Goal: Task Accomplishment & Management: Manage account settings

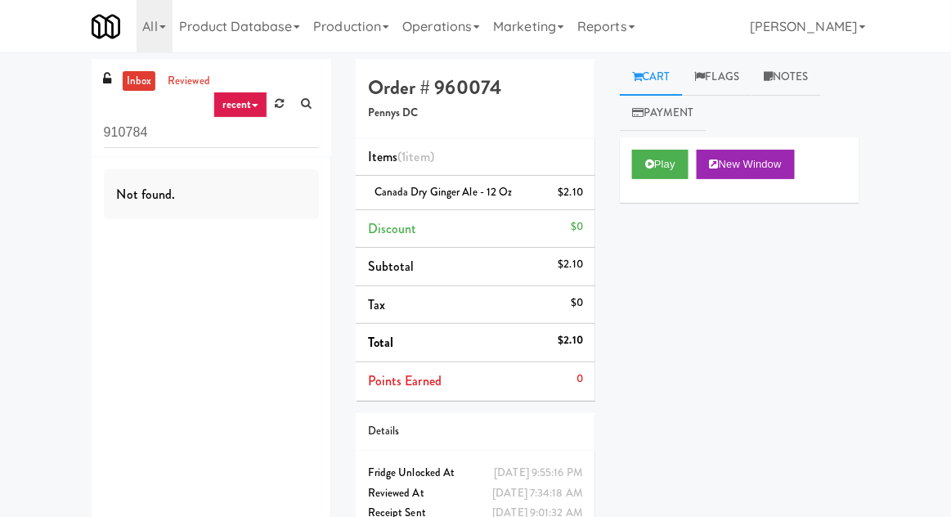
click at [276, 107] on icon at bounding box center [280, 103] width 9 height 11
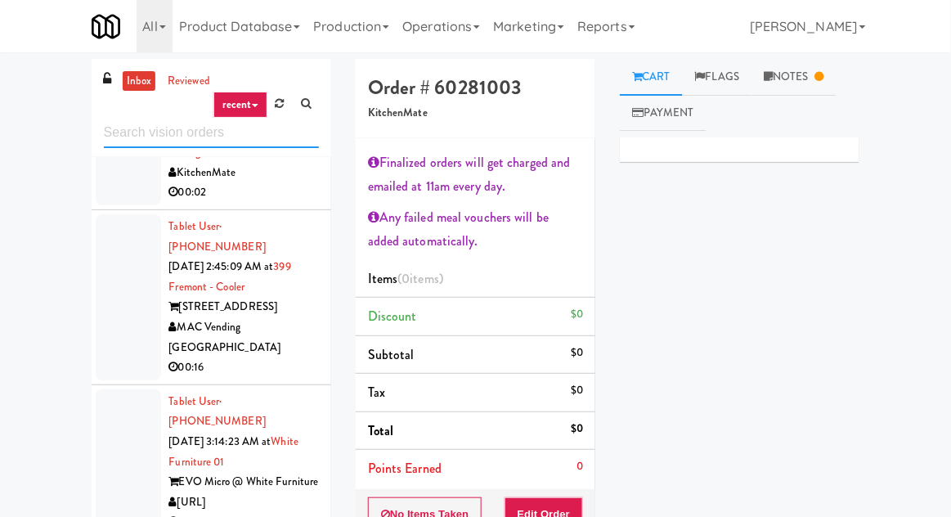
scroll to position [2600, 0]
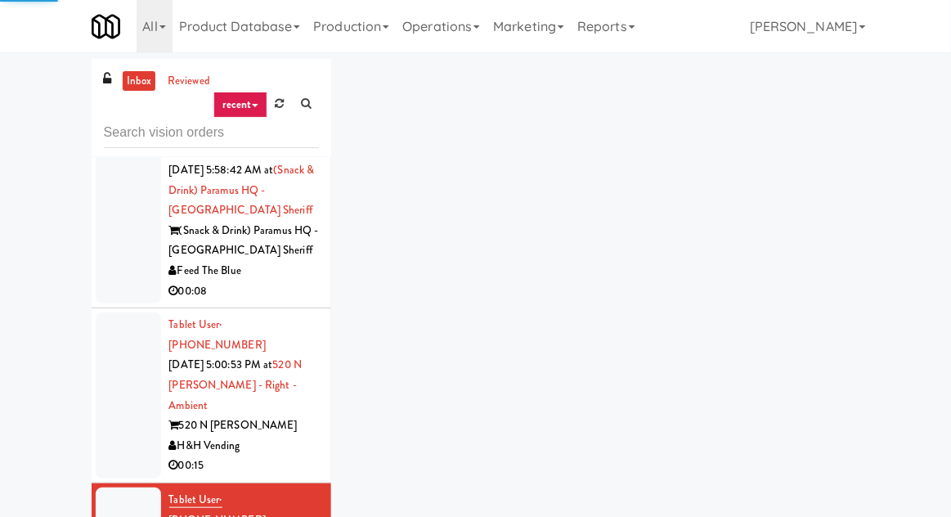
scroll to position [2997, 0]
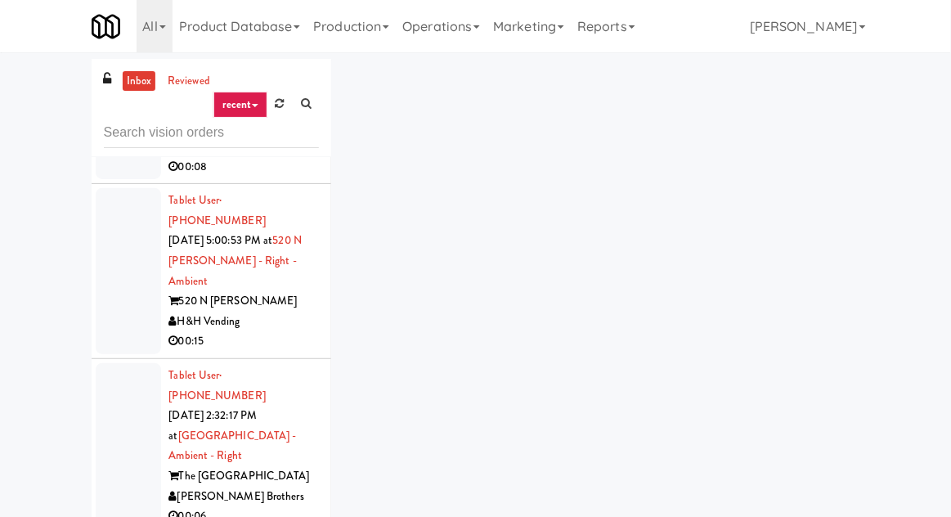
scroll to position [3127, 0]
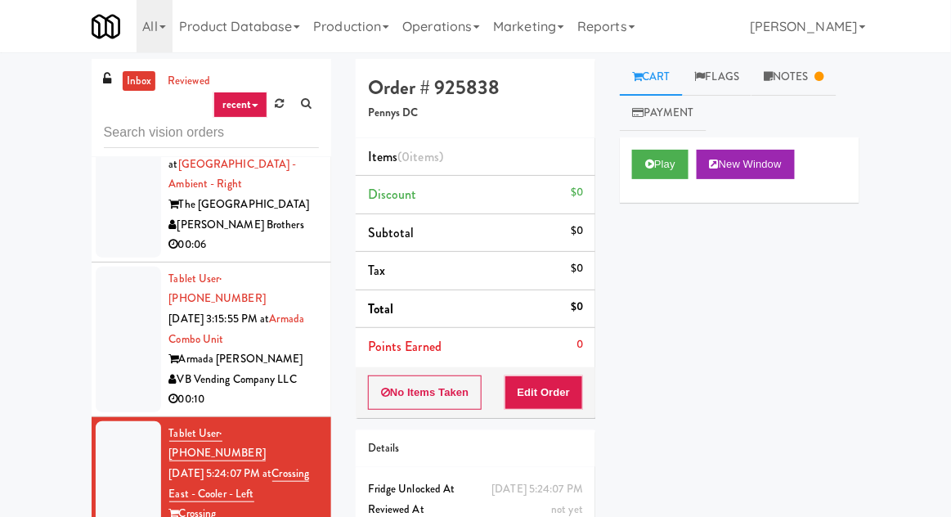
scroll to position [3400, 0]
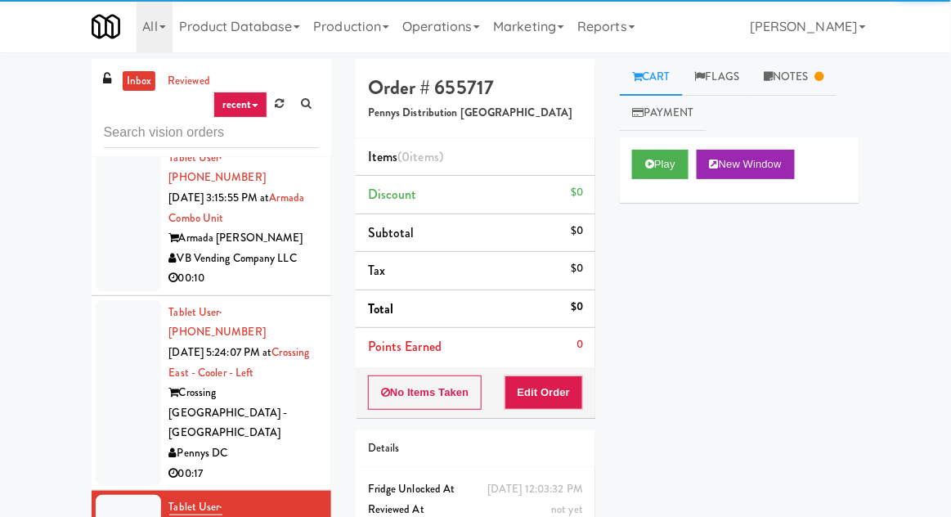
scroll to position [3530, 0]
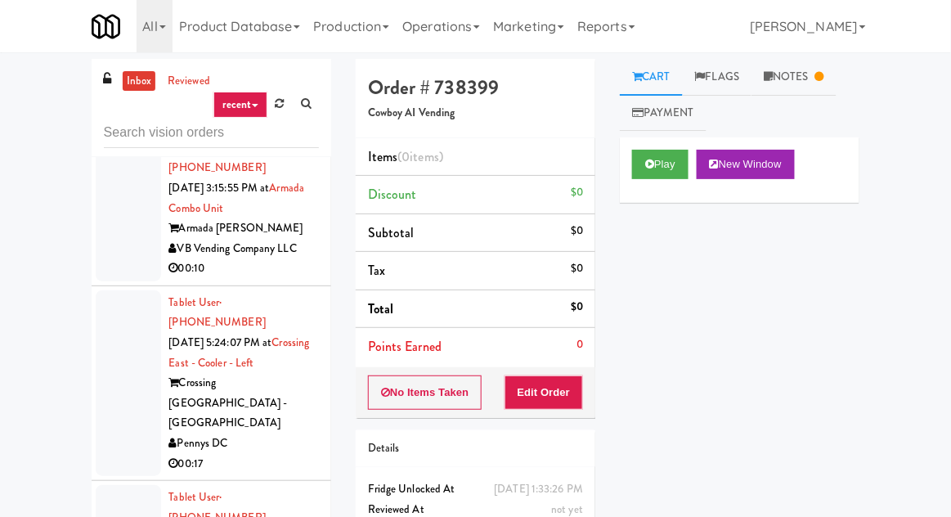
click at [814, 80] on link "Notes" at bounding box center [793, 77] width 85 height 37
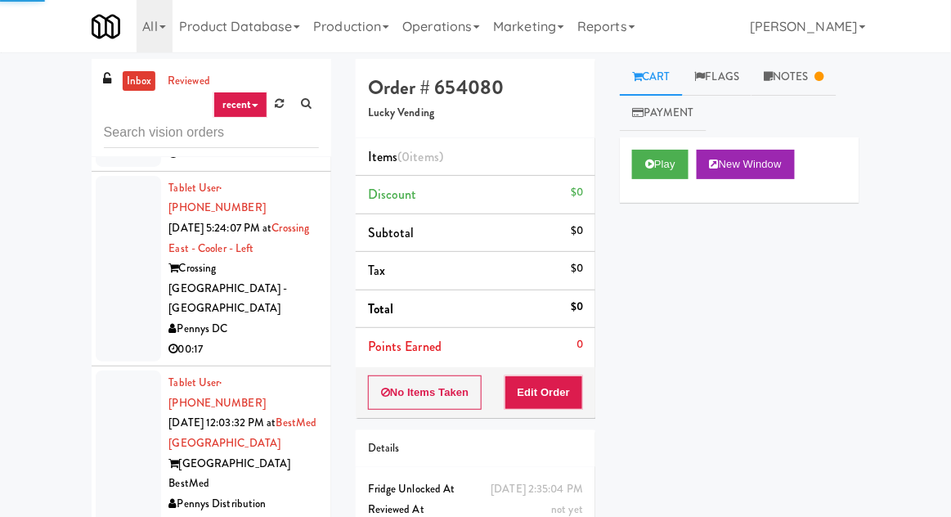
scroll to position [3653, 0]
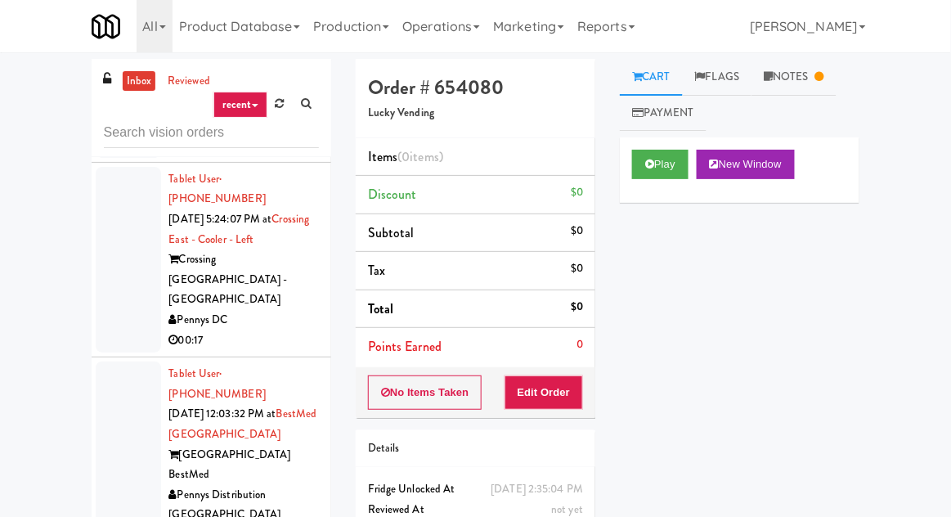
click at [809, 71] on link "Notes" at bounding box center [793, 77] width 85 height 37
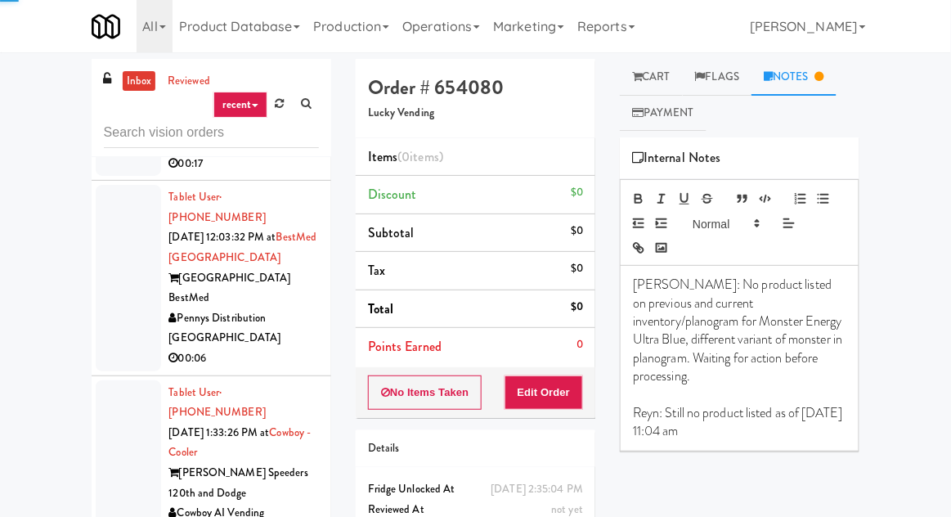
scroll to position [3834, 0]
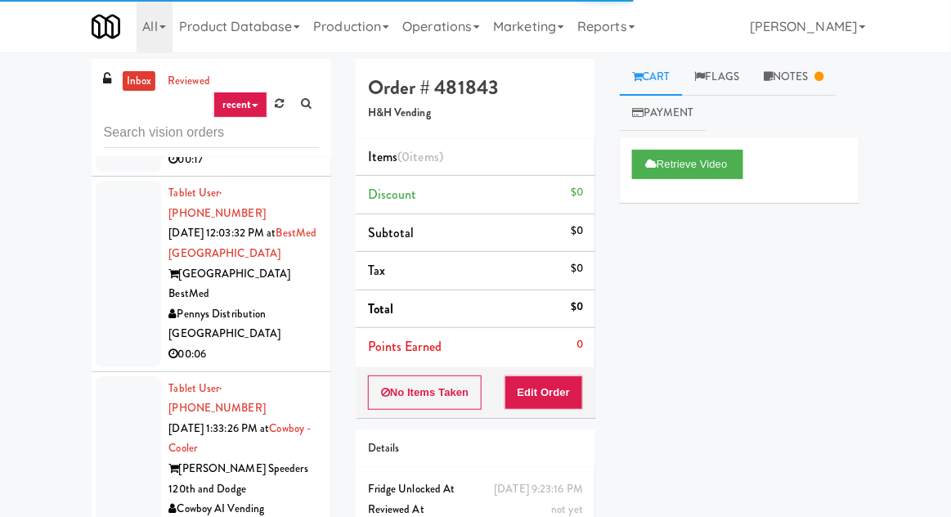
click at [670, 195] on div "Play New Window" at bounding box center [740, 169] width 240 height 65
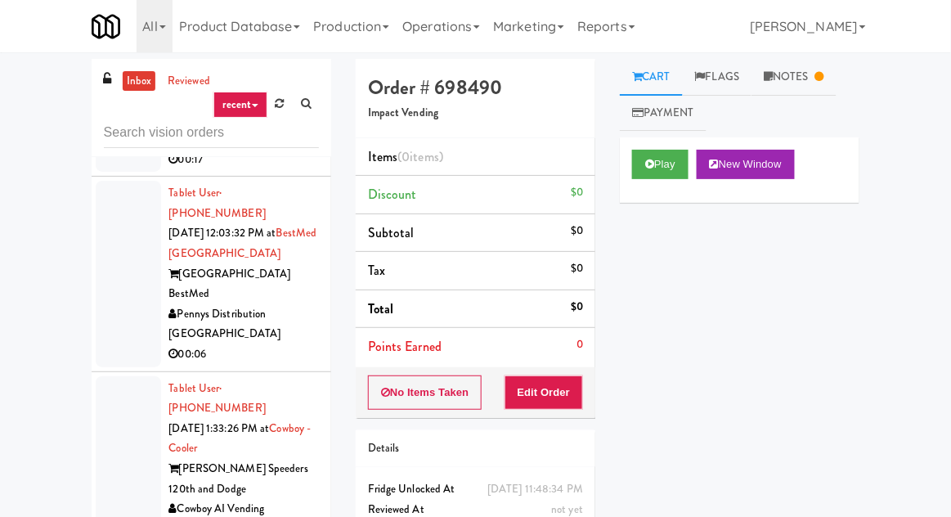
click at [783, 92] on link "Notes" at bounding box center [793, 77] width 85 height 37
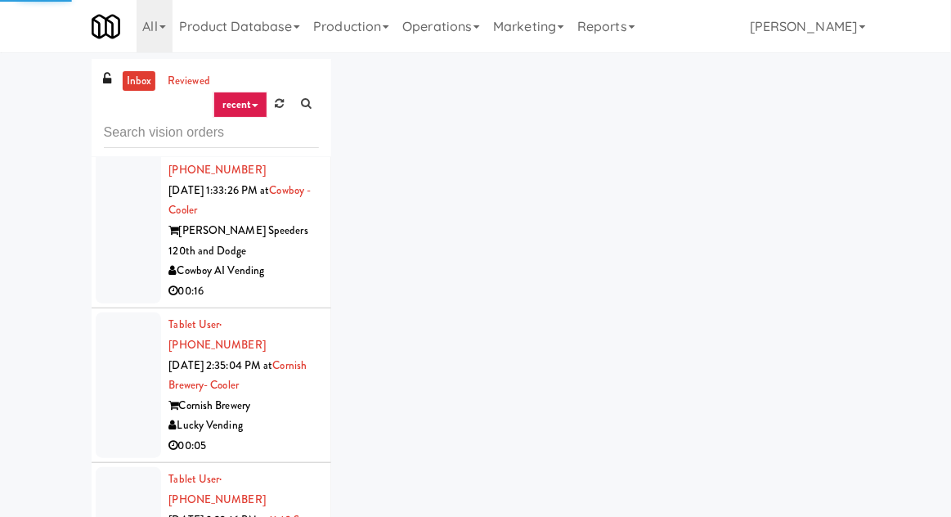
scroll to position [4073, 0]
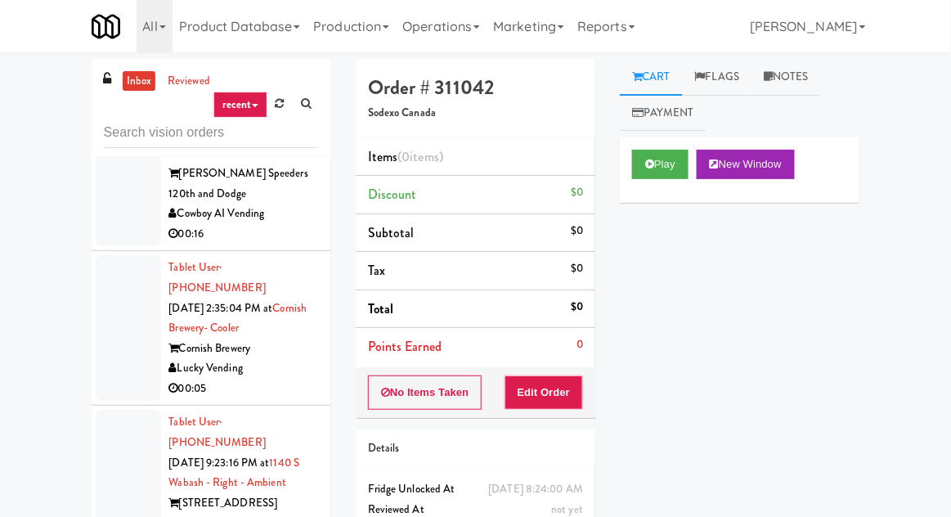
scroll to position [4125, 0]
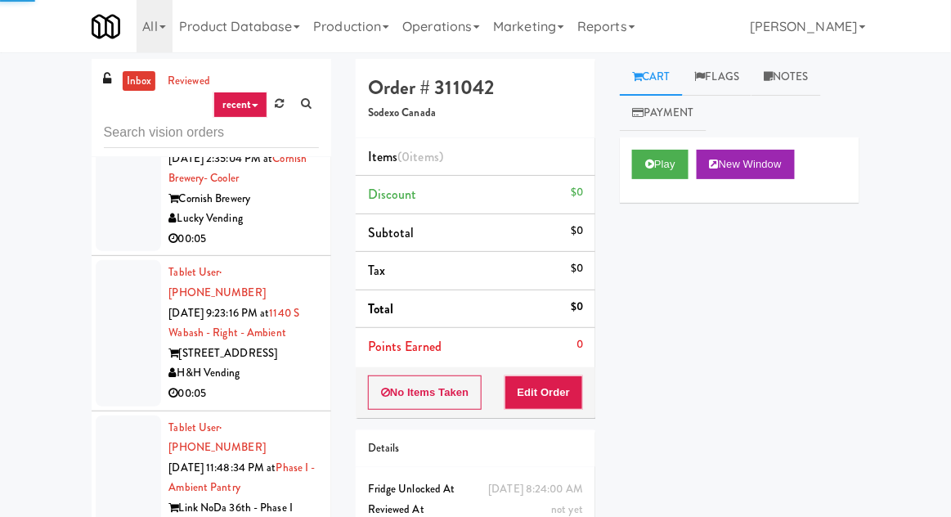
scroll to position [4281, 0]
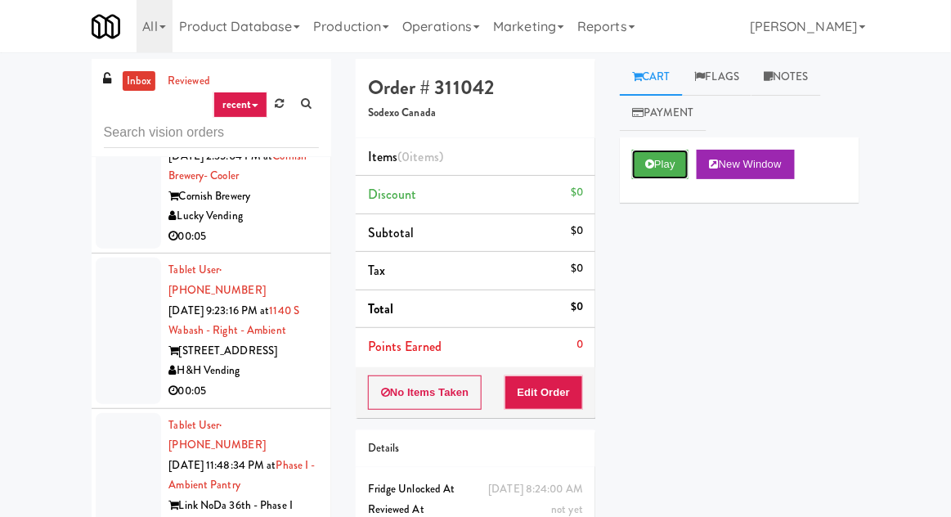
click at [655, 172] on button "Play" at bounding box center [660, 164] width 56 height 29
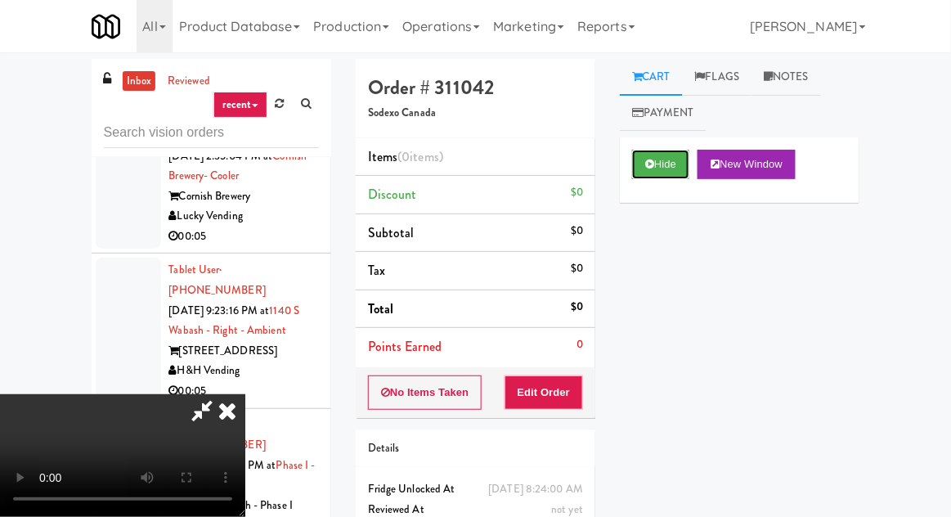
scroll to position [60, 0]
click at [582, 387] on button "Edit Order" at bounding box center [543, 392] width 79 height 34
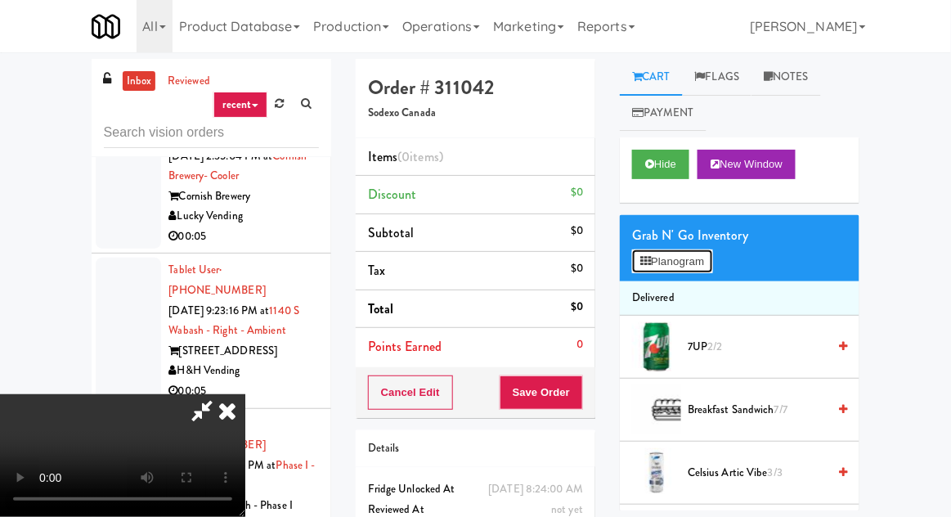
click at [661, 253] on button "Planogram" at bounding box center [672, 261] width 80 height 25
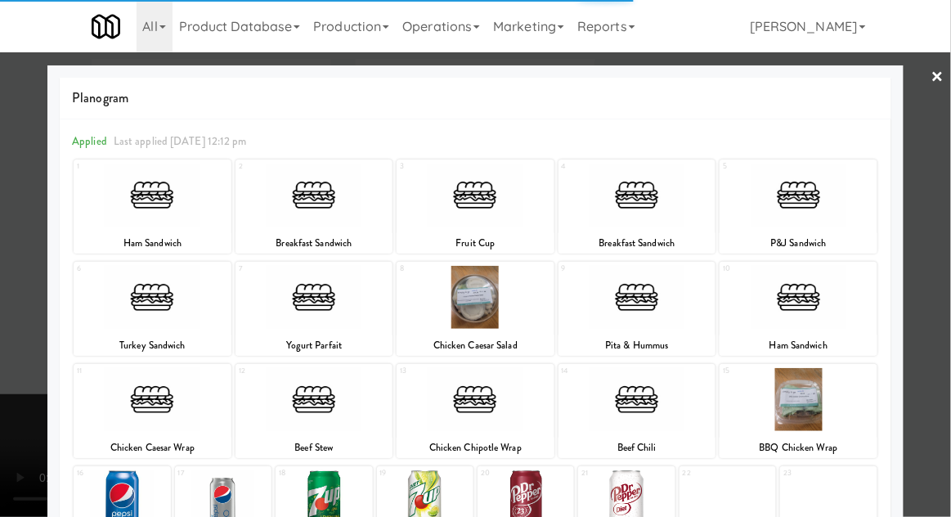
scroll to position [207, 0]
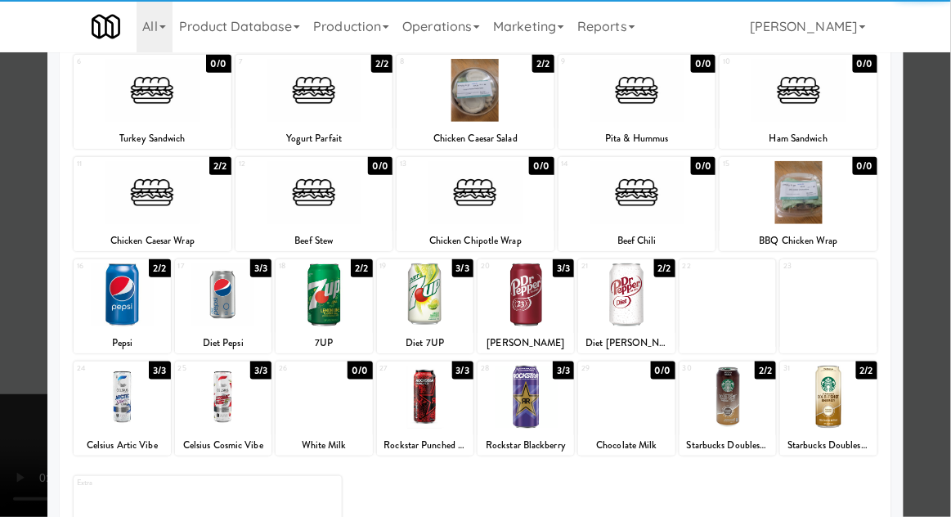
click at [856, 402] on div at bounding box center [828, 396] width 96 height 63
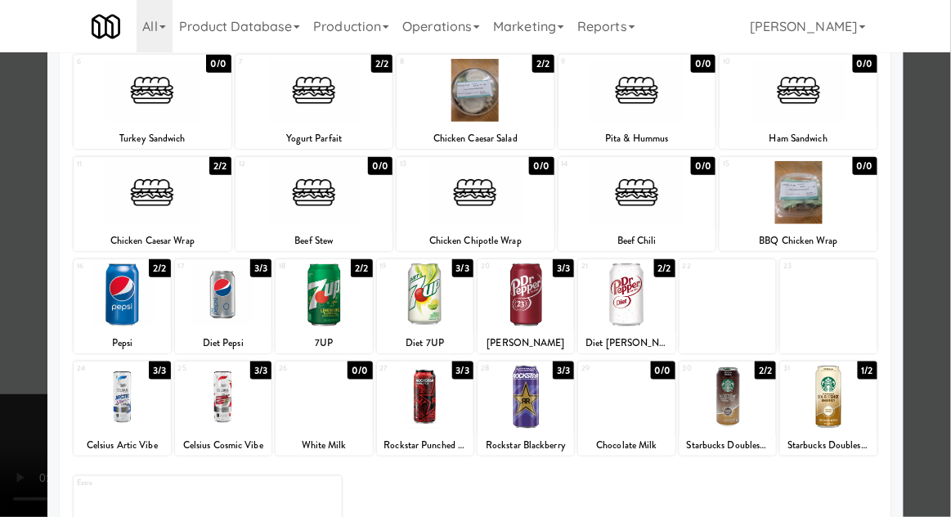
click at [944, 335] on div at bounding box center [475, 258] width 951 height 517
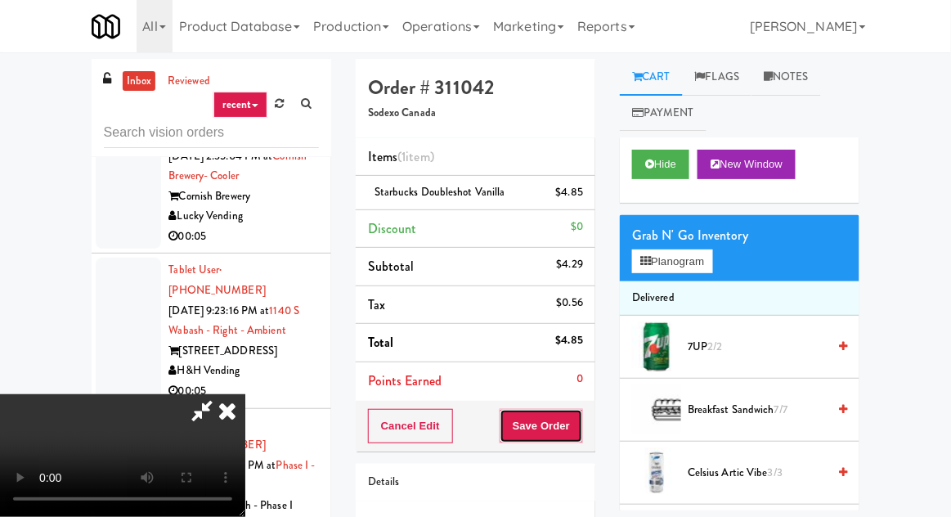
click at [581, 425] on button "Save Order" at bounding box center [541, 426] width 83 height 34
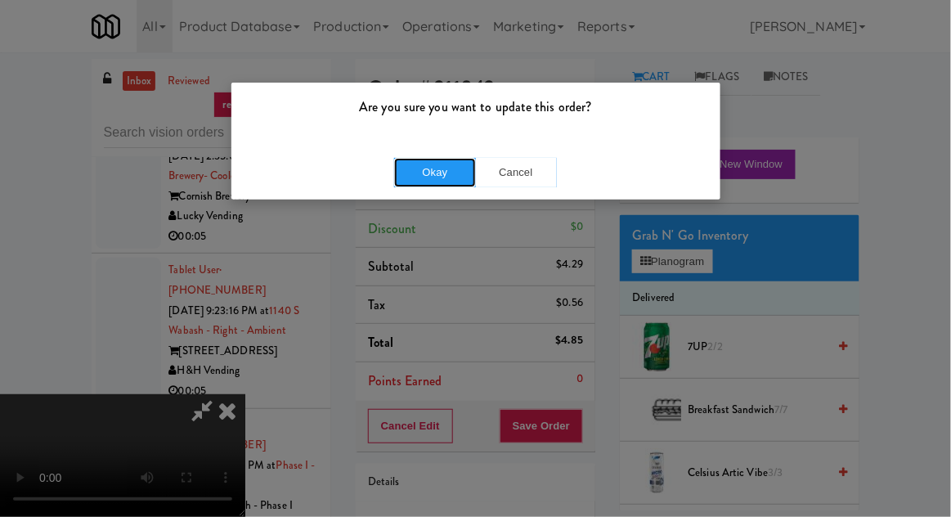
click at [451, 177] on button "Okay" at bounding box center [435, 172] width 82 height 29
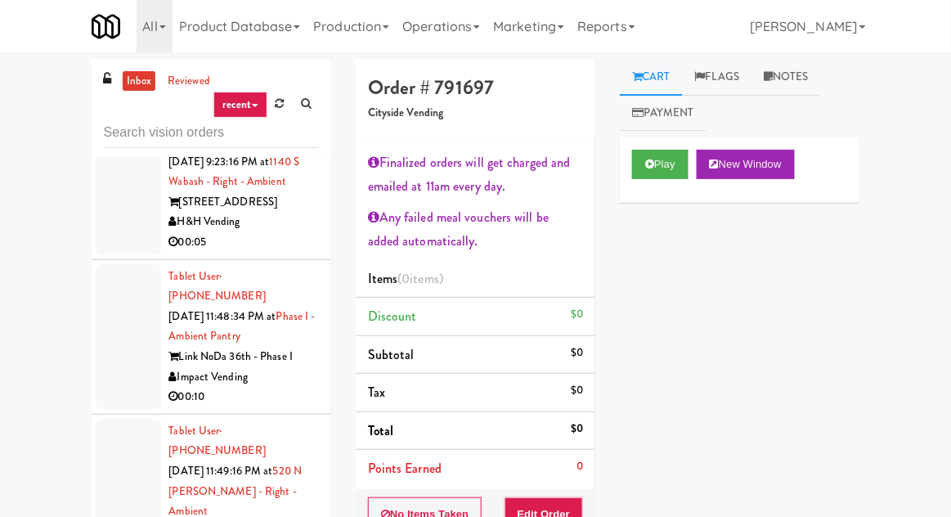
scroll to position [4430, 0]
click at [662, 167] on button "Play" at bounding box center [660, 164] width 56 height 29
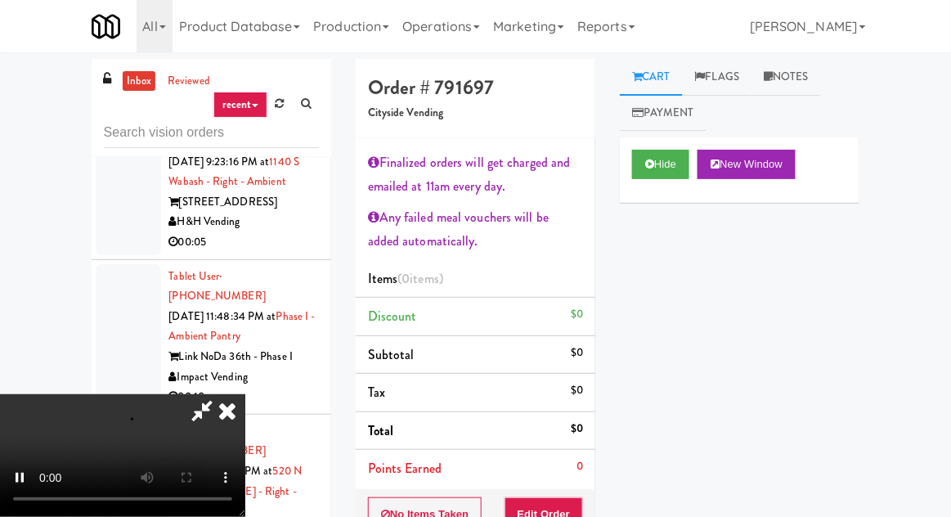
click at [810, 77] on link "Notes" at bounding box center [785, 77] width 69 height 37
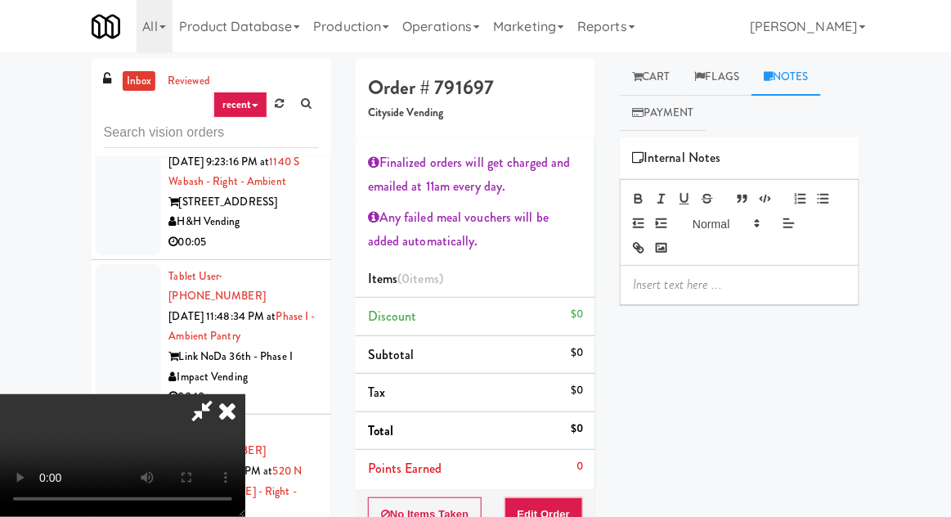
click at [710, 298] on div at bounding box center [740, 285] width 238 height 38
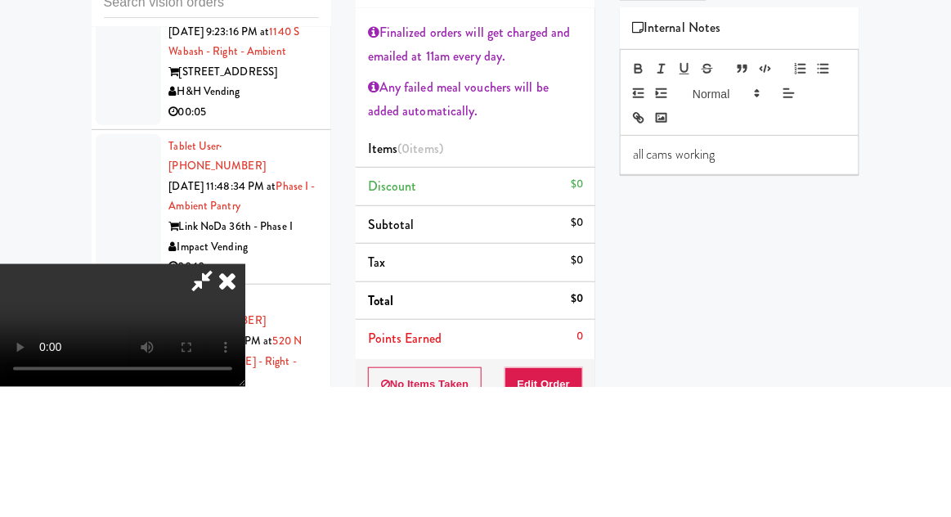
click at [639, 295] on div "all cams working" at bounding box center [740, 285] width 238 height 38
click at [629, 283] on div "all cams working" at bounding box center [740, 285] width 238 height 38
copy p "all cams working"
click at [755, 334] on div "Hide New Window Primary Flag Clear Flag if unable to determine what was taken o…" at bounding box center [740, 443] width 240 height 613
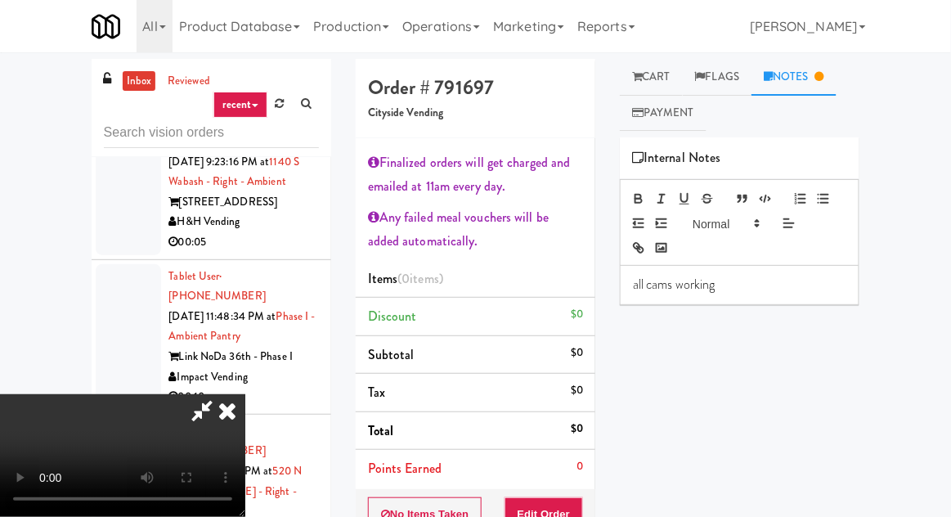
click at [657, 86] on link "Cart" at bounding box center [651, 77] width 63 height 37
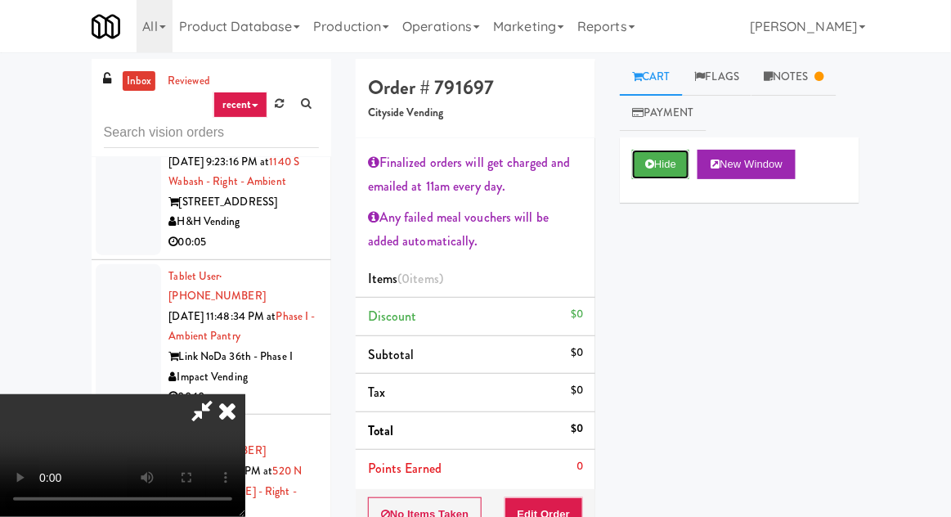
click at [661, 161] on button "Hide" at bounding box center [660, 164] width 57 height 29
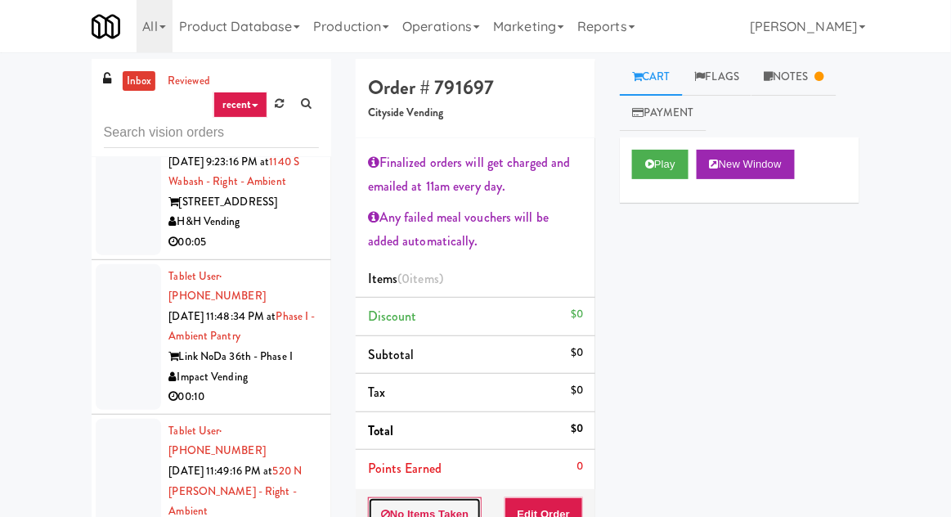
click at [444, 497] on button "No Items Taken" at bounding box center [425, 514] width 114 height 34
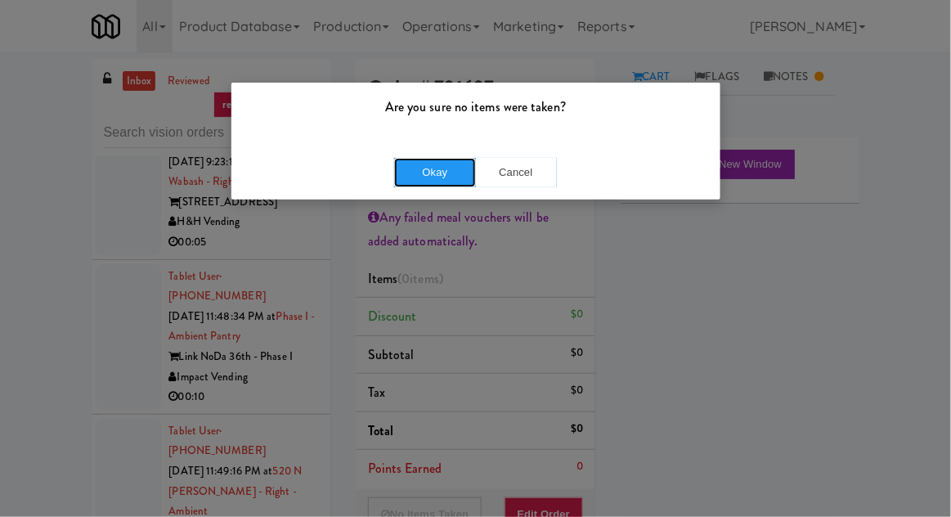
click at [454, 167] on button "Okay" at bounding box center [435, 172] width 82 height 29
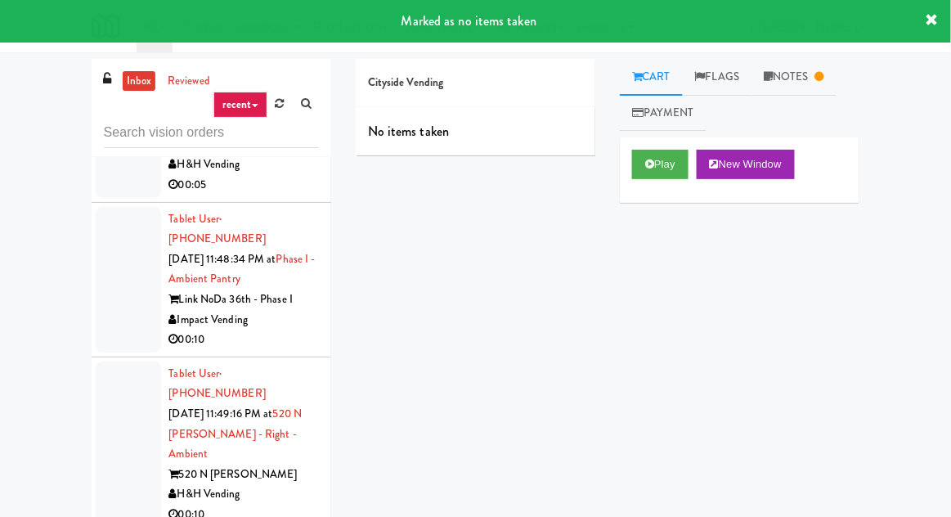
scroll to position [4470, 0]
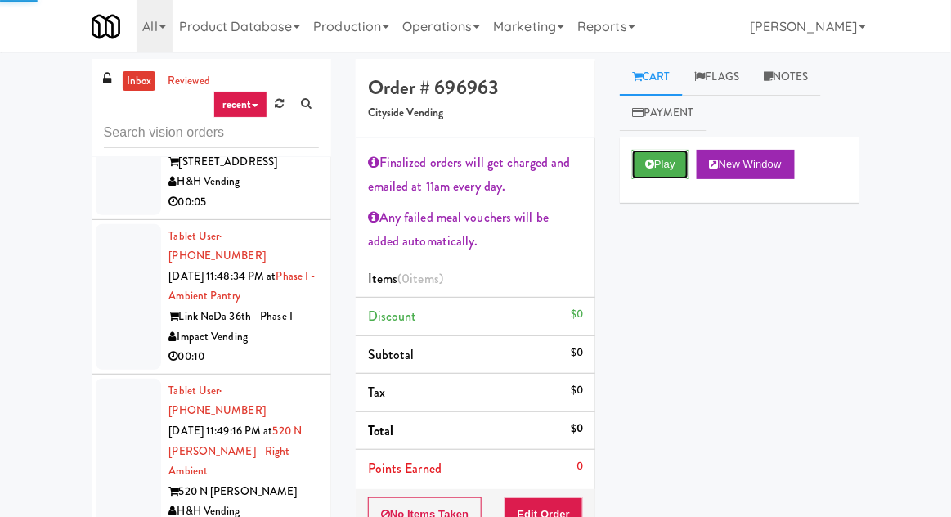
click at [662, 168] on button "Play" at bounding box center [660, 164] width 56 height 29
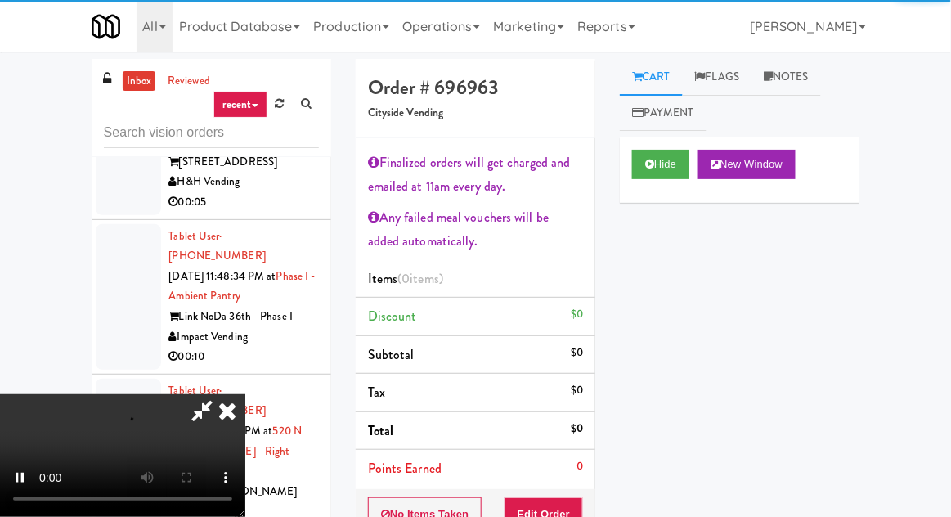
click at [805, 92] on link "Notes" at bounding box center [785, 77] width 69 height 37
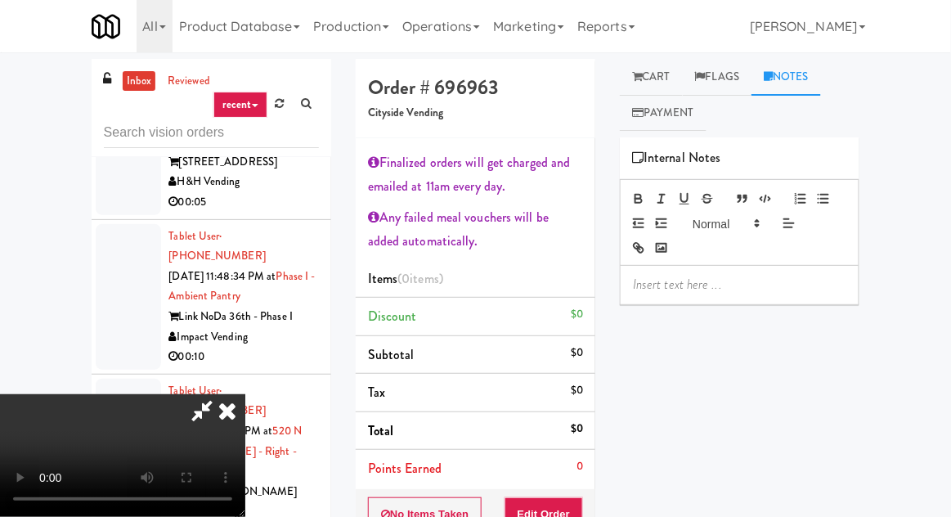
click at [716, 292] on p at bounding box center [739, 285] width 213 height 18
click at [656, 79] on link "Cart" at bounding box center [651, 77] width 63 height 37
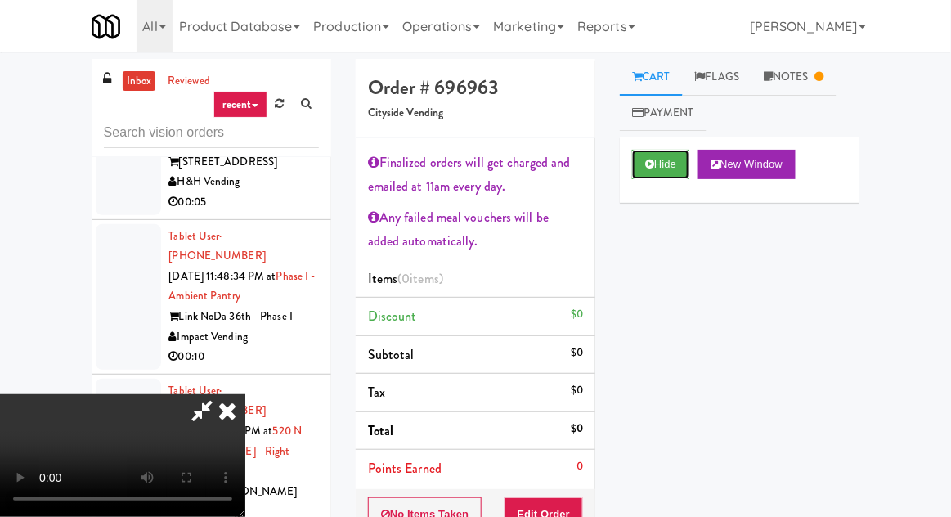
click at [659, 167] on button "Hide" at bounding box center [660, 164] width 57 height 29
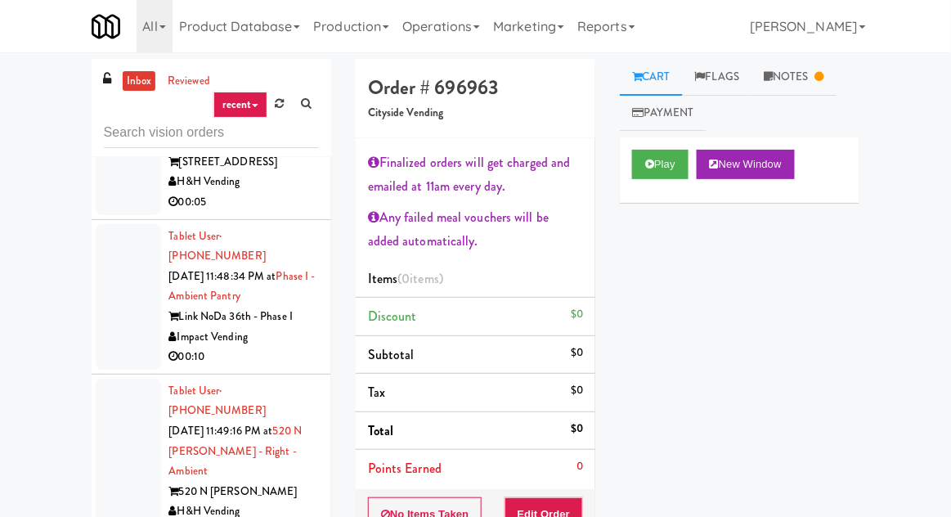
click at [417, 482] on li "Points Earned 0" at bounding box center [476, 469] width 240 height 38
click at [428, 506] on button "No Items Taken" at bounding box center [425, 514] width 114 height 34
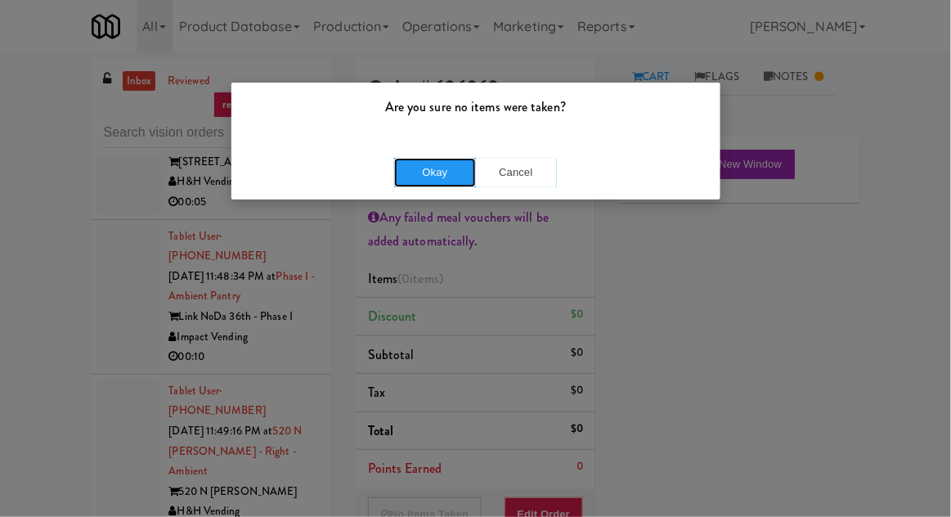
click at [450, 166] on button "Okay" at bounding box center [435, 172] width 82 height 29
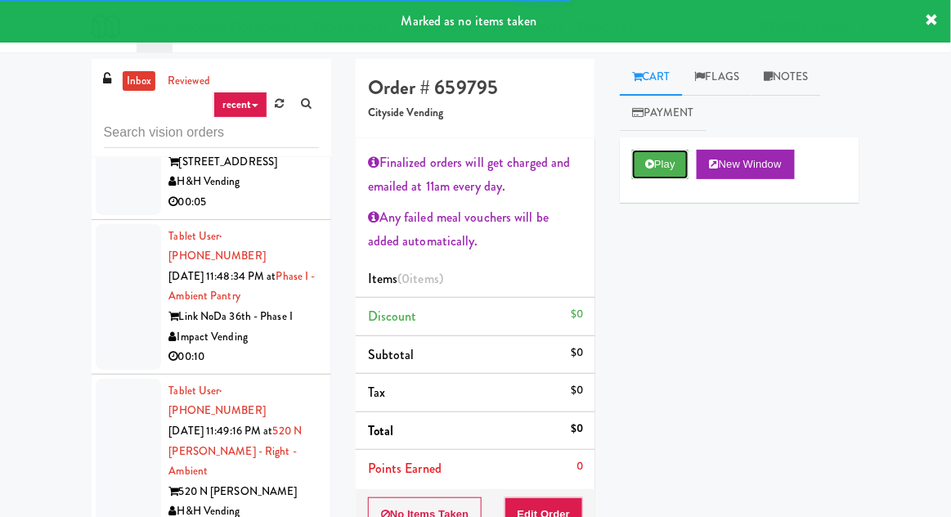
click at [675, 167] on button "Play" at bounding box center [660, 164] width 56 height 29
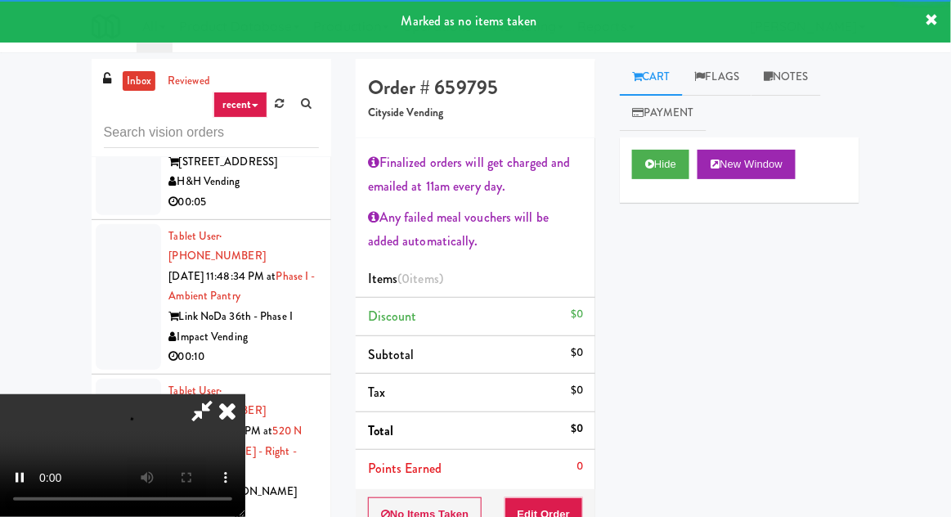
click at [803, 89] on link "Notes" at bounding box center [785, 77] width 69 height 37
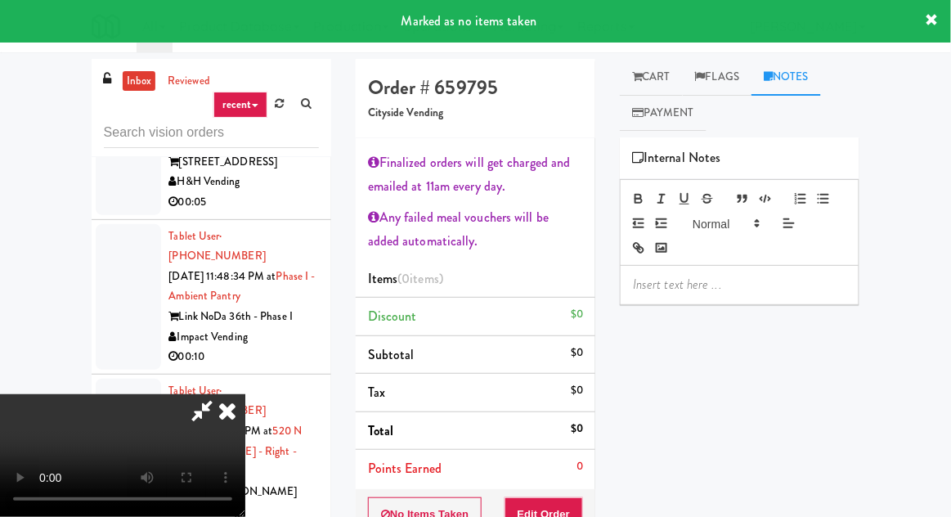
click at [701, 276] on p at bounding box center [739, 285] width 213 height 18
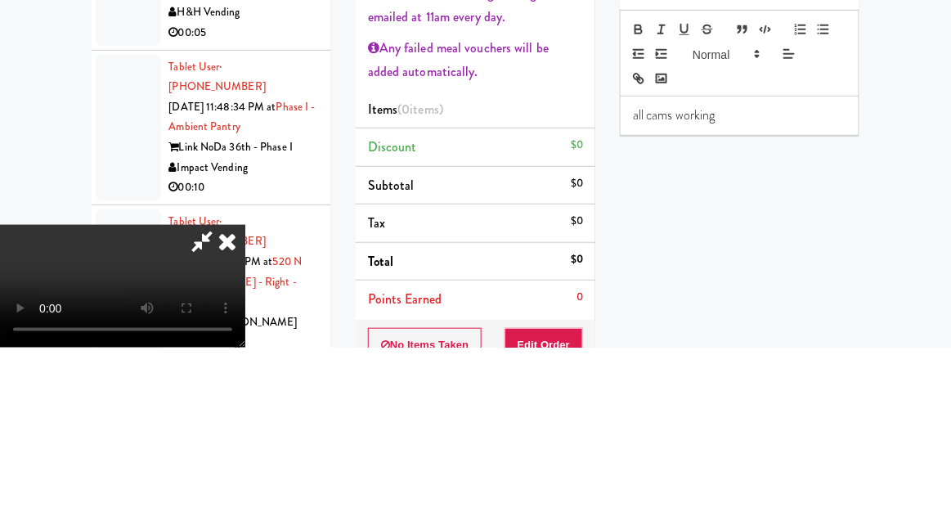
click at [666, 374] on div "Hide New Window Primary Flag Clear Flag if unable to determine what was taken o…" at bounding box center [740, 443] width 240 height 613
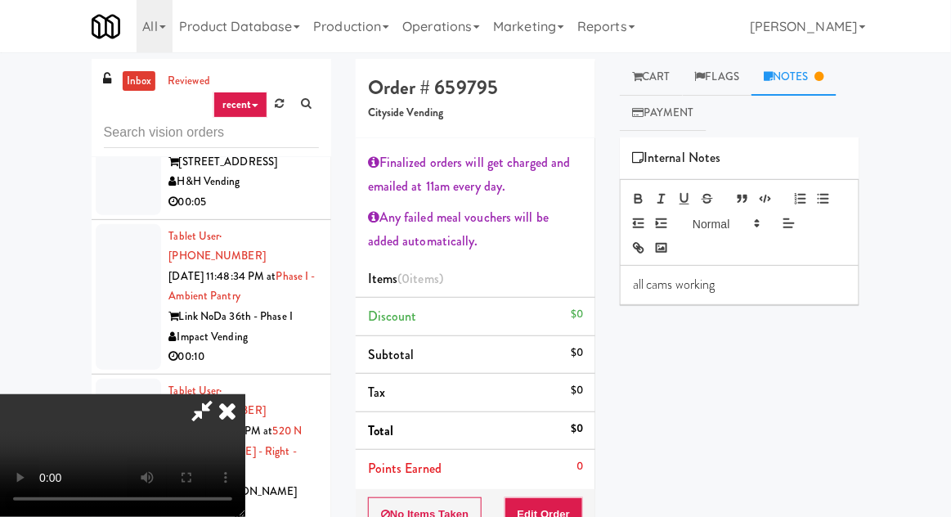
click at [646, 97] on link "Payment" at bounding box center [663, 113] width 87 height 37
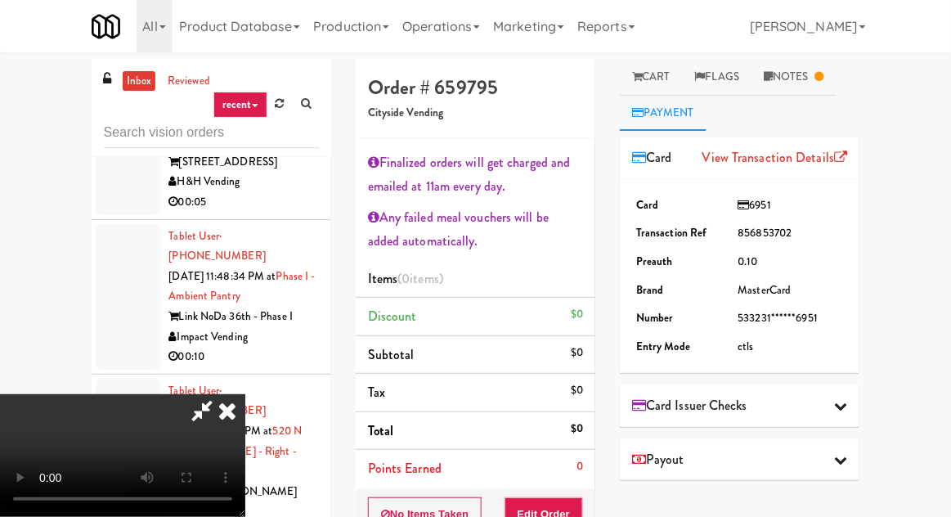
click at [659, 69] on link "Cart" at bounding box center [651, 77] width 63 height 37
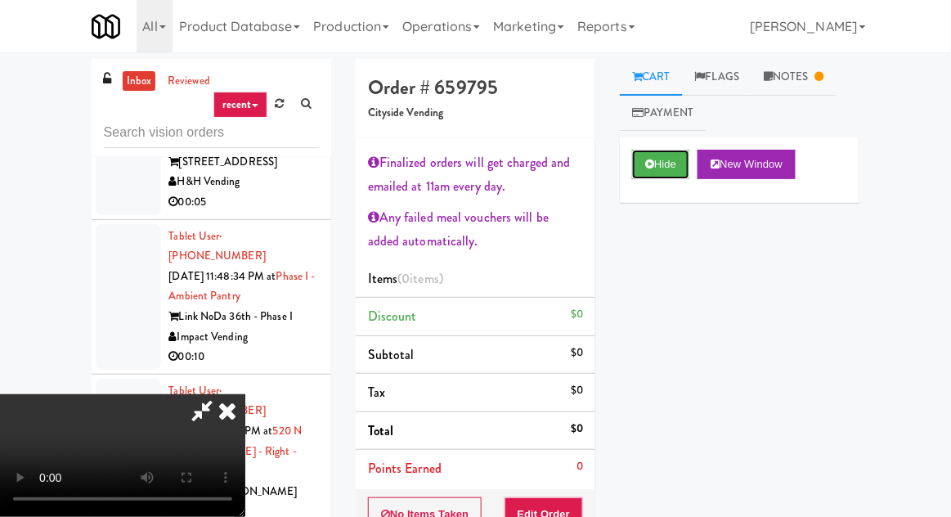
click at [651, 159] on icon at bounding box center [649, 164] width 9 height 11
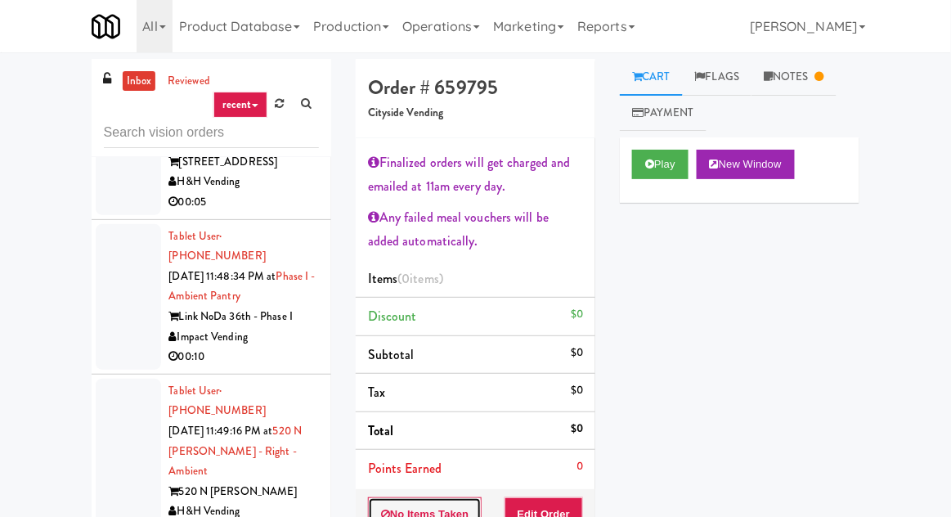
click at [434, 497] on button "No Items Taken" at bounding box center [425, 514] width 114 height 34
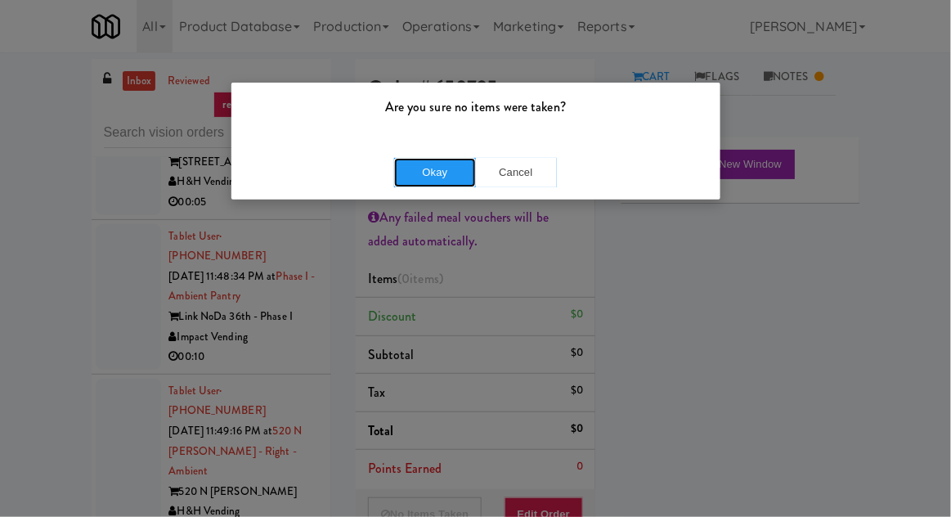
click at [447, 176] on button "Okay" at bounding box center [435, 172] width 82 height 29
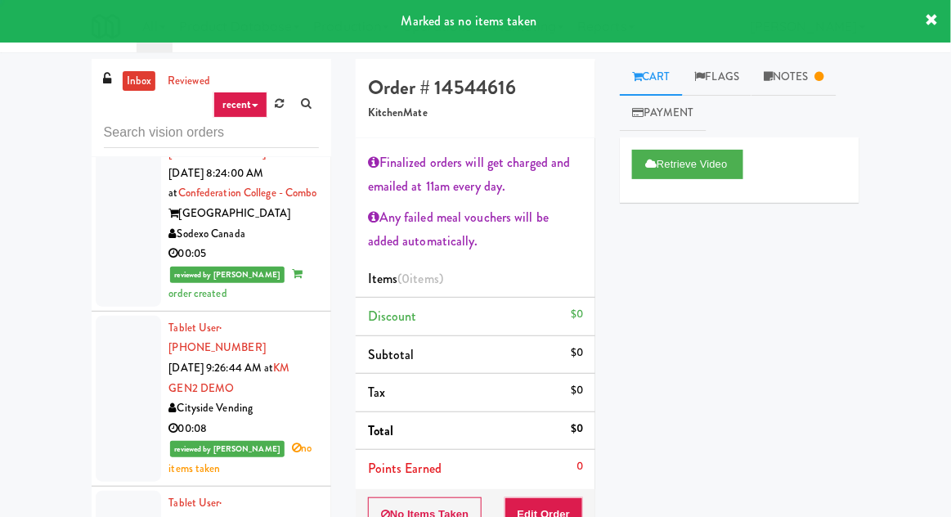
scroll to position [4906, 0]
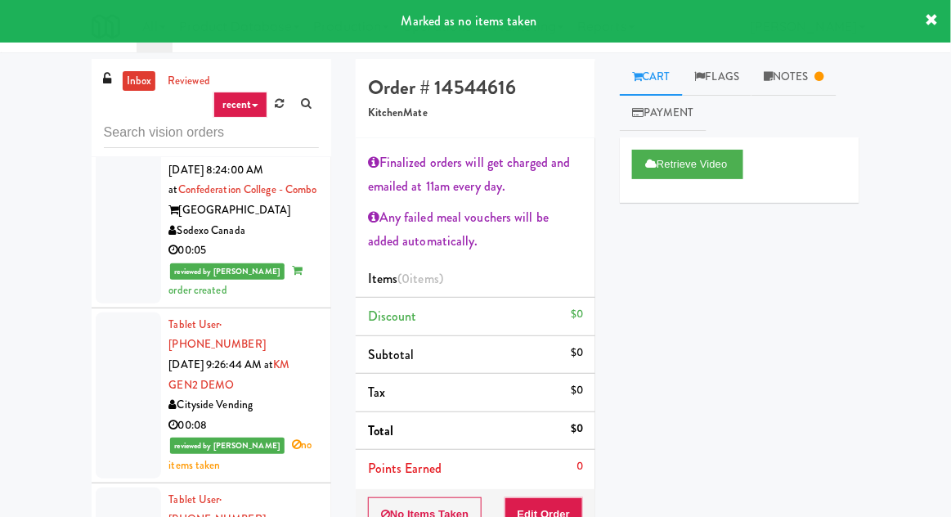
click at [809, 78] on link "Notes" at bounding box center [793, 77] width 85 height 37
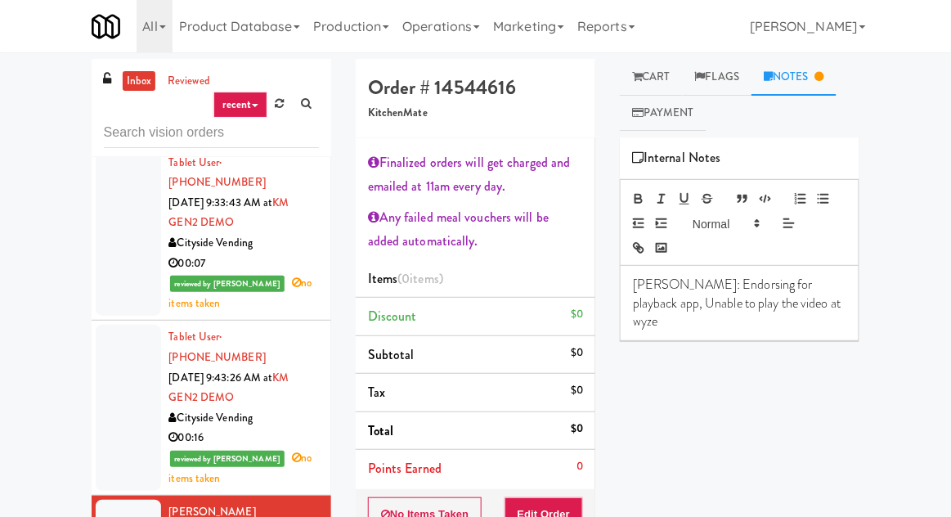
scroll to position [5243, 0]
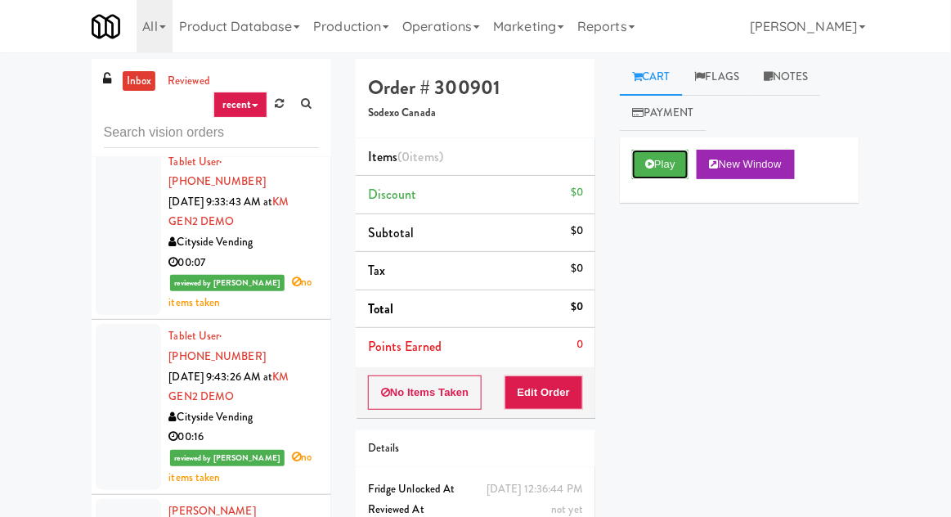
click at [651, 164] on icon at bounding box center [649, 164] width 9 height 11
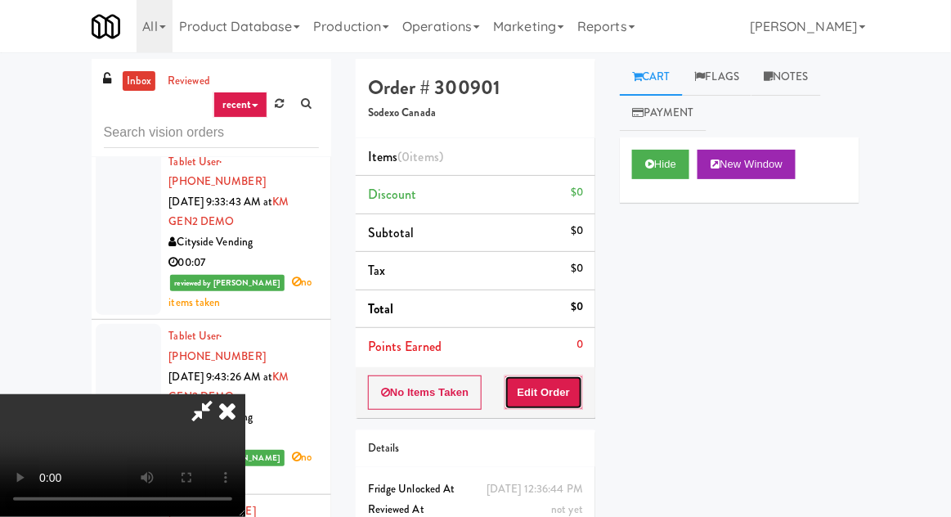
click at [561, 391] on button "Edit Order" at bounding box center [543, 392] width 79 height 34
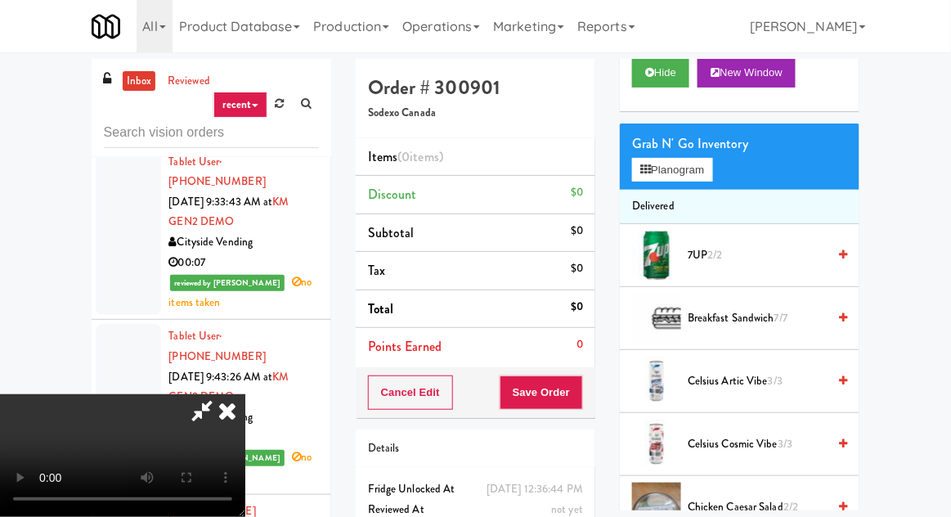
scroll to position [89, 0]
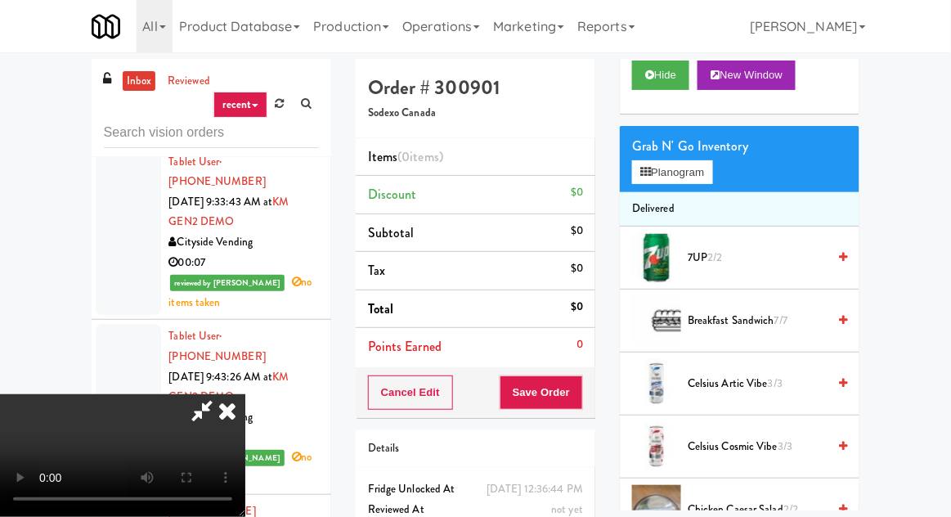
click at [751, 374] on span "Celsius Artic Vibe 3/3" at bounding box center [757, 384] width 139 height 20
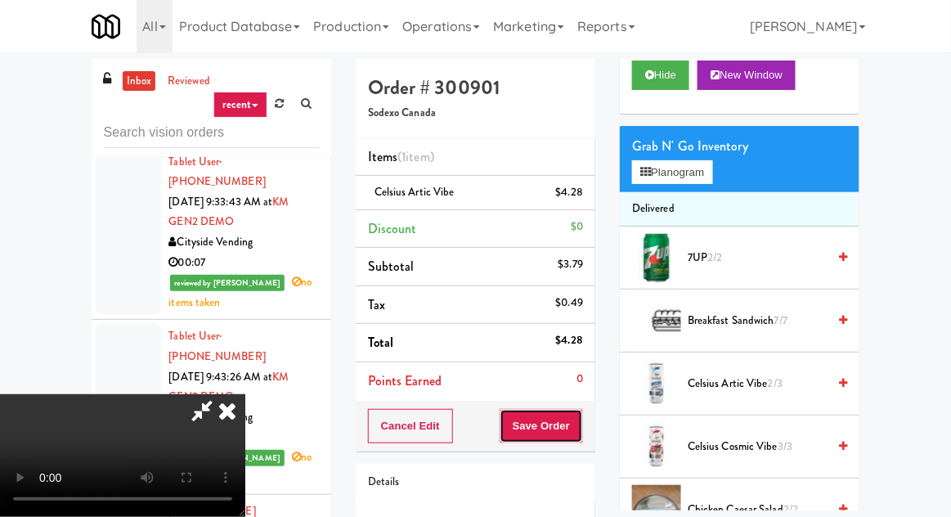
click at [581, 429] on button "Save Order" at bounding box center [541, 426] width 83 height 34
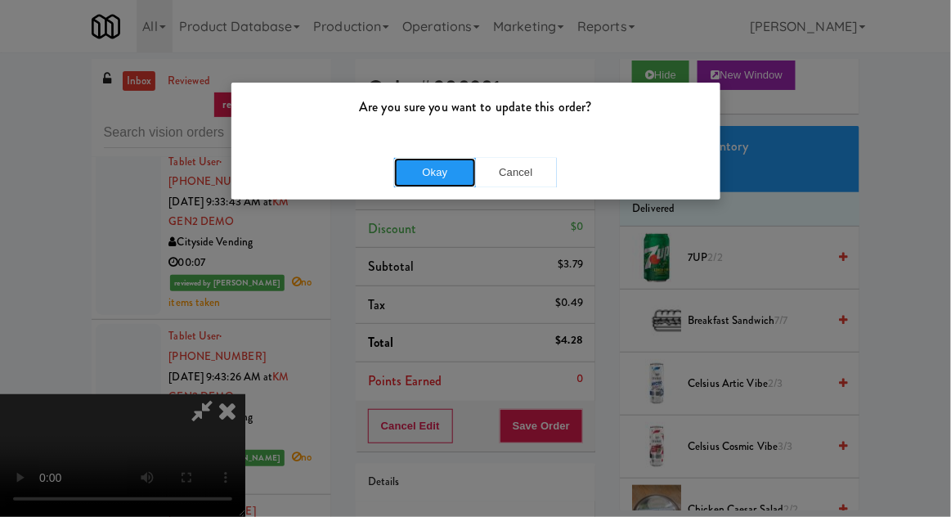
click at [443, 183] on button "Okay" at bounding box center [435, 172] width 82 height 29
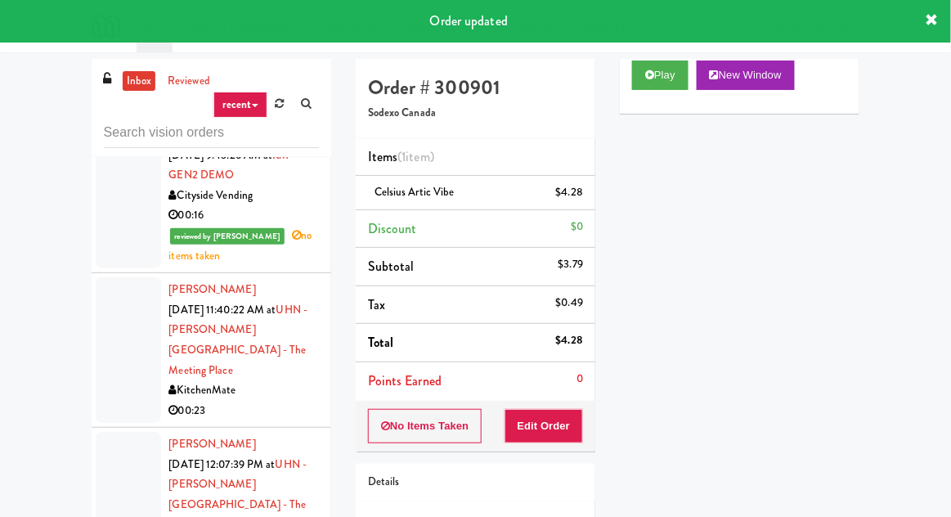
scroll to position [5466, 0]
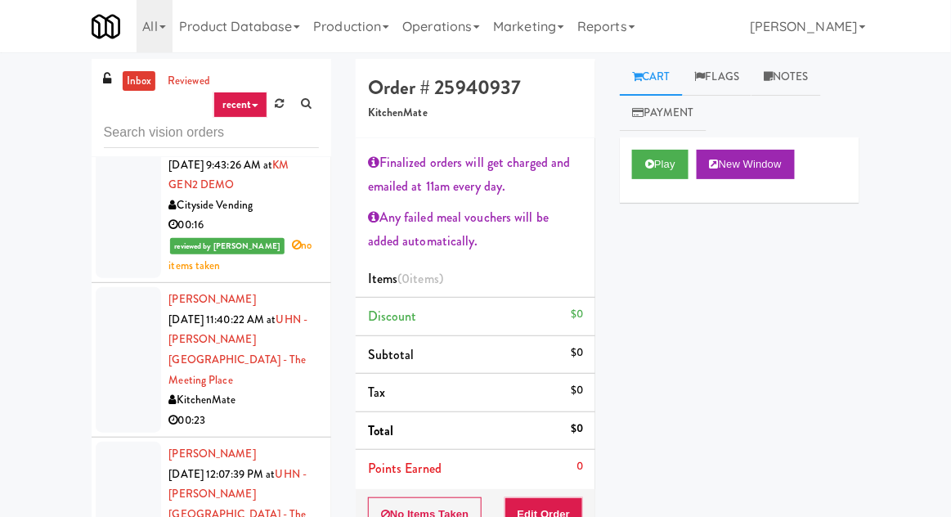
scroll to position [5445, 0]
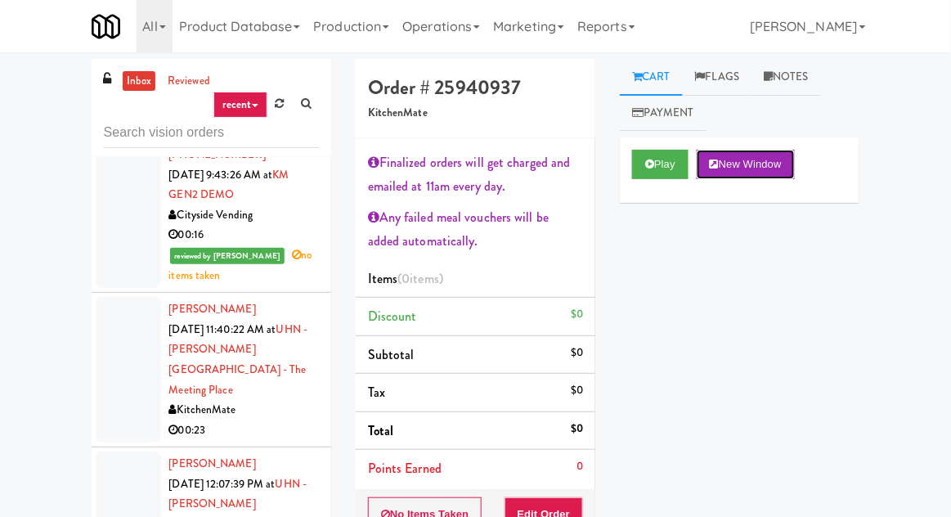
click at [701, 172] on button "New Window" at bounding box center [746, 164] width 98 height 29
click at [657, 152] on button "Play" at bounding box center [660, 164] width 56 height 29
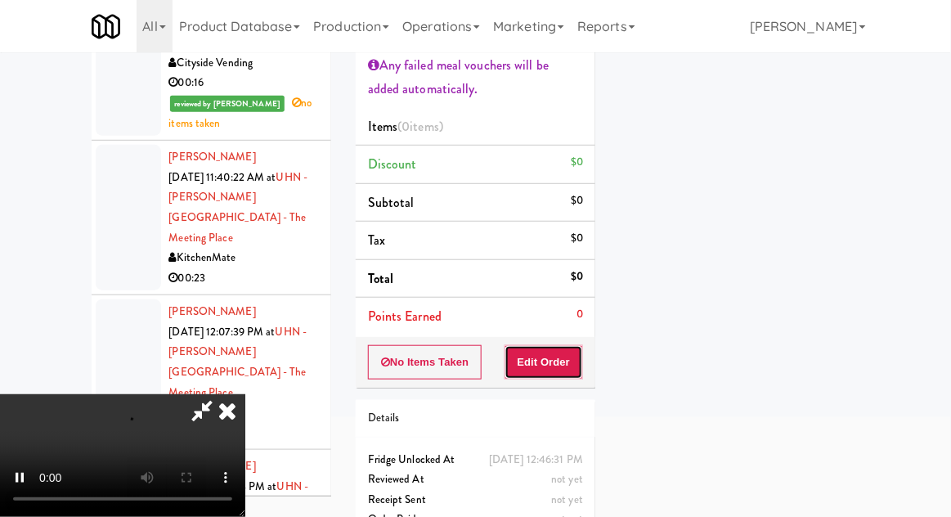
click at [572, 356] on button "Edit Order" at bounding box center [543, 362] width 79 height 34
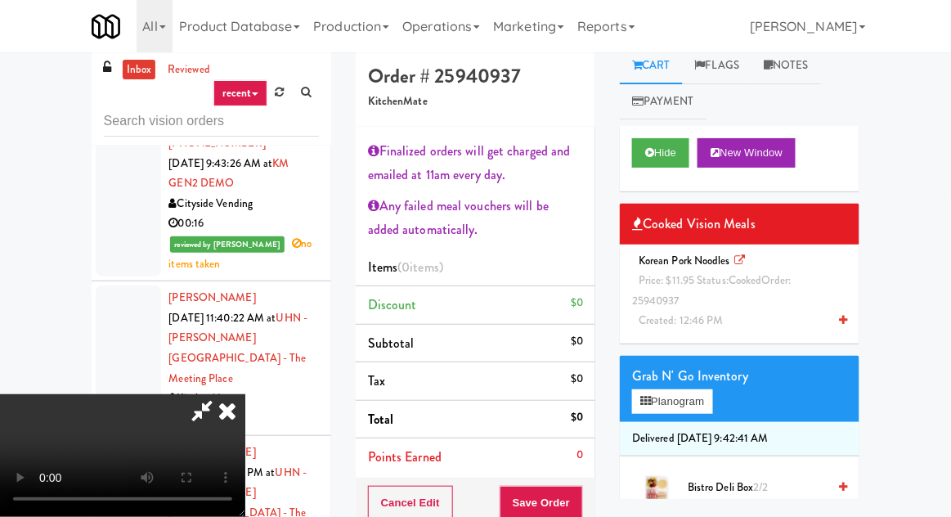
scroll to position [0, 0]
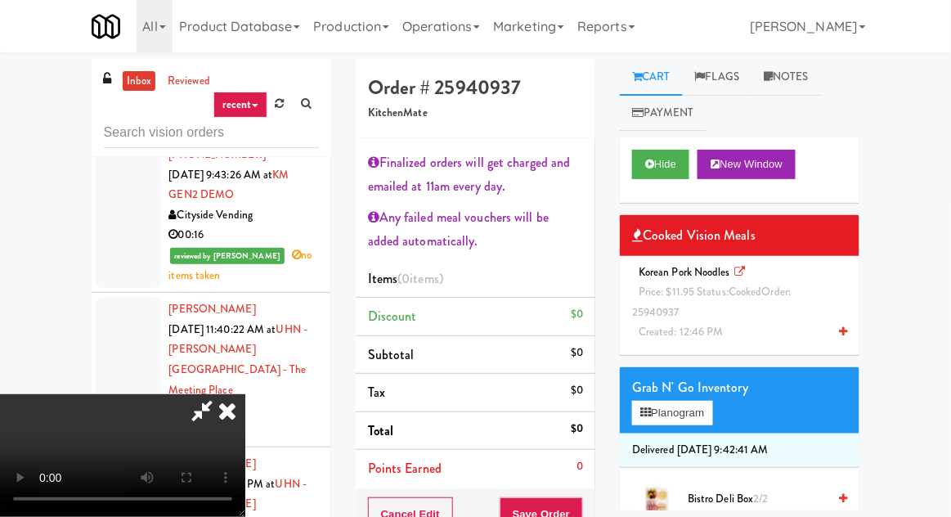
click at [672, 321] on div "Korean Pork Noodles Price: $11.95 Status: cooked Order: 25940937 Created: 12:46…" at bounding box center [739, 302] width 215 height 80
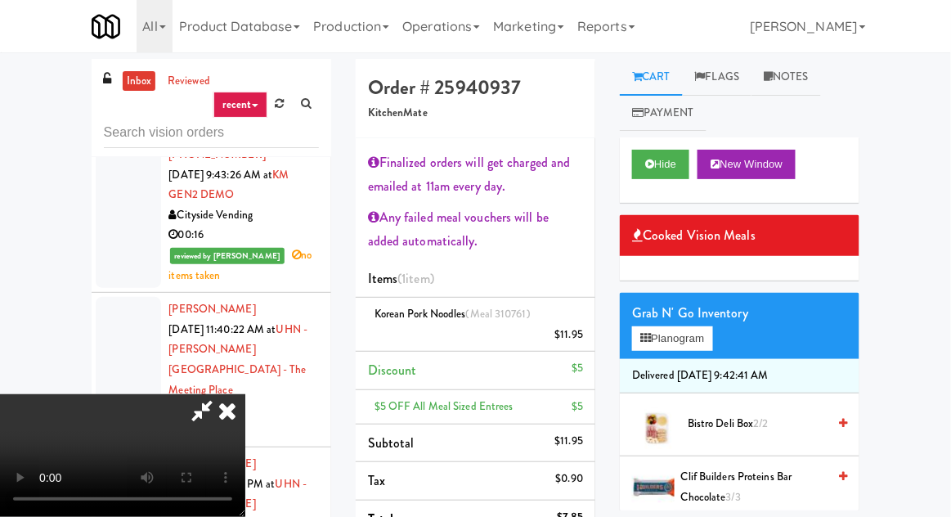
scroll to position [13, 0]
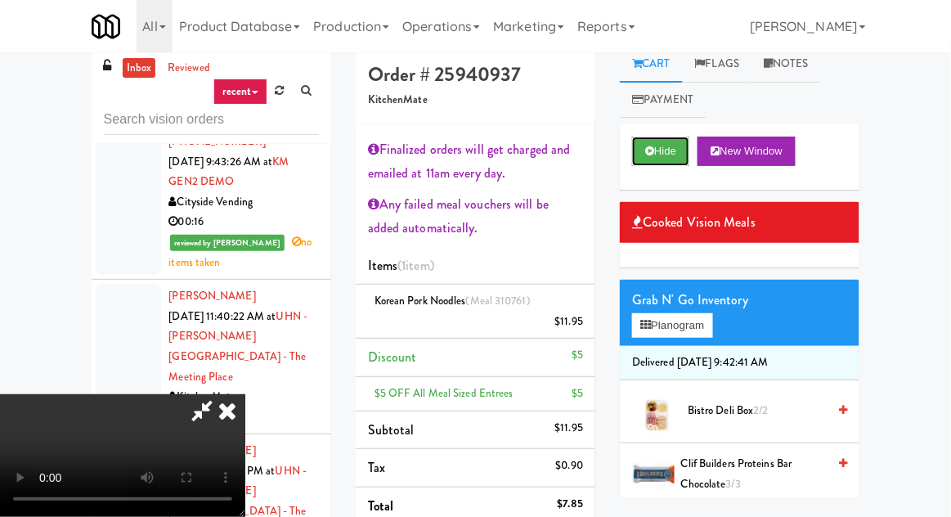
click at [653, 152] on icon at bounding box center [649, 151] width 9 height 11
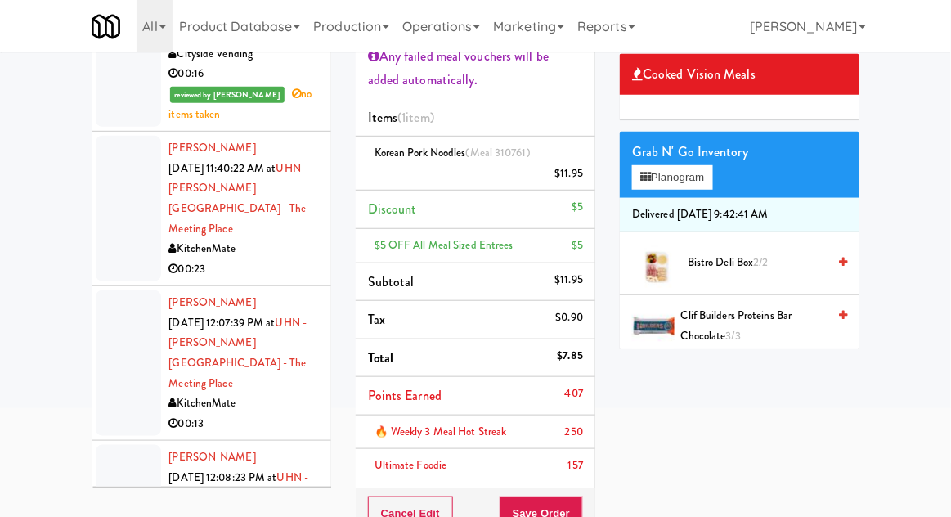
scroll to position [162, 0]
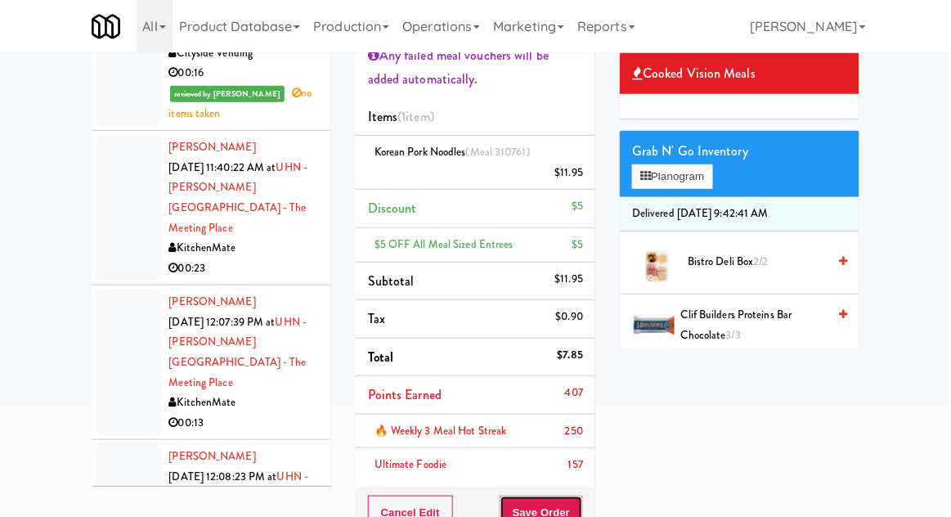
click at [569, 505] on button "Save Order" at bounding box center [541, 512] width 83 height 34
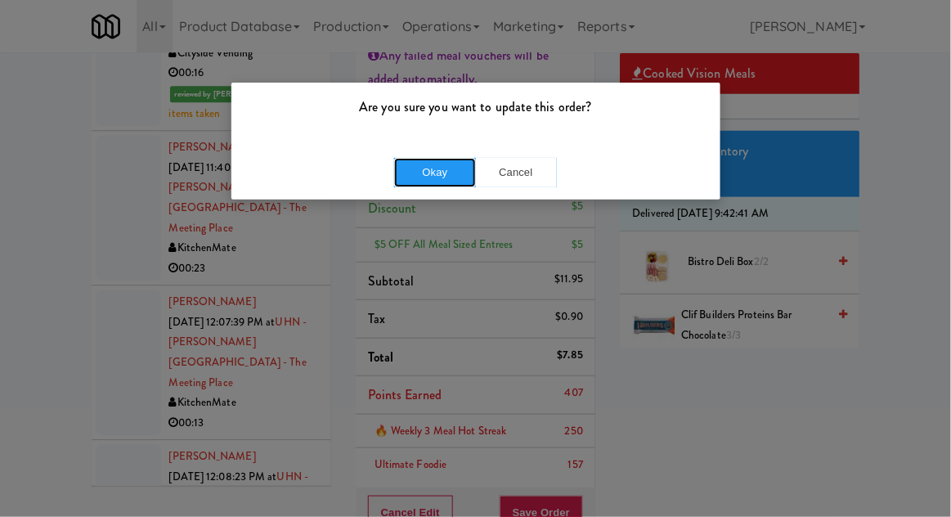
click at [432, 183] on button "Okay" at bounding box center [435, 172] width 82 height 29
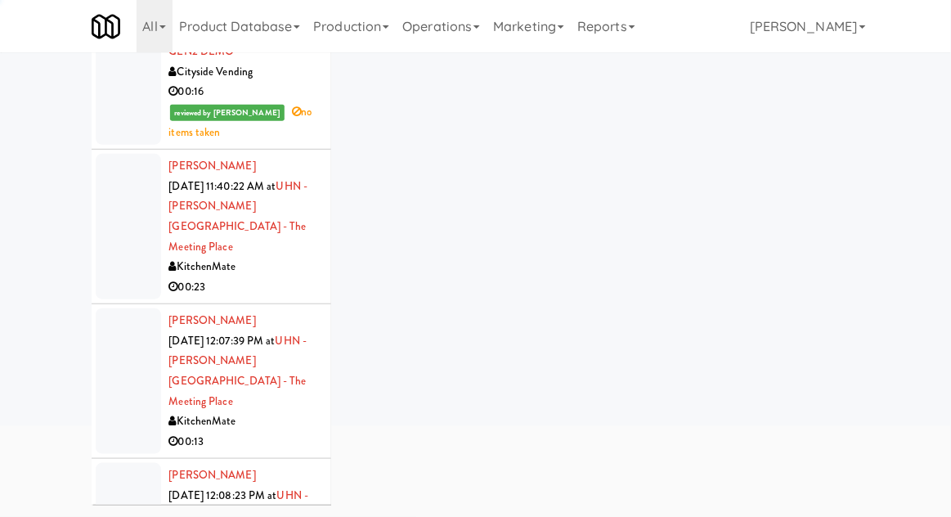
scroll to position [63, 0]
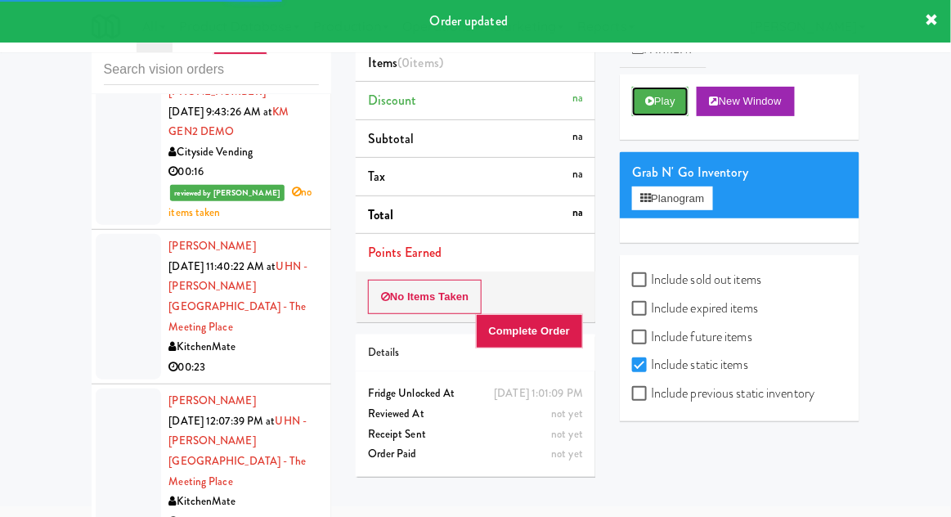
click at [666, 98] on button "Play" at bounding box center [660, 101] width 56 height 29
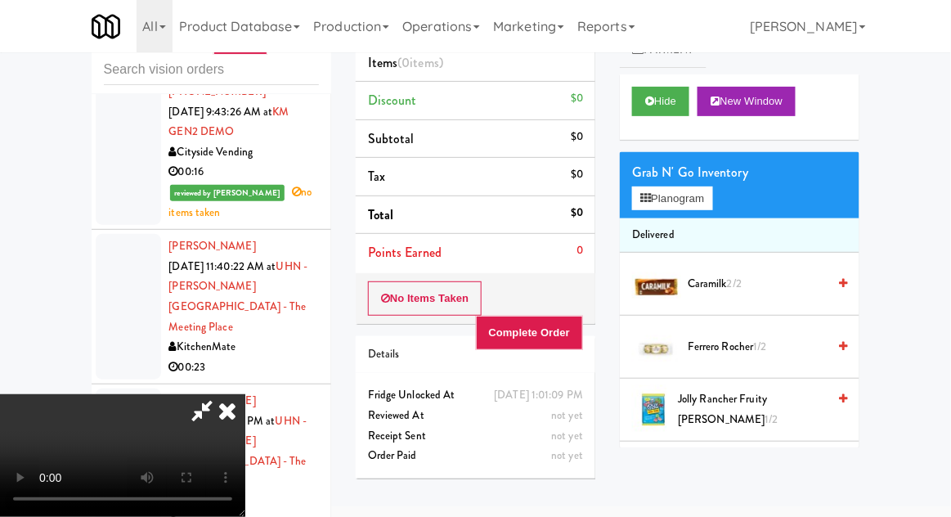
click at [245, 394] on icon at bounding box center [227, 410] width 36 height 33
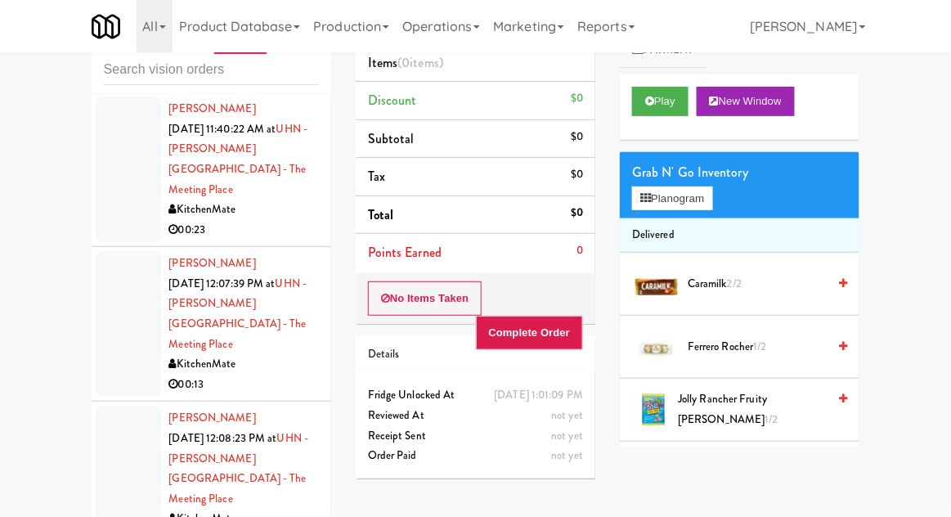
scroll to position [5585, 0]
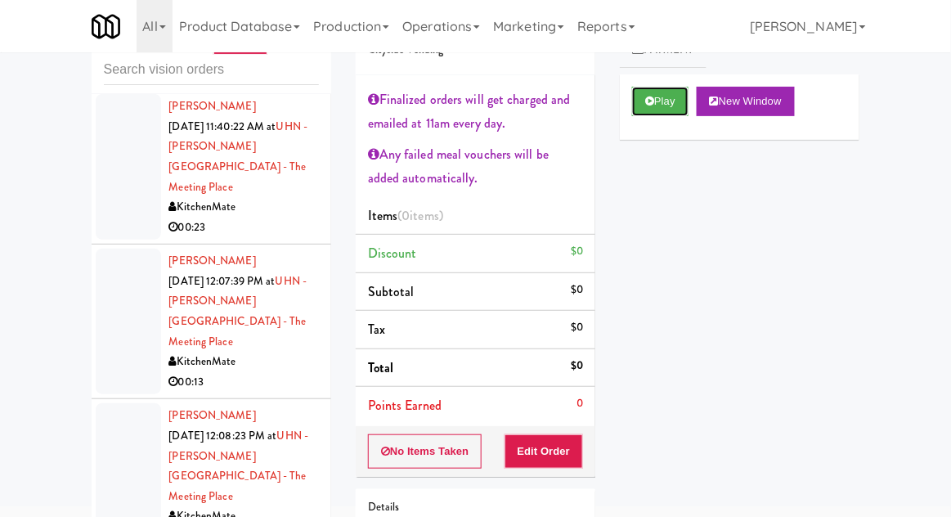
click at [657, 110] on button "Play" at bounding box center [660, 101] width 56 height 29
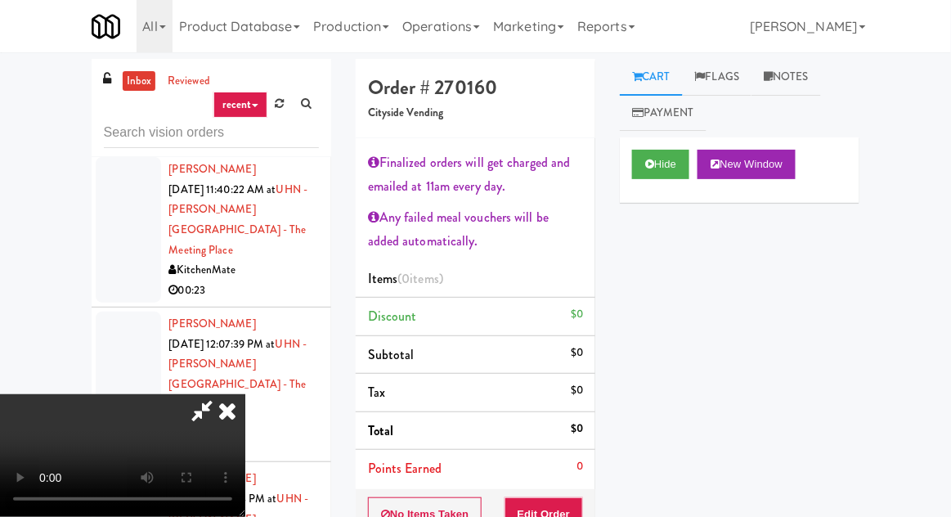
click at [791, 82] on link "Notes" at bounding box center [785, 77] width 69 height 37
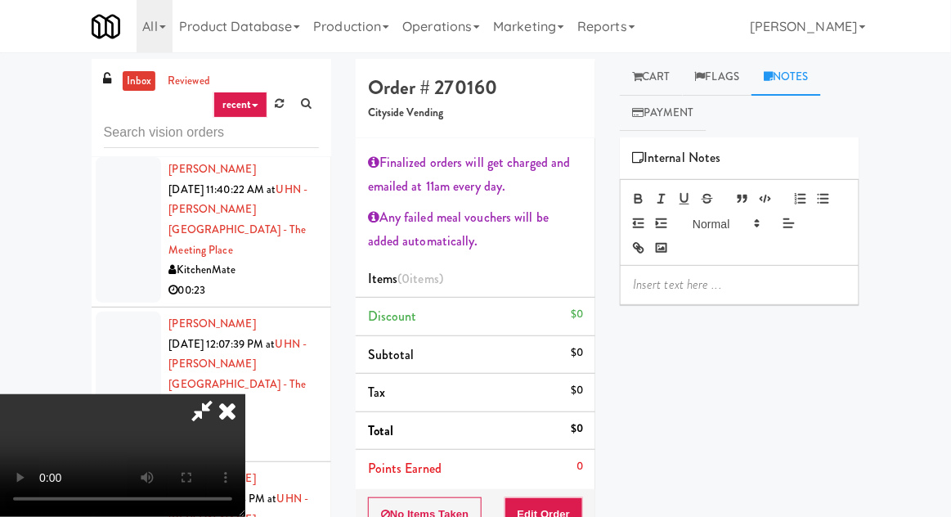
click at [715, 286] on p at bounding box center [739, 285] width 213 height 18
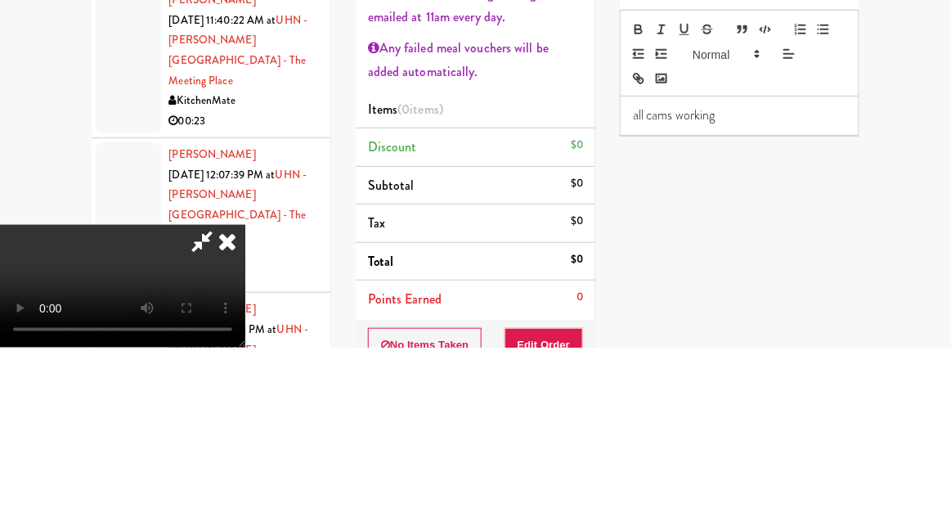
click at [684, 334] on div "Hide New Window Primary Flag Clear Flag if unable to determine what was taken o…" at bounding box center [740, 443] width 240 height 613
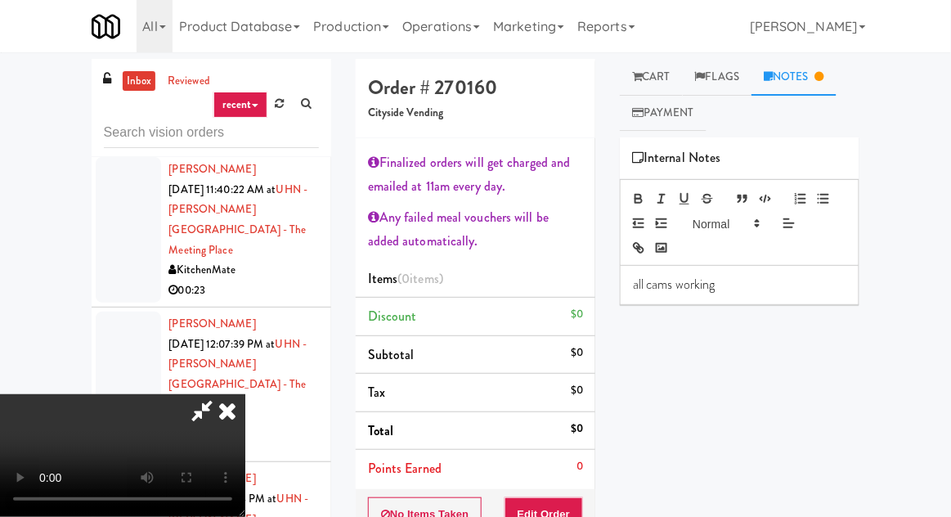
click at [648, 80] on link "Cart" at bounding box center [651, 77] width 63 height 37
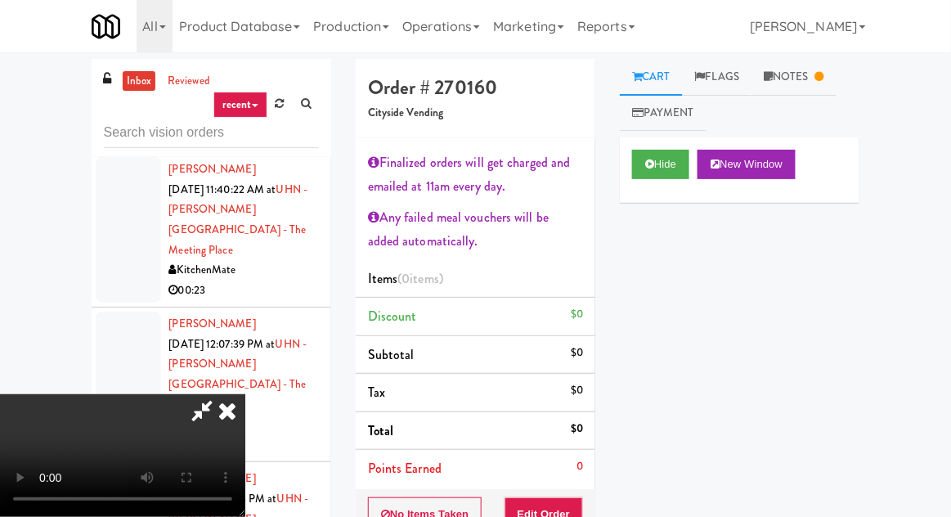
scroll to position [55, 0]
click at [652, 165] on icon at bounding box center [649, 164] width 9 height 11
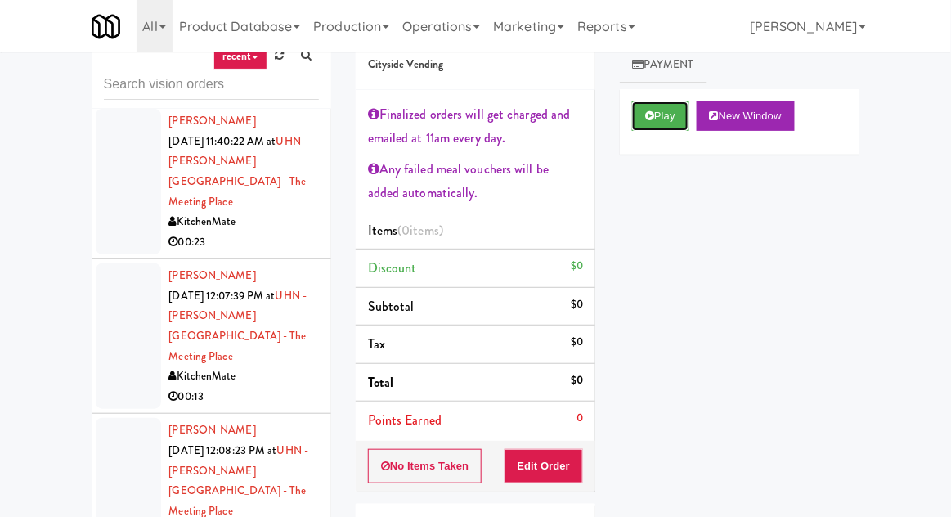
scroll to position [48, 0]
click at [433, 469] on button "No Items Taken" at bounding box center [425, 466] width 114 height 34
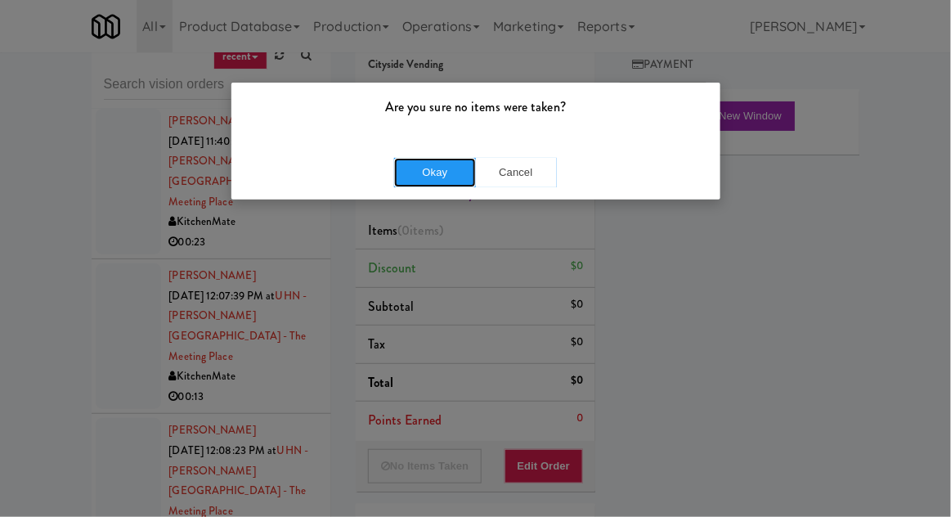
click at [449, 171] on button "Okay" at bounding box center [435, 172] width 82 height 29
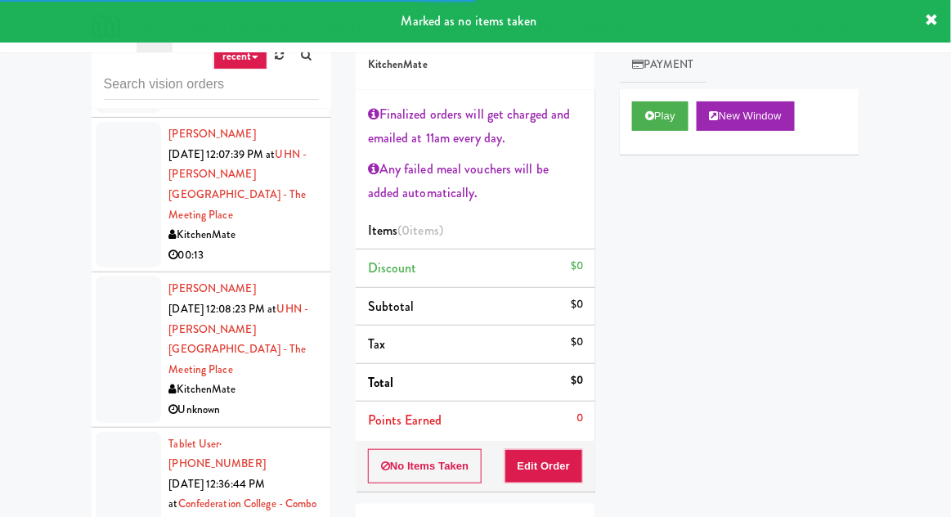
scroll to position [5742, 0]
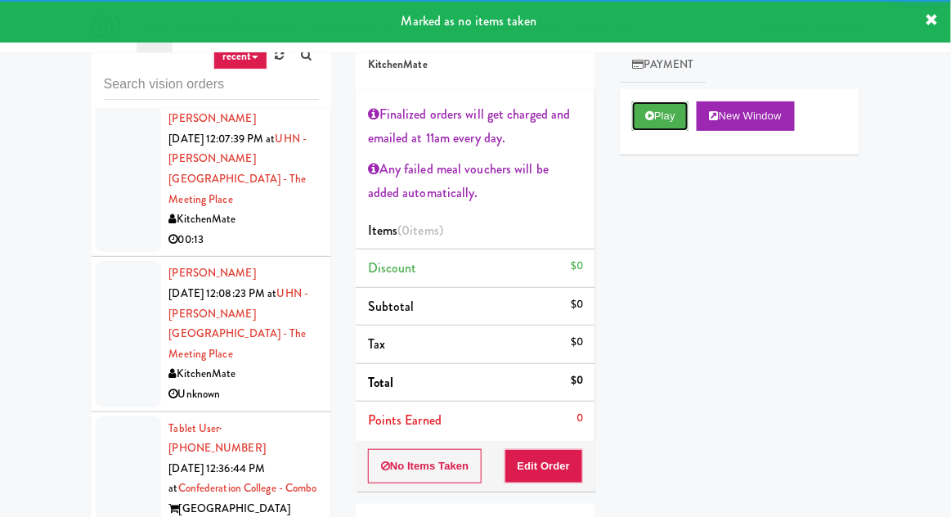
click at [646, 129] on button "Play" at bounding box center [660, 115] width 56 height 29
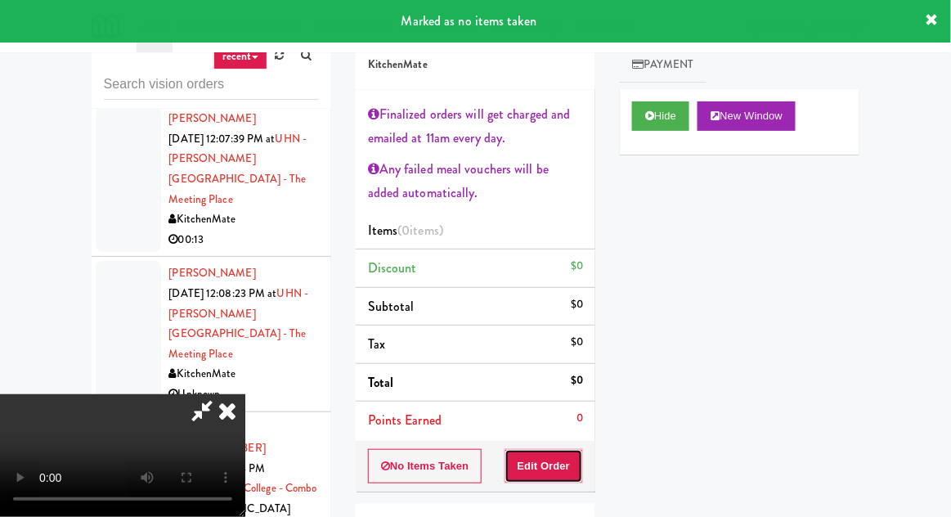
click at [546, 479] on button "Edit Order" at bounding box center [543, 466] width 79 height 34
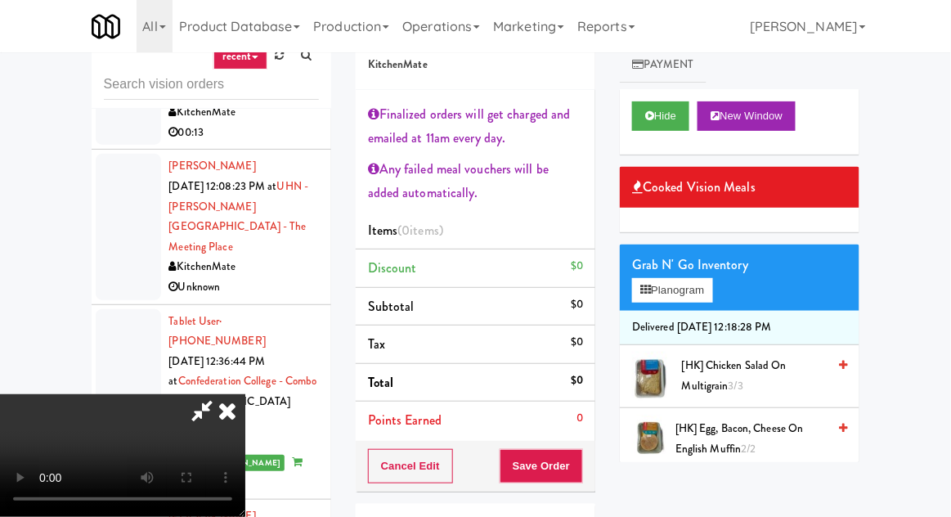
scroll to position [99, 0]
click at [642, 126] on button "Hide" at bounding box center [660, 115] width 57 height 29
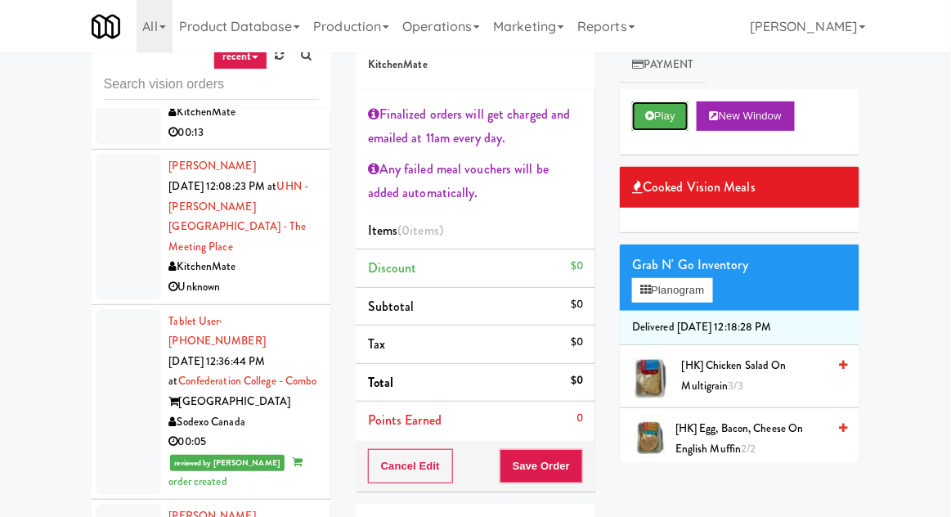
scroll to position [0, 0]
click at [657, 114] on button "Play" at bounding box center [660, 115] width 56 height 29
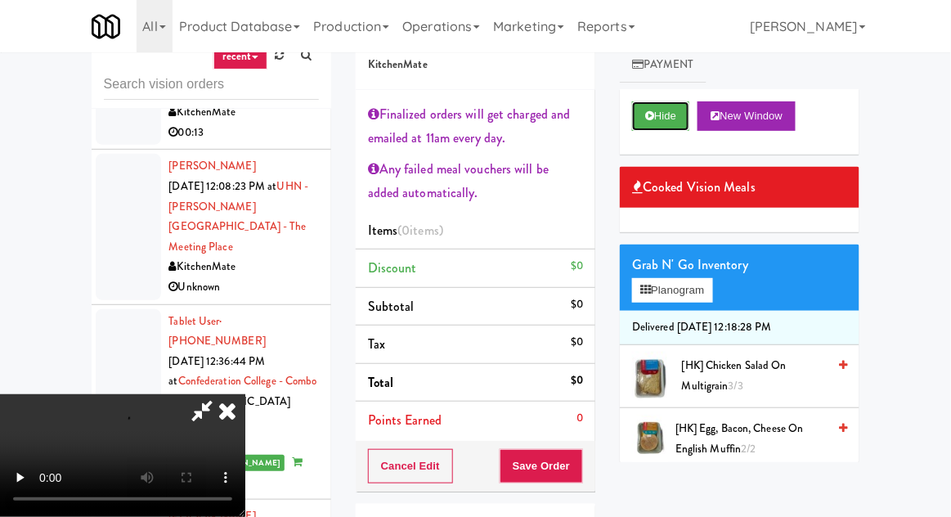
scroll to position [99, 0]
click at [774, 374] on span "[HK] Chicken Salad on Multigrain 3/3" at bounding box center [754, 376] width 145 height 40
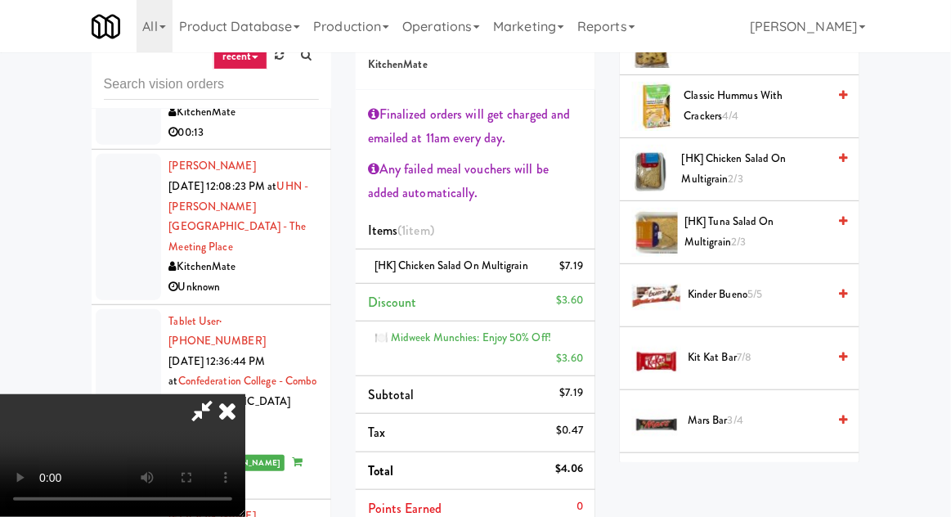
scroll to position [964, 0]
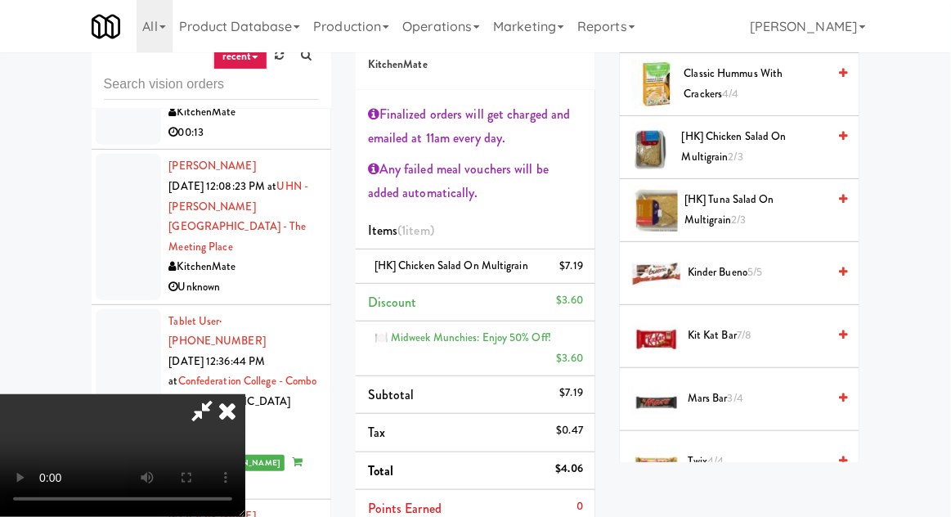
click at [764, 325] on span "Kit Kat Bar 7/8" at bounding box center [757, 335] width 139 height 20
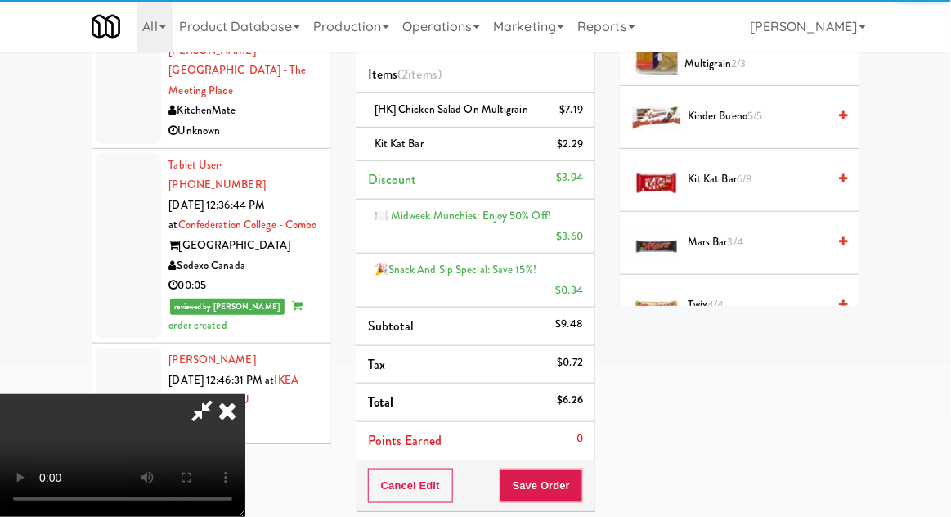
scroll to position [304, 0]
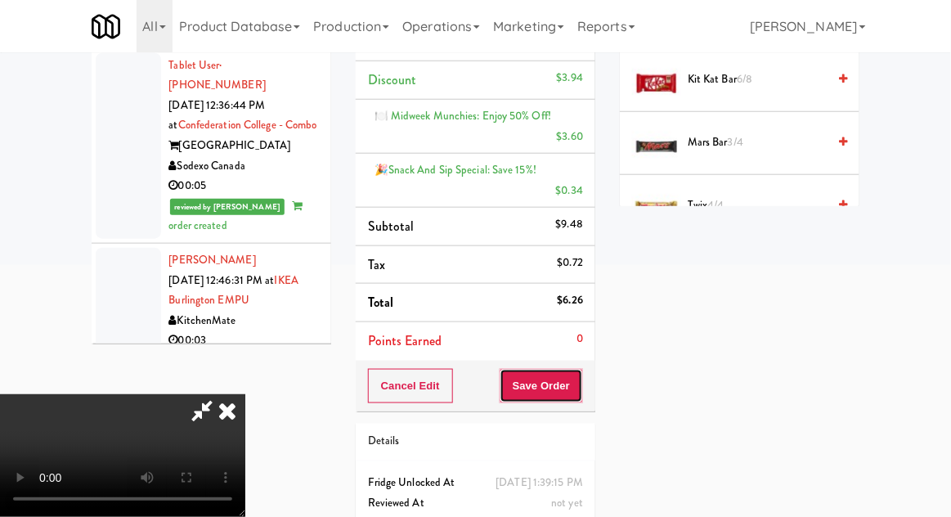
click at [581, 378] on button "Save Order" at bounding box center [541, 386] width 83 height 34
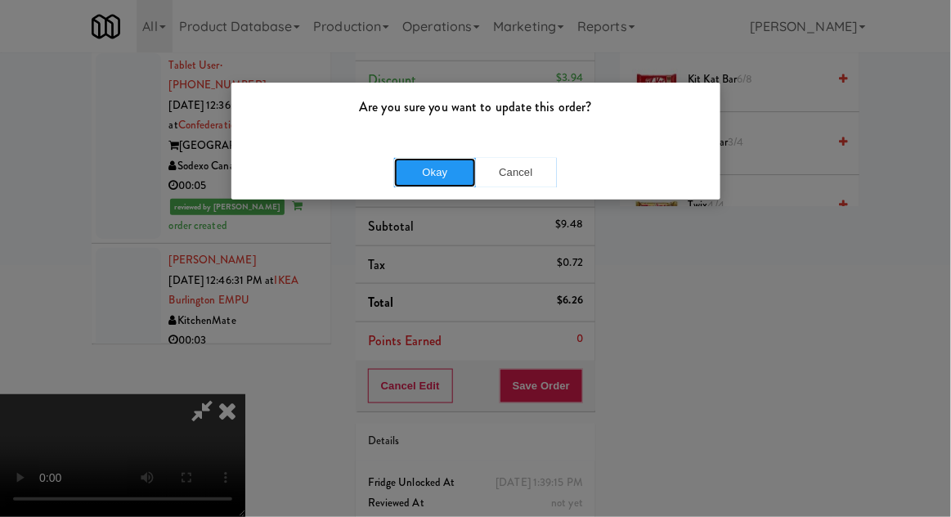
click at [448, 171] on button "Okay" at bounding box center [435, 172] width 82 height 29
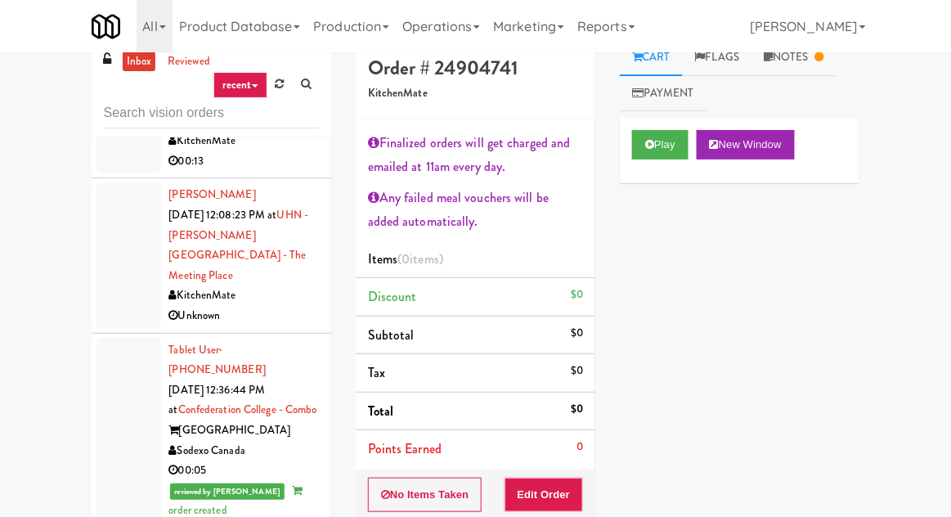
scroll to position [16, 0]
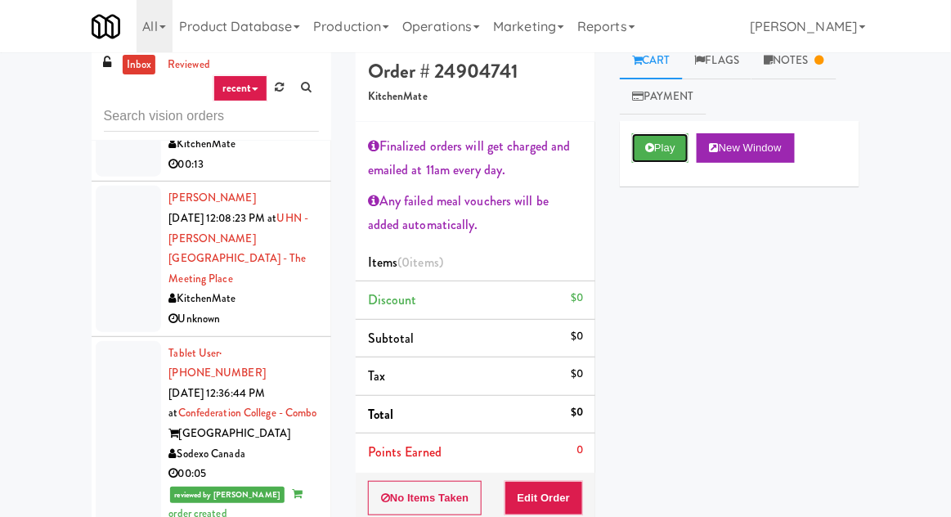
click at [671, 156] on button "Play" at bounding box center [660, 147] width 56 height 29
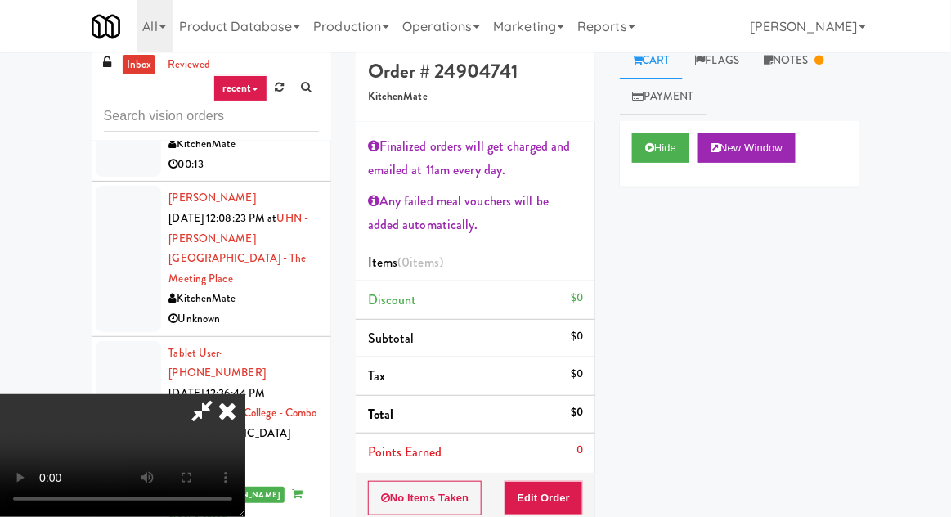
click at [785, 72] on link "Notes" at bounding box center [793, 61] width 85 height 37
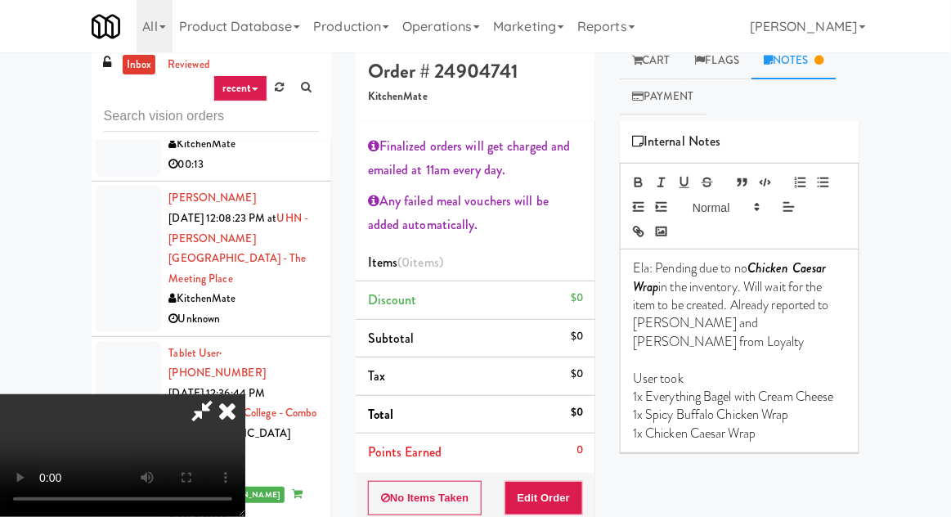
click at [642, 49] on link "Reports" at bounding box center [606, 26] width 71 height 52
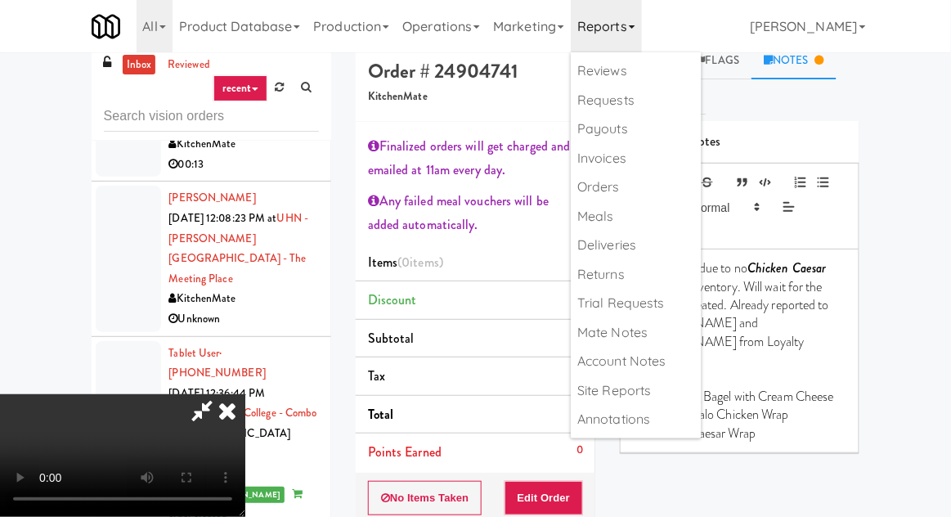
click at [612, 18] on link "Reports" at bounding box center [606, 26] width 71 height 52
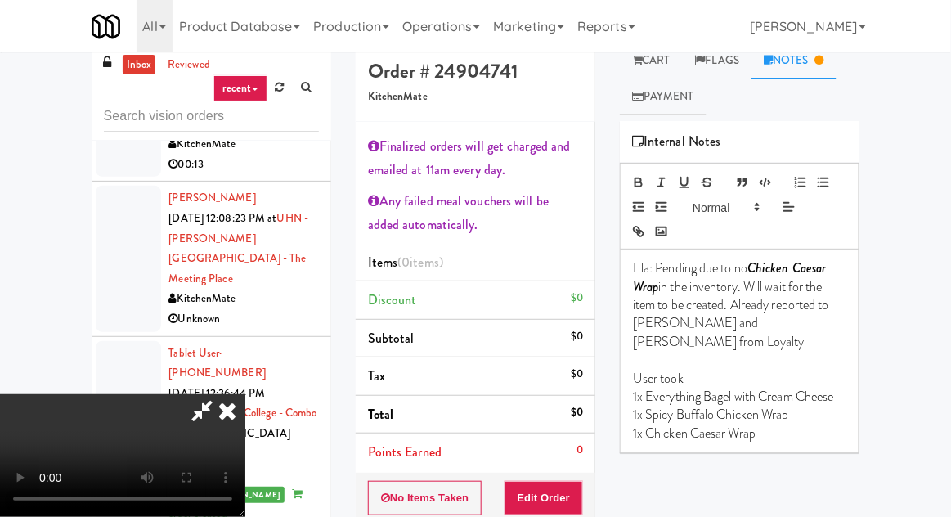
click at [656, 64] on link "Cart" at bounding box center [651, 61] width 63 height 37
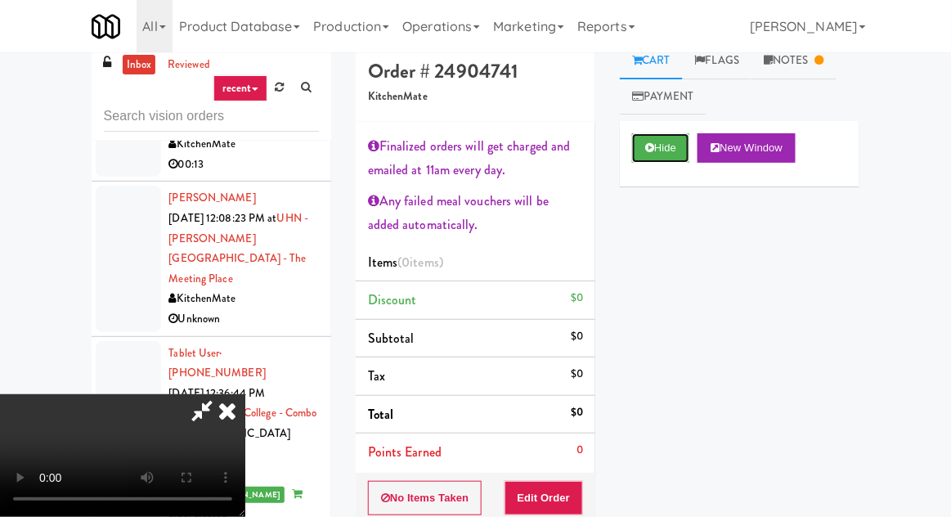
click at [650, 143] on icon at bounding box center [649, 147] width 9 height 11
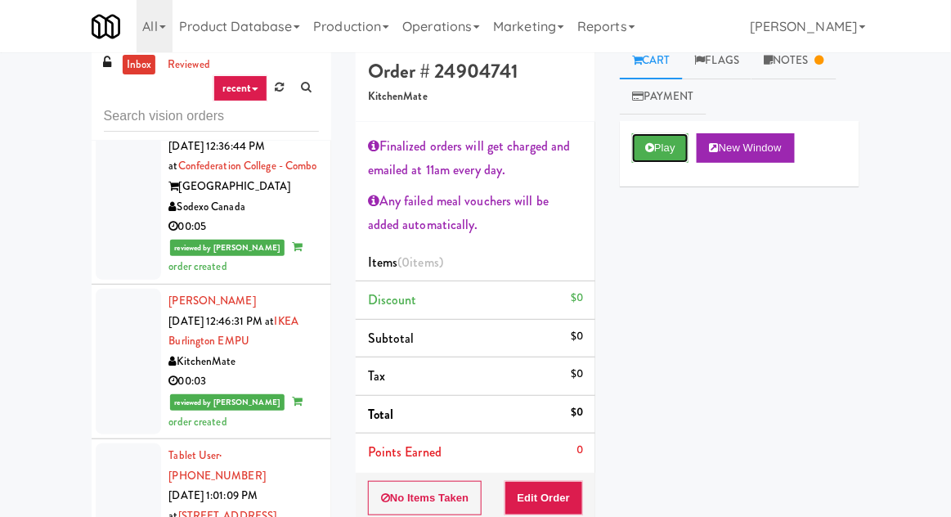
scroll to position [6105, 0]
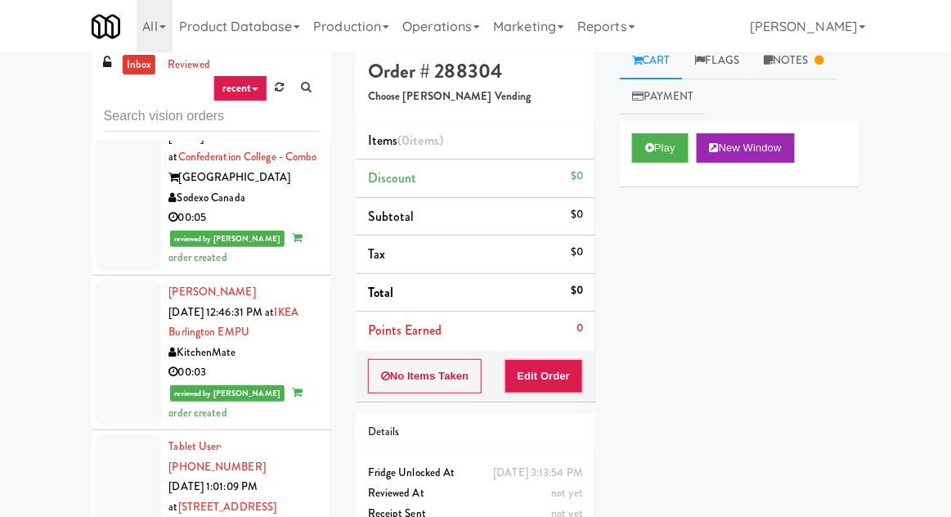
click at [814, 71] on link "Notes" at bounding box center [793, 61] width 85 height 37
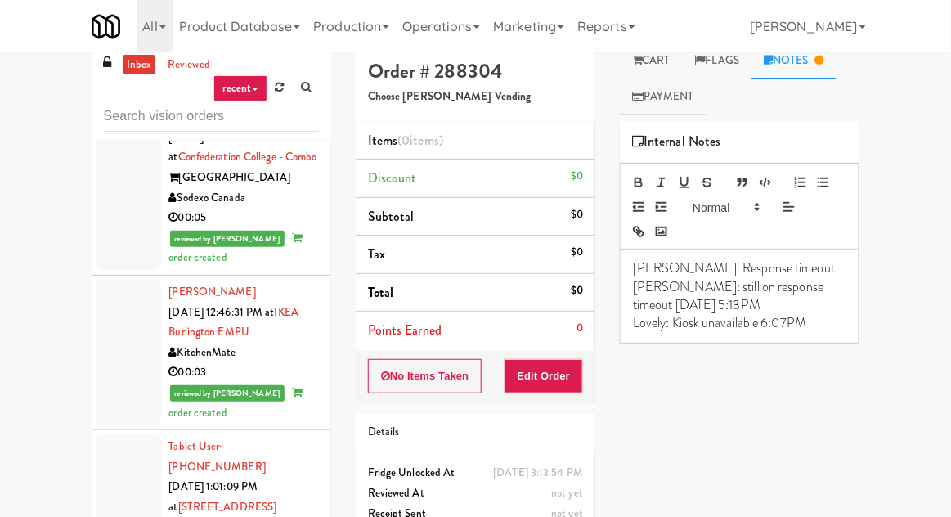
click at [668, 57] on link "Cart" at bounding box center [651, 61] width 63 height 37
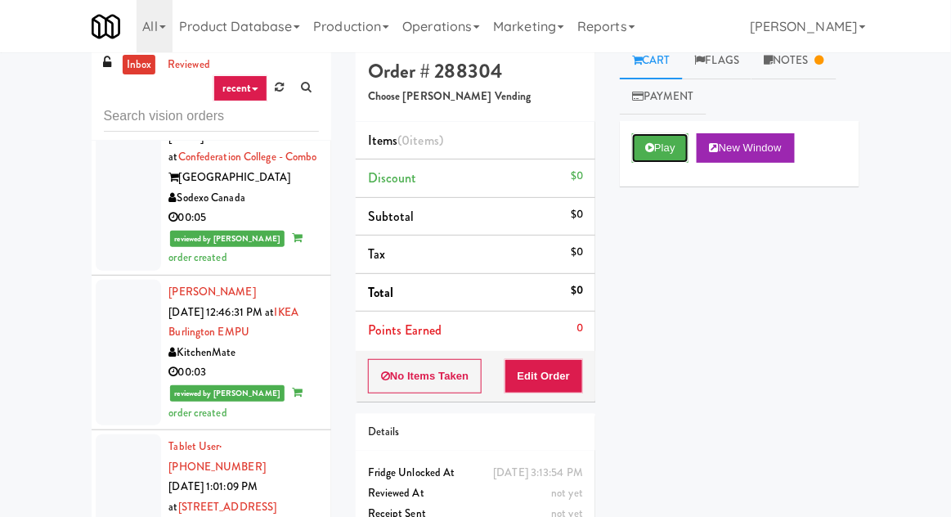
click at [652, 154] on button "Play" at bounding box center [660, 147] width 56 height 29
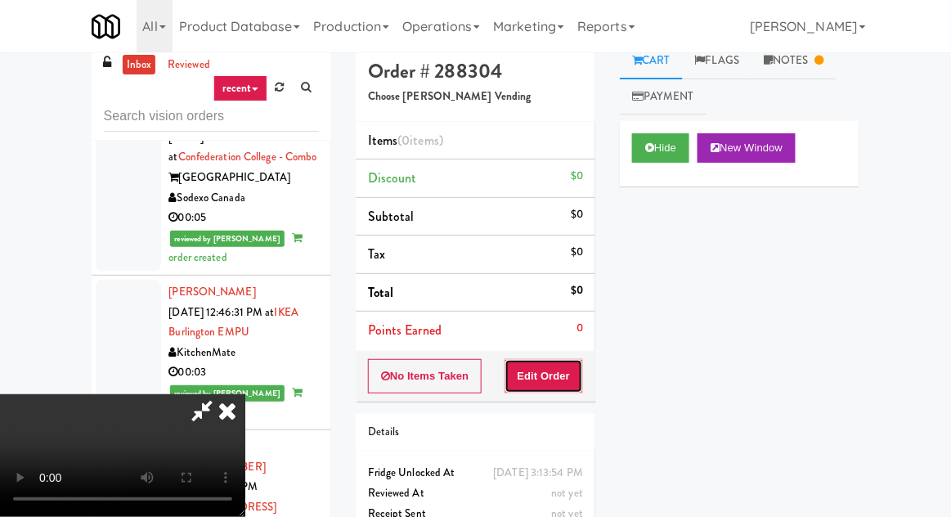
click at [559, 379] on button "Edit Order" at bounding box center [543, 376] width 79 height 34
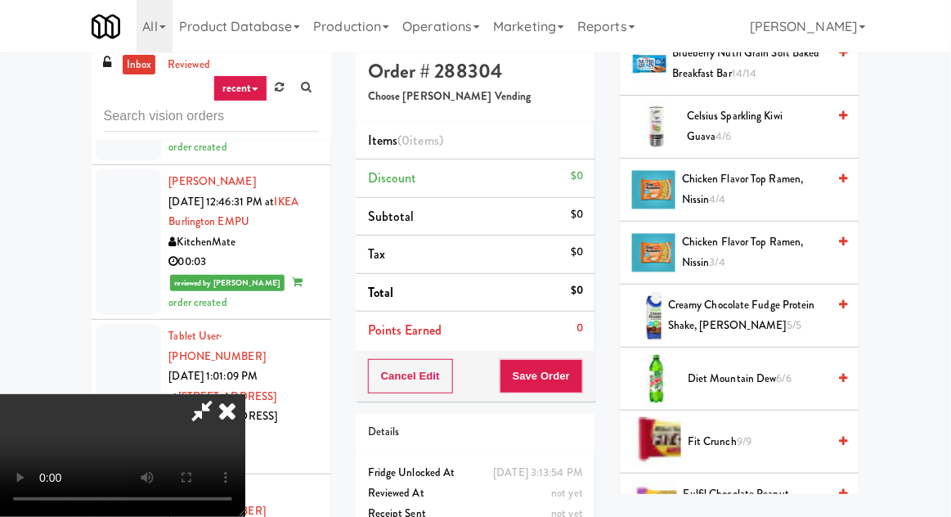
scroll to position [393, 0]
click at [766, 128] on span "Celsius Sparkling Kiwi Guava 4/6" at bounding box center [757, 125] width 140 height 40
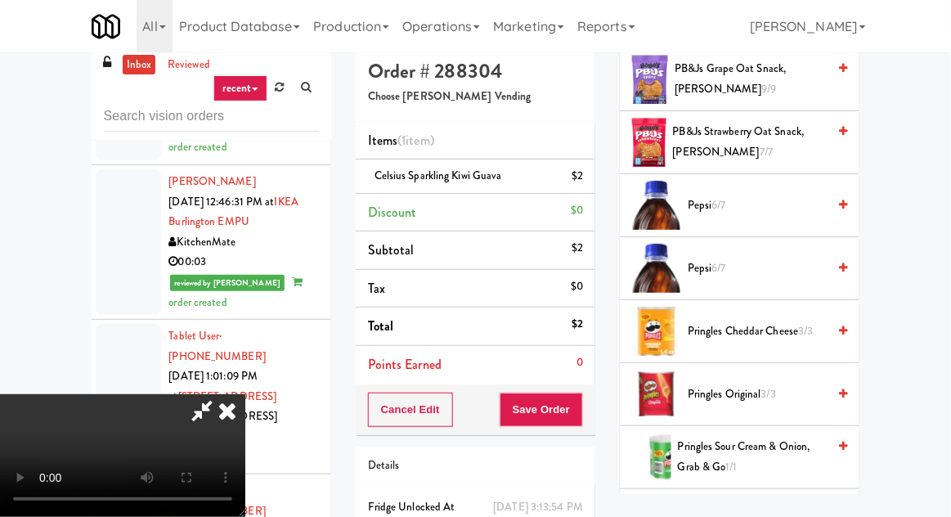
scroll to position [1320, 0]
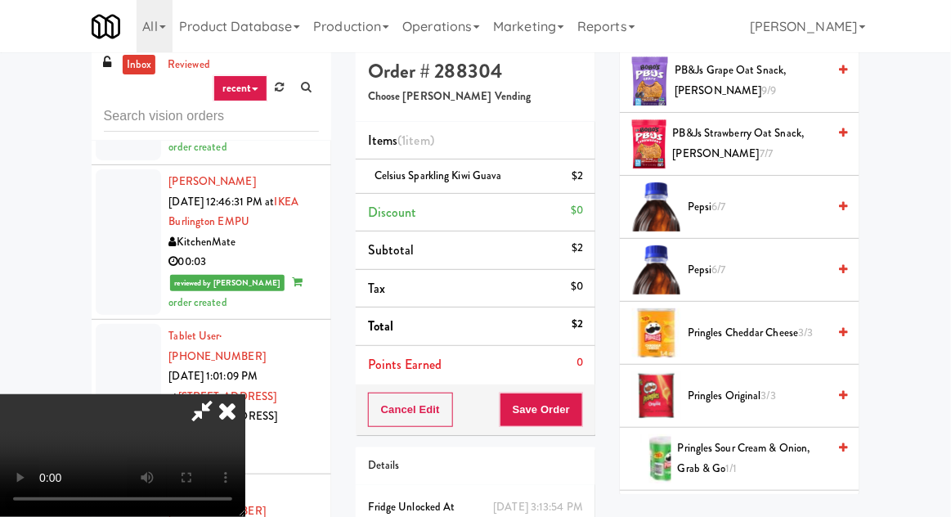
click at [779, 197] on span "Pepsi 6/7" at bounding box center [757, 207] width 139 height 20
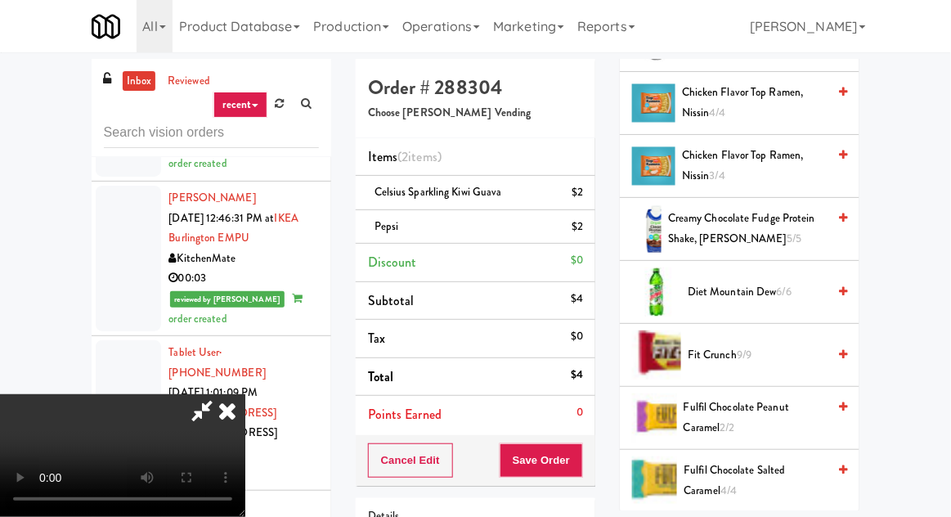
scroll to position [433, 0]
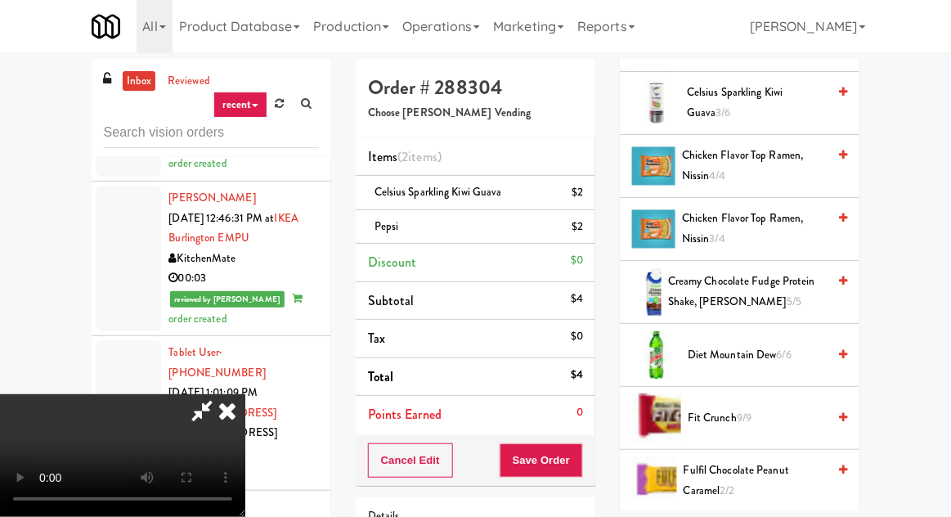
click at [750, 288] on span "Creamy Chocolate Fudge Protein Shake, Orgain 5/5" at bounding box center [747, 291] width 159 height 40
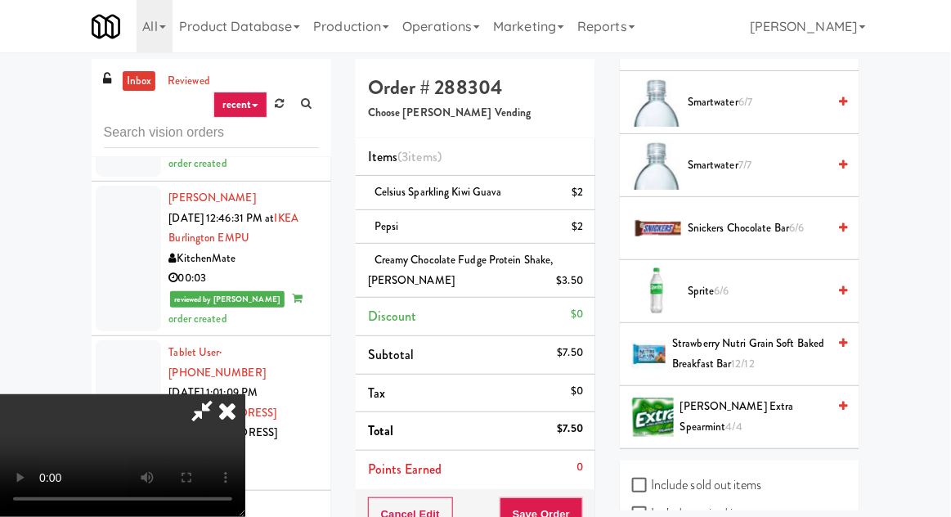
scroll to position [1944, 0]
click at [752, 343] on span "Strawberry Nutri Grain Soft Baked Breakfast Bar 12/12" at bounding box center [749, 354] width 155 height 40
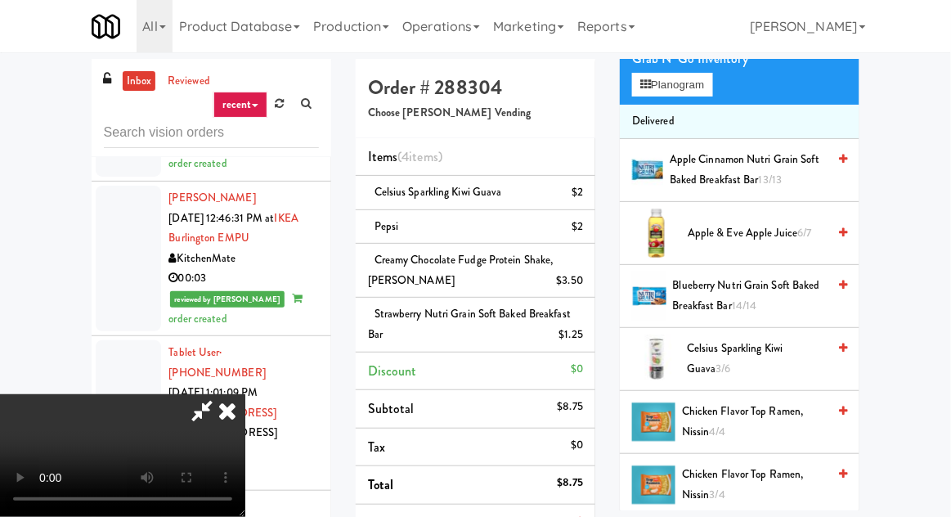
scroll to position [0, 0]
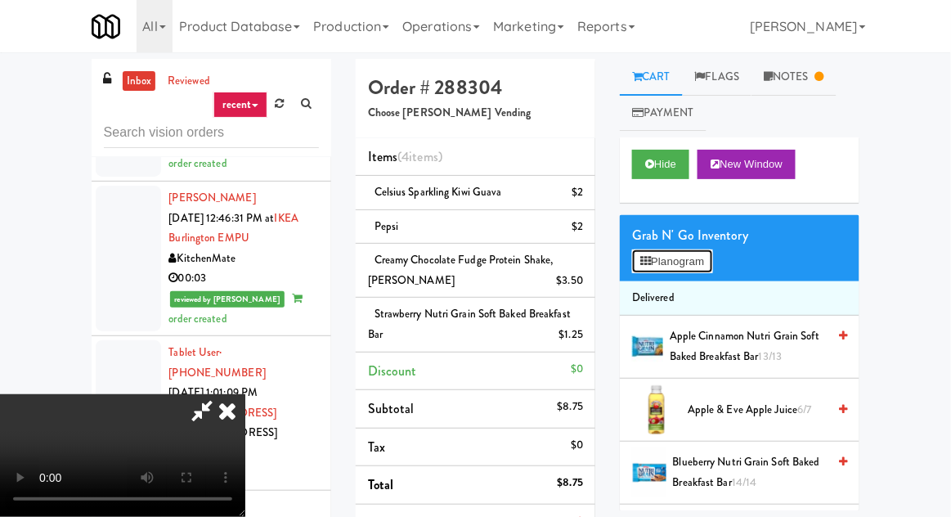
click at [695, 262] on button "Planogram" at bounding box center [672, 261] width 80 height 25
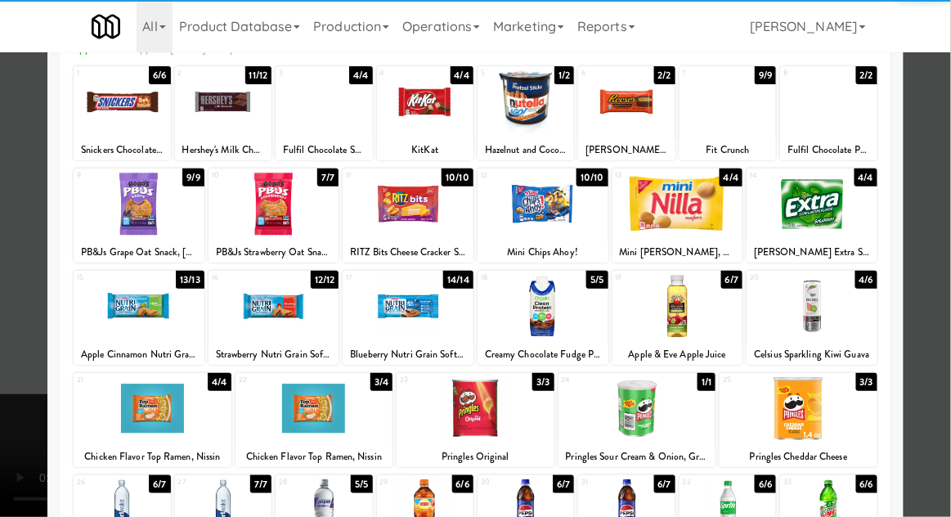
scroll to position [93, 0]
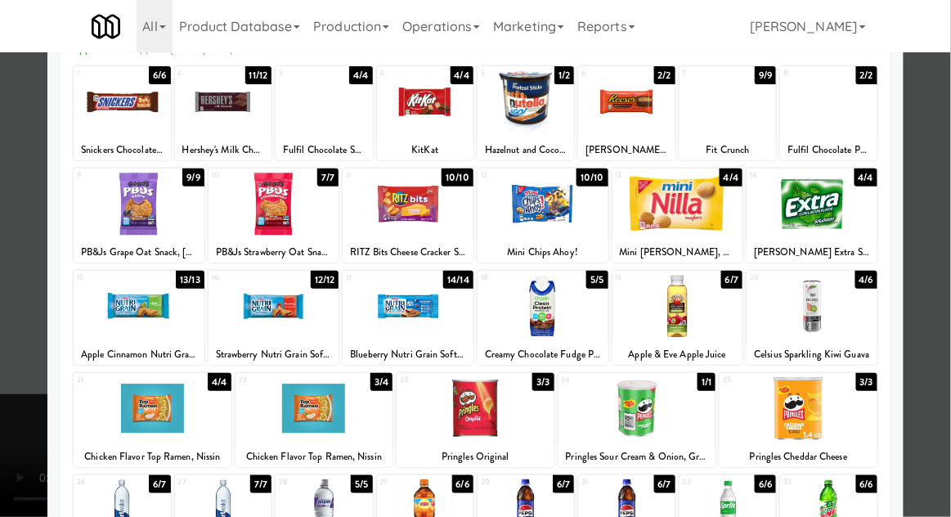
click at [947, 172] on div at bounding box center [475, 258] width 951 height 517
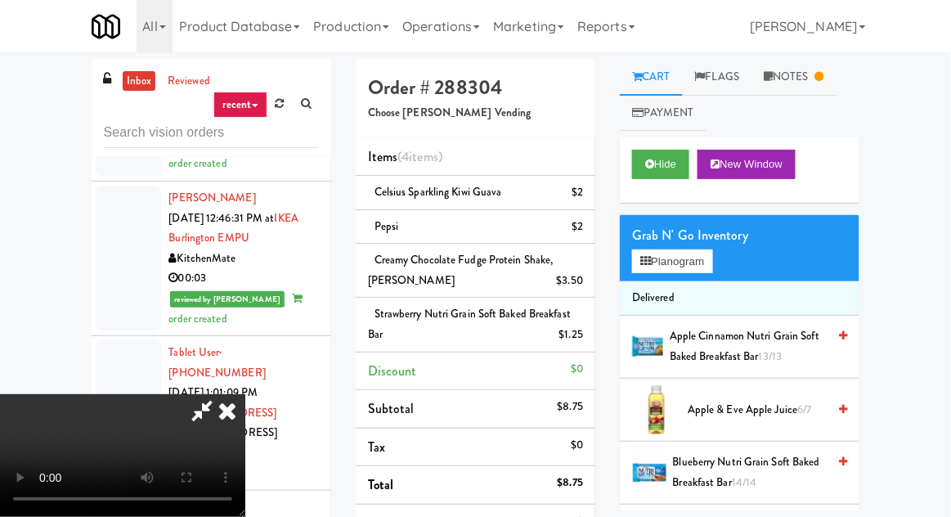
scroll to position [60, 0]
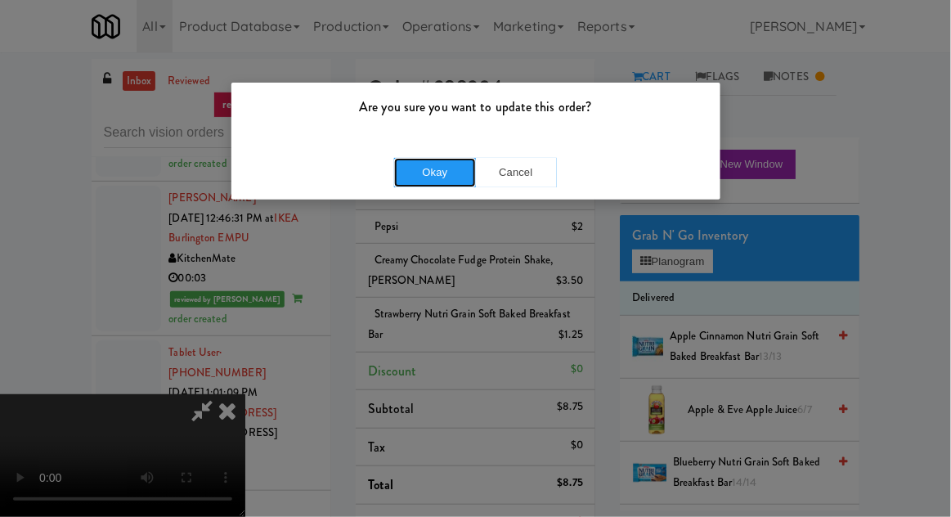
click at [443, 169] on button "Okay" at bounding box center [435, 172] width 82 height 29
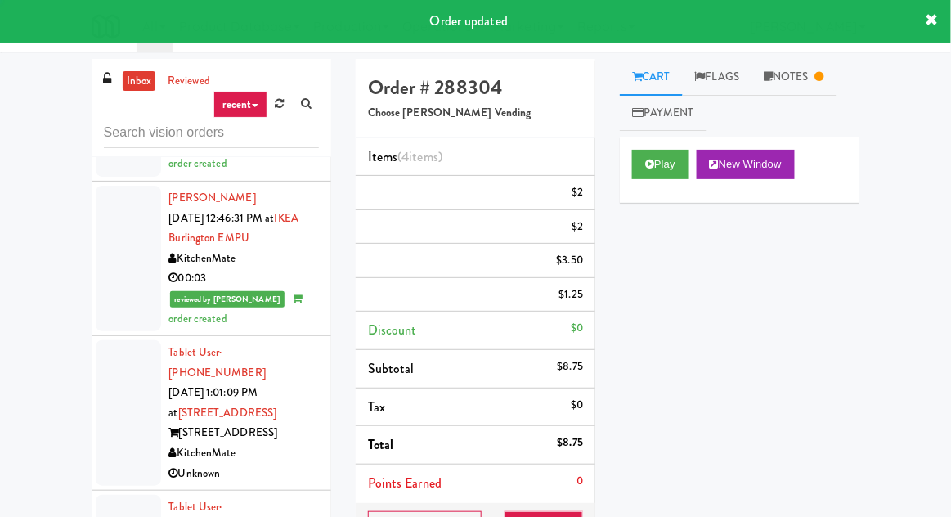
scroll to position [0, 0]
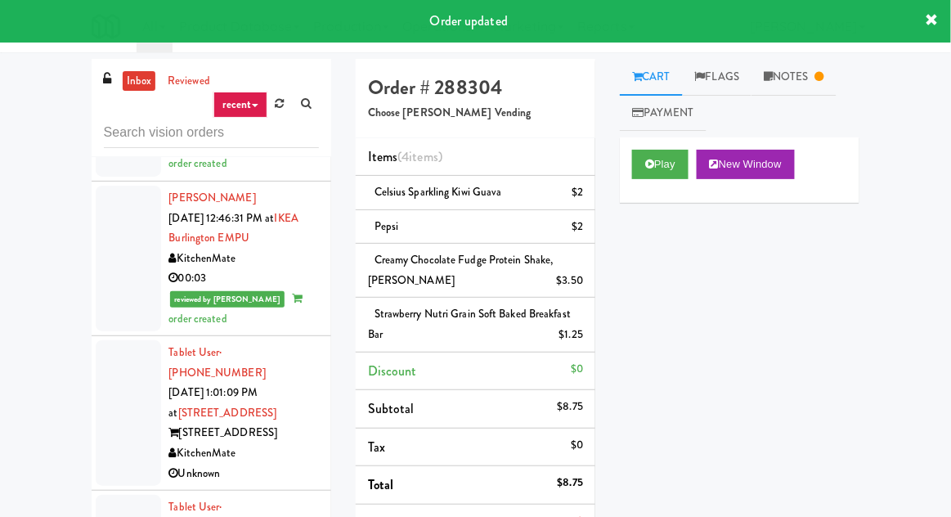
click at [819, 77] on link "Notes" at bounding box center [793, 77] width 85 height 37
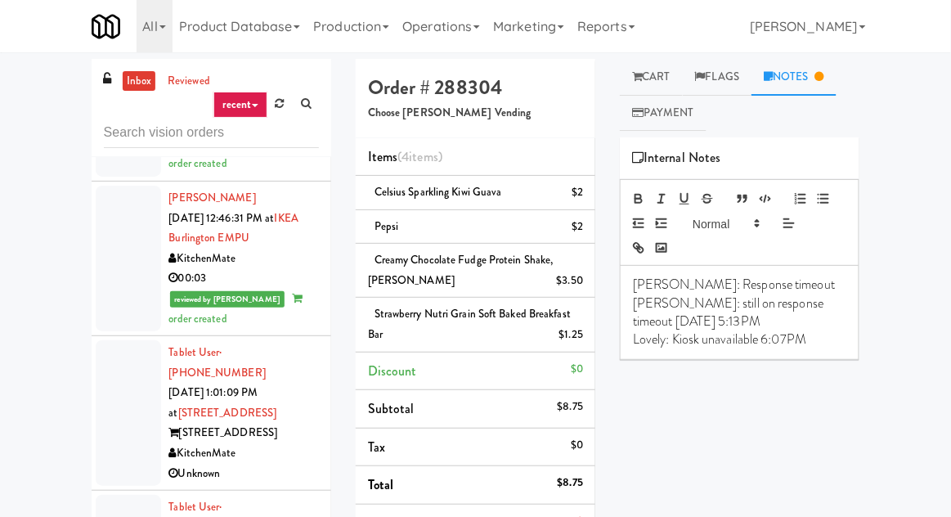
click at [670, 67] on link "Cart" at bounding box center [651, 77] width 63 height 37
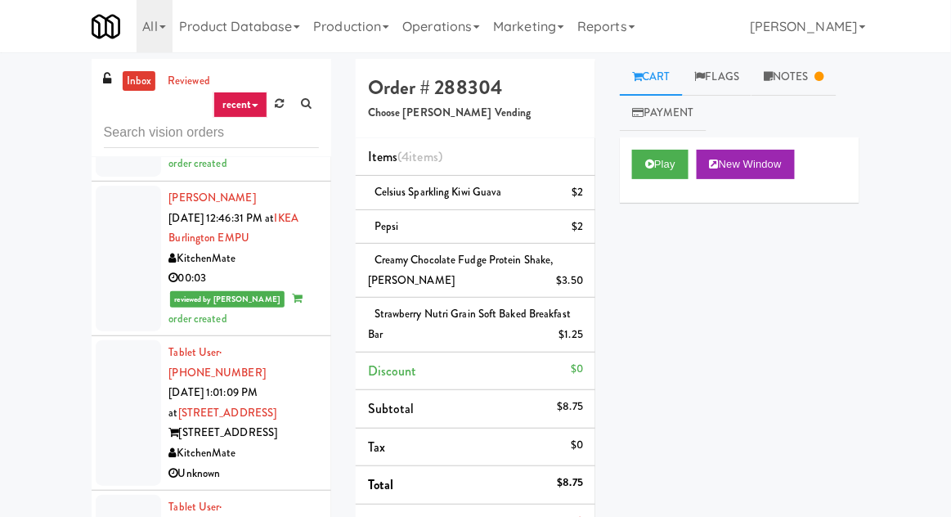
click at [647, 189] on div "Play New Window" at bounding box center [740, 169] width 240 height 65
click at [657, 160] on button "Play" at bounding box center [660, 164] width 56 height 29
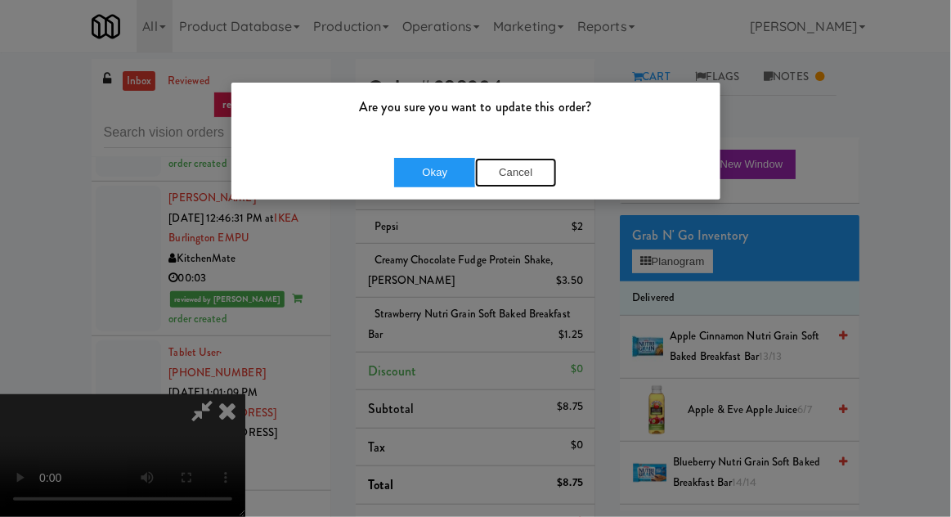
click at [531, 164] on button "Cancel" at bounding box center [516, 172] width 82 height 29
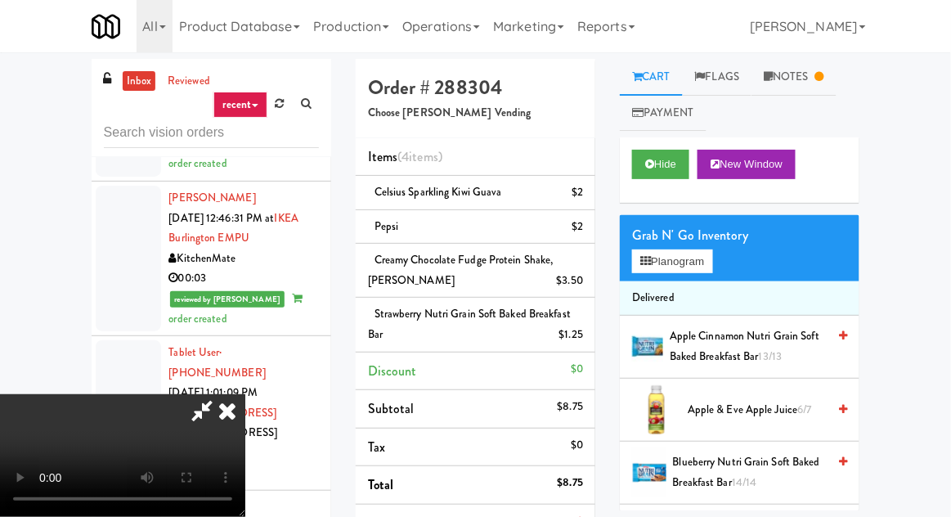
scroll to position [60, 0]
click at [705, 256] on button "Planogram" at bounding box center [672, 261] width 80 height 25
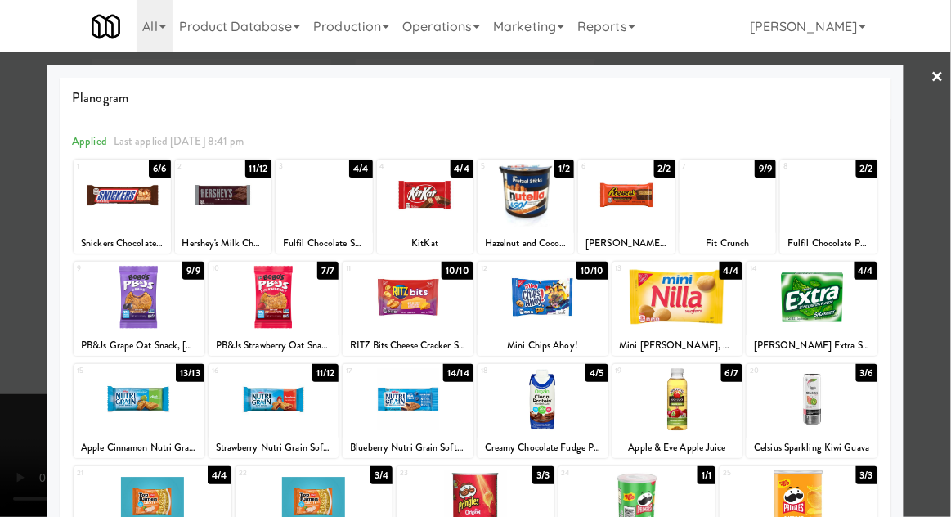
click at [381, 411] on div at bounding box center [408, 399] width 131 height 63
click at [947, 175] on div at bounding box center [475, 258] width 951 height 517
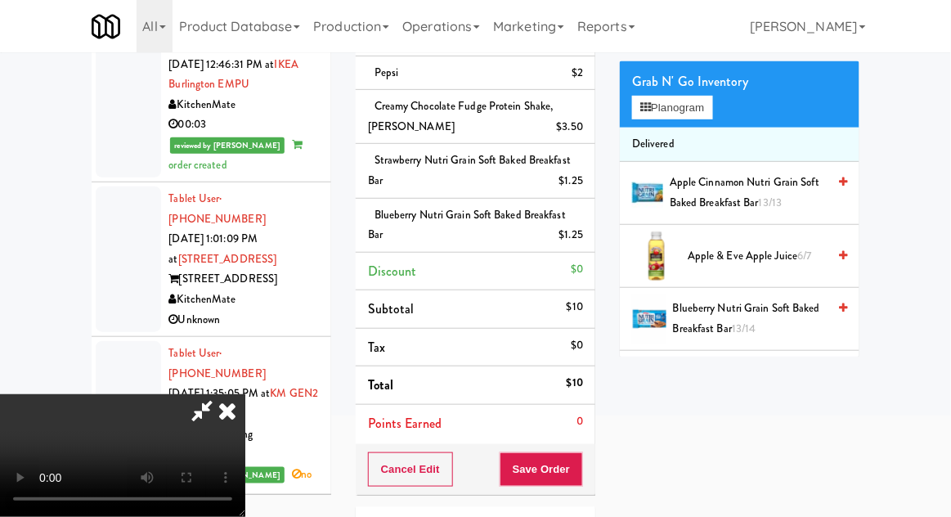
scroll to position [236, 0]
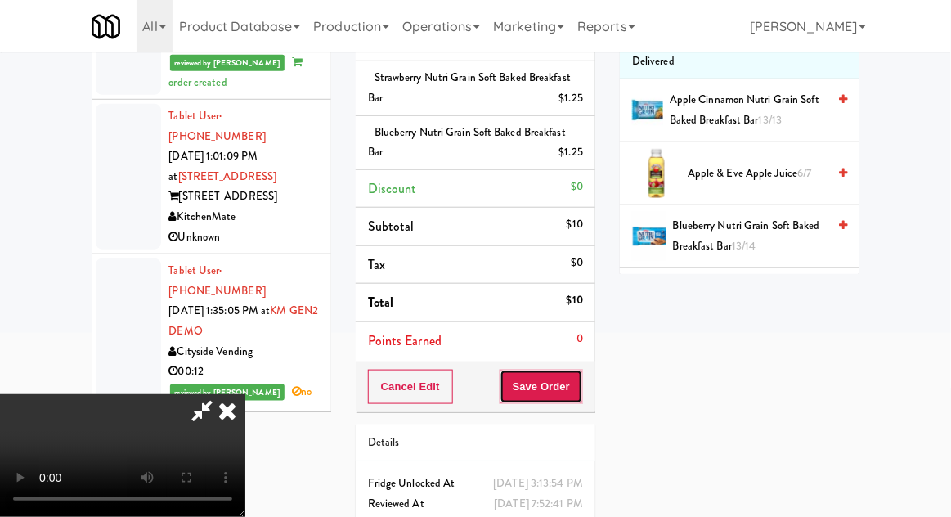
click at [576, 396] on button "Save Order" at bounding box center [541, 387] width 83 height 34
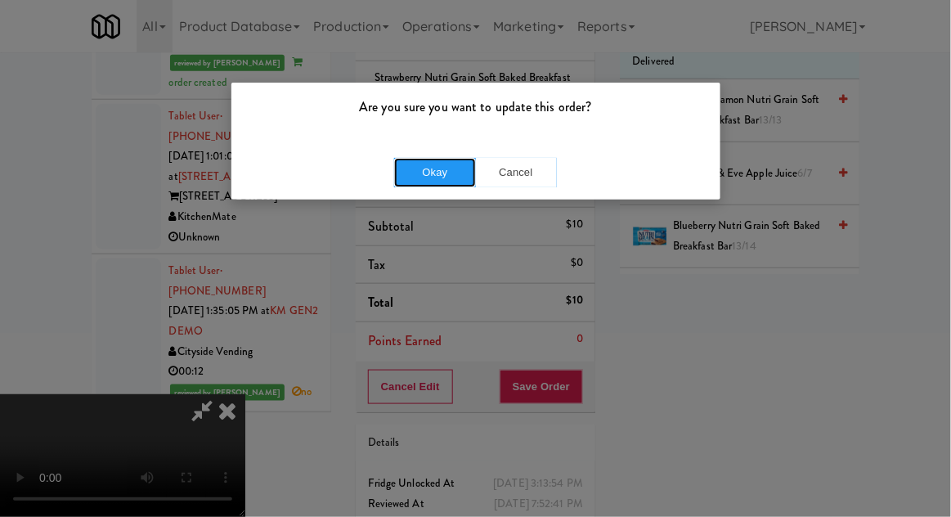
click at [437, 170] on button "Okay" at bounding box center [435, 172] width 82 height 29
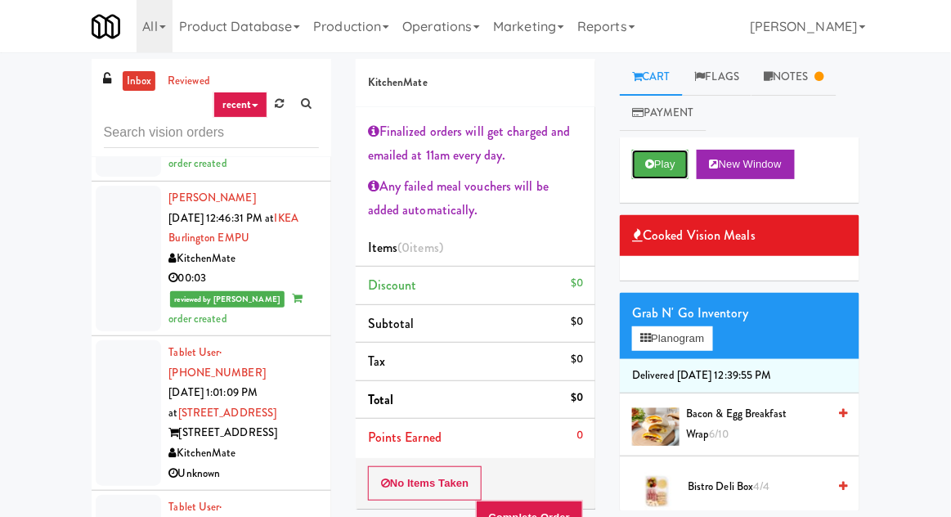
click at [654, 165] on icon at bounding box center [649, 164] width 9 height 11
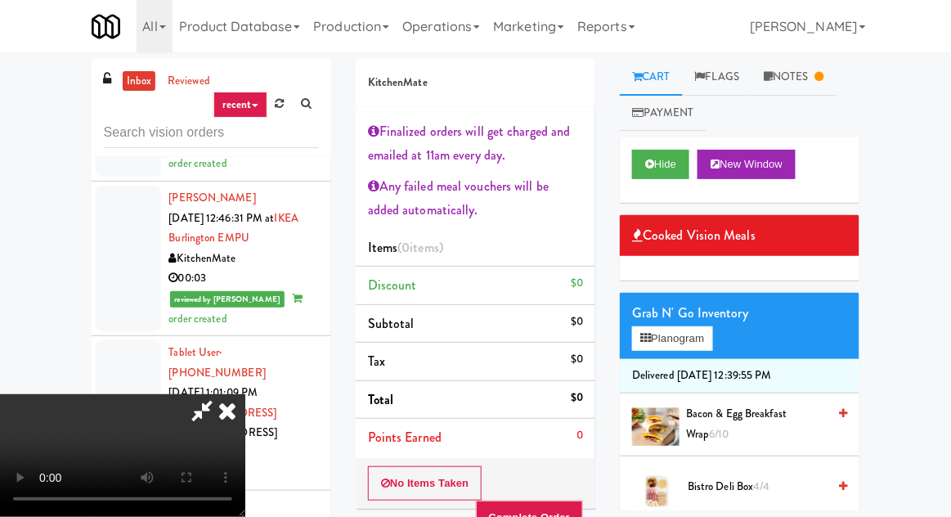
click at [806, 74] on link "Notes" at bounding box center [793, 77] width 85 height 37
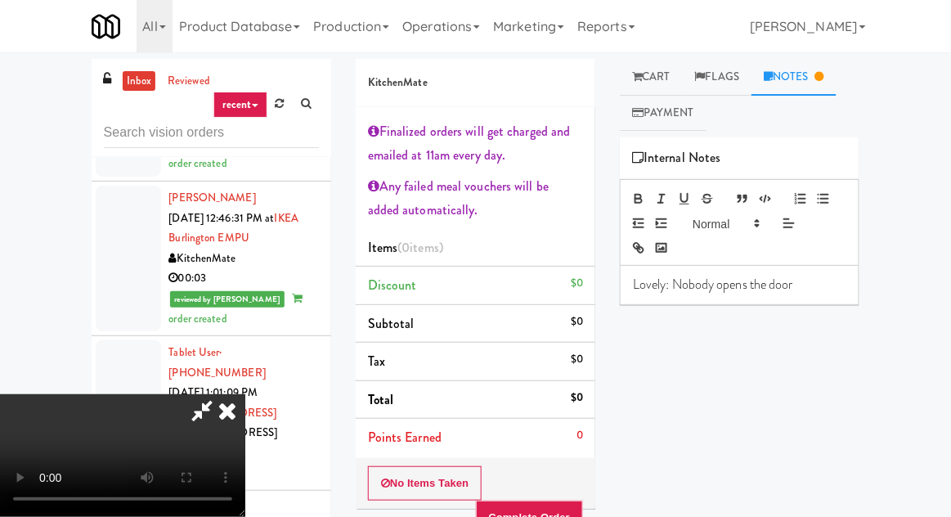
click at [670, 82] on link "Cart" at bounding box center [651, 77] width 63 height 37
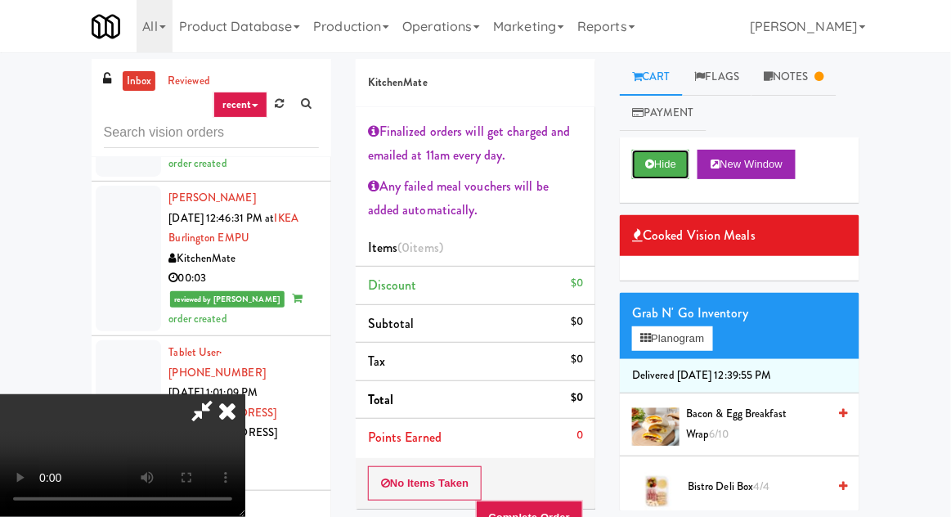
click at [673, 167] on button "Hide" at bounding box center [660, 164] width 57 height 29
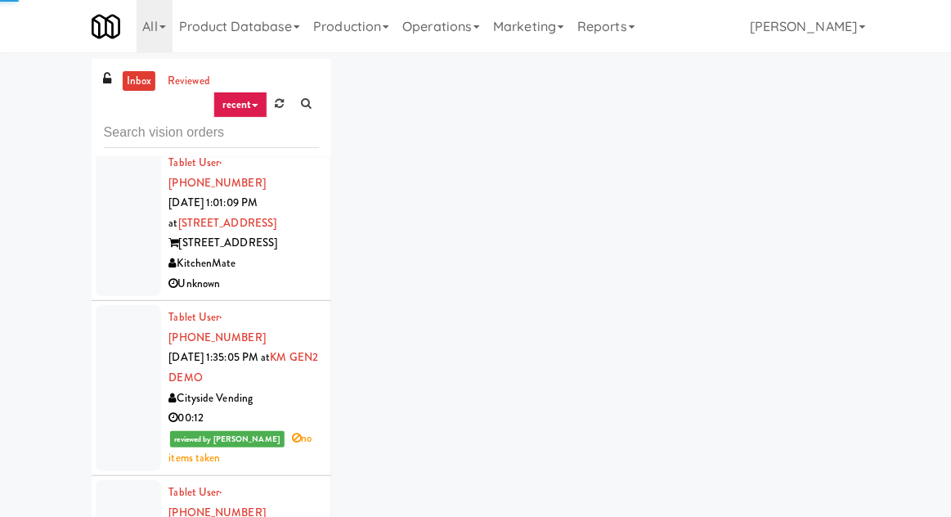
scroll to position [6415, 0]
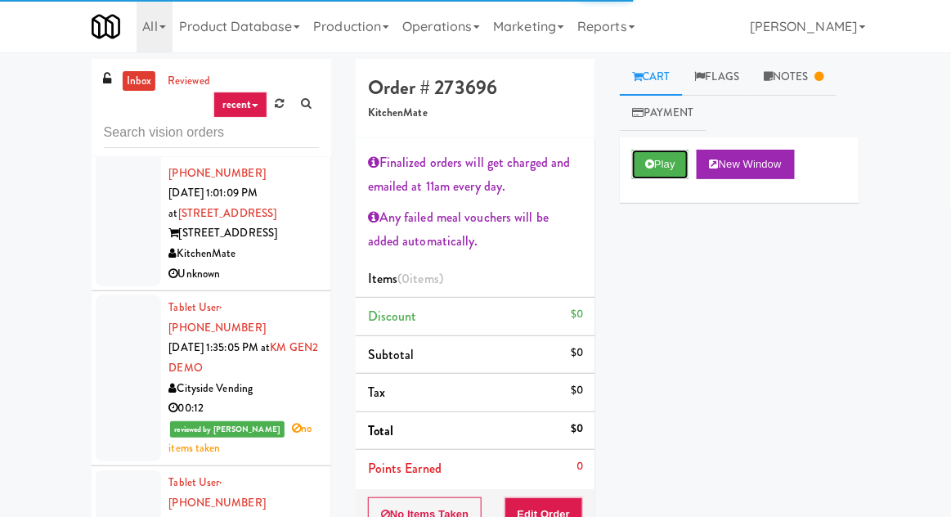
click at [680, 161] on button "Play" at bounding box center [660, 164] width 56 height 29
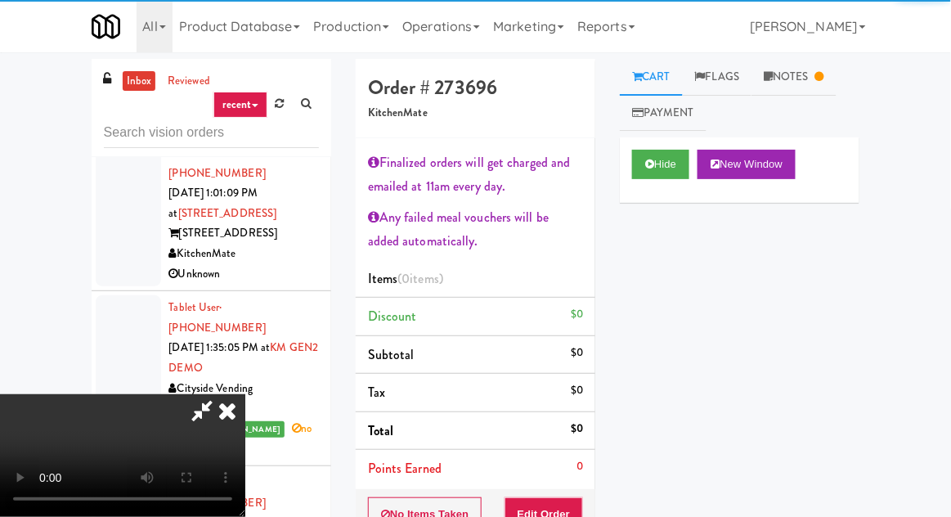
click at [810, 69] on link "Notes" at bounding box center [793, 77] width 85 height 37
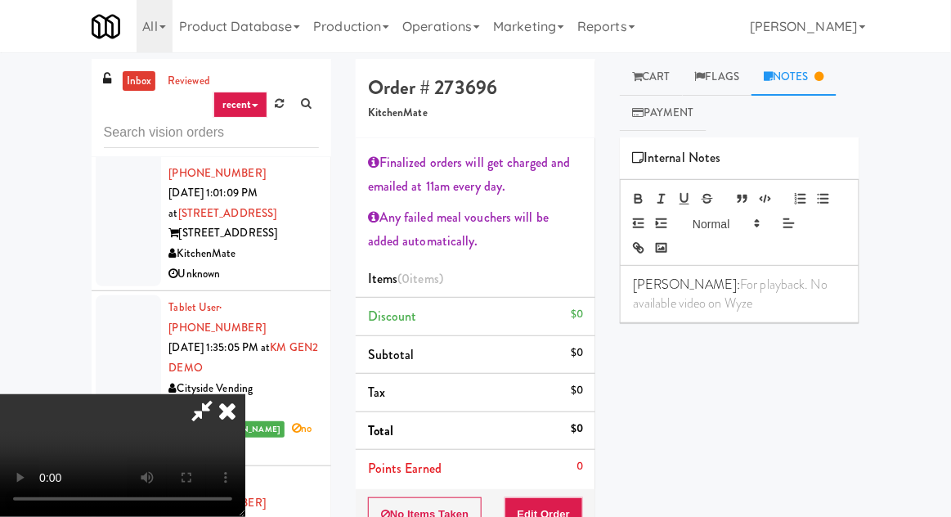
click at [664, 78] on link "Cart" at bounding box center [651, 77] width 63 height 37
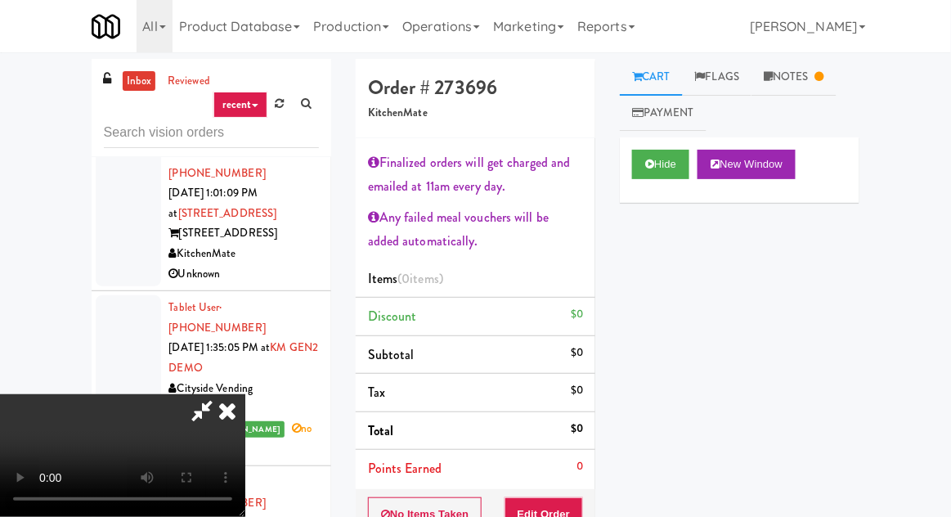
scroll to position [99, 0]
click at [2, 43] on nav "Toggle navigation All 901 Smrt Mrkt https://fridge.kitchenmate.com/vision-order…" at bounding box center [475, 26] width 951 height 52
click at [571, 506] on button "Edit Order" at bounding box center [543, 514] width 79 height 34
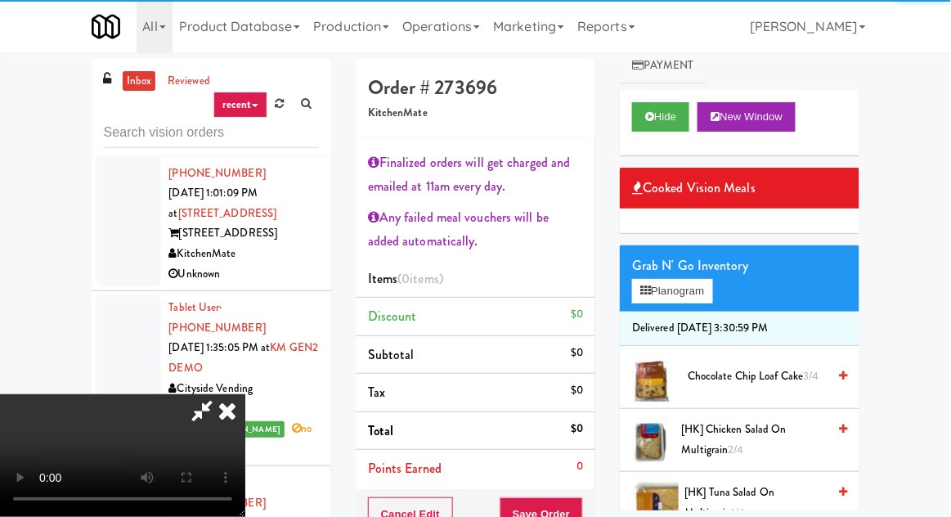
scroll to position [98, 0]
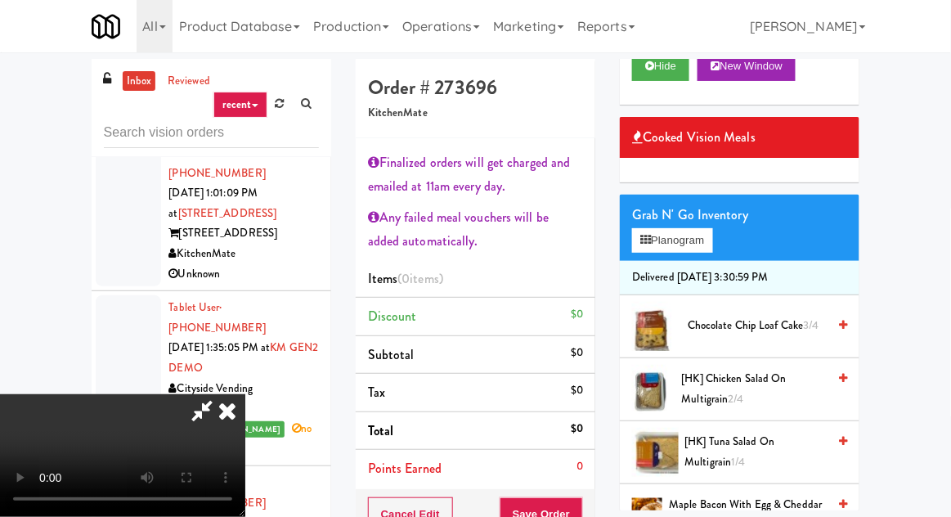
click at [648, 389] on div at bounding box center [653, 389] width 43 height 49
click at [680, 389] on div "[HK] Chicken Salad on Multigrain 2/4" at bounding box center [761, 389] width 173 height 40
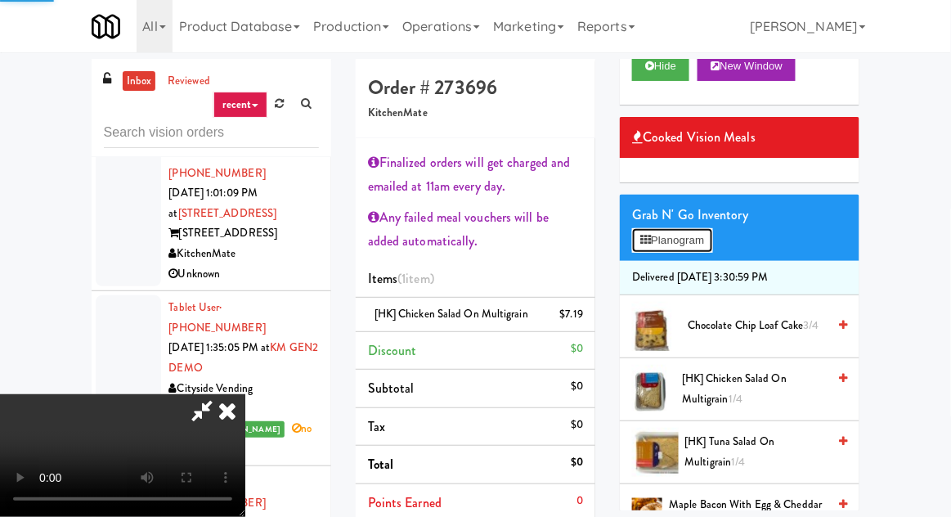
click at [648, 252] on button "Planogram" at bounding box center [672, 240] width 80 height 25
click at [0, 0] on div at bounding box center [0, 0] width 0 height 0
click at [643, 229] on button "Planogram" at bounding box center [672, 240] width 80 height 25
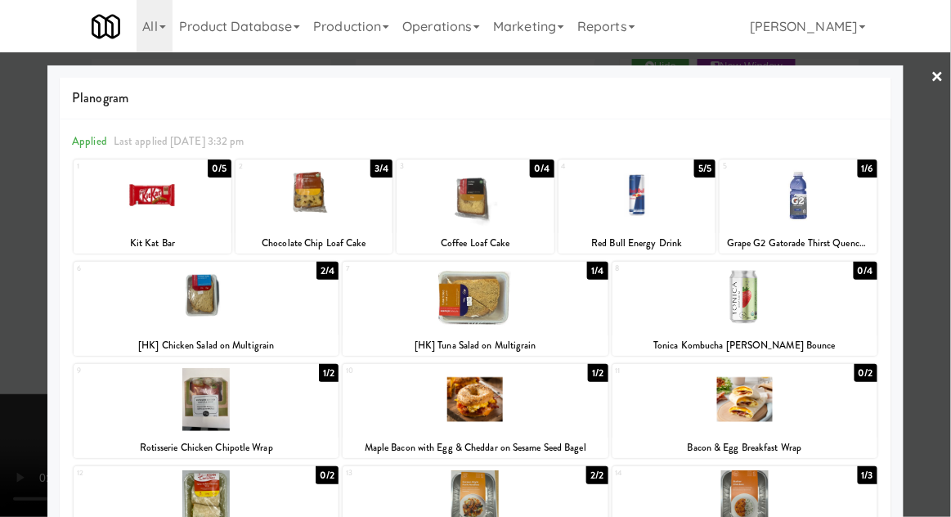
click at [11, 317] on div at bounding box center [475, 258] width 951 height 517
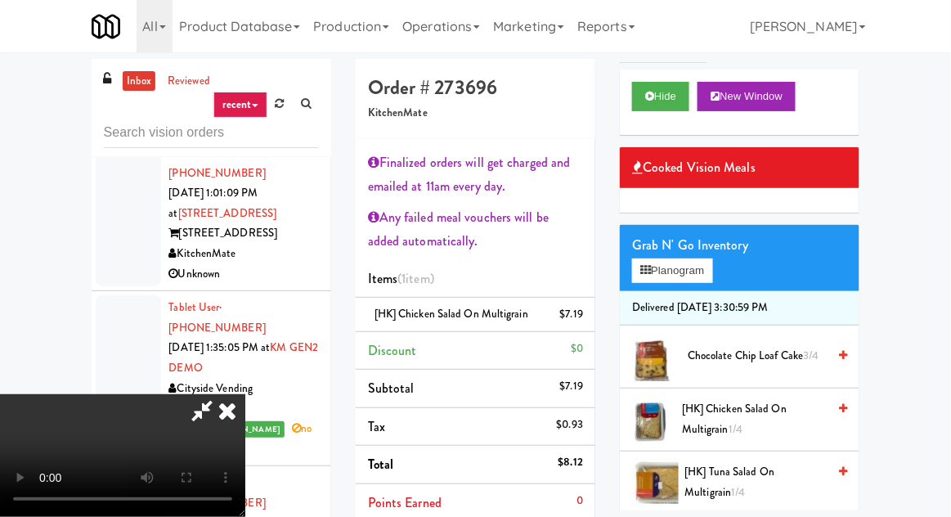
scroll to position [32, 0]
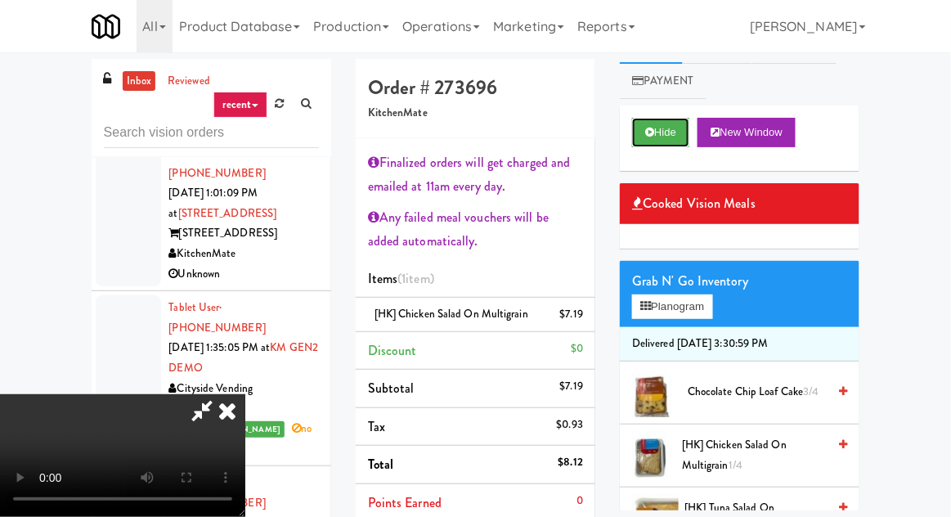
click at [646, 118] on button "Hide" at bounding box center [660, 132] width 57 height 29
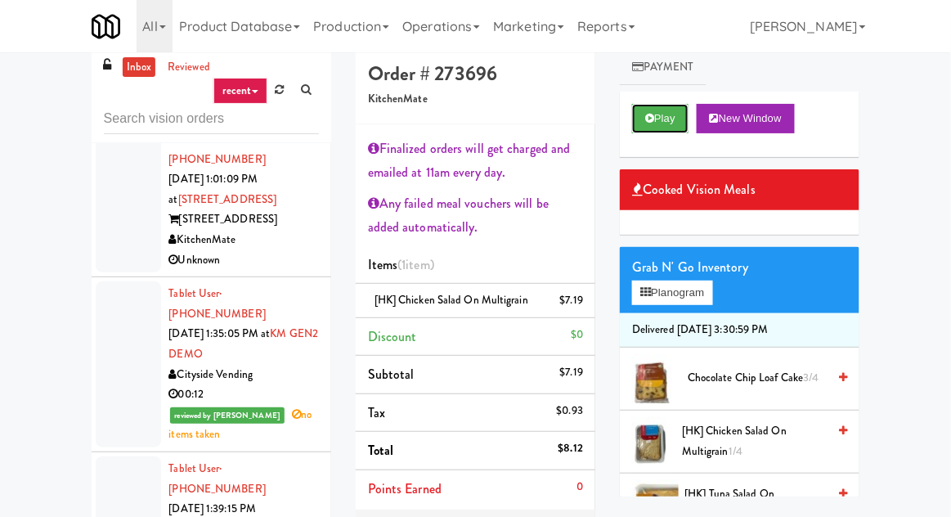
scroll to position [36, 0]
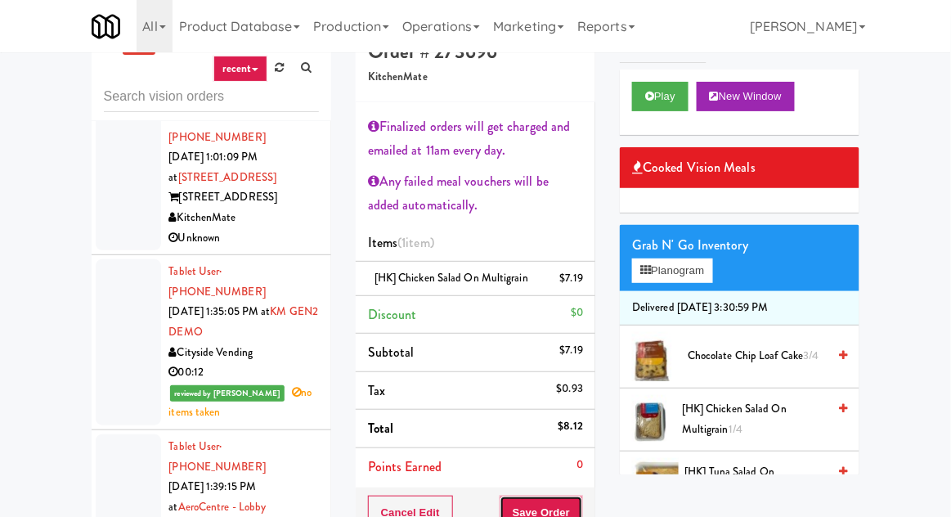
click at [529, 512] on button "Save Order" at bounding box center [541, 512] width 83 height 34
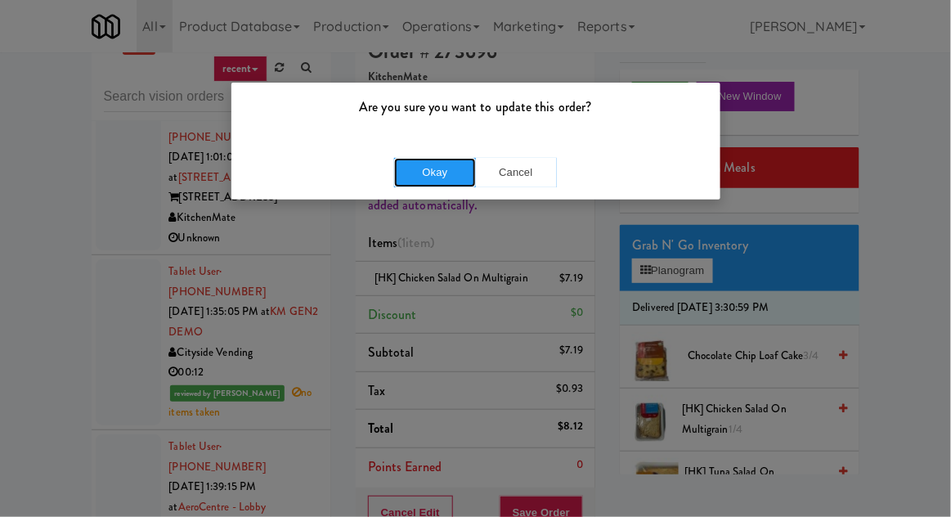
click at [429, 168] on button "Okay" at bounding box center [435, 172] width 82 height 29
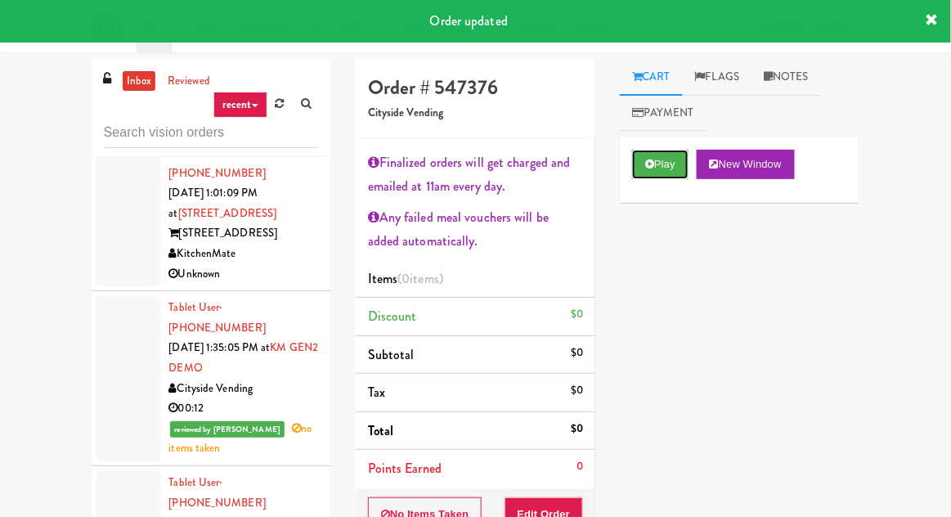
click at [652, 150] on button "Play" at bounding box center [660, 164] width 56 height 29
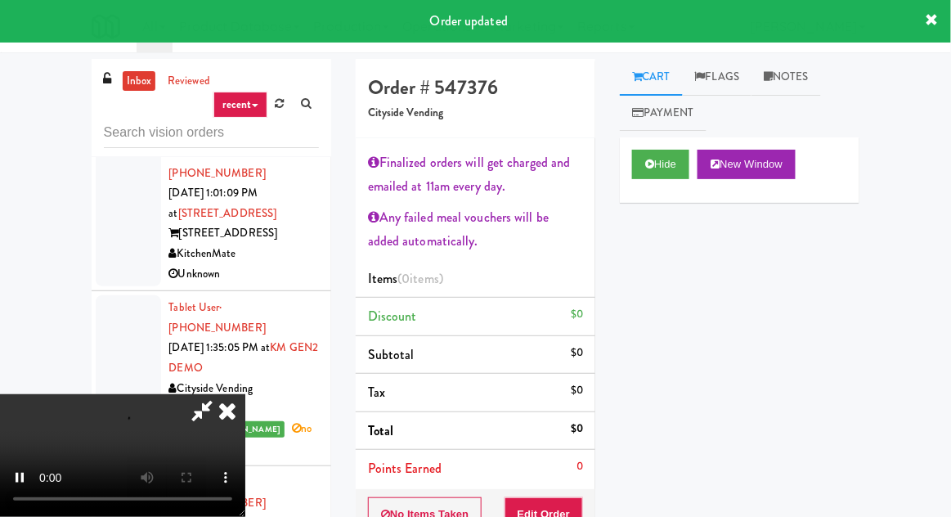
click at [787, 68] on link "Notes" at bounding box center [785, 77] width 69 height 37
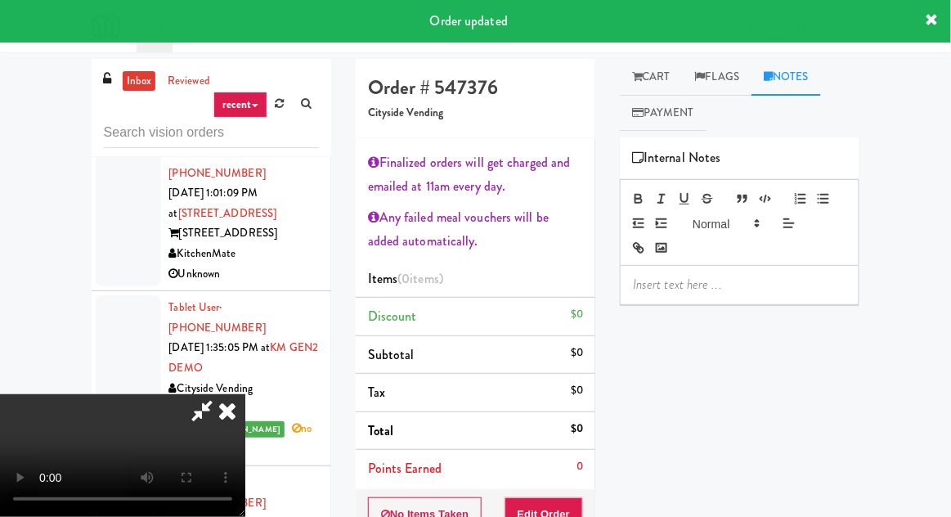
click at [646, 276] on p at bounding box center [739, 285] width 213 height 18
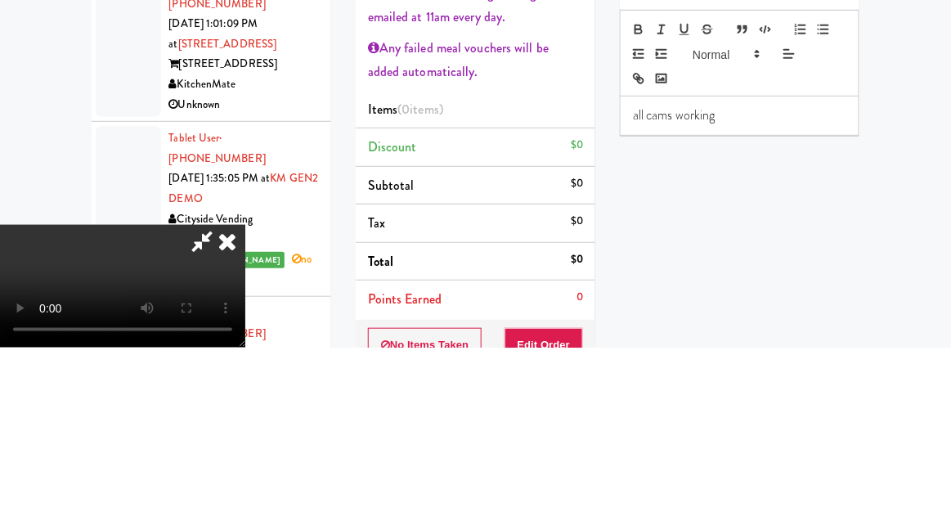
click at [658, 367] on div "Hide New Window Primary Flag Clear Flag if unable to determine what was taken o…" at bounding box center [740, 443] width 240 height 613
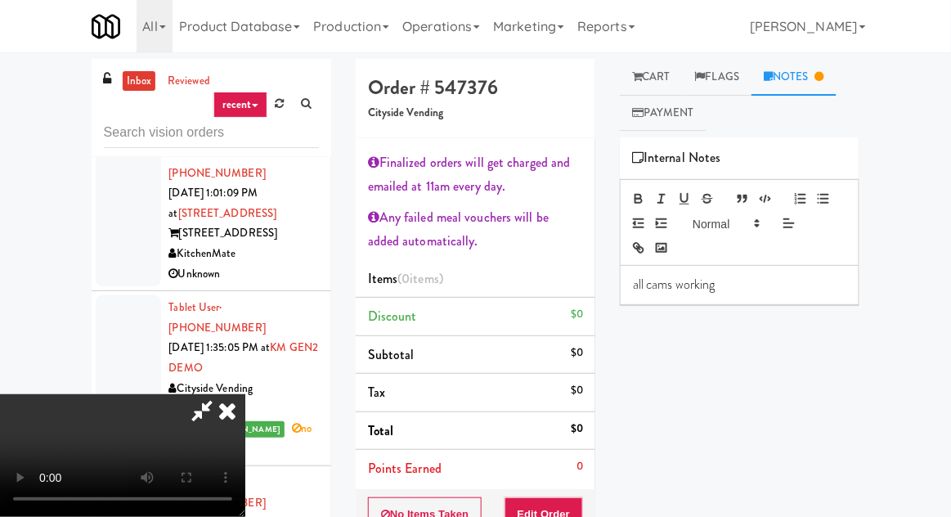
click at [652, 86] on link "Cart" at bounding box center [651, 77] width 63 height 37
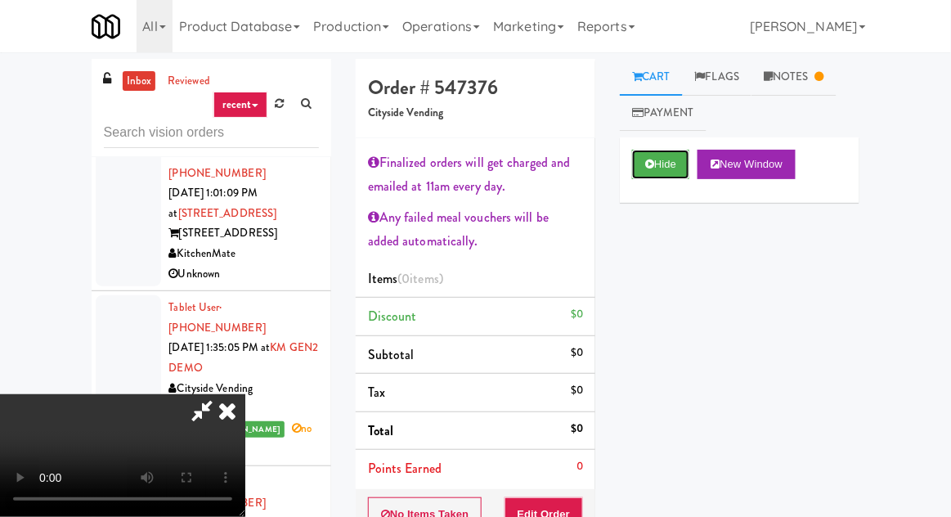
click at [659, 158] on button "Hide" at bounding box center [660, 164] width 57 height 29
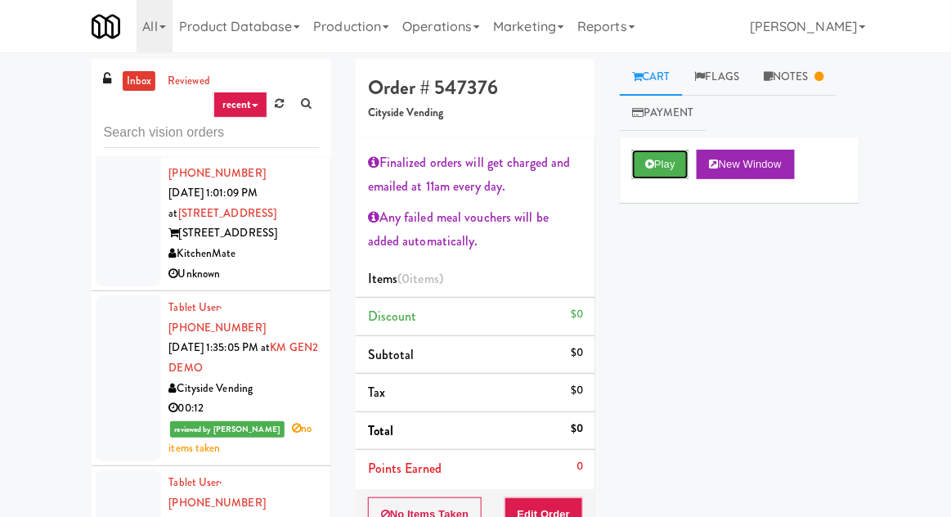
click at [648, 171] on button "Play" at bounding box center [660, 164] width 56 height 29
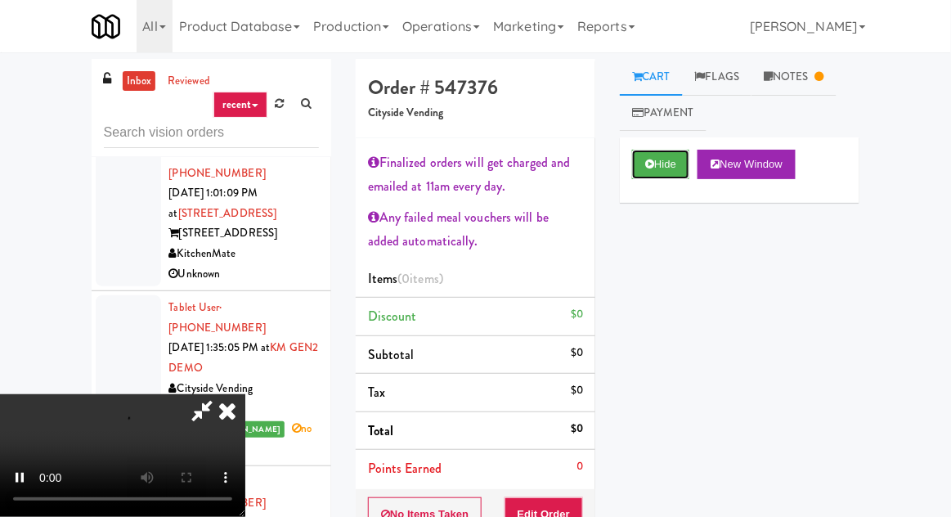
click at [655, 165] on button "Hide" at bounding box center [660, 164] width 57 height 29
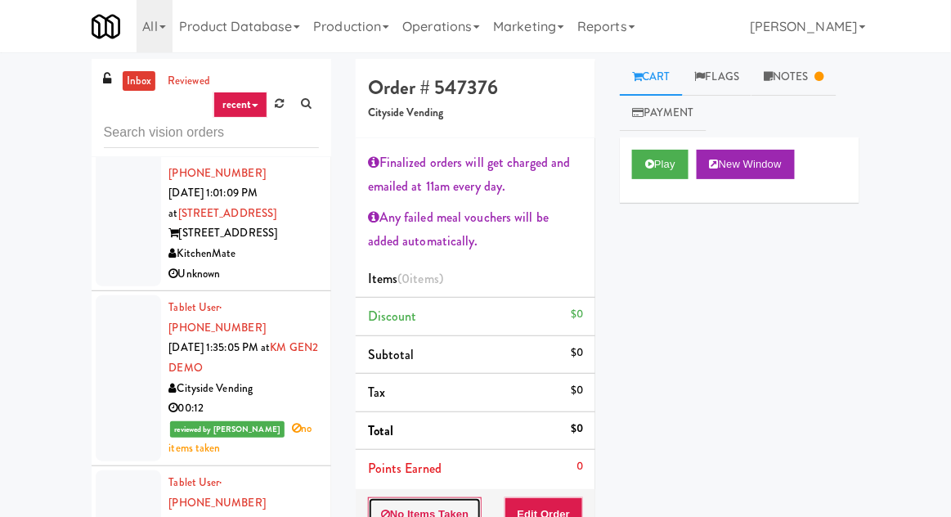
click at [419, 505] on button "No Items Taken" at bounding box center [425, 514] width 114 height 34
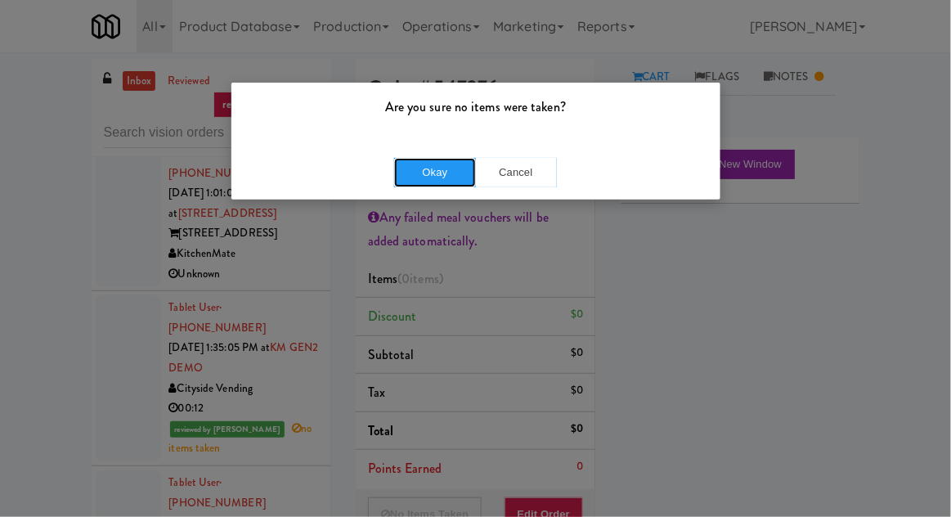
click at [433, 182] on button "Okay" at bounding box center [435, 172] width 82 height 29
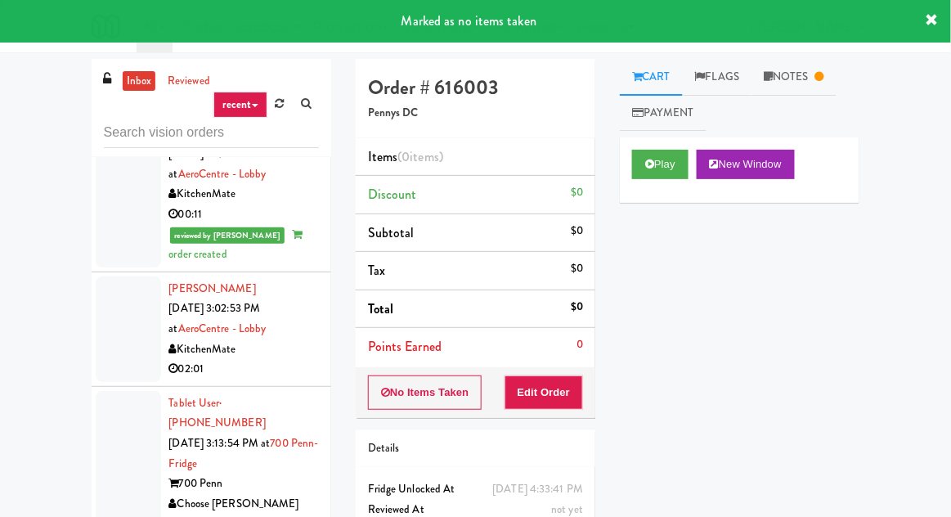
scroll to position [6786, 0]
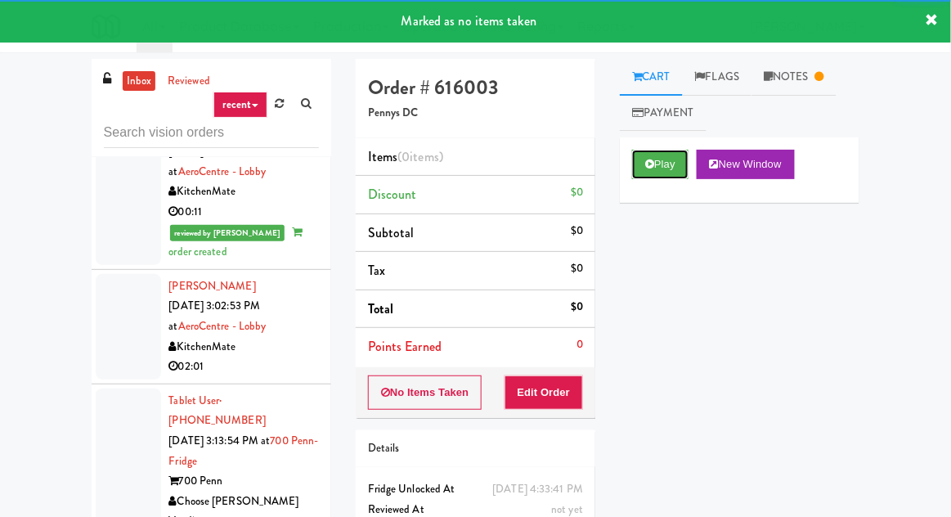
click at [632, 166] on button "Play" at bounding box center [660, 164] width 56 height 29
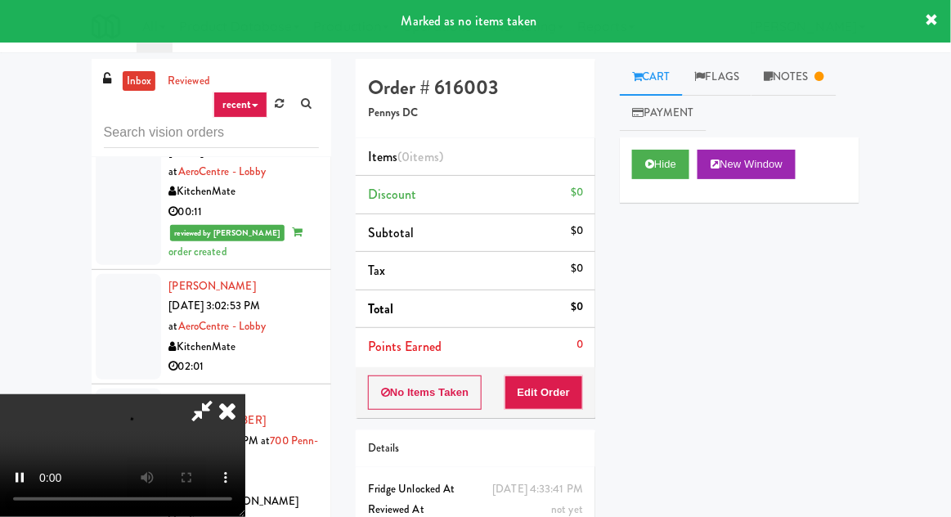
click at [785, 78] on link "Notes" at bounding box center [793, 77] width 85 height 37
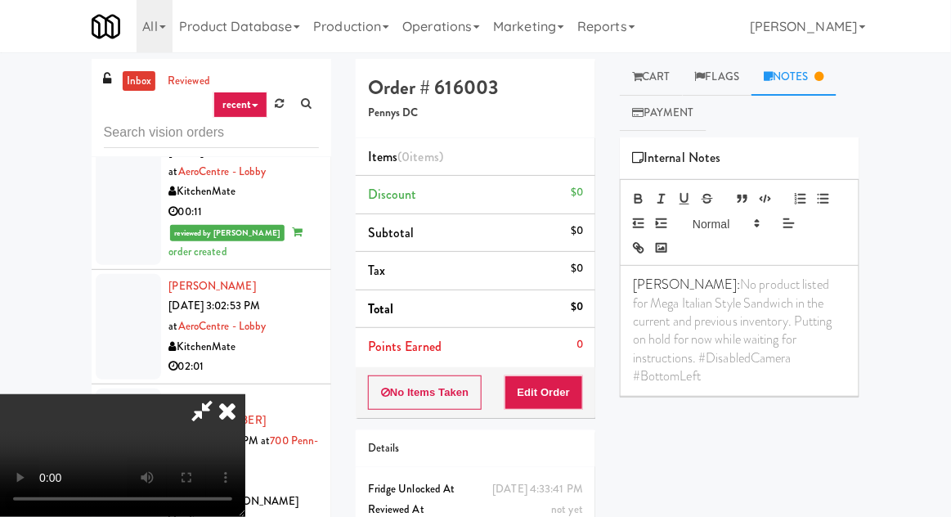
click at [633, 68] on link "Cart" at bounding box center [651, 77] width 63 height 37
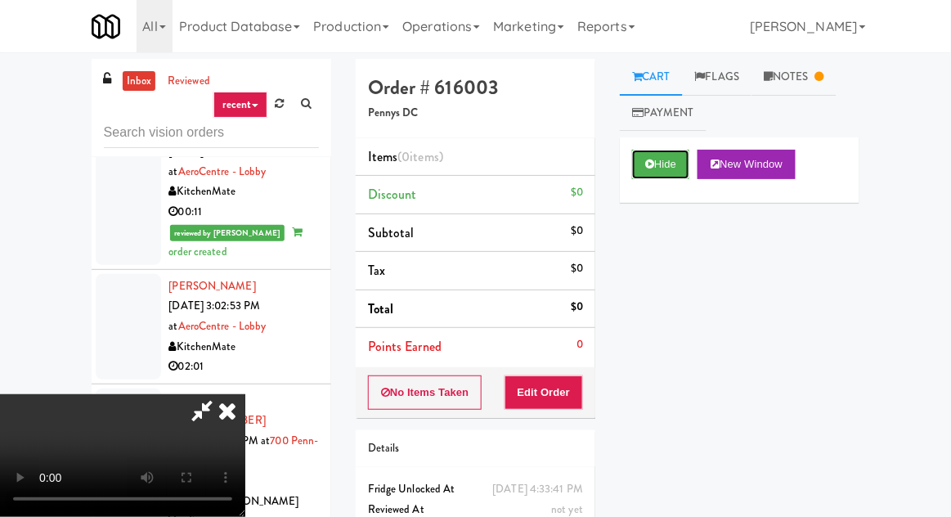
click at [651, 175] on button "Hide" at bounding box center [660, 164] width 57 height 29
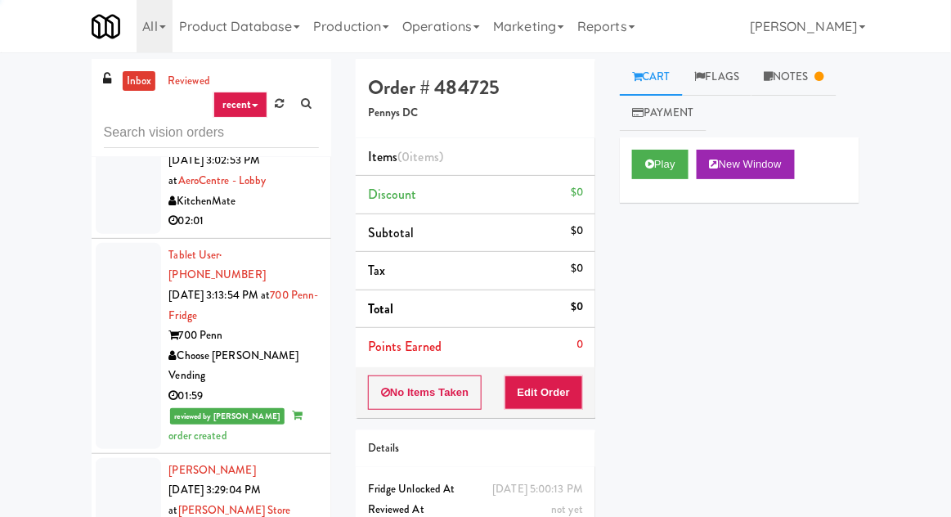
scroll to position [6934, 0]
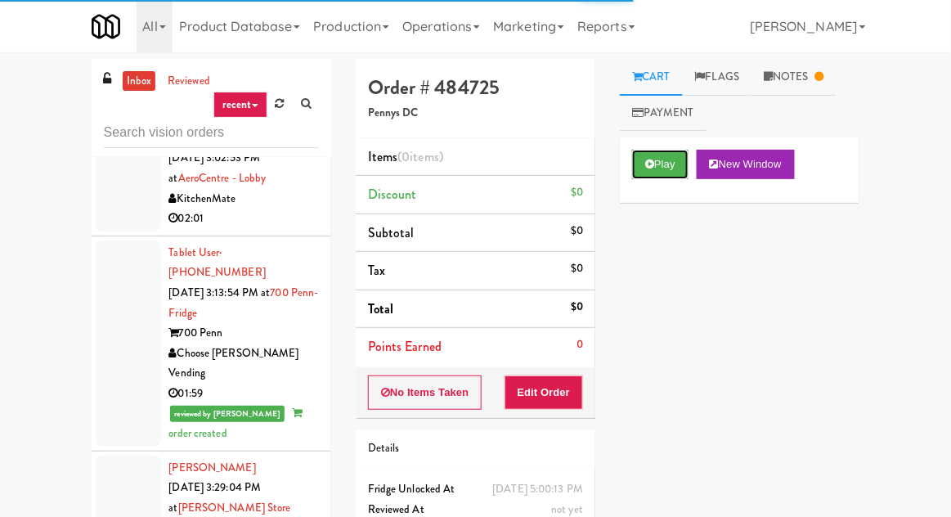
click at [638, 154] on button "Play" at bounding box center [660, 164] width 56 height 29
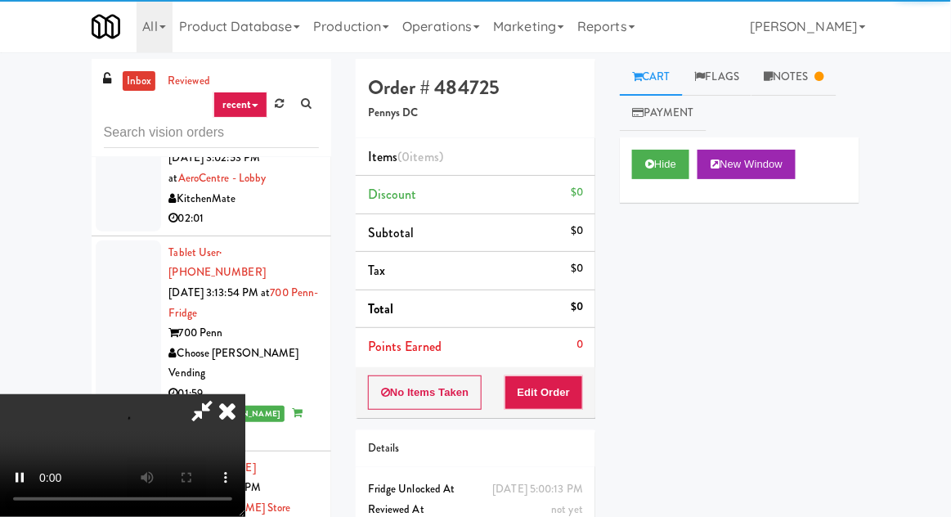
click at [785, 77] on link "Notes" at bounding box center [793, 77] width 85 height 37
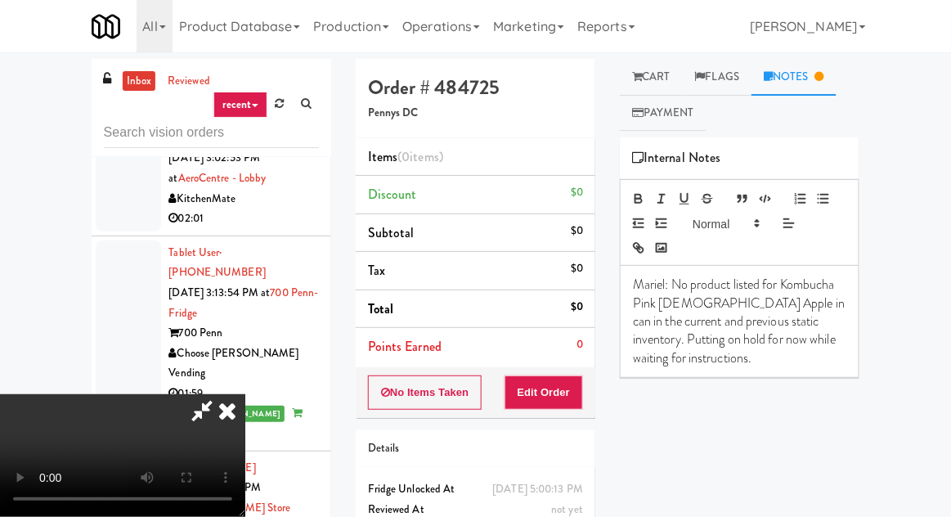
click at [642, 71] on icon at bounding box center [637, 76] width 10 height 11
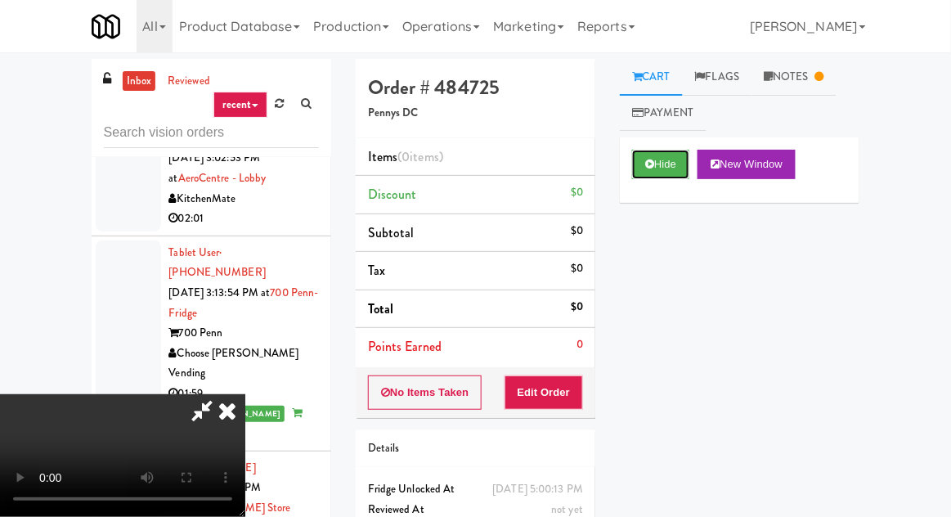
click at [649, 156] on button "Hide" at bounding box center [660, 164] width 57 height 29
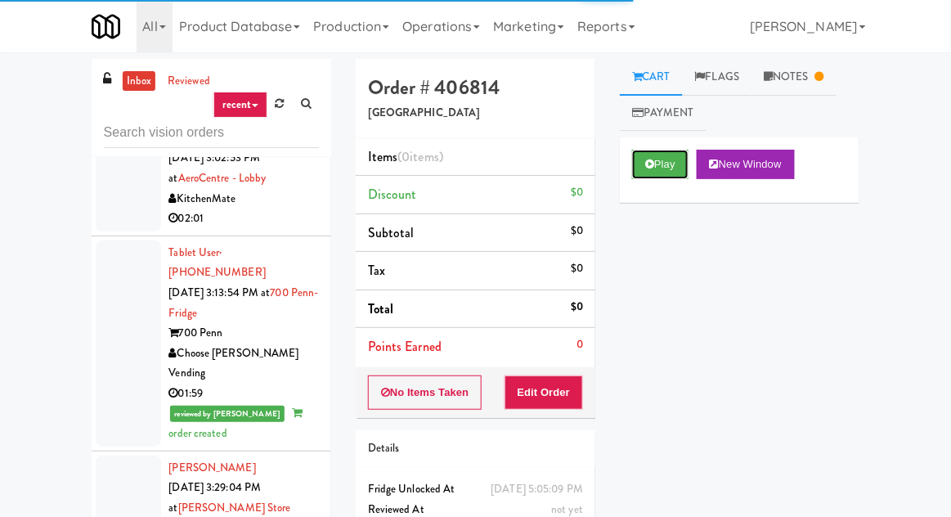
click at [634, 165] on button "Play" at bounding box center [660, 164] width 56 height 29
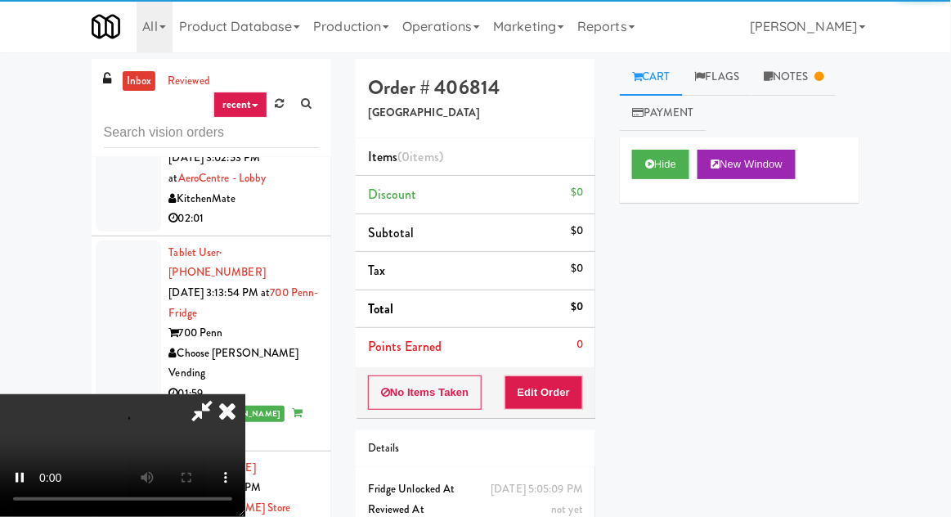
click at [787, 74] on link "Notes" at bounding box center [793, 77] width 85 height 37
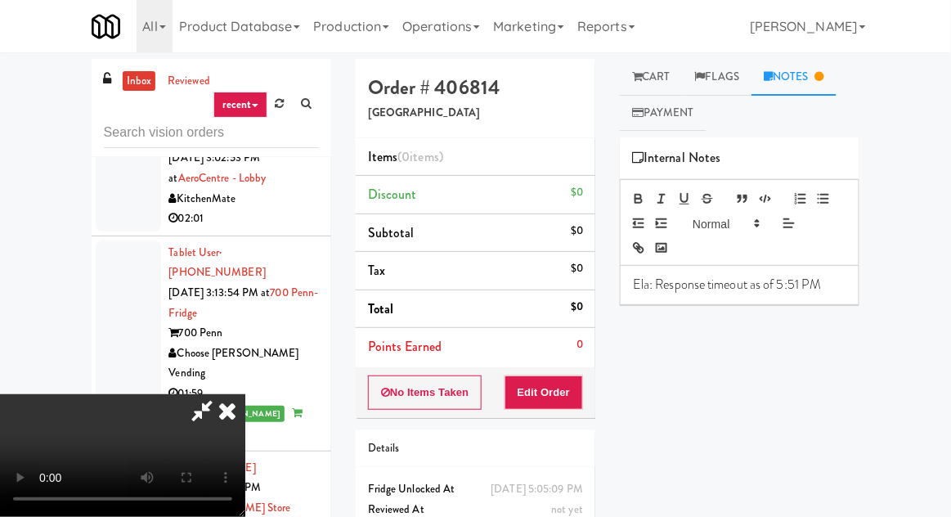
click at [660, 86] on link "Cart" at bounding box center [651, 77] width 63 height 37
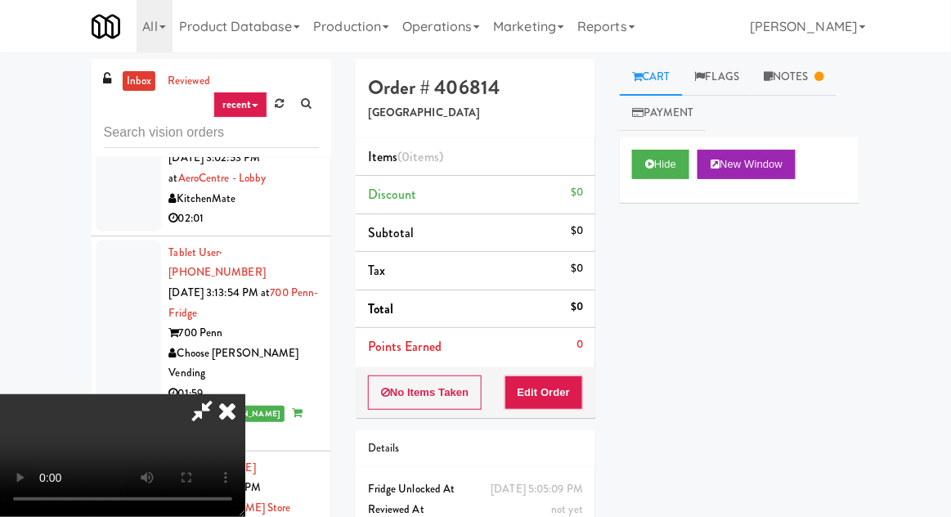
click at [592, 375] on div "No Items Taken Edit Order" at bounding box center [476, 392] width 240 height 51
click at [583, 395] on button "Edit Order" at bounding box center [543, 392] width 79 height 34
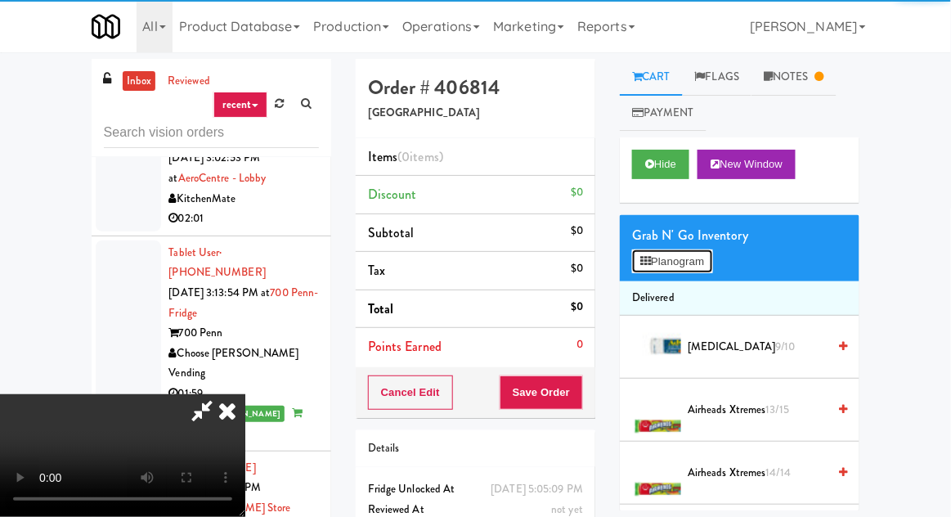
click at [654, 268] on button "Planogram" at bounding box center [672, 261] width 80 height 25
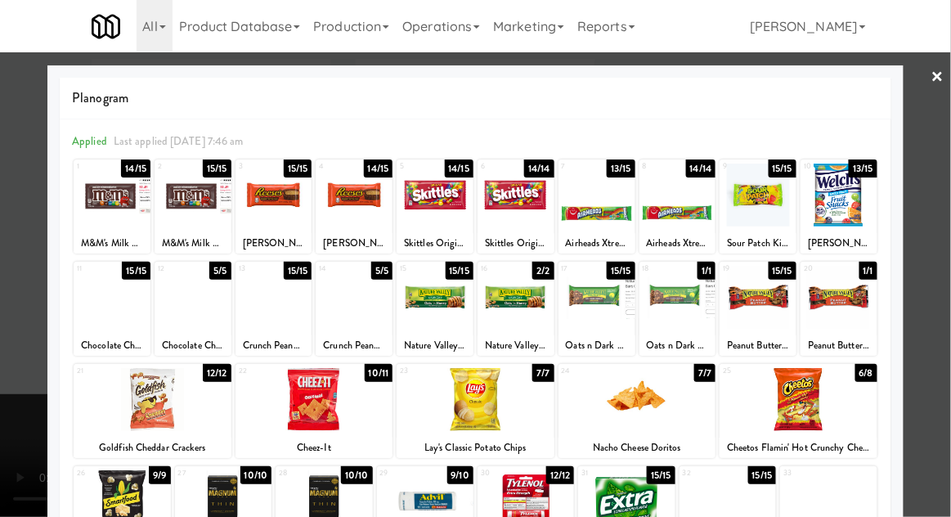
click at [313, 424] on div at bounding box center [314, 399] width 158 height 63
click at [20, 338] on div at bounding box center [475, 258] width 951 height 517
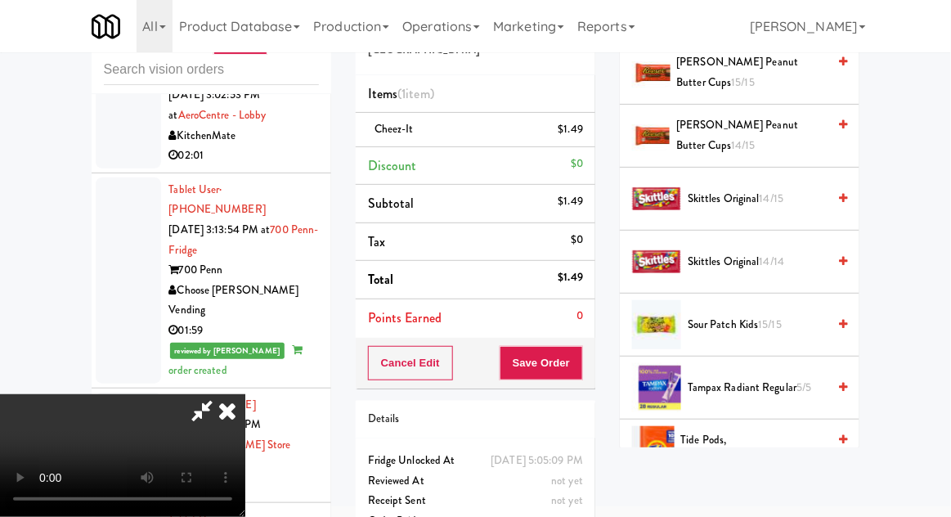
scroll to position [2174, 0]
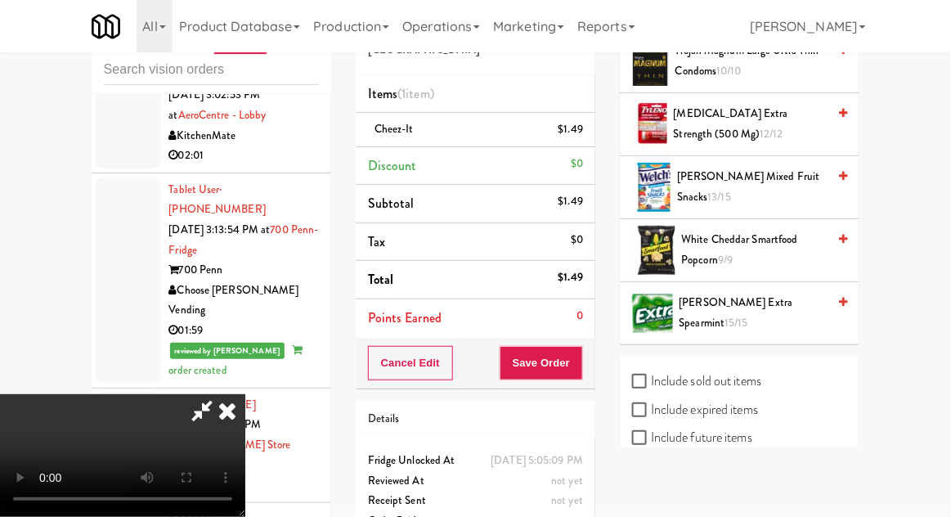
click at [682, 172] on div "Welch's Mixed Fruit Snacks 13/15" at bounding box center [758, 187] width 177 height 40
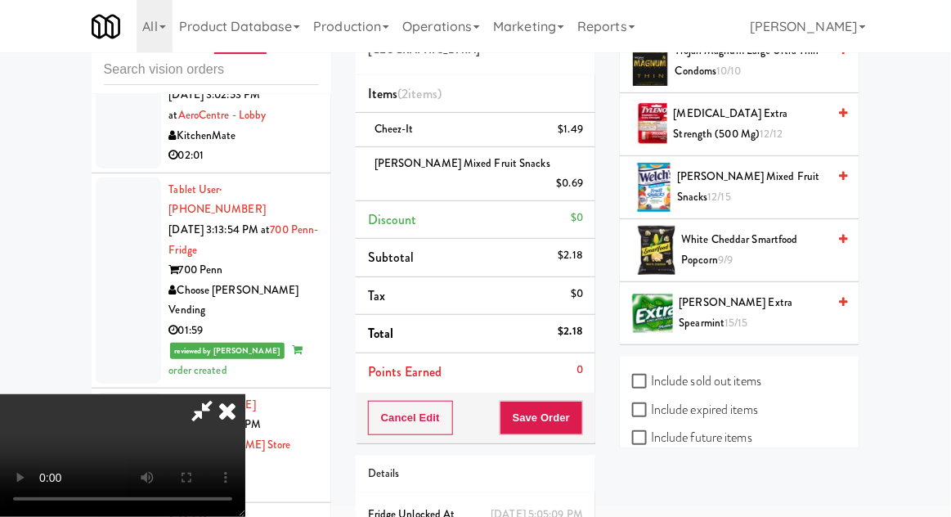
click at [245, 394] on icon at bounding box center [227, 410] width 36 height 33
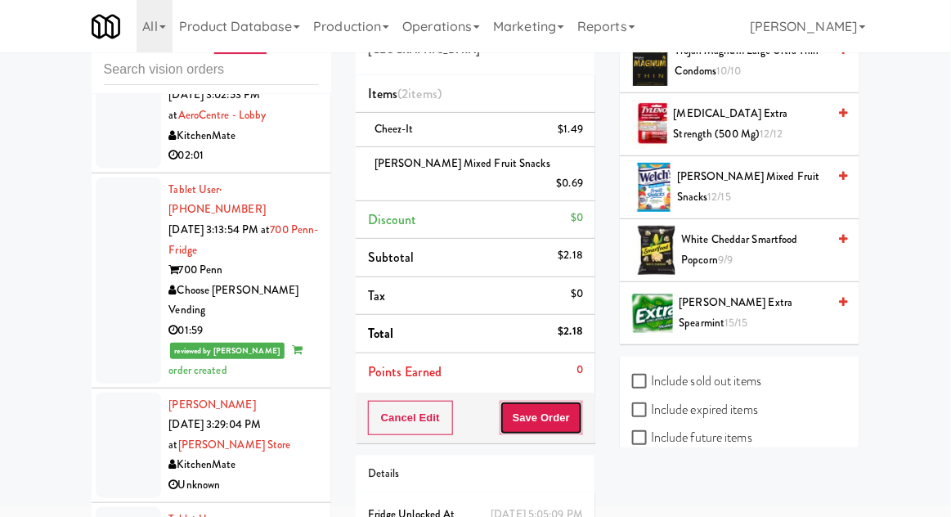
click at [531, 409] on button "Save Order" at bounding box center [541, 418] width 83 height 34
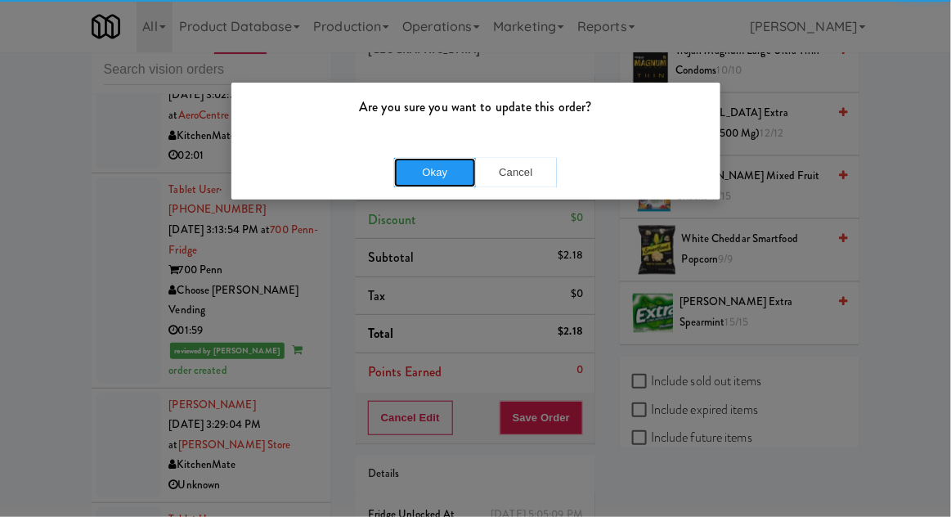
click at [430, 167] on button "Okay" at bounding box center [435, 172] width 82 height 29
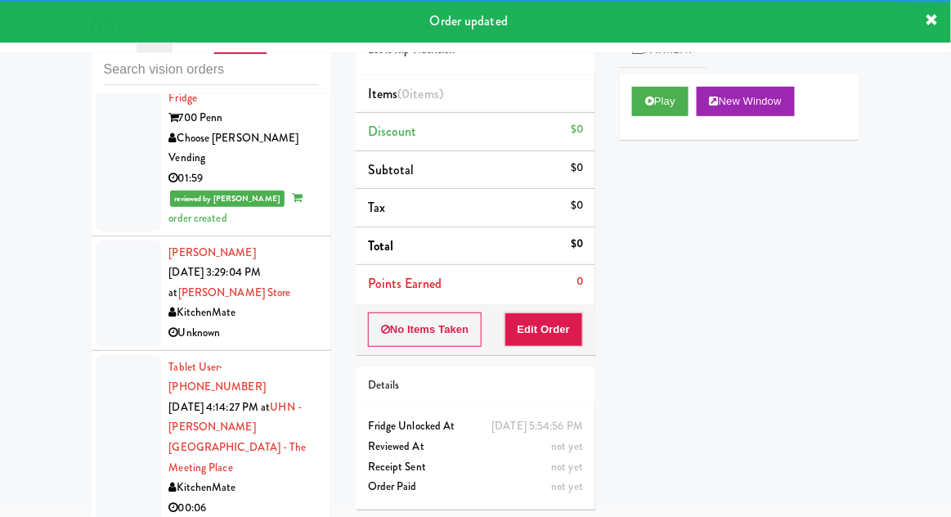
scroll to position [7090, 0]
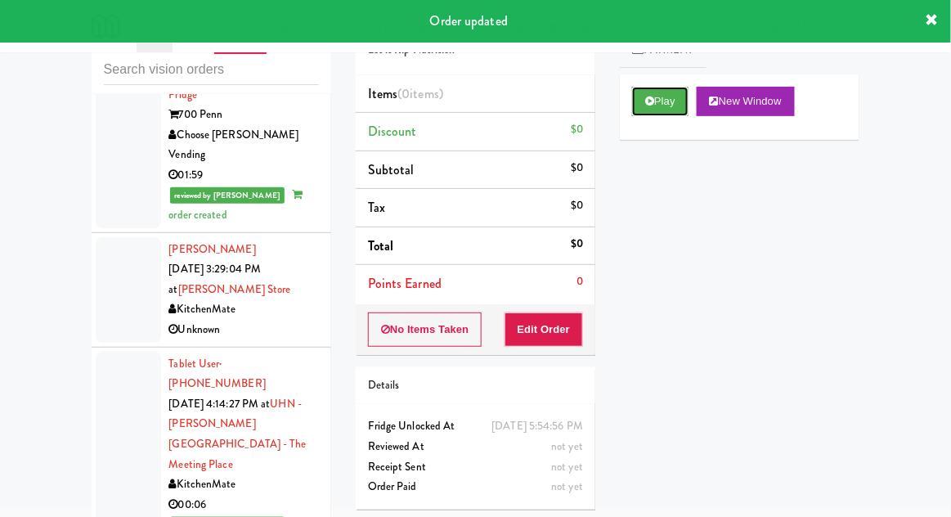
click at [643, 90] on button "Play" at bounding box center [660, 101] width 56 height 29
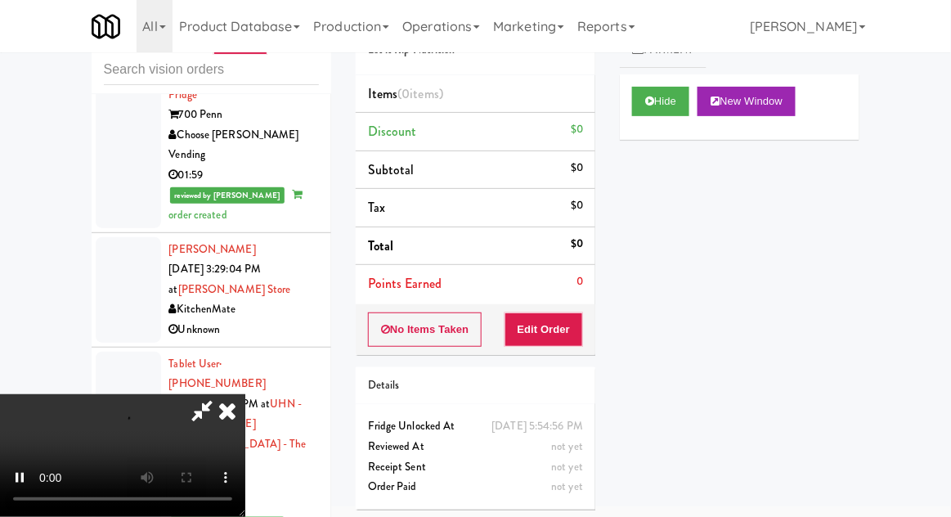
click at [949, 296] on div "inbox reviewed recent all unclear take inventory issue suspicious failed recent…" at bounding box center [475, 296] width 951 height 601
click at [949, 77] on div "inbox reviewed recent all unclear take inventory issue suspicious failed recent…" at bounding box center [475, 296] width 951 height 601
click at [581, 340] on button "Edit Order" at bounding box center [543, 329] width 79 height 34
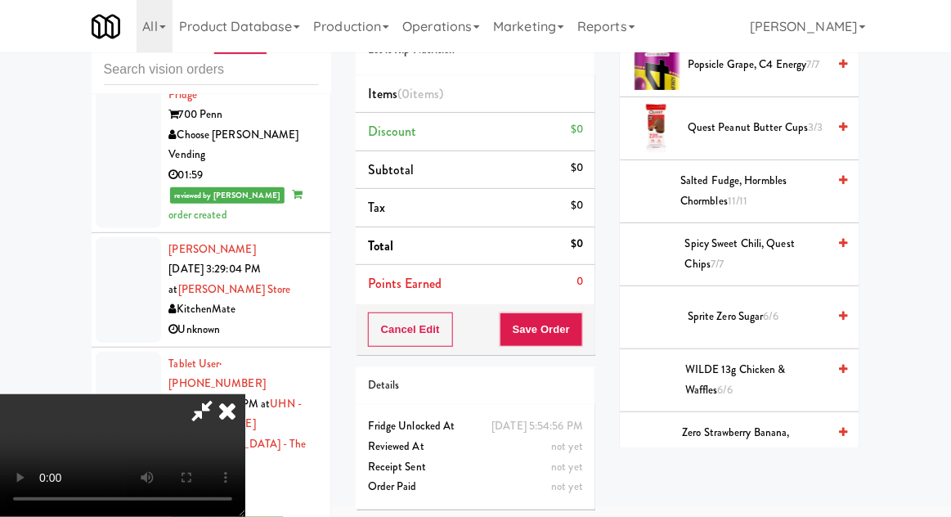
scroll to position [1940, 0]
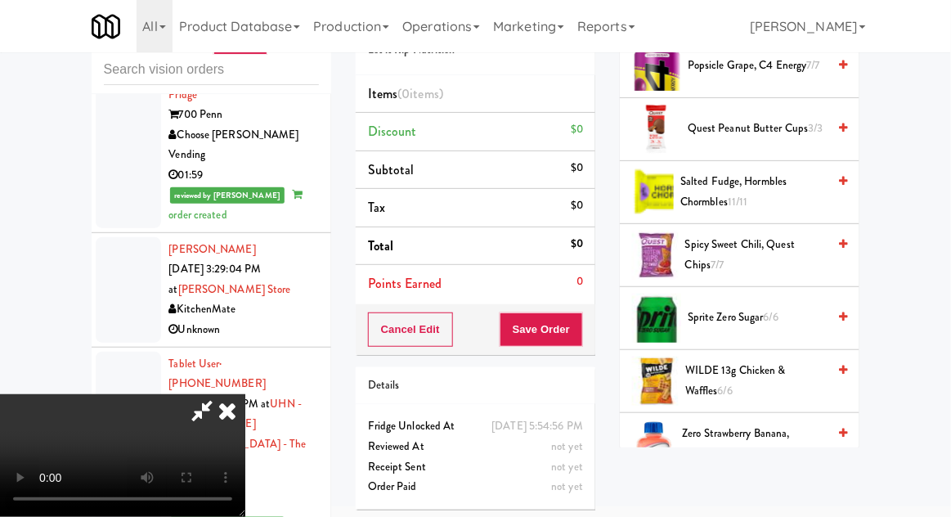
click at [744, 119] on span "Quest Peanut Butter Cups 3/3" at bounding box center [757, 129] width 139 height 20
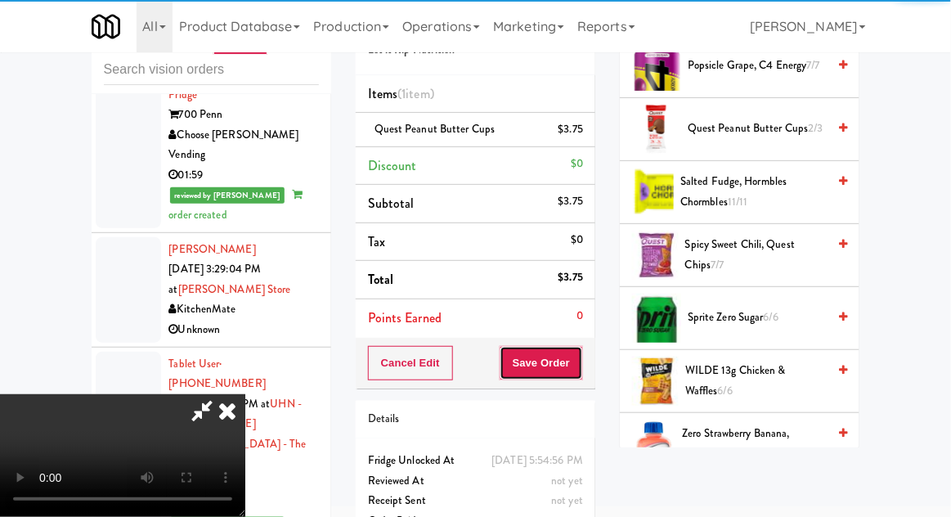
click at [571, 354] on button "Save Order" at bounding box center [541, 363] width 83 height 34
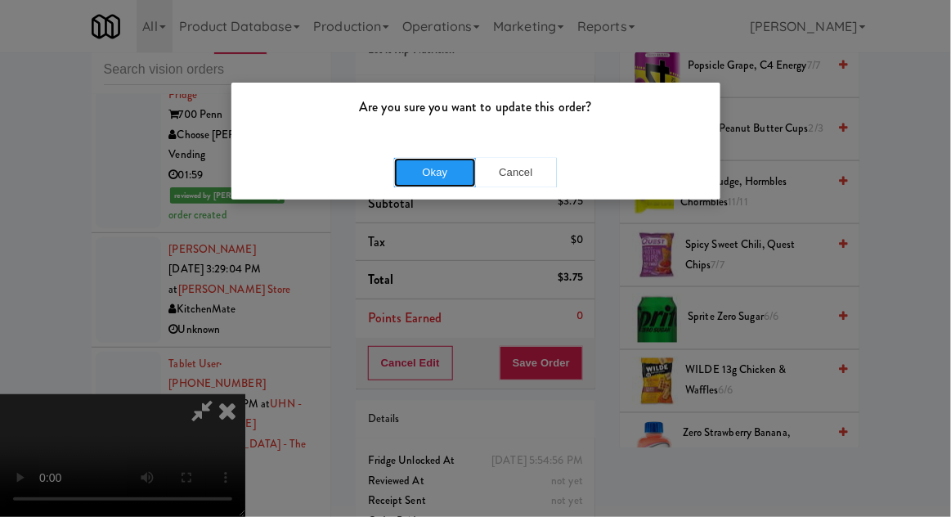
click at [400, 173] on button "Okay" at bounding box center [435, 172] width 82 height 29
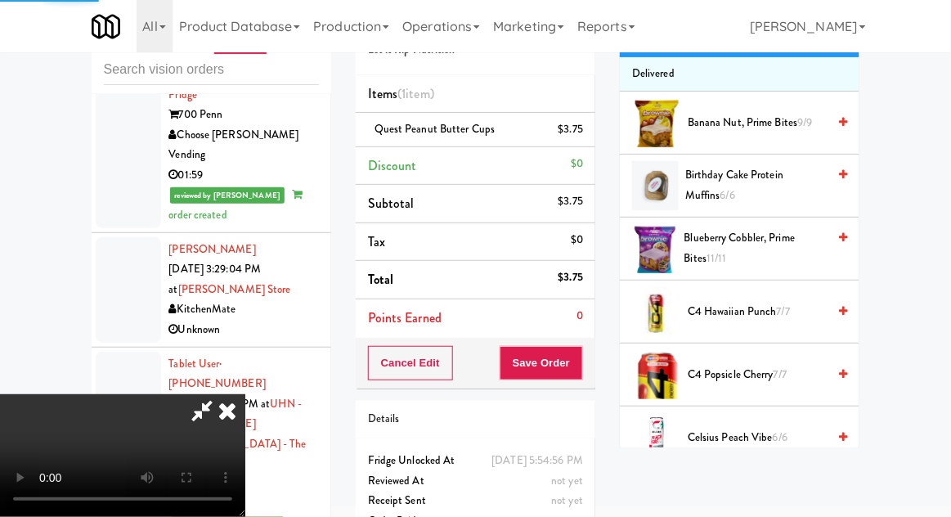
scroll to position [0, 0]
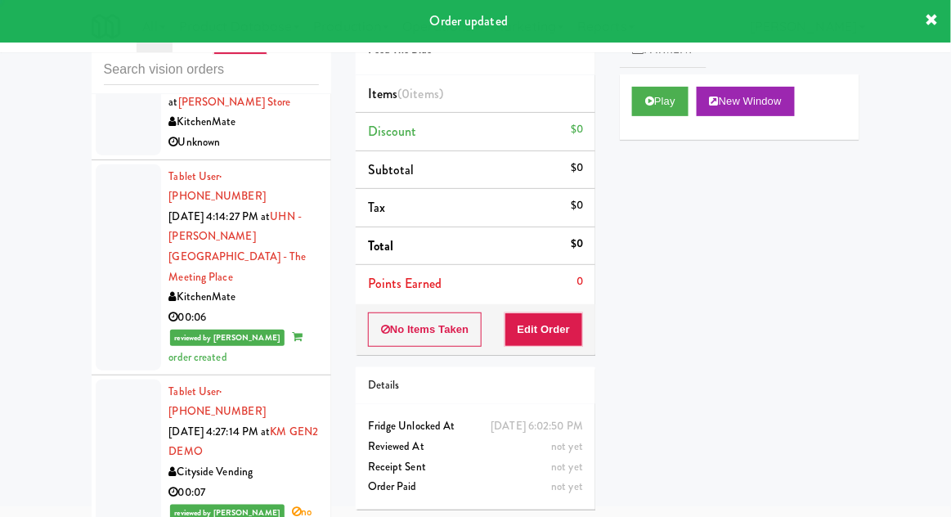
scroll to position [7278, 0]
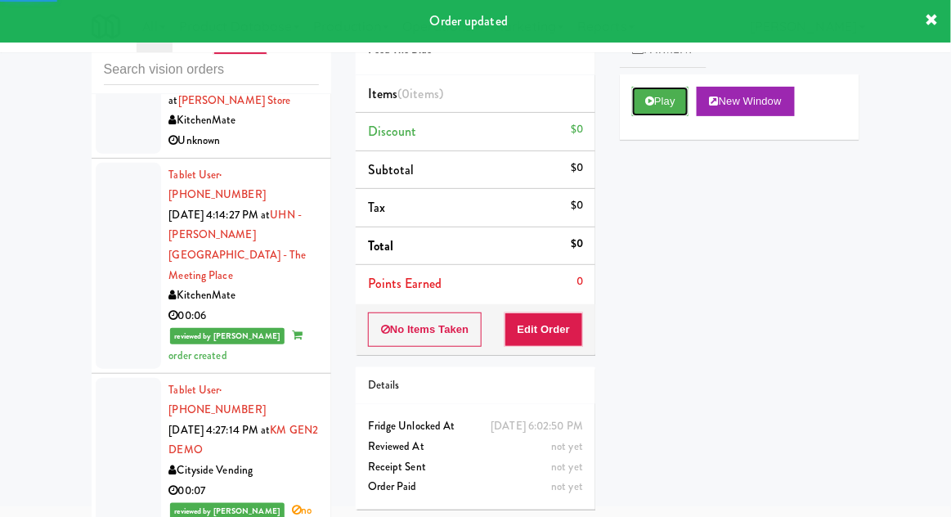
click at [666, 103] on button "Play" at bounding box center [660, 101] width 56 height 29
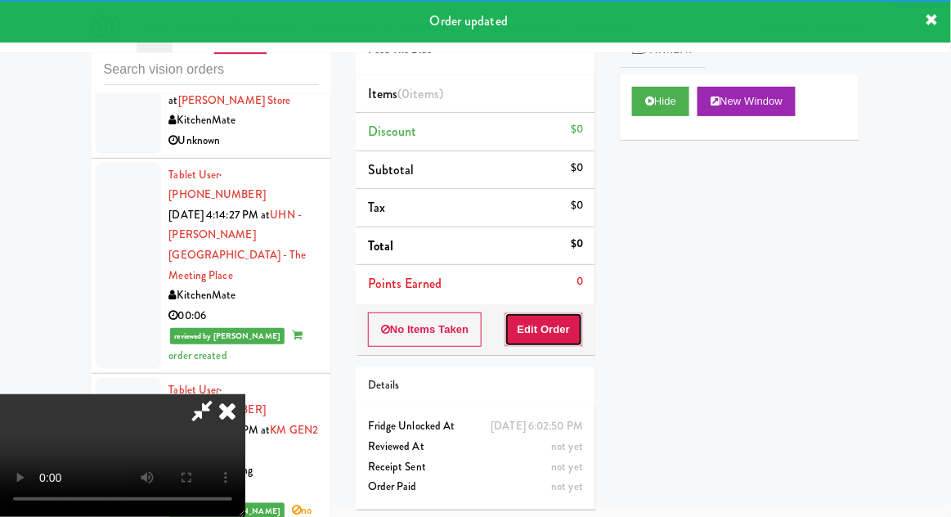
click at [567, 317] on button "Edit Order" at bounding box center [543, 329] width 79 height 34
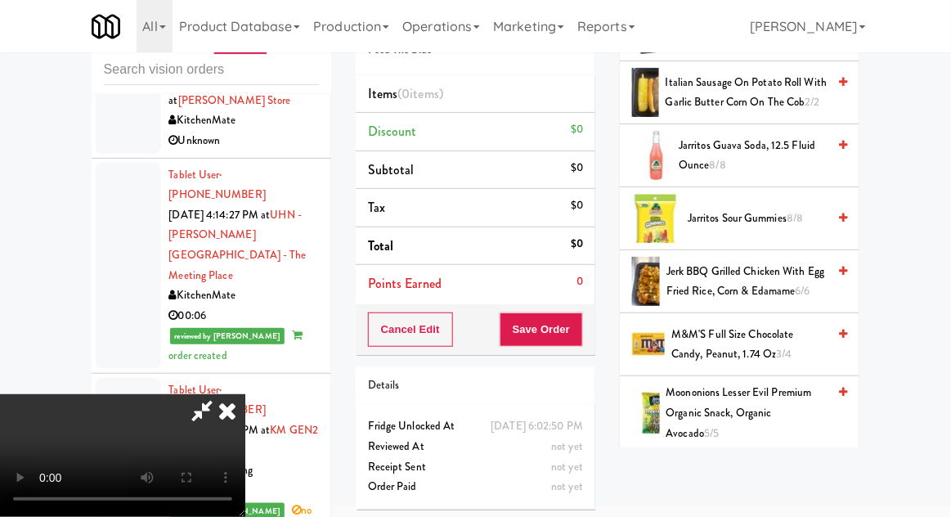
scroll to position [980, 0]
click at [680, 325] on span "M&M'S Full Size Chocolate Candy, Peanut, 1.74 oz 3/4" at bounding box center [748, 345] width 155 height 40
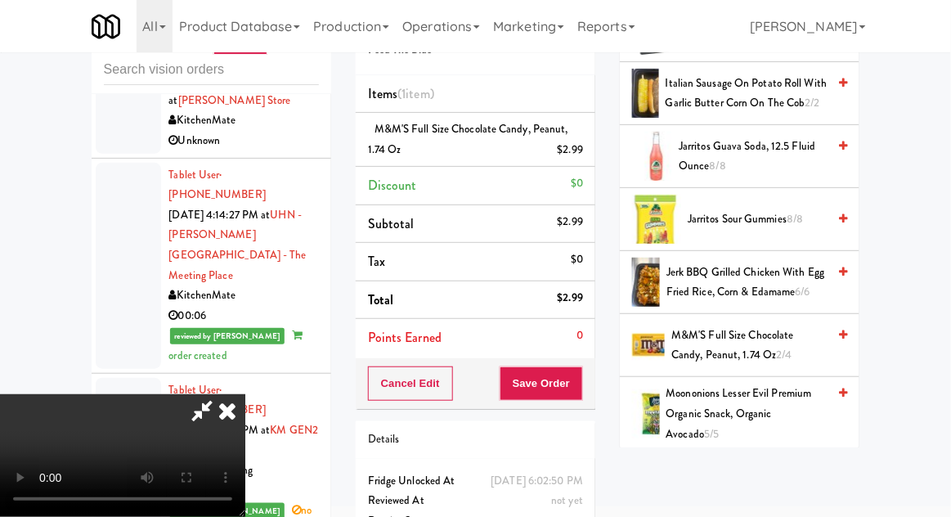
scroll to position [60, 0]
click at [576, 389] on button "Save Order" at bounding box center [541, 383] width 83 height 34
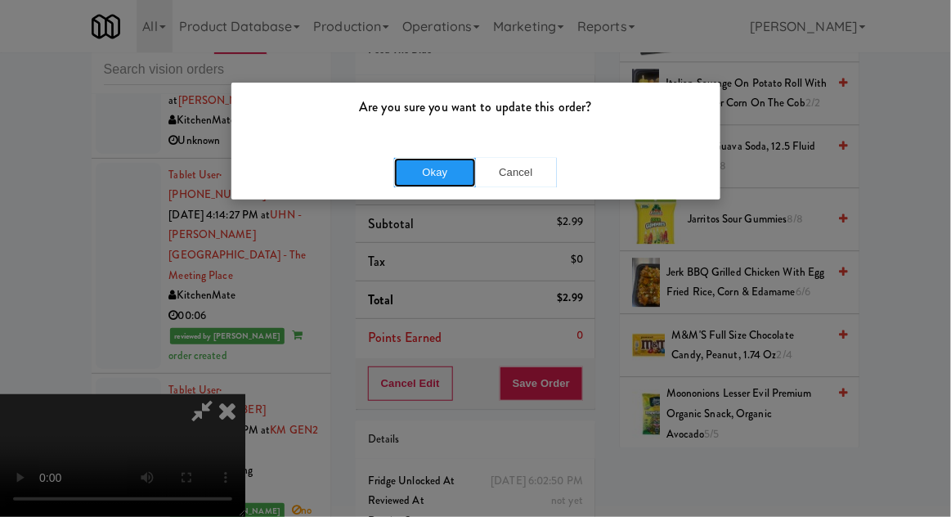
click at [402, 178] on button "Okay" at bounding box center [435, 172] width 82 height 29
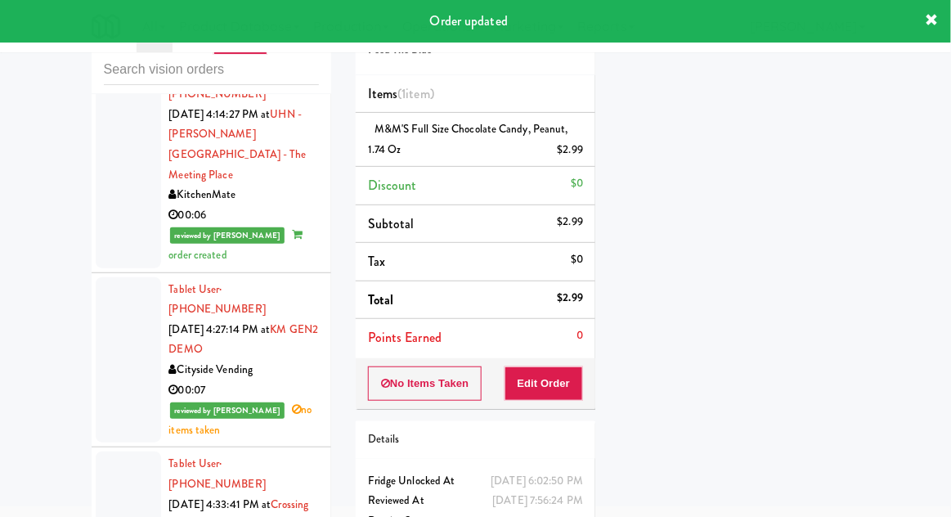
scroll to position [7380, 0]
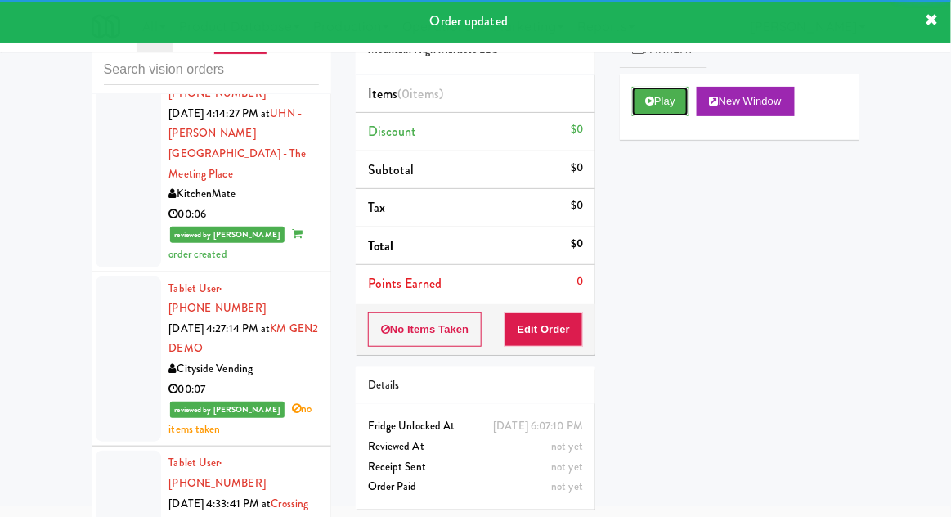
click at [669, 96] on button "Play" at bounding box center [660, 101] width 56 height 29
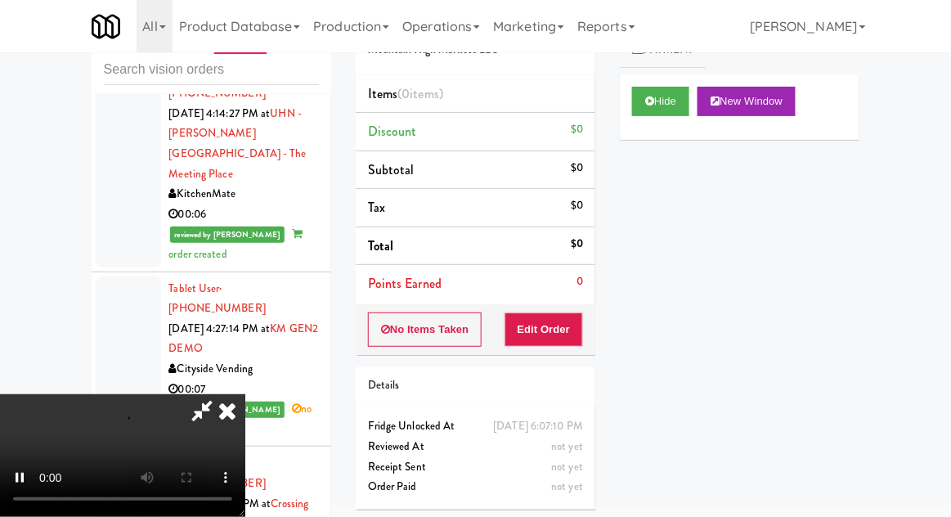
click at [567, 287] on li "Points Earned 0" at bounding box center [476, 284] width 240 height 38
click at [567, 301] on div "Items (0 items ) Discount $0 Subtotal $0 Tax $0 Total $0 Points Earned 0" at bounding box center [476, 189] width 240 height 229
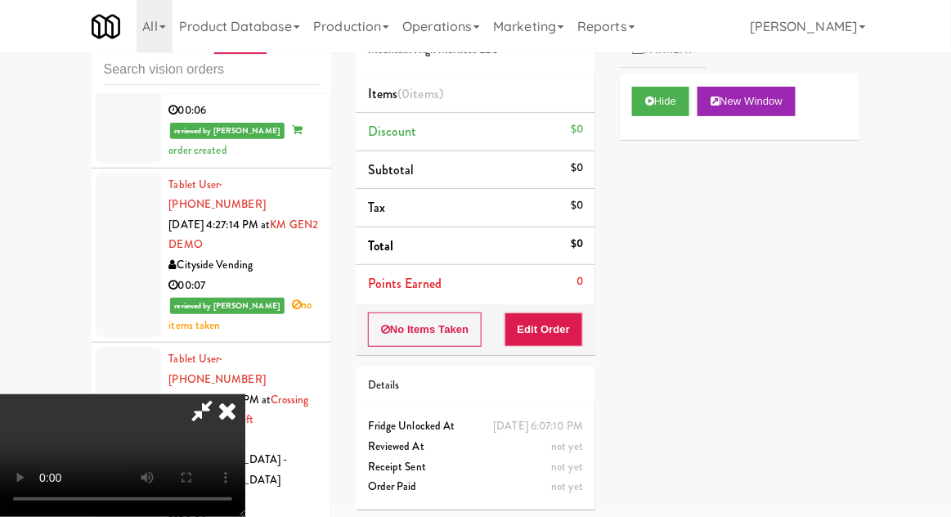
scroll to position [7490, 0]
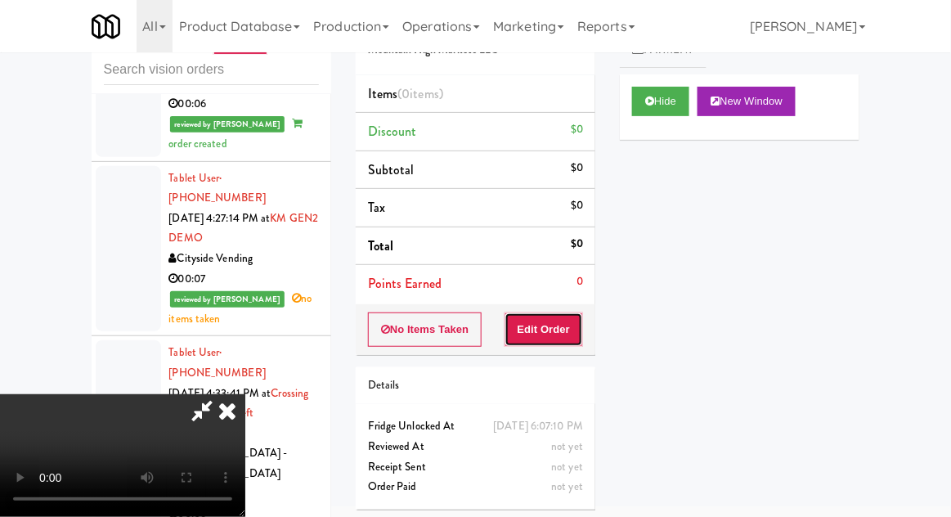
click at [580, 325] on button "Edit Order" at bounding box center [543, 329] width 79 height 34
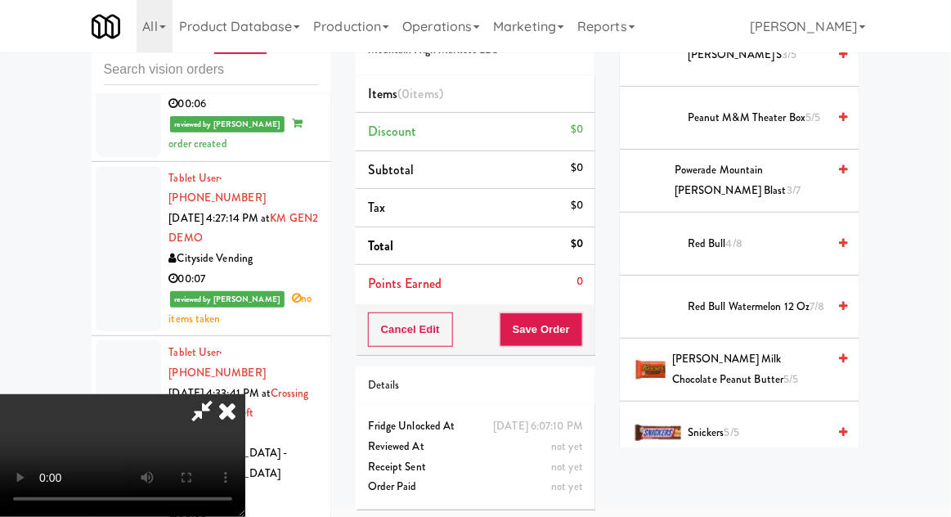
scroll to position [1748, 0]
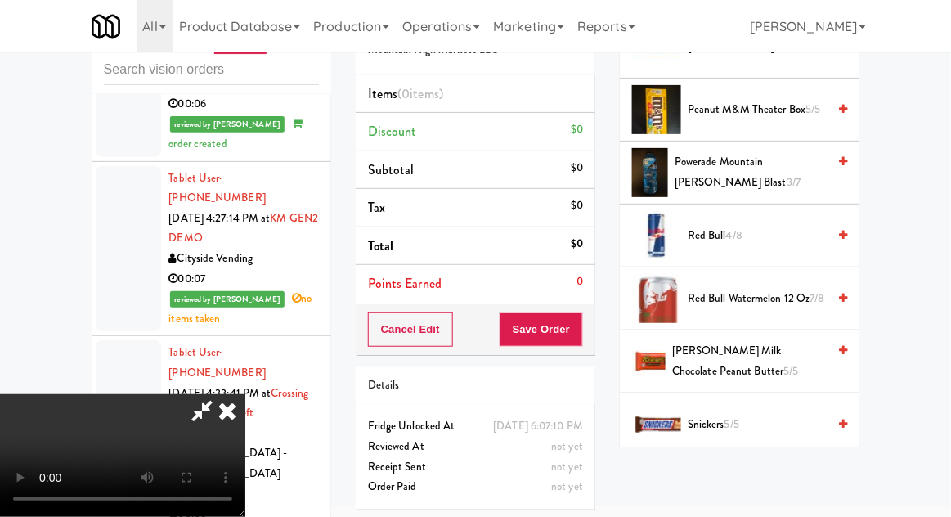
click at [704, 226] on span "Red Bull 4/8" at bounding box center [757, 236] width 139 height 20
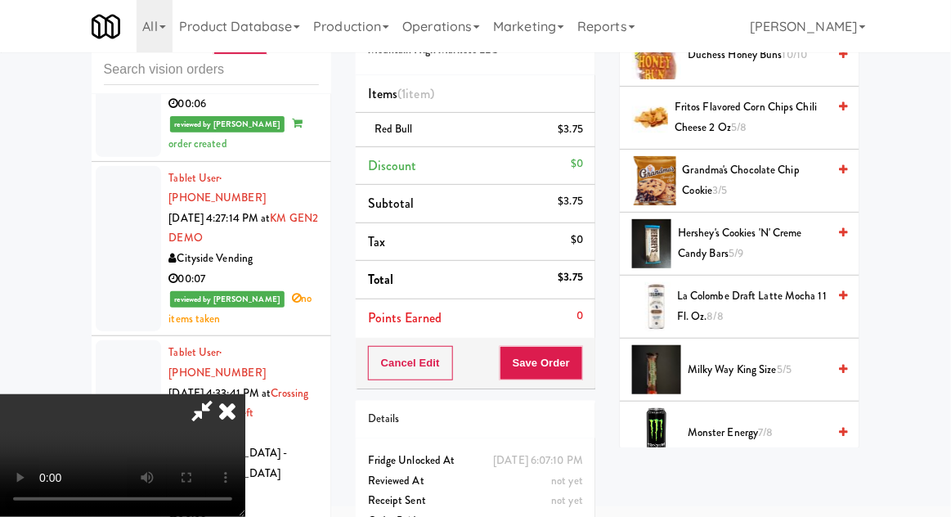
scroll to position [1110, 0]
click at [722, 183] on span "3/5" at bounding box center [719, 191] width 15 height 16
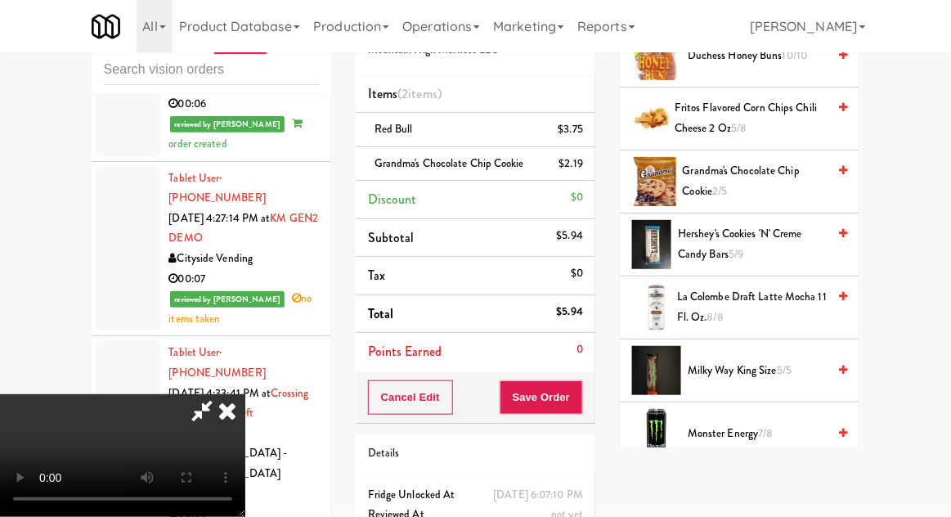
click at [592, 393] on div "Cancel Edit Save Order" at bounding box center [476, 397] width 240 height 51
click at [582, 390] on button "Save Order" at bounding box center [541, 397] width 83 height 34
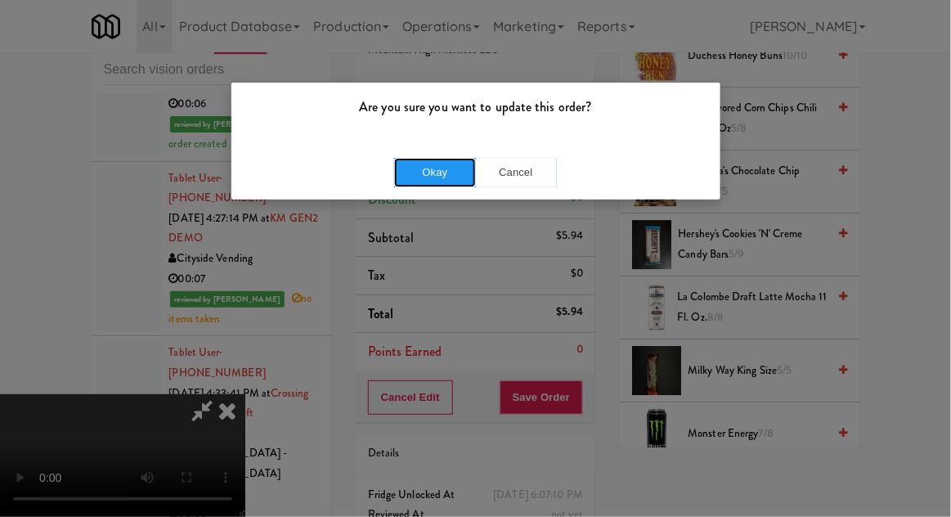
click at [453, 185] on button "Okay" at bounding box center [435, 172] width 82 height 29
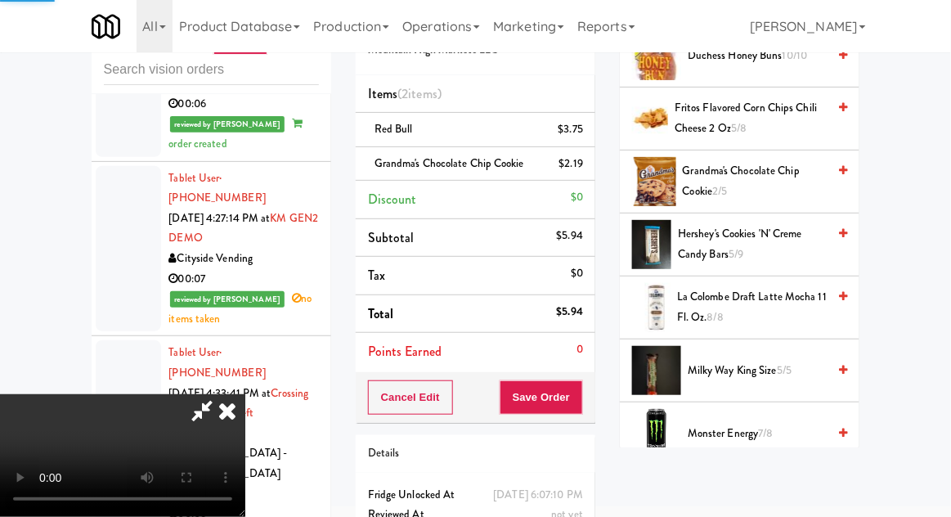
scroll to position [161, 0]
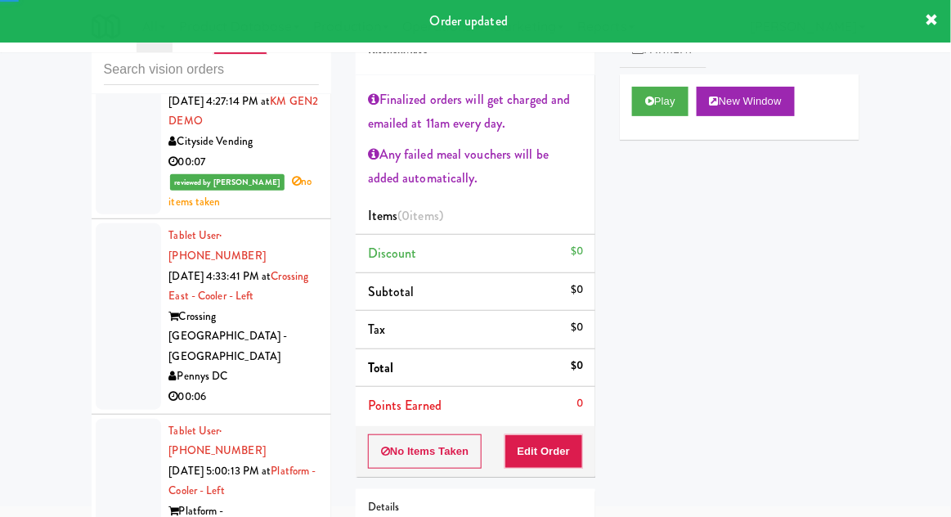
scroll to position [7610, 0]
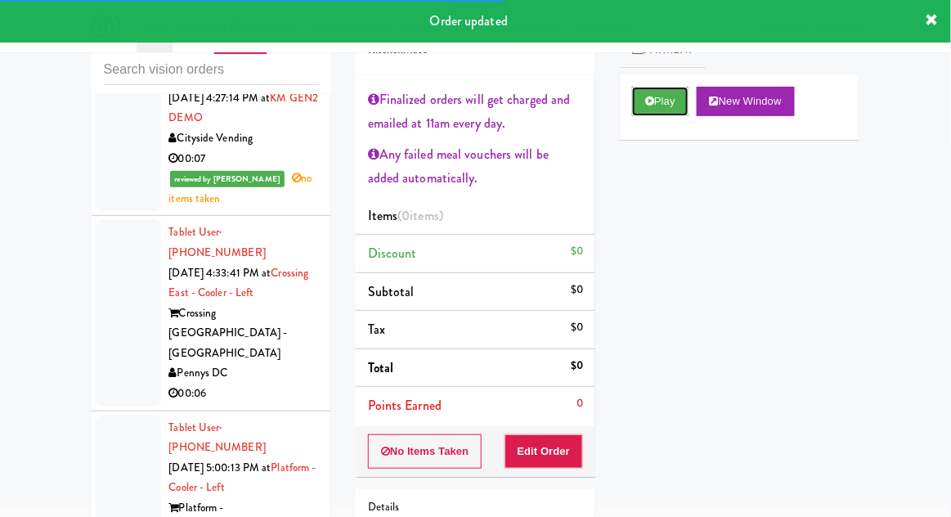
click at [657, 89] on button "Play" at bounding box center [660, 101] width 56 height 29
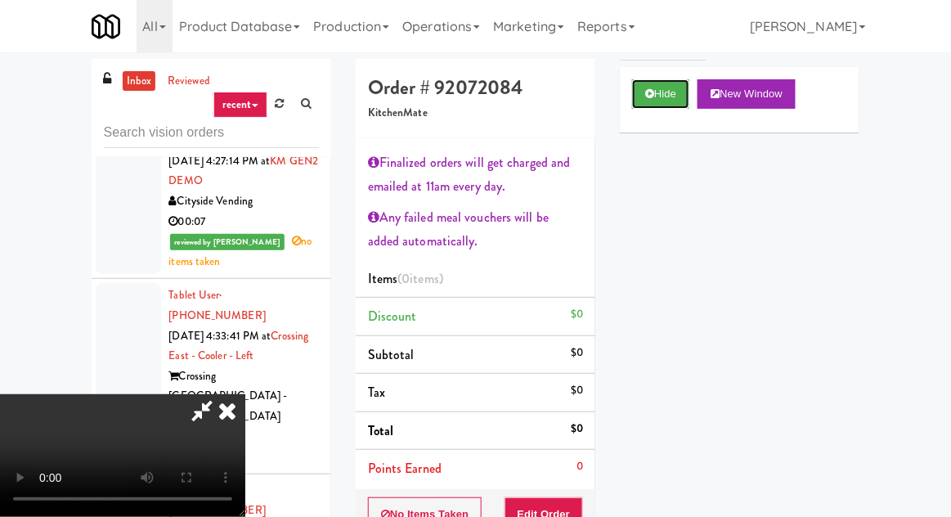
scroll to position [161, 0]
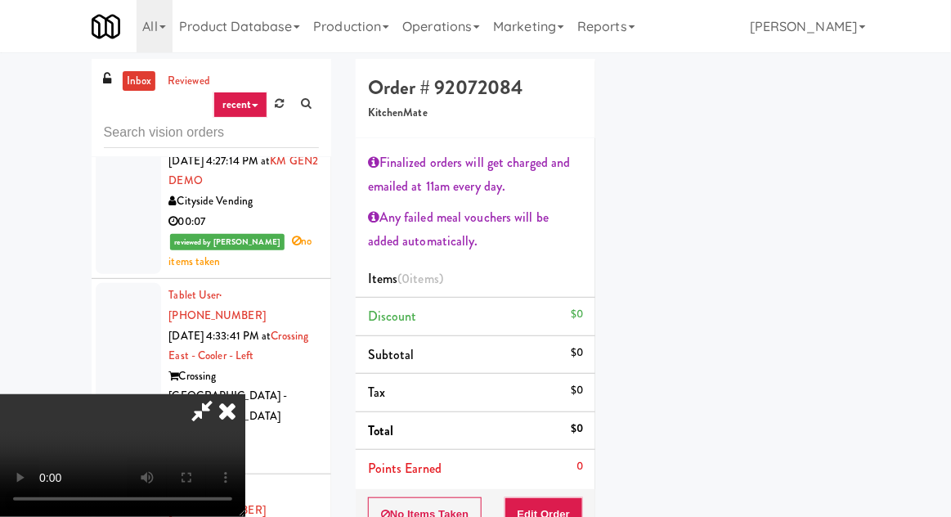
click at [595, 489] on div "Order # 92072084 KitchenMate Finalized orders will get charged and emailed at 1…" at bounding box center [475, 383] width 264 height 648
click at [592, 501] on div "No Items Taken Edit Order" at bounding box center [476, 514] width 240 height 51
click at [579, 507] on button "Edit Order" at bounding box center [543, 514] width 79 height 34
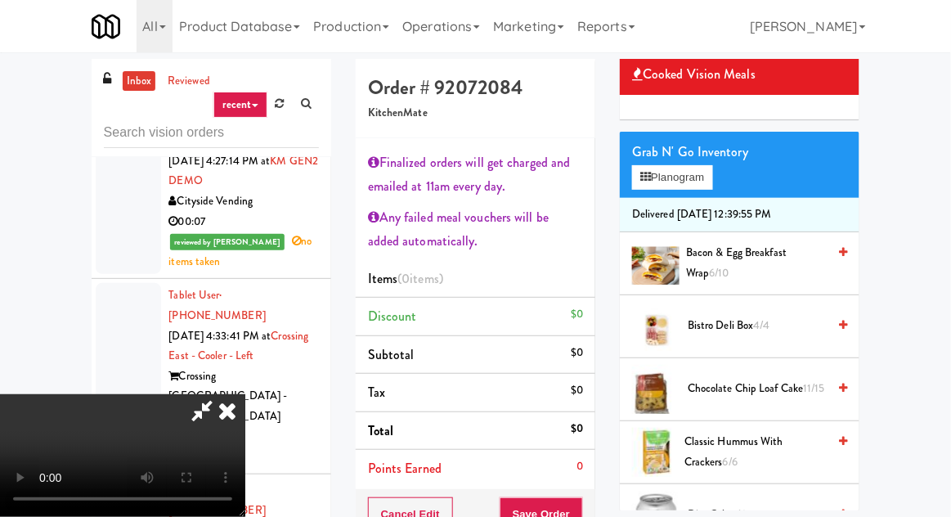
click at [714, 451] on span "Classic Hummus With Crackers 6/6" at bounding box center [755, 452] width 142 height 40
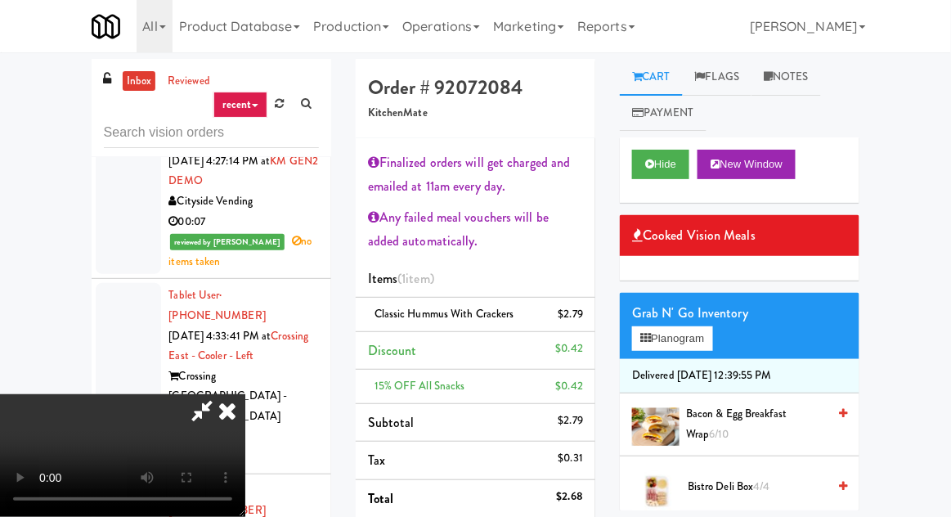
scroll to position [0, 0]
click at [666, 153] on button "Hide" at bounding box center [660, 164] width 57 height 29
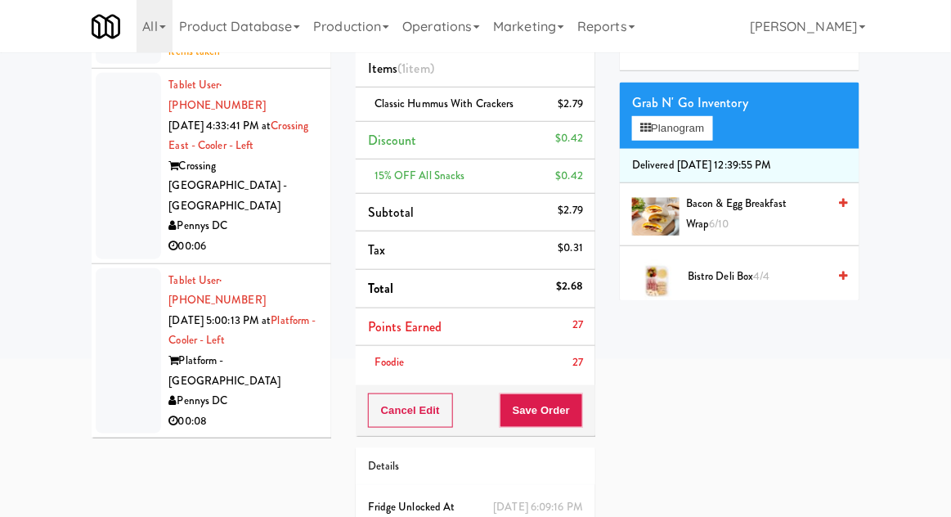
scroll to position [235, 0]
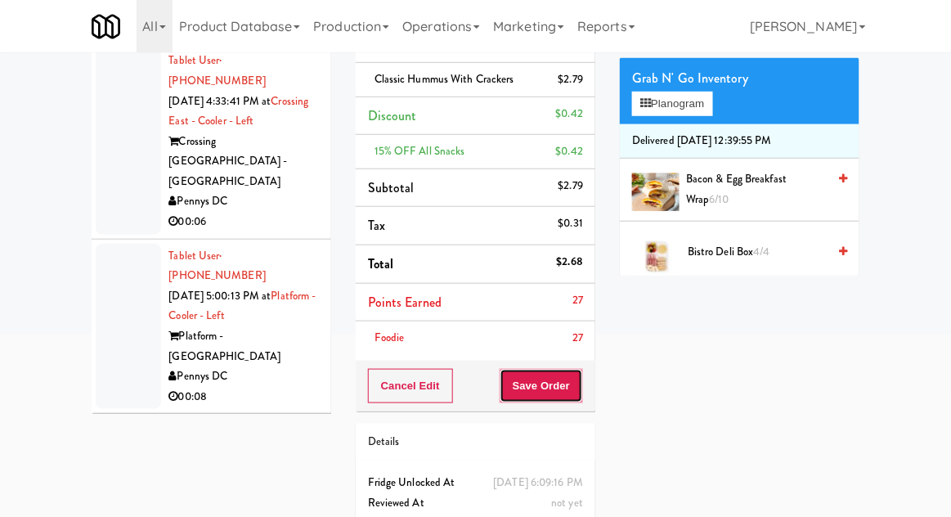
click at [559, 374] on button "Save Order" at bounding box center [541, 386] width 83 height 34
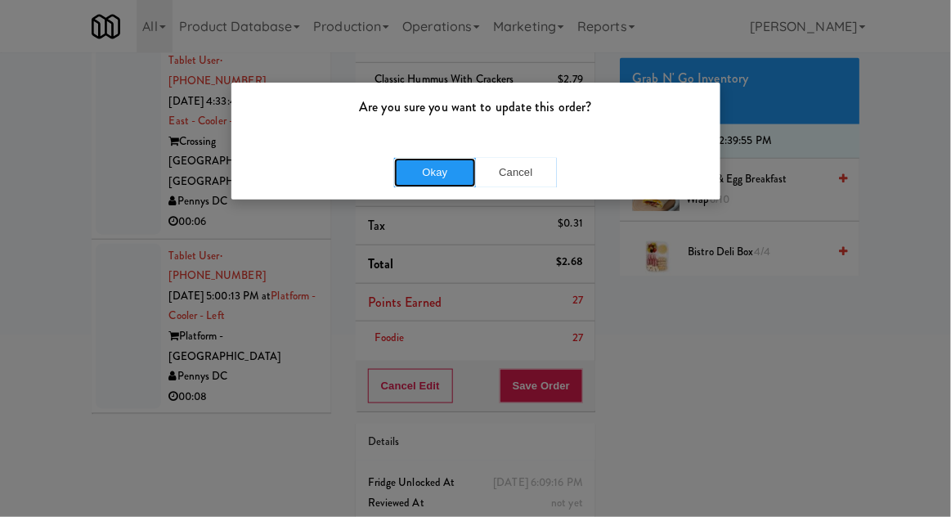
click at [462, 182] on button "Okay" at bounding box center [435, 172] width 82 height 29
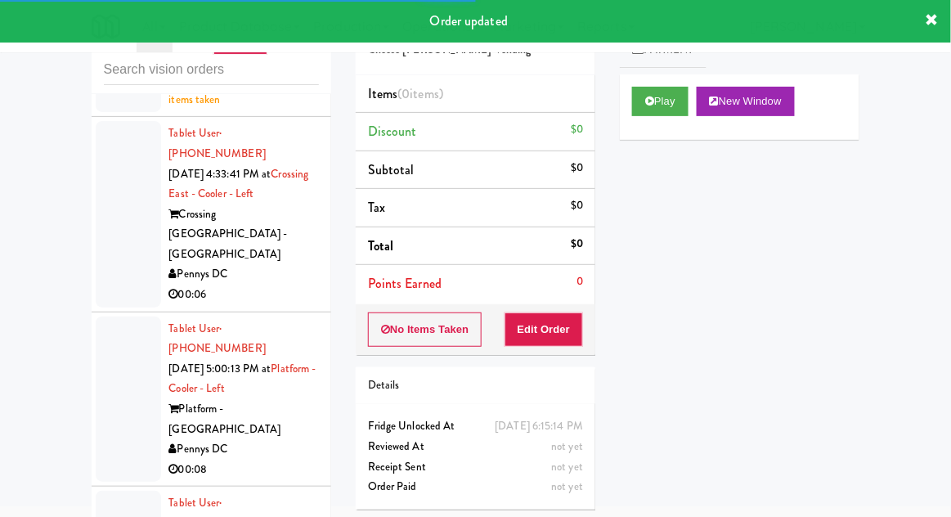
scroll to position [7735, 0]
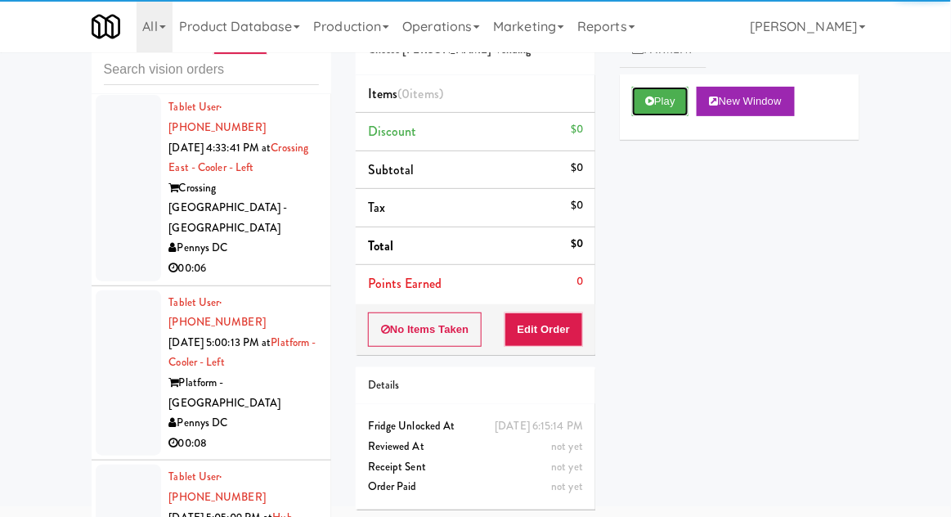
click at [656, 92] on button "Play" at bounding box center [660, 101] width 56 height 29
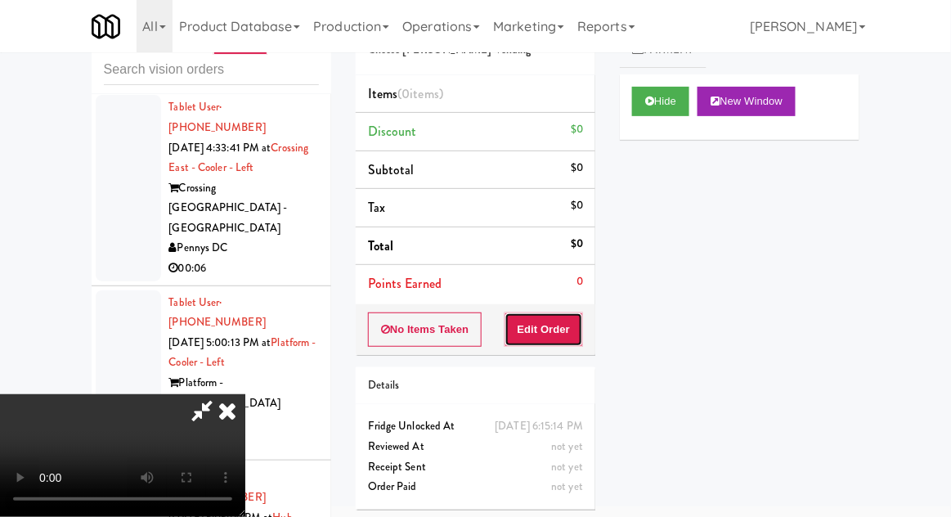
click at [547, 327] on button "Edit Order" at bounding box center [543, 329] width 79 height 34
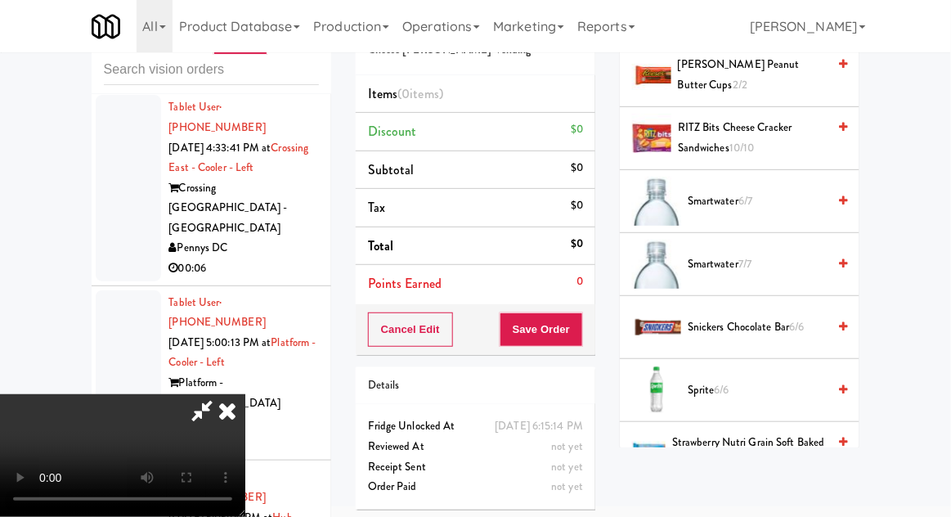
scroll to position [1783, 0]
click at [700, 264] on span "Smartwater 7/7" at bounding box center [757, 263] width 139 height 20
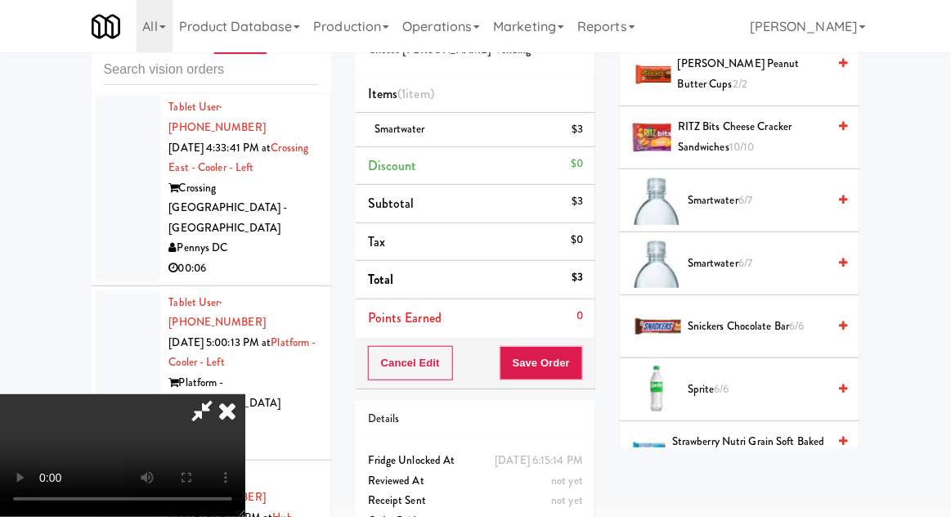
click at [715, 253] on span "Smartwater 6/7" at bounding box center [757, 263] width 139 height 20
click at [597, 348] on div "Order # 358812 Choose Moore Vending Items (2 items ) Smartwater (2) $6 Discount…" at bounding box center [475, 275] width 264 height 559
click at [582, 350] on button "Save Order" at bounding box center [541, 363] width 83 height 34
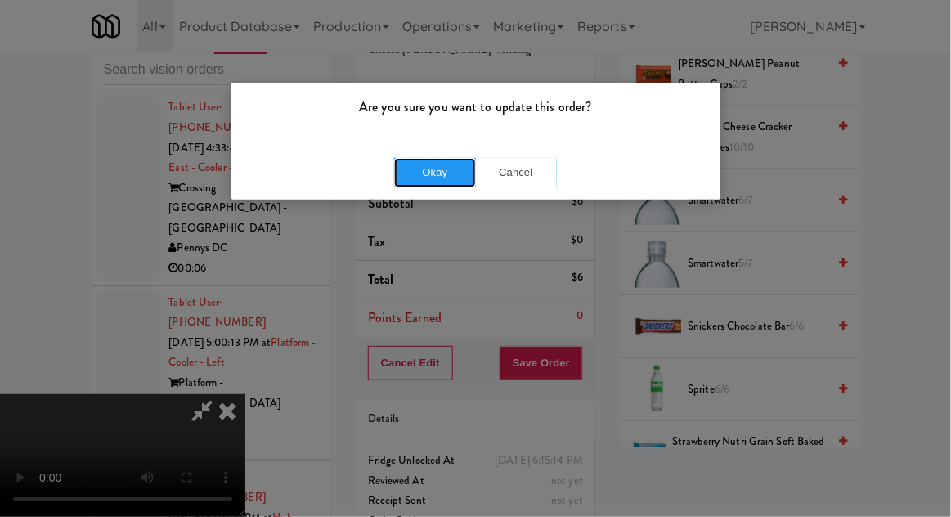
click at [472, 177] on button "Okay" at bounding box center [435, 172] width 82 height 29
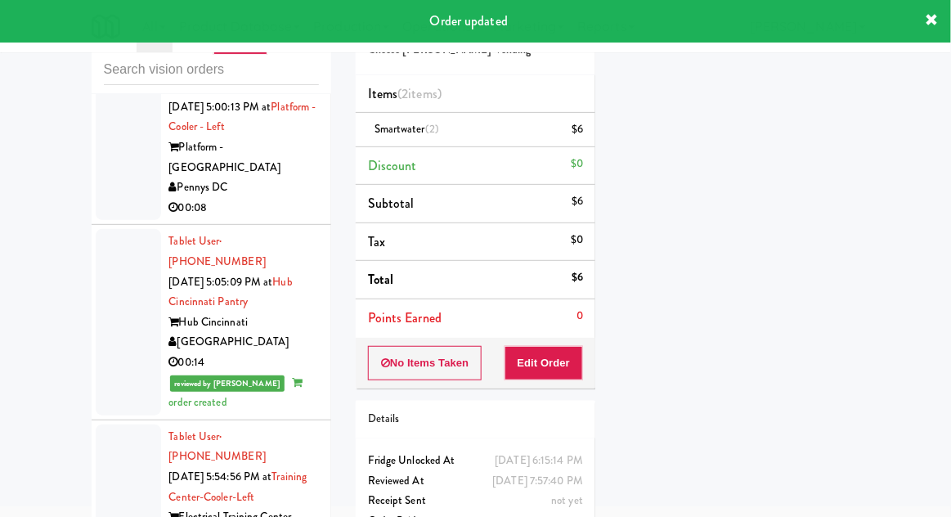
scroll to position [7975, 0]
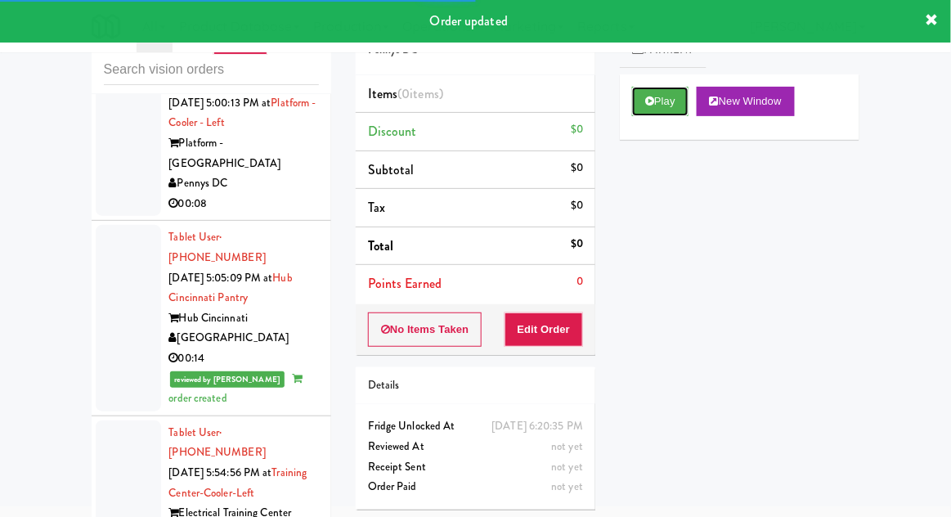
click at [672, 107] on button "Play" at bounding box center [660, 101] width 56 height 29
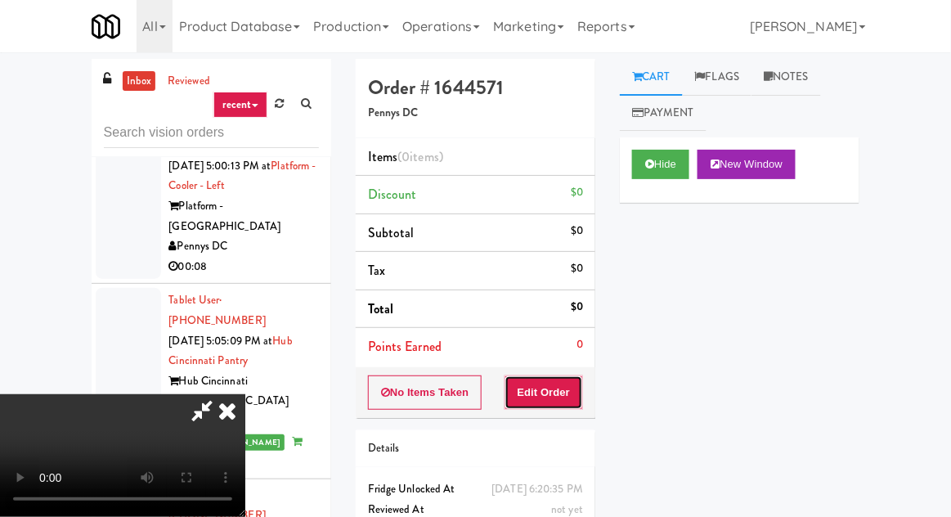
click at [575, 379] on button "Edit Order" at bounding box center [543, 392] width 79 height 34
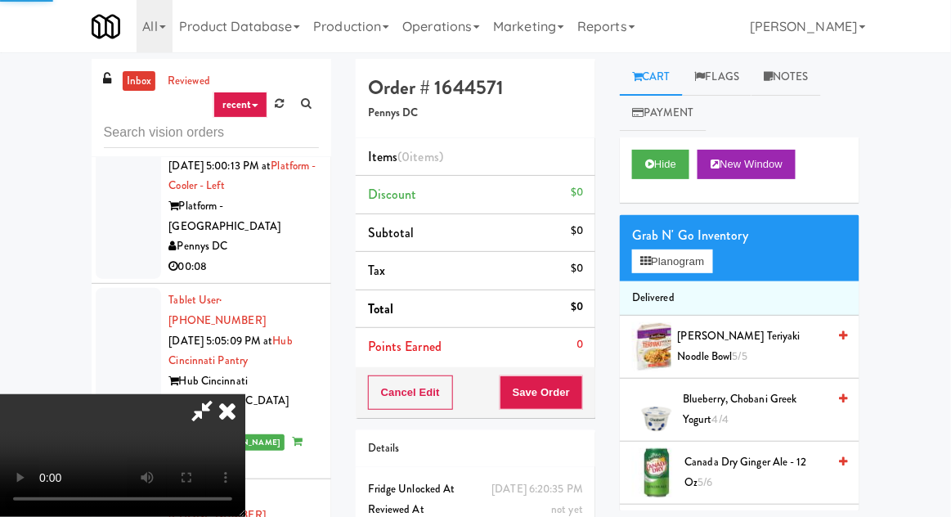
scroll to position [63, 0]
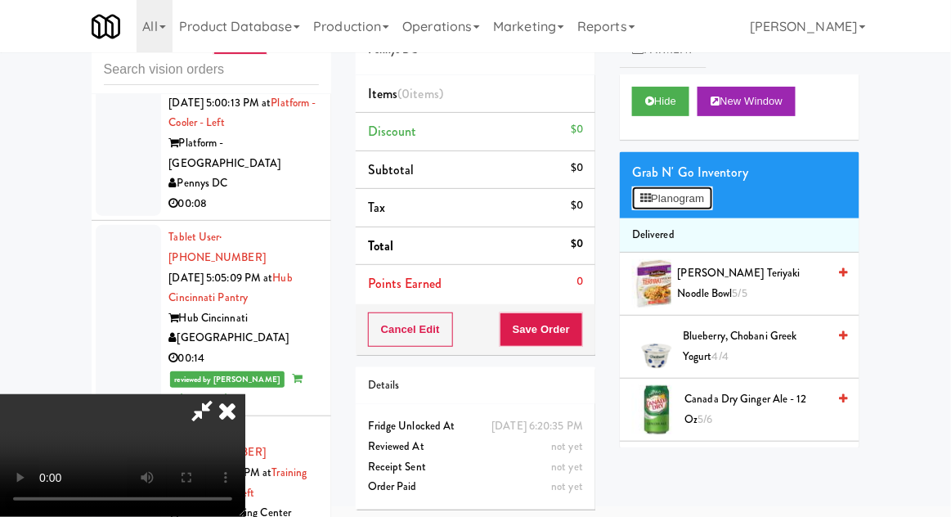
click at [683, 186] on button "Planogram" at bounding box center [672, 198] width 80 height 25
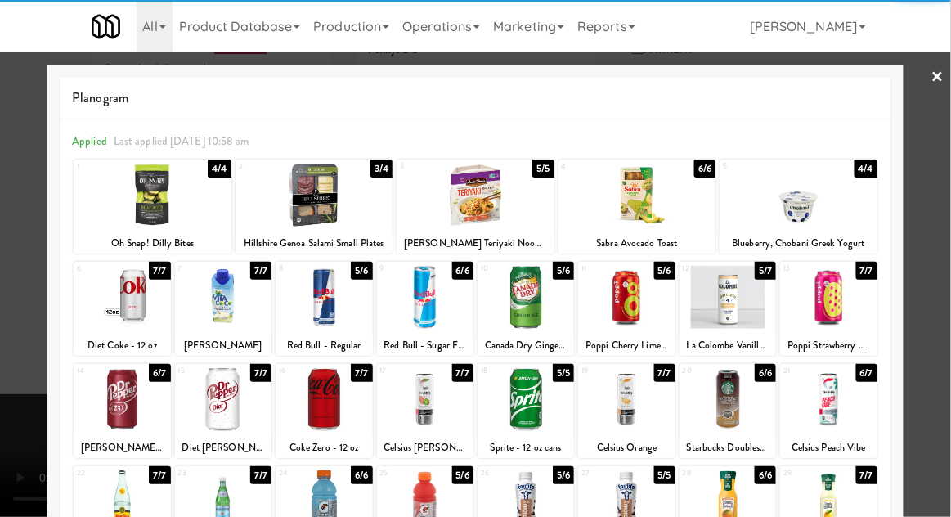
click at [211, 410] on div at bounding box center [223, 399] width 96 height 63
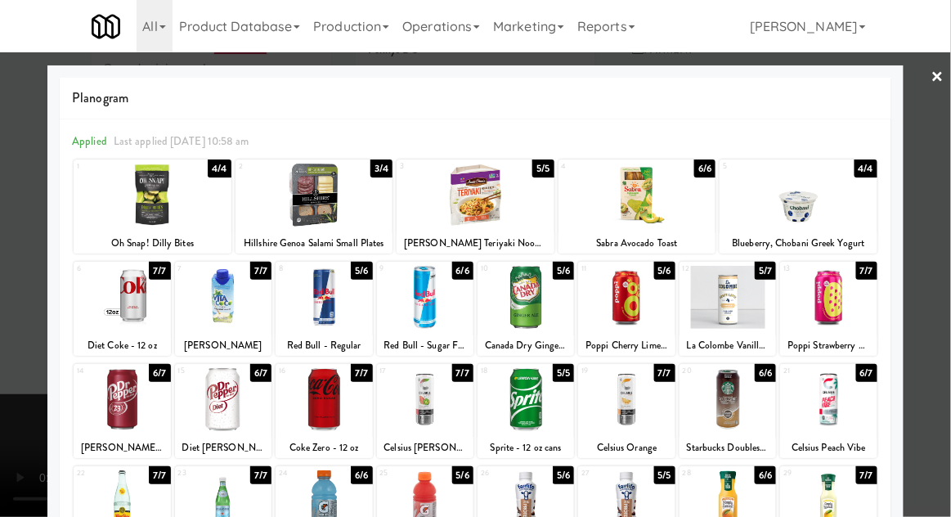
click at [26, 406] on div at bounding box center [475, 258] width 951 height 517
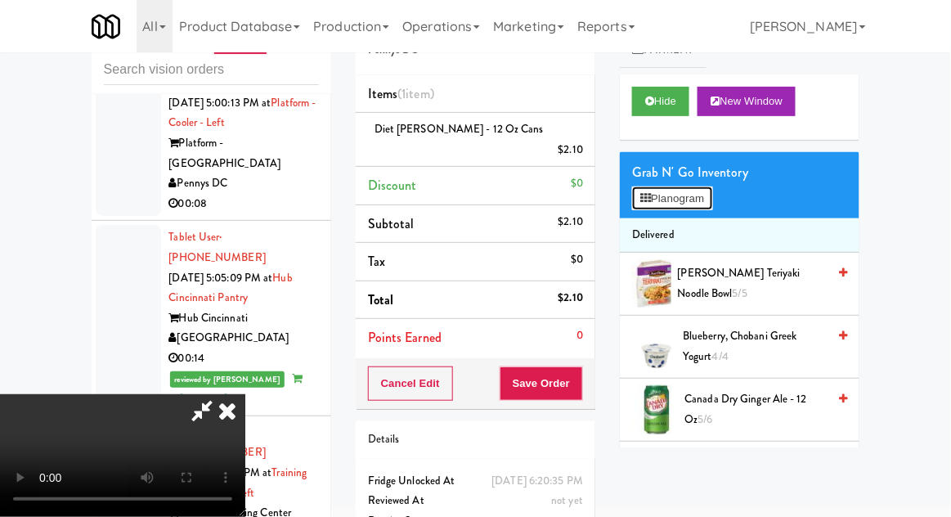
click at [682, 186] on button "Planogram" at bounding box center [672, 198] width 80 height 25
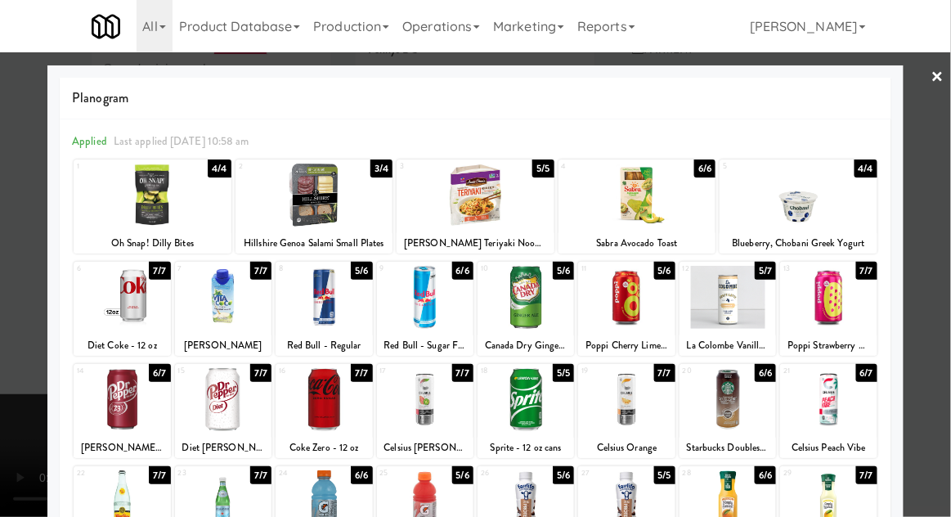
click at [619, 391] on div at bounding box center [626, 399] width 96 height 63
click at [24, 326] on div at bounding box center [475, 258] width 951 height 517
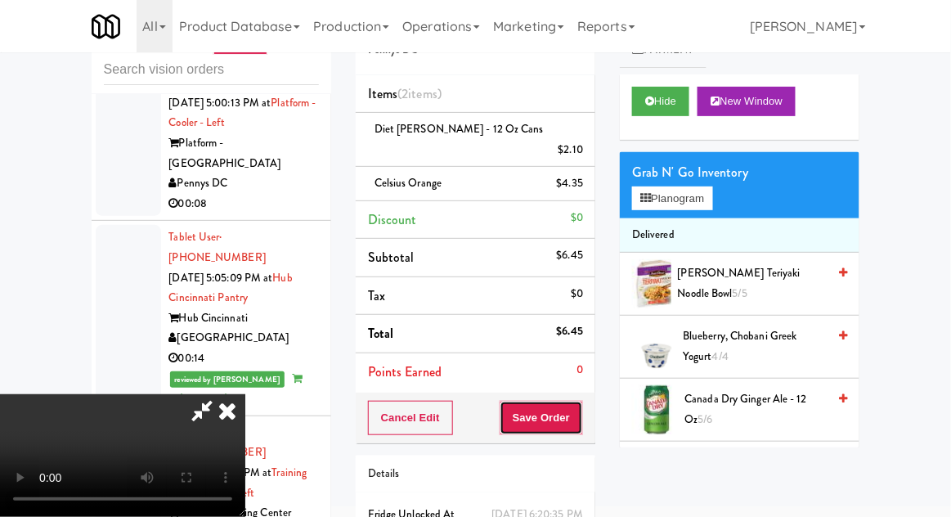
click at [574, 401] on button "Save Order" at bounding box center [541, 418] width 83 height 34
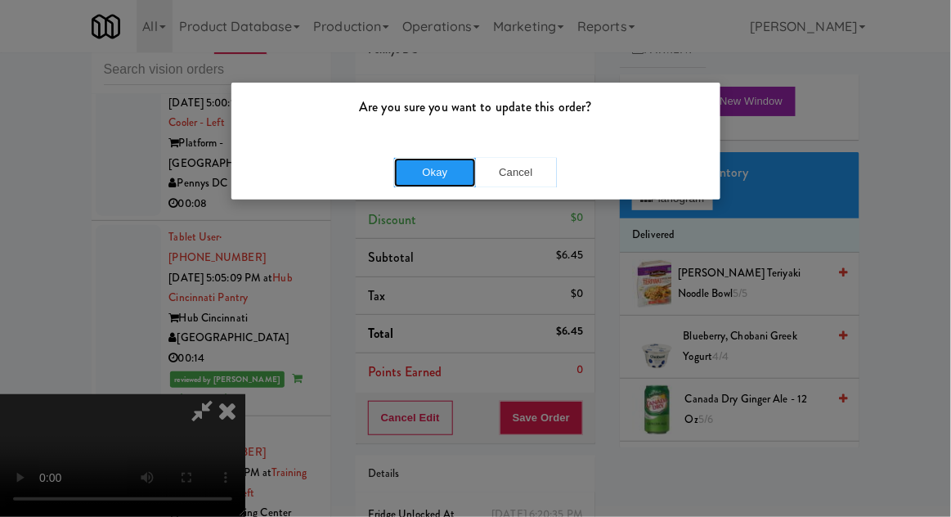
click at [449, 176] on button "Okay" at bounding box center [435, 172] width 82 height 29
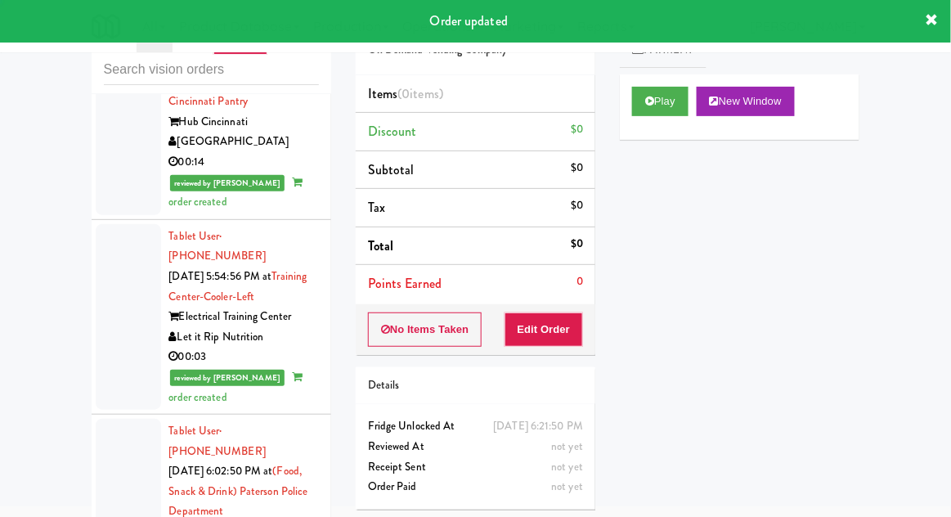
scroll to position [8174, 0]
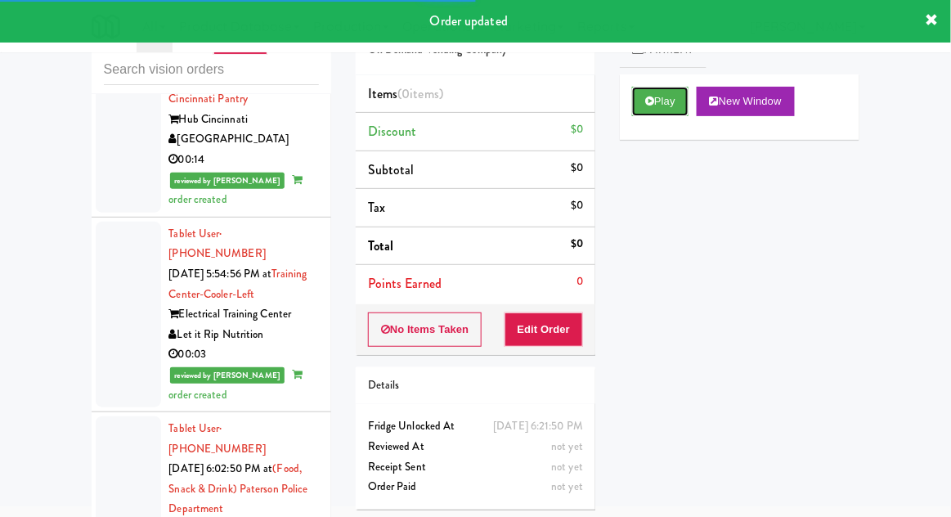
click at [652, 93] on button "Play" at bounding box center [660, 101] width 56 height 29
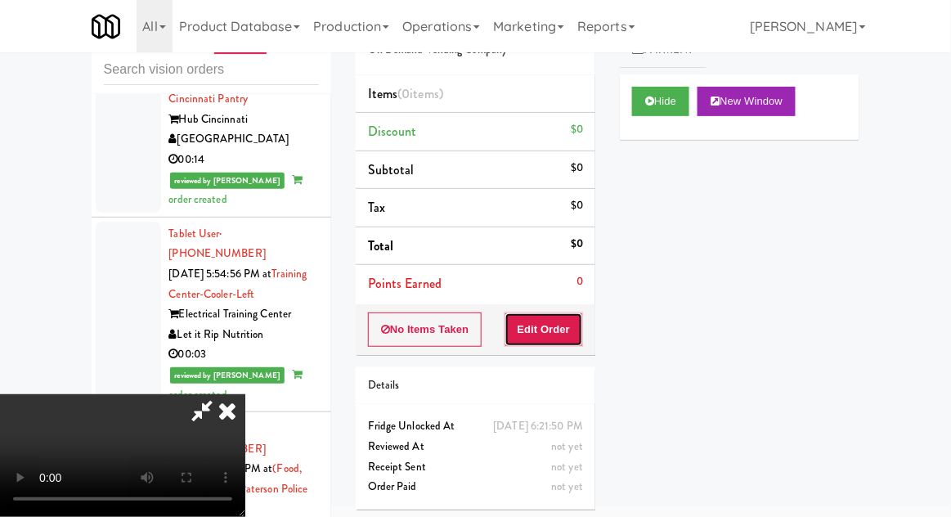
click at [572, 327] on button "Edit Order" at bounding box center [543, 329] width 79 height 34
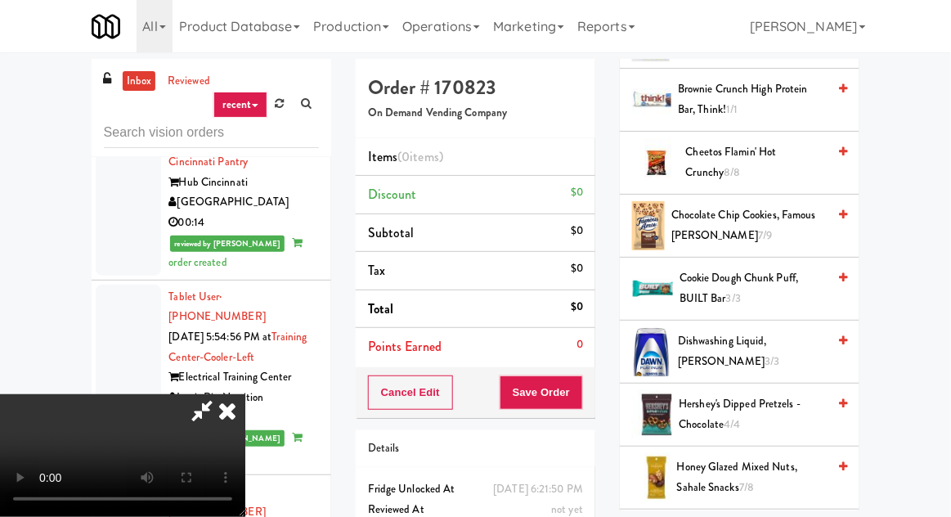
scroll to position [463, 0]
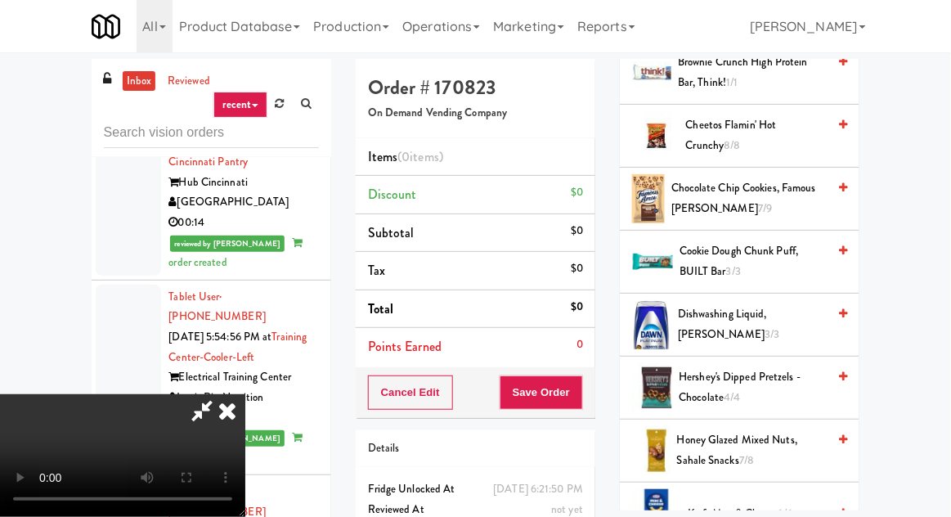
click at [704, 184] on span "Chocolate Chip Cookies, Famous Amos 7/9" at bounding box center [748, 198] width 155 height 40
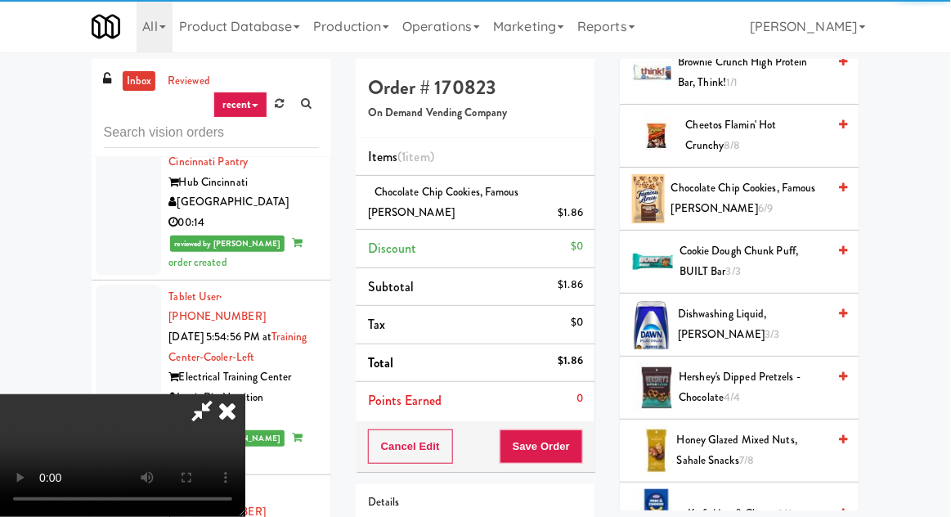
click at [594, 435] on div "Cancel Edit Save Order" at bounding box center [476, 446] width 240 height 51
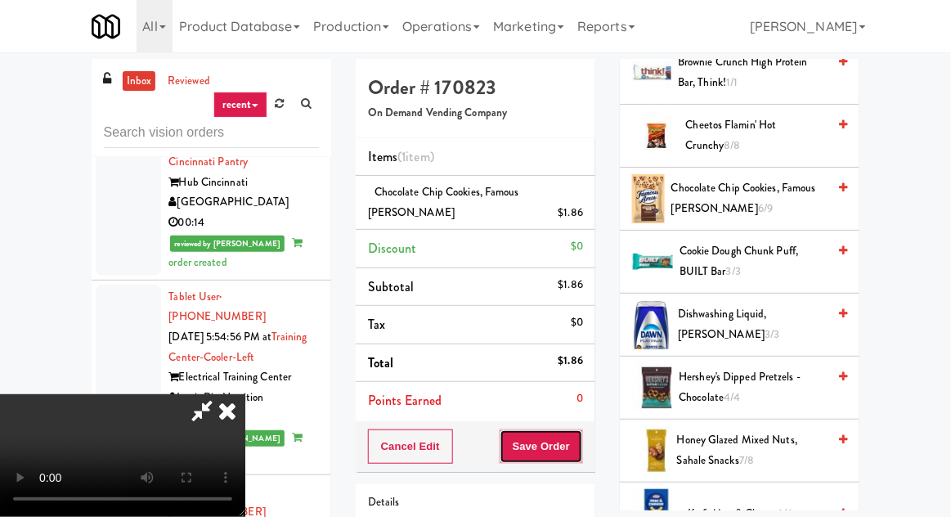
click at [579, 429] on button "Save Order" at bounding box center [541, 446] width 83 height 34
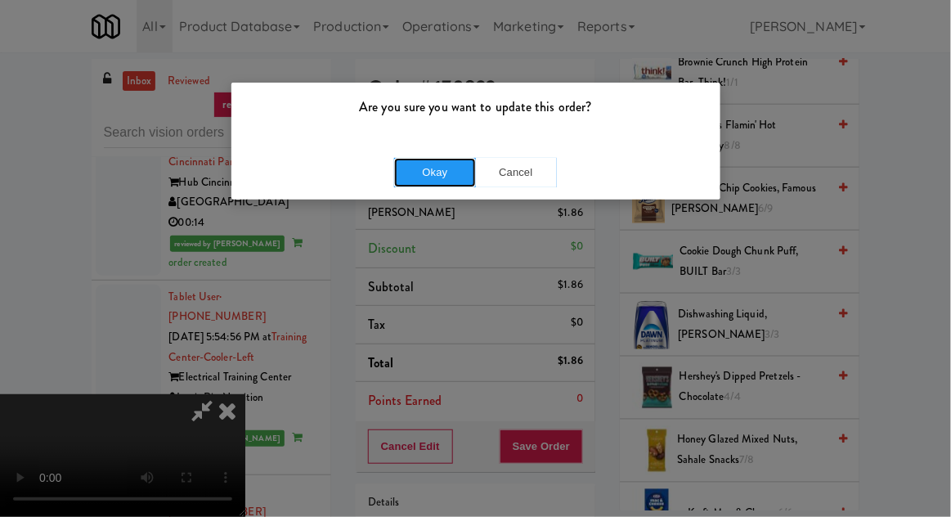
click at [442, 164] on button "Okay" at bounding box center [435, 172] width 82 height 29
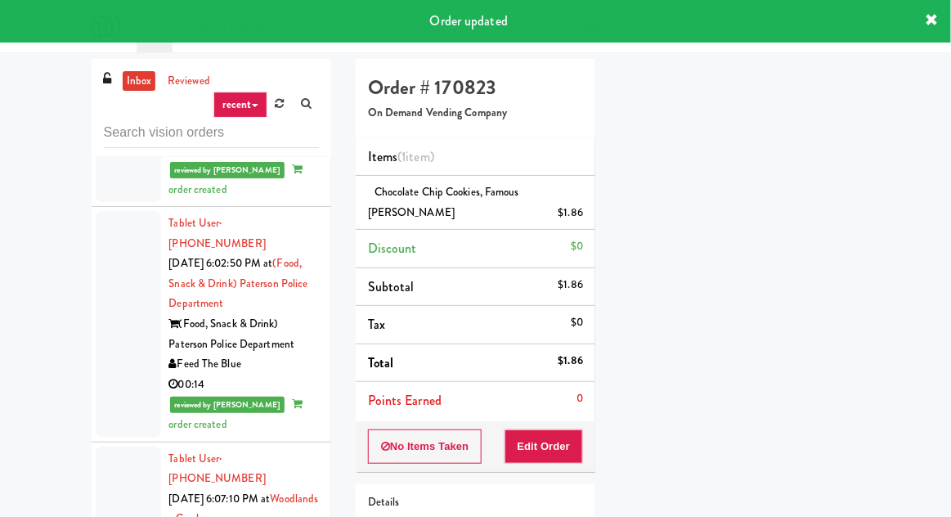
scroll to position [8444, 0]
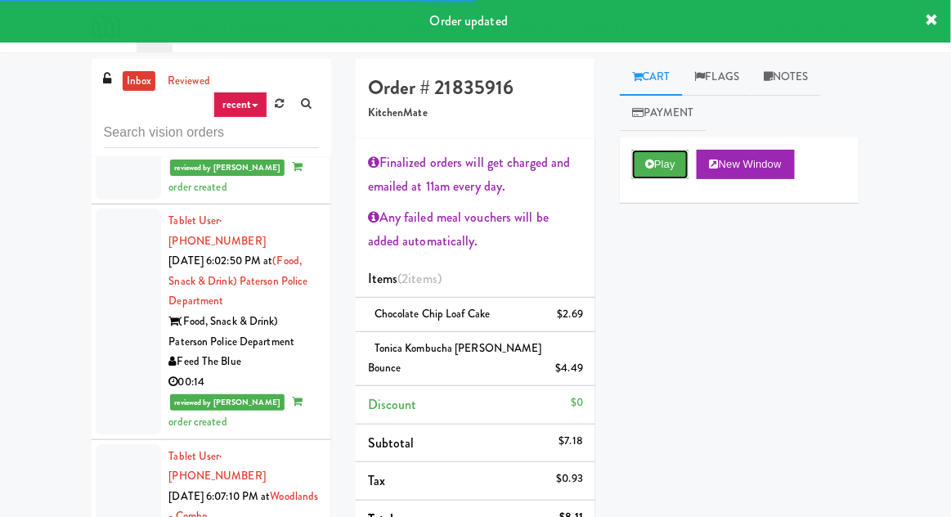
click at [652, 152] on button "Play" at bounding box center [660, 164] width 56 height 29
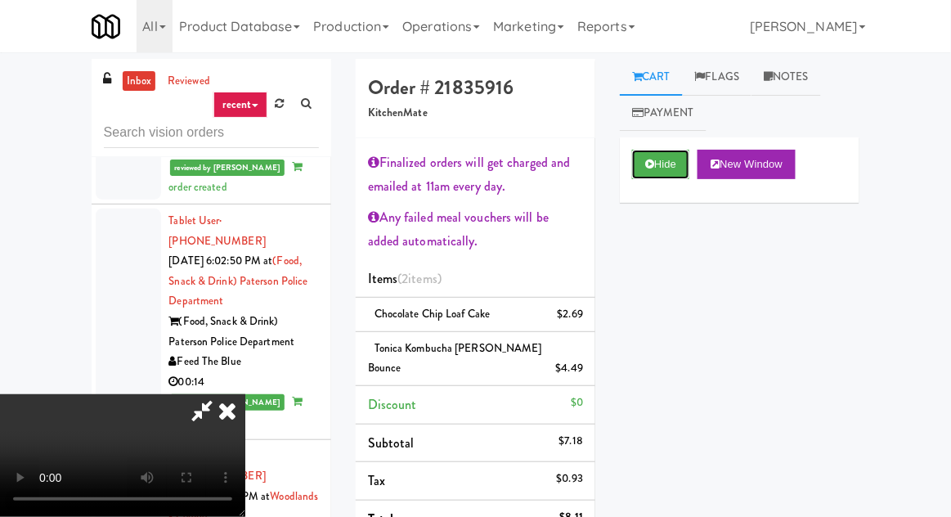
click at [666, 157] on button "Hide" at bounding box center [660, 164] width 57 height 29
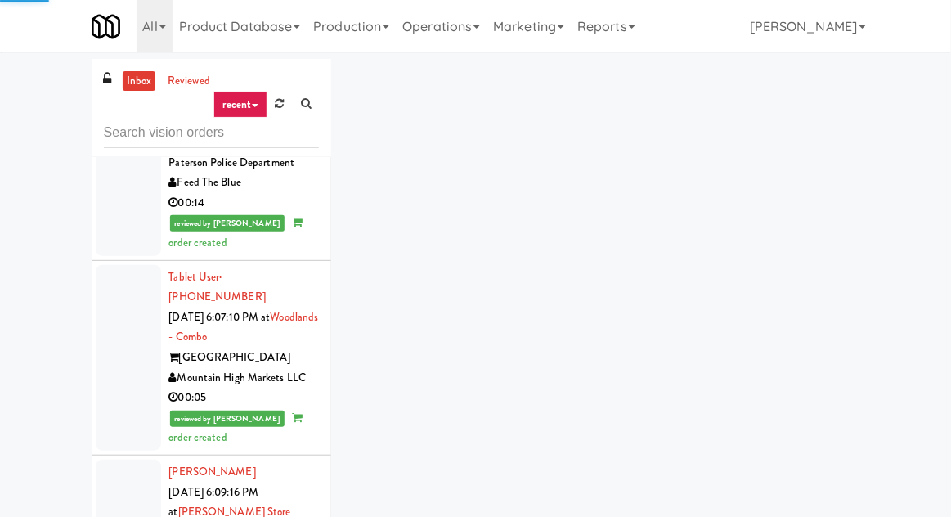
scroll to position [8623, 0]
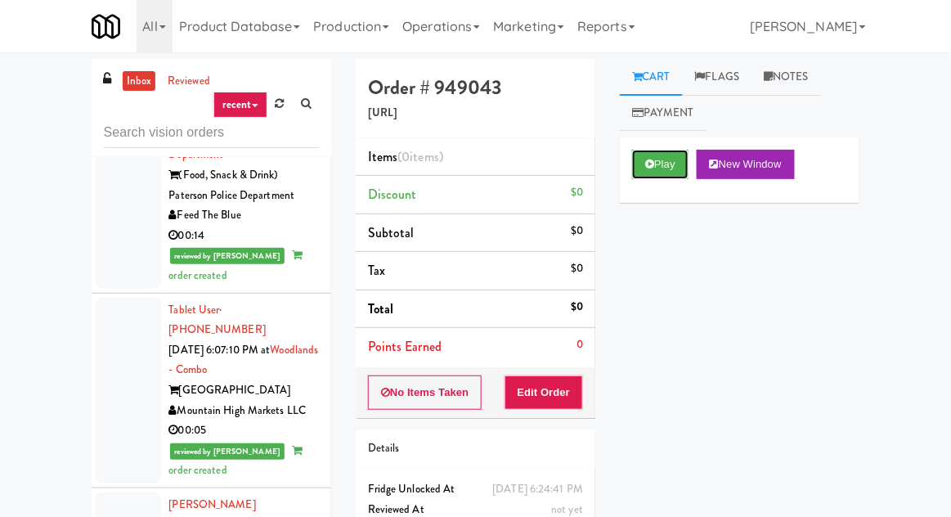
click at [670, 157] on button "Play" at bounding box center [660, 164] width 56 height 29
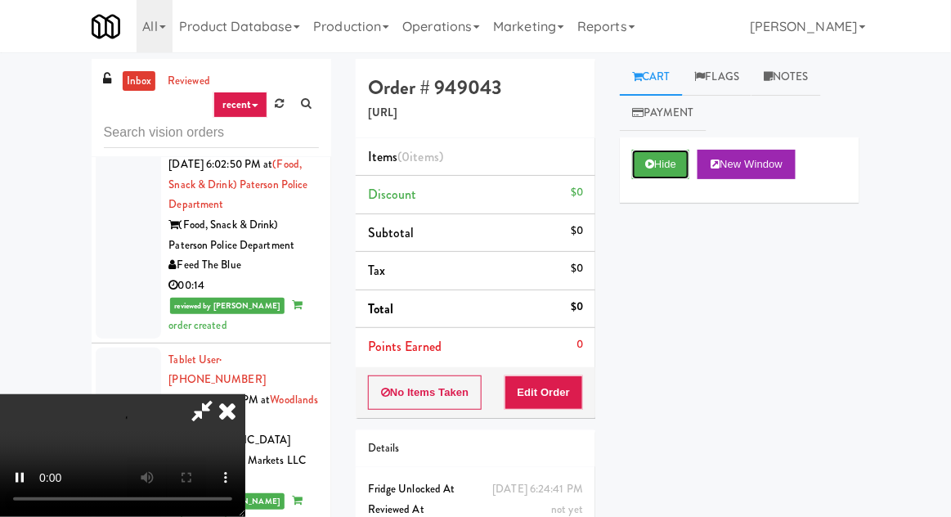
scroll to position [8539, 0]
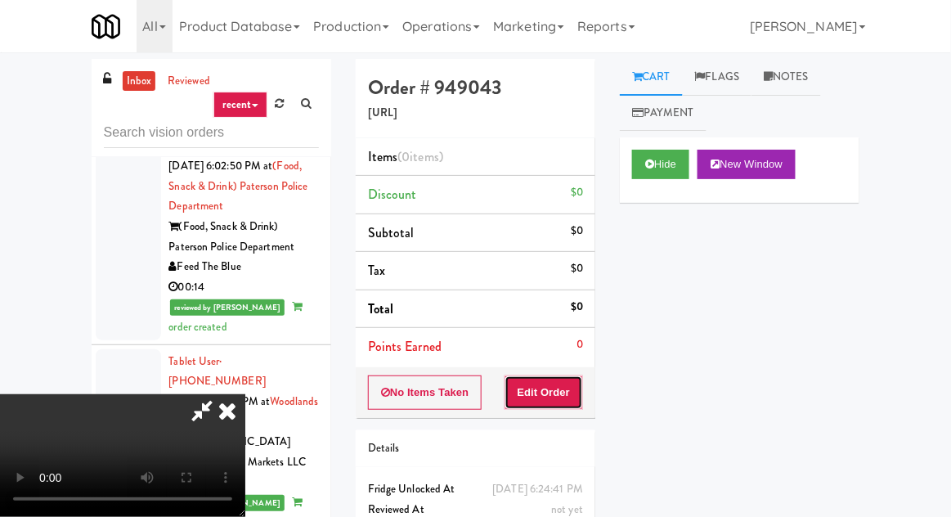
click at [575, 383] on button "Edit Order" at bounding box center [543, 392] width 79 height 34
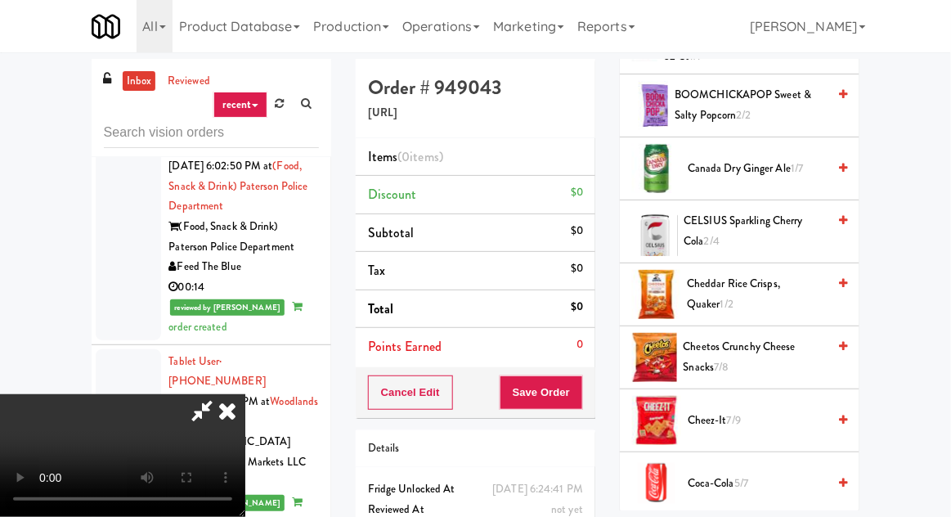
scroll to position [337, 0]
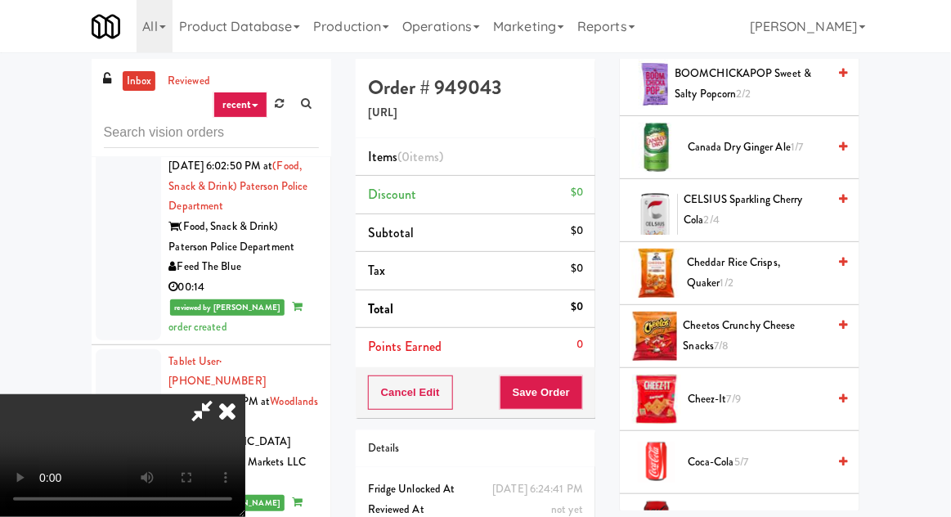
click at [685, 316] on span "Cheetos Crunchy Cheese Snacks 7/8" at bounding box center [756, 336] width 144 height 40
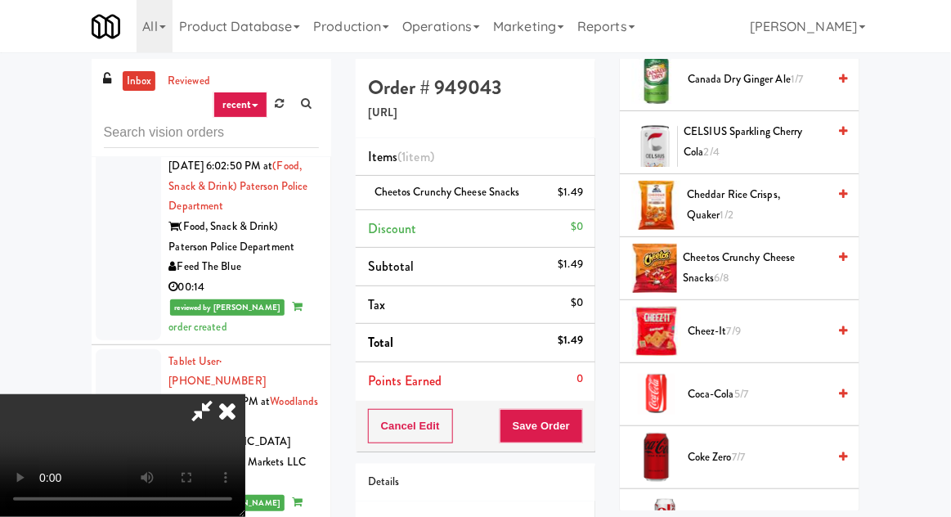
scroll to position [0, 0]
click at [704, 262] on span "Cheetos Crunchy Cheese Snacks 6/8" at bounding box center [756, 268] width 144 height 40
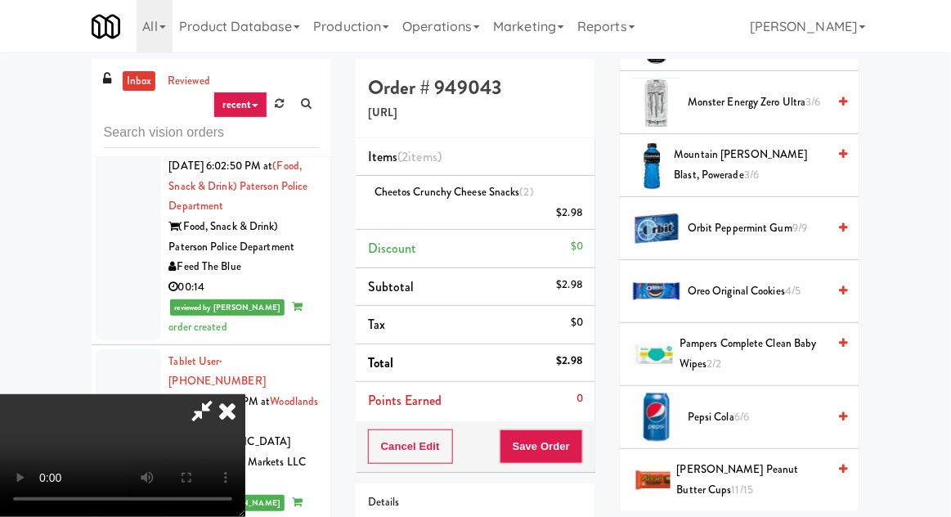
scroll to position [1446, 0]
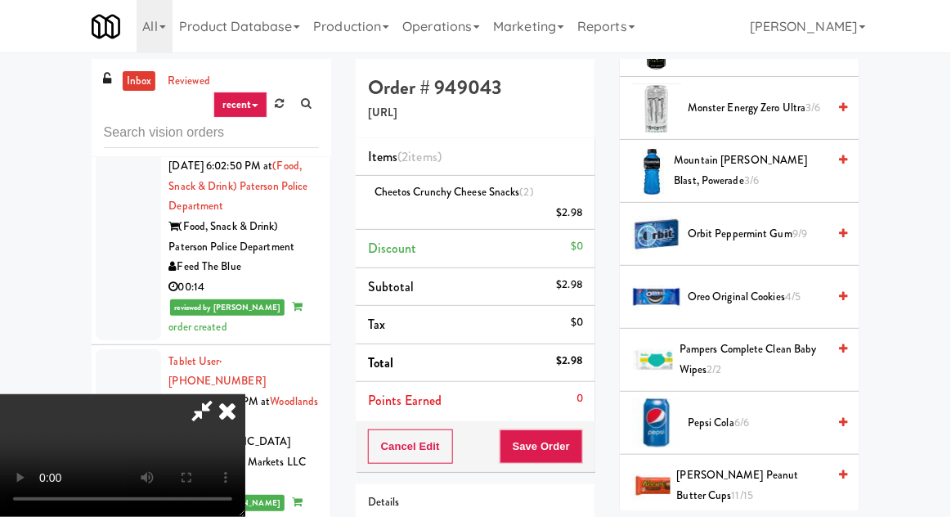
click at [703, 287] on span "Oreo Original Cookies 4/5" at bounding box center [757, 297] width 139 height 20
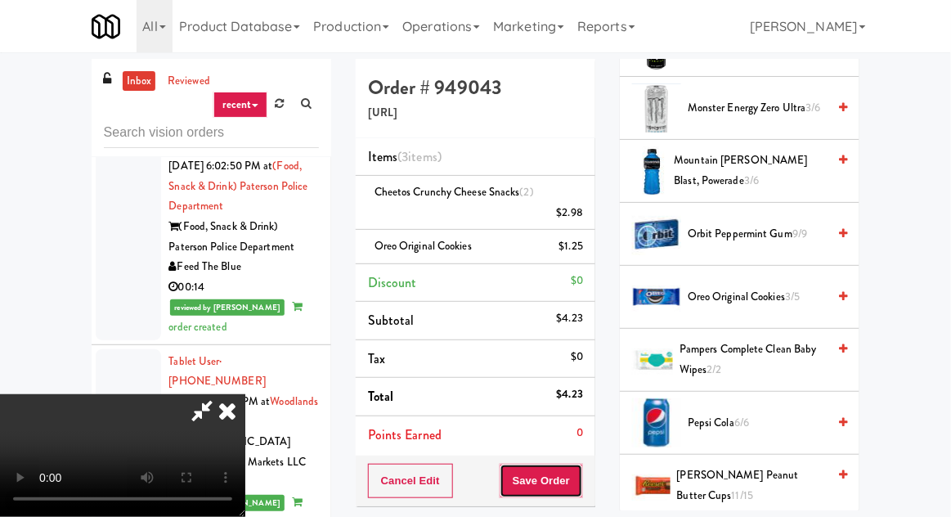
click at [579, 478] on button "Save Order" at bounding box center [541, 481] width 83 height 34
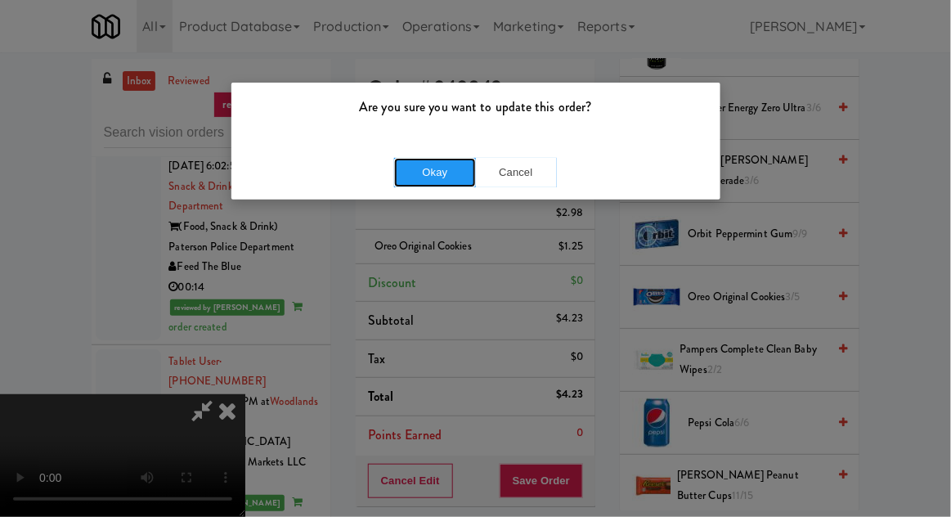
click at [424, 185] on button "Okay" at bounding box center [435, 172] width 82 height 29
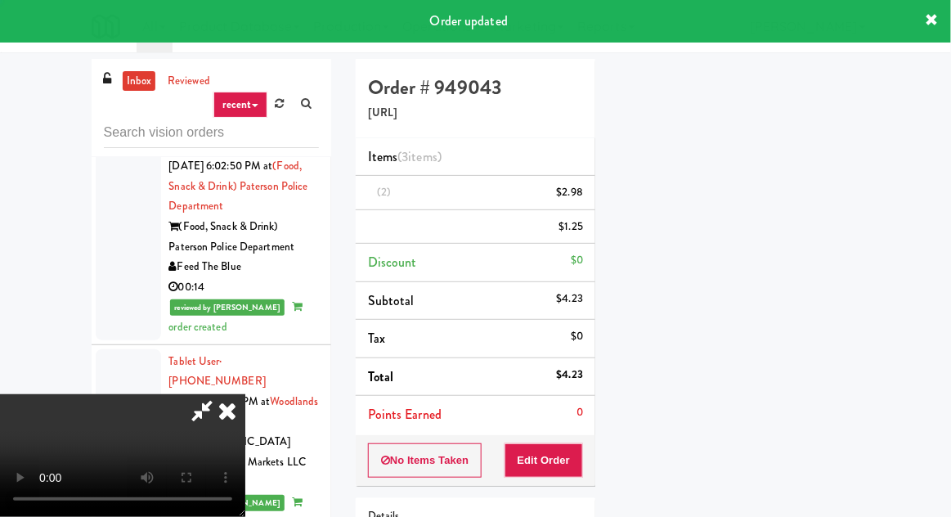
scroll to position [161, 0]
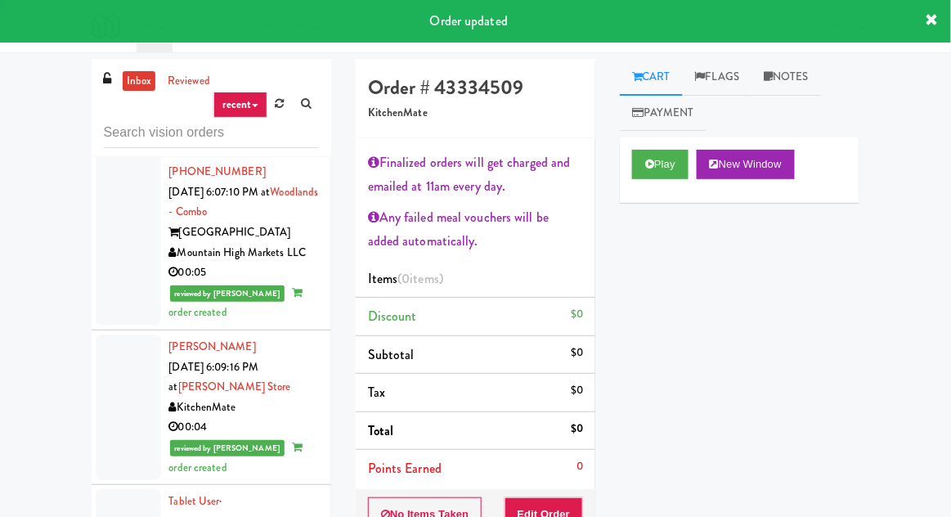
scroll to position [8786, 0]
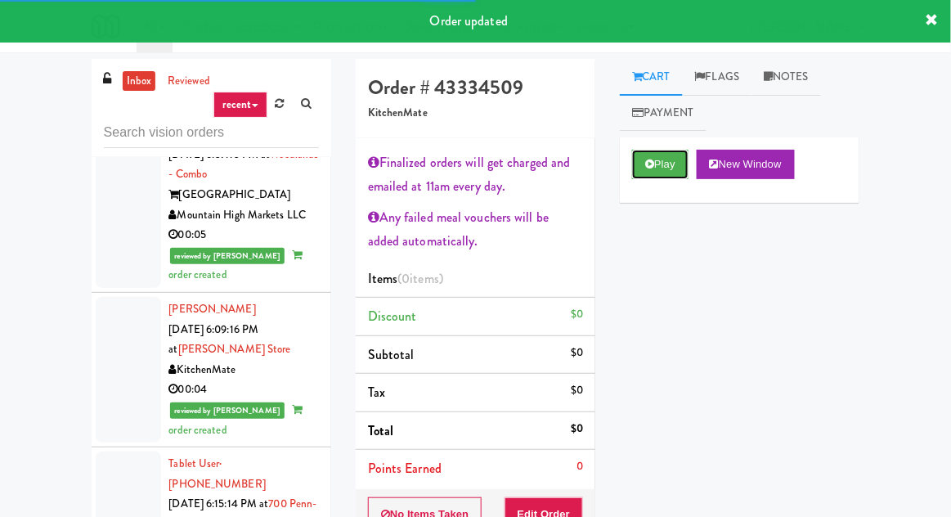
click at [672, 167] on button "Play" at bounding box center [660, 164] width 56 height 29
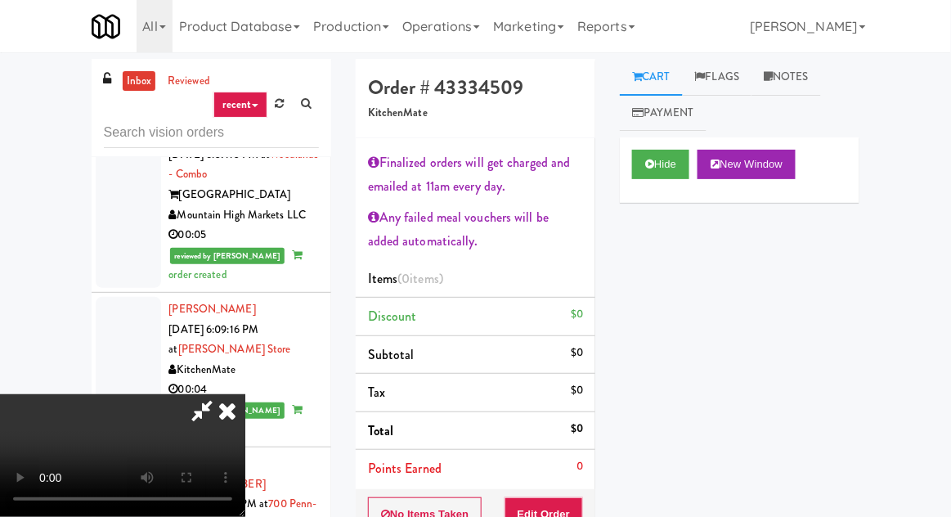
click at [778, 78] on link "Notes" at bounding box center [785, 77] width 69 height 37
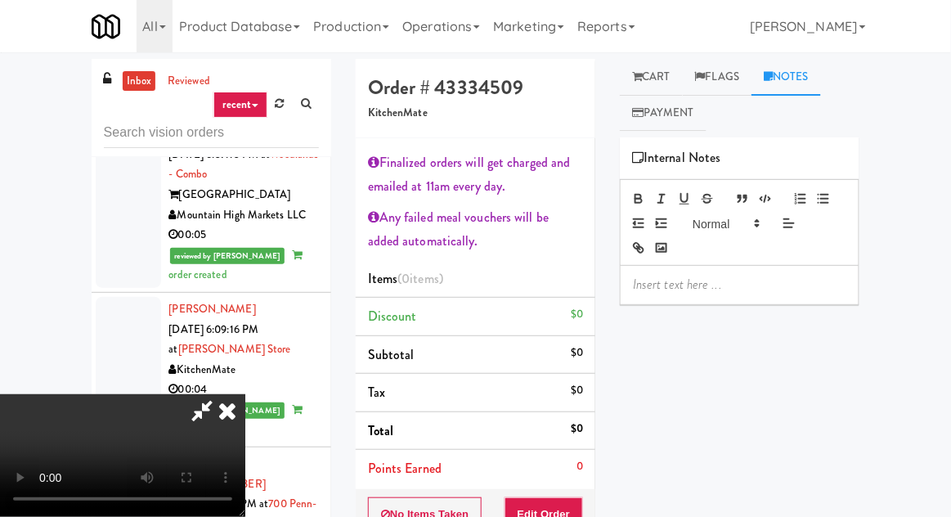
click at [662, 87] on link "Cart" at bounding box center [651, 77] width 63 height 37
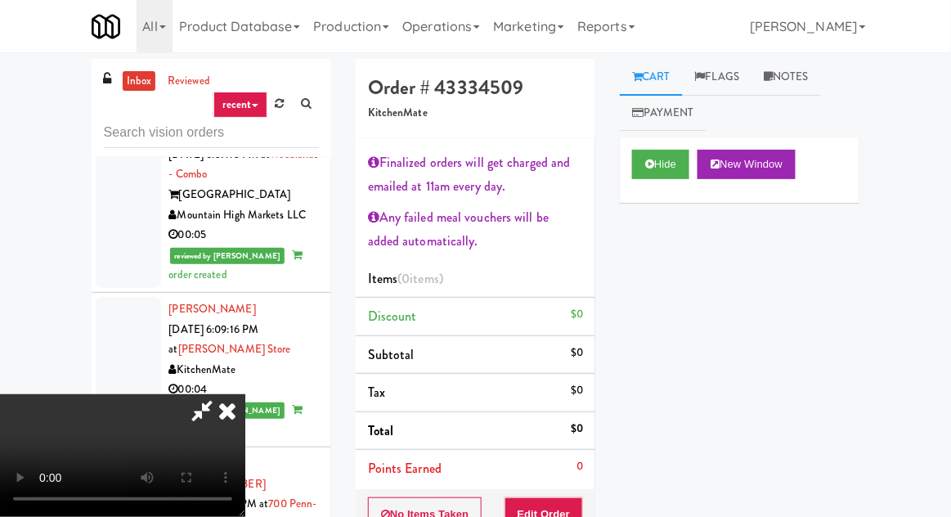
scroll to position [0, 0]
click at [580, 510] on button "Edit Order" at bounding box center [543, 514] width 79 height 34
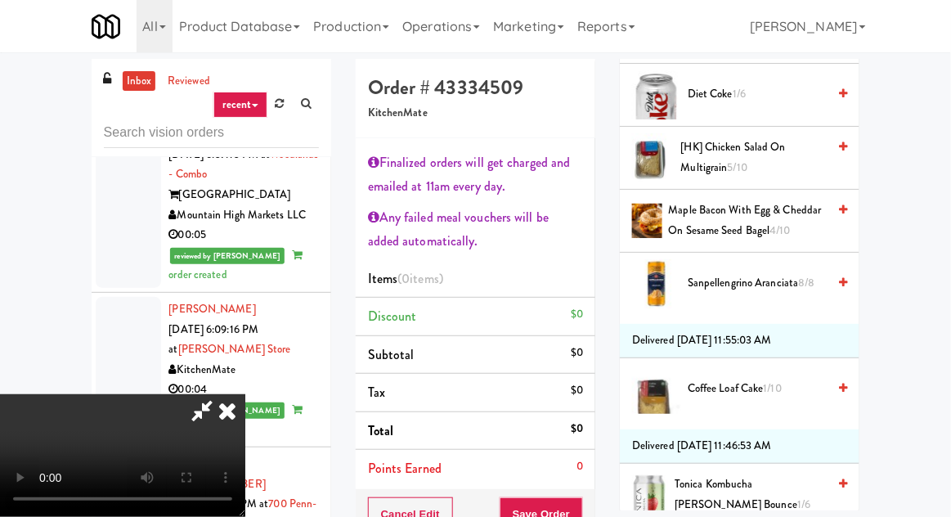
scroll to position [582, 0]
click at [716, 160] on span "[HK] Chicken Salad on Multigrain 5/10" at bounding box center [754, 157] width 146 height 40
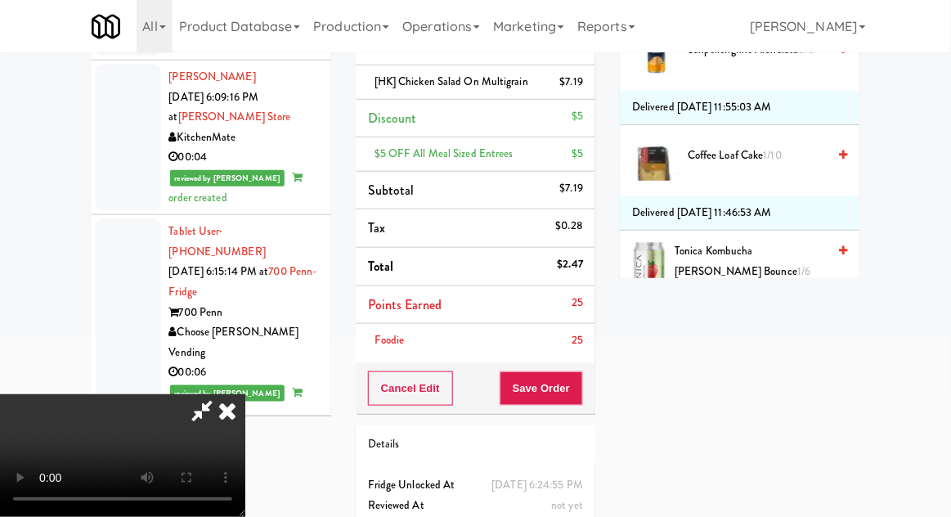
scroll to position [235, 0]
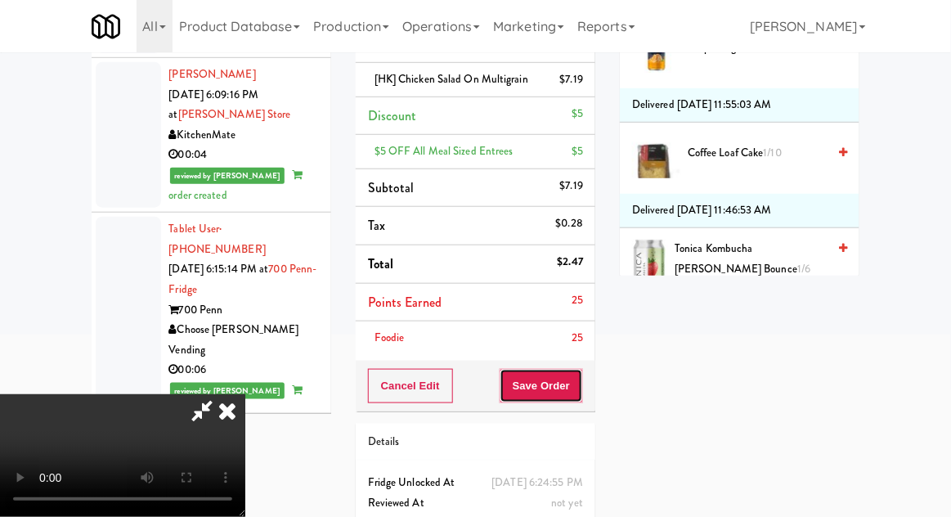
click at [581, 388] on button "Save Order" at bounding box center [541, 386] width 83 height 34
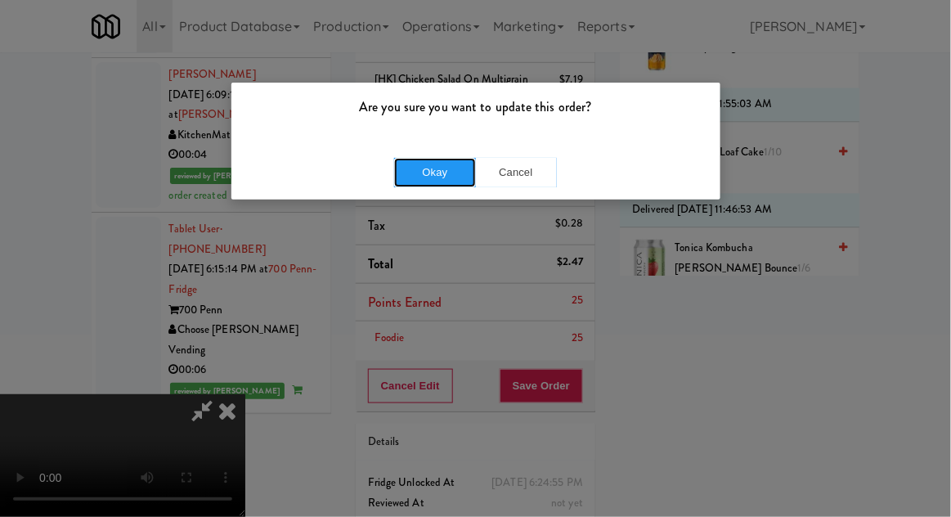
click at [459, 177] on button "Okay" at bounding box center [435, 172] width 82 height 29
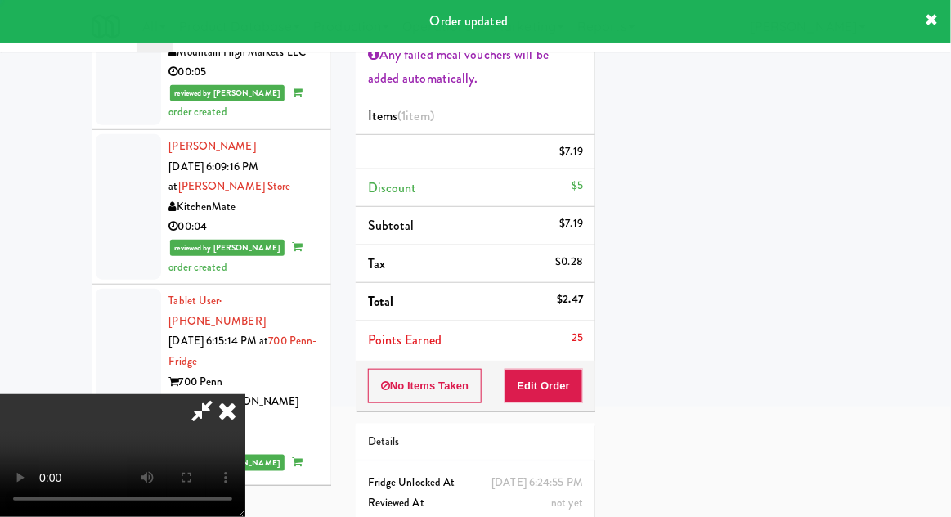
scroll to position [161, 0]
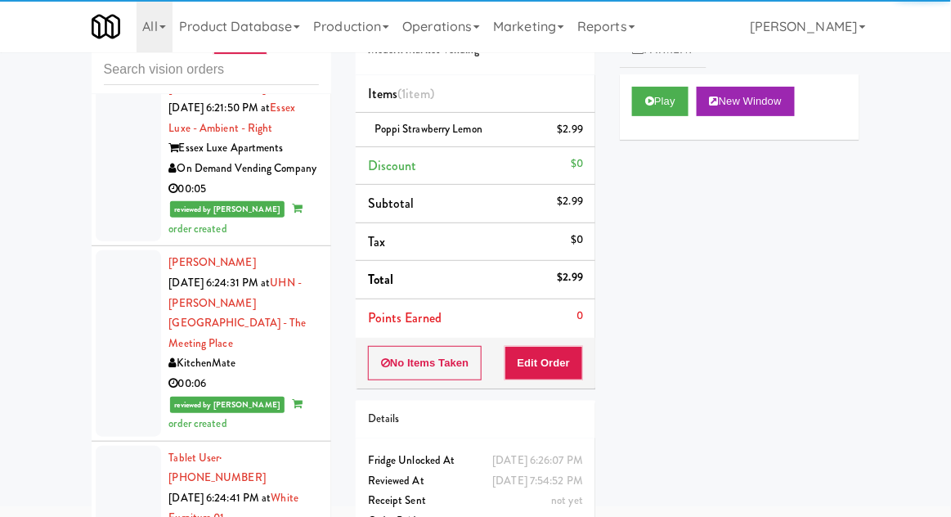
scroll to position [9556, 0]
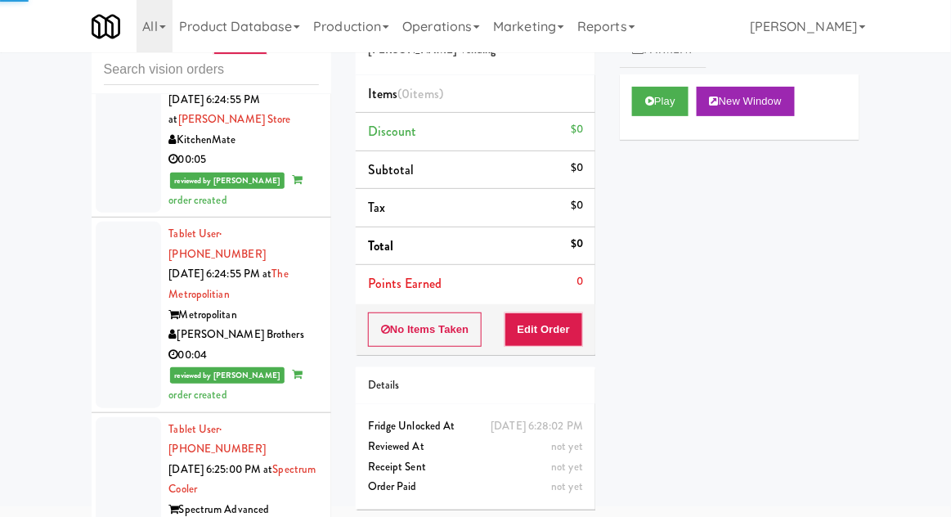
scroll to position [10145, 0]
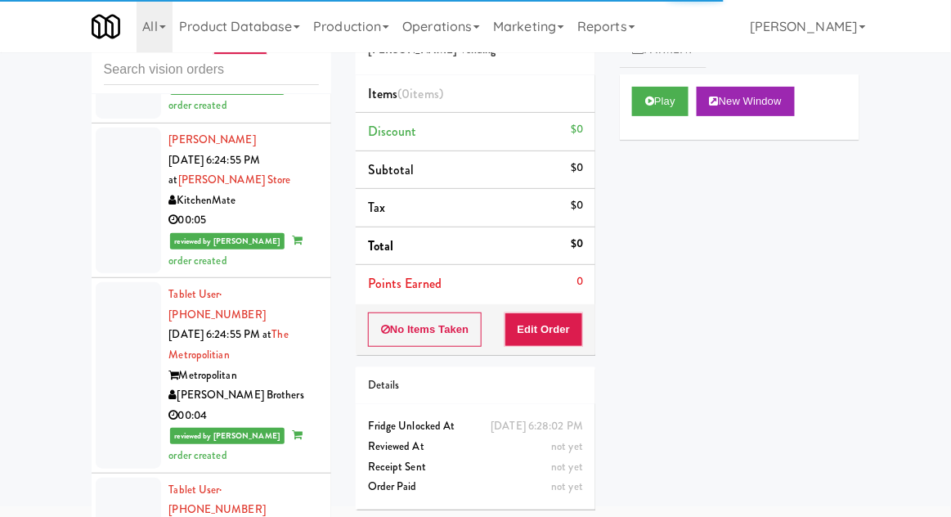
scroll to position [10062, 0]
click at [663, 100] on button "Play" at bounding box center [660, 101] width 56 height 29
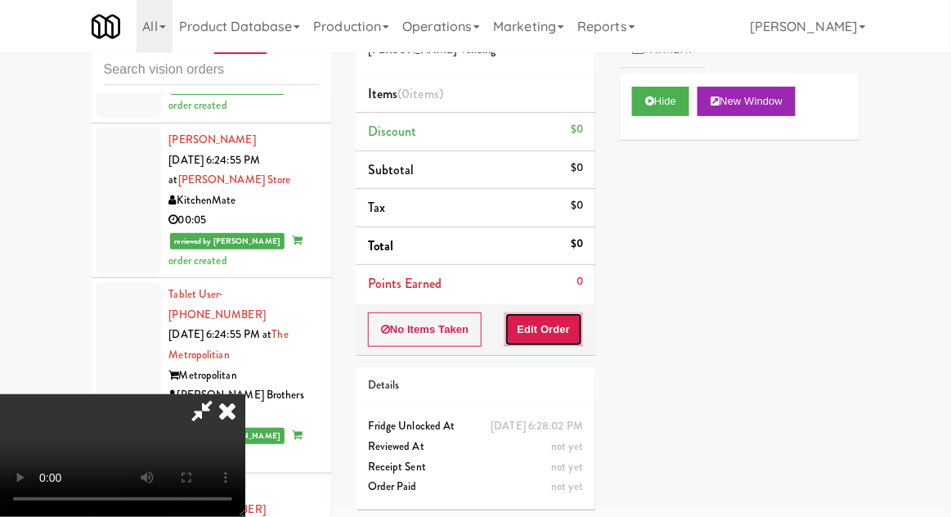
click at [555, 324] on button "Edit Order" at bounding box center [543, 329] width 79 height 34
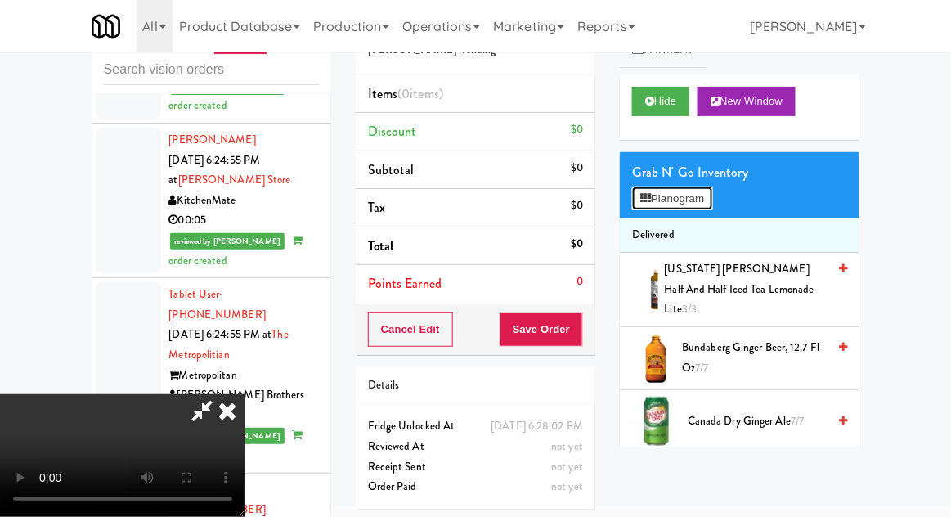
click at [679, 187] on button "Planogram" at bounding box center [672, 198] width 80 height 25
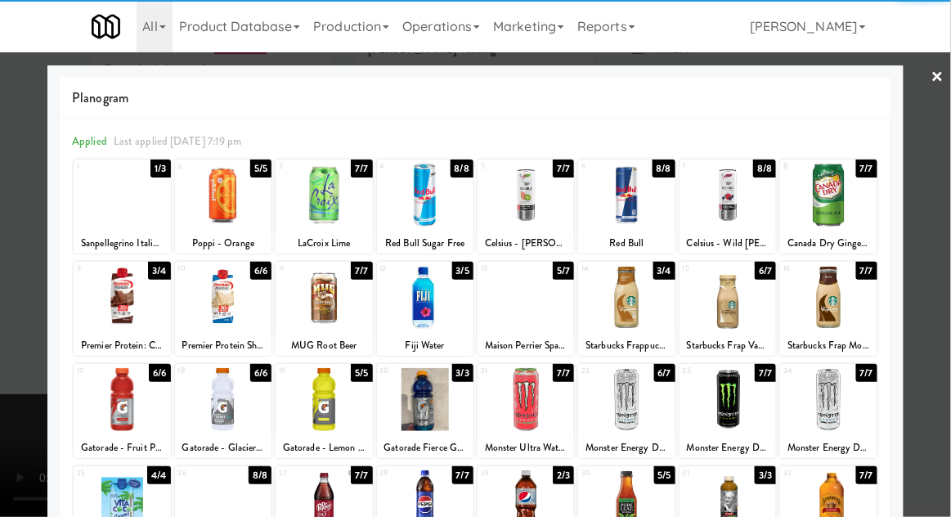
click at [208, 314] on div at bounding box center [223, 297] width 96 height 63
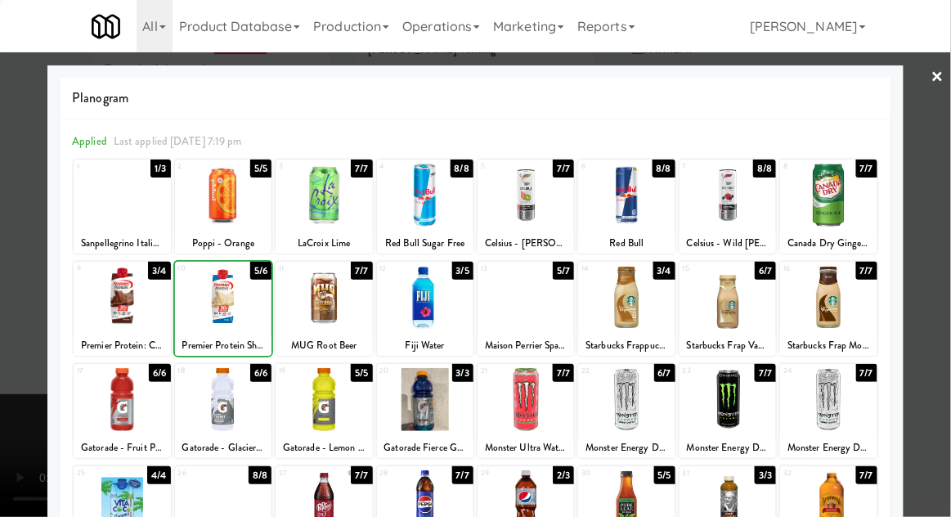
click at [11, 271] on div at bounding box center [475, 258] width 951 height 517
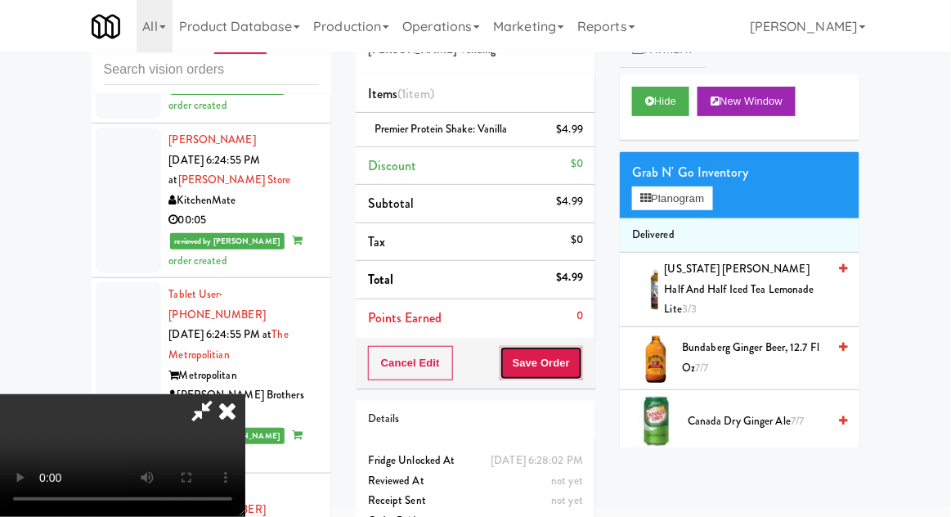
click at [576, 359] on button "Save Order" at bounding box center [541, 363] width 83 height 34
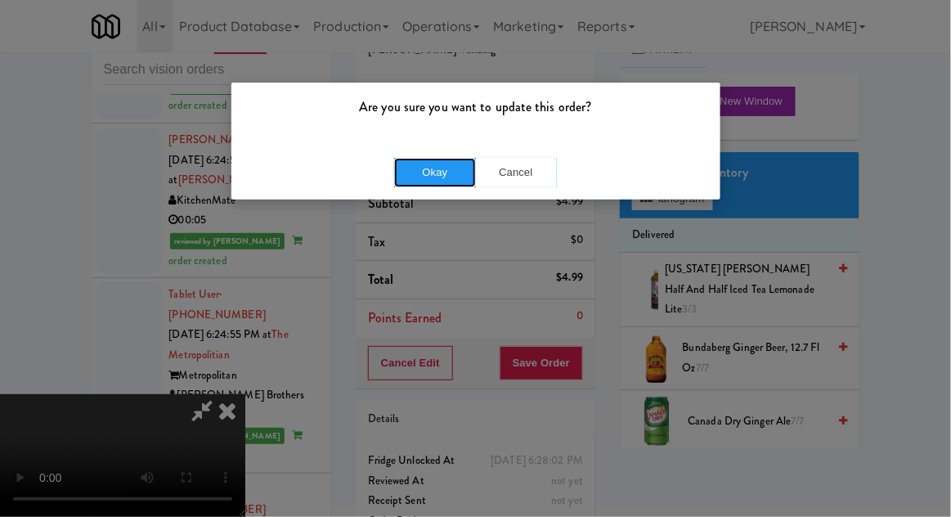
click at [427, 170] on button "Okay" at bounding box center [435, 172] width 82 height 29
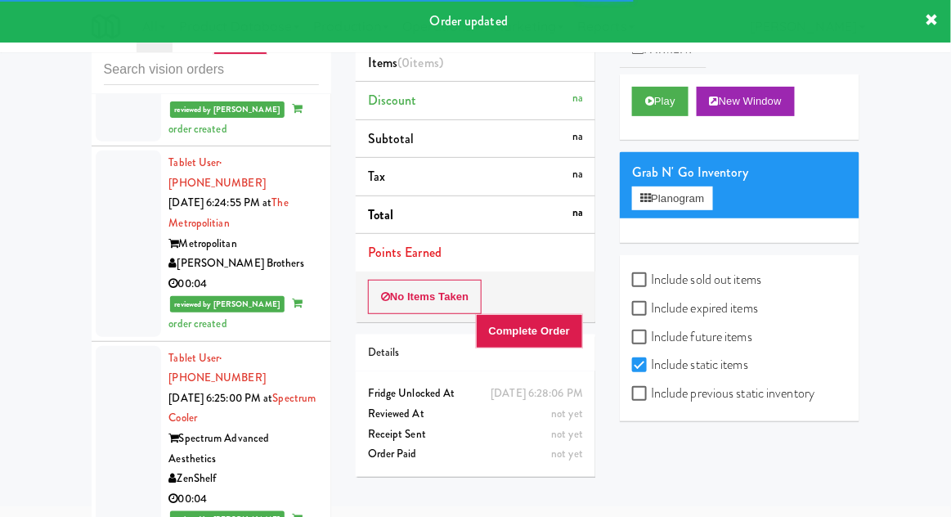
scroll to position [10194, 0]
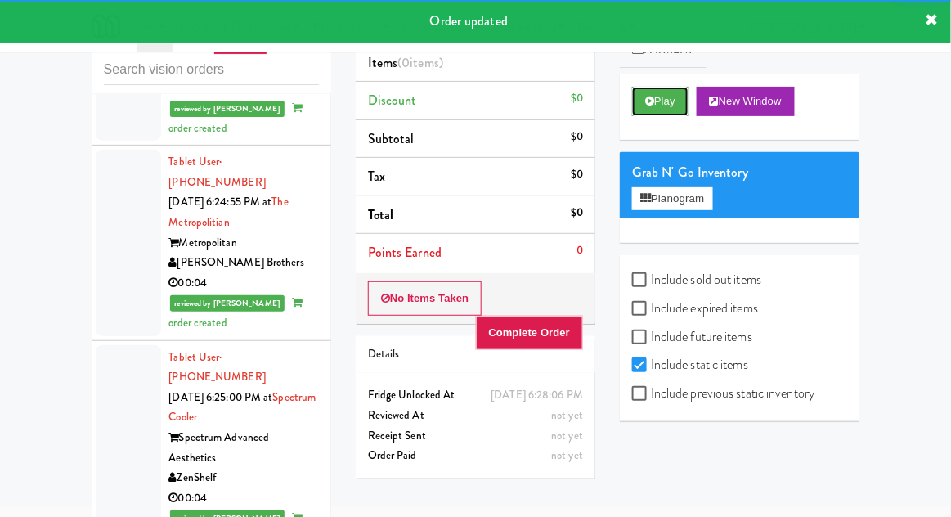
click at [643, 113] on button "Play" at bounding box center [660, 101] width 56 height 29
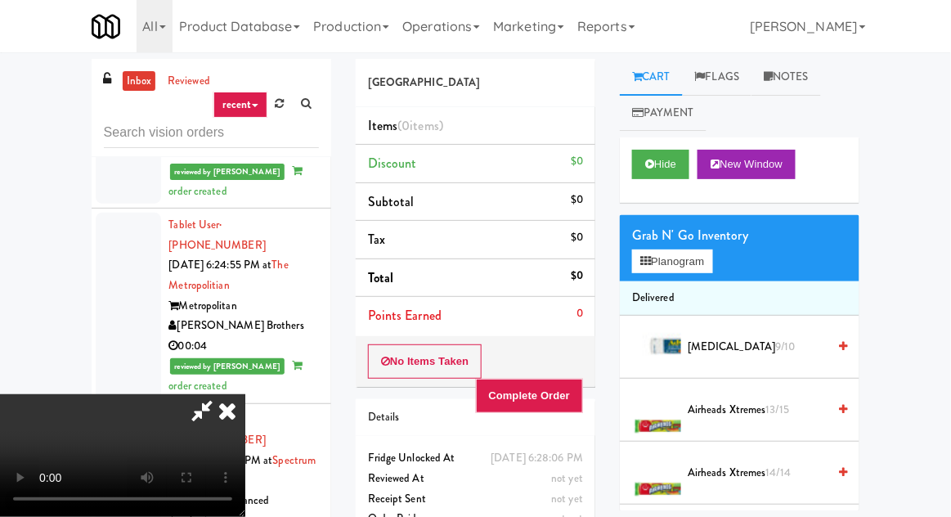
scroll to position [60, 0]
click at [652, 150] on button "Hide" at bounding box center [660, 164] width 57 height 29
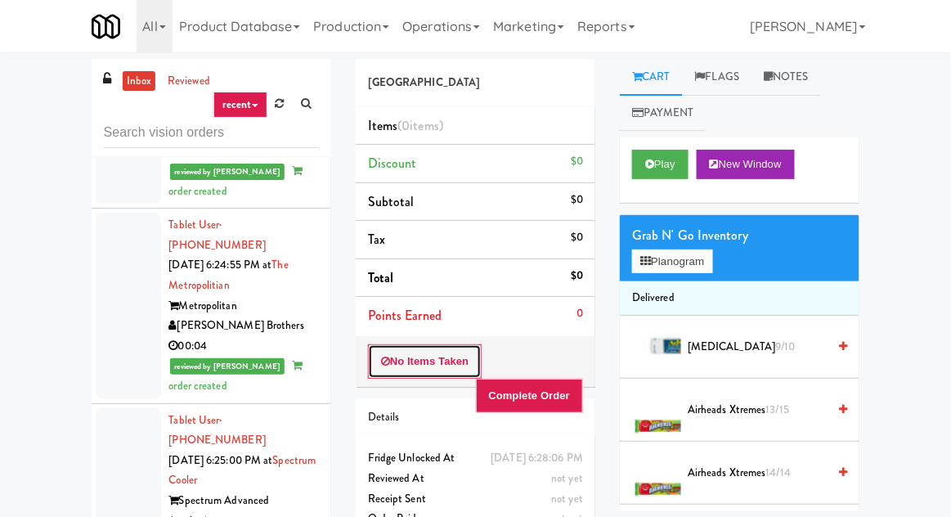
click at [407, 344] on button "No Items Taken" at bounding box center [425, 361] width 114 height 34
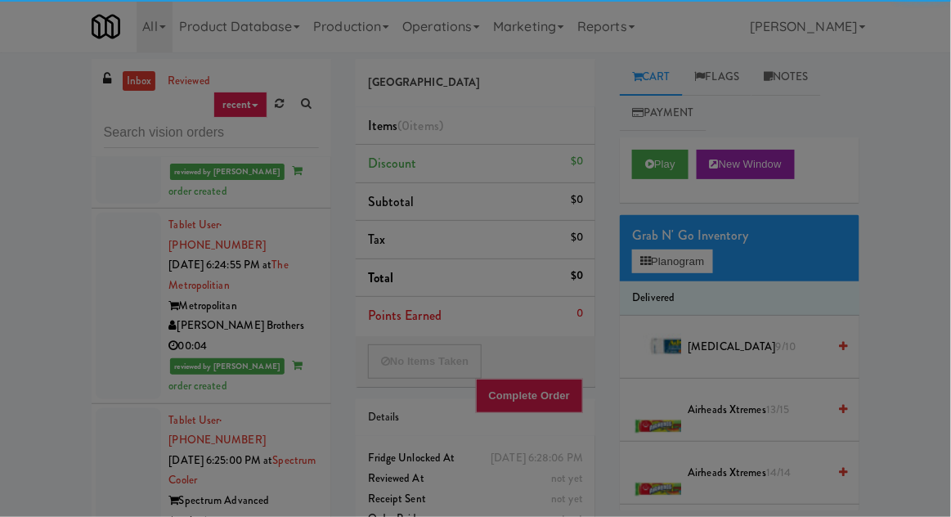
click at [0, 0] on div "Are you sure no items were taken? Okay Cancel" at bounding box center [0, 0] width 0 height 0
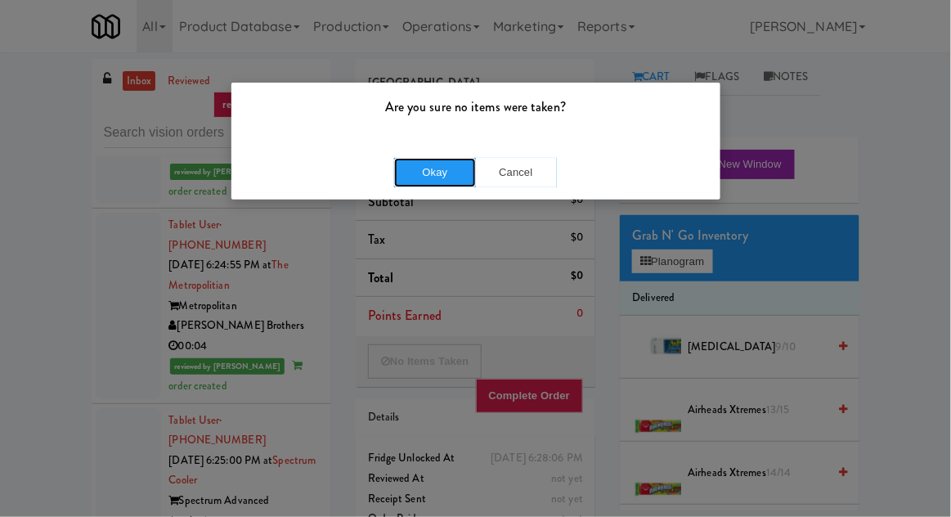
click at [426, 170] on button "Okay" at bounding box center [435, 172] width 82 height 29
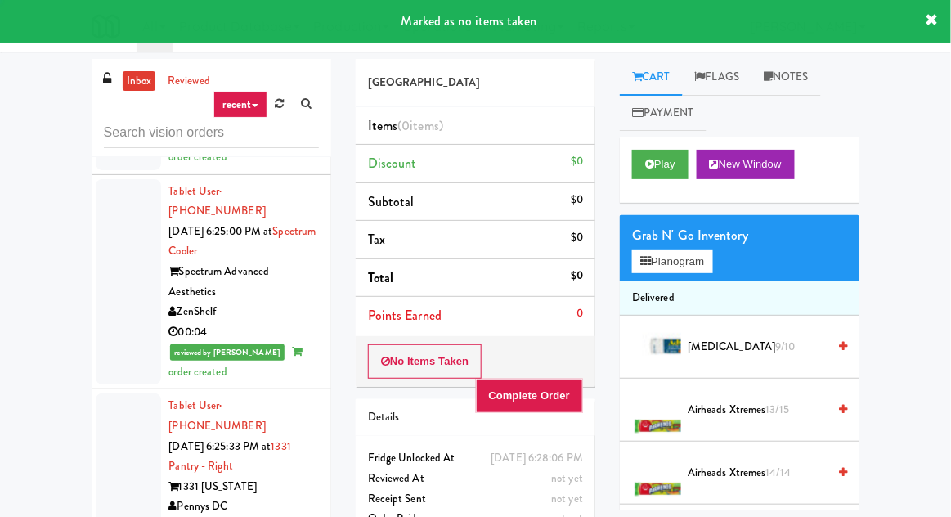
scroll to position [10429, 0]
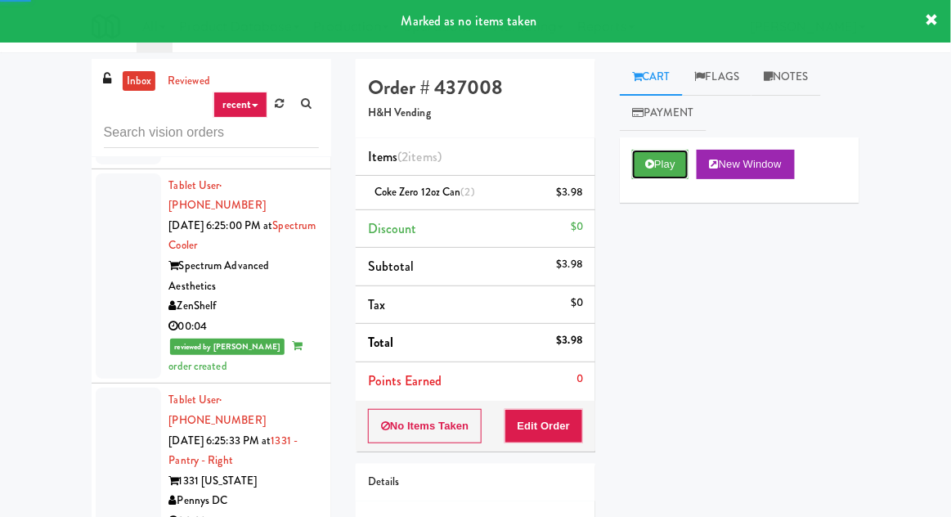
click at [652, 169] on icon at bounding box center [649, 164] width 9 height 11
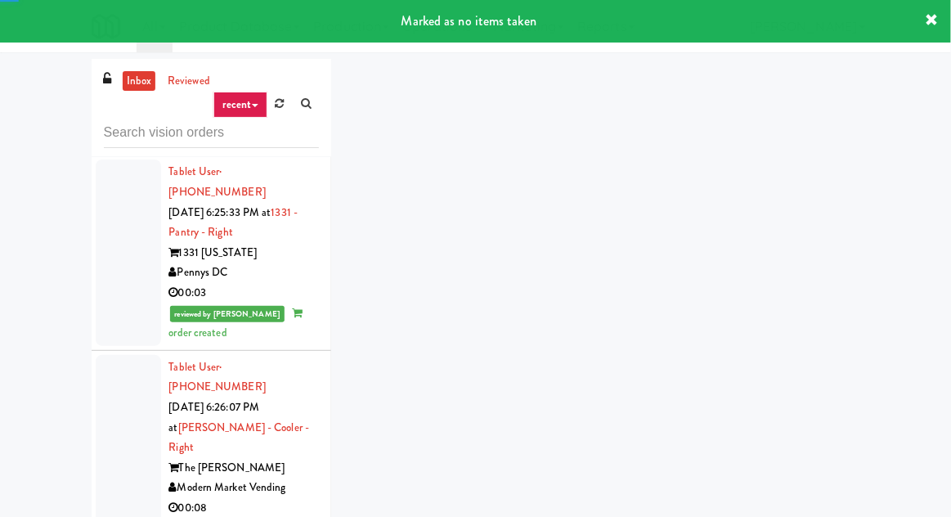
scroll to position [10681, 0]
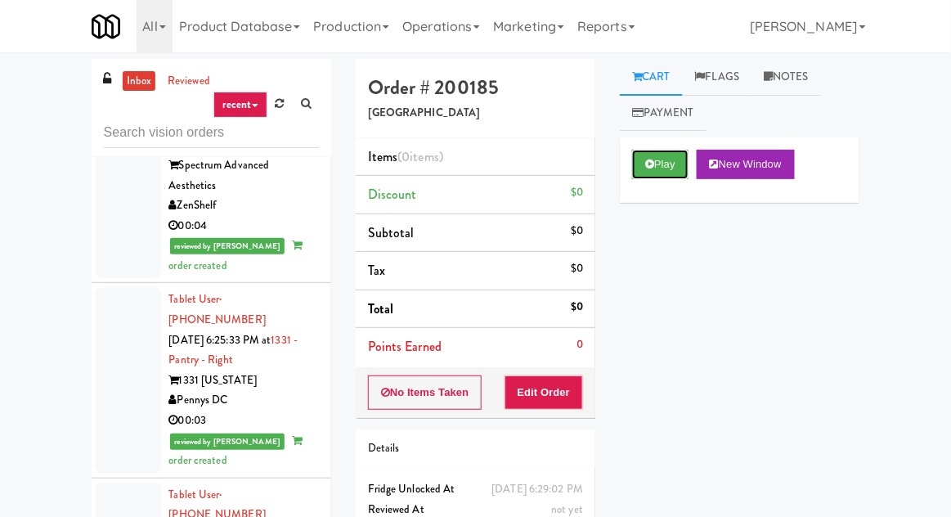
click at [665, 152] on button "Play" at bounding box center [660, 164] width 56 height 29
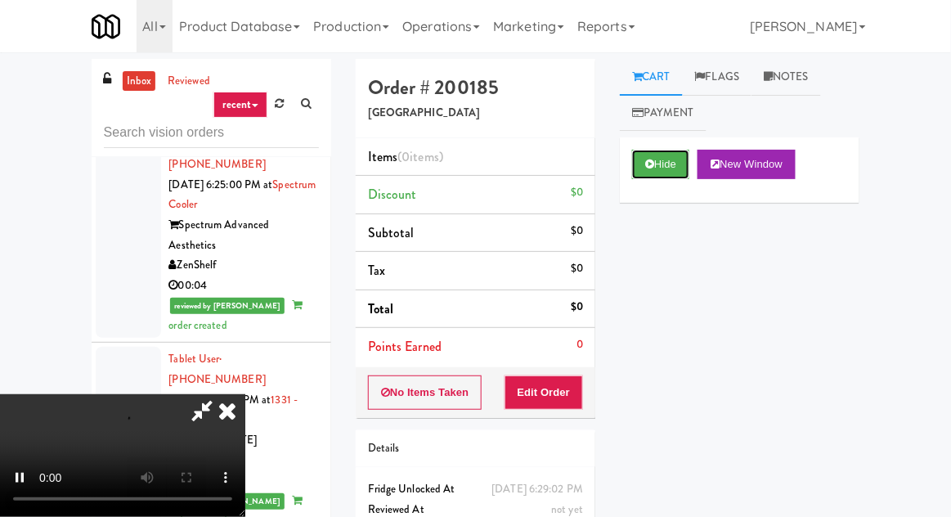
scroll to position [10482, 0]
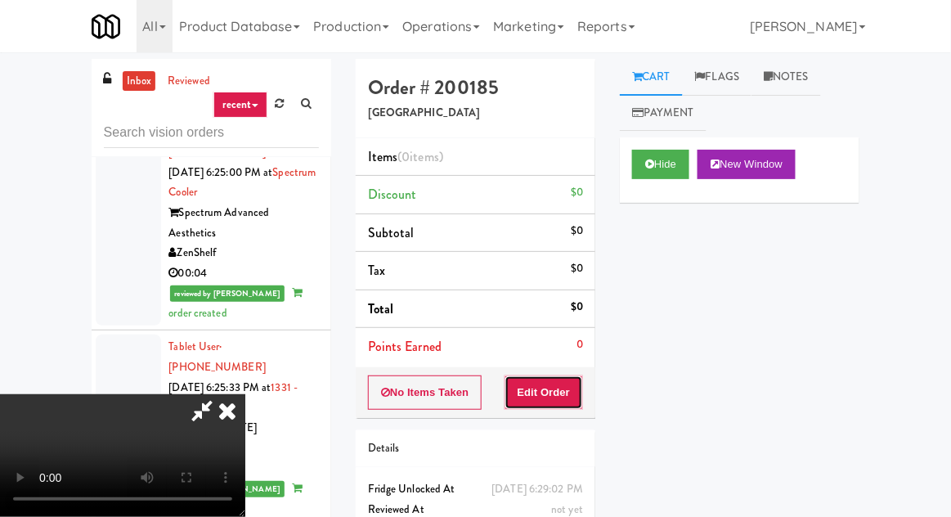
click at [559, 384] on button "Edit Order" at bounding box center [543, 392] width 79 height 34
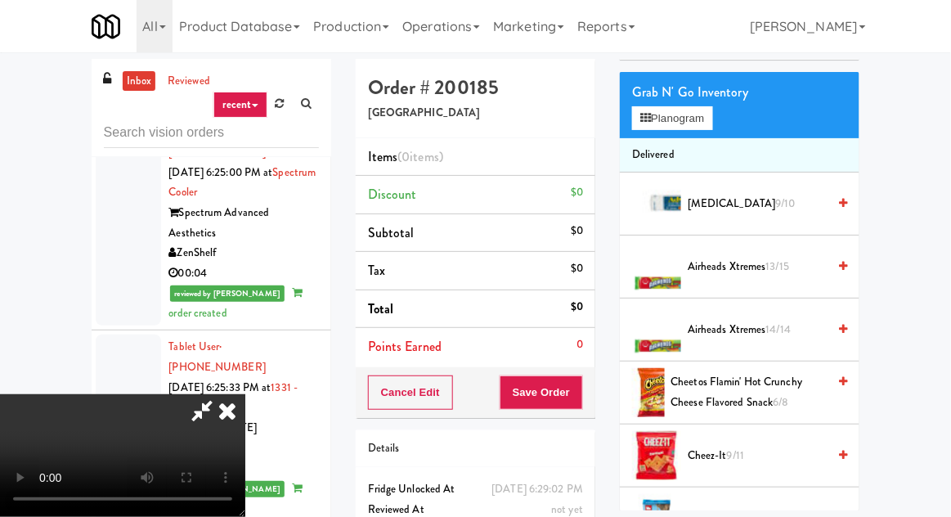
scroll to position [145, 0]
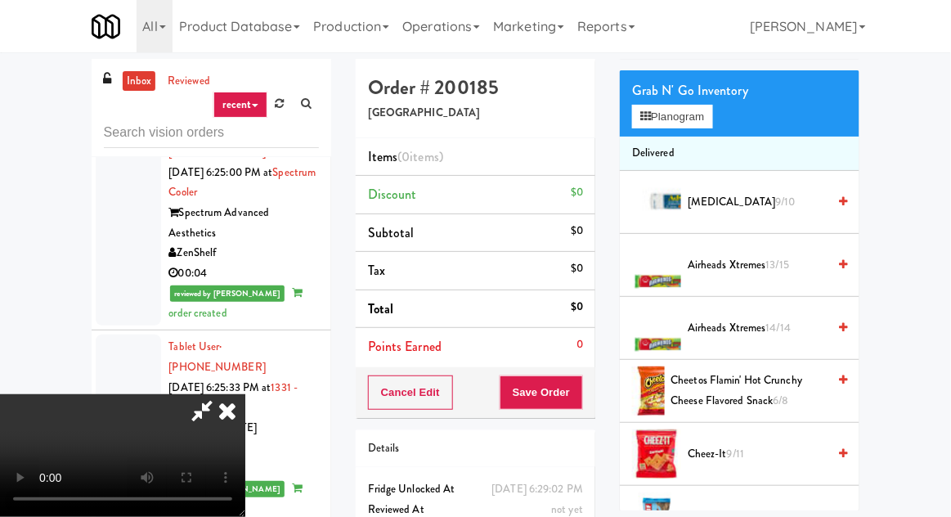
click at [706, 270] on span "Airheads Xtremes 13/15" at bounding box center [757, 265] width 139 height 20
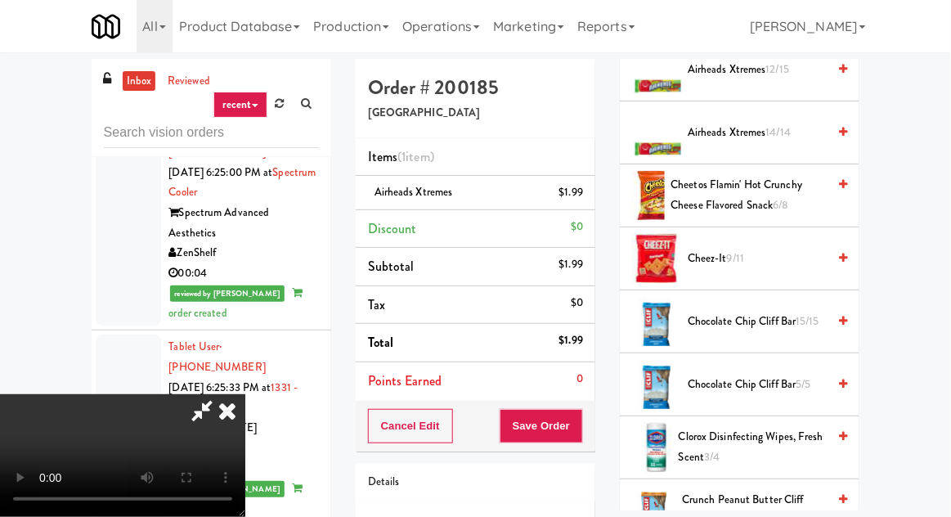
scroll to position [334, 0]
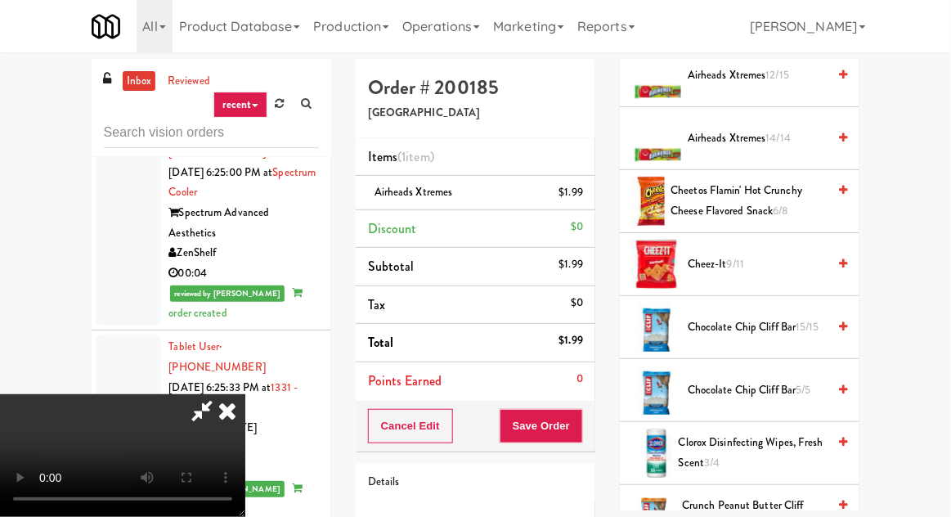
click at [716, 254] on span "Cheez-It 9/11" at bounding box center [757, 264] width 139 height 20
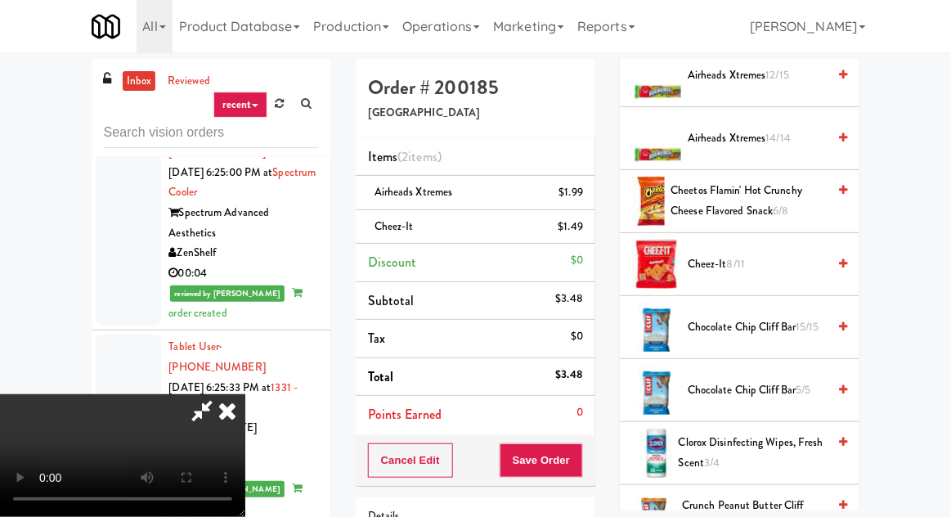
click at [589, 433] on div "Items (2 items ) Airheads Xtremes $1.99 Cheez-It $1.49 Discount $0 Subtotal $3.…" at bounding box center [476, 286] width 240 height 297
click at [594, 458] on div "Cancel Edit Save Order" at bounding box center [476, 460] width 240 height 51
click at [583, 466] on button "Save Order" at bounding box center [541, 460] width 83 height 34
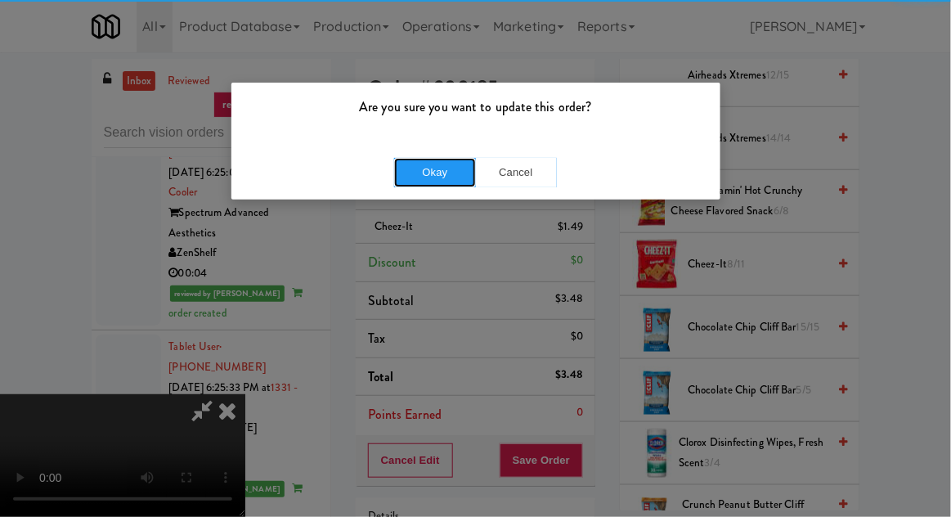
click at [430, 184] on button "Okay" at bounding box center [435, 172] width 82 height 29
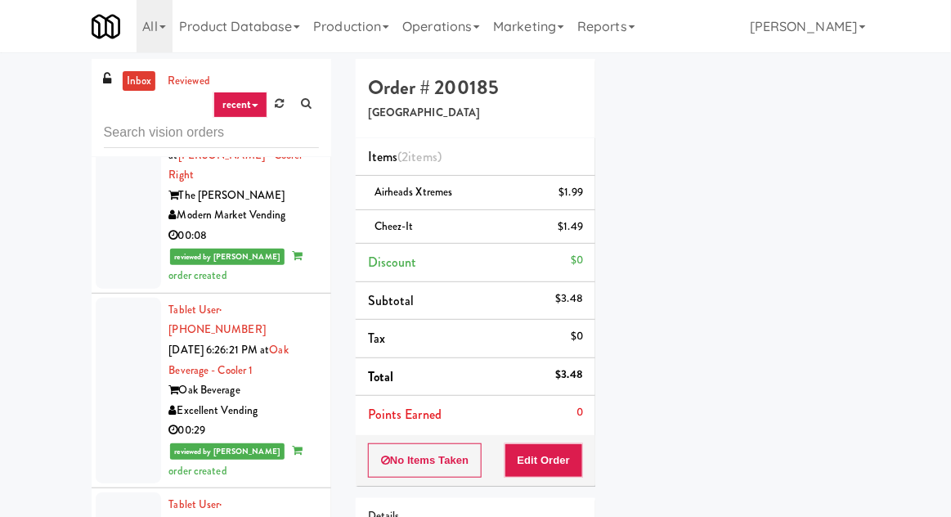
scroll to position [10951, 0]
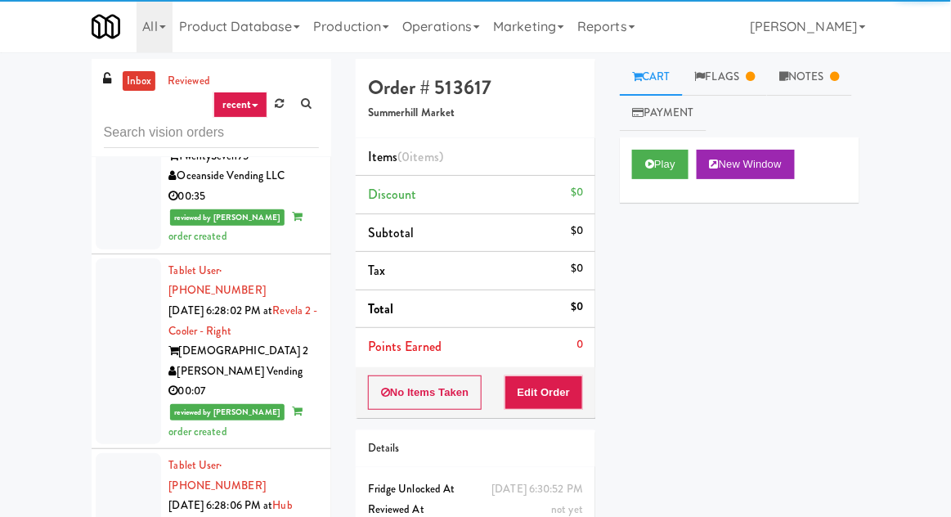
scroll to position [11555, 0]
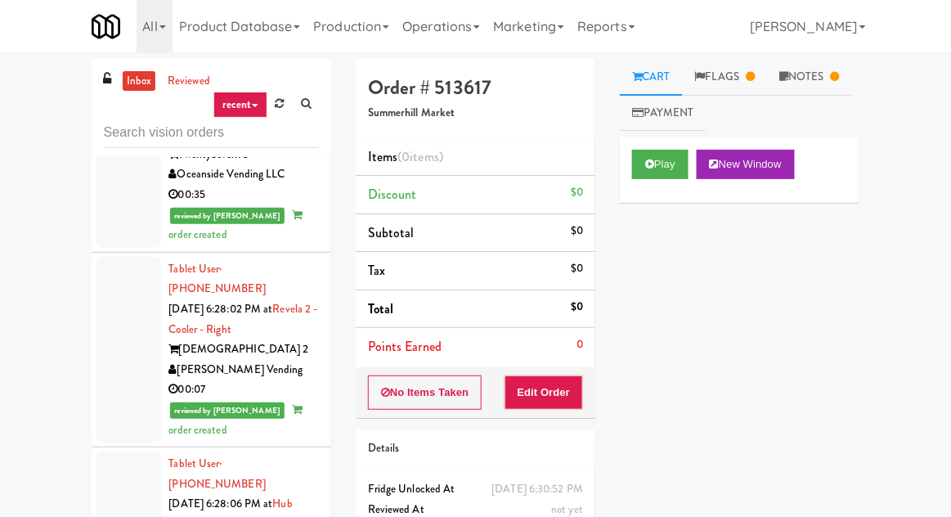
click at [724, 74] on link "Flags" at bounding box center [725, 77] width 85 height 37
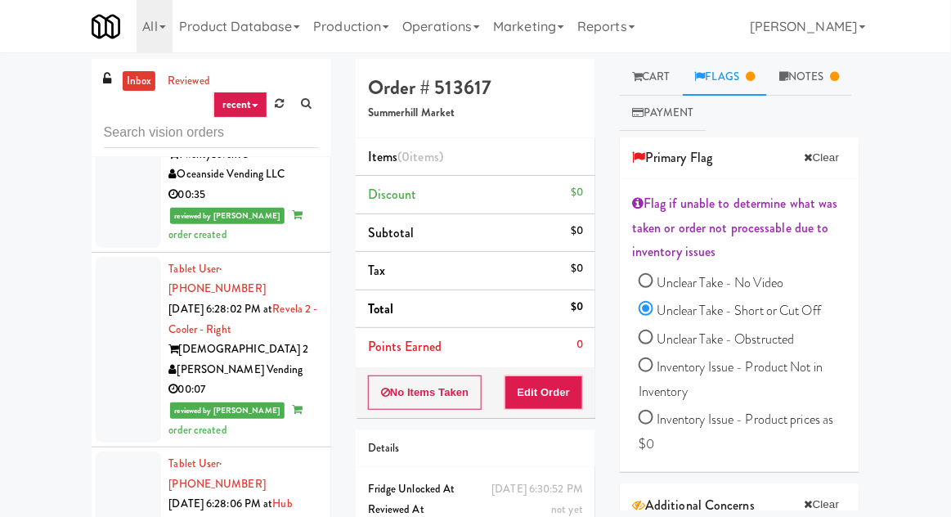
click at [792, 69] on link "Notes" at bounding box center [809, 77] width 85 height 37
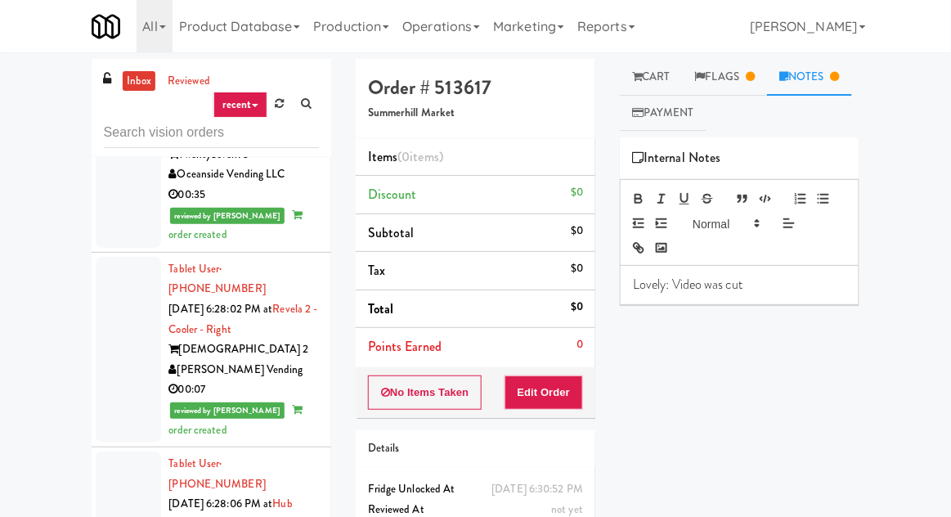
click at [731, 74] on link "Flags" at bounding box center [725, 77] width 85 height 37
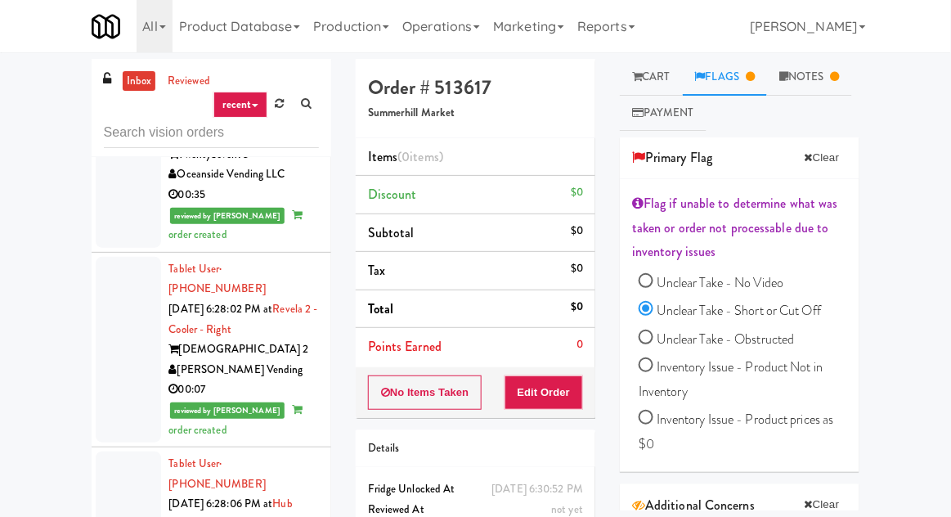
click at [650, 71] on link "Cart" at bounding box center [651, 77] width 63 height 37
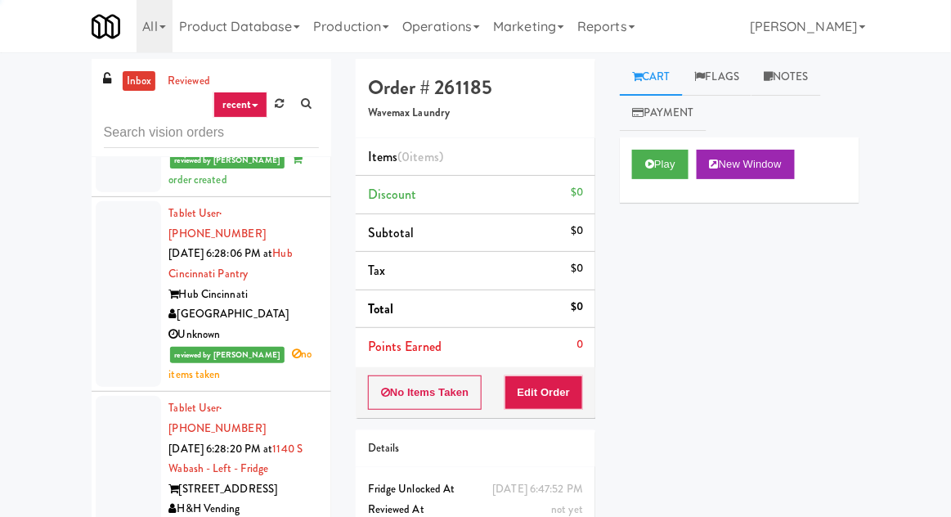
scroll to position [11807, 0]
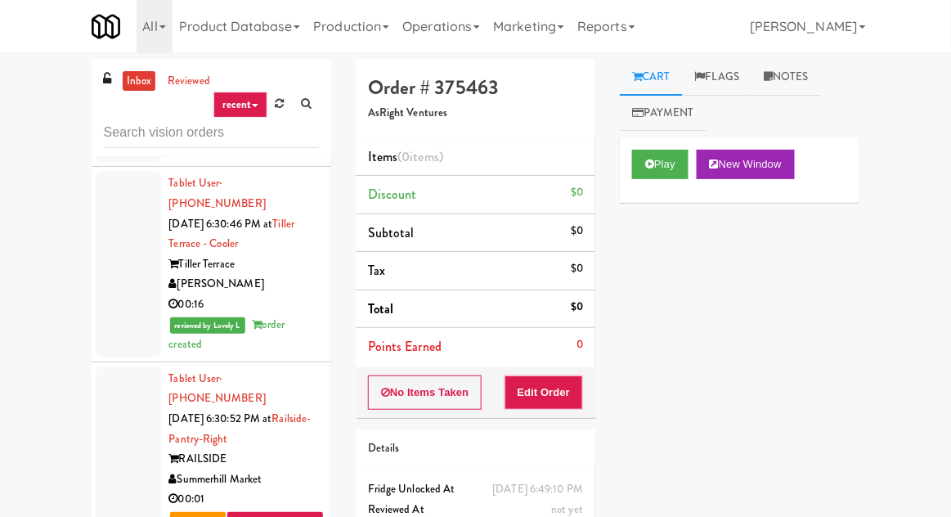
scroll to position [13075, 0]
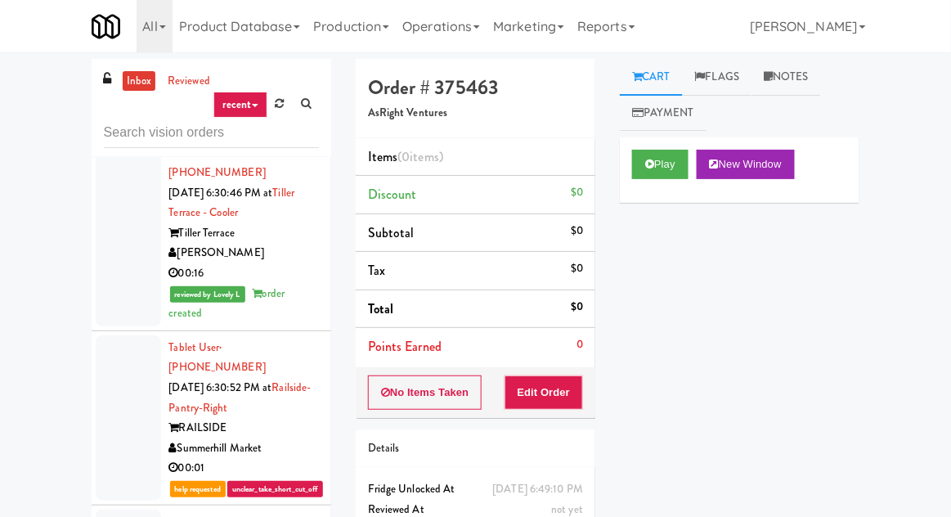
click at [128, 149] on div "inbox reviewed recent all unclear take inventory issue suspicious failed recent" at bounding box center [212, 108] width 240 height 98
click at [112, 133] on input "text" at bounding box center [211, 133] width 215 height 30
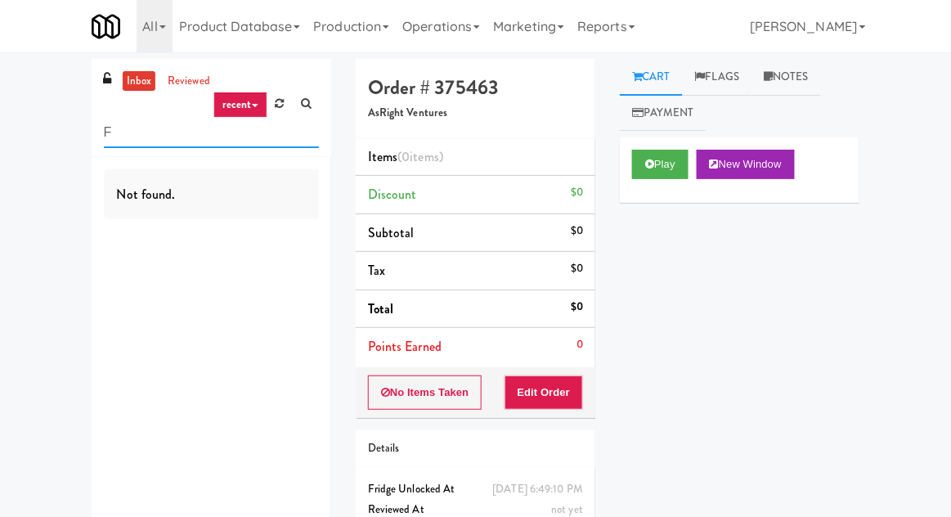
scroll to position [0, 0]
type input "FAS"
click at [30, 143] on div "inbox reviewed recent all unclear take inventory issue suspicious failed recent…" at bounding box center [475, 322] width 951 height 526
click at [176, 78] on link "reviewed" at bounding box center [189, 81] width 51 height 20
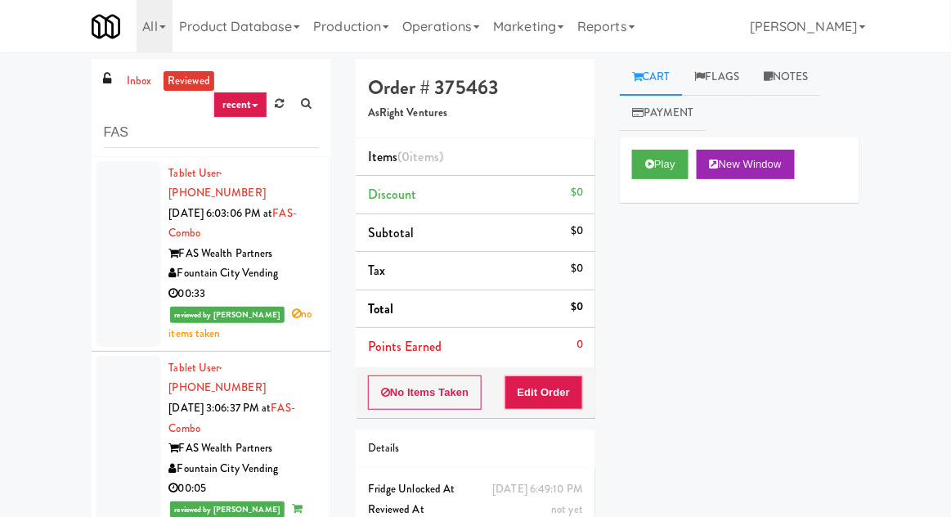
click at [136, 219] on div at bounding box center [128, 254] width 65 height 186
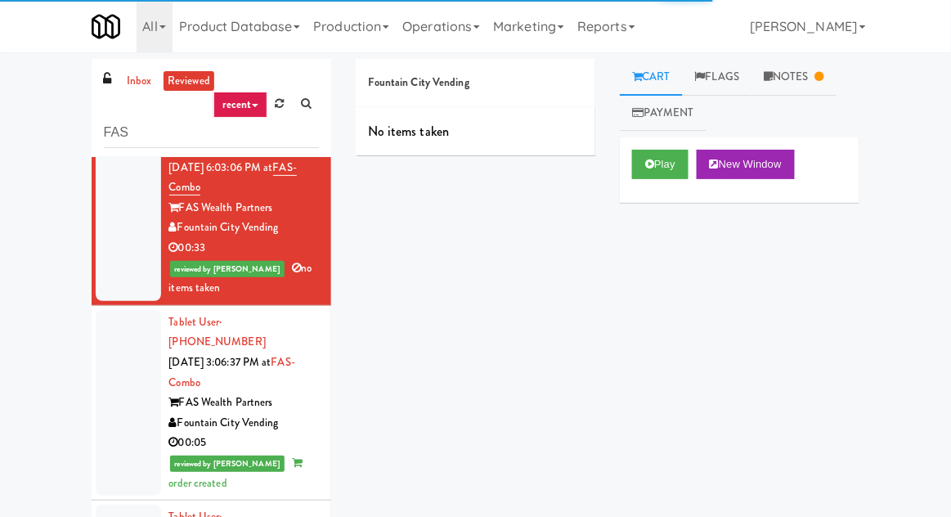
scroll to position [83, 0]
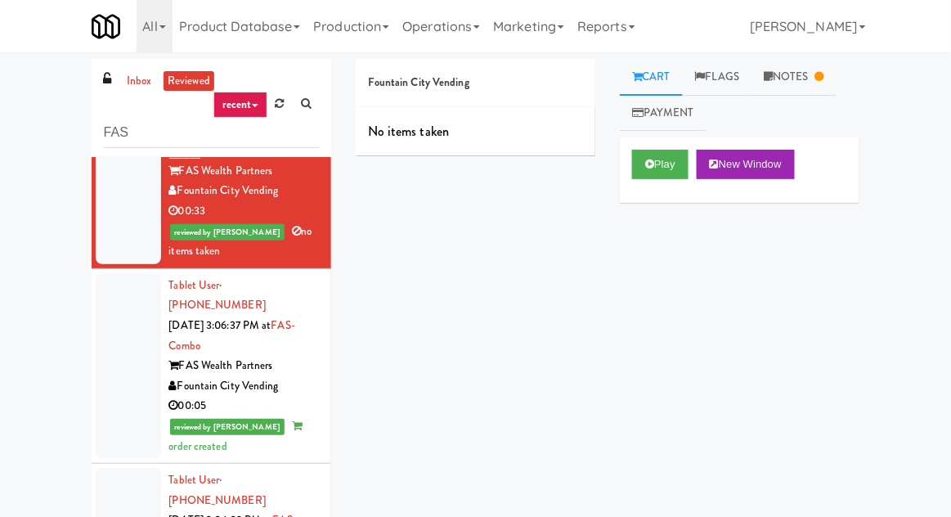
click at [126, 319] on div at bounding box center [128, 366] width 65 height 186
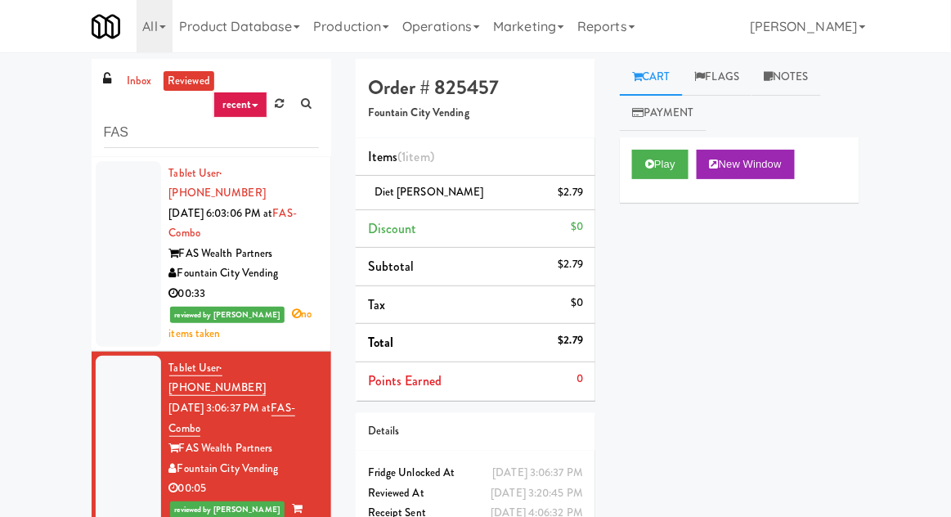
click at [130, 258] on div at bounding box center [128, 254] width 65 height 186
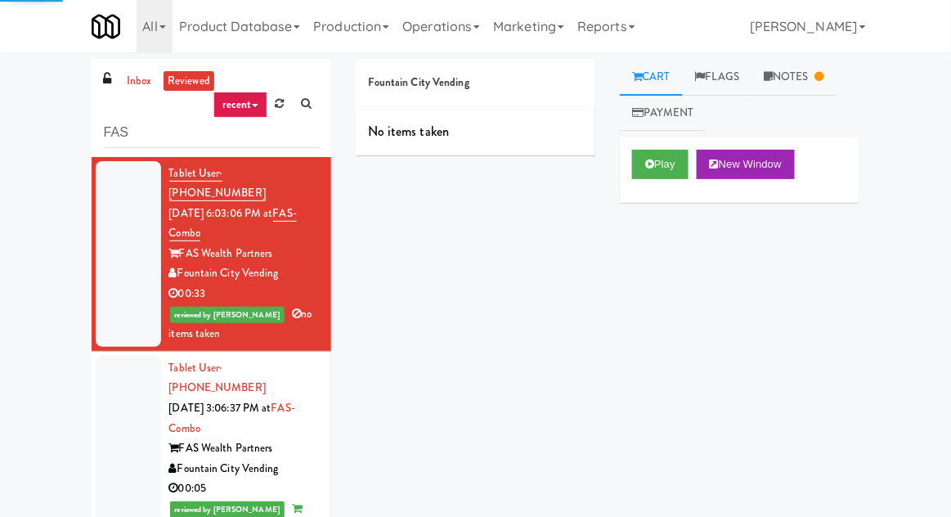
click at [767, 70] on link "Notes" at bounding box center [793, 77] width 85 height 37
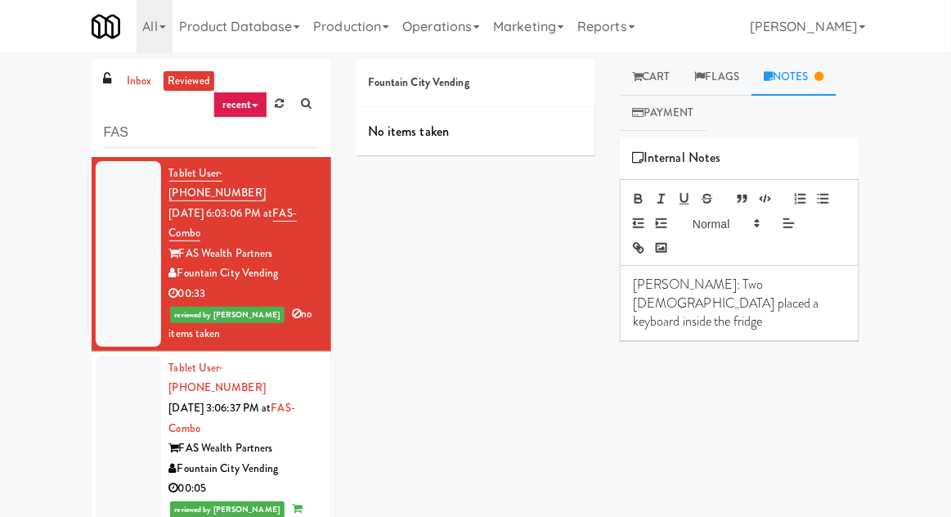
click at [646, 60] on link "Cart" at bounding box center [651, 77] width 63 height 37
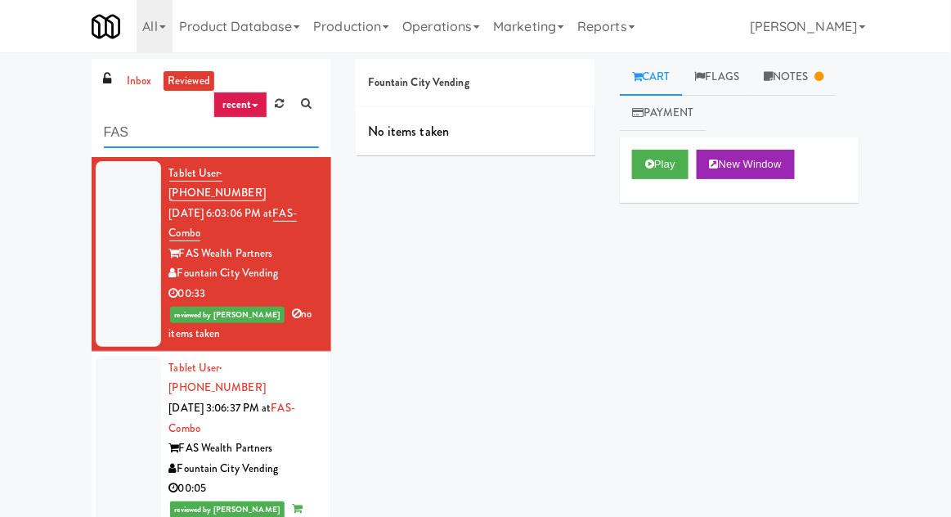
click at [125, 136] on input "FAS" at bounding box center [211, 133] width 215 height 30
click at [119, 139] on input "FAS" at bounding box center [211, 133] width 215 height 30
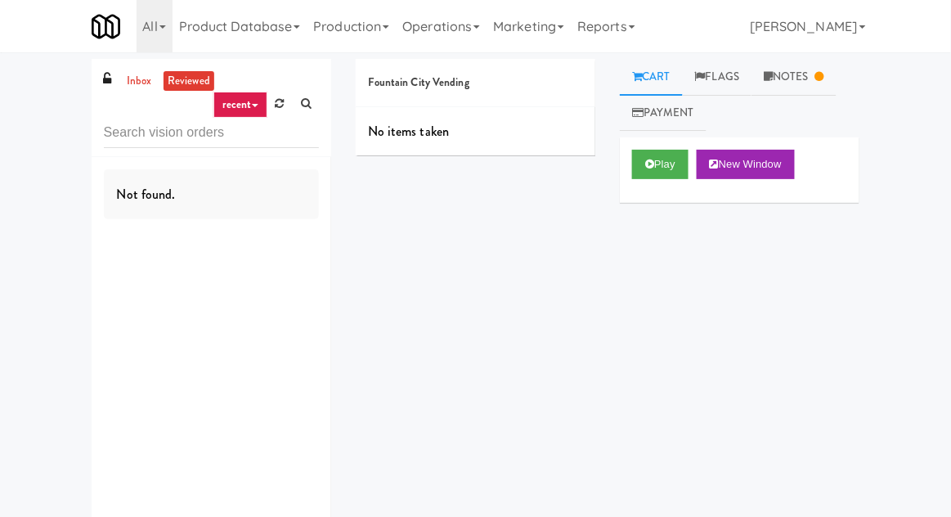
click at [52, 150] on div "inbox reviewed recent all unclear take inventory issue suspicious failed recent…" at bounding box center [475, 318] width 951 height 519
click at [150, 87] on link "inbox" at bounding box center [140, 81] width 34 height 20
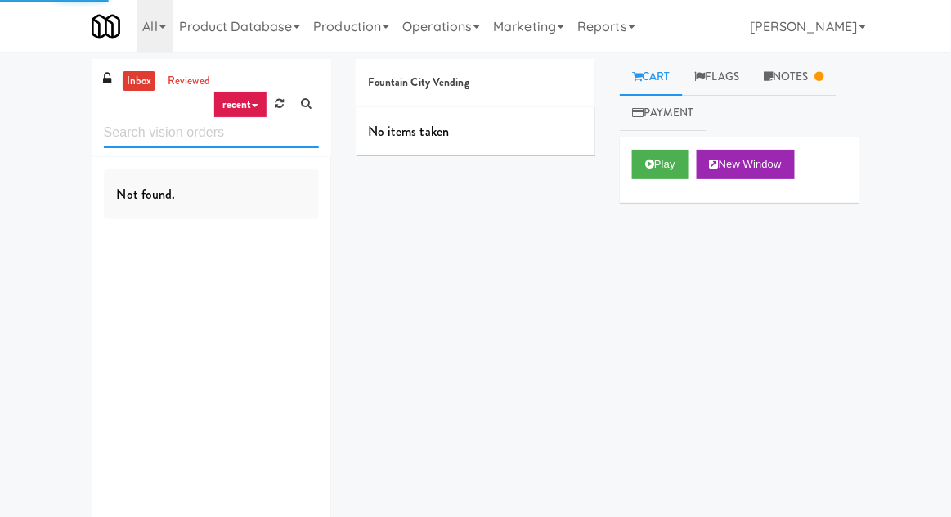
click at [146, 128] on input "text" at bounding box center [211, 133] width 215 height 30
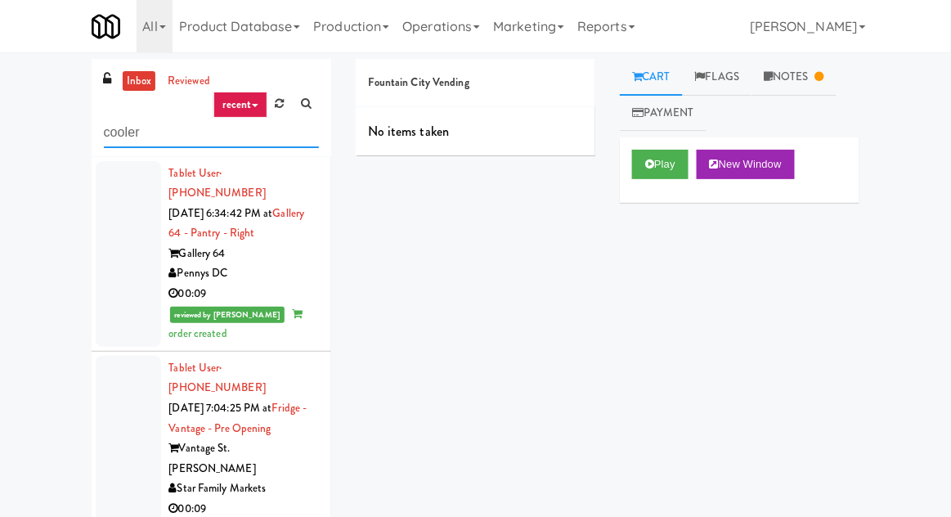
type input "cooler"
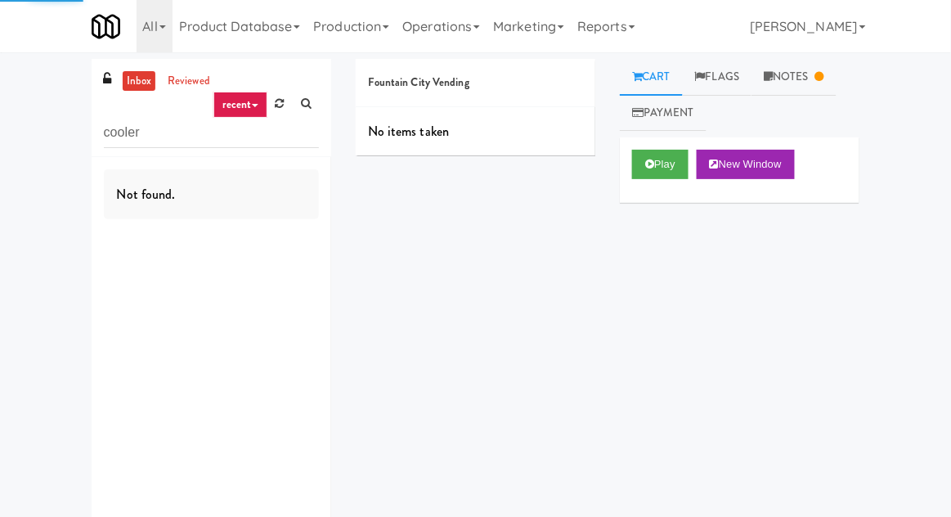
click at [31, 154] on div "inbox reviewed recent all unclear take inventory issue suspicious failed recent…" at bounding box center [475, 318] width 951 height 519
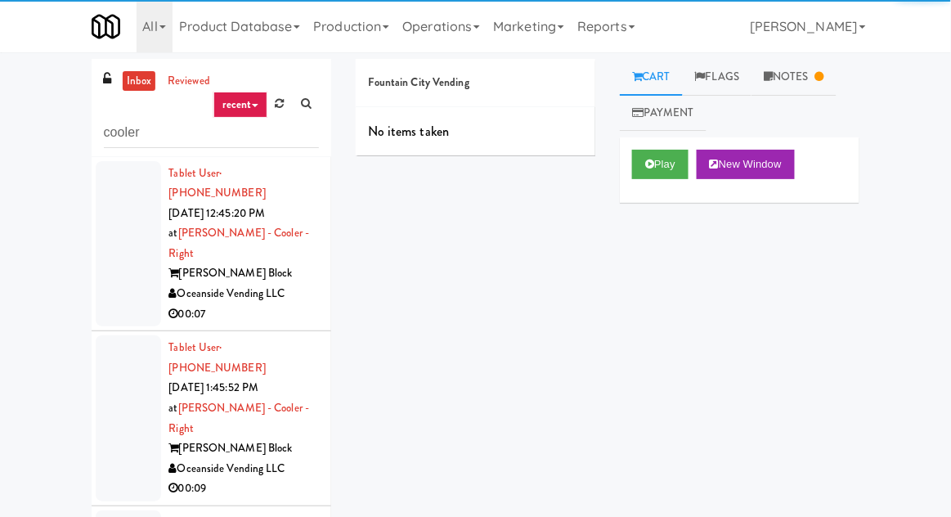
click at [123, 232] on div at bounding box center [128, 244] width 65 height 166
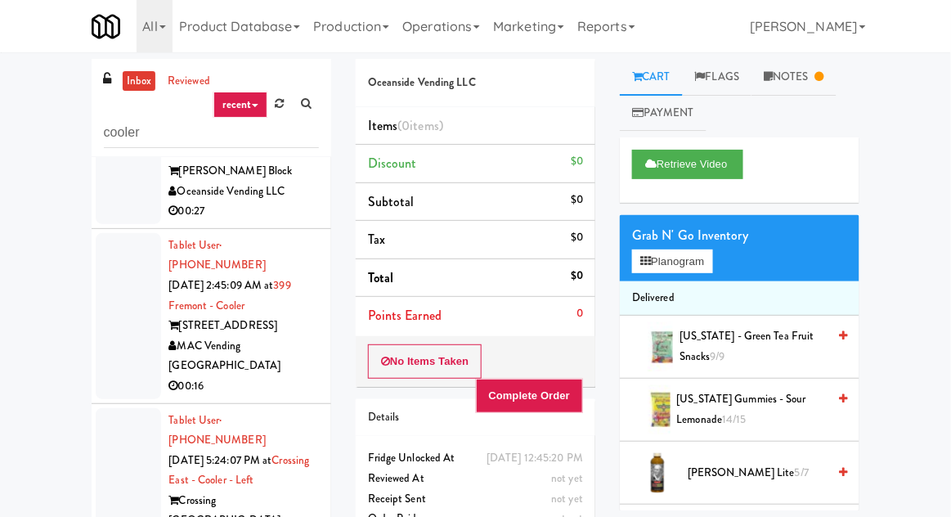
click at [137, 408] on div at bounding box center [128, 501] width 65 height 186
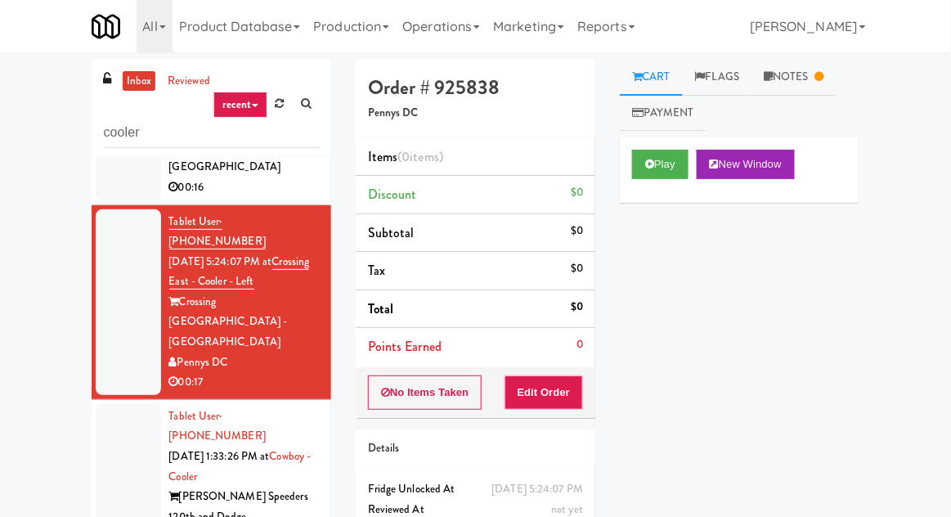
click at [123, 404] on div at bounding box center [128, 487] width 65 height 166
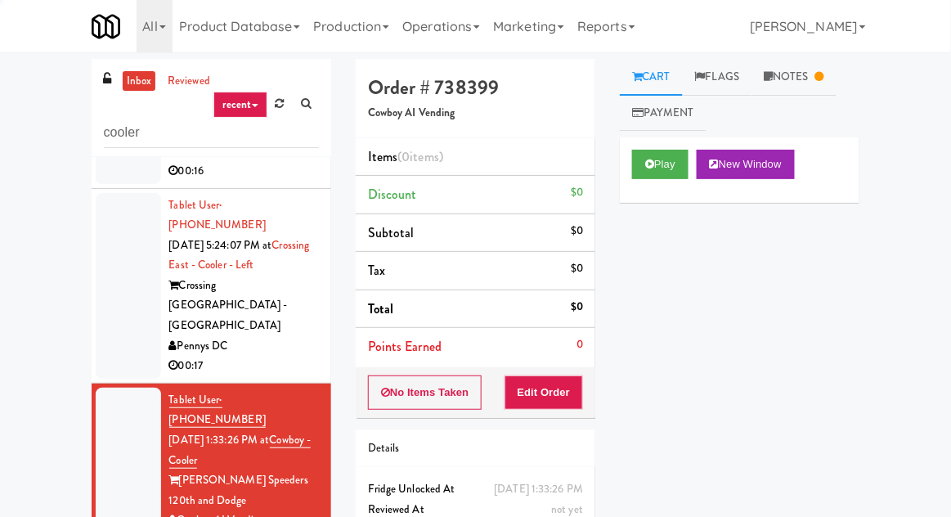
scroll to position [684, 0]
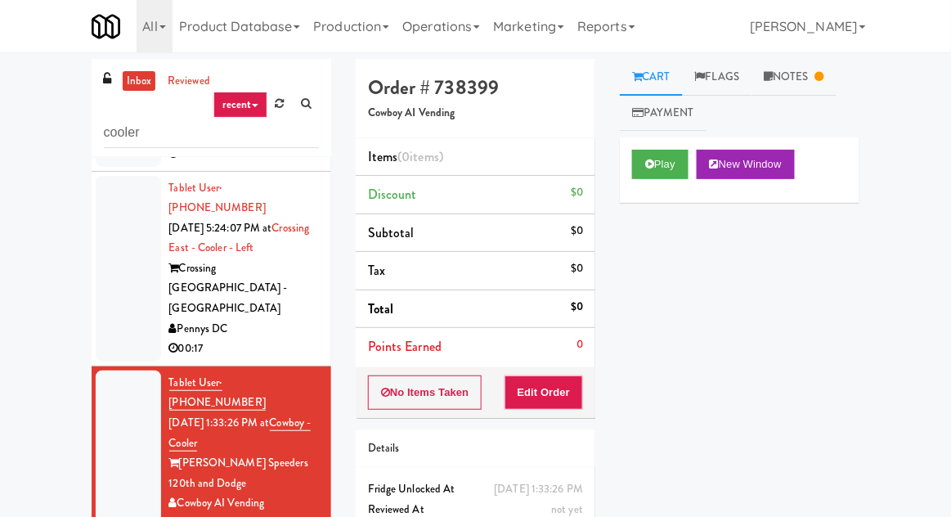
click at [777, 95] on link "Notes" at bounding box center [793, 77] width 85 height 37
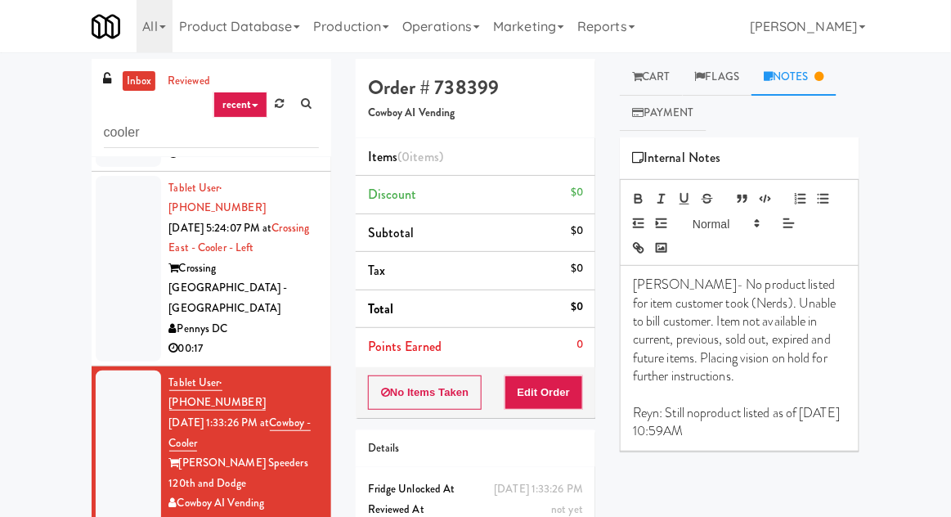
click at [656, 78] on link "Cart" at bounding box center [651, 77] width 63 height 37
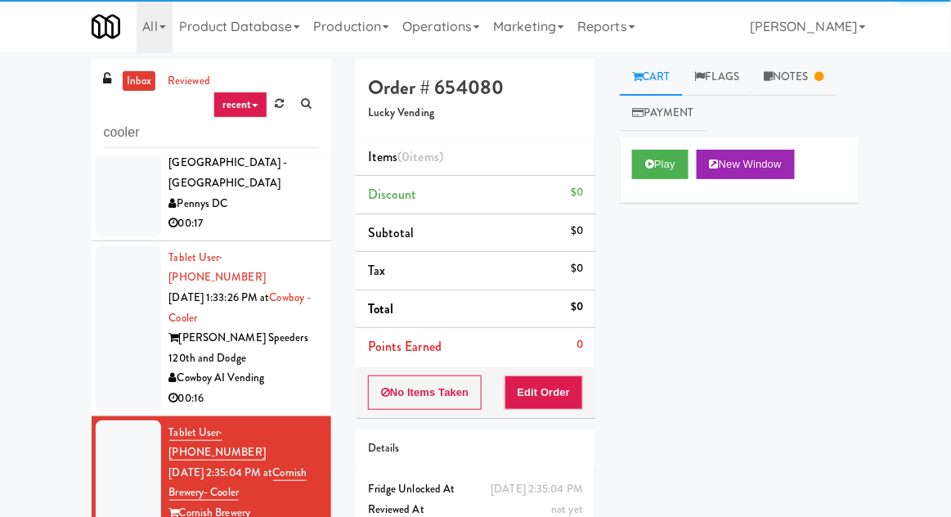
click at [779, 67] on link "Notes" at bounding box center [793, 77] width 85 height 37
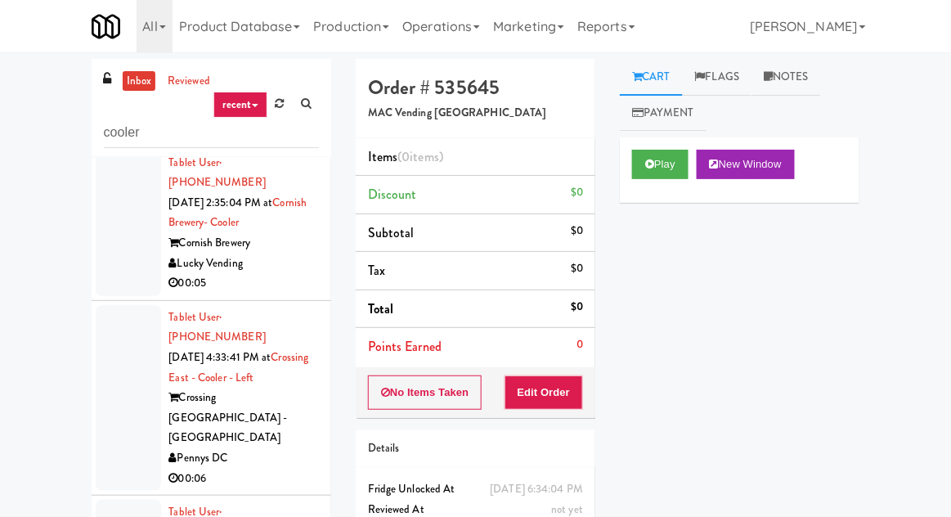
scroll to position [1074, 0]
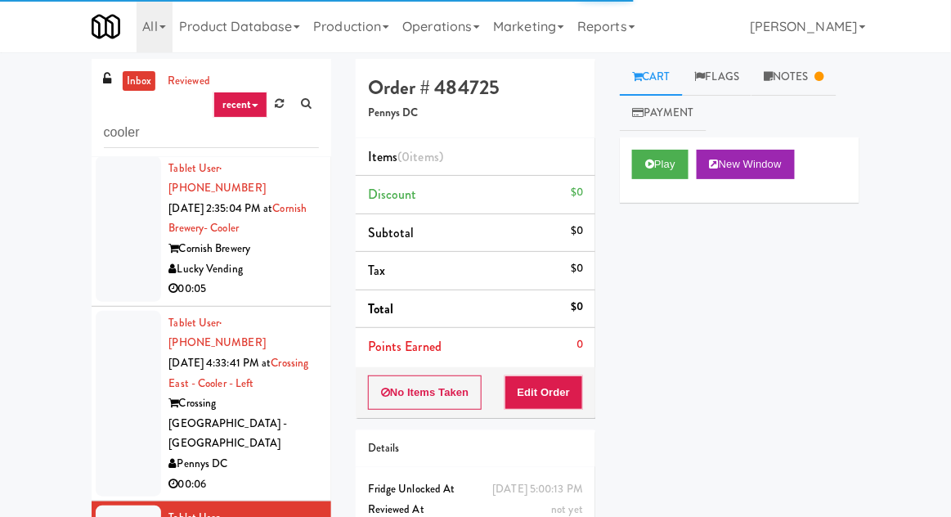
click at [776, 66] on link "Notes" at bounding box center [793, 77] width 85 height 37
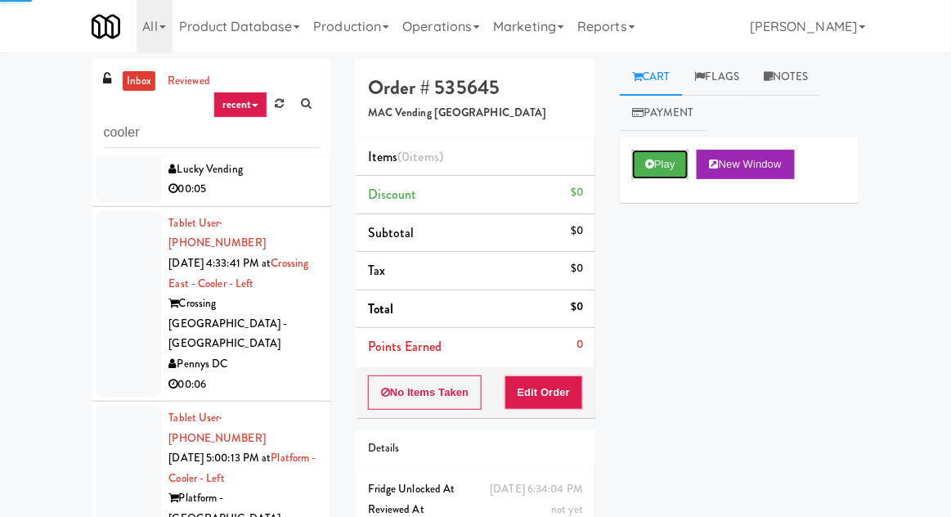
click at [659, 153] on button "Play" at bounding box center [660, 164] width 56 height 29
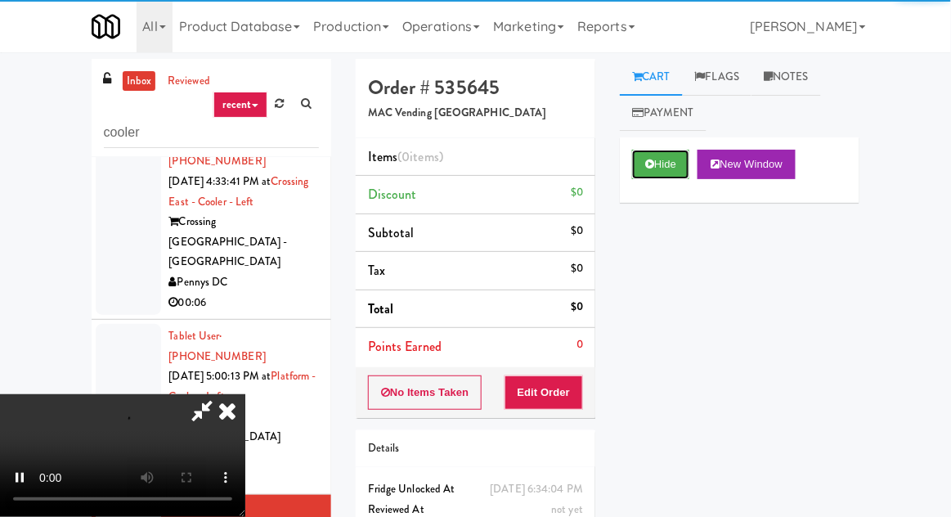
scroll to position [1255, 0]
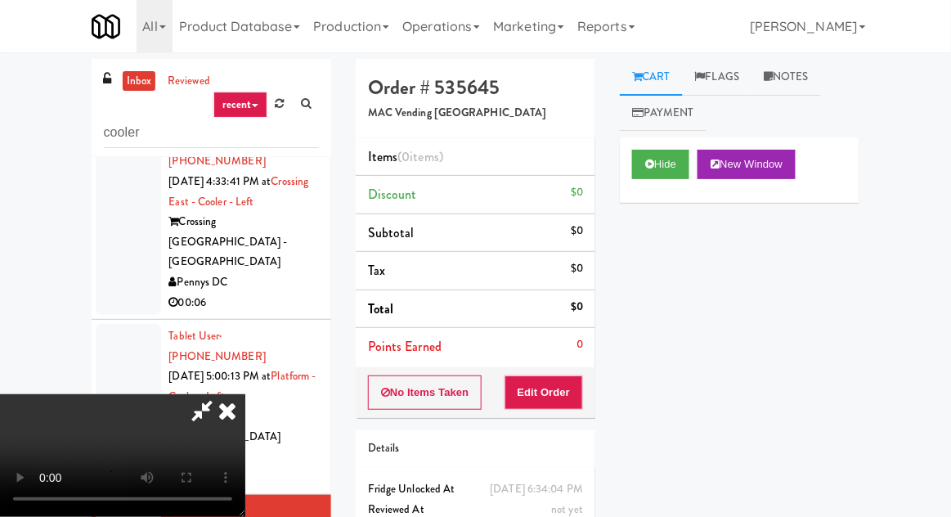
click at [593, 392] on div "No Items Taken Edit Order" at bounding box center [476, 392] width 240 height 51
click at [581, 392] on button "Edit Order" at bounding box center [543, 392] width 79 height 34
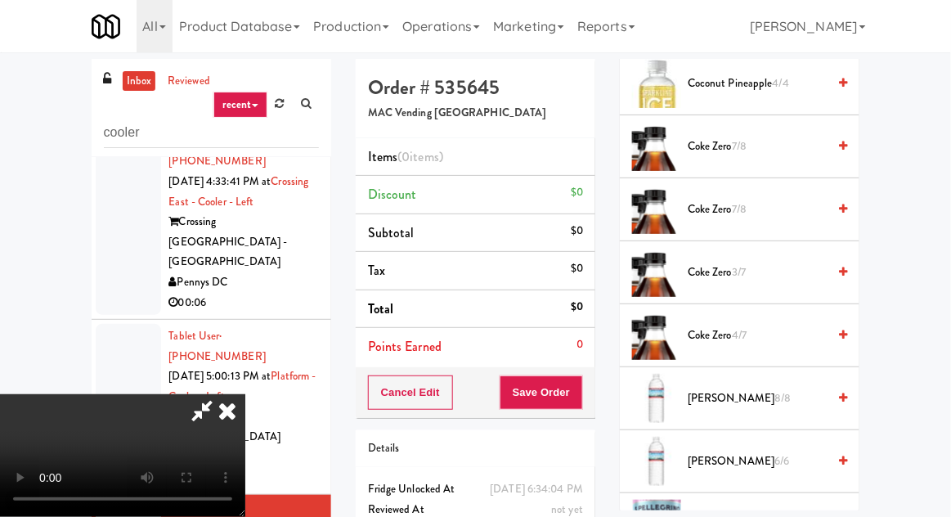
scroll to position [712, 0]
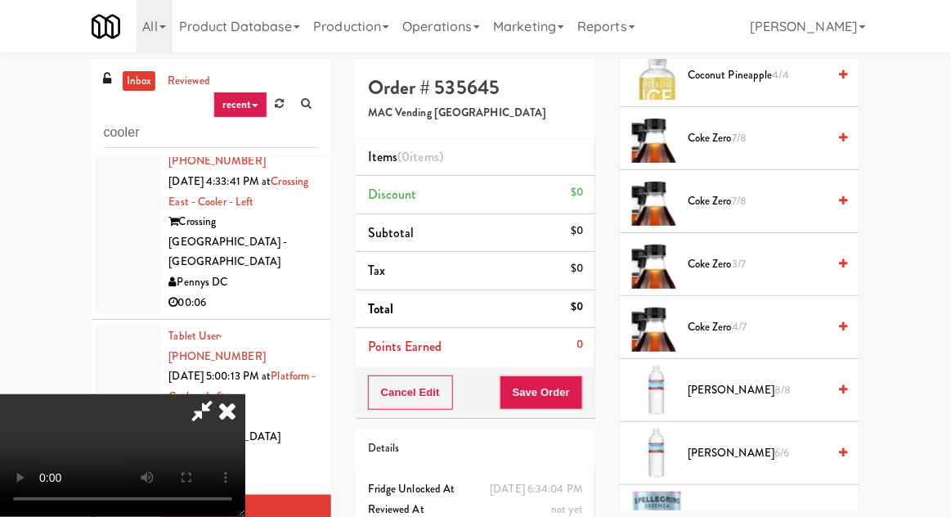
click at [720, 141] on span "Coke Zero 7/8" at bounding box center [757, 138] width 139 height 20
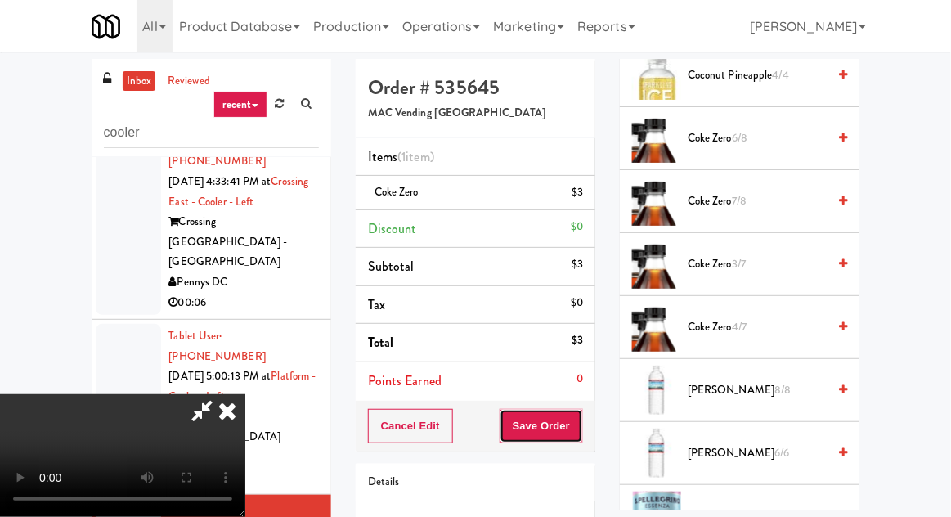
click at [581, 425] on button "Save Order" at bounding box center [541, 426] width 83 height 34
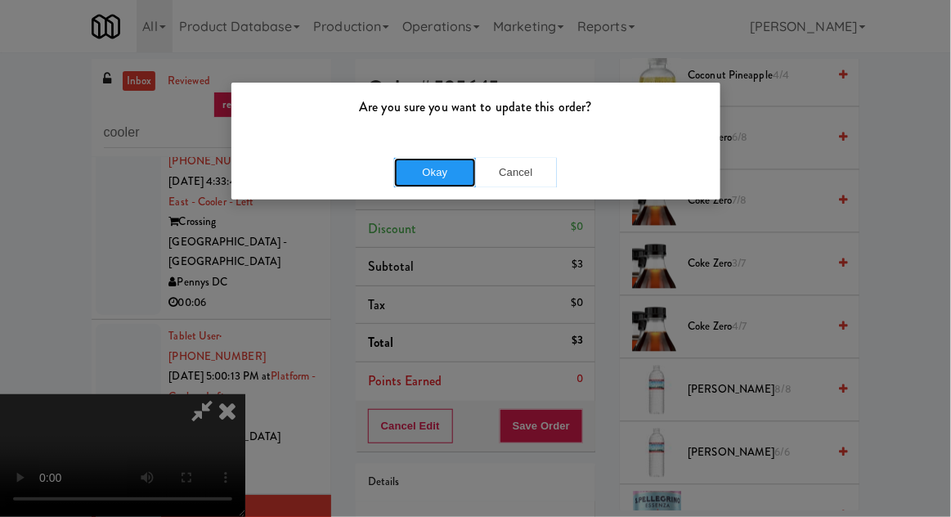
click at [396, 172] on button "Okay" at bounding box center [435, 172] width 82 height 29
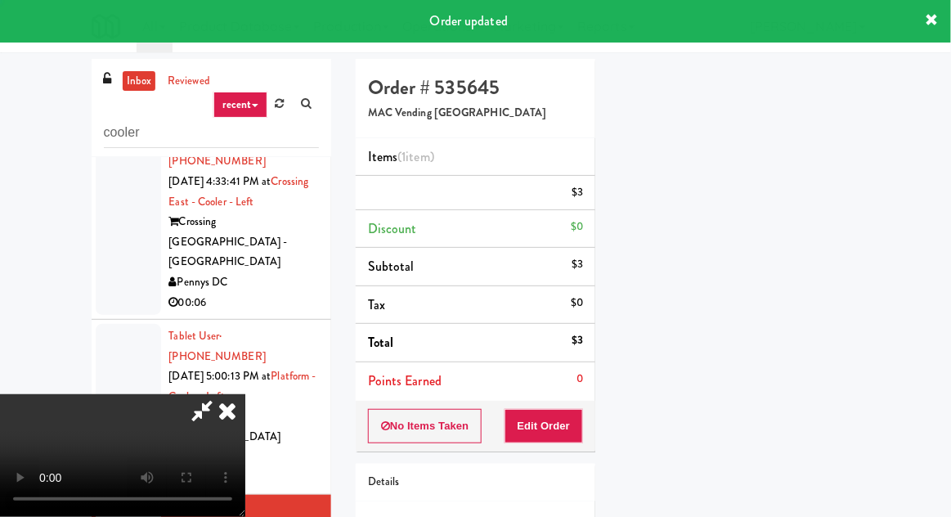
scroll to position [161, 0]
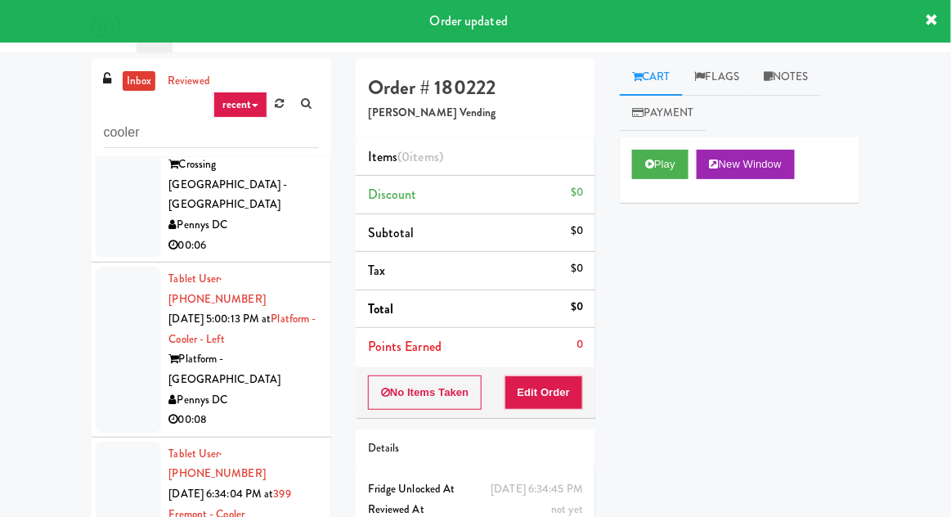
scroll to position [1335, 0]
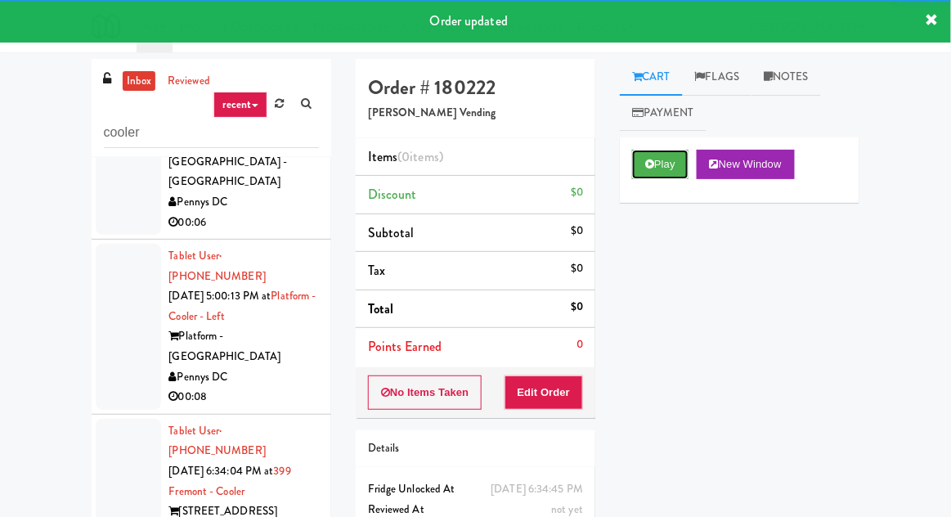
click at [639, 151] on button "Play" at bounding box center [660, 164] width 56 height 29
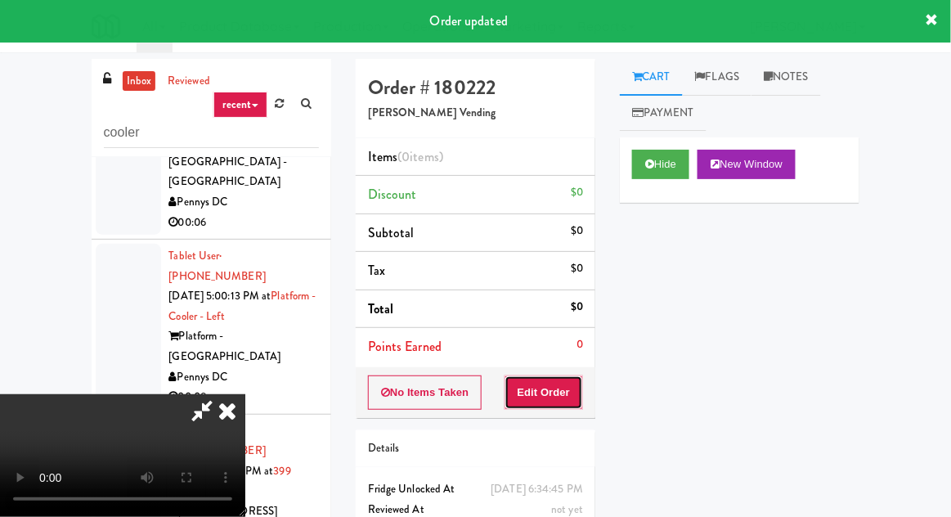
click at [563, 393] on button "Edit Order" at bounding box center [543, 392] width 79 height 34
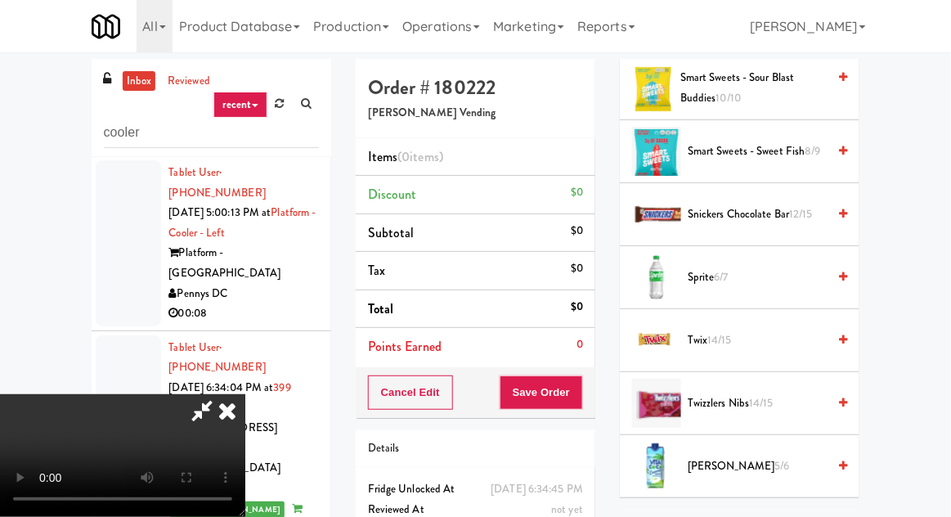
scroll to position [2111, 0]
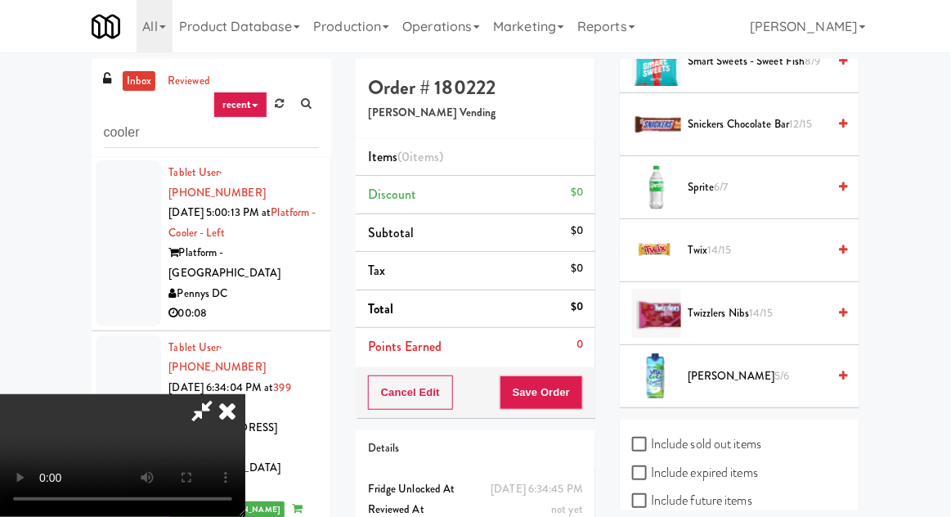
click at [708, 367] on span "Vita Coco 5/6" at bounding box center [757, 376] width 139 height 20
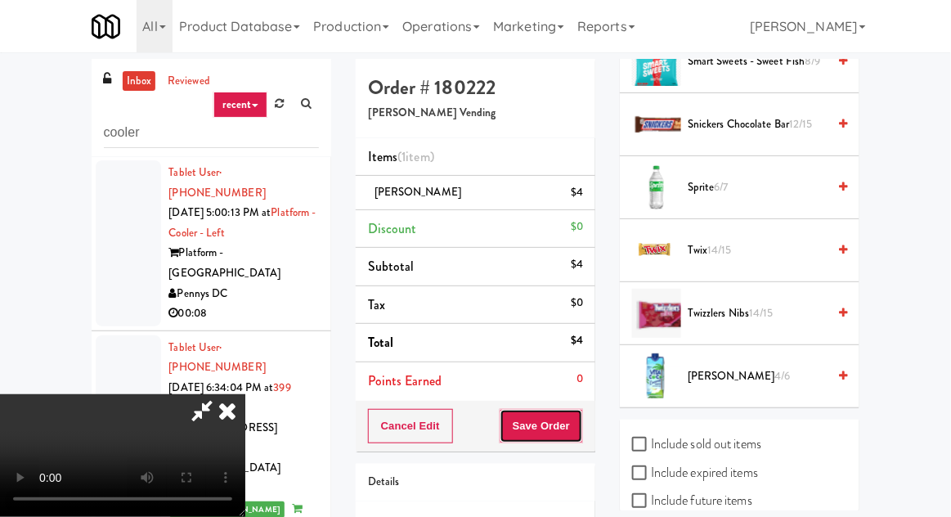
click at [581, 437] on button "Save Order" at bounding box center [541, 426] width 83 height 34
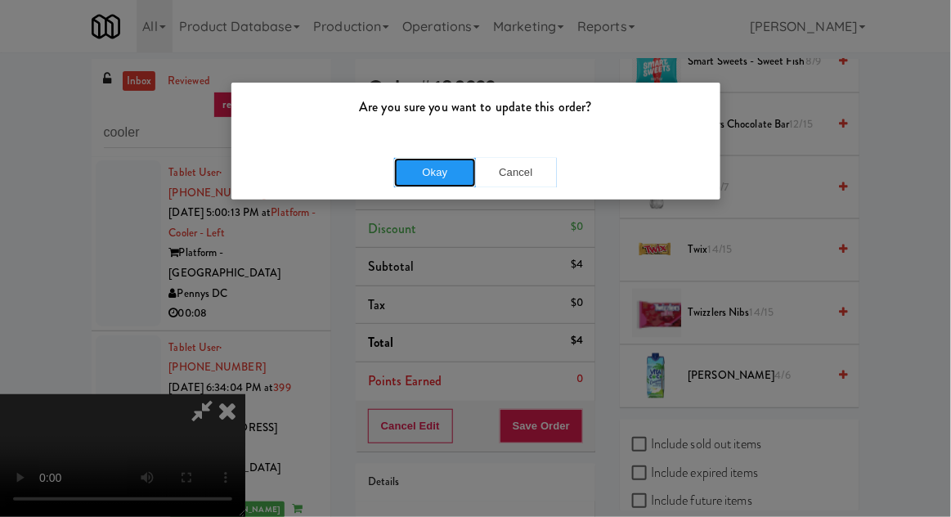
click at [424, 171] on button "Okay" at bounding box center [435, 172] width 82 height 29
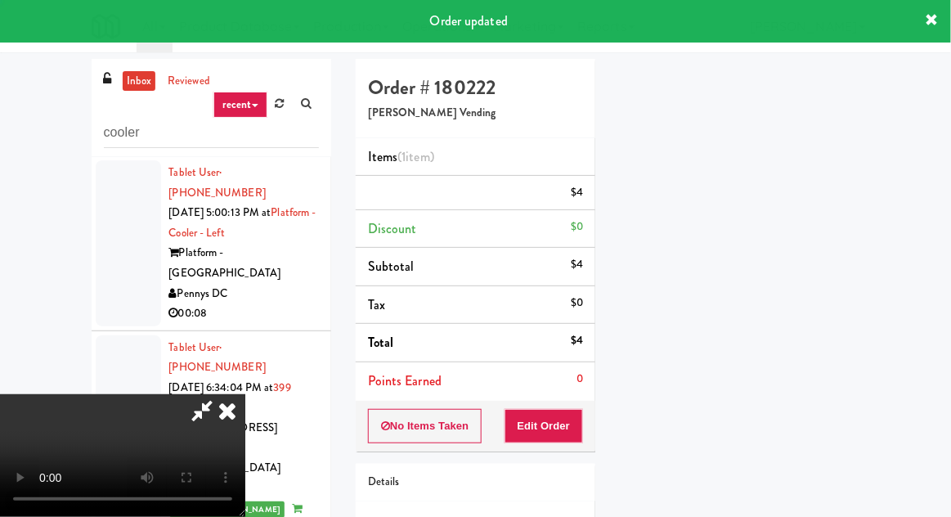
scroll to position [0, 0]
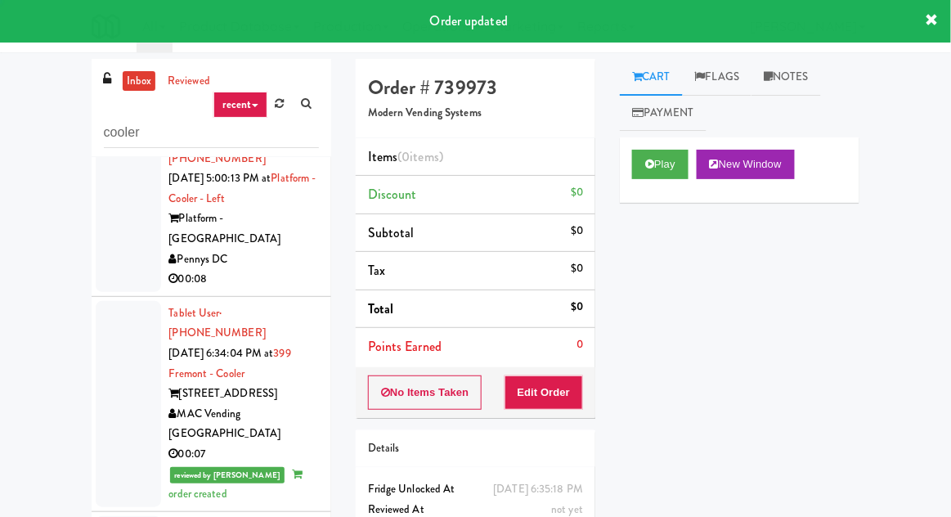
scroll to position [1479, 0]
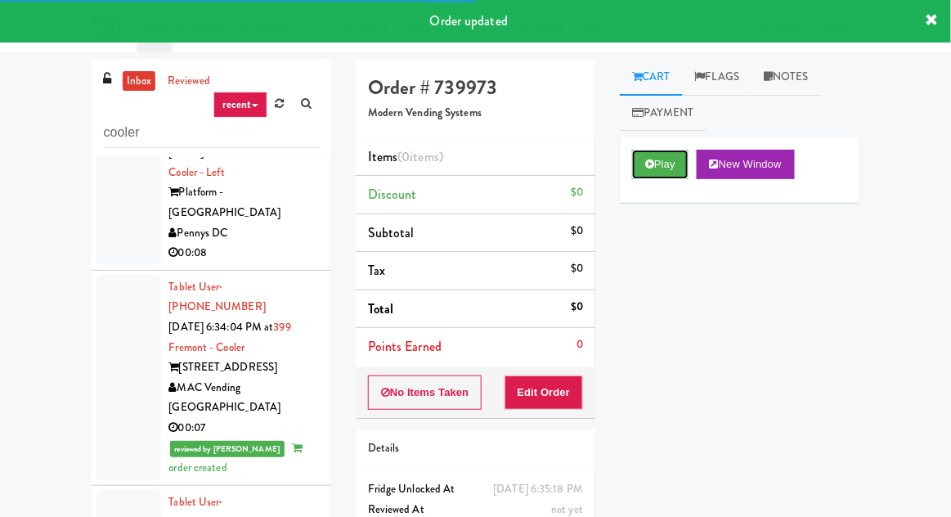
click at [643, 164] on button "Play" at bounding box center [660, 164] width 56 height 29
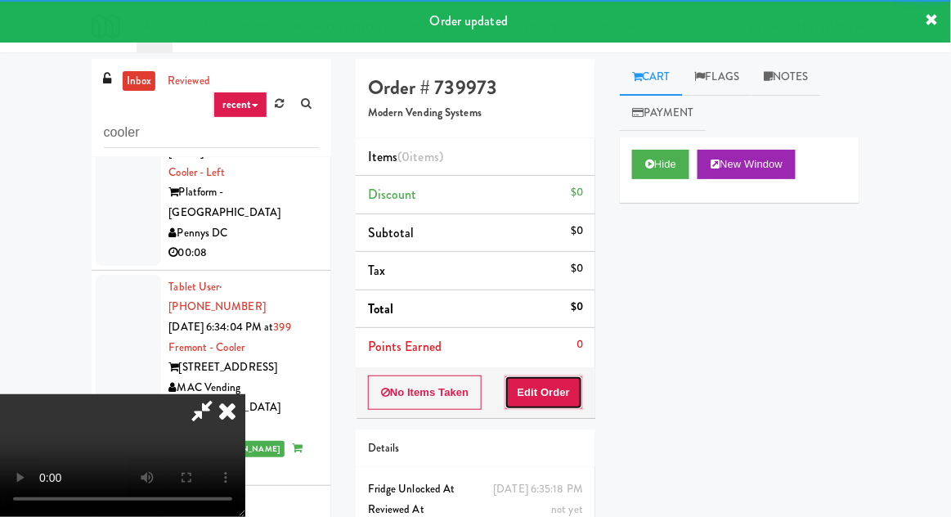
click at [571, 399] on button "Edit Order" at bounding box center [543, 392] width 79 height 34
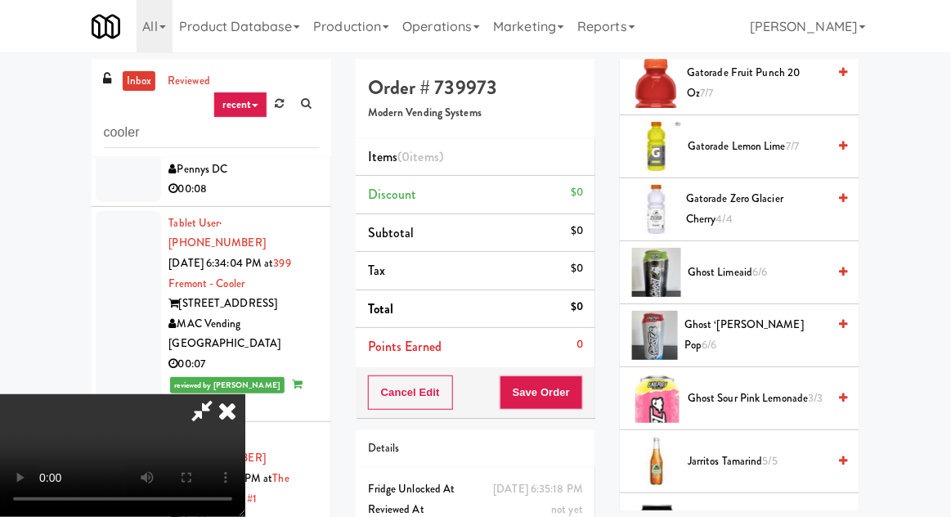
scroll to position [1650, 0]
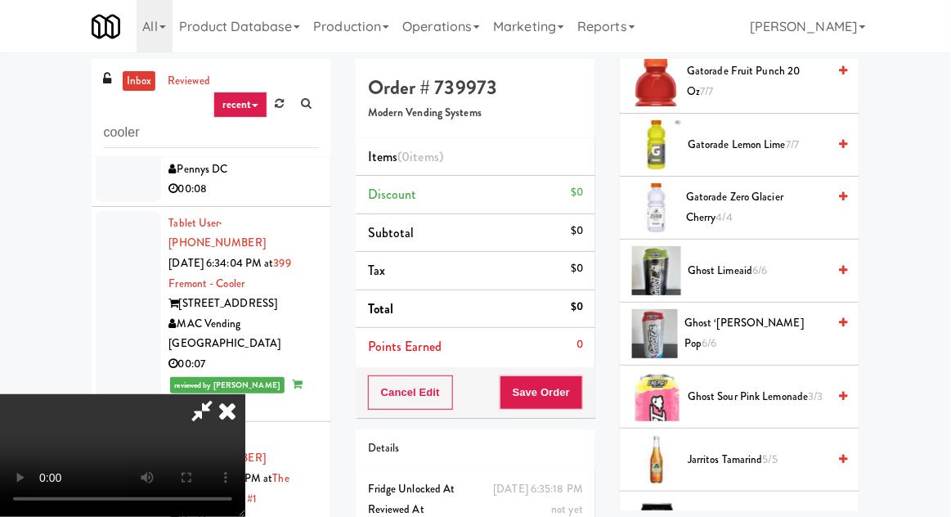
click at [716, 209] on span "4/4" at bounding box center [724, 217] width 16 height 16
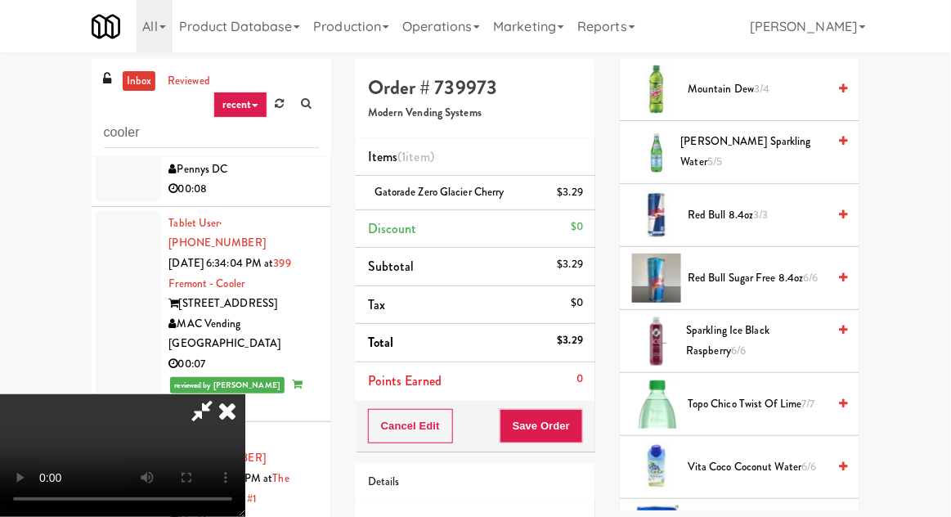
scroll to position [2273, 0]
click at [682, 325] on div "Sparkling Ice Black Raspberry 6/6" at bounding box center [763, 340] width 168 height 40
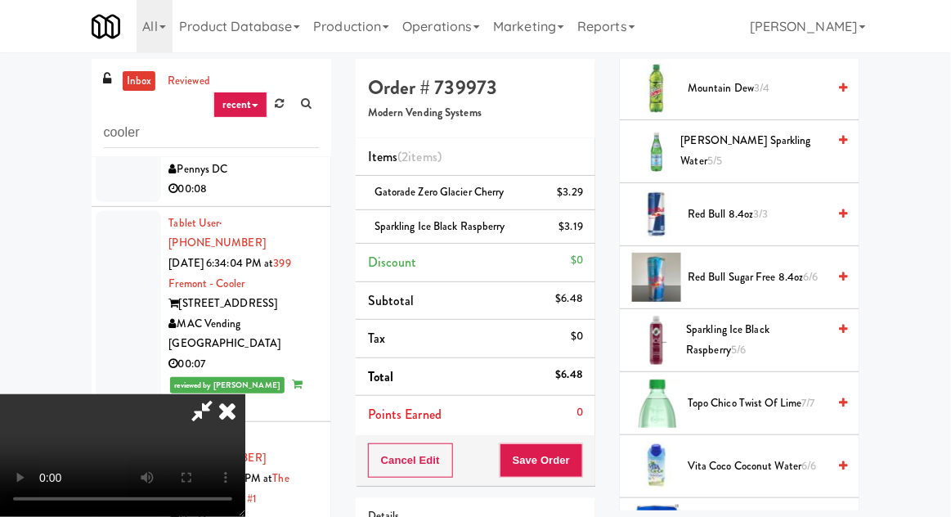
click at [595, 459] on div "Cancel Edit Save Order" at bounding box center [476, 460] width 240 height 51
click at [581, 456] on button "Save Order" at bounding box center [541, 460] width 83 height 34
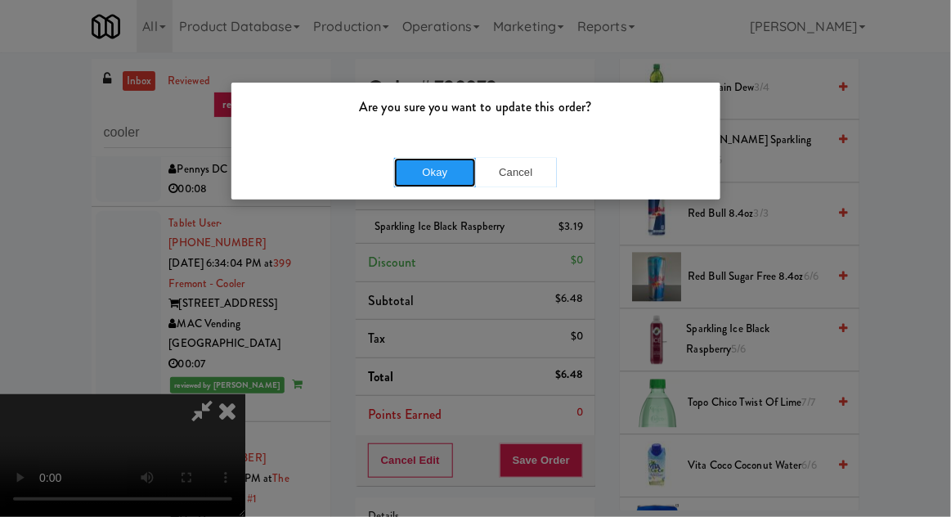
click at [455, 171] on button "Okay" at bounding box center [435, 172] width 82 height 29
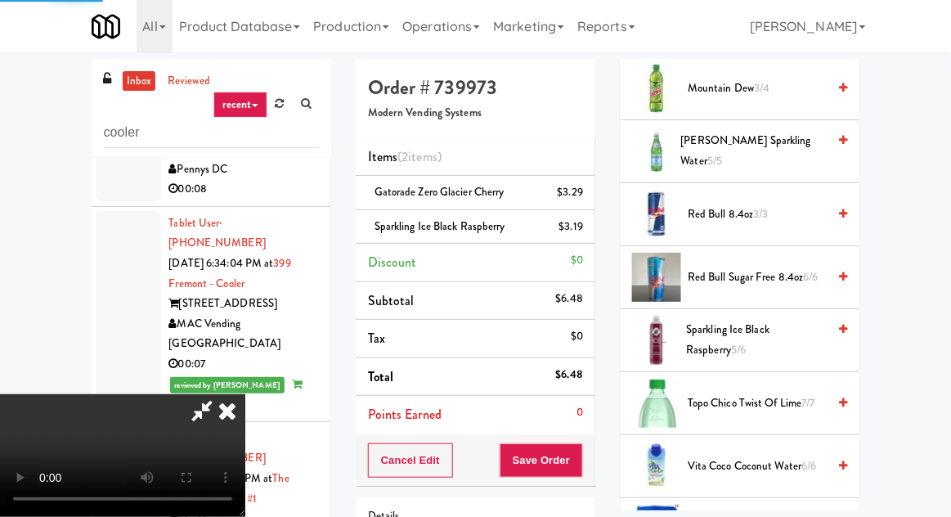
scroll to position [161, 0]
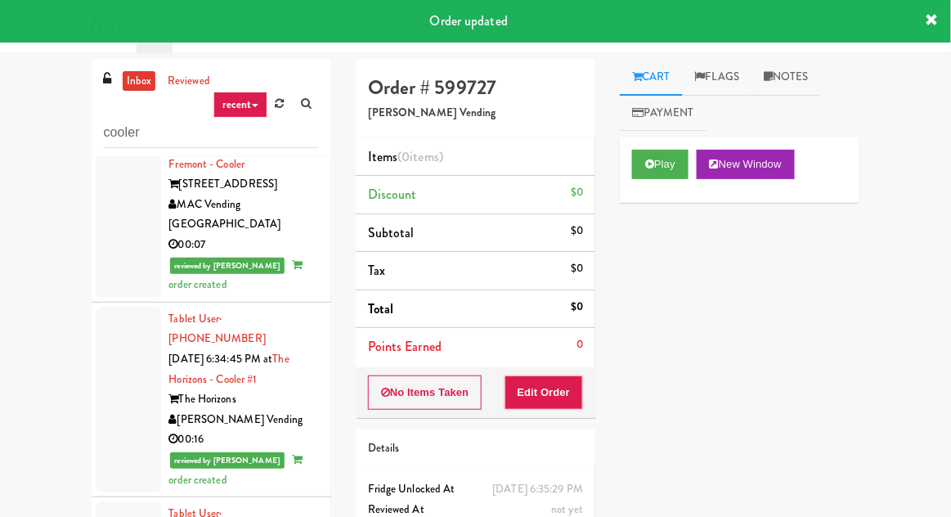
scroll to position [1666, 0]
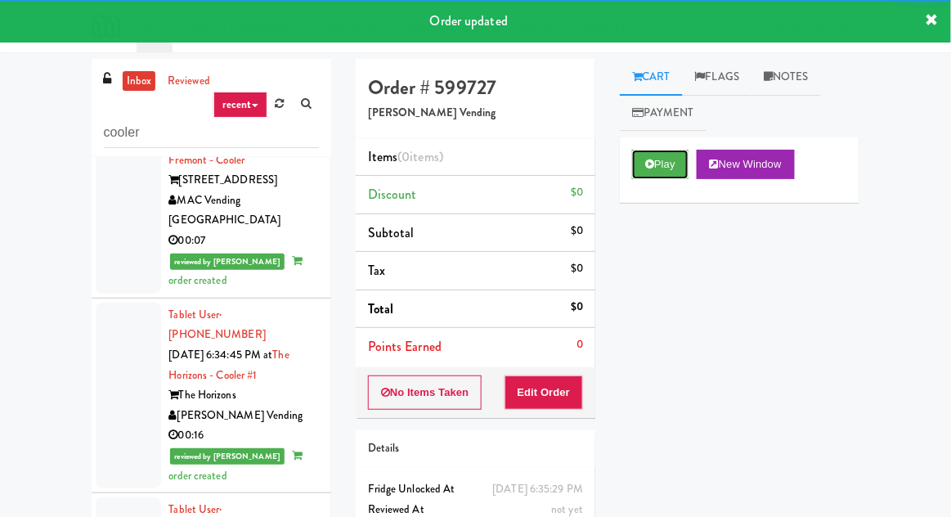
click at [652, 153] on button "Play" at bounding box center [660, 164] width 56 height 29
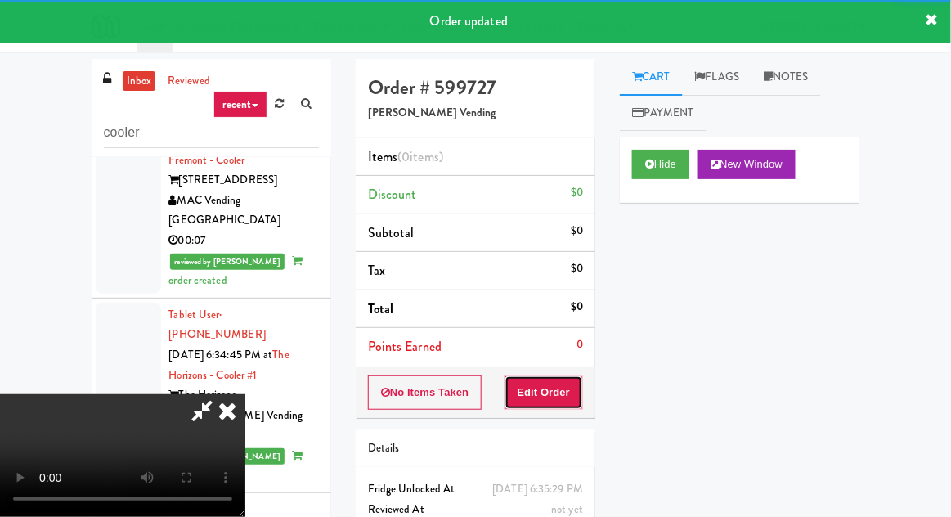
click at [570, 388] on button "Edit Order" at bounding box center [543, 392] width 79 height 34
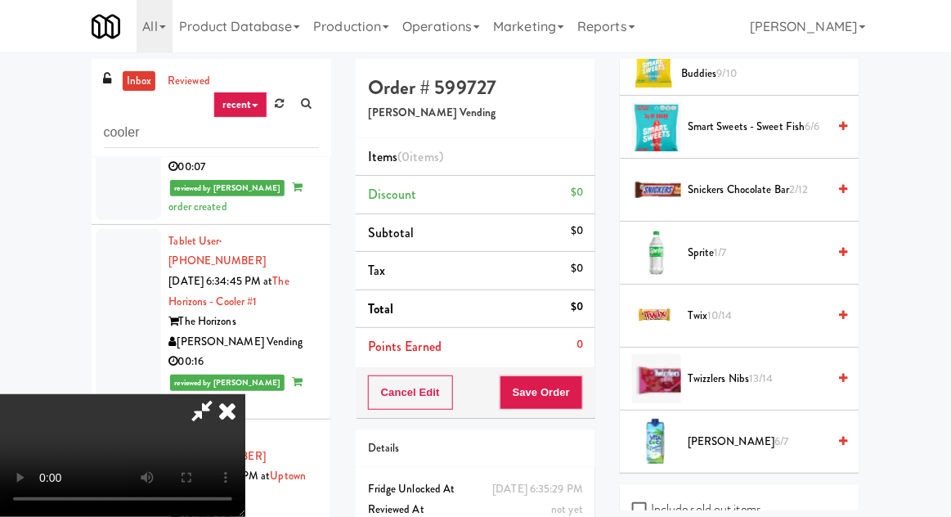
scroll to position [1798, 0]
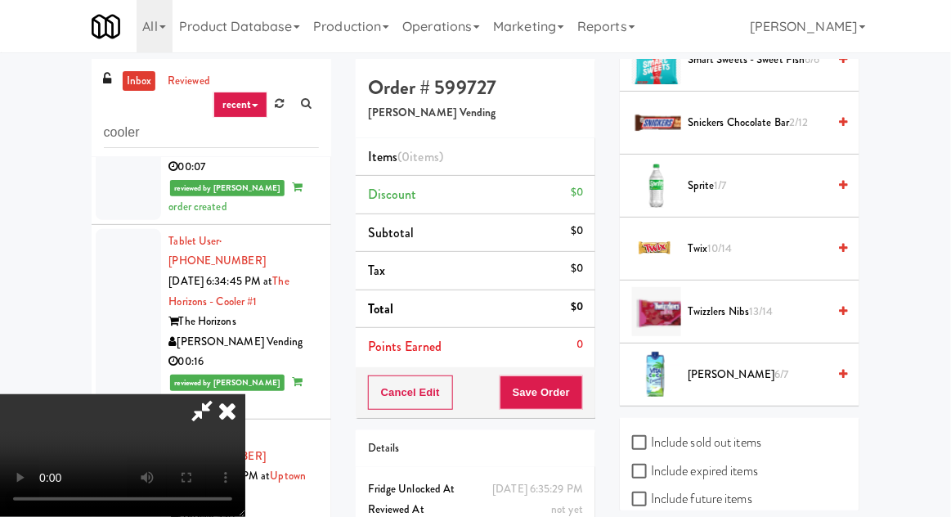
click at [696, 241] on span "Twix 10/14" at bounding box center [757, 249] width 139 height 20
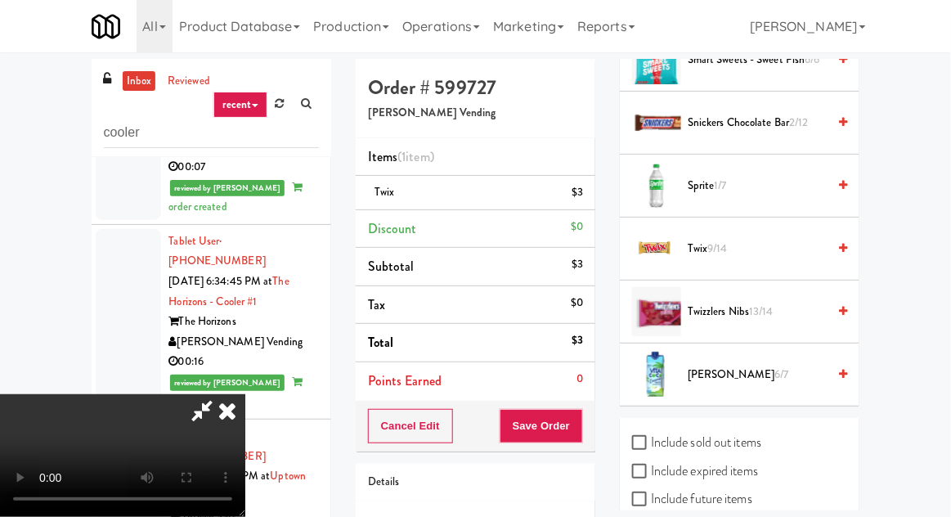
click at [595, 428] on div "Cancel Edit Save Order" at bounding box center [476, 426] width 240 height 51
click at [582, 432] on button "Save Order" at bounding box center [541, 426] width 83 height 34
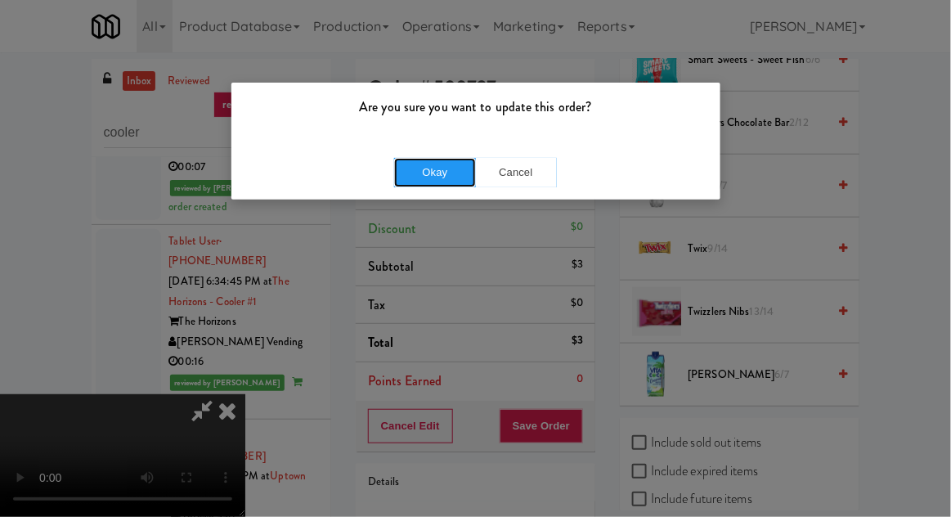
click at [463, 163] on button "Okay" at bounding box center [435, 172] width 82 height 29
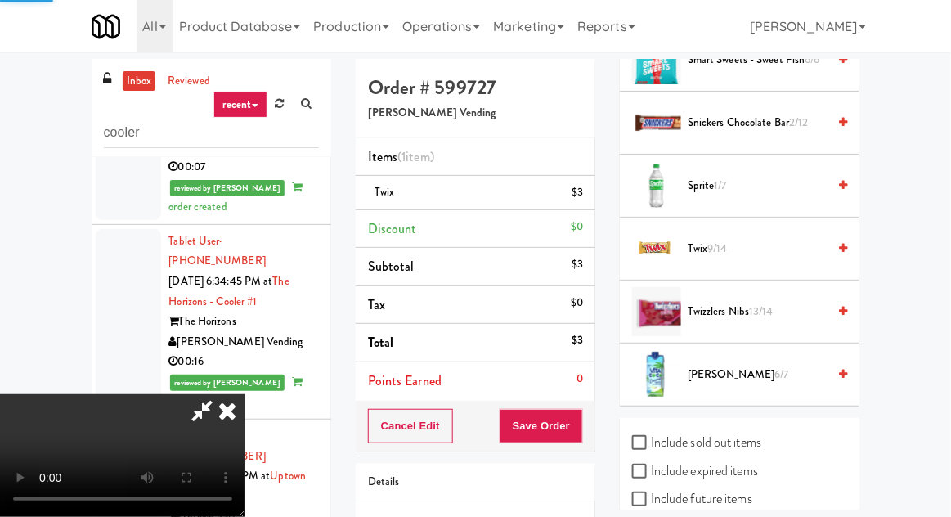
scroll to position [161, 0]
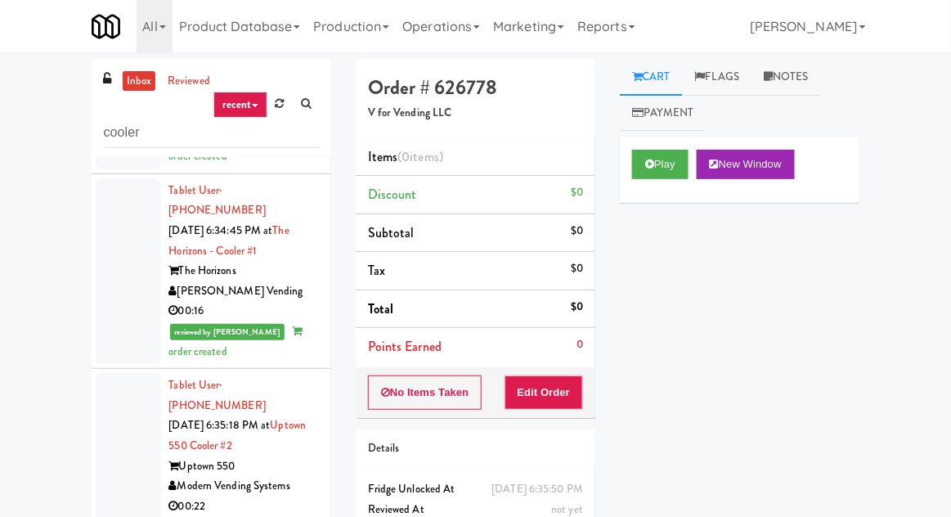
scroll to position [1795, 0]
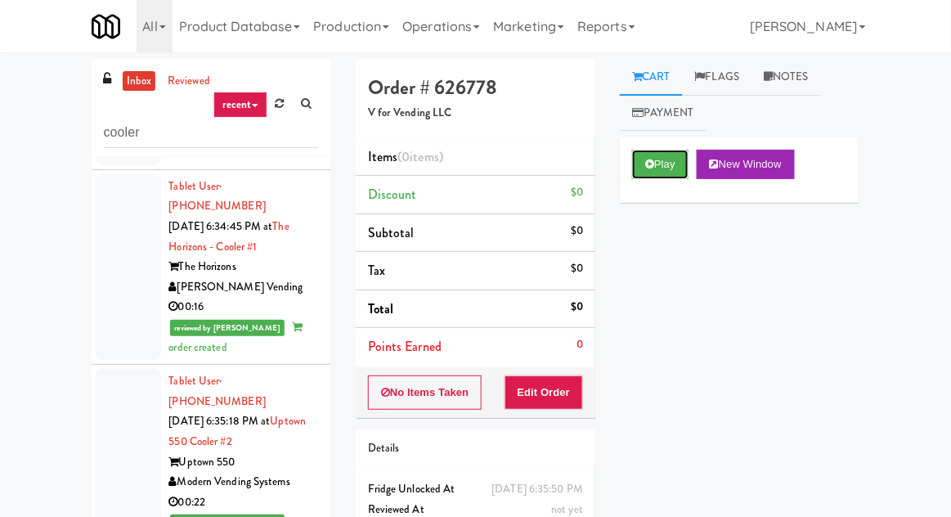
click at [666, 161] on button "Play" at bounding box center [660, 164] width 56 height 29
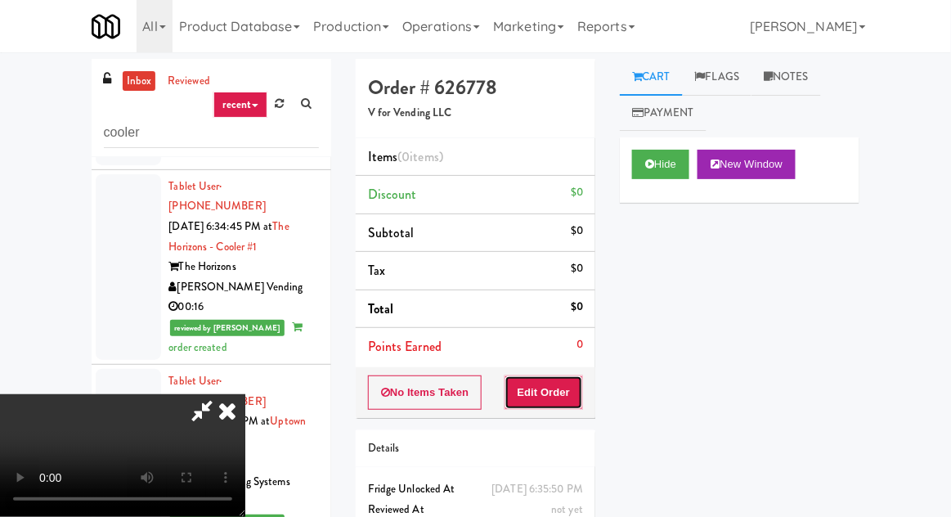
click at [583, 388] on button "Edit Order" at bounding box center [543, 392] width 79 height 34
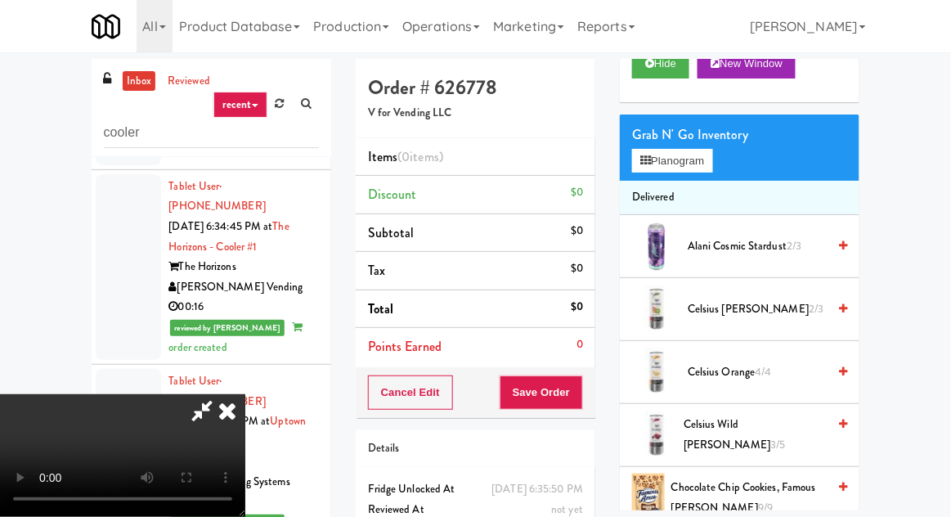
scroll to position [101, 0]
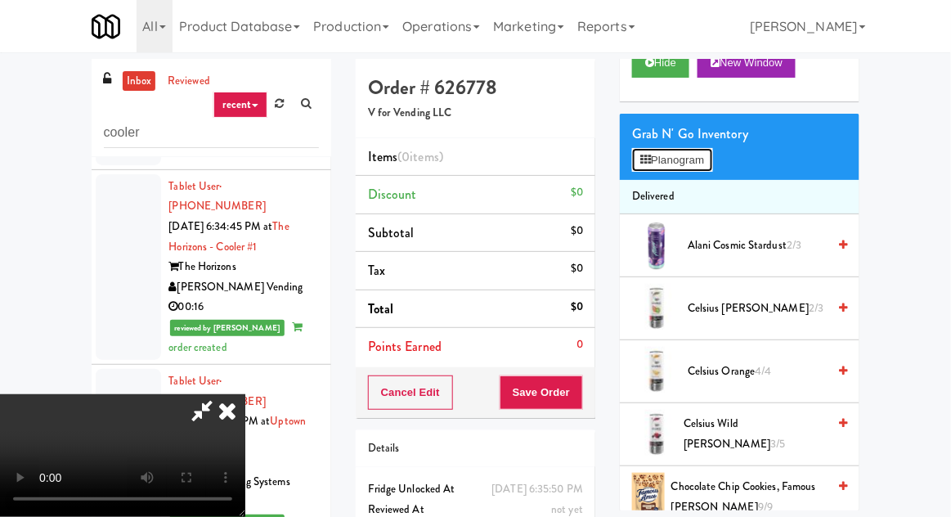
click at [687, 159] on button "Planogram" at bounding box center [672, 160] width 80 height 25
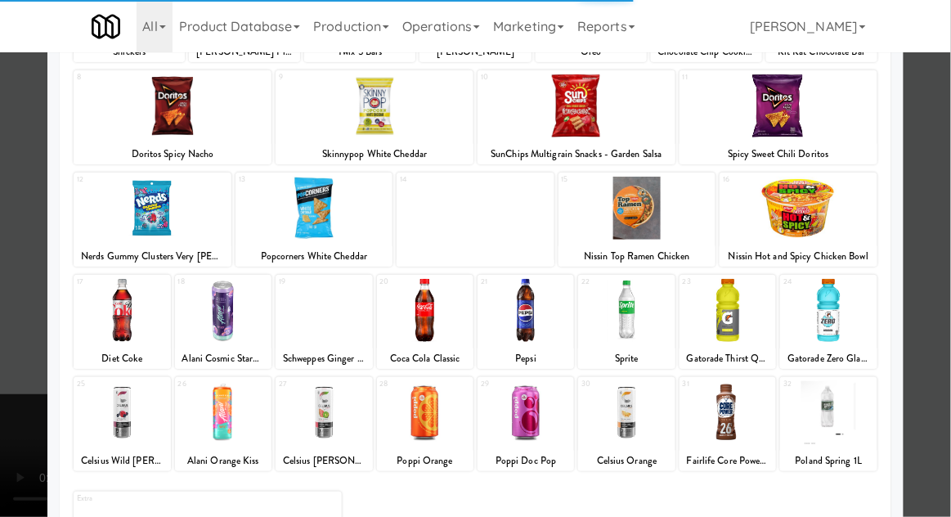
scroll to position [207, 0]
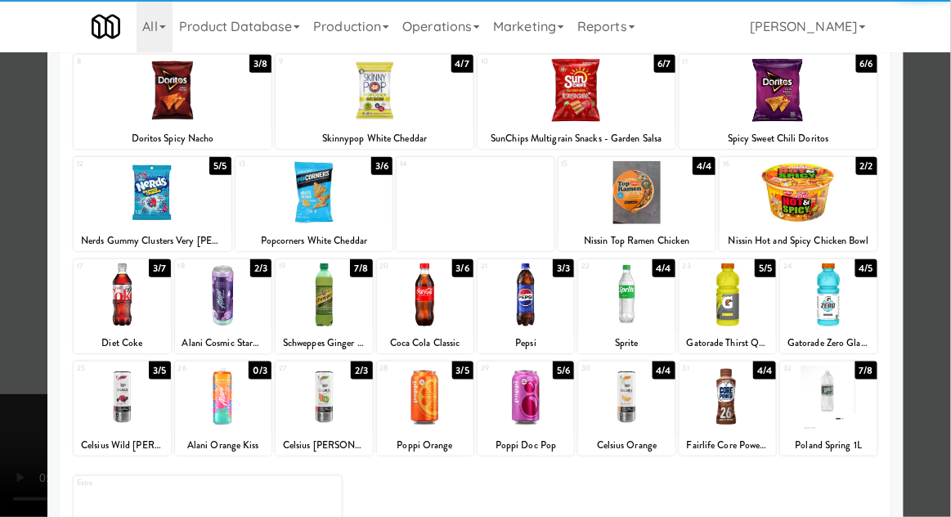
click at [115, 399] on div at bounding box center [122, 396] width 96 height 63
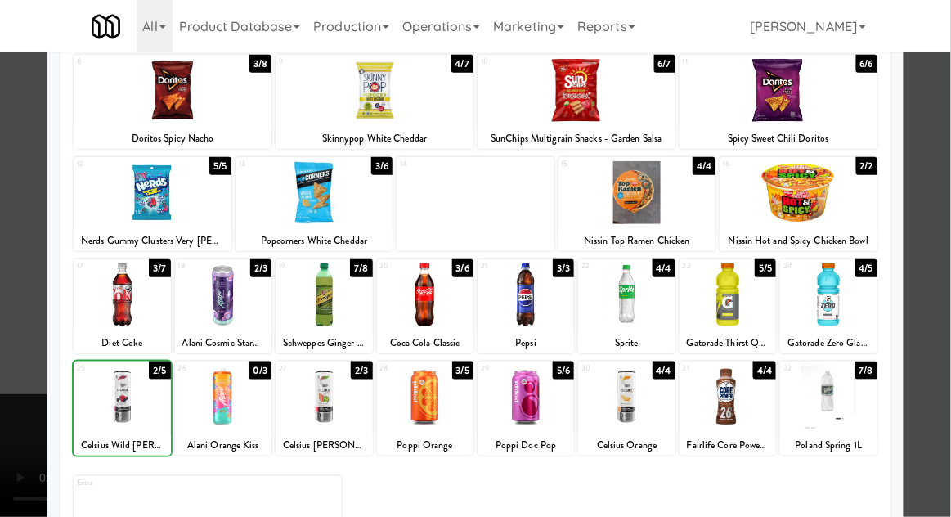
click at [26, 367] on div at bounding box center [475, 258] width 951 height 517
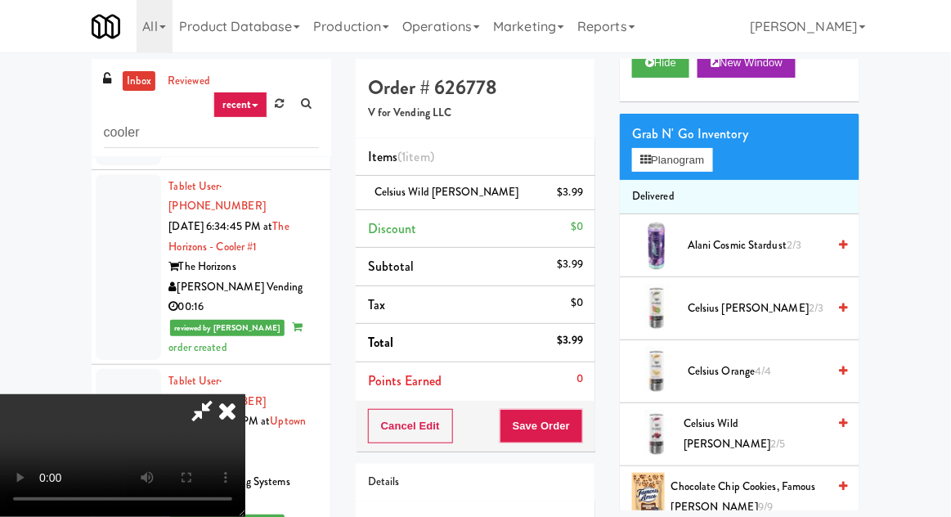
click at [698, 180] on li "Delivered" at bounding box center [740, 197] width 240 height 34
click at [701, 165] on button "Planogram" at bounding box center [672, 160] width 80 height 25
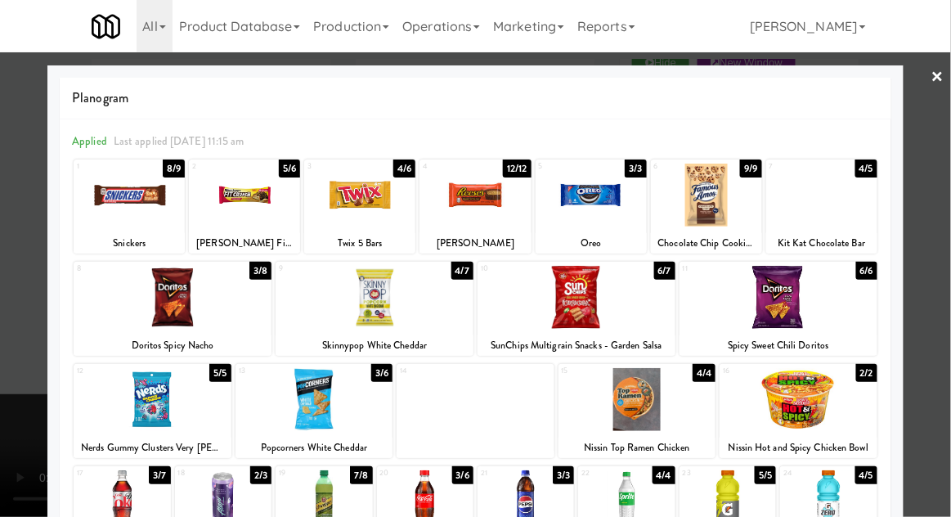
click at [299, 498] on div at bounding box center [324, 501] width 96 height 63
click at [20, 365] on div at bounding box center [475, 258] width 951 height 517
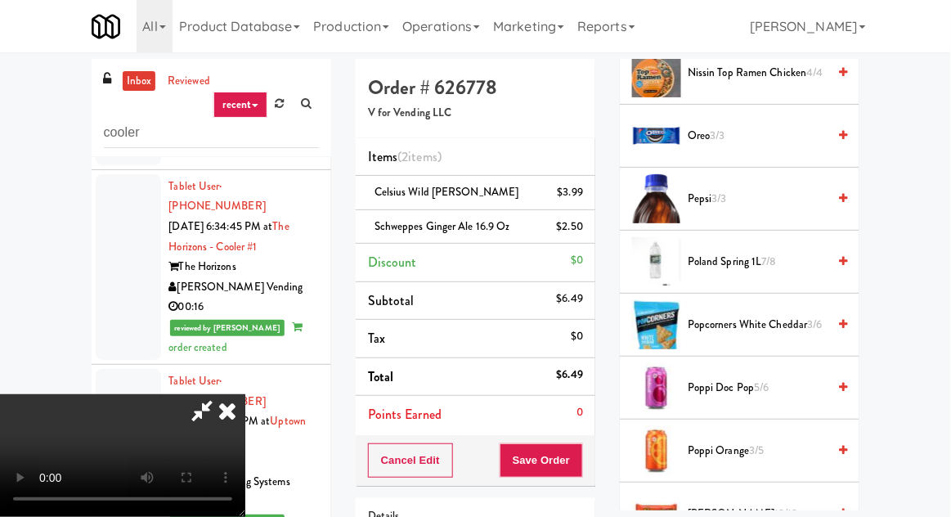
scroll to position [1158, 0]
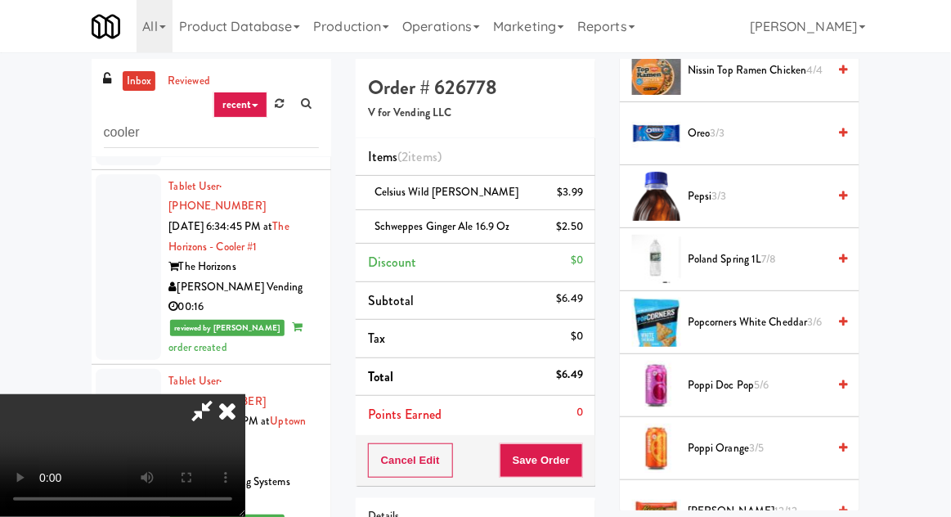
click at [723, 135] on span "3/3" at bounding box center [718, 133] width 15 height 16
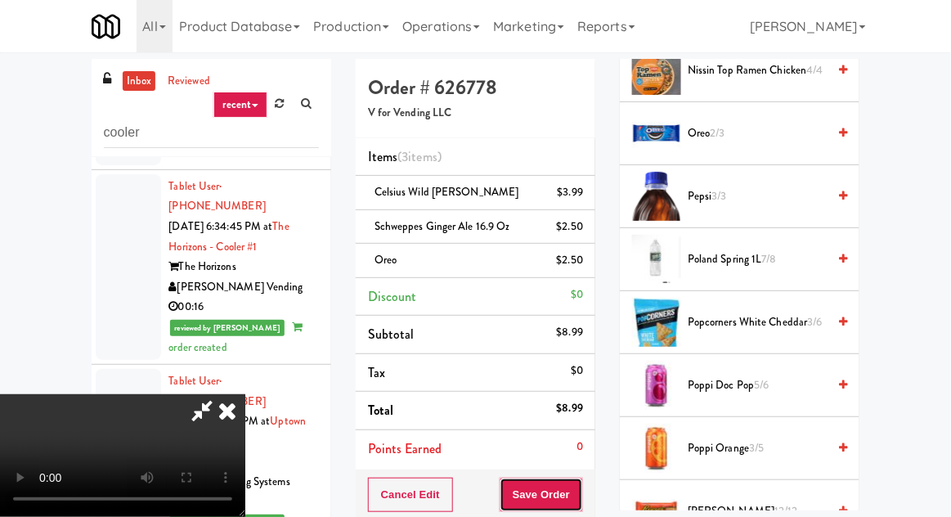
click at [578, 495] on button "Save Order" at bounding box center [541, 494] width 83 height 34
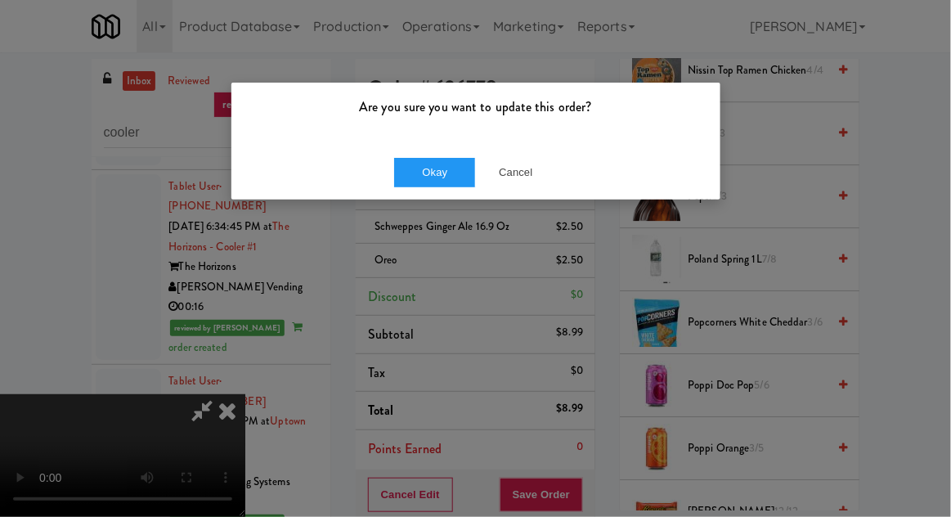
click at [2, 234] on div "Are you sure you want to update this order? Okay Cancel" at bounding box center [475, 258] width 951 height 517
click at [416, 180] on button "Okay" at bounding box center [435, 172] width 82 height 29
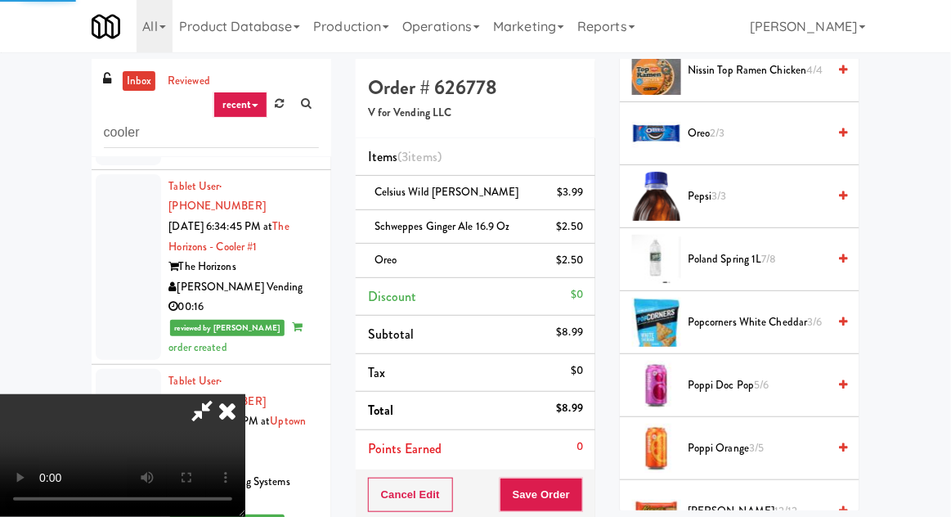
scroll to position [161, 0]
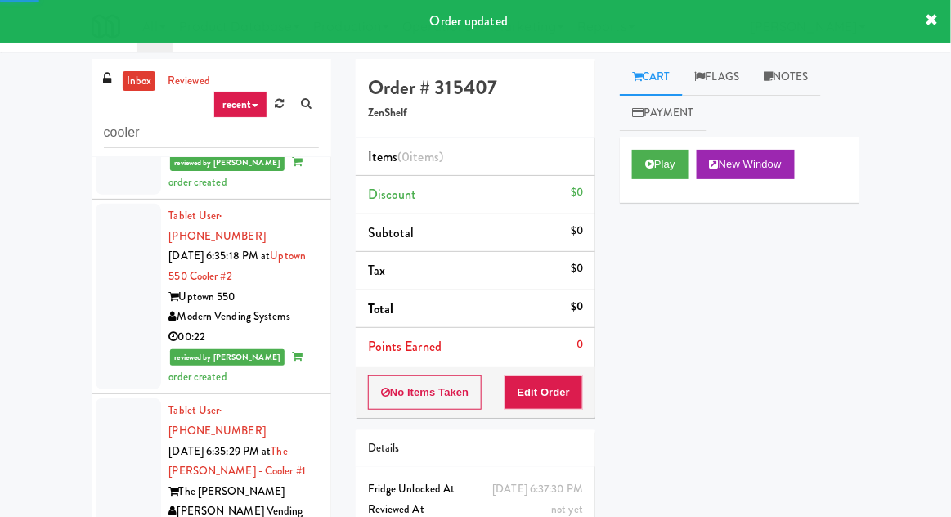
scroll to position [1961, 0]
click at [661, 150] on button "Play" at bounding box center [660, 164] width 56 height 29
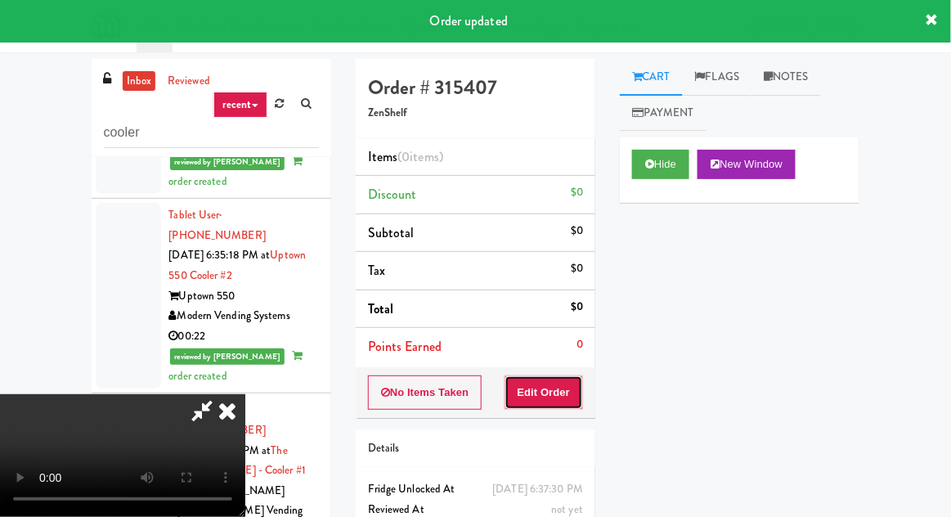
click at [554, 386] on button "Edit Order" at bounding box center [543, 392] width 79 height 34
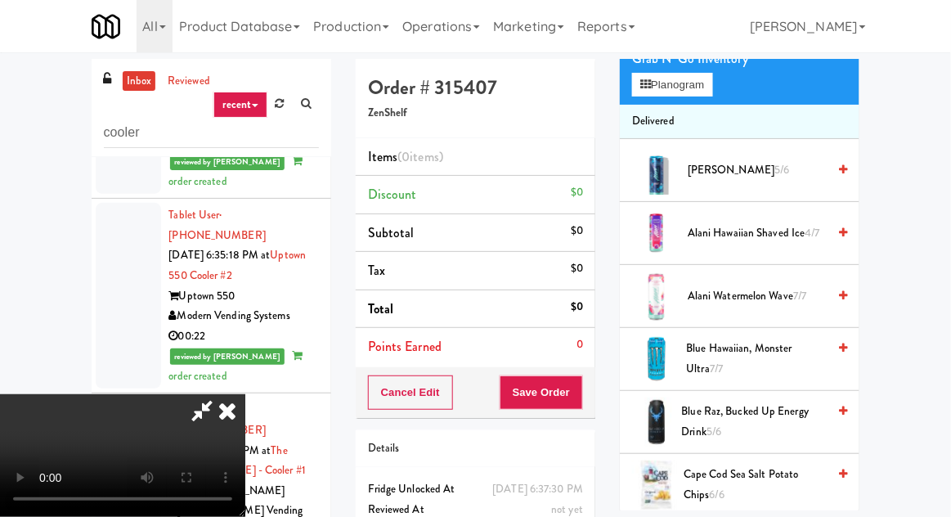
scroll to position [191, 0]
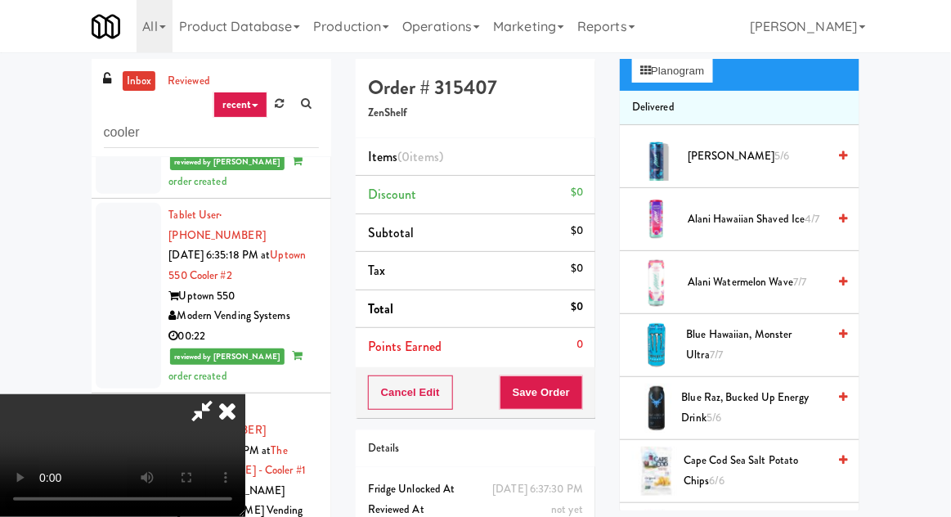
click at [705, 211] on span "Alani Hawaiian Shaved Ice 4/7" at bounding box center [757, 219] width 139 height 20
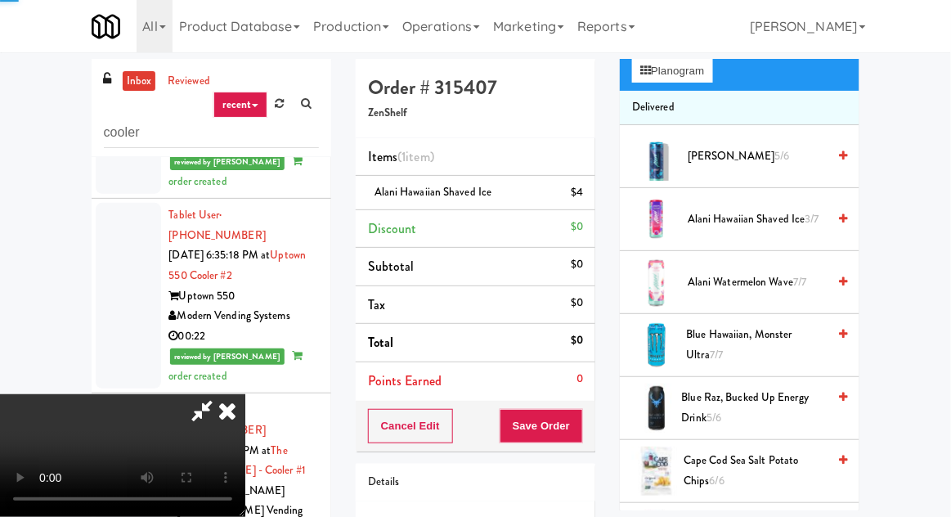
click at [712, 210] on span "Alani Hawaiian Shaved Ice 3/7" at bounding box center [757, 219] width 139 height 20
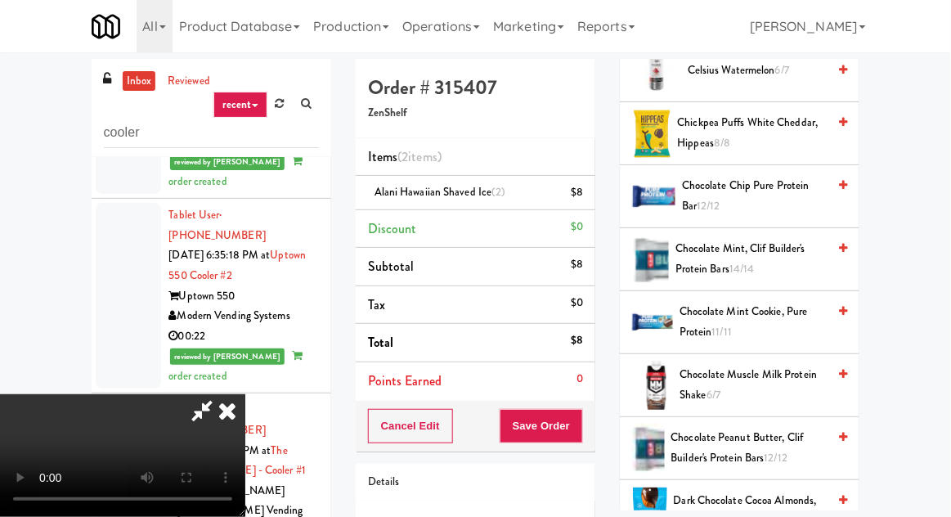
scroll to position [778, 0]
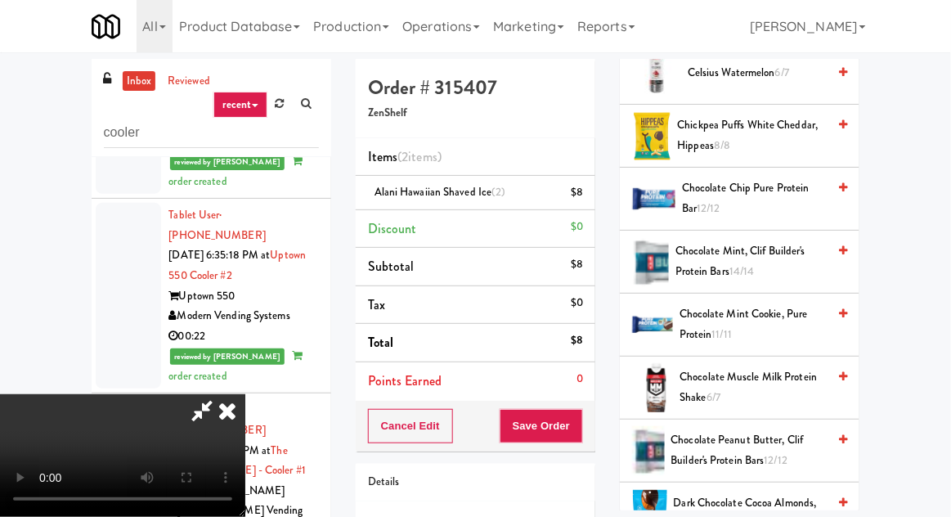
click at [718, 141] on span "8/8" at bounding box center [722, 145] width 16 height 16
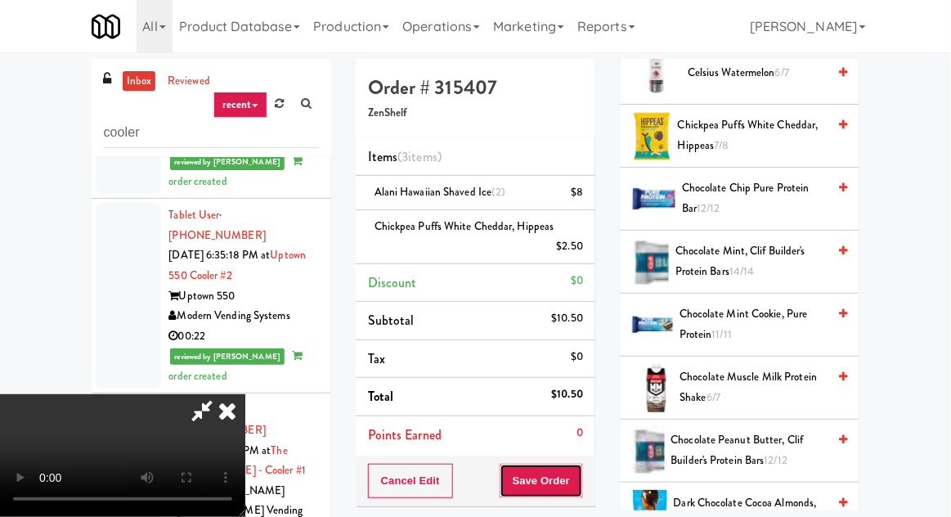
click at [583, 471] on button "Save Order" at bounding box center [541, 481] width 83 height 34
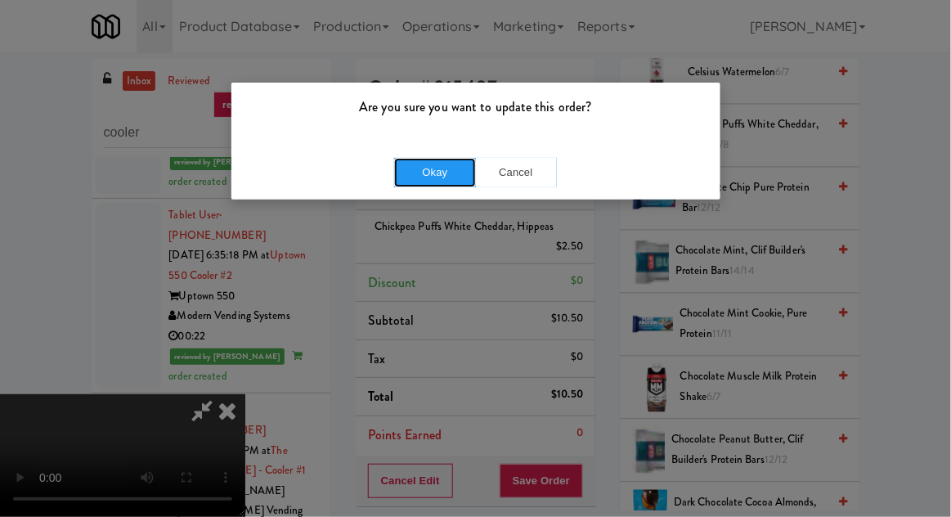
click at [403, 169] on button "Okay" at bounding box center [435, 172] width 82 height 29
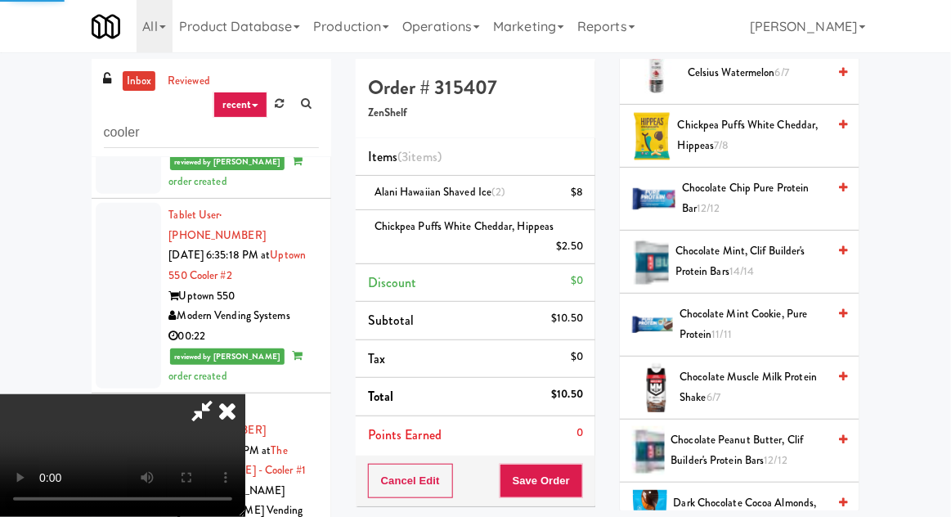
scroll to position [161, 0]
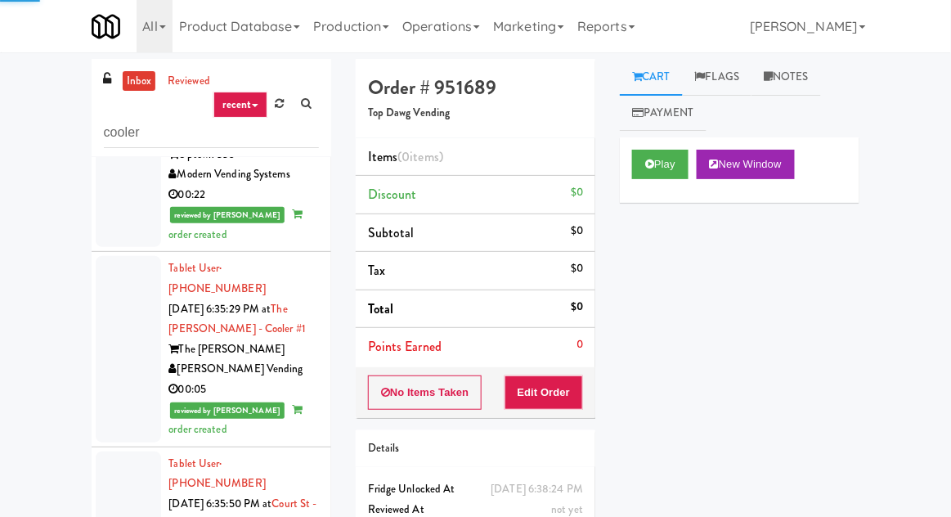
scroll to position [2106, 0]
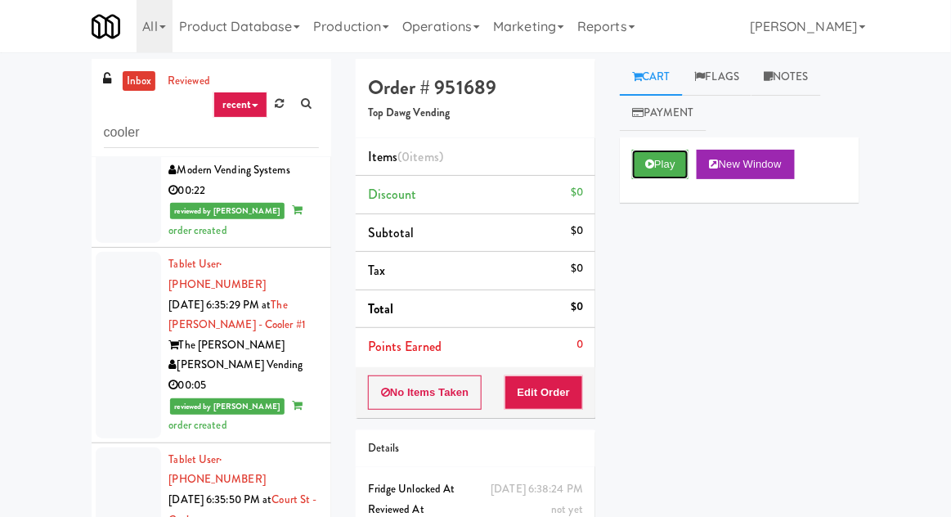
click at [666, 175] on button "Play" at bounding box center [660, 164] width 56 height 29
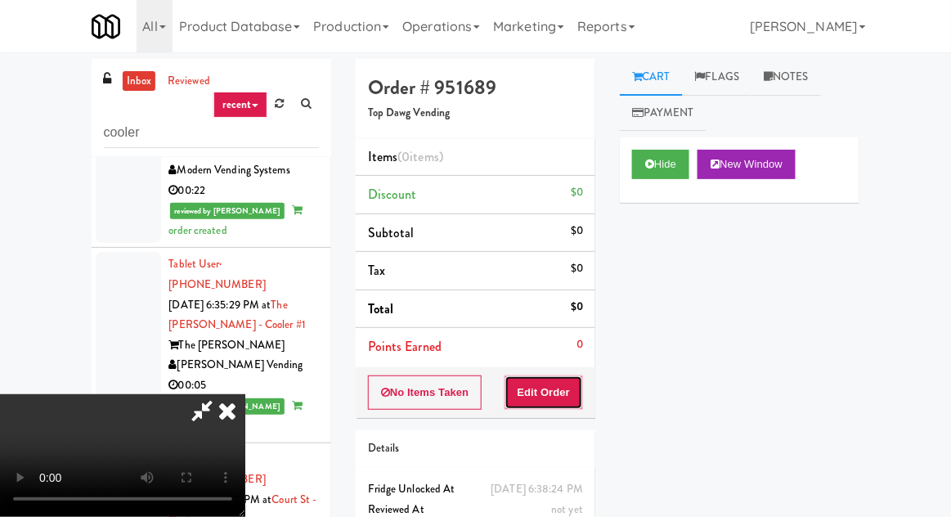
click at [563, 406] on button "Edit Order" at bounding box center [543, 392] width 79 height 34
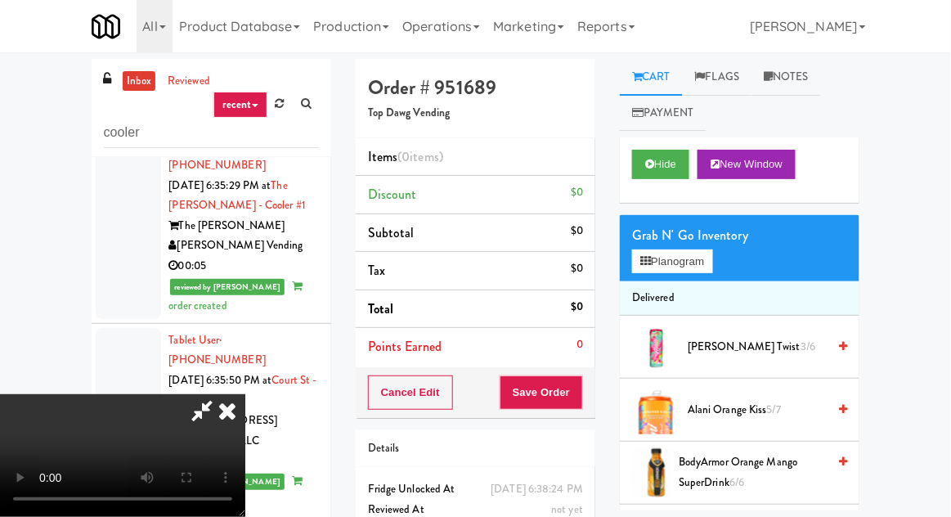
scroll to position [2228, 0]
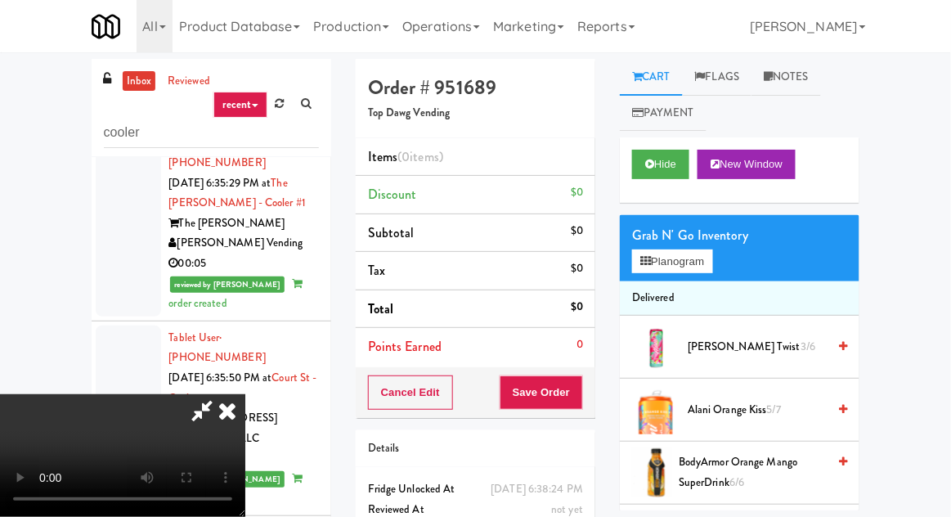
click at [949, 482] on div "inbox reviewed recent all unclear take inventory issue suspicious failed recent…" at bounding box center [475, 359] width 951 height 601
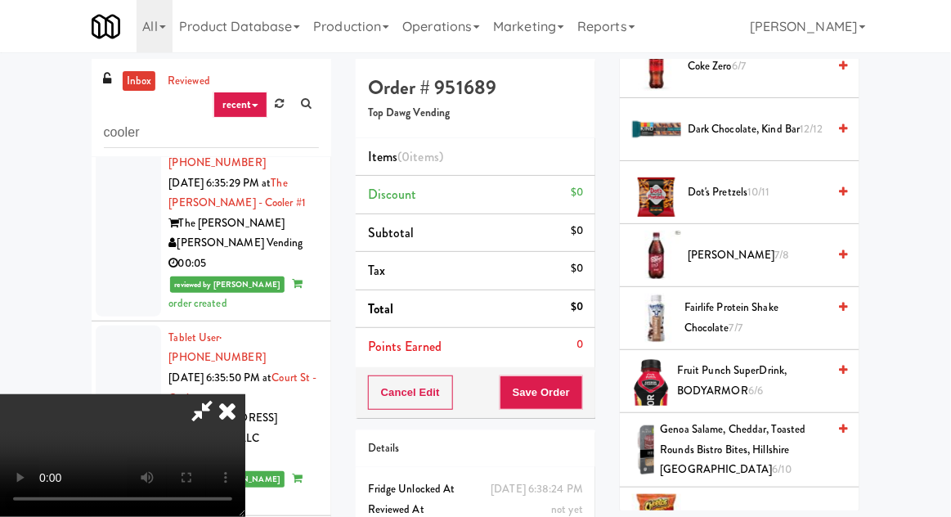
scroll to position [1042, 0]
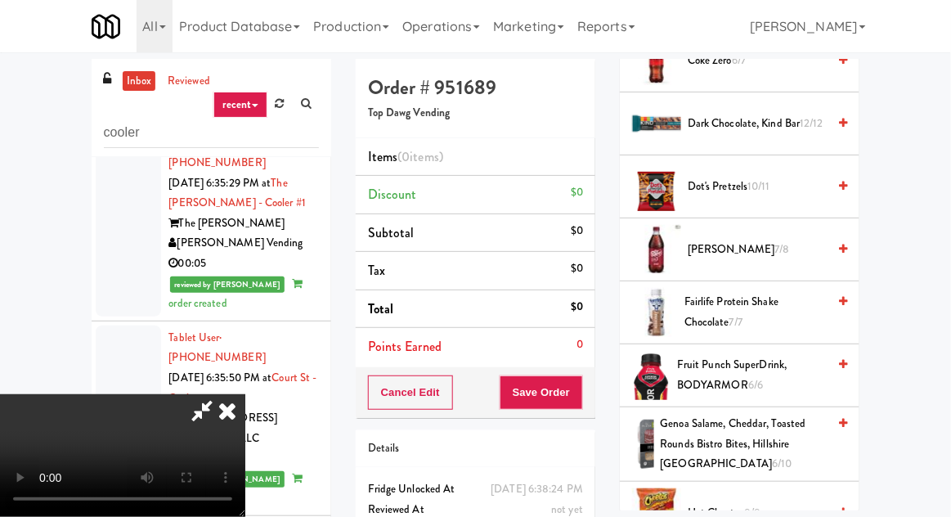
click at [729, 314] on span "Fairlife Protein Shake Chocolate 7/7" at bounding box center [755, 312] width 142 height 40
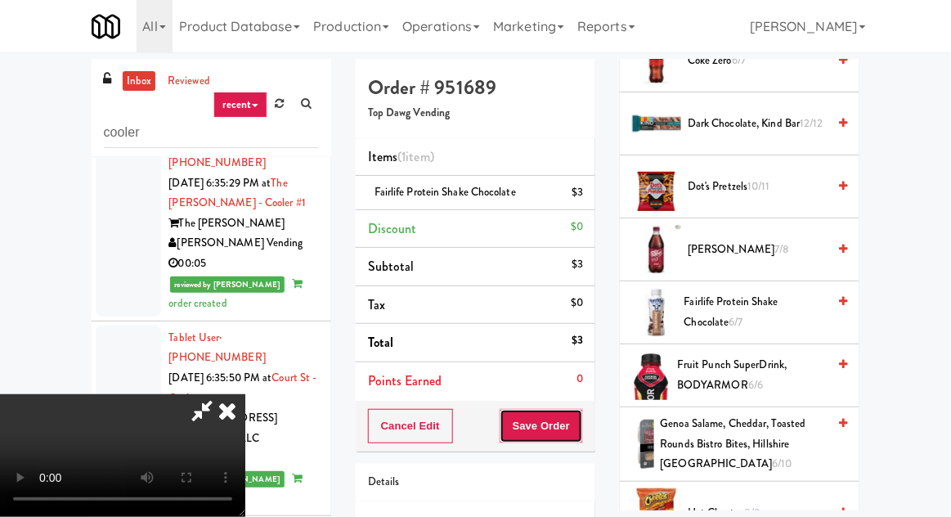
click at [581, 420] on button "Save Order" at bounding box center [541, 426] width 83 height 34
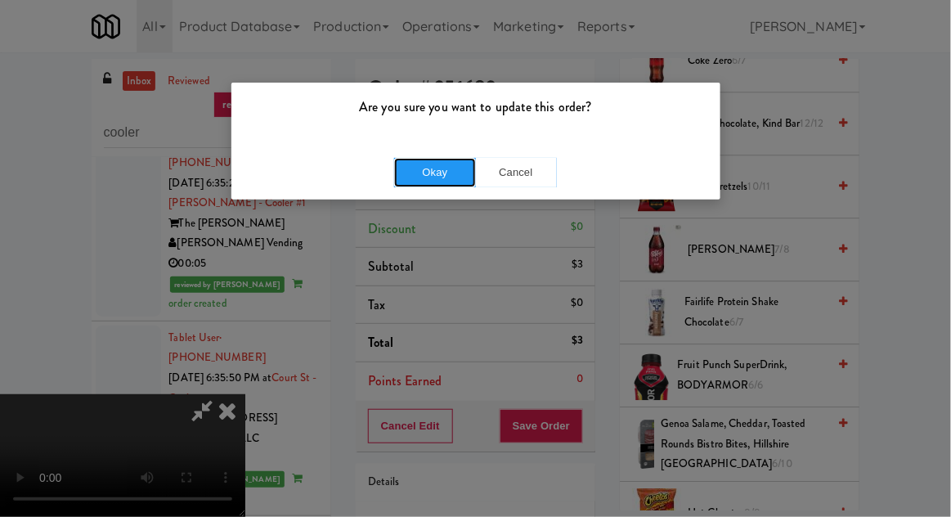
click at [436, 159] on button "Okay" at bounding box center [435, 172] width 82 height 29
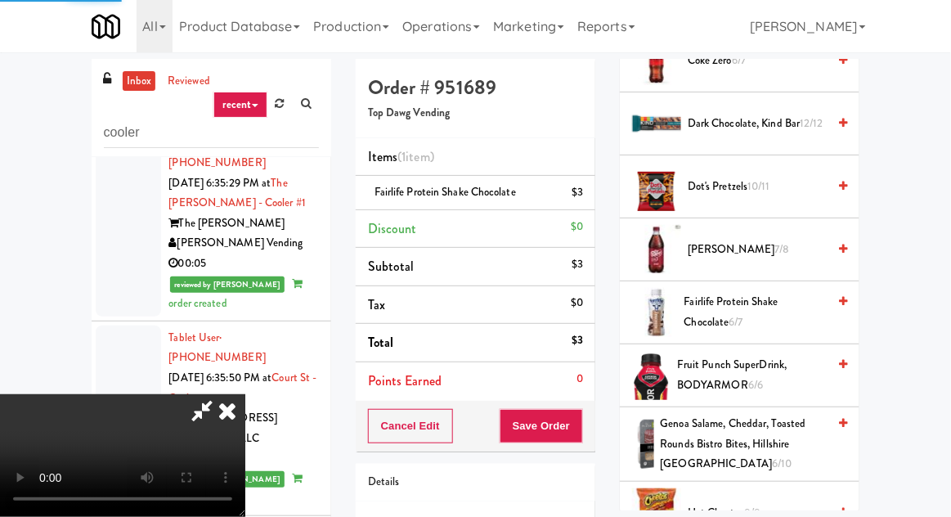
scroll to position [161, 0]
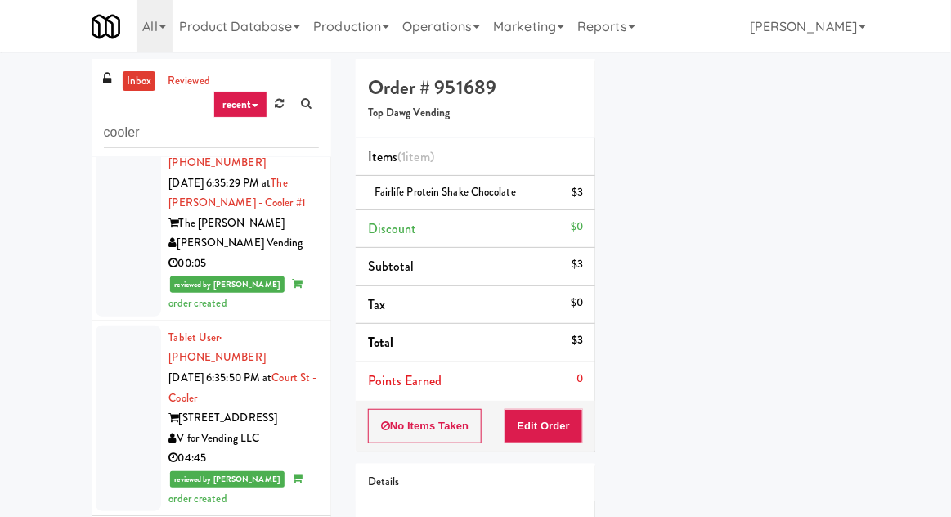
click at [814, 214] on div "Play New Window Primary Flag Clear Flag if unable to determine what was taken o…" at bounding box center [740, 282] width 240 height 613
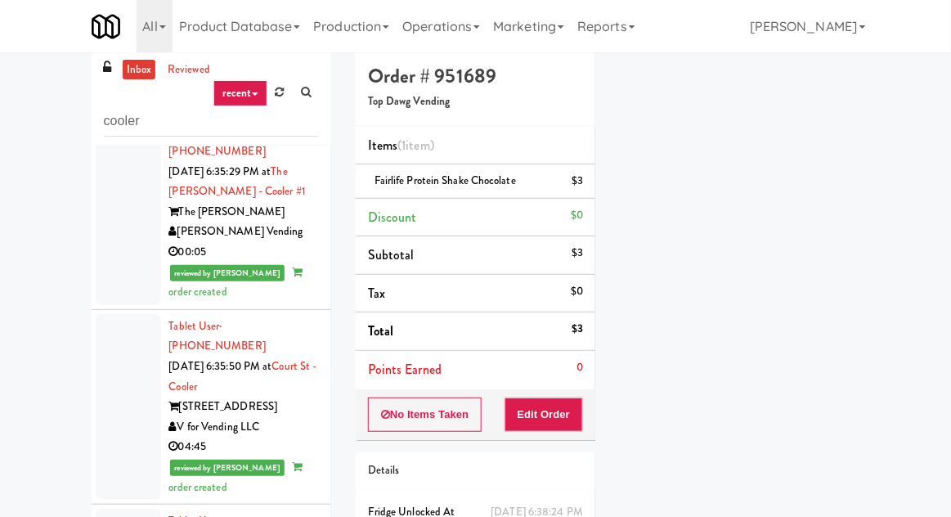
scroll to position [17, 0]
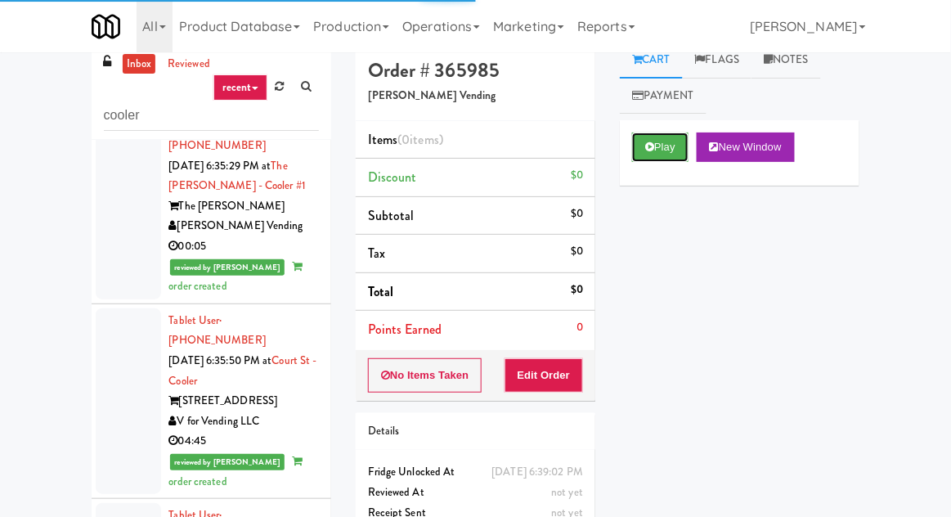
click at [661, 132] on button "Play" at bounding box center [660, 146] width 56 height 29
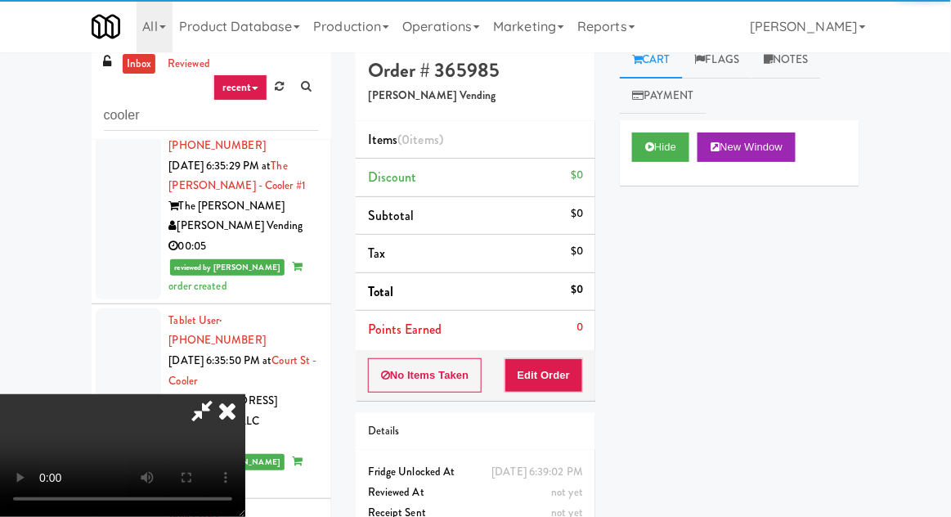
click at [554, 421] on div "Details" at bounding box center [475, 431] width 215 height 20
click at [568, 377] on button "Edit Order" at bounding box center [543, 375] width 79 height 34
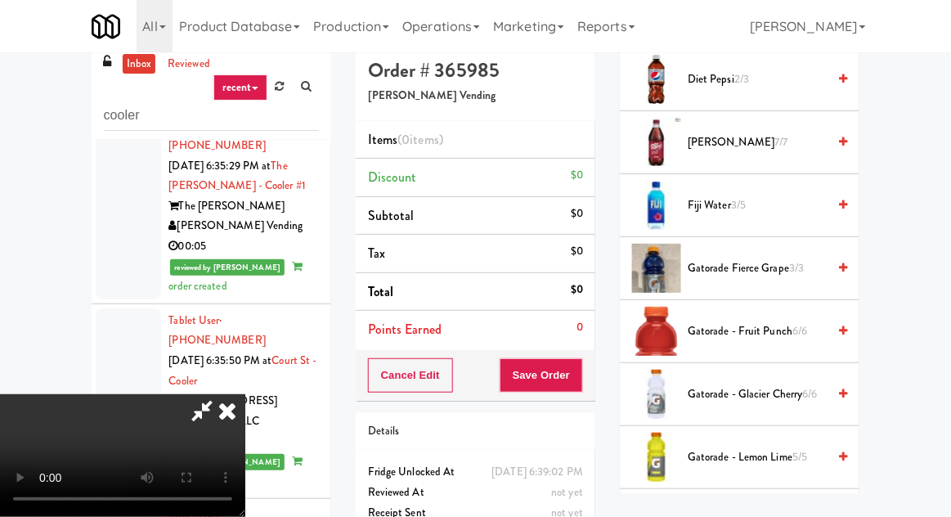
scroll to position [1027, 0]
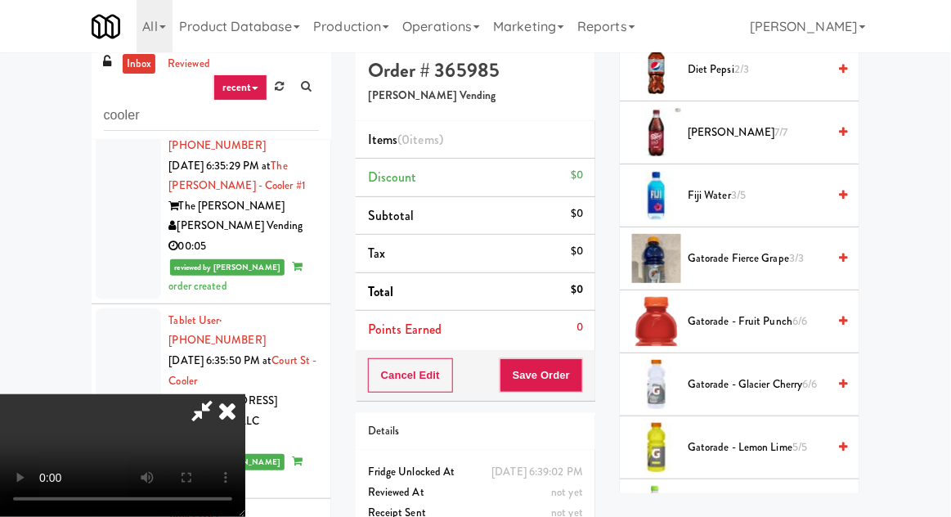
click at [779, 312] on span "Gatorade - Fruit Punch 6/6" at bounding box center [757, 322] width 139 height 20
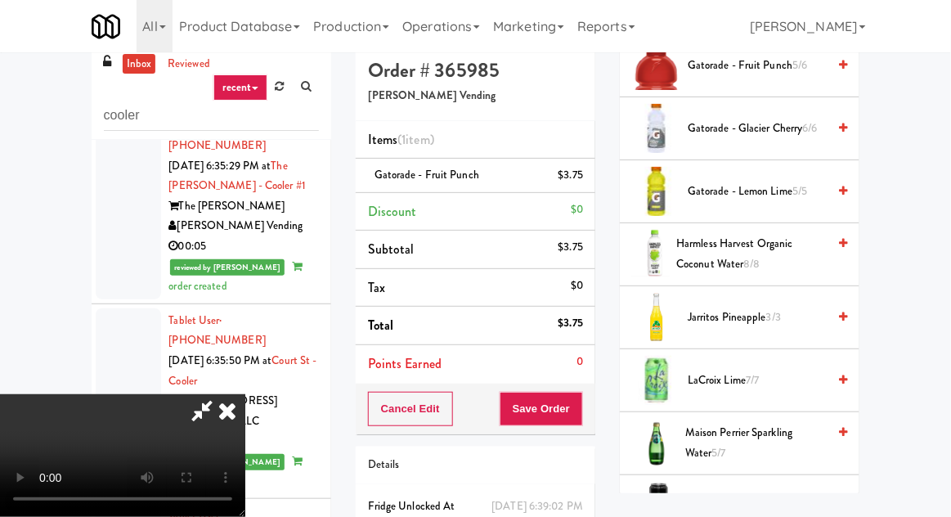
scroll to position [1287, 0]
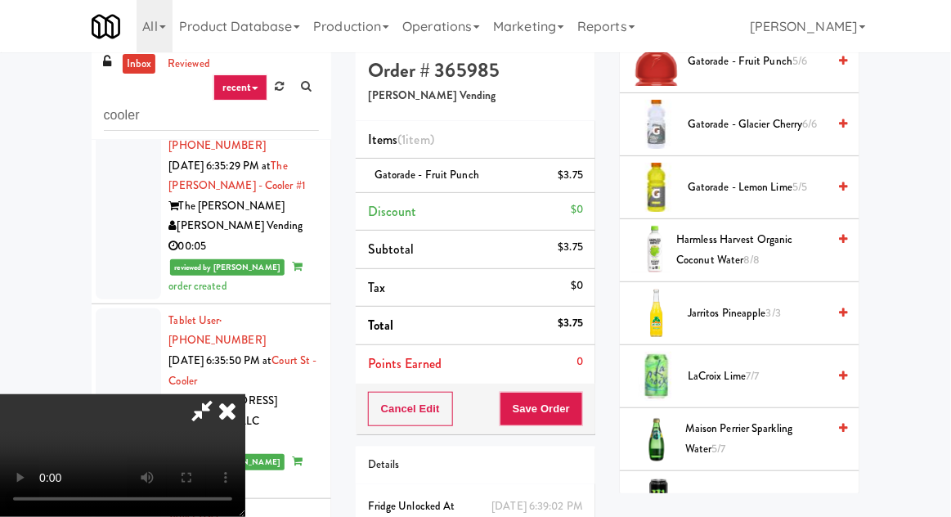
click at [741, 366] on span "LaCroix Lime 7/7" at bounding box center [757, 376] width 139 height 20
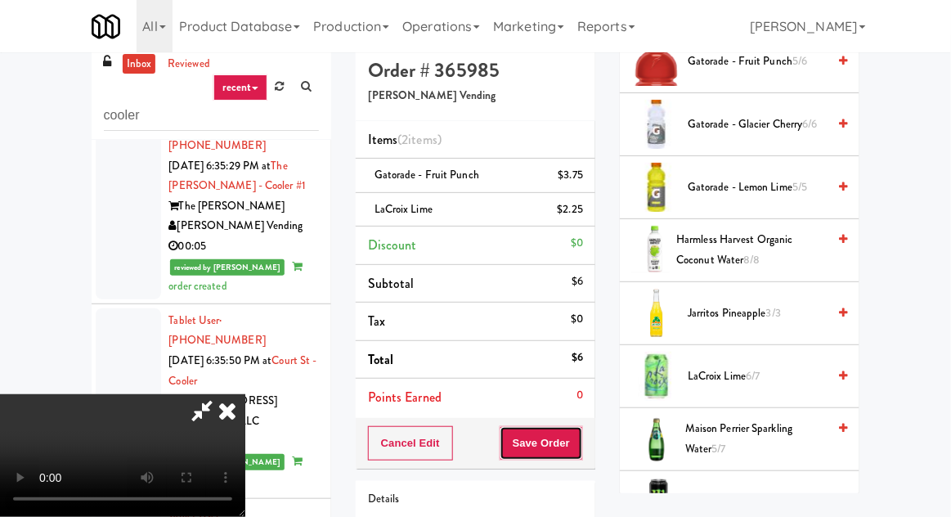
click at [581, 451] on button "Save Order" at bounding box center [541, 443] width 83 height 34
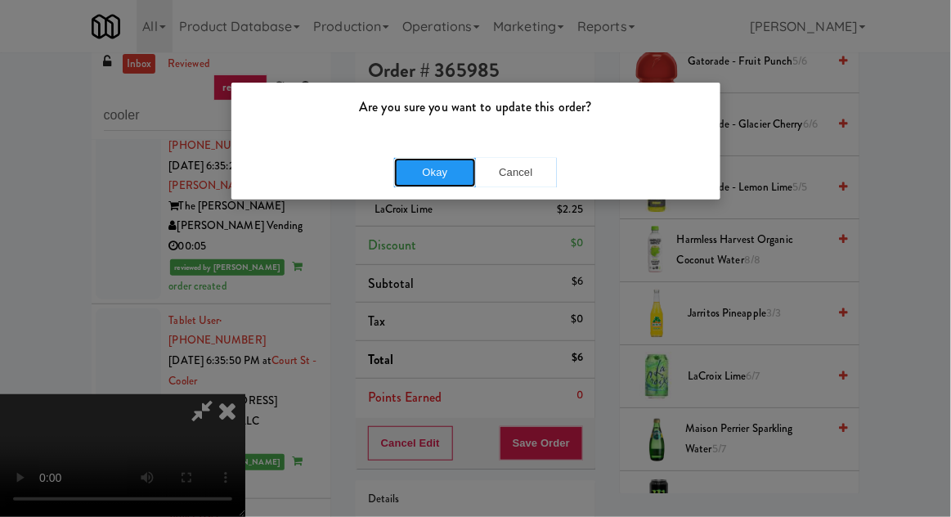
click at [442, 168] on button "Okay" at bounding box center [435, 172] width 82 height 29
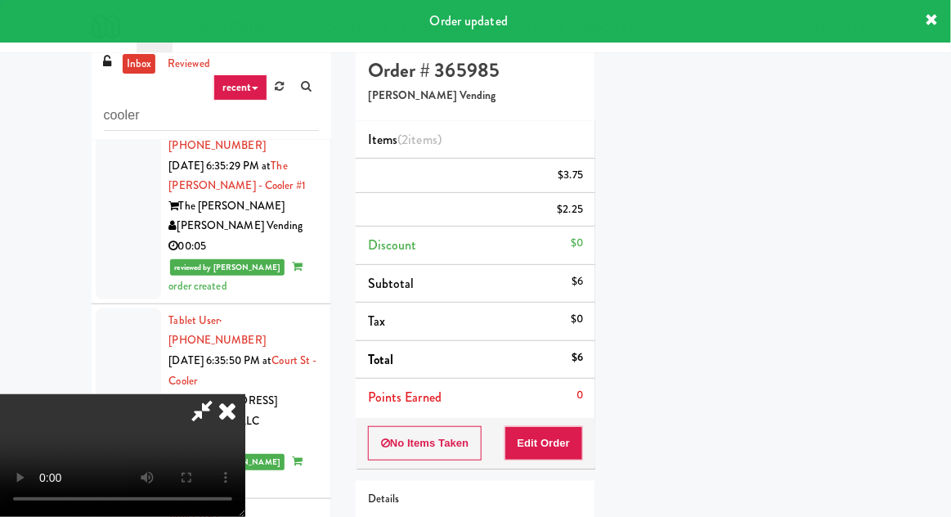
scroll to position [161, 0]
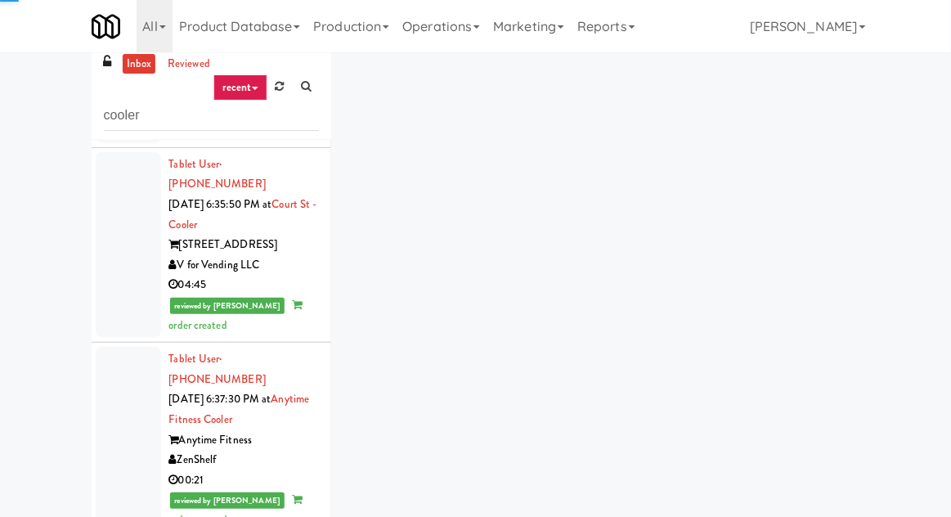
scroll to position [2408, 0]
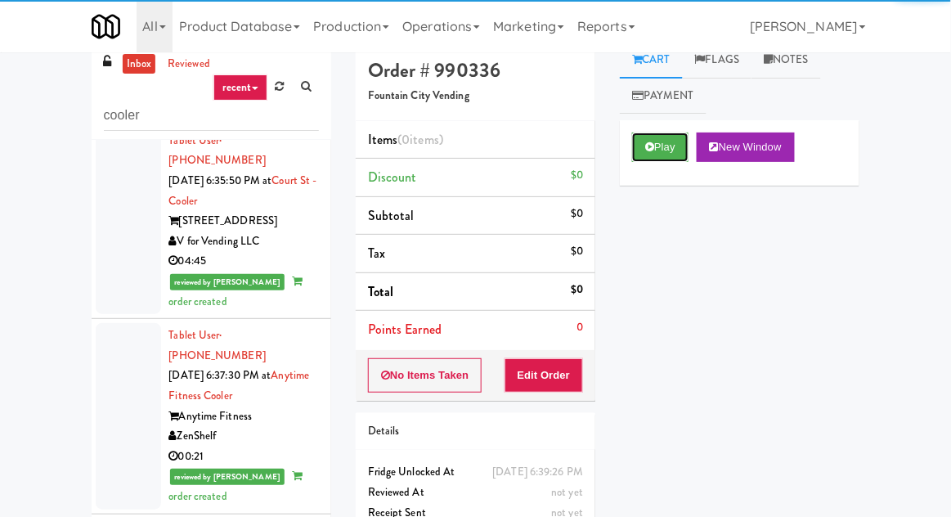
click at [679, 135] on button "Play" at bounding box center [660, 146] width 56 height 29
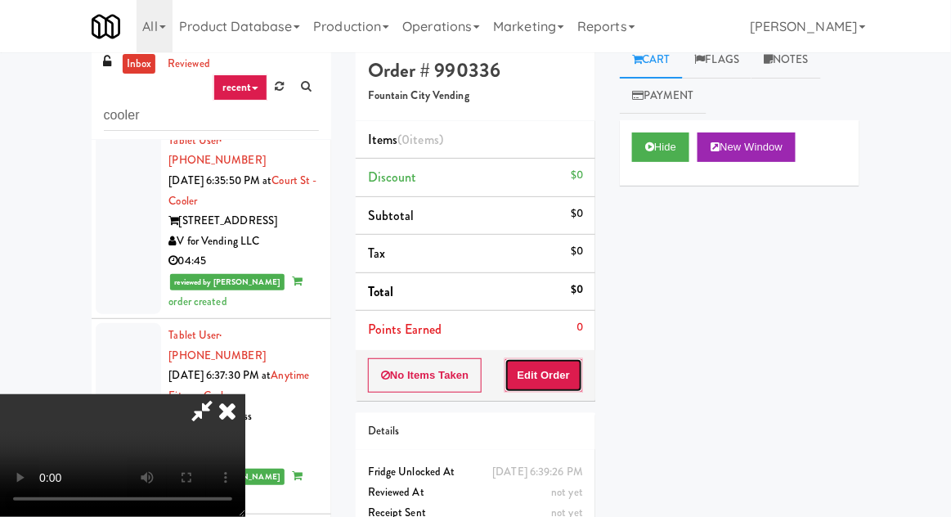
click at [550, 378] on button "Edit Order" at bounding box center [543, 375] width 79 height 34
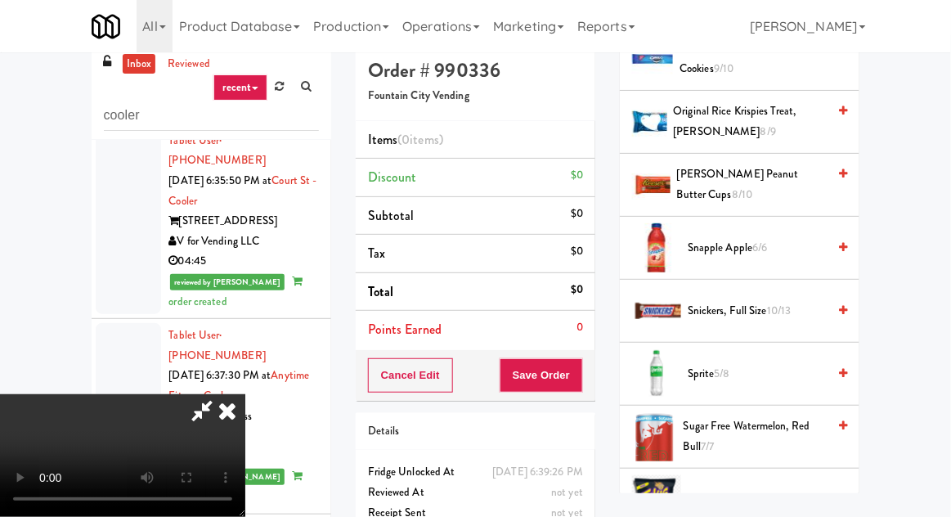
scroll to position [2038, 0]
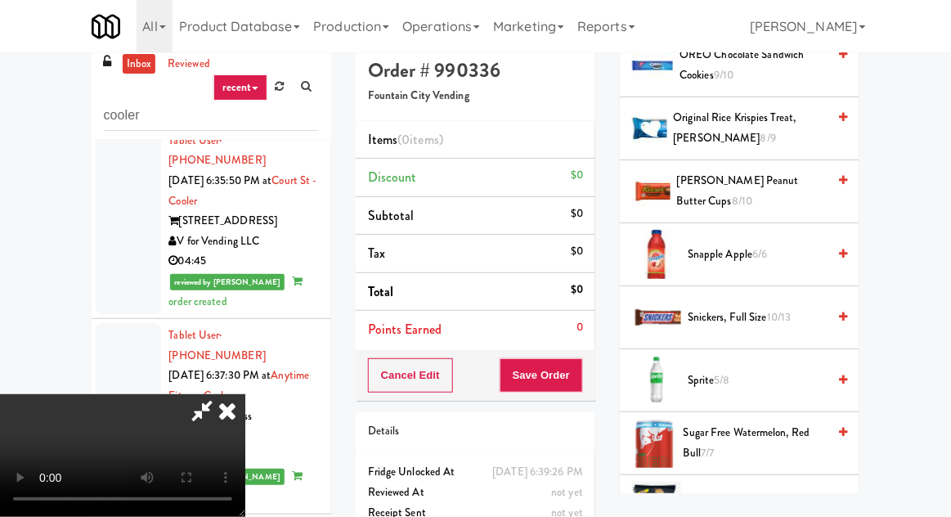
click at [735, 370] on span "Sprite 5/8" at bounding box center [757, 380] width 139 height 20
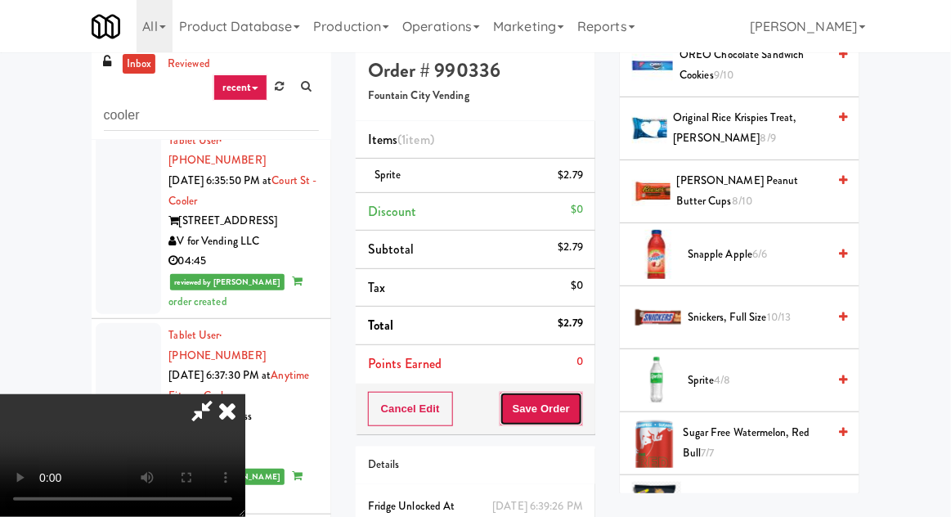
click at [581, 400] on button "Save Order" at bounding box center [541, 409] width 83 height 34
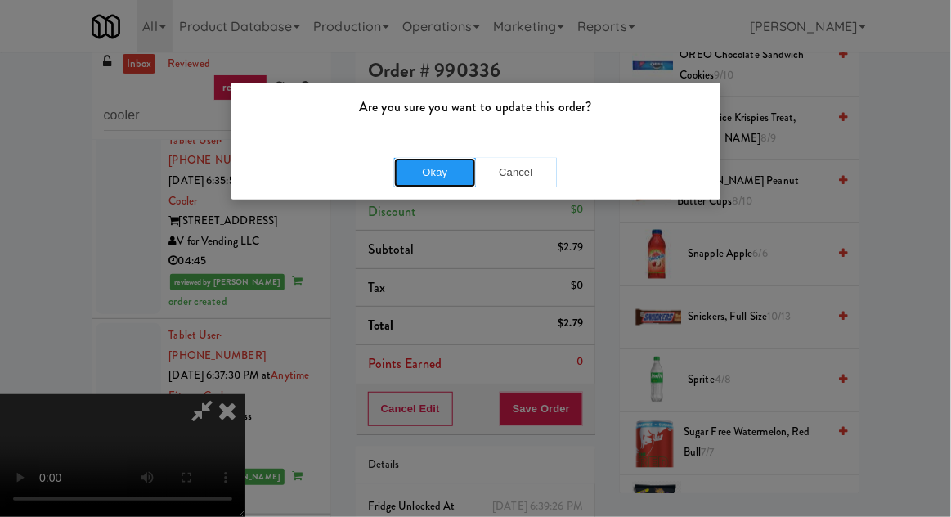
click at [433, 173] on button "Okay" at bounding box center [435, 172] width 82 height 29
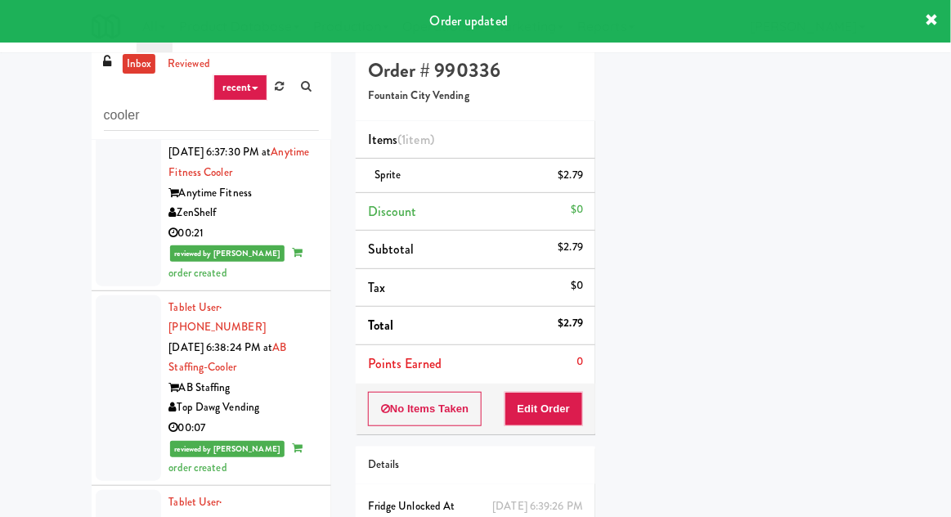
scroll to position [2639, 0]
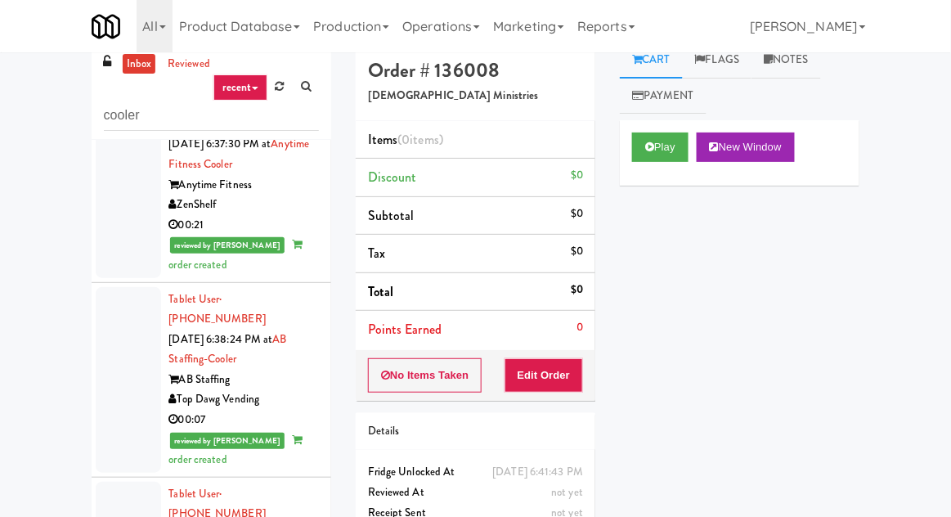
click at [667, 171] on div "Play New Window" at bounding box center [740, 152] width 240 height 65
click at [643, 155] on button "Play" at bounding box center [660, 146] width 56 height 29
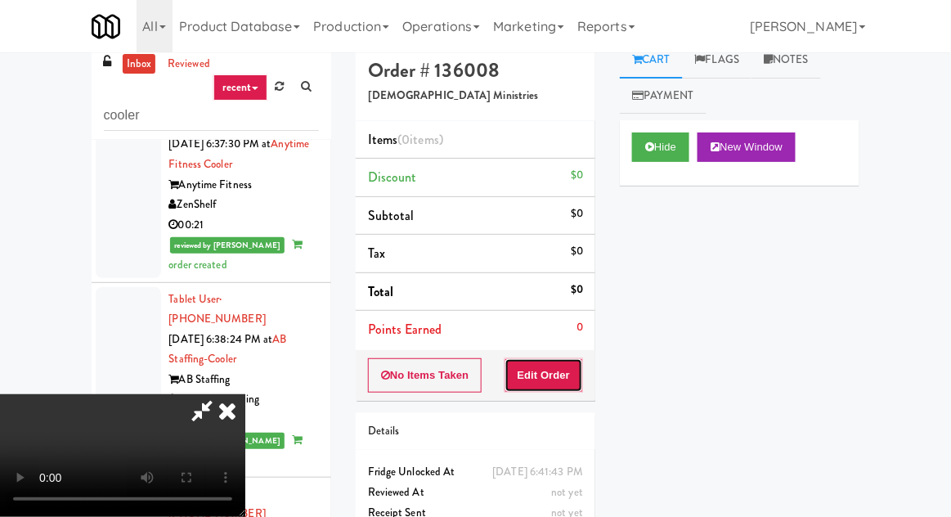
click at [527, 363] on button "Edit Order" at bounding box center [543, 375] width 79 height 34
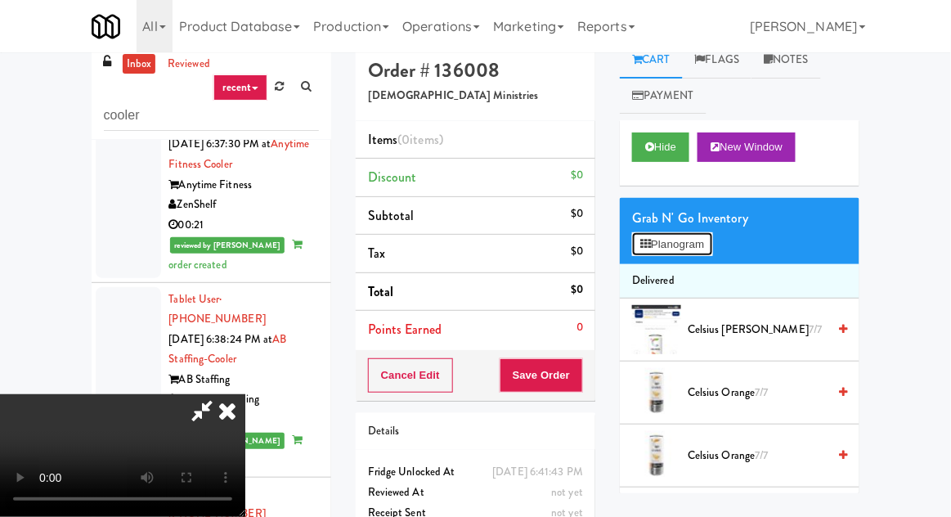
click at [688, 232] on button "Planogram" at bounding box center [672, 244] width 80 height 25
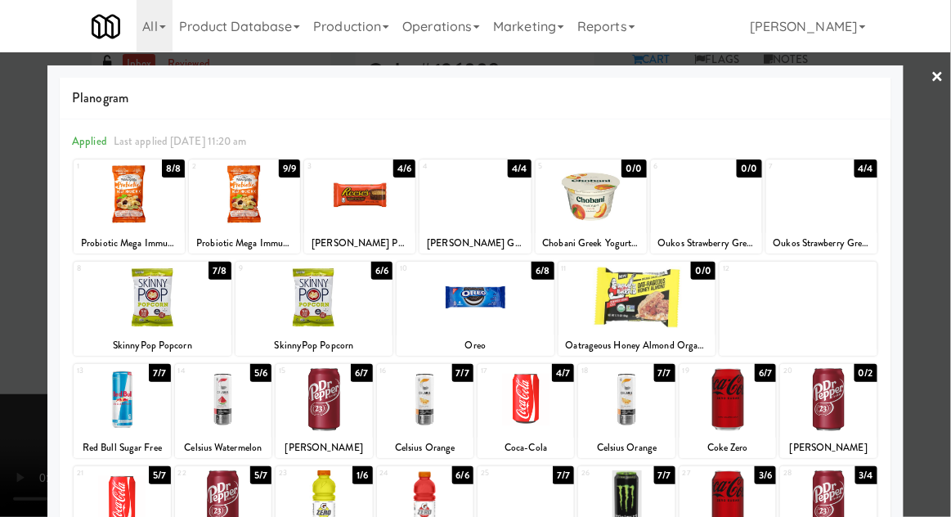
click at [328, 409] on div at bounding box center [324, 399] width 96 height 63
click at [326, 406] on div at bounding box center [324, 399] width 96 height 63
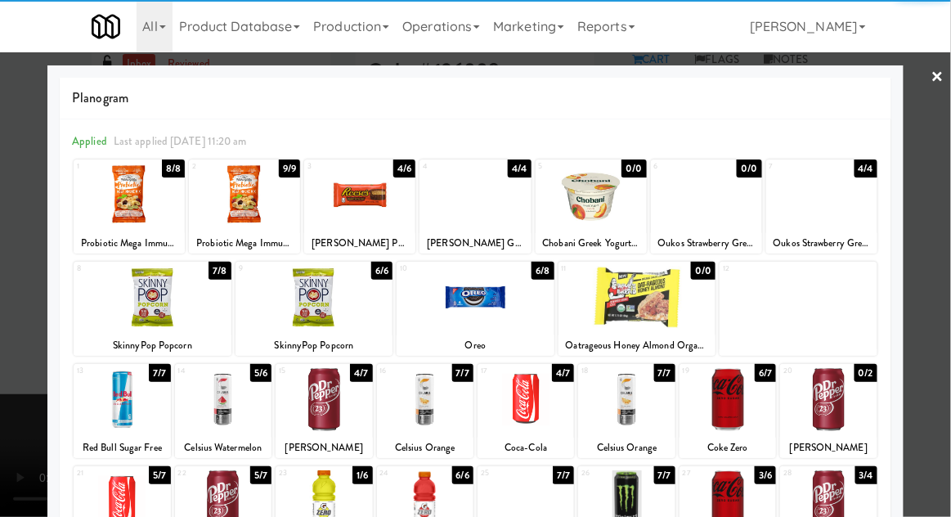
click at [737, 392] on div at bounding box center [727, 399] width 96 height 63
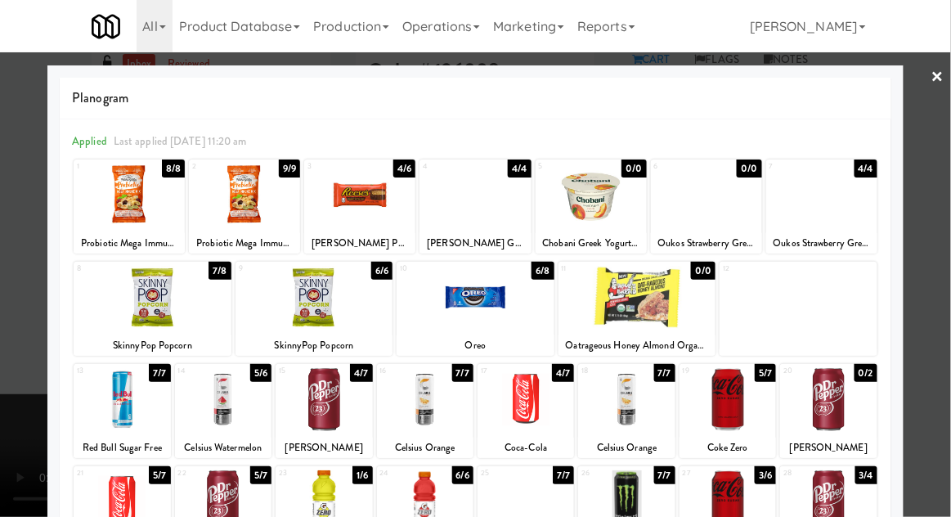
click at [20, 379] on div at bounding box center [475, 258] width 951 height 517
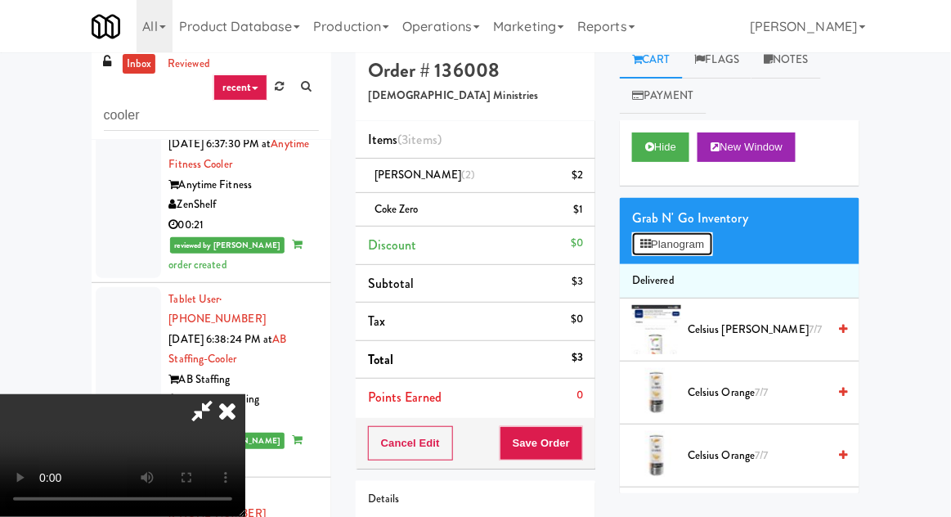
click at [696, 244] on button "Planogram" at bounding box center [672, 244] width 80 height 25
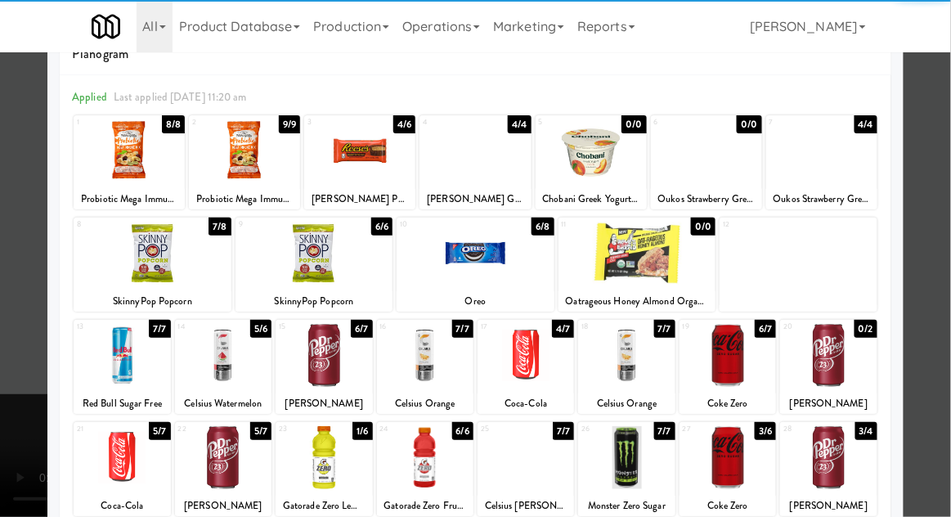
scroll to position [82, 0]
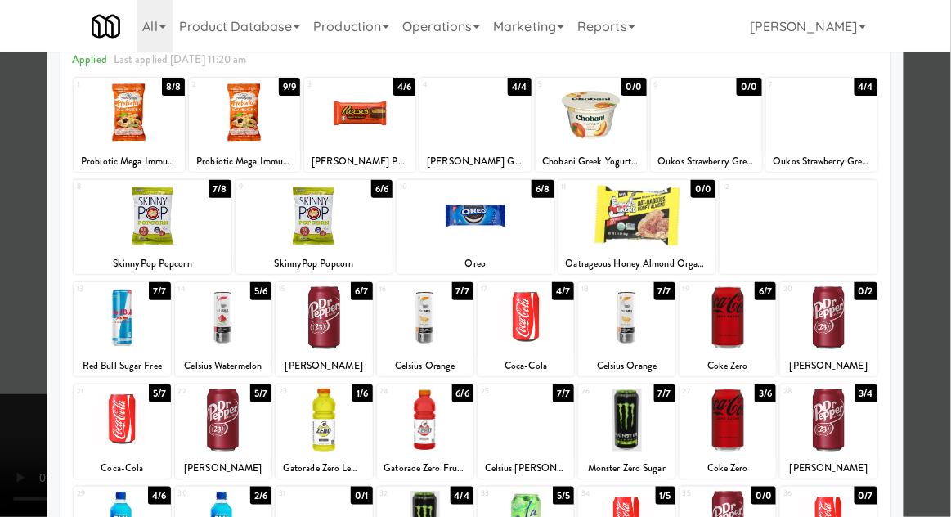
click at [18, 283] on div at bounding box center [475, 258] width 951 height 517
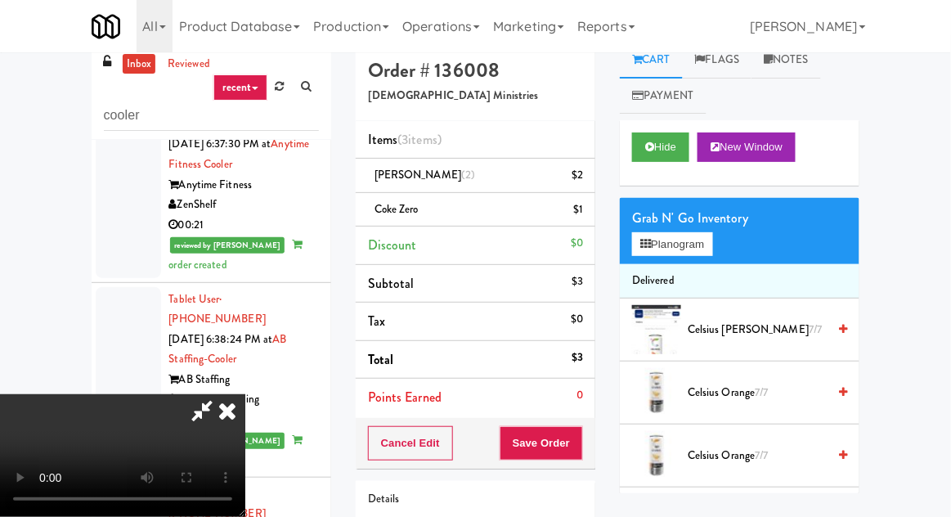
scroll to position [60, 0]
click at [593, 433] on div "Cancel Edit Save Order" at bounding box center [476, 443] width 240 height 51
click at [579, 435] on button "Save Order" at bounding box center [541, 443] width 83 height 34
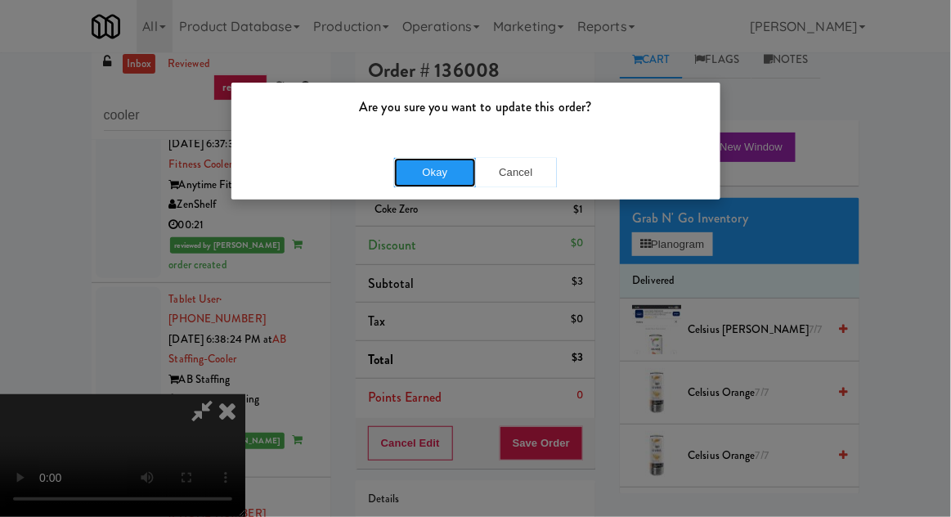
click at [401, 171] on button "Okay" at bounding box center [435, 172] width 82 height 29
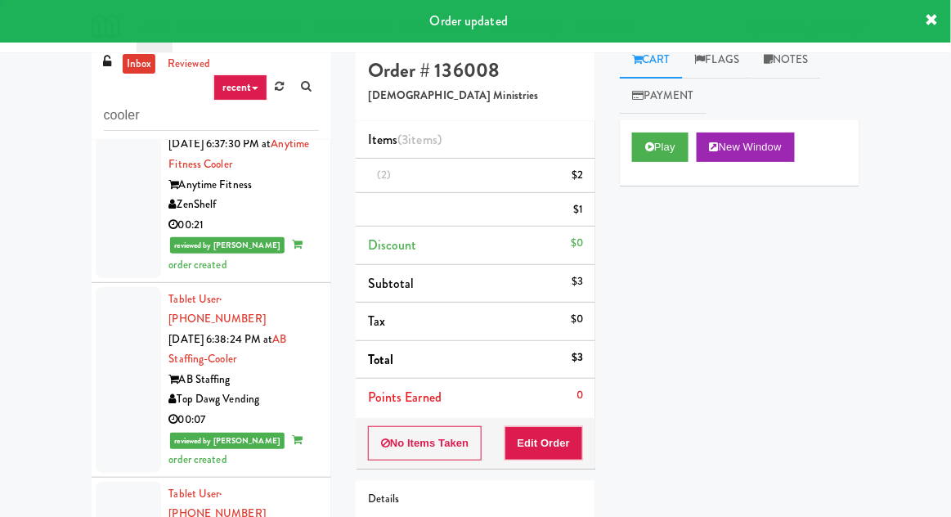
scroll to position [0, 0]
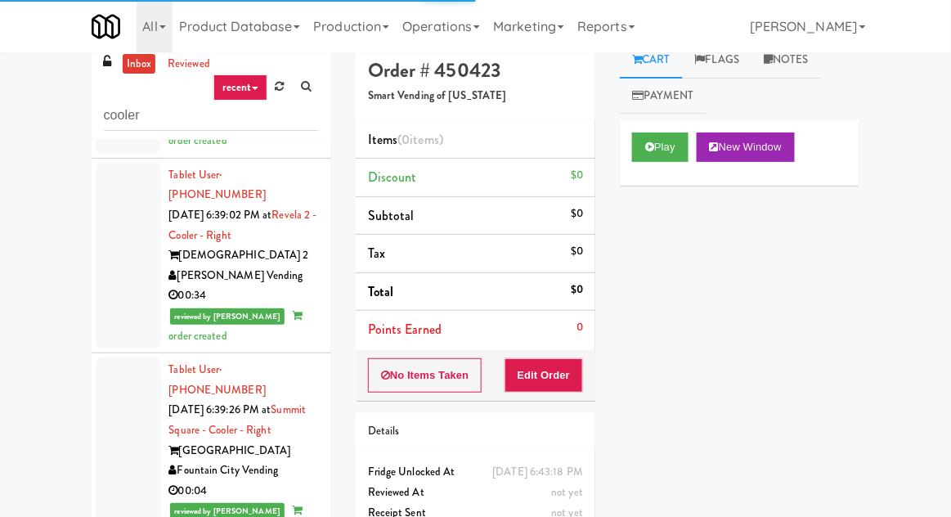
scroll to position [2960, 0]
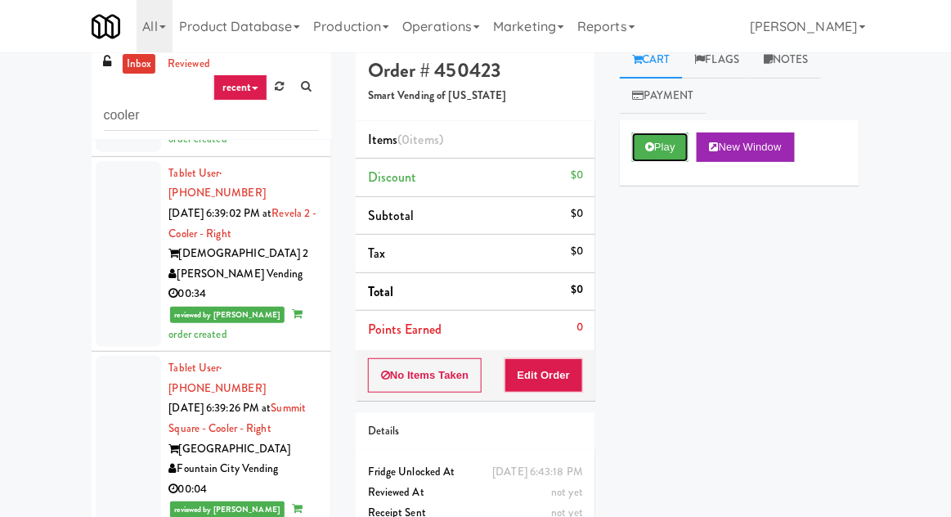
click at [680, 153] on button "Play" at bounding box center [660, 146] width 56 height 29
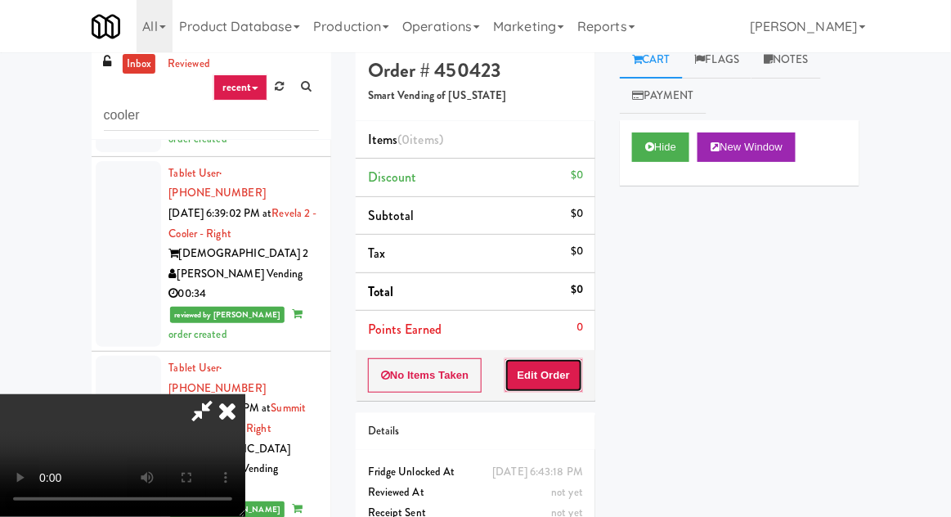
click at [542, 375] on button "Edit Order" at bounding box center [543, 375] width 79 height 34
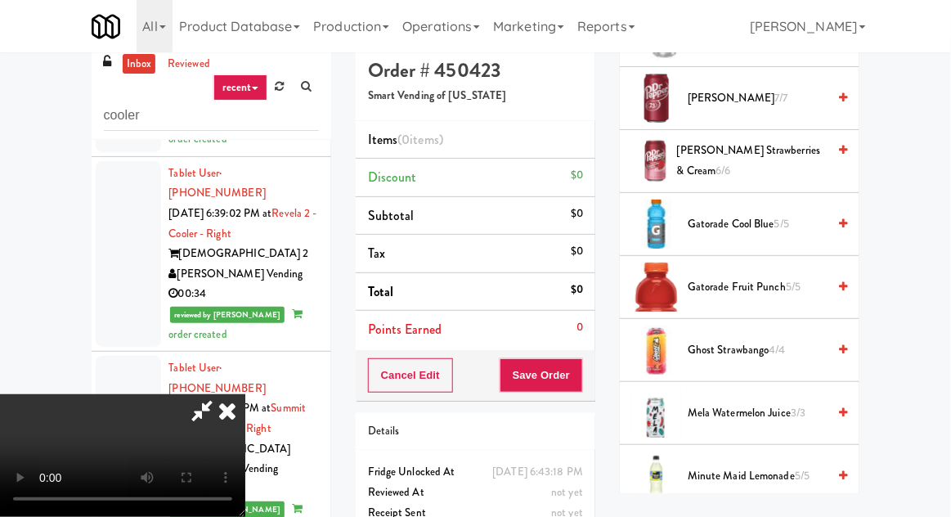
scroll to position [1056, 0]
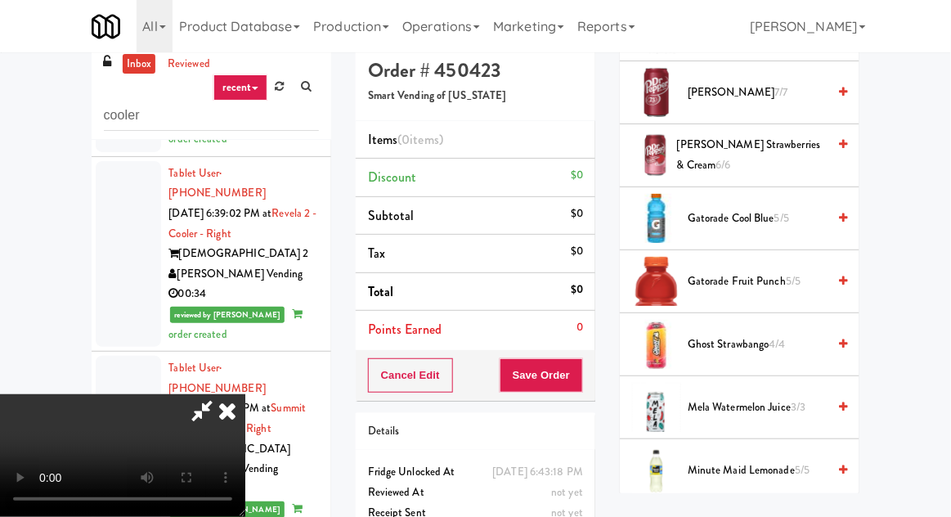
click at [743, 343] on span "Ghost Strawbango 4/4" at bounding box center [757, 344] width 139 height 20
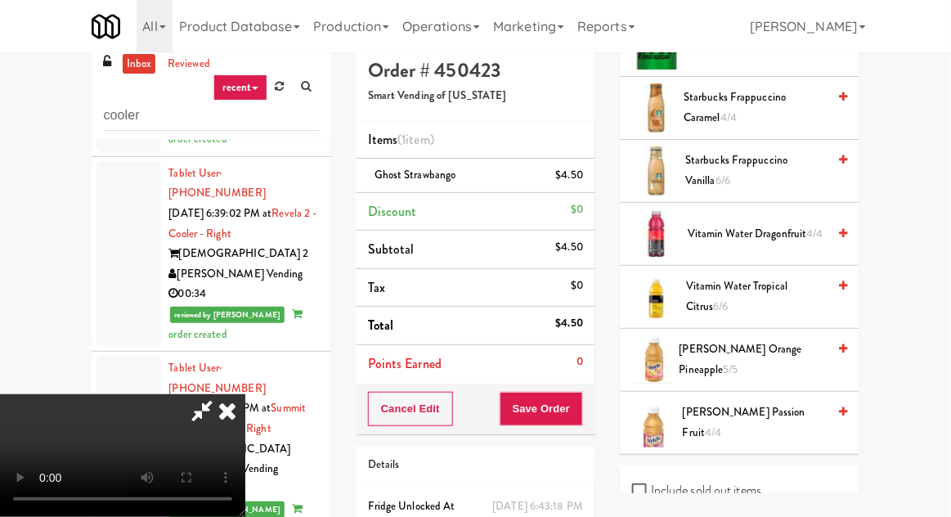
scroll to position [2301, 0]
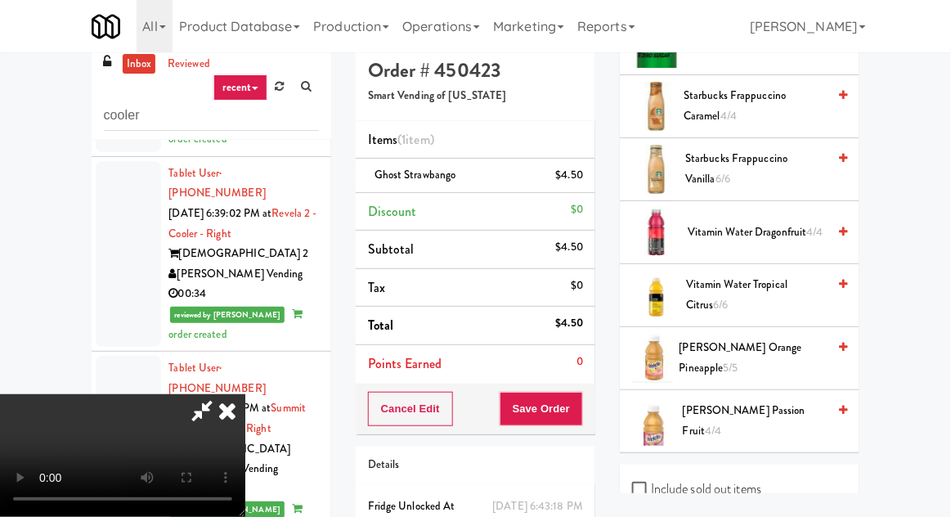
click at [706, 402] on span "Welch's Passion Fruit 4/4" at bounding box center [755, 421] width 145 height 40
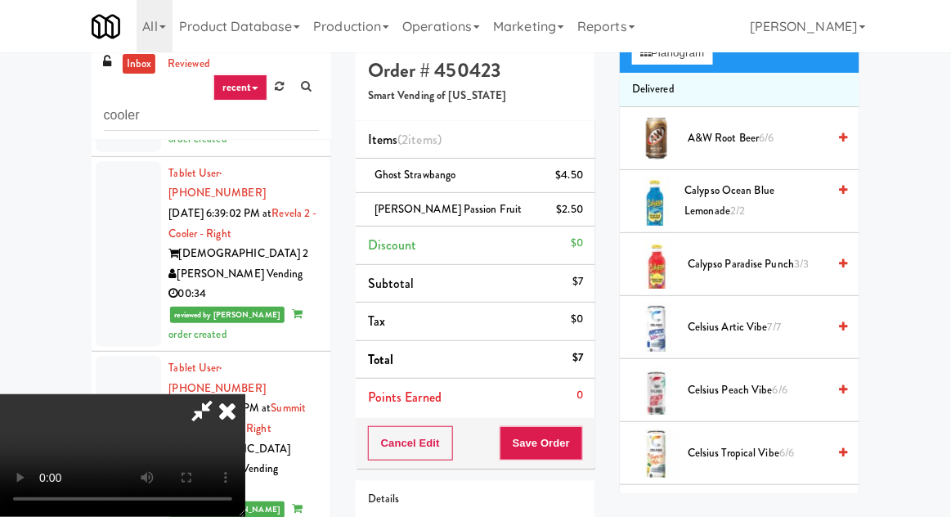
scroll to position [0, 0]
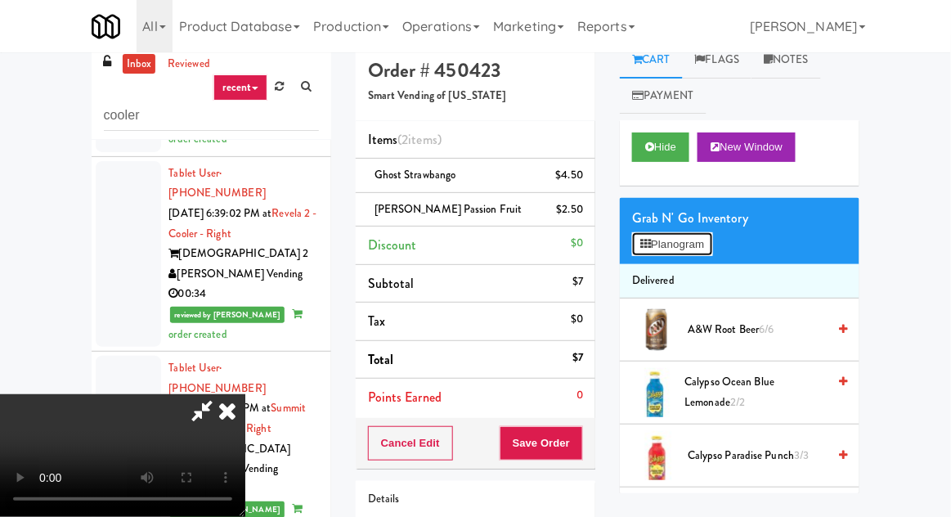
click at [706, 240] on button "Planogram" at bounding box center [672, 244] width 80 height 25
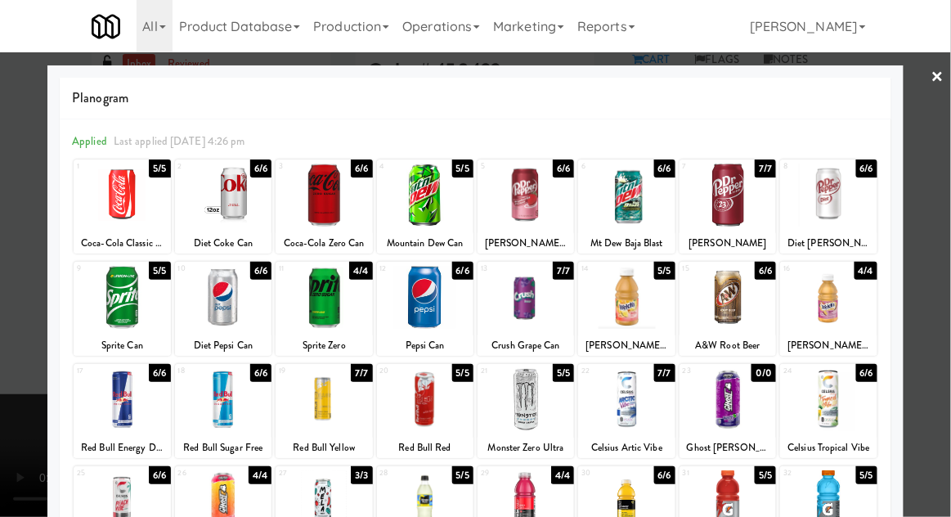
click at [643, 316] on div at bounding box center [626, 297] width 96 height 63
click at [49, 405] on div "Planogram Applied Last applied Monday 4:26 pm 1 5/5 Coca-Cola Classic Can 2 6/6…" at bounding box center [475, 433] width 856 height 737
click at [5, 350] on div at bounding box center [475, 258] width 951 height 517
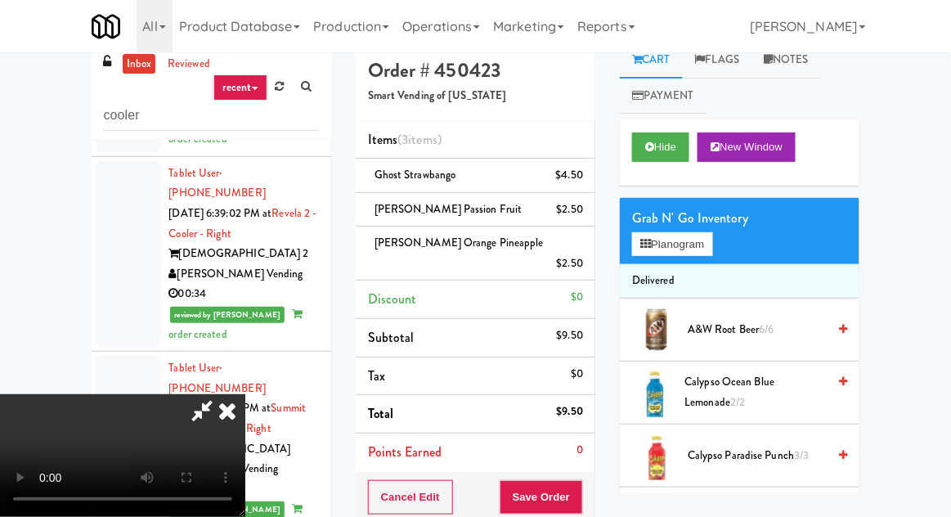
click at [558, 204] on div "$2.50" at bounding box center [570, 209] width 27 height 20
click at [574, 208] on link at bounding box center [581, 216] width 15 height 20
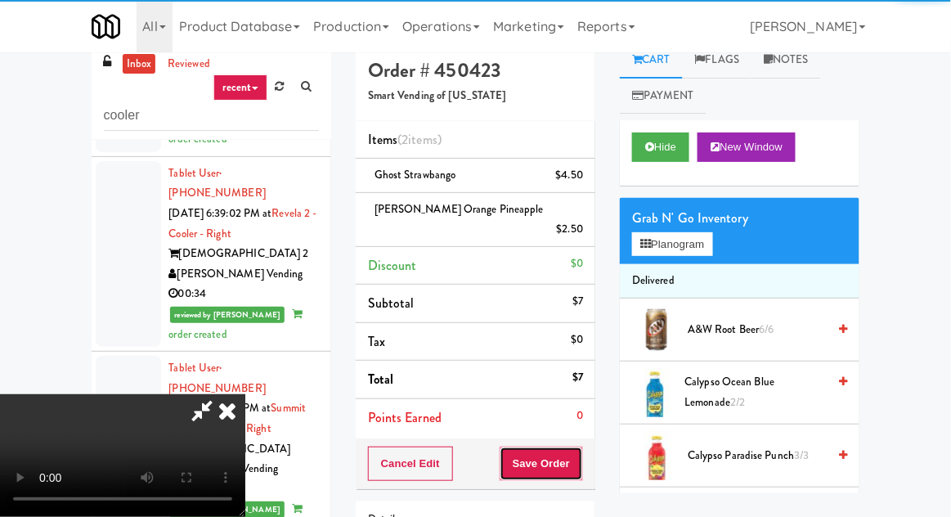
click at [579, 447] on button "Save Order" at bounding box center [541, 463] width 83 height 34
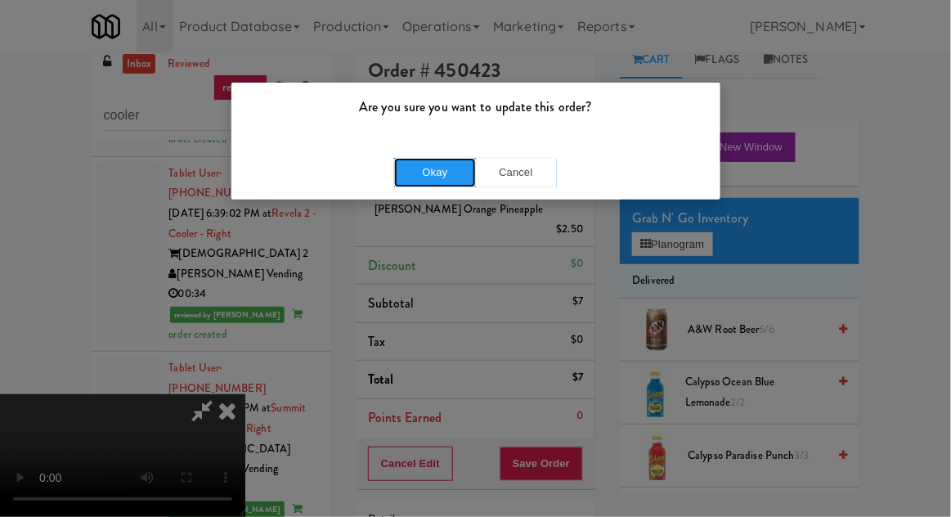
click at [437, 174] on button "Okay" at bounding box center [435, 172] width 82 height 29
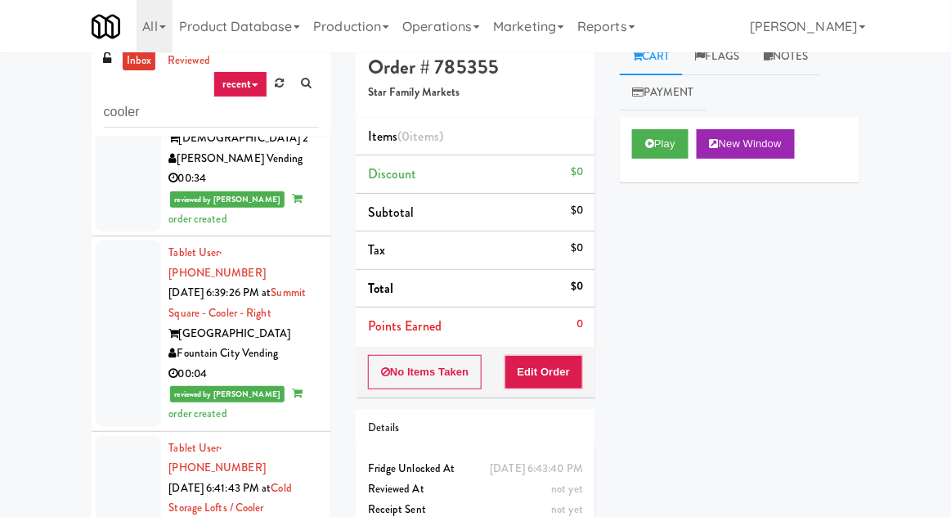
scroll to position [61, 0]
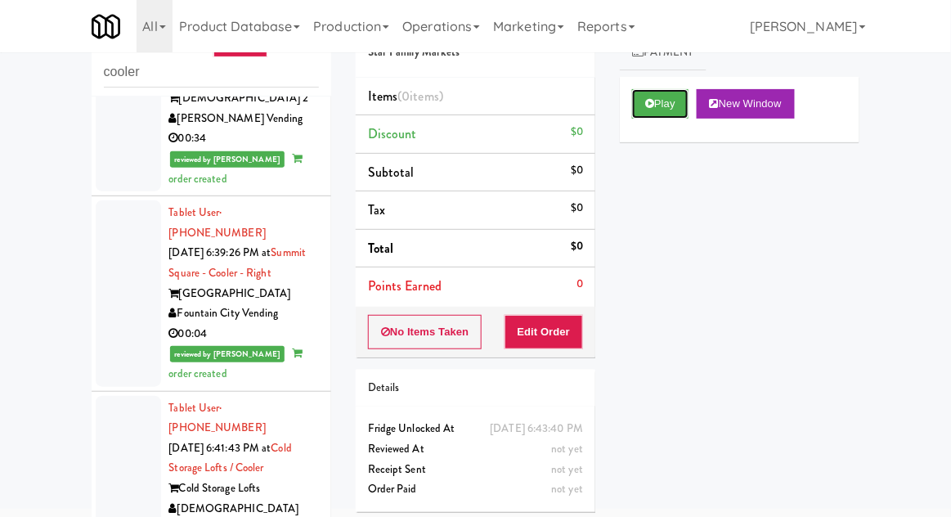
click at [633, 109] on button "Play" at bounding box center [660, 103] width 56 height 29
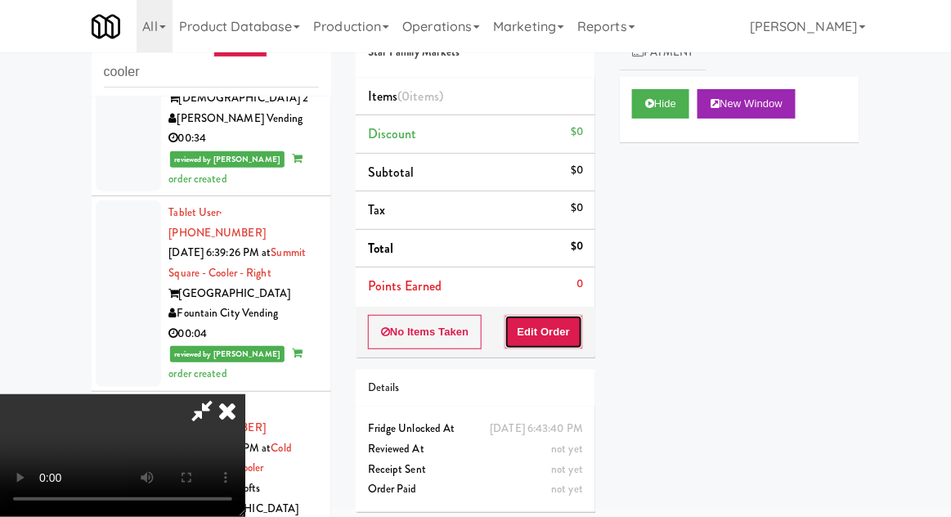
click at [552, 343] on button "Edit Order" at bounding box center [543, 332] width 79 height 34
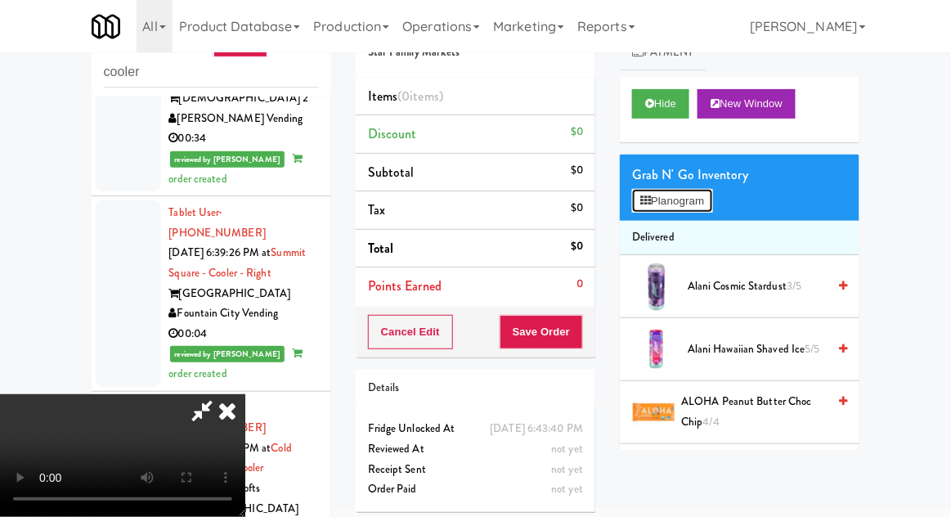
click at [688, 206] on button "Planogram" at bounding box center [672, 201] width 80 height 25
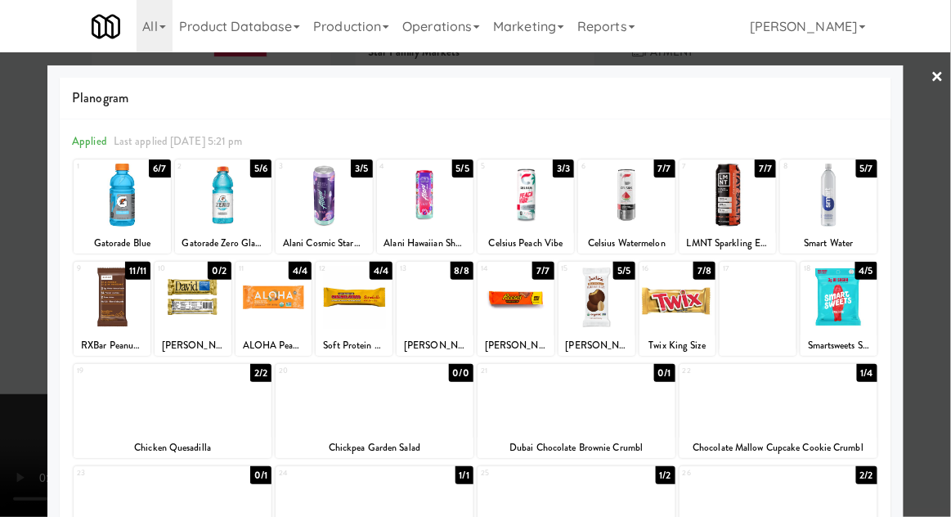
click at [536, 396] on div at bounding box center [576, 399] width 198 height 63
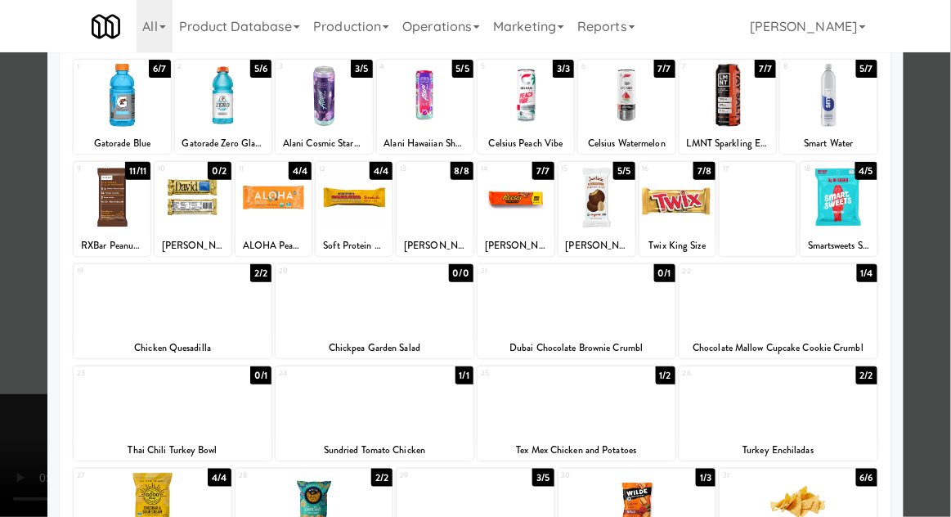
scroll to position [101, 0]
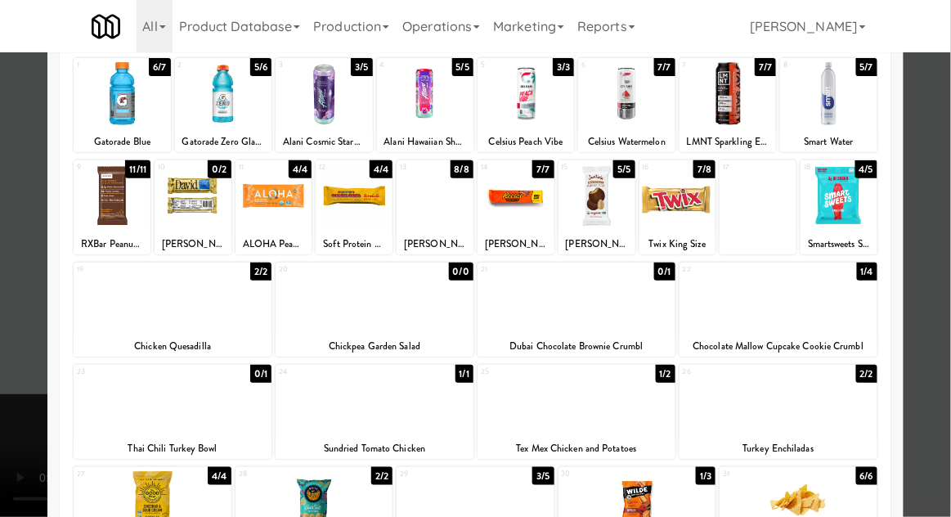
click at [50, 379] on div "Planogram Applied Last applied Tuesday 5:21 pm 1 6/7 Gatorade Blue 2 5/6 Gatora…" at bounding box center [475, 384] width 856 height 840
click at [20, 347] on div at bounding box center [475, 258] width 951 height 517
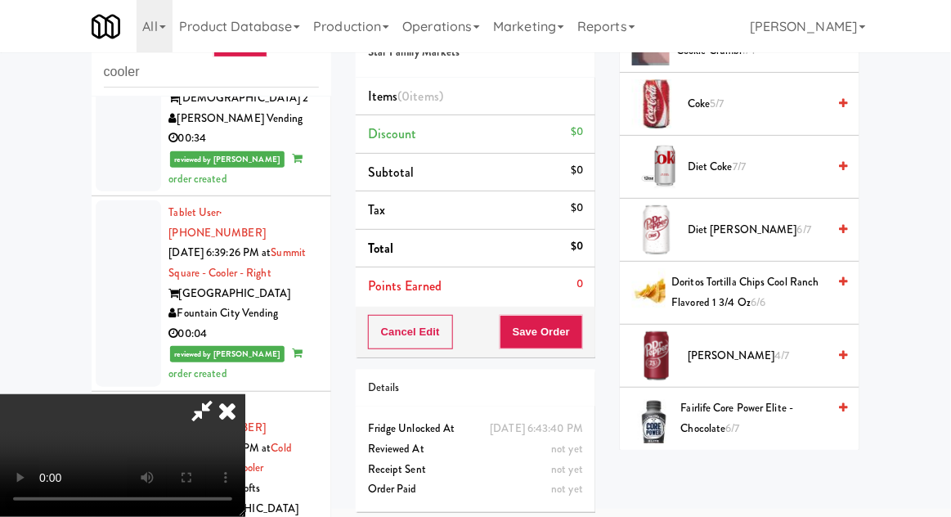
scroll to position [628, 0]
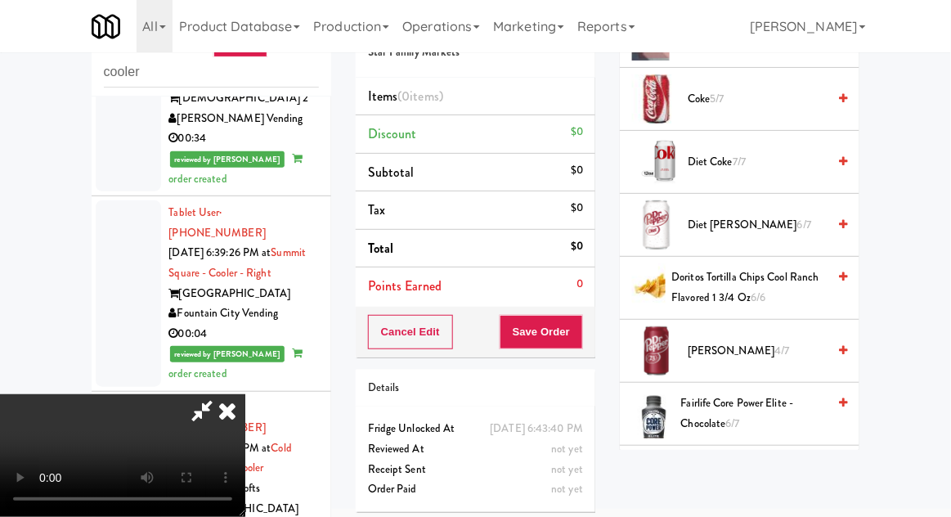
click at [717, 349] on span "Dr Pepper 4/7" at bounding box center [757, 351] width 139 height 20
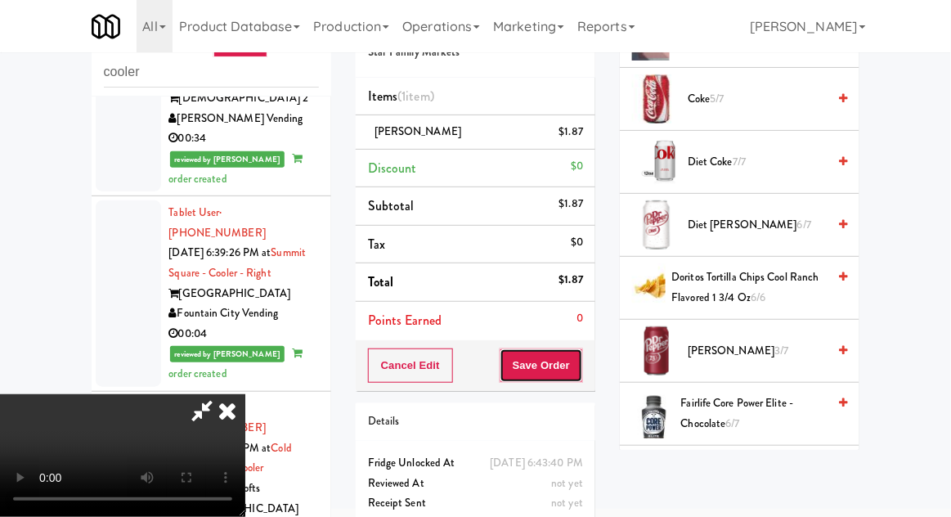
click at [577, 364] on button "Save Order" at bounding box center [541, 365] width 83 height 34
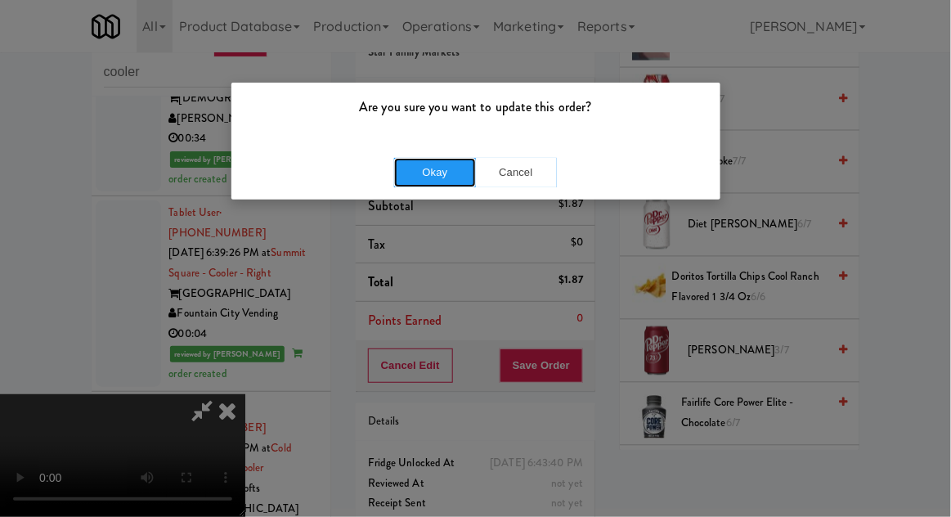
click at [446, 173] on button "Okay" at bounding box center [435, 172] width 82 height 29
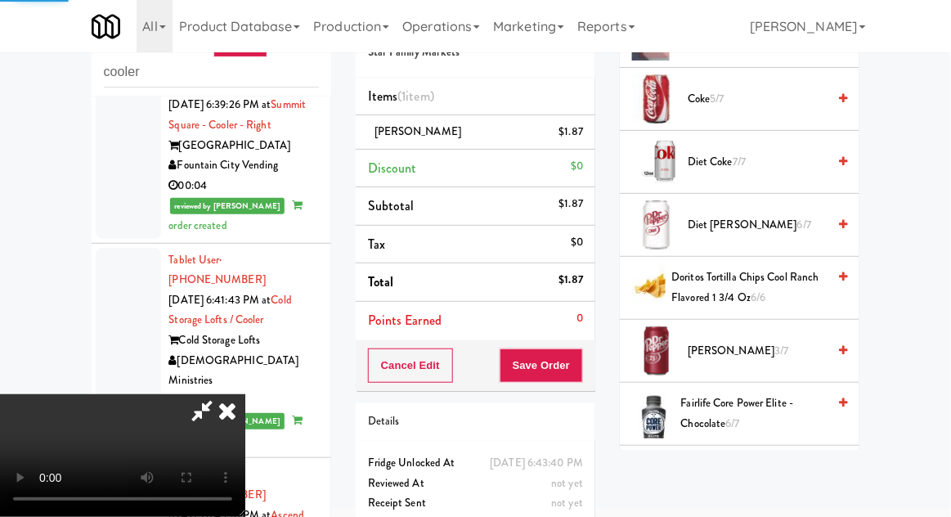
scroll to position [161, 0]
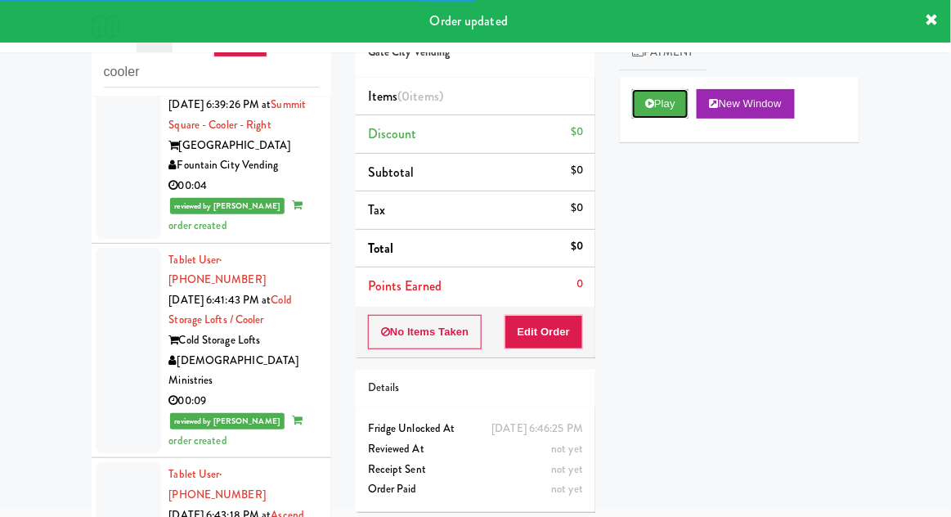
click at [682, 101] on button "Play" at bounding box center [660, 103] width 56 height 29
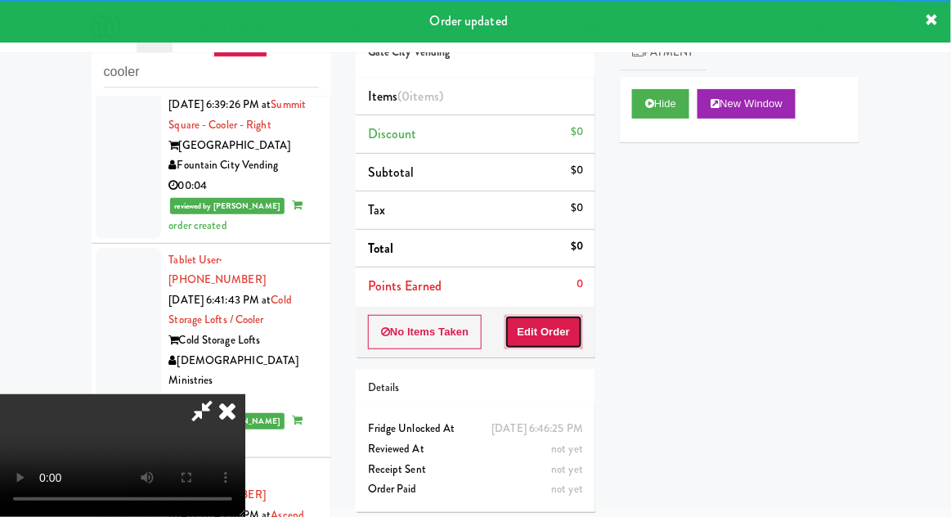
click at [559, 337] on button "Edit Order" at bounding box center [543, 332] width 79 height 34
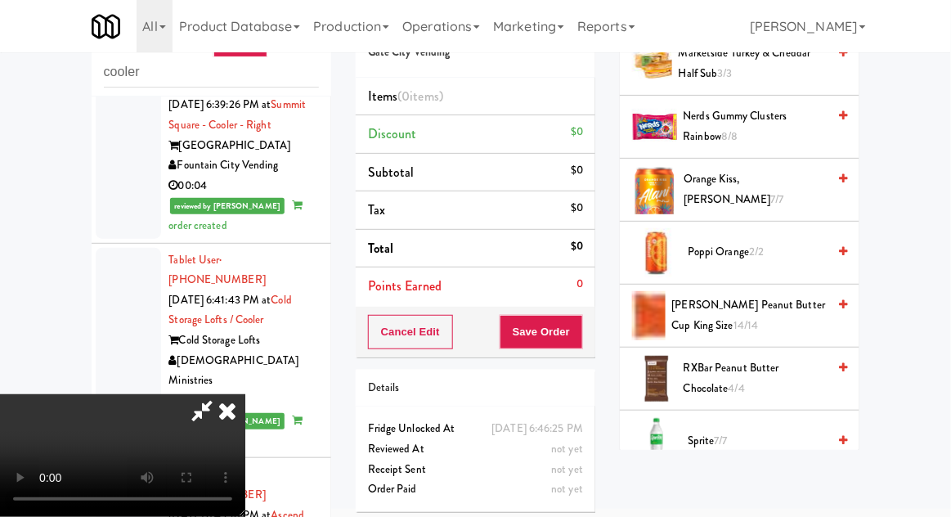
scroll to position [1615, 0]
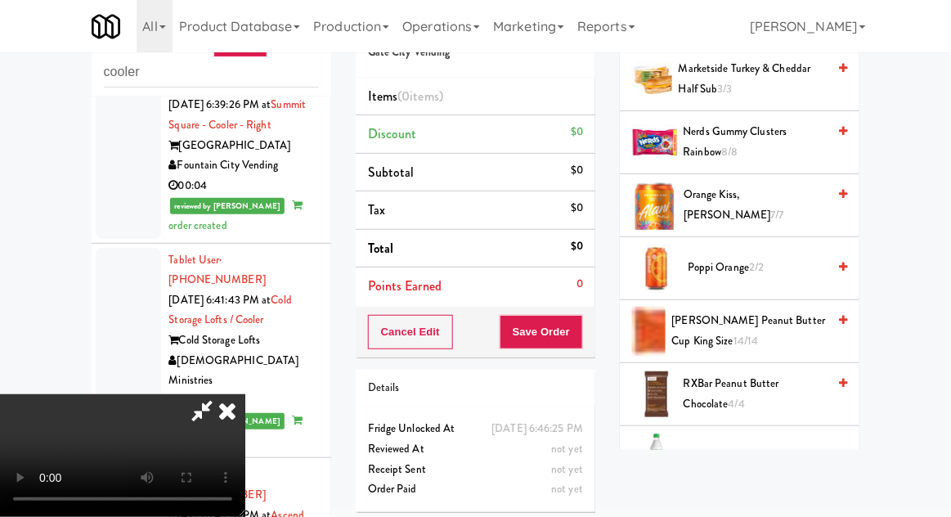
click at [737, 322] on span "Reese's Peanut Butter Cup King Size 14/14" at bounding box center [749, 331] width 155 height 40
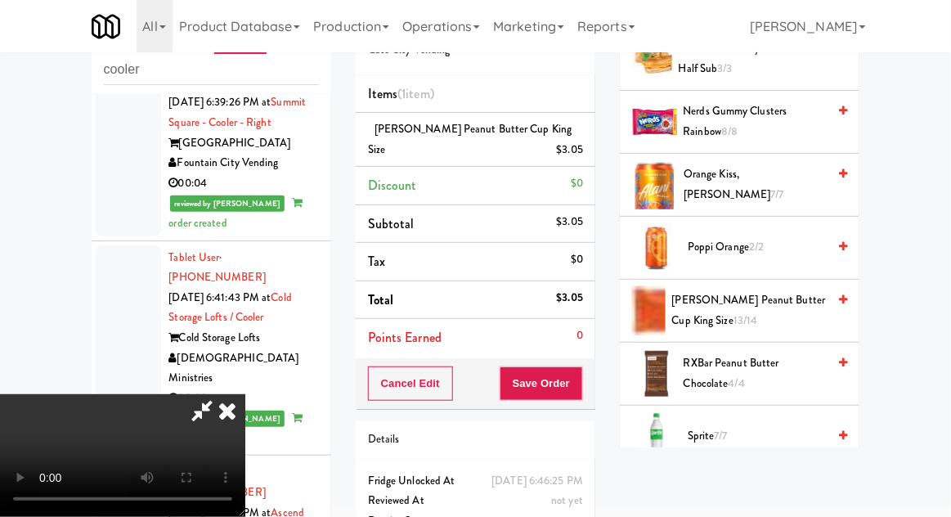
scroll to position [1642, 0]
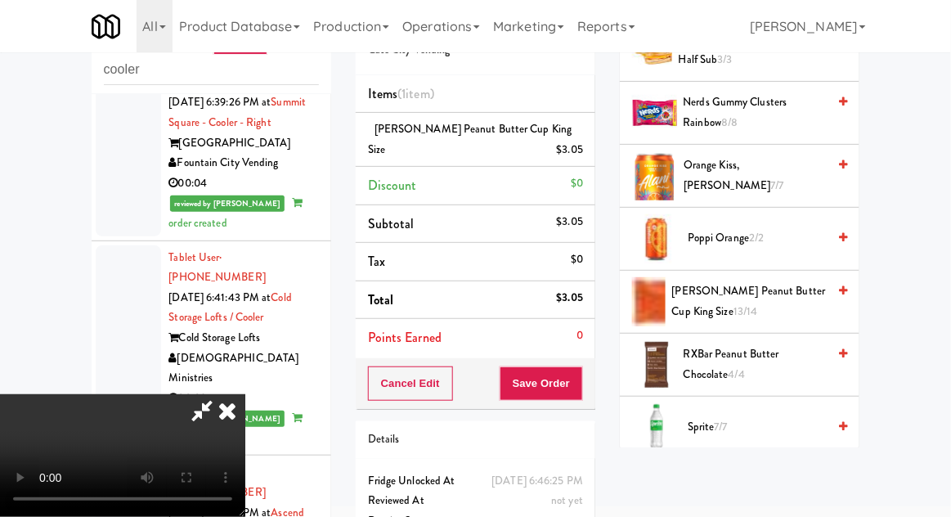
click at [785, 294] on span "Reese's Peanut Butter Cup King Size 13/14" at bounding box center [749, 301] width 155 height 40
click at [579, 394] on button "Save Order" at bounding box center [541, 383] width 83 height 34
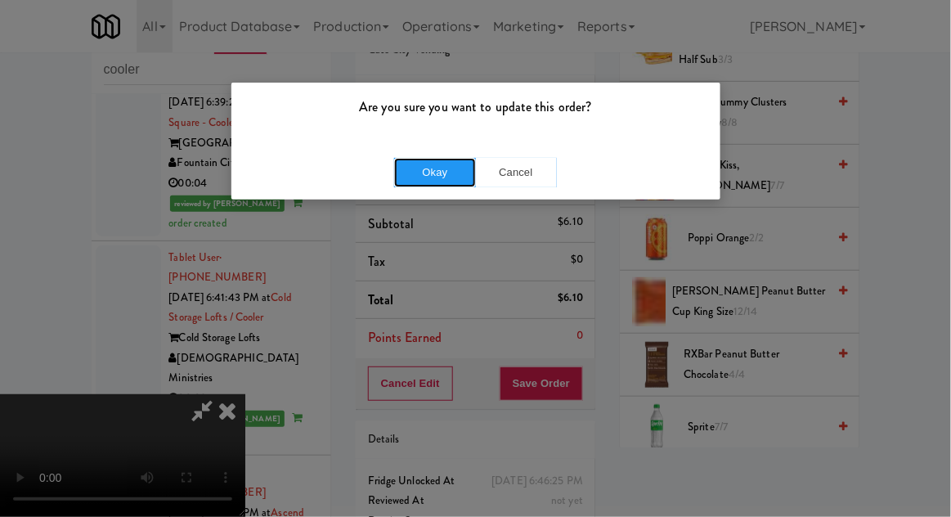
click at [419, 158] on button "Okay" at bounding box center [435, 172] width 82 height 29
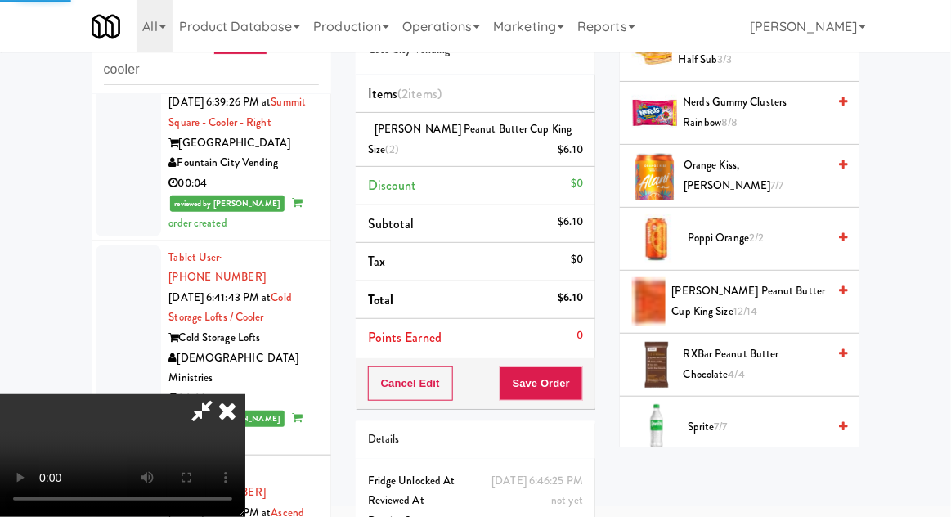
scroll to position [161, 0]
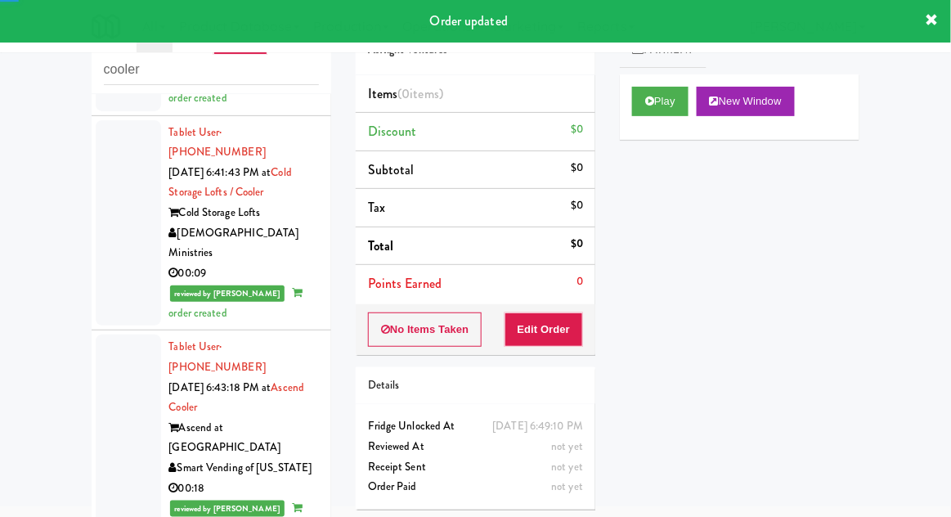
scroll to position [3351, 0]
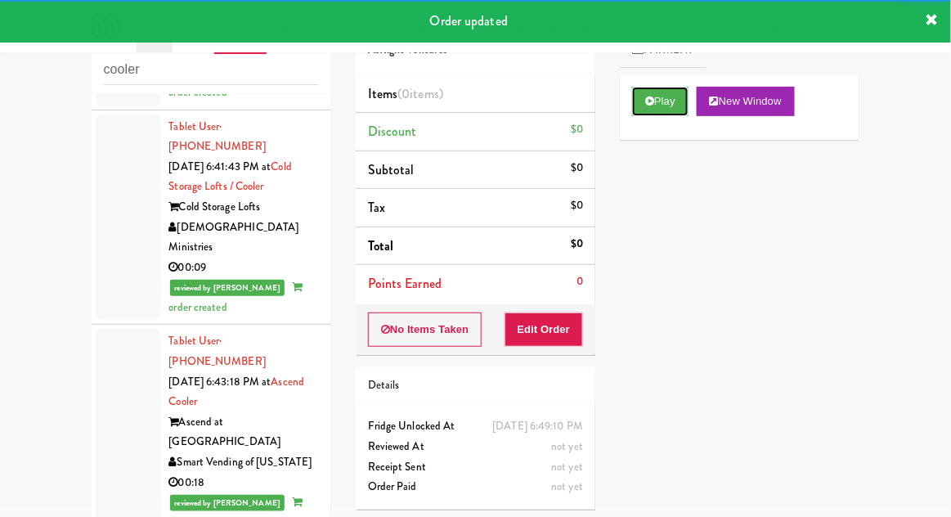
click at [652, 88] on button "Play" at bounding box center [660, 101] width 56 height 29
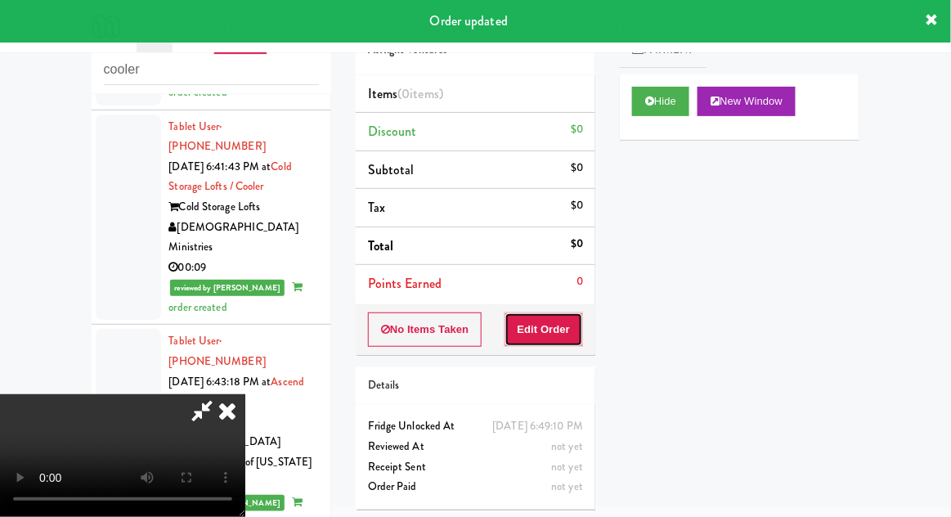
click at [569, 315] on button "Edit Order" at bounding box center [543, 329] width 79 height 34
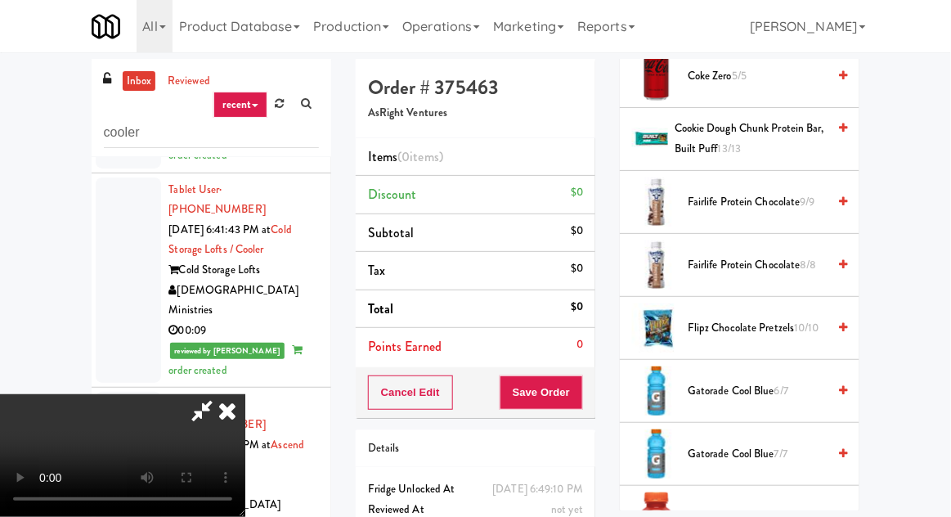
scroll to position [651, 0]
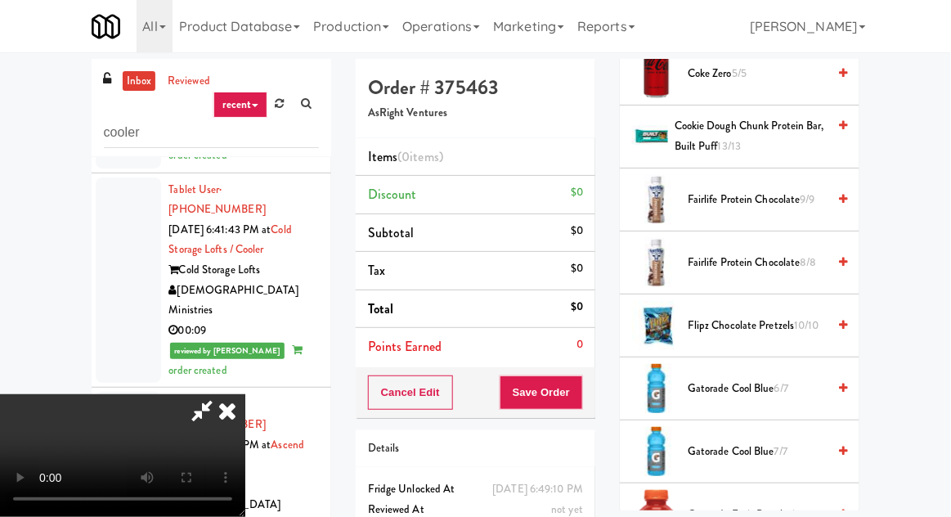
click at [766, 204] on span "Fairlife Protein Chocolate 9/9" at bounding box center [757, 200] width 139 height 20
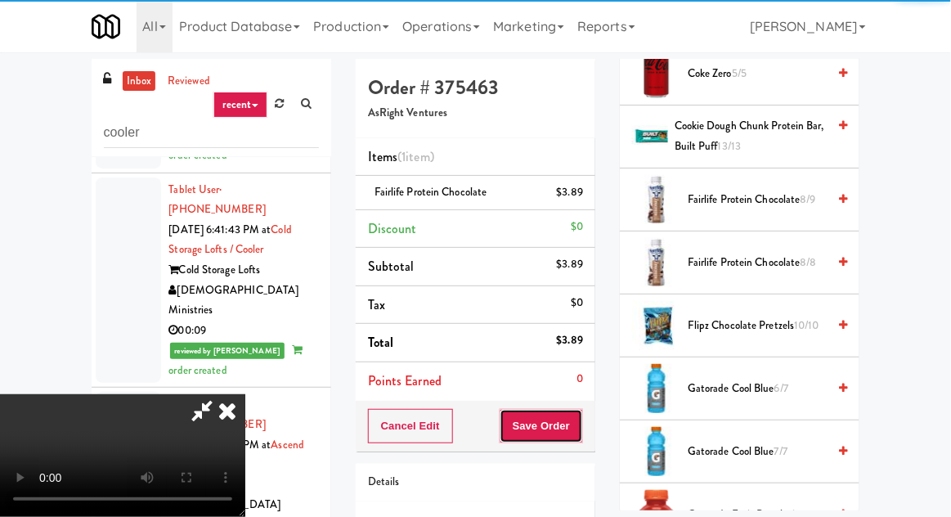
click at [577, 432] on button "Save Order" at bounding box center [541, 426] width 83 height 34
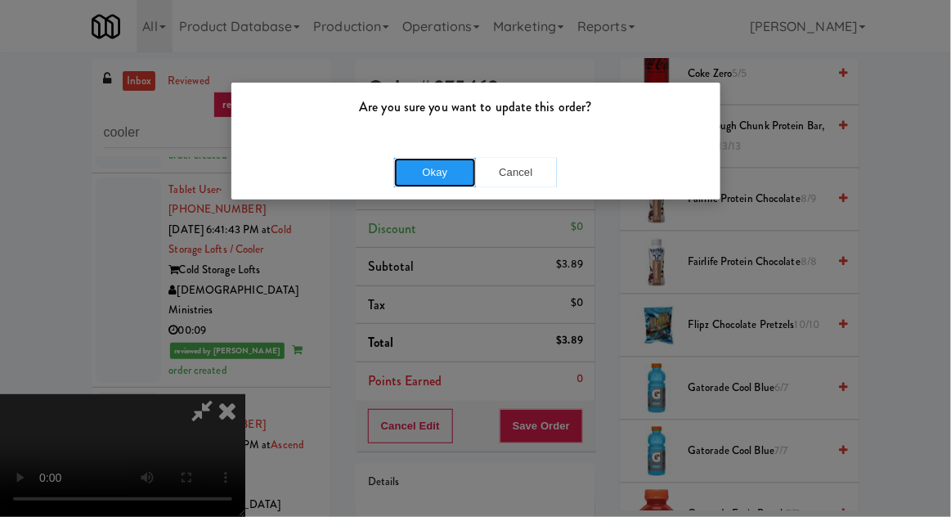
click at [420, 177] on button "Okay" at bounding box center [435, 172] width 82 height 29
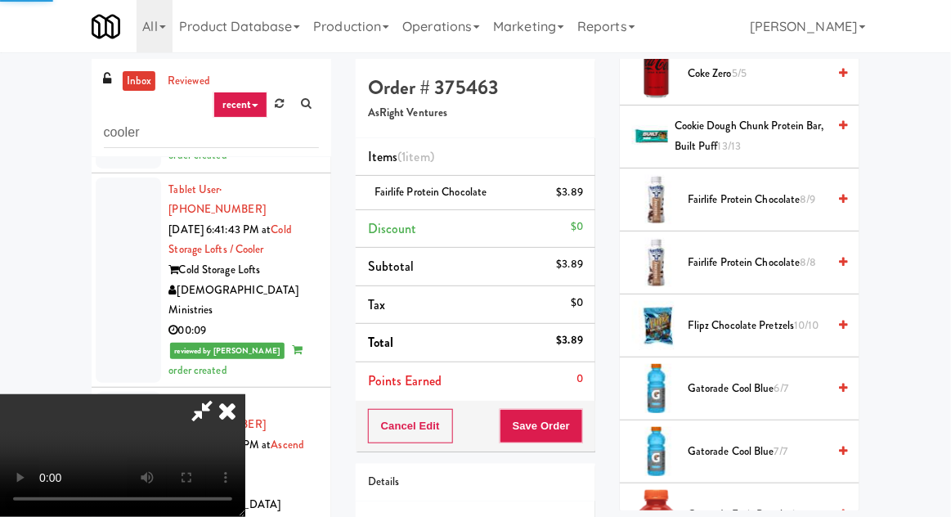
scroll to position [161, 0]
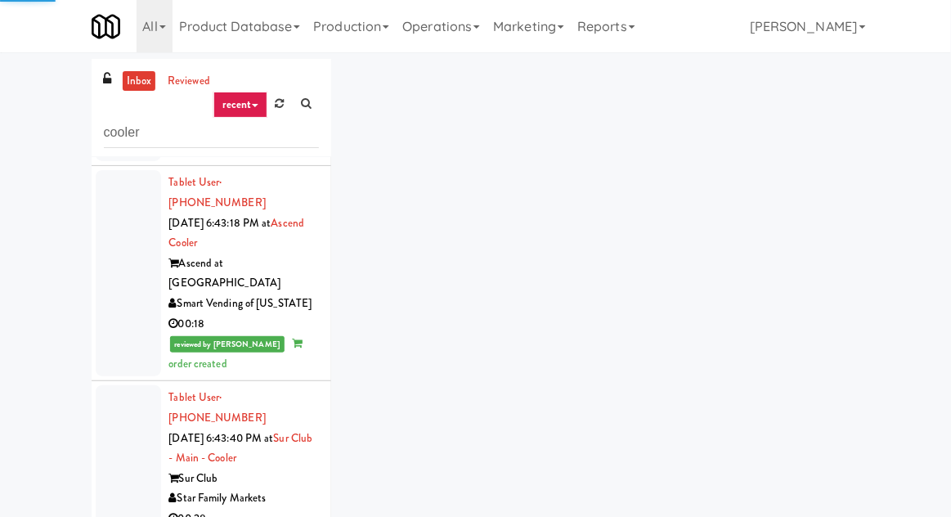
scroll to position [3573, 0]
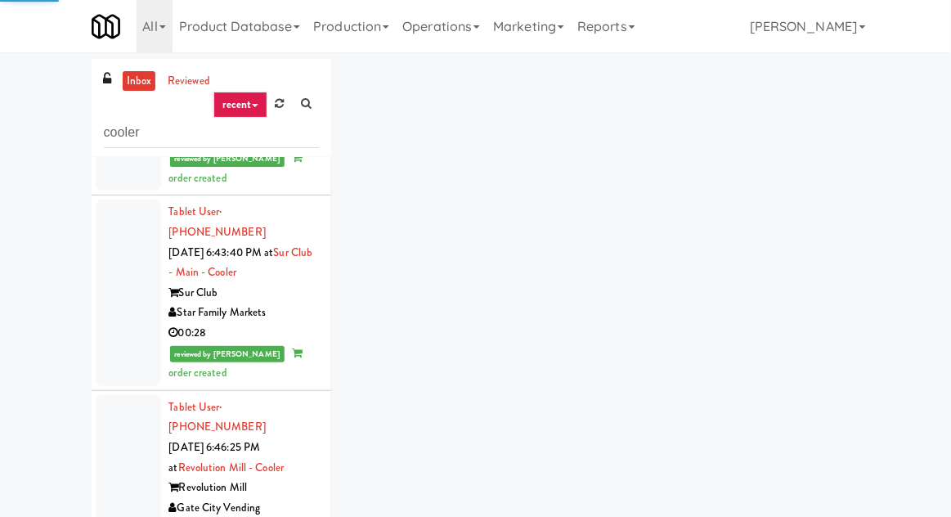
scroll to position [3804, 0]
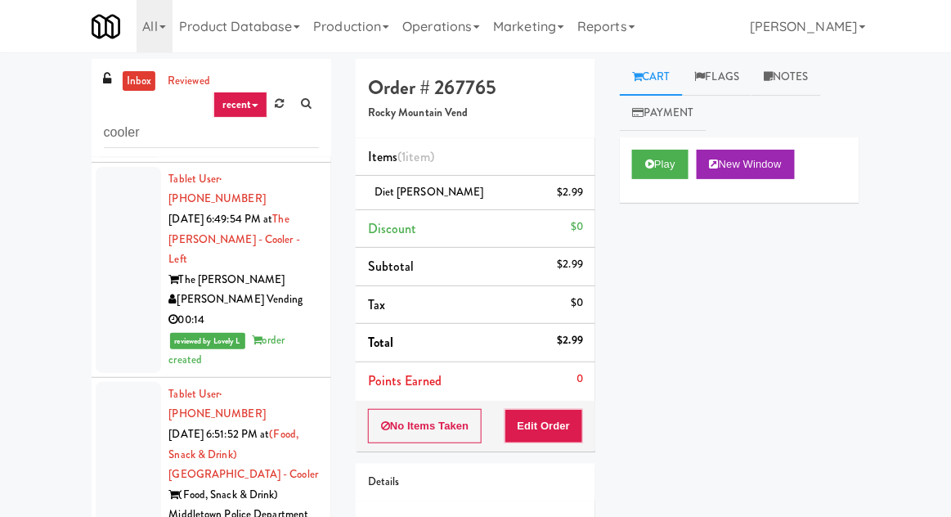
scroll to position [4573, 0]
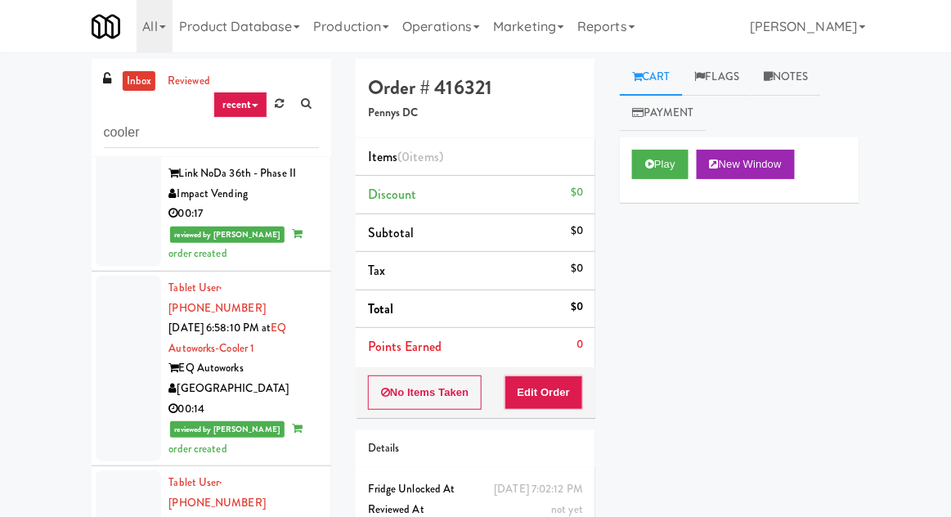
scroll to position [5681, 0]
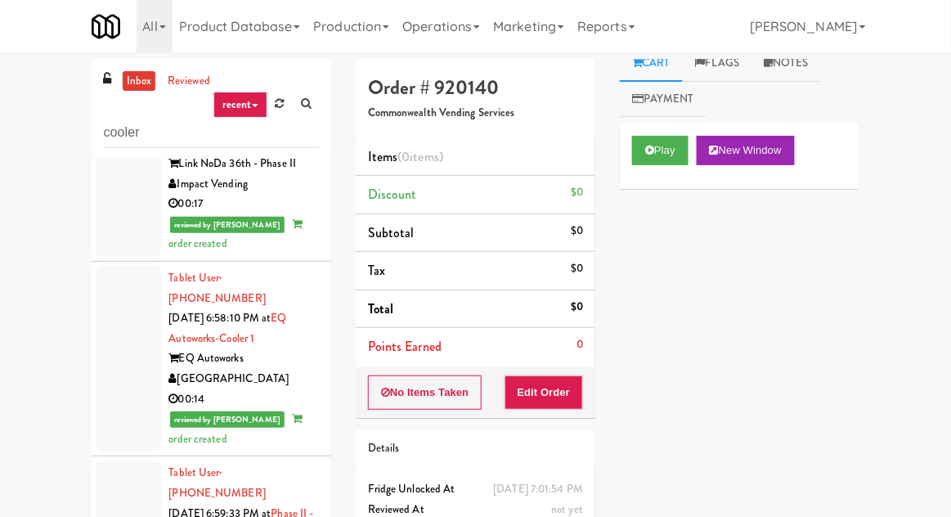
scroll to position [29, 0]
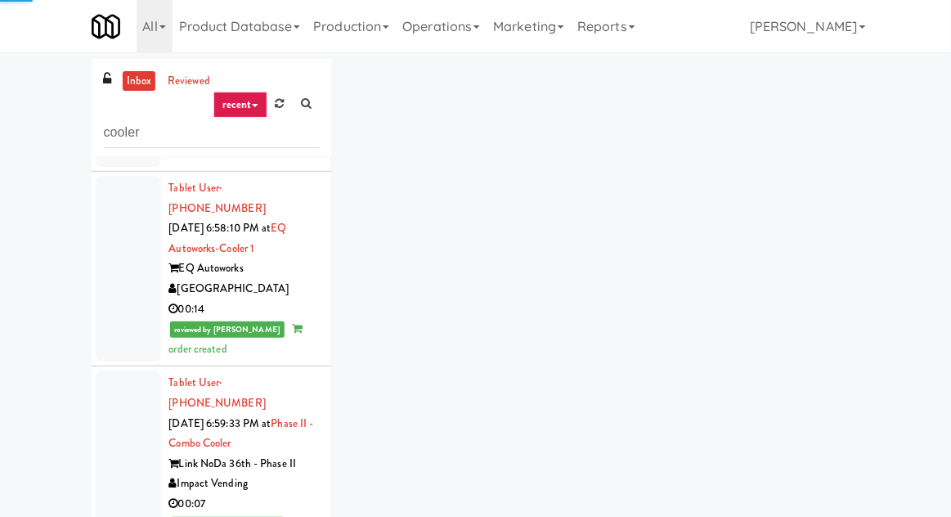
scroll to position [5817, 0]
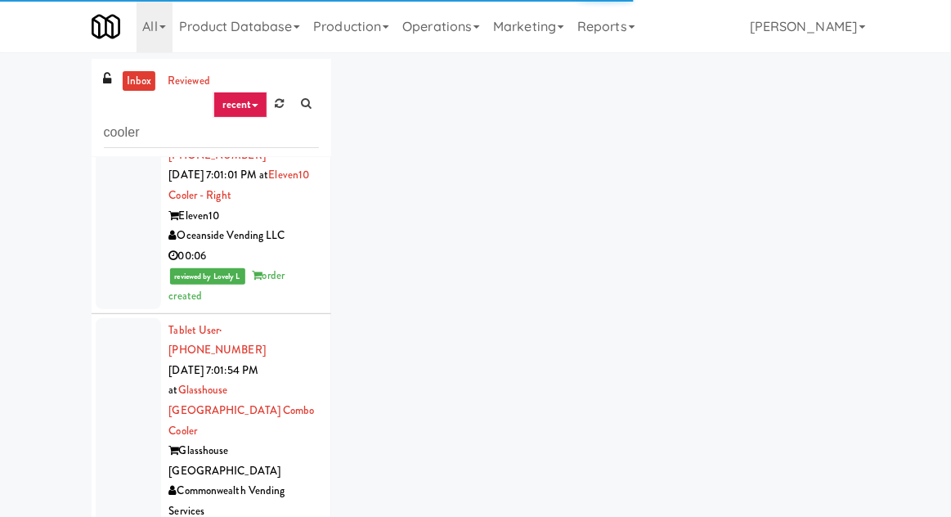
scroll to position [6668, 0]
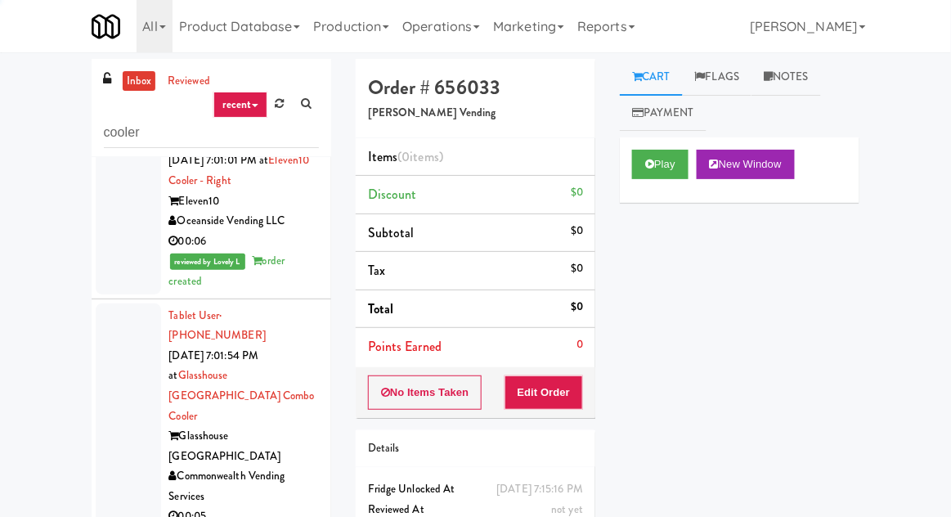
scroll to position [6677, 0]
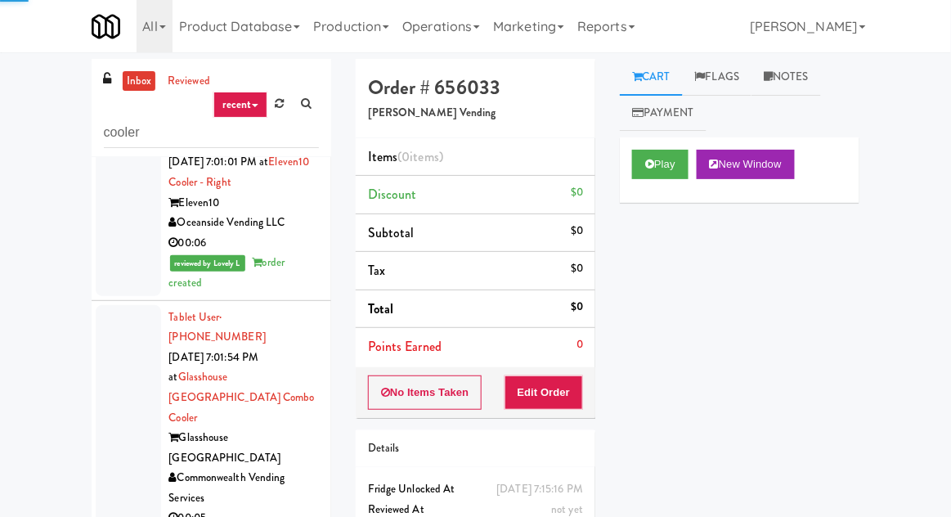
click at [634, 173] on button "Play" at bounding box center [660, 164] width 56 height 29
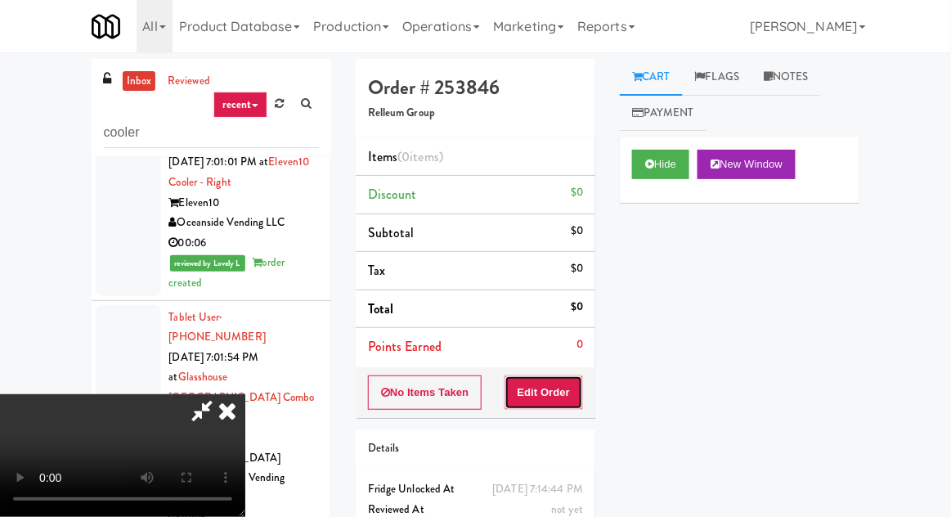
click at [553, 389] on button "Edit Order" at bounding box center [543, 392] width 79 height 34
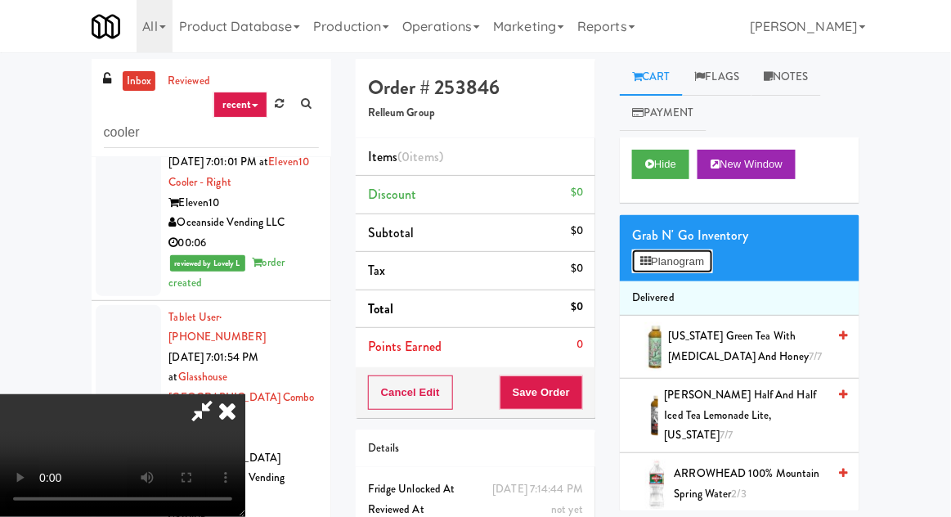
click at [638, 261] on button "Planogram" at bounding box center [672, 261] width 80 height 25
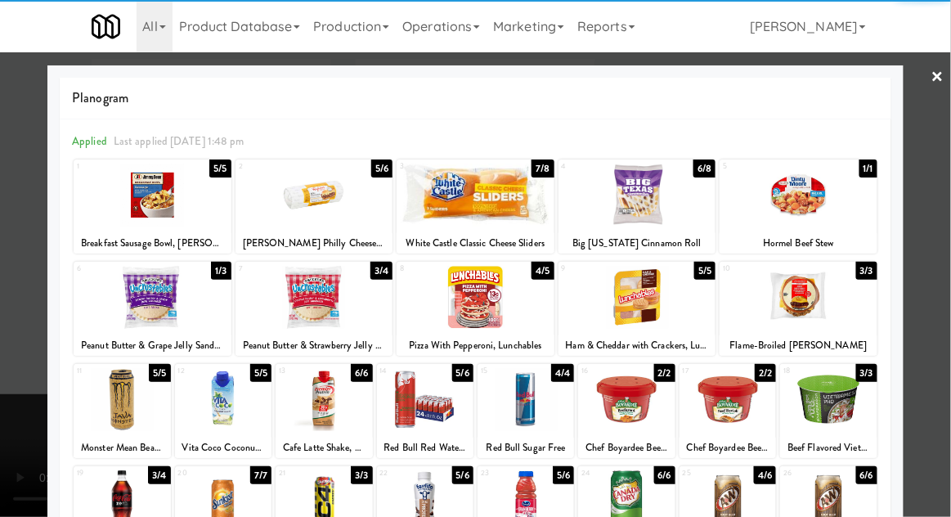
click at [312, 204] on div at bounding box center [314, 195] width 158 height 63
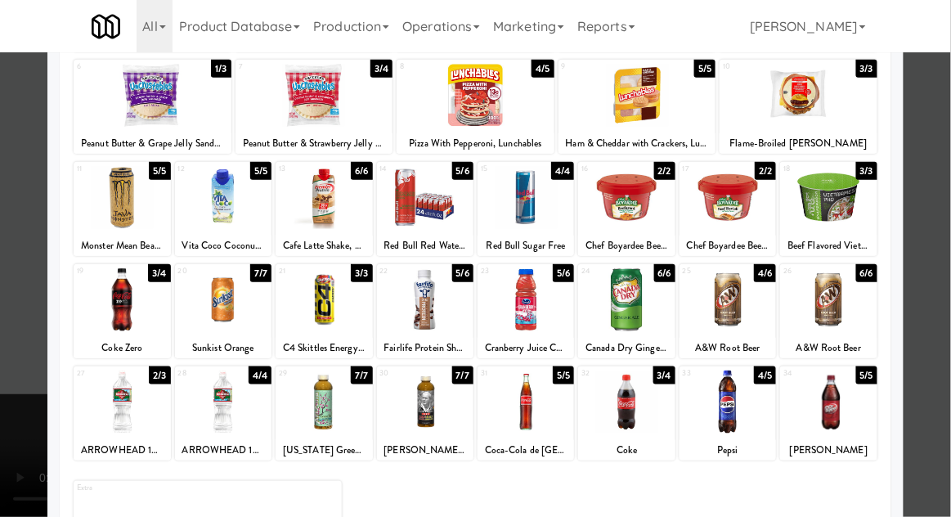
scroll to position [203, 0]
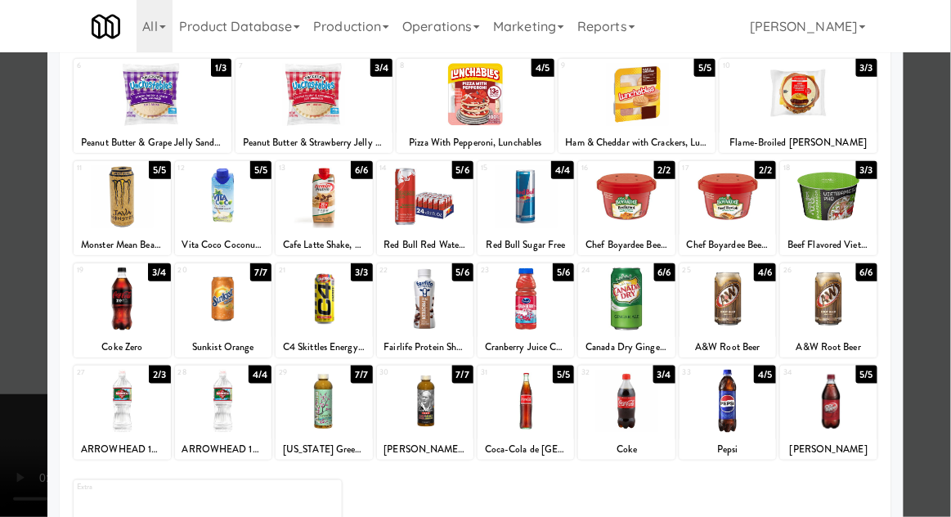
click at [24, 291] on div at bounding box center [475, 258] width 951 height 517
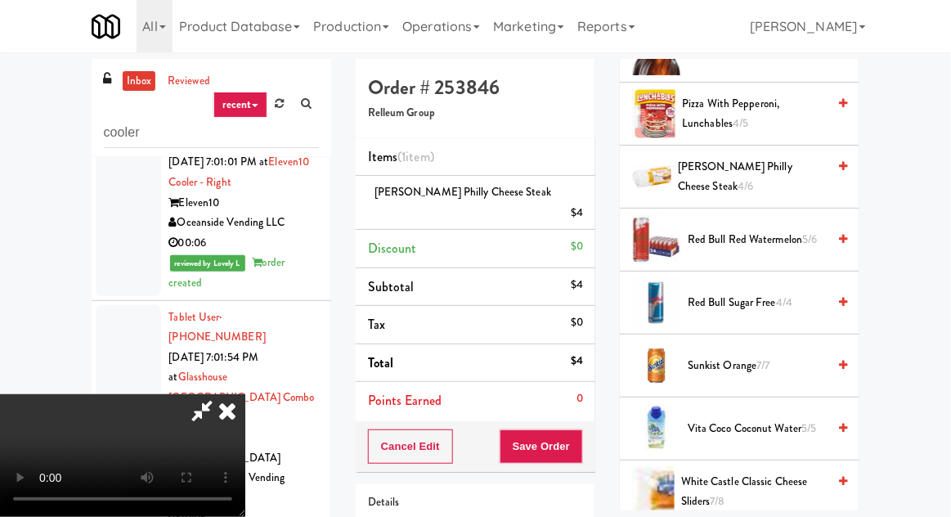
scroll to position [1975, 0]
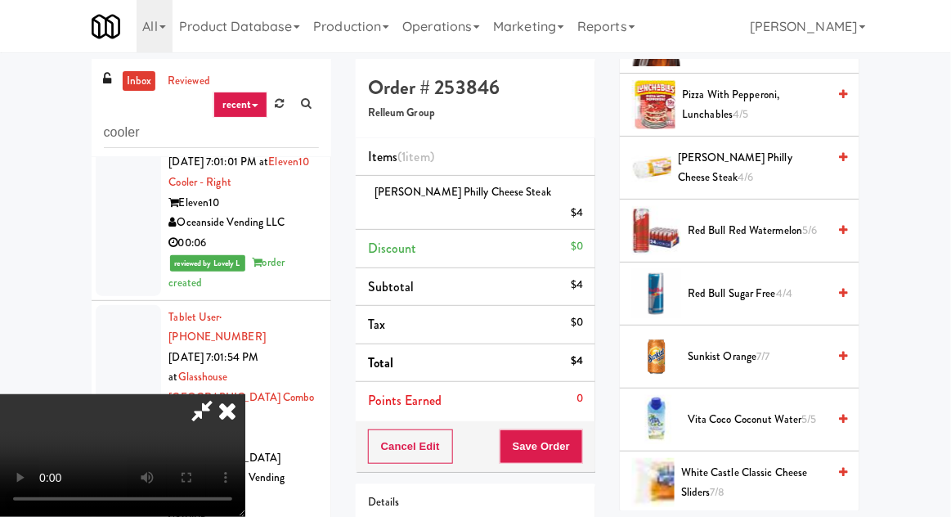
click at [681, 347] on div "Sunkist Orange 7/7" at bounding box center [764, 357] width 166 height 20
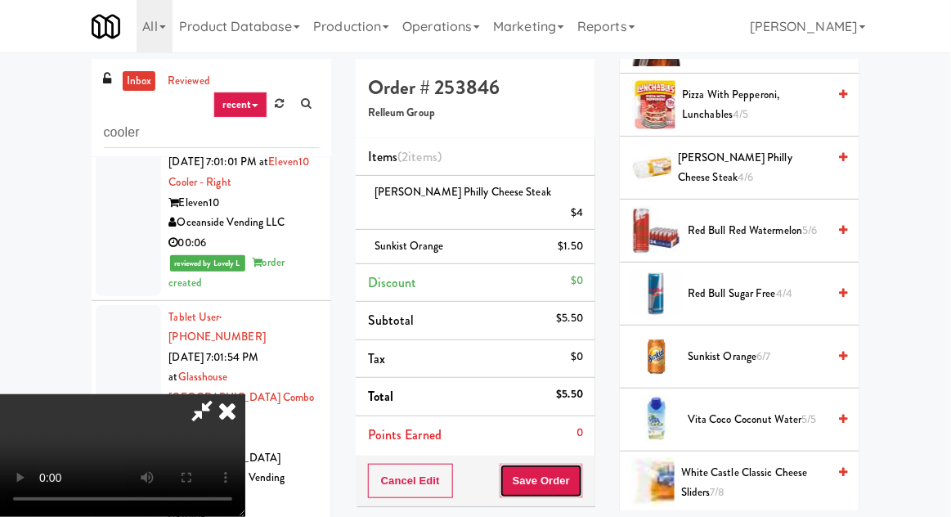
click at [581, 464] on button "Save Order" at bounding box center [541, 481] width 83 height 34
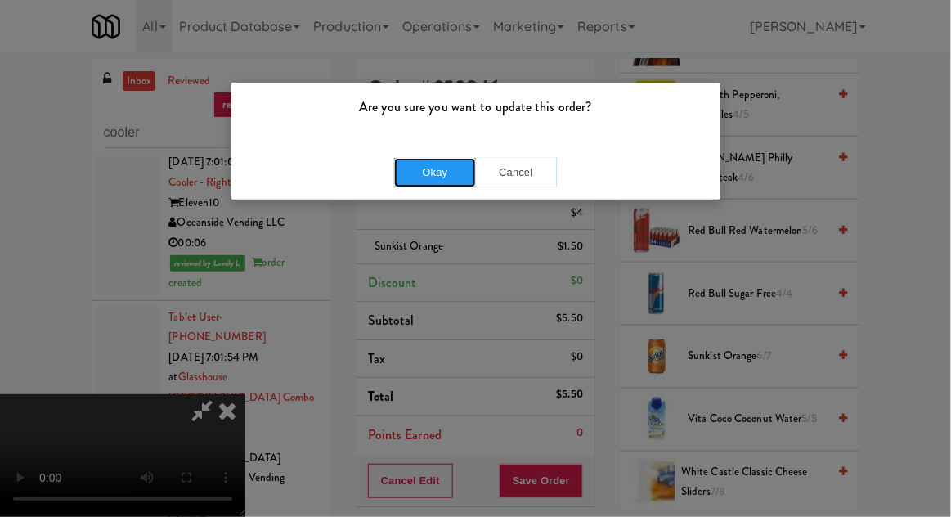
click at [430, 183] on button "Okay" at bounding box center [435, 172] width 82 height 29
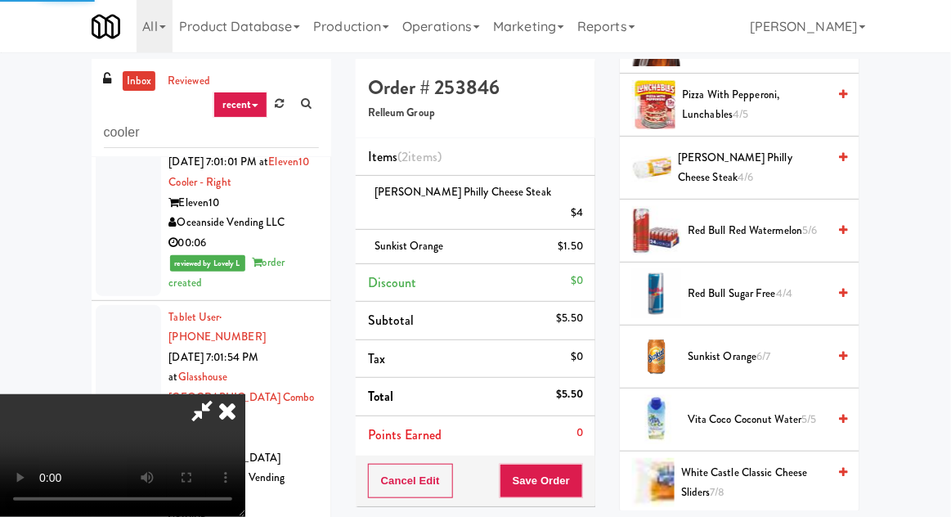
scroll to position [161, 0]
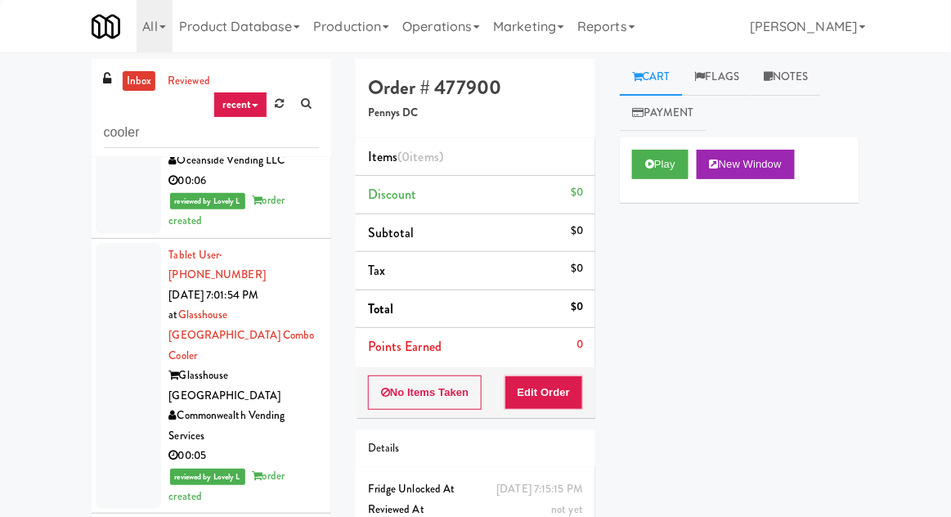
scroll to position [6741, 0]
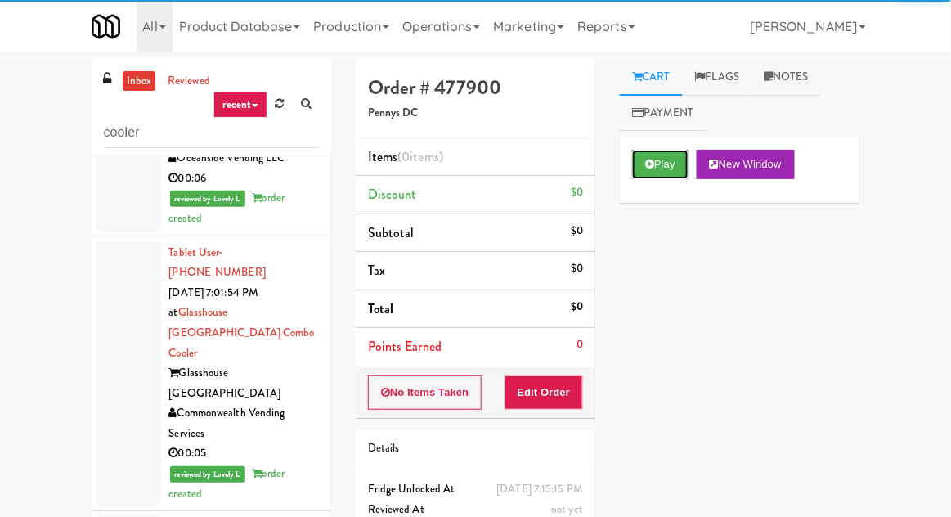
click at [646, 160] on icon at bounding box center [649, 164] width 9 height 11
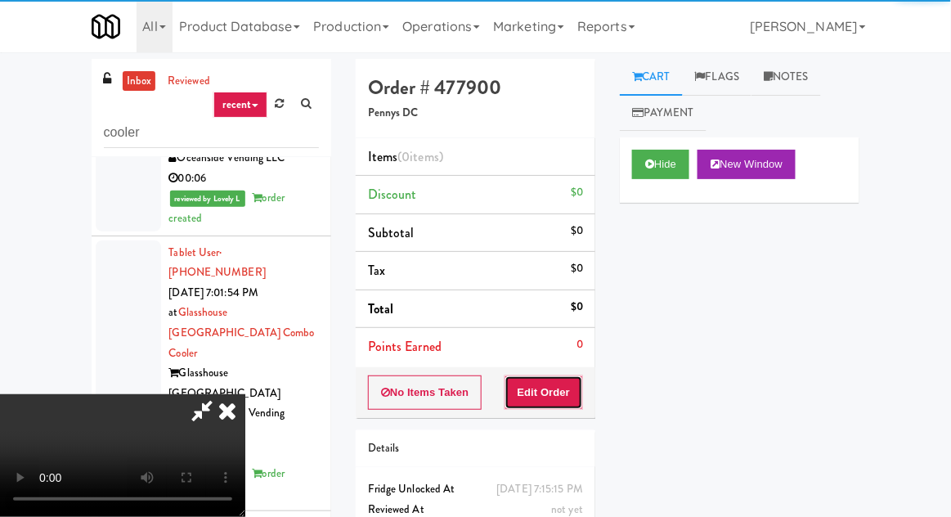
click at [536, 396] on button "Edit Order" at bounding box center [543, 392] width 79 height 34
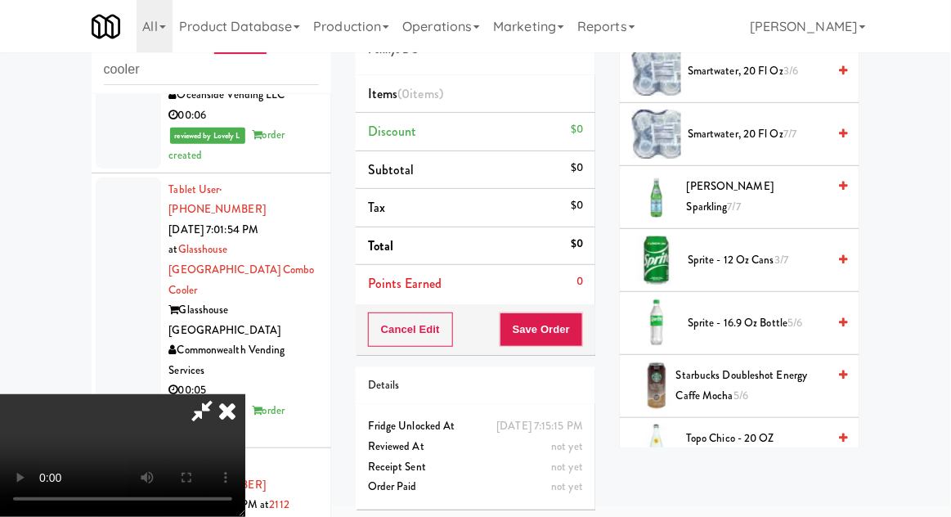
scroll to position [1911, 0]
click at [694, 194] on span "S.Pellegrino Sparkling 7/7" at bounding box center [757, 198] width 140 height 40
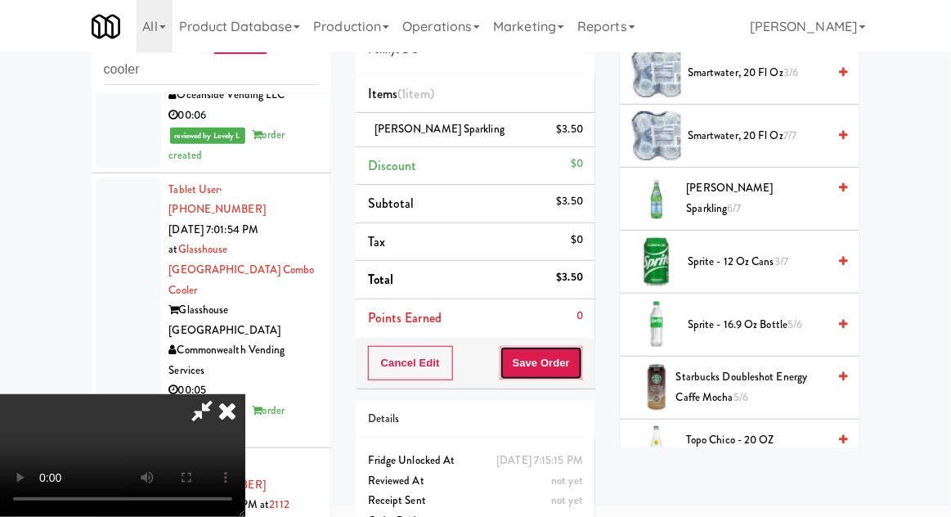
click at [572, 377] on button "Save Order" at bounding box center [541, 363] width 83 height 34
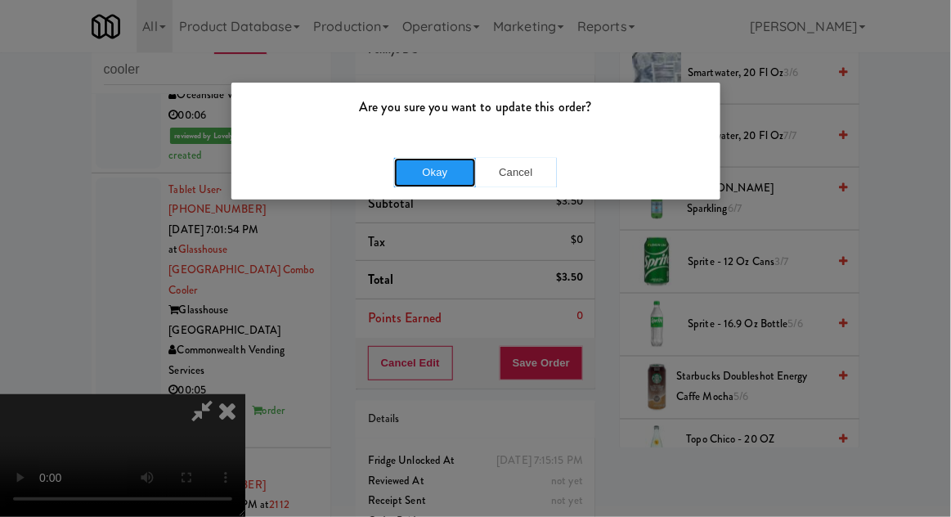
click at [406, 173] on button "Okay" at bounding box center [435, 172] width 82 height 29
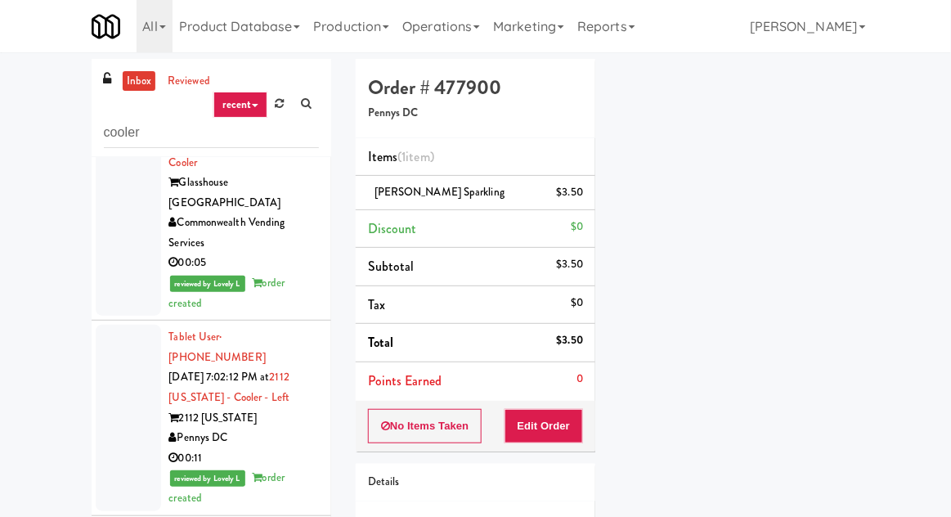
scroll to position [6932, 0]
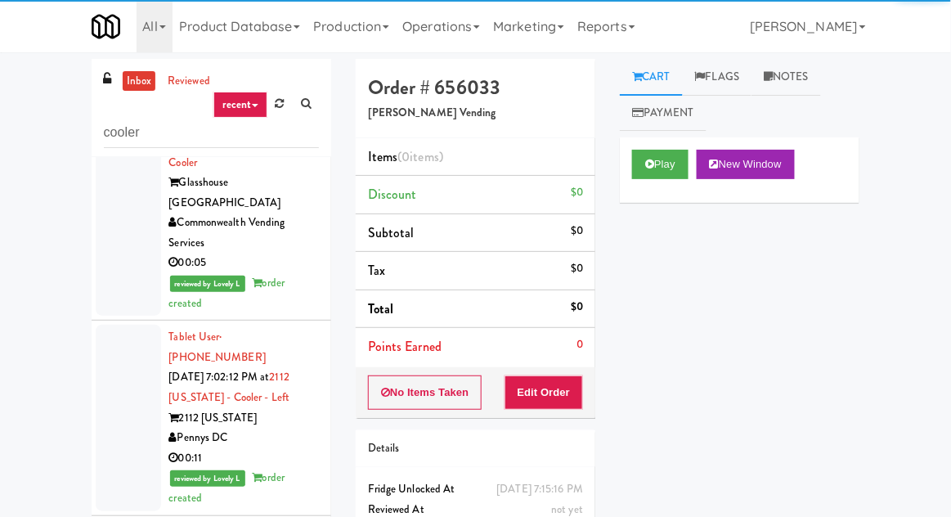
scroll to position [3, 0]
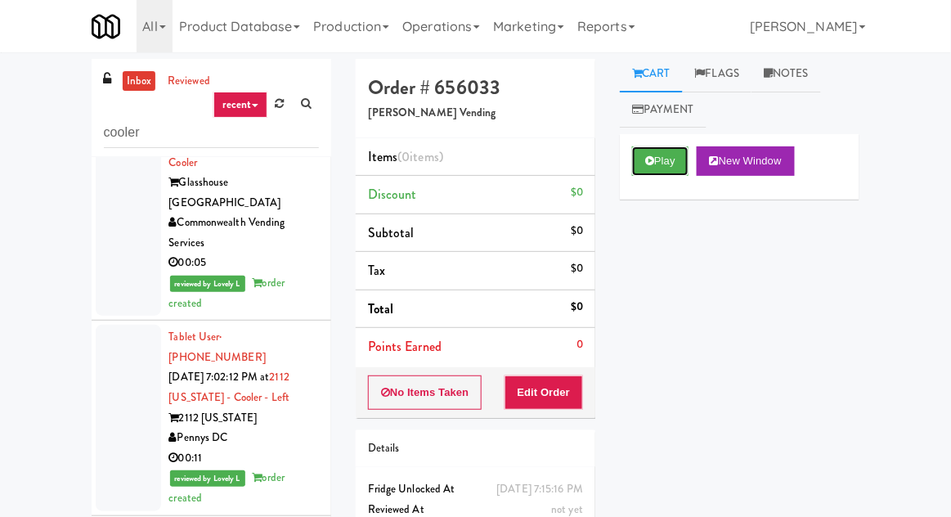
click at [647, 150] on button "Play" at bounding box center [660, 160] width 56 height 29
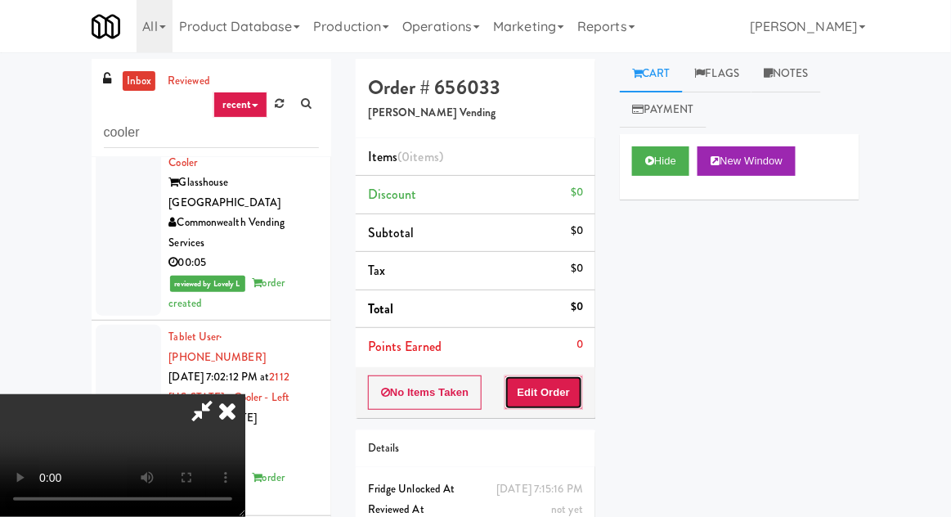
click at [569, 391] on button "Edit Order" at bounding box center [543, 392] width 79 height 34
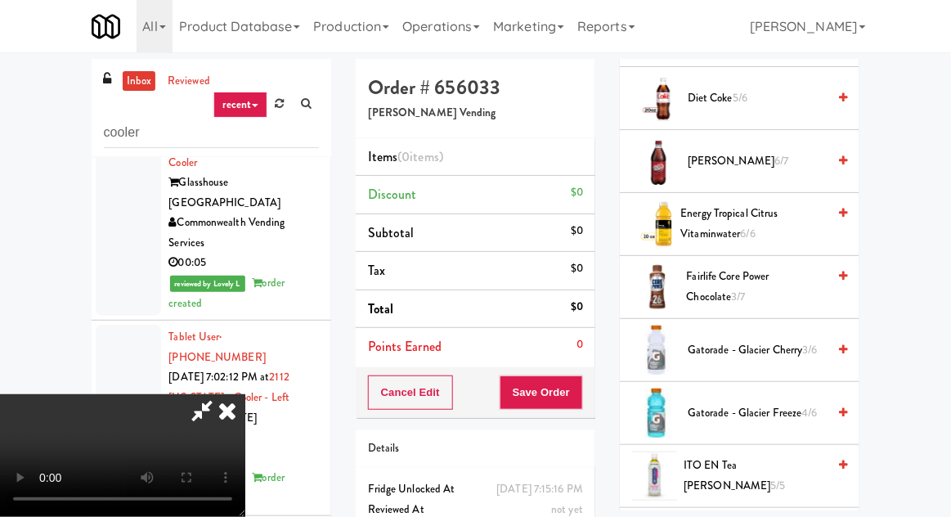
scroll to position [1198, 0]
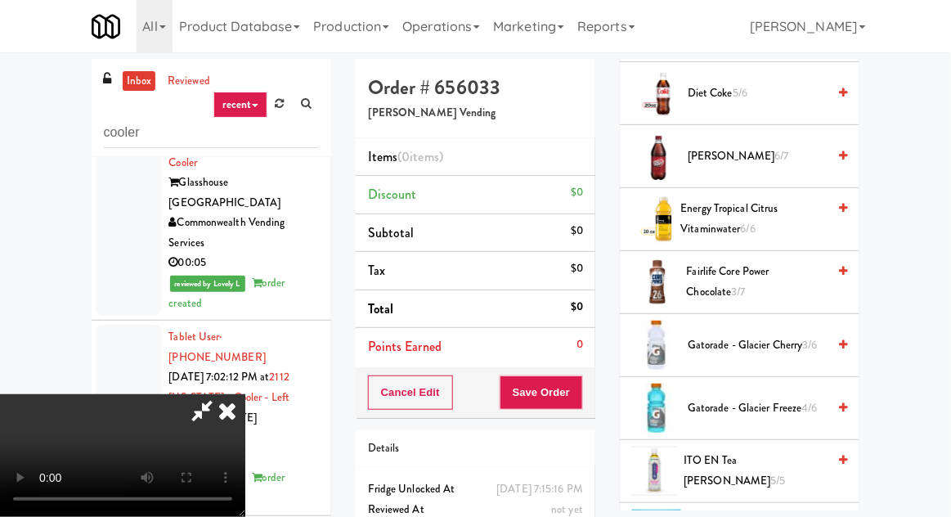
click at [688, 277] on span "Fairlife Core Power Chocolate 3/7" at bounding box center [757, 282] width 141 height 40
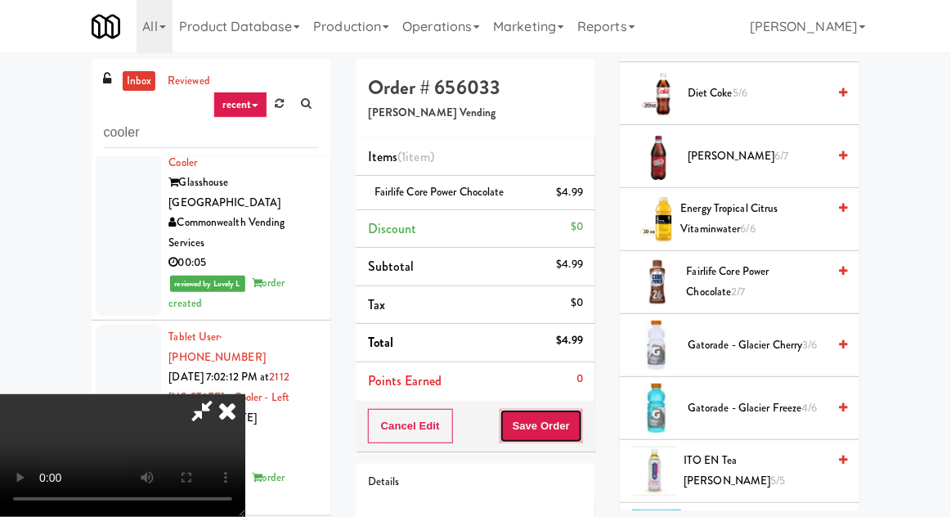
click at [581, 419] on button "Save Order" at bounding box center [541, 426] width 83 height 34
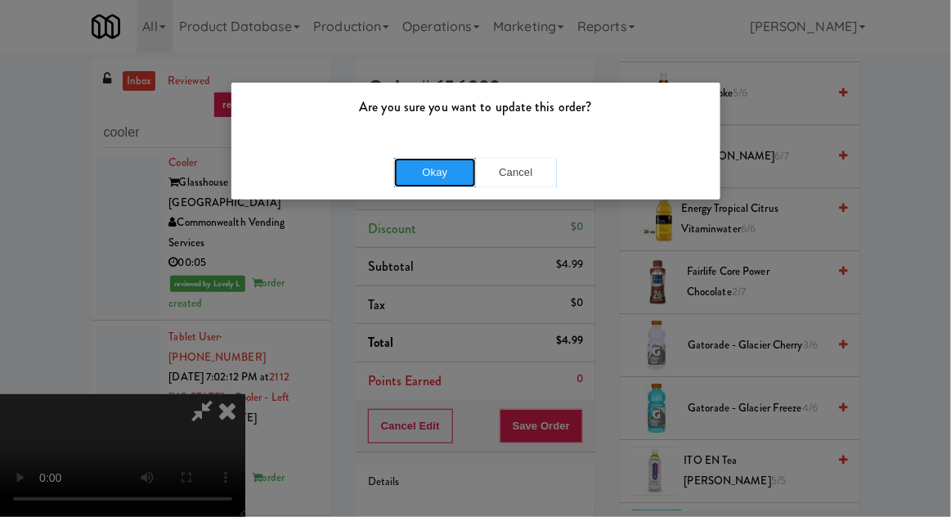
click at [410, 171] on button "Okay" at bounding box center [435, 172] width 82 height 29
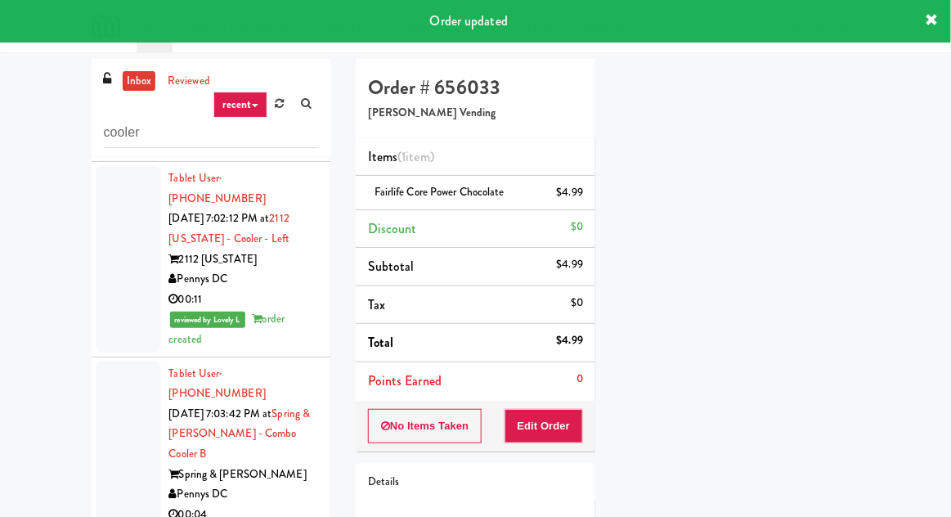
scroll to position [7090, 0]
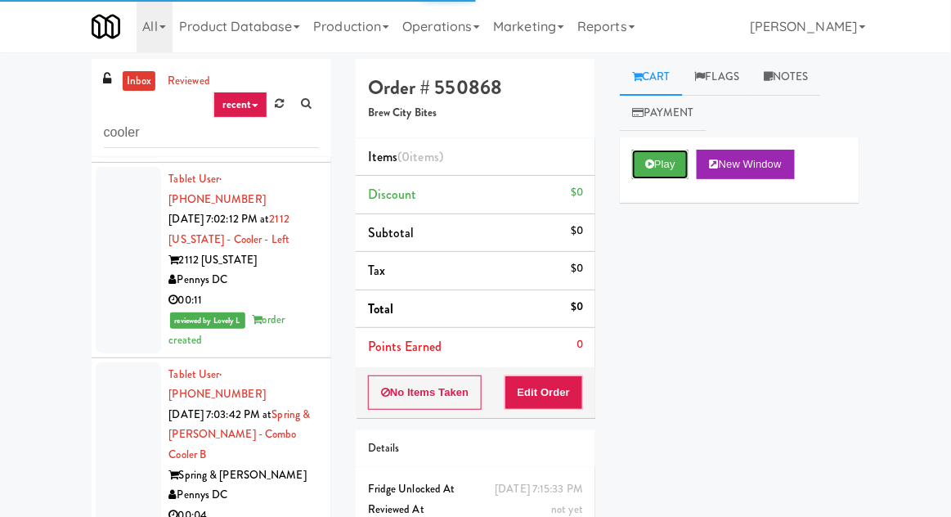
click at [635, 151] on button "Play" at bounding box center [660, 164] width 56 height 29
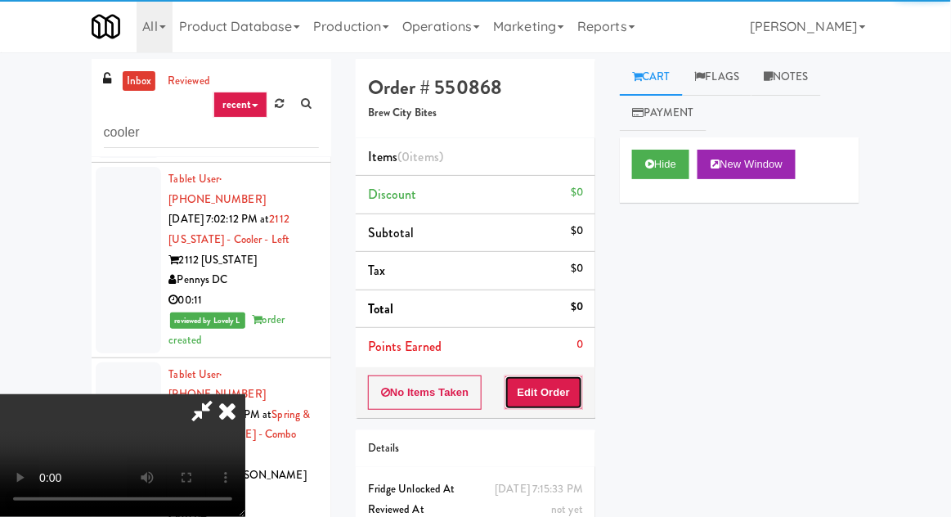
click at [545, 388] on button "Edit Order" at bounding box center [543, 392] width 79 height 34
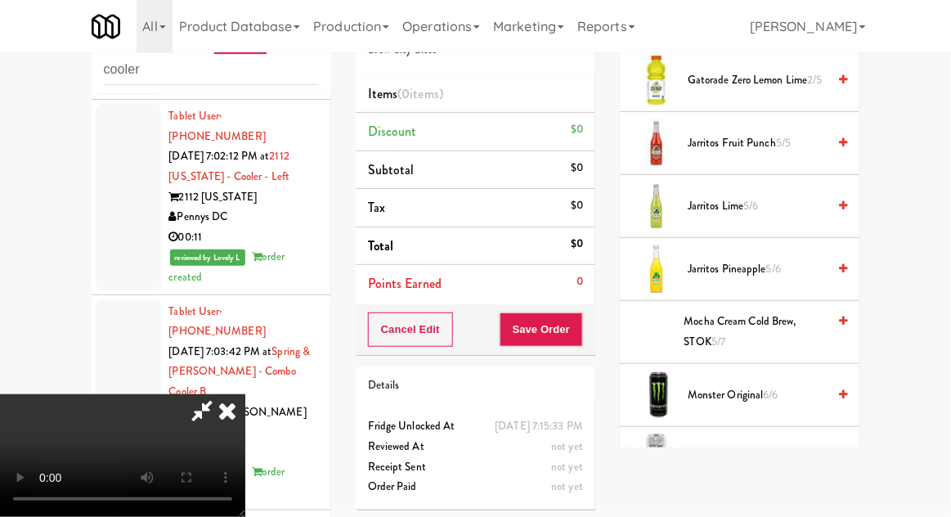
scroll to position [1532, 0]
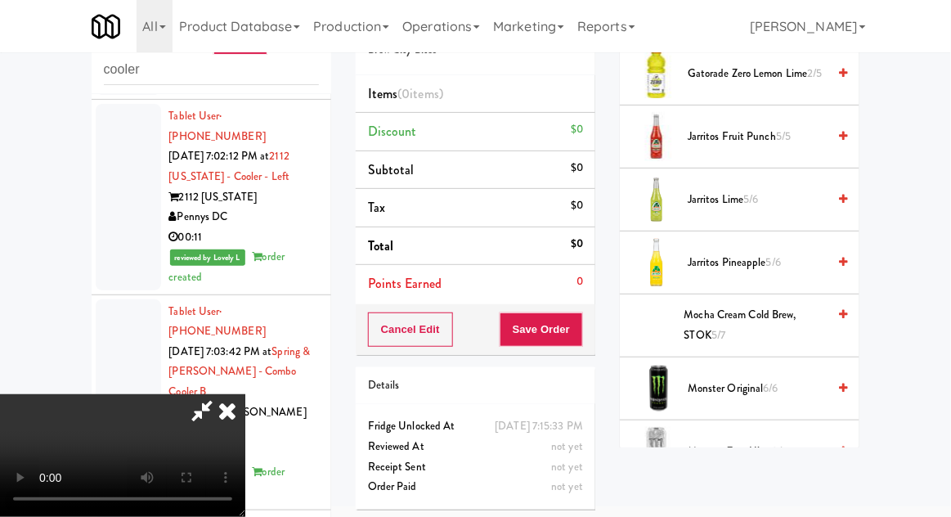
click at [689, 379] on span "Monster Original 6/6" at bounding box center [757, 389] width 139 height 20
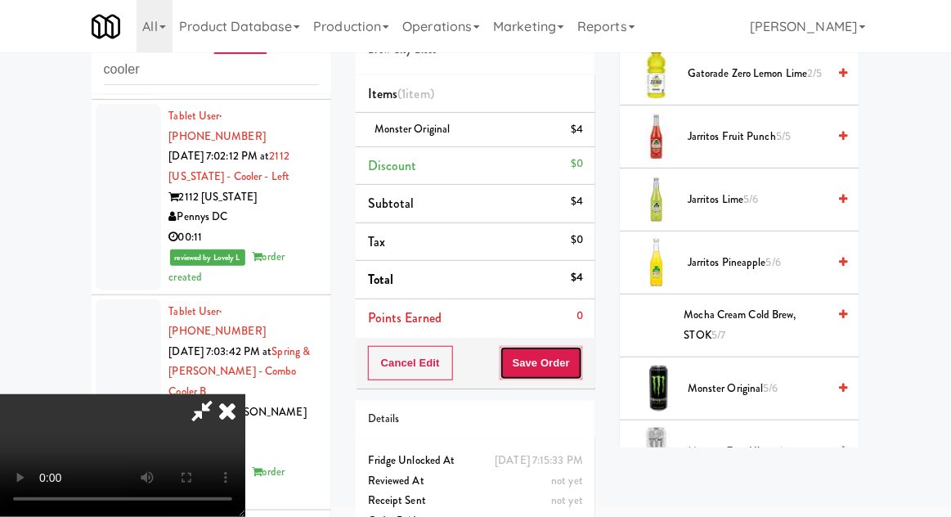
click at [571, 347] on button "Save Order" at bounding box center [541, 363] width 83 height 34
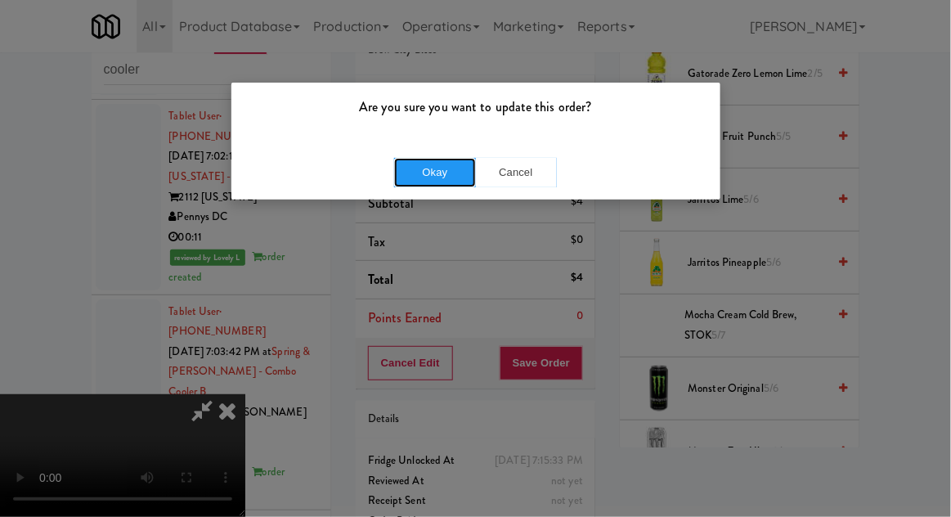
click at [418, 177] on button "Okay" at bounding box center [435, 172] width 82 height 29
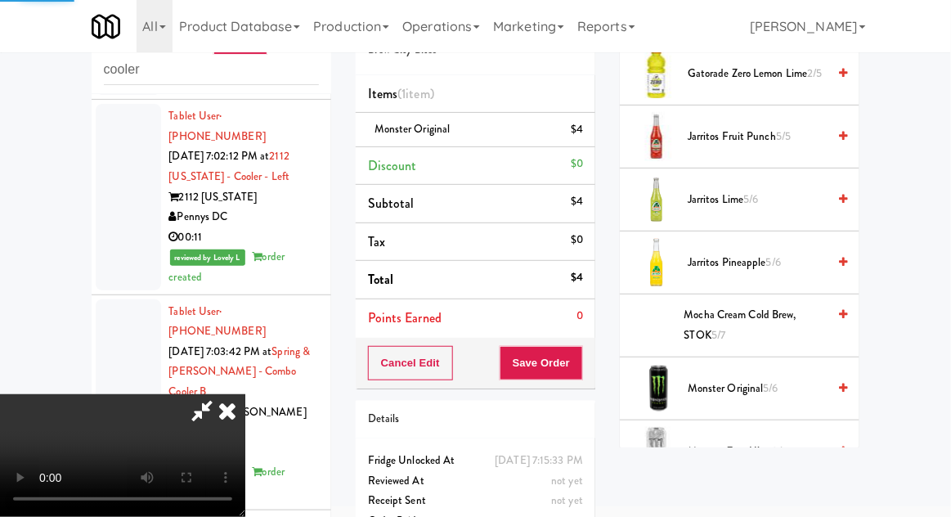
scroll to position [161, 0]
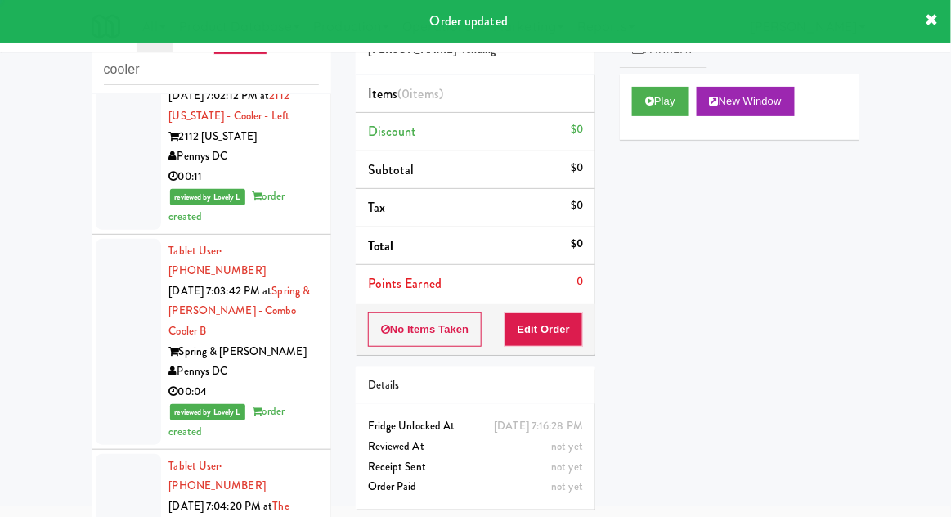
scroll to position [7175, 0]
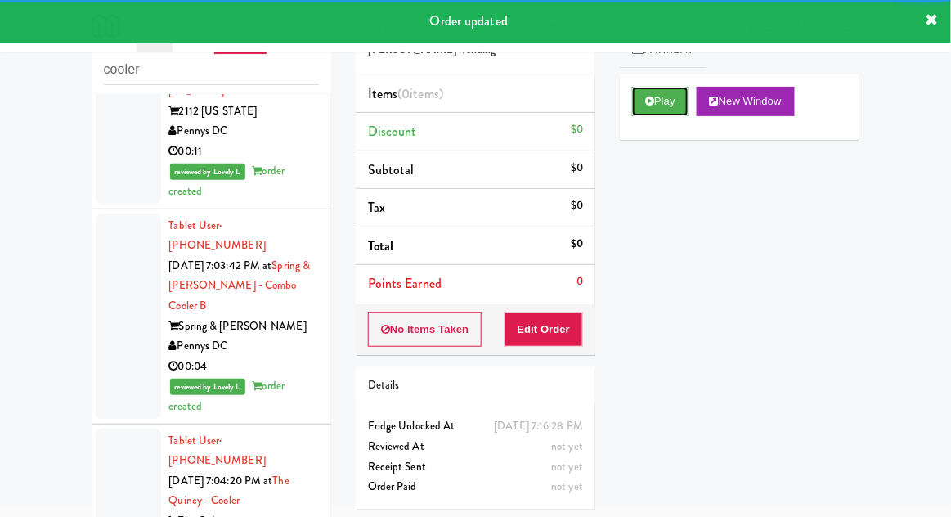
click at [632, 109] on button "Play" at bounding box center [660, 101] width 56 height 29
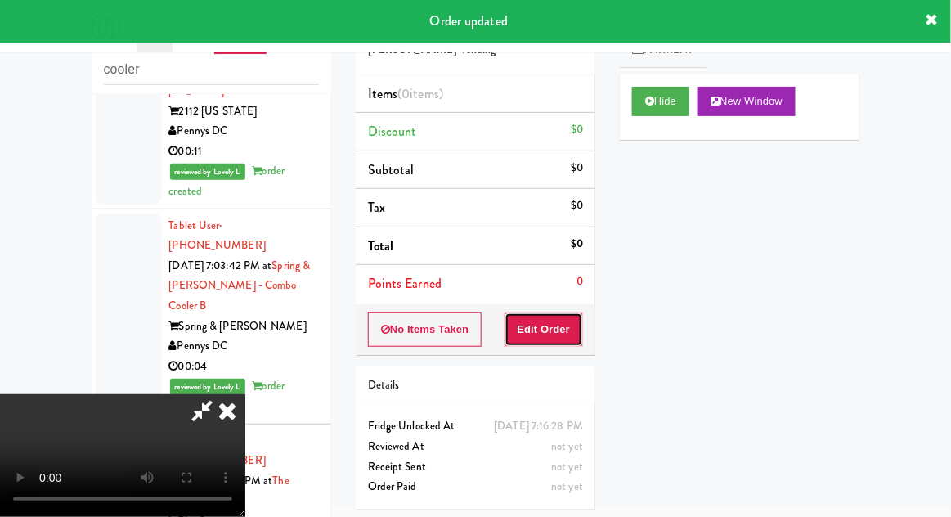
click at [561, 334] on button "Edit Order" at bounding box center [543, 329] width 79 height 34
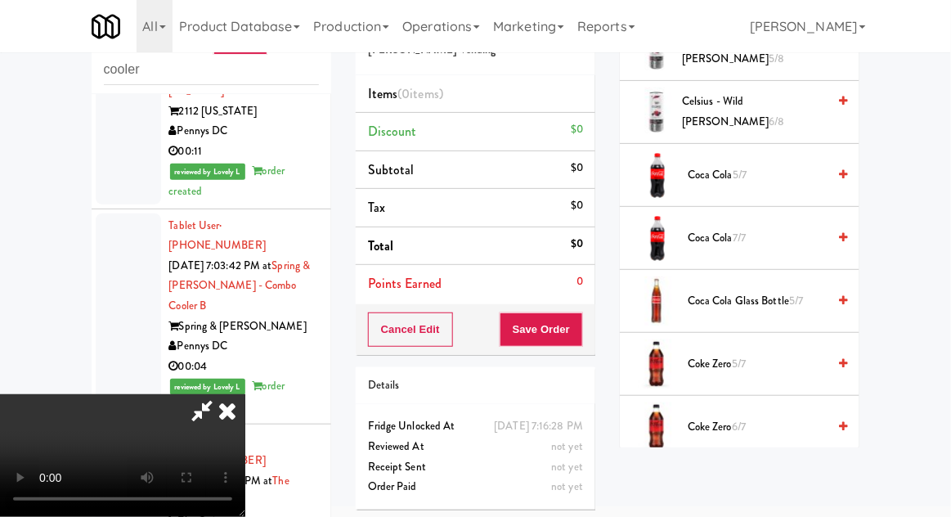
scroll to position [576, 0]
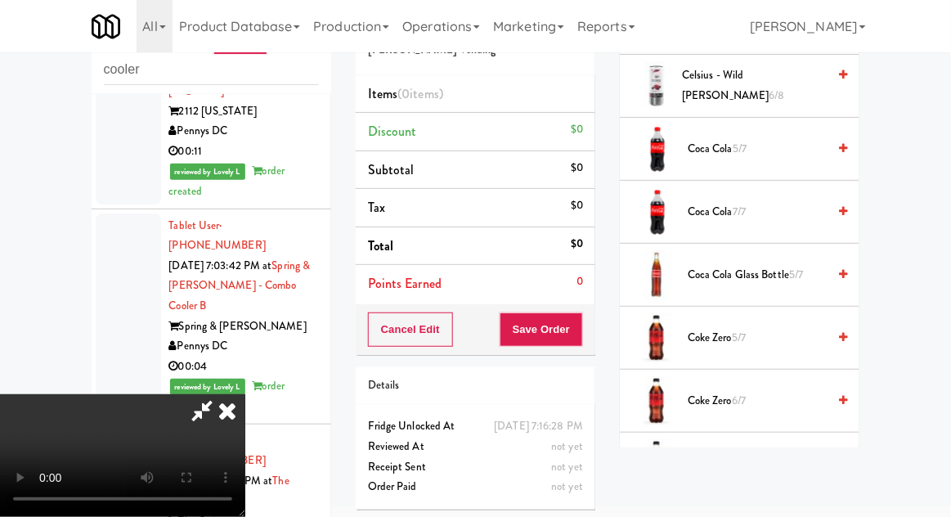
click at [684, 336] on div "Coke Zero 5/7" at bounding box center [764, 338] width 166 height 20
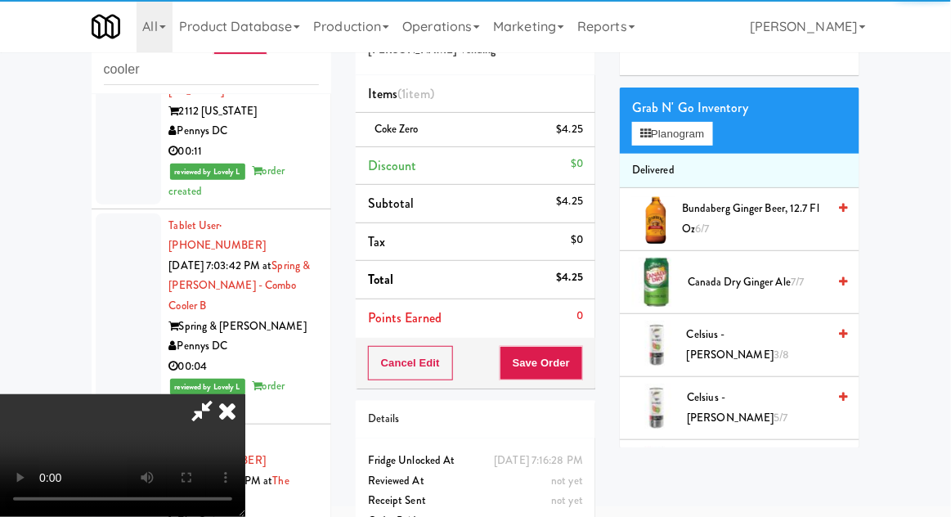
scroll to position [0, 0]
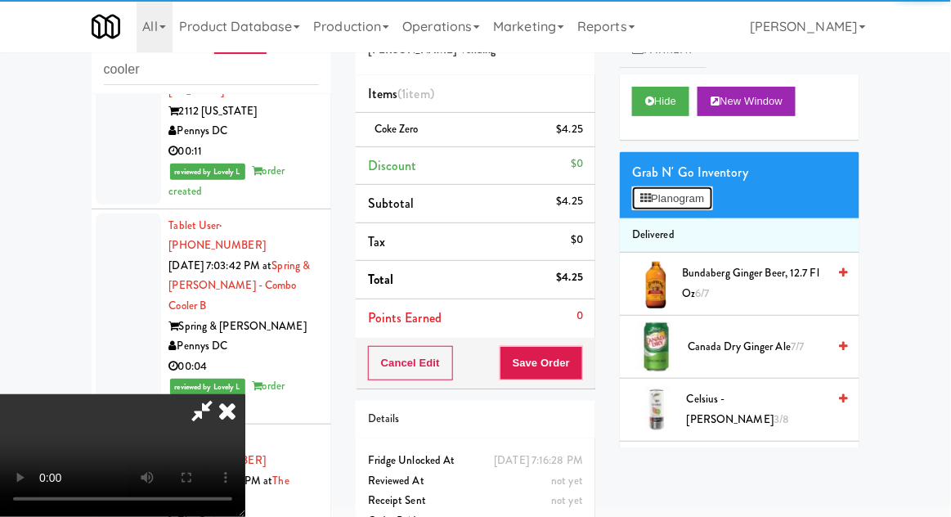
click at [657, 187] on button "Planogram" at bounding box center [672, 198] width 80 height 25
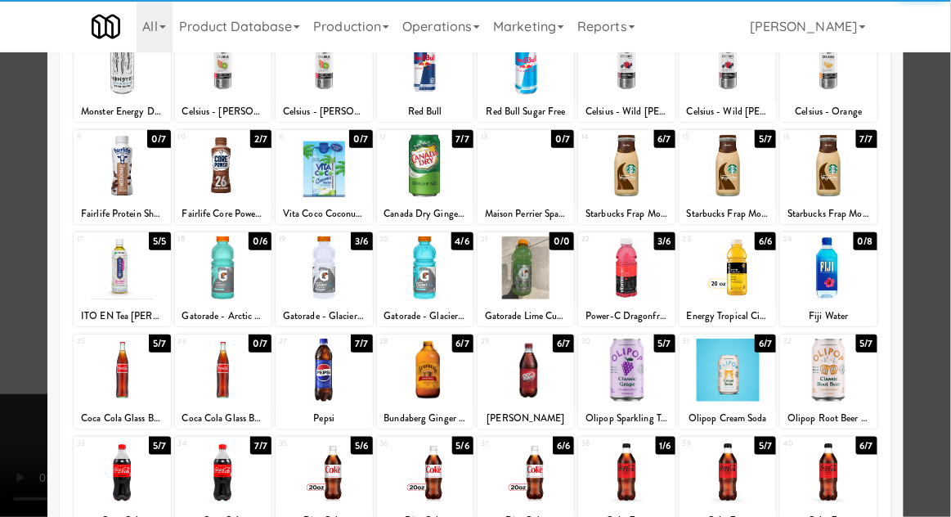
scroll to position [207, 0]
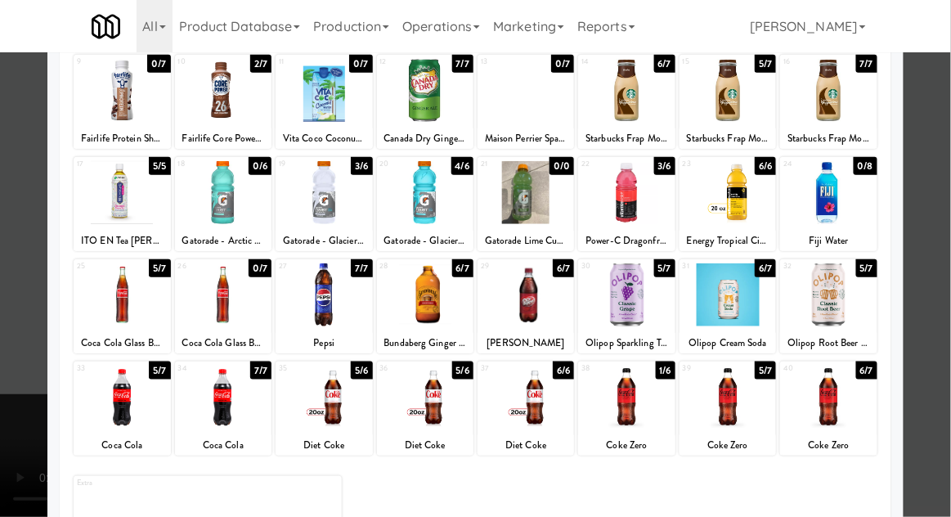
click at [10, 191] on div at bounding box center [475, 258] width 951 height 517
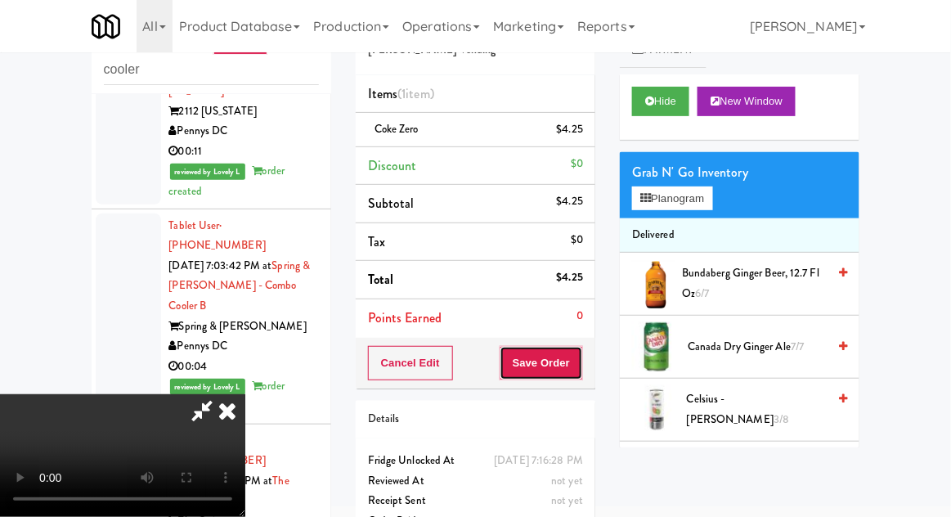
click at [572, 364] on button "Save Order" at bounding box center [541, 363] width 83 height 34
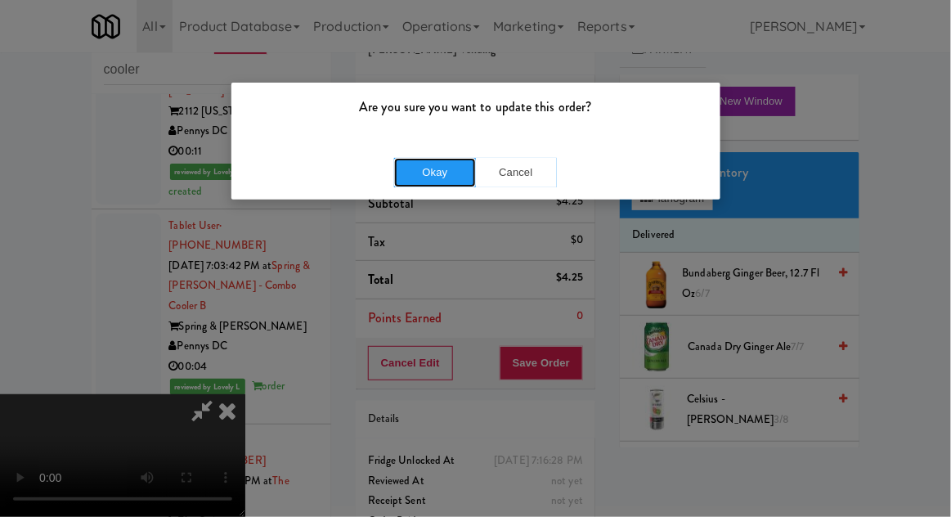
click at [397, 181] on button "Okay" at bounding box center [435, 172] width 82 height 29
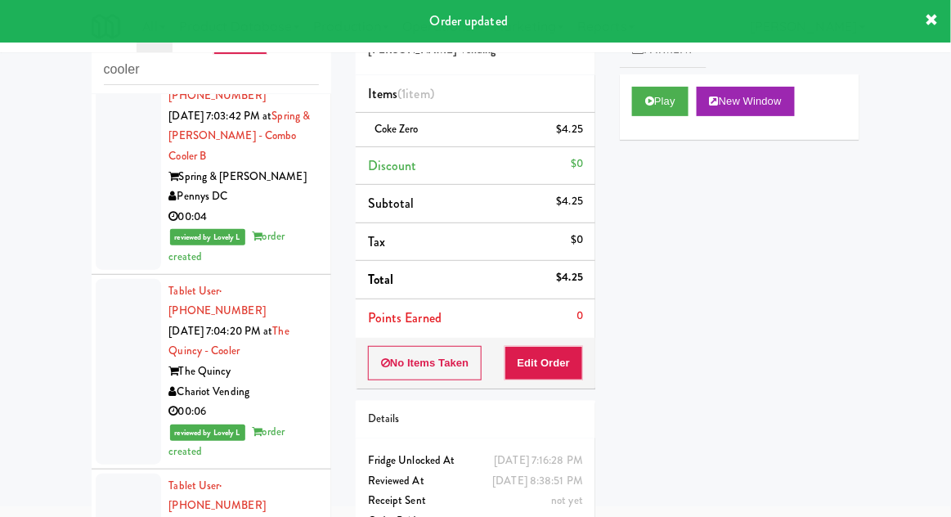
scroll to position [7327, 0]
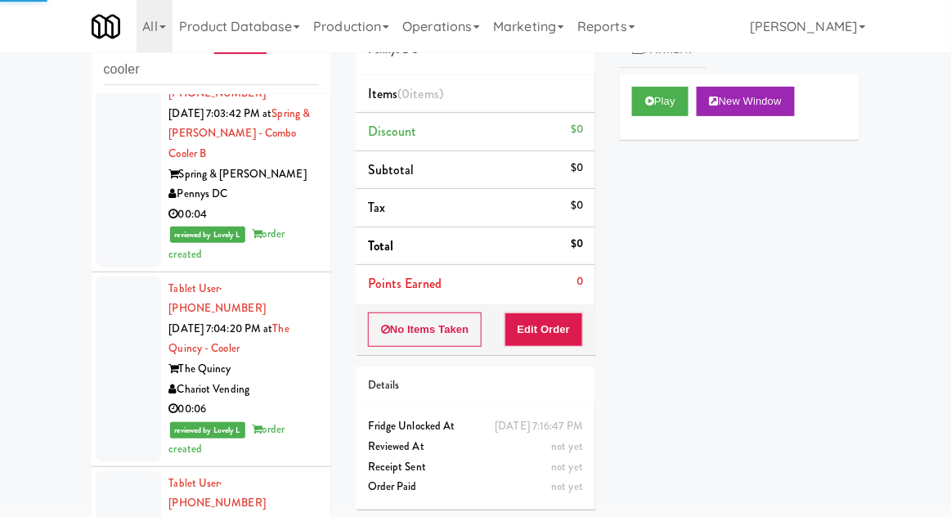
click at [611, 146] on div "Cart Flags Notes Payment Play New Window Primary Flag Clear Flag if unable to d…" at bounding box center [739, 221] width 264 height 451
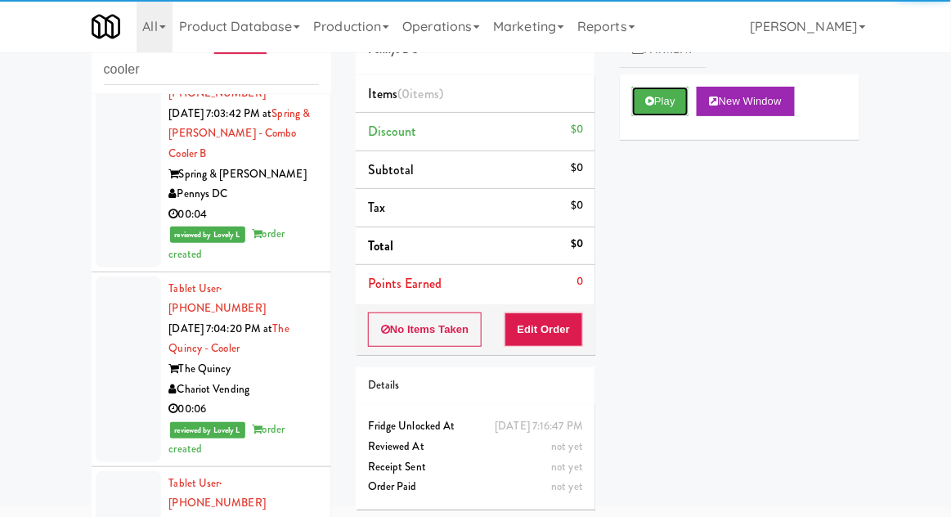
click at [643, 101] on button "Play" at bounding box center [660, 101] width 56 height 29
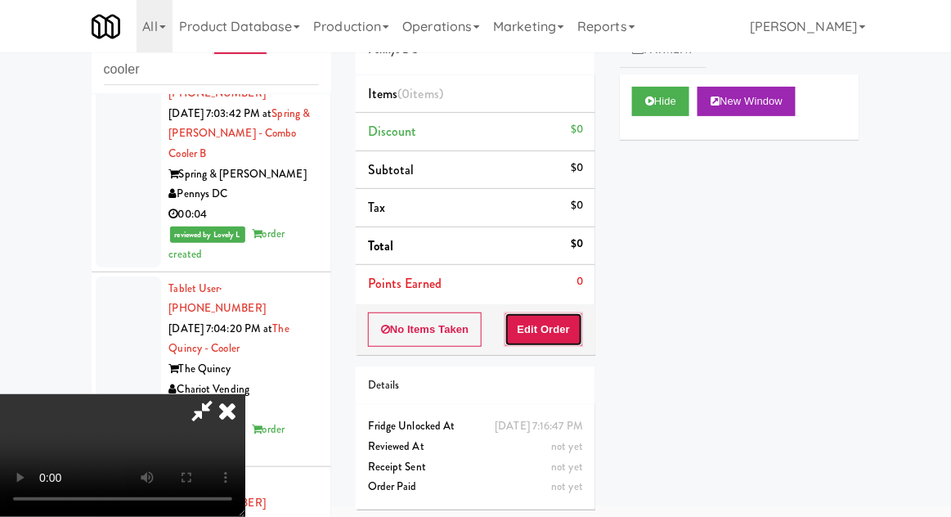
click at [551, 329] on button "Edit Order" at bounding box center [543, 329] width 79 height 34
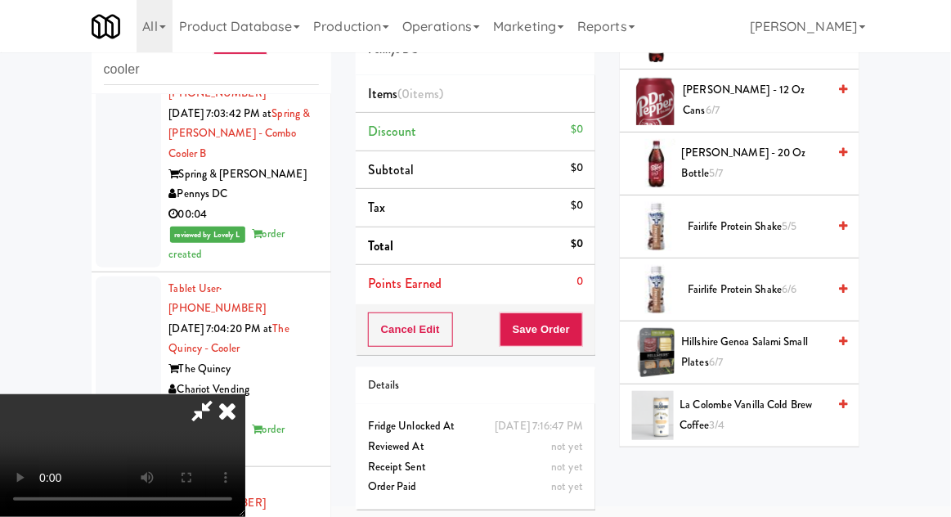
scroll to position [813, 0]
click at [693, 156] on span "Dr Pepper - 20 oz Bottle 5/7" at bounding box center [754, 163] width 145 height 40
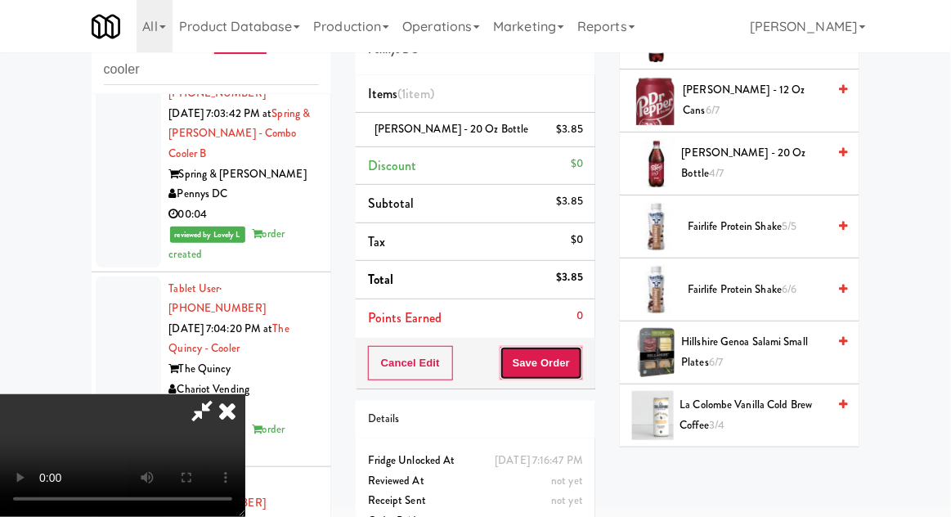
click at [576, 346] on button "Save Order" at bounding box center [541, 363] width 83 height 34
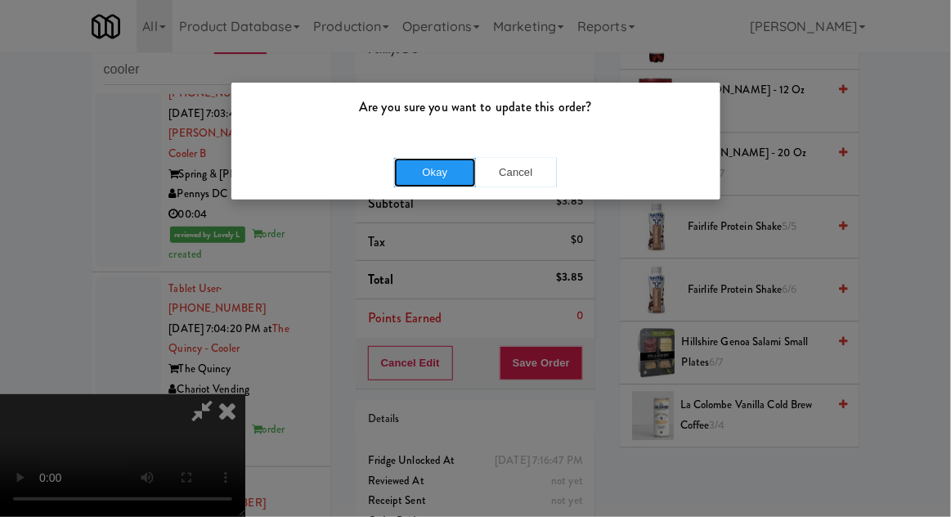
click at [416, 176] on button "Okay" at bounding box center [435, 172] width 82 height 29
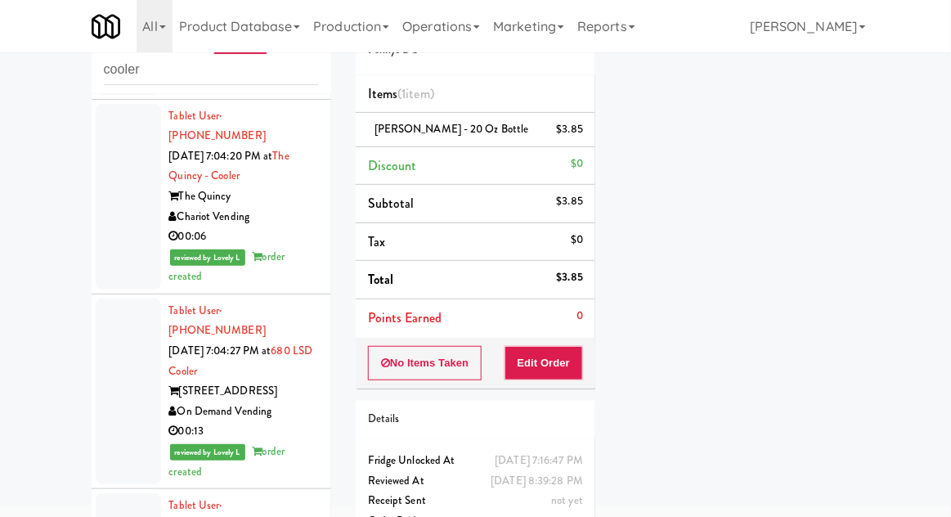
scroll to position [7501, 0]
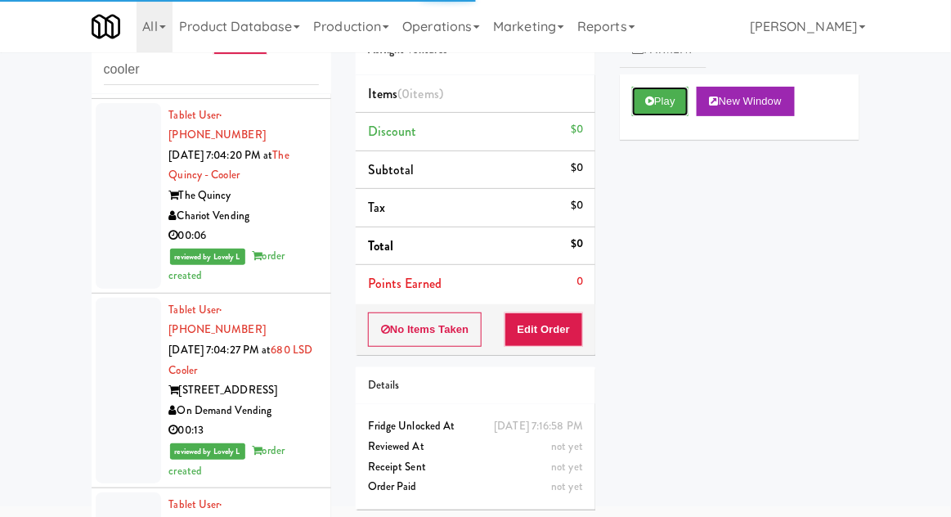
click at [641, 88] on button "Play" at bounding box center [660, 101] width 56 height 29
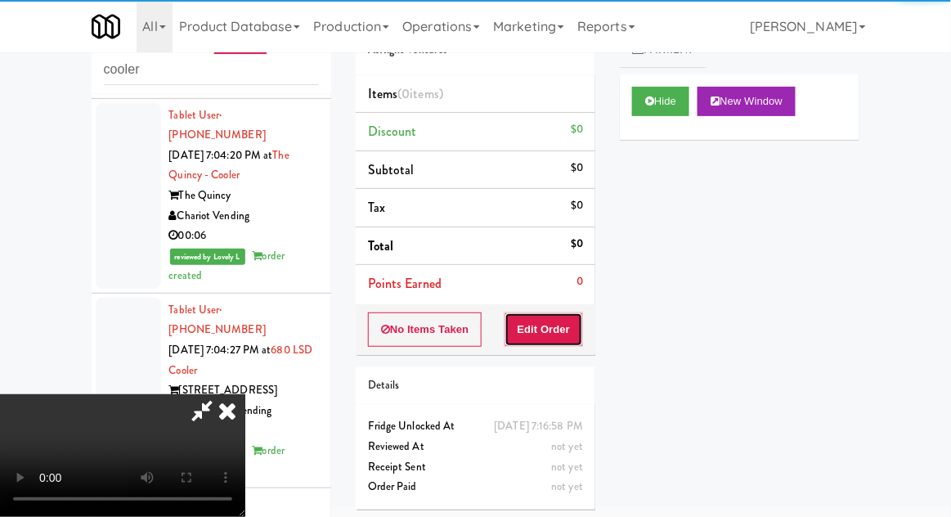
click at [553, 321] on button "Edit Order" at bounding box center [543, 329] width 79 height 34
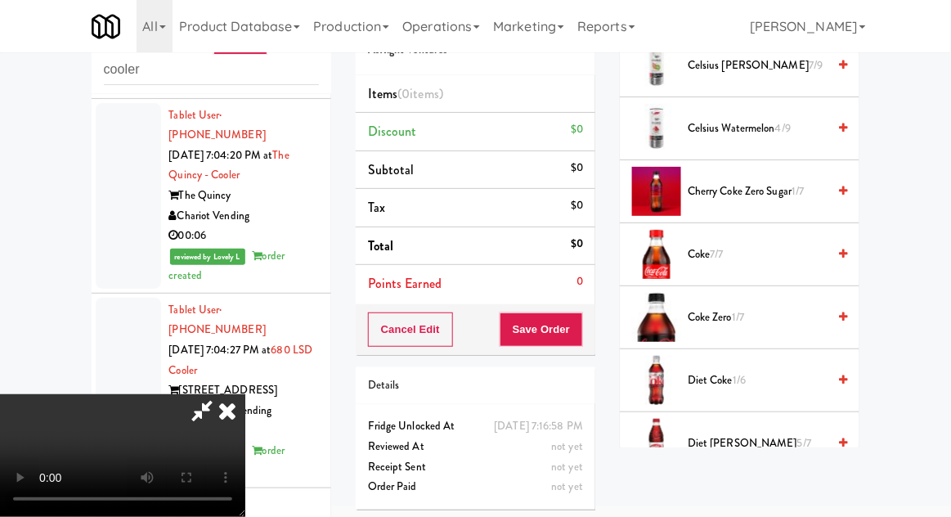
scroll to position [60, 0]
click at [682, 314] on div "Coke Zero 1/7" at bounding box center [764, 317] width 166 height 20
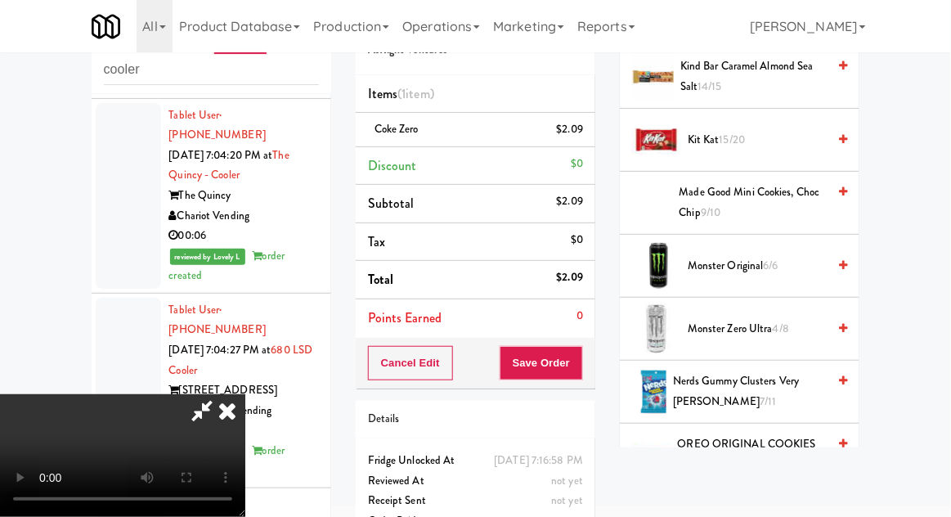
scroll to position [1257, 0]
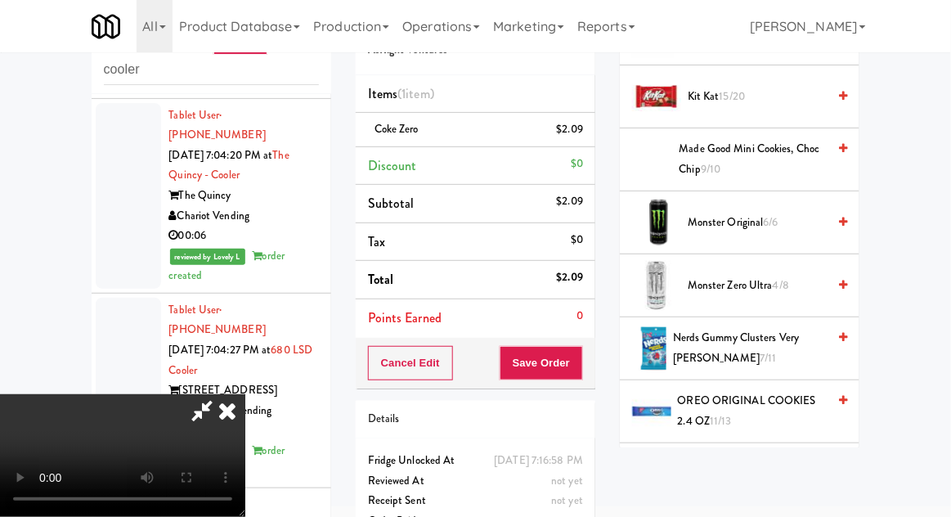
click at [680, 340] on div "Nerds Gummy Clusters Very Berry 7/11" at bounding box center [756, 348] width 181 height 40
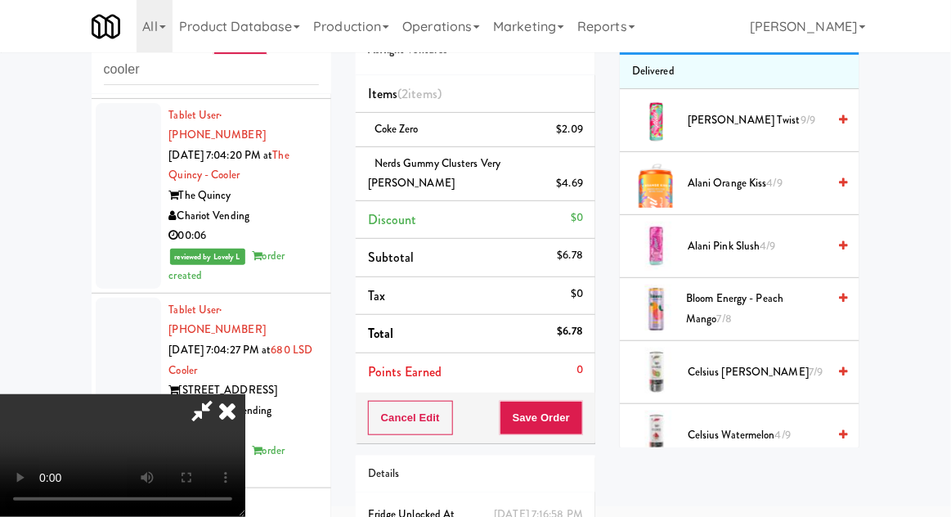
scroll to position [0, 0]
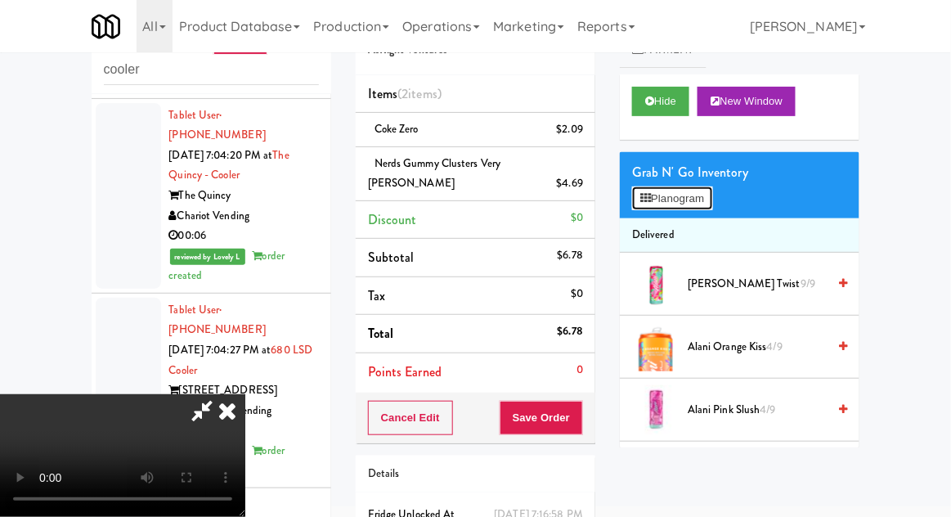
click at [644, 191] on button "Planogram" at bounding box center [672, 198] width 80 height 25
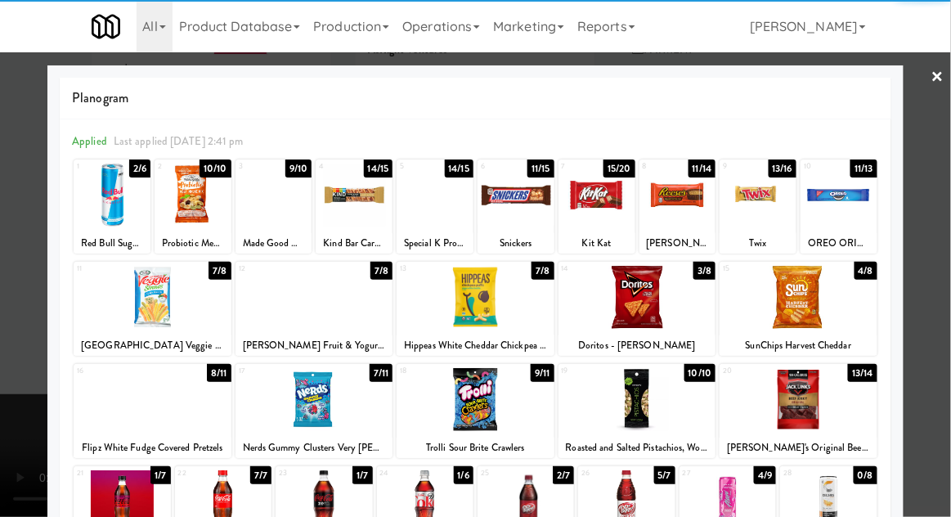
click at [757, 307] on div at bounding box center [799, 297] width 158 height 63
click at [2, 223] on div at bounding box center [475, 258] width 951 height 517
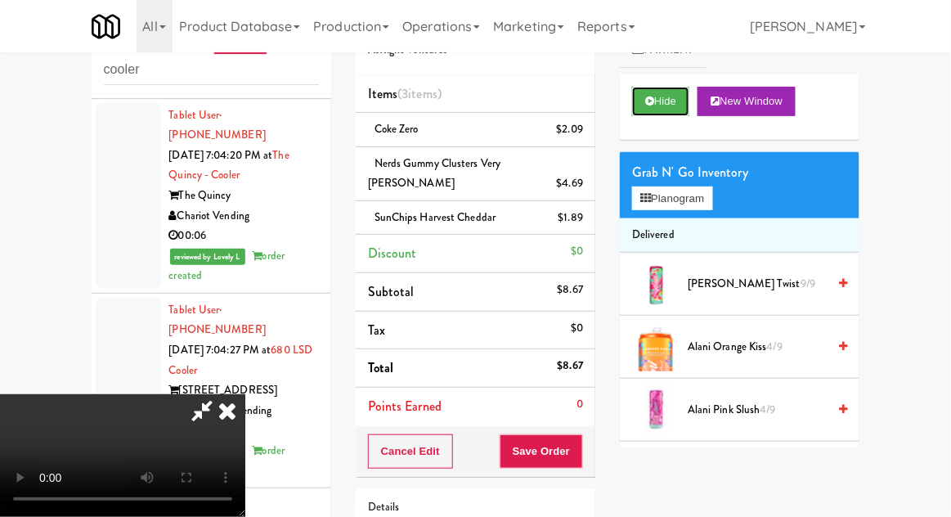
click at [633, 90] on button "Hide" at bounding box center [660, 101] width 57 height 29
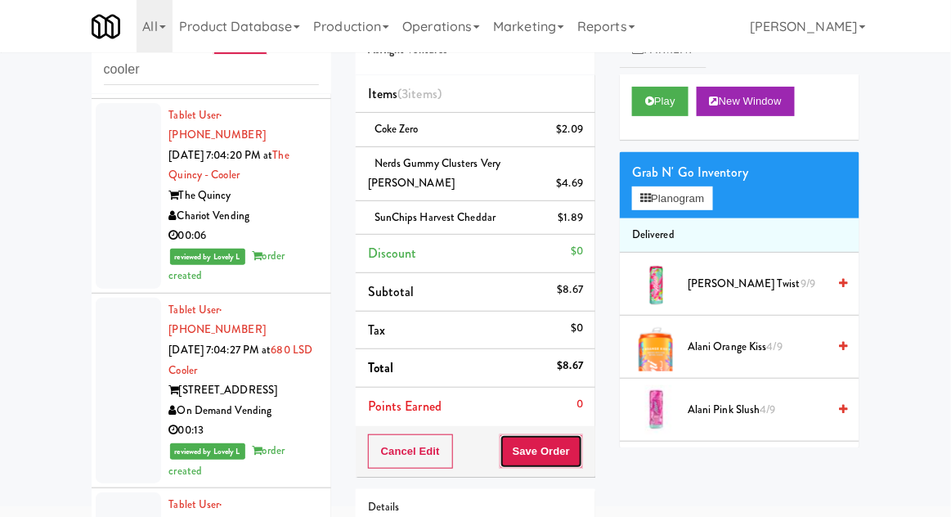
click at [547, 434] on button "Save Order" at bounding box center [541, 451] width 83 height 34
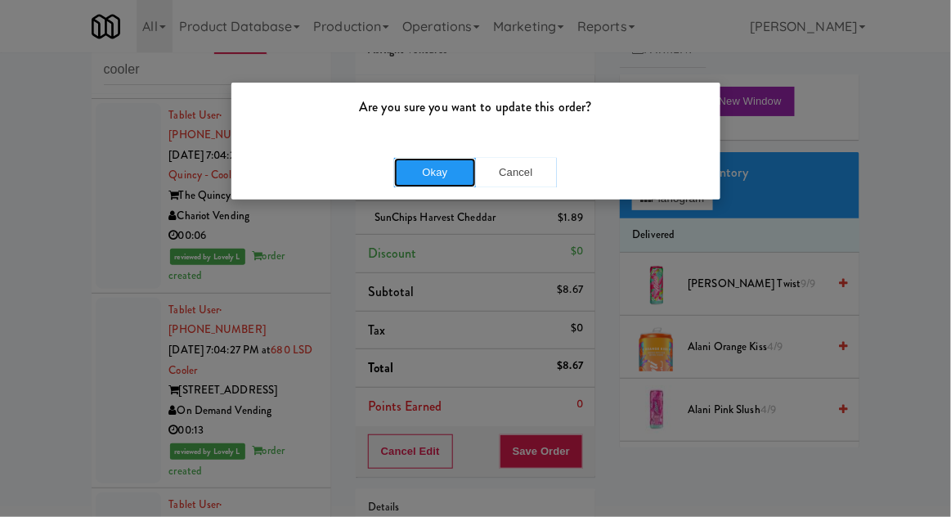
click at [424, 182] on button "Okay" at bounding box center [435, 172] width 82 height 29
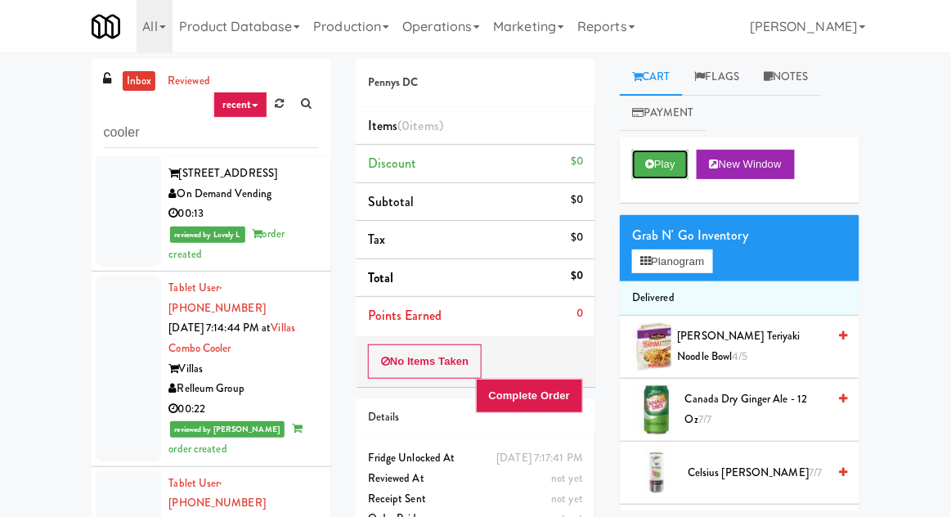
click at [636, 154] on button "Play" at bounding box center [660, 164] width 56 height 29
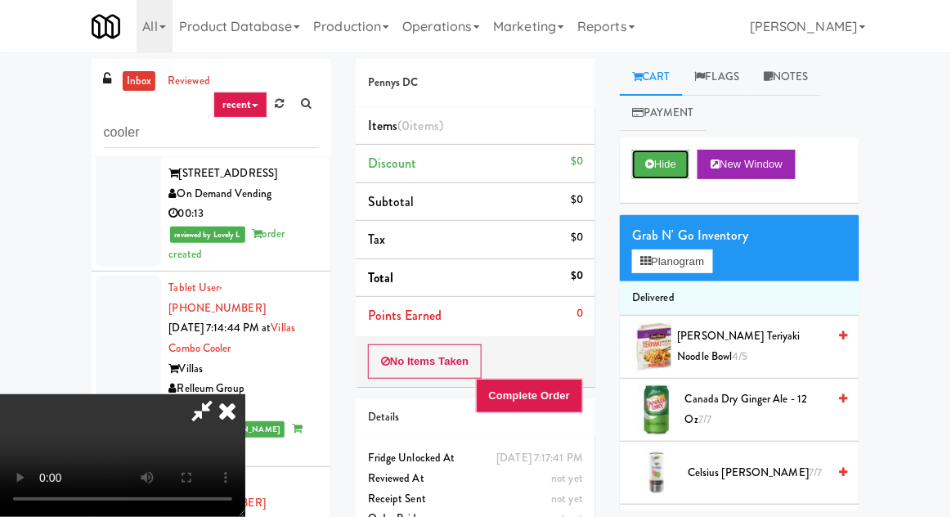
click at [642, 158] on button "Hide" at bounding box center [660, 164] width 57 height 29
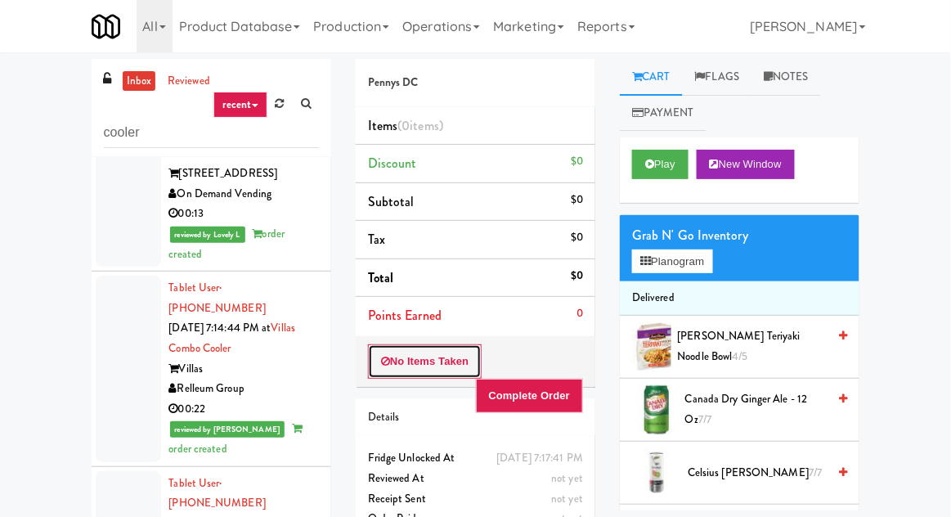
click at [397, 356] on button "No Items Taken" at bounding box center [425, 361] width 114 height 34
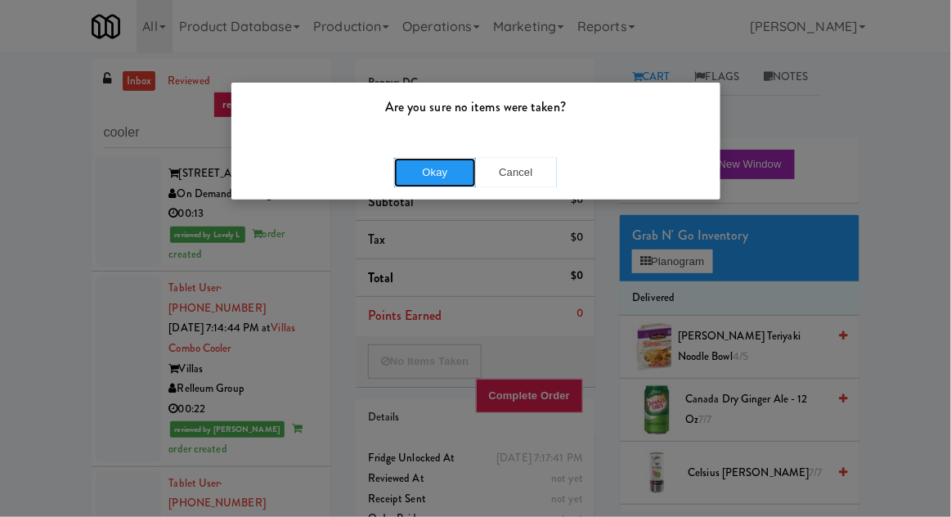
click at [397, 177] on button "Okay" at bounding box center [435, 172] width 82 height 29
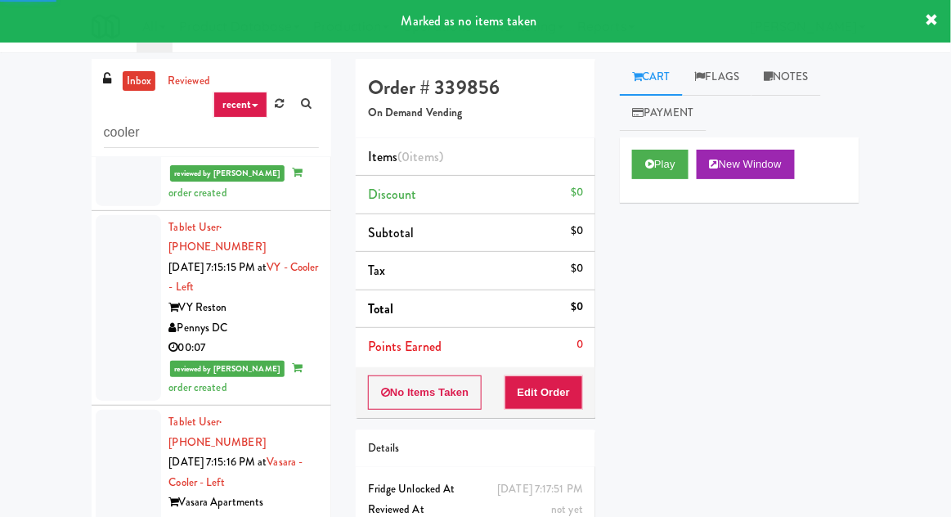
scroll to position [8036, 0]
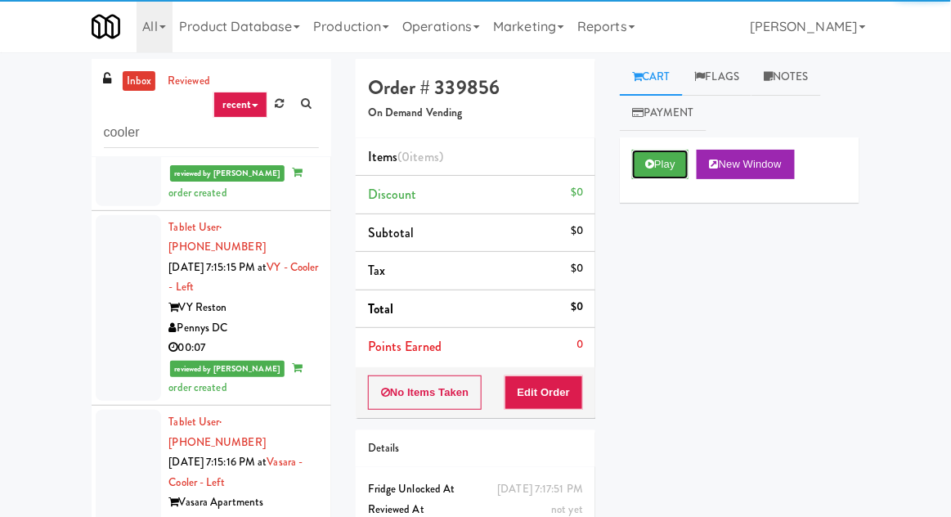
click at [645, 150] on button "Play" at bounding box center [660, 164] width 56 height 29
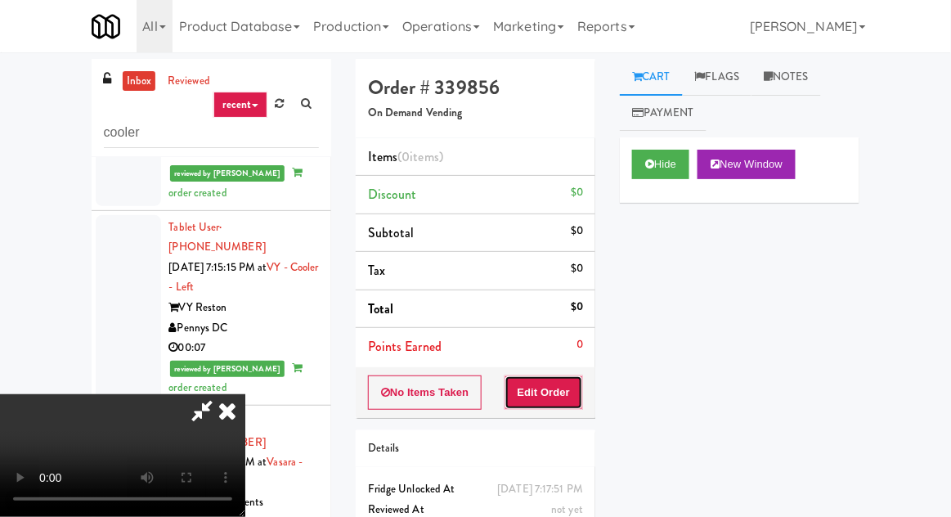
click at [546, 399] on button "Edit Order" at bounding box center [543, 392] width 79 height 34
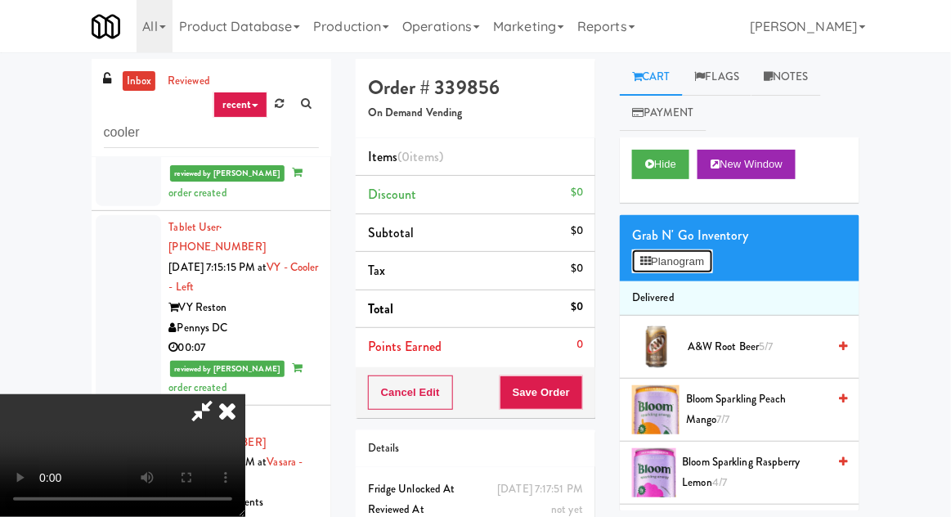
click at [665, 258] on button "Planogram" at bounding box center [672, 261] width 80 height 25
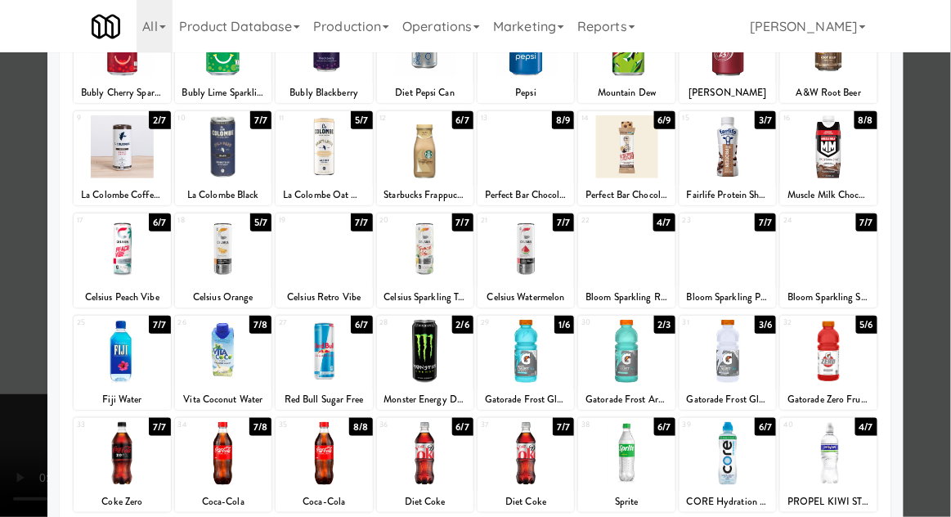
scroll to position [155, 0]
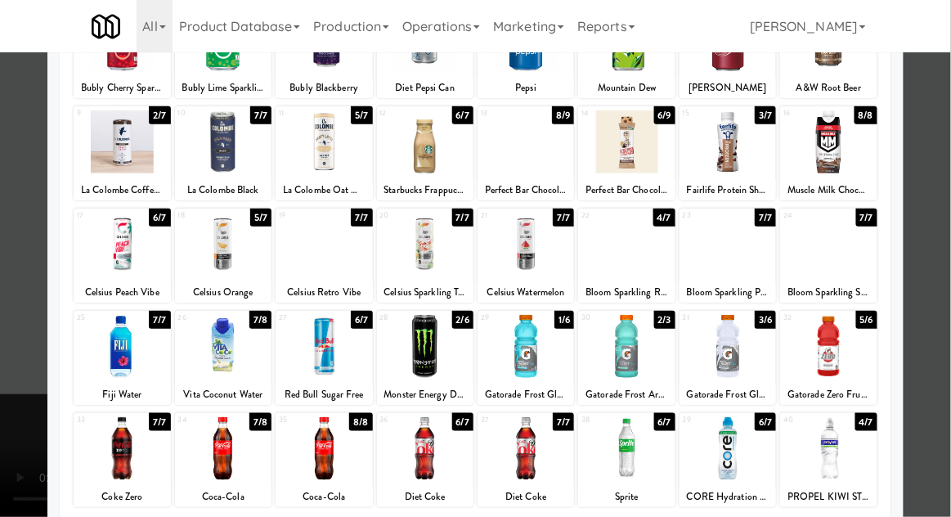
click at [437, 354] on div at bounding box center [425, 346] width 96 height 63
click at [24, 338] on div at bounding box center [475, 258] width 951 height 517
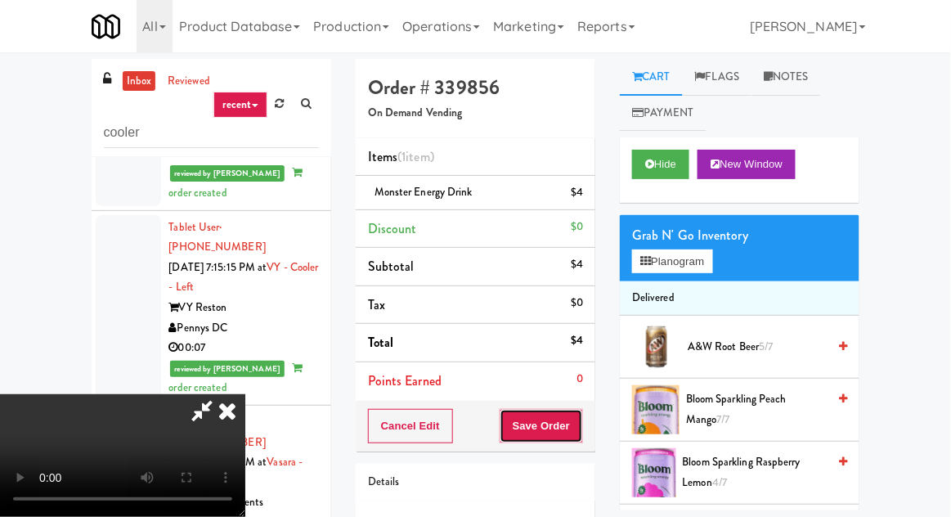
click at [581, 423] on button "Save Order" at bounding box center [541, 426] width 83 height 34
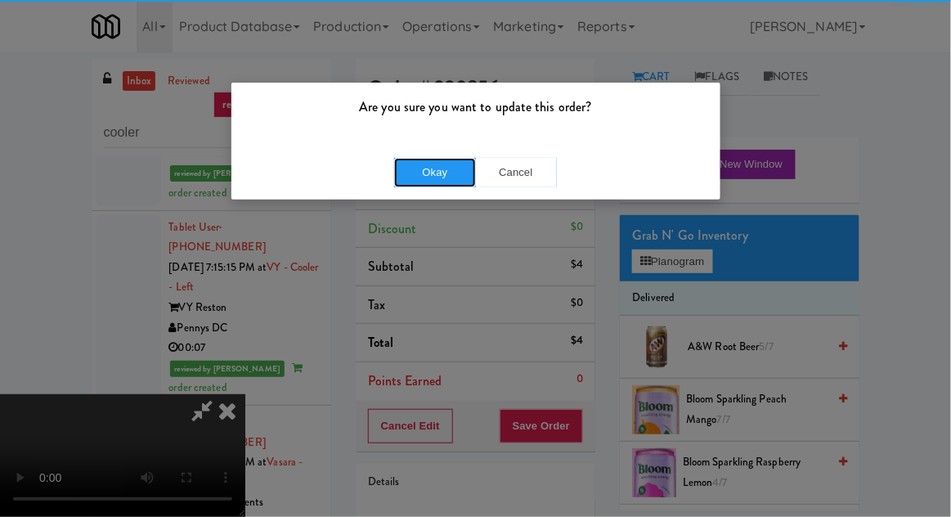
click at [426, 185] on button "Okay" at bounding box center [435, 172] width 82 height 29
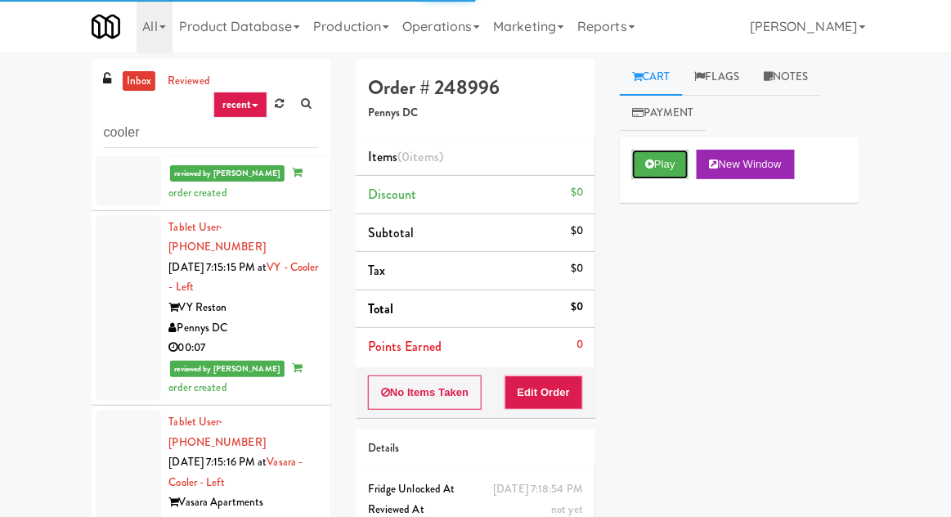
click at [632, 169] on button "Play" at bounding box center [660, 164] width 56 height 29
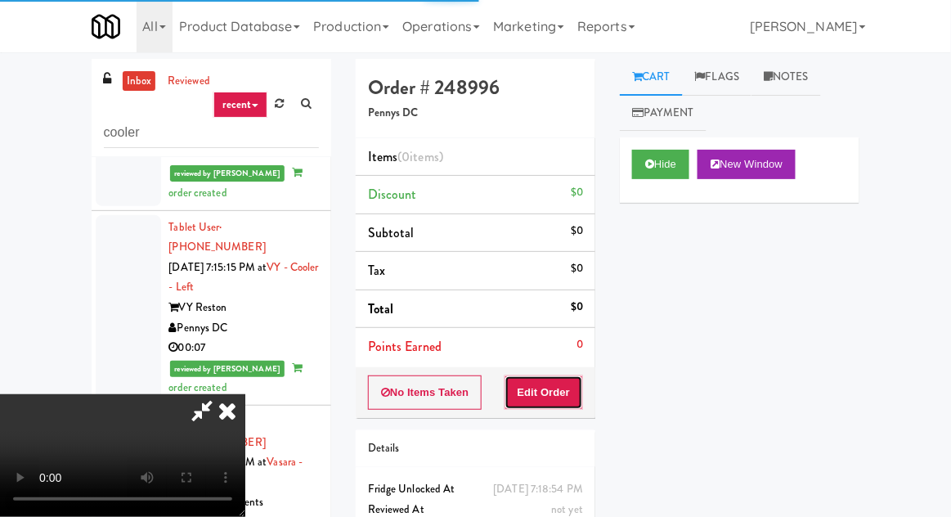
click at [530, 401] on button "Edit Order" at bounding box center [543, 392] width 79 height 34
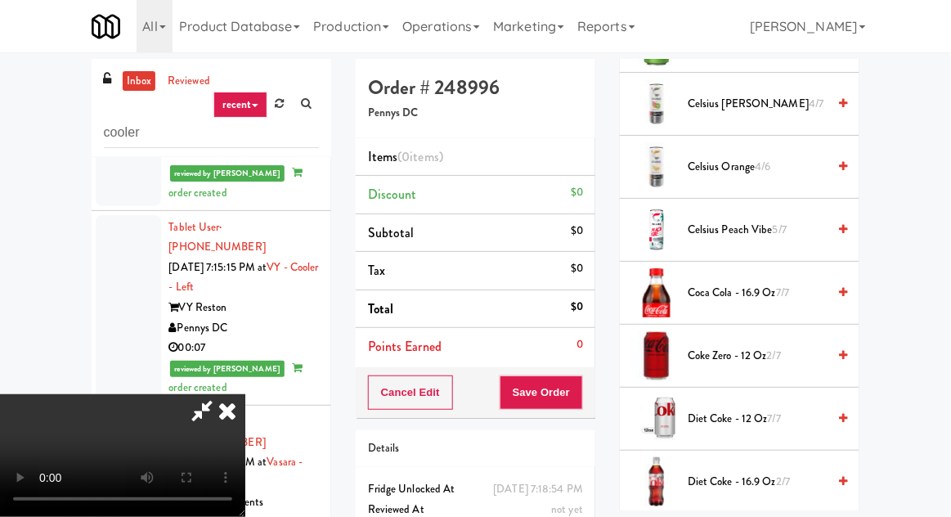
scroll to position [308, 0]
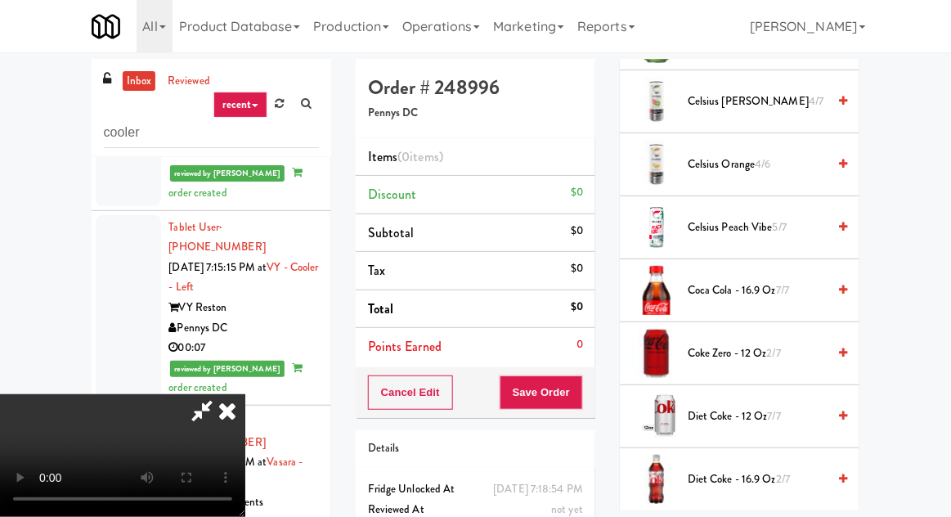
click at [687, 287] on div "Coca Cola - 16.9 oz 7/7" at bounding box center [764, 290] width 166 height 20
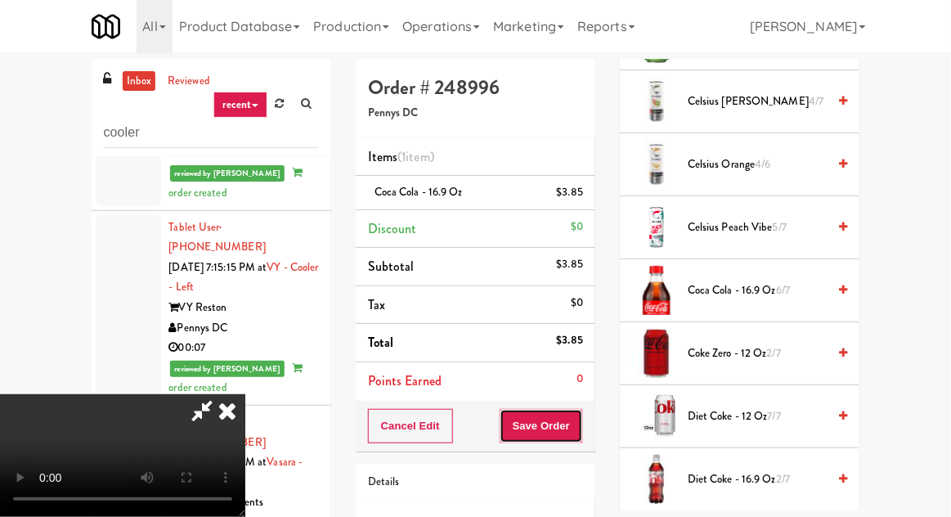
click at [574, 436] on button "Save Order" at bounding box center [541, 426] width 83 height 34
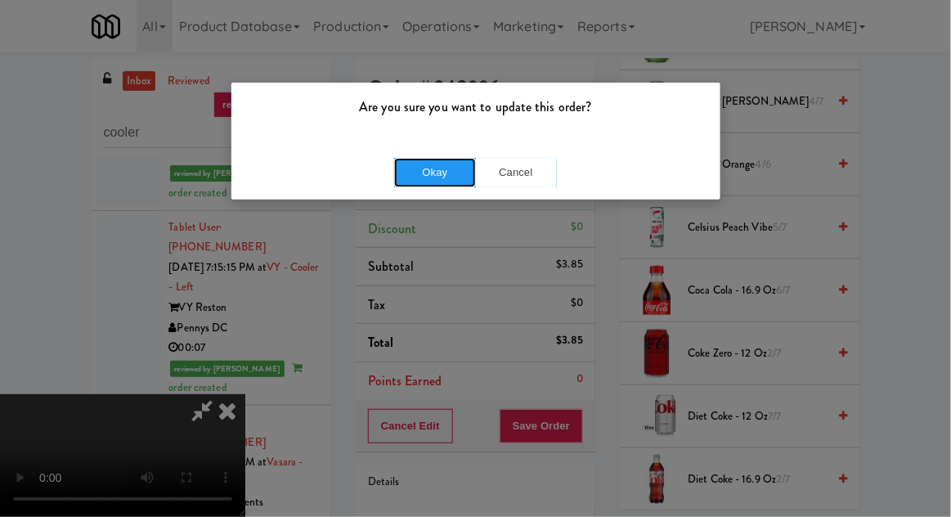
click at [409, 183] on button "Okay" at bounding box center [435, 172] width 82 height 29
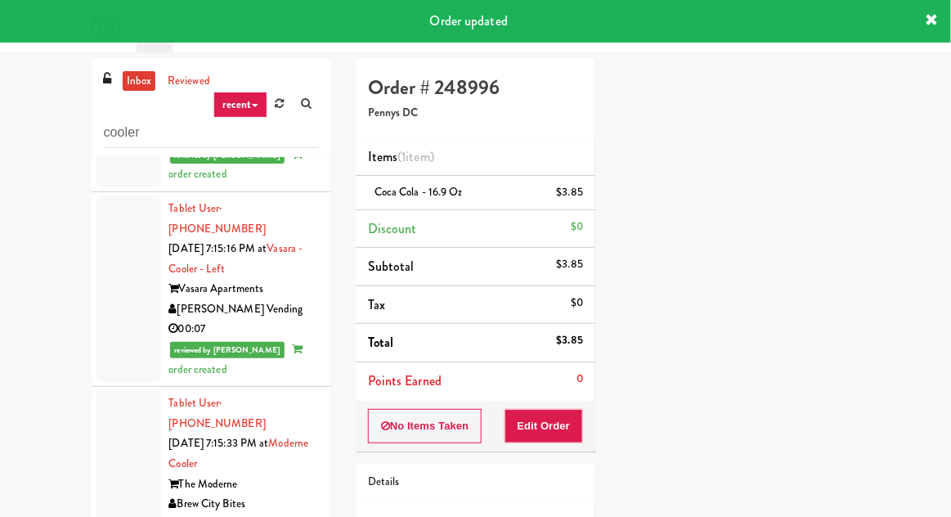
scroll to position [8250, 0]
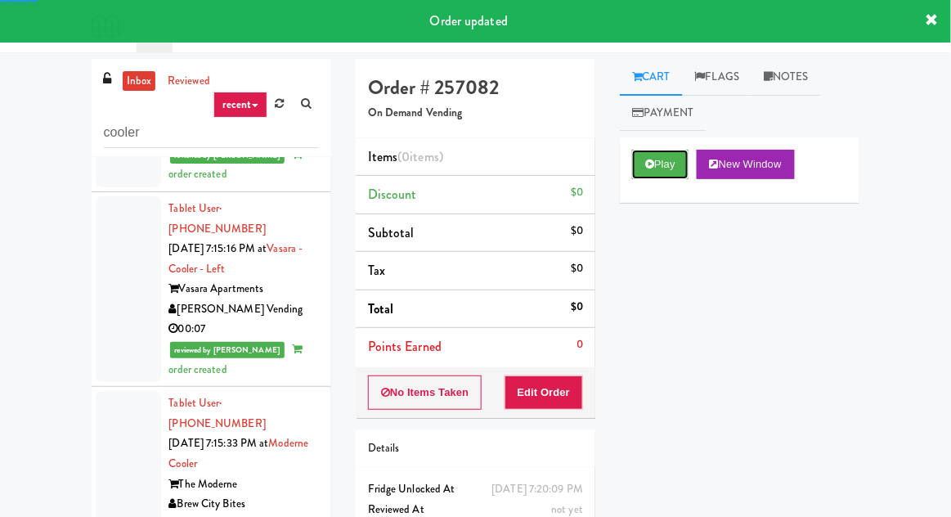
click at [637, 152] on button "Play" at bounding box center [660, 164] width 56 height 29
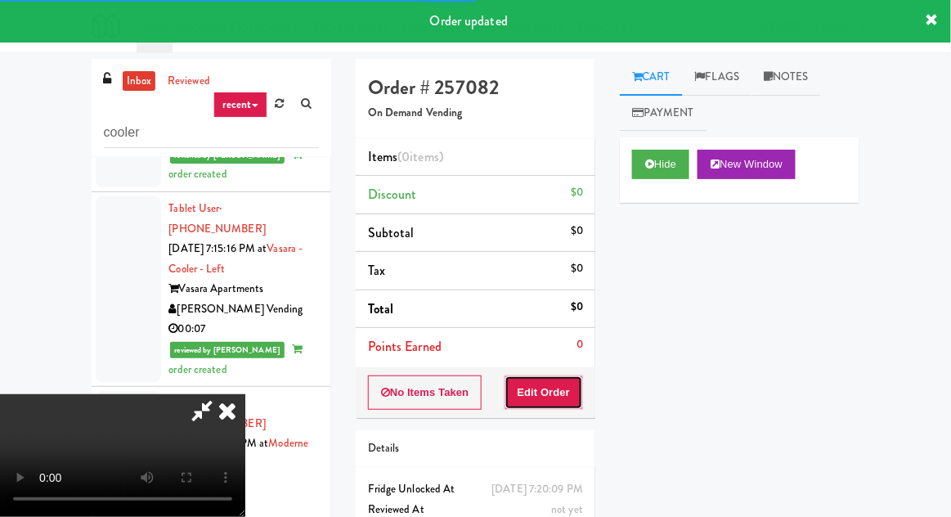
click at [544, 380] on button "Edit Order" at bounding box center [543, 392] width 79 height 34
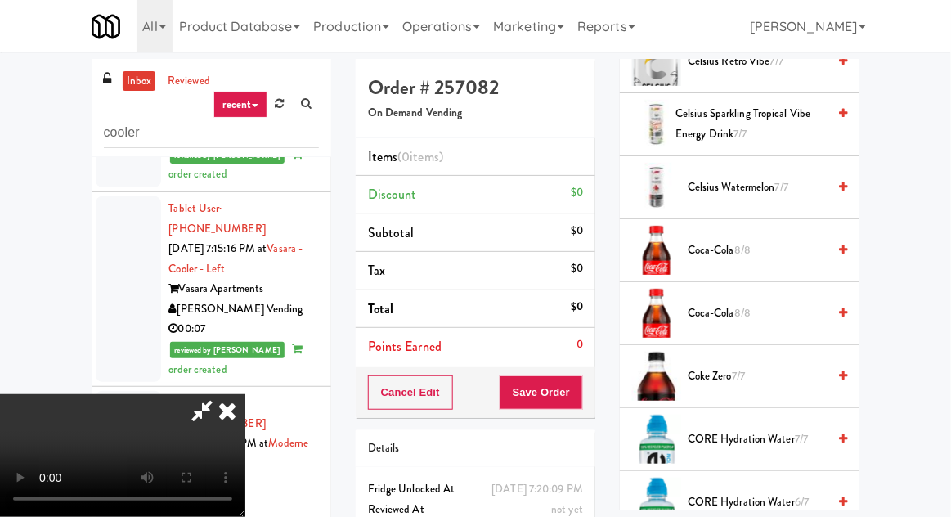
scroll to position [769, 0]
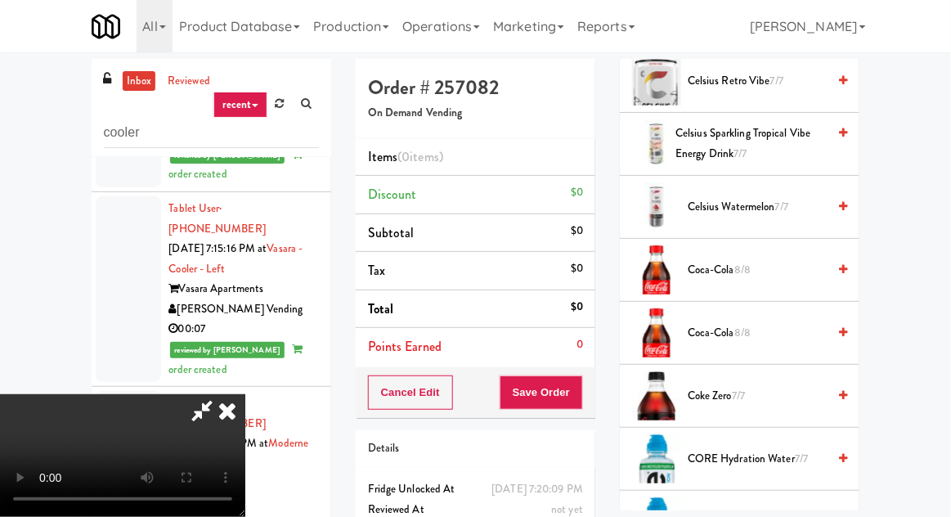
click at [801, 260] on span "Coca-Cola 8/8" at bounding box center [757, 270] width 139 height 20
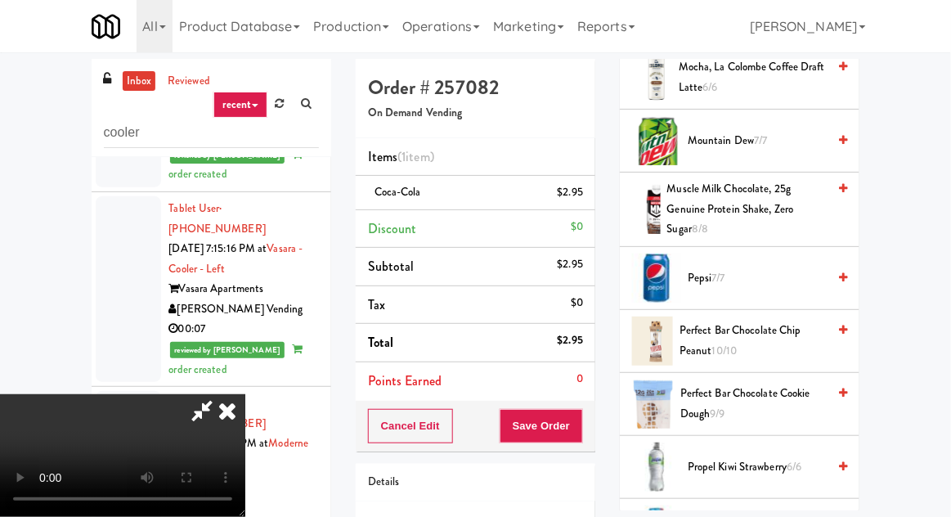
scroll to position [2096, 0]
click at [774, 270] on span "Pepsi 7/7" at bounding box center [757, 277] width 139 height 20
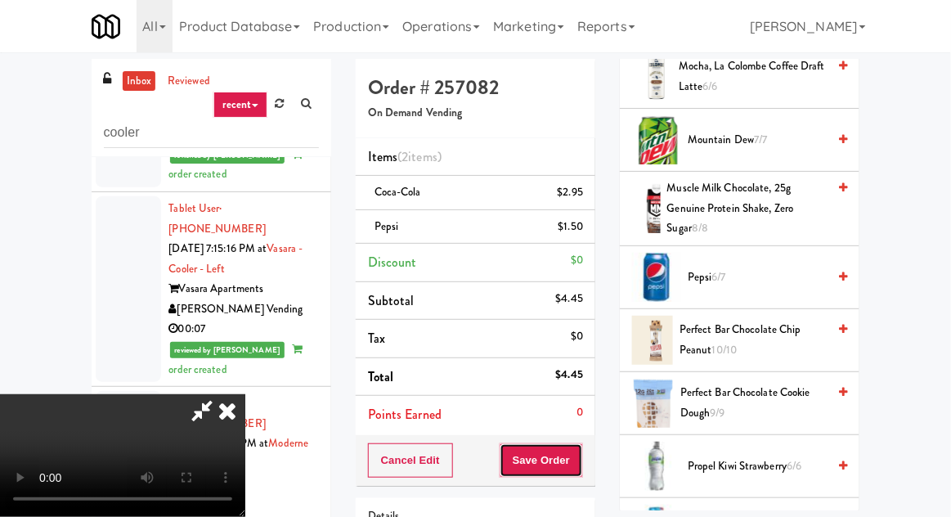
click at [582, 458] on button "Save Order" at bounding box center [541, 460] width 83 height 34
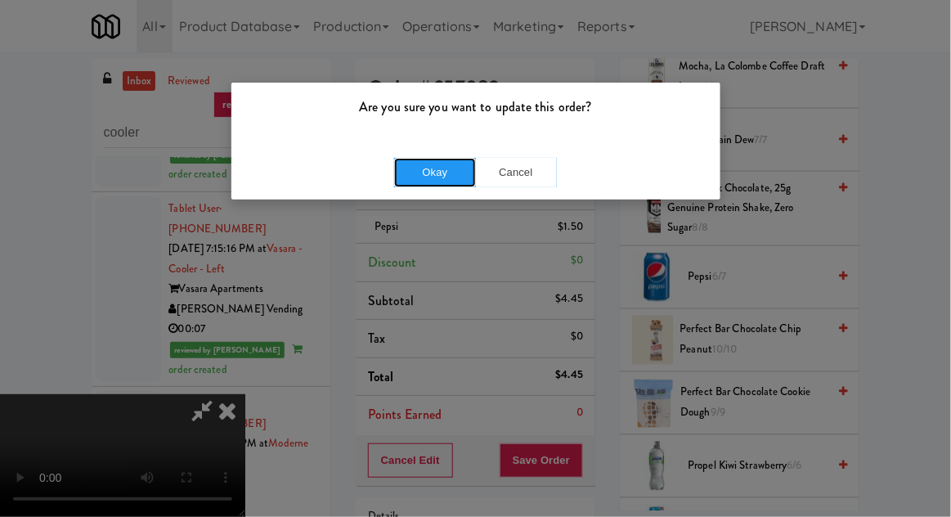
click at [424, 175] on button "Okay" at bounding box center [435, 172] width 82 height 29
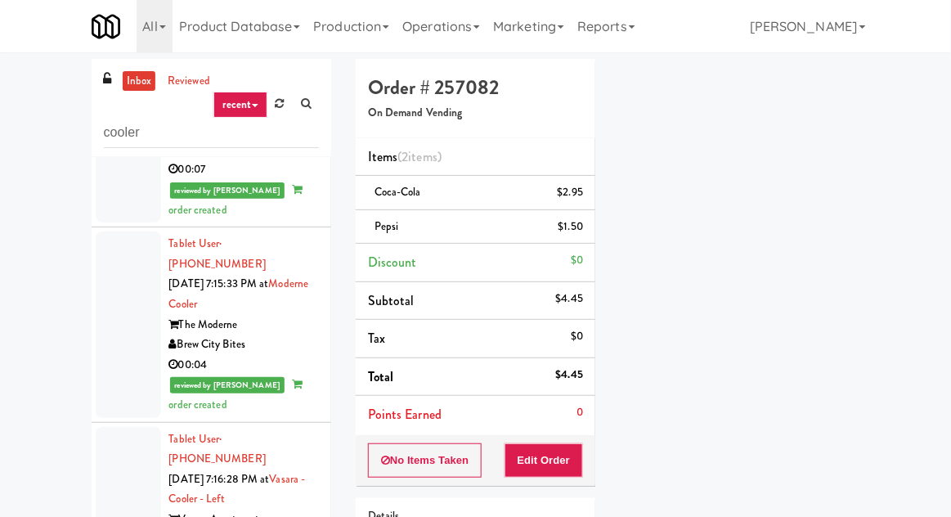
scroll to position [8413, 0]
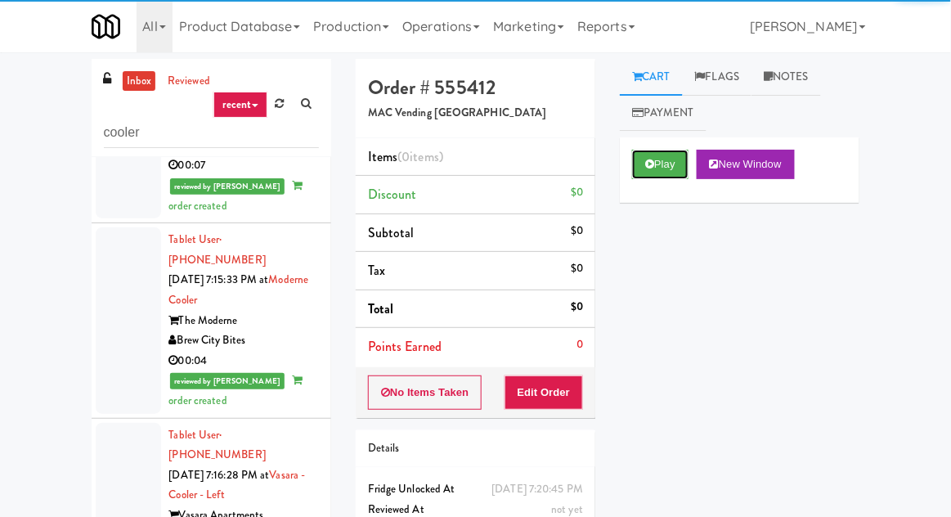
click at [659, 168] on button "Play" at bounding box center [660, 164] width 56 height 29
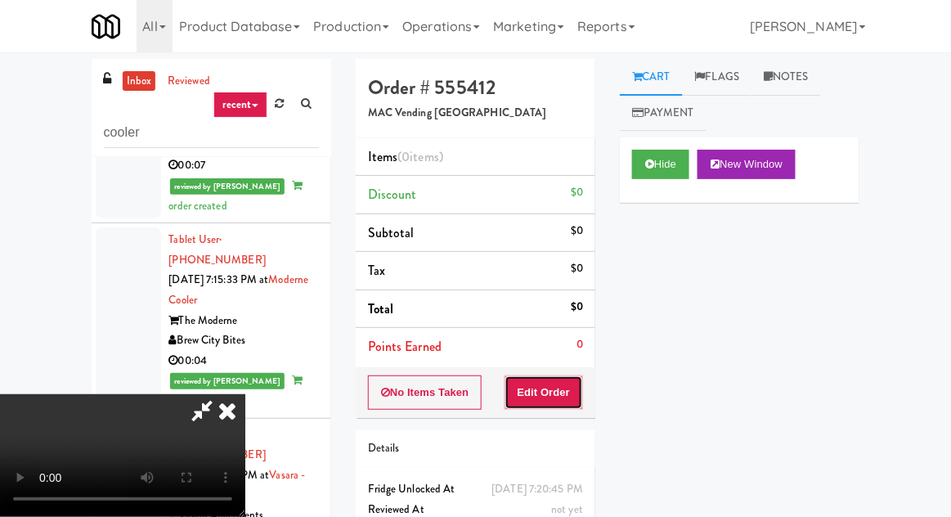
click at [531, 387] on button "Edit Order" at bounding box center [543, 392] width 79 height 34
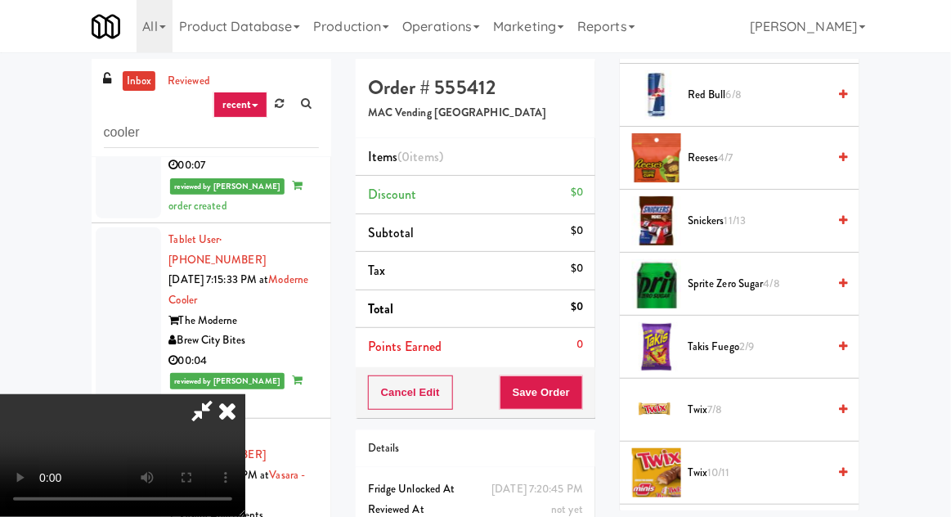
scroll to position [1484, 0]
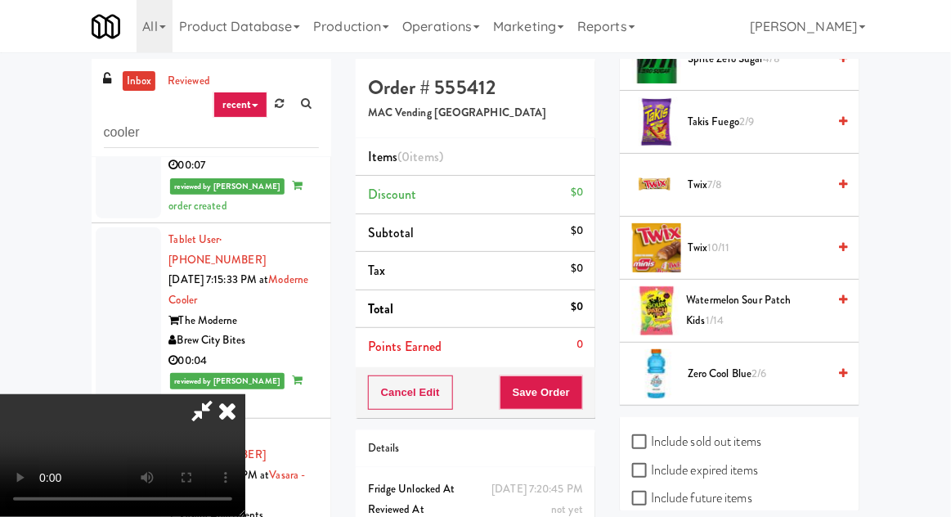
click at [697, 125] on span "Takis Fuego 2/9" at bounding box center [757, 122] width 139 height 20
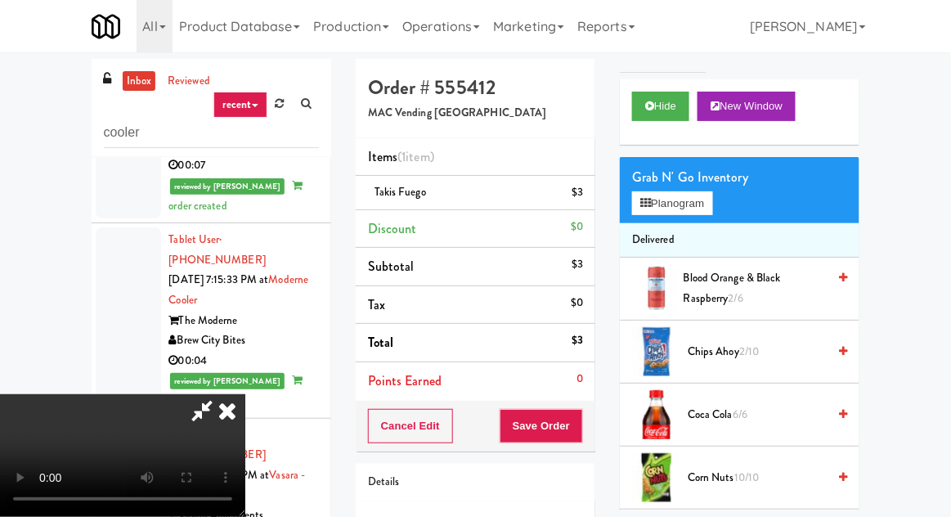
scroll to position [60, 0]
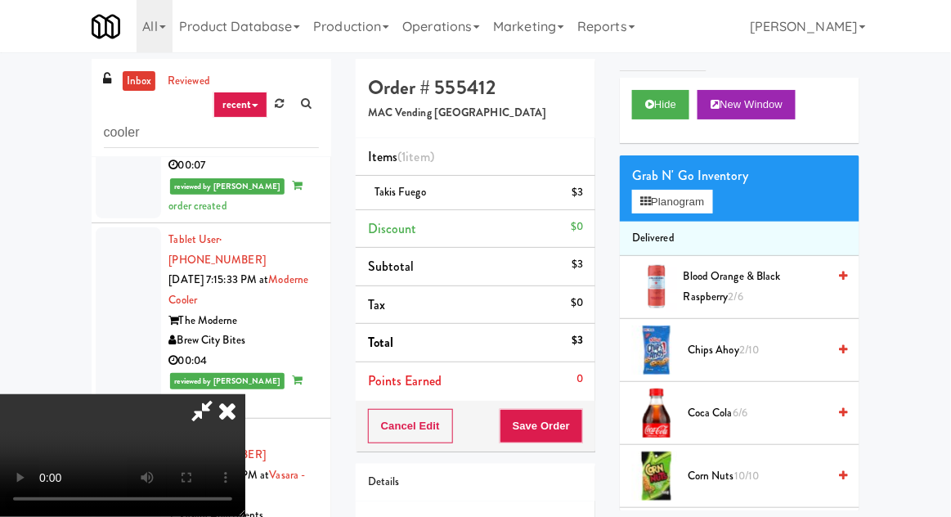
click at [679, 291] on div "Blood Orange & Black Raspberry 2/6" at bounding box center [762, 287] width 171 height 40
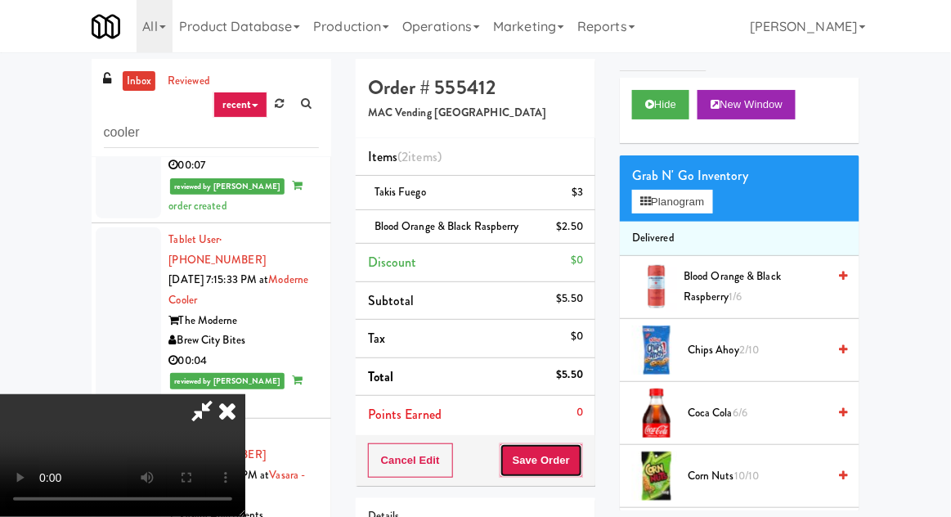
click at [573, 444] on button "Save Order" at bounding box center [541, 460] width 83 height 34
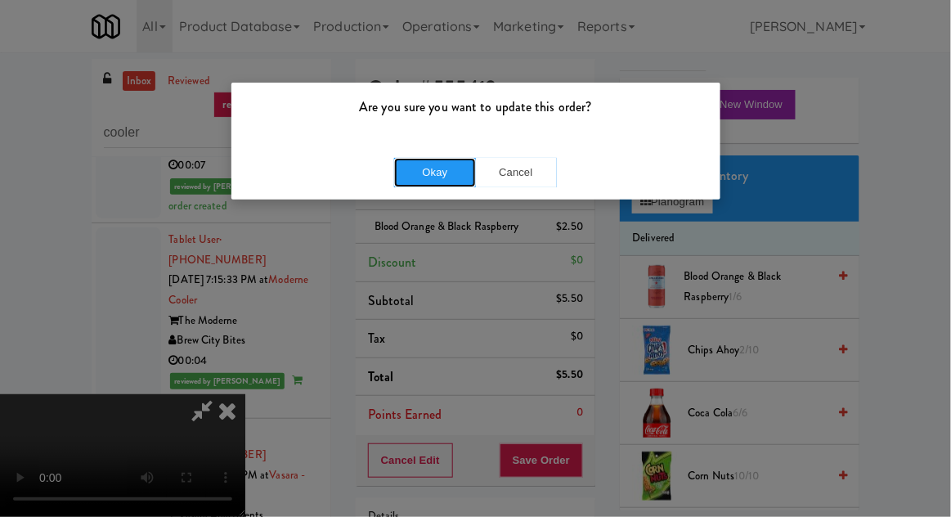
click at [421, 170] on button "Okay" at bounding box center [435, 172] width 82 height 29
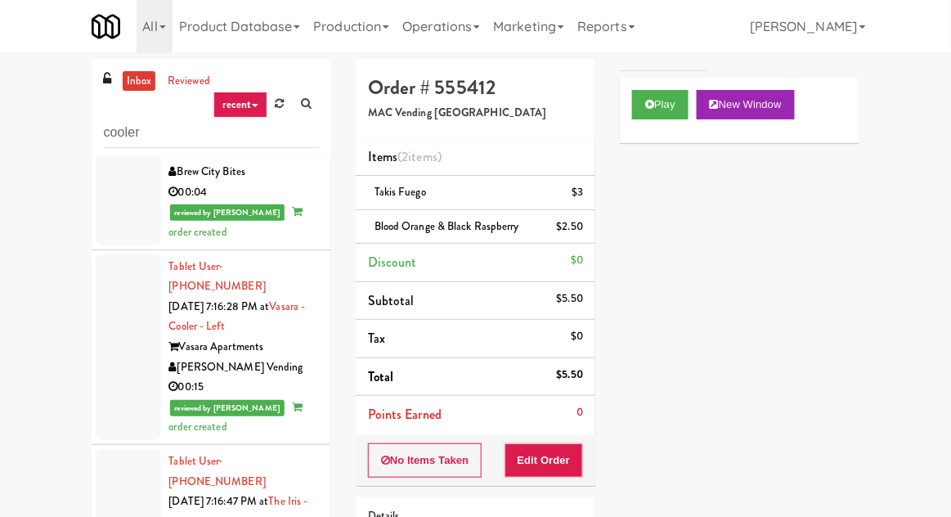
scroll to position [8585, 0]
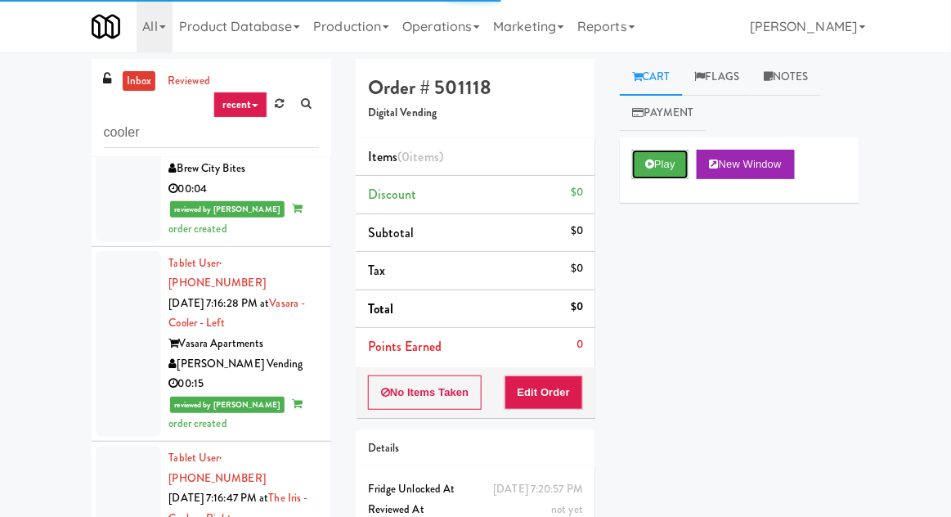
click at [642, 163] on button "Play" at bounding box center [660, 164] width 56 height 29
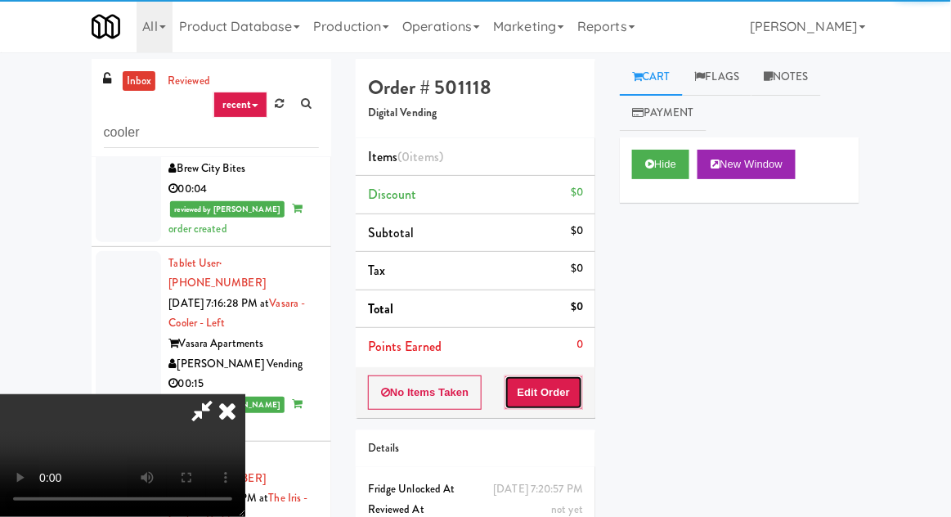
click at [531, 391] on button "Edit Order" at bounding box center [543, 392] width 79 height 34
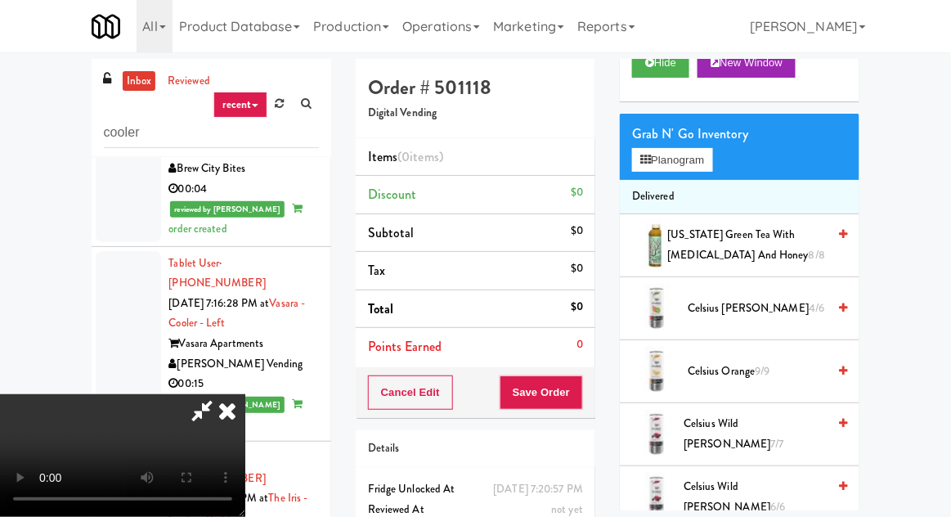
scroll to position [95, 0]
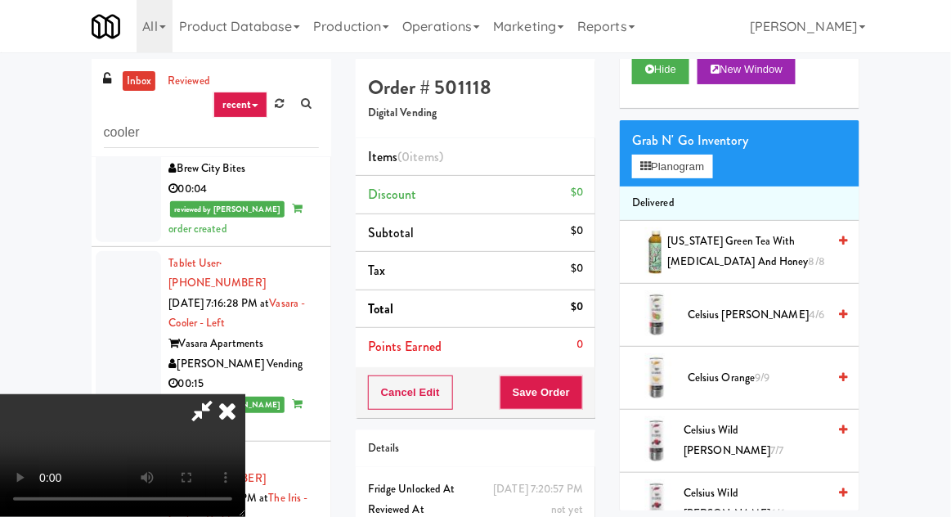
click at [707, 437] on span "Celsius Wild Berry 7/7" at bounding box center [755, 440] width 143 height 40
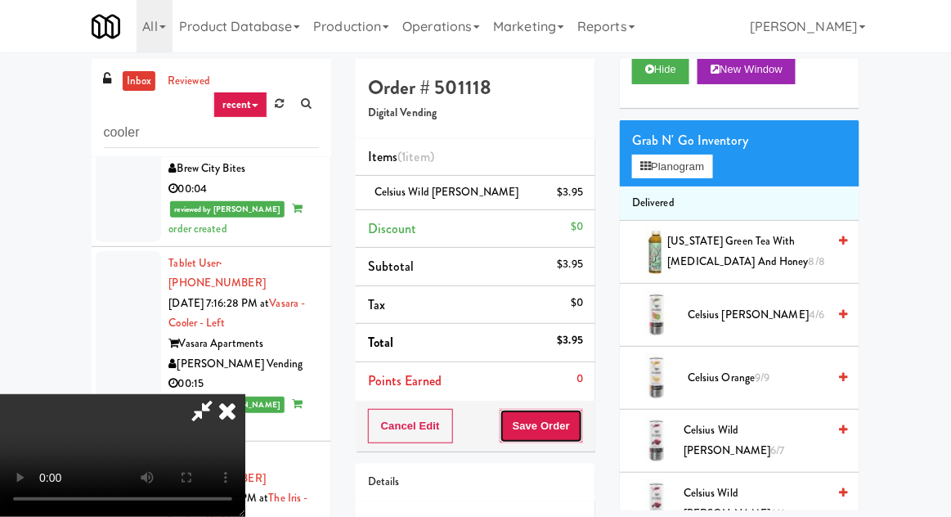
click at [582, 420] on button "Save Order" at bounding box center [541, 426] width 83 height 34
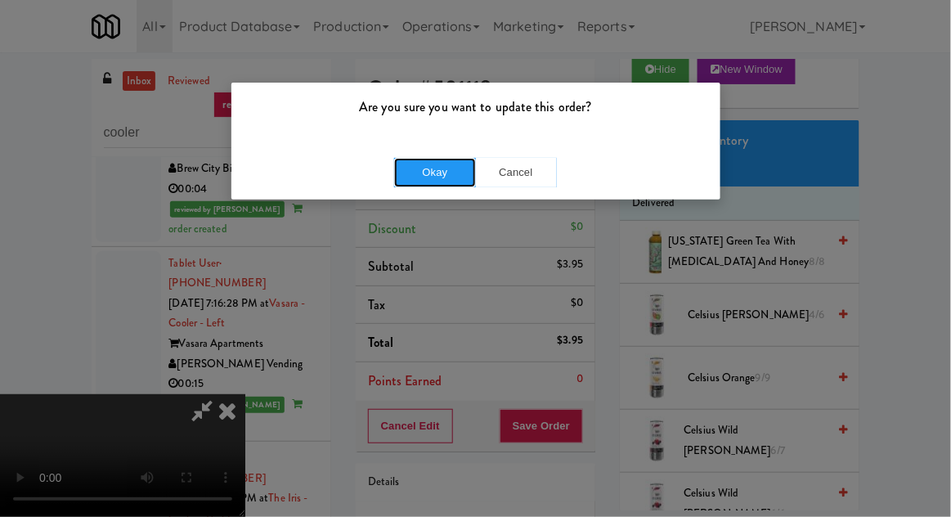
click at [416, 173] on button "Okay" at bounding box center [435, 172] width 82 height 29
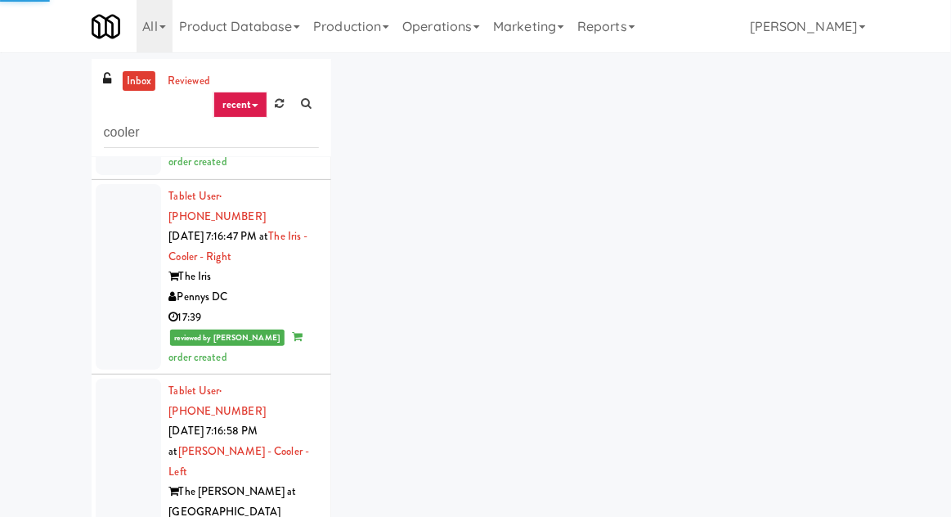
scroll to position [8847, 0]
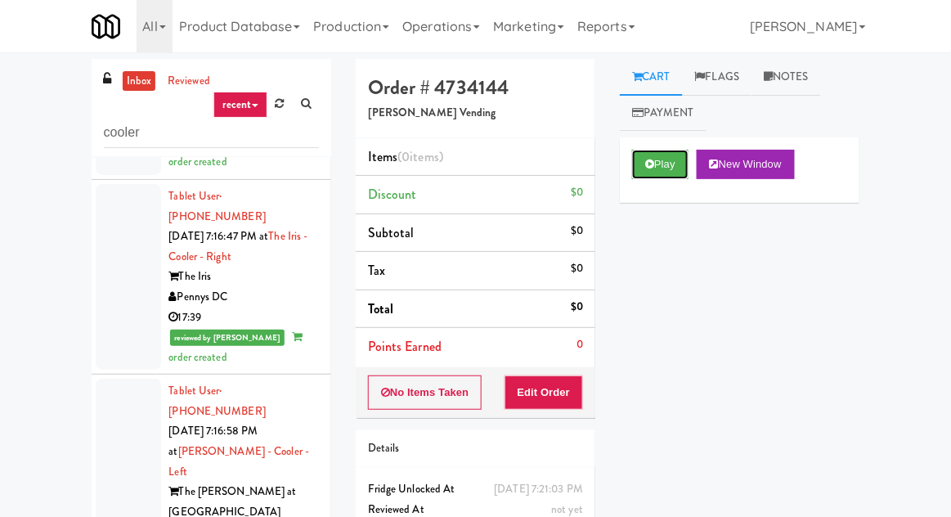
click at [647, 167] on icon at bounding box center [649, 164] width 9 height 11
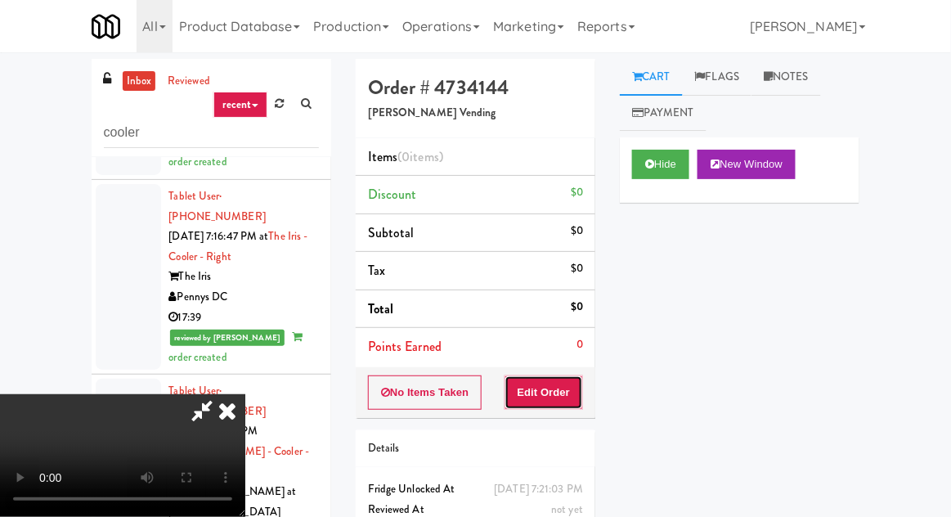
click at [517, 375] on button "Edit Order" at bounding box center [543, 392] width 79 height 34
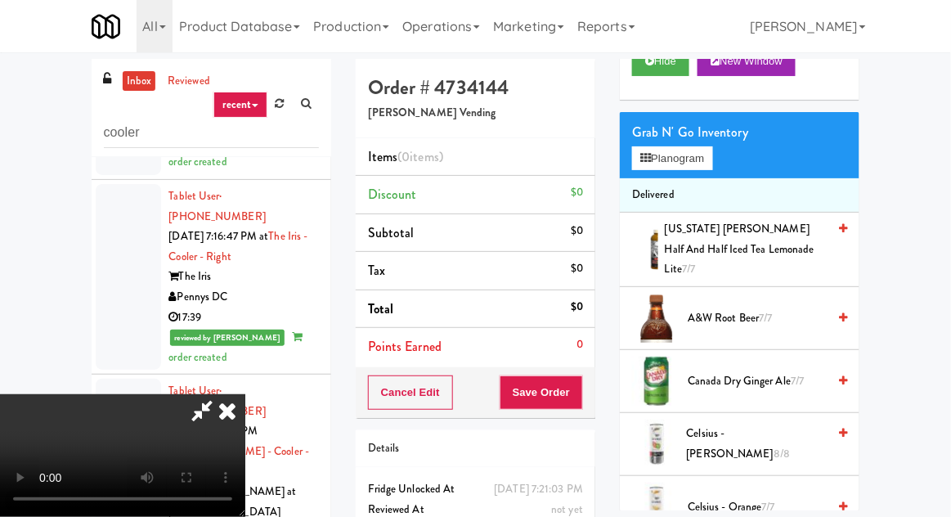
scroll to position [107, 0]
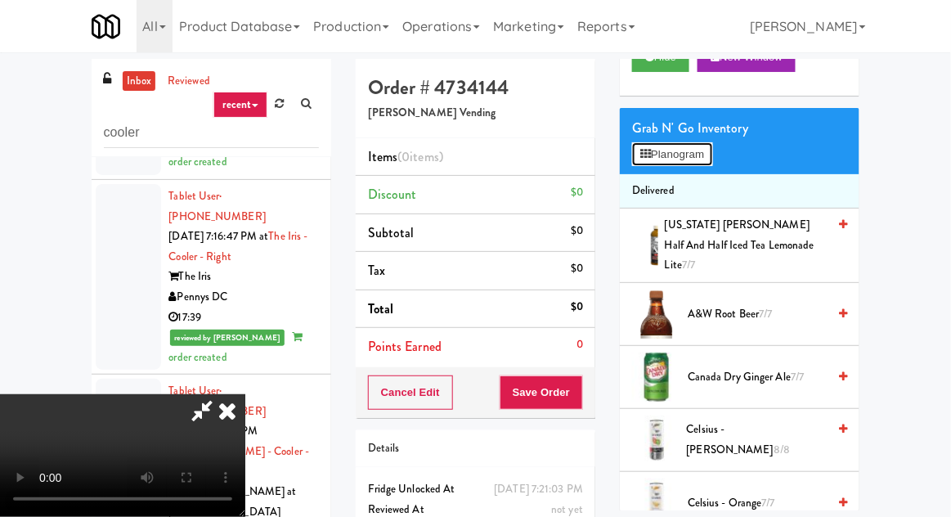
click at [640, 142] on button "Planogram" at bounding box center [672, 154] width 80 height 25
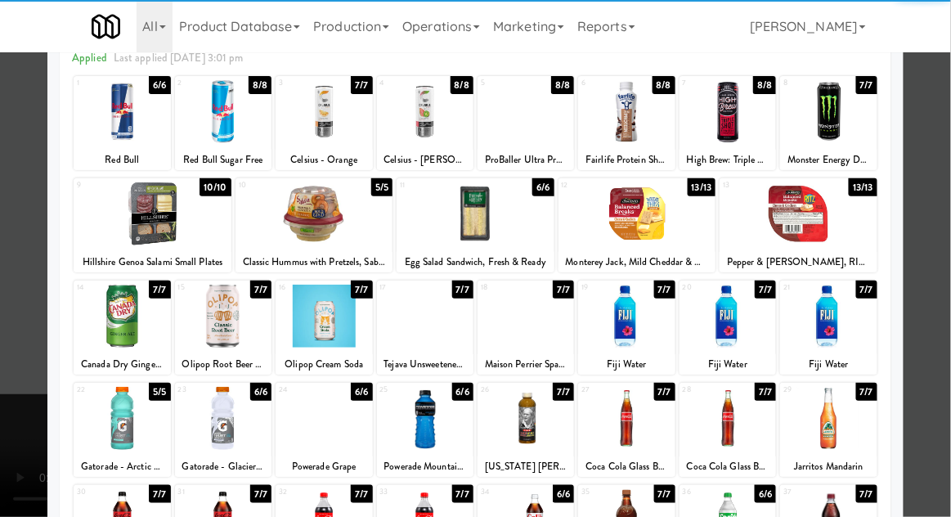
scroll to position [84, 0]
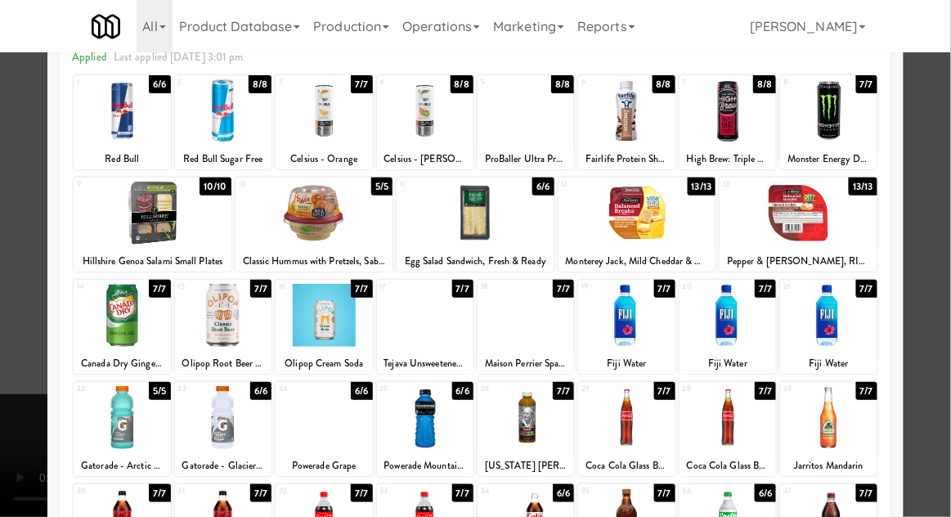
click at [509, 313] on div at bounding box center [525, 315] width 96 height 63
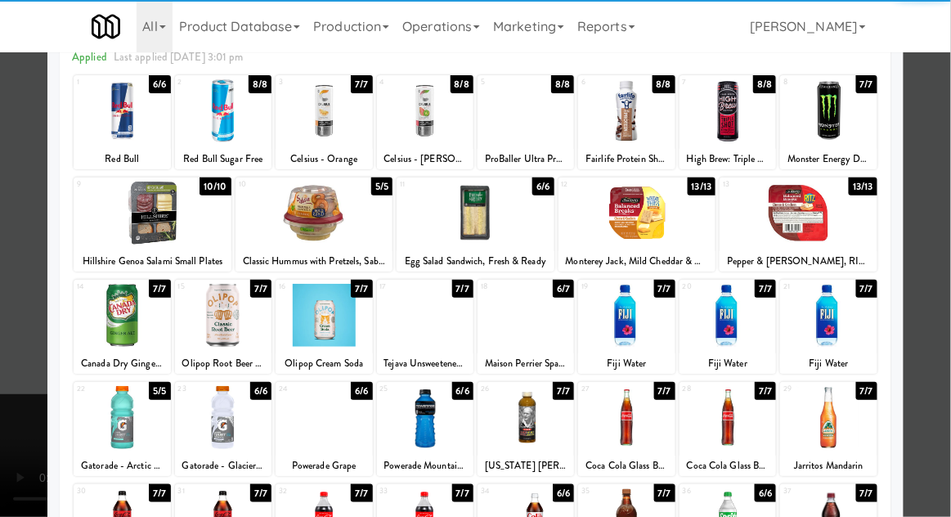
click at [20, 276] on div at bounding box center [475, 258] width 951 height 517
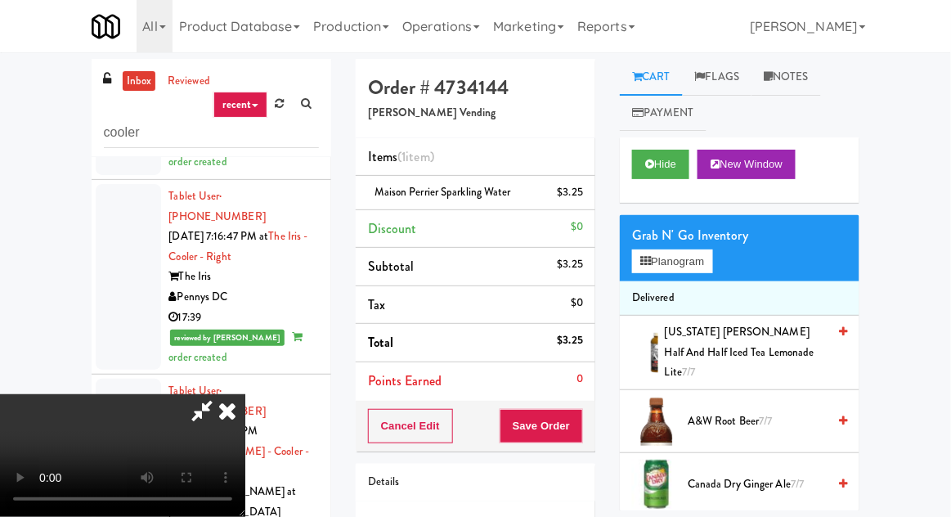
click at [642, 239] on div "Grab N' Go Inventory" at bounding box center [739, 235] width 215 height 25
click at [639, 254] on button "Planogram" at bounding box center [672, 261] width 80 height 25
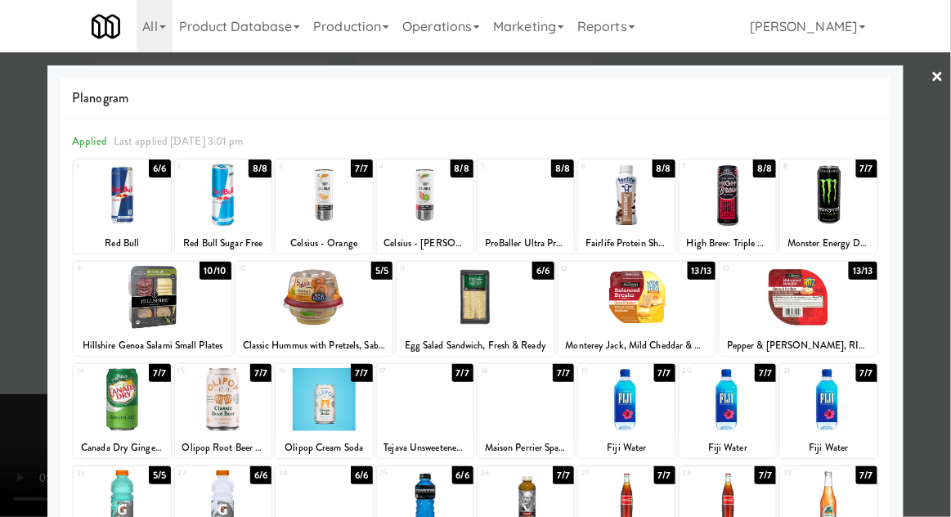
click at [36, 314] on div at bounding box center [475, 258] width 951 height 517
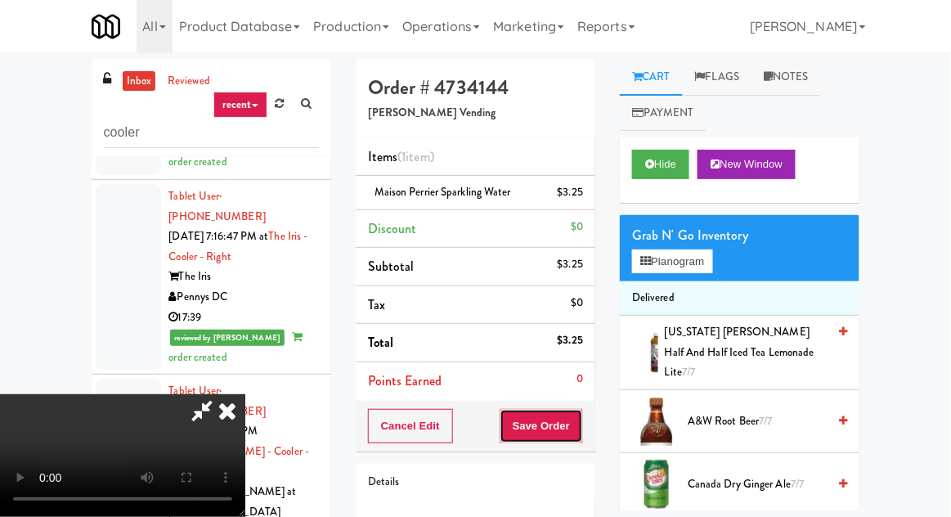
click at [575, 420] on button "Save Order" at bounding box center [541, 426] width 83 height 34
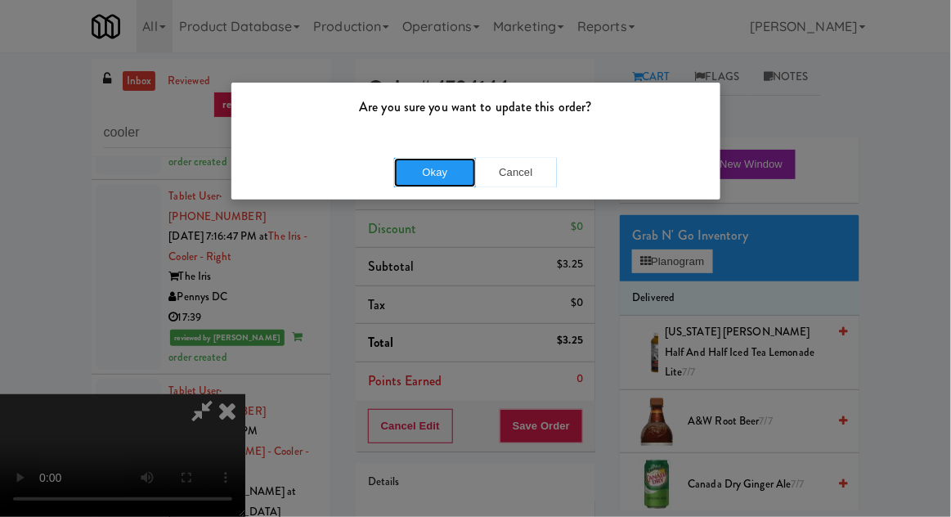
click at [410, 159] on button "Okay" at bounding box center [435, 172] width 82 height 29
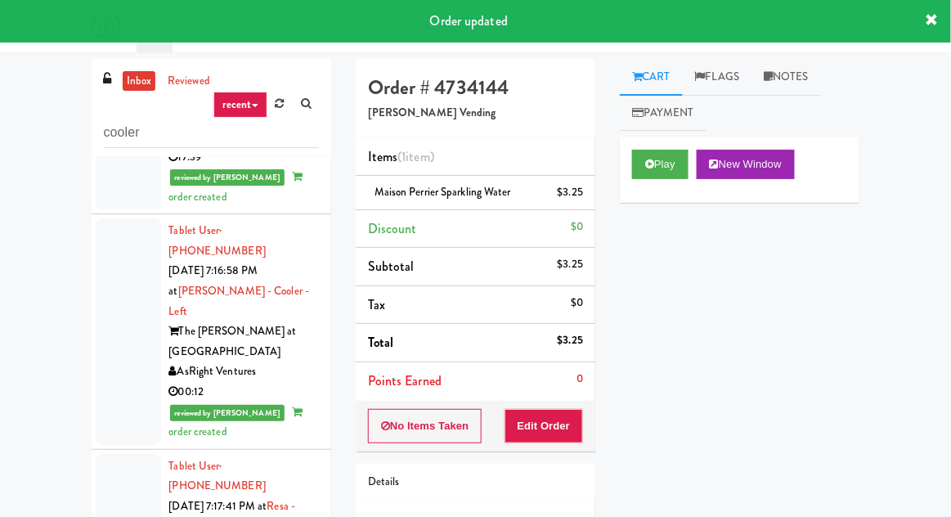
scroll to position [9007, 0]
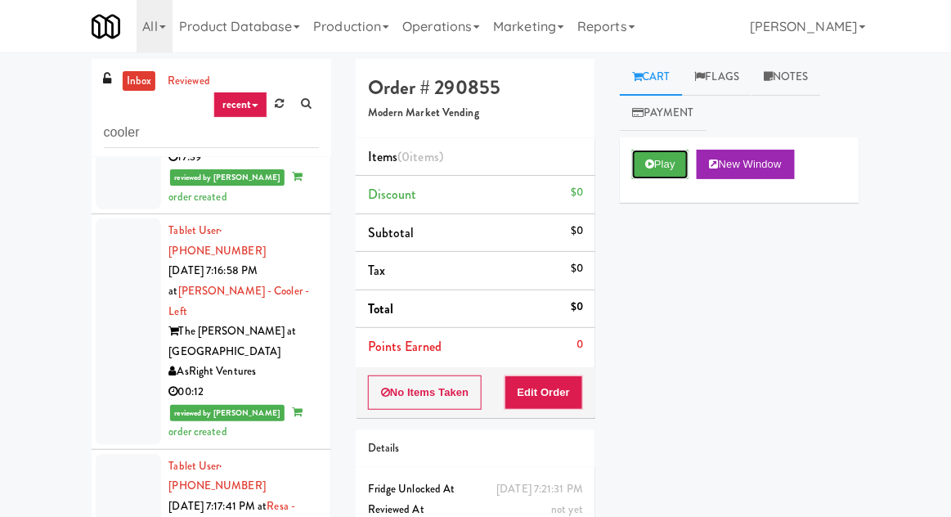
click at [651, 157] on button "Play" at bounding box center [660, 164] width 56 height 29
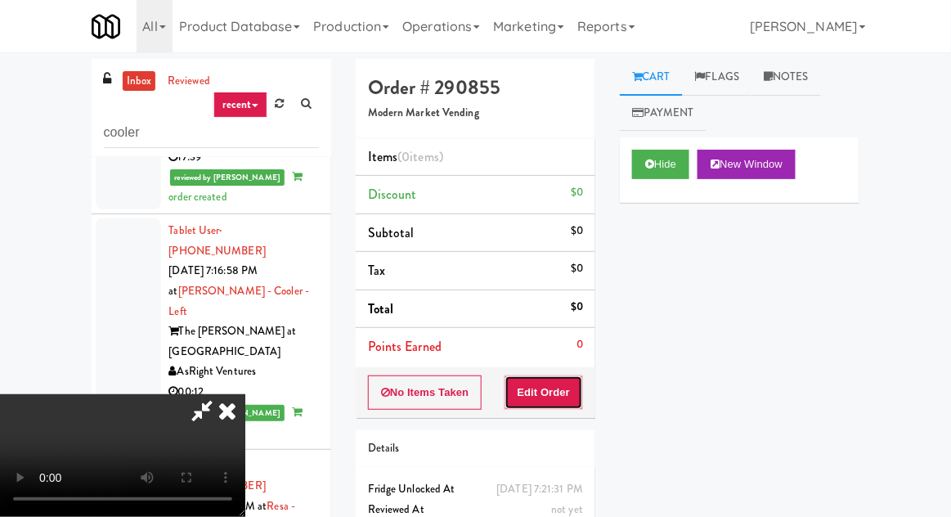
click at [554, 377] on button "Edit Order" at bounding box center [543, 392] width 79 height 34
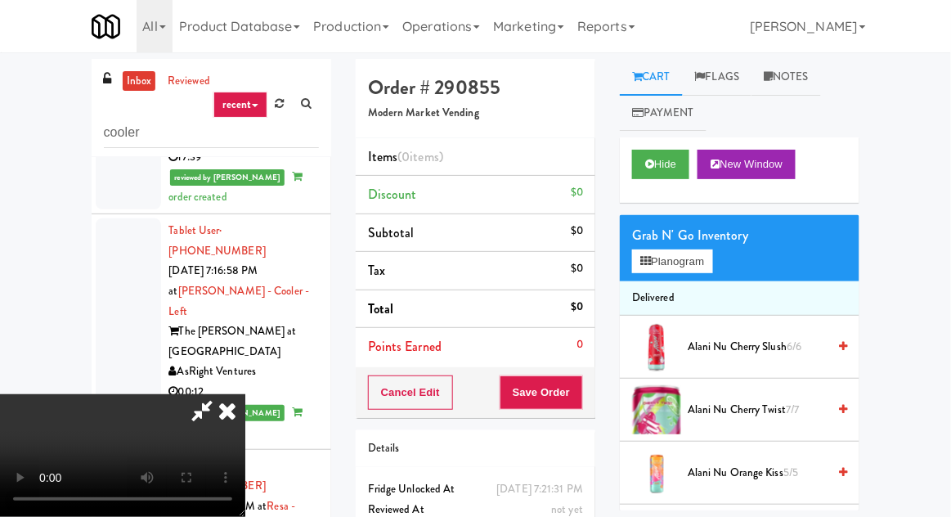
scroll to position [60, 0]
click at [685, 352] on div "Alani Nu Cherry Slush 6/6" at bounding box center [764, 347] width 166 height 20
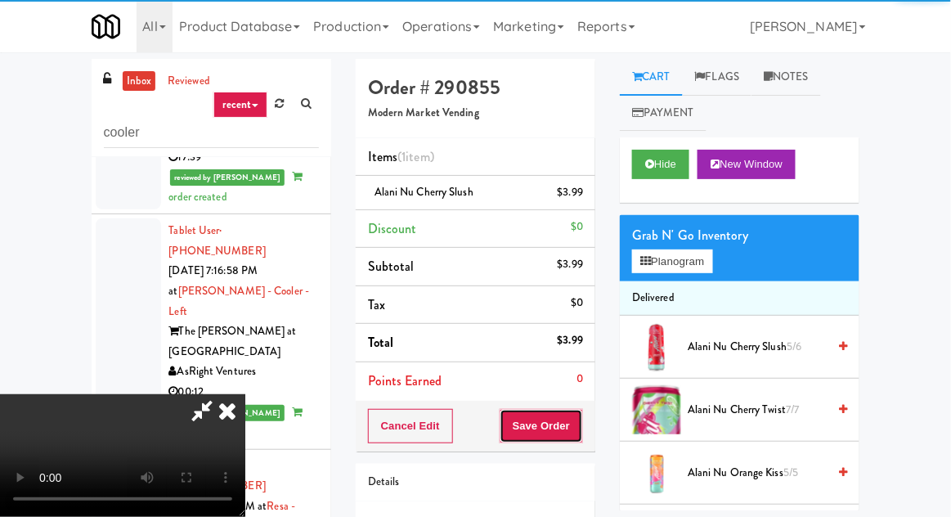
click at [576, 429] on button "Save Order" at bounding box center [541, 426] width 83 height 34
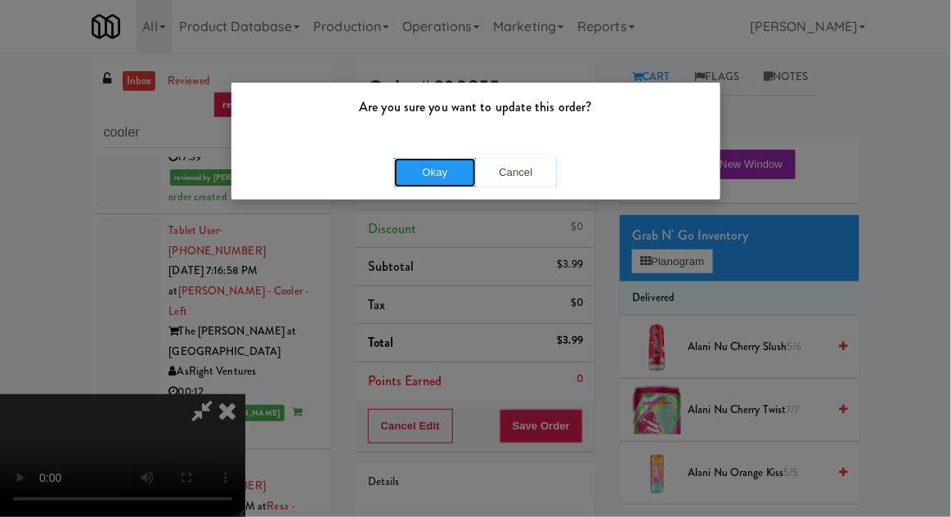
click at [412, 175] on button "Okay" at bounding box center [435, 172] width 82 height 29
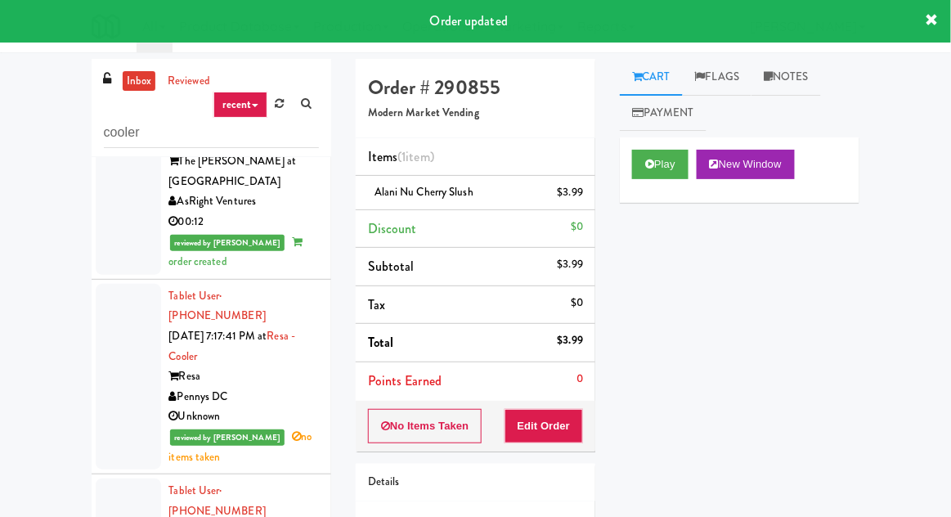
scroll to position [9181, 0]
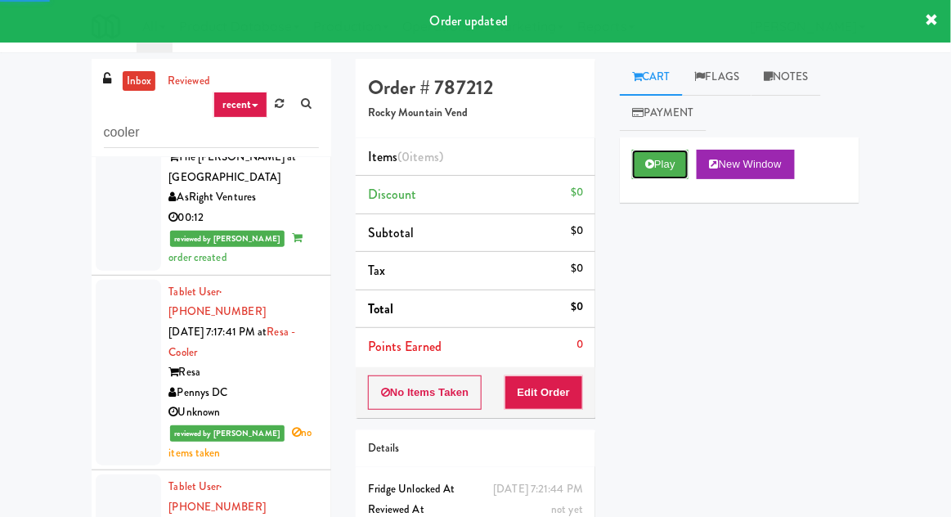
click at [648, 172] on button "Play" at bounding box center [660, 164] width 56 height 29
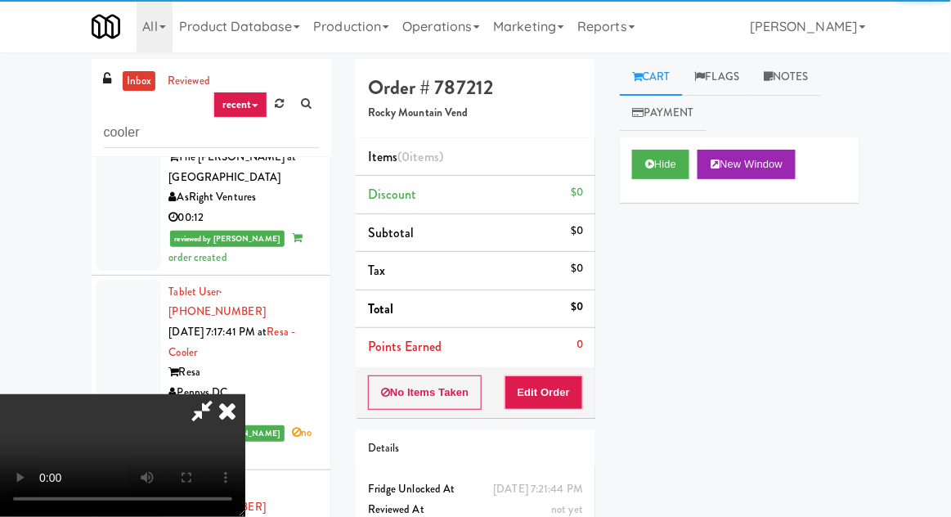
click at [497, 393] on div "No Items Taken Edit Order" at bounding box center [476, 392] width 240 height 51
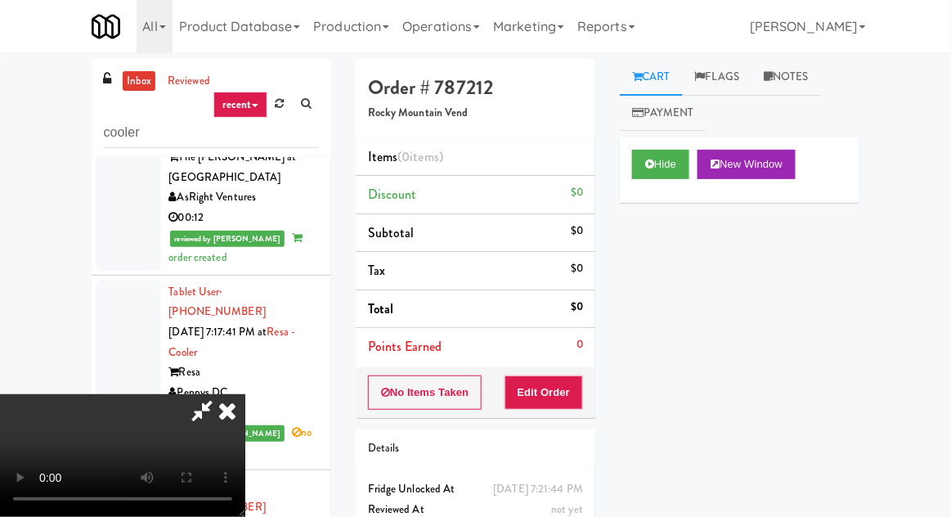
click at [500, 368] on div "No Items Taken Edit Order" at bounding box center [476, 392] width 240 height 51
click at [528, 384] on button "Edit Order" at bounding box center [543, 392] width 79 height 34
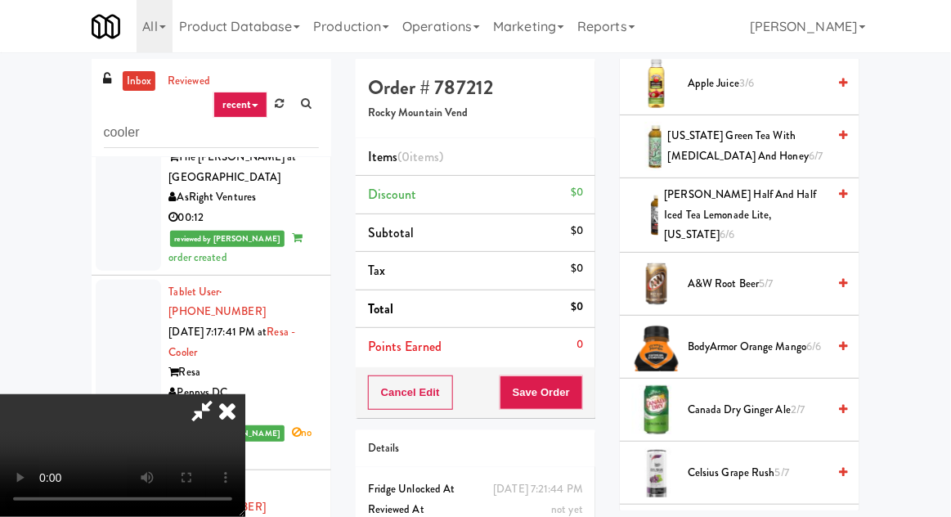
scroll to position [388, 0]
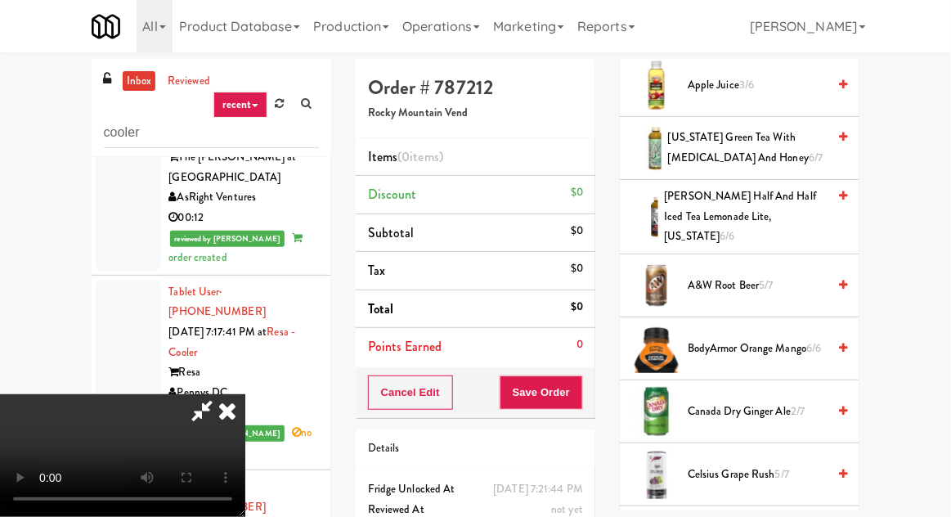
click at [688, 405] on span "Canada Dry Ginger Ale 2/7" at bounding box center [757, 411] width 139 height 20
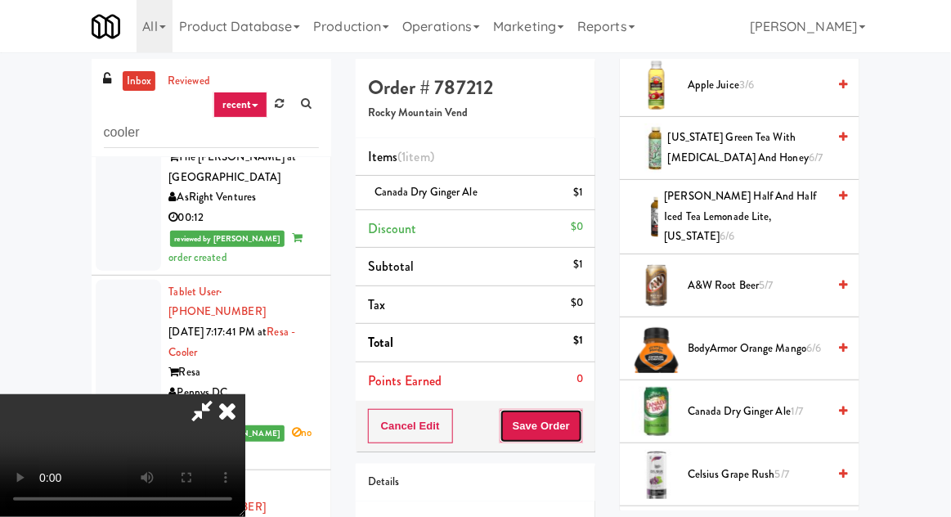
click at [583, 423] on button "Save Order" at bounding box center [541, 426] width 83 height 34
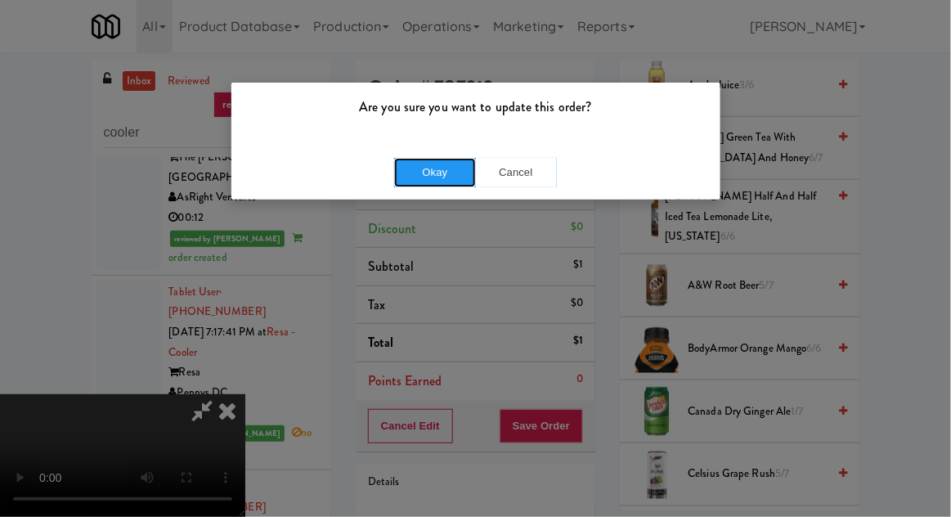
click at [410, 170] on button "Okay" at bounding box center [435, 172] width 82 height 29
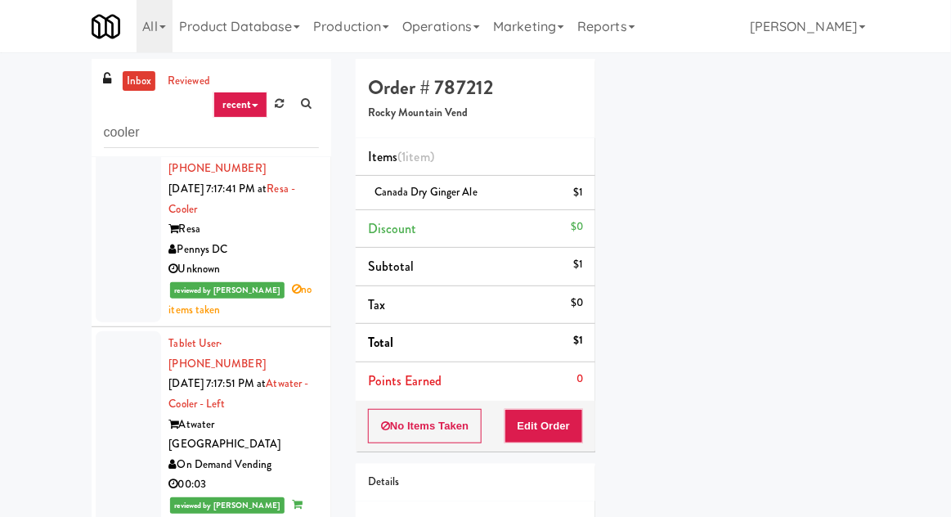
scroll to position [9323, 0]
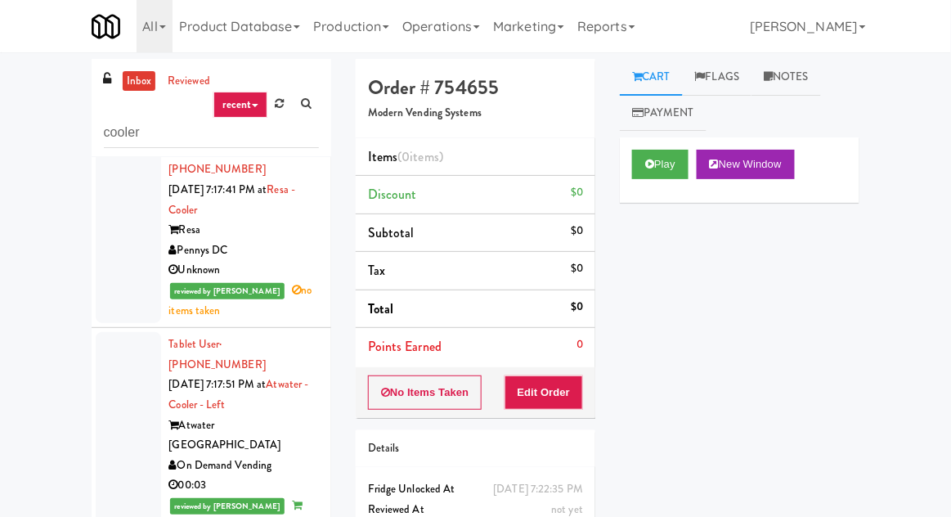
click at [657, 190] on div "Play New Window" at bounding box center [740, 169] width 240 height 65
click at [547, 395] on button "Edit Order" at bounding box center [543, 392] width 79 height 34
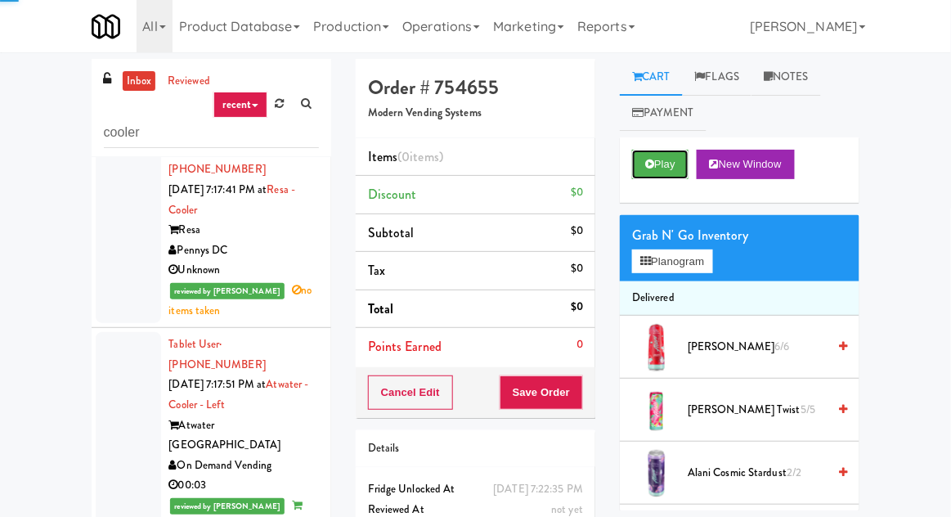
click at [639, 158] on button "Play" at bounding box center [660, 164] width 56 height 29
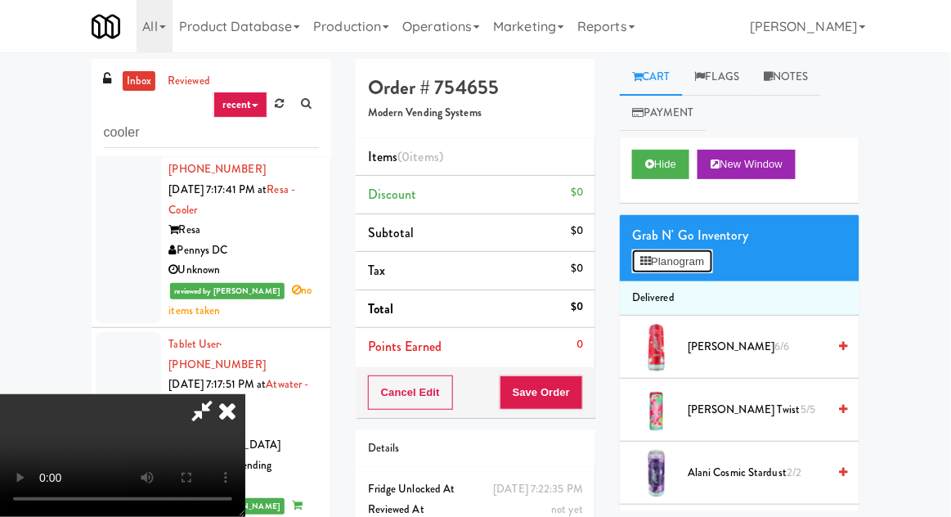
click at [649, 271] on button "Planogram" at bounding box center [672, 261] width 80 height 25
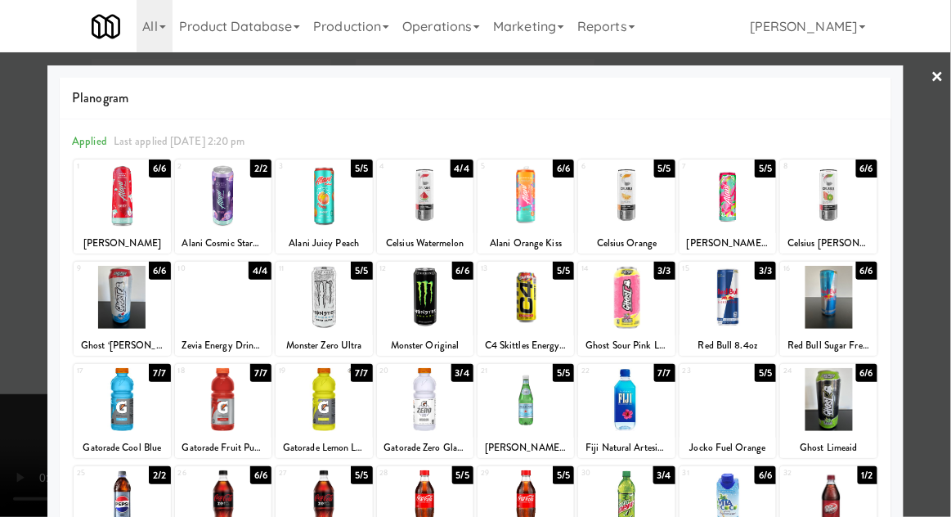
click at [621, 187] on div at bounding box center [626, 195] width 96 height 63
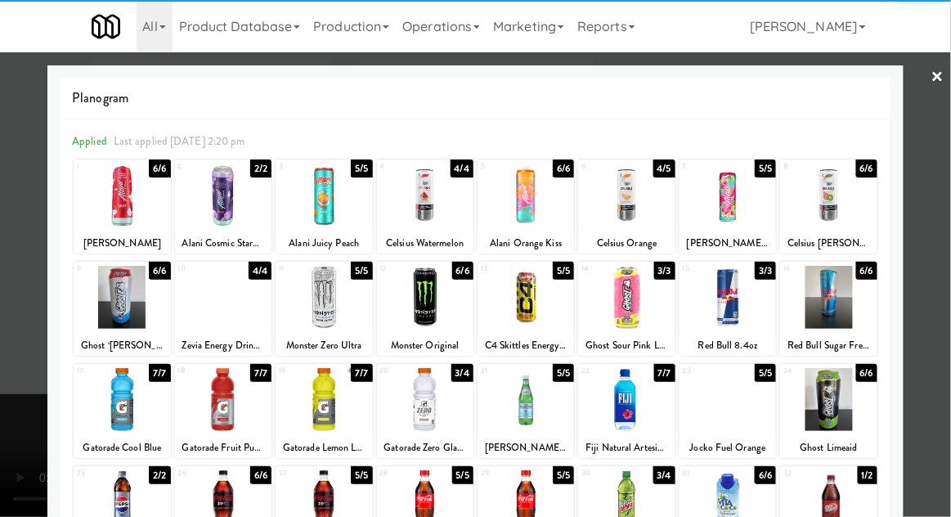
click at [11, 288] on div at bounding box center [475, 258] width 951 height 517
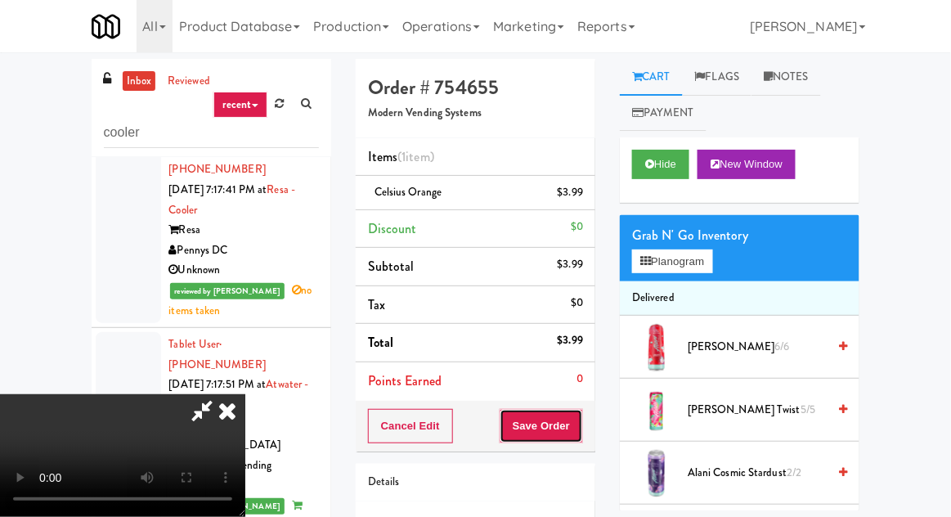
click at [574, 430] on button "Save Order" at bounding box center [541, 426] width 83 height 34
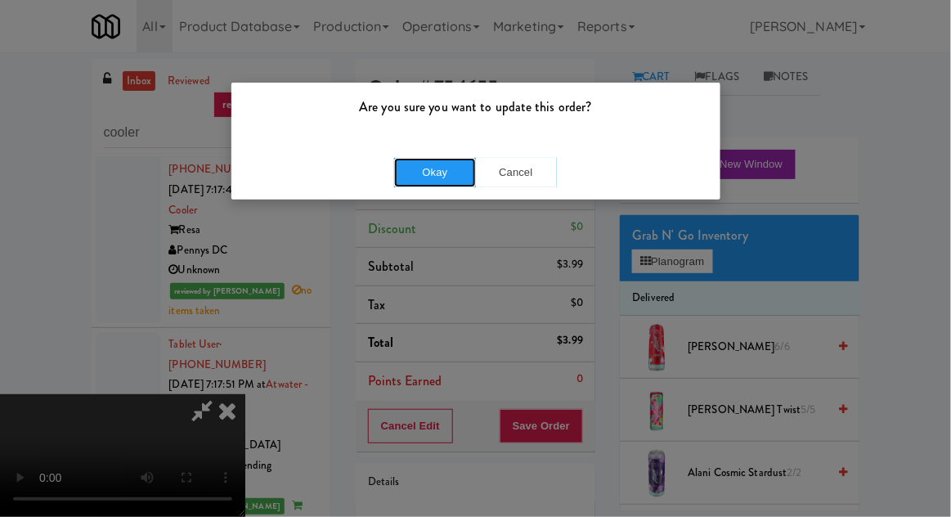
click at [446, 177] on button "Okay" at bounding box center [435, 172] width 82 height 29
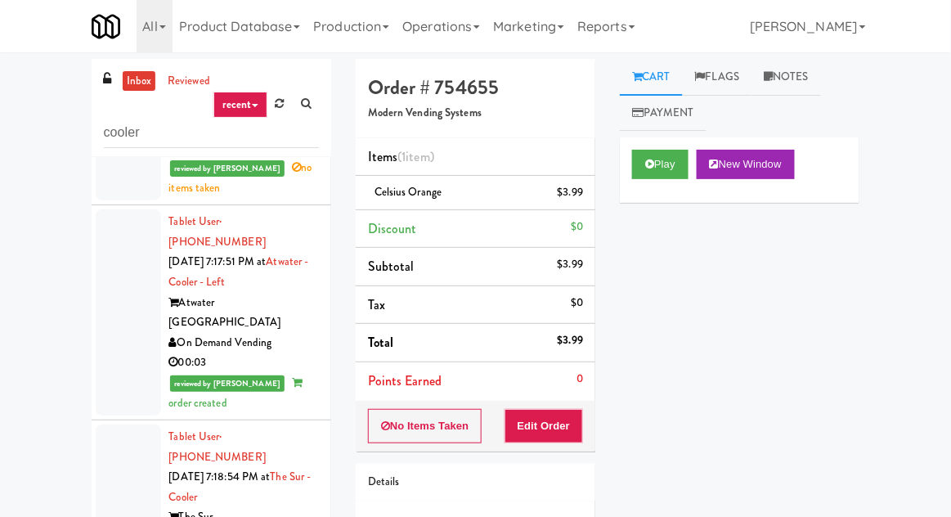
scroll to position [9446, 0]
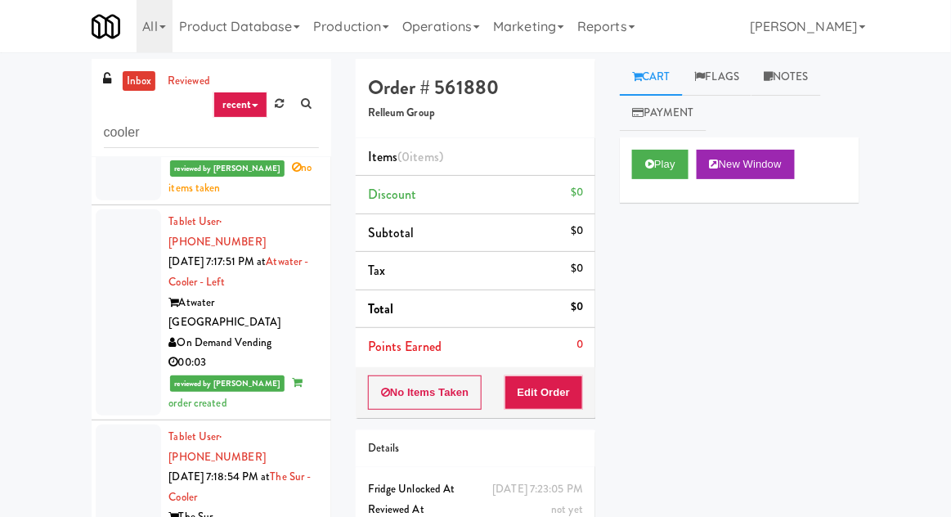
click at [947, 155] on div "inbox reviewed recent all unclear take inventory issue suspicious failed recent…" at bounding box center [475, 359] width 951 height 601
click at [646, 159] on icon at bounding box center [649, 164] width 9 height 11
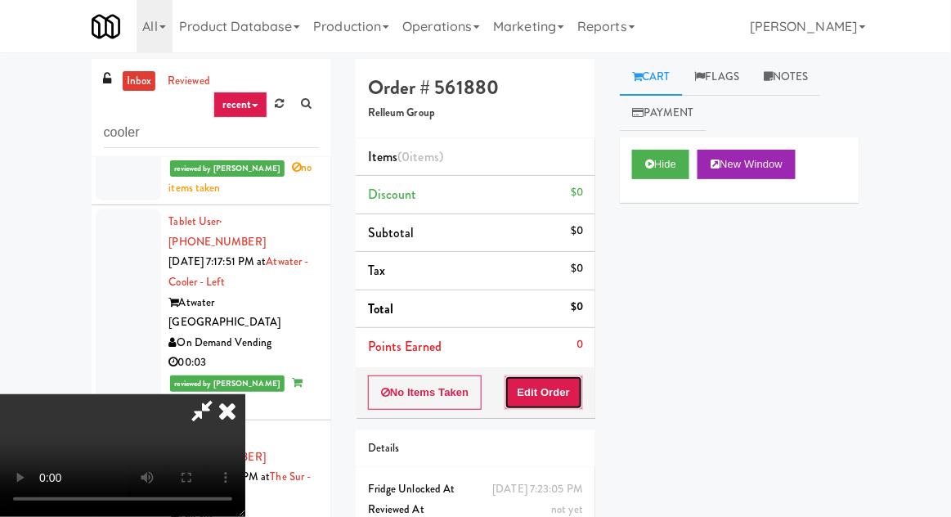
click at [522, 375] on button "Edit Order" at bounding box center [543, 392] width 79 height 34
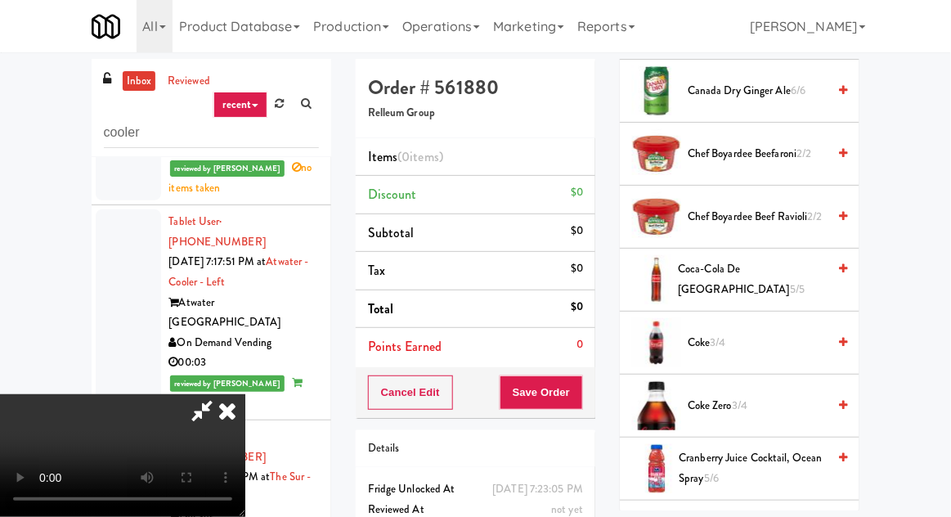
scroll to position [952, 0]
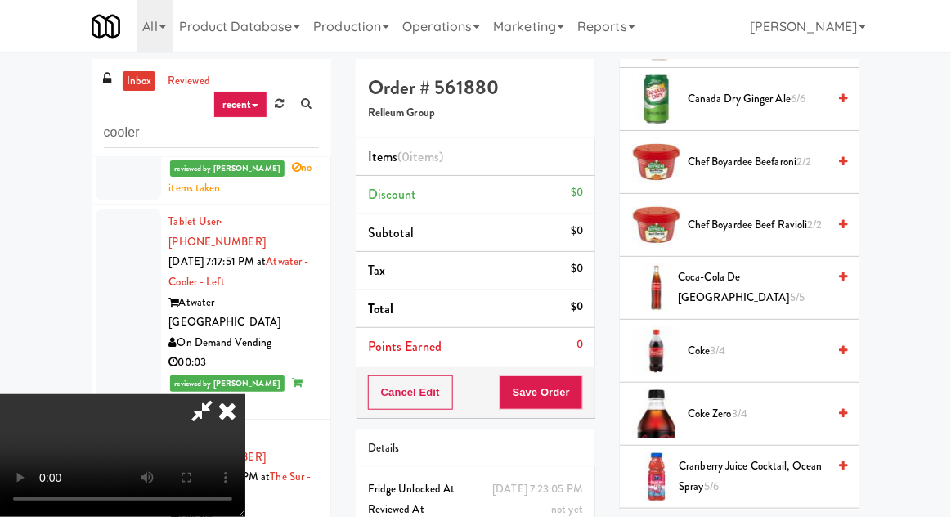
click at [695, 279] on span "Coca-Cola de Mexico 5/5" at bounding box center [752, 287] width 149 height 40
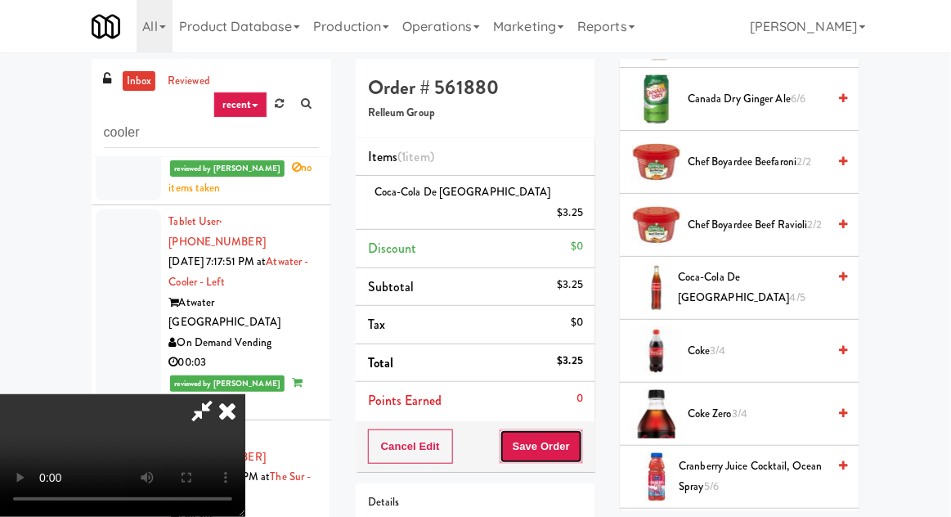
click at [577, 431] on button "Save Order" at bounding box center [541, 446] width 83 height 34
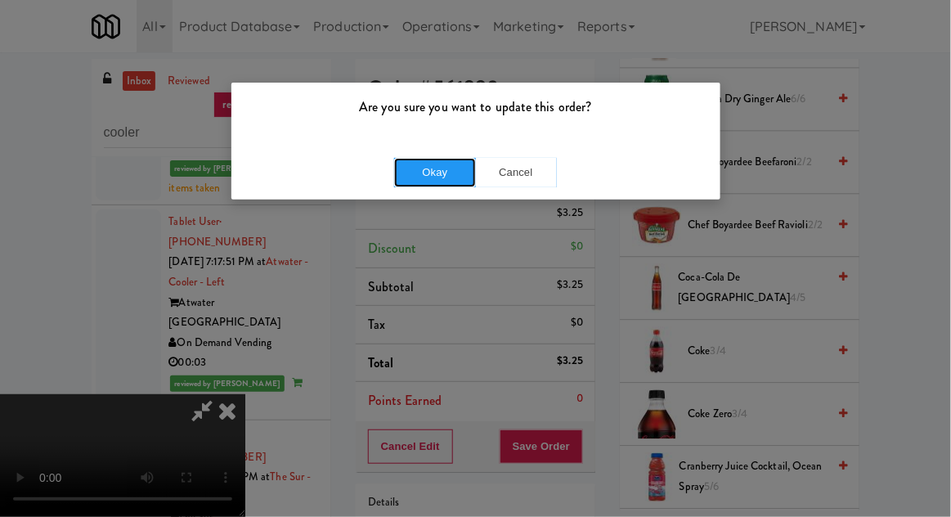
click at [418, 163] on button "Okay" at bounding box center [435, 172] width 82 height 29
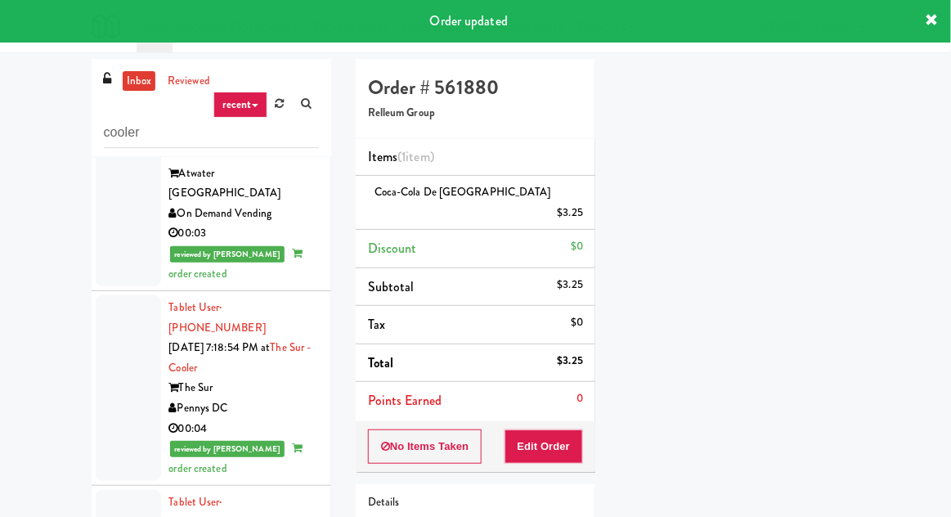
scroll to position [9573, 0]
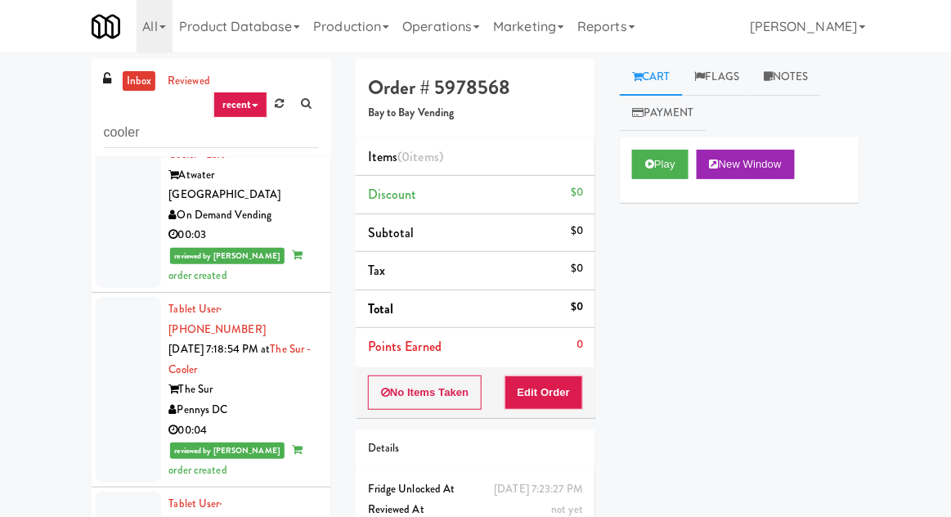
click at [623, 179] on div "Play New Window" at bounding box center [740, 169] width 240 height 65
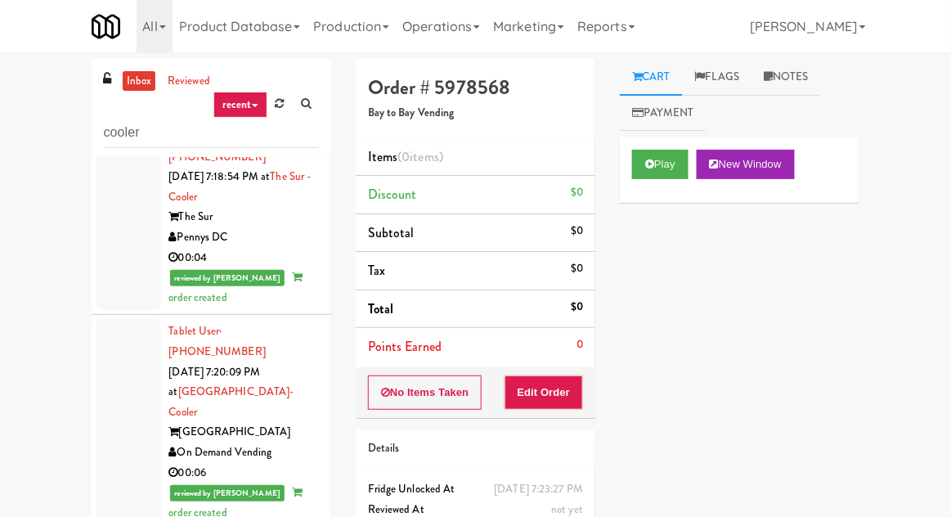
scroll to position [9743, 0]
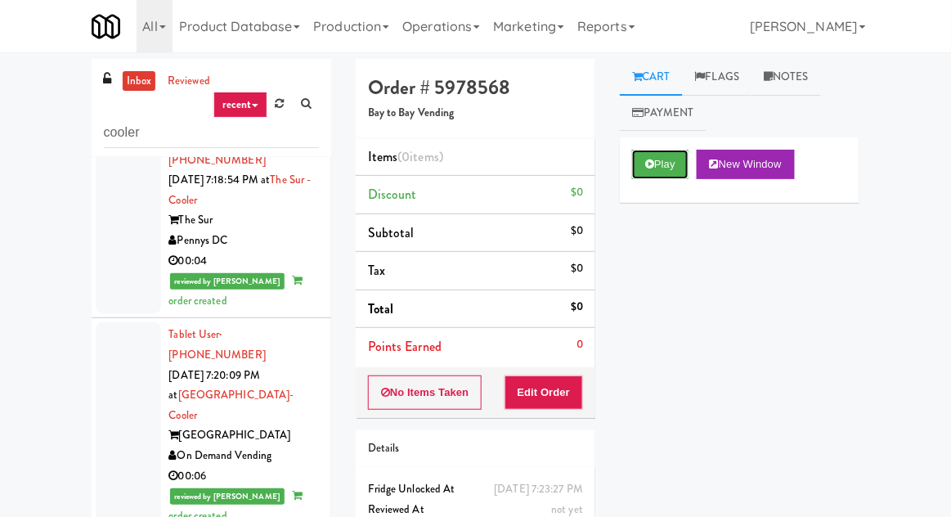
click at [644, 157] on button "Play" at bounding box center [660, 164] width 56 height 29
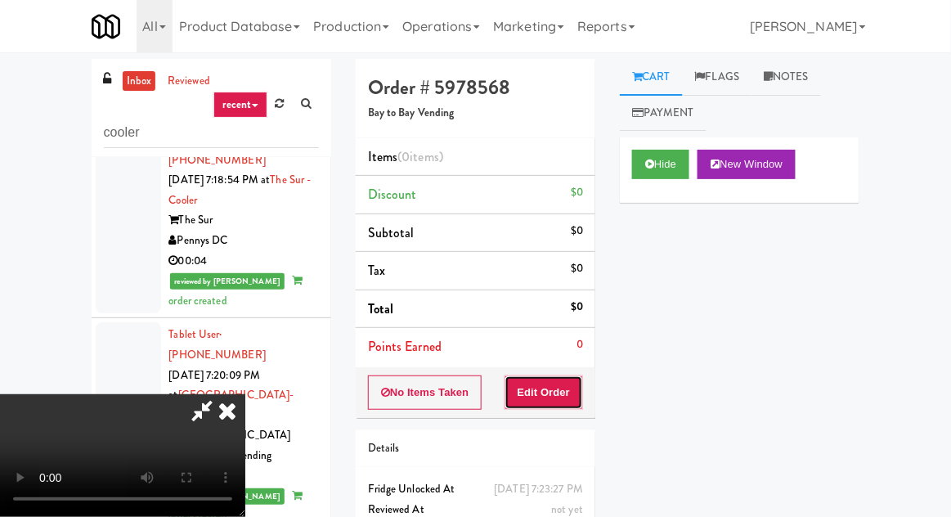
click at [547, 389] on button "Edit Order" at bounding box center [543, 392] width 79 height 34
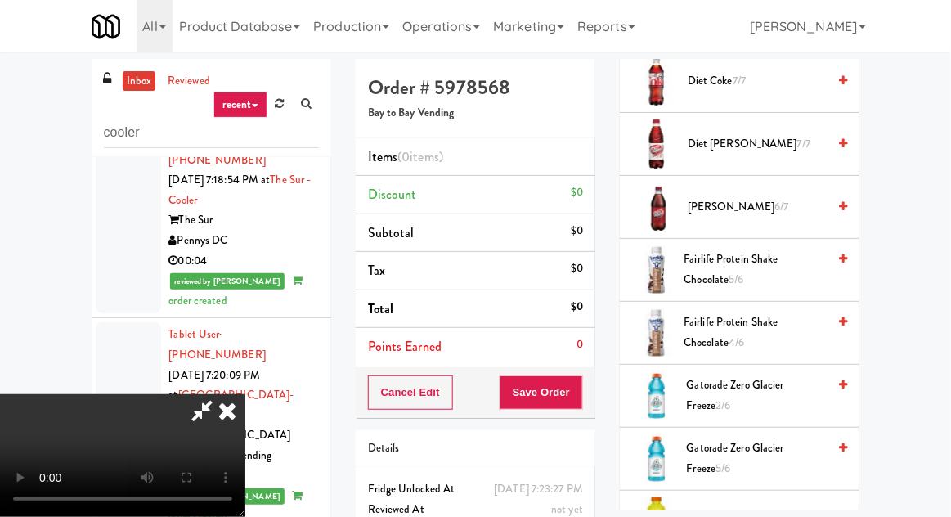
scroll to position [962, 0]
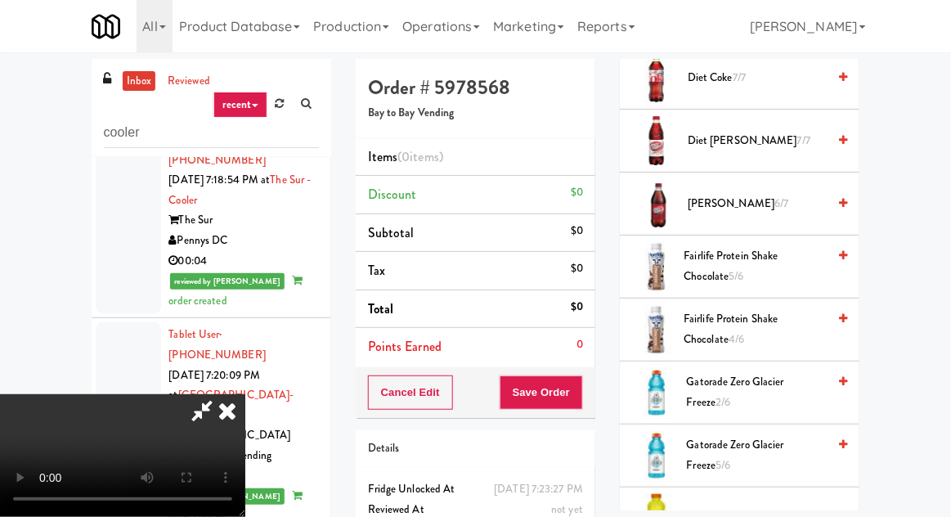
click at [663, 252] on div at bounding box center [655, 266] width 46 height 49
click at [680, 246] on div "Fairlife Protein Shake Chocolate 5/6" at bounding box center [763, 266] width 170 height 40
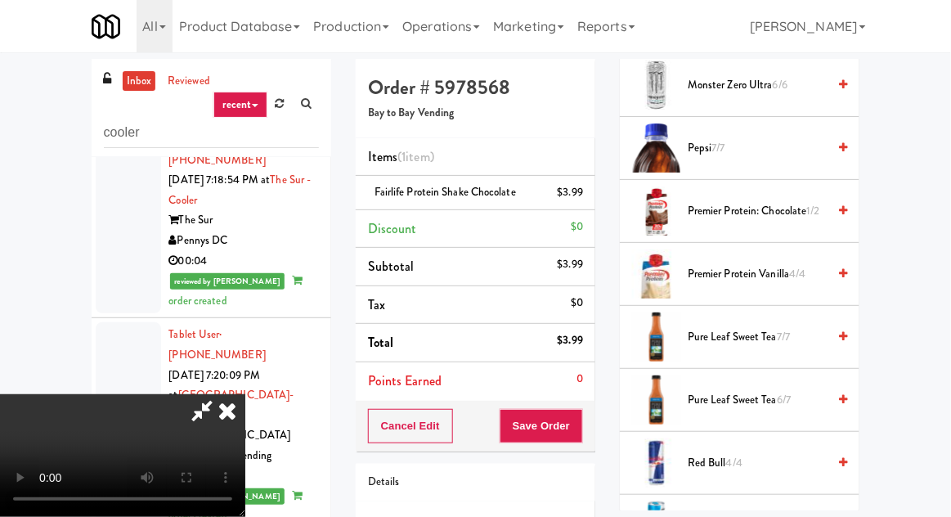
scroll to position [1790, 0]
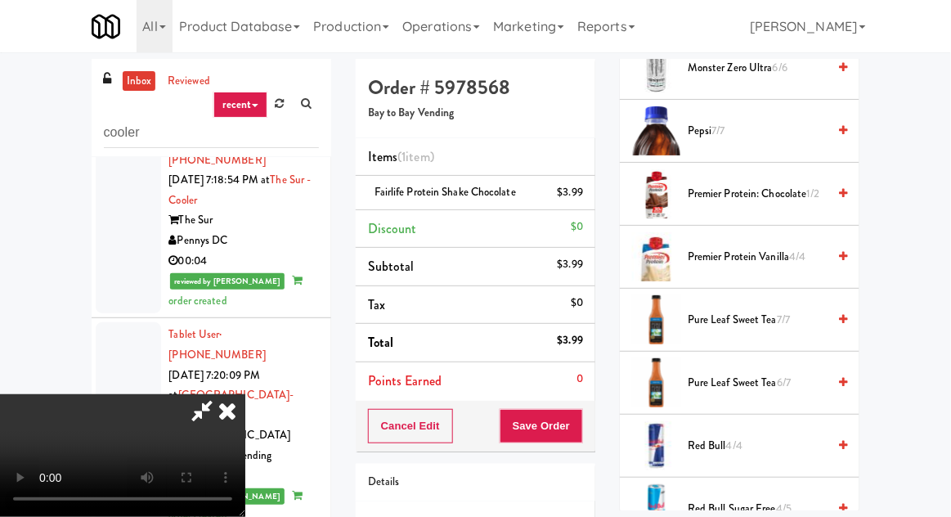
click at [684, 188] on div "Premier Protein: Chocolate 1/2" at bounding box center [764, 194] width 166 height 20
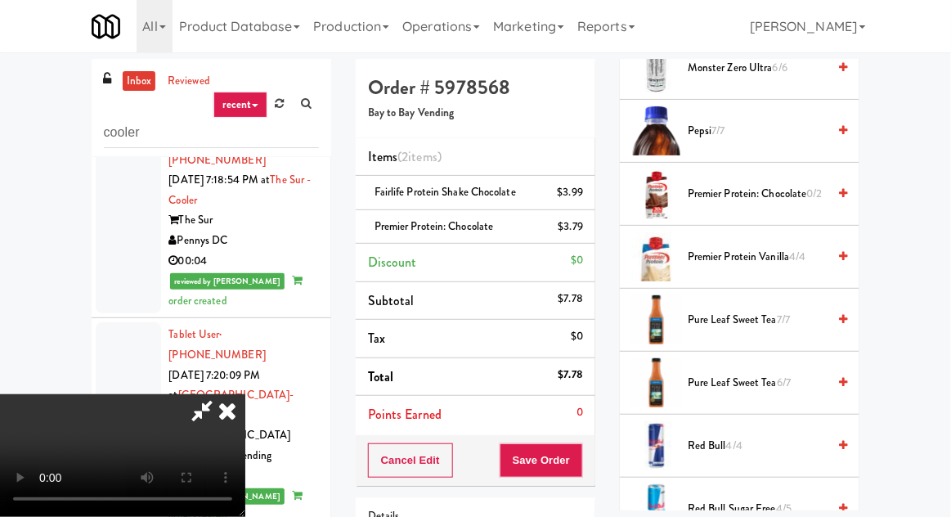
scroll to position [43, 0]
click at [579, 235] on link at bounding box center [581, 233] width 15 height 20
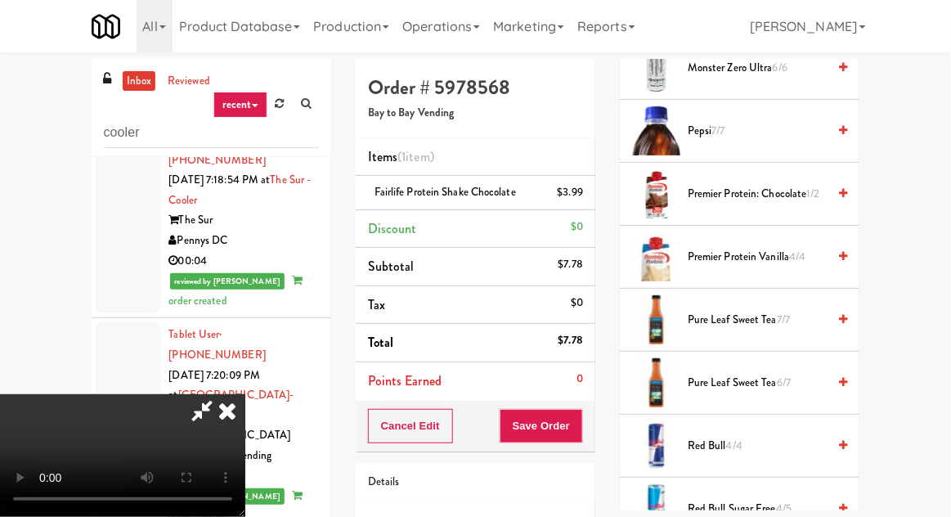
click at [584, 237] on li "Discount $0" at bounding box center [476, 229] width 240 height 38
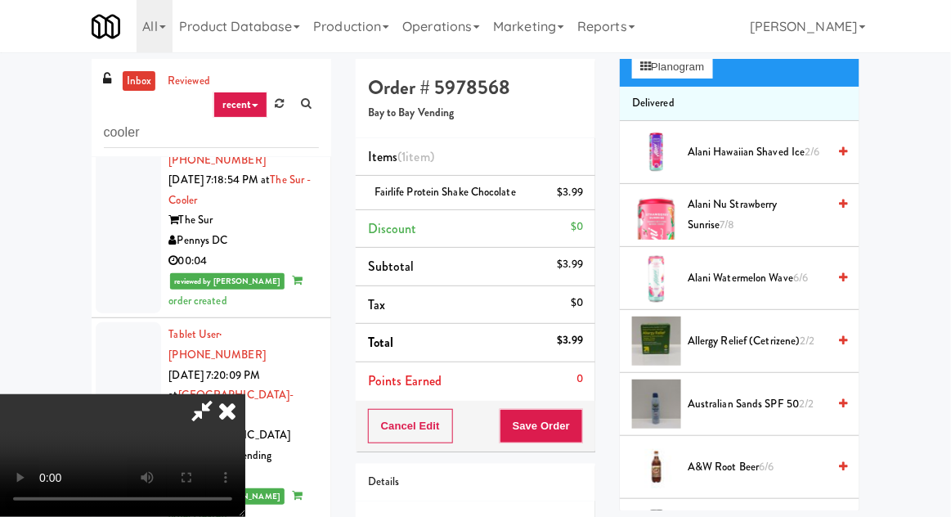
scroll to position [195, 0]
click at [684, 465] on div "A&W Root Beer 6/6" at bounding box center [764, 467] width 166 height 20
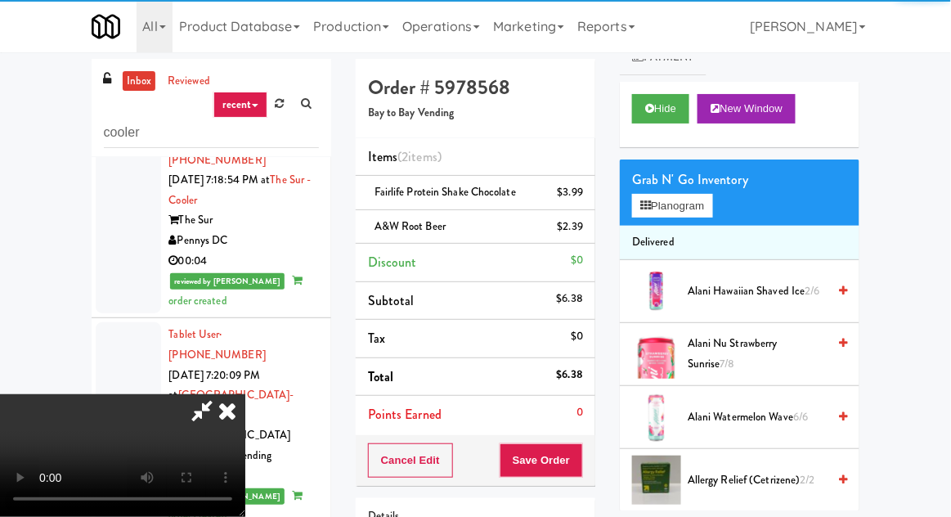
scroll to position [0, 0]
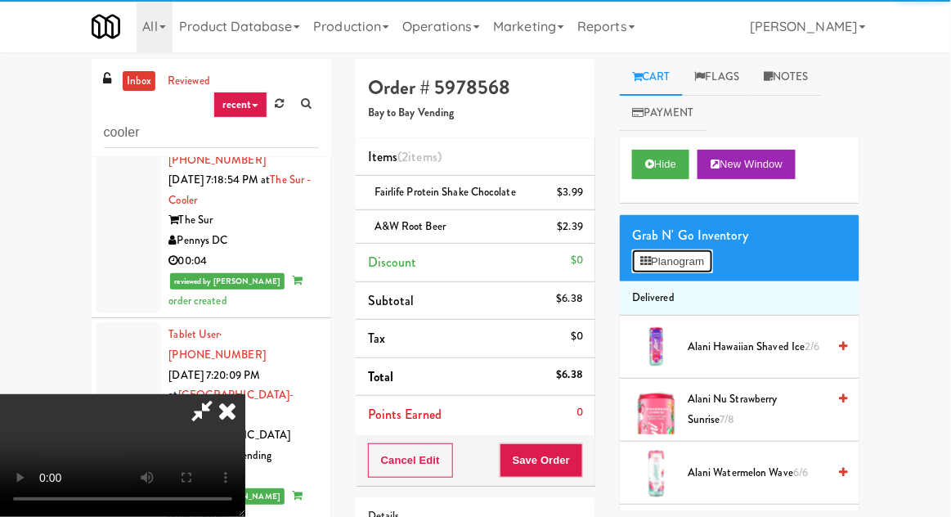
click at [642, 257] on icon at bounding box center [645, 261] width 11 height 11
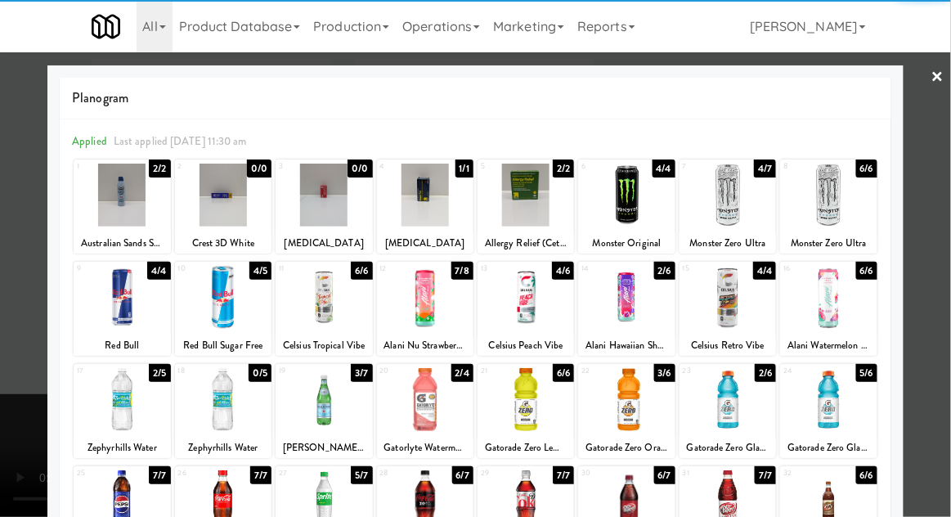
click at [711, 303] on div at bounding box center [727, 297] width 96 height 63
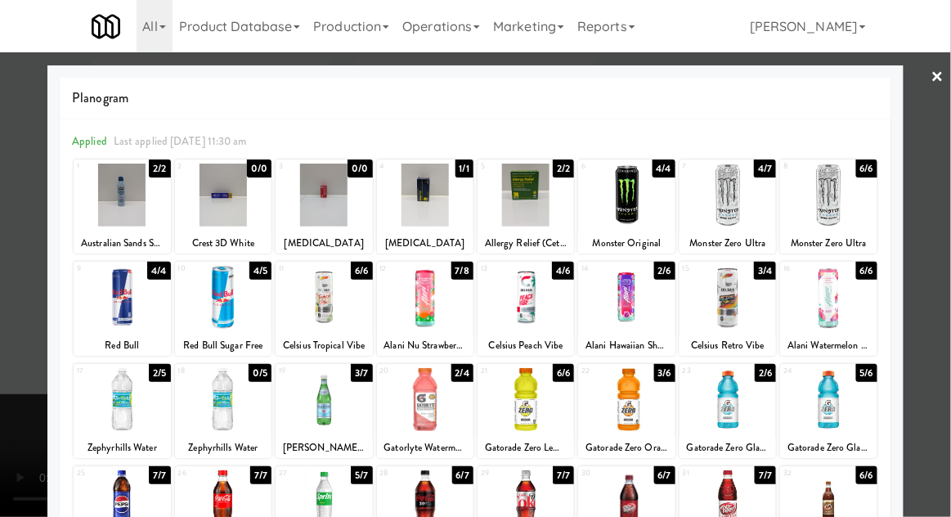
click at [10, 251] on div at bounding box center [475, 258] width 951 height 517
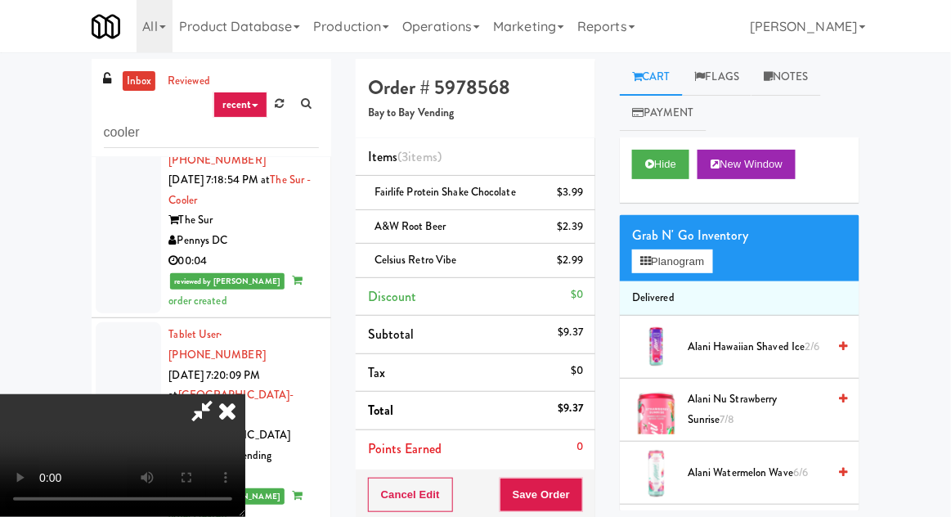
scroll to position [60, 0]
click at [579, 460] on li "Points Earned 0" at bounding box center [476, 449] width 240 height 38
click at [575, 478] on button "Save Order" at bounding box center [541, 494] width 83 height 34
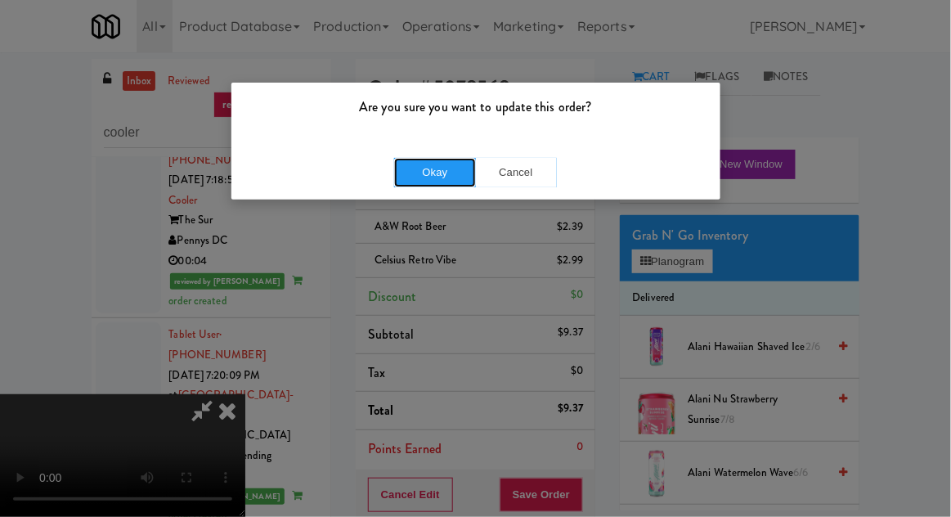
click at [416, 167] on button "Okay" at bounding box center [435, 172] width 82 height 29
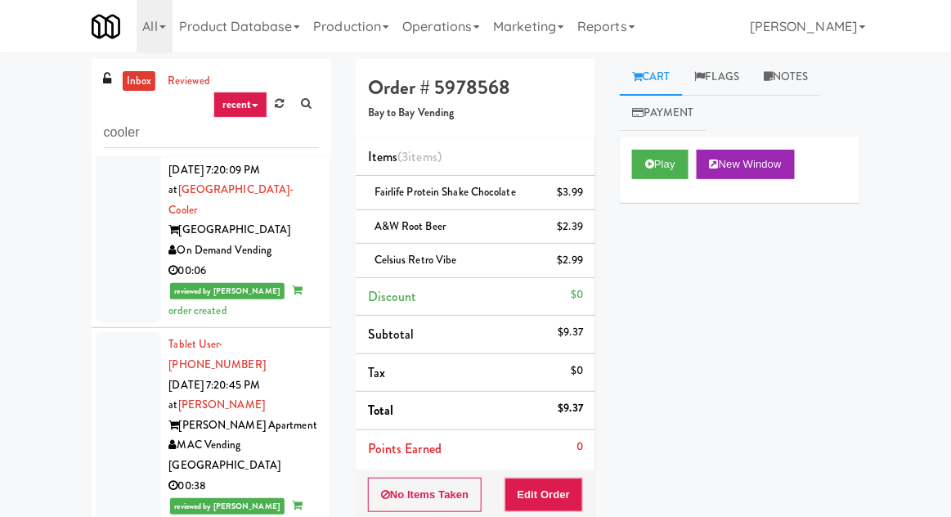
scroll to position [9949, 0]
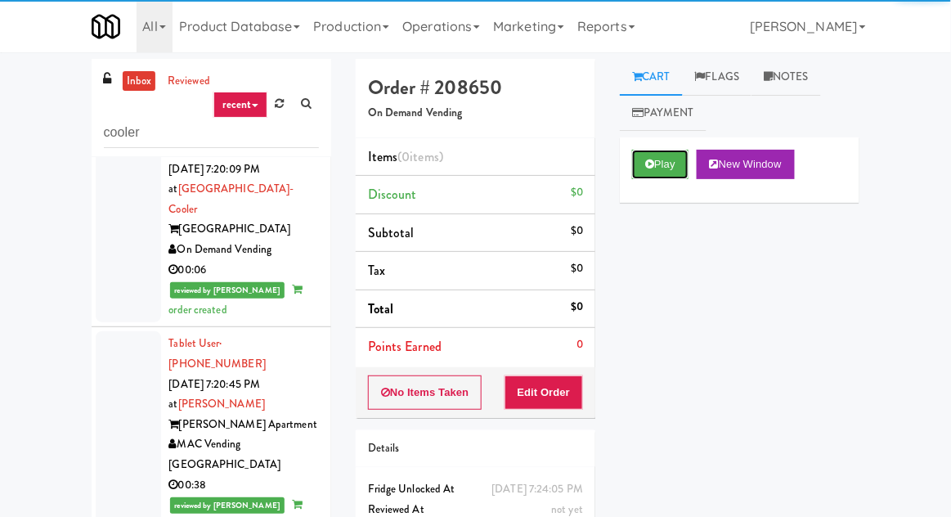
click at [635, 177] on button "Play" at bounding box center [660, 164] width 56 height 29
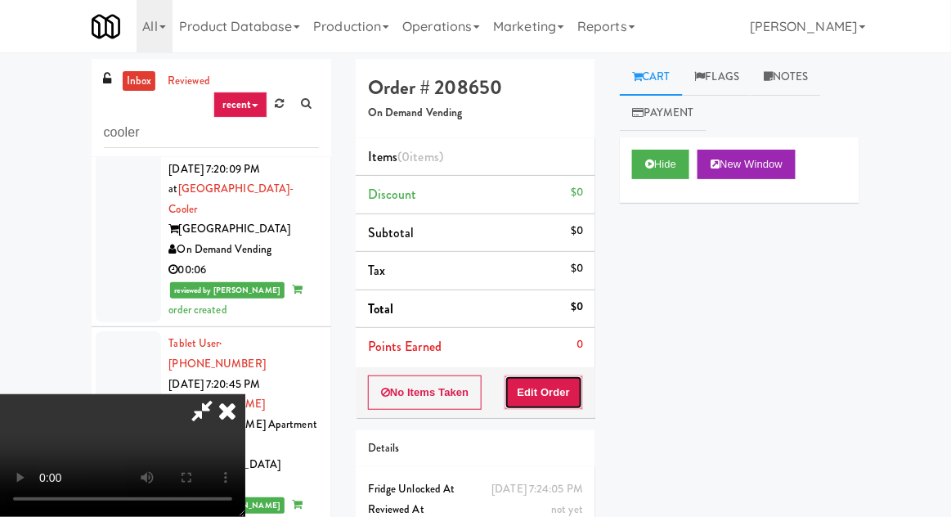
click at [555, 398] on button "Edit Order" at bounding box center [543, 392] width 79 height 34
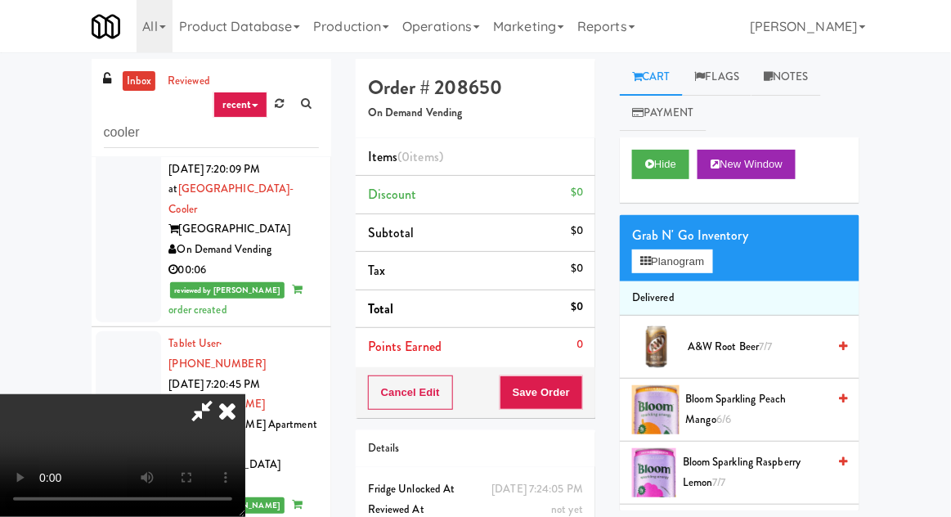
scroll to position [60, 0]
click at [634, 258] on button "Planogram" at bounding box center [672, 261] width 80 height 25
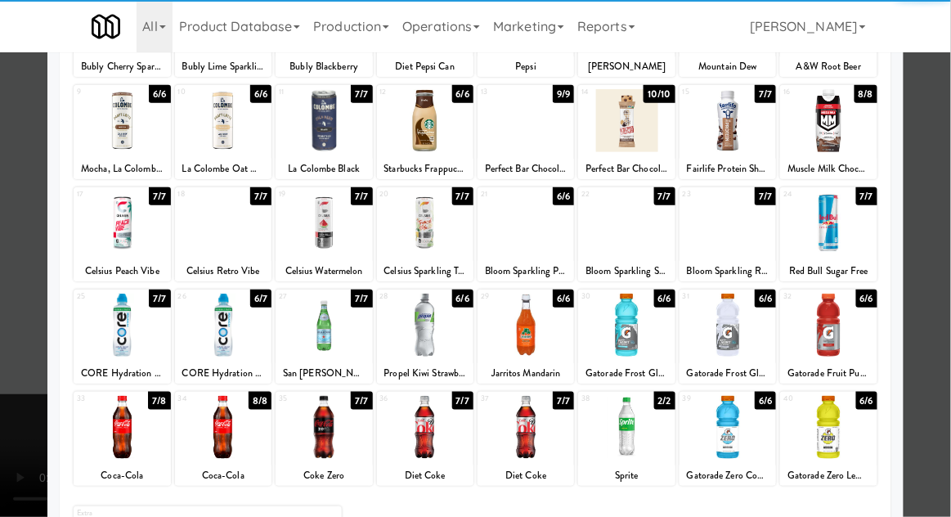
scroll to position [207, 0]
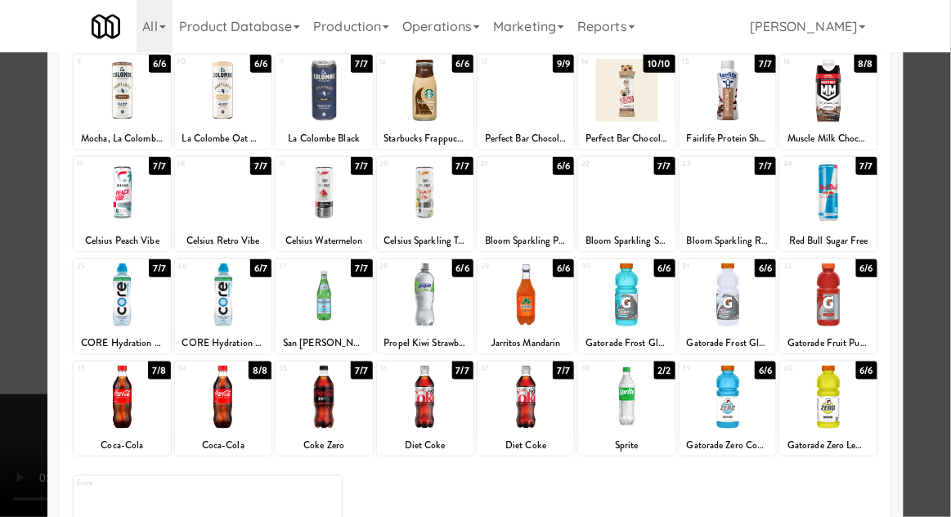
click at [521, 314] on div at bounding box center [525, 294] width 96 height 63
click at [21, 303] on div at bounding box center [475, 258] width 951 height 517
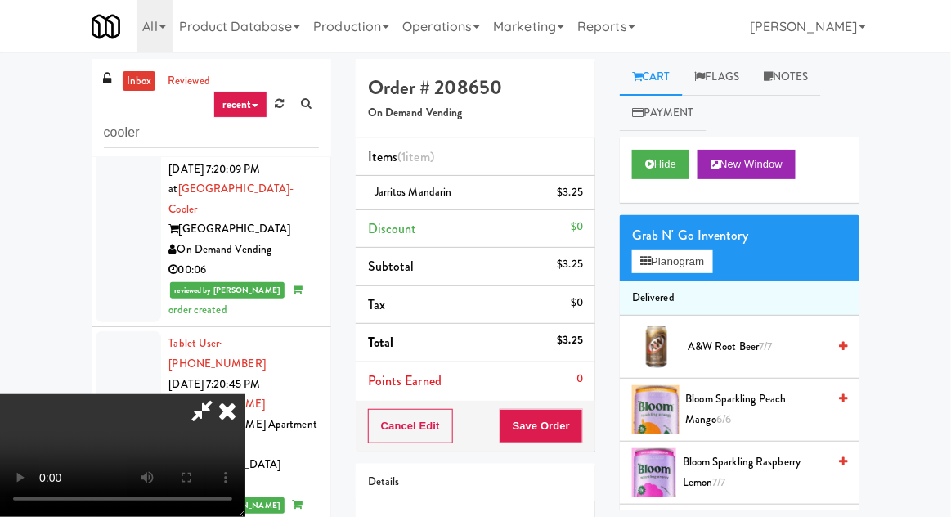
click at [641, 228] on div "Grab N' Go Inventory" at bounding box center [739, 235] width 215 height 25
click at [644, 256] on icon at bounding box center [645, 261] width 11 height 11
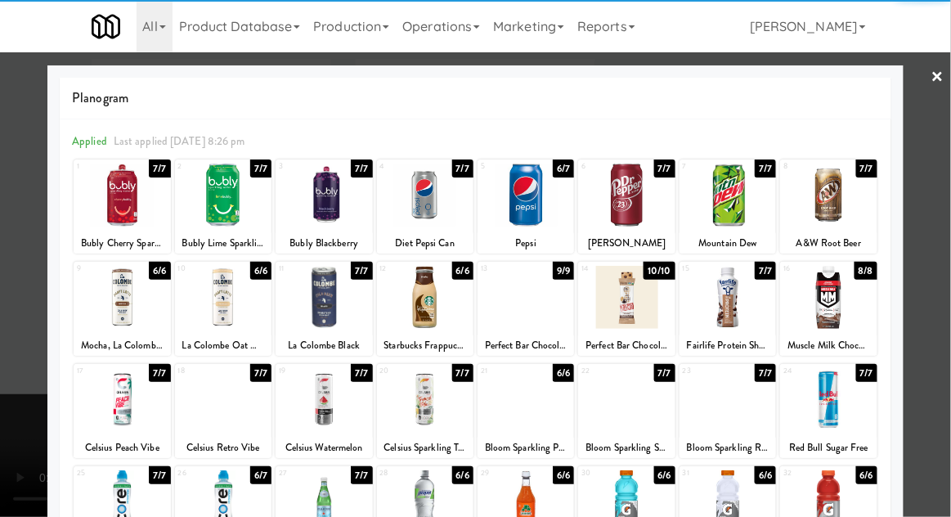
click at [238, 503] on div at bounding box center [223, 501] width 96 height 63
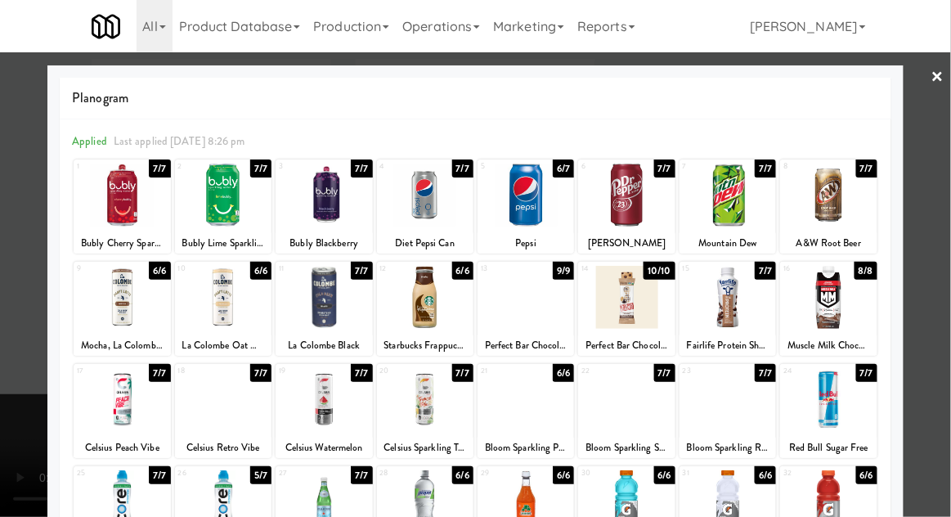
click at [19, 410] on div at bounding box center [475, 258] width 951 height 517
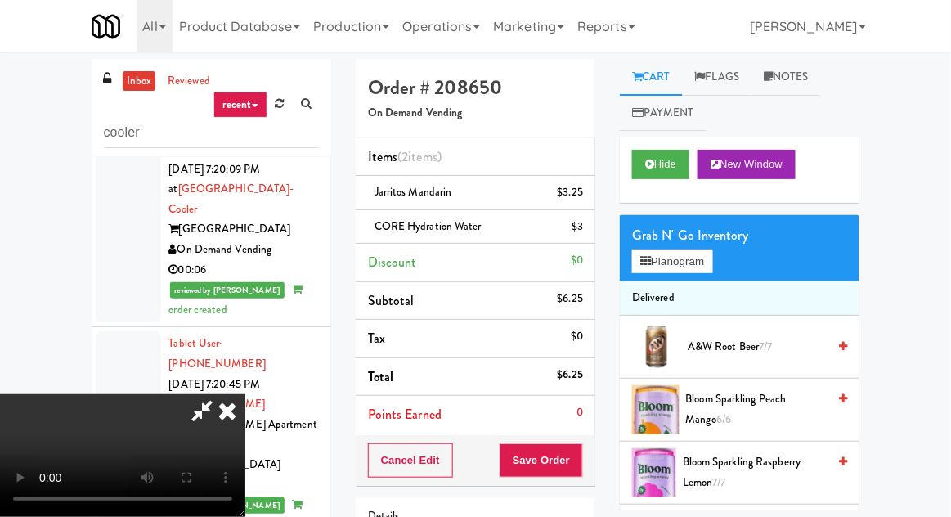
scroll to position [74, 0]
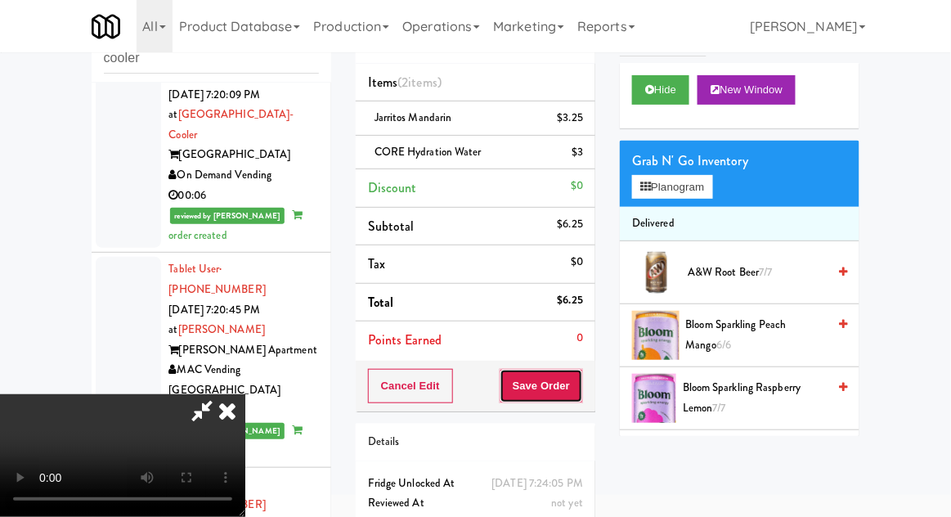
click at [582, 374] on button "Save Order" at bounding box center [541, 386] width 83 height 34
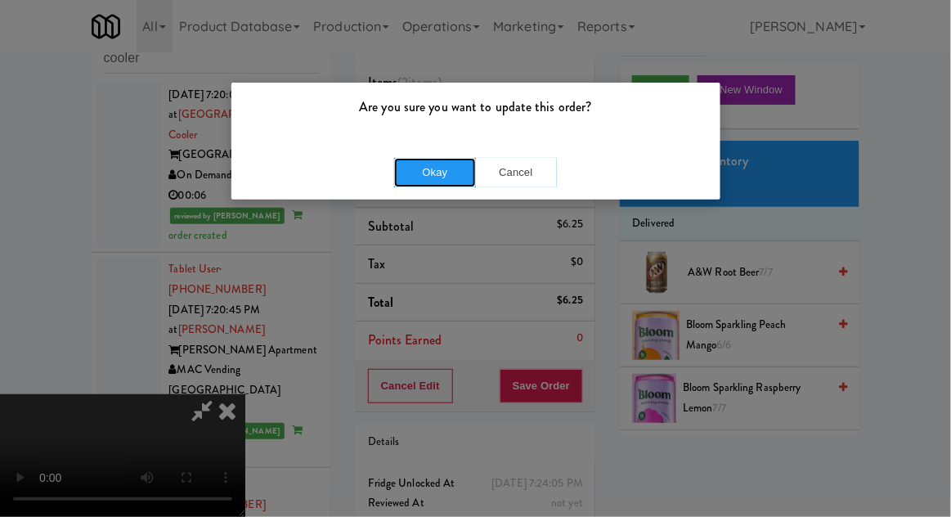
click at [403, 174] on button "Okay" at bounding box center [435, 172] width 82 height 29
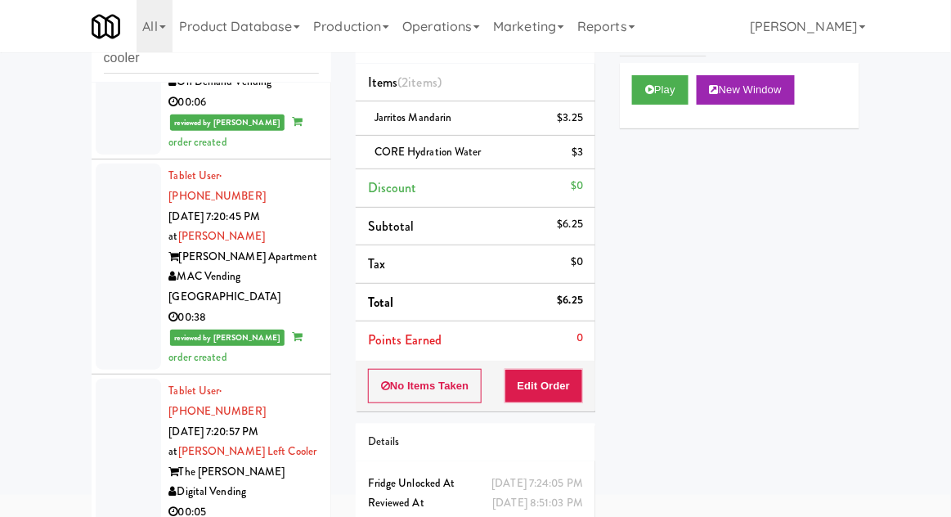
scroll to position [10048, 0]
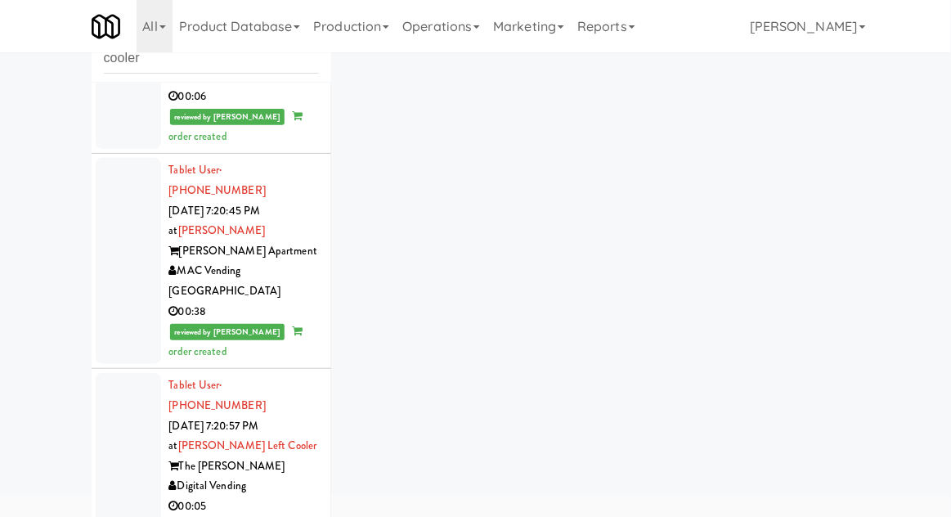
scroll to position [63, 0]
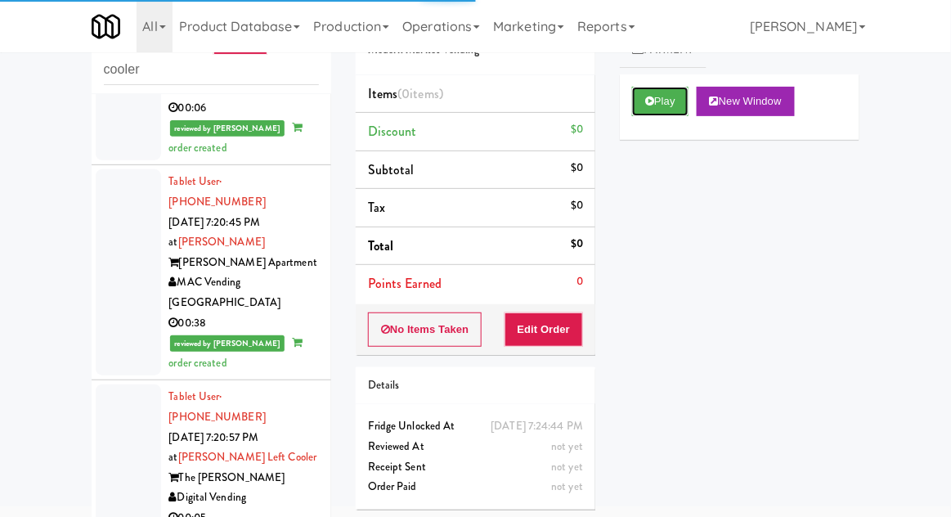
click at [638, 111] on button "Play" at bounding box center [660, 101] width 56 height 29
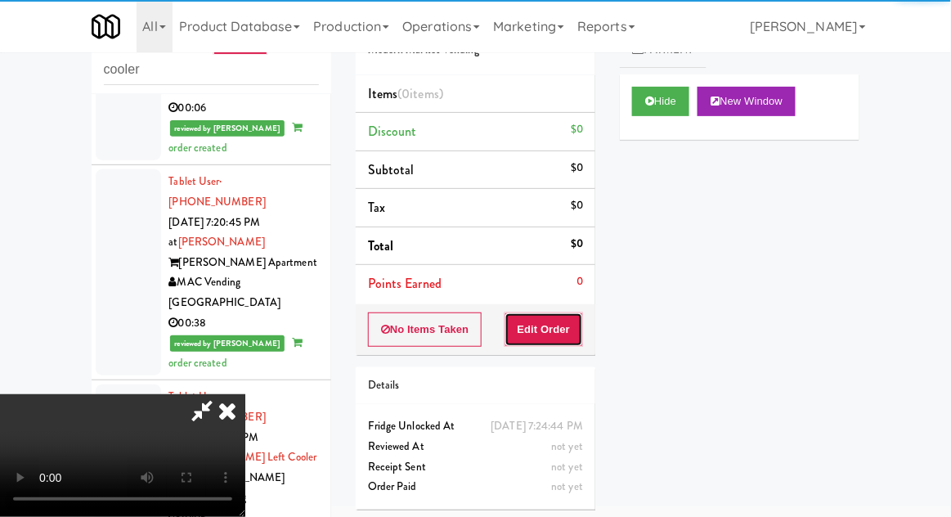
click at [517, 337] on button "Edit Order" at bounding box center [543, 329] width 79 height 34
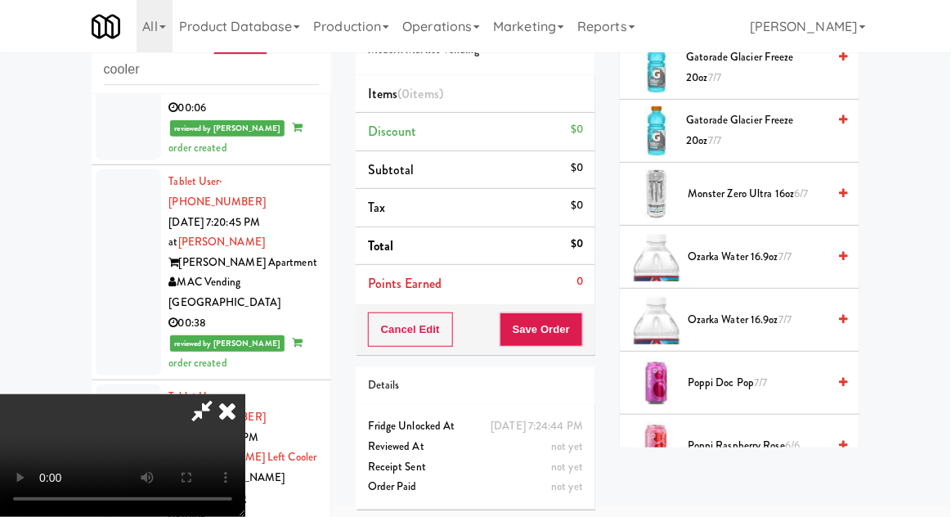
scroll to position [1475, 0]
click at [691, 190] on span "Monster Zero Ultra 16oz 6/7" at bounding box center [757, 194] width 139 height 20
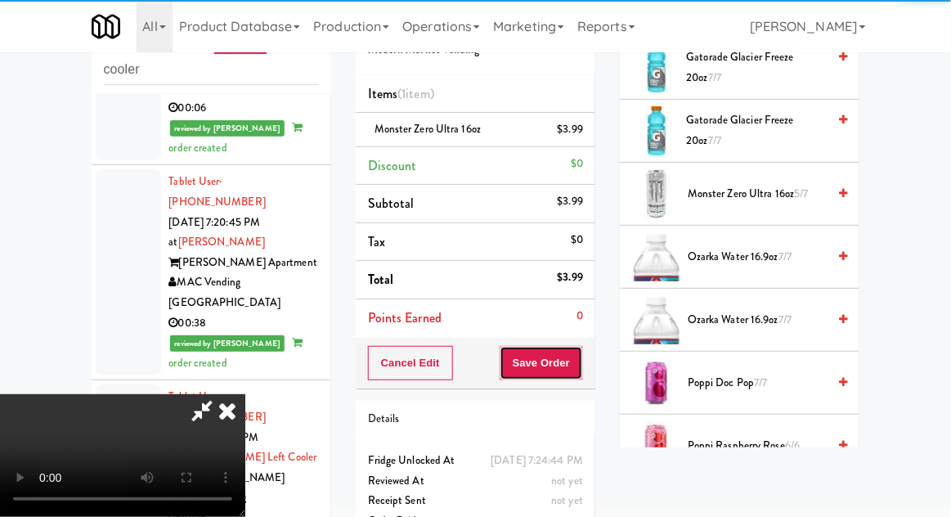
click at [578, 360] on button "Save Order" at bounding box center [541, 363] width 83 height 34
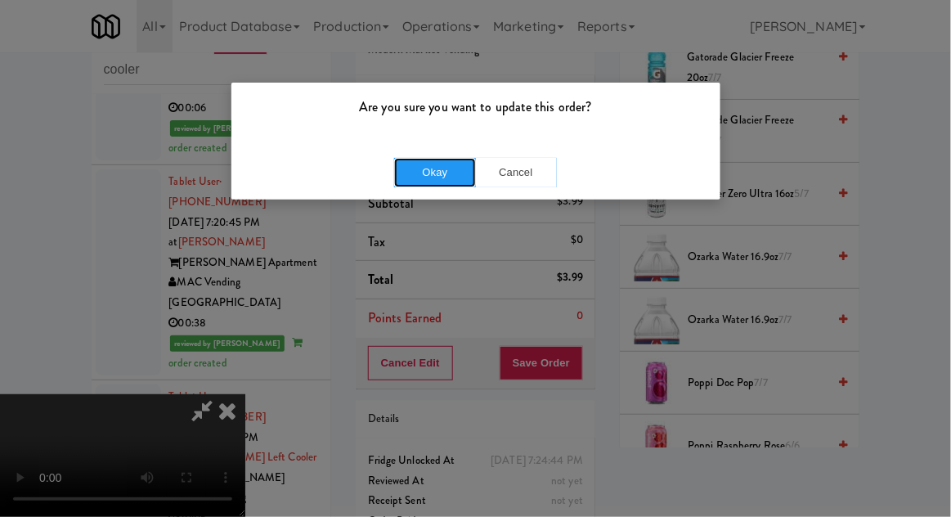
click at [416, 166] on button "Okay" at bounding box center [435, 172] width 82 height 29
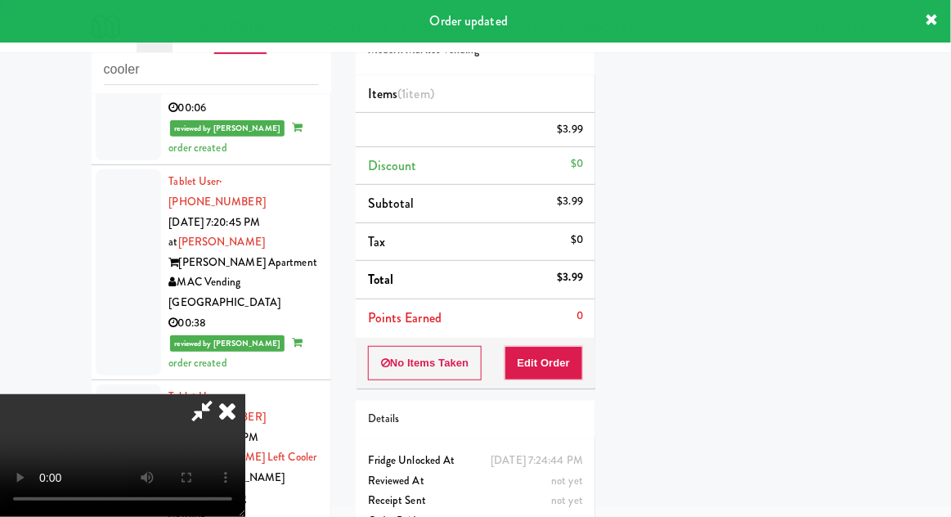
scroll to position [161, 0]
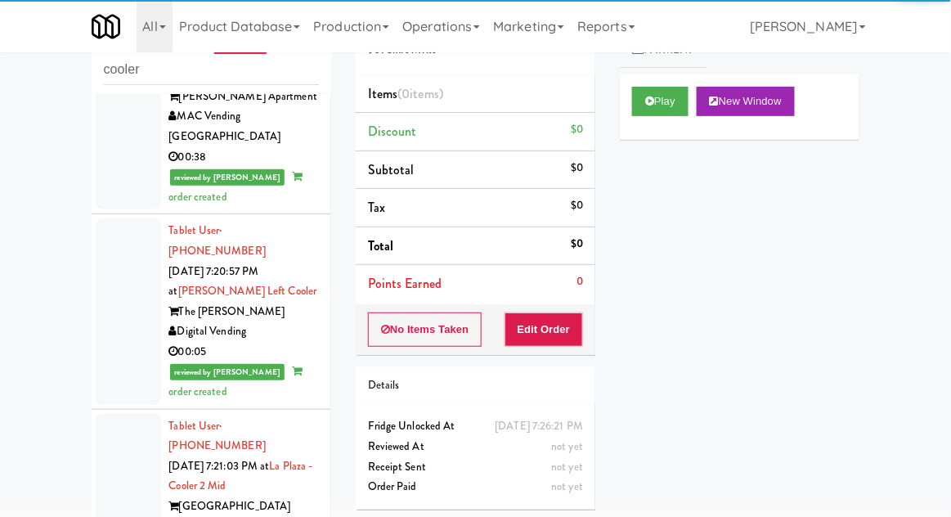
scroll to position [10217, 0]
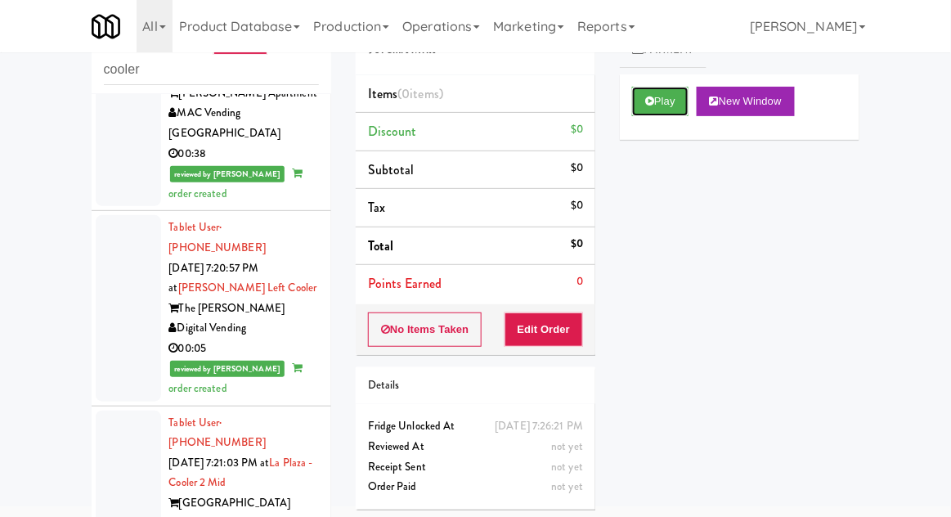
click at [635, 104] on button "Play" at bounding box center [660, 101] width 56 height 29
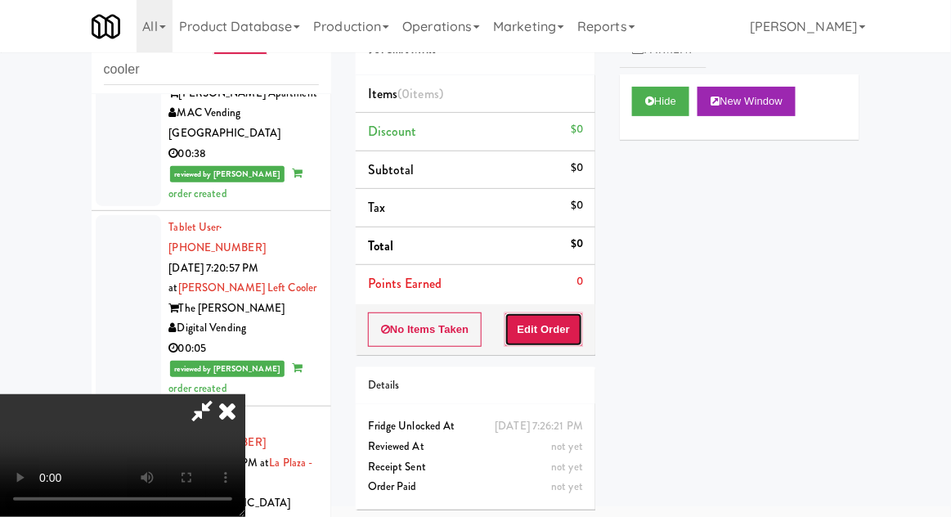
click at [576, 338] on button "Edit Order" at bounding box center [543, 329] width 79 height 34
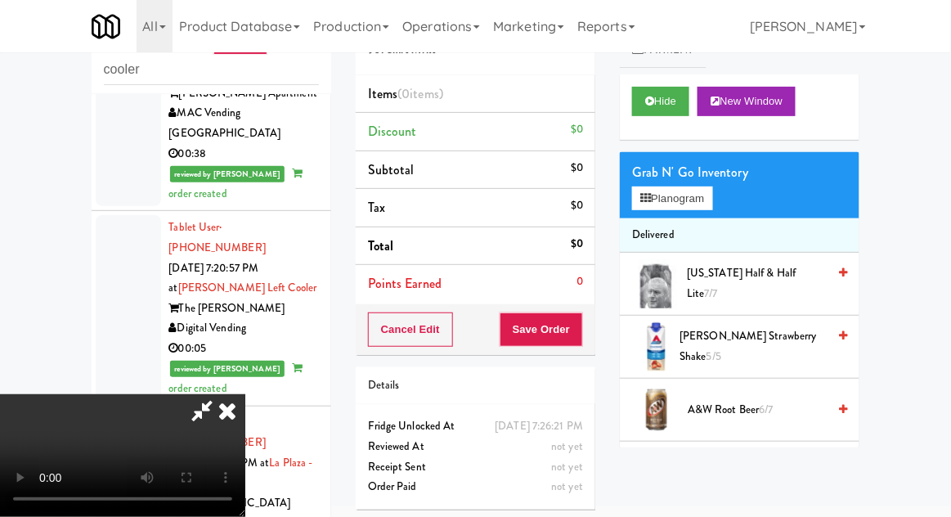
scroll to position [60, 0]
click at [639, 193] on button "Planogram" at bounding box center [672, 198] width 80 height 25
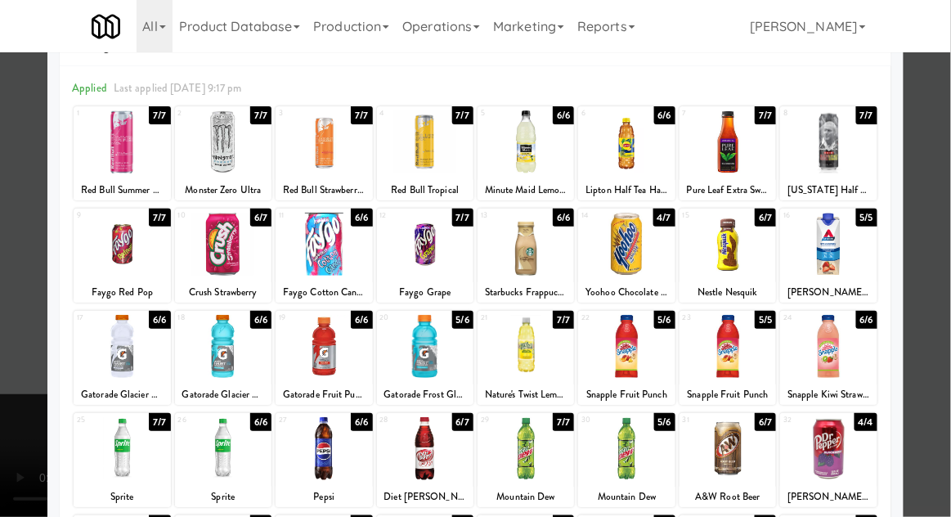
scroll to position [207, 0]
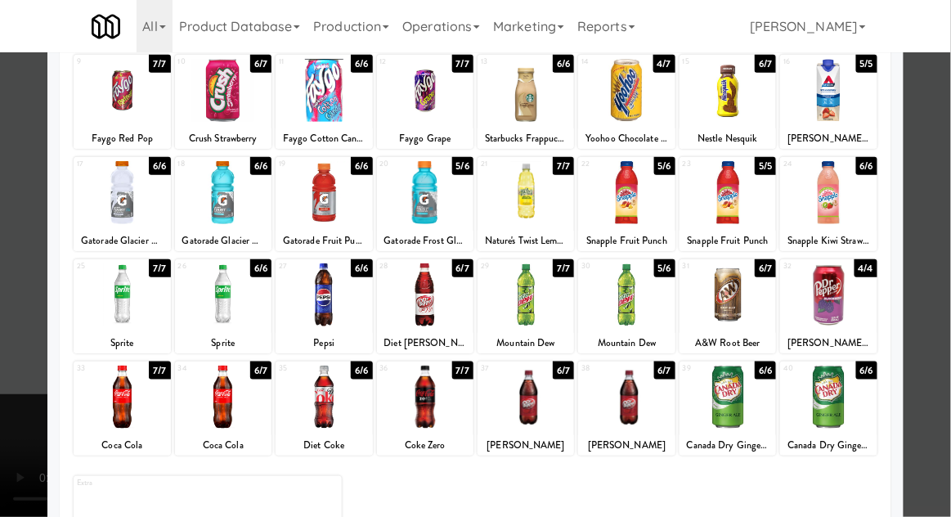
click at [808, 286] on div at bounding box center [828, 294] width 96 height 63
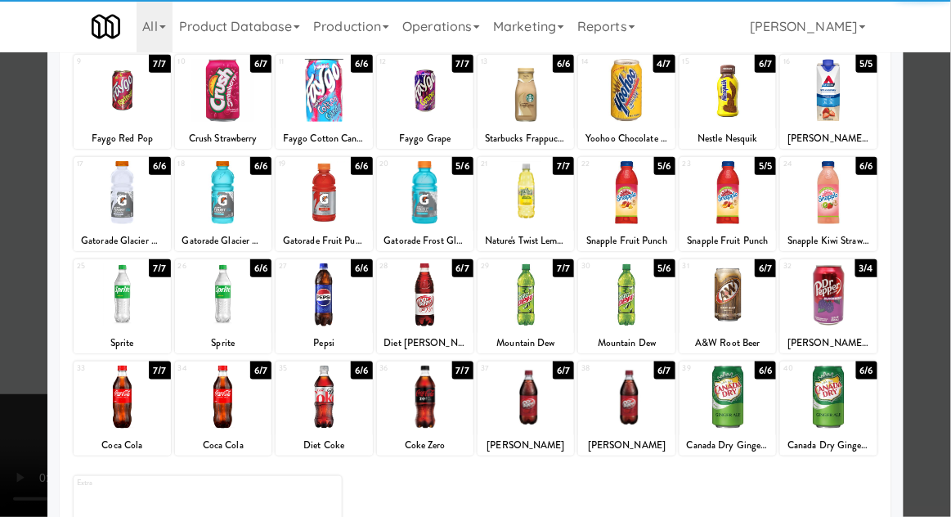
click at [28, 247] on div at bounding box center [475, 258] width 951 height 517
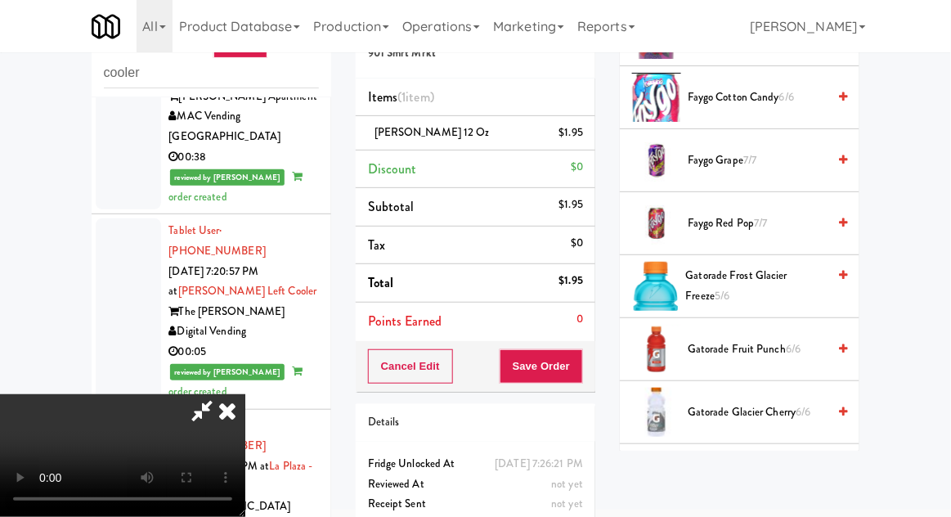
scroll to position [1066, 0]
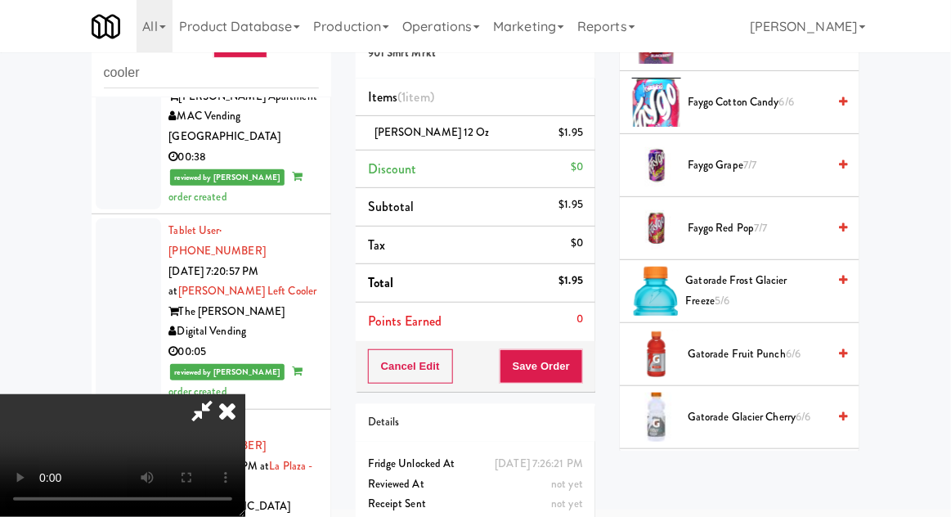
click at [715, 293] on span "5/6" at bounding box center [722, 301] width 15 height 16
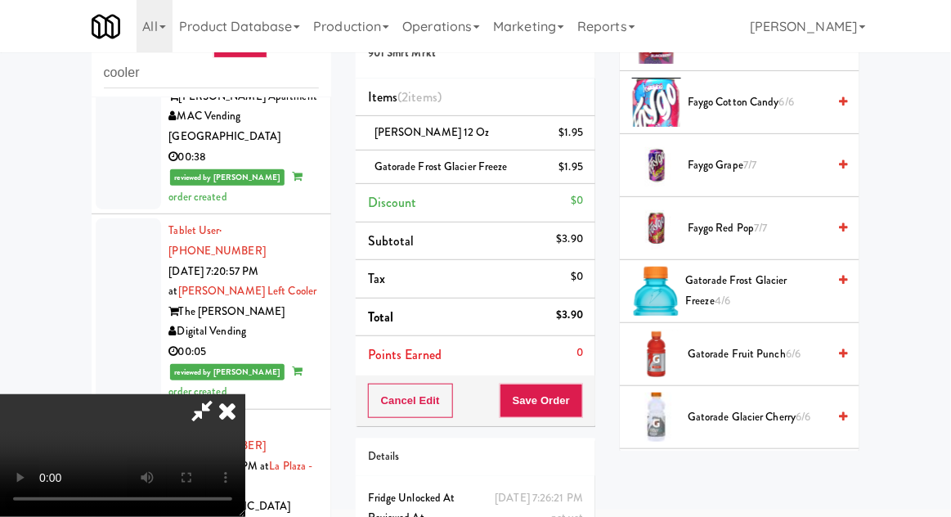
scroll to position [74, 0]
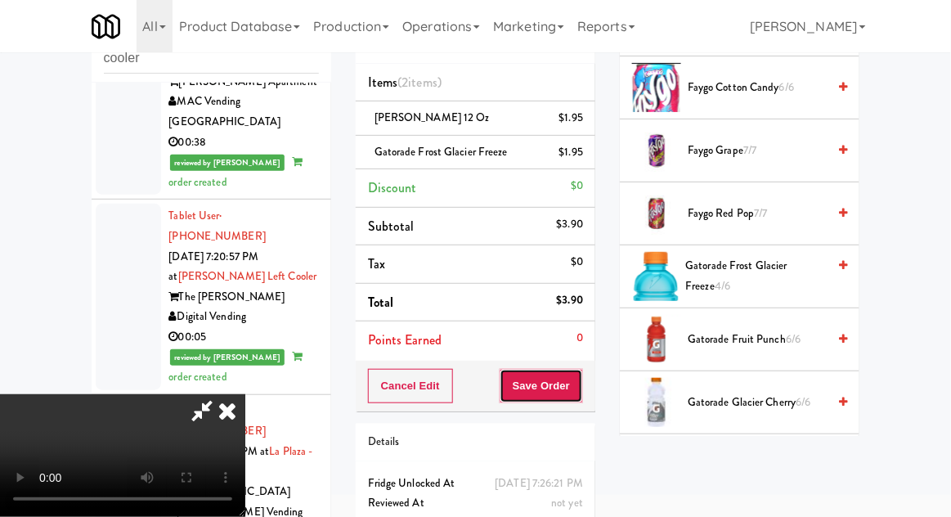
click at [581, 389] on button "Save Order" at bounding box center [541, 386] width 83 height 34
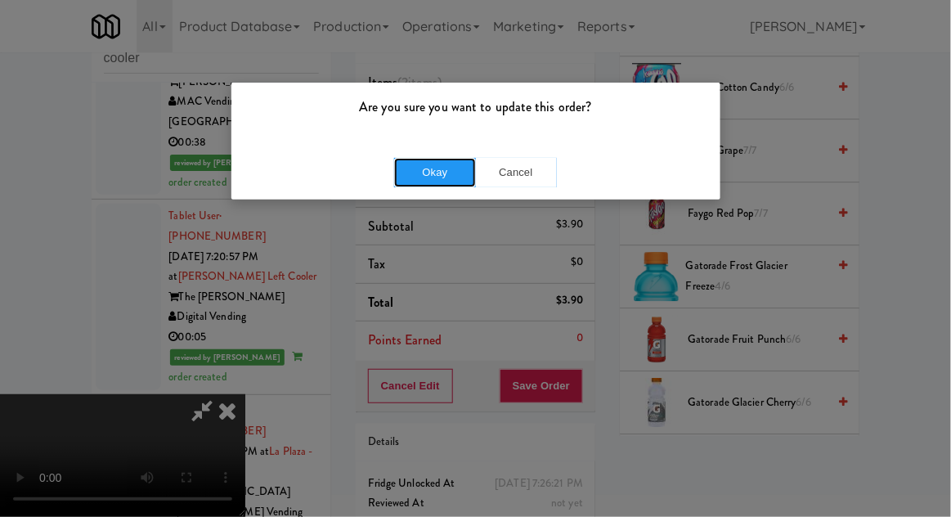
click at [416, 170] on button "Okay" at bounding box center [435, 172] width 82 height 29
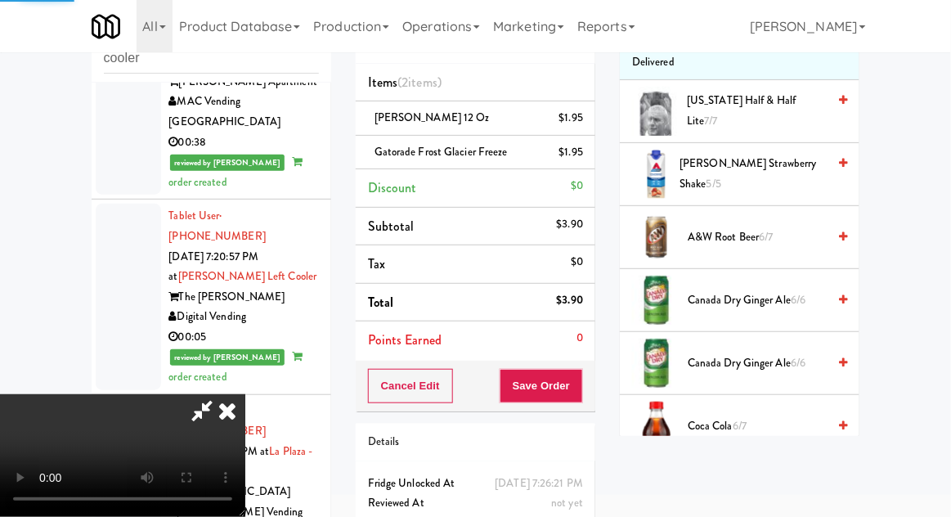
scroll to position [0, 0]
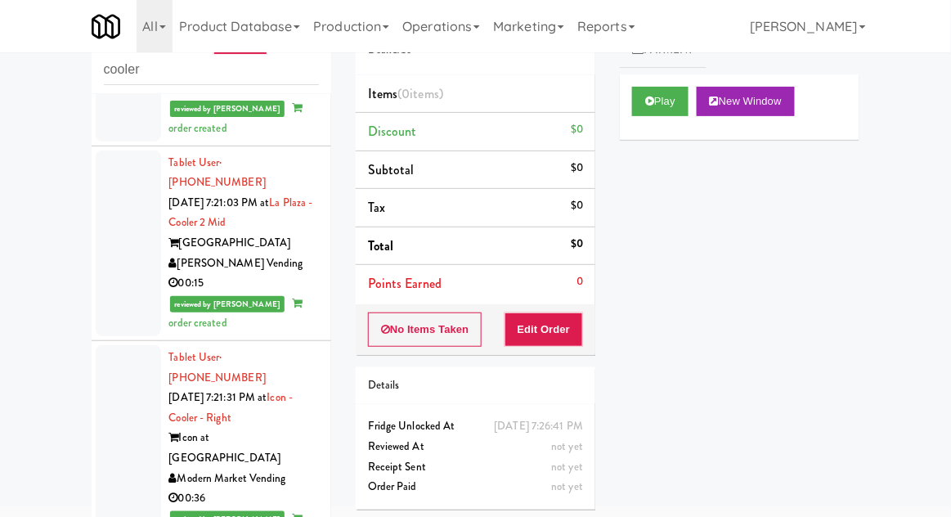
scroll to position [10477, 0]
click at [644, 102] on button "Play" at bounding box center [660, 101] width 56 height 29
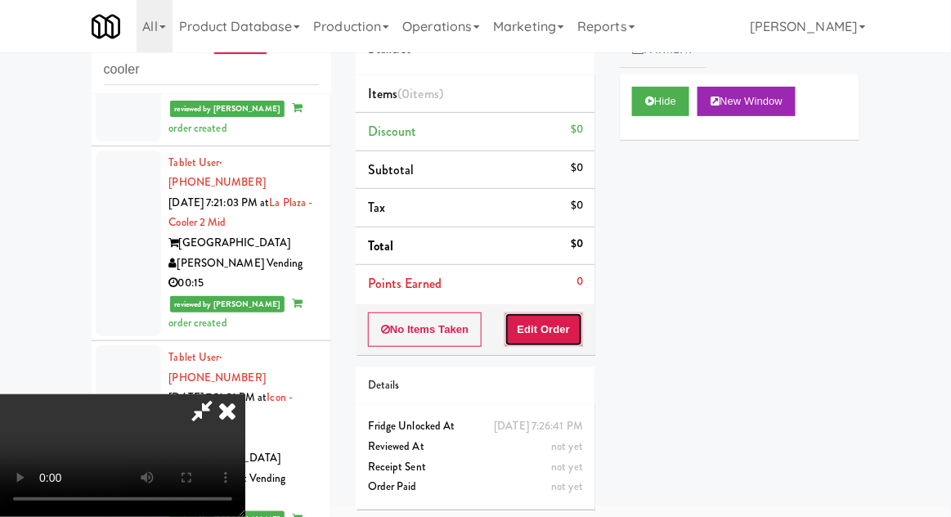
click at [518, 343] on button "Edit Order" at bounding box center [543, 329] width 79 height 34
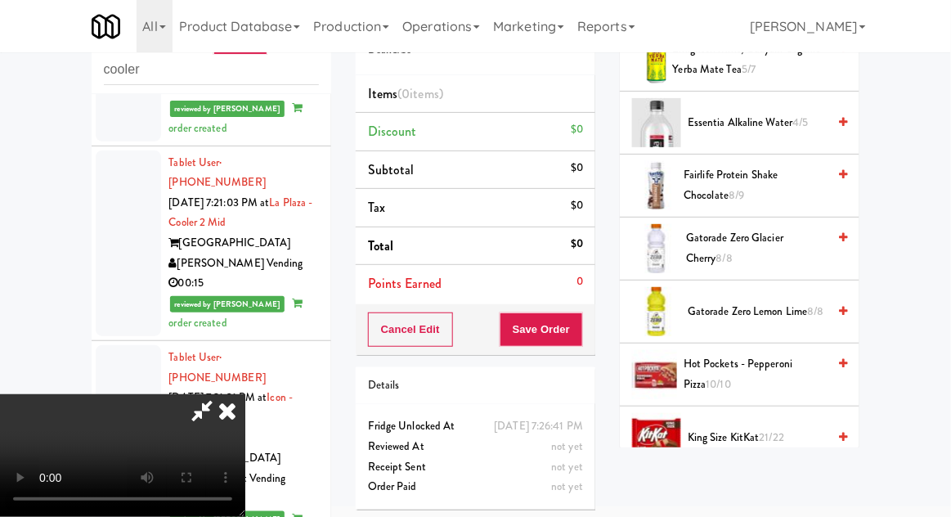
scroll to position [795, 0]
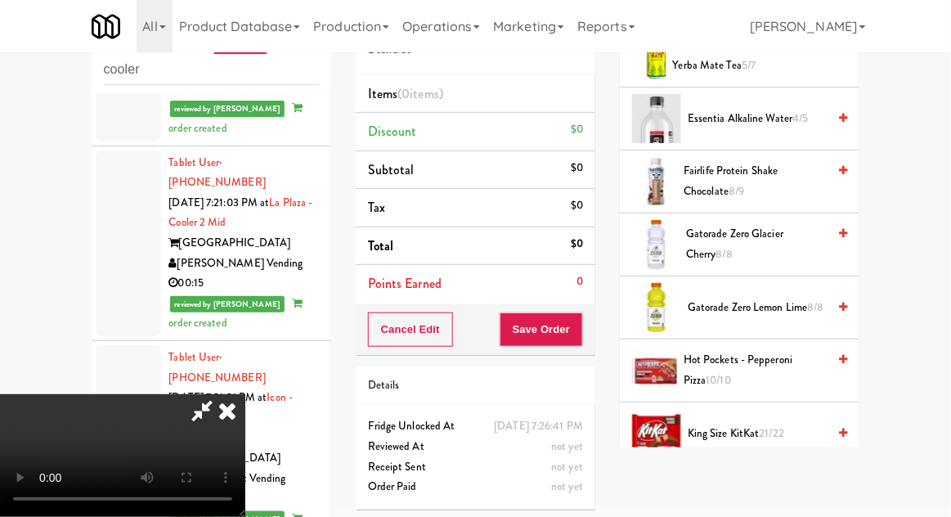
click at [698, 236] on span "Gatorade Zero Glacier Cherry 8/8" at bounding box center [756, 244] width 141 height 40
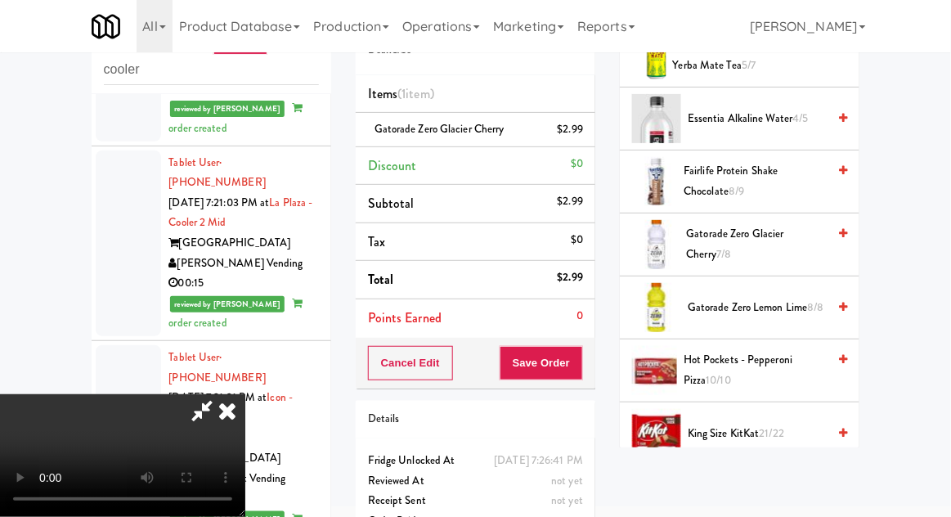
click at [736, 282] on li "Gatorade Zero Lemon Lime 8/8" at bounding box center [740, 307] width 240 height 63
click at [713, 305] on span "Gatorade Zero Lemon Lime 8/8" at bounding box center [757, 308] width 139 height 20
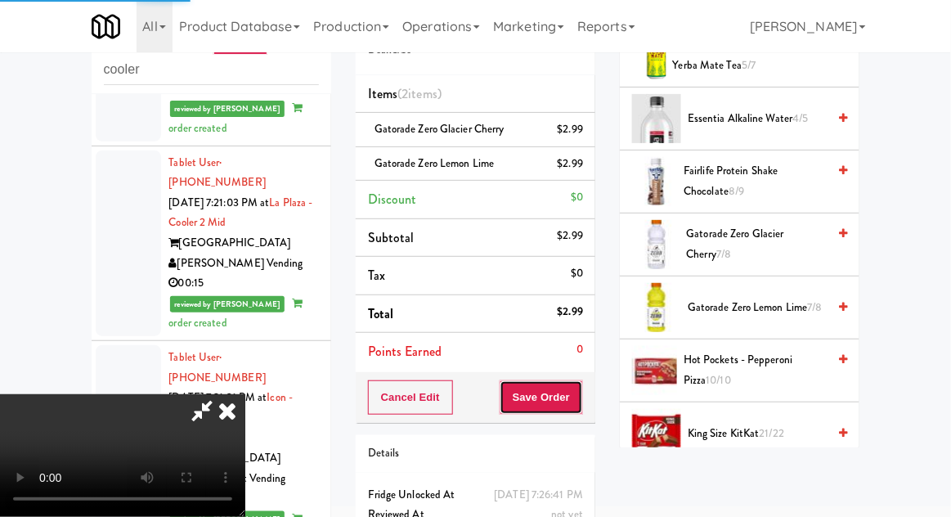
click at [580, 393] on button "Save Order" at bounding box center [541, 397] width 83 height 34
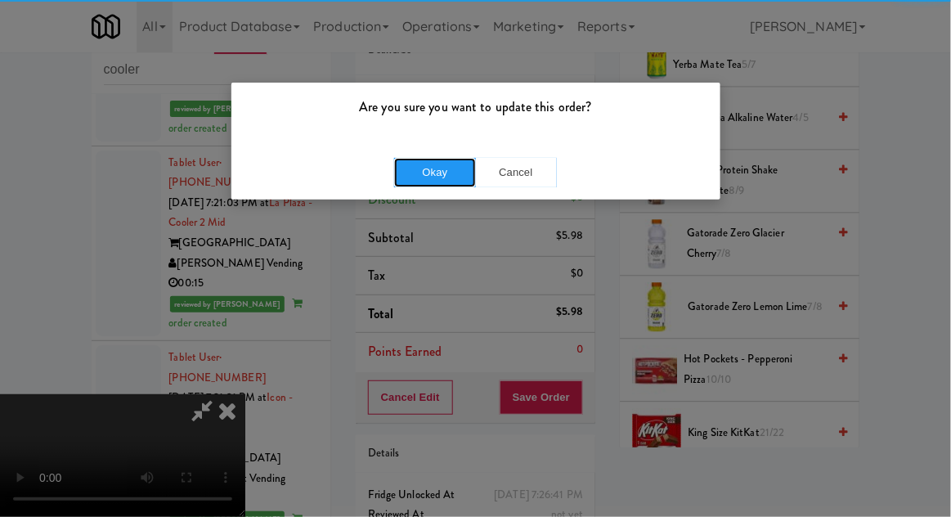
click at [428, 167] on button "Okay" at bounding box center [435, 172] width 82 height 29
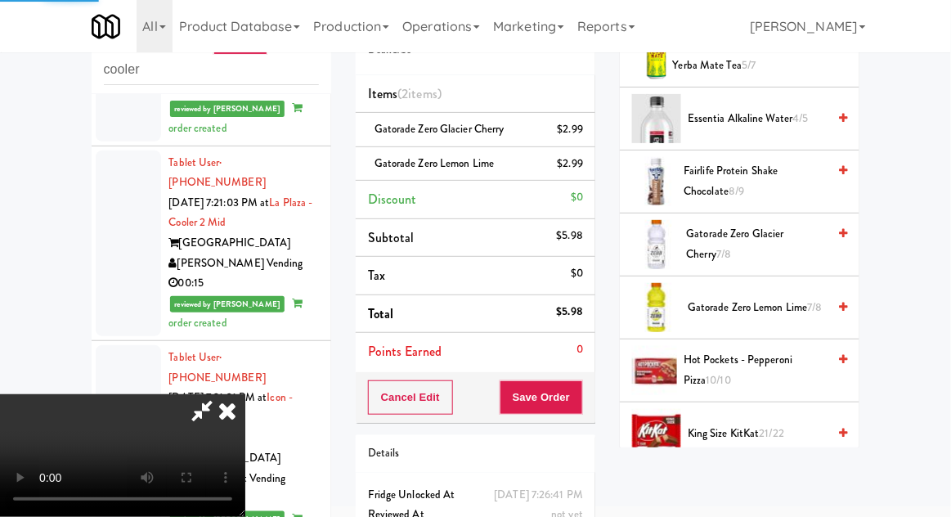
scroll to position [161, 0]
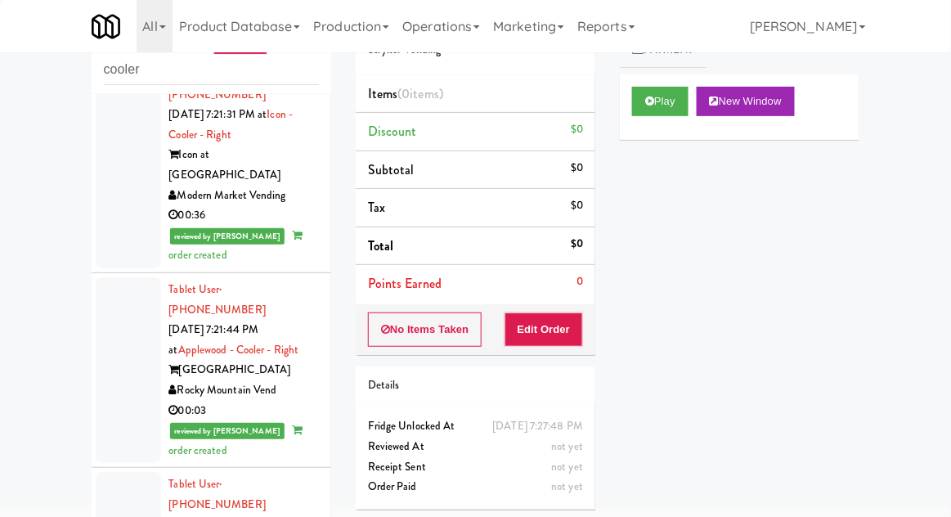
scroll to position [10758, 0]
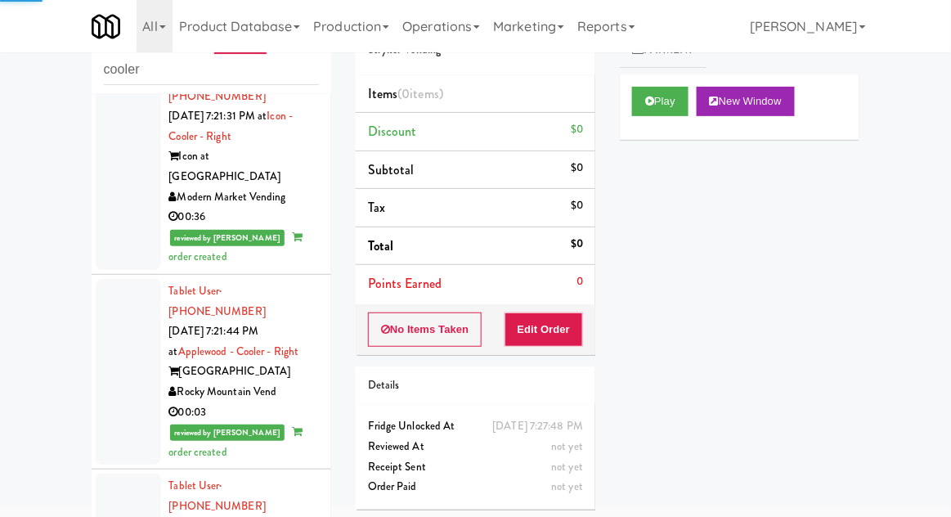
click at [47, 284] on div "inbox reviewed recent all unclear take inventory issue suspicious failed recent…" at bounding box center [475, 296] width 951 height 601
click at [654, 112] on button "Play" at bounding box center [660, 101] width 56 height 29
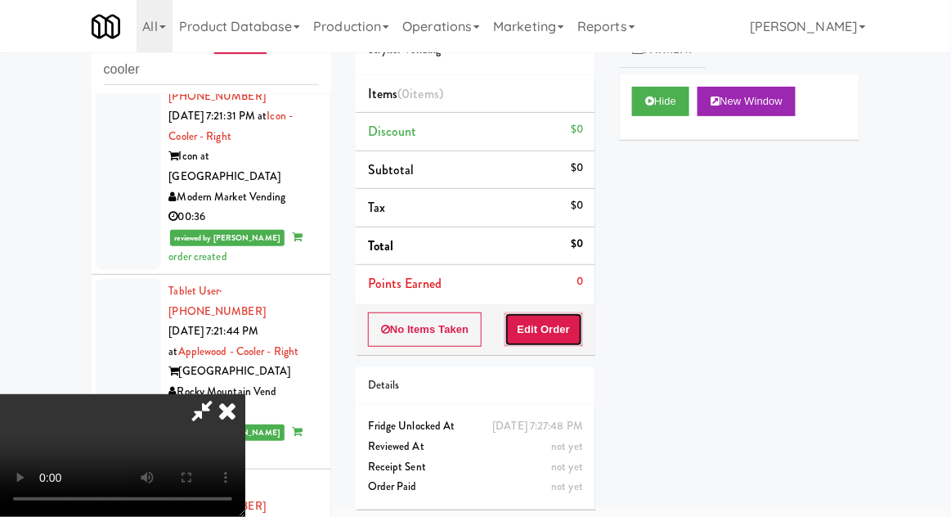
click at [535, 330] on button "Edit Order" at bounding box center [543, 329] width 79 height 34
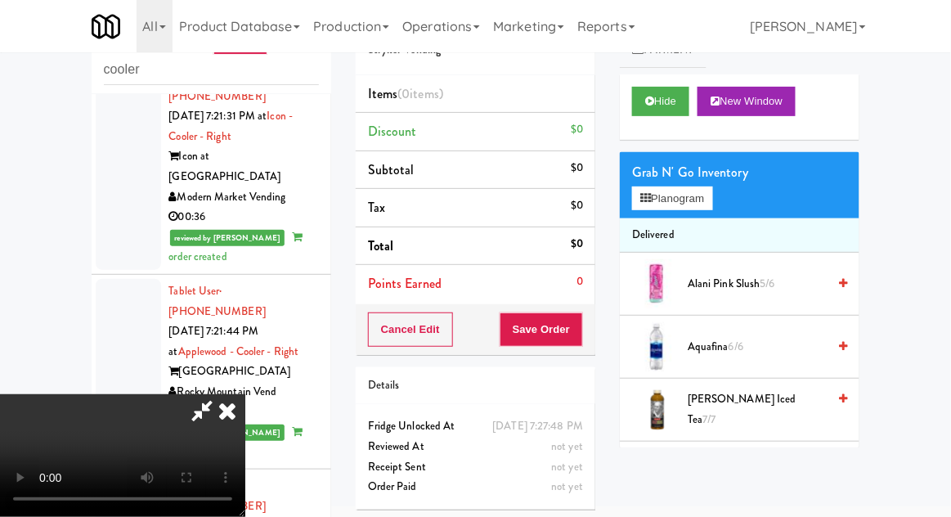
click at [697, 281] on span "Alani Pink Slush 5/6" at bounding box center [757, 284] width 139 height 20
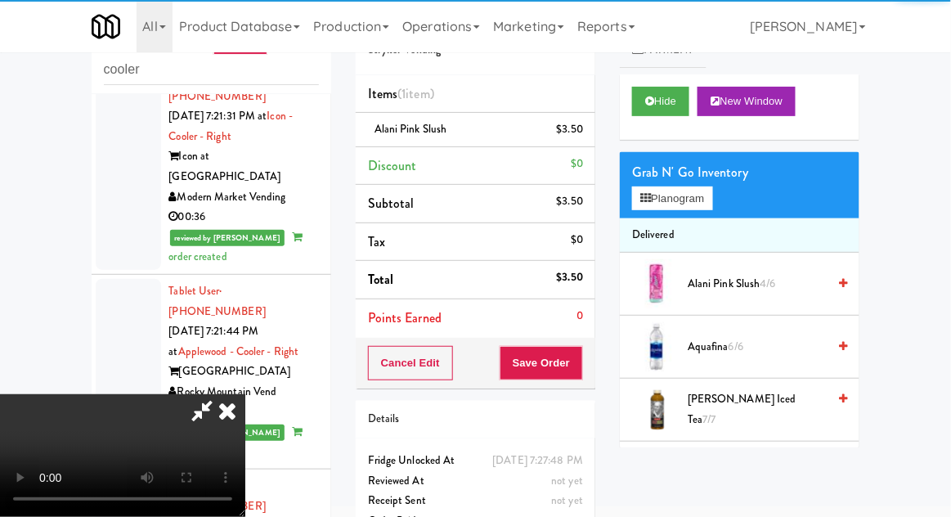
scroll to position [60, 0]
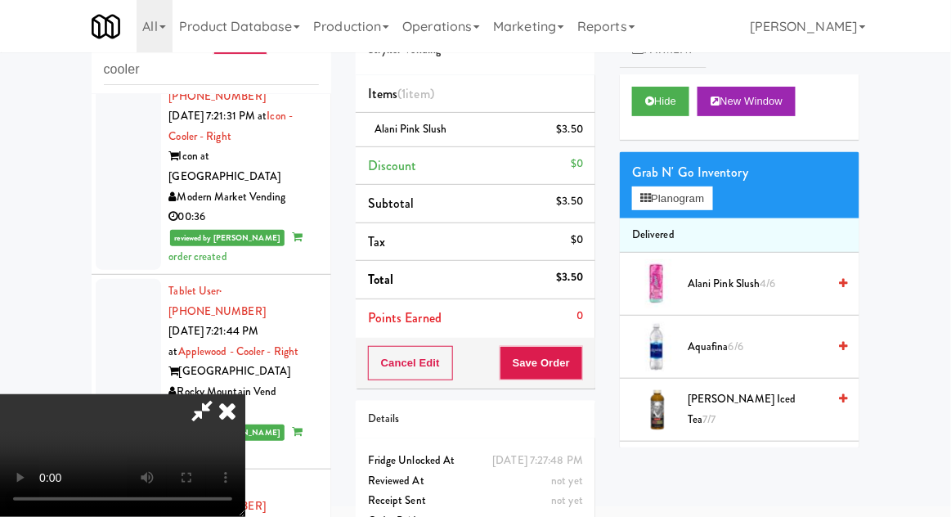
click at [577, 121] on div "$3.50" at bounding box center [570, 129] width 27 height 20
click at [576, 126] on link at bounding box center [581, 136] width 15 height 20
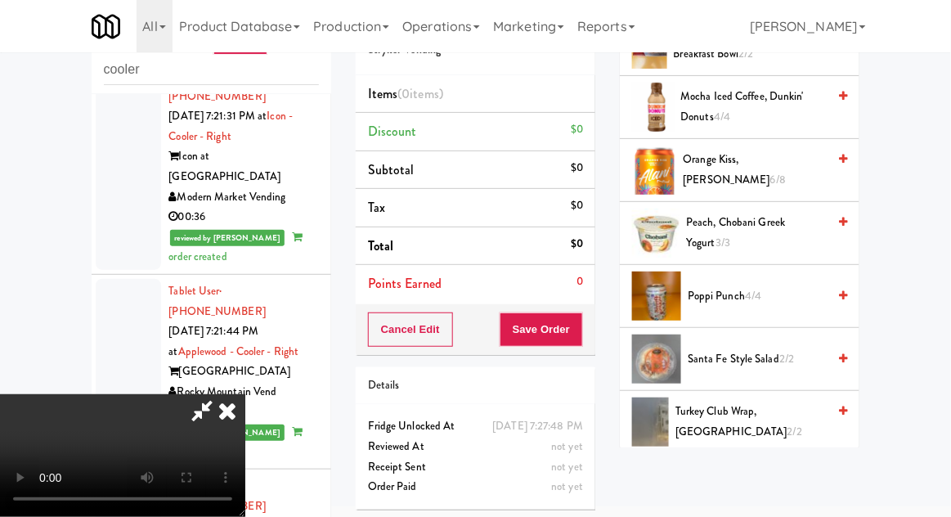
scroll to position [1421, 0]
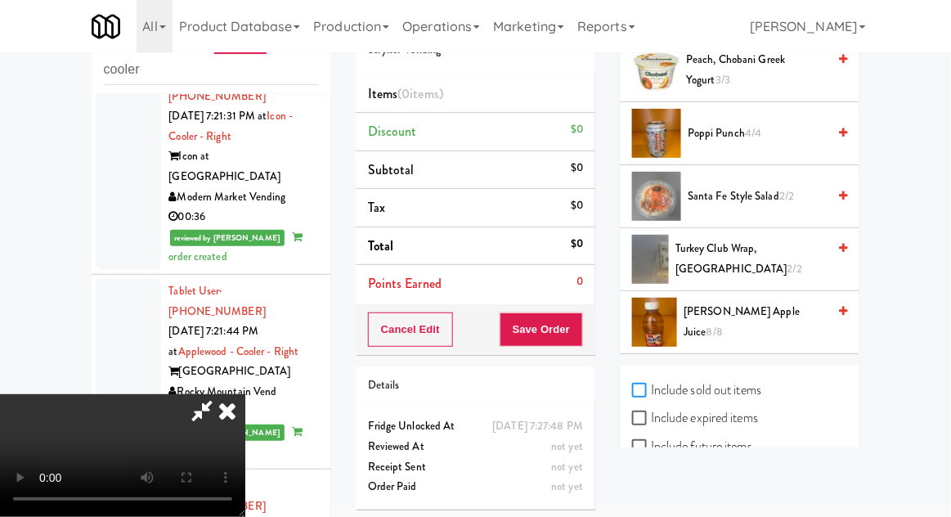
click at [645, 384] on input "Include sold out items" at bounding box center [641, 390] width 19 height 13
checkbox input "true"
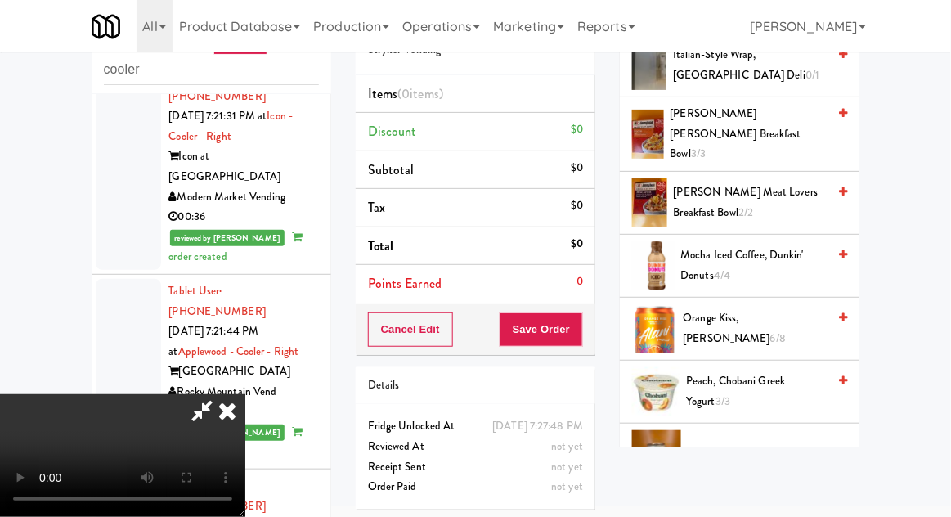
scroll to position [1227, 0]
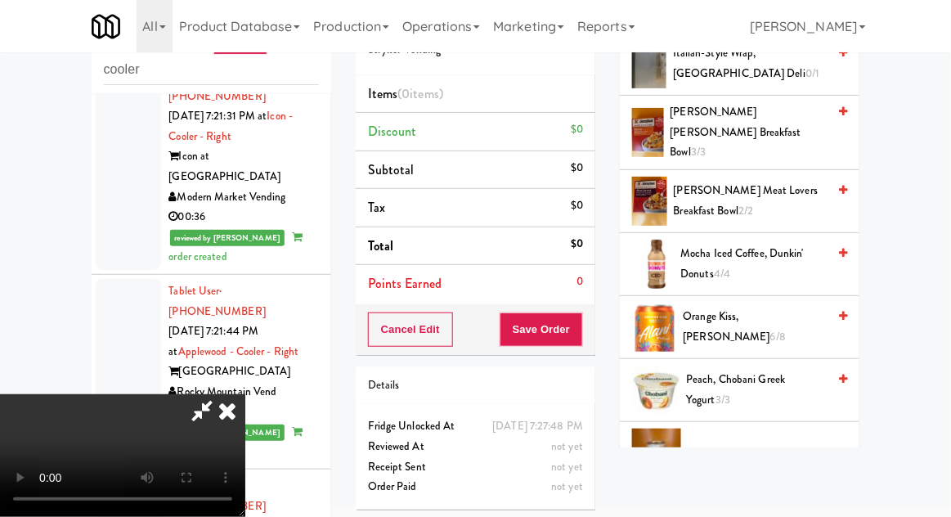
click at [670, 314] on div at bounding box center [654, 327] width 44 height 49
click at [708, 312] on span "Orange Kiss, Alani 6/8" at bounding box center [756, 327] width 144 height 40
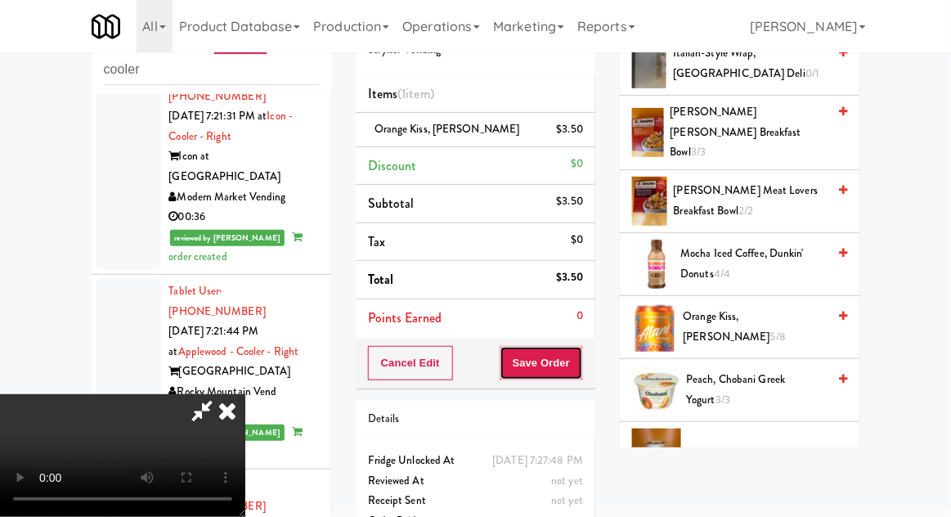
click at [580, 356] on button "Save Order" at bounding box center [541, 363] width 83 height 34
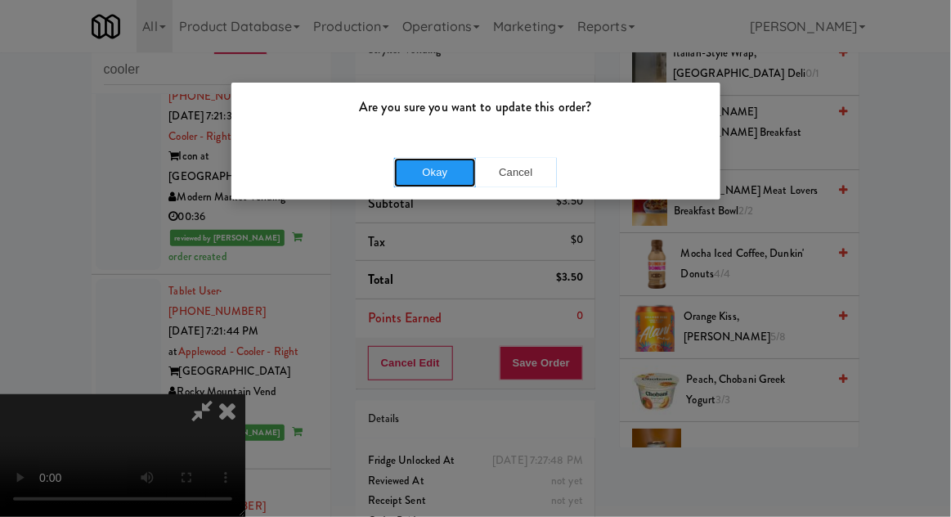
click at [409, 172] on button "Okay" at bounding box center [435, 172] width 82 height 29
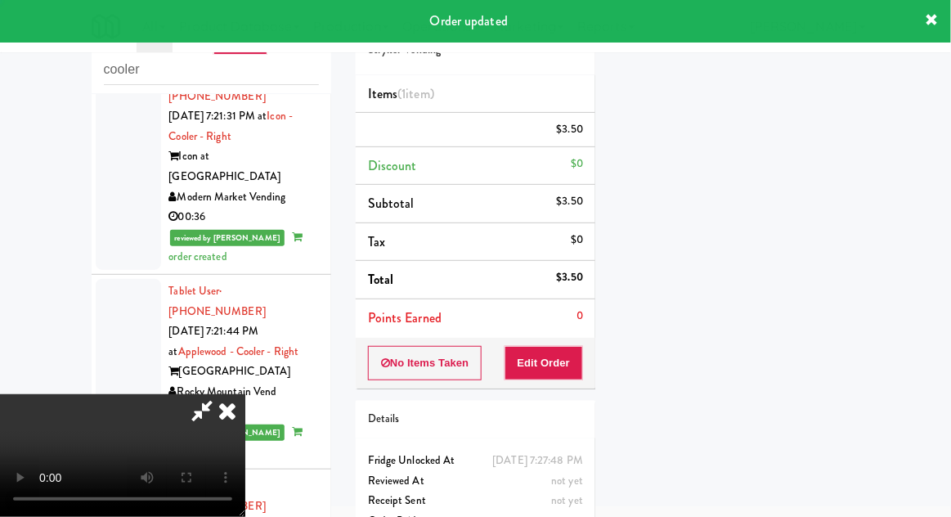
scroll to position [0, 0]
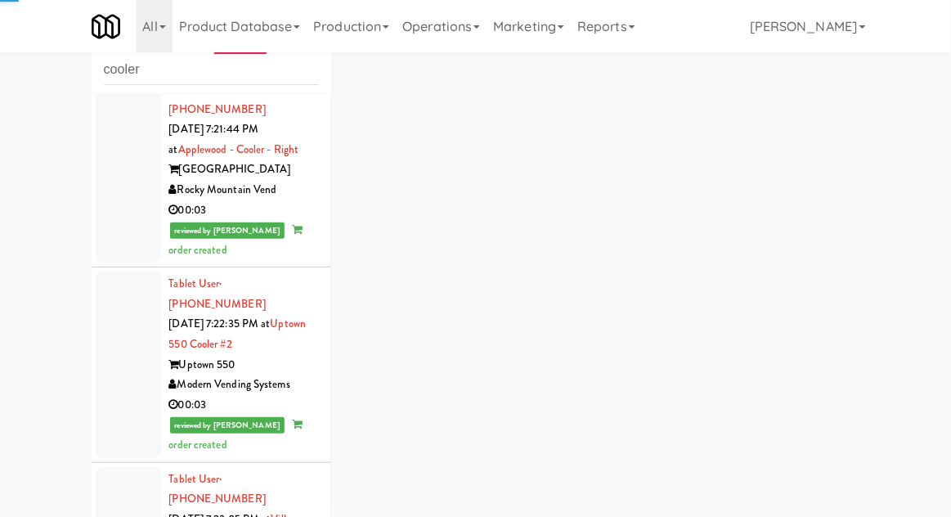
scroll to position [10967, 0]
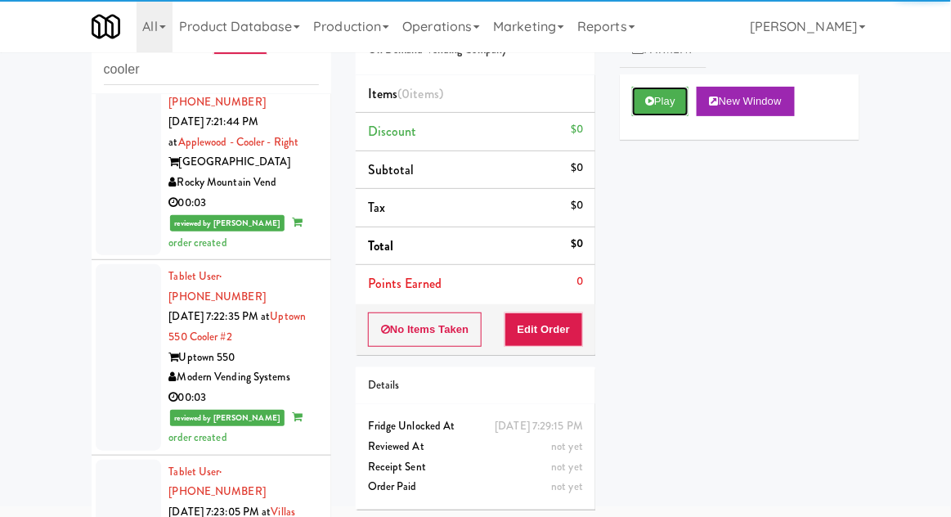
click at [640, 87] on button "Play" at bounding box center [660, 101] width 56 height 29
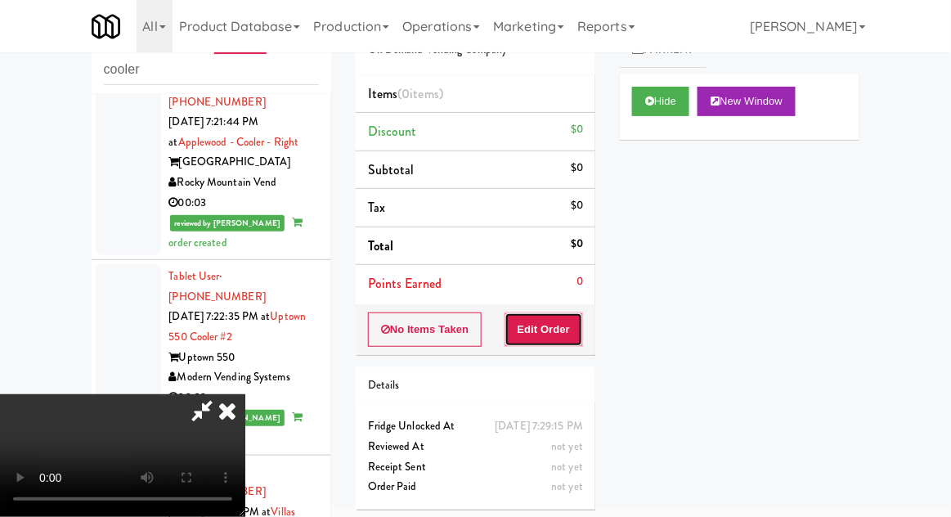
click at [576, 312] on button "Edit Order" at bounding box center [543, 329] width 79 height 34
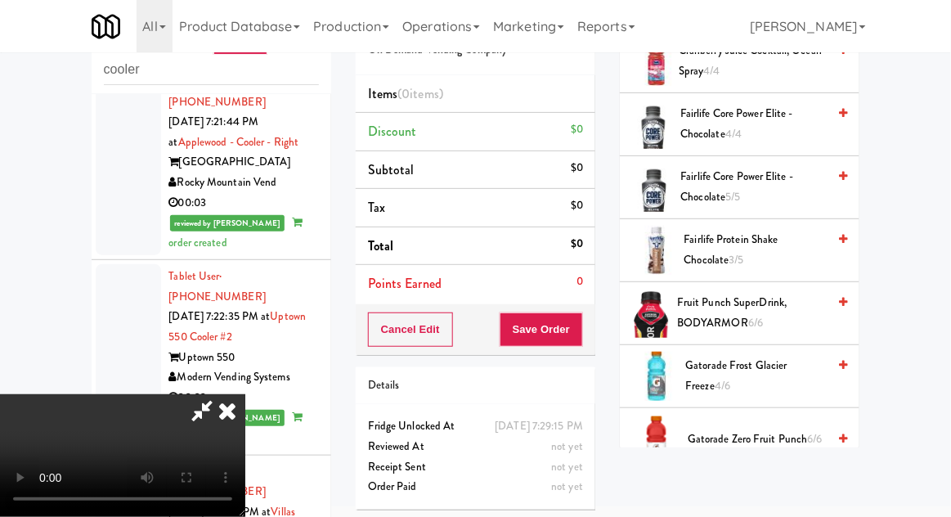
scroll to position [541, 0]
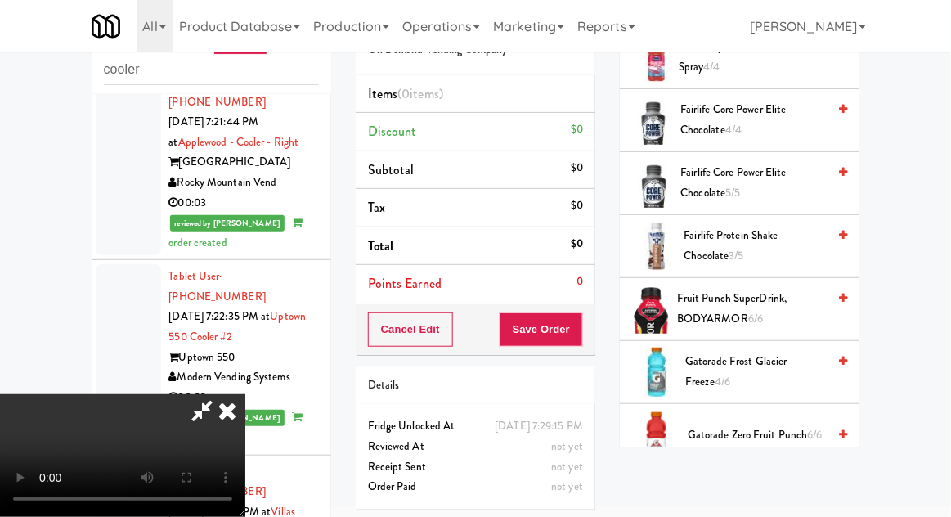
click at [678, 186] on div "Fairlife Core Power Elite - Chocolate 5/5" at bounding box center [761, 183] width 173 height 40
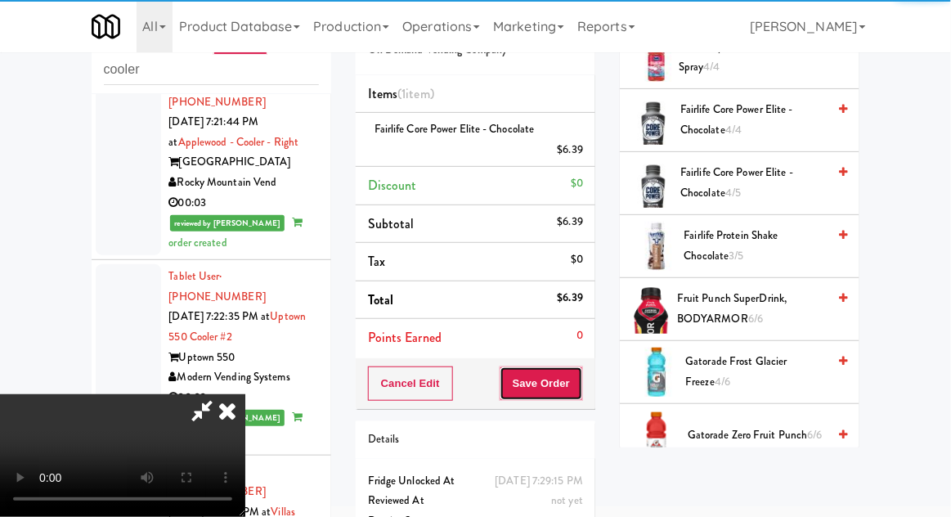
click at [576, 391] on button "Save Order" at bounding box center [541, 383] width 83 height 34
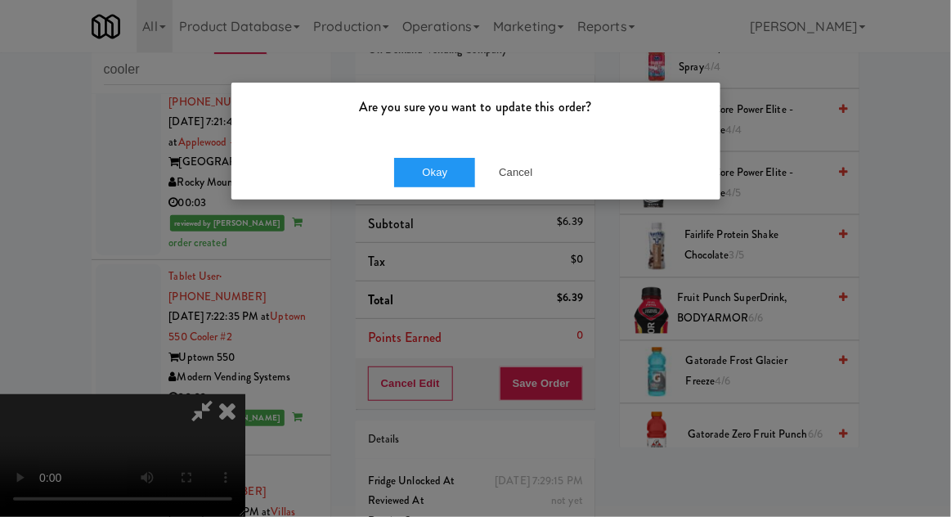
click at [437, 197] on div "Okay Cancel" at bounding box center [475, 172] width 489 height 55
click at [428, 178] on button "Okay" at bounding box center [435, 172] width 82 height 29
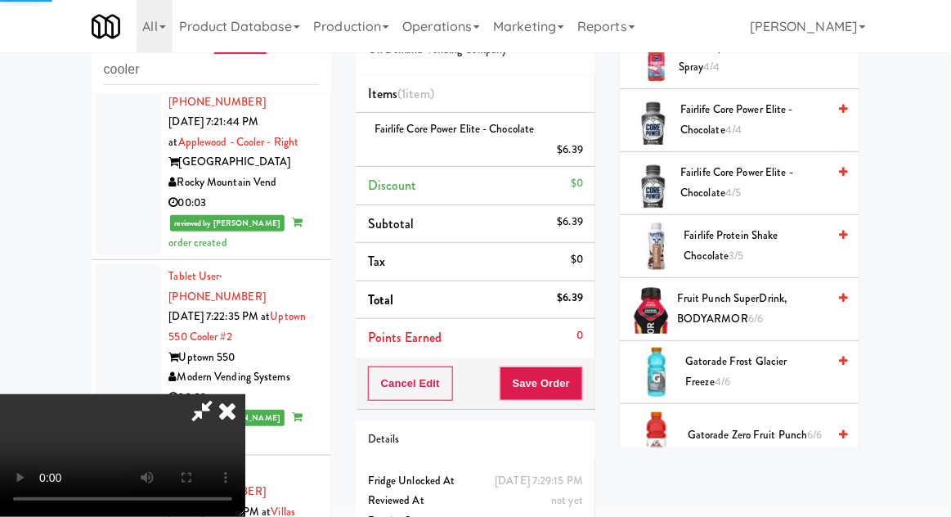
scroll to position [161, 0]
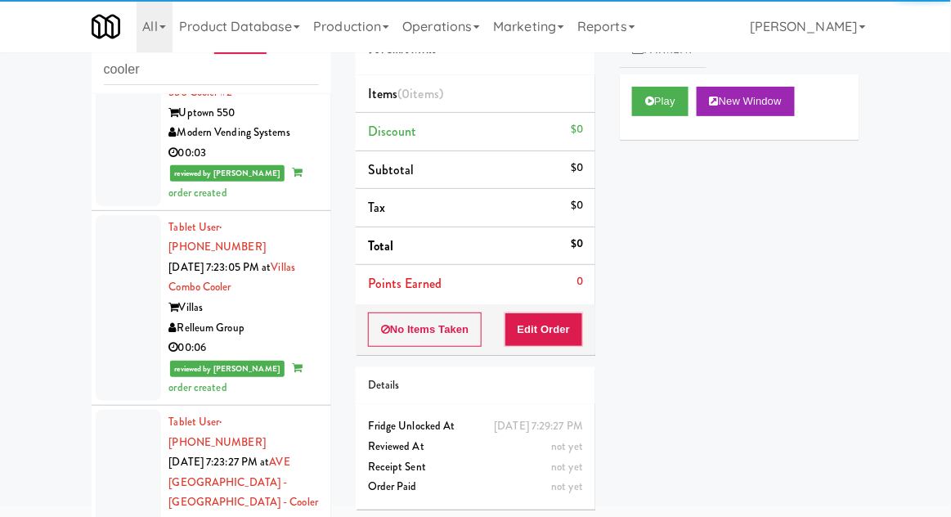
scroll to position [11222, 0]
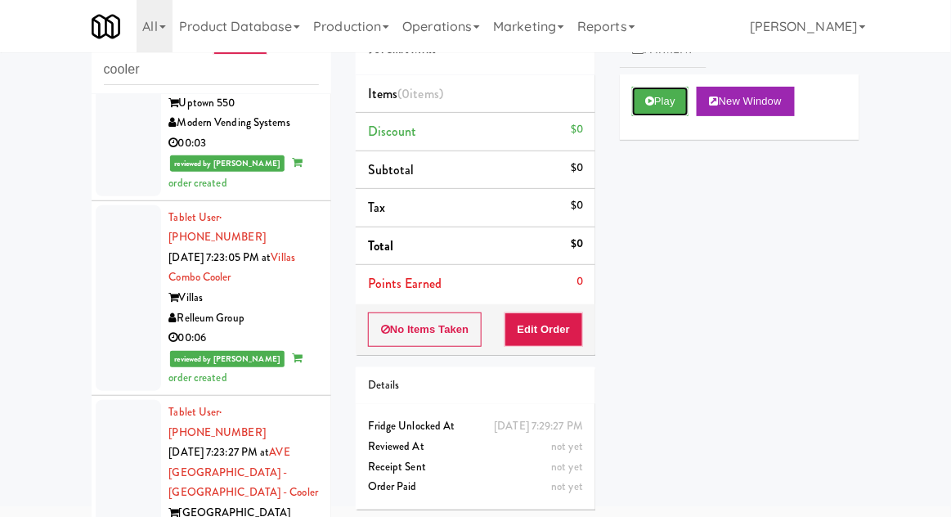
click at [660, 111] on button "Play" at bounding box center [660, 101] width 56 height 29
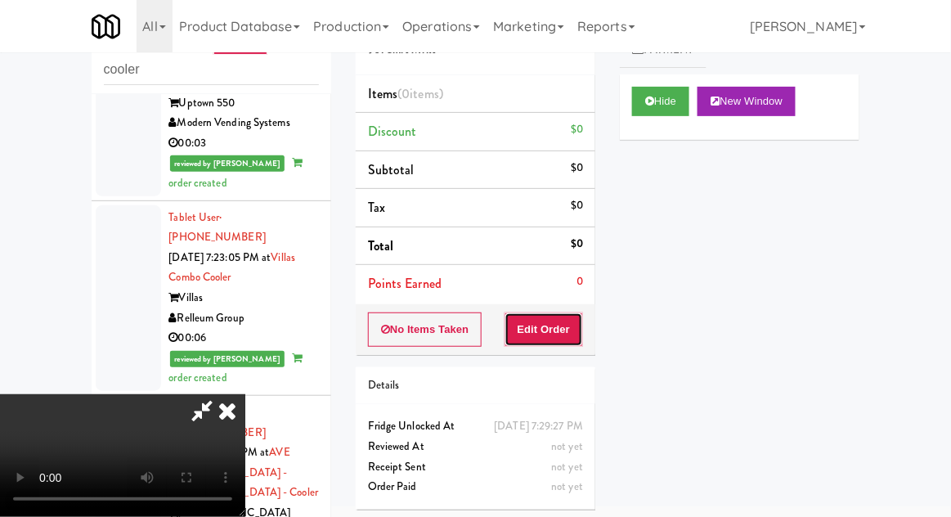
click at [561, 340] on button "Edit Order" at bounding box center [543, 329] width 79 height 34
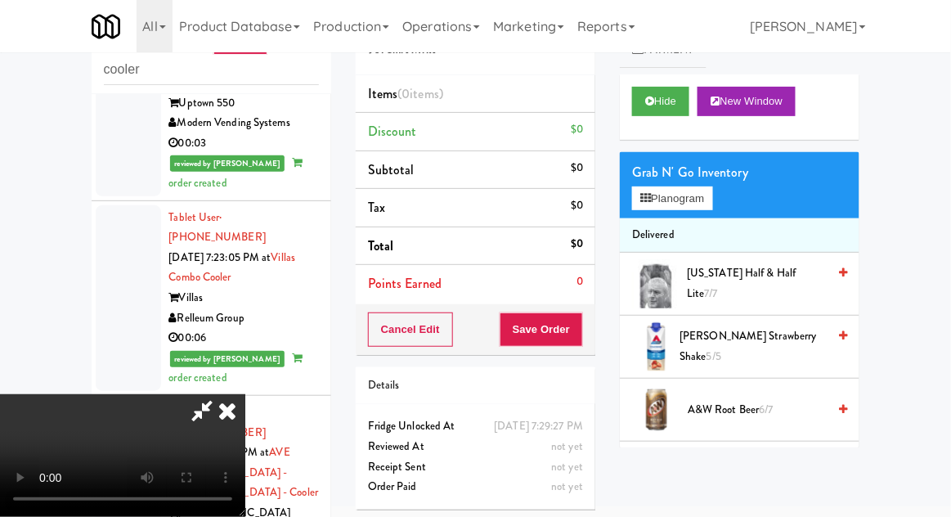
scroll to position [60, 0]
click at [654, 99] on button "Hide" at bounding box center [660, 101] width 57 height 29
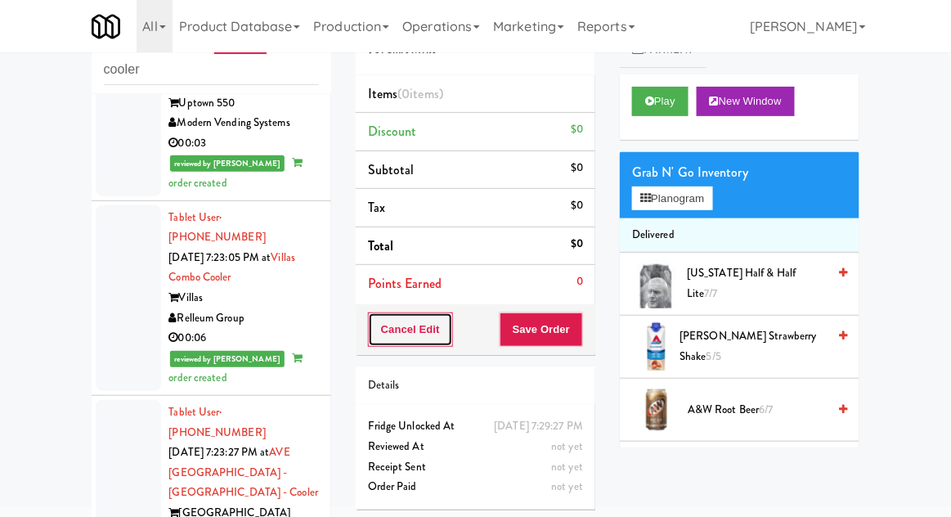
click at [389, 328] on button "Cancel Edit" at bounding box center [410, 329] width 85 height 34
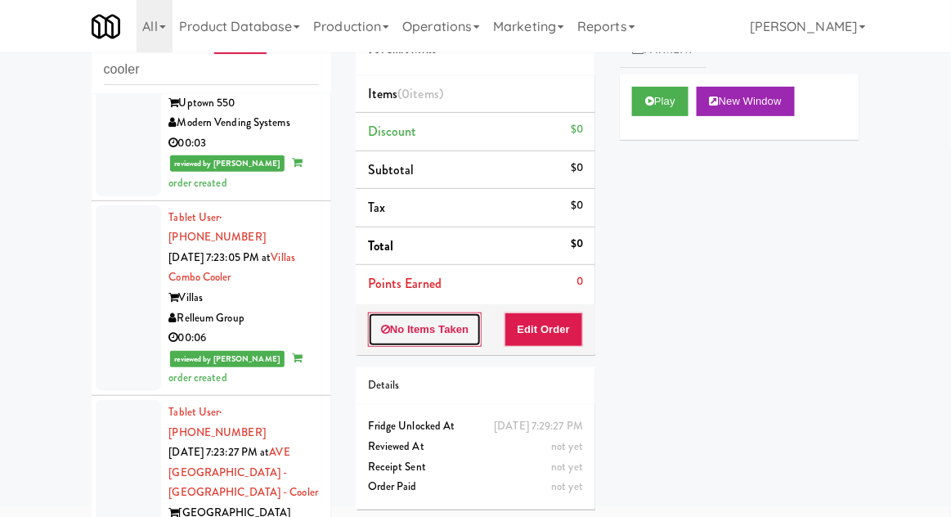
click at [384, 330] on icon at bounding box center [385, 329] width 9 height 11
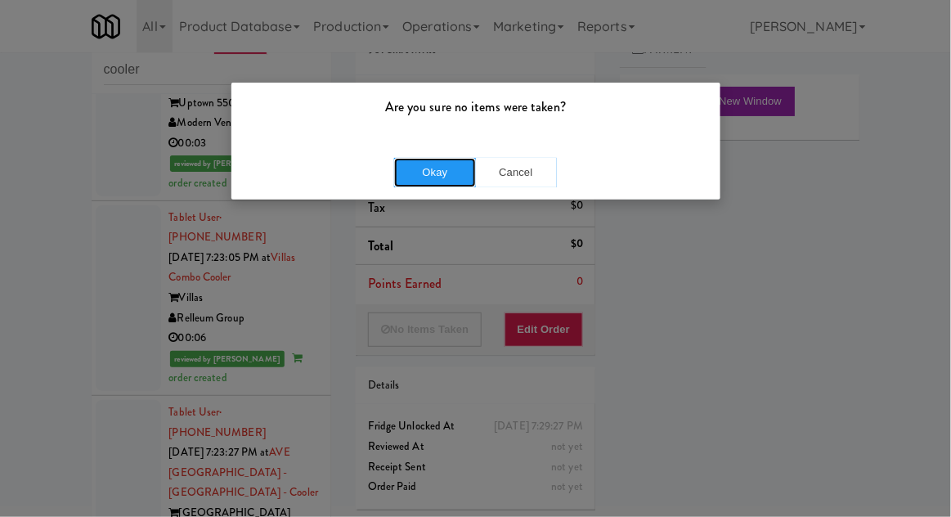
click at [401, 165] on button "Okay" at bounding box center [435, 172] width 82 height 29
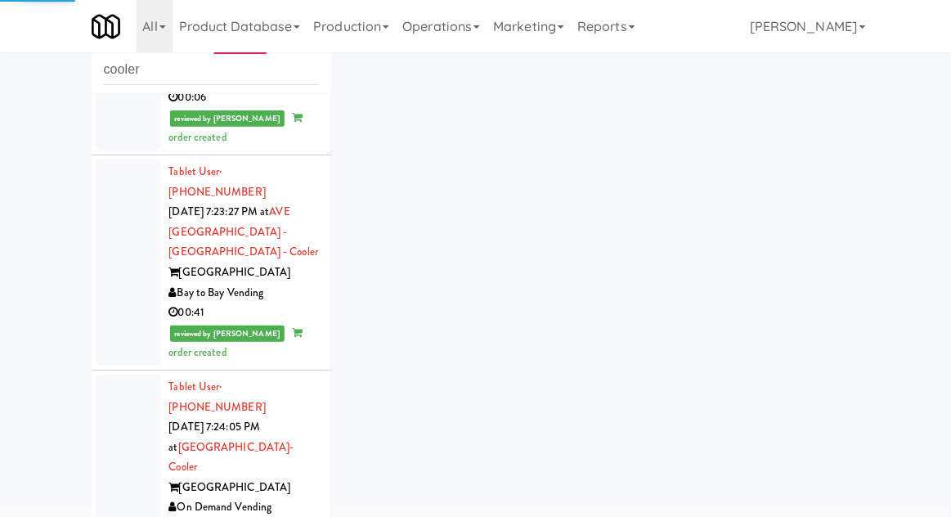
scroll to position [11461, 0]
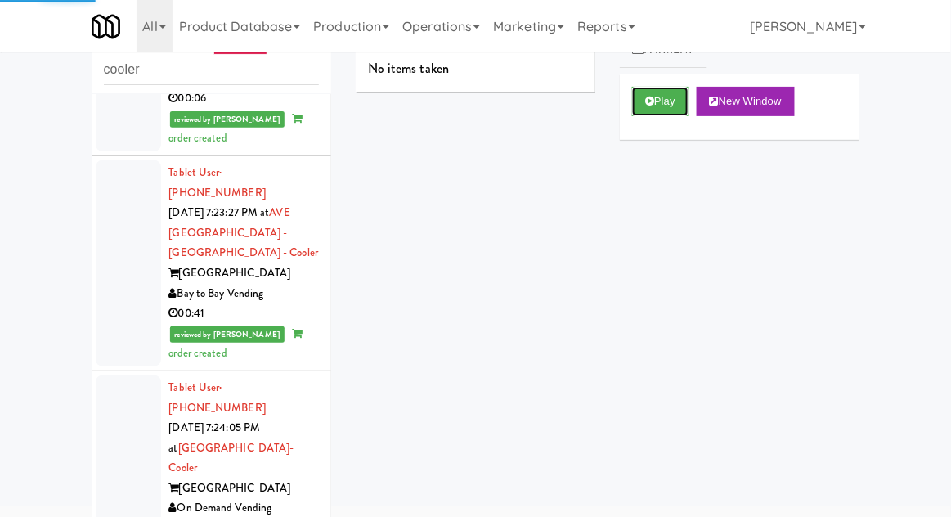
click at [651, 104] on icon at bounding box center [649, 101] width 9 height 11
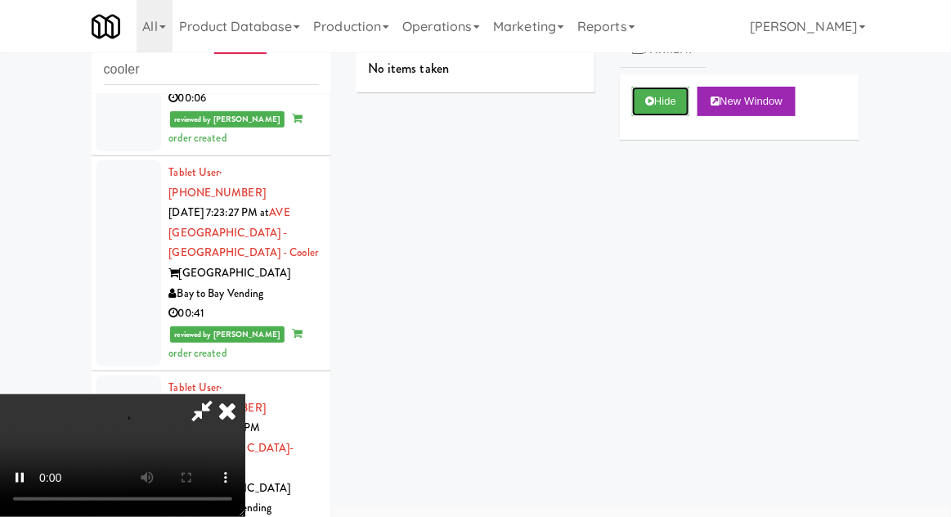
click at [650, 89] on button "Hide" at bounding box center [660, 101] width 57 height 29
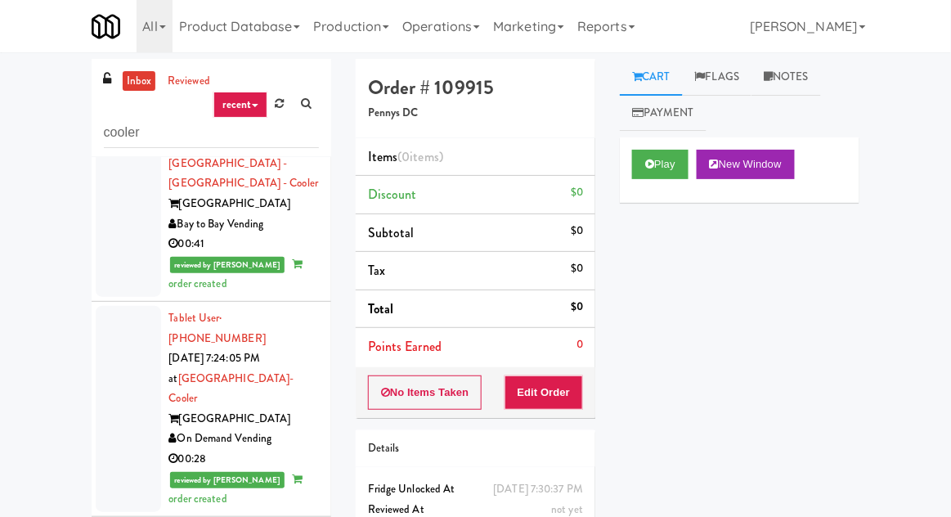
scroll to position [11597, 0]
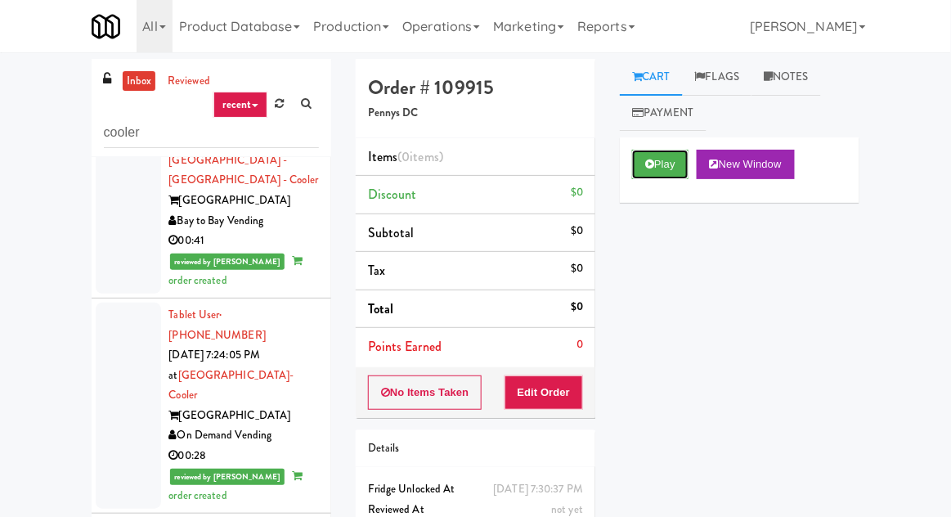
click at [648, 173] on button "Play" at bounding box center [660, 164] width 56 height 29
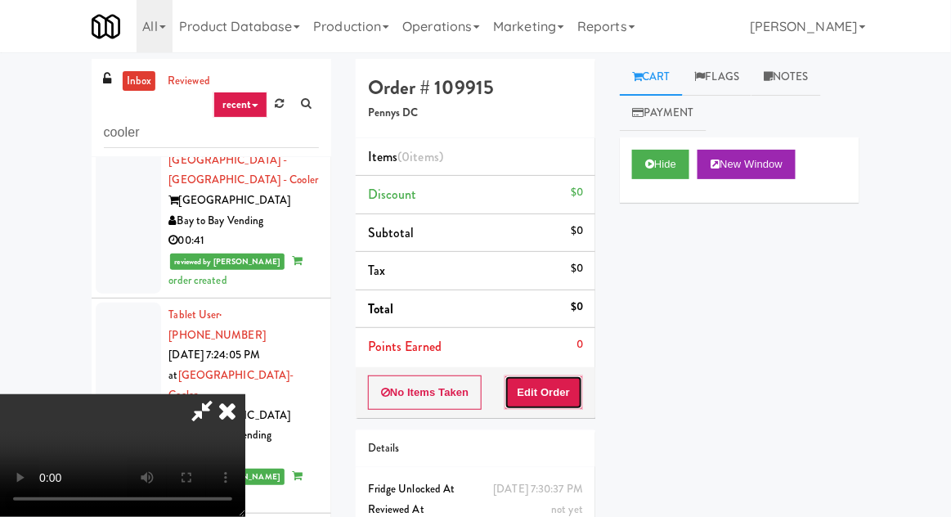
click at [514, 377] on button "Edit Order" at bounding box center [543, 392] width 79 height 34
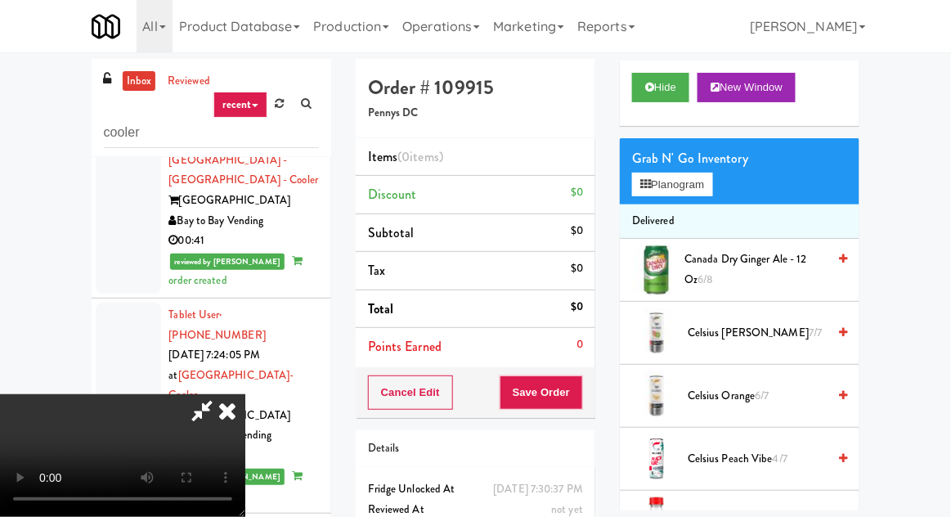
scroll to position [78, 0]
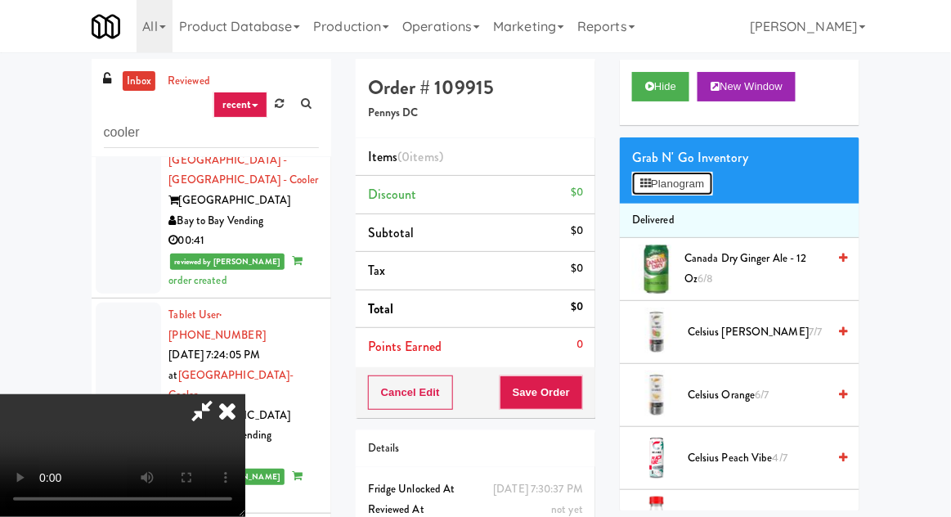
click at [648, 186] on icon at bounding box center [645, 183] width 11 height 11
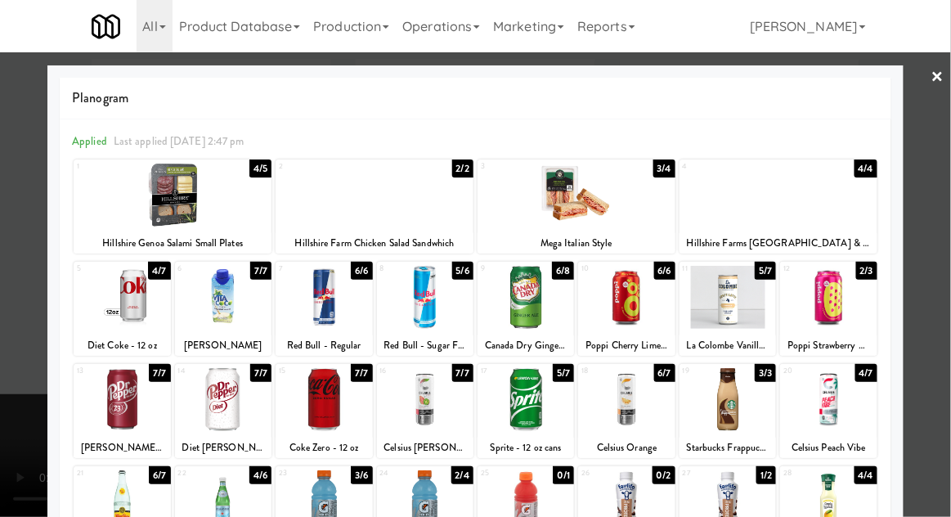
click at [122, 288] on div at bounding box center [122, 297] width 96 height 63
click at [19, 288] on div at bounding box center [475, 258] width 951 height 517
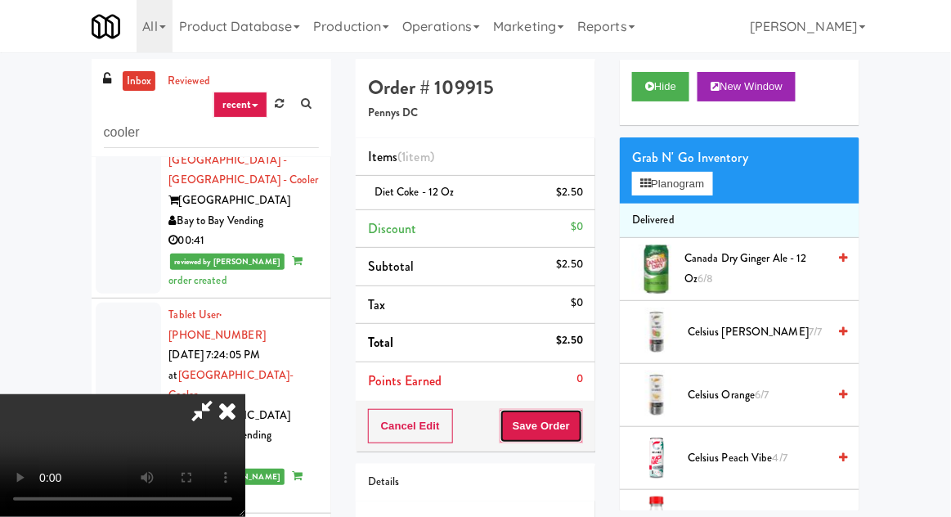
click at [577, 417] on button "Save Order" at bounding box center [541, 426] width 83 height 34
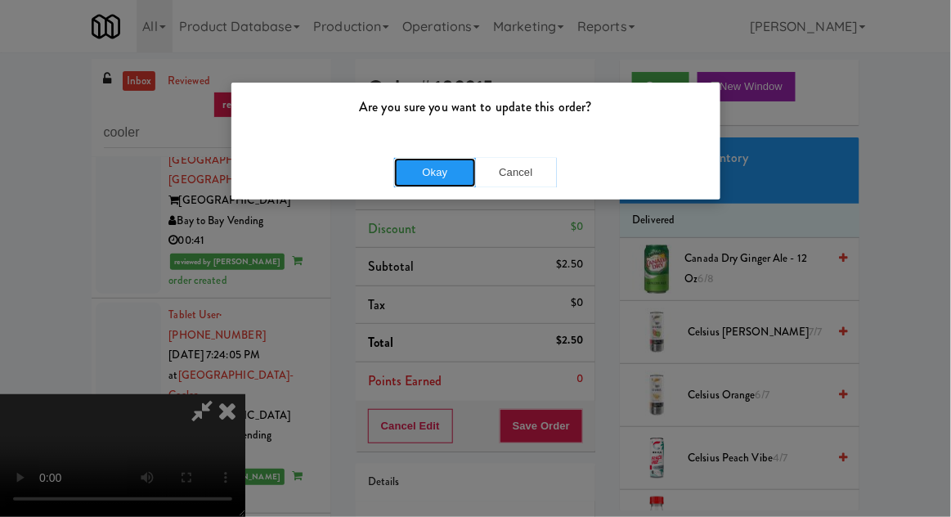
click at [409, 160] on button "Okay" at bounding box center [435, 172] width 82 height 29
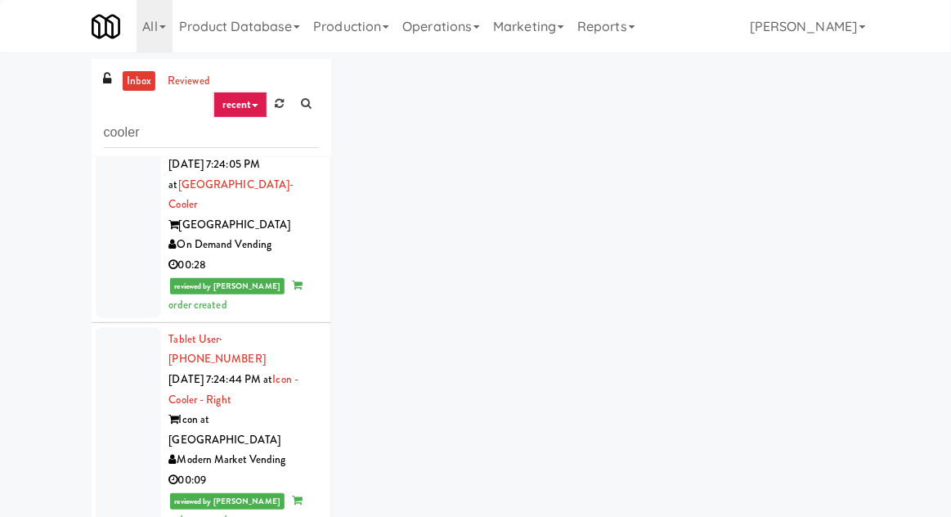
scroll to position [11785, 0]
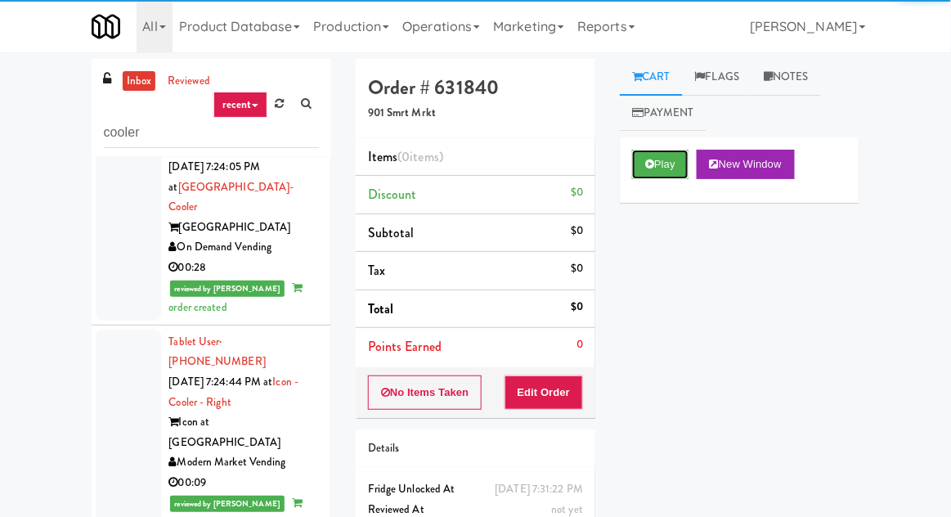
click at [652, 162] on icon at bounding box center [649, 164] width 9 height 11
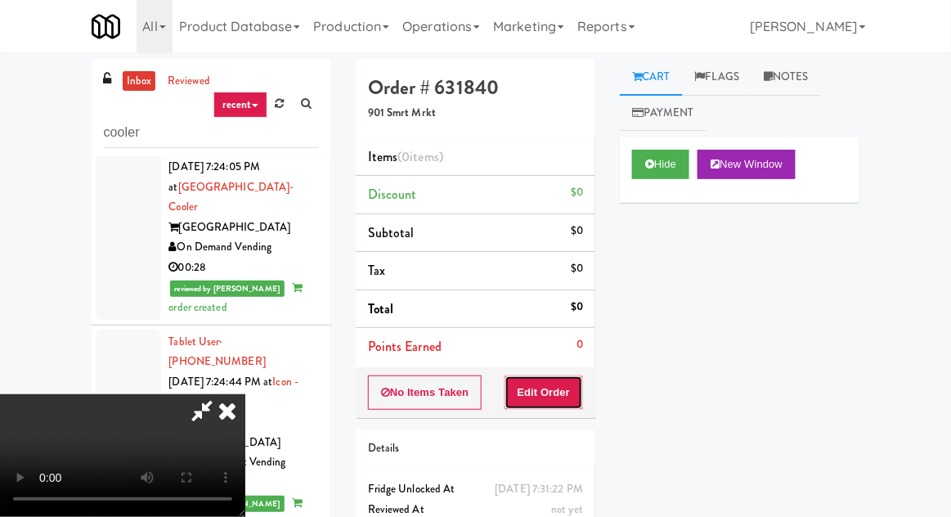
click at [527, 396] on button "Edit Order" at bounding box center [543, 392] width 79 height 34
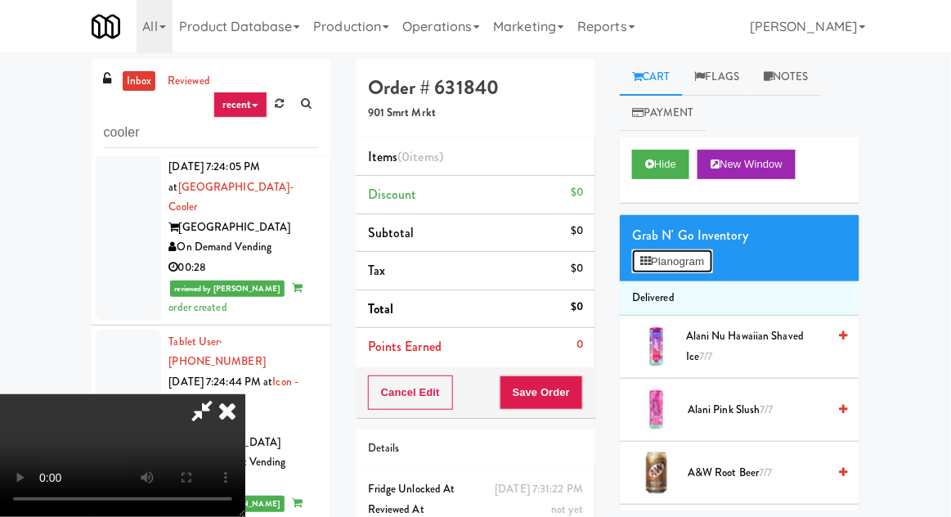
click at [648, 258] on icon at bounding box center [645, 261] width 11 height 11
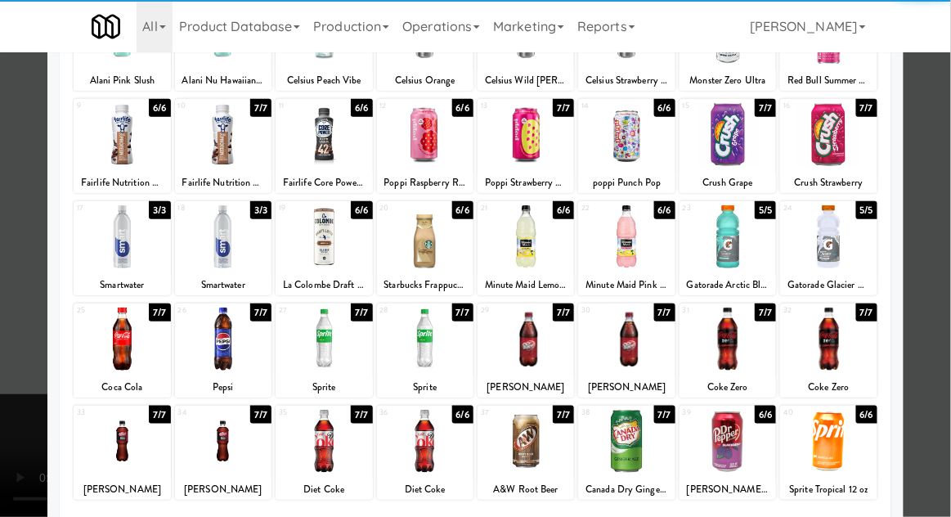
scroll to position [207, 0]
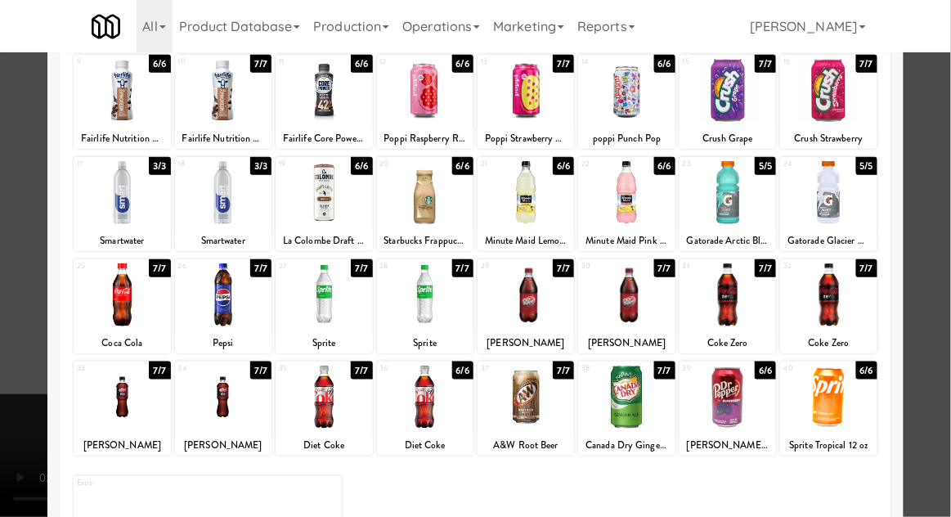
click at [803, 388] on div at bounding box center [828, 396] width 96 height 63
click at [8, 313] on div at bounding box center [475, 258] width 951 height 517
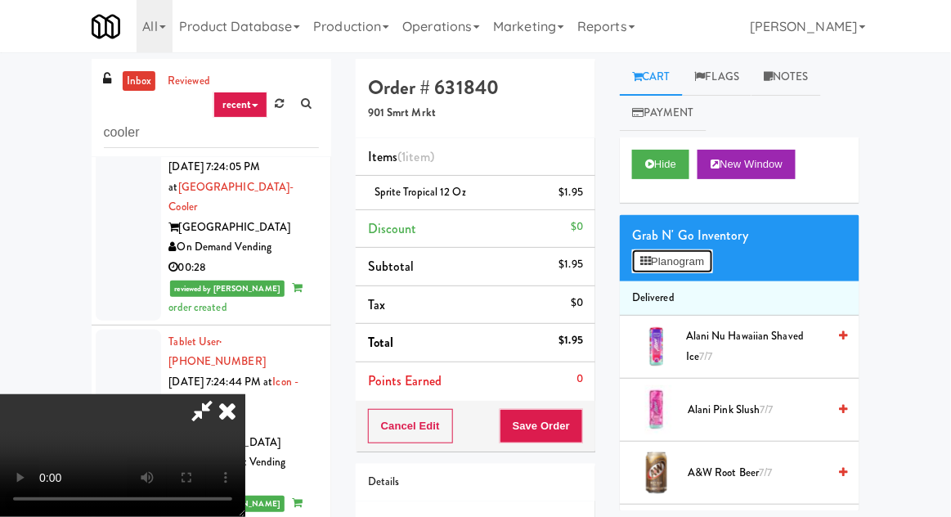
click at [661, 259] on button "Planogram" at bounding box center [672, 261] width 80 height 25
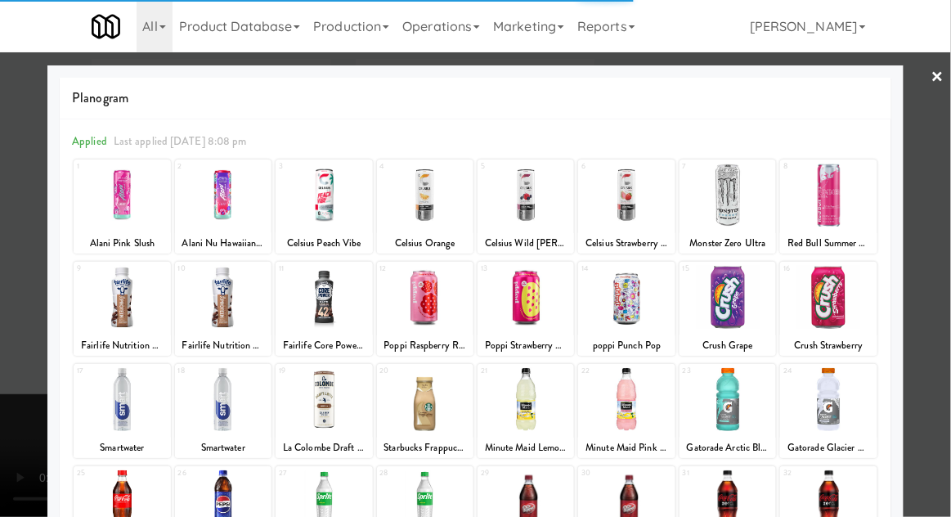
click at [831, 298] on div at bounding box center [828, 297] width 96 height 63
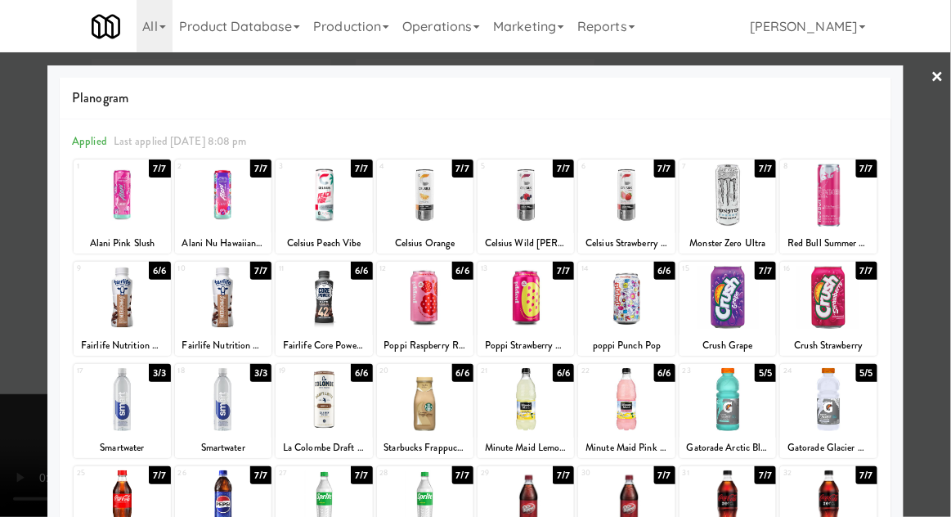
click at [821, 273] on div "16" at bounding box center [805, 269] width 45 height 14
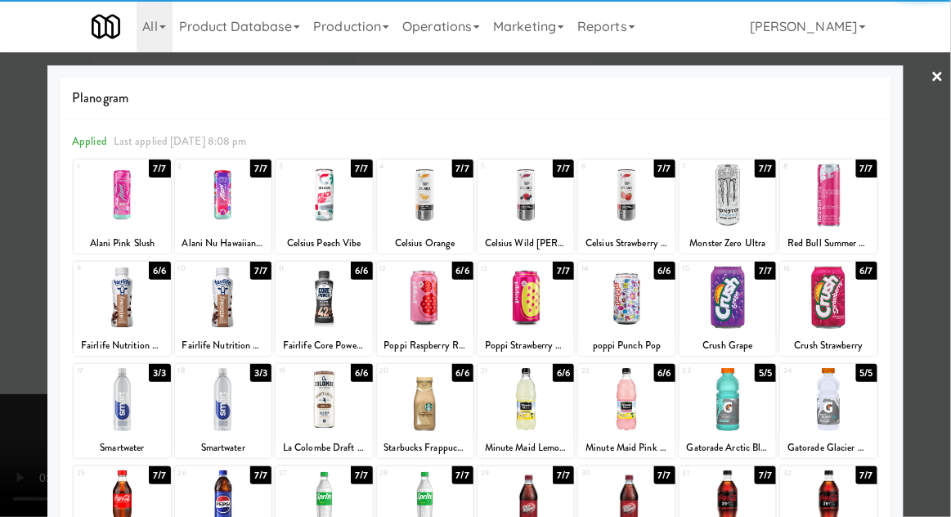
click at [20, 317] on div at bounding box center [475, 258] width 951 height 517
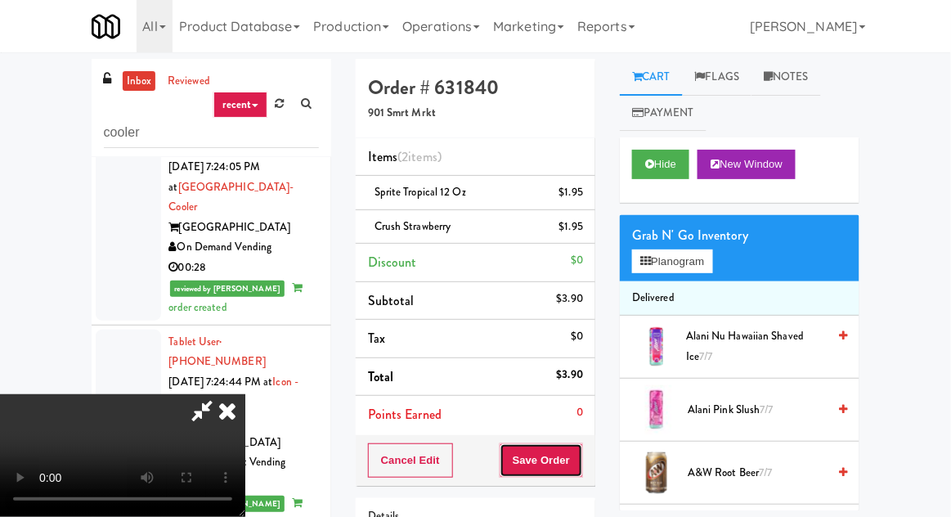
click at [573, 456] on button "Save Order" at bounding box center [541, 460] width 83 height 34
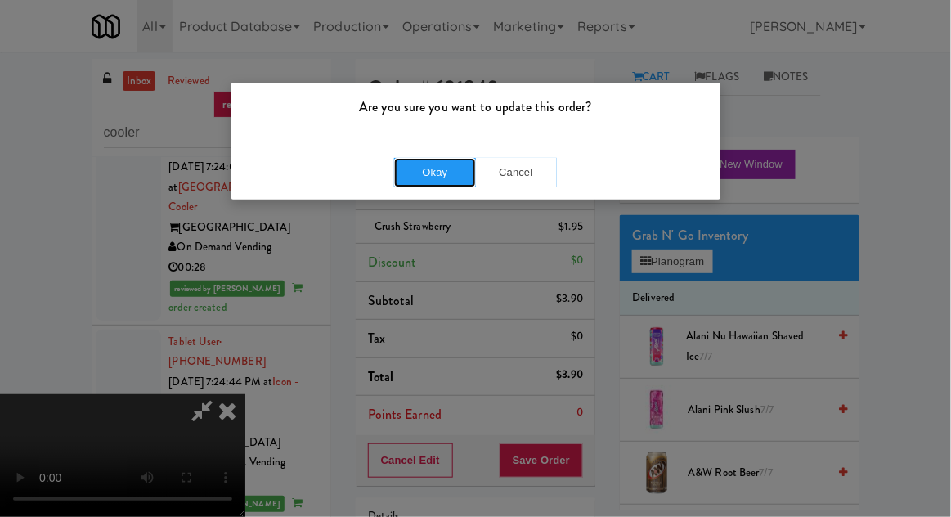
click at [396, 177] on button "Okay" at bounding box center [435, 172] width 82 height 29
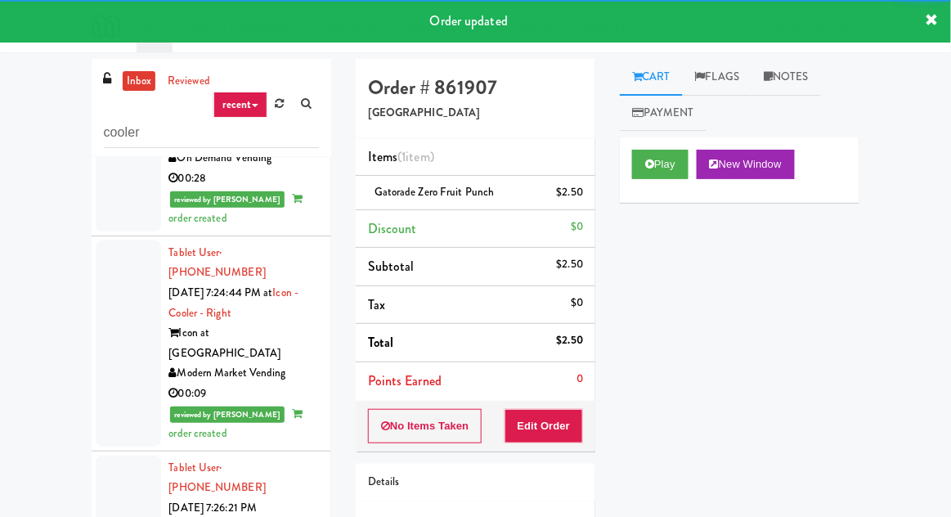
scroll to position [11883, 0]
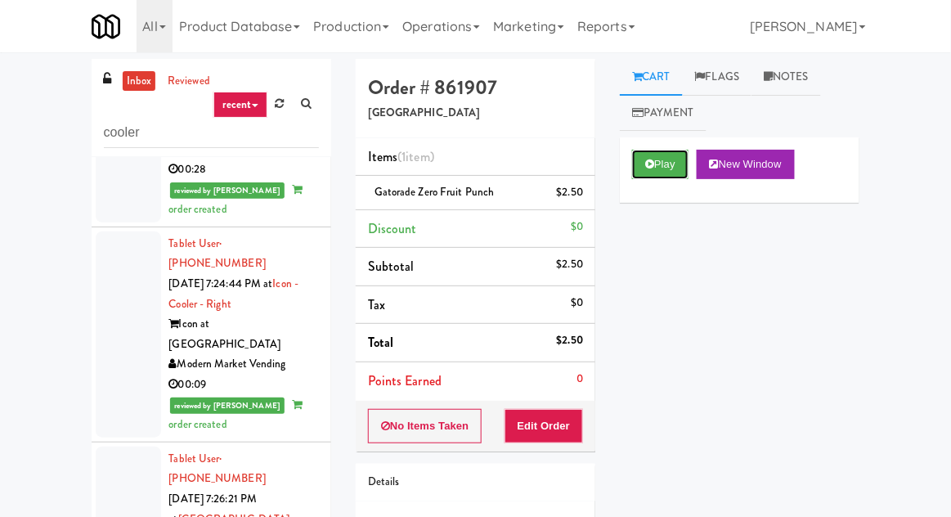
click at [648, 161] on icon at bounding box center [649, 164] width 9 height 11
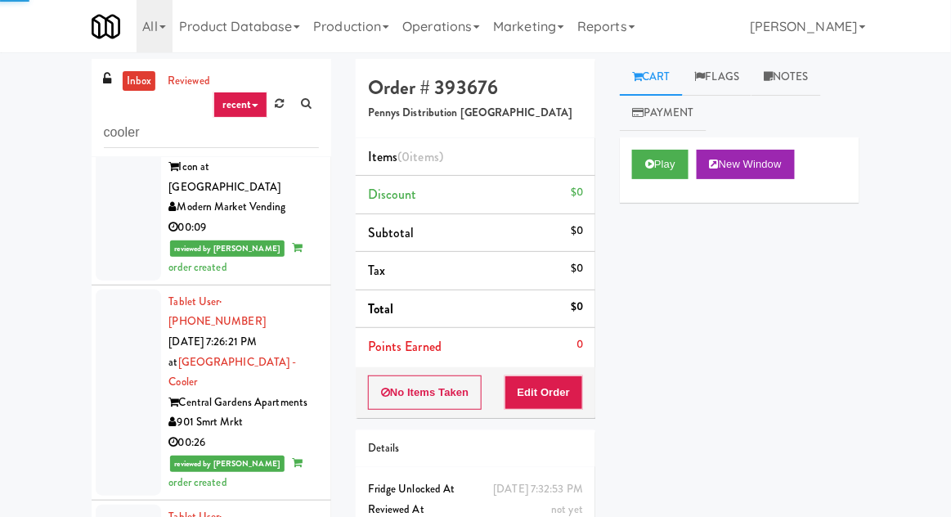
scroll to position [12038, 0]
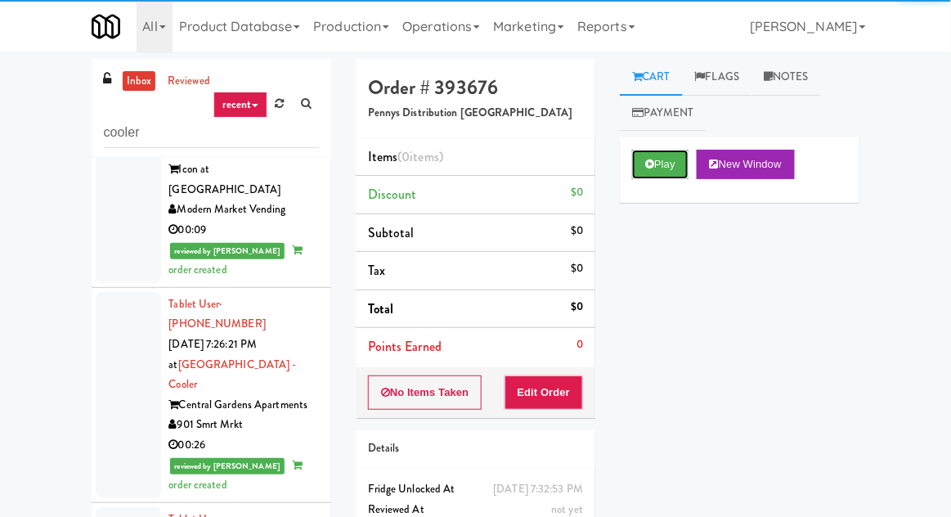
click at [648, 164] on icon at bounding box center [649, 164] width 9 height 11
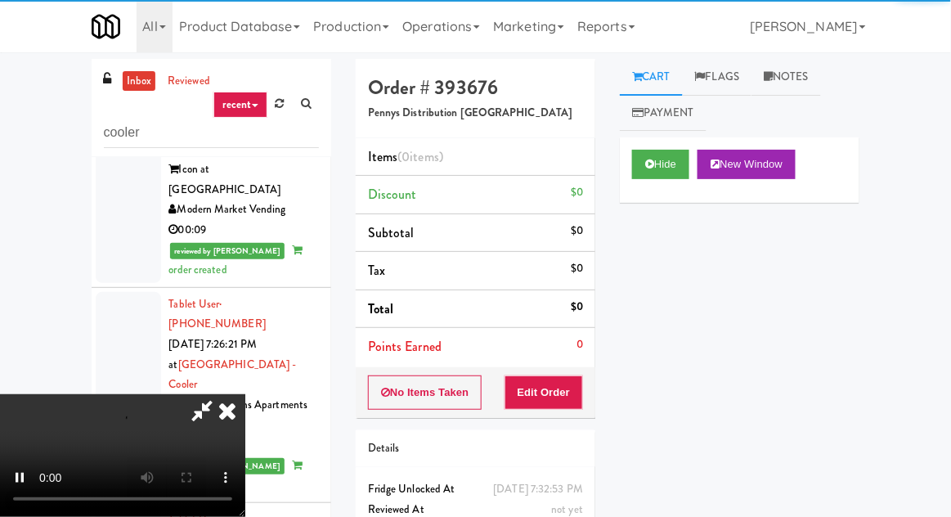
click at [513, 362] on li "Points Earned 0" at bounding box center [476, 347] width 240 height 38
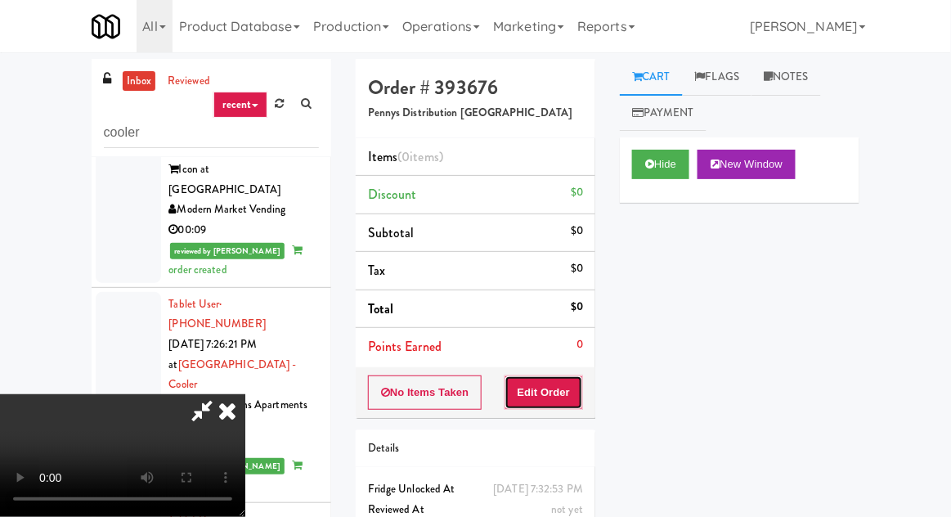
click at [532, 390] on button "Edit Order" at bounding box center [543, 392] width 79 height 34
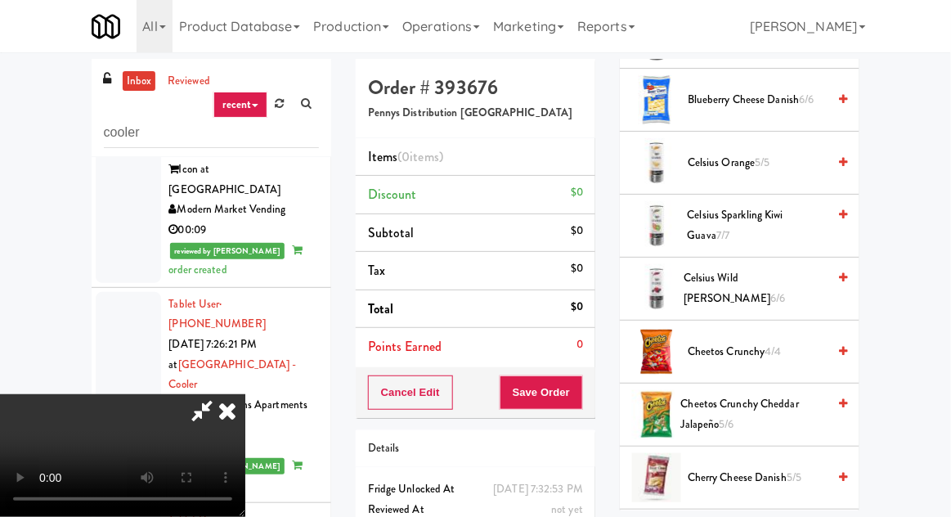
scroll to position [436, 0]
click at [690, 353] on span "Cheetos Crunchy 4/4" at bounding box center [757, 352] width 139 height 20
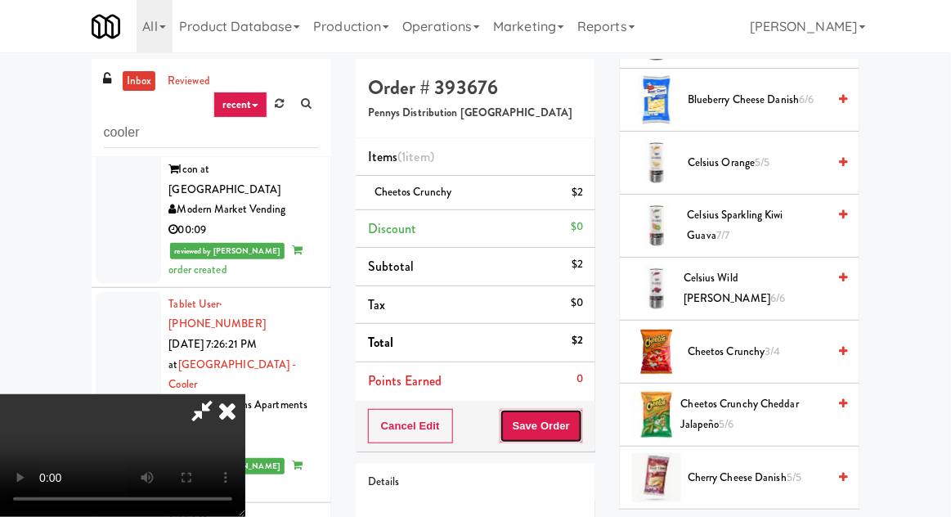
click at [571, 425] on button "Save Order" at bounding box center [541, 426] width 83 height 34
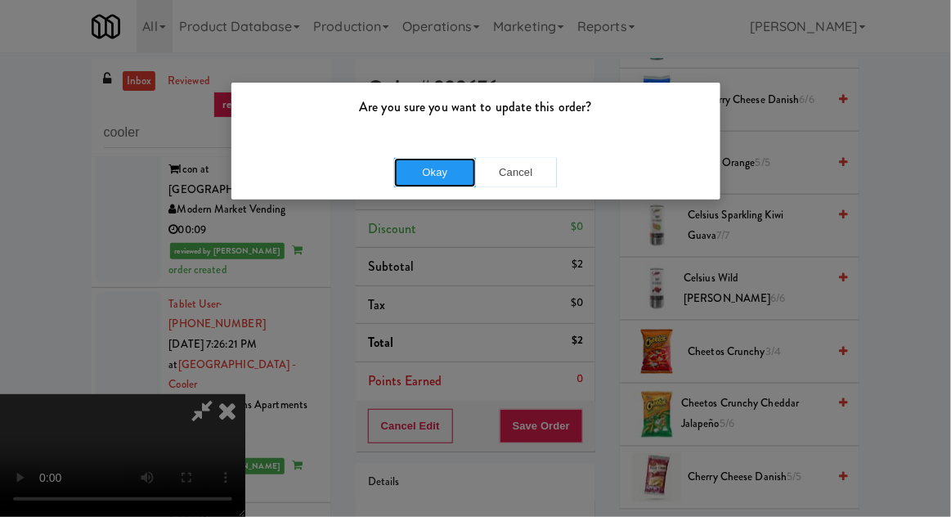
click at [397, 177] on button "Okay" at bounding box center [435, 172] width 82 height 29
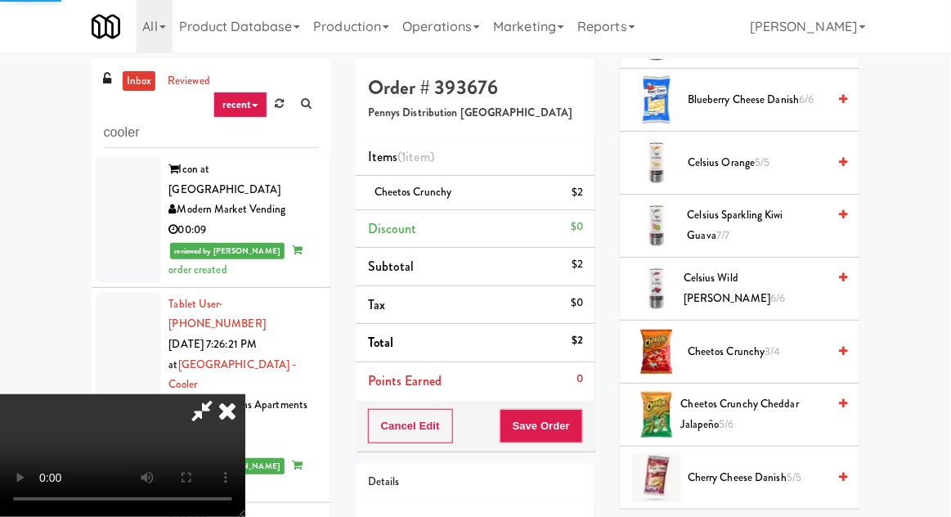
scroll to position [161, 0]
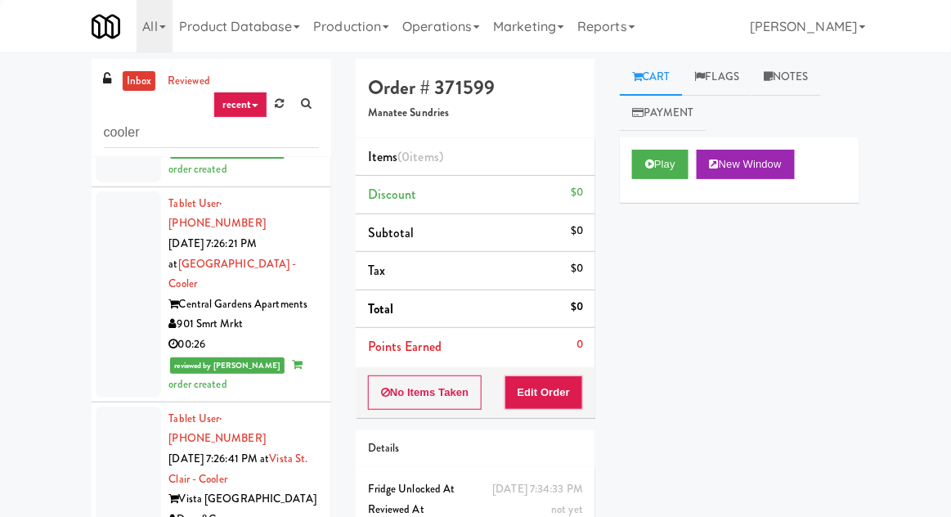
scroll to position [12142, 0]
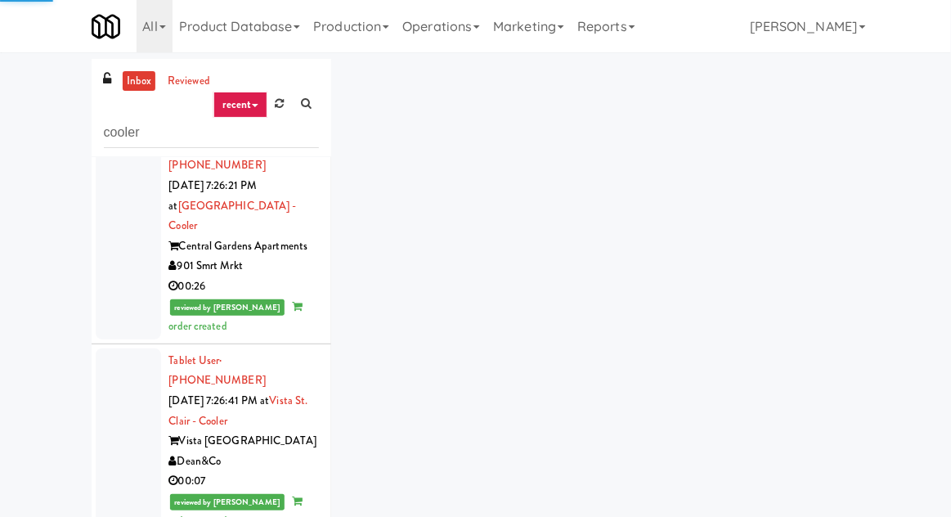
scroll to position [12200, 0]
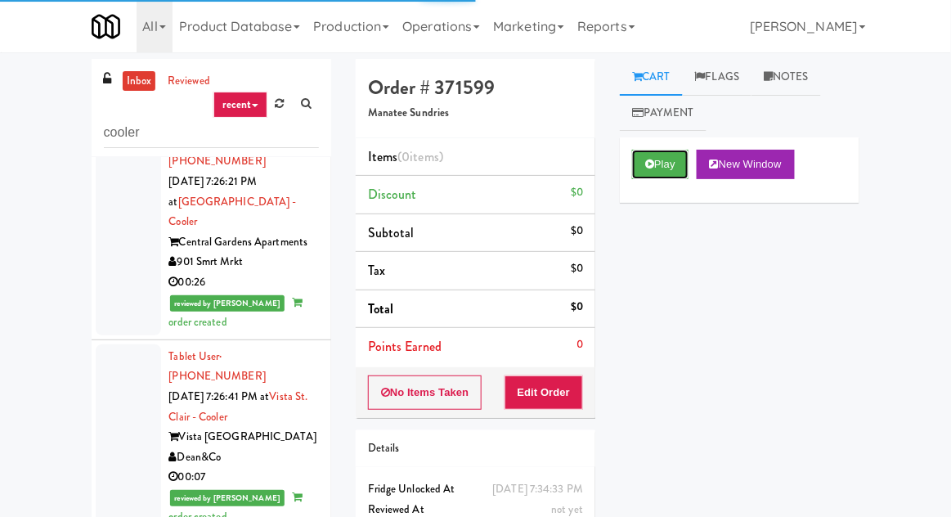
click at [665, 164] on button "Play" at bounding box center [660, 164] width 56 height 29
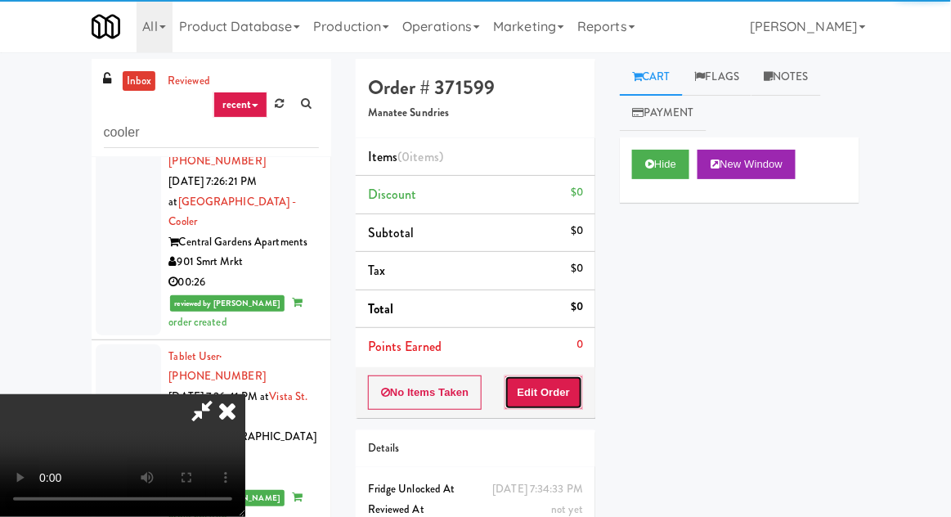
click at [558, 389] on button "Edit Order" at bounding box center [543, 392] width 79 height 34
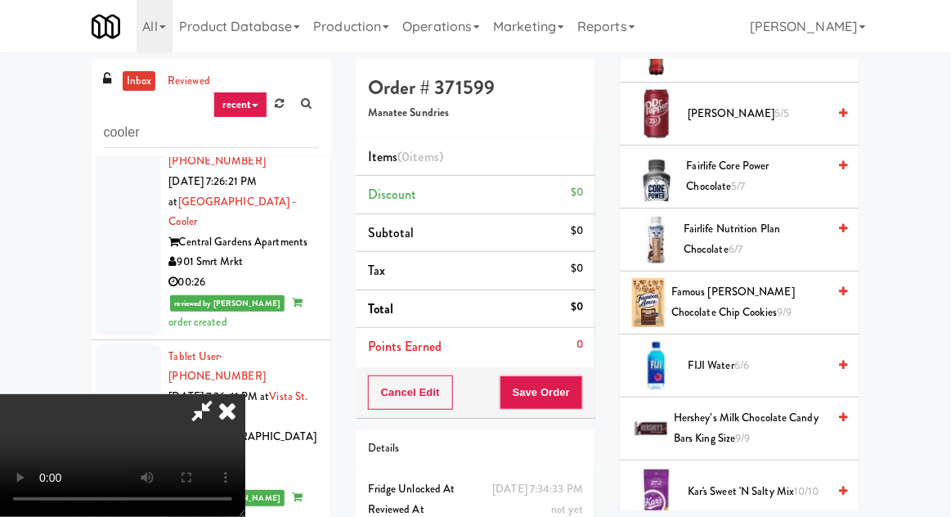
scroll to position [1053, 0]
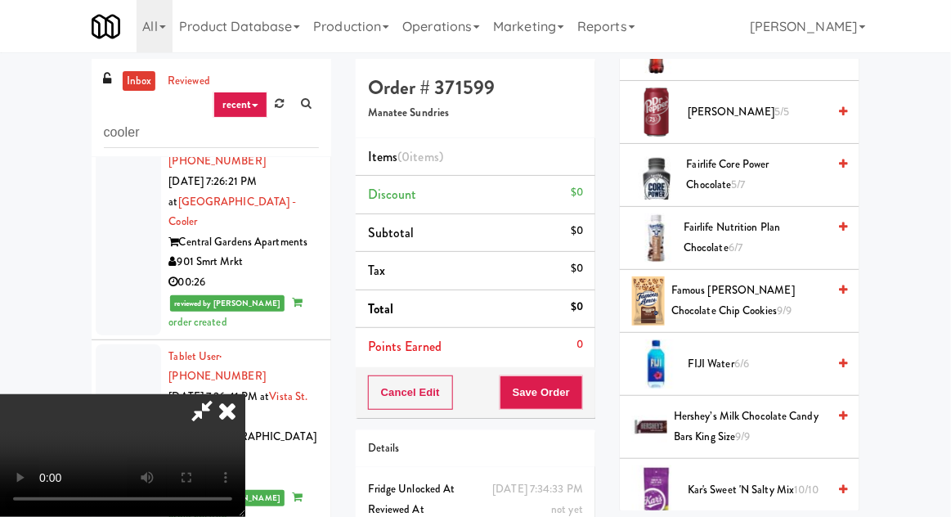
click at [783, 227] on span "Fairlife Nutrition Plan Chocolate 6/7" at bounding box center [755, 237] width 143 height 40
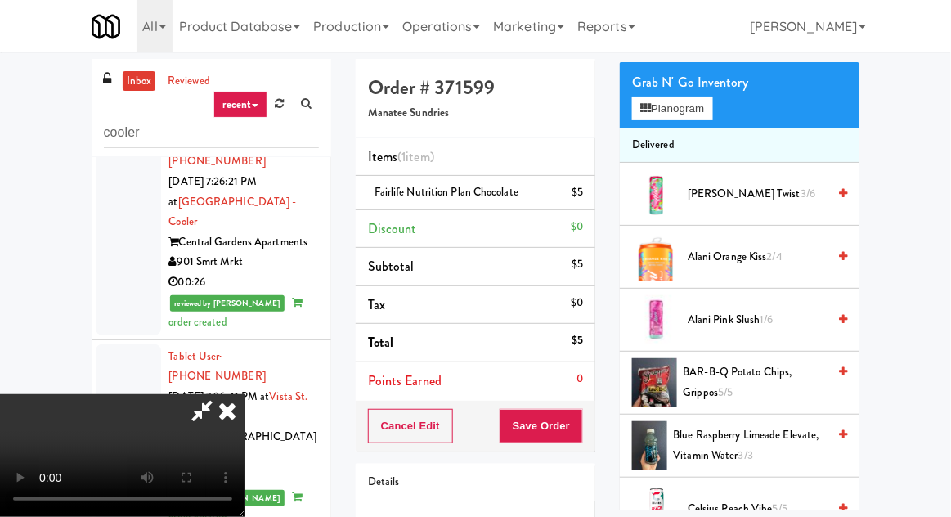
scroll to position [150, 0]
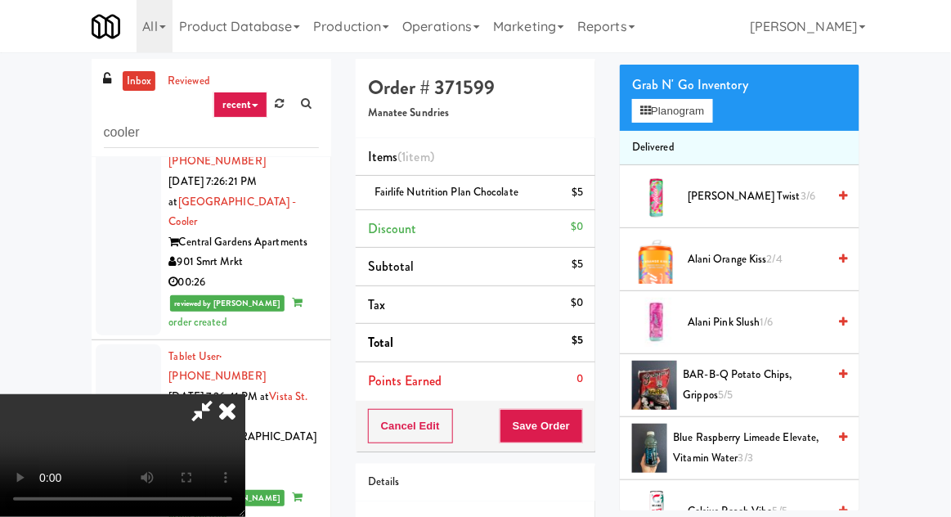
click at [800, 188] on span "3/6" at bounding box center [807, 196] width 15 height 16
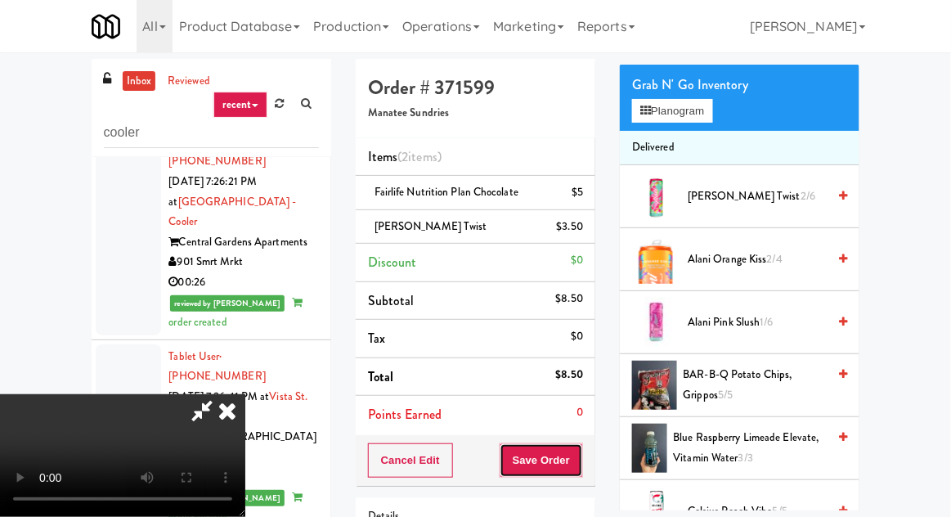
click at [579, 456] on button "Save Order" at bounding box center [541, 460] width 83 height 34
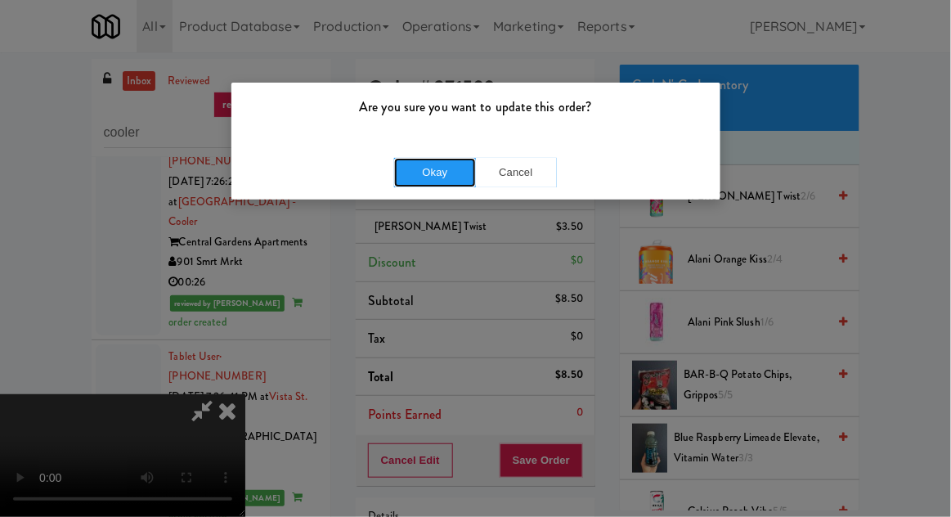
click at [443, 173] on button "Okay" at bounding box center [435, 172] width 82 height 29
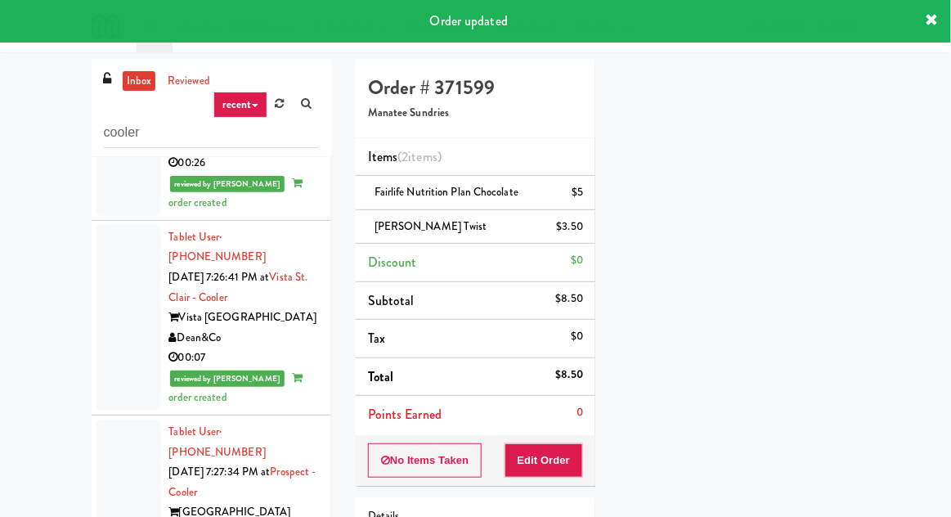
scroll to position [12332, 0]
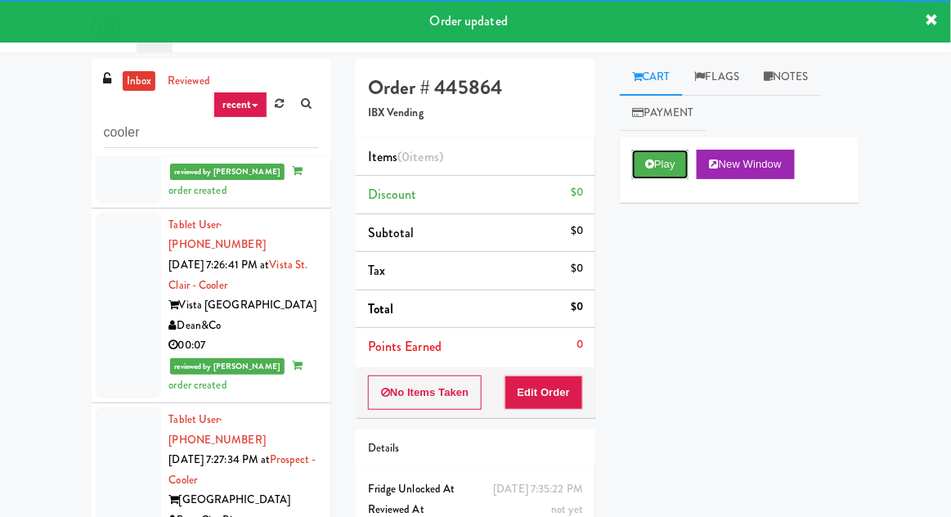
click at [650, 162] on icon at bounding box center [649, 164] width 9 height 11
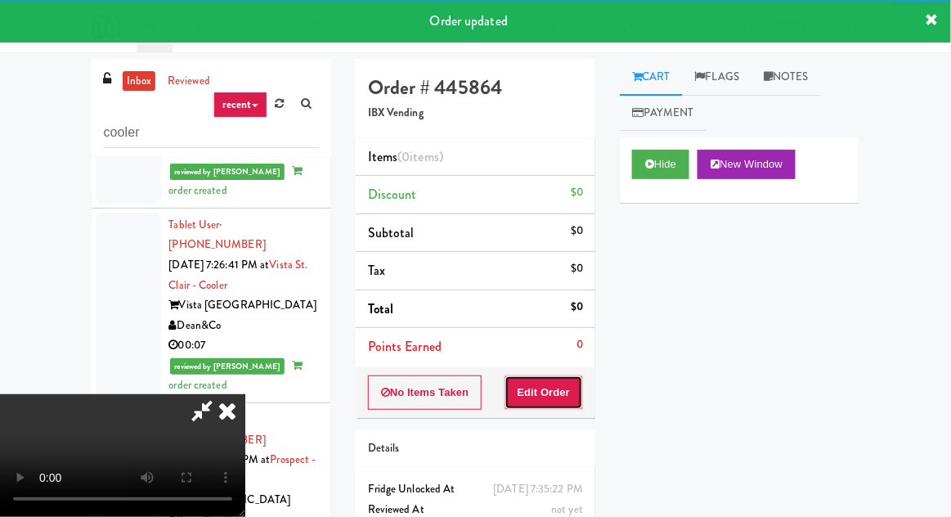
click at [562, 376] on button "Edit Order" at bounding box center [543, 392] width 79 height 34
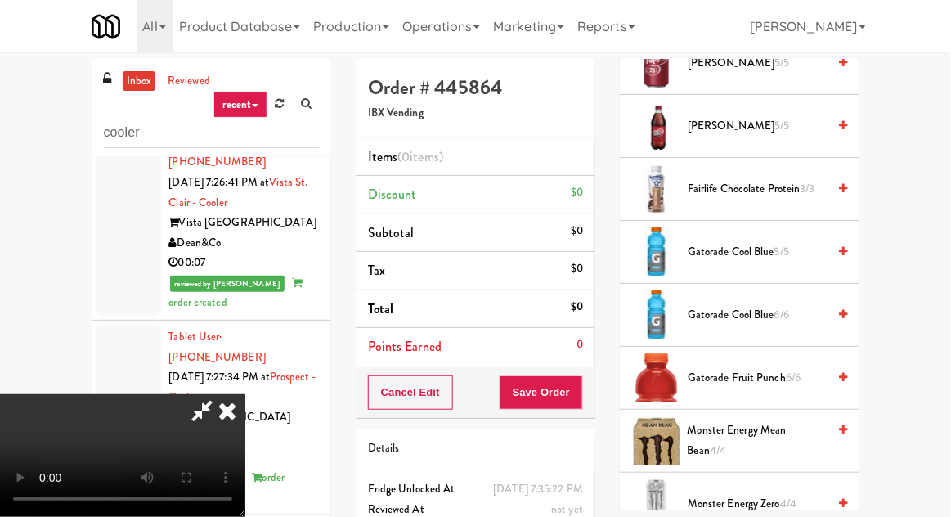
scroll to position [1795, 0]
click at [761, 242] on span "Gatorade Cool Blue 5/5" at bounding box center [757, 252] width 139 height 20
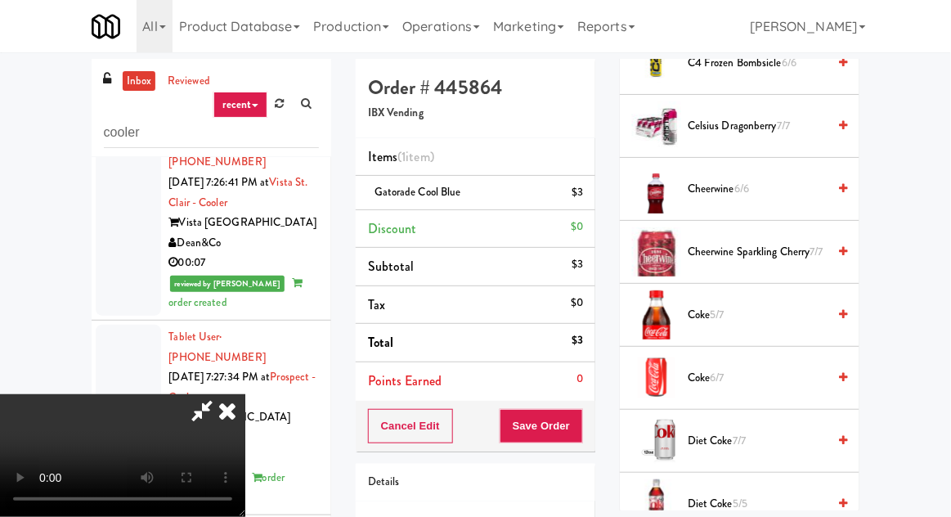
scroll to position [1171, 0]
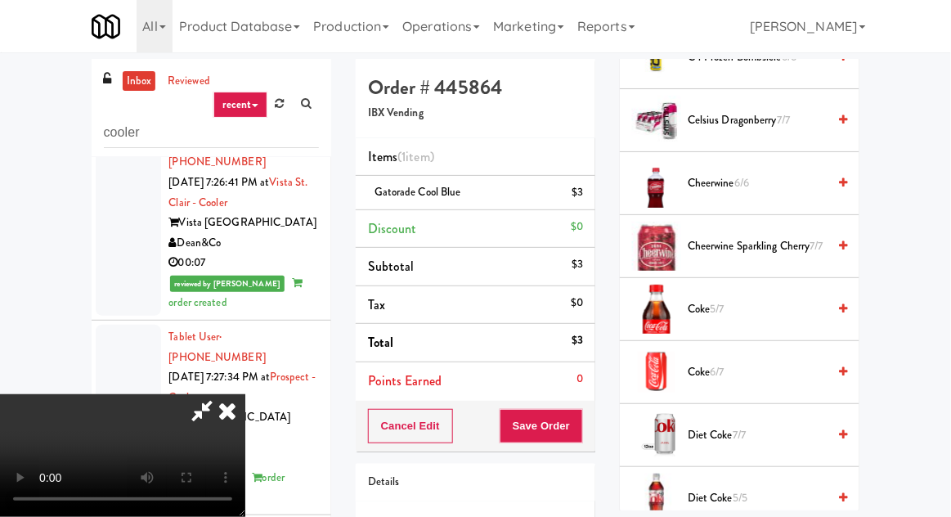
click at [734, 309] on span "Coke 5/7" at bounding box center [757, 309] width 139 height 20
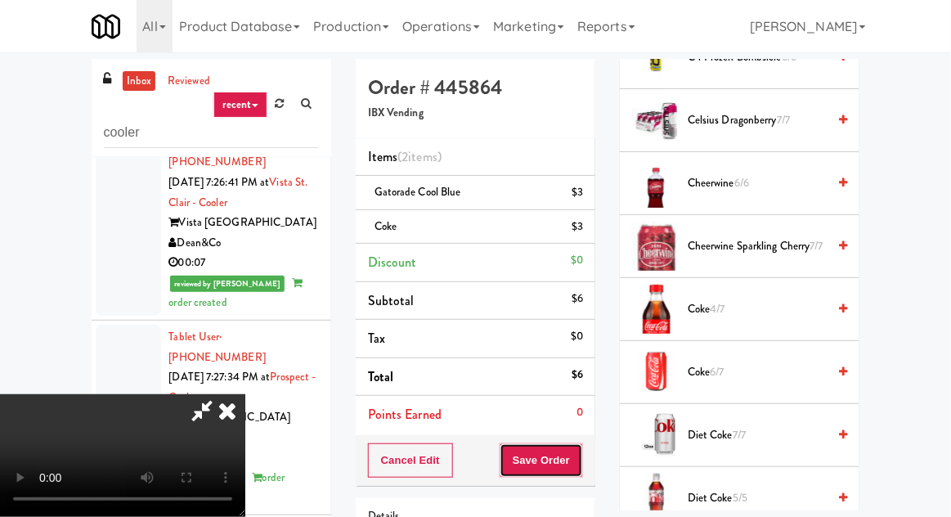
click at [581, 457] on button "Save Order" at bounding box center [541, 460] width 83 height 34
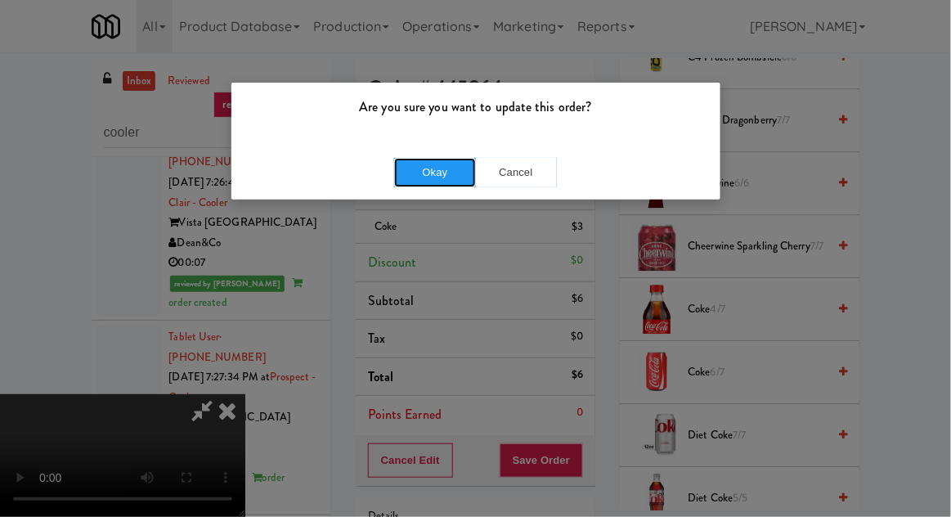
click at [440, 179] on button "Okay" at bounding box center [435, 172] width 82 height 29
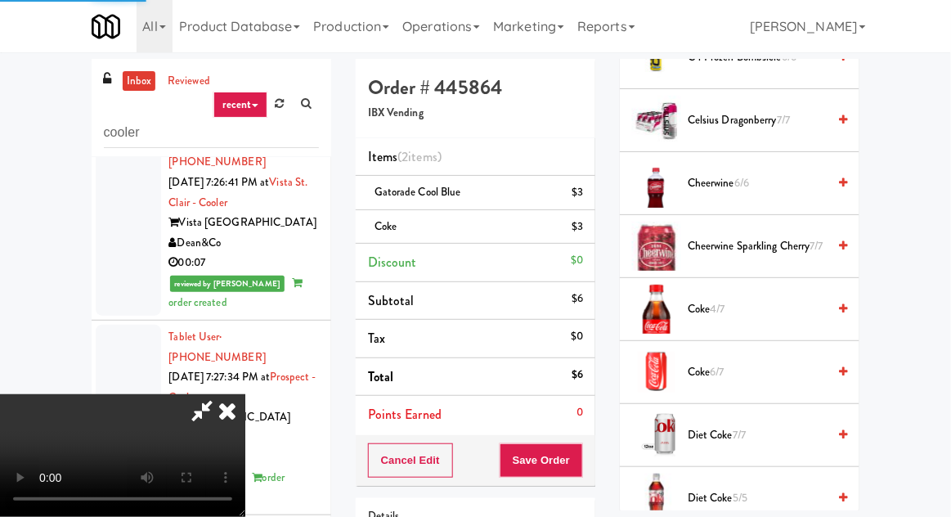
scroll to position [161, 0]
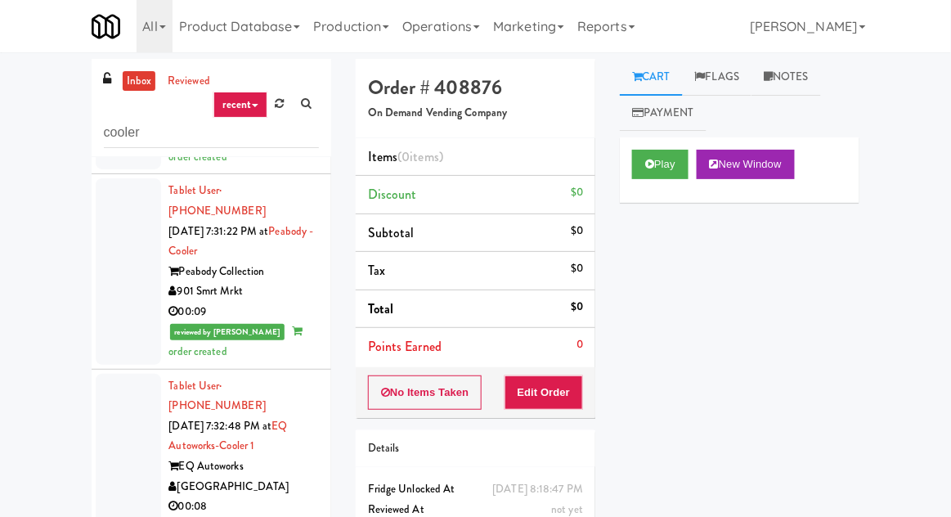
scroll to position [13774, 0]
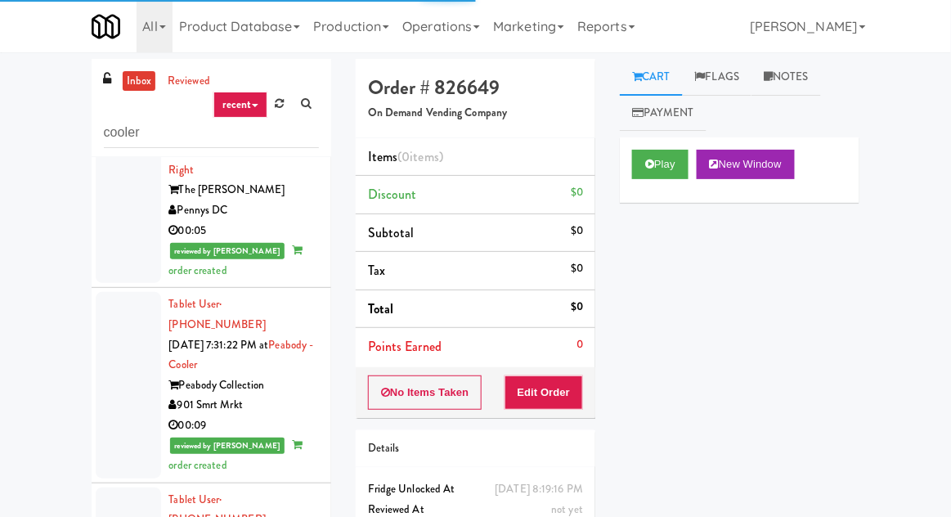
scroll to position [13657, 0]
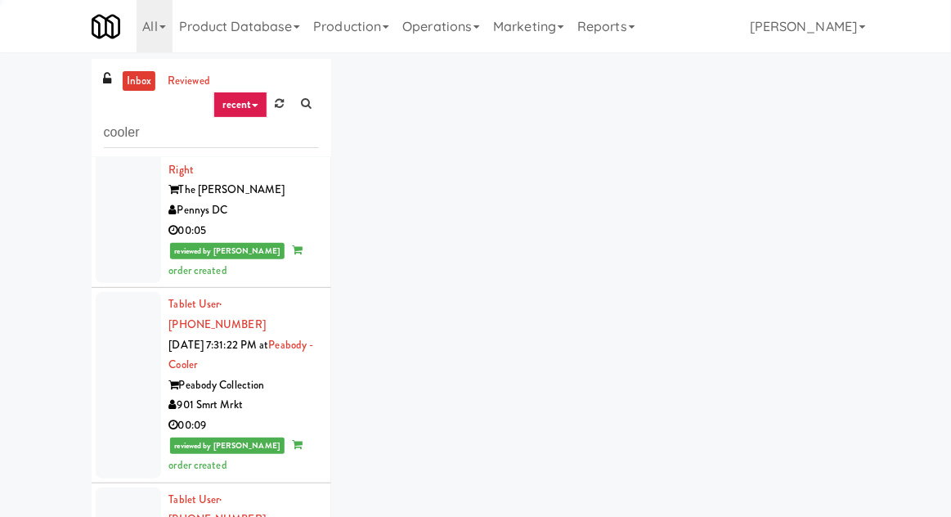
click at [648, 171] on div "inbox reviewed recent all unclear take inventory issue suspicious failed recent…" at bounding box center [475, 359] width 793 height 601
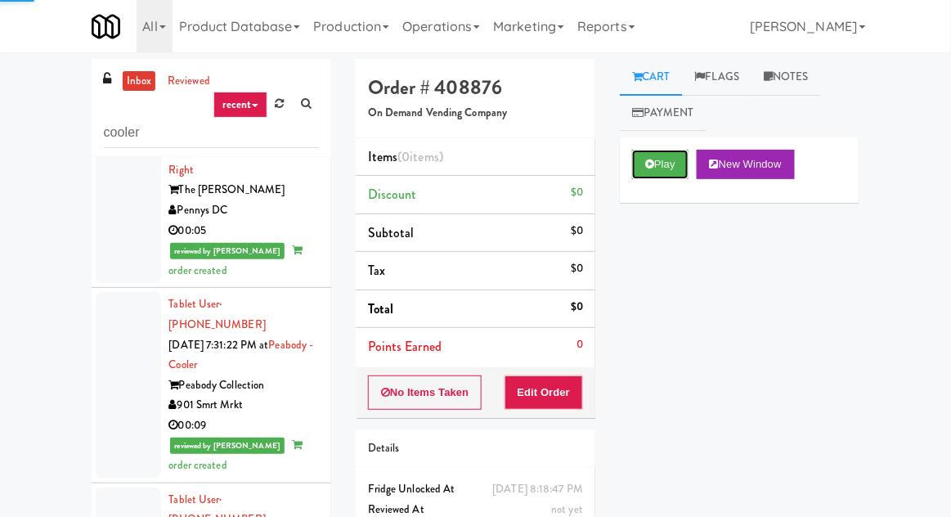
click at [652, 168] on icon at bounding box center [649, 164] width 9 height 11
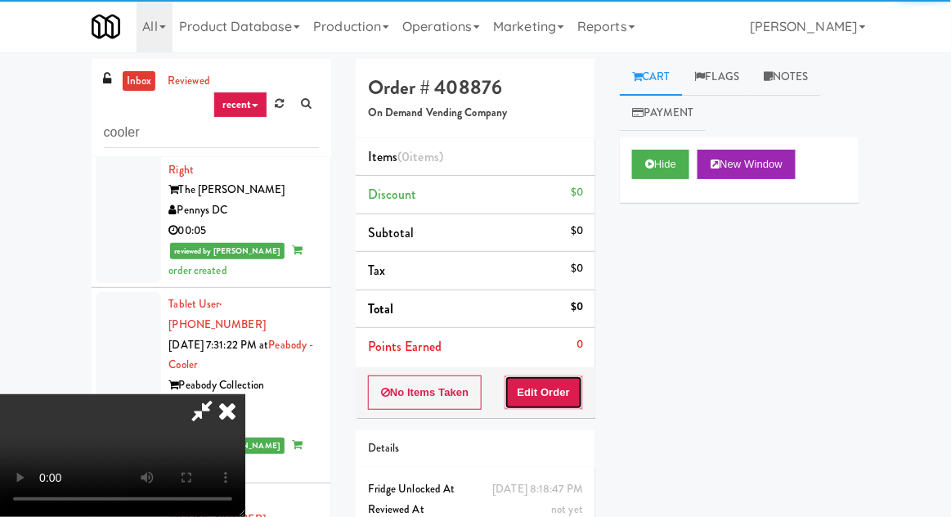
click at [559, 395] on button "Edit Order" at bounding box center [543, 392] width 79 height 34
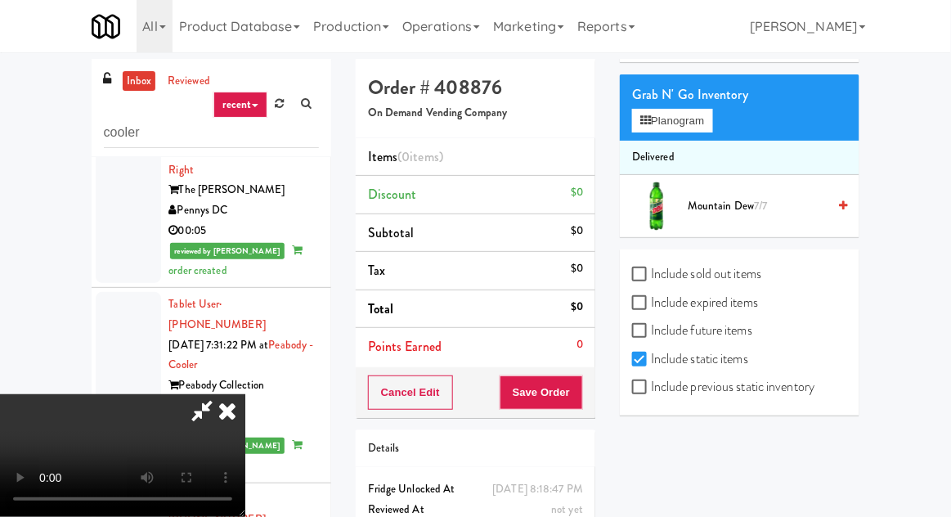
scroll to position [135, 0]
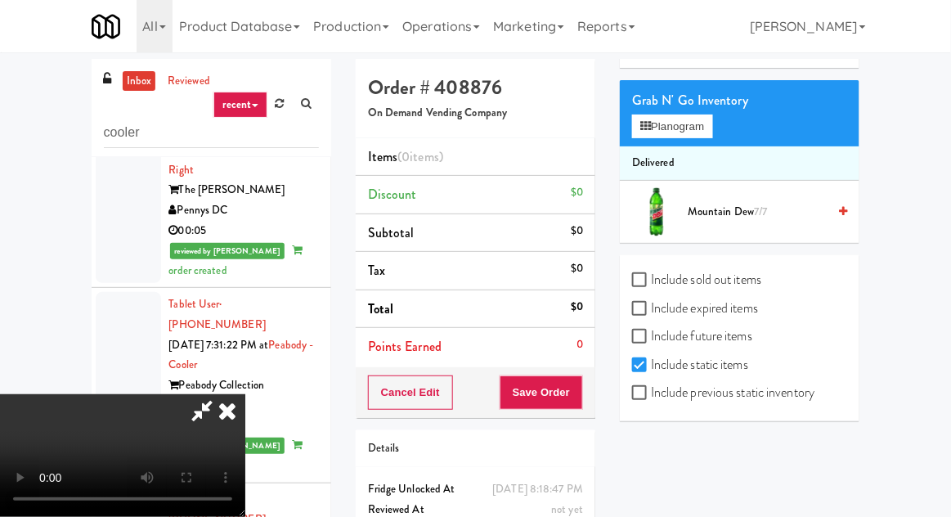
click at [695, 283] on label "Include sold out items" at bounding box center [696, 279] width 129 height 25
click at [651, 283] on input "Include sold out items" at bounding box center [641, 280] width 19 height 13
checkbox input "true"
click at [717, 396] on label "Include previous static inventory" at bounding box center [723, 392] width 182 height 25
click at [651, 396] on input "Include previous static inventory" at bounding box center [641, 393] width 19 height 13
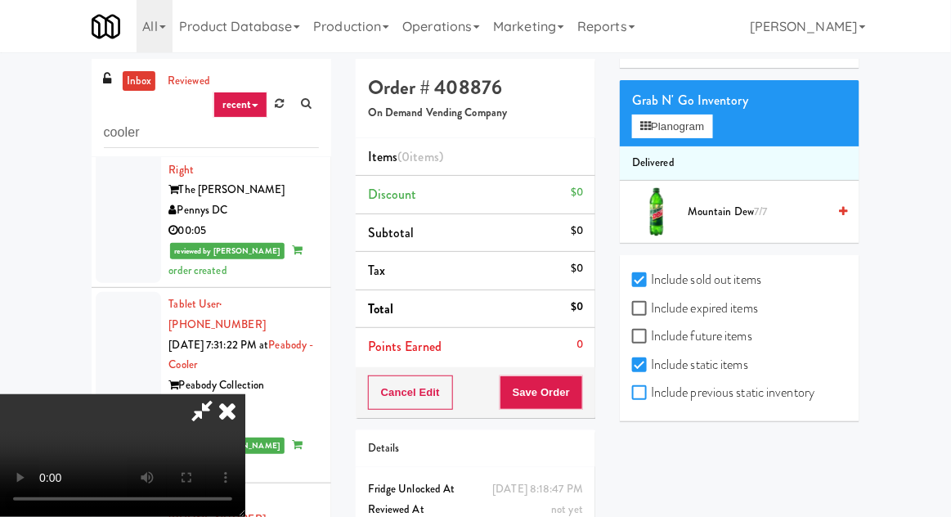
checkbox input "true"
click at [720, 316] on label "Include expired items" at bounding box center [695, 308] width 126 height 25
click at [651, 316] on input "Include expired items" at bounding box center [641, 309] width 19 height 13
checkbox input "true"
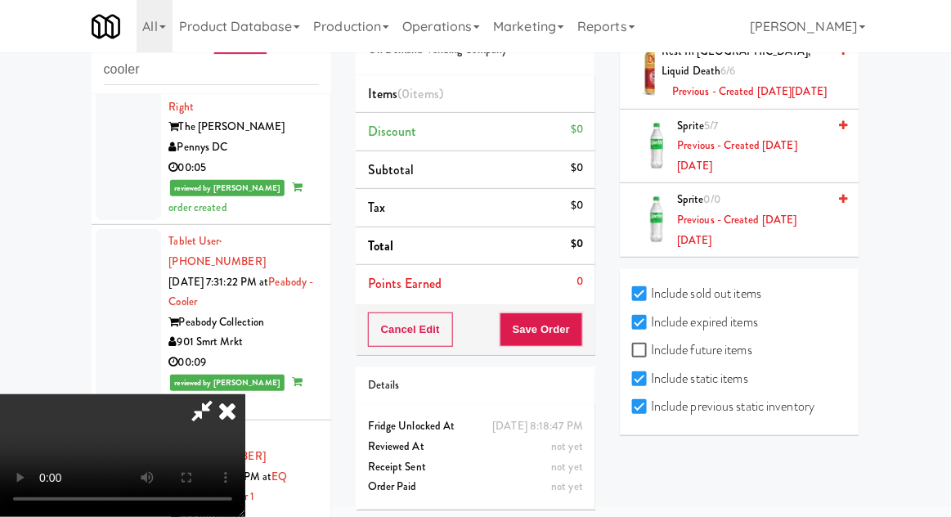
scroll to position [4421, 0]
click at [764, 176] on span "Previous - Created on Fri, Aug 1st 2025" at bounding box center [753, 156] width 150 height 40
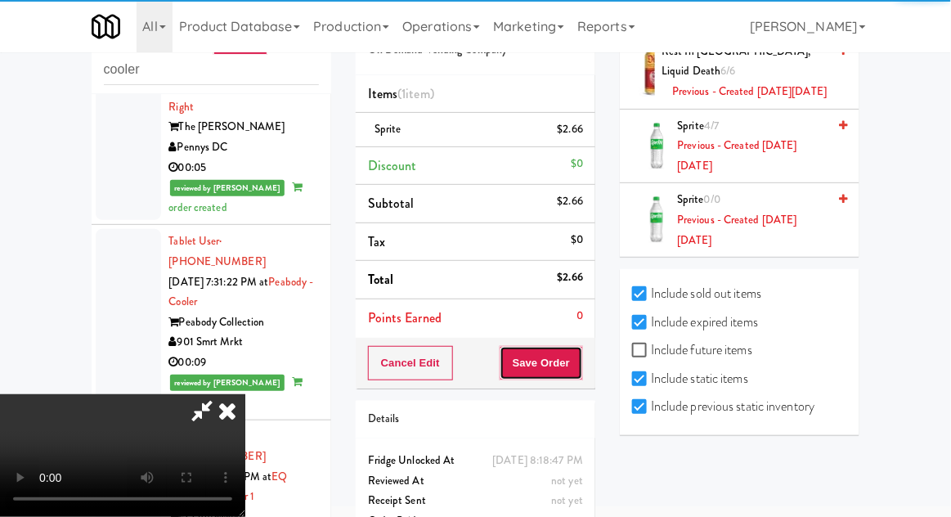
click at [580, 361] on button "Save Order" at bounding box center [541, 363] width 83 height 34
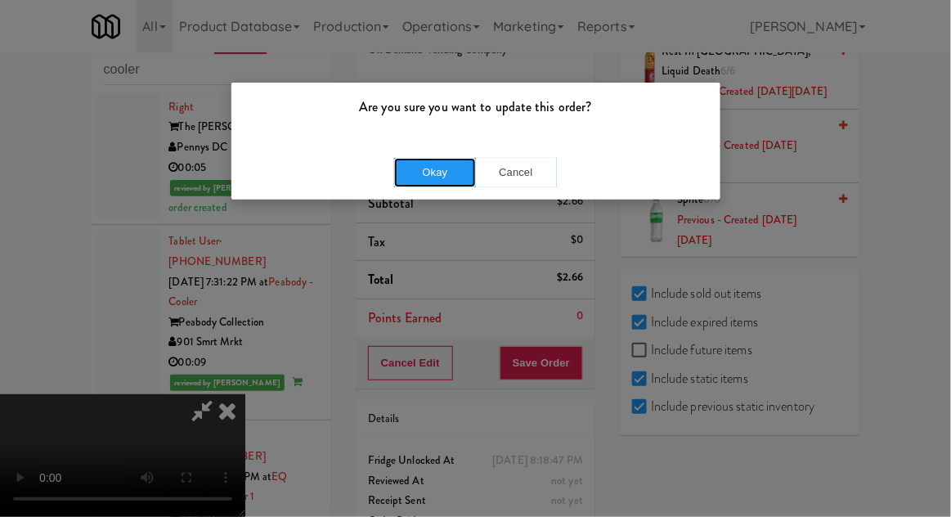
click at [445, 173] on button "Okay" at bounding box center [435, 172] width 82 height 29
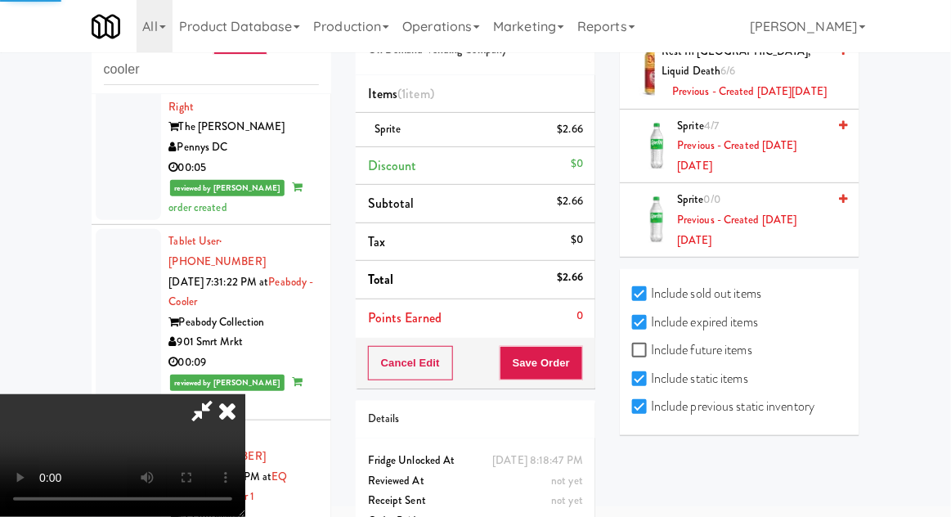
scroll to position [161, 0]
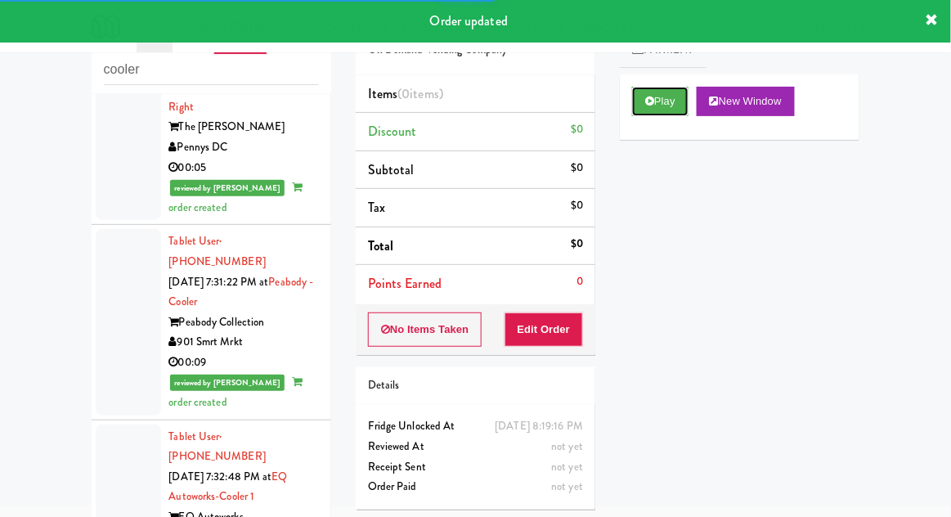
click at [671, 92] on button "Play" at bounding box center [660, 101] width 56 height 29
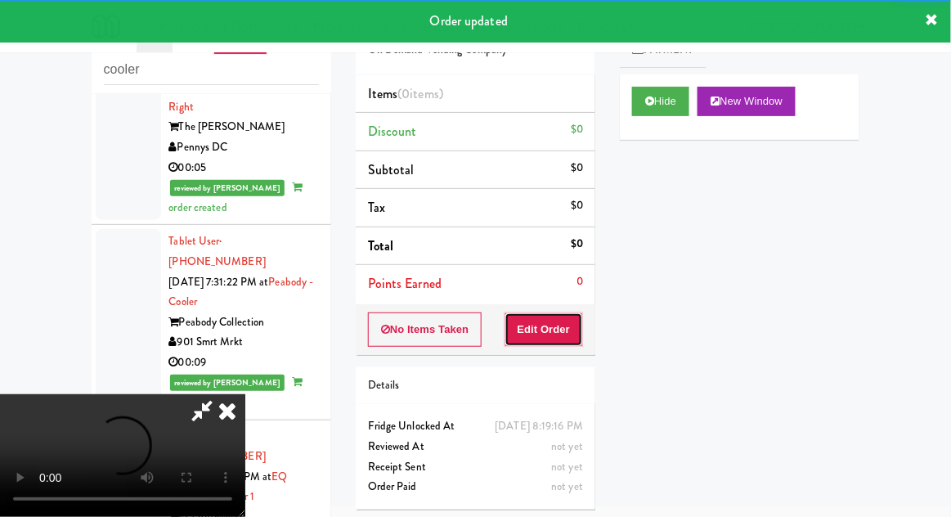
click at [551, 333] on button "Edit Order" at bounding box center [543, 329] width 79 height 34
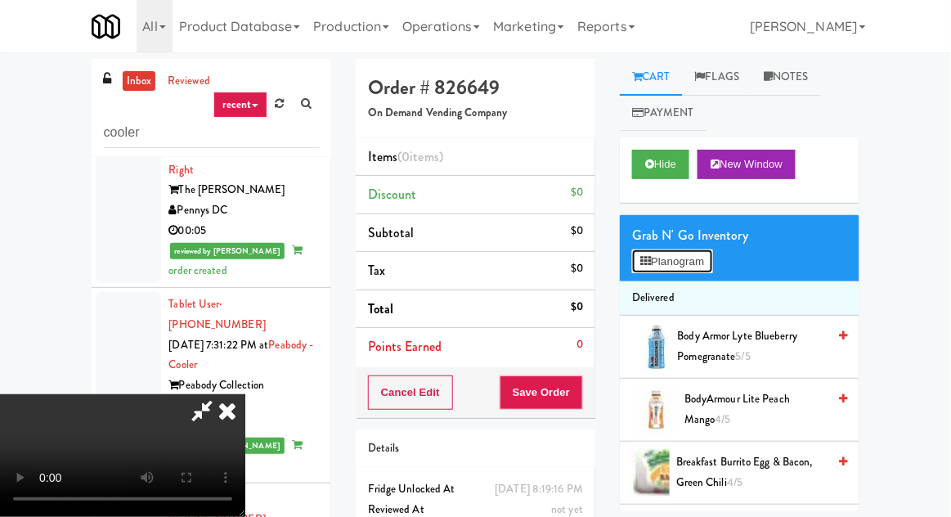
click at [675, 265] on button "Planogram" at bounding box center [672, 261] width 80 height 25
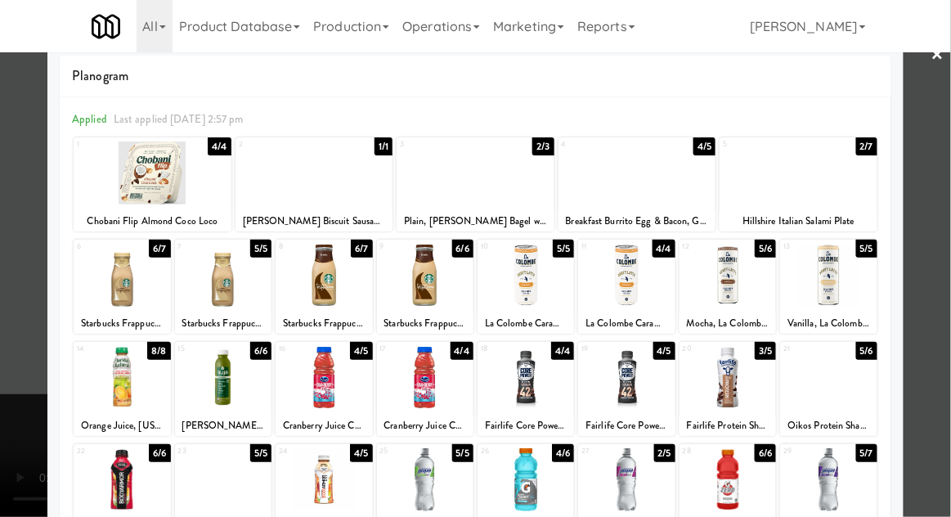
scroll to position [20, 0]
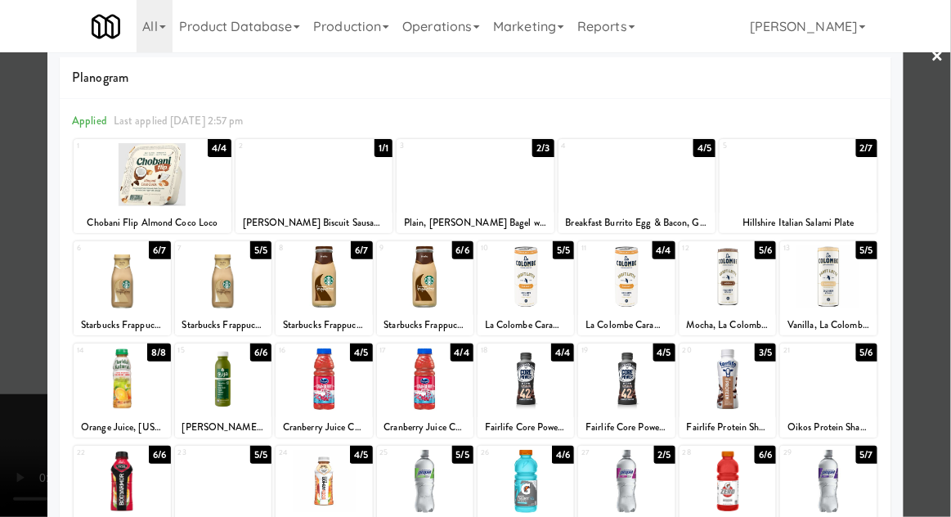
click at [294, 376] on div at bounding box center [324, 378] width 96 height 63
click at [18, 323] on div at bounding box center [475, 258] width 951 height 517
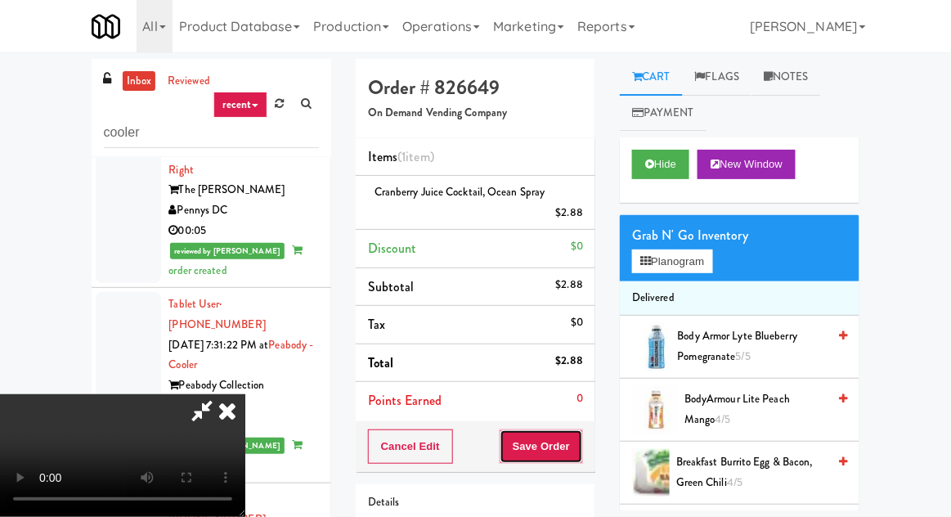
click at [580, 438] on button "Save Order" at bounding box center [541, 446] width 83 height 34
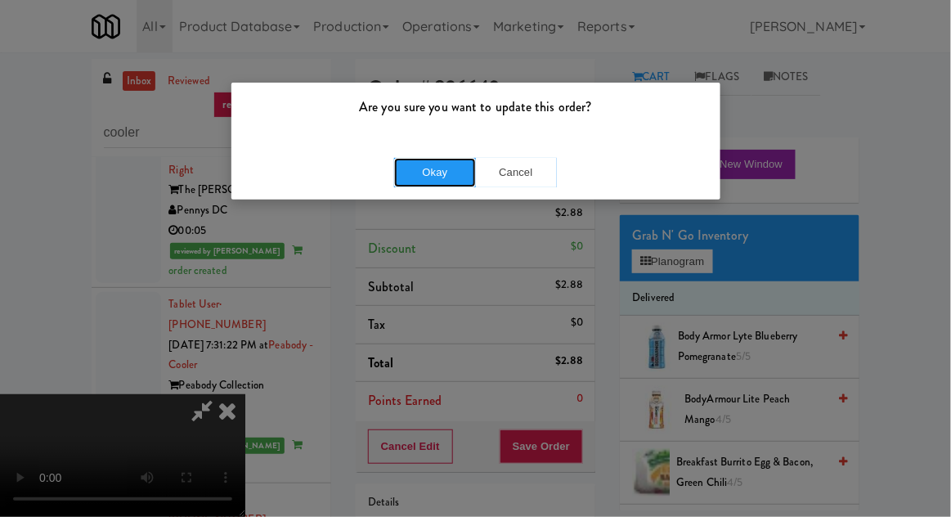
click at [395, 170] on button "Okay" at bounding box center [435, 172] width 82 height 29
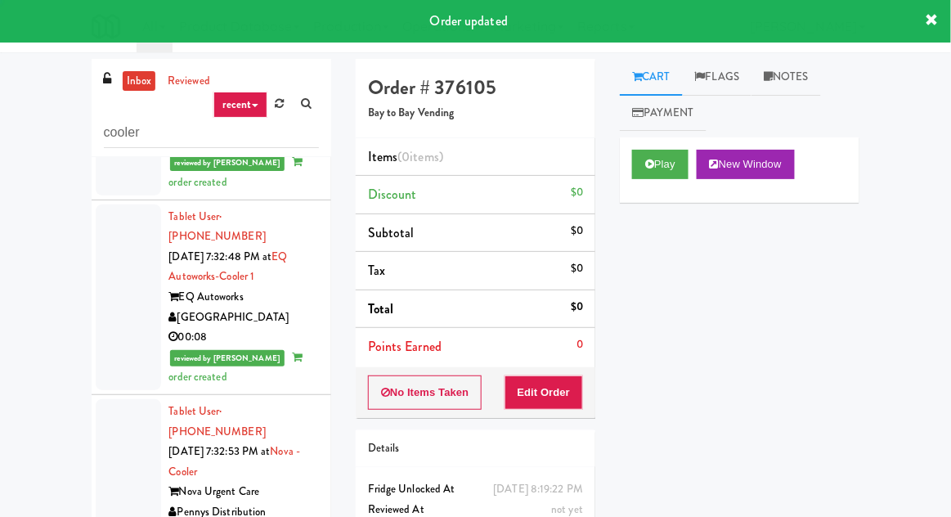
scroll to position [13940, 0]
click at [664, 163] on button "Play" at bounding box center [660, 164] width 56 height 29
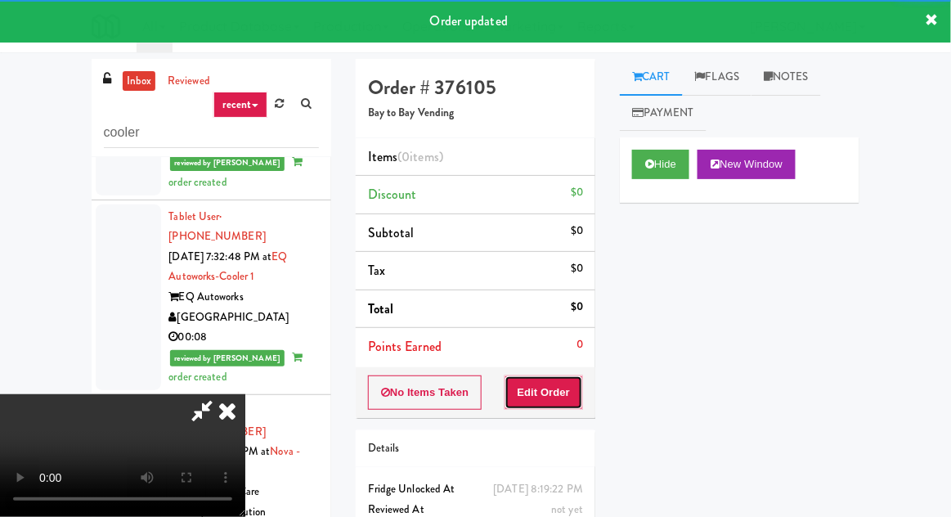
click at [551, 383] on button "Edit Order" at bounding box center [543, 392] width 79 height 34
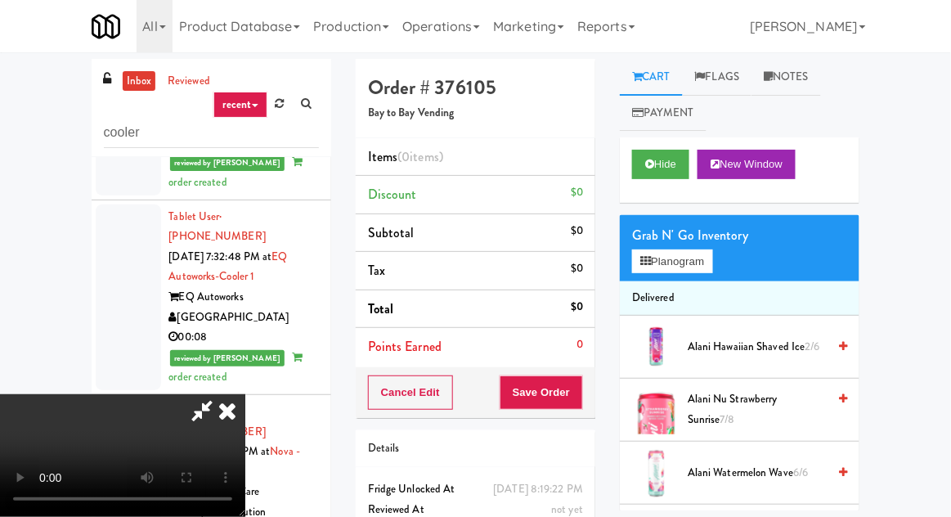
scroll to position [60, 0]
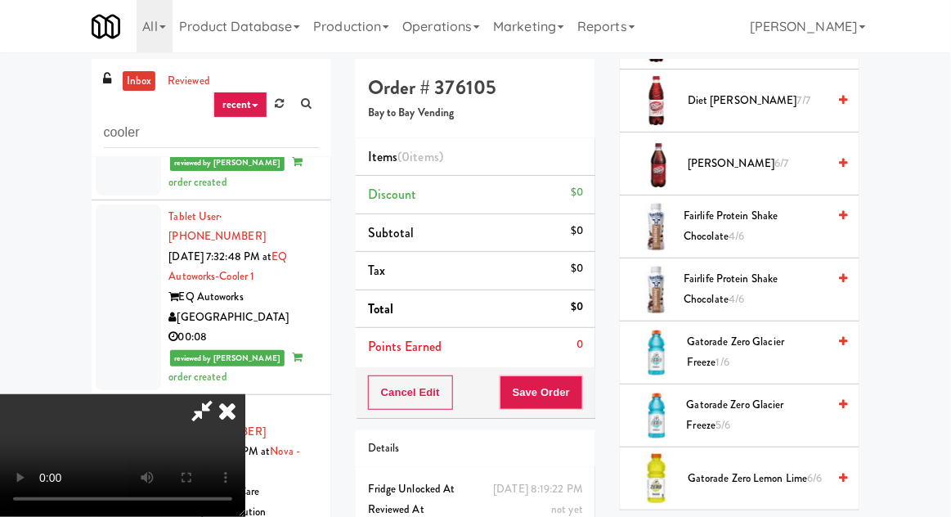
scroll to position [1002, 0]
click at [733, 159] on span "Dr Pepper 6/7" at bounding box center [757, 164] width 139 height 20
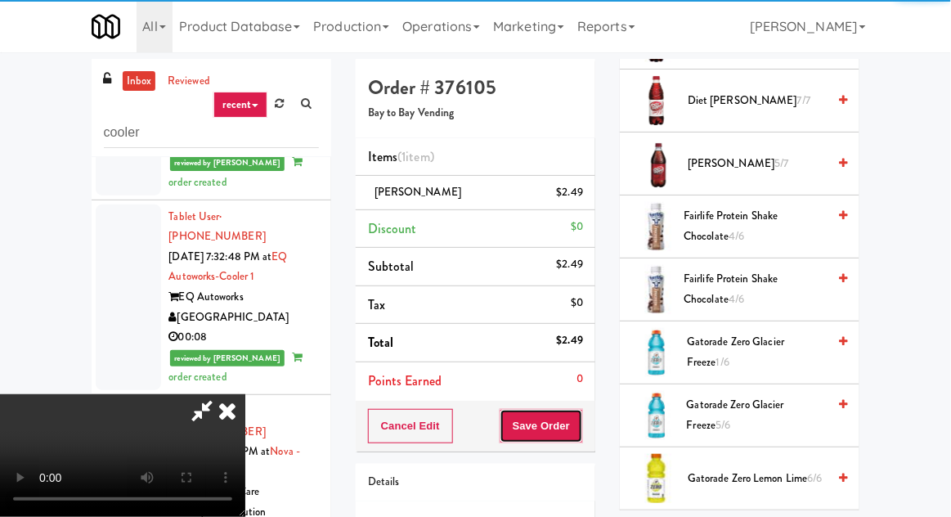
click at [583, 414] on button "Save Order" at bounding box center [541, 426] width 83 height 34
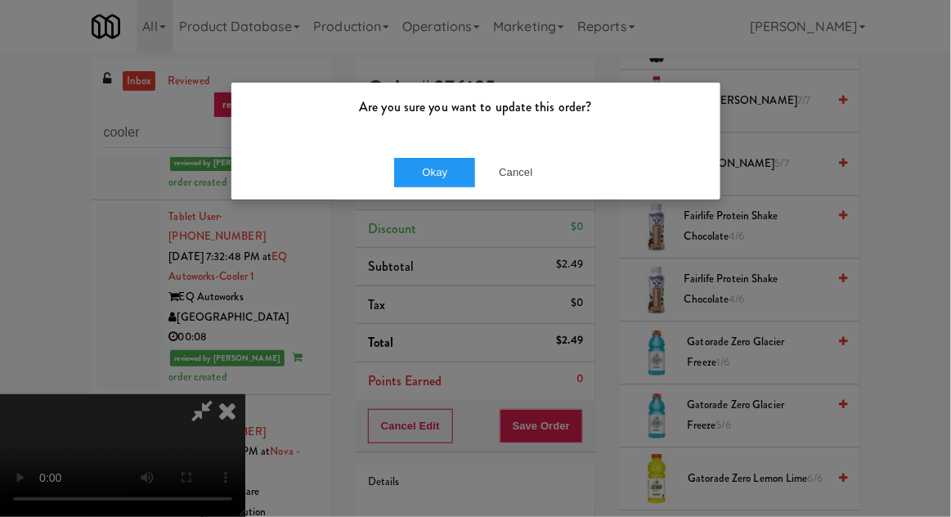
click at [440, 195] on div "Okay Cancel" at bounding box center [475, 172] width 489 height 55
click at [458, 173] on button "Okay" at bounding box center [435, 172] width 82 height 29
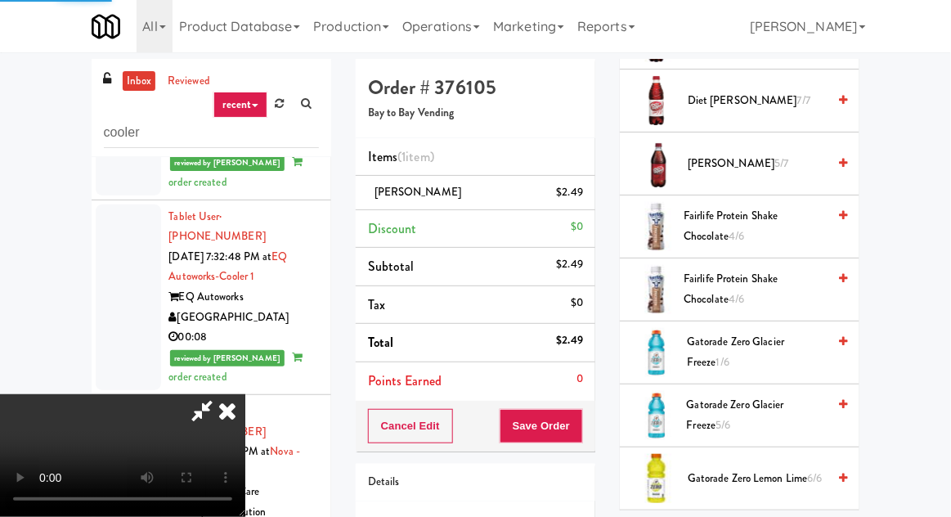
scroll to position [161, 0]
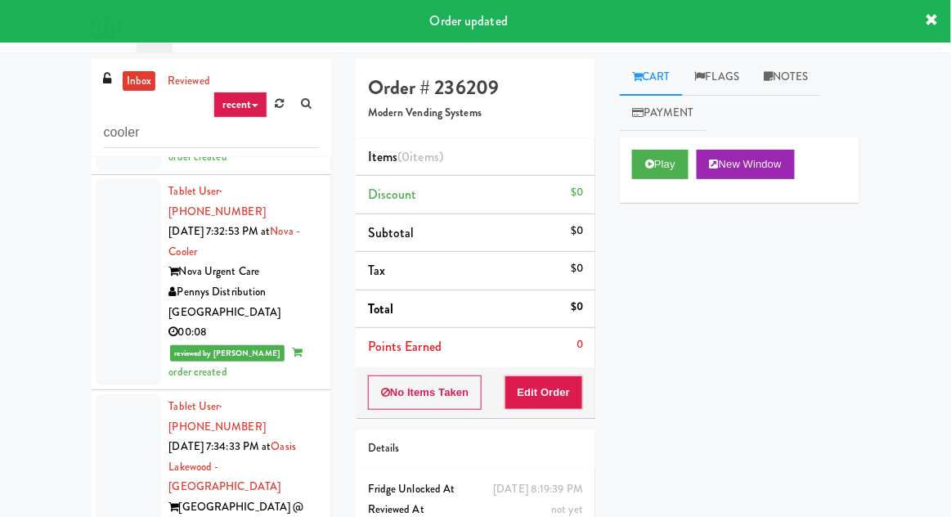
scroll to position [14164, 0]
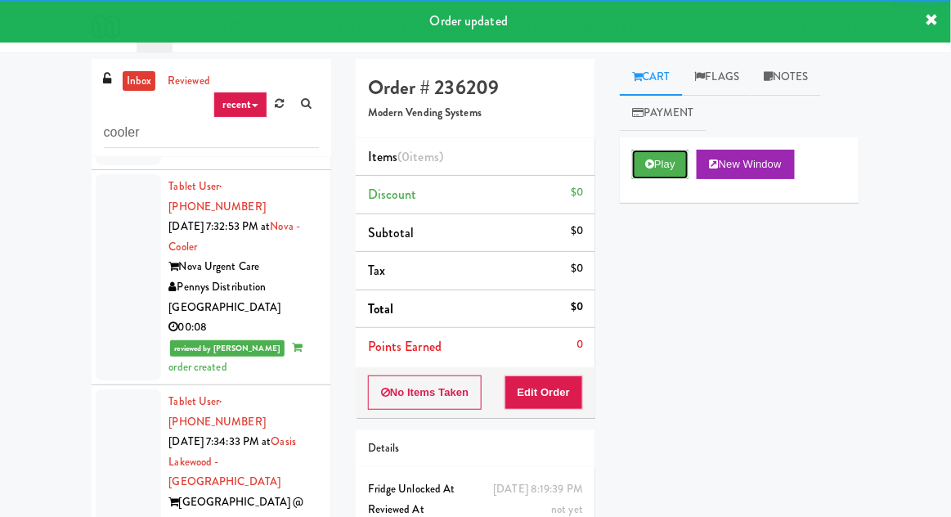
click at [647, 174] on button "Play" at bounding box center [660, 164] width 56 height 29
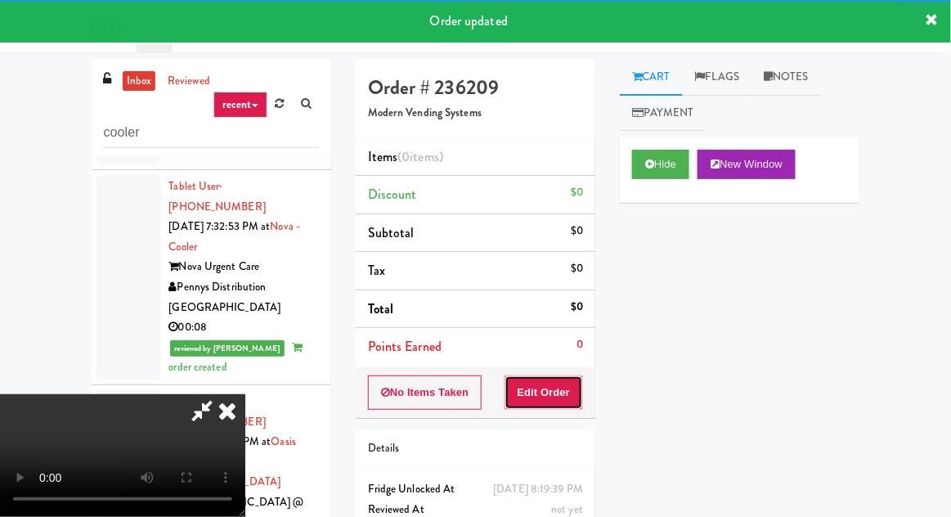
click at [566, 406] on button "Edit Order" at bounding box center [543, 392] width 79 height 34
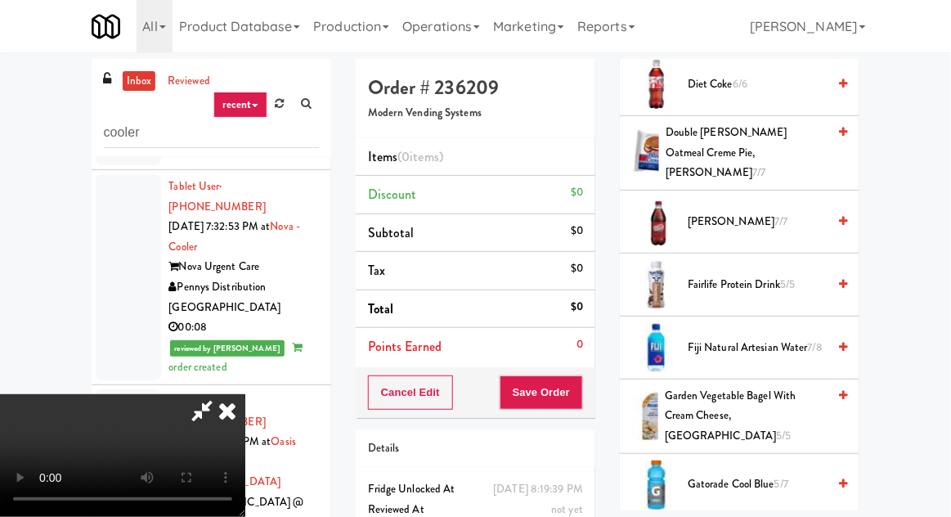
scroll to position [1020, 0]
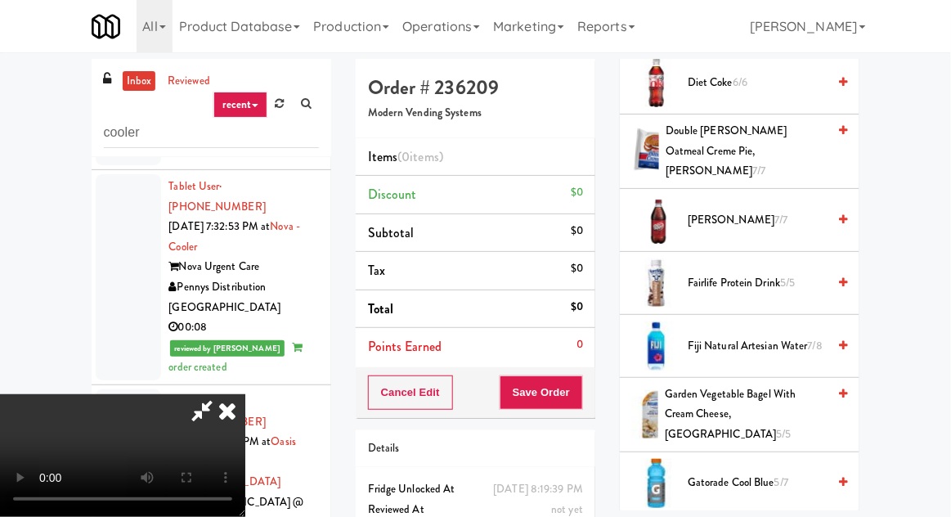
click at [715, 273] on span "Fairlife Protein Drink 5/5" at bounding box center [757, 283] width 139 height 20
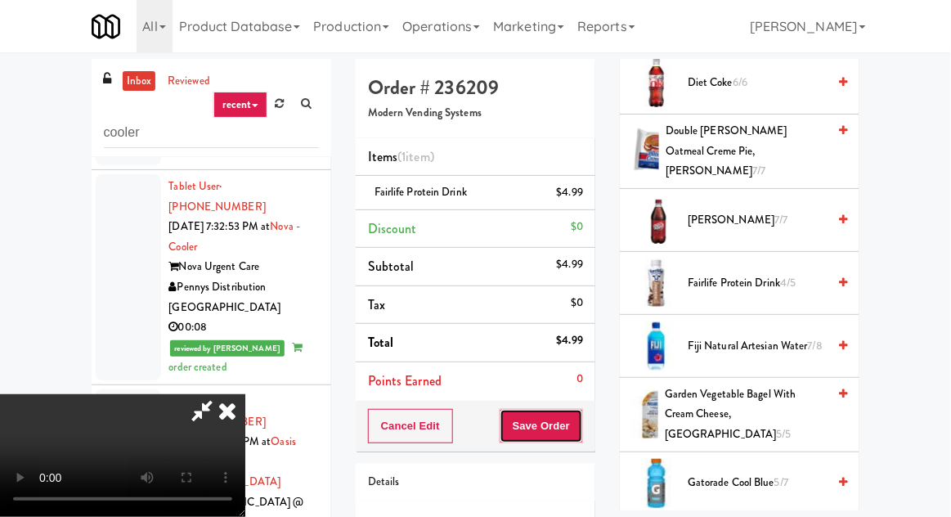
click at [576, 427] on button "Save Order" at bounding box center [541, 426] width 83 height 34
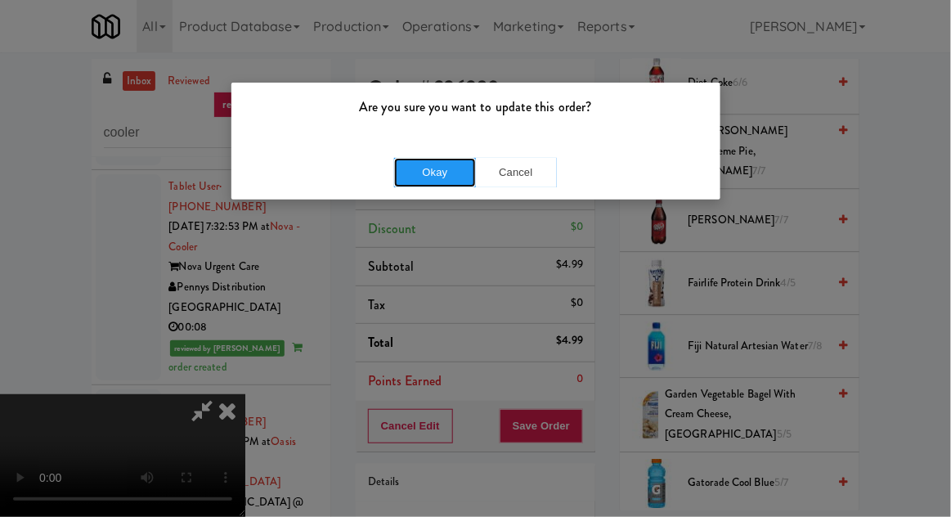
click at [441, 171] on button "Okay" at bounding box center [435, 172] width 82 height 29
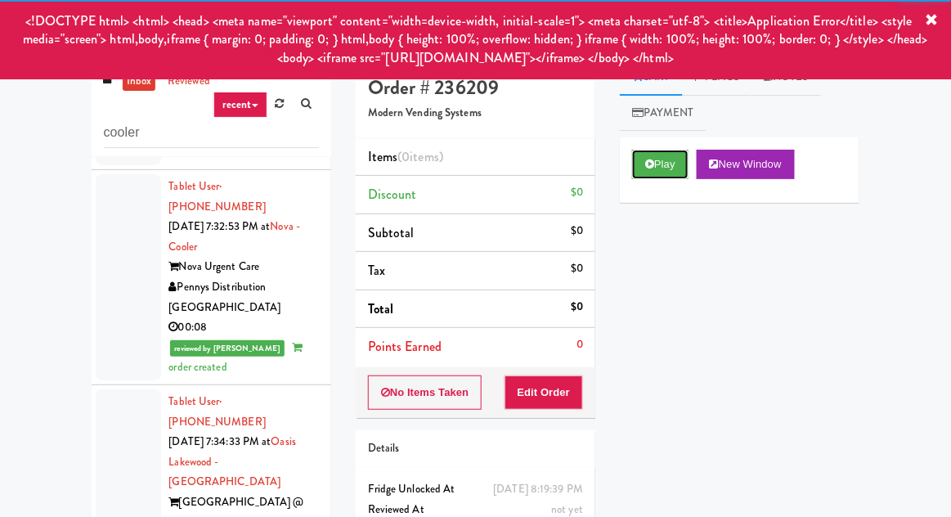
click at [657, 154] on button "Play" at bounding box center [660, 164] width 56 height 29
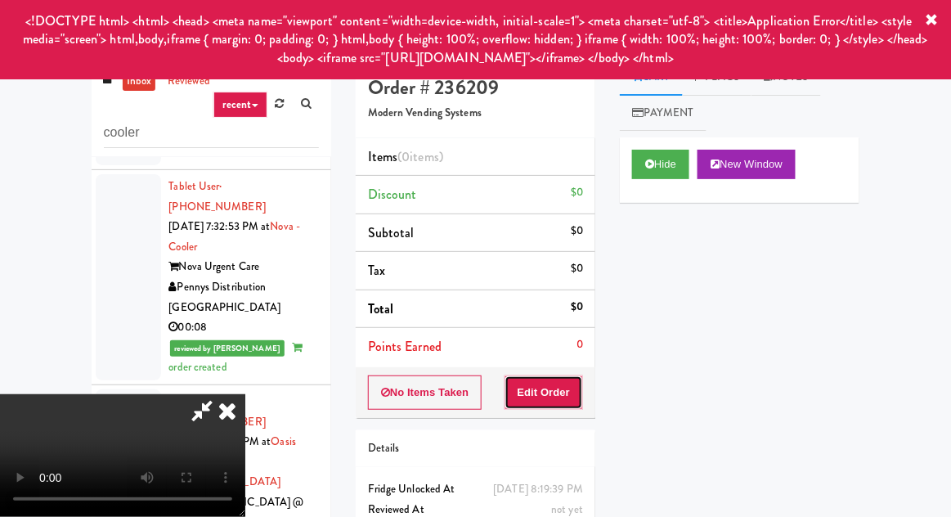
click at [564, 392] on button "Edit Order" at bounding box center [543, 392] width 79 height 34
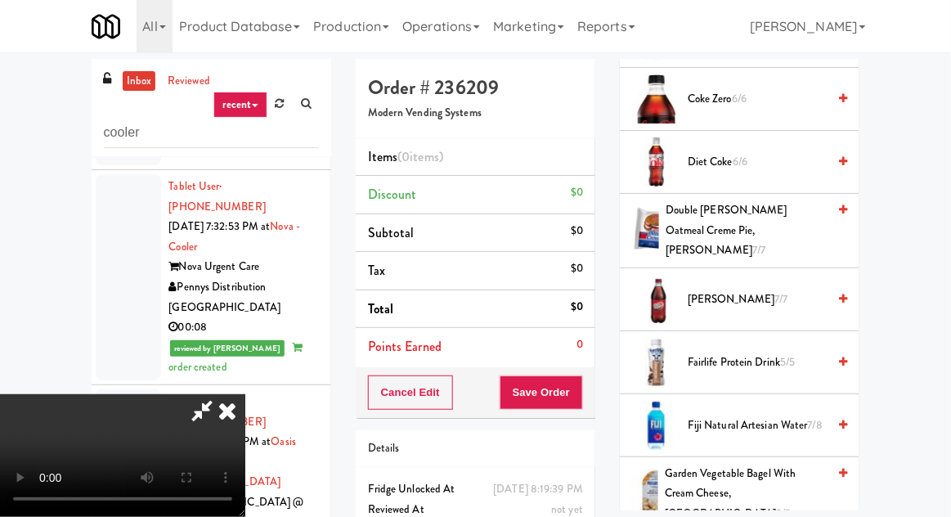
scroll to position [958, 0]
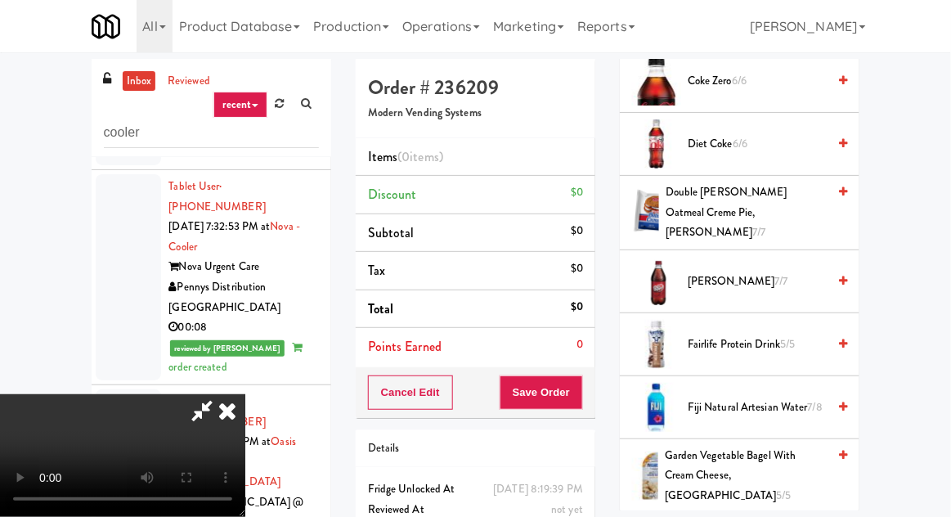
click at [733, 334] on span "Fairlife Protein Drink 5/5" at bounding box center [757, 344] width 139 height 20
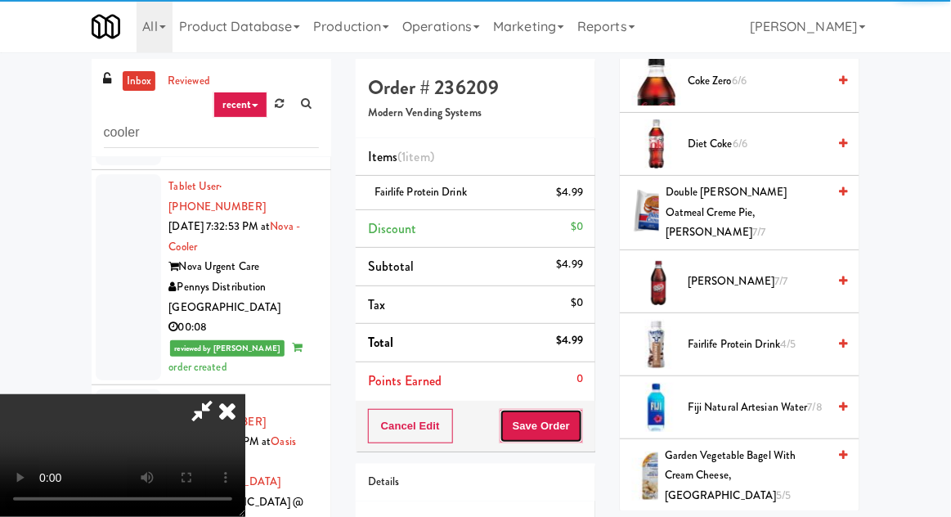
click at [581, 426] on button "Save Order" at bounding box center [541, 426] width 83 height 34
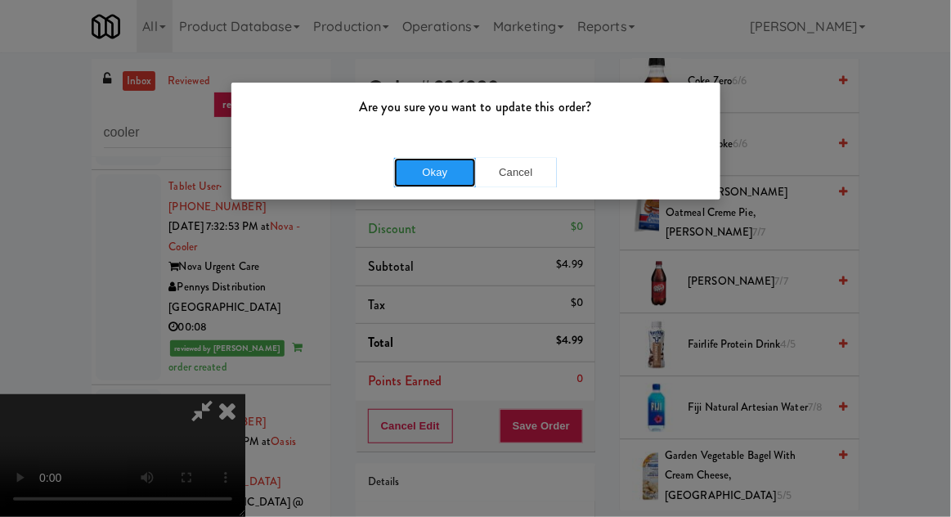
click at [442, 175] on button "Okay" at bounding box center [435, 172] width 82 height 29
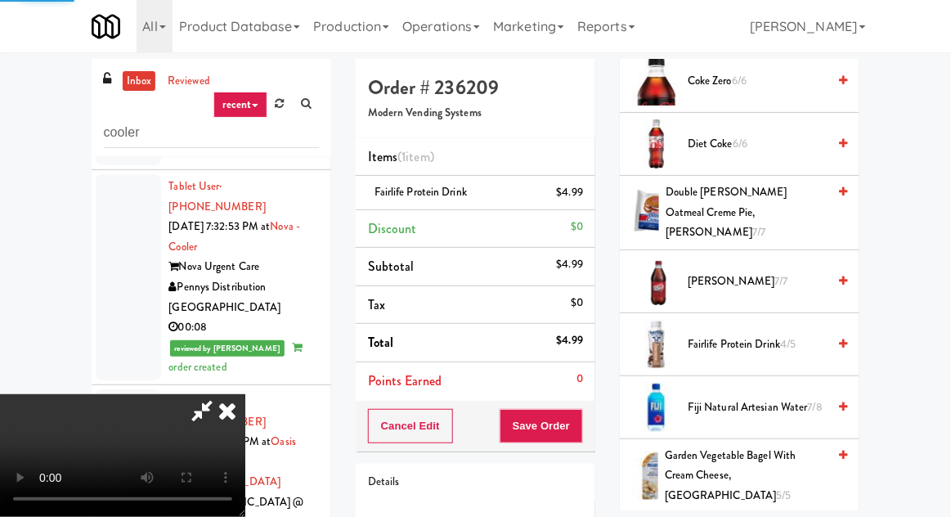
scroll to position [161, 0]
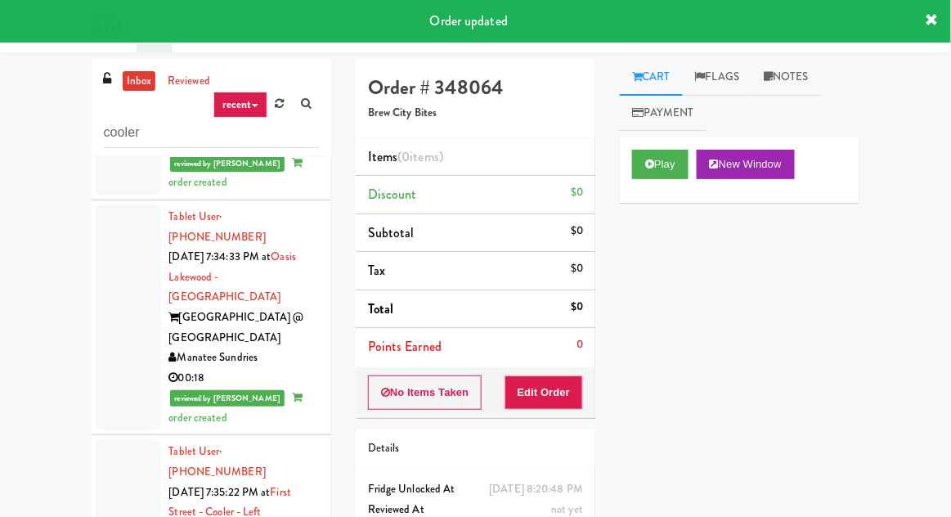
scroll to position [14349, 0]
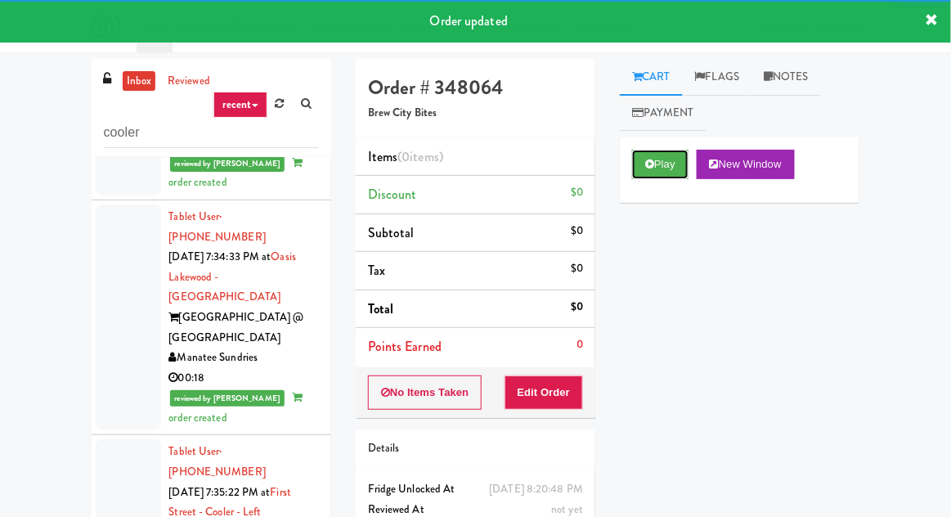
click at [652, 172] on button "Play" at bounding box center [660, 164] width 56 height 29
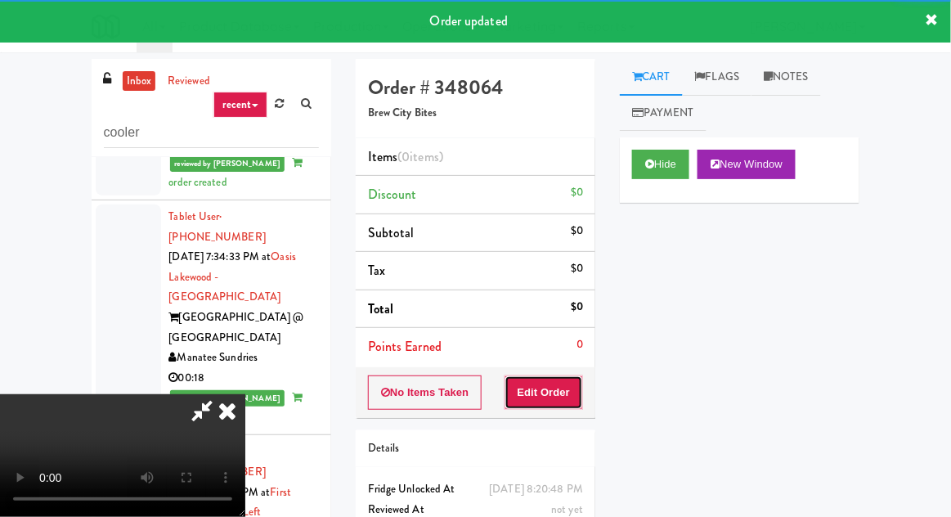
click at [560, 387] on button "Edit Order" at bounding box center [543, 392] width 79 height 34
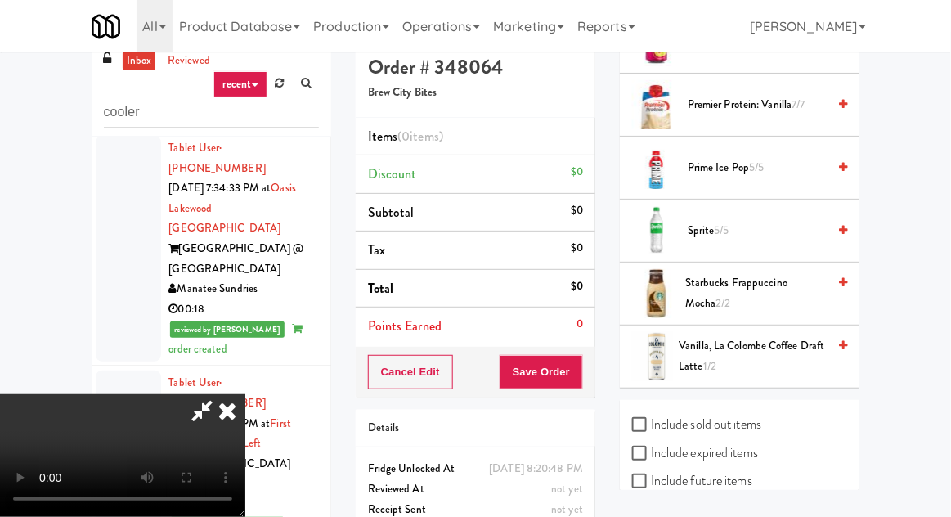
scroll to position [21, 0]
click at [711, 220] on span "Sprite 5/5" at bounding box center [757, 230] width 139 height 20
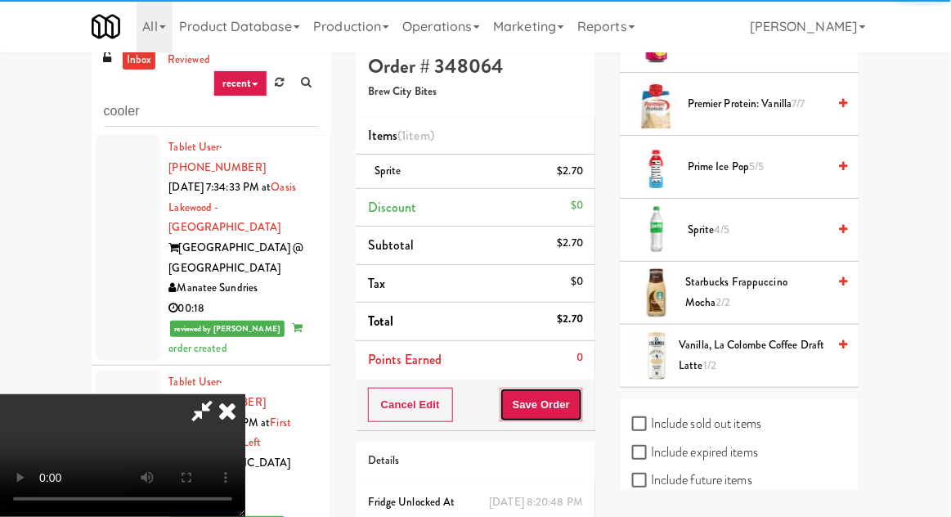
click at [580, 395] on button "Save Order" at bounding box center [541, 405] width 83 height 34
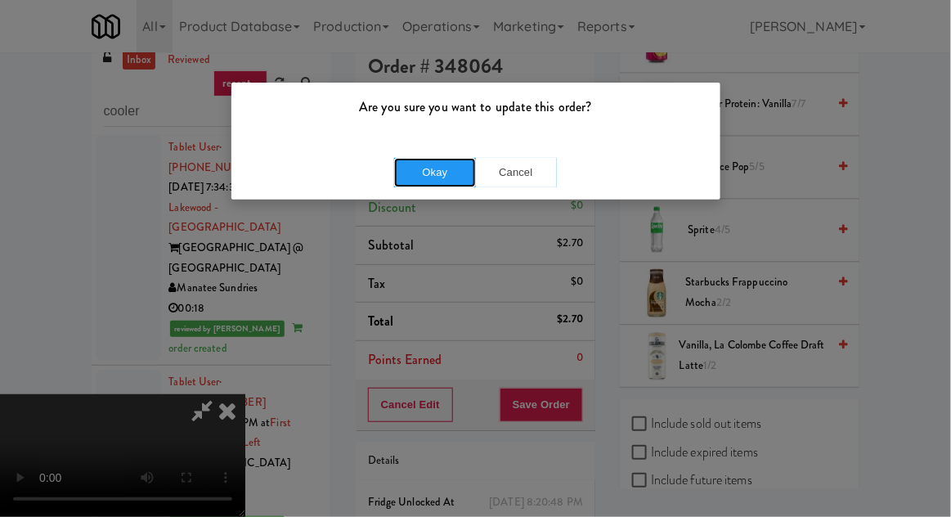
click at [442, 184] on button "Okay" at bounding box center [435, 172] width 82 height 29
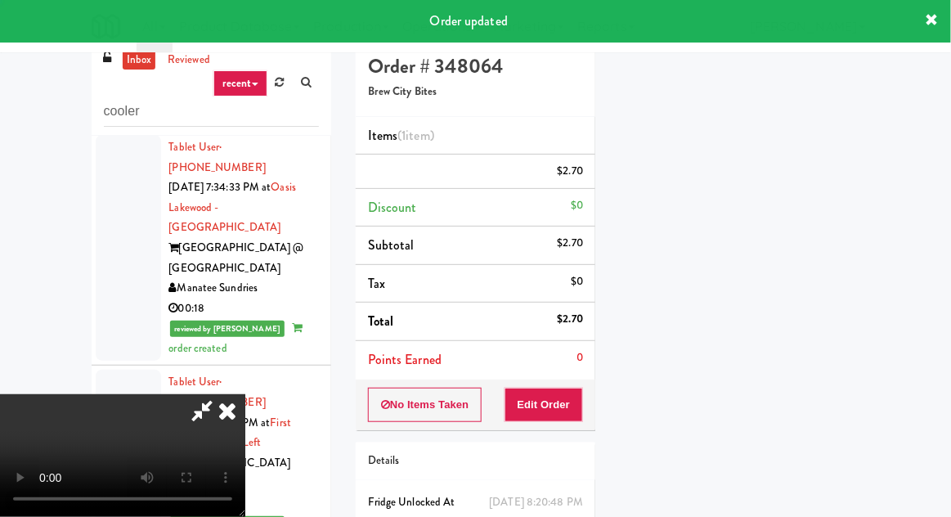
scroll to position [0, 0]
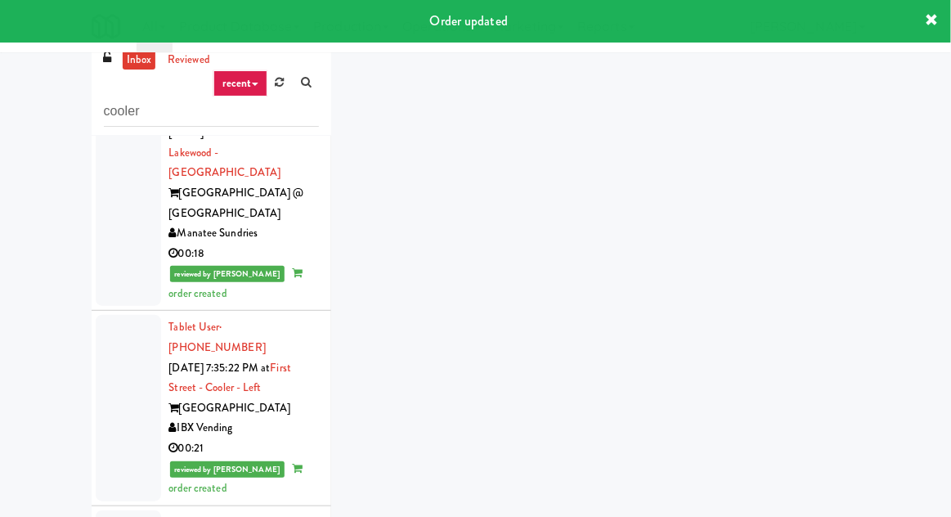
scroll to position [14506, 0]
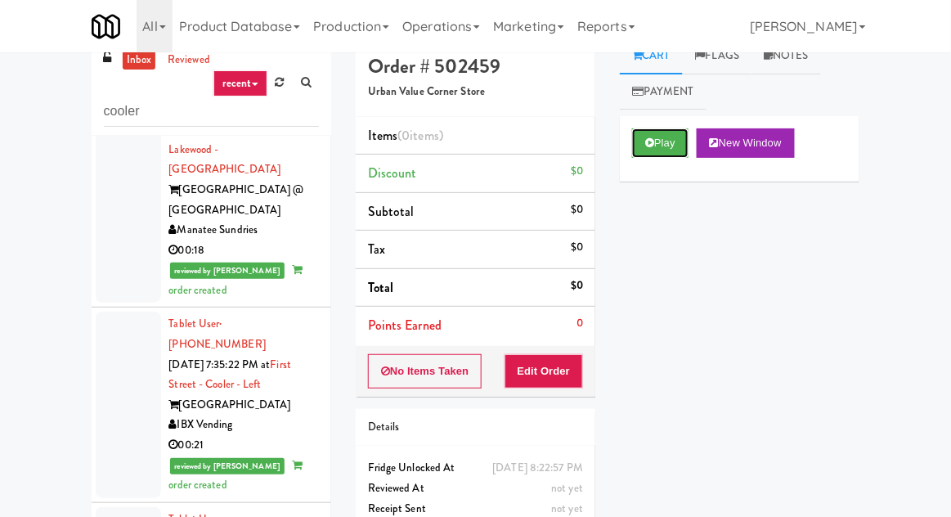
click at [658, 141] on button "Play" at bounding box center [660, 142] width 56 height 29
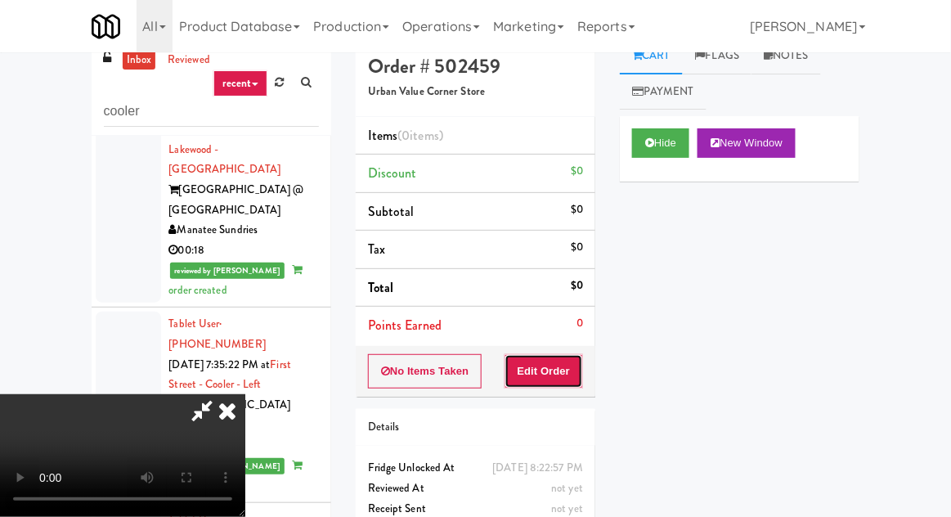
click at [560, 361] on button "Edit Order" at bounding box center [543, 371] width 79 height 34
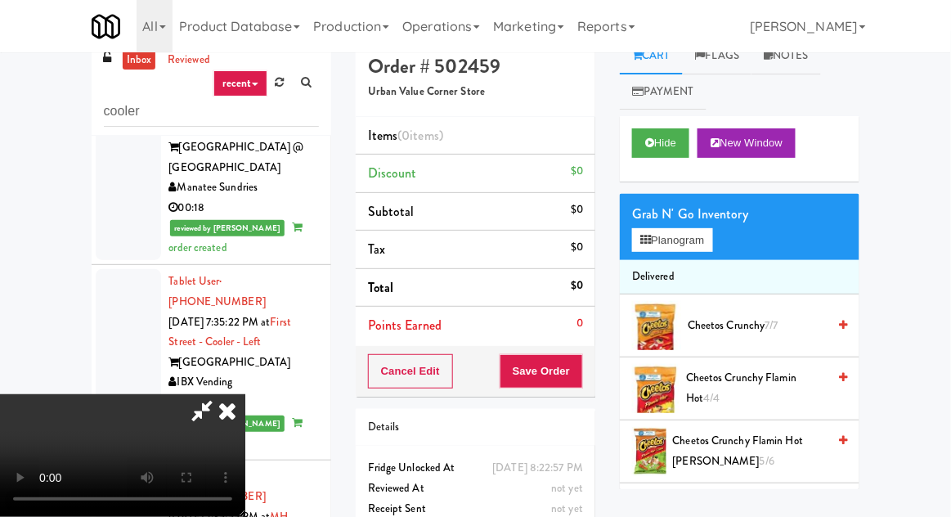
scroll to position [0, 0]
click at [670, 249] on button "Planogram" at bounding box center [672, 240] width 80 height 25
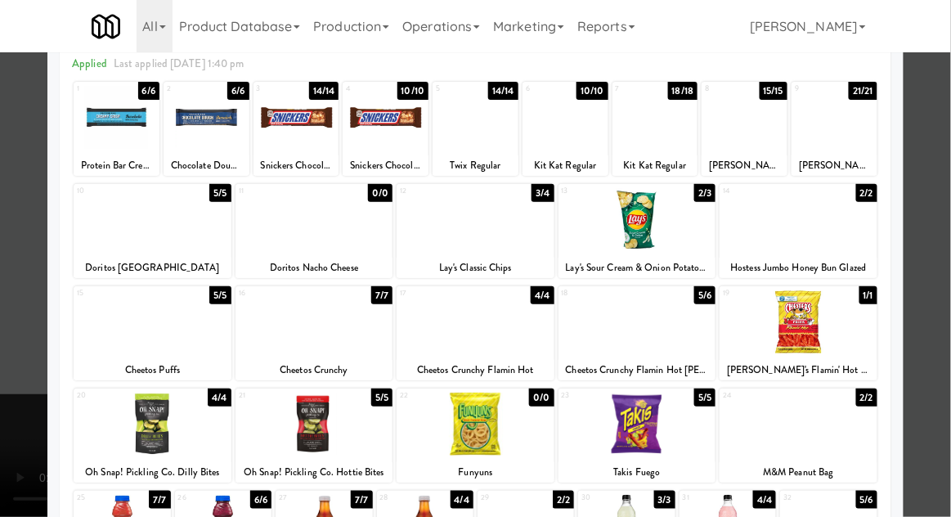
scroll to position [114, 0]
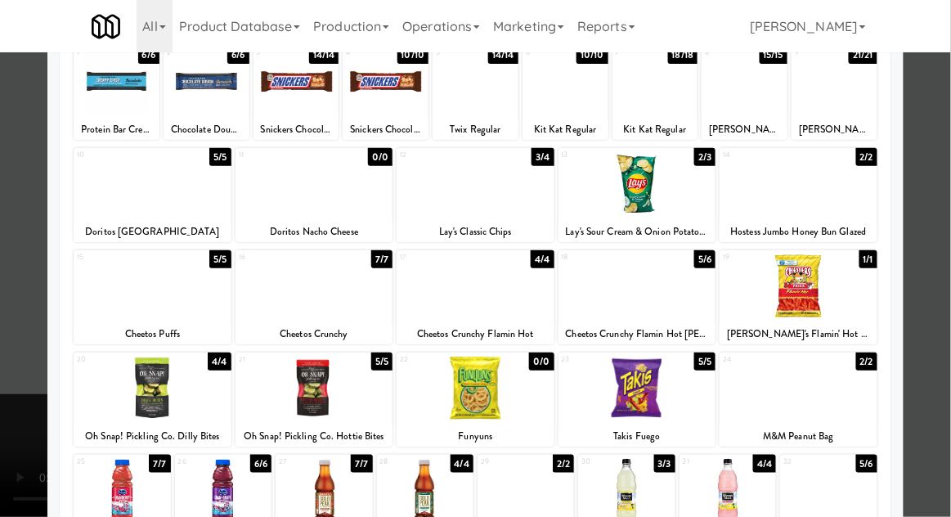
click at [38, 323] on div at bounding box center [475, 258] width 951 height 517
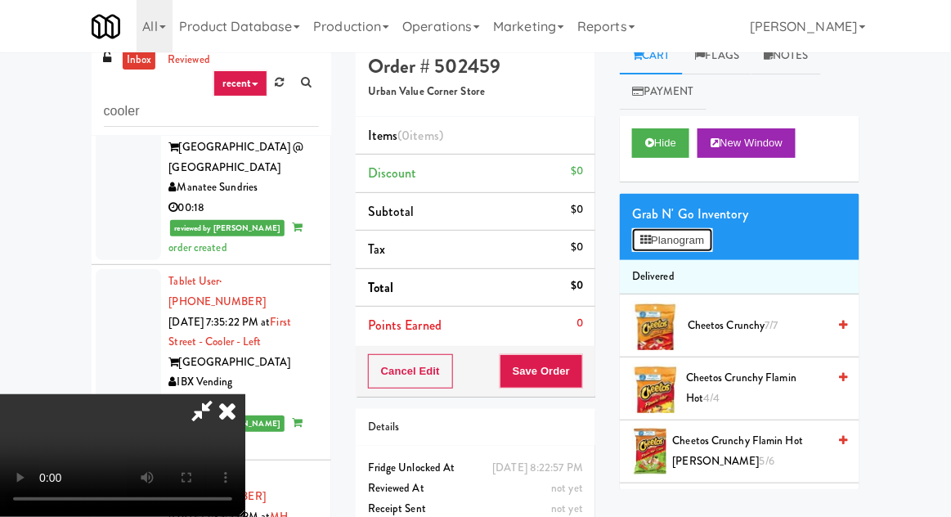
click at [655, 239] on button "Planogram" at bounding box center [672, 240] width 80 height 25
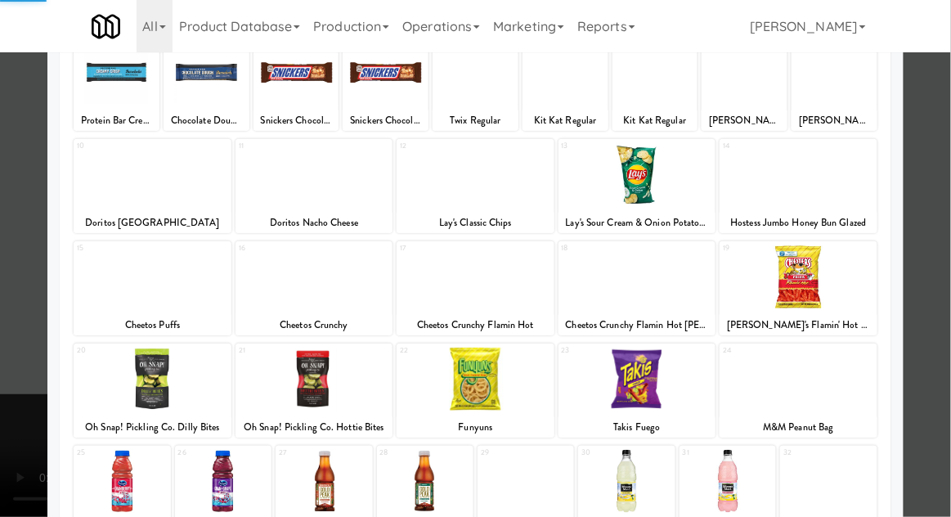
scroll to position [161, 0]
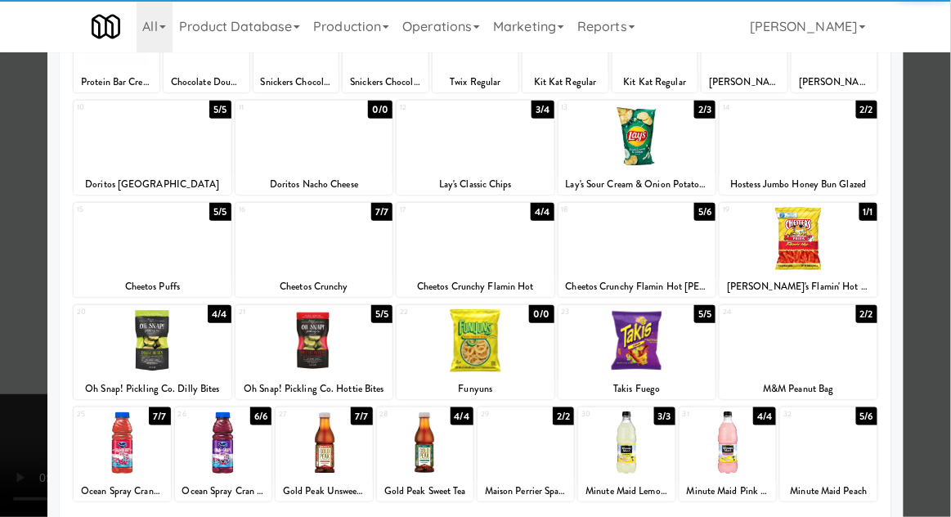
click at [150, 352] on div at bounding box center [153, 340] width 158 height 63
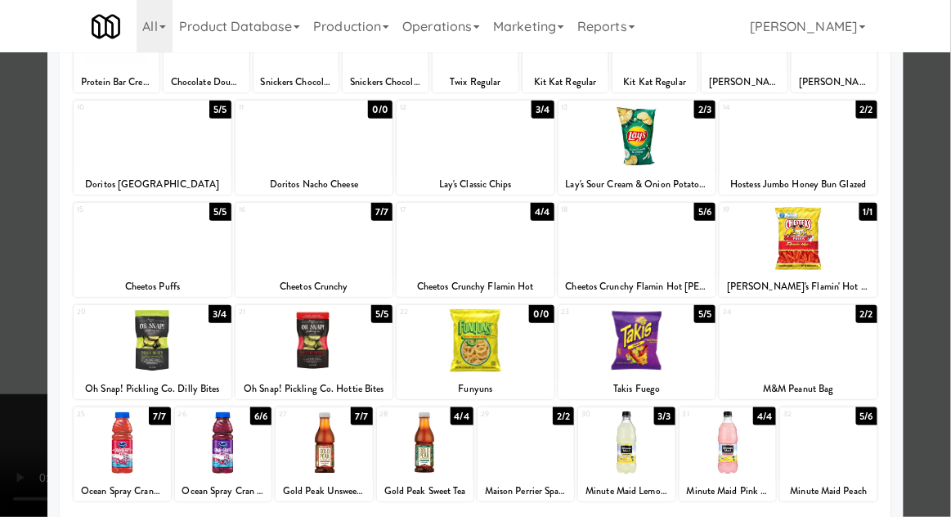
click at [14, 321] on div at bounding box center [475, 258] width 951 height 517
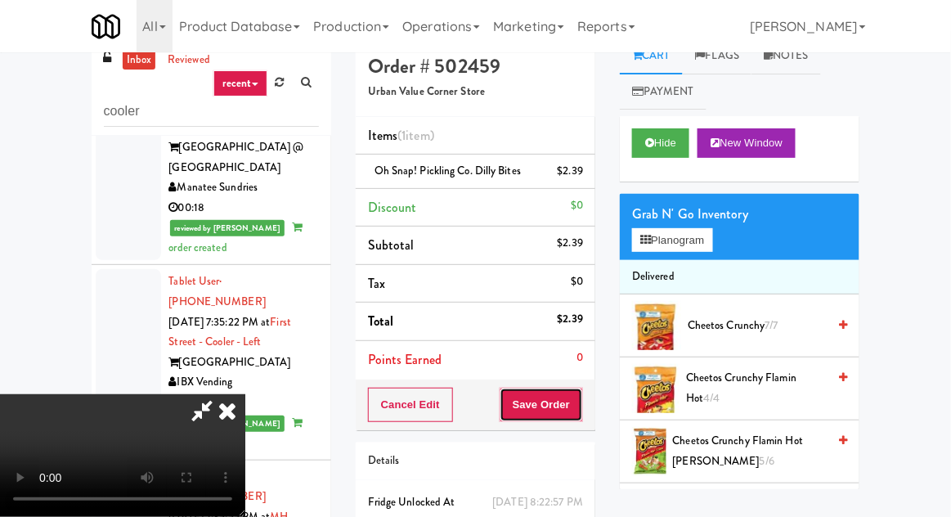
click at [580, 392] on button "Save Order" at bounding box center [541, 405] width 83 height 34
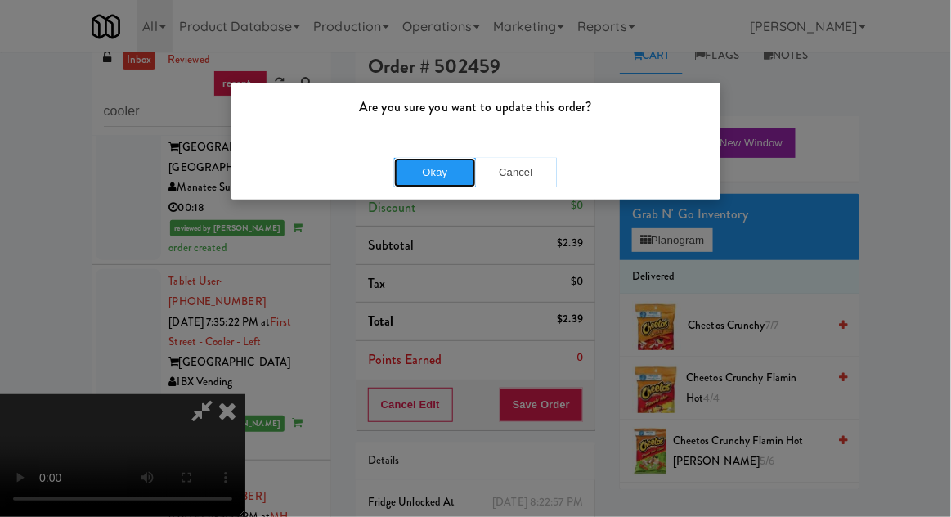
click at [433, 182] on button "Okay" at bounding box center [435, 172] width 82 height 29
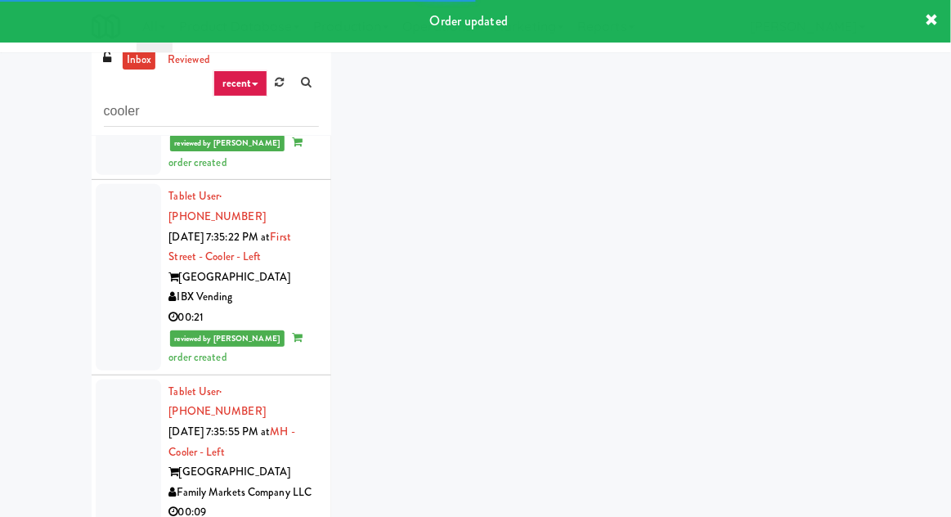
scroll to position [14620, 0]
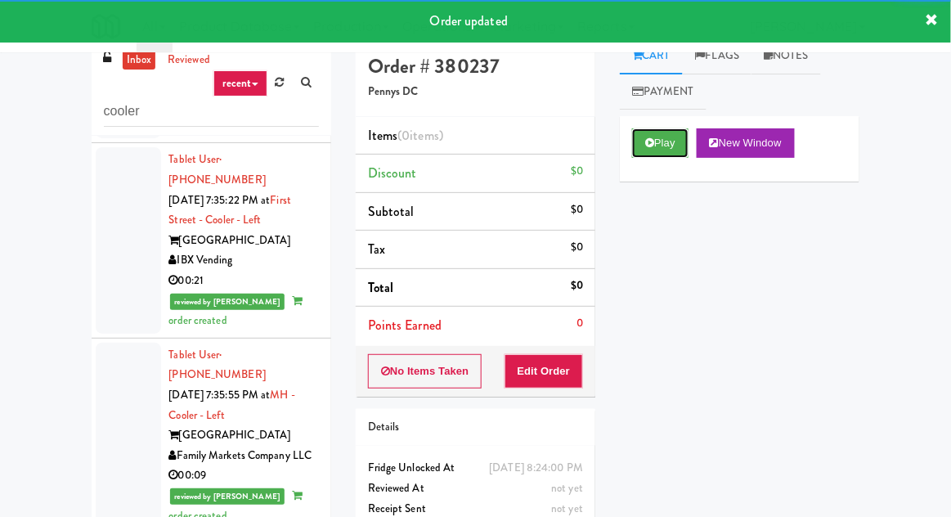
click at [672, 132] on button "Play" at bounding box center [660, 142] width 56 height 29
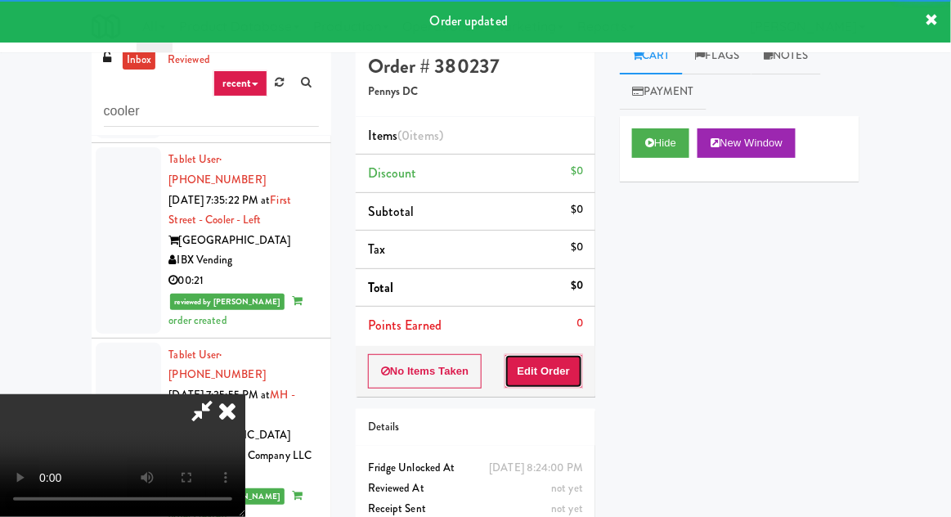
click at [560, 370] on button "Edit Order" at bounding box center [543, 371] width 79 height 34
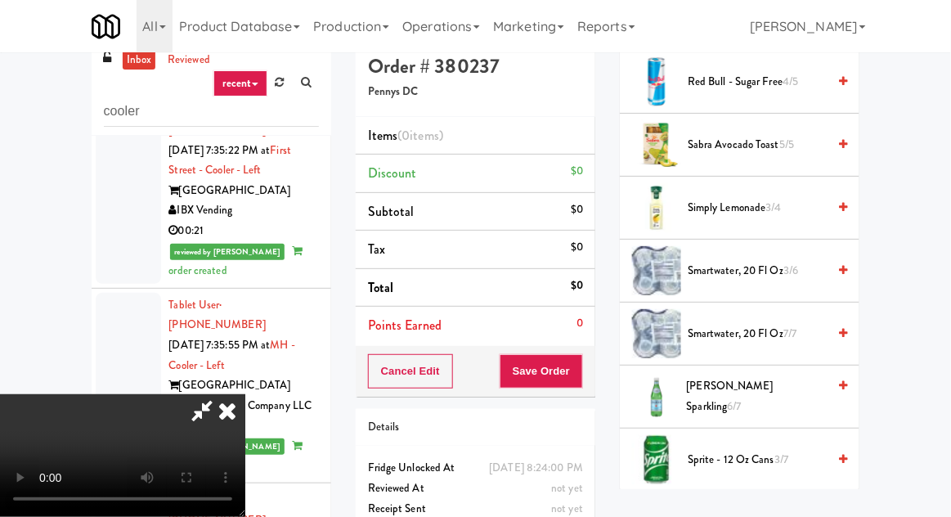
scroll to position [2111, 0]
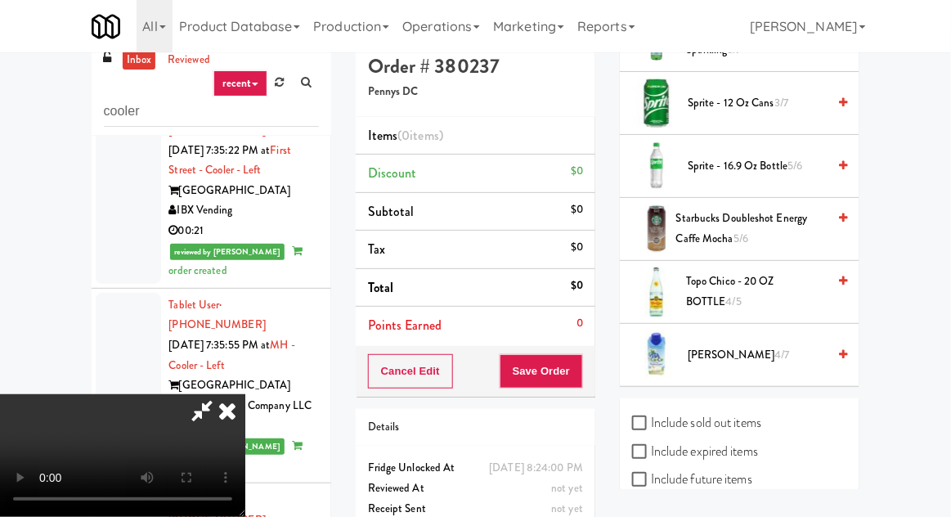
click at [727, 352] on span "Vita Coco 4/7" at bounding box center [757, 355] width 139 height 20
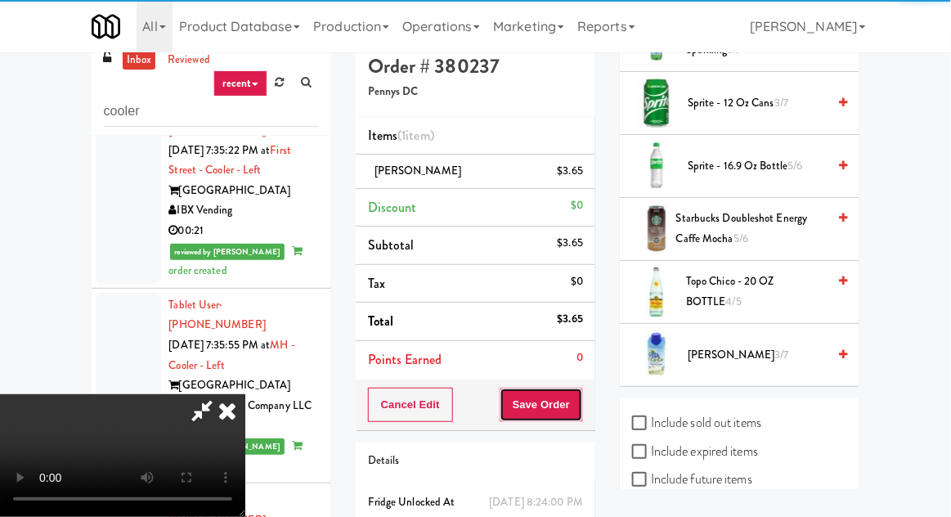
click at [581, 404] on button "Save Order" at bounding box center [541, 405] width 83 height 34
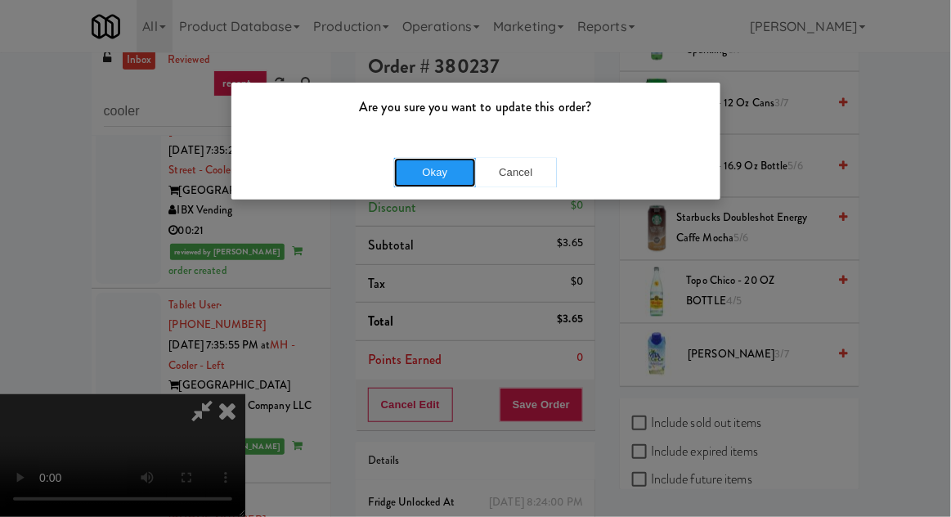
click at [435, 184] on button "Okay" at bounding box center [435, 172] width 82 height 29
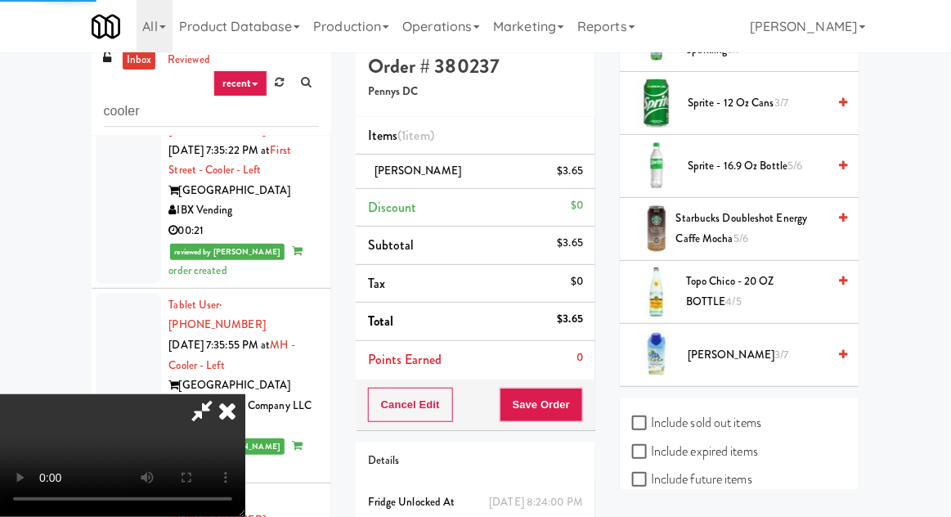
scroll to position [161, 0]
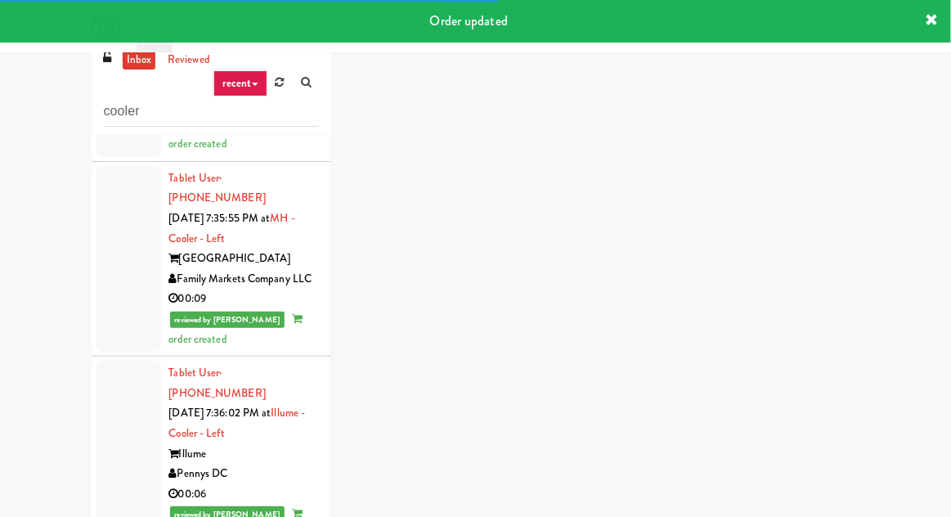
scroll to position [14799, 0]
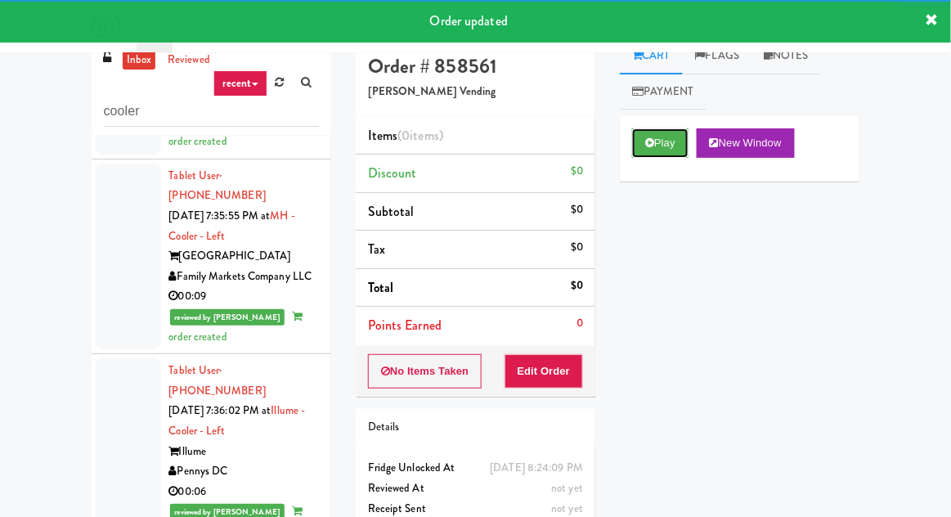
click at [658, 151] on button "Play" at bounding box center [660, 142] width 56 height 29
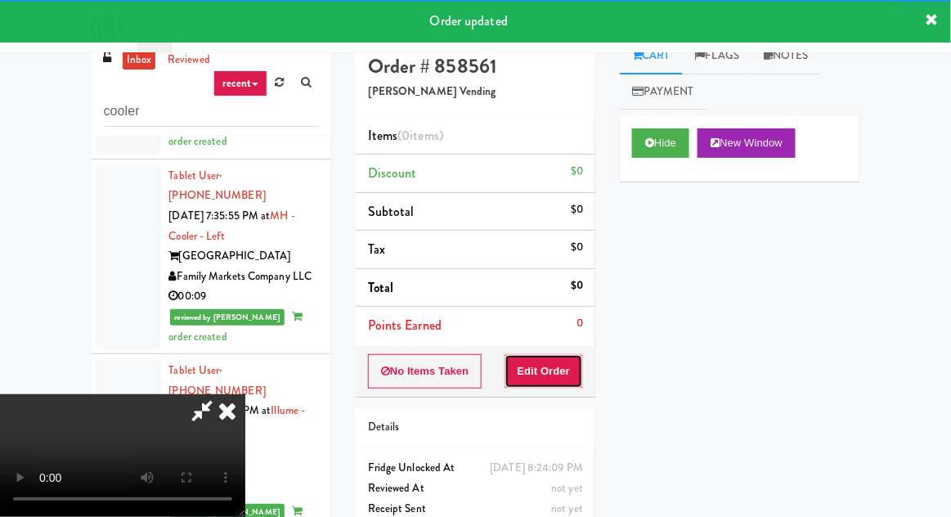
click at [559, 366] on button "Edit Order" at bounding box center [543, 371] width 79 height 34
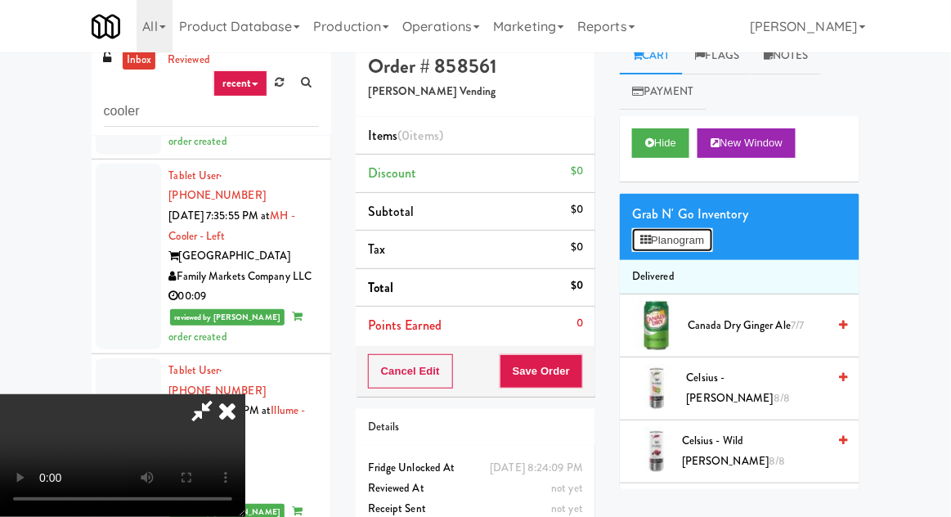
click at [670, 250] on button "Planogram" at bounding box center [672, 240] width 80 height 25
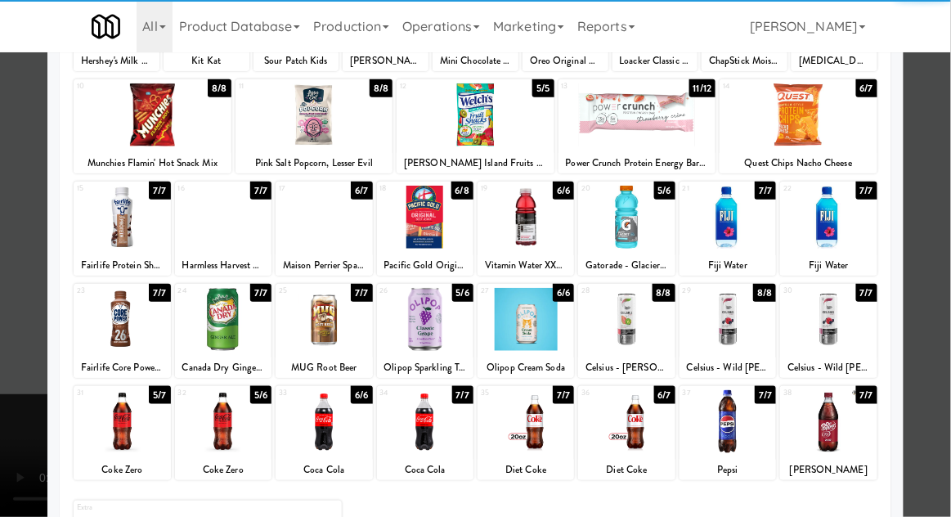
scroll to position [185, 0]
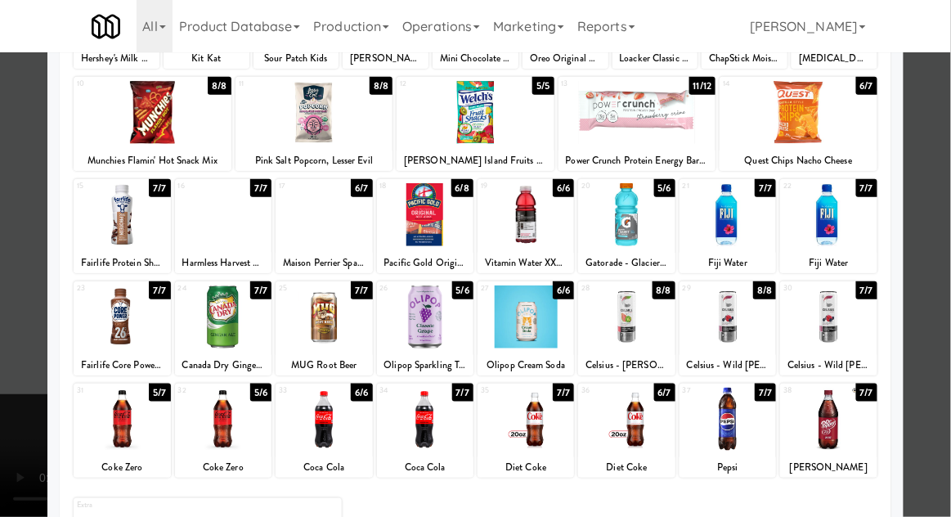
click at [112, 424] on div at bounding box center [122, 419] width 96 height 63
click at [15, 365] on div at bounding box center [475, 258] width 951 height 517
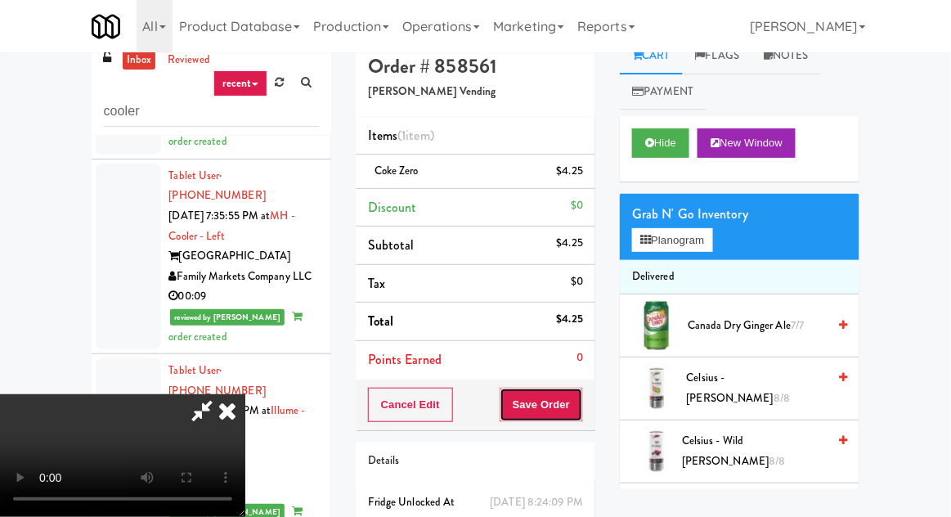
click at [576, 417] on button "Save Order" at bounding box center [541, 405] width 83 height 34
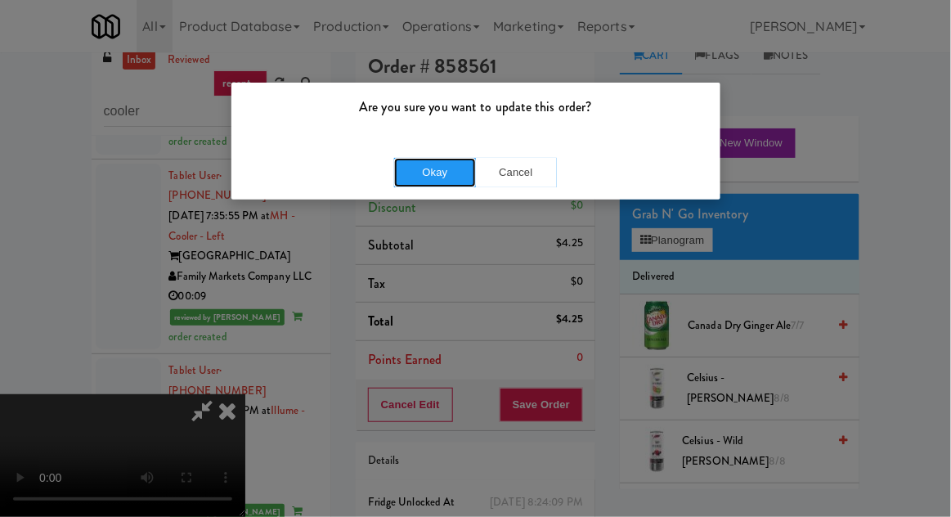
click at [451, 178] on button "Okay" at bounding box center [435, 172] width 82 height 29
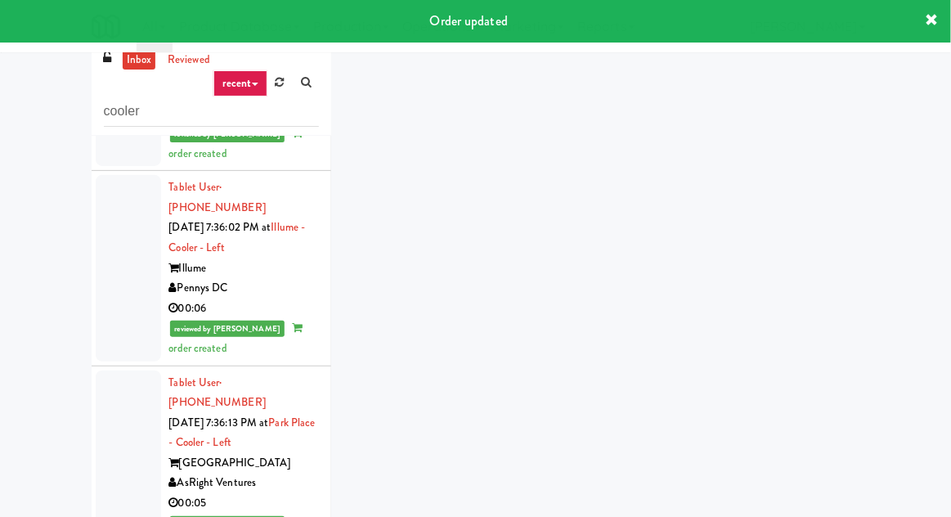
scroll to position [15026, 0]
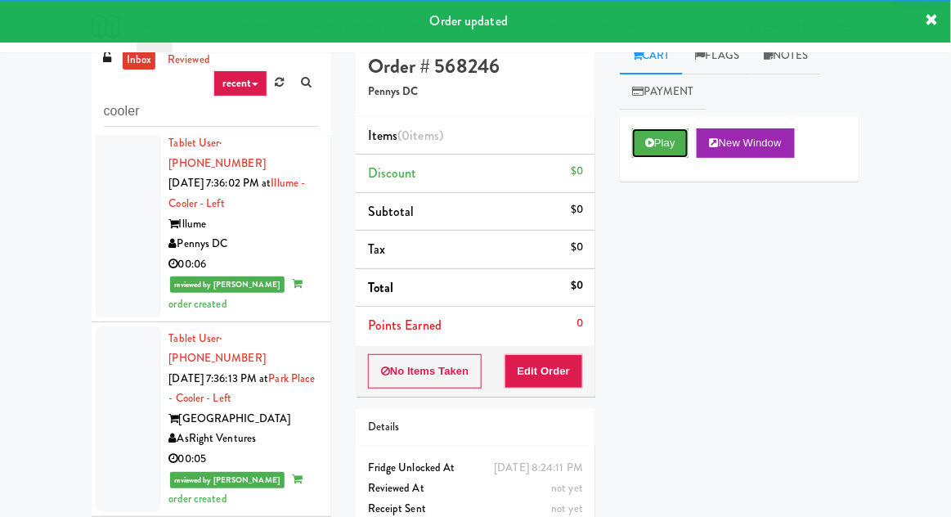
click at [662, 148] on button "Play" at bounding box center [660, 142] width 56 height 29
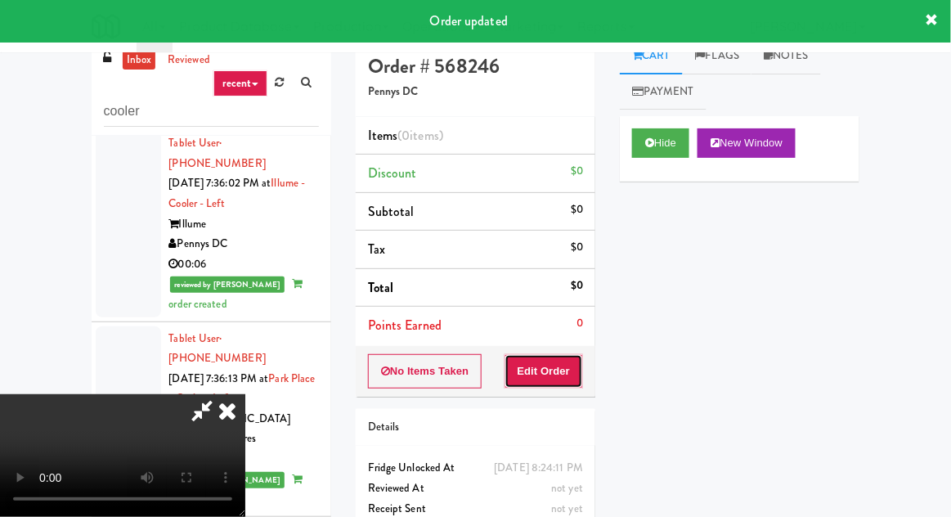
click at [558, 365] on button "Edit Order" at bounding box center [543, 371] width 79 height 34
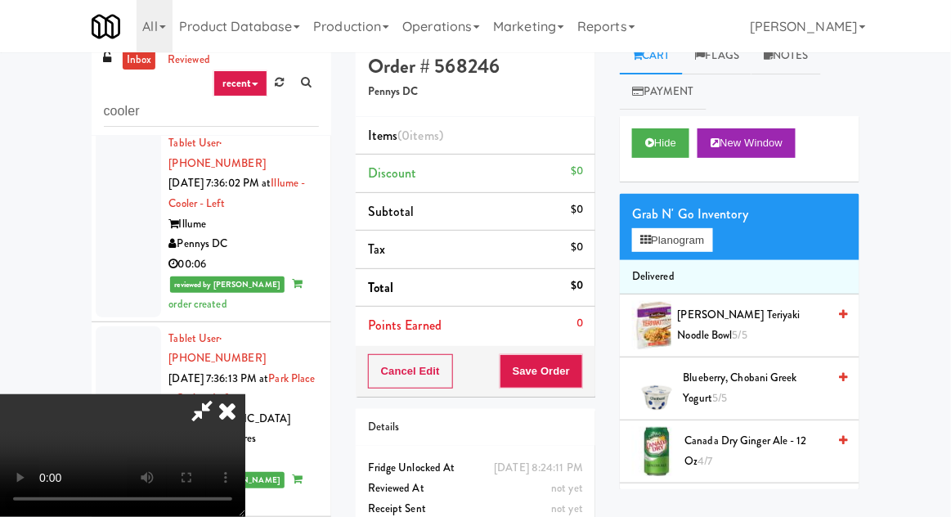
scroll to position [60, 0]
click at [646, 250] on button "Planogram" at bounding box center [672, 240] width 80 height 25
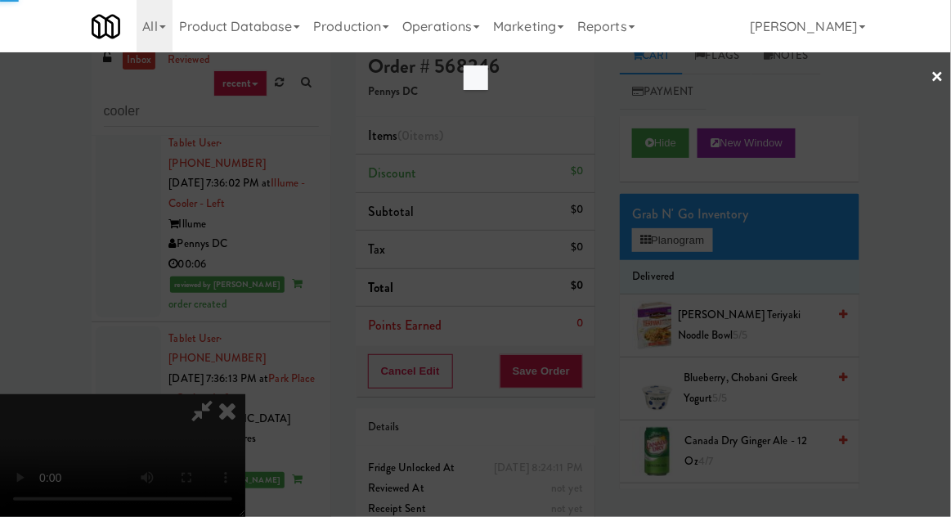
click at [666, 228] on div at bounding box center [475, 258] width 951 height 517
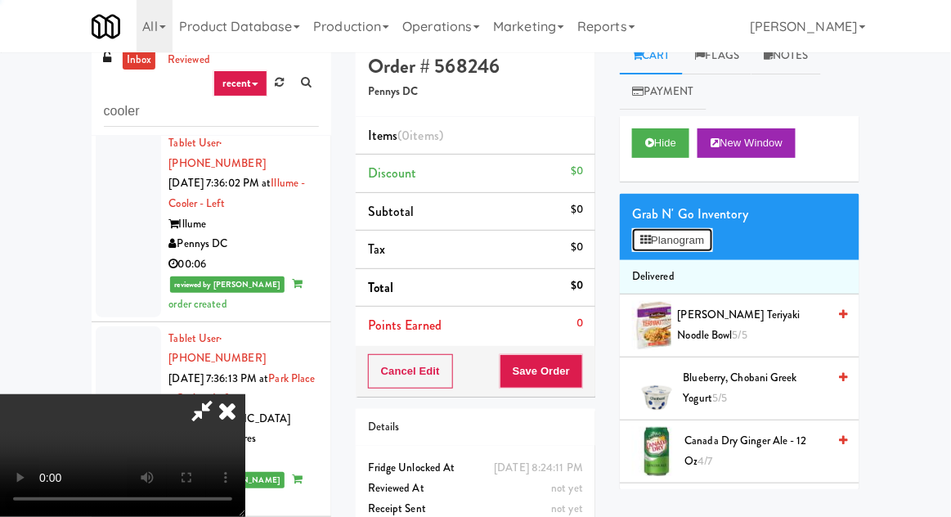
click at [661, 239] on button "Planogram" at bounding box center [672, 240] width 80 height 25
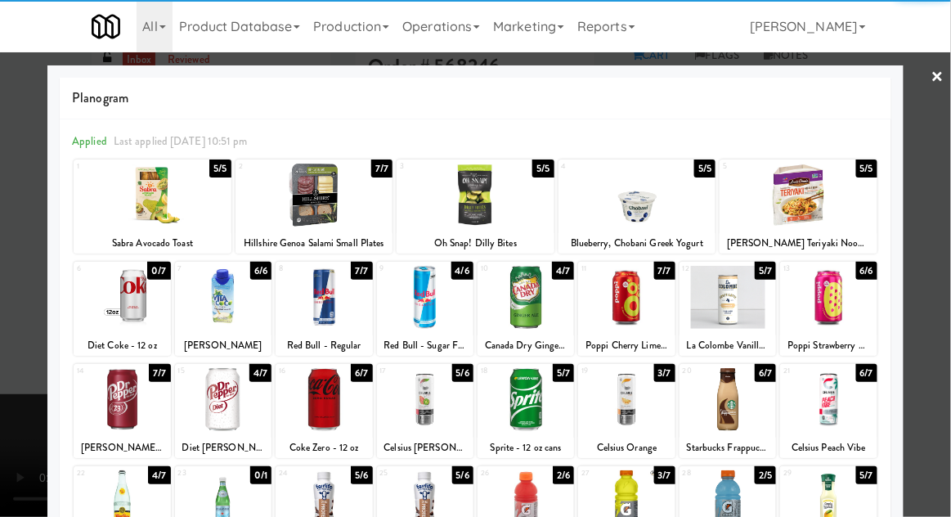
click at [730, 336] on div "La Colombe Vanilla Cold Brew Coffee" at bounding box center [728, 345] width 92 height 20
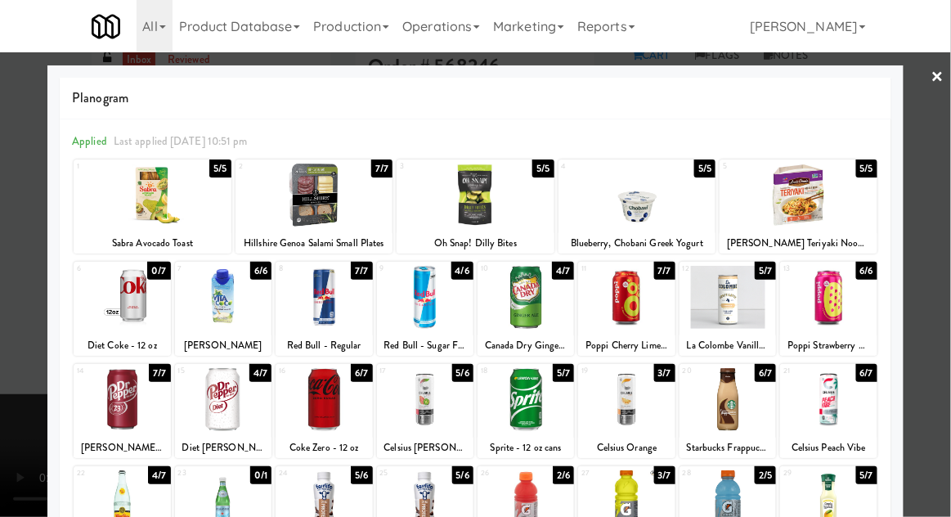
click at [735, 316] on div at bounding box center [727, 297] width 96 height 63
click at [64, 305] on div "Applied Last applied Wednesday 10:51 pm 1 5/5 Sabra Avocado Toast 2 7/7 Hillshi…" at bounding box center [476, 455] width 832 height 672
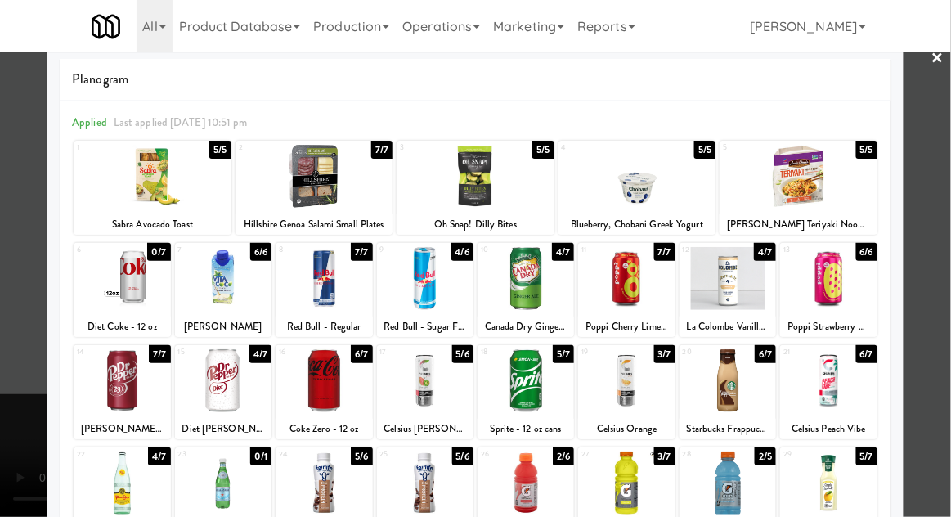
scroll to position [20, 0]
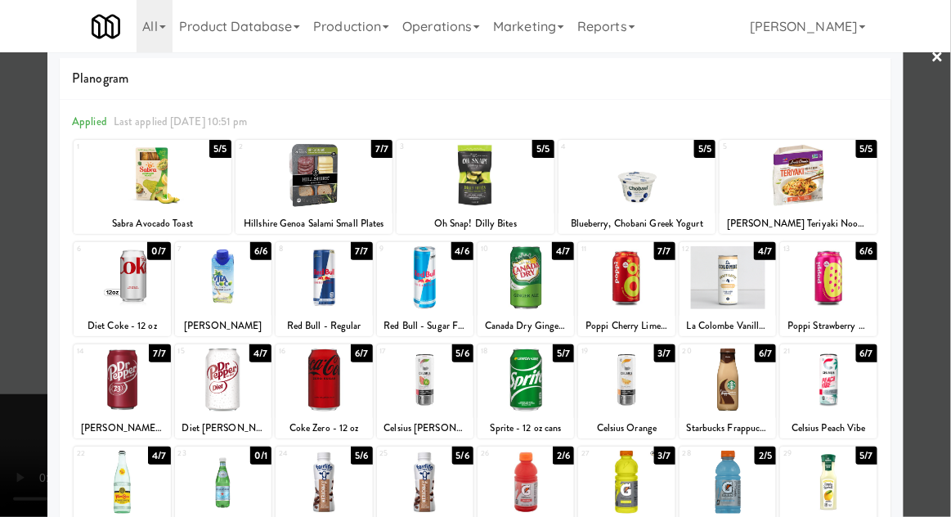
click at [15, 312] on div at bounding box center [475, 258] width 951 height 517
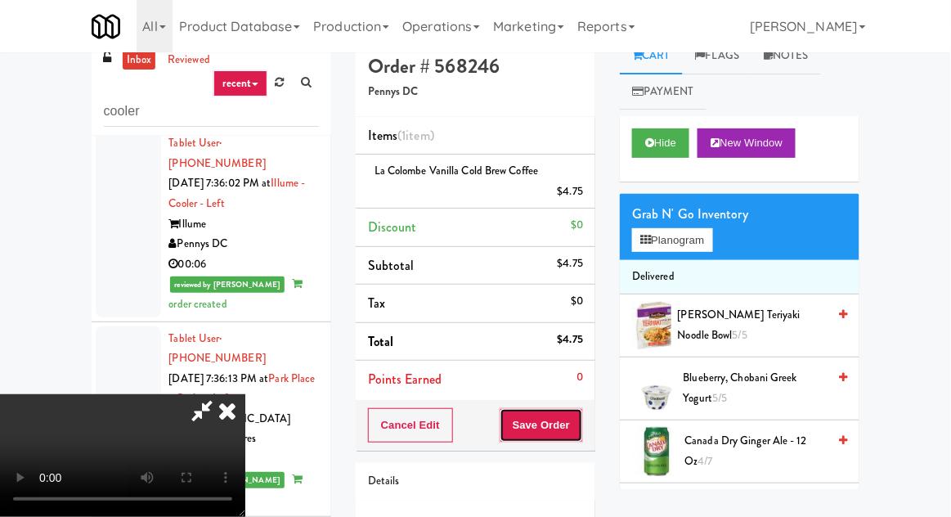
click at [582, 422] on button "Save Order" at bounding box center [541, 425] width 83 height 34
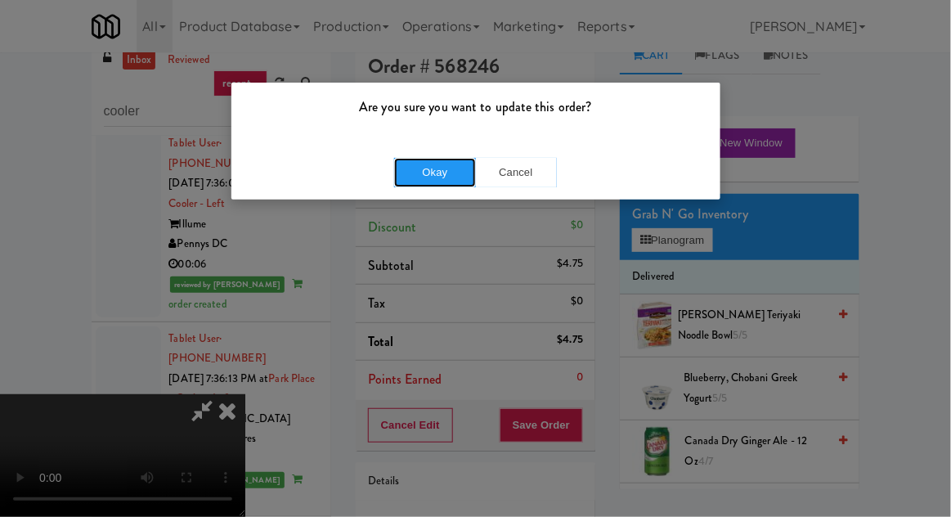
click at [449, 168] on button "Okay" at bounding box center [435, 172] width 82 height 29
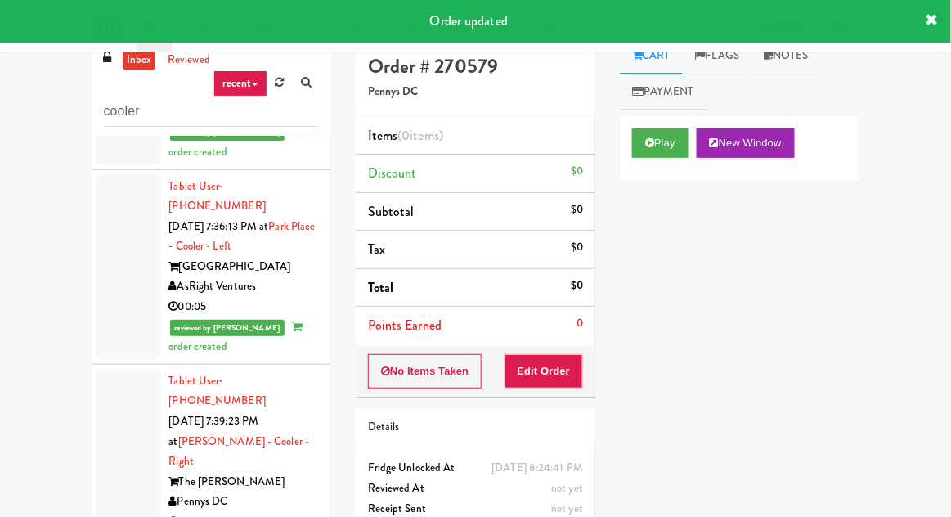
scroll to position [15177, 0]
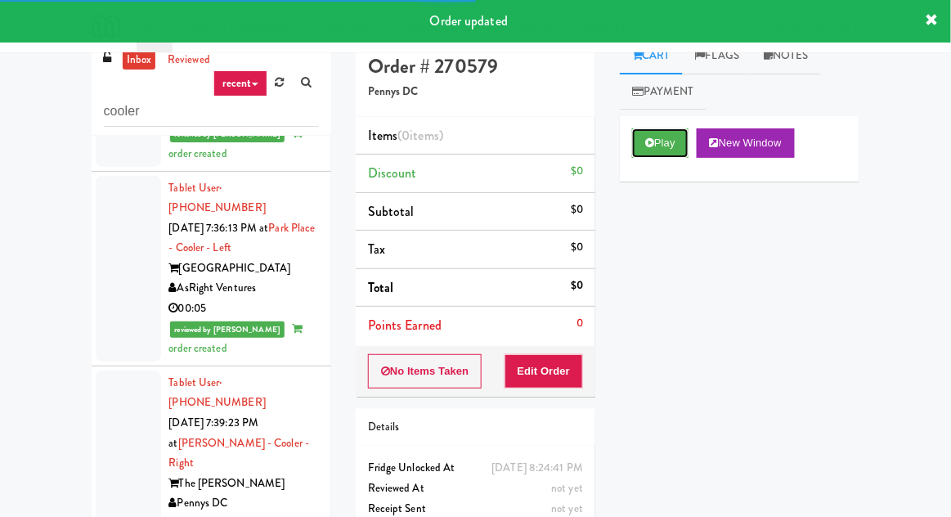
click at [652, 157] on button "Play" at bounding box center [660, 142] width 56 height 29
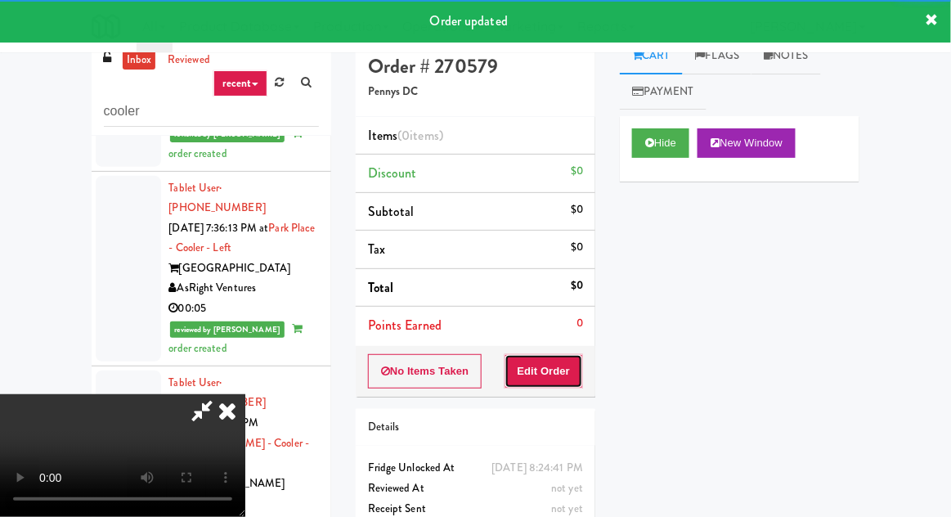
click at [557, 372] on button "Edit Order" at bounding box center [543, 371] width 79 height 34
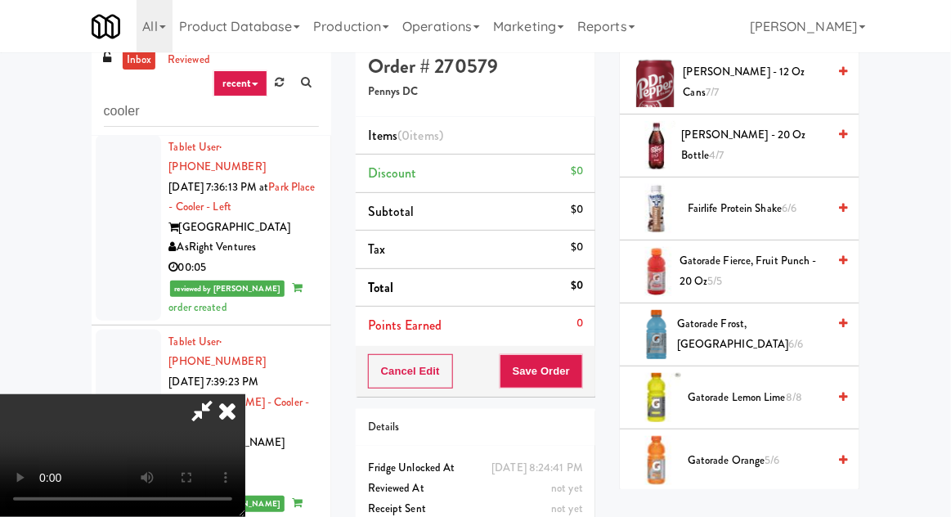
scroll to position [1002, 0]
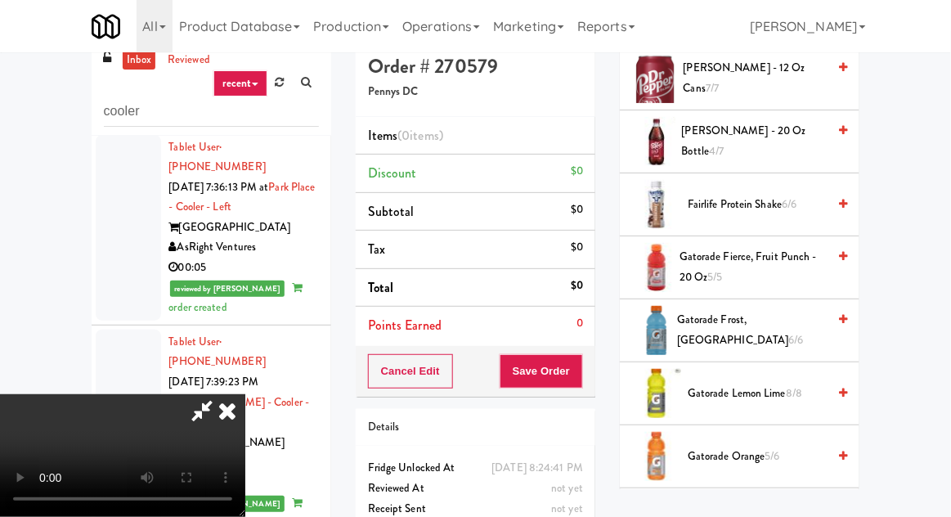
click at [717, 327] on span "Gatorade Frost, Glacier Freeze 6/6" at bounding box center [752, 330] width 150 height 40
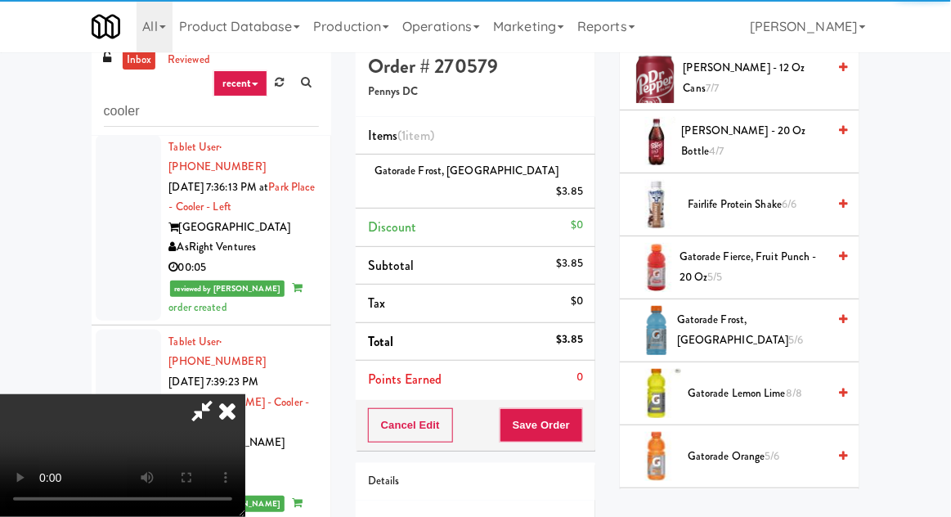
click at [592, 401] on div "Cancel Edit Save Order" at bounding box center [476, 425] width 240 height 51
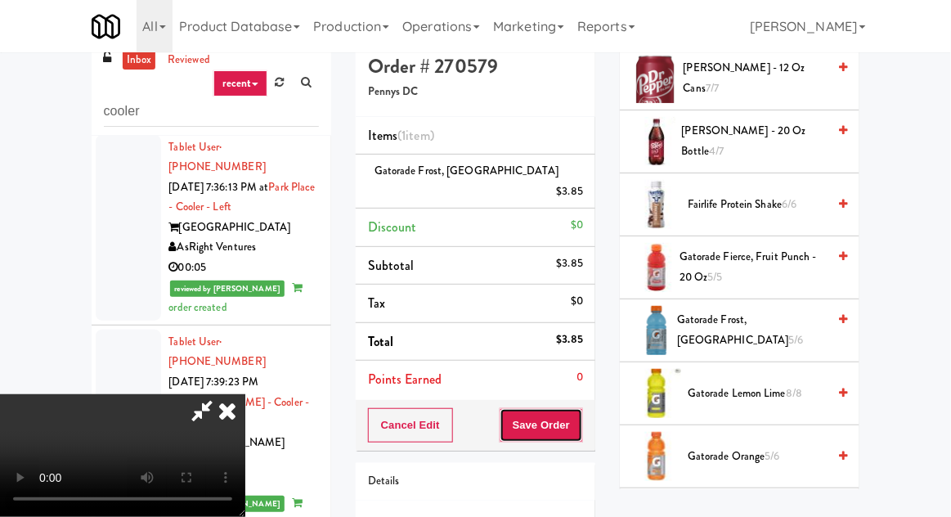
click at [580, 408] on button "Save Order" at bounding box center [541, 425] width 83 height 34
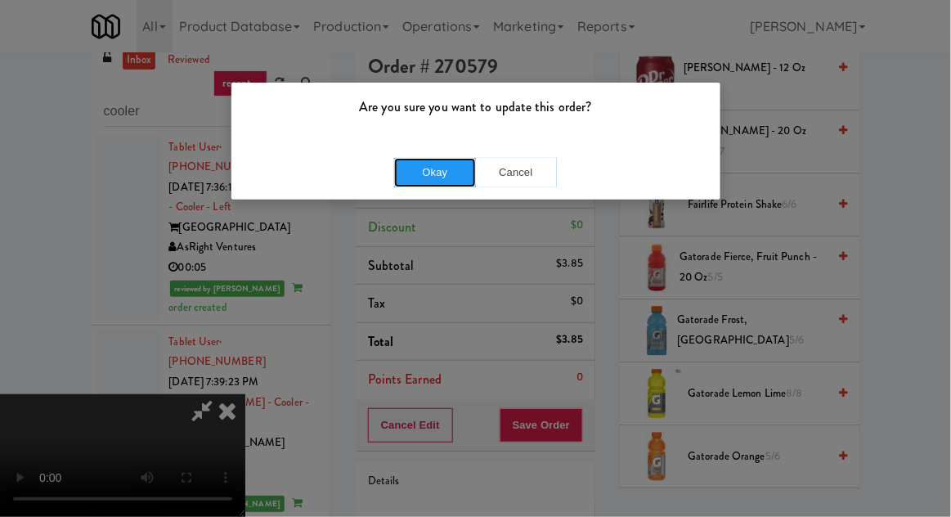
click at [451, 177] on button "Okay" at bounding box center [435, 172] width 82 height 29
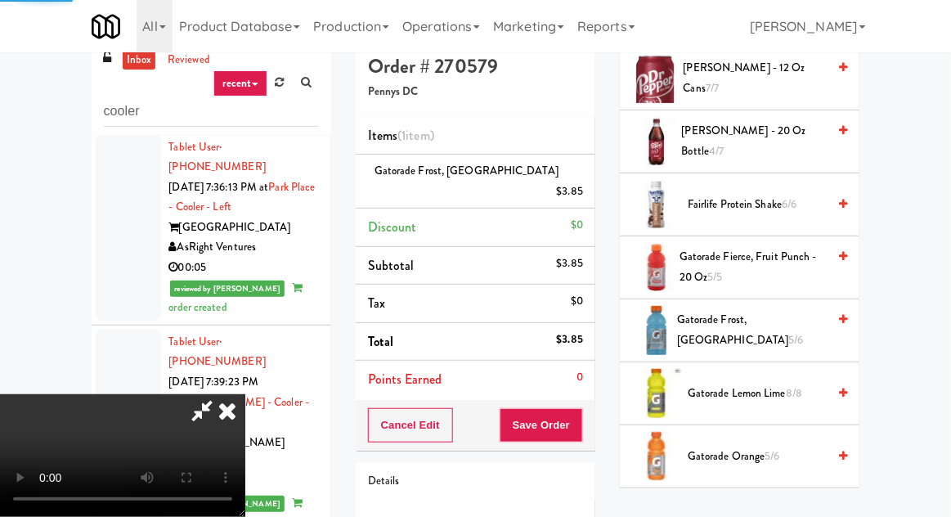
scroll to position [161, 0]
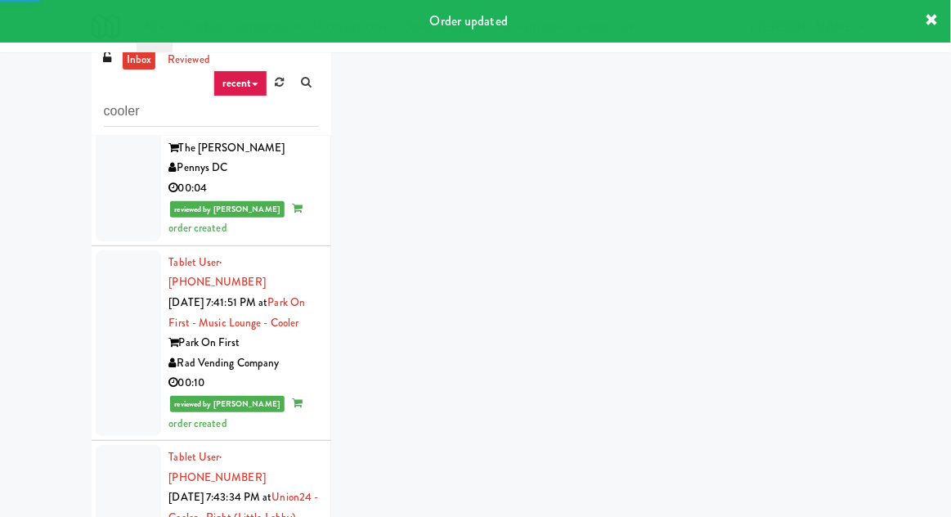
scroll to position [15555, 0]
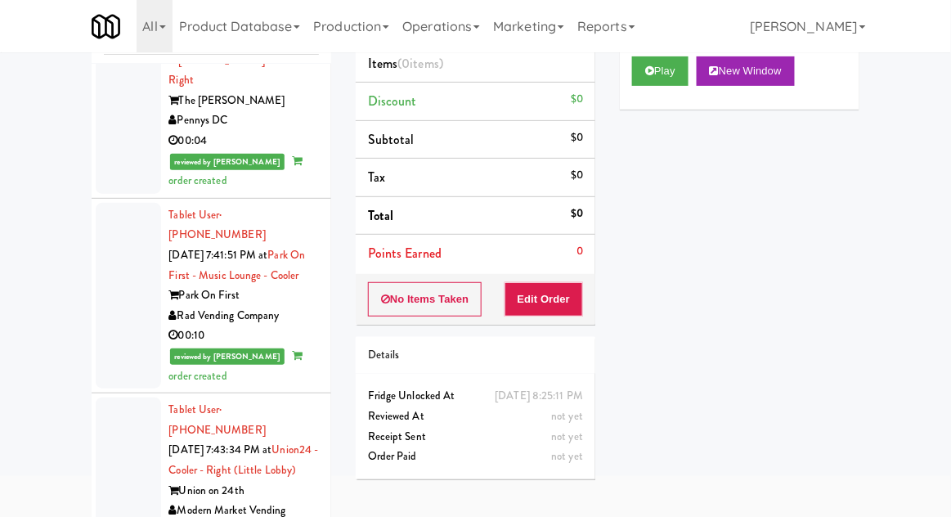
scroll to position [100, 0]
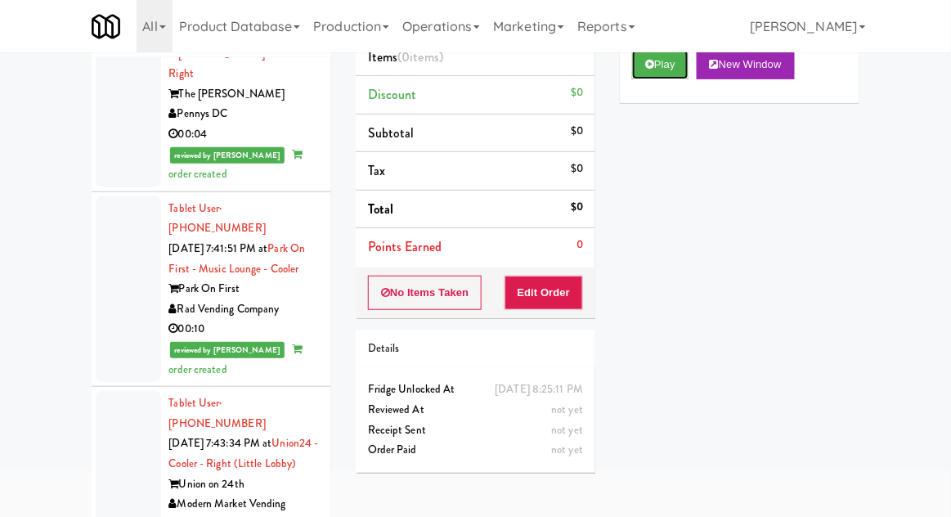
click at [664, 74] on button "Play" at bounding box center [660, 64] width 56 height 29
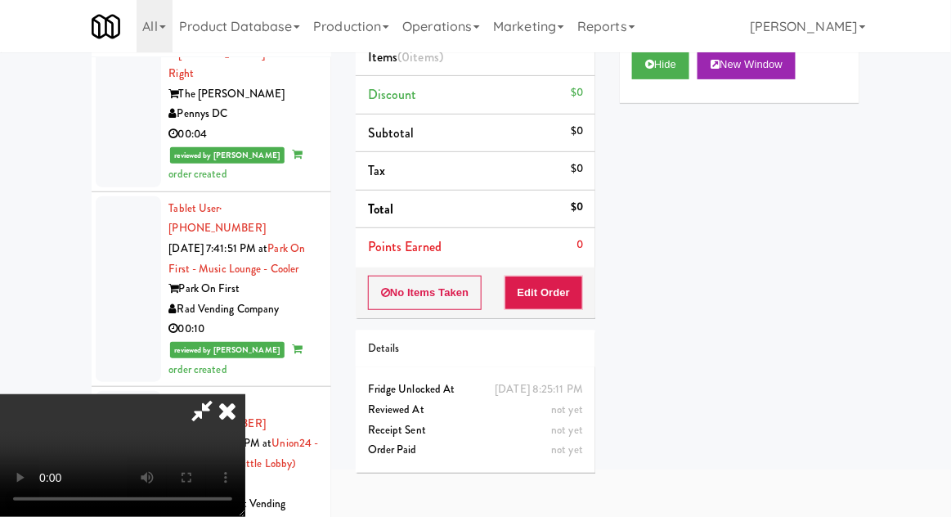
click at [536, 317] on div "Order # 895564 Pennys Distribution Eugene Items (0 items ) Discount $0 Subtotal…" at bounding box center [475, 222] width 264 height 526
click at [581, 294] on button "Edit Order" at bounding box center [543, 293] width 79 height 34
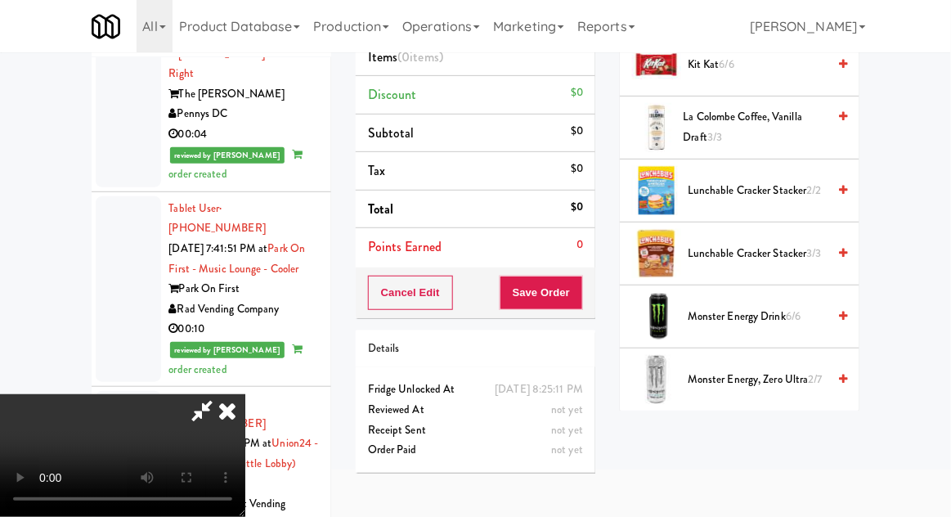
scroll to position [1257, 0]
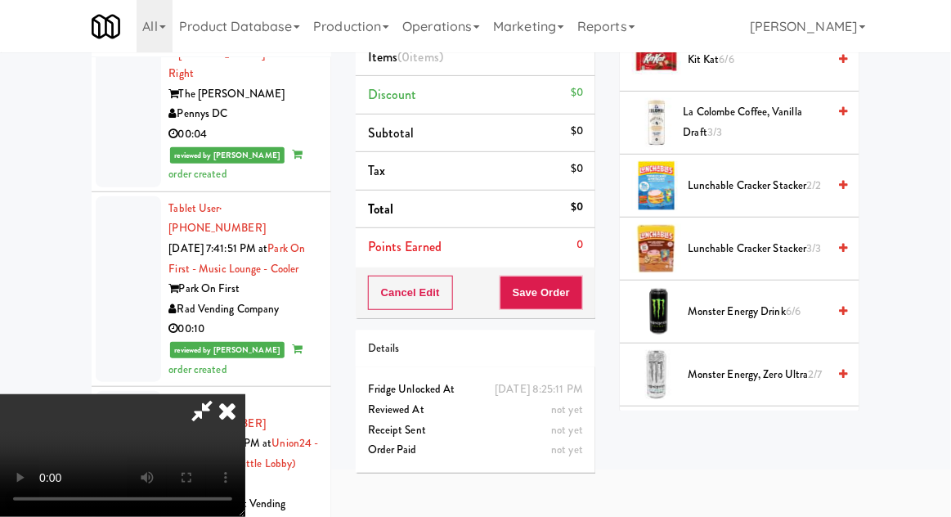
click at [762, 182] on span "Lunchable Cracker Stacker 2/2" at bounding box center [757, 186] width 139 height 20
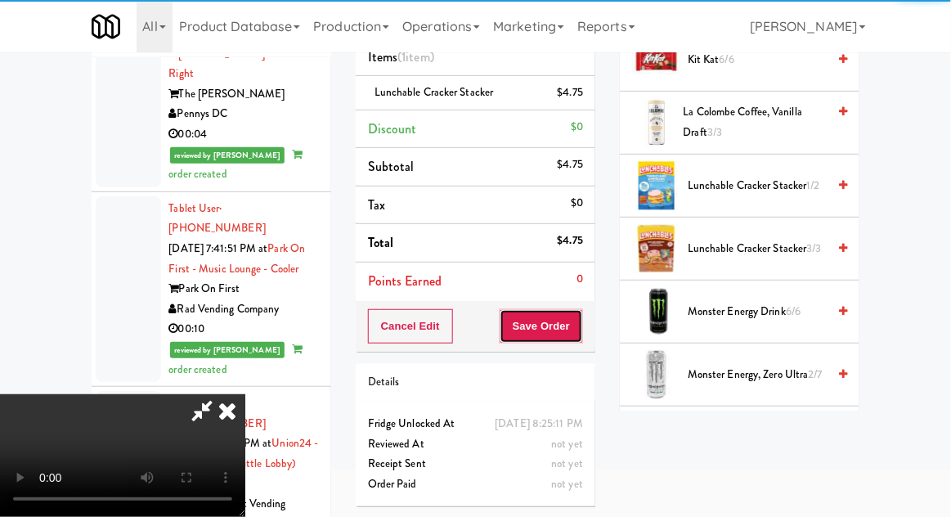
click at [582, 316] on button "Save Order" at bounding box center [541, 326] width 83 height 34
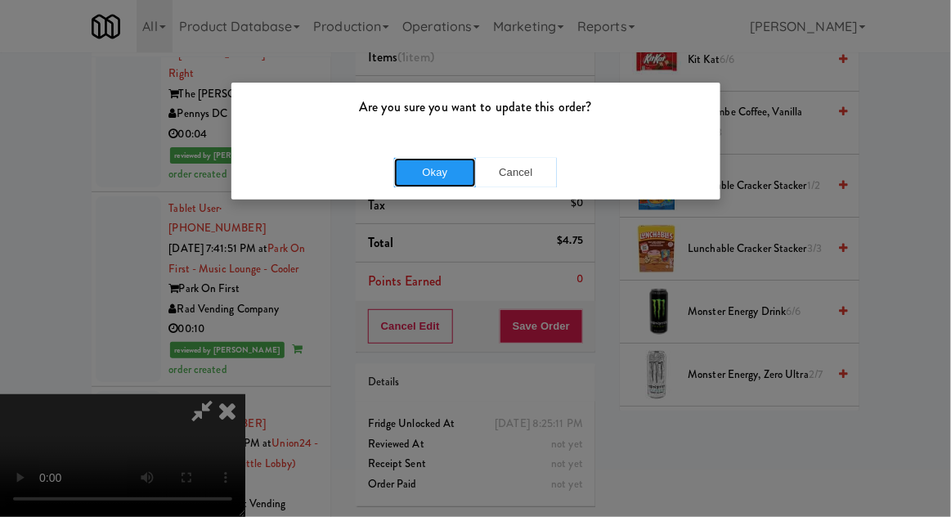
click at [441, 176] on button "Okay" at bounding box center [435, 172] width 82 height 29
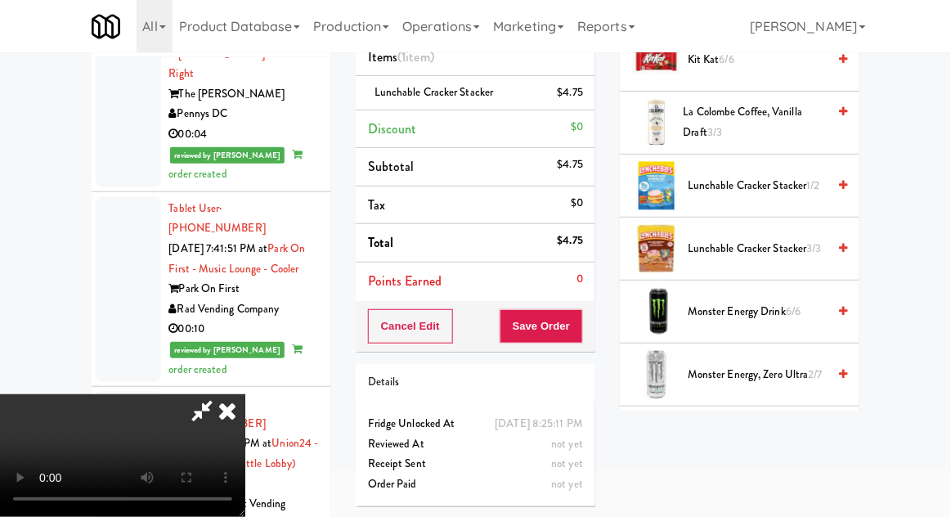
click at [245, 394] on icon at bounding box center [227, 410] width 36 height 33
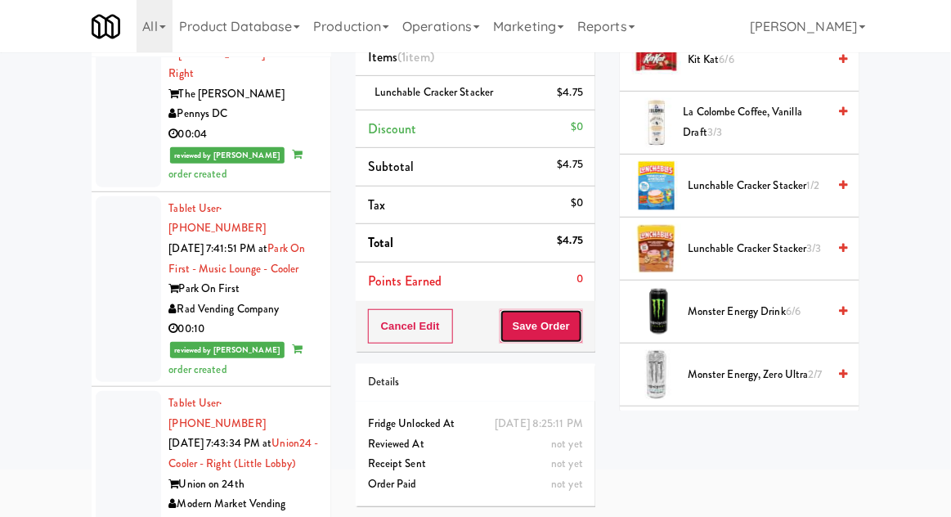
click at [558, 328] on button "Save Order" at bounding box center [541, 326] width 83 height 34
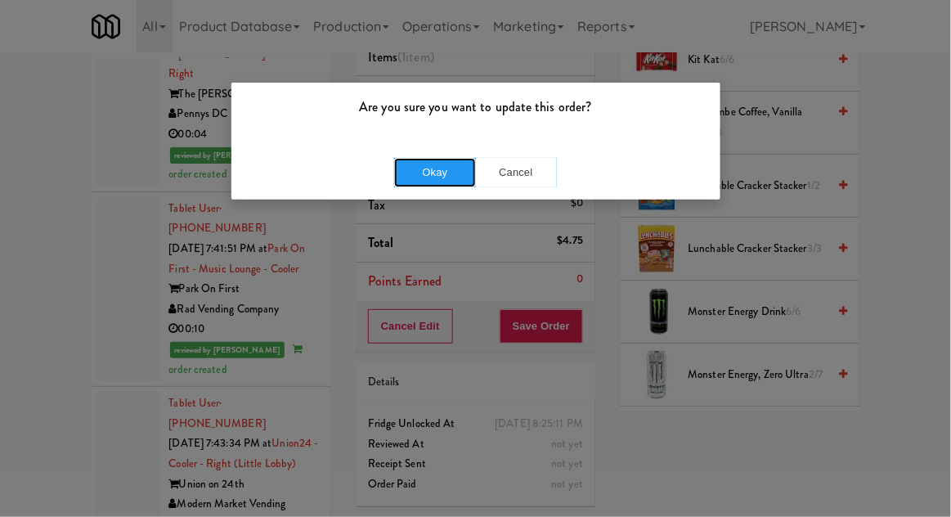
click at [432, 174] on button "Okay" at bounding box center [435, 172] width 82 height 29
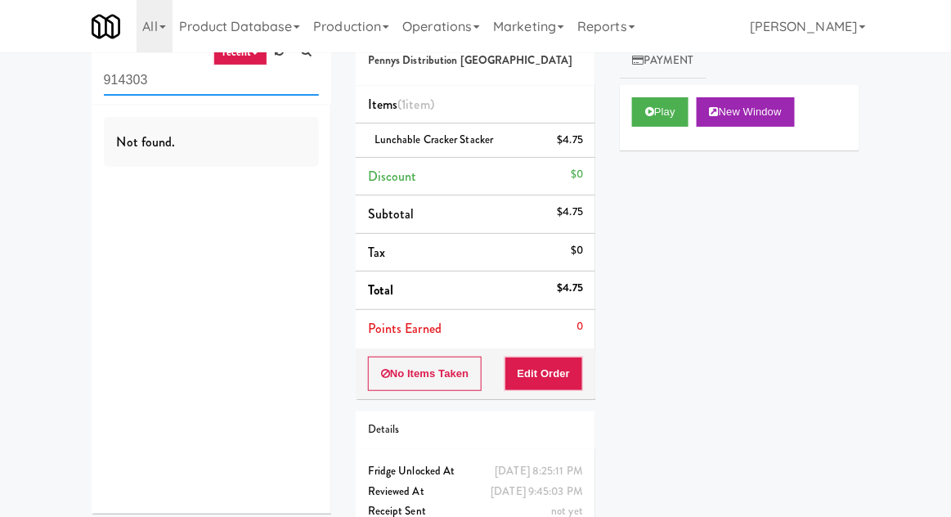
scroll to position [50, 0]
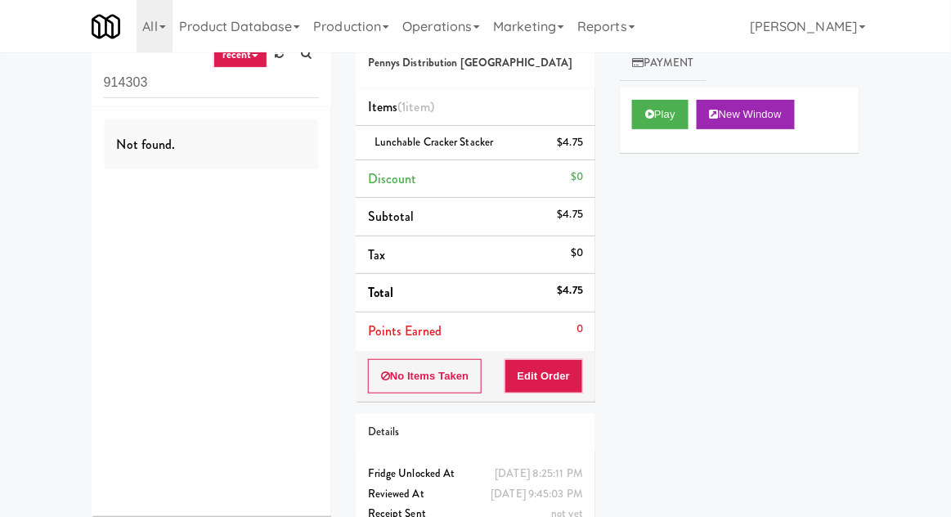
click at [280, 62] on link at bounding box center [279, 54] width 25 height 25
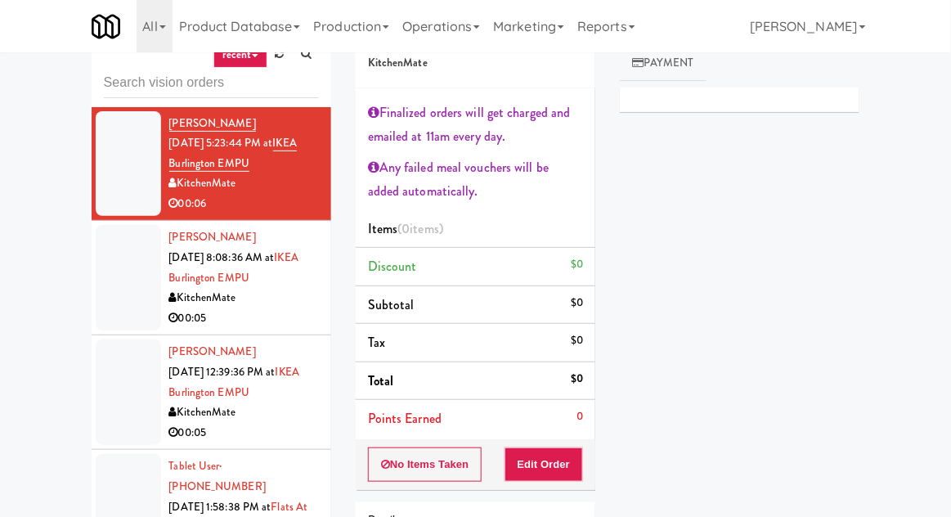
click at [329, 301] on li "Matt Whalen Aug 8, 2025 8:08:36 AM at IKEA Burlington EMPU KitchenMate 00:05" at bounding box center [212, 278] width 240 height 114
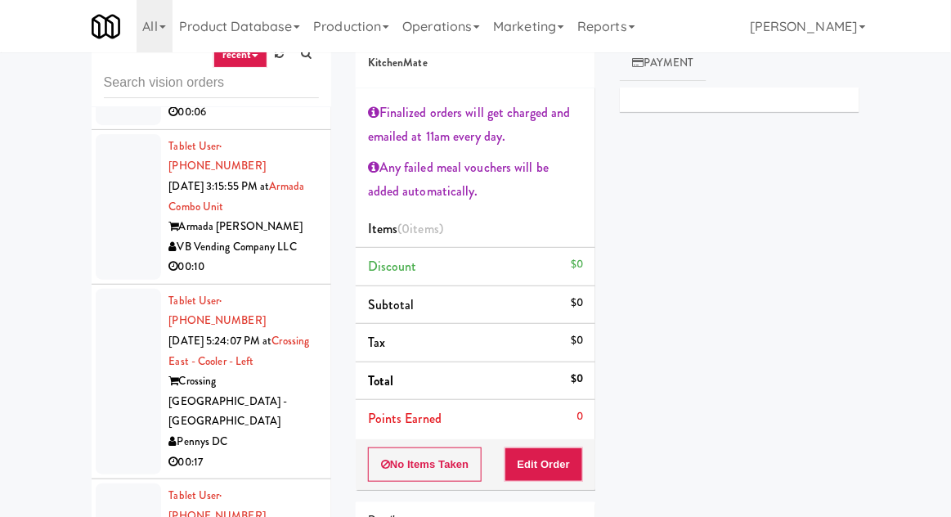
scroll to position [4664, 0]
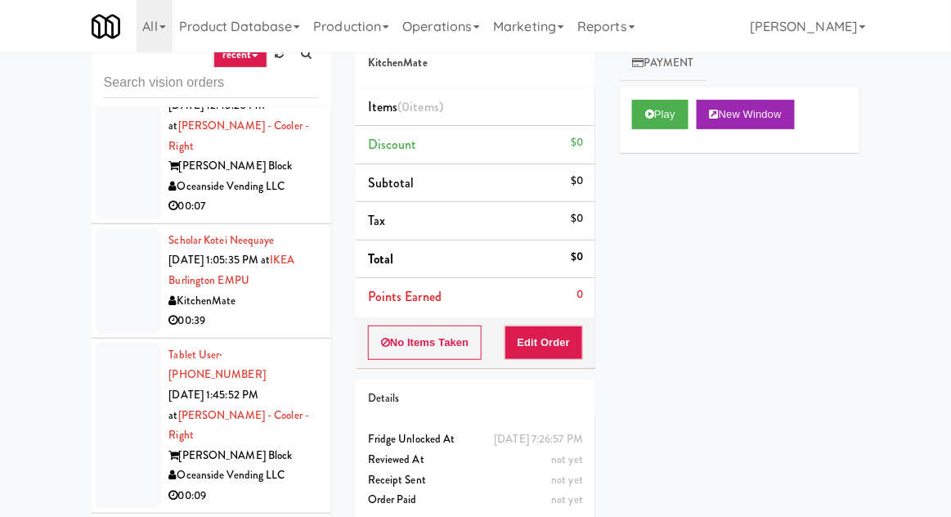
click at [297, 465] on div "Oceanside Vending LLC" at bounding box center [244, 475] width 150 height 20
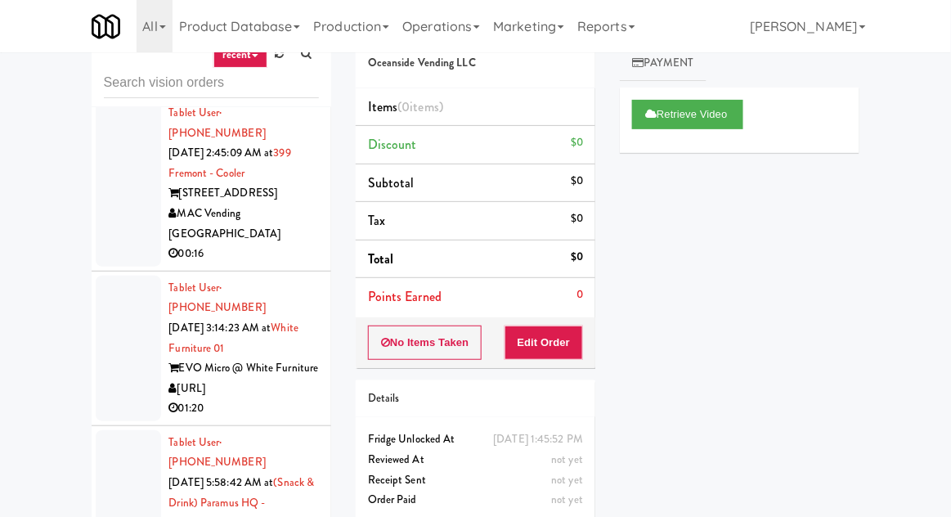
scroll to position [2644, 0]
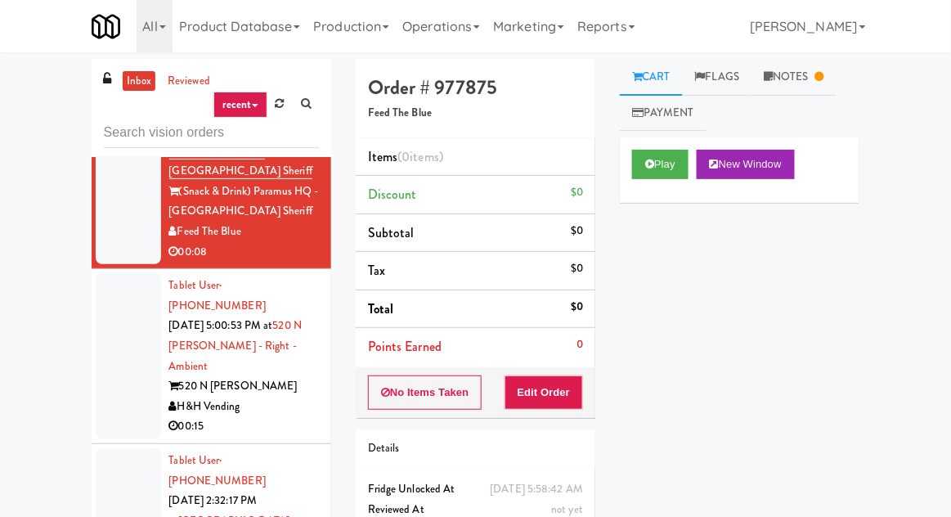
scroll to position [3033, 0]
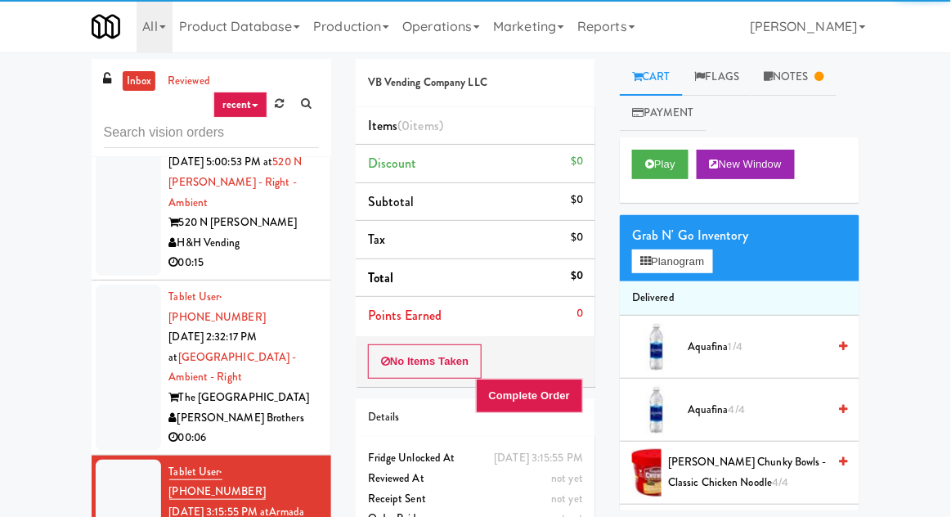
scroll to position [3206, 0]
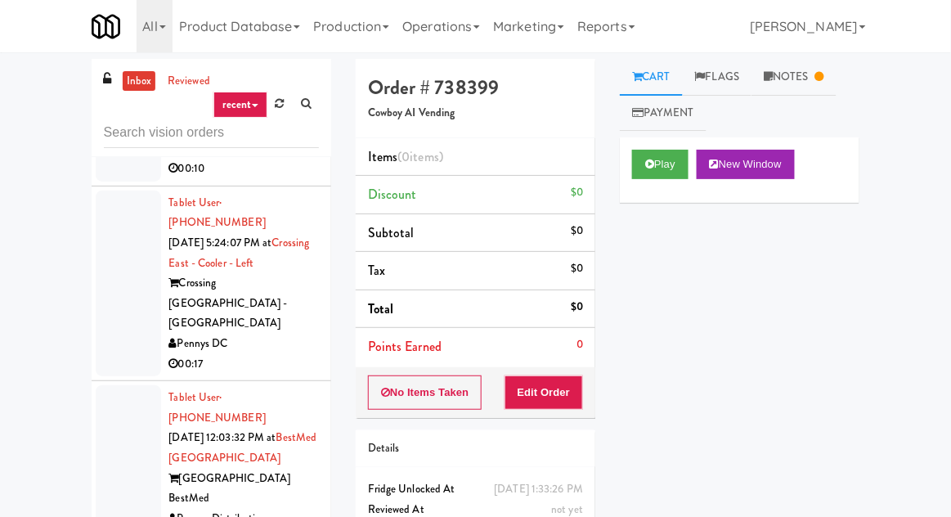
scroll to position [3626, 0]
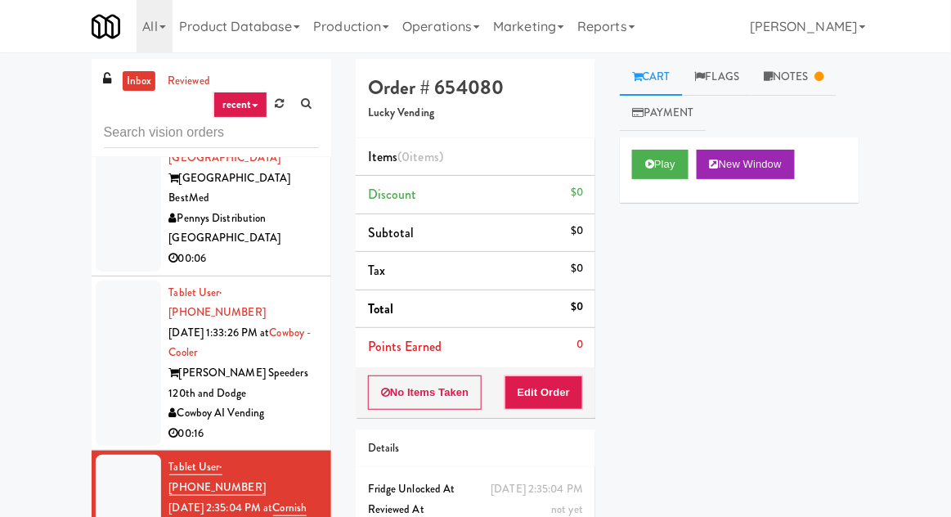
scroll to position [3945, 0]
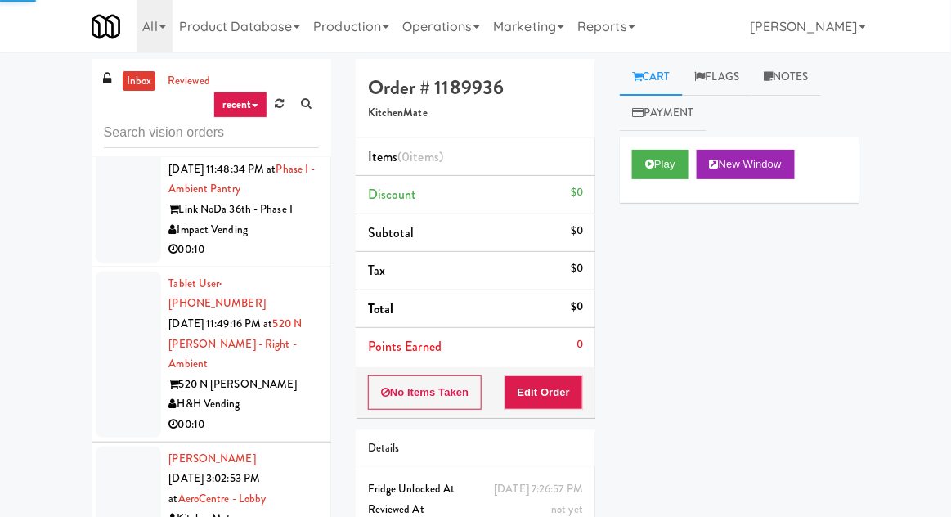
scroll to position [4573, 0]
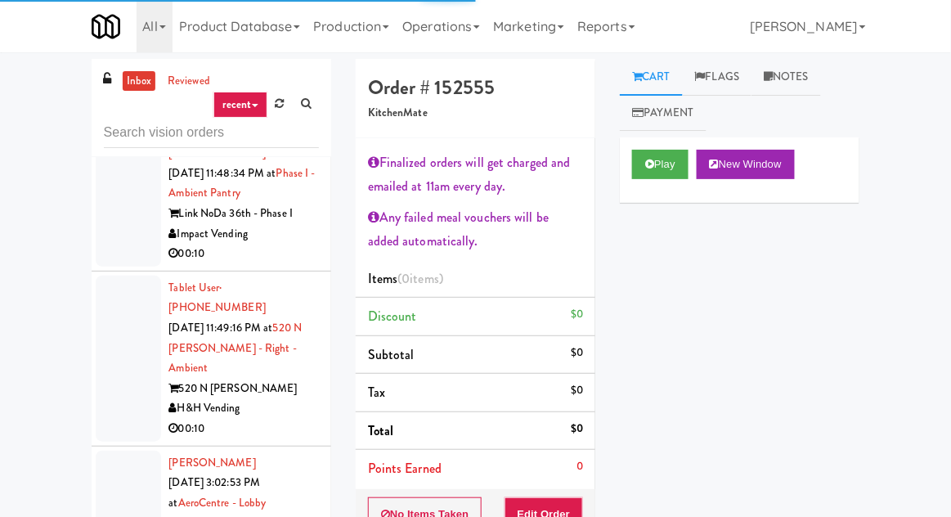
click at [666, 128] on link "Payment" at bounding box center [663, 113] width 87 height 37
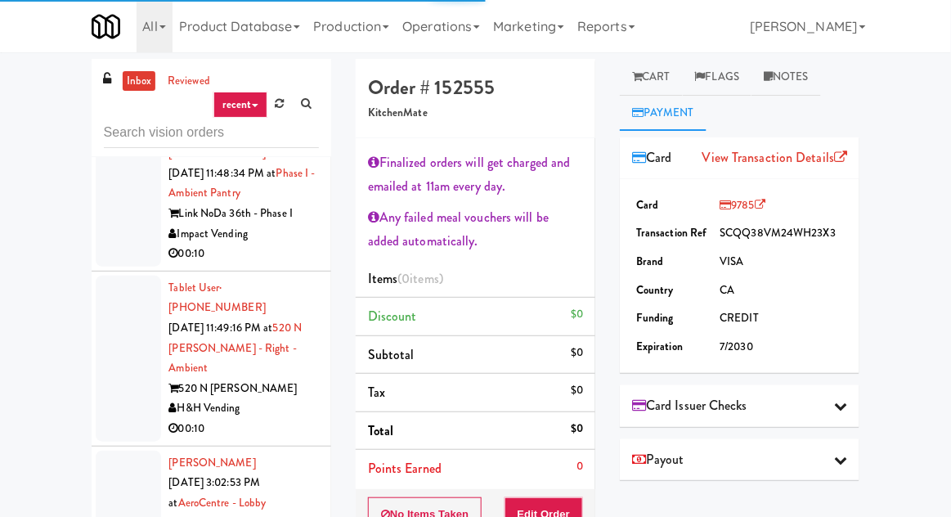
click at [644, 173] on div "Card View Transaction Details" at bounding box center [740, 158] width 240 height 42
click at [659, 68] on link "Cart" at bounding box center [651, 77] width 63 height 37
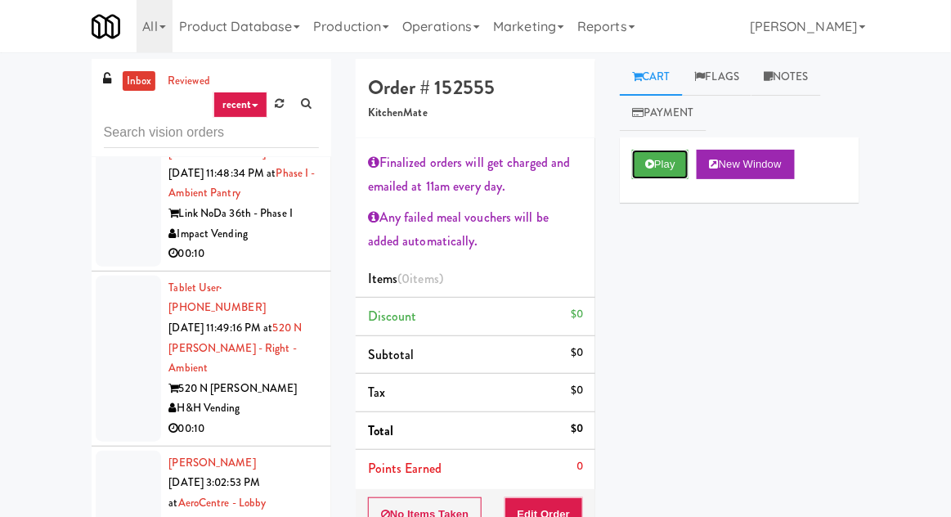
click at [662, 159] on button "Play" at bounding box center [660, 164] width 56 height 29
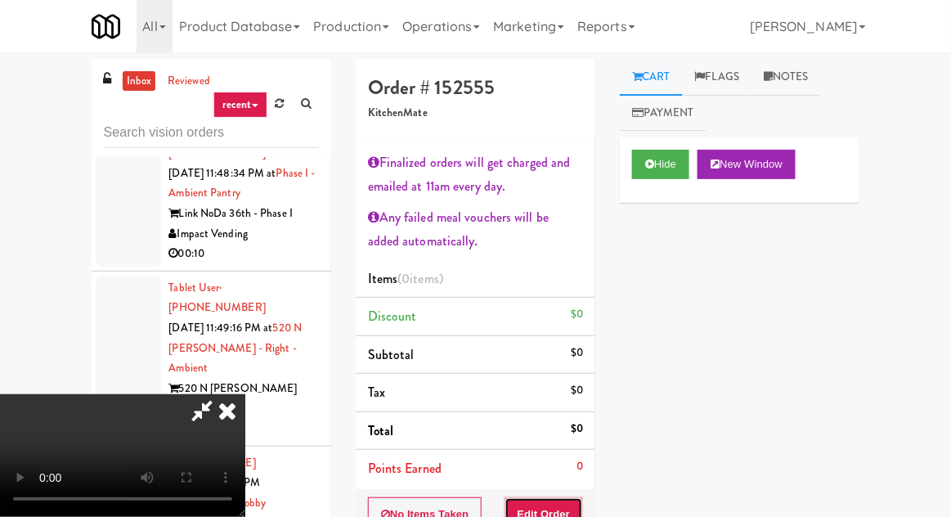
click at [576, 505] on button "Edit Order" at bounding box center [543, 514] width 79 height 34
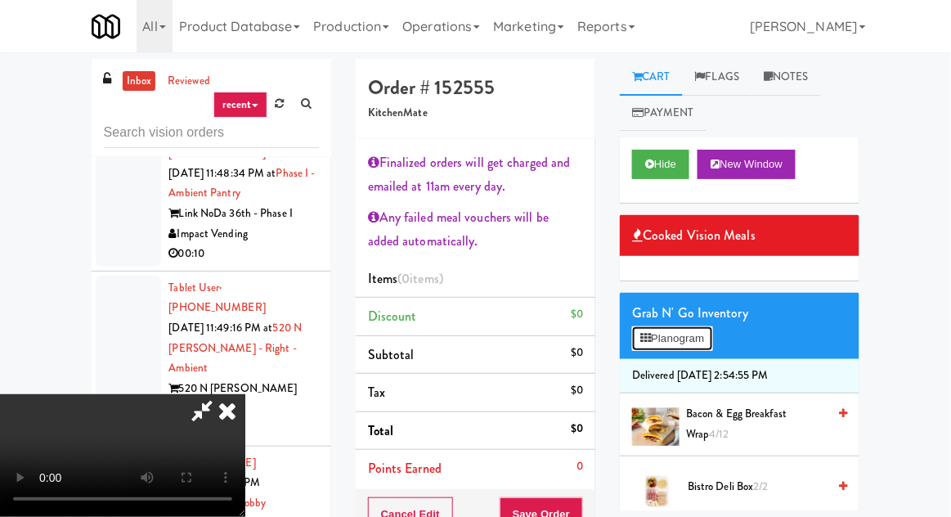
click at [660, 329] on button "Planogram" at bounding box center [672, 338] width 80 height 25
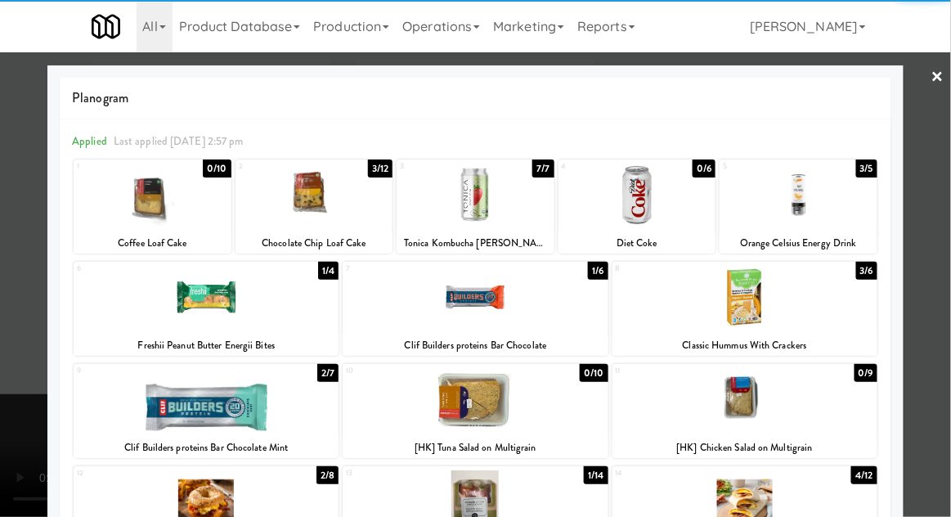
click at [183, 213] on div at bounding box center [153, 195] width 158 height 63
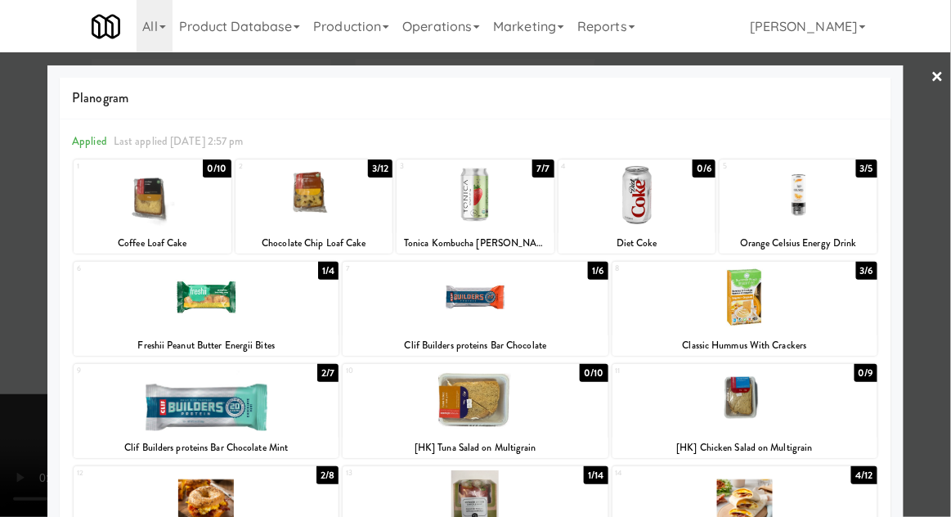
click at [329, 201] on div at bounding box center [314, 195] width 158 height 63
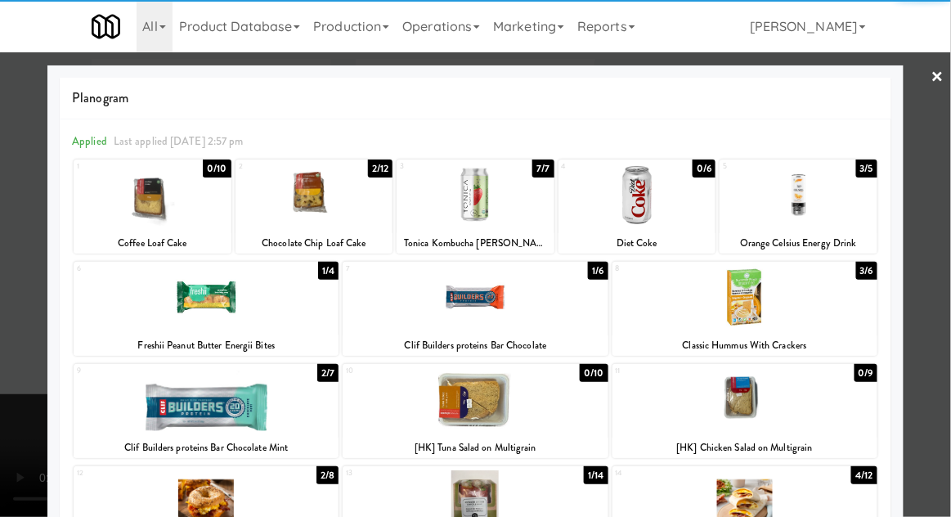
click at [24, 369] on div at bounding box center [475, 258] width 951 height 517
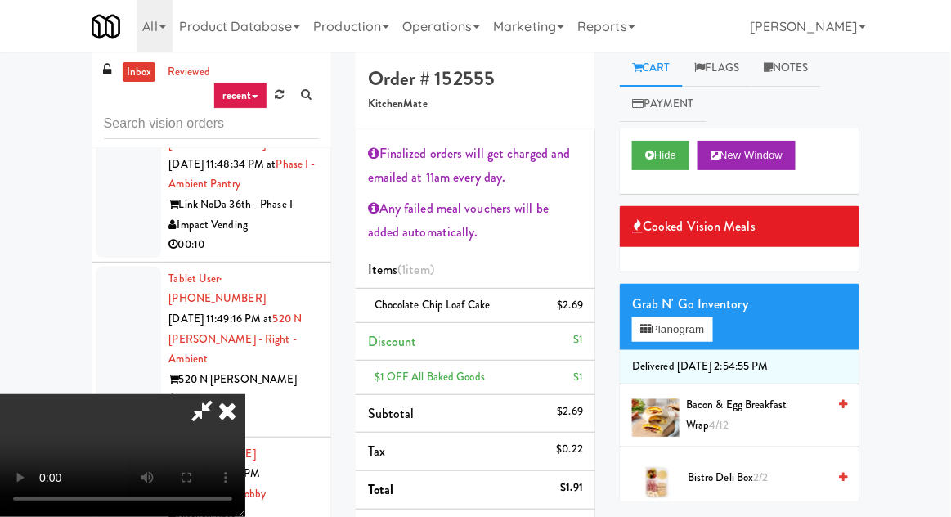
scroll to position [15, 0]
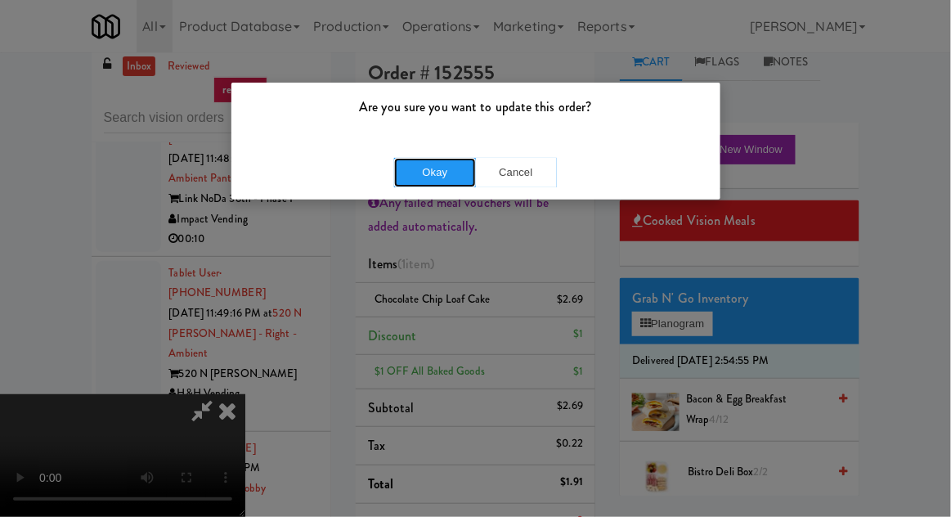
click at [441, 171] on button "Okay" at bounding box center [435, 172] width 82 height 29
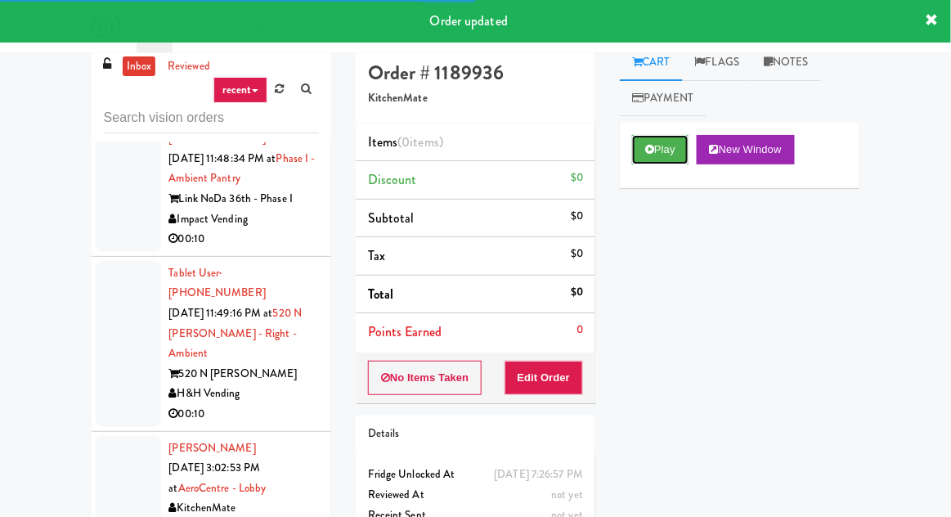
click at [644, 150] on button "Play" at bounding box center [660, 149] width 56 height 29
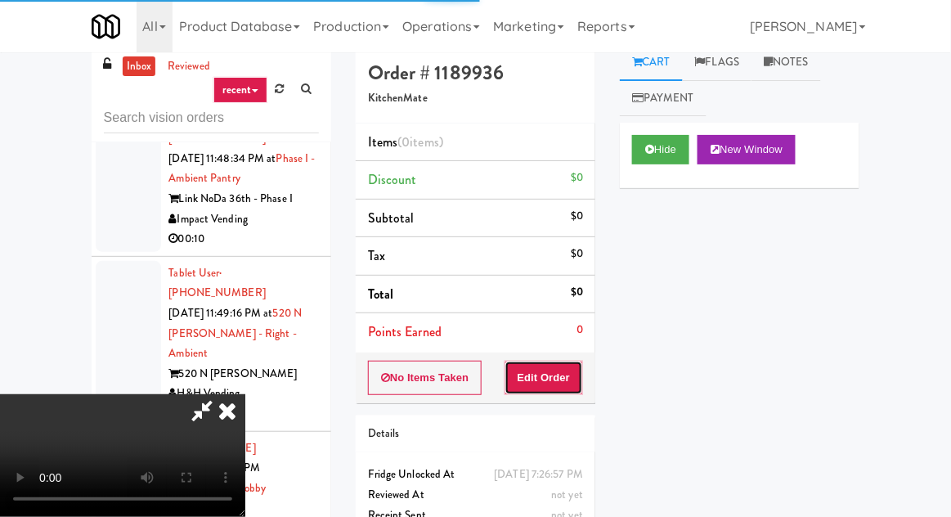
click at [544, 384] on button "Edit Order" at bounding box center [543, 378] width 79 height 34
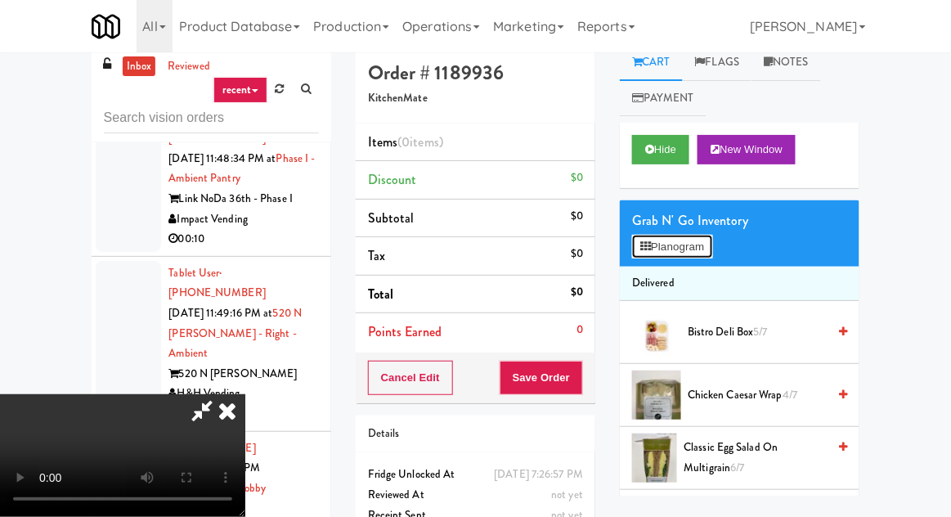
click at [666, 244] on button "Planogram" at bounding box center [672, 247] width 80 height 25
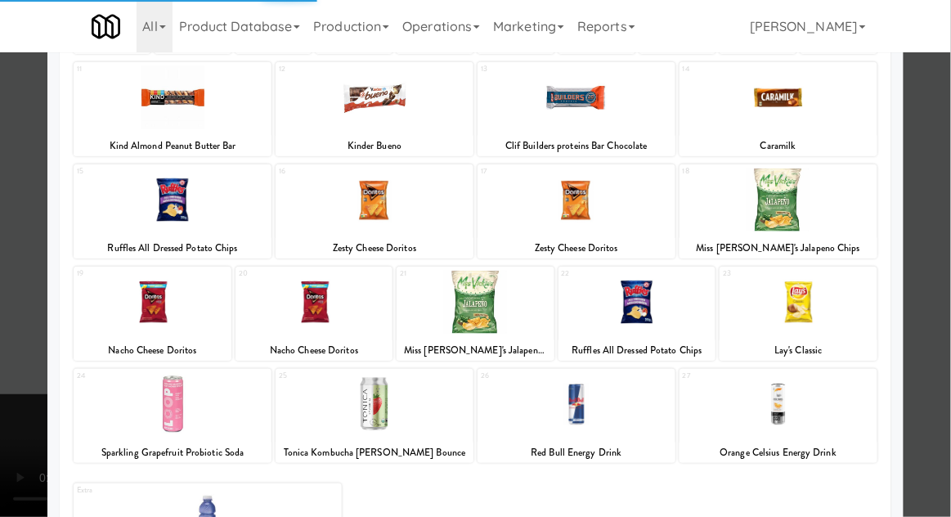
scroll to position [196, 0]
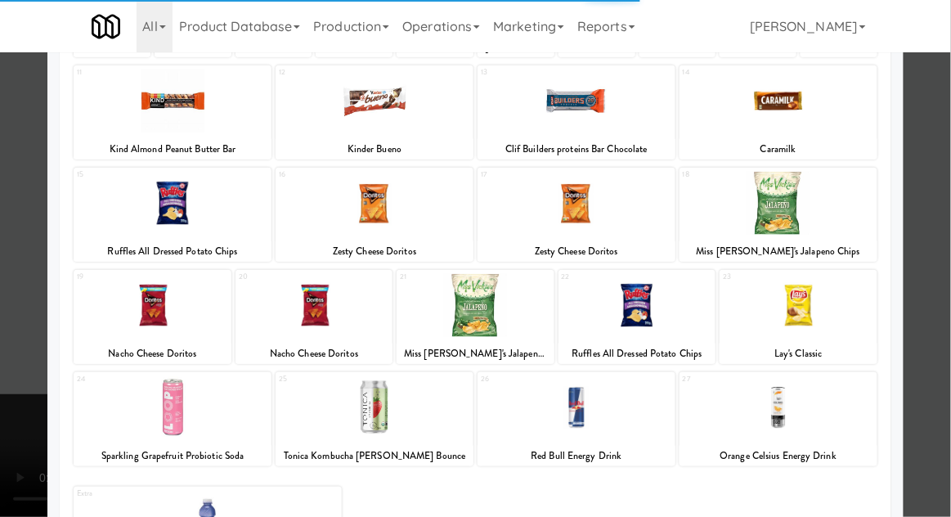
click at [475, 287] on div at bounding box center [476, 305] width 158 height 63
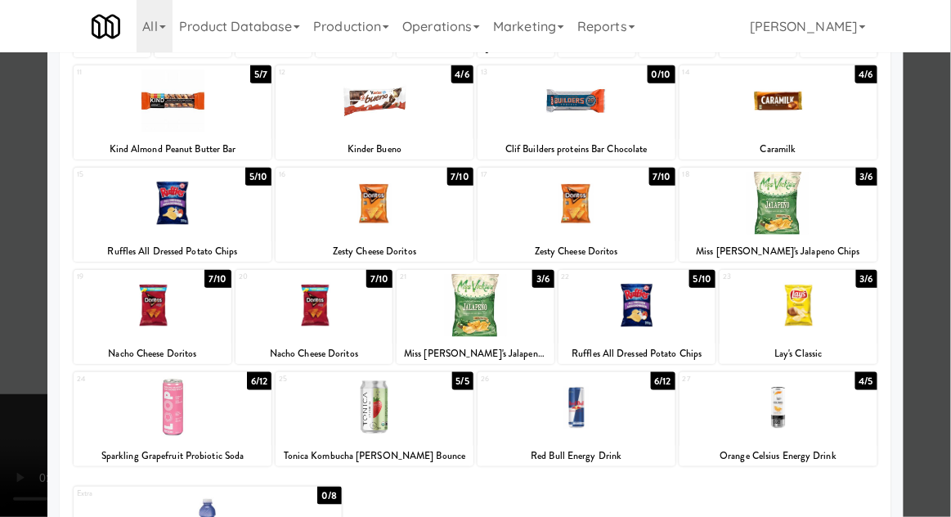
click at [934, 284] on div at bounding box center [475, 258] width 951 height 517
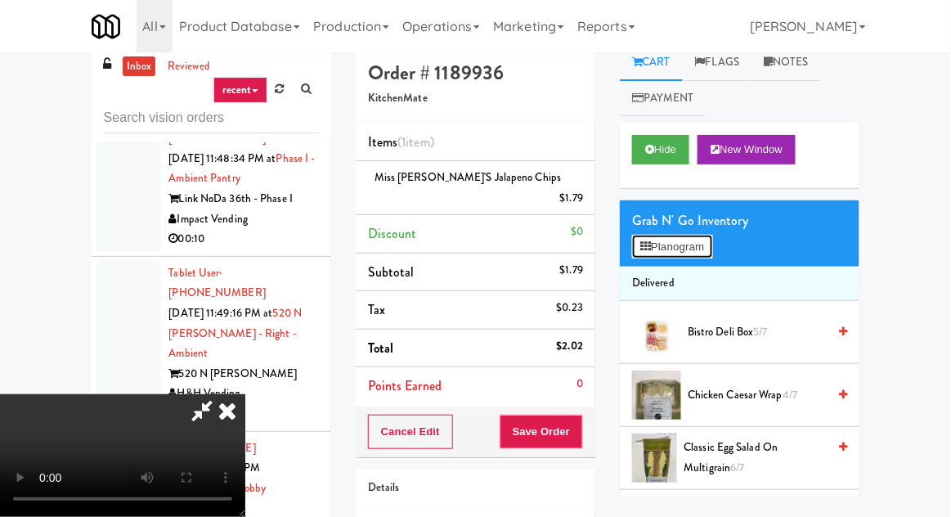
click at [666, 253] on button "Planogram" at bounding box center [672, 247] width 80 height 25
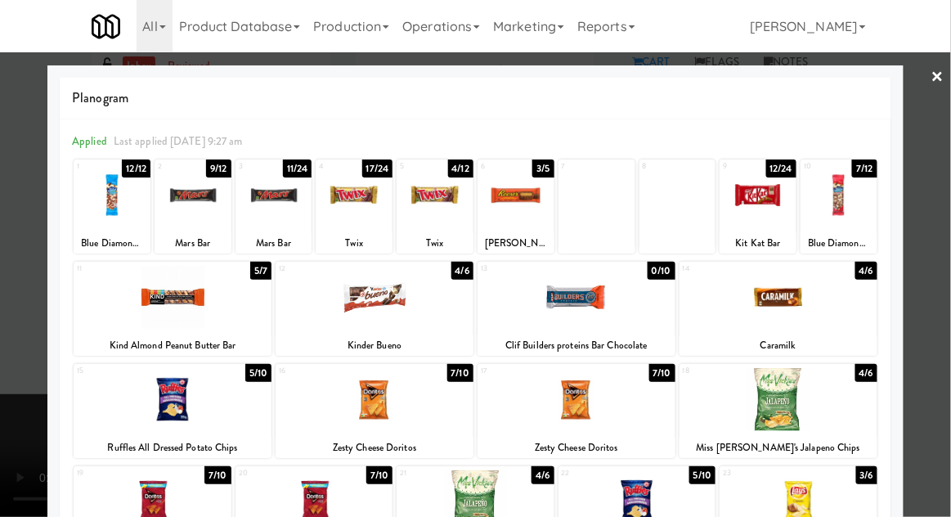
click at [35, 433] on div at bounding box center [475, 258] width 951 height 517
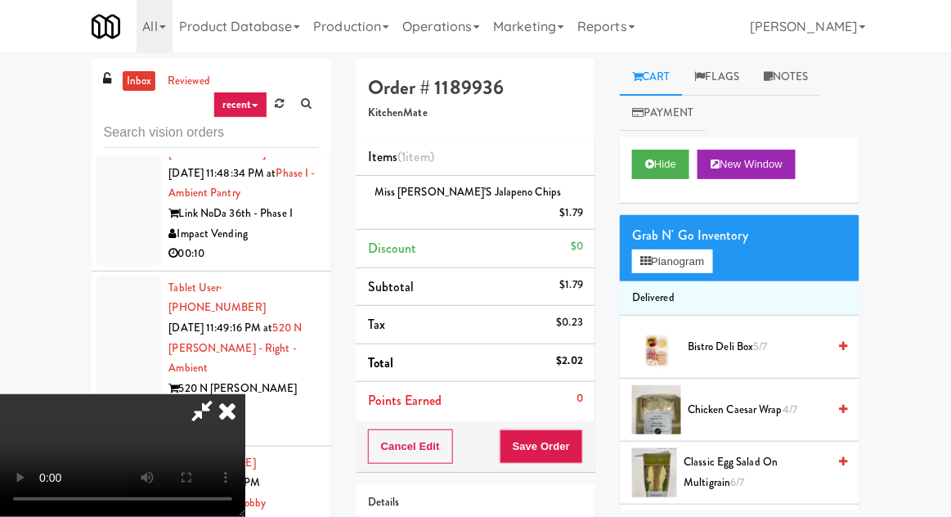
click at [803, 78] on link "Notes" at bounding box center [785, 77] width 69 height 37
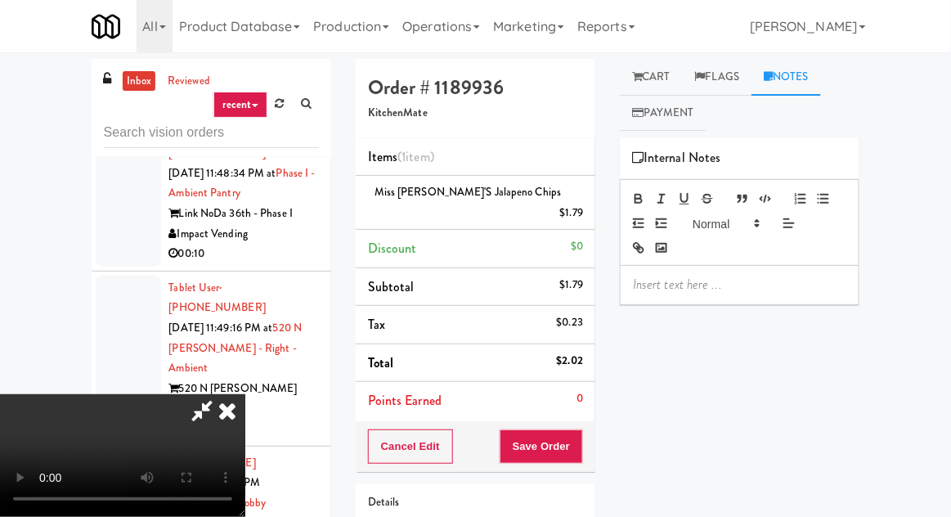
click at [729, 286] on p at bounding box center [739, 285] width 213 height 18
click at [723, 74] on link "Flags" at bounding box center [717, 77] width 69 height 37
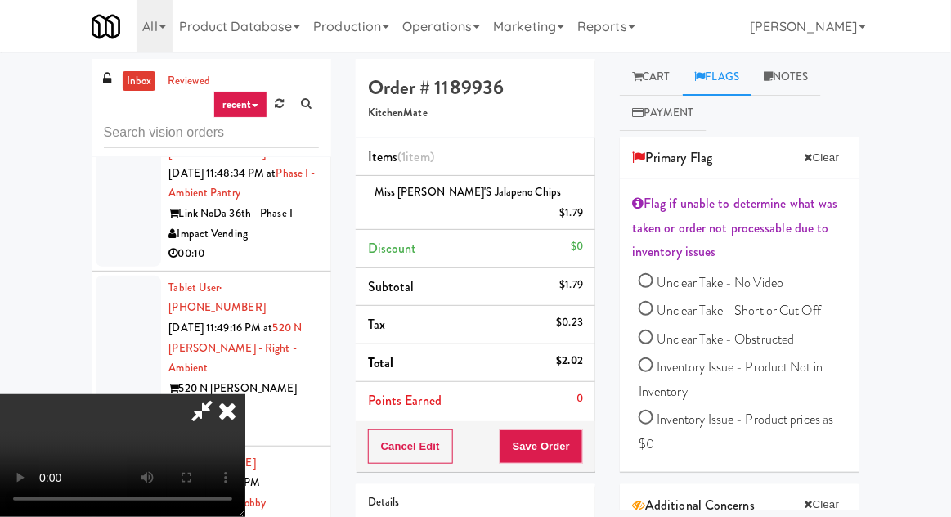
click at [737, 389] on label "Inventory Issue - Product Not in Inventory" at bounding box center [743, 379] width 208 height 48
click at [653, 374] on input "Inventory Issue - Product Not in Inventory" at bounding box center [646, 367] width 15 height 15
radio input "true"
click at [660, 88] on link "Cart" at bounding box center [651, 77] width 63 height 37
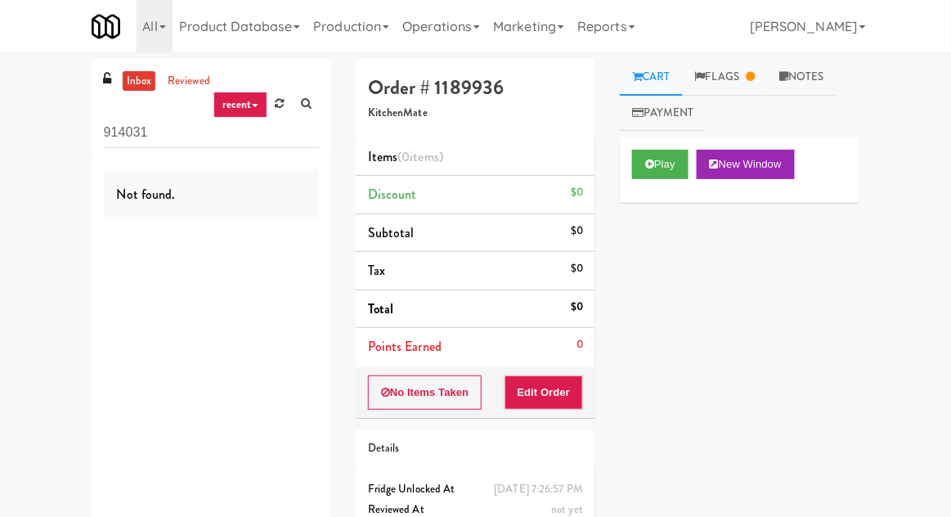
click at [285, 107] on link at bounding box center [279, 104] width 25 height 25
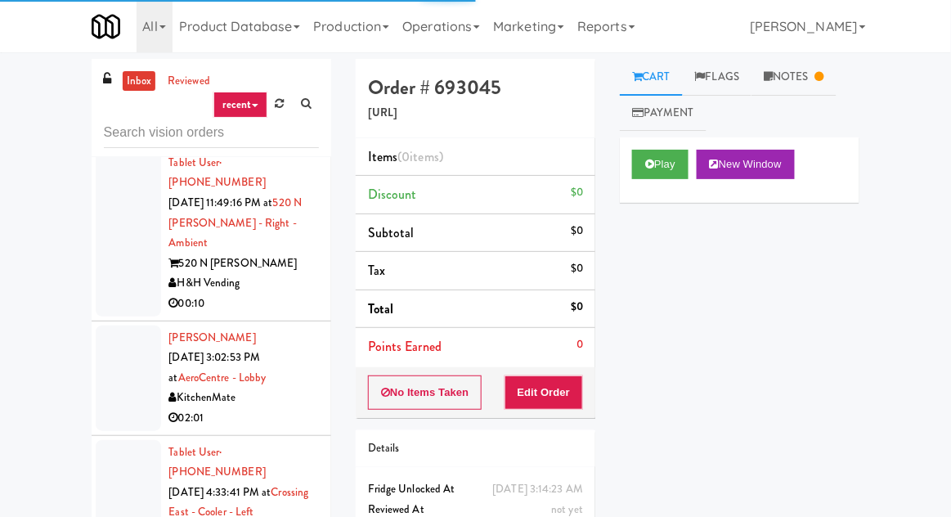
scroll to position [4690, 0]
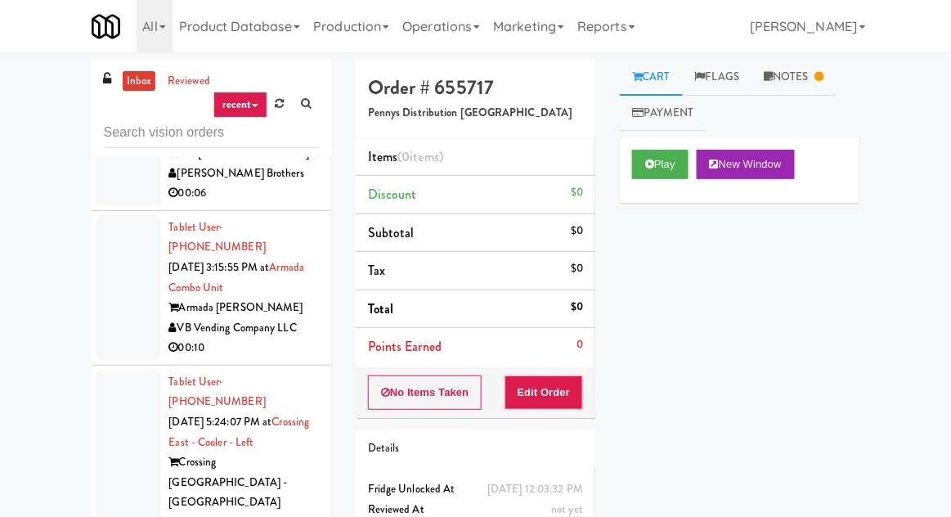
scroll to position [3451, 0]
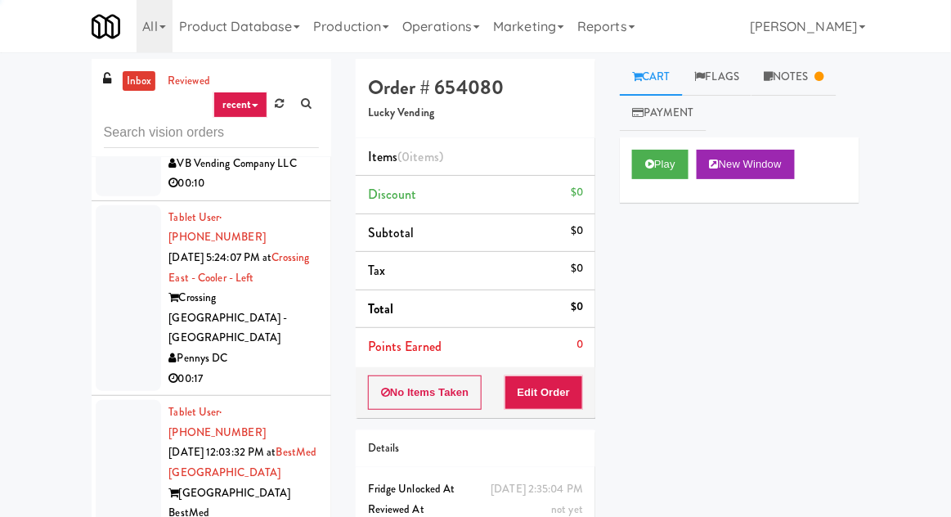
scroll to position [3611, 0]
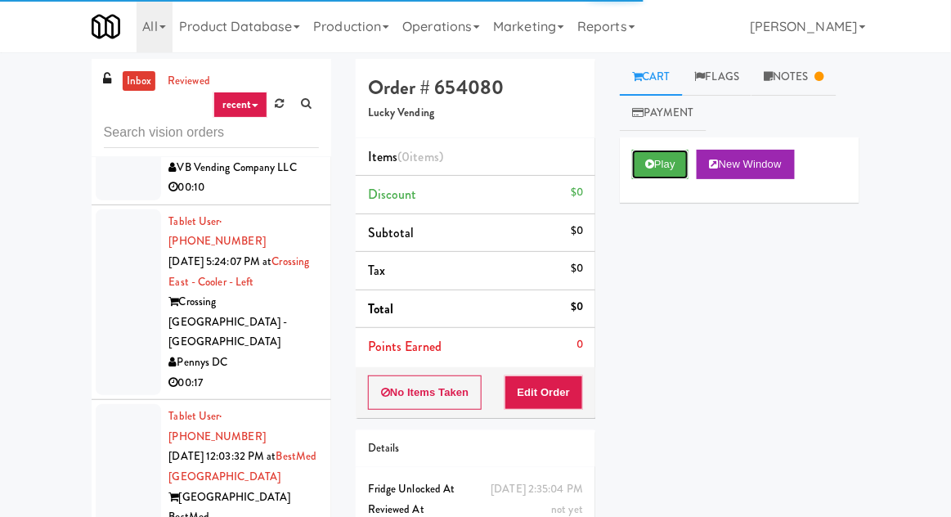
click at [640, 173] on button "Play" at bounding box center [660, 164] width 56 height 29
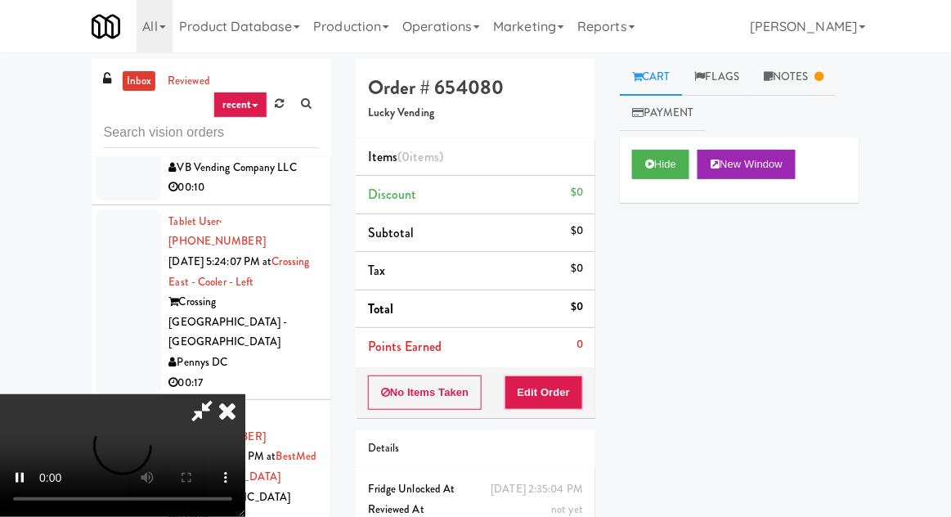
click at [828, 63] on link "Notes" at bounding box center [793, 77] width 85 height 37
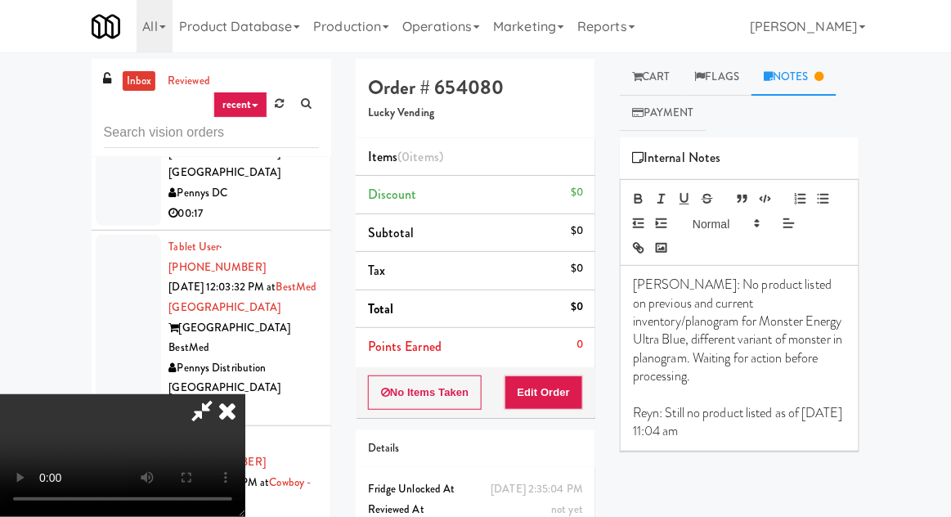
scroll to position [3781, 0]
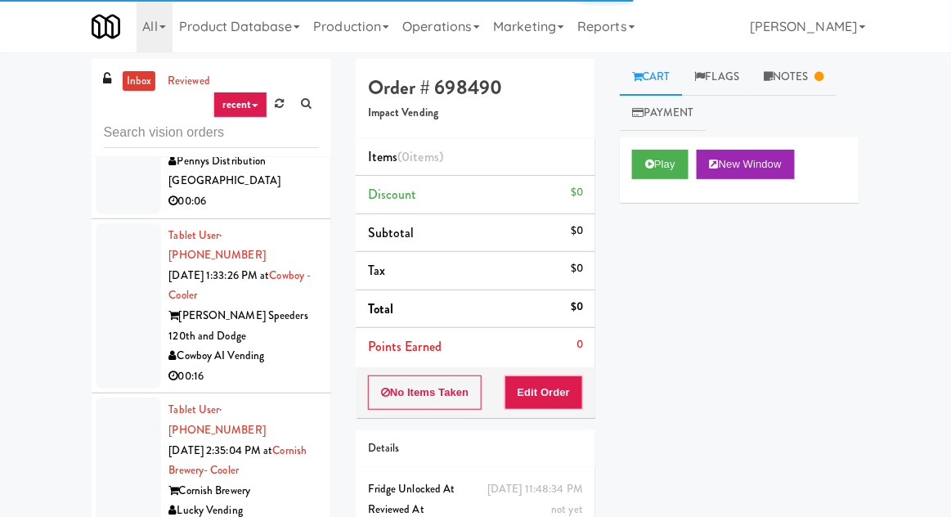
scroll to position [3988, 0]
click at [810, 86] on link "Notes" at bounding box center [793, 77] width 85 height 37
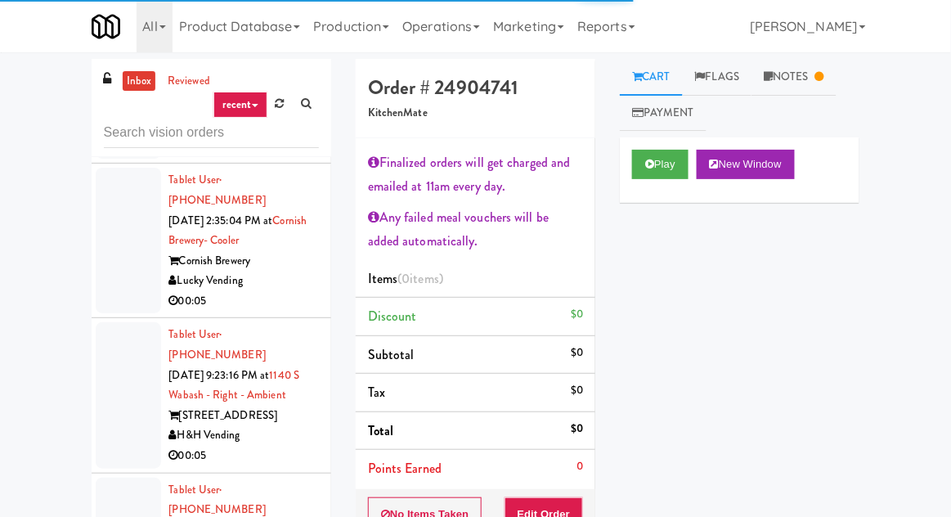
scroll to position [4216, 0]
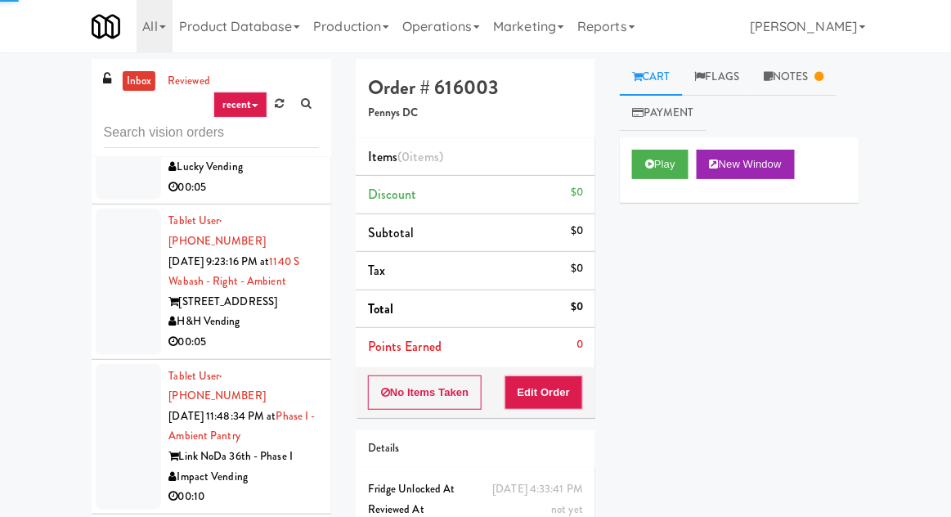
scroll to position [4333, 0]
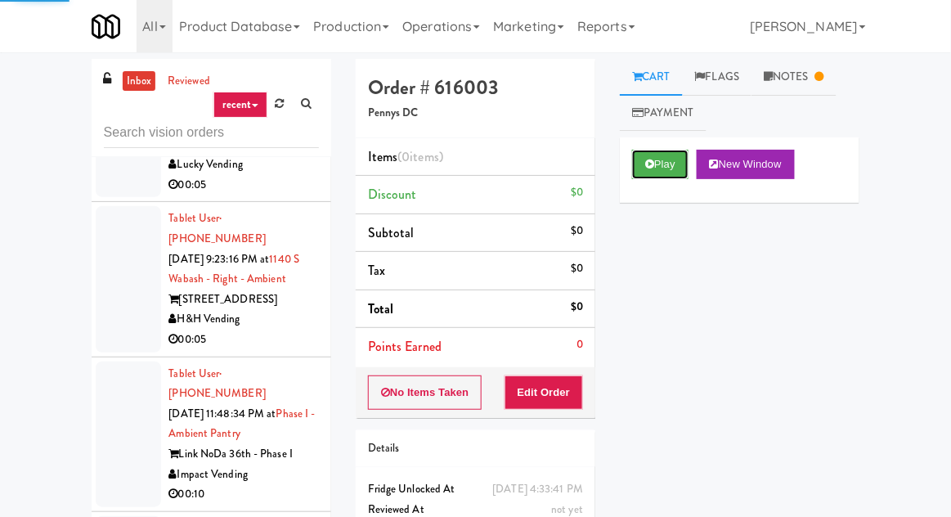
click at [653, 157] on button "Play" at bounding box center [660, 164] width 56 height 29
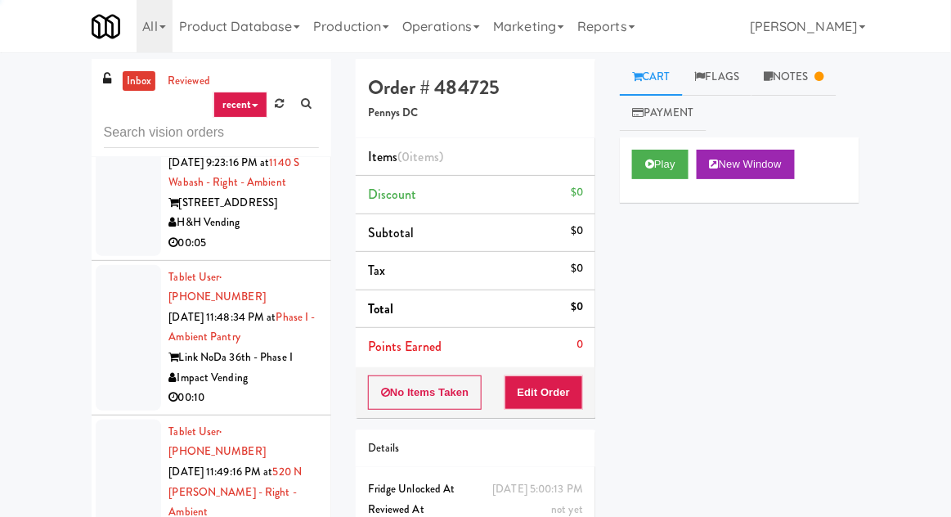
scroll to position [4455, 0]
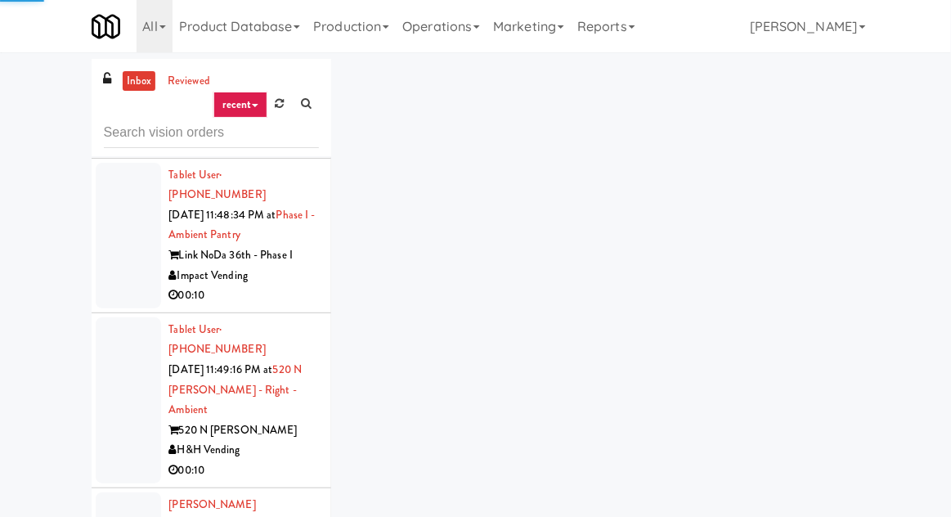
scroll to position [4572, 0]
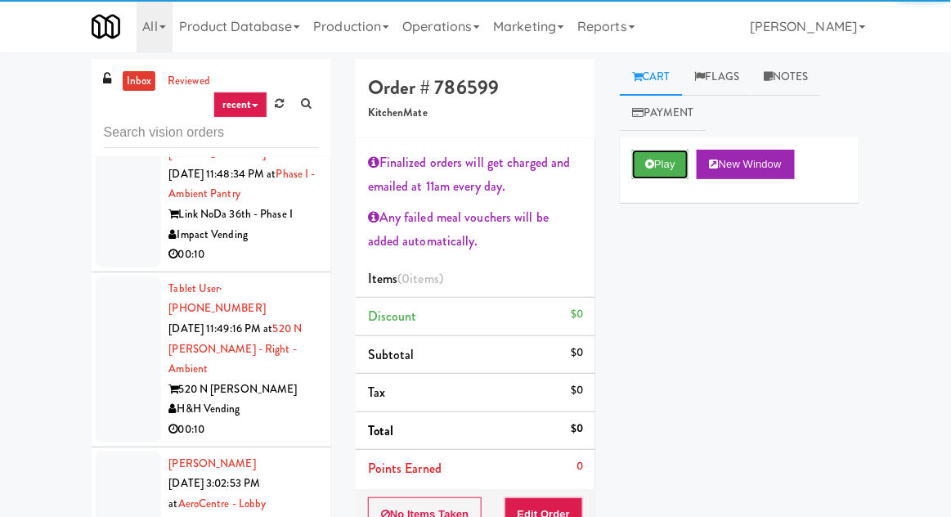
click at [671, 156] on button "Play" at bounding box center [660, 164] width 56 height 29
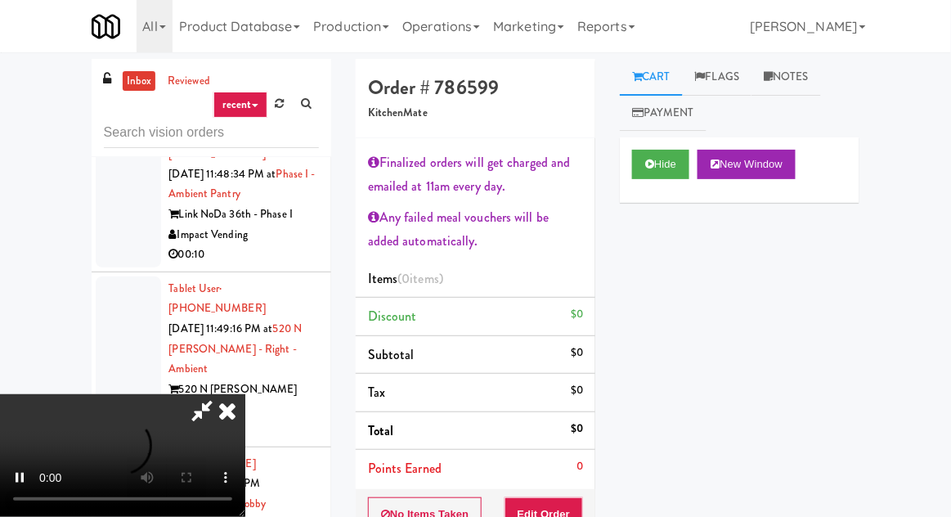
click at [782, 77] on link "Notes" at bounding box center [785, 77] width 69 height 37
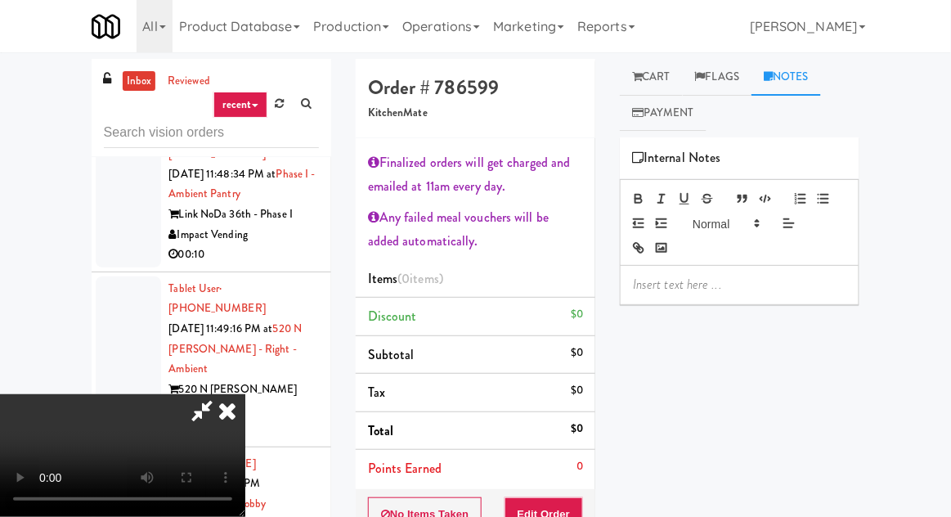
click at [657, 83] on link "Cart" at bounding box center [651, 77] width 63 height 37
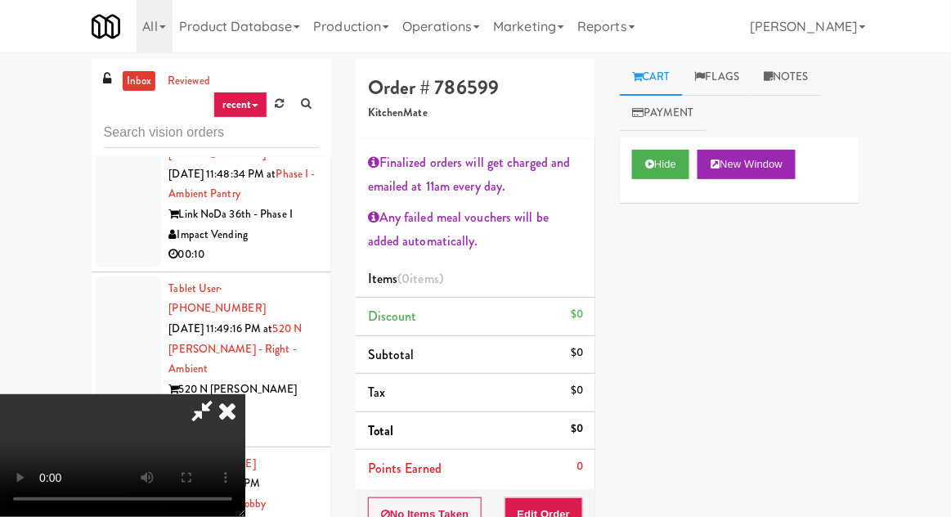
scroll to position [0, 0]
click at [598, 489] on div "Order # 786599 KitchenMate Finalized orders will get charged and emailed at 11a…" at bounding box center [475, 383] width 264 height 648
click at [581, 505] on button "Edit Order" at bounding box center [543, 514] width 79 height 34
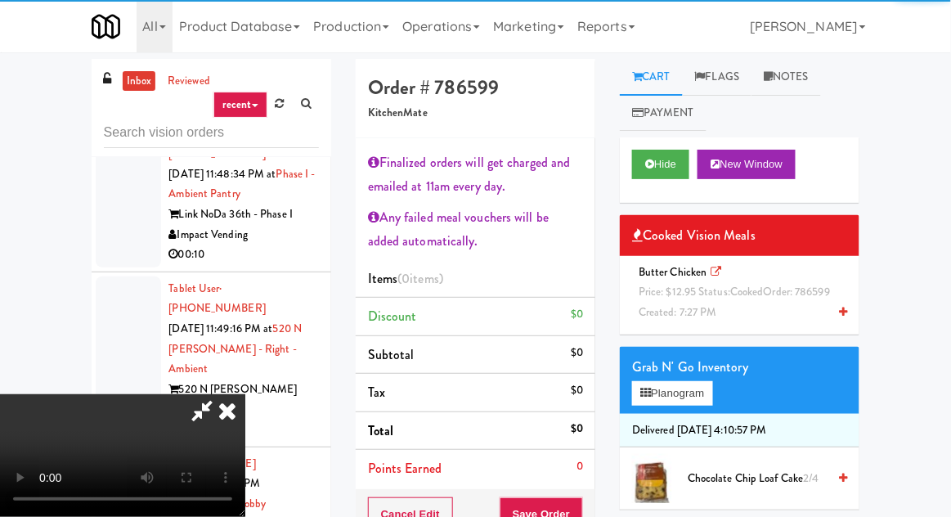
click at [686, 298] on span "Price: $12.95 Status: cooked Order: 786599" at bounding box center [734, 292] width 191 height 16
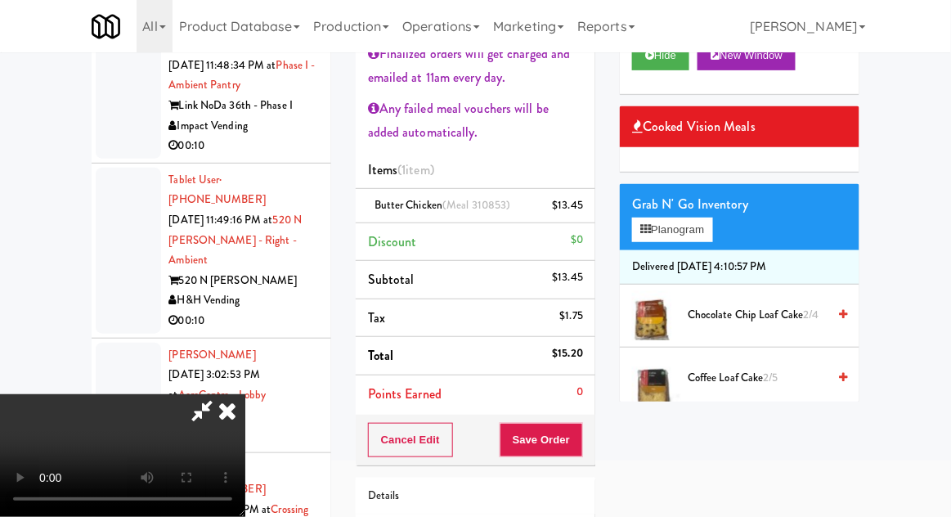
scroll to position [111, 0]
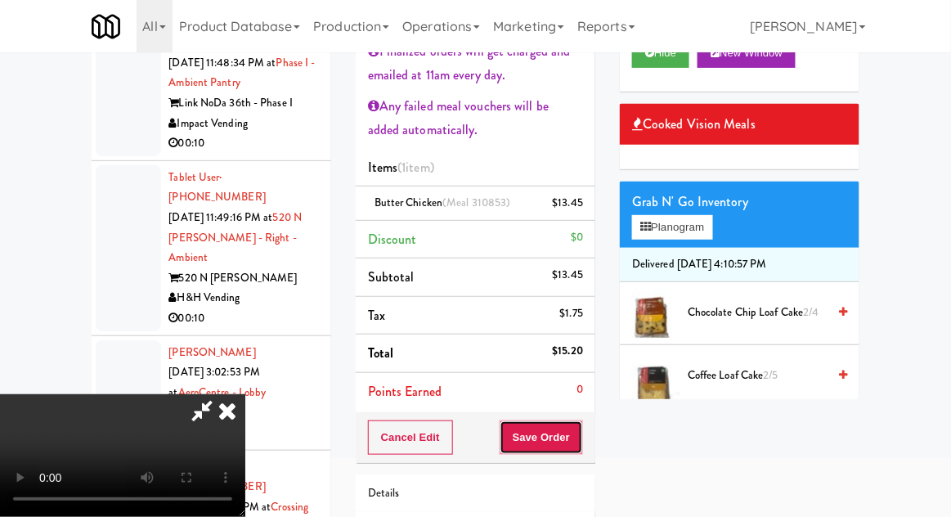
click at [582, 437] on button "Save Order" at bounding box center [541, 437] width 83 height 34
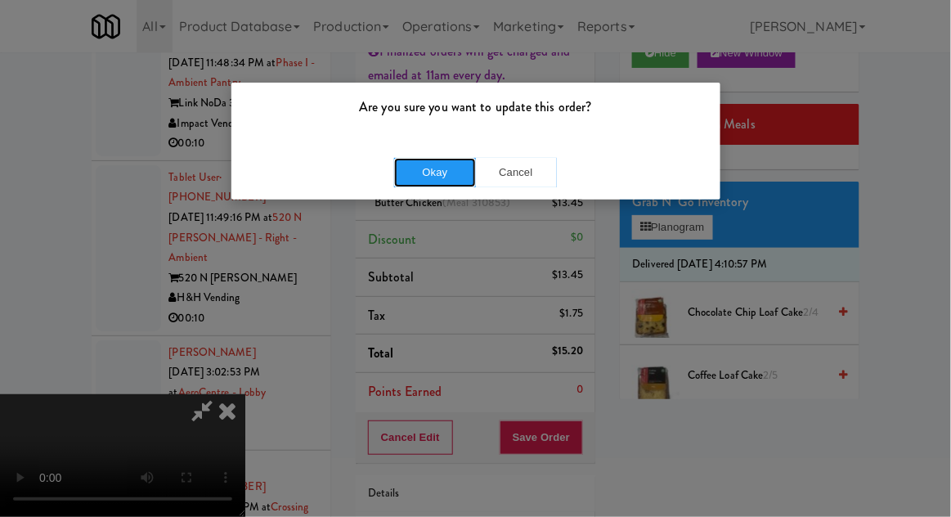
click at [419, 177] on button "Okay" at bounding box center [435, 172] width 82 height 29
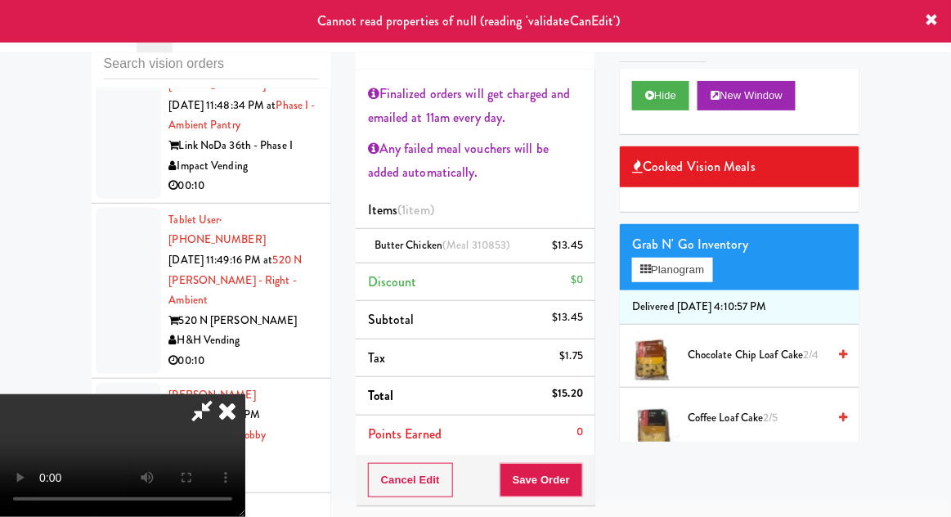
scroll to position [0, 0]
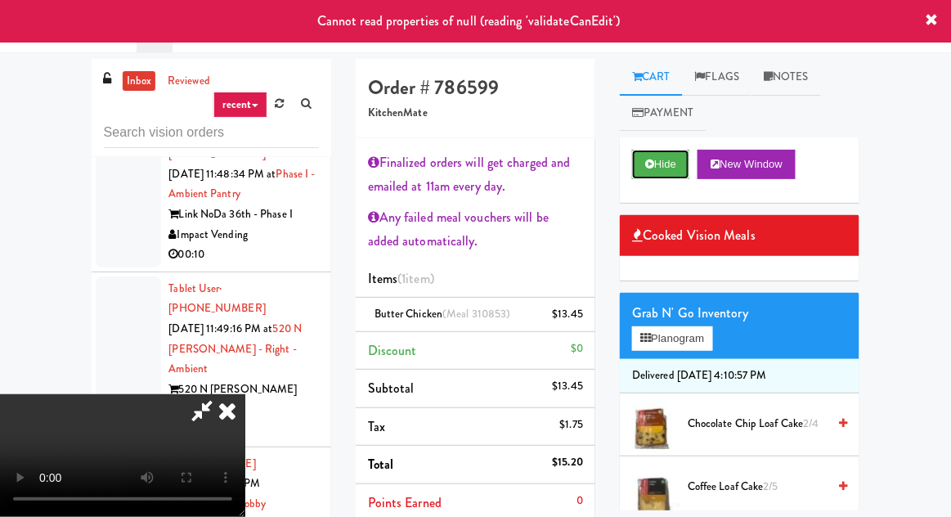
click at [650, 169] on icon at bounding box center [649, 164] width 9 height 11
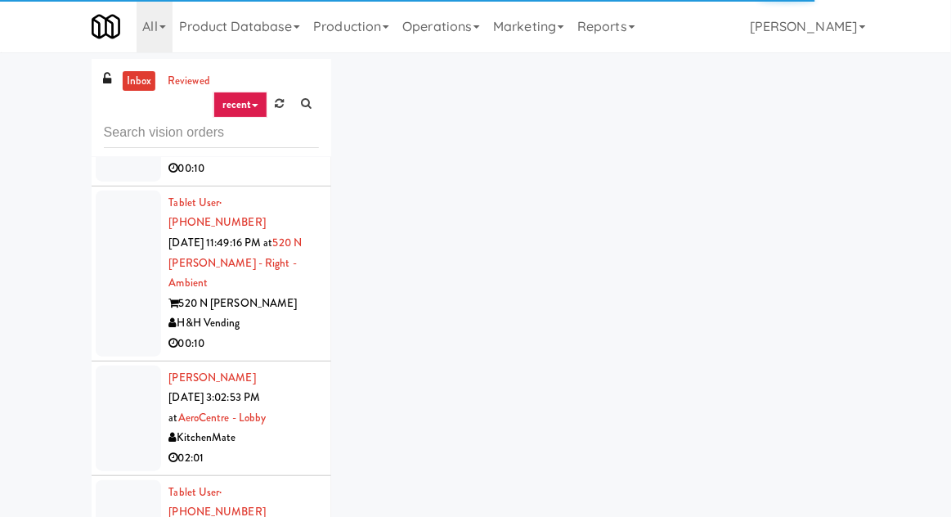
scroll to position [4768, 0]
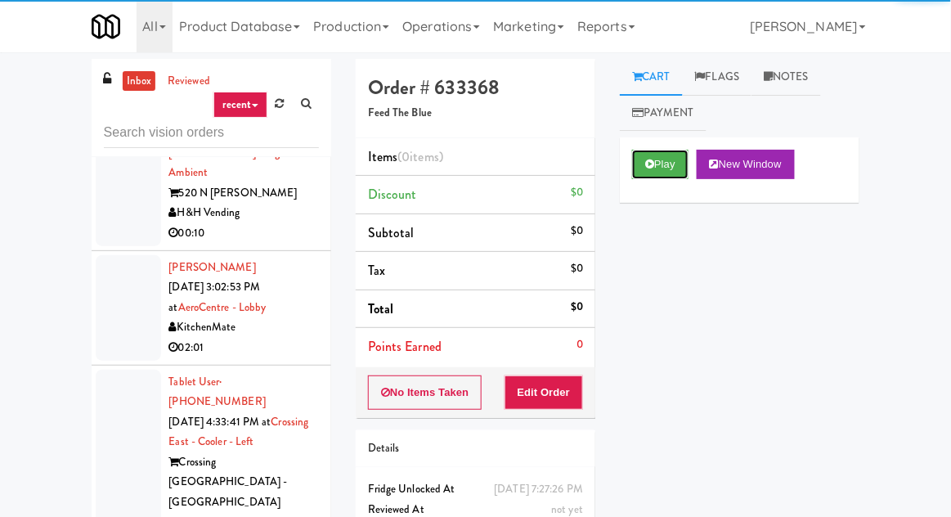
click at [663, 167] on button "Play" at bounding box center [660, 164] width 56 height 29
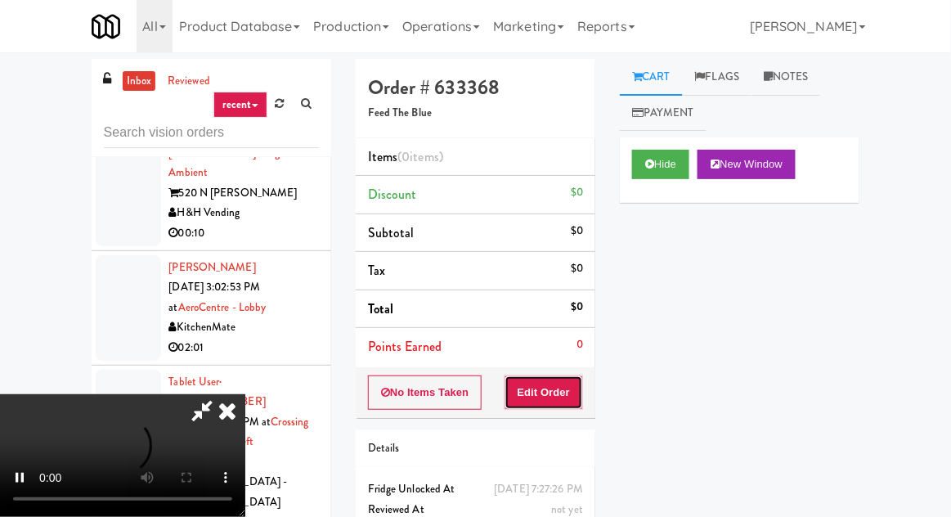
click at [559, 385] on button "Edit Order" at bounding box center [543, 392] width 79 height 34
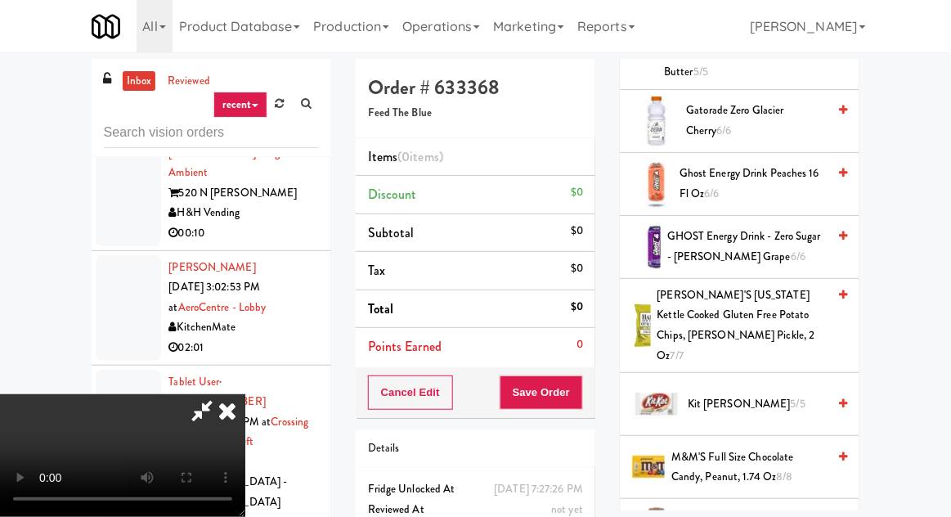
scroll to position [867, 0]
click at [755, 394] on span "Kit Kat White 5/5" at bounding box center [757, 404] width 139 height 20
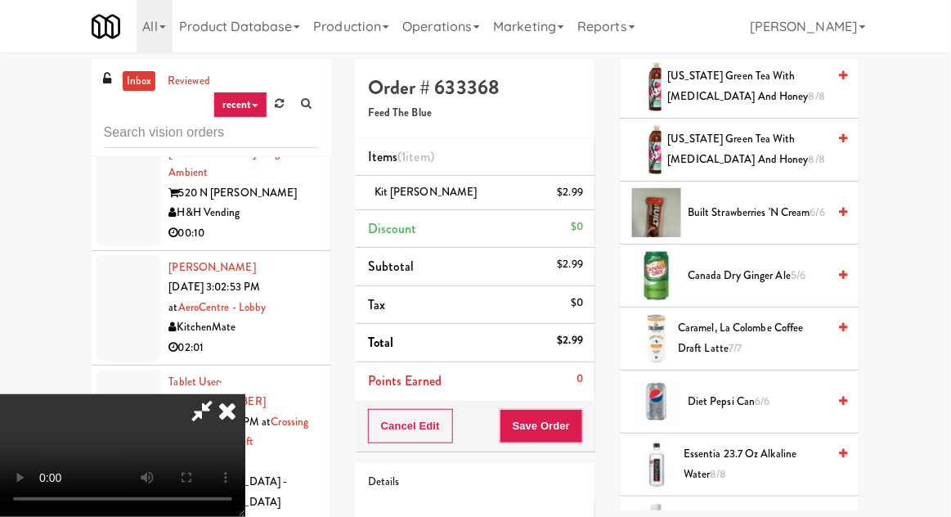
scroll to position [0, 0]
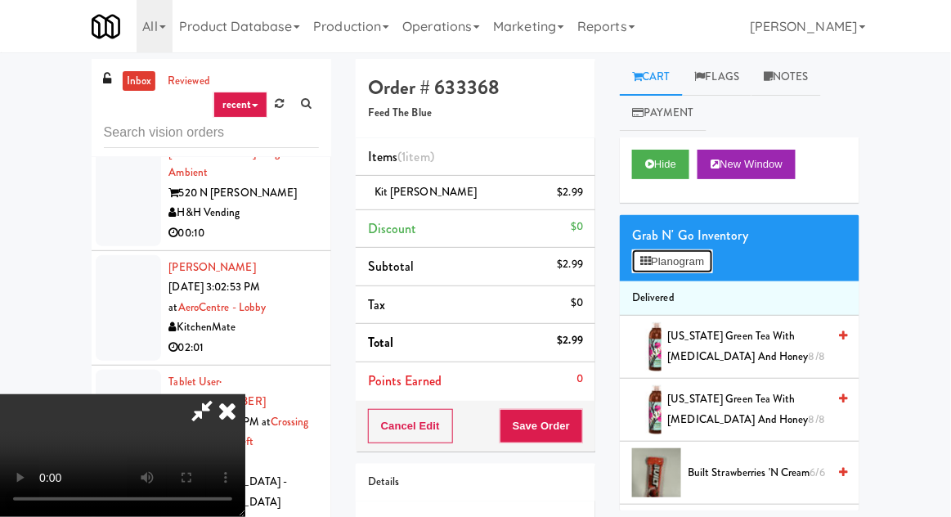
click at [692, 263] on button "Planogram" at bounding box center [672, 261] width 80 height 25
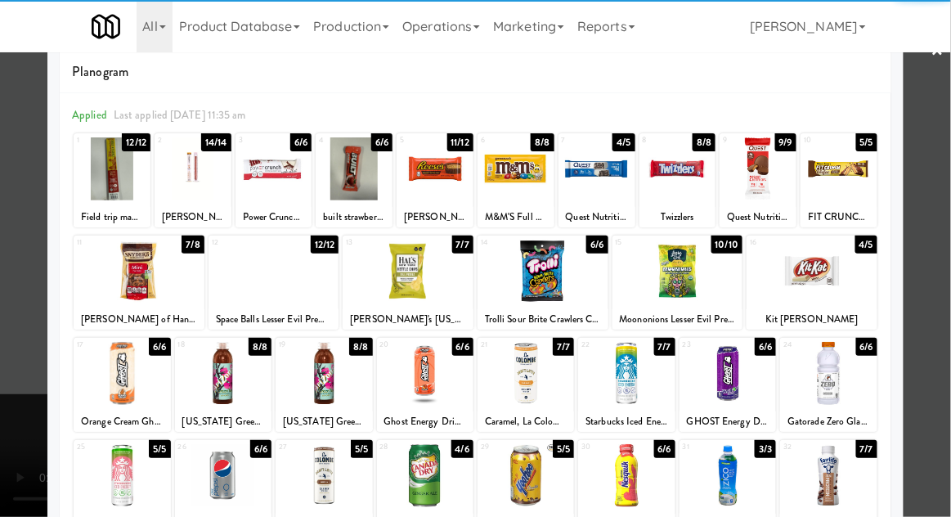
scroll to position [25, 0]
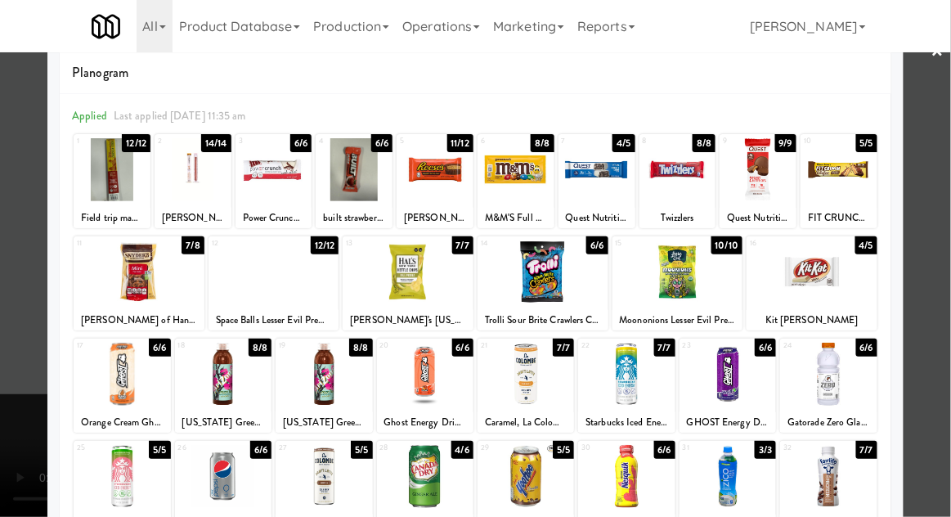
click at [429, 487] on div at bounding box center [425, 476] width 96 height 63
click at [937, 307] on div at bounding box center [475, 258] width 951 height 517
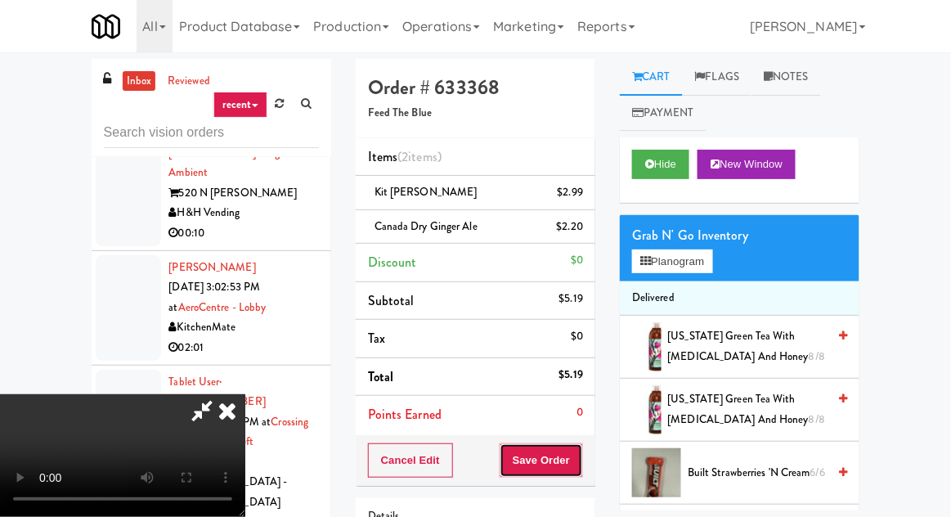
click at [581, 456] on button "Save Order" at bounding box center [541, 460] width 83 height 34
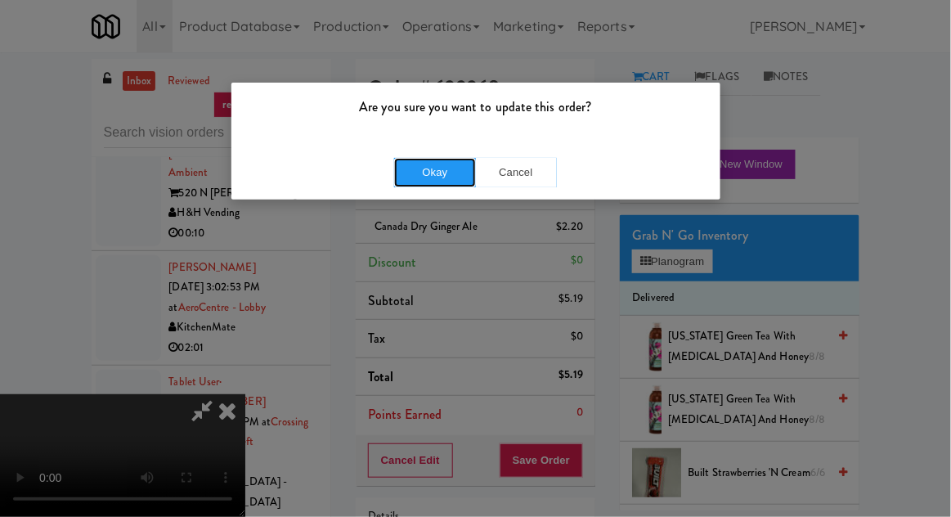
click at [428, 180] on button "Okay" at bounding box center [435, 172] width 82 height 29
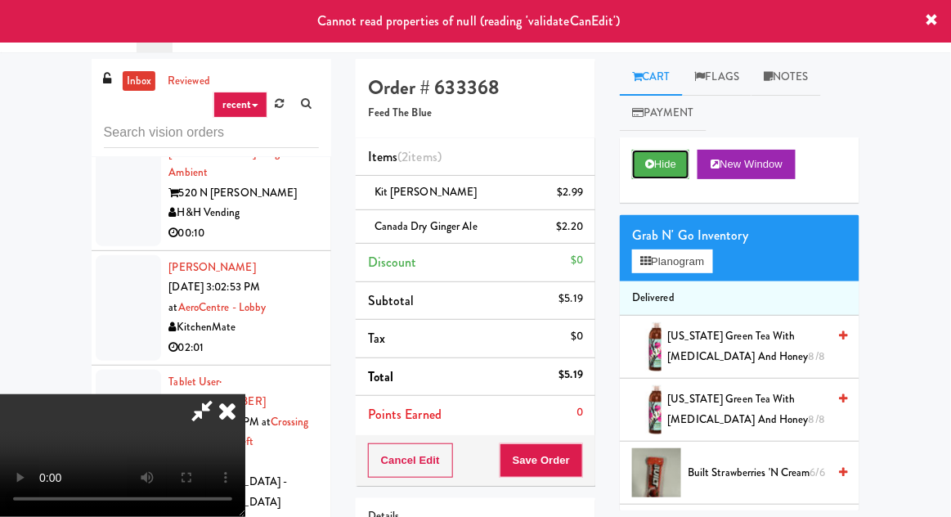
click at [670, 168] on button "Hide" at bounding box center [660, 164] width 57 height 29
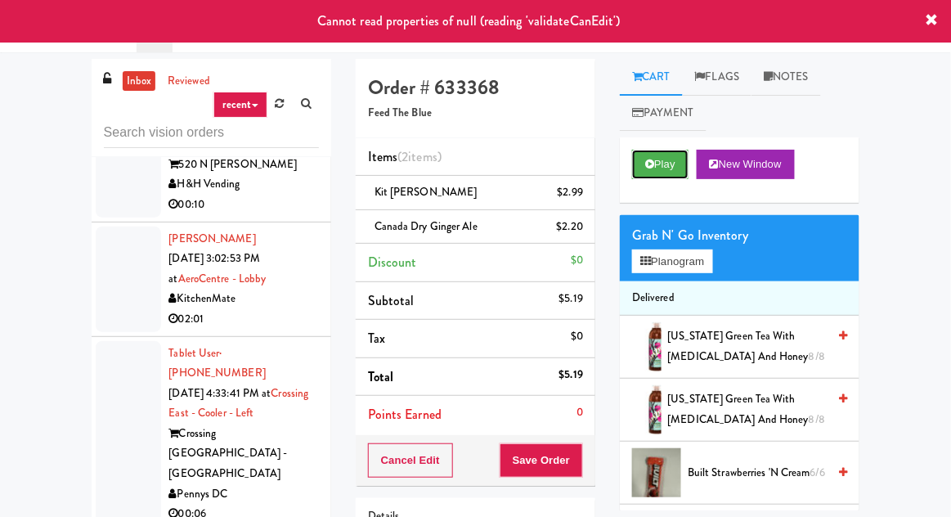
scroll to position [4797, 0]
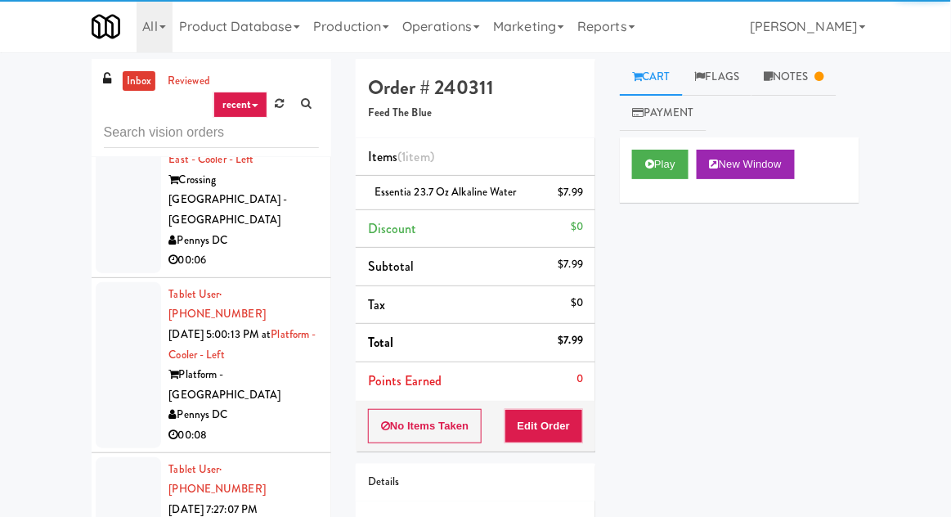
scroll to position [5054, 0]
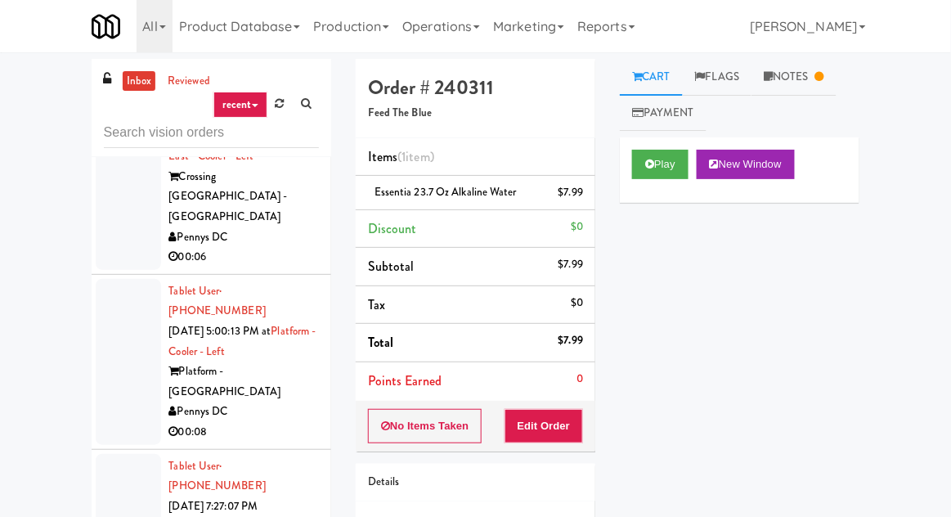
click at [825, 67] on link "Notes" at bounding box center [793, 77] width 85 height 37
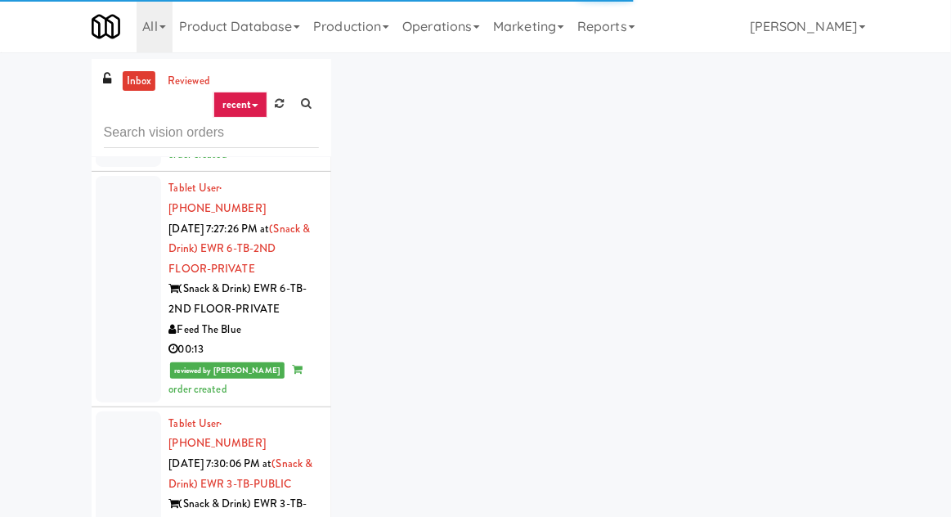
scroll to position [5506, 0]
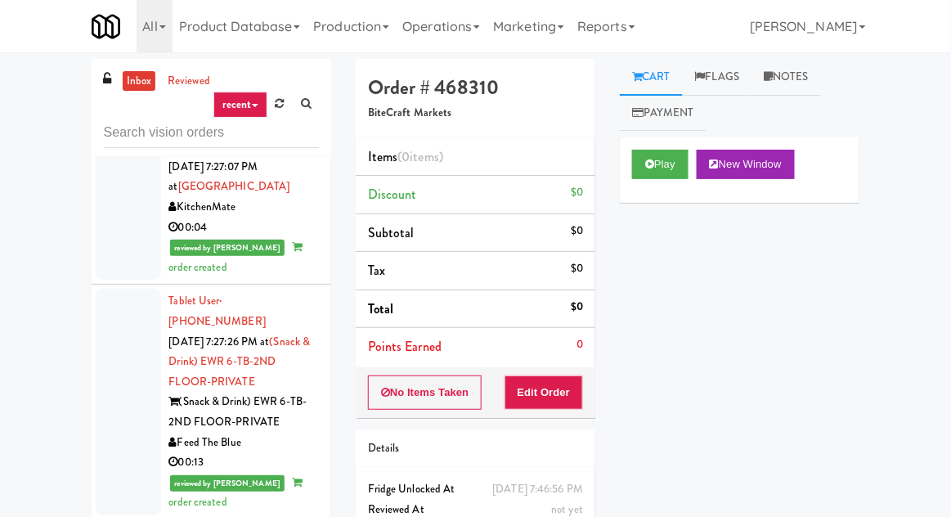
scroll to position [5386, 0]
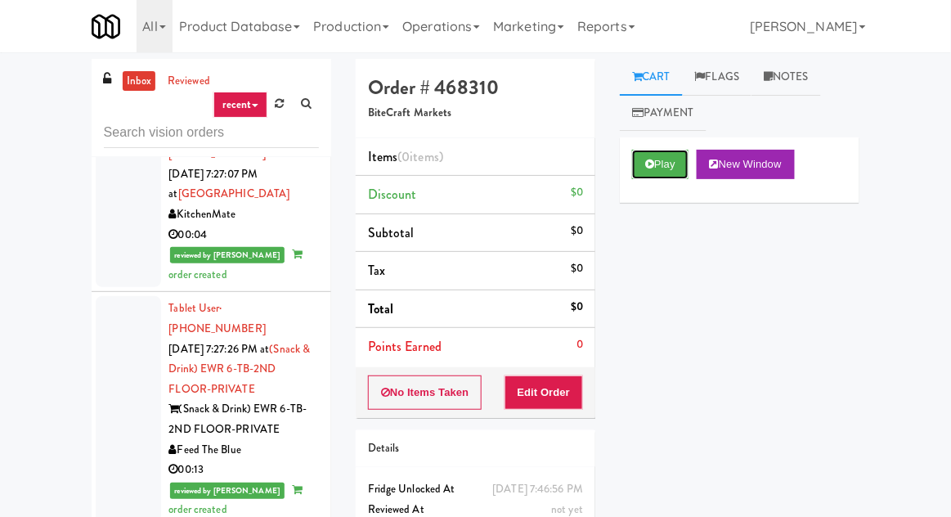
click at [652, 162] on icon at bounding box center [649, 164] width 9 height 11
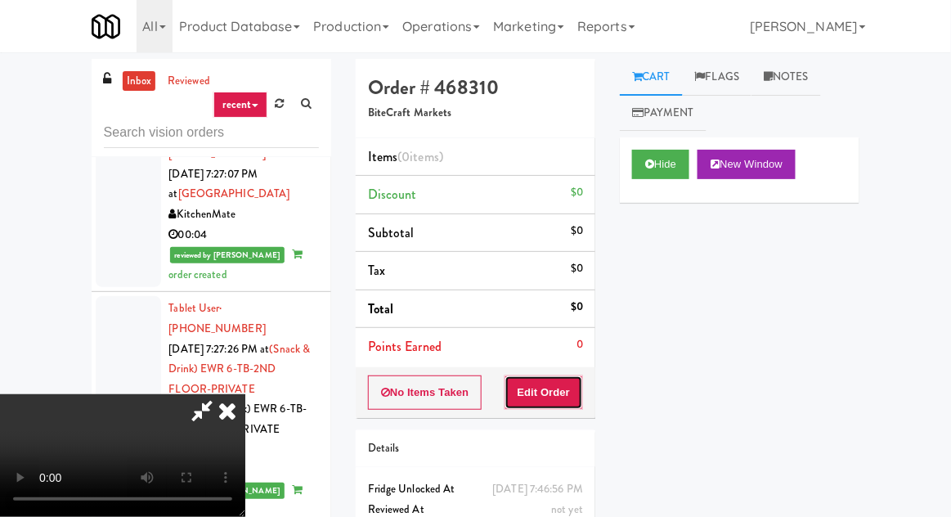
click at [583, 375] on button "Edit Order" at bounding box center [543, 392] width 79 height 34
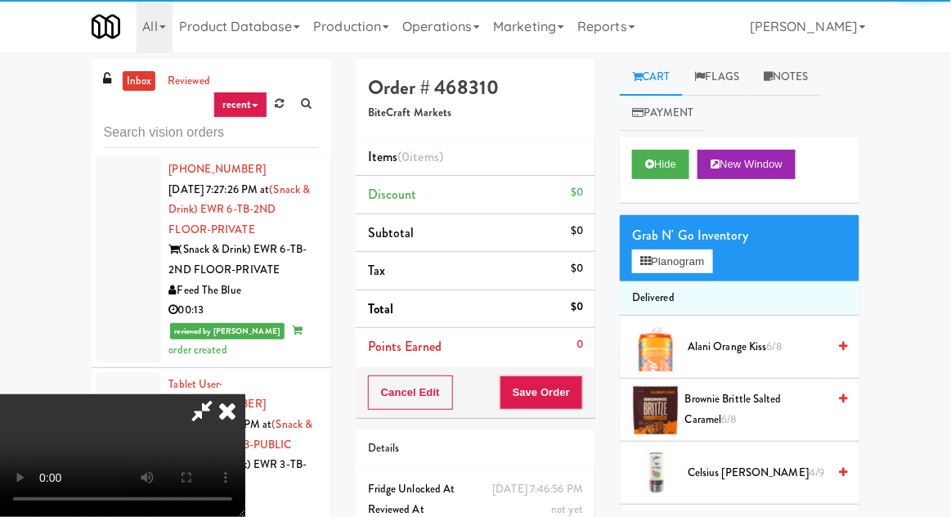
scroll to position [5548, 0]
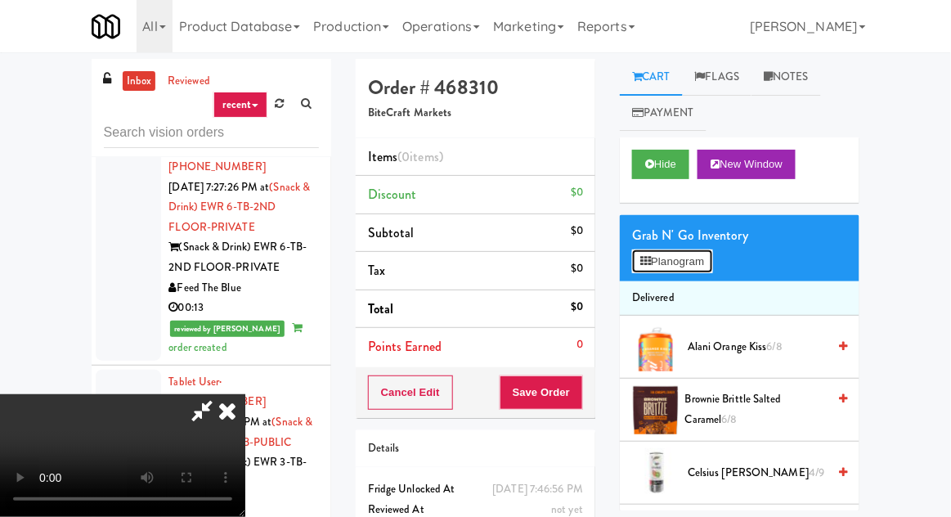
click at [684, 257] on button "Planogram" at bounding box center [672, 261] width 80 height 25
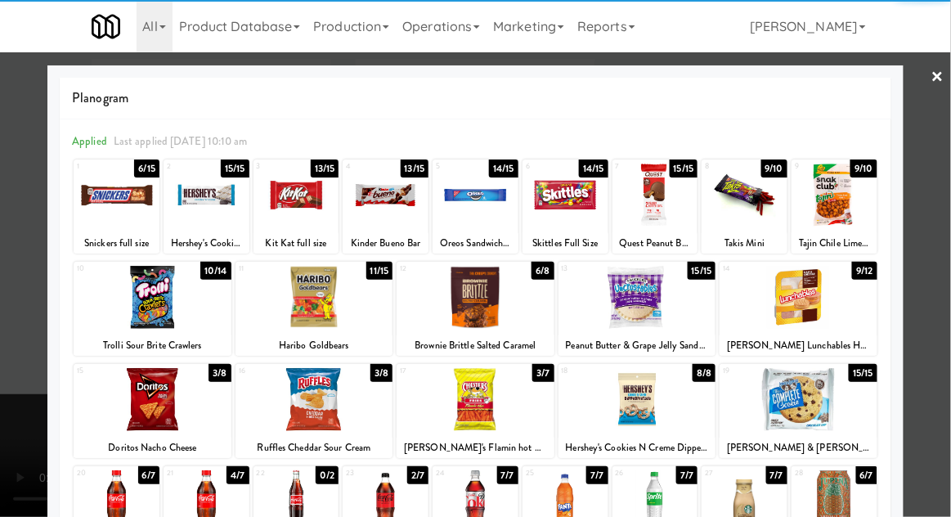
click at [315, 299] on div at bounding box center [314, 297] width 158 height 63
click at [2, 235] on div at bounding box center [475, 258] width 951 height 517
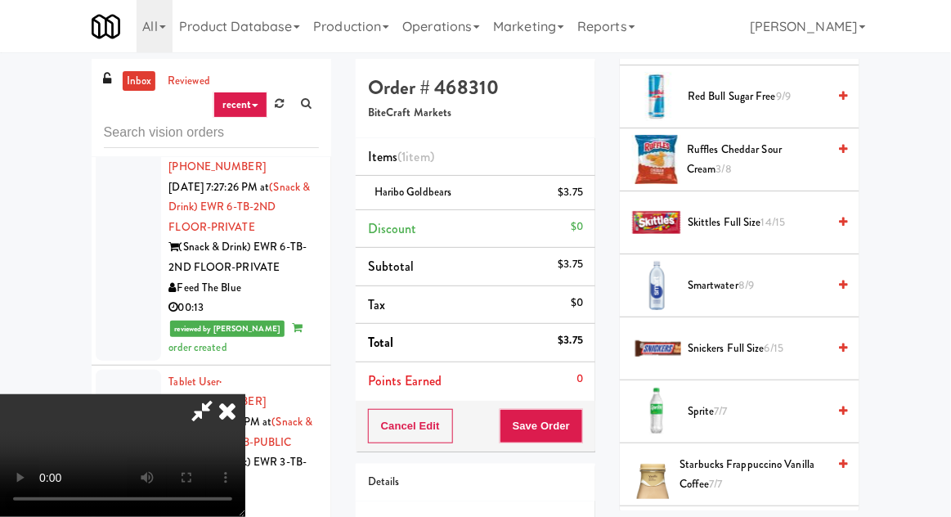
scroll to position [1929, 0]
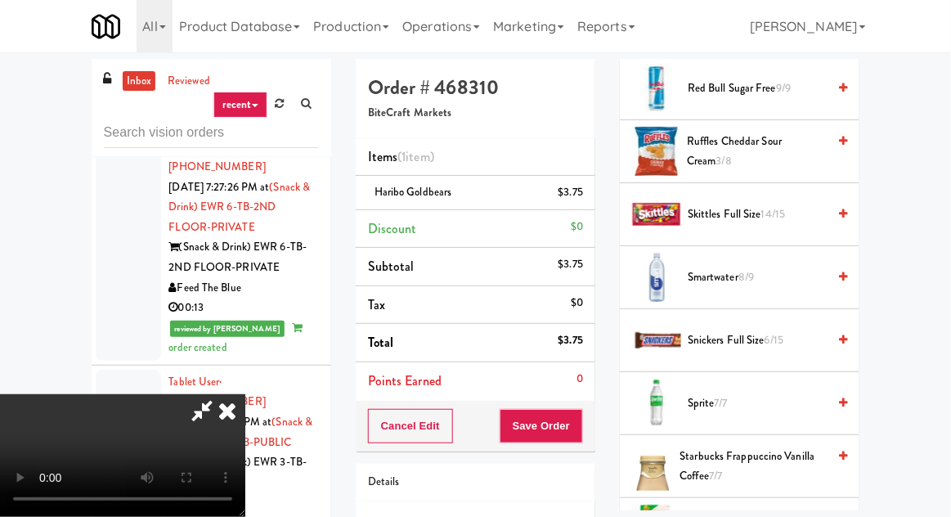
click at [826, 267] on span "Smartwater 8/9" at bounding box center [757, 277] width 139 height 20
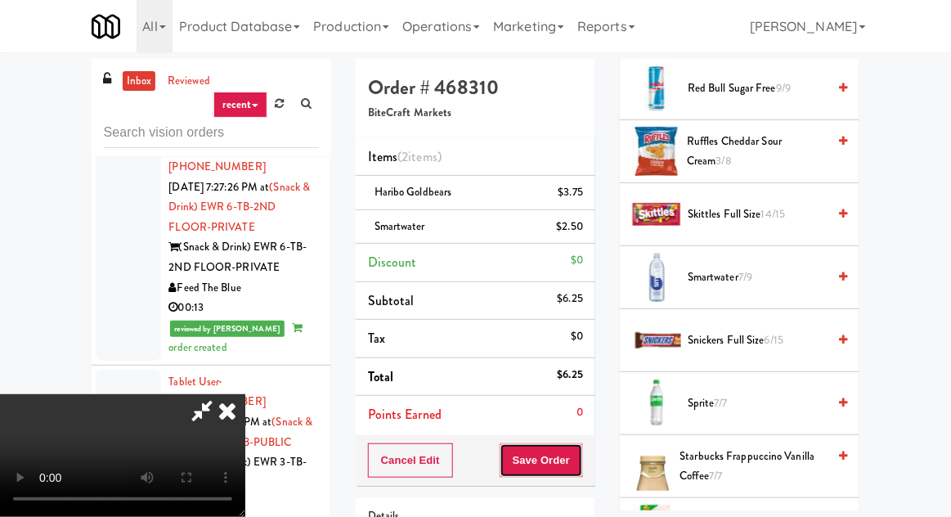
click at [582, 461] on button "Save Order" at bounding box center [541, 460] width 83 height 34
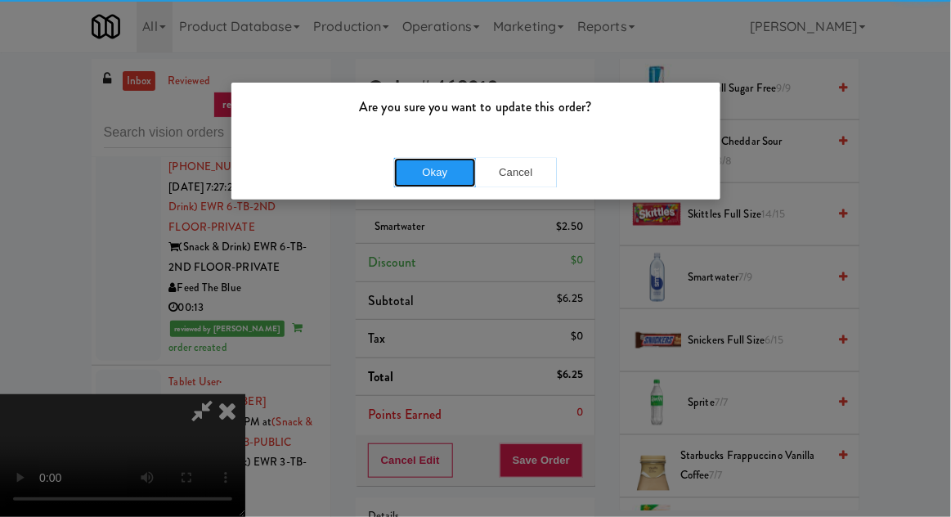
click at [421, 178] on button "Okay" at bounding box center [435, 172] width 82 height 29
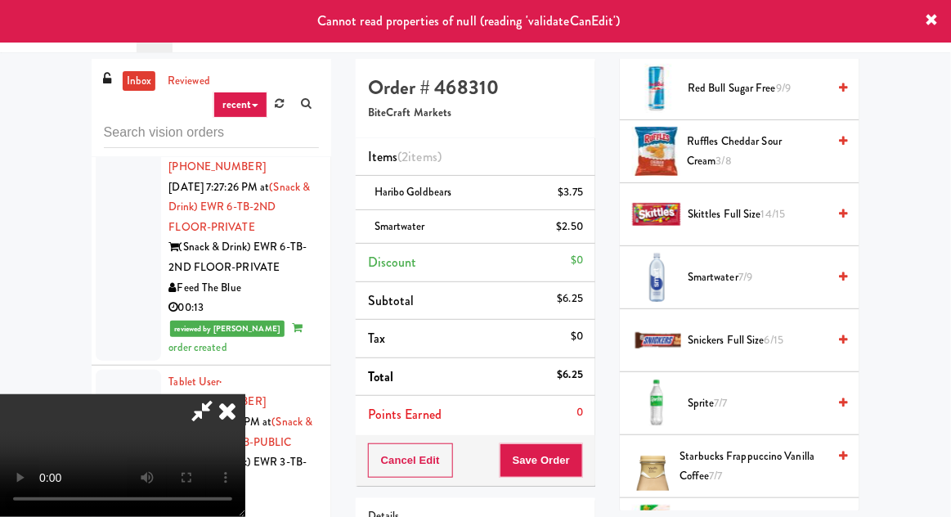
click at [245, 394] on icon at bounding box center [227, 410] width 36 height 33
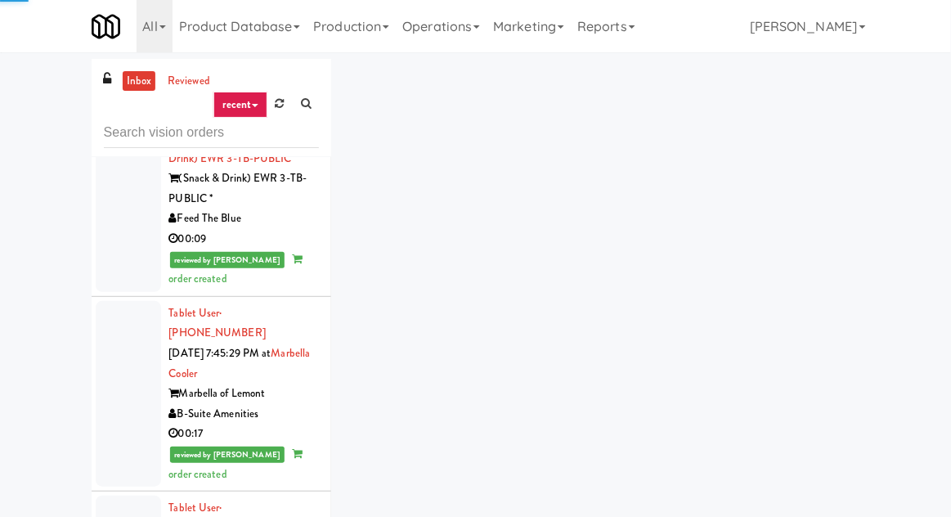
scroll to position [5831, 0]
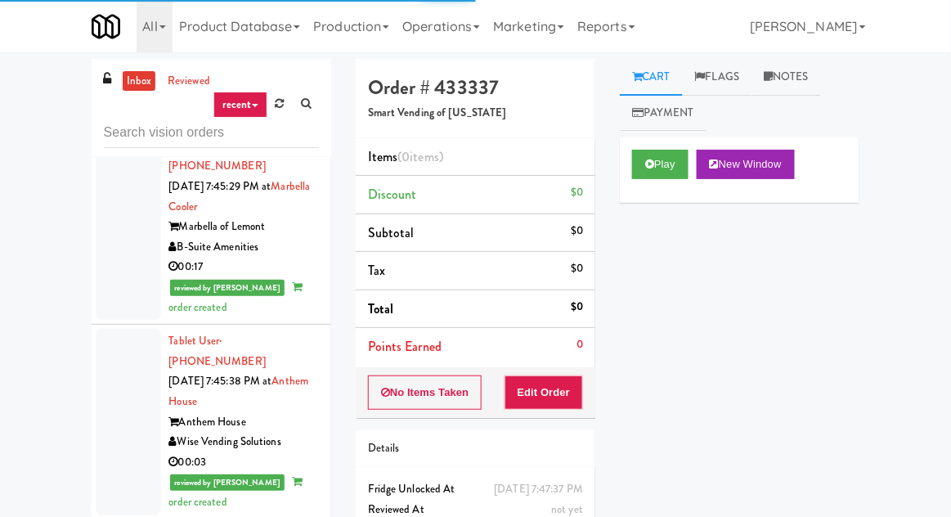
scroll to position [6008, 0]
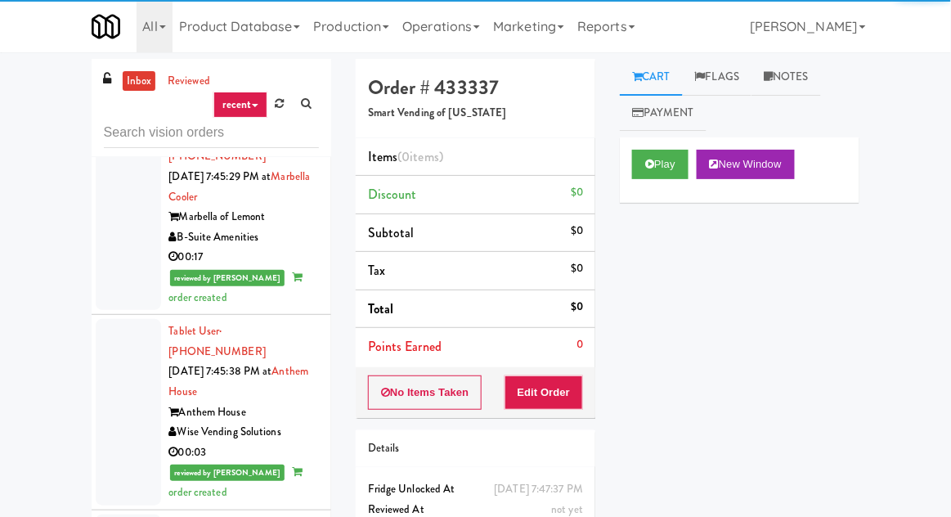
click at [949, 289] on div "inbox reviewed recent all unclear take inventory issue suspicious failed recent…" at bounding box center [475, 359] width 951 height 601
click at [673, 156] on button "Play" at bounding box center [660, 164] width 56 height 29
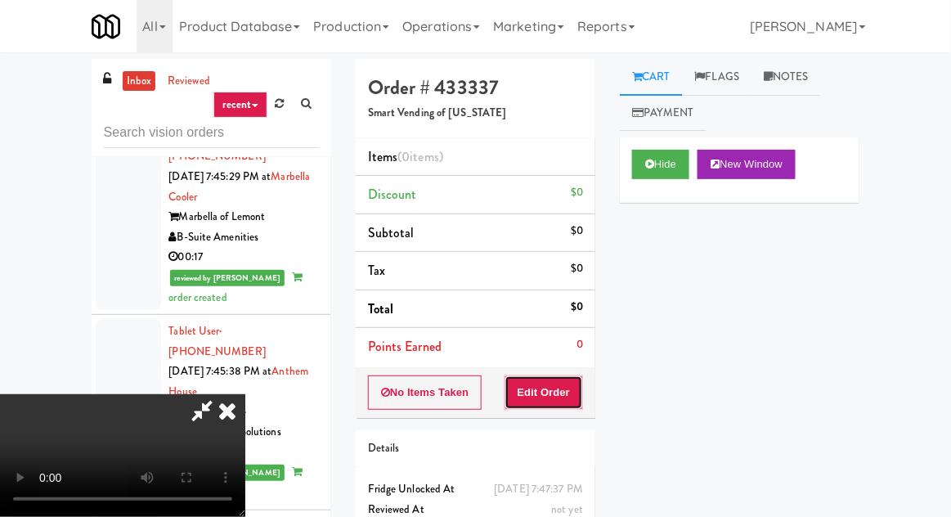
click at [573, 375] on button "Edit Order" at bounding box center [543, 392] width 79 height 34
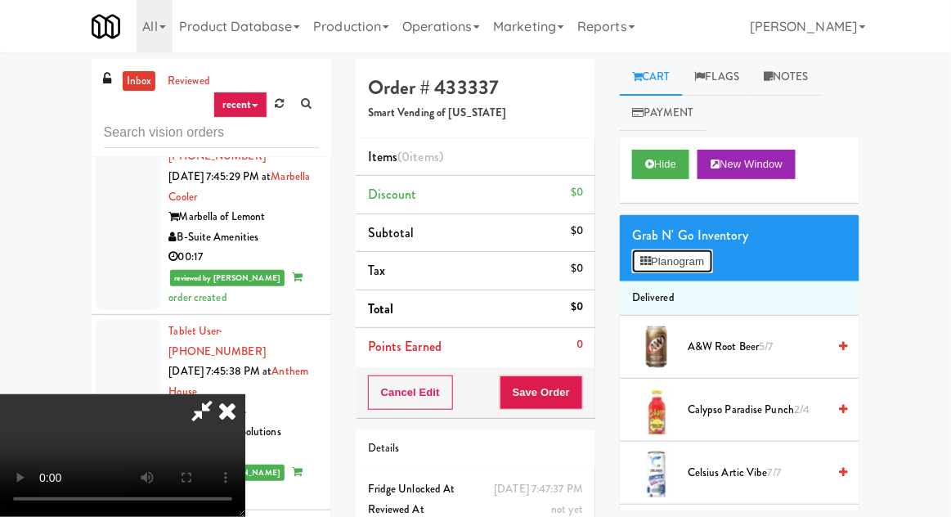
click at [699, 268] on button "Planogram" at bounding box center [672, 261] width 80 height 25
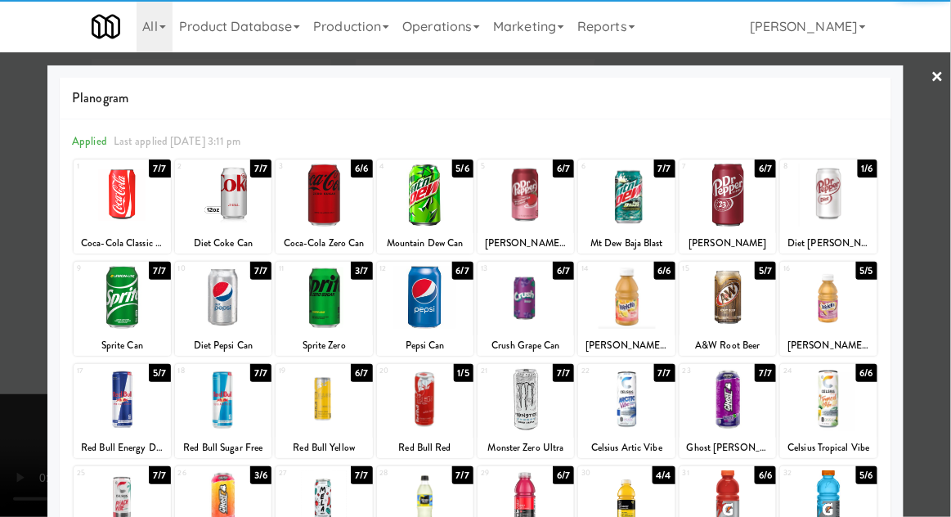
click at [302, 309] on div at bounding box center [324, 297] width 96 height 63
click at [850, 221] on div at bounding box center [828, 195] width 96 height 63
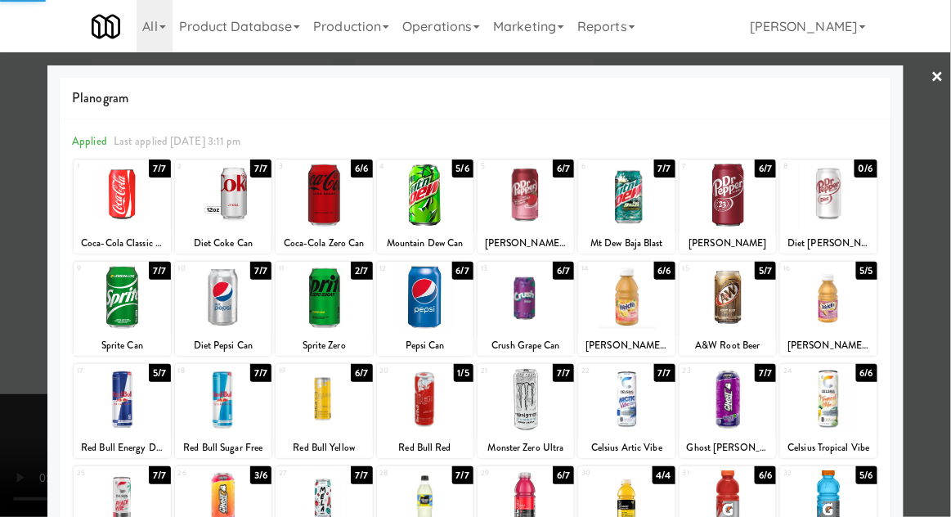
click at [13, 347] on div at bounding box center [475, 258] width 951 height 517
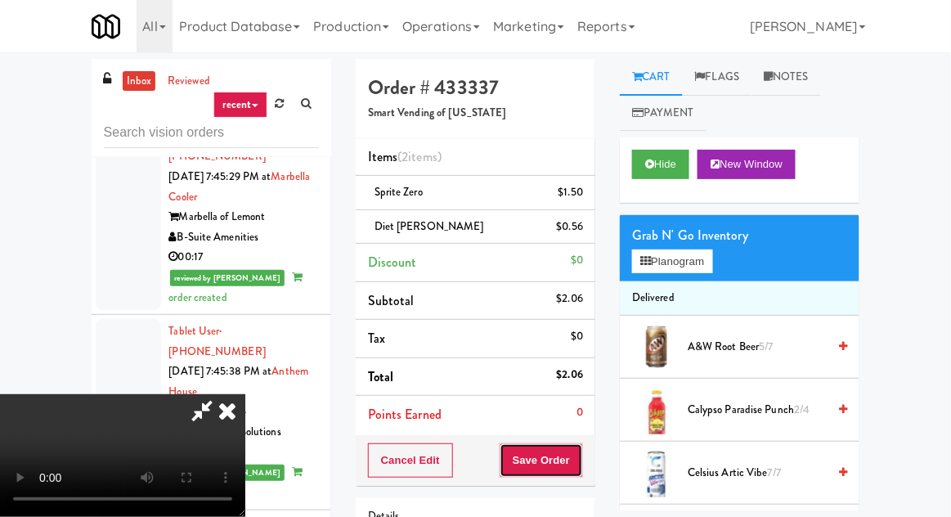
click at [580, 455] on button "Save Order" at bounding box center [541, 460] width 83 height 34
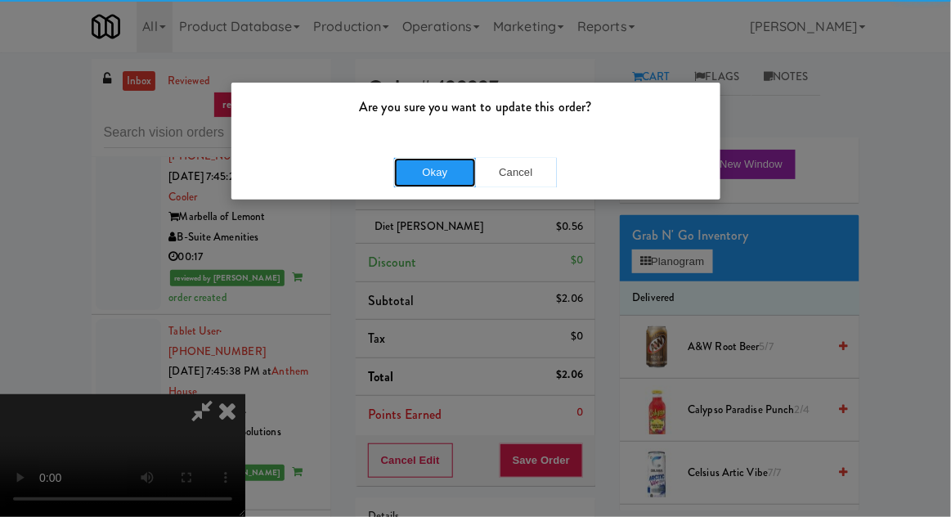
click at [414, 168] on button "Okay" at bounding box center [435, 172] width 82 height 29
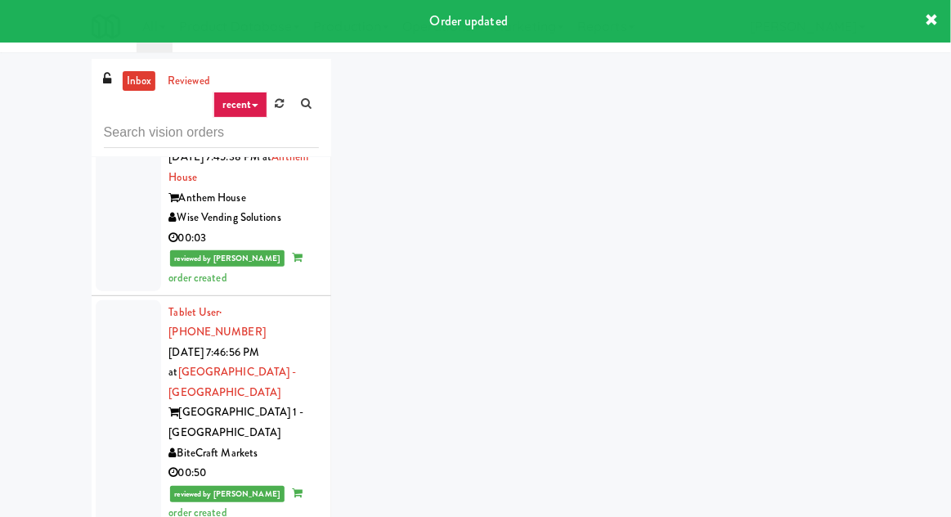
scroll to position [6231, 0]
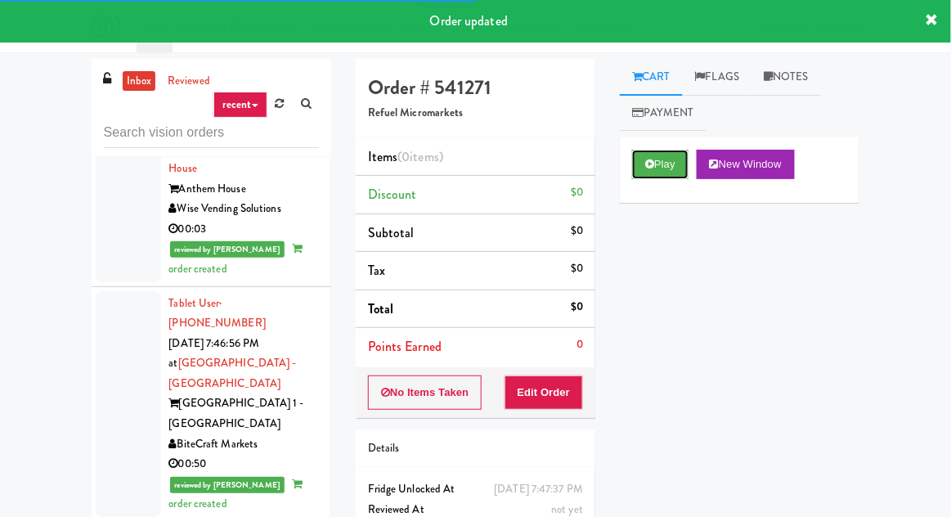
click at [671, 171] on button "Play" at bounding box center [660, 164] width 56 height 29
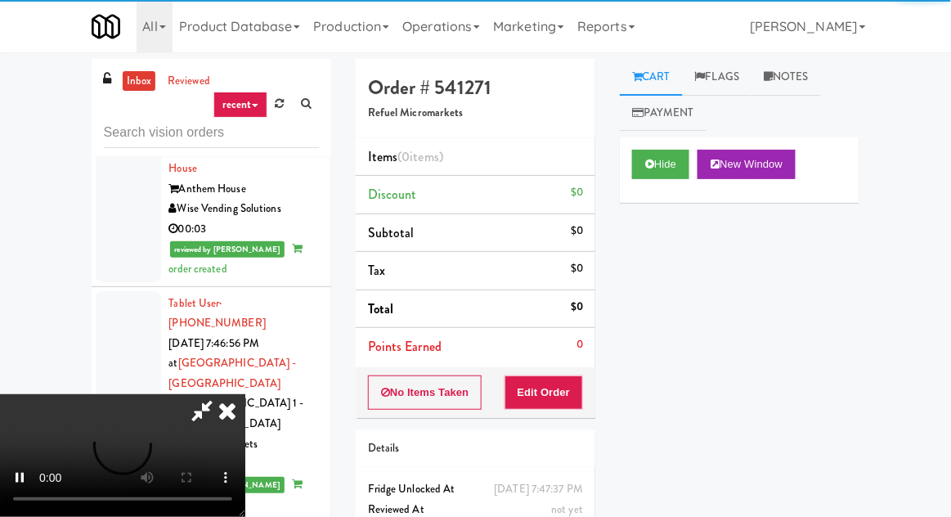
click at [555, 364] on div "Items (0 items ) Discount $0 Subtotal $0 Tax $0 Total $0 Points Earned 0" at bounding box center [476, 252] width 240 height 229
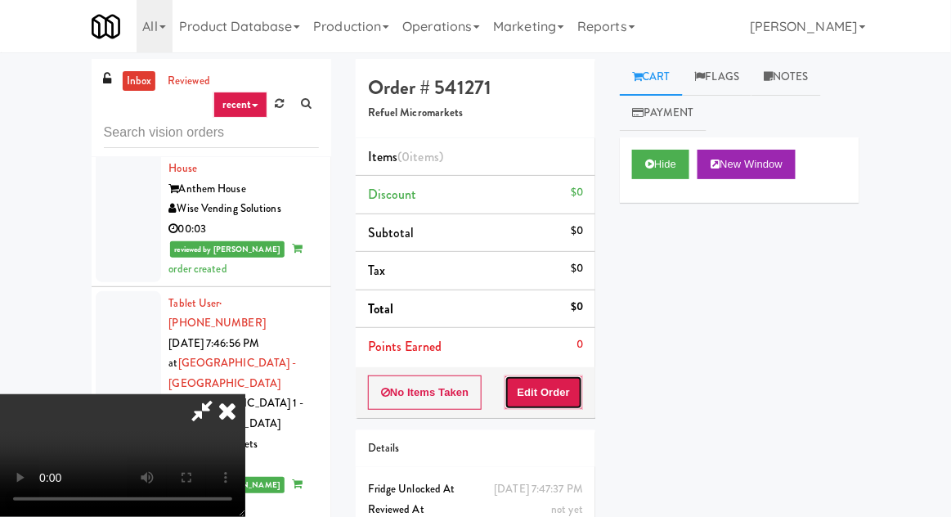
click at [561, 393] on button "Edit Order" at bounding box center [543, 392] width 79 height 34
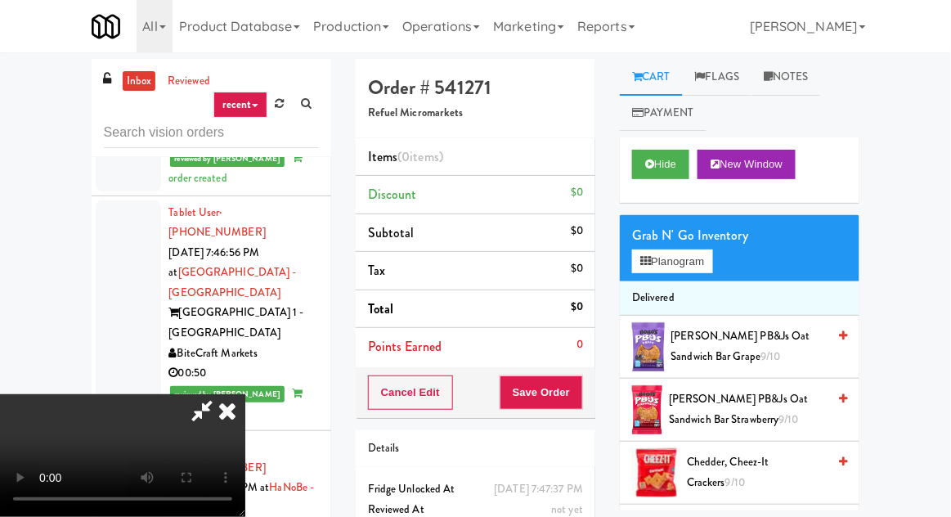
scroll to position [60, 0]
click at [697, 250] on button "Planogram" at bounding box center [672, 261] width 80 height 25
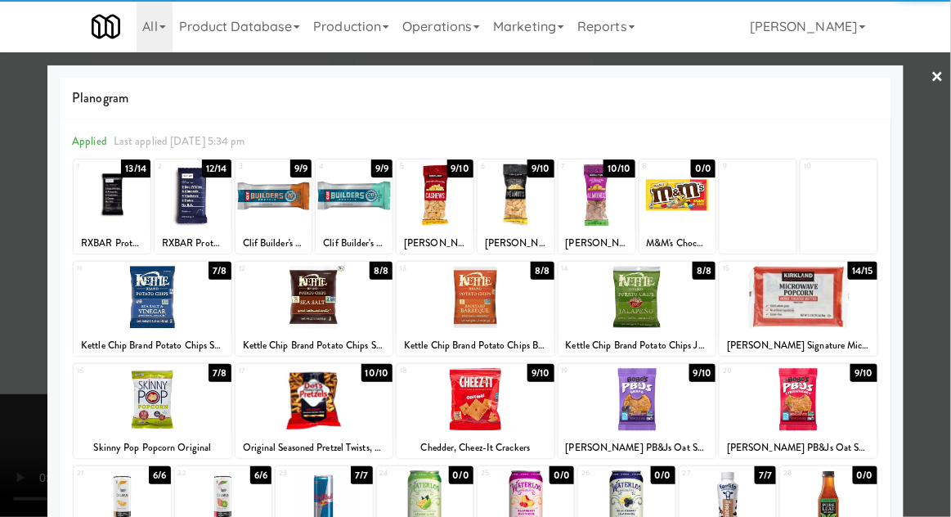
click at [2, 251] on div at bounding box center [475, 258] width 951 height 517
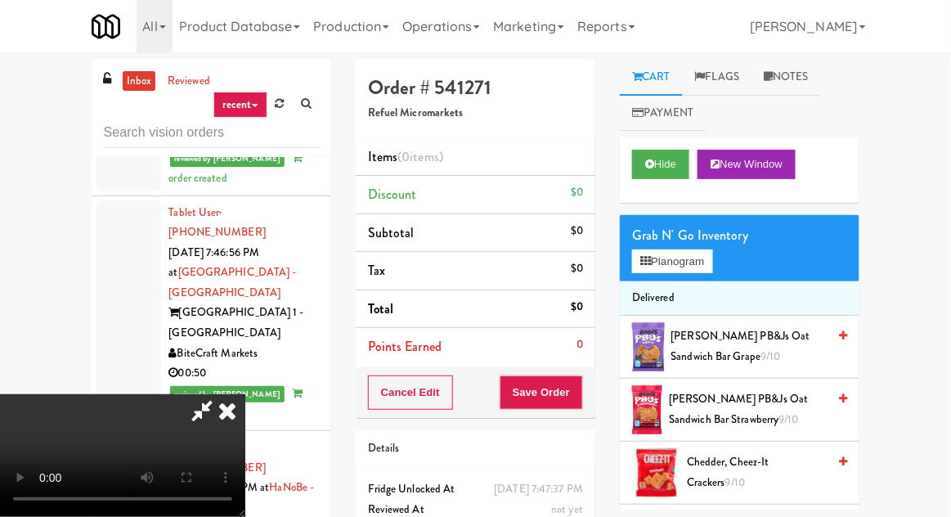
click at [711, 459] on span "Chedder, Cheez-It Crackers 9/10" at bounding box center [757, 472] width 140 height 40
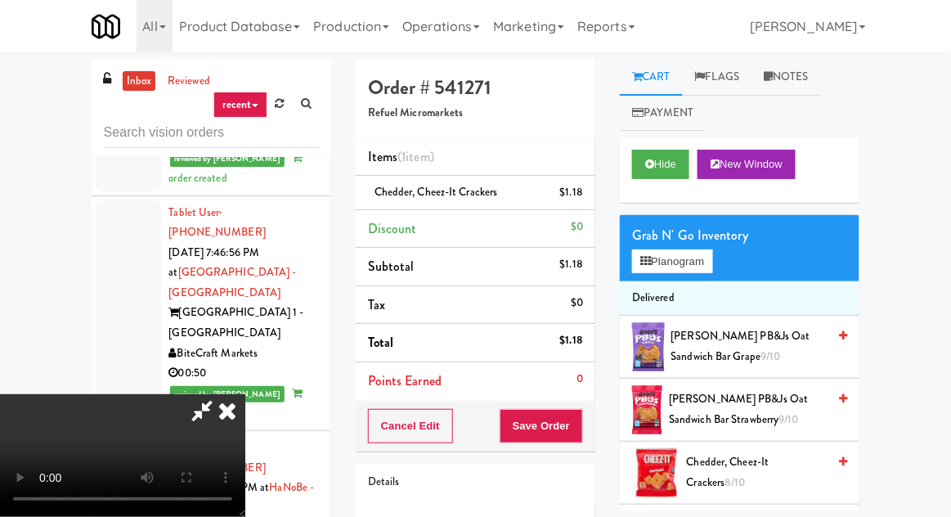
scroll to position [7, 0]
click at [696, 267] on button "Planogram" at bounding box center [672, 261] width 80 height 25
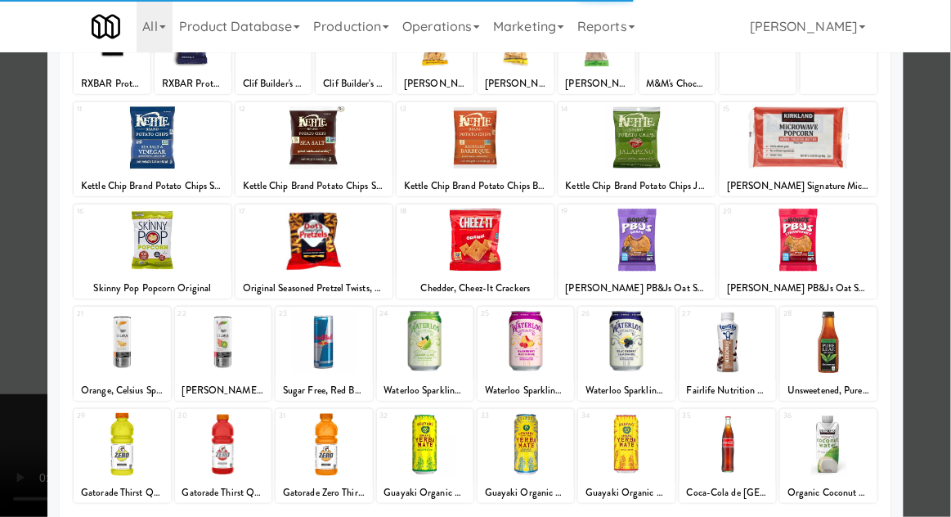
scroll to position [207, 0]
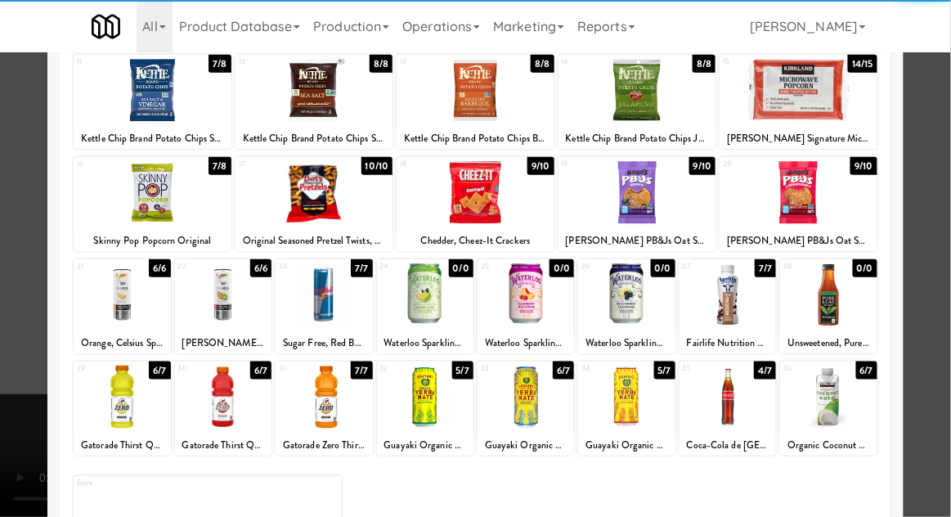
click at [286, 204] on div at bounding box center [314, 192] width 158 height 63
click at [8, 311] on div at bounding box center [475, 258] width 951 height 517
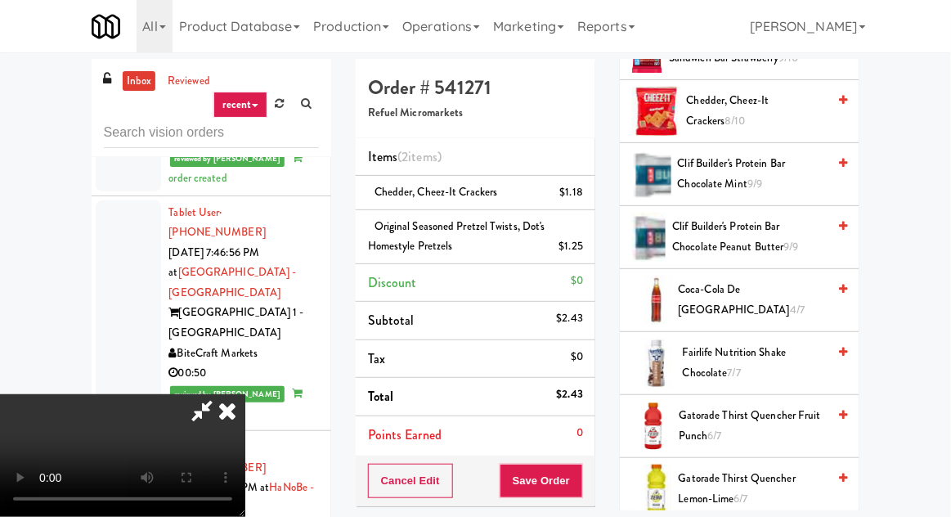
scroll to position [343, 0]
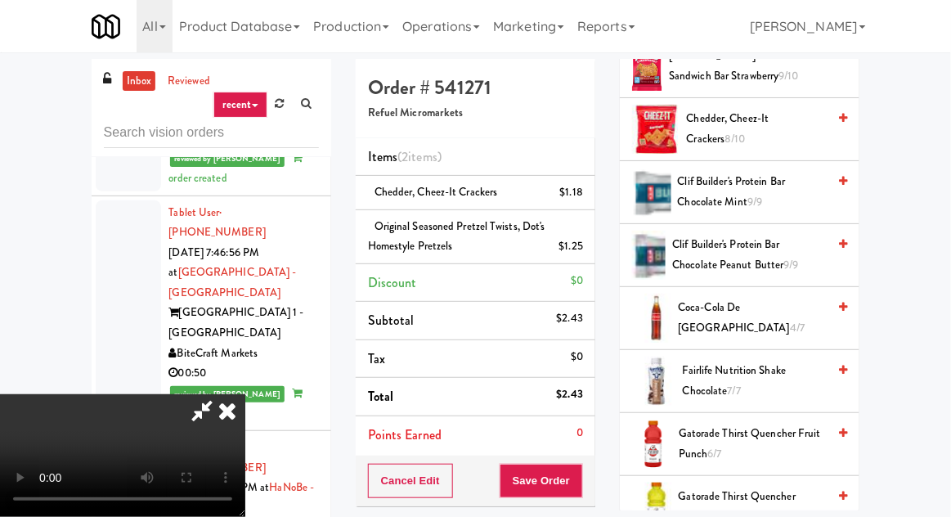
click at [807, 321] on span "Coca-Cola de Mexico 4/7" at bounding box center [752, 318] width 149 height 40
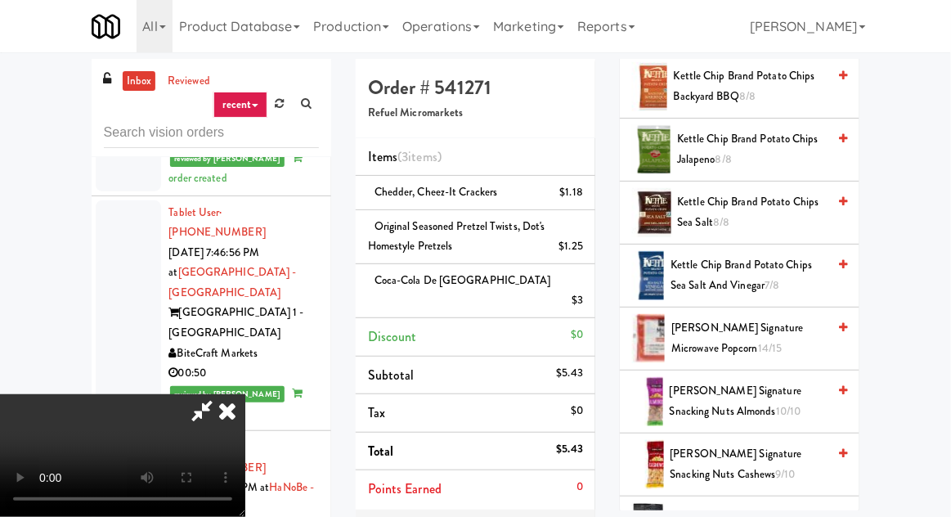
scroll to position [1064, 0]
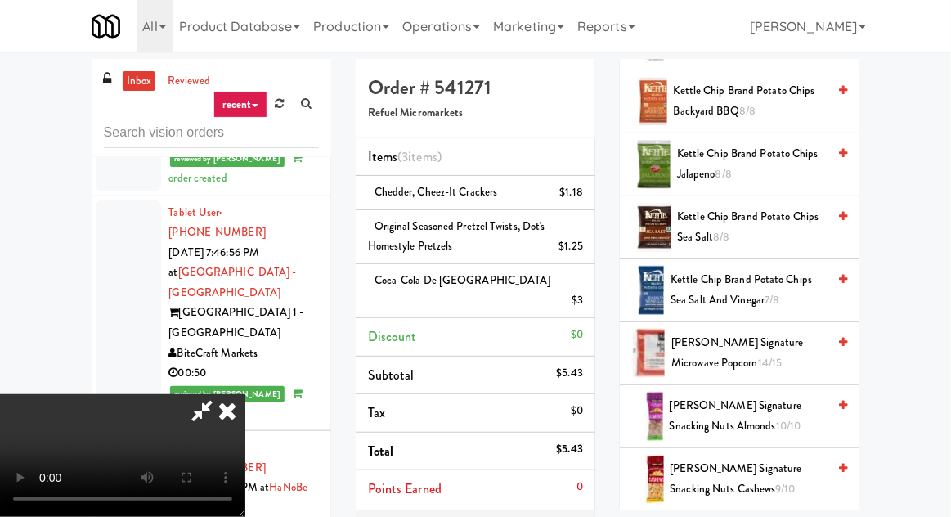
click at [747, 409] on span "Kirkland Signature Snacking Nuts Almonds 10/10" at bounding box center [748, 416] width 157 height 40
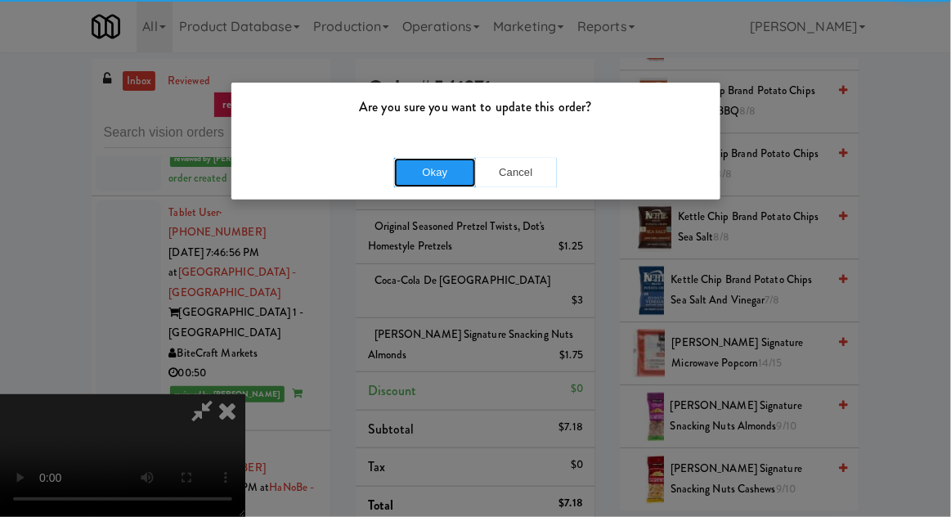
click at [406, 177] on button "Okay" at bounding box center [435, 172] width 82 height 29
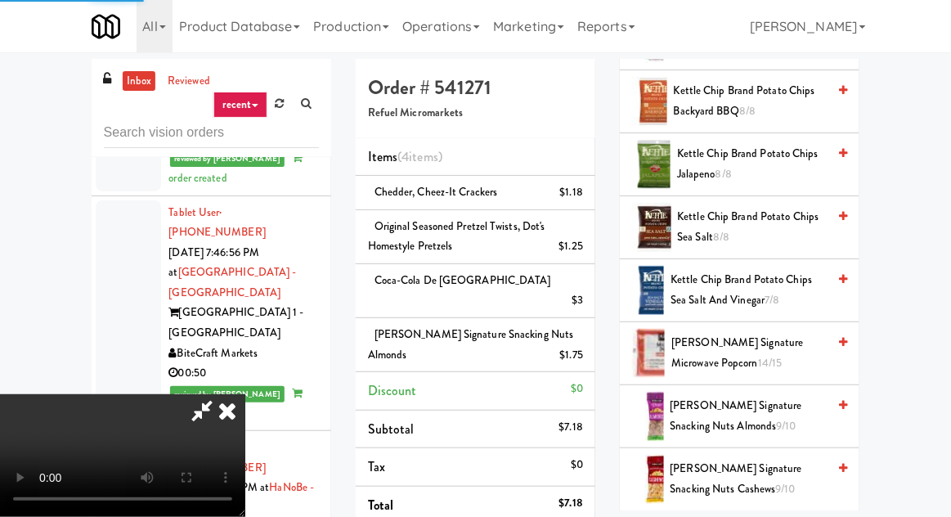
scroll to position [161, 0]
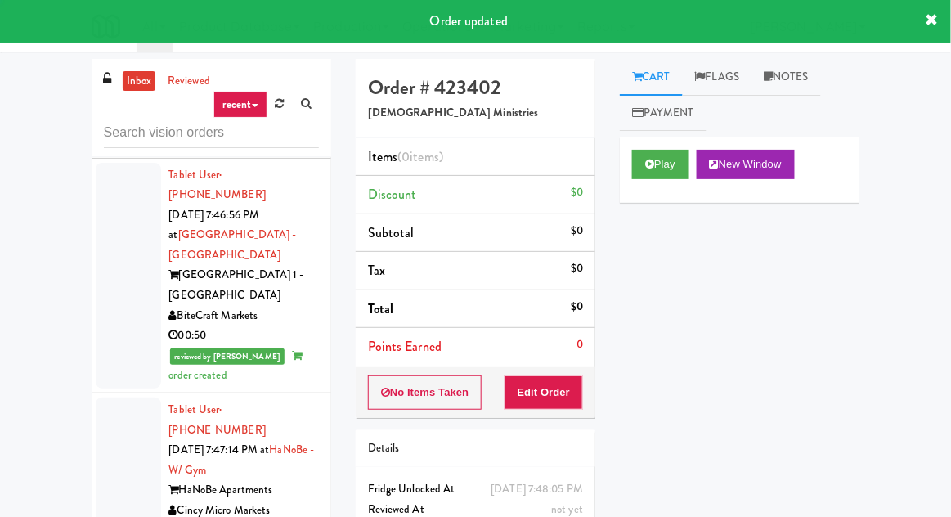
scroll to position [6371, 0]
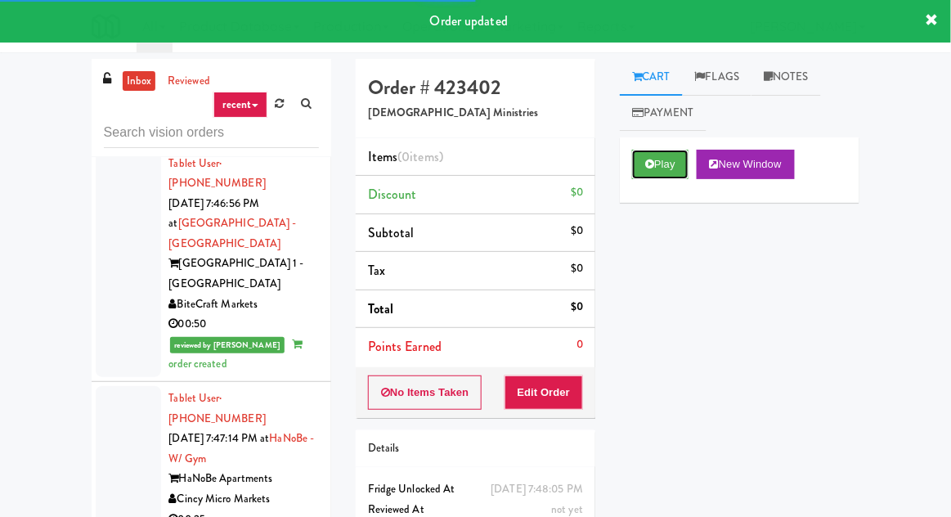
click at [670, 165] on button "Play" at bounding box center [660, 164] width 56 height 29
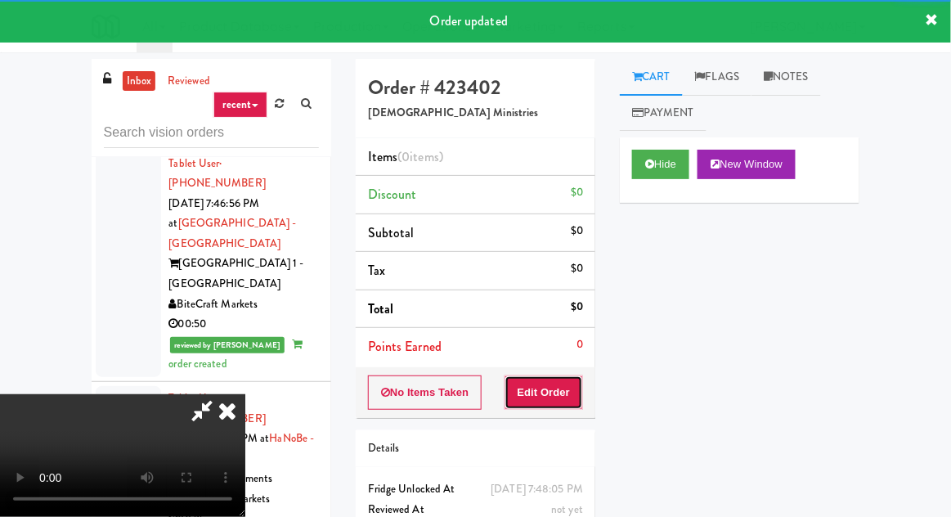
click at [558, 399] on button "Edit Order" at bounding box center [543, 392] width 79 height 34
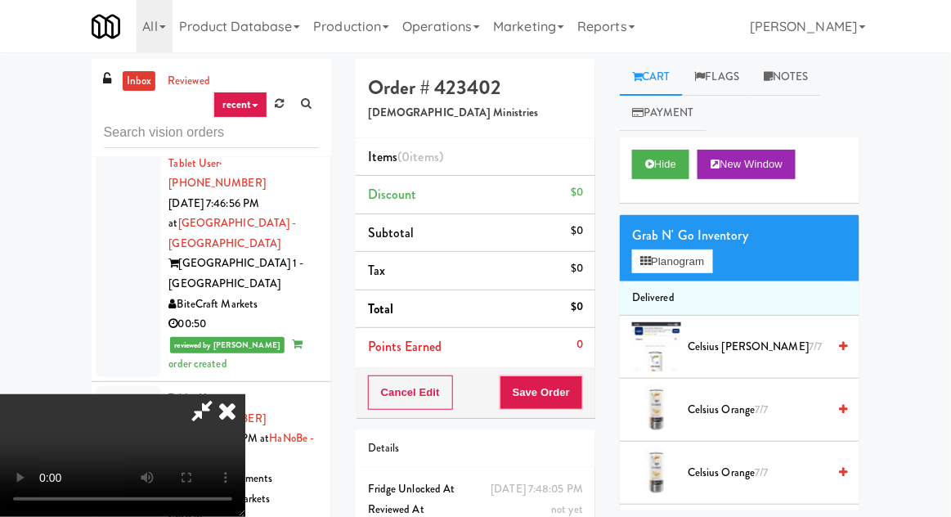
scroll to position [60, 0]
click at [699, 271] on button "Planogram" at bounding box center [672, 261] width 80 height 25
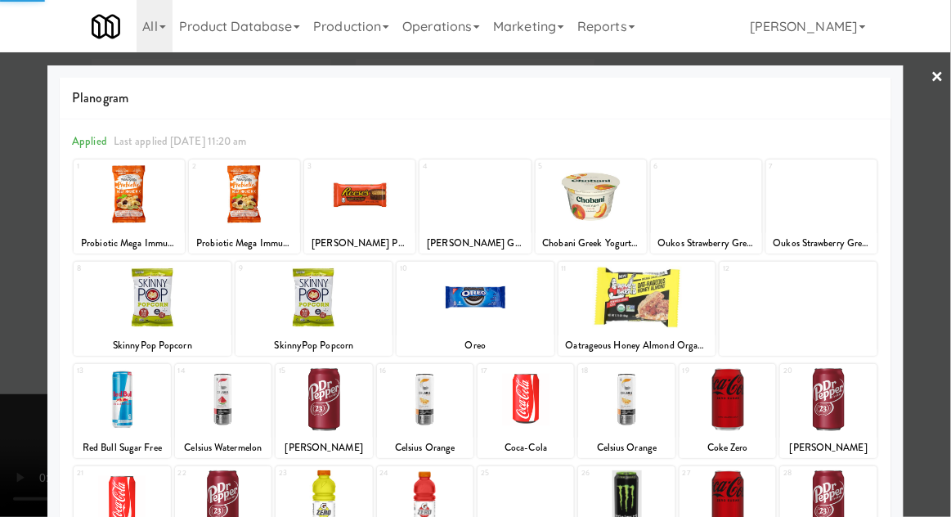
scroll to position [207, 0]
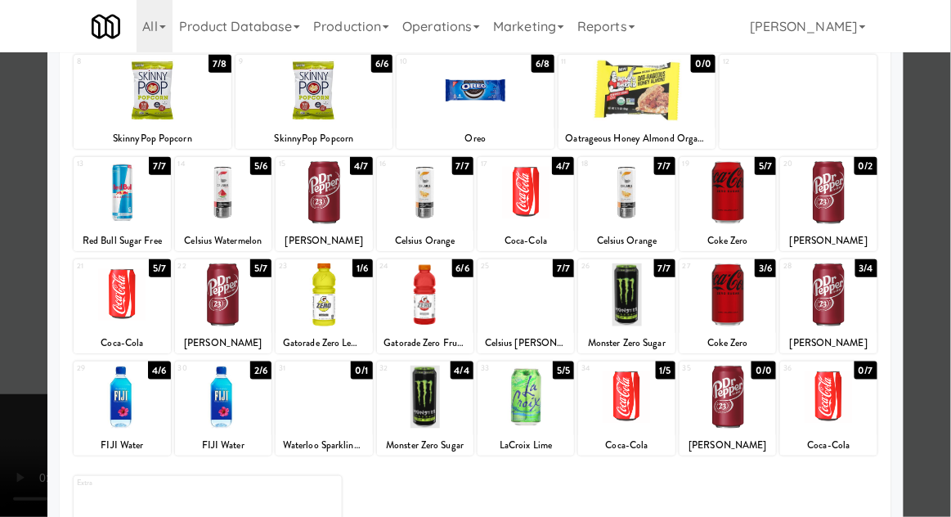
click at [740, 320] on div at bounding box center [727, 294] width 96 height 63
click at [928, 278] on div at bounding box center [475, 258] width 951 height 517
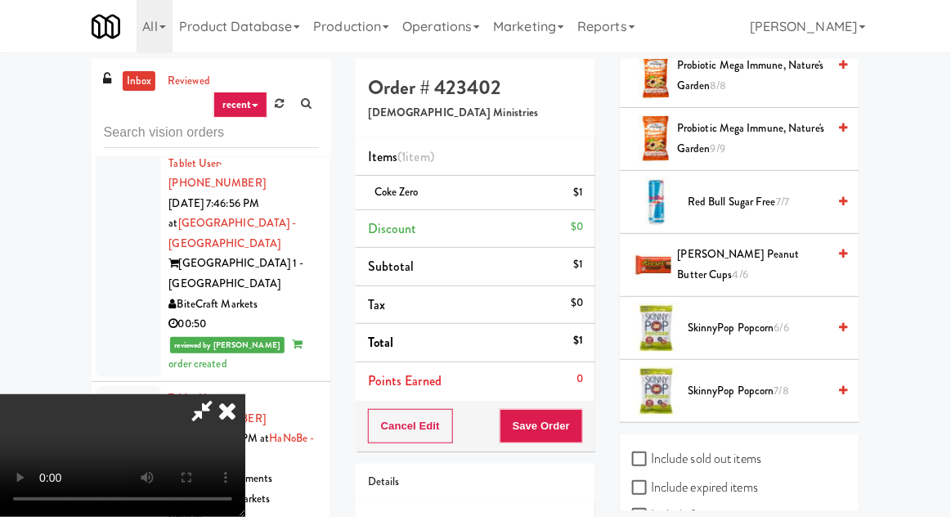
scroll to position [1672, 0]
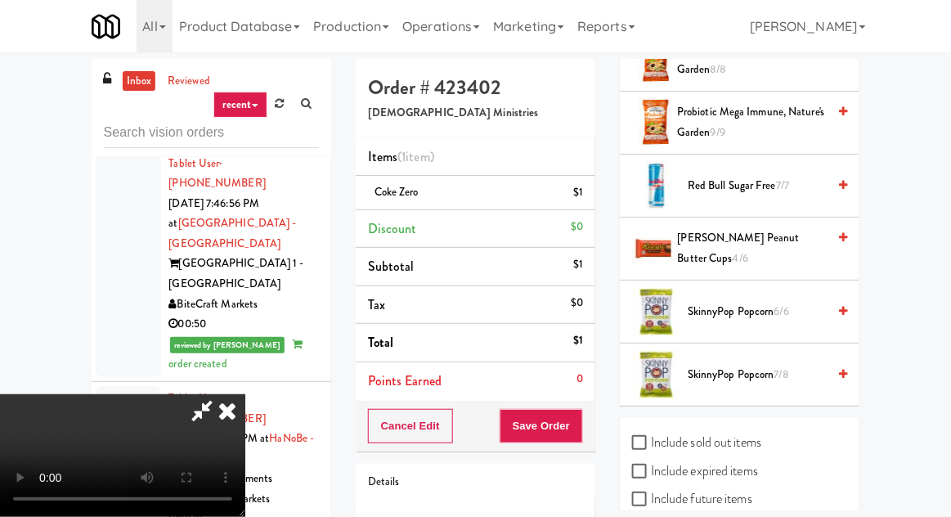
click at [755, 366] on span "SkinnyPop Popcorn 7/8" at bounding box center [757, 375] width 139 height 20
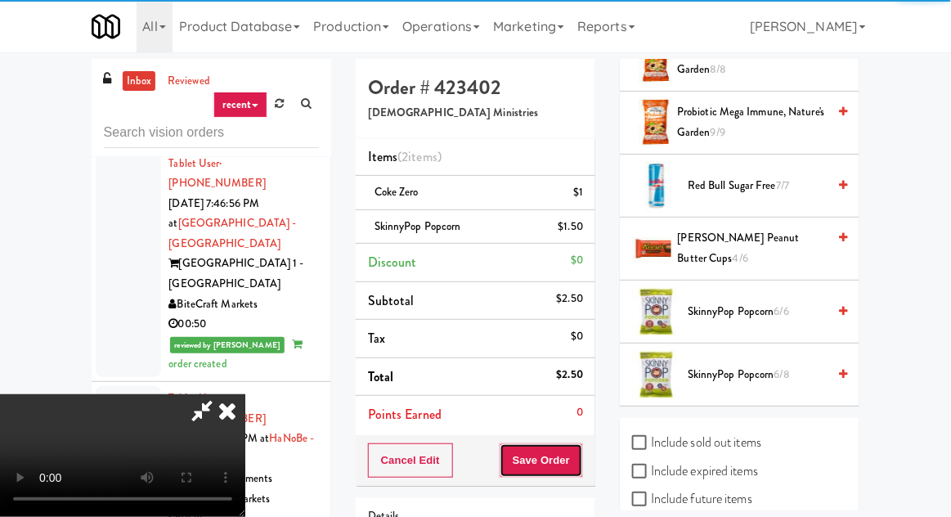
click at [580, 458] on button "Save Order" at bounding box center [541, 460] width 83 height 34
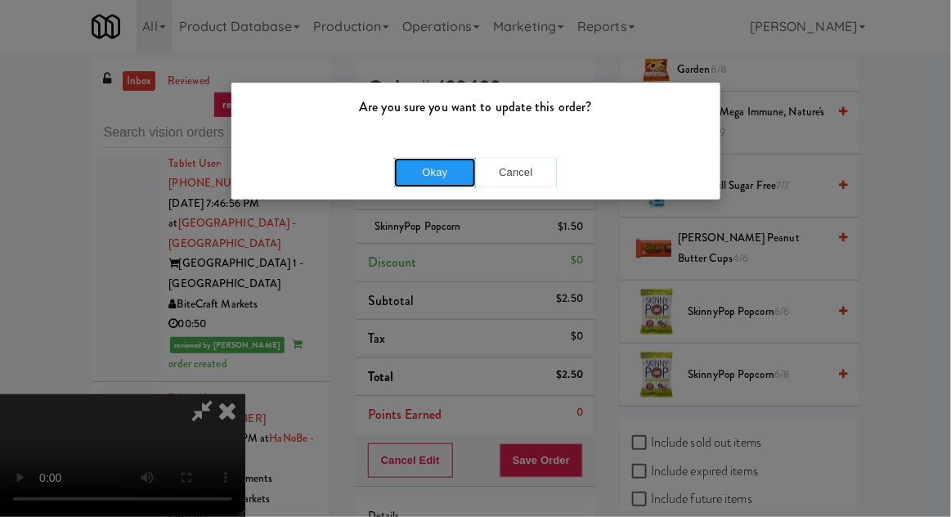
click at [402, 180] on button "Okay" at bounding box center [435, 172] width 82 height 29
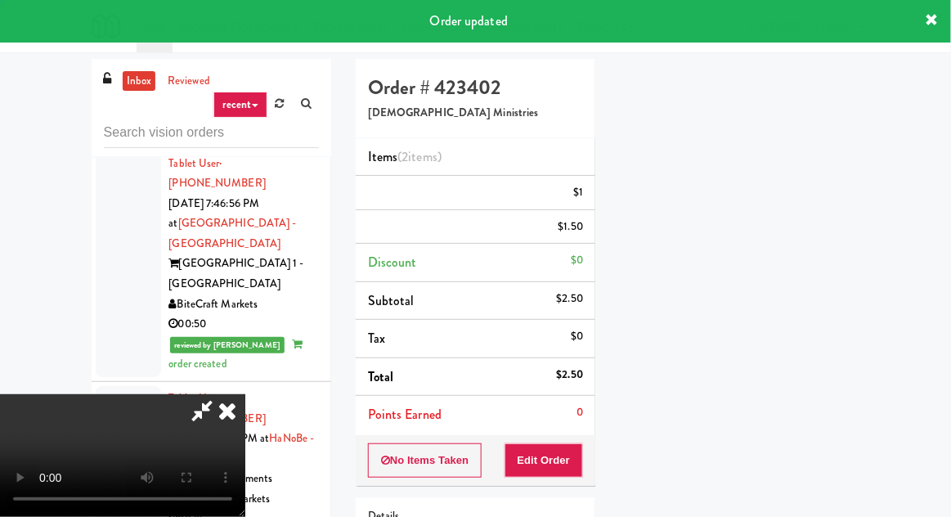
scroll to position [0, 0]
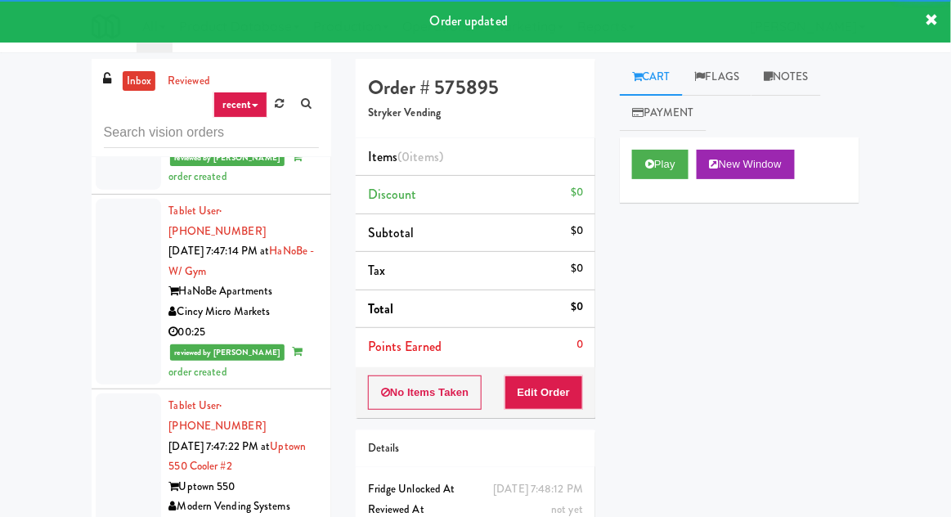
scroll to position [6573, 0]
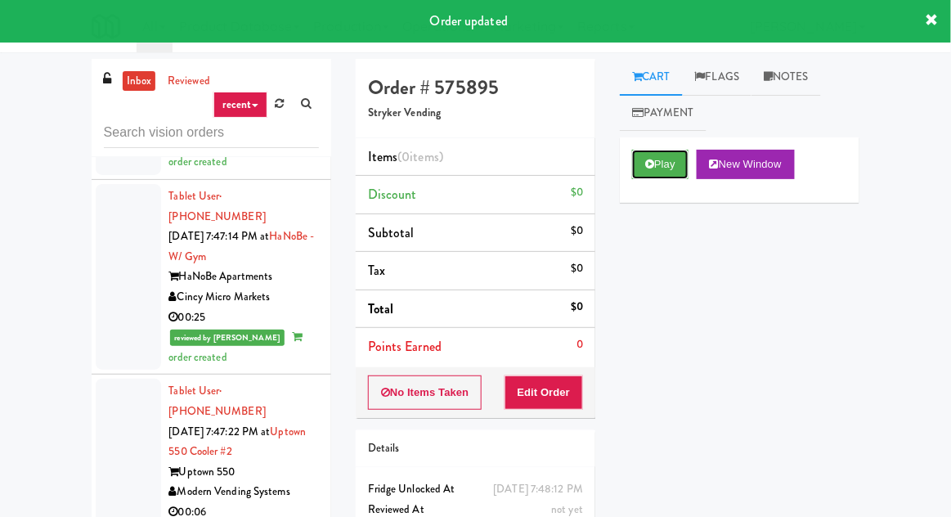
click at [680, 168] on button "Play" at bounding box center [660, 164] width 56 height 29
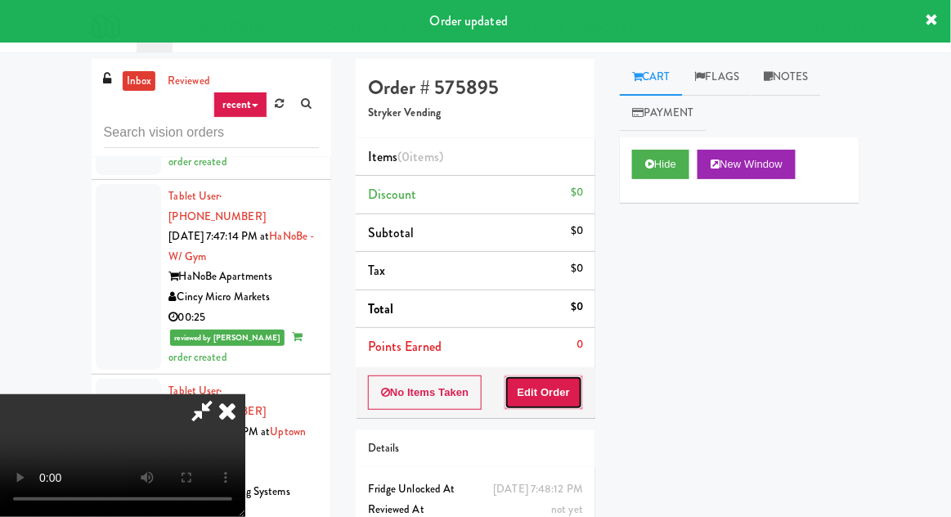
click at [563, 378] on button "Edit Order" at bounding box center [543, 392] width 79 height 34
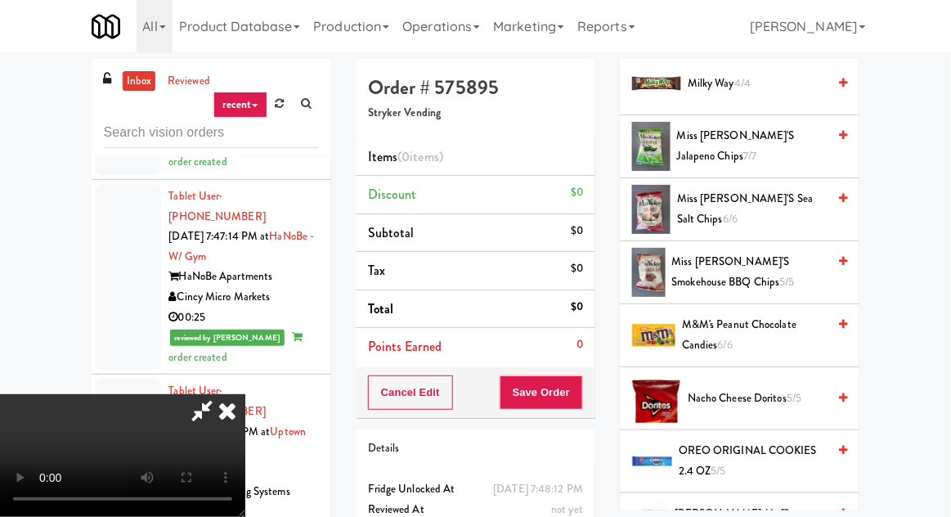
scroll to position [834, 0]
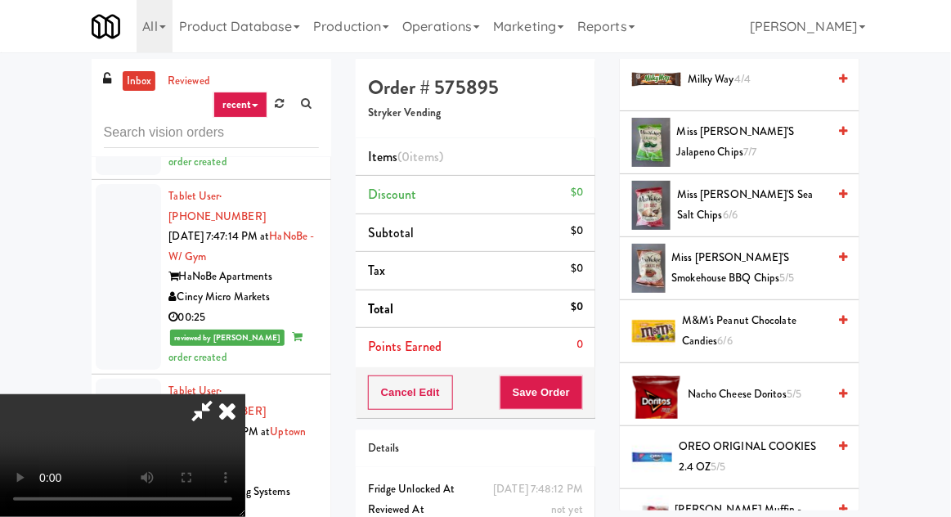
click at [774, 200] on span "Miss Vickie's Sea Salt Chips 6/6" at bounding box center [752, 205] width 150 height 40
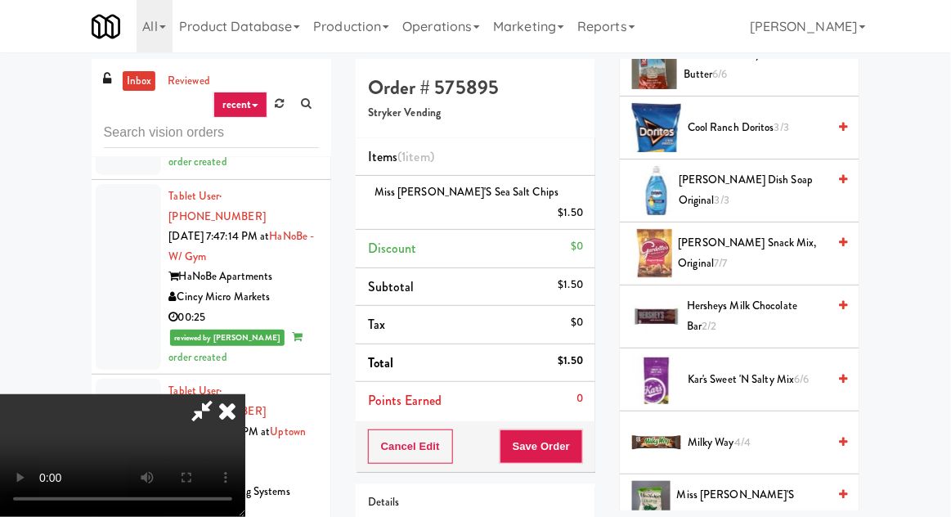
scroll to position [474, 0]
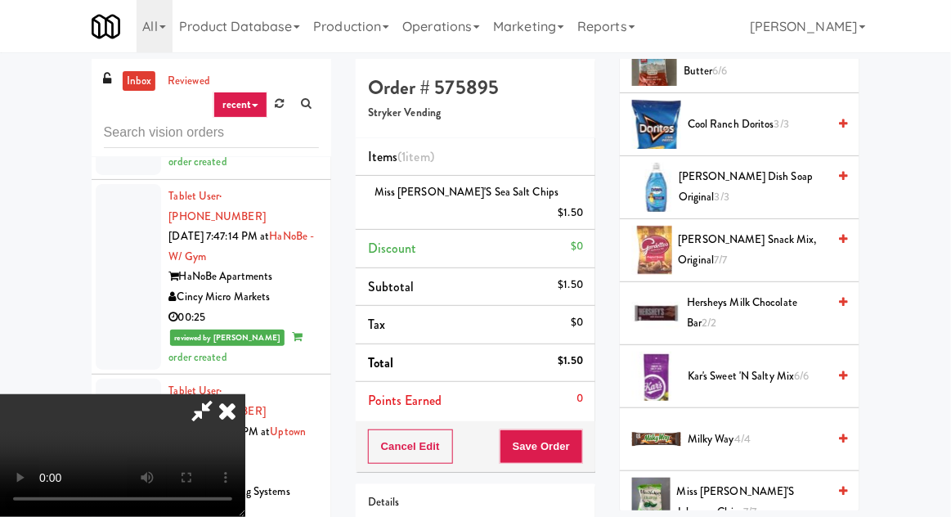
click at [742, 252] on span "Gardetto's Snack Mix, Original 7/7" at bounding box center [753, 250] width 149 height 40
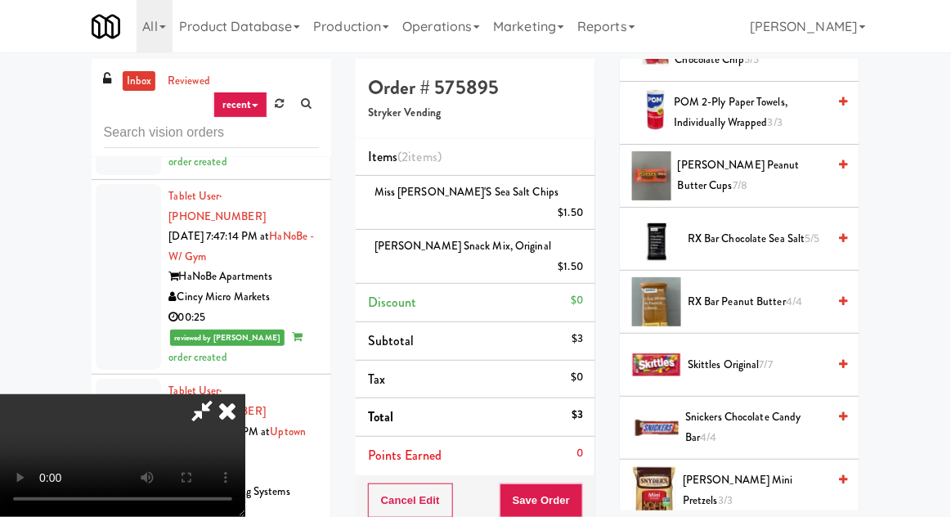
scroll to position [1286, 0]
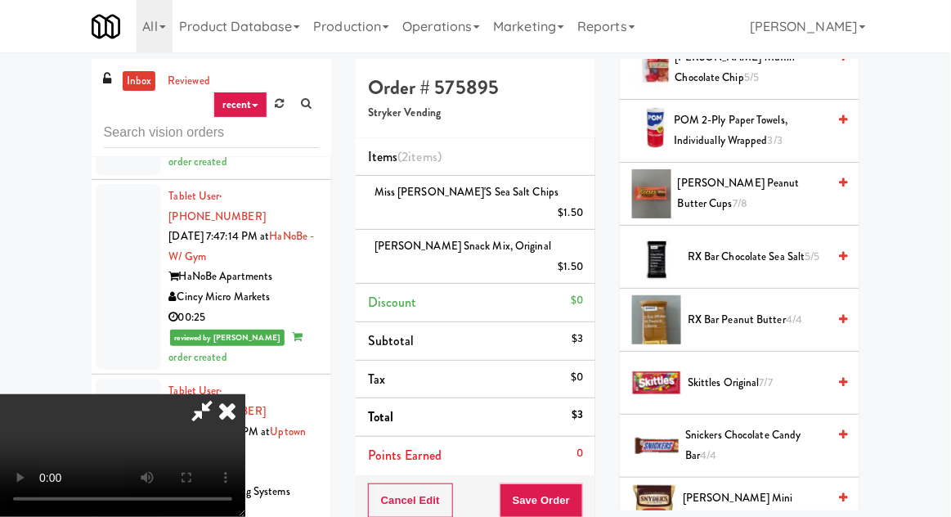
click at [766, 196] on span "Reese's Peanut Butter Cups 7/8" at bounding box center [752, 193] width 149 height 40
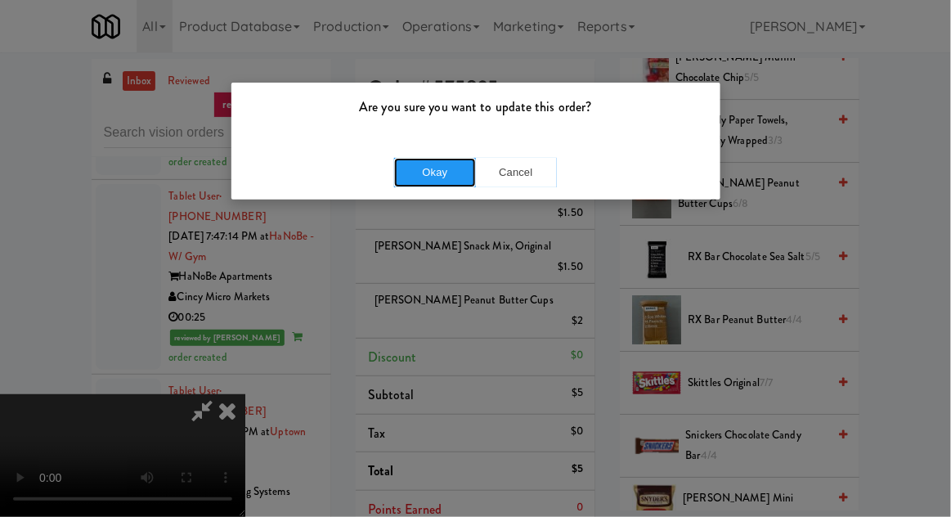
click at [399, 175] on button "Okay" at bounding box center [435, 172] width 82 height 29
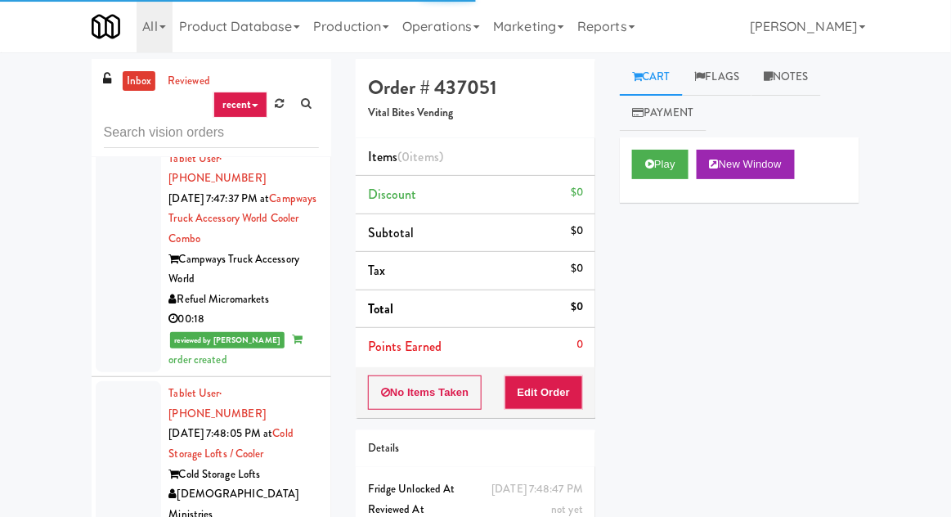
scroll to position [7230, 0]
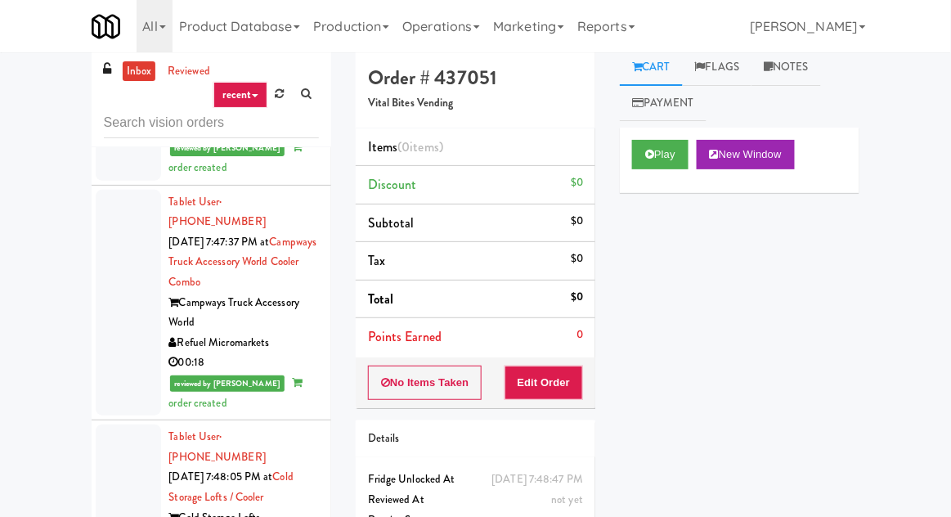
scroll to position [7163, 0]
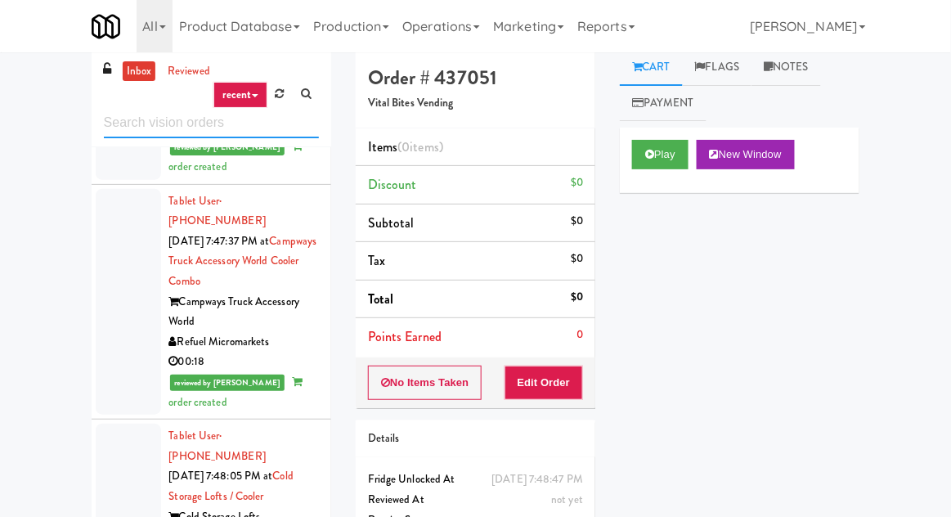
click at [128, 129] on input "text" at bounding box center [211, 123] width 215 height 30
type input "cooler"
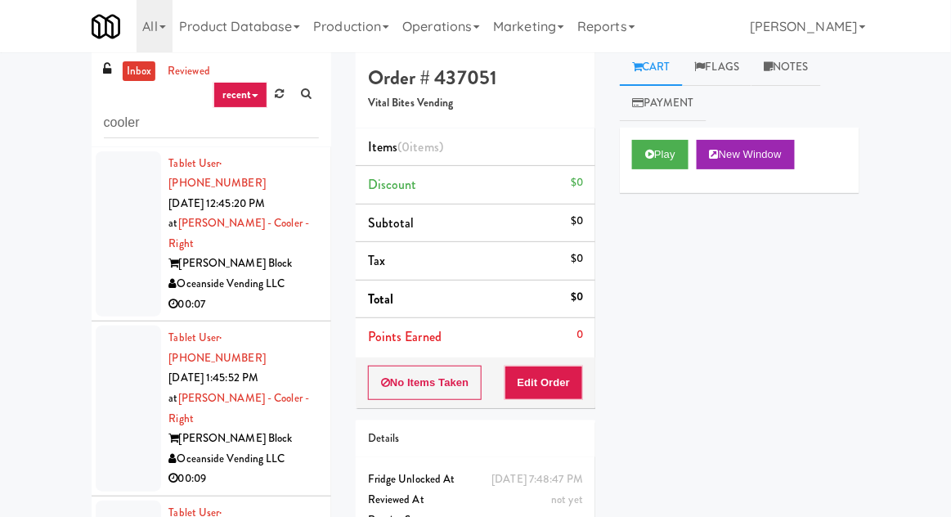
click at [23, 136] on div "inbox reviewed recent all unclear take inventory issue suspicious failed recent…" at bounding box center [475, 349] width 951 height 601
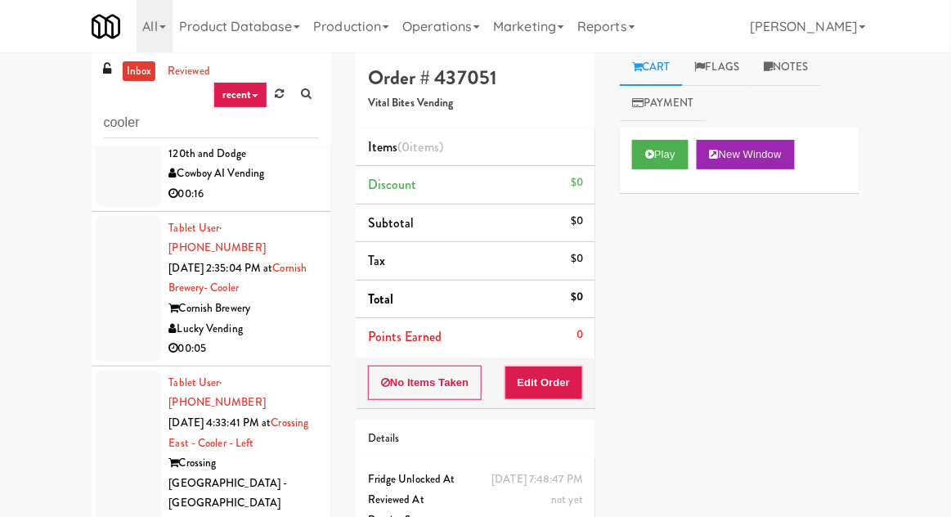
scroll to position [1564, 0]
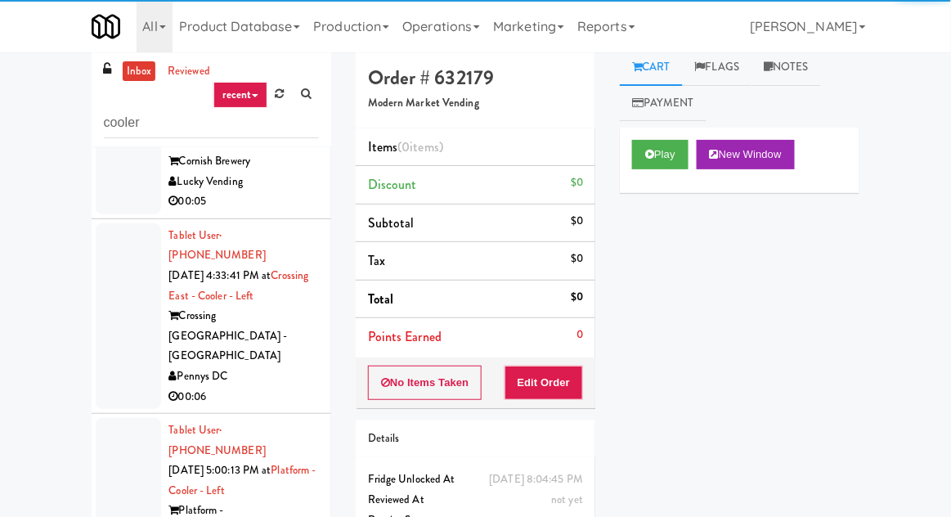
scroll to position [1152, 0]
click at [679, 150] on button "Play" at bounding box center [660, 154] width 56 height 29
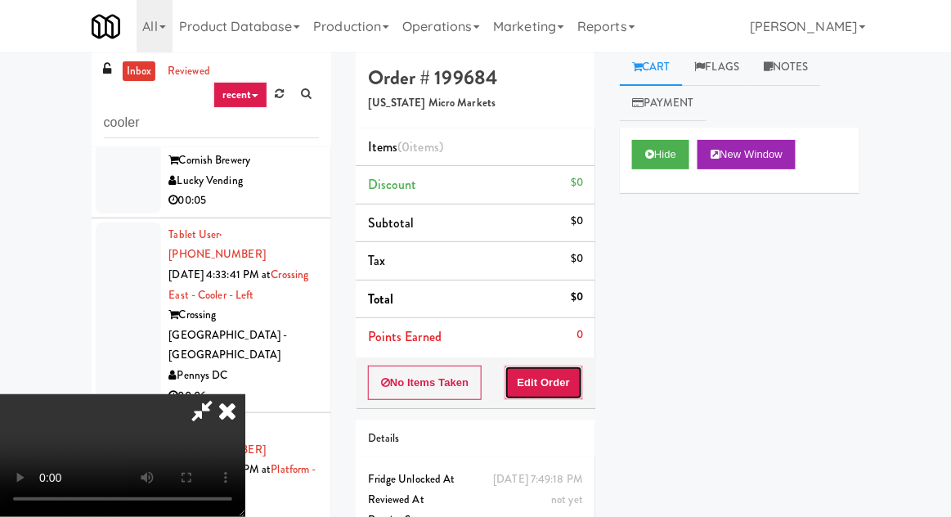
click at [558, 370] on button "Edit Order" at bounding box center [543, 382] width 79 height 34
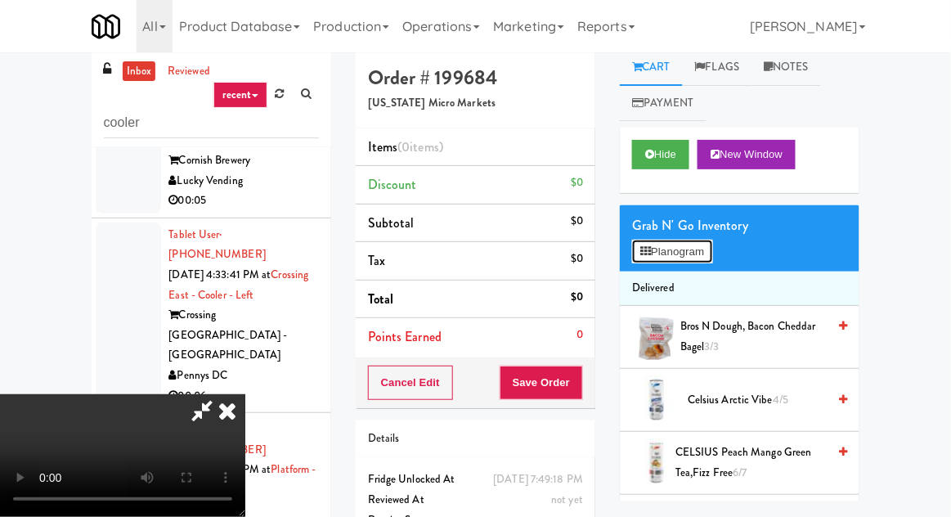
click at [693, 253] on button "Planogram" at bounding box center [672, 252] width 80 height 25
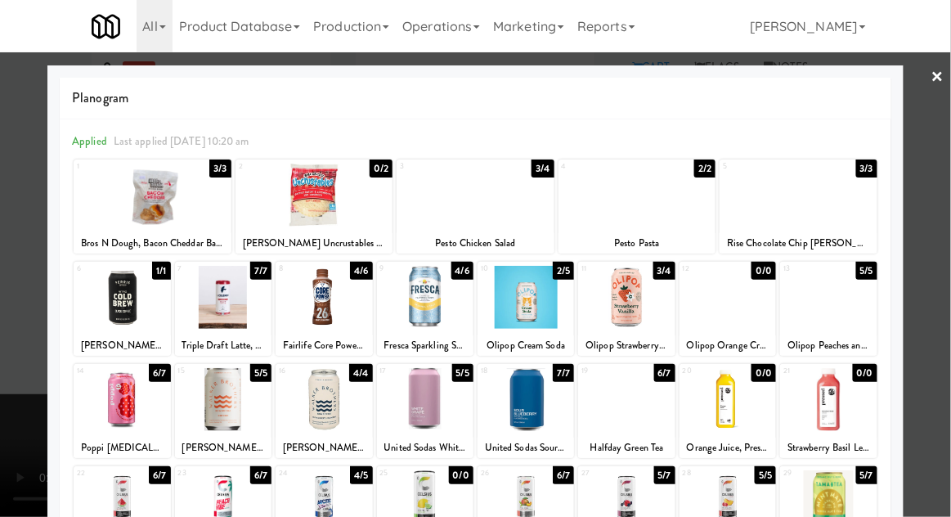
click at [544, 298] on div at bounding box center [525, 297] width 96 height 63
click at [16, 242] on div at bounding box center [475, 258] width 951 height 517
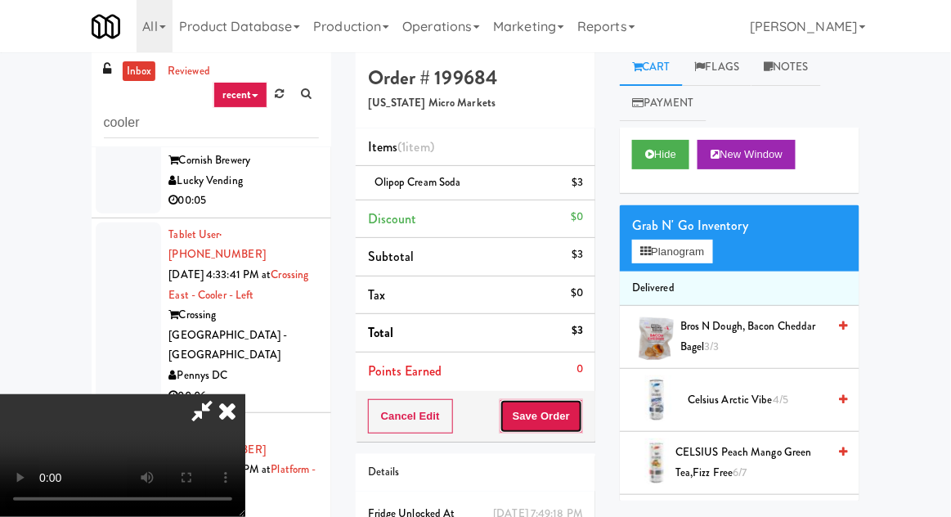
click at [581, 412] on button "Save Order" at bounding box center [541, 416] width 83 height 34
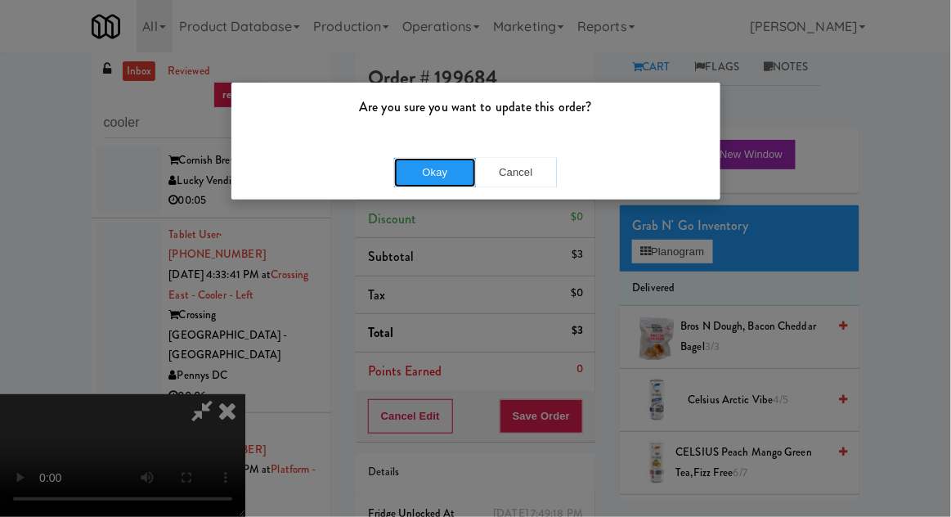
click at [402, 173] on button "Okay" at bounding box center [435, 172] width 82 height 29
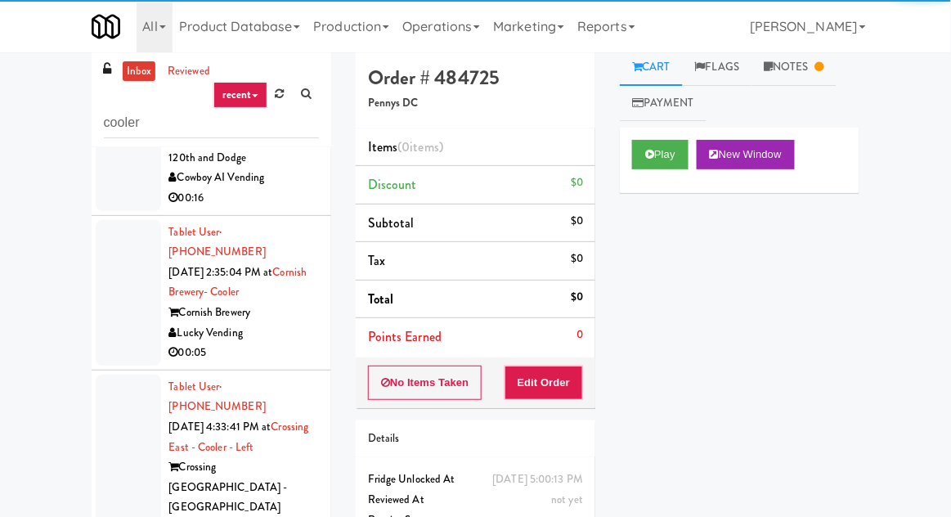
click at [798, 60] on link "Notes" at bounding box center [793, 67] width 85 height 37
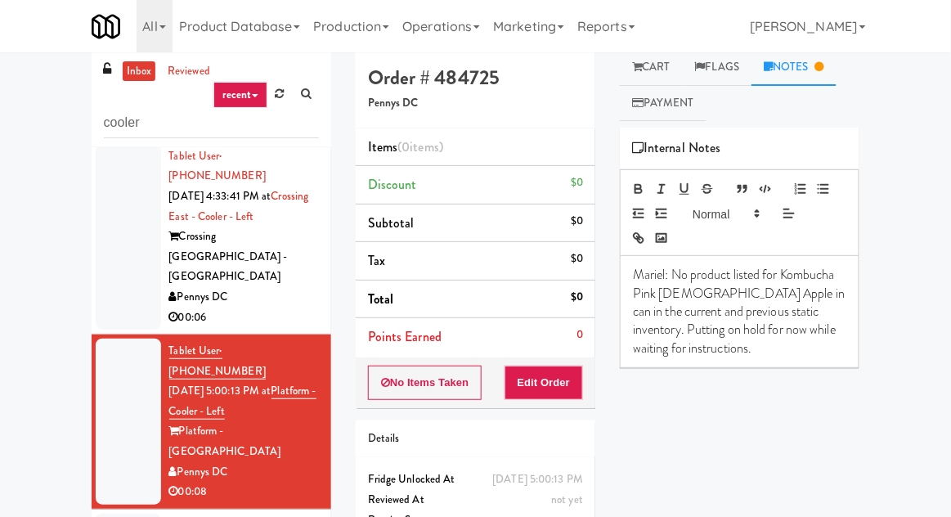
scroll to position [1231, 0]
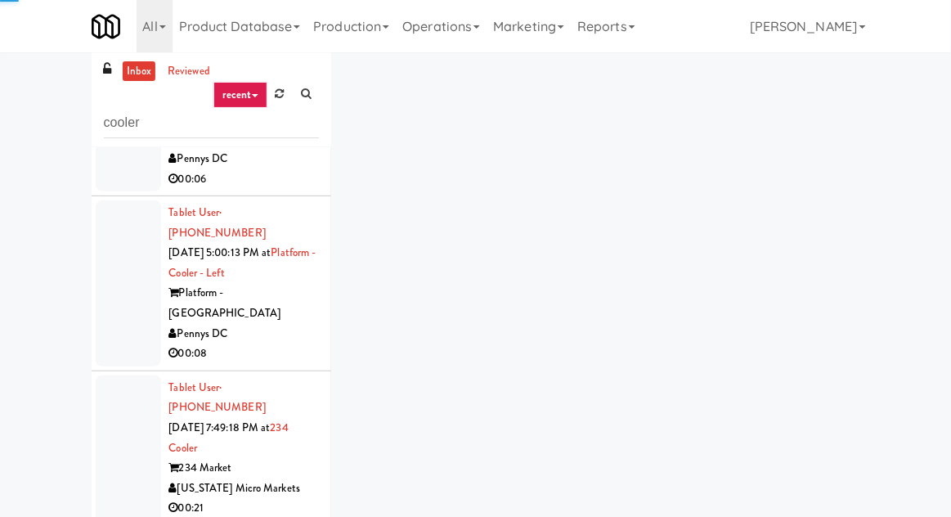
scroll to position [1370, 0]
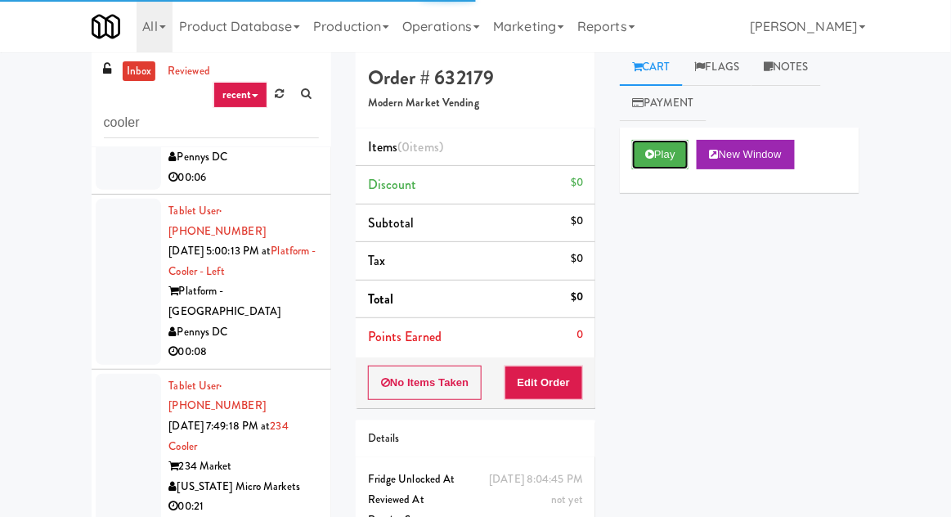
click at [662, 160] on button "Play" at bounding box center [660, 154] width 56 height 29
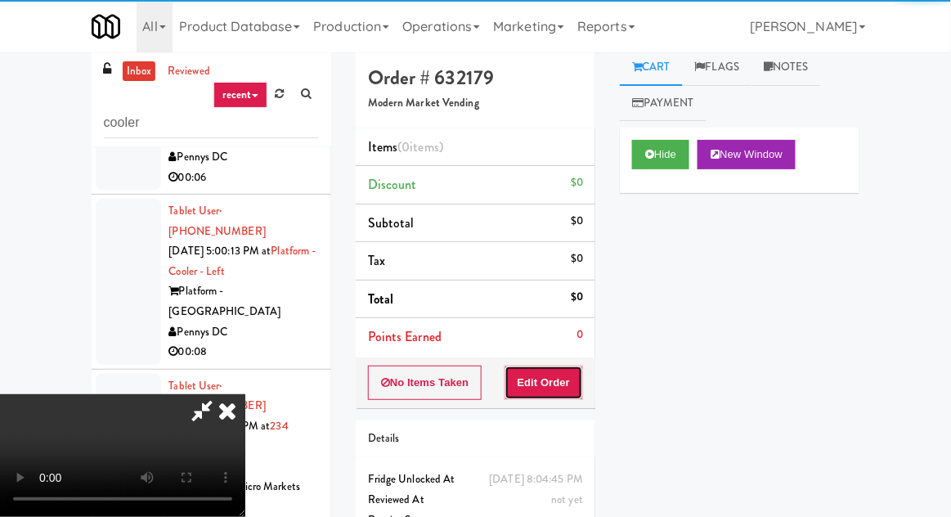
click at [563, 365] on button "Edit Order" at bounding box center [543, 382] width 79 height 34
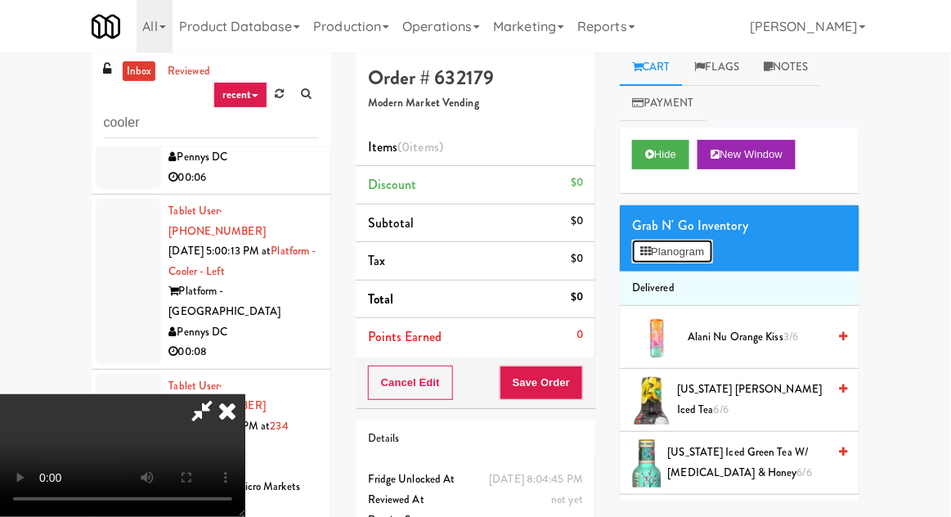
click at [687, 253] on button "Planogram" at bounding box center [672, 252] width 80 height 25
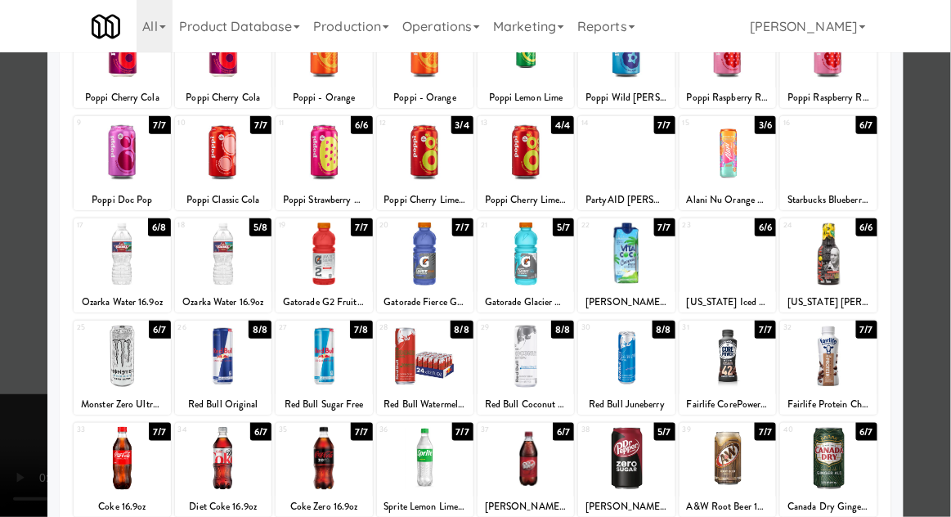
scroll to position [207, 0]
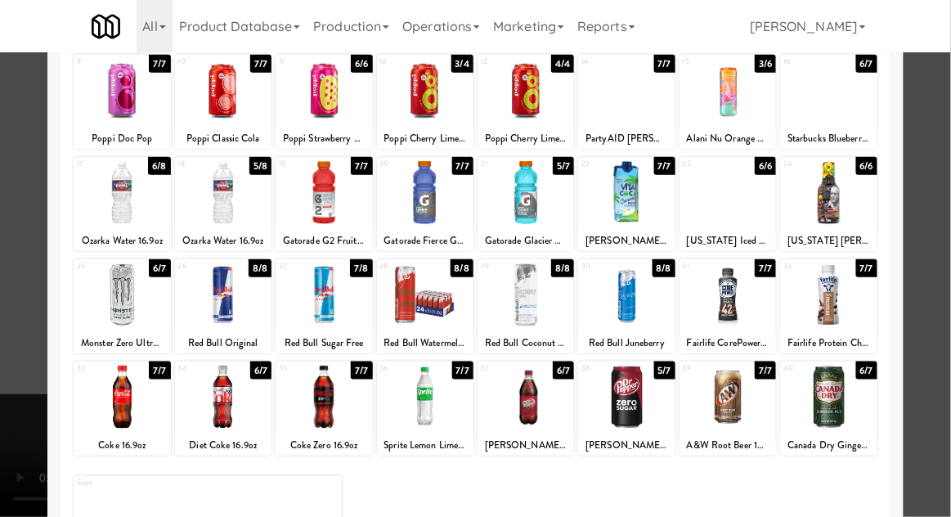
click at [222, 302] on div at bounding box center [223, 294] width 96 height 63
click at [7, 417] on div at bounding box center [475, 258] width 951 height 517
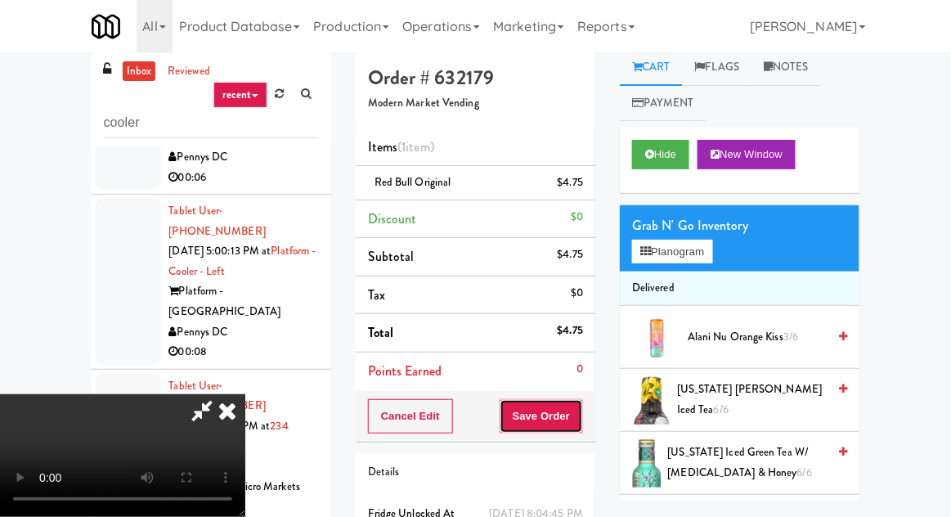
click at [582, 412] on button "Save Order" at bounding box center [541, 416] width 83 height 34
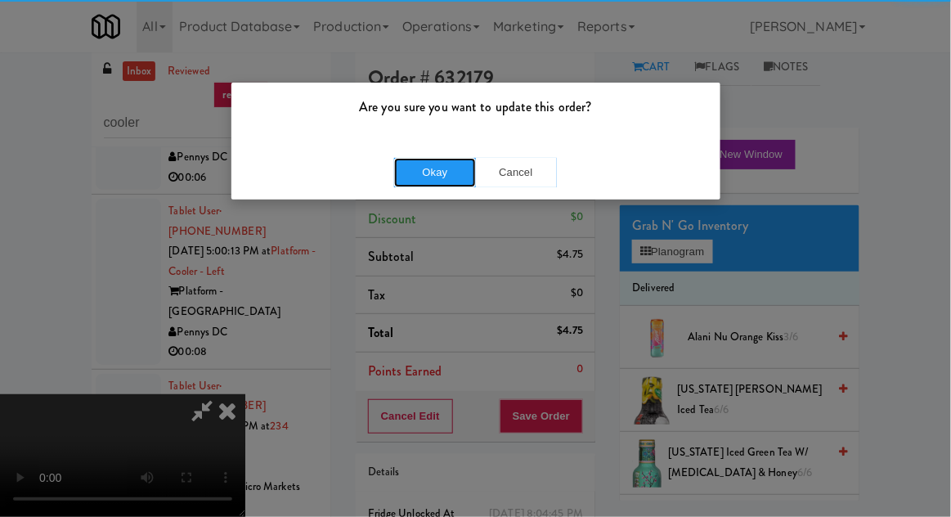
click at [409, 181] on button "Okay" at bounding box center [435, 172] width 82 height 29
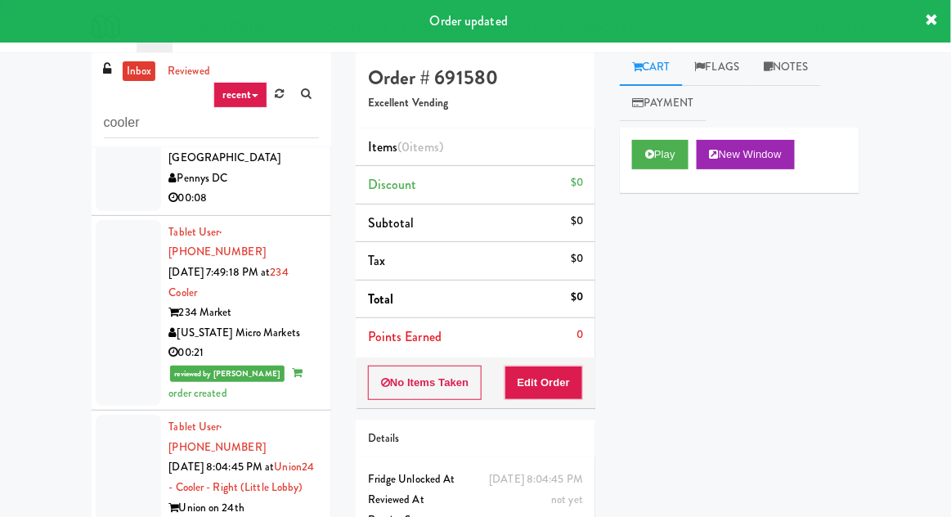
scroll to position [1526, 0]
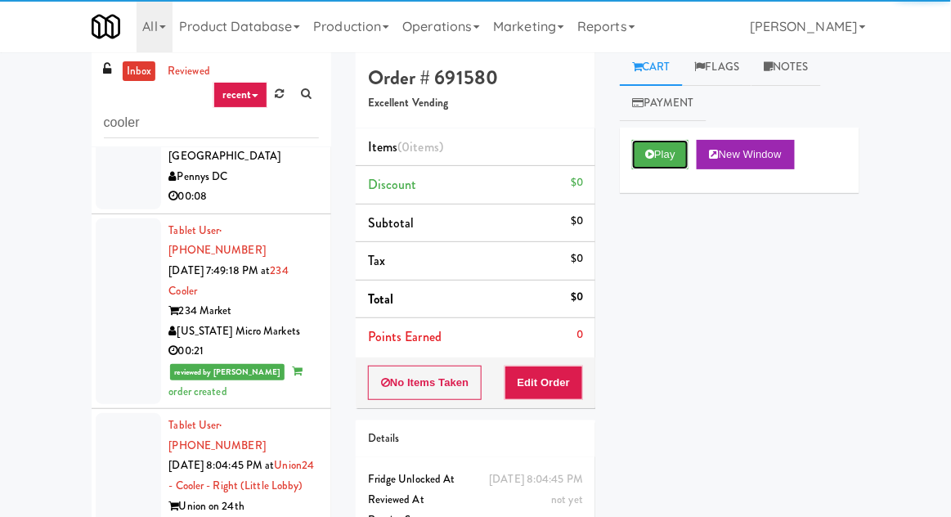
click at [675, 154] on button "Play" at bounding box center [660, 154] width 56 height 29
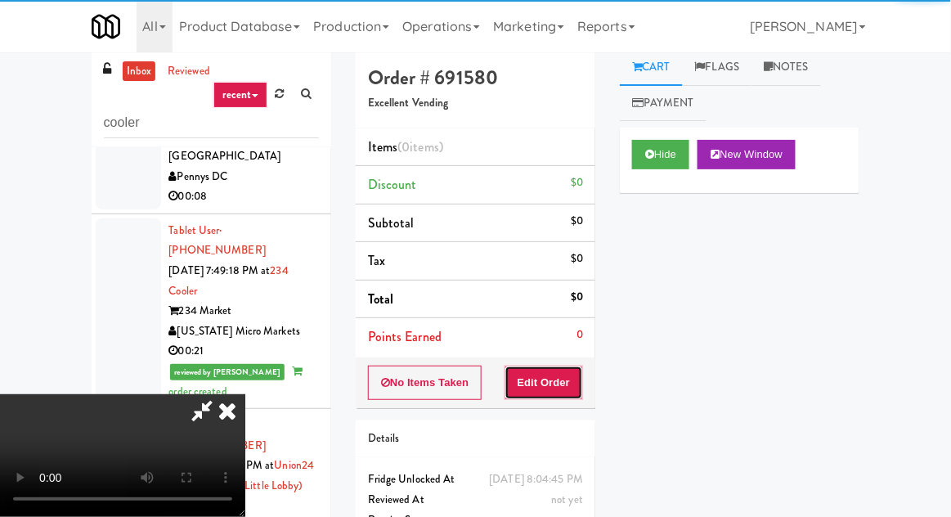
click at [566, 365] on button "Edit Order" at bounding box center [543, 382] width 79 height 34
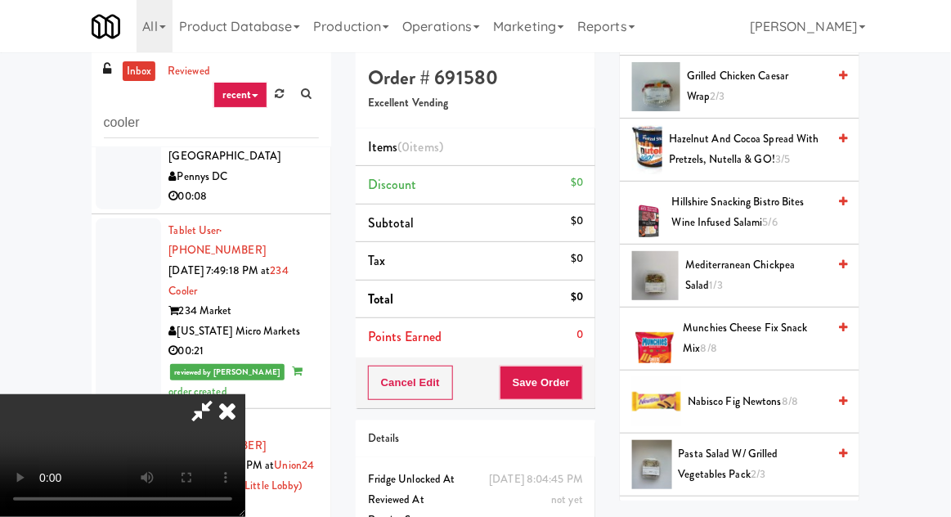
scroll to position [1115, 0]
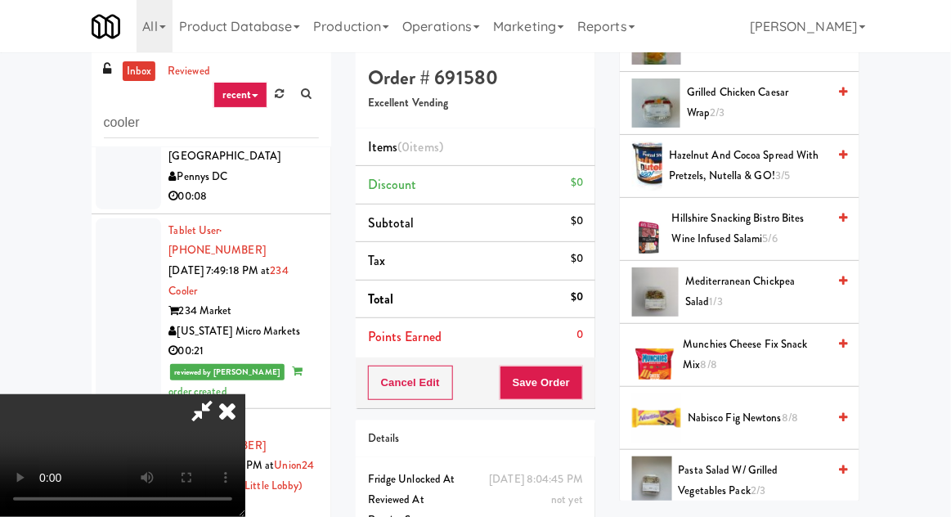
click at [769, 172] on span "Hazelnut and Cocoa Spread With Pretzels, Nutella & GO! 3/5" at bounding box center [748, 166] width 158 height 40
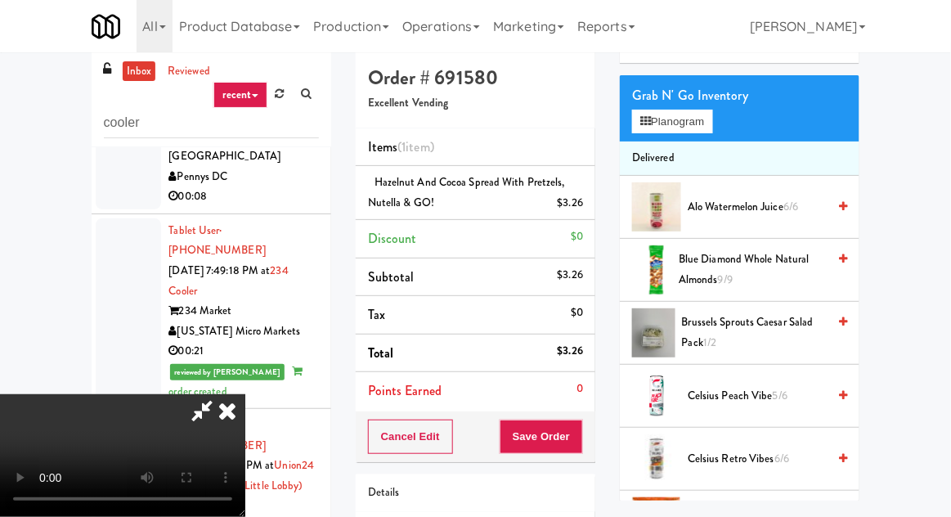
scroll to position [0, 0]
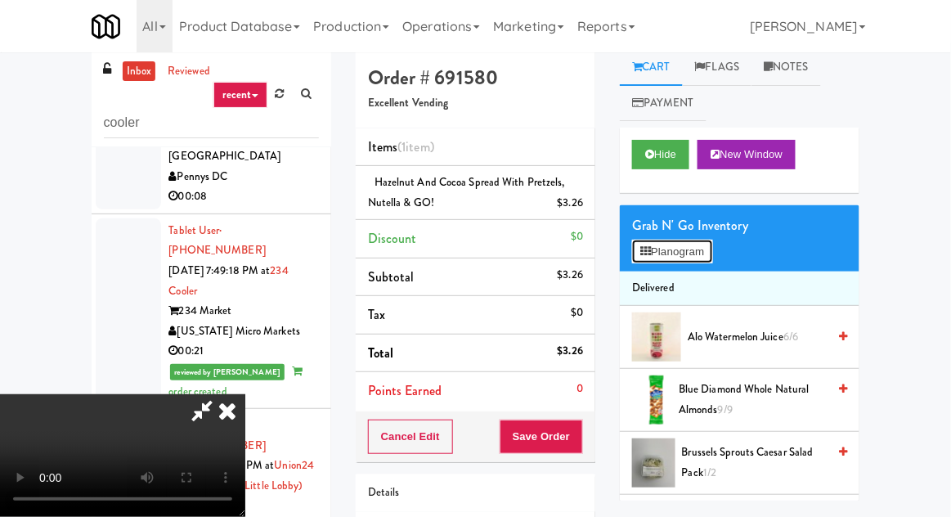
click at [681, 249] on button "Planogram" at bounding box center [672, 252] width 80 height 25
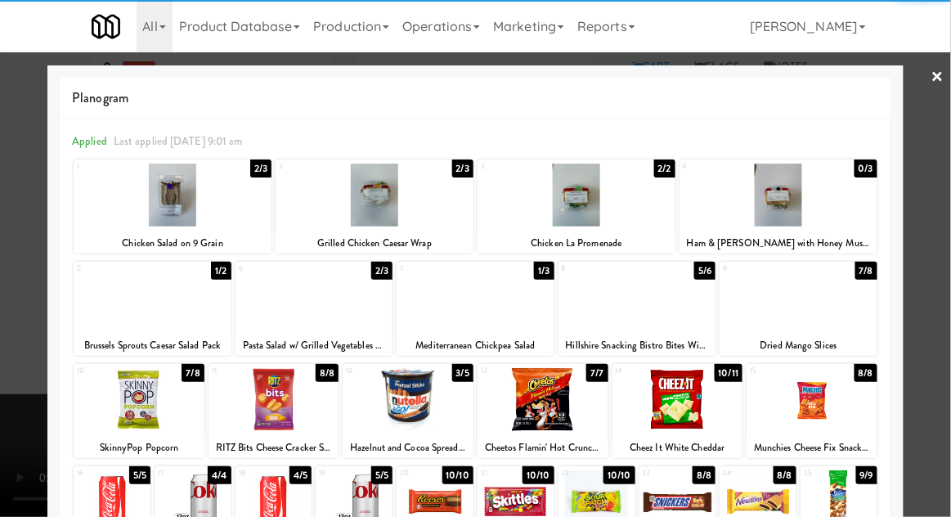
click at [164, 204] on div at bounding box center [173, 195] width 198 height 63
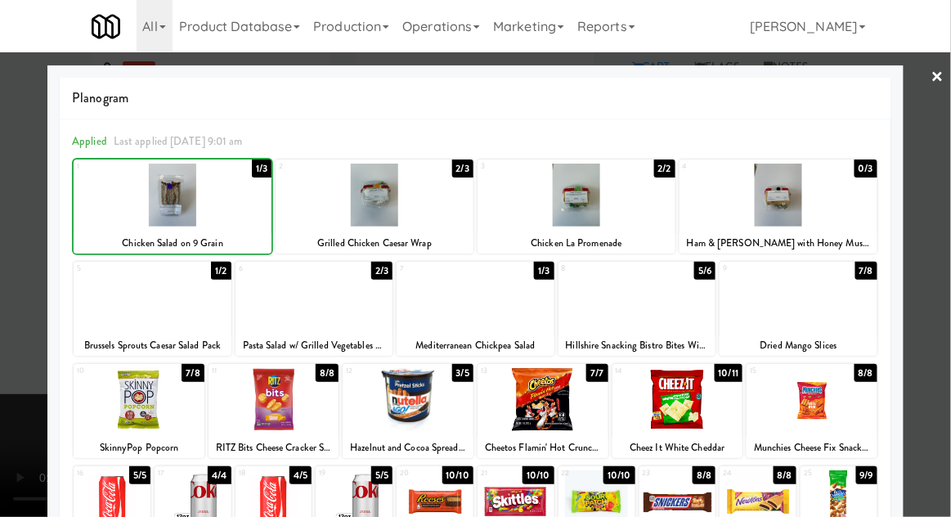
click at [9, 332] on div at bounding box center [475, 258] width 951 height 517
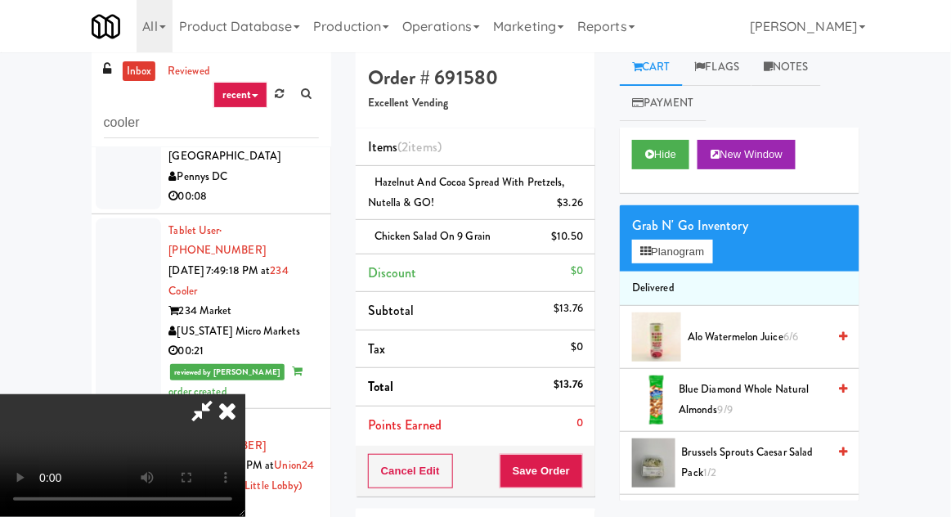
scroll to position [60, 0]
click at [693, 250] on button "Planogram" at bounding box center [672, 252] width 80 height 25
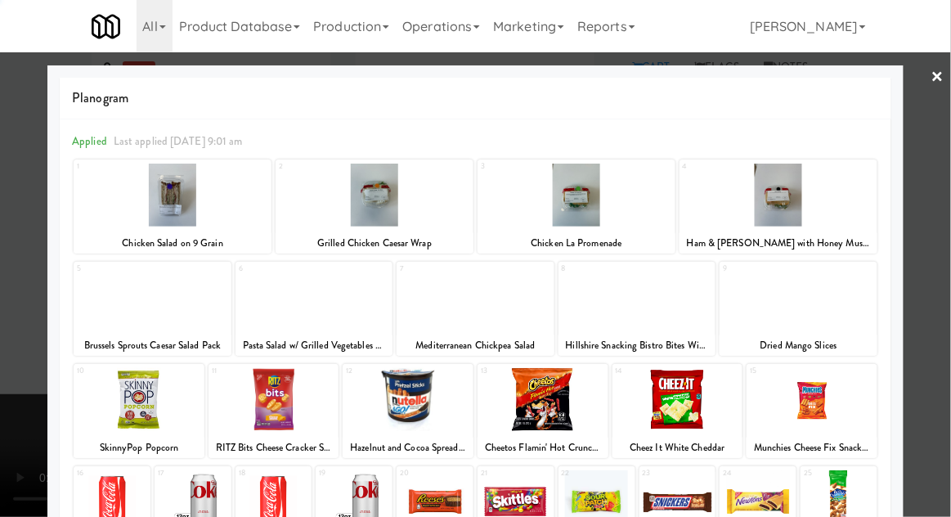
click at [830, 201] on div at bounding box center [778, 195] width 198 height 63
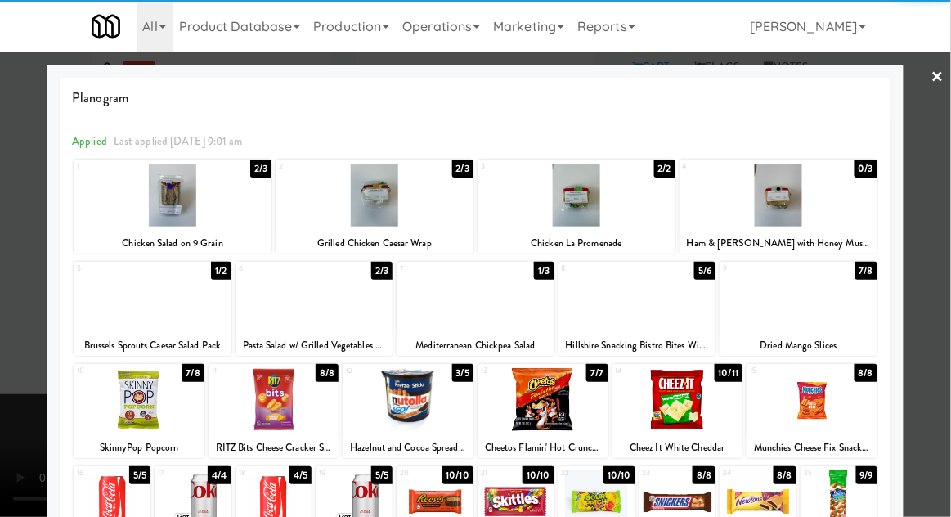
click at [937, 179] on div at bounding box center [475, 258] width 951 height 517
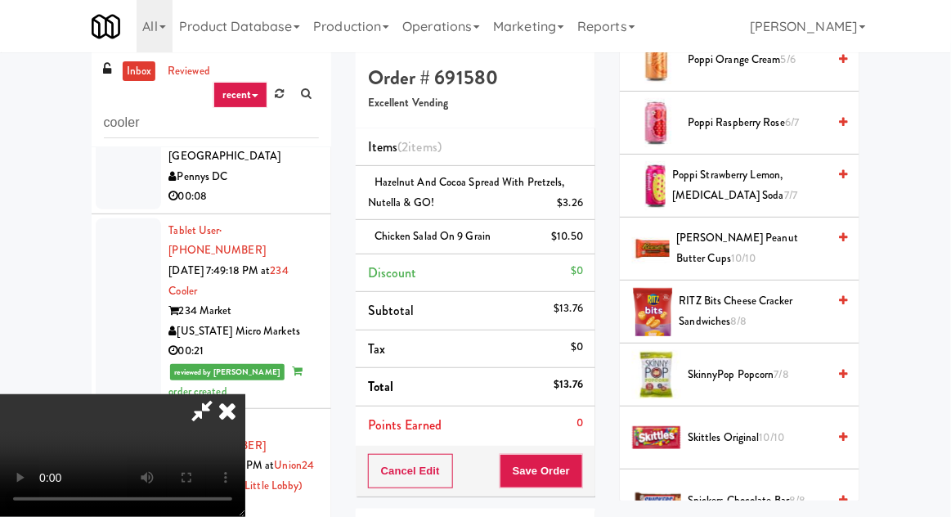
scroll to position [1656, 0]
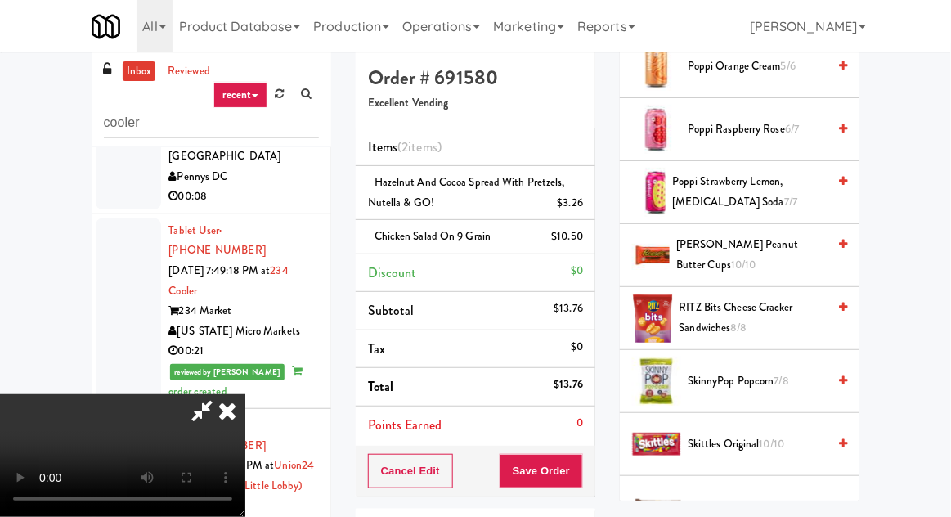
click at [767, 182] on span "Poppi Strawberry Lemon, Prebiotic Soda 7/7" at bounding box center [749, 192] width 155 height 40
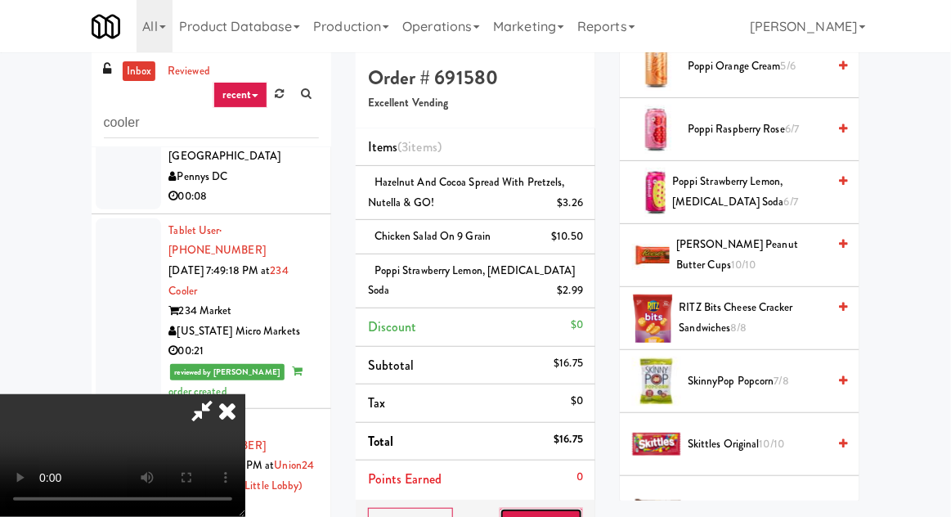
click at [583, 516] on button "Save Order" at bounding box center [541, 525] width 83 height 34
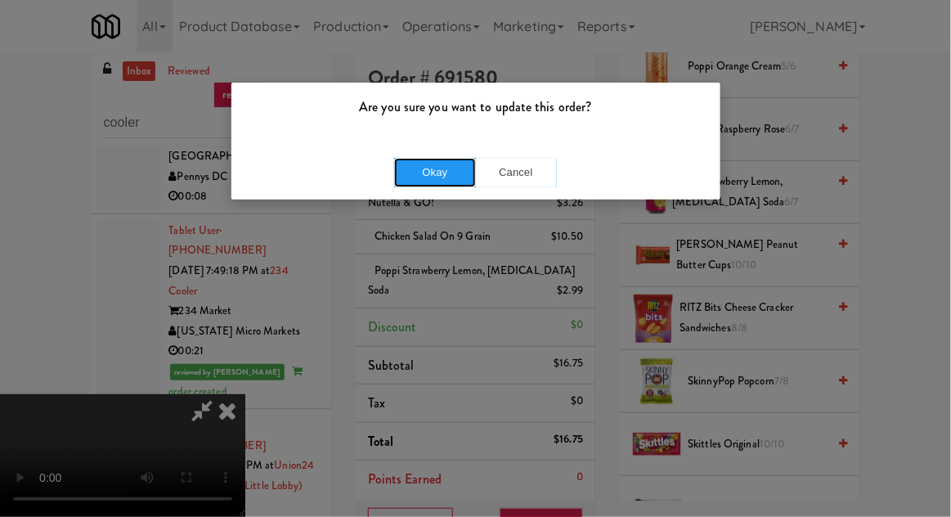
click at [413, 183] on button "Okay" at bounding box center [435, 172] width 82 height 29
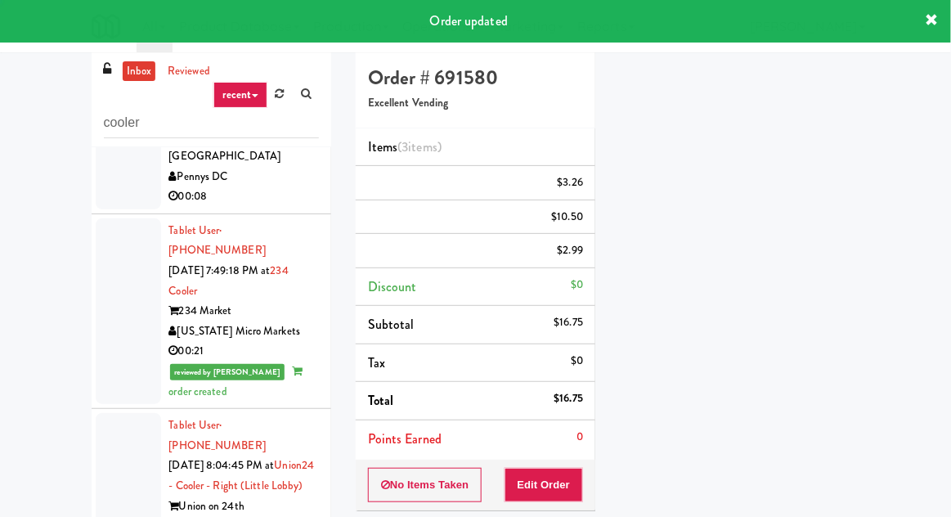
scroll to position [0, 0]
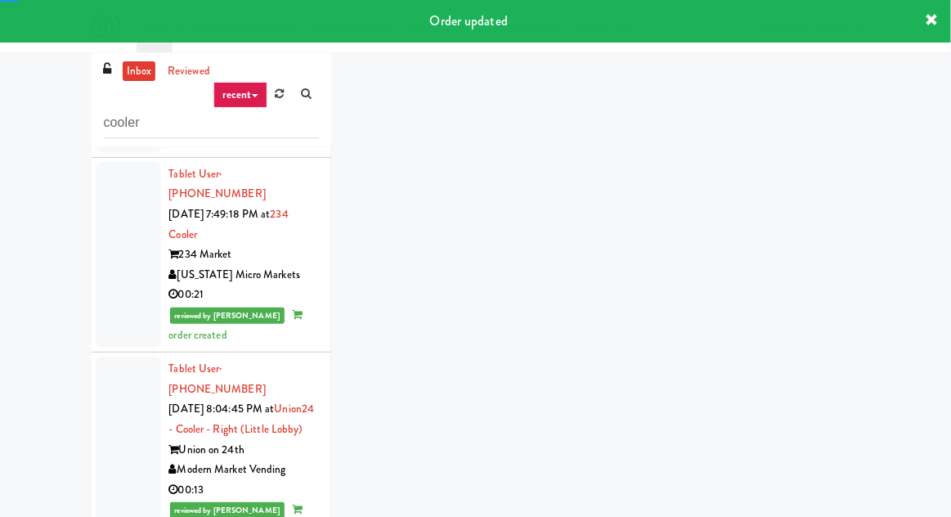
scroll to position [1674, 0]
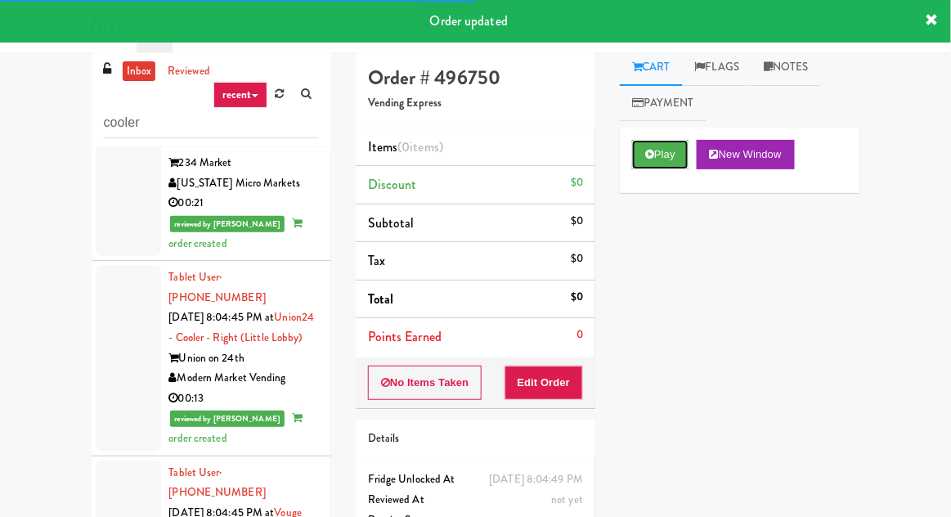
click at [672, 147] on button "Play" at bounding box center [660, 154] width 56 height 29
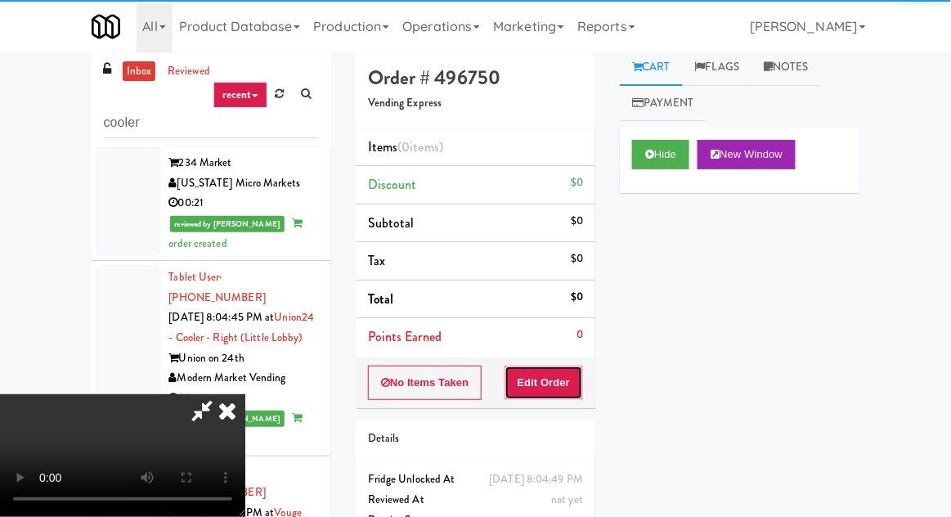
click at [558, 365] on button "Edit Order" at bounding box center [543, 382] width 79 height 34
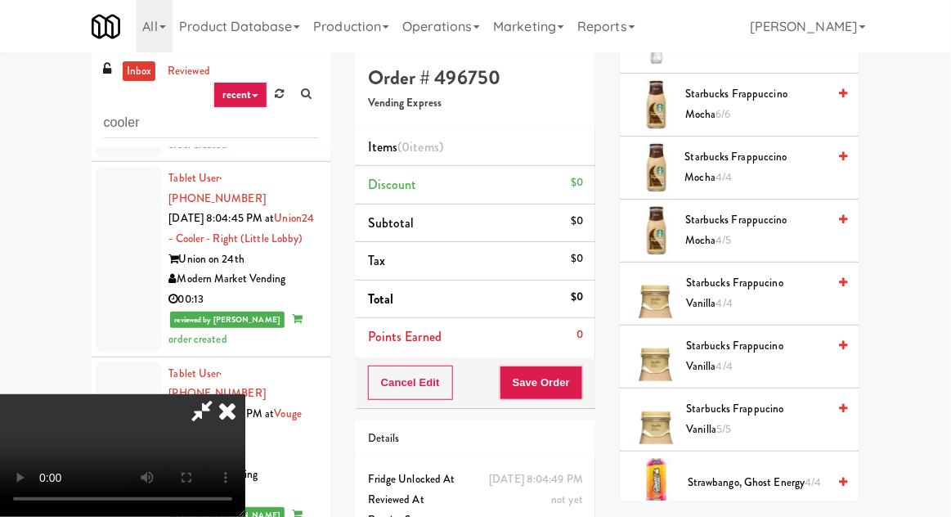
scroll to position [2222, 0]
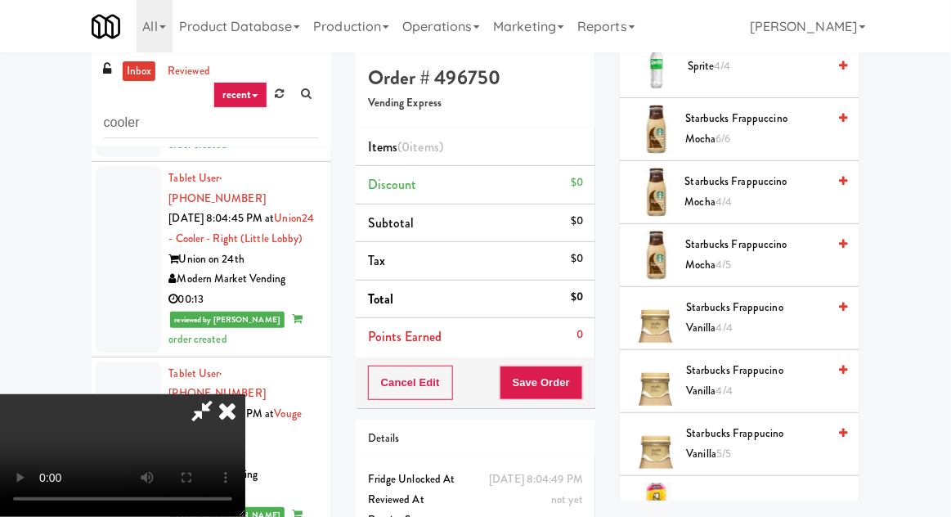
click at [758, 239] on span "Starbucks Frappuccino Mocha 4/5" at bounding box center [755, 255] width 141 height 40
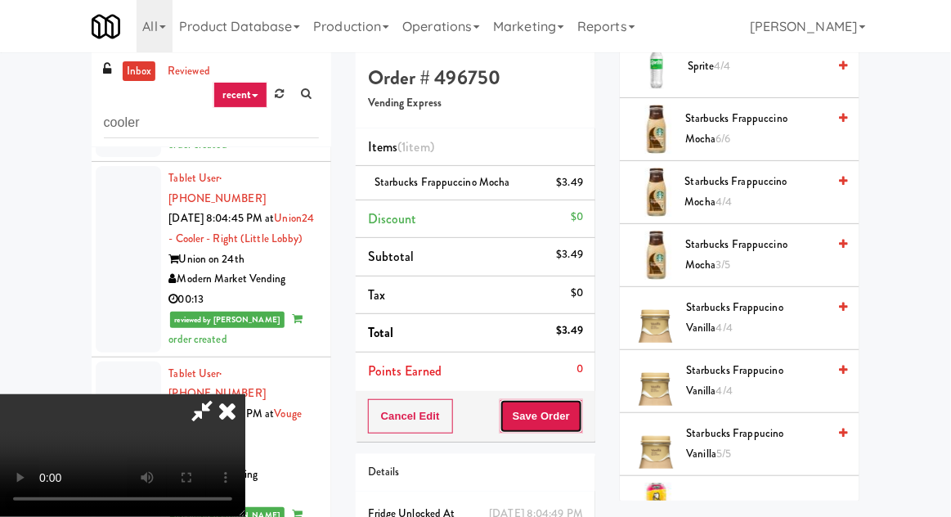
click at [576, 401] on button "Save Order" at bounding box center [541, 416] width 83 height 34
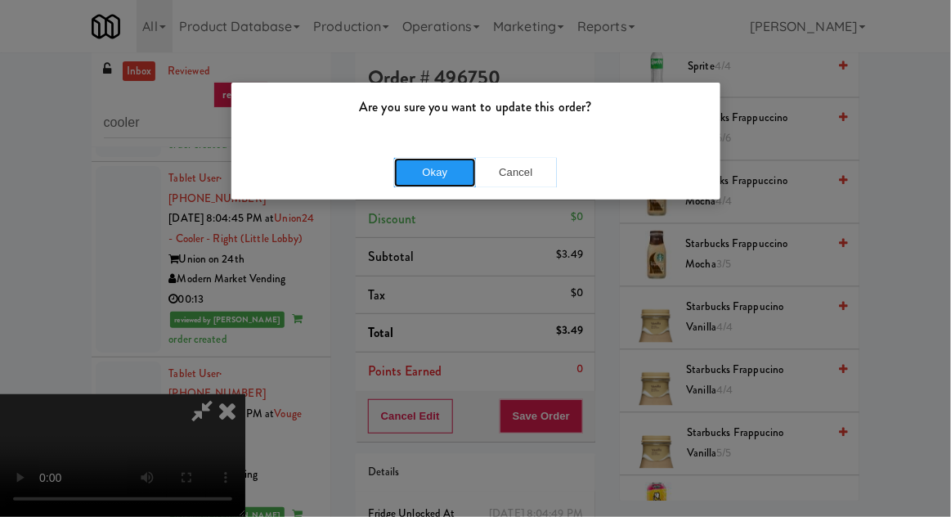
click at [401, 169] on button "Okay" at bounding box center [435, 172] width 82 height 29
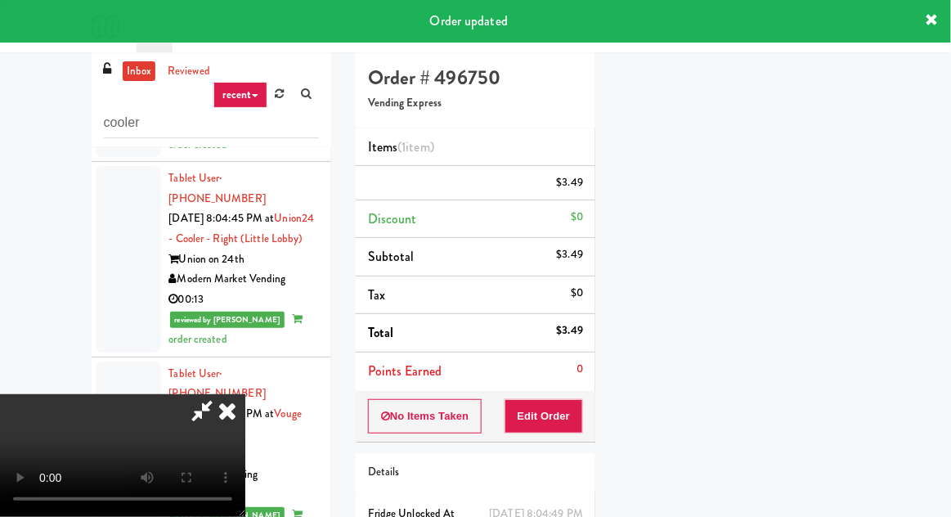
scroll to position [0, 0]
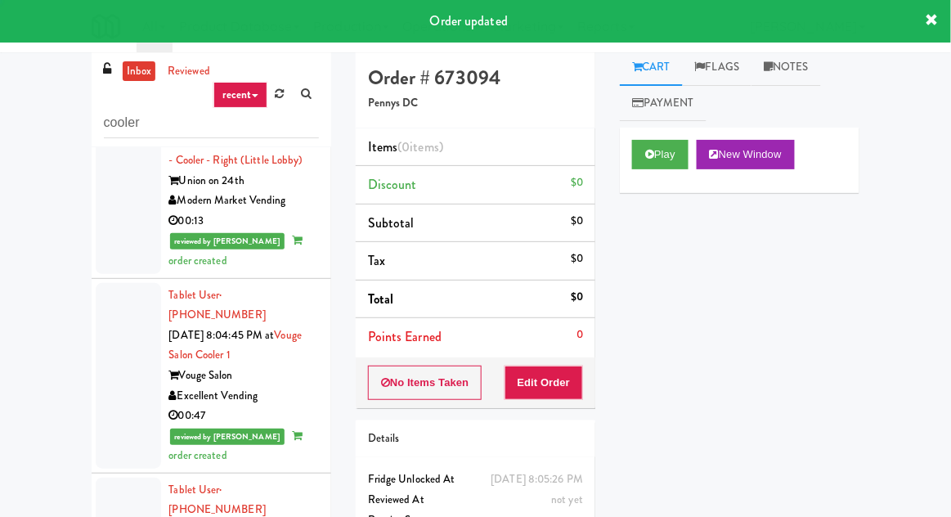
scroll to position [1849, 0]
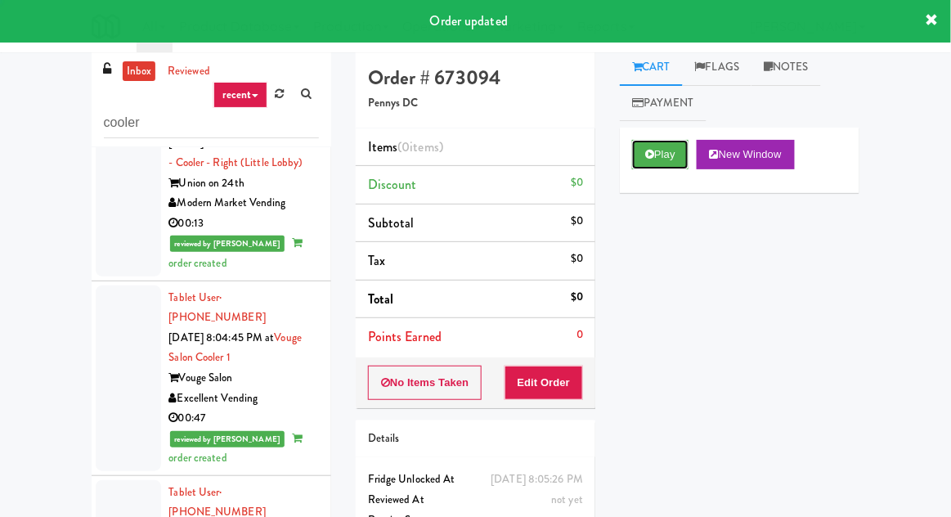
click at [676, 155] on button "Play" at bounding box center [660, 154] width 56 height 29
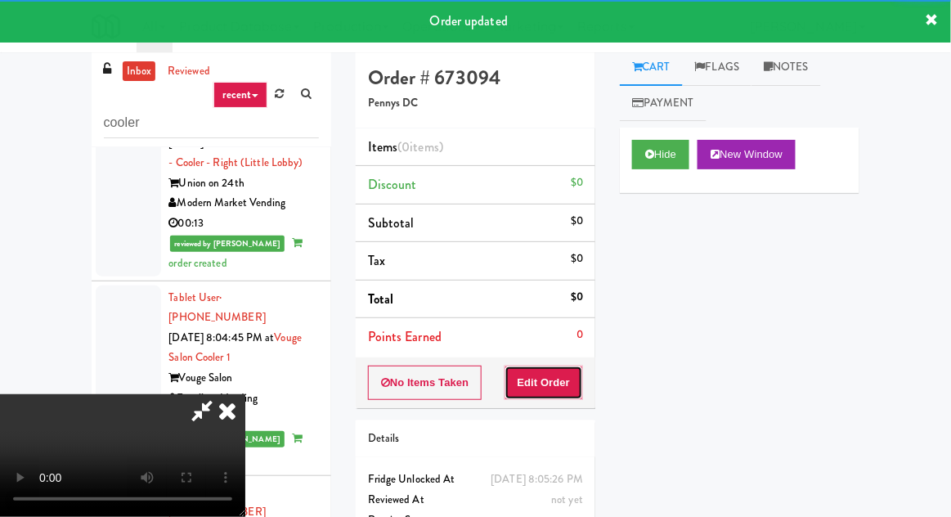
click at [578, 367] on button "Edit Order" at bounding box center [543, 382] width 79 height 34
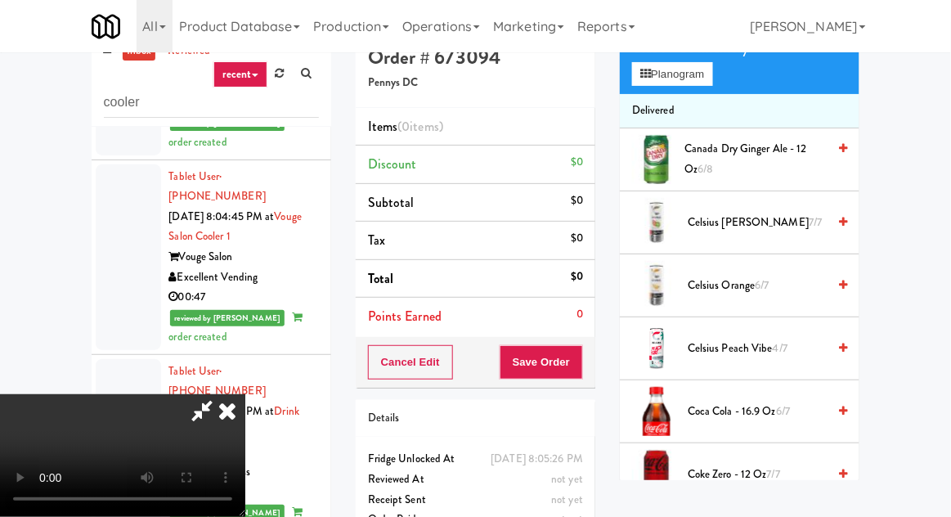
scroll to position [170, 0]
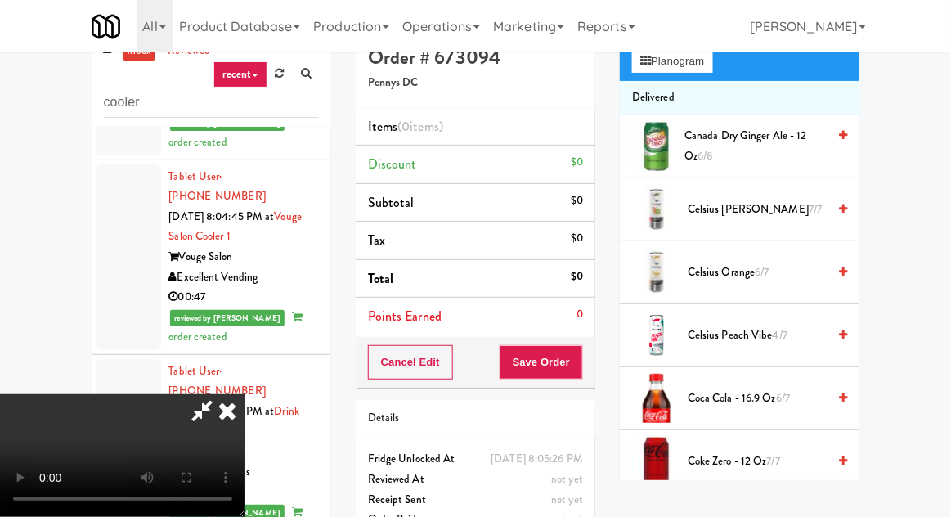
click at [736, 451] on span "Coke Zero - 12 oz 7/7" at bounding box center [757, 461] width 139 height 20
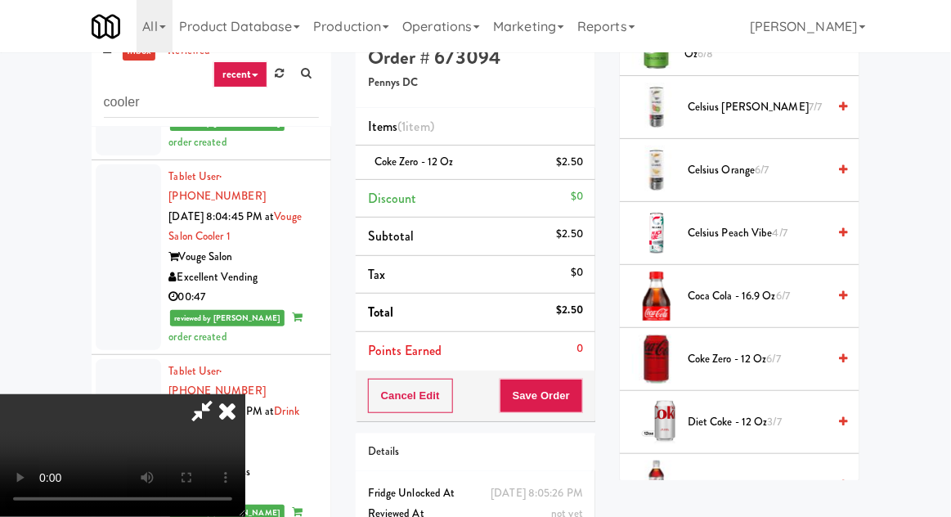
scroll to position [270, 0]
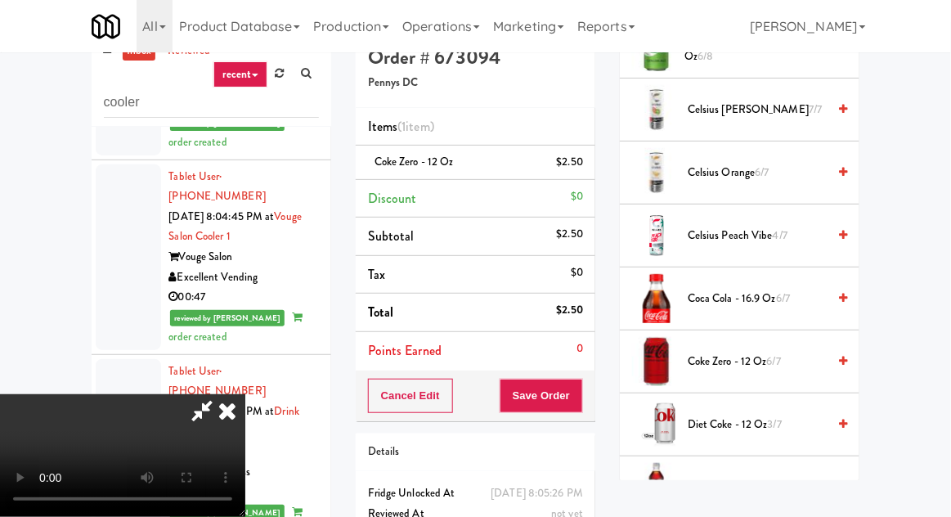
click at [717, 425] on span "Diet Coke - 12 oz 3/7" at bounding box center [757, 425] width 139 height 20
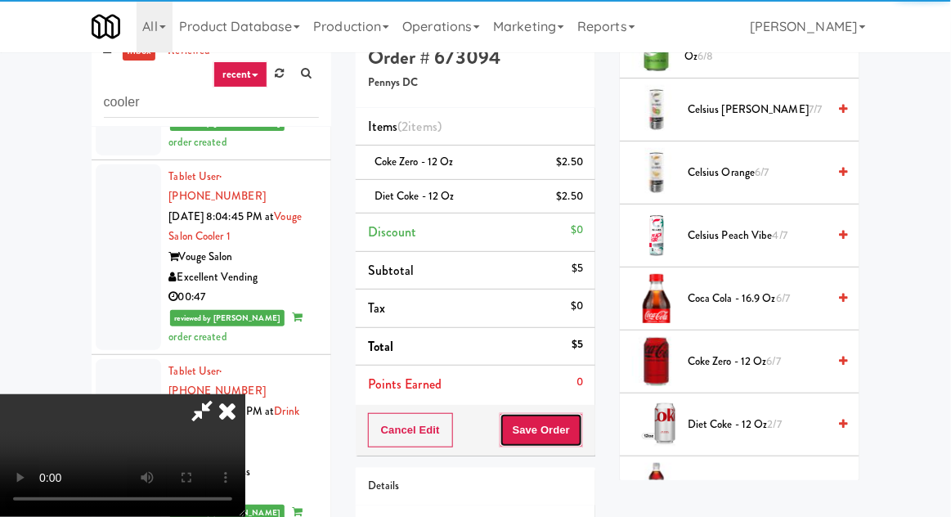
click at [581, 425] on button "Save Order" at bounding box center [541, 430] width 83 height 34
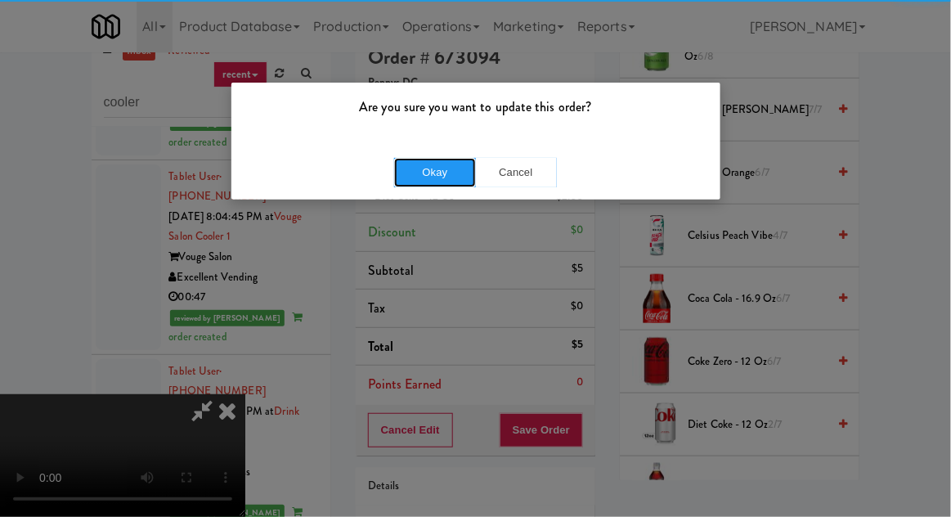
click at [406, 175] on button "Okay" at bounding box center [435, 172] width 82 height 29
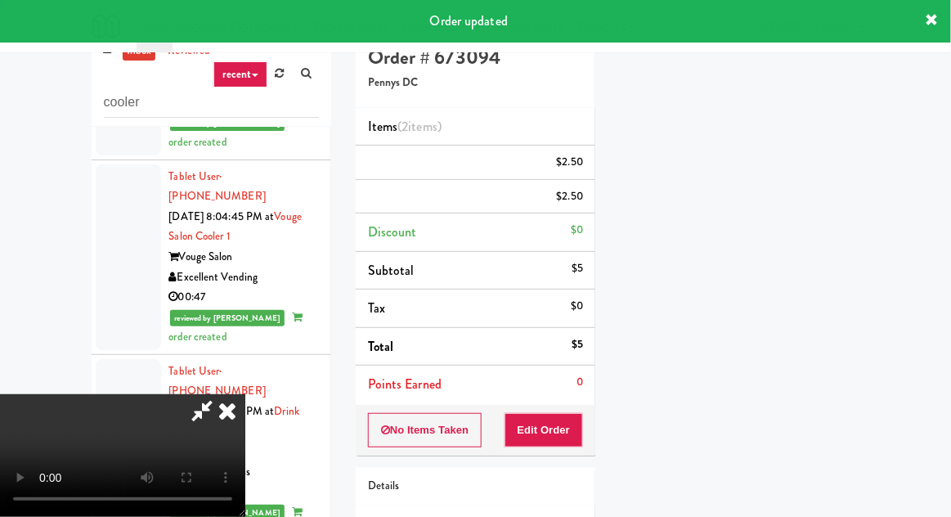
scroll to position [161, 0]
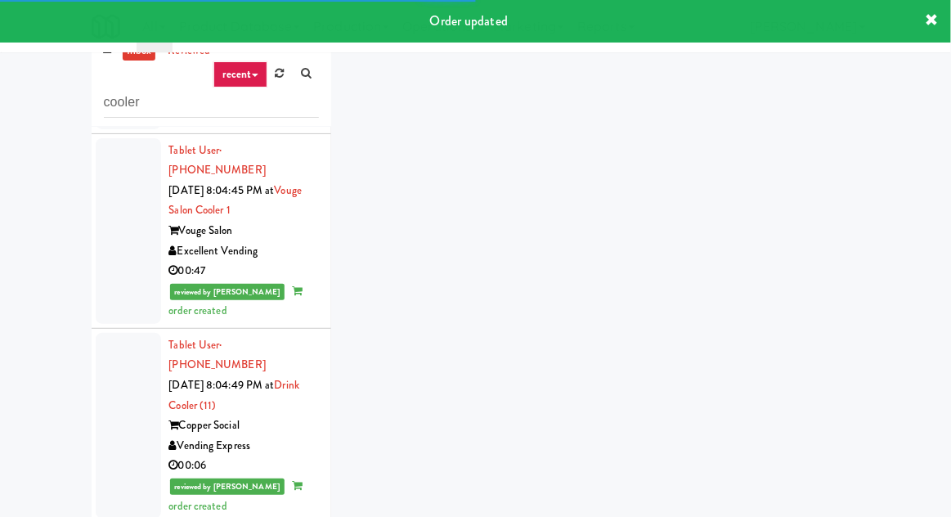
scroll to position [1979, 0]
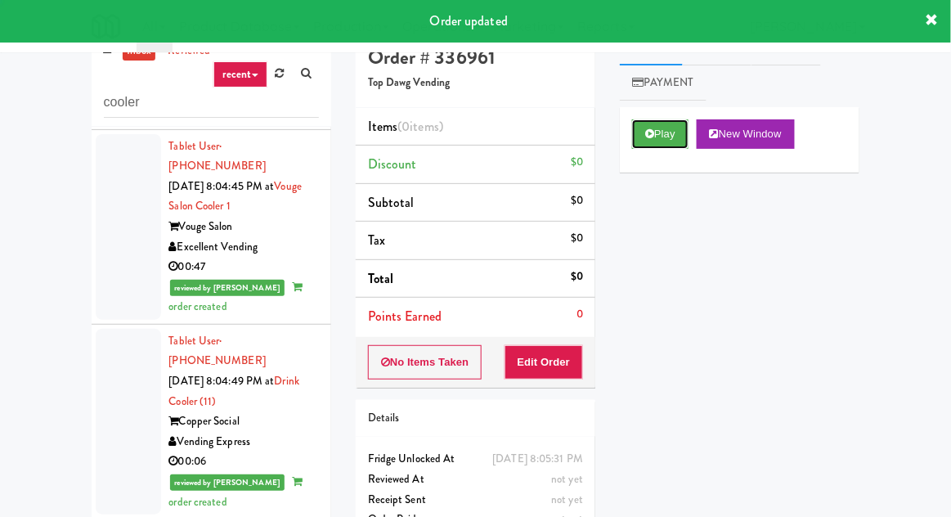
click at [670, 142] on button "Play" at bounding box center [660, 133] width 56 height 29
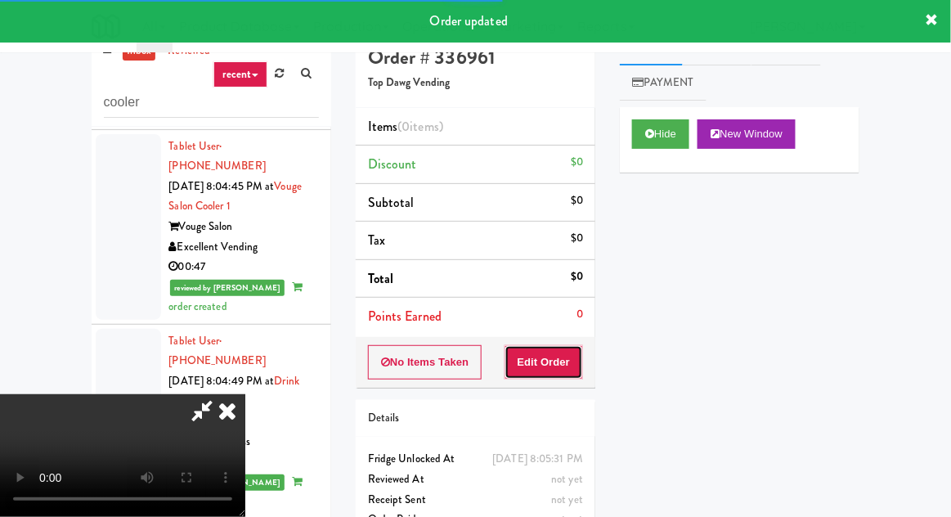
click at [566, 345] on button "Edit Order" at bounding box center [543, 362] width 79 height 34
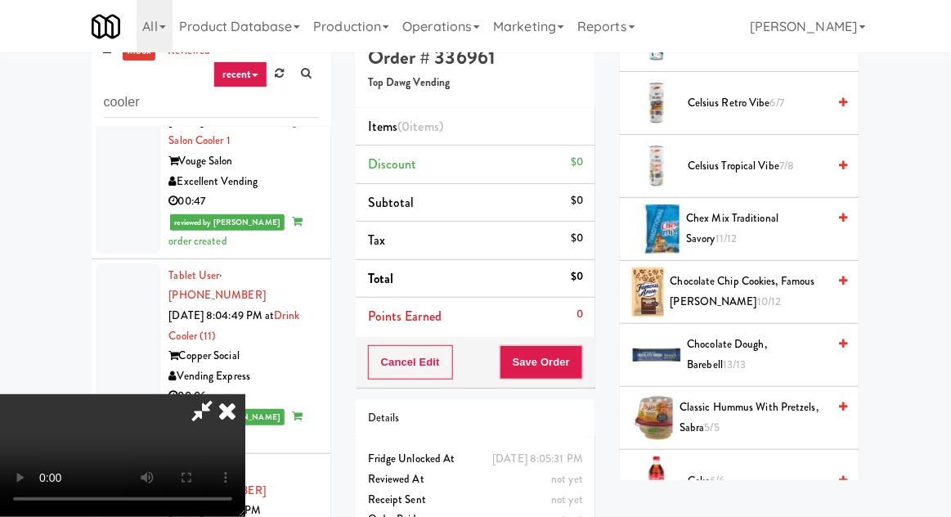
scroll to position [540, 0]
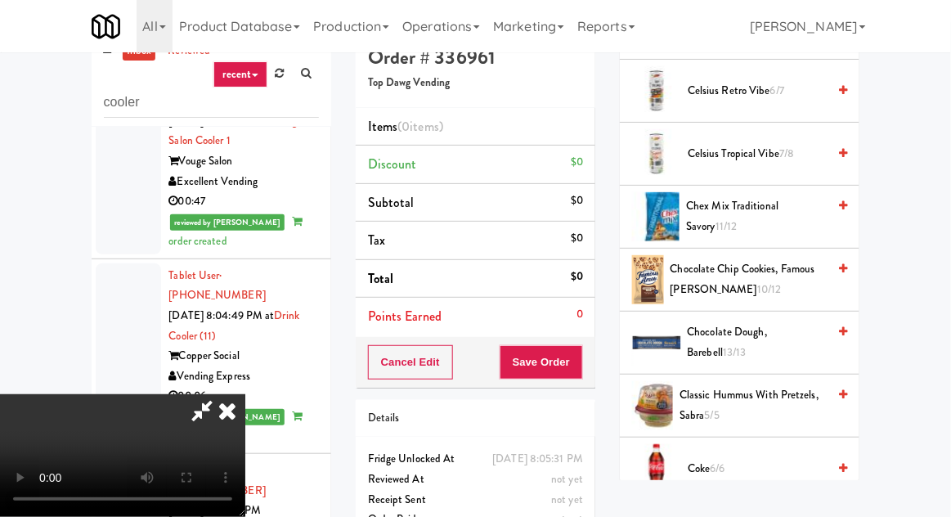
click at [730, 274] on span "Chocolate Chip Cookies, Famous Amos 10/12" at bounding box center [748, 279] width 157 height 40
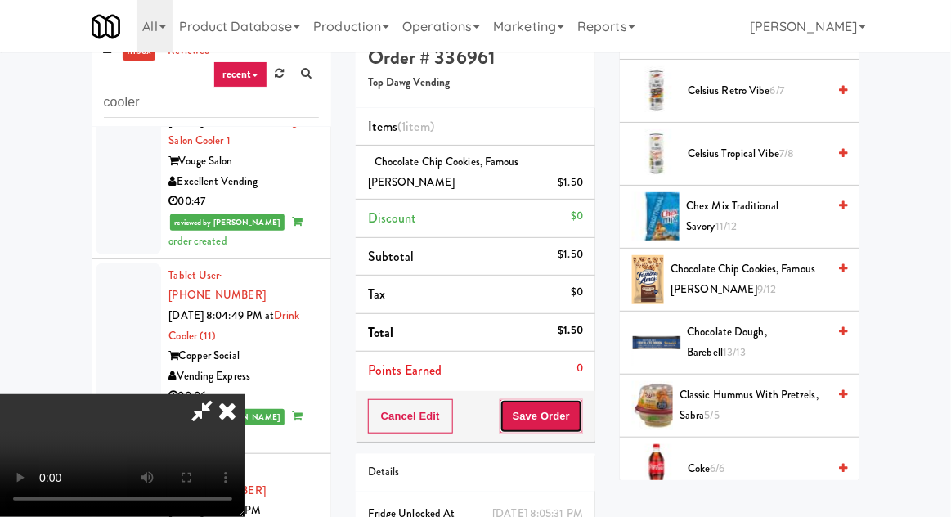
click at [581, 414] on button "Save Order" at bounding box center [541, 416] width 83 height 34
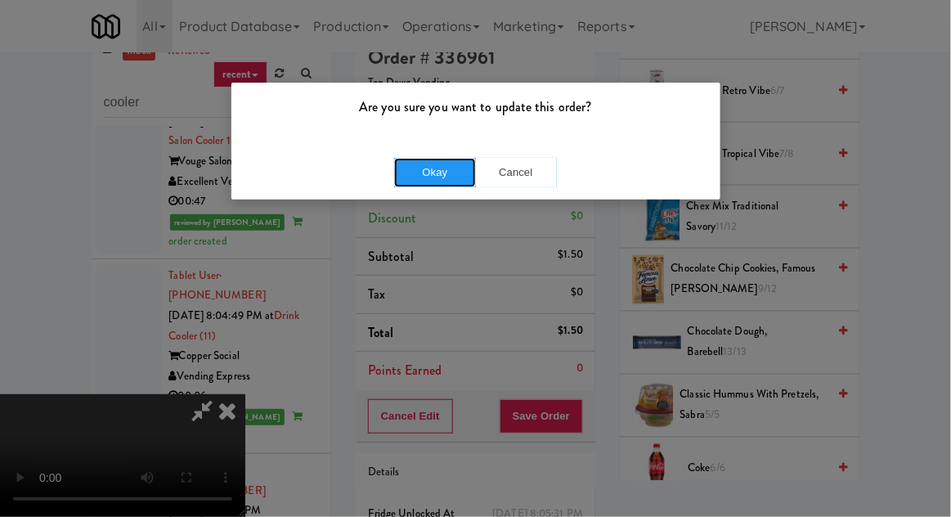
click at [397, 180] on button "Okay" at bounding box center [435, 172] width 82 height 29
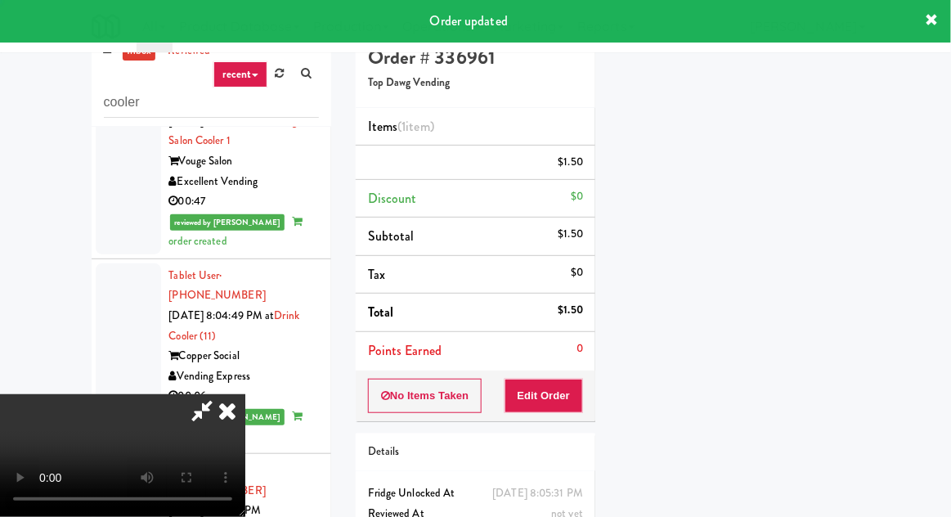
scroll to position [0, 0]
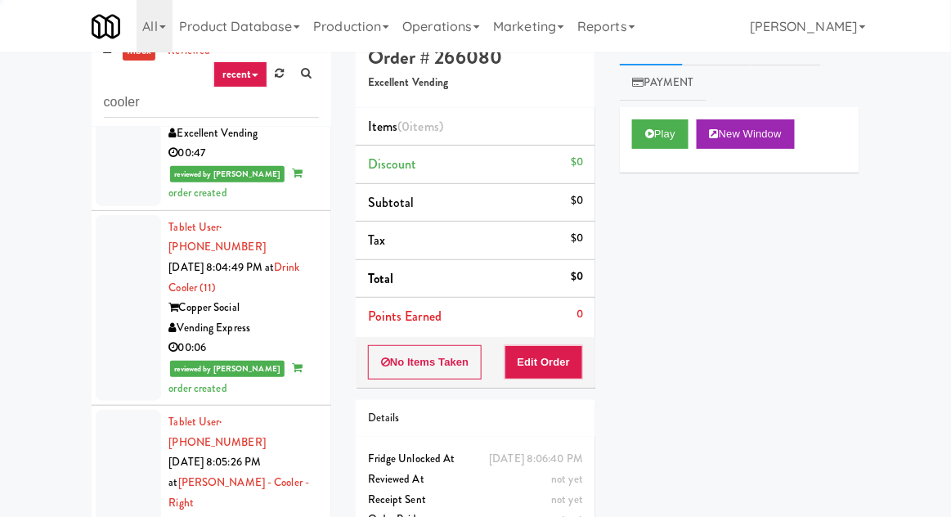
scroll to position [2150, 0]
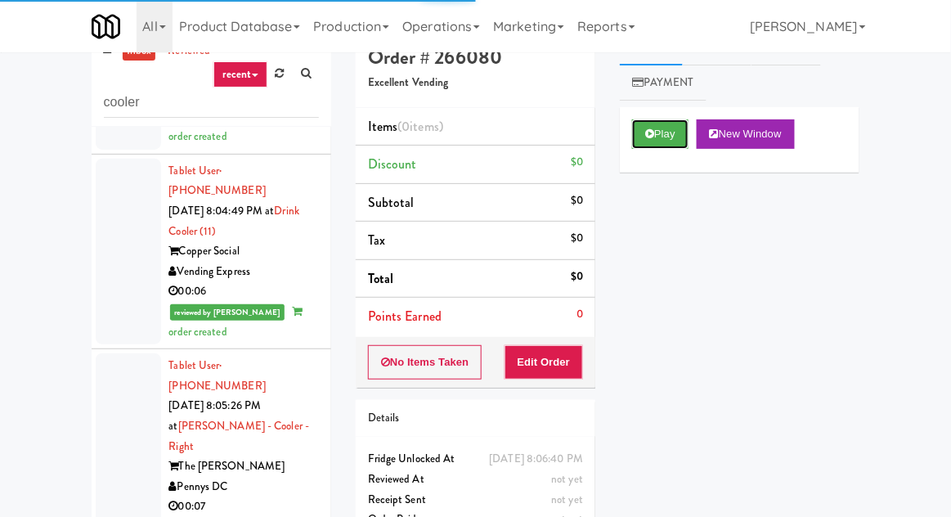
click at [652, 141] on button "Play" at bounding box center [660, 133] width 56 height 29
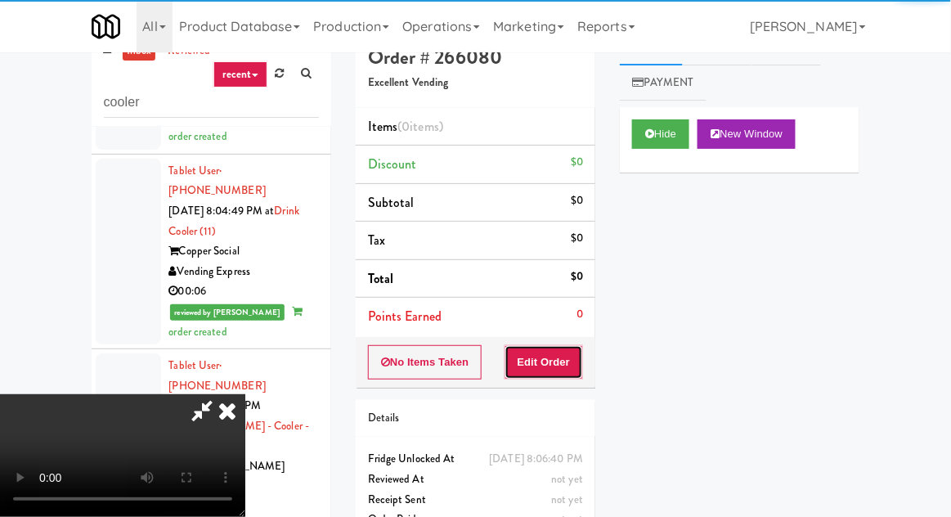
click at [553, 355] on button "Edit Order" at bounding box center [543, 362] width 79 height 34
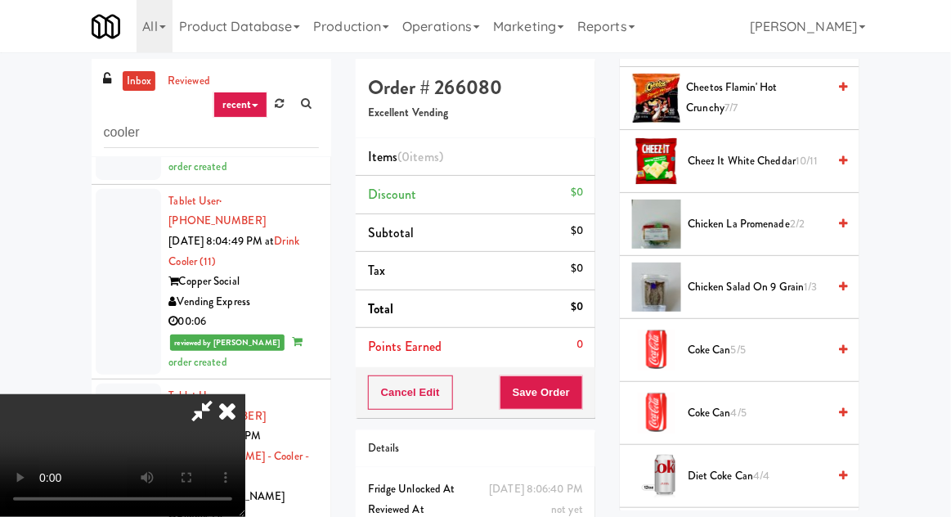
scroll to position [563, 0]
click at [718, 343] on span "Coke Can 5/5" at bounding box center [757, 351] width 139 height 20
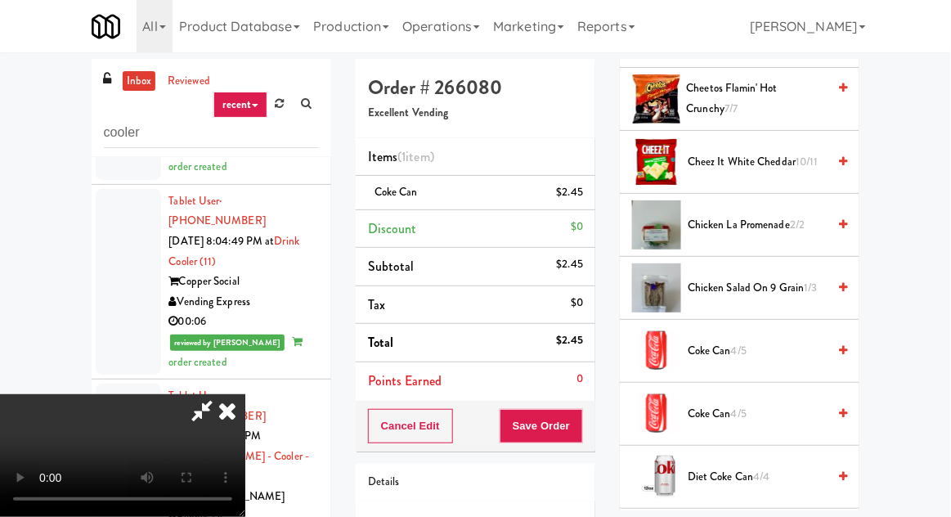
click at [592, 412] on div "Cancel Edit Save Order" at bounding box center [476, 426] width 240 height 51
click at [580, 418] on button "Save Order" at bounding box center [541, 426] width 83 height 34
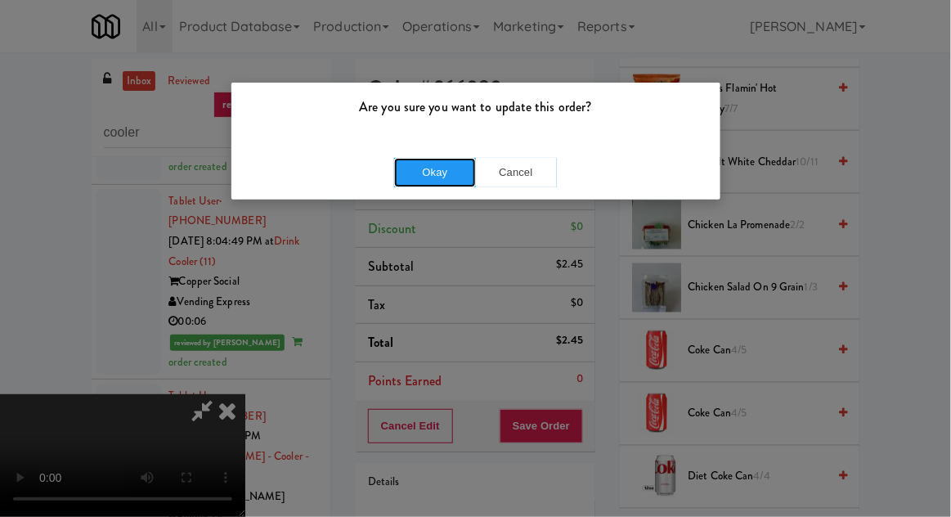
click at [409, 185] on button "Okay" at bounding box center [435, 172] width 82 height 29
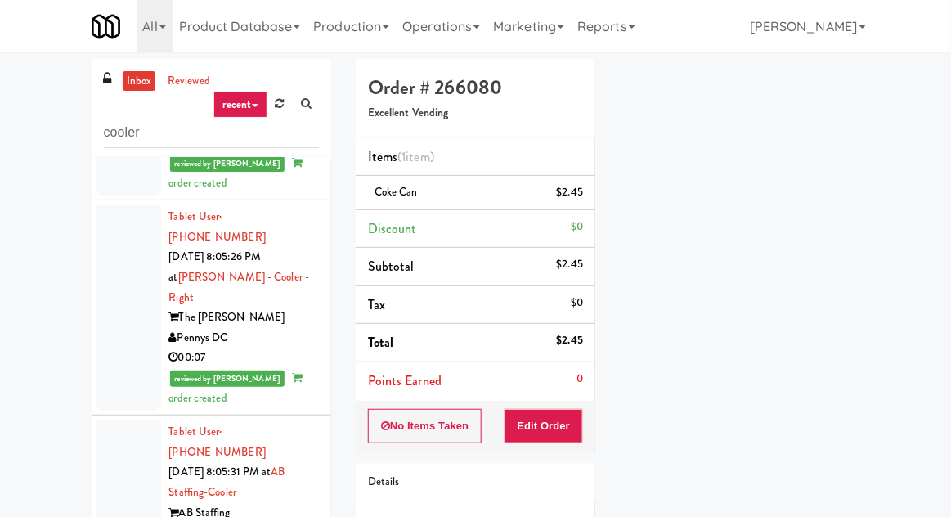
scroll to position [2329, 0]
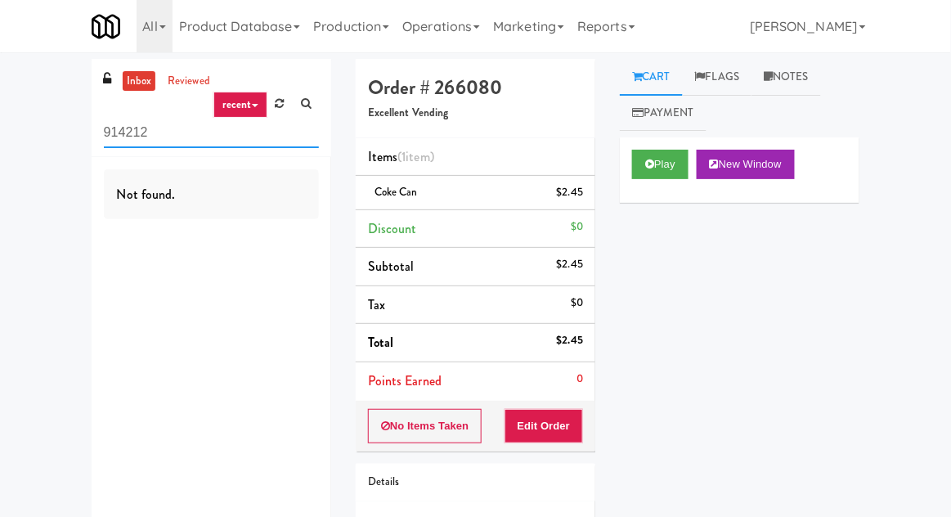
click at [129, 139] on input "914212" at bounding box center [211, 133] width 215 height 30
click at [122, 132] on input "914212" at bounding box center [211, 133] width 215 height 30
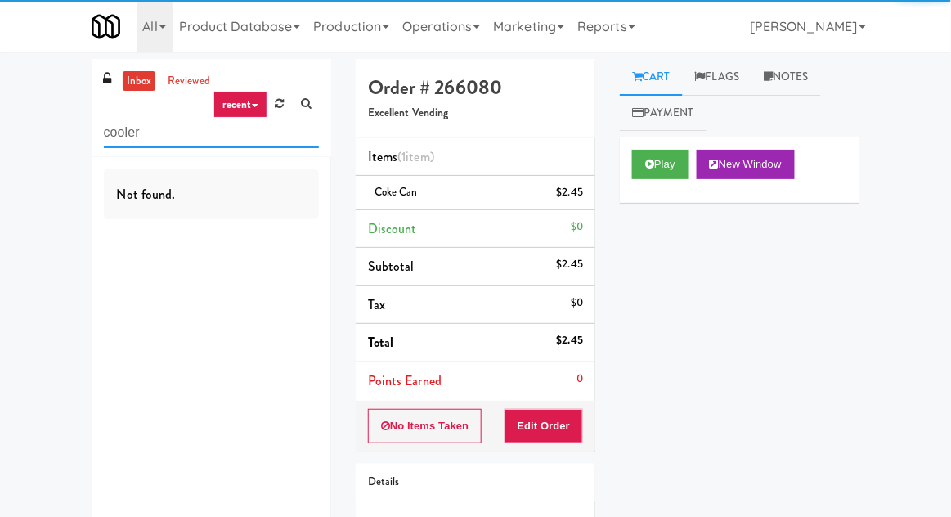
type input "cooler"
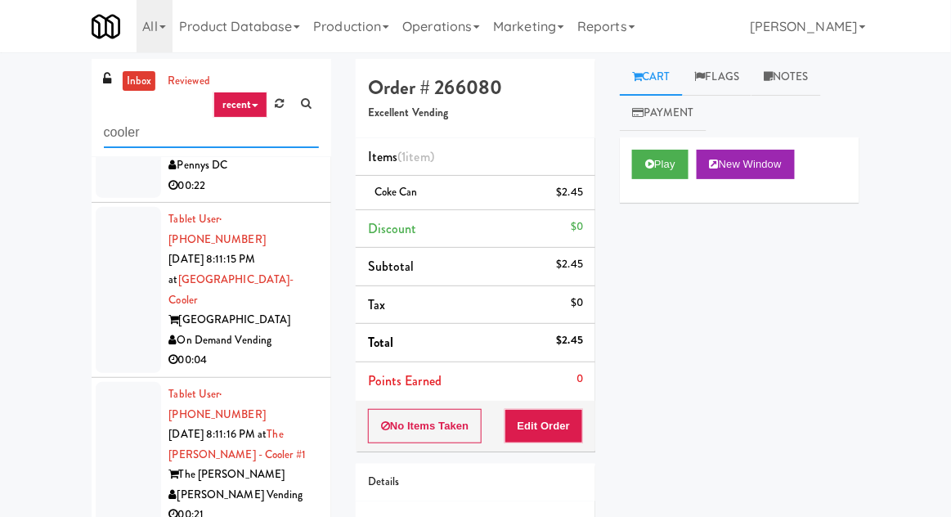
scroll to position [2058, 0]
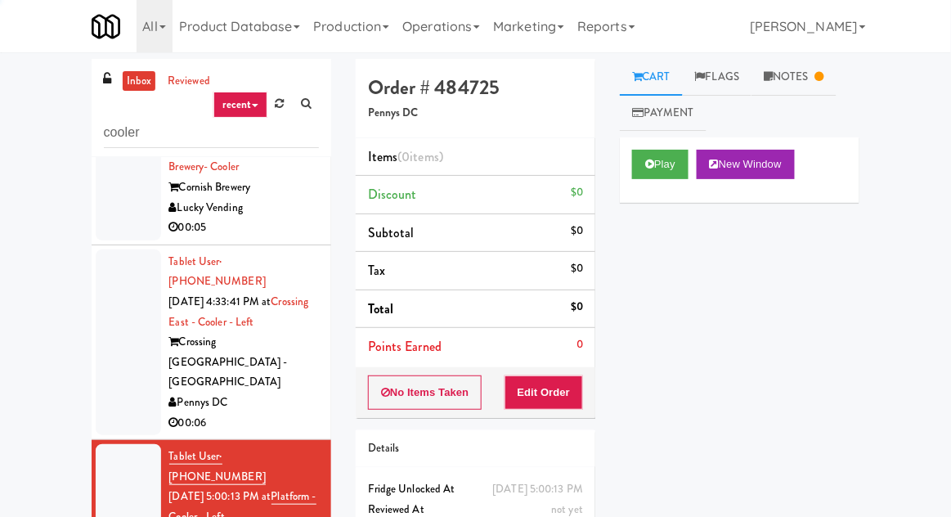
scroll to position [1169, 0]
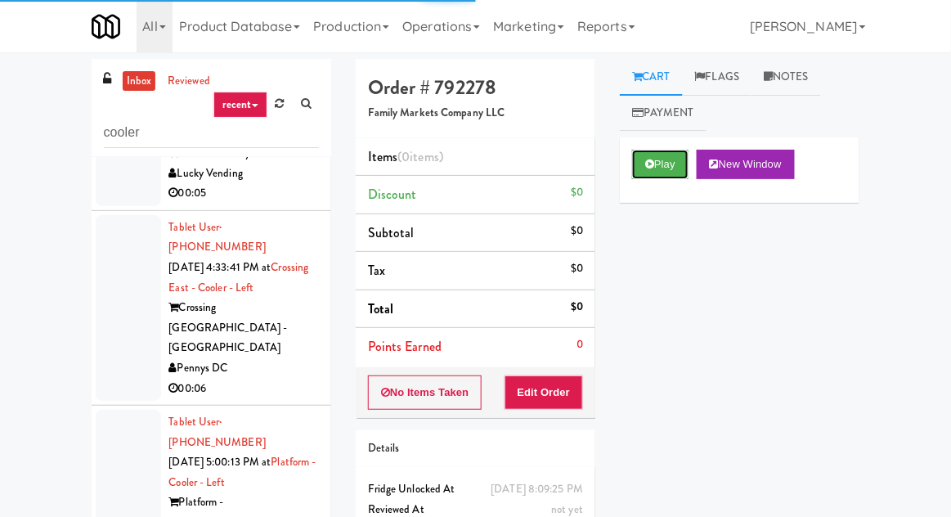
click at [663, 167] on button "Play" at bounding box center [660, 164] width 56 height 29
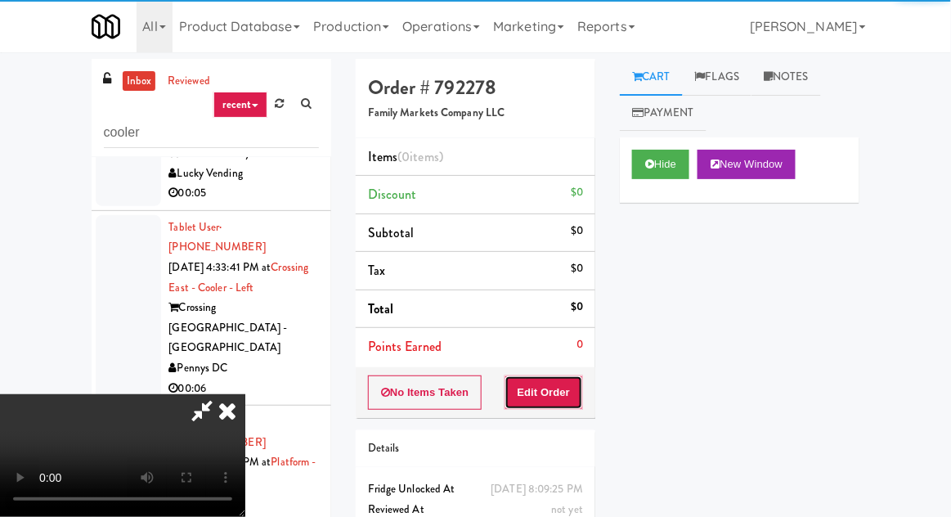
click at [561, 381] on button "Edit Order" at bounding box center [543, 392] width 79 height 34
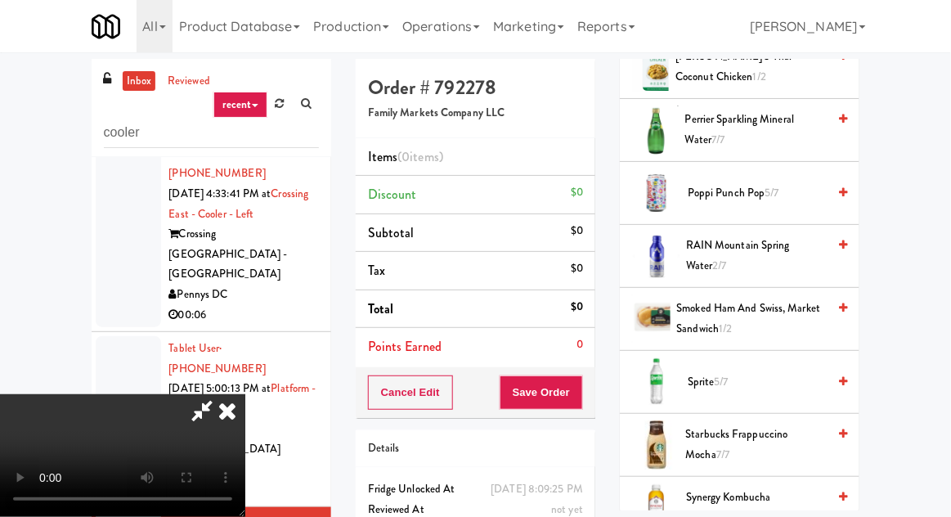
scroll to position [2049, 0]
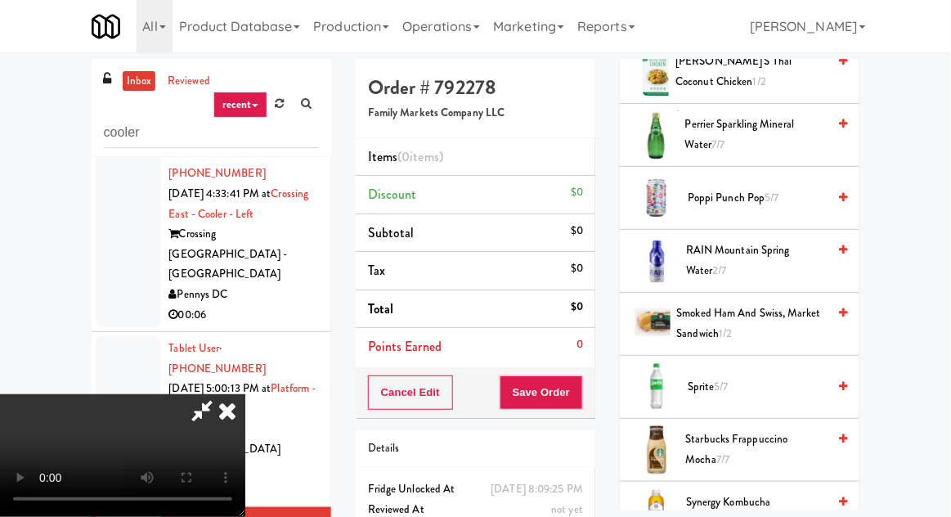
click at [770, 120] on span "Perrier Sparkling Mineral Water 7/7" at bounding box center [756, 134] width 142 height 40
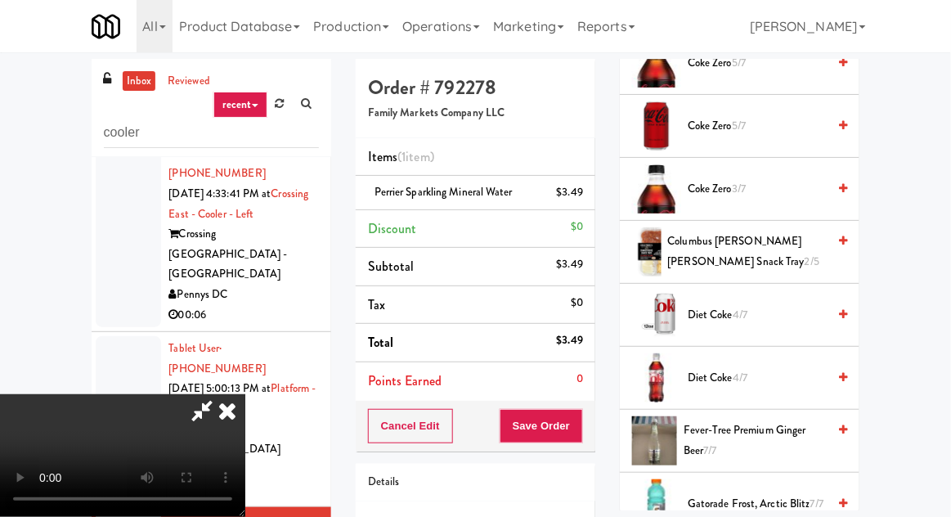
scroll to position [1377, 0]
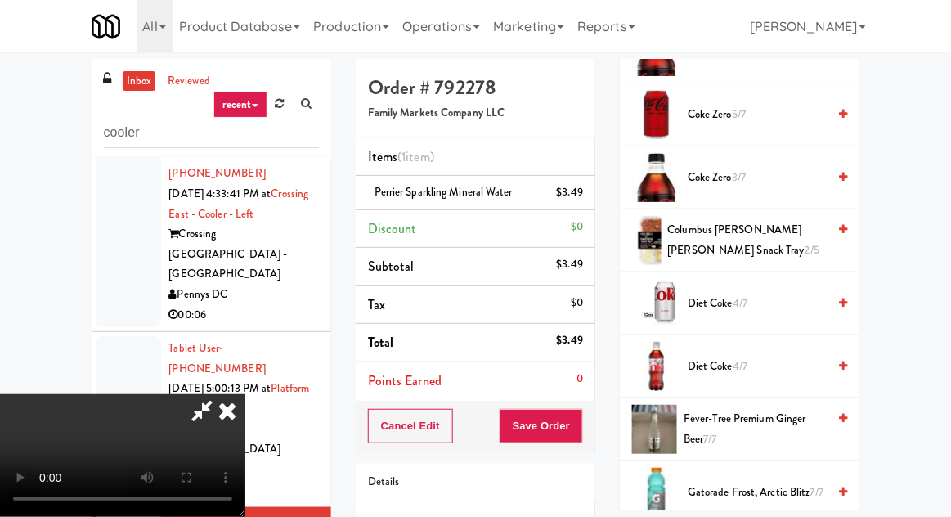
click at [723, 294] on span "Diet Coke 4/7" at bounding box center [757, 304] width 139 height 20
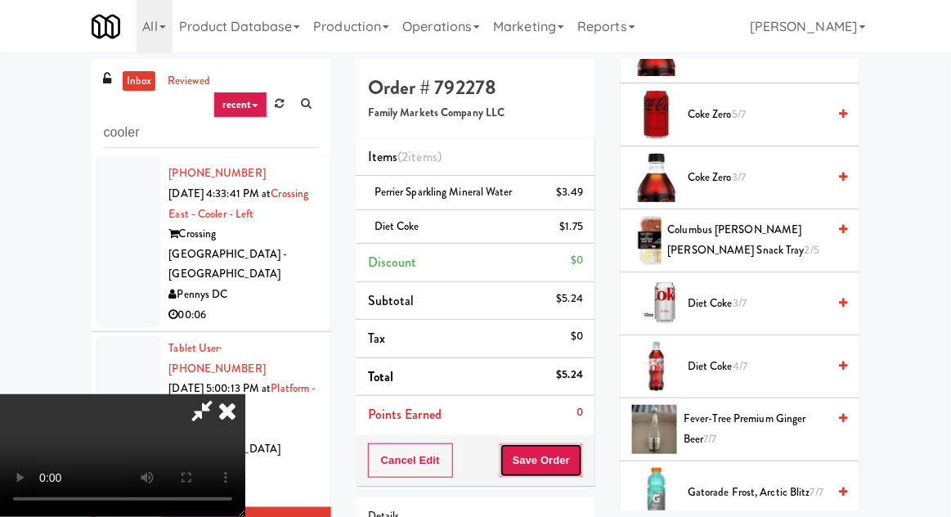
click at [581, 457] on button "Save Order" at bounding box center [541, 460] width 83 height 34
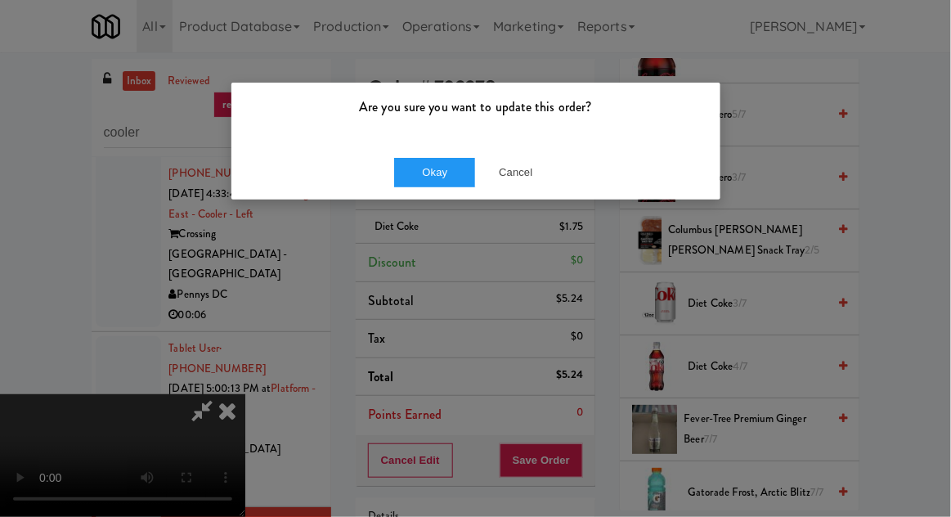
click at [386, 159] on div "Okay Cancel" at bounding box center [475, 172] width 489 height 55
click at [415, 171] on button "Okay" at bounding box center [435, 172] width 82 height 29
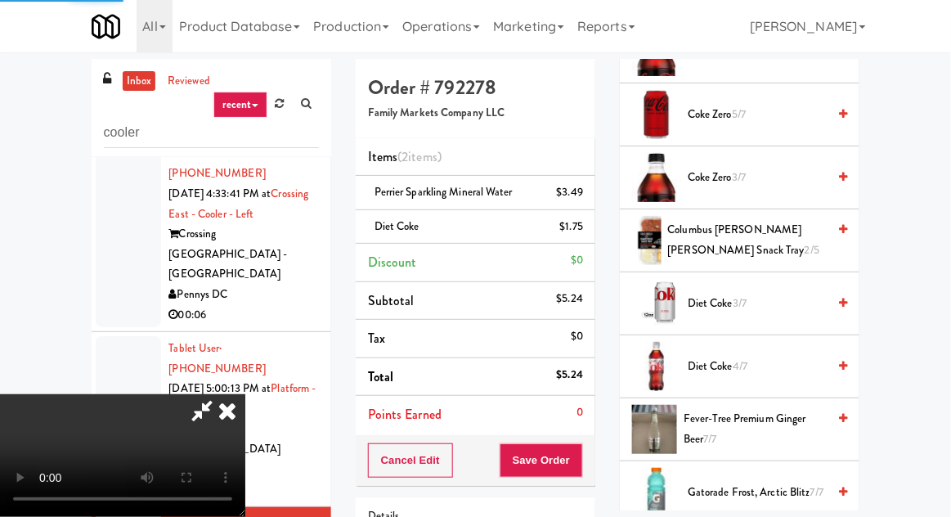
scroll to position [161, 0]
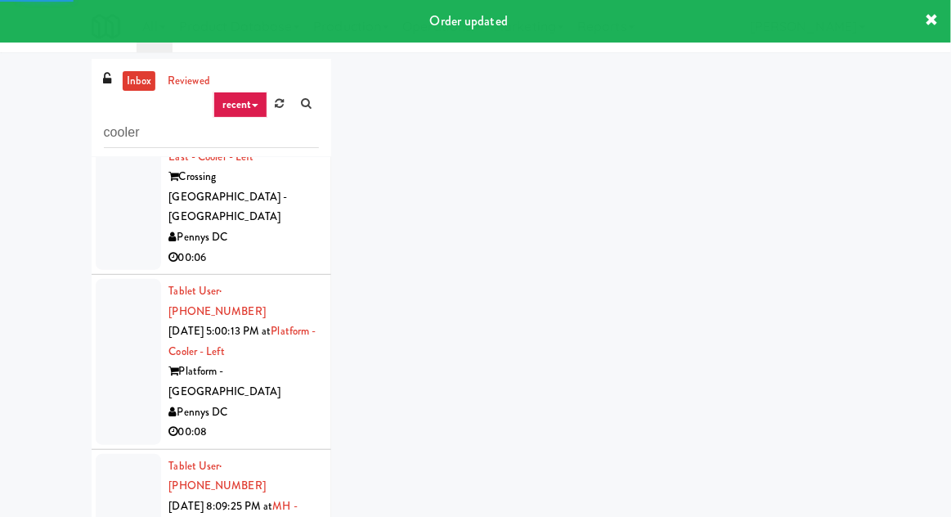
scroll to position [1325, 0]
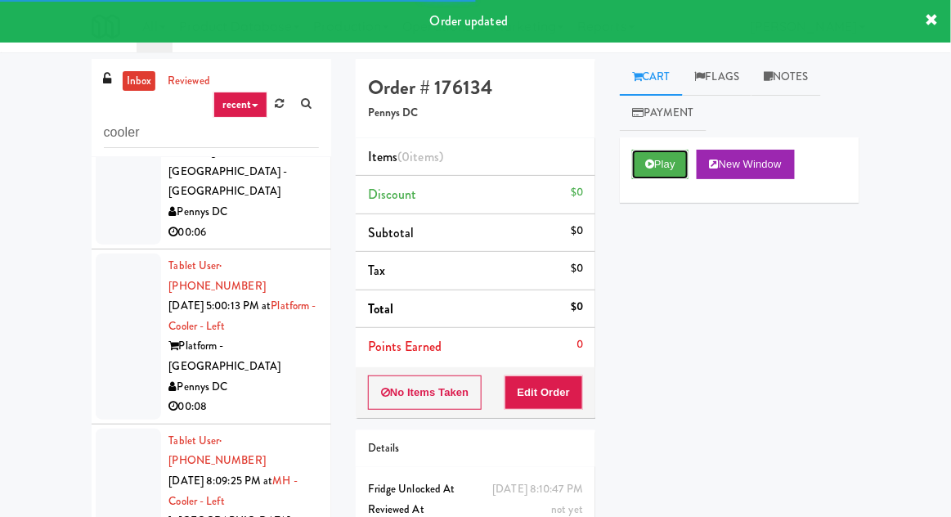
click at [652, 159] on icon at bounding box center [649, 164] width 9 height 11
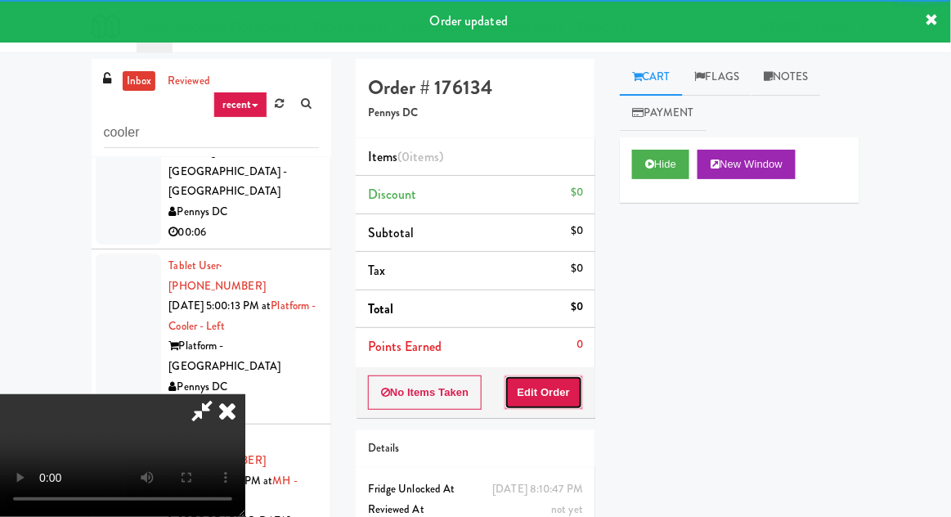
click at [571, 383] on button "Edit Order" at bounding box center [543, 392] width 79 height 34
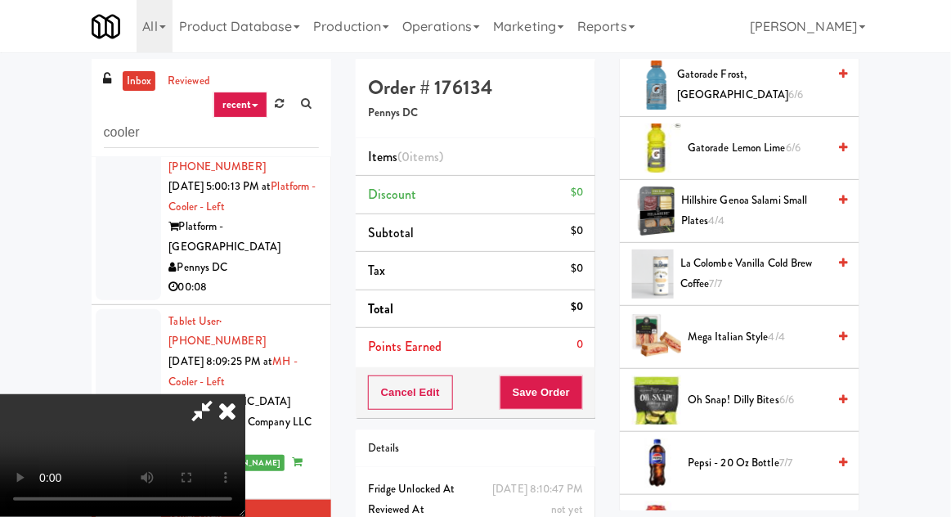
scroll to position [1145, 0]
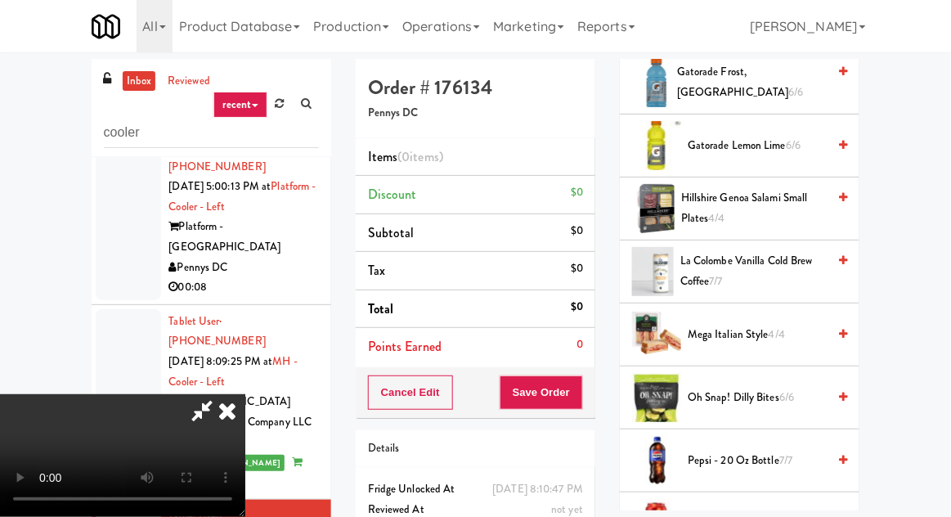
click at [733, 204] on span "Hillshire Genoa Salami Small Plates 4/4" at bounding box center [754, 208] width 146 height 40
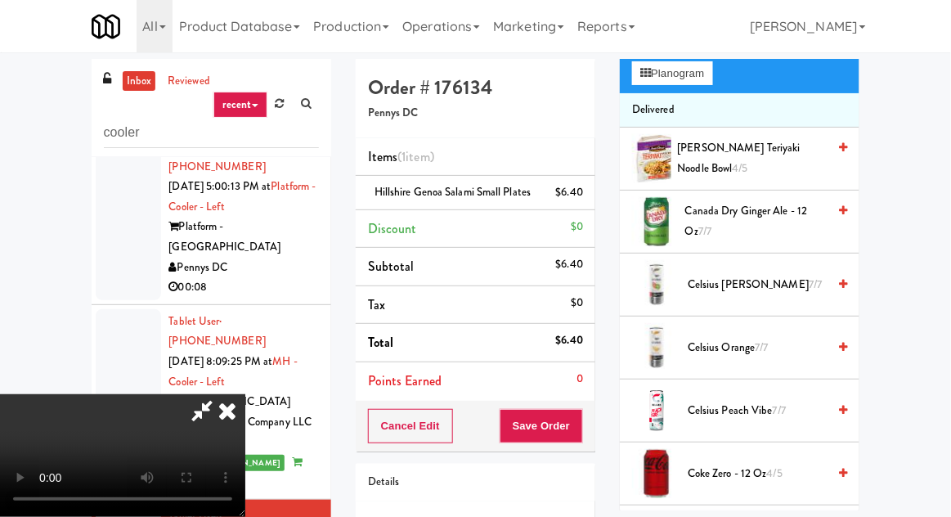
scroll to position [0, 0]
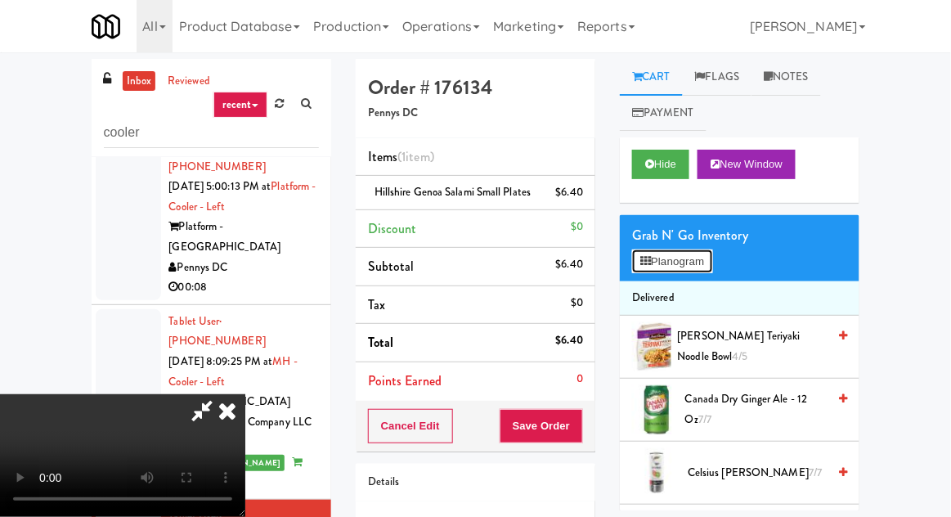
click at [652, 269] on button "Planogram" at bounding box center [672, 261] width 80 height 25
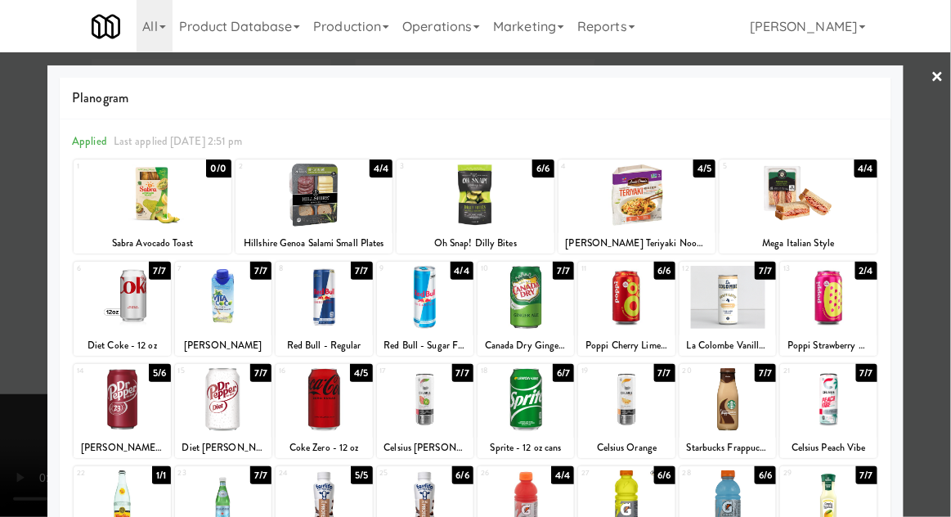
click at [827, 220] on div at bounding box center [799, 195] width 158 height 63
click at [2, 300] on div at bounding box center [475, 258] width 951 height 517
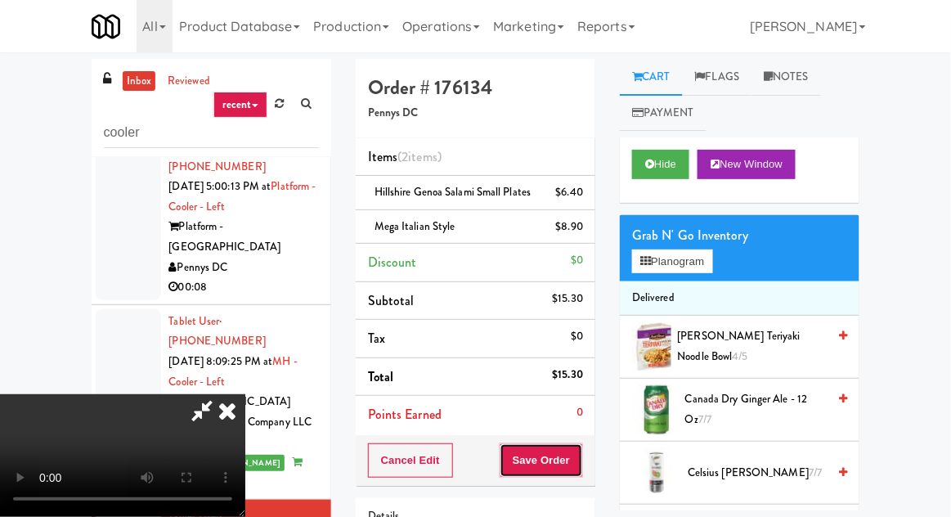
click at [579, 472] on button "Save Order" at bounding box center [541, 460] width 83 height 34
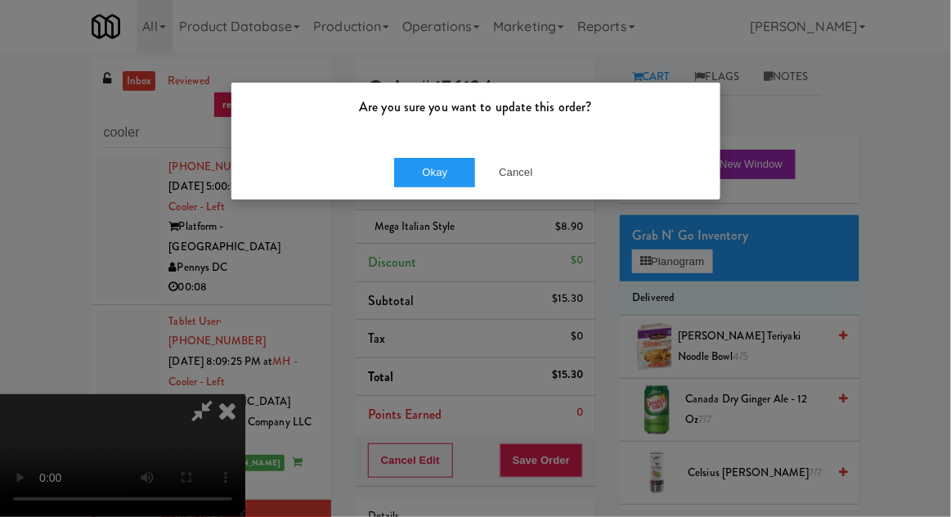
click at [380, 177] on div "Okay Cancel" at bounding box center [475, 172] width 489 height 55
click at [403, 177] on button "Okay" at bounding box center [435, 172] width 82 height 29
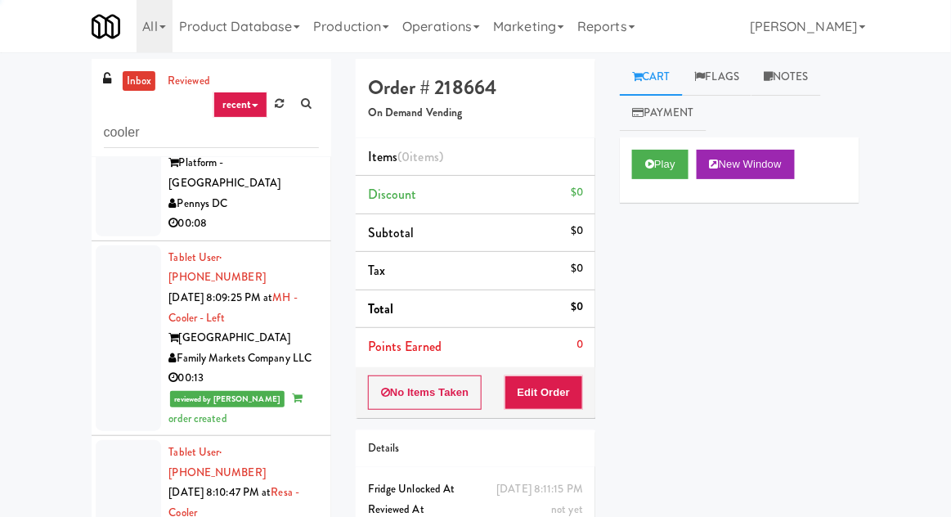
scroll to position [1509, 0]
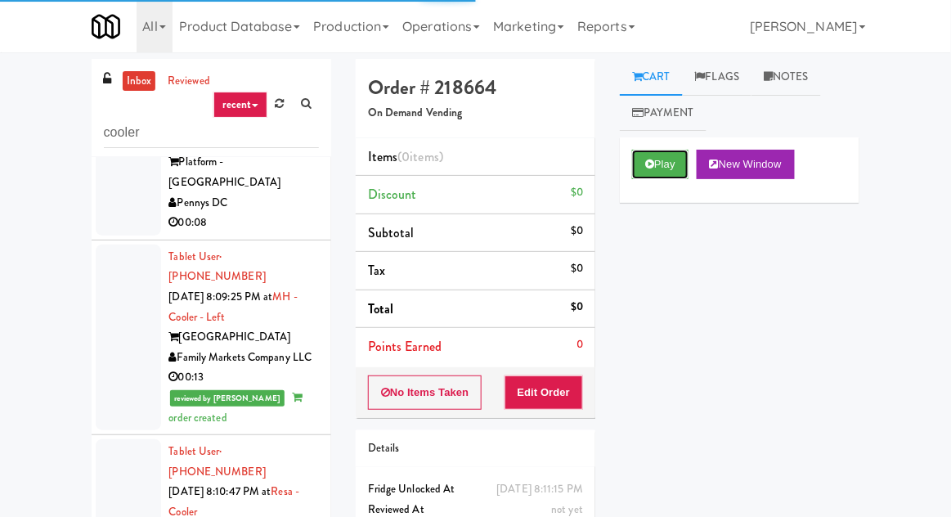
click at [656, 168] on button "Play" at bounding box center [660, 164] width 56 height 29
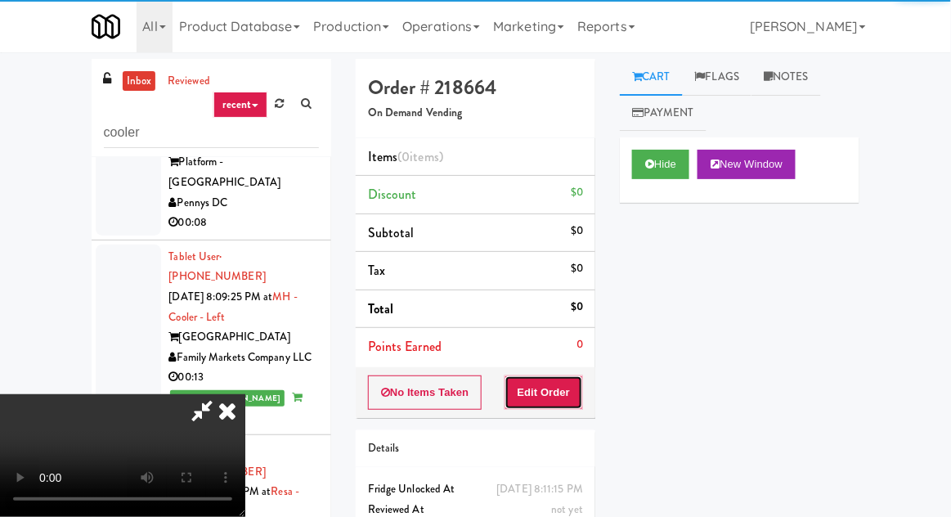
click at [571, 383] on button "Edit Order" at bounding box center [543, 392] width 79 height 34
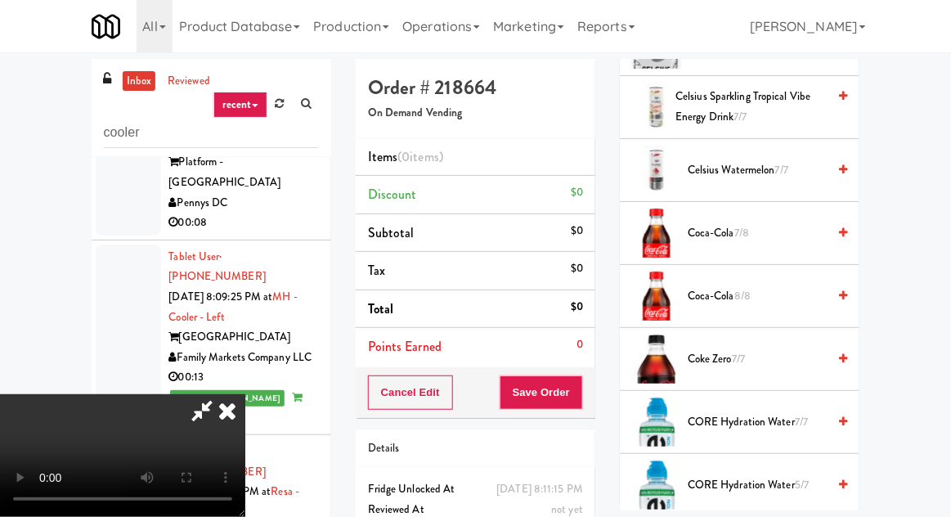
scroll to position [800, 0]
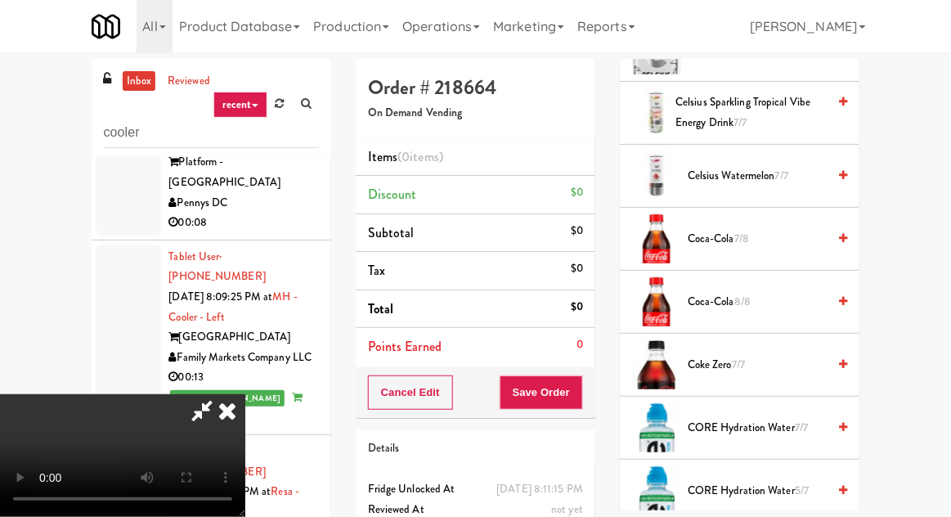
click at [749, 231] on span "7/8" at bounding box center [741, 239] width 15 height 16
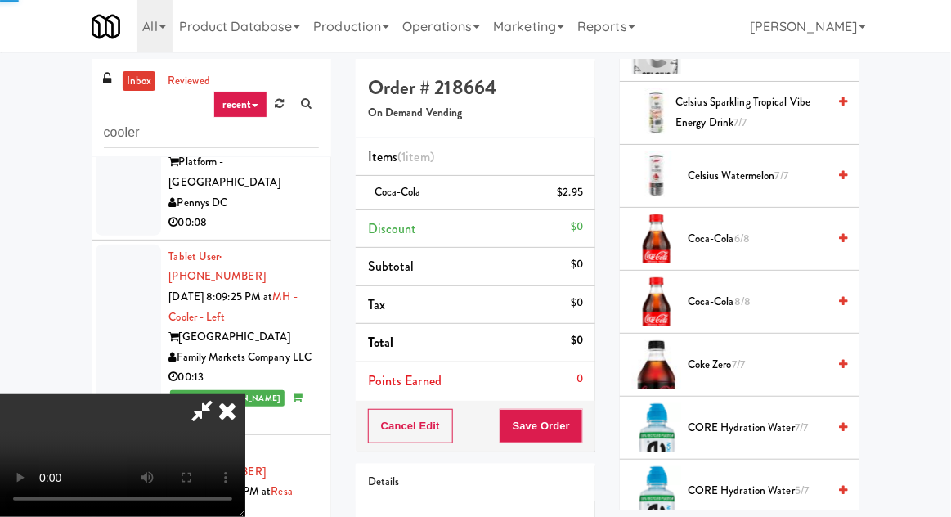
click at [739, 294] on span "8/8" at bounding box center [742, 302] width 16 height 16
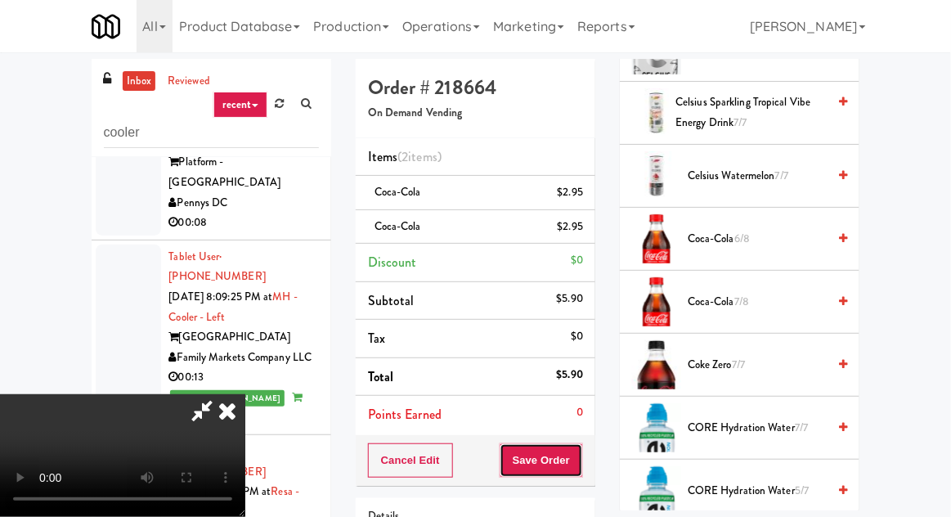
click at [579, 461] on button "Save Order" at bounding box center [541, 460] width 83 height 34
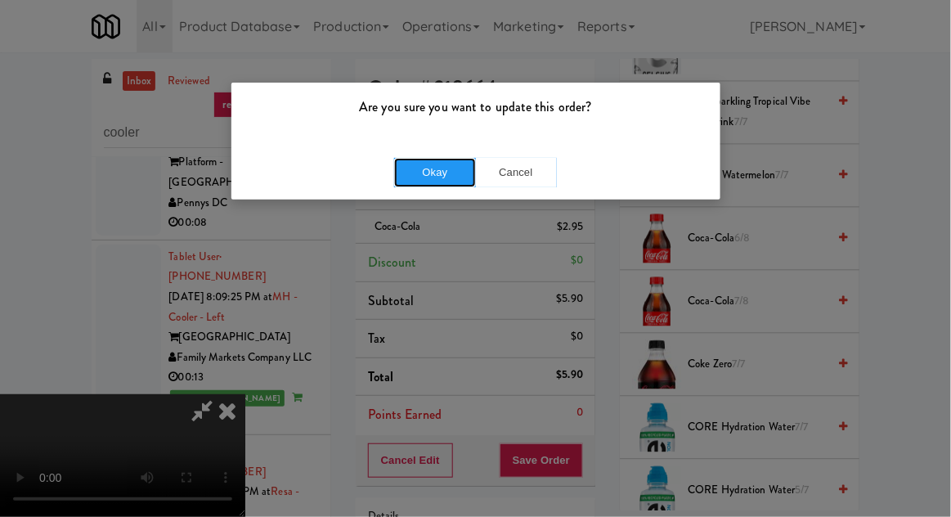
click at [427, 180] on button "Okay" at bounding box center [435, 172] width 82 height 29
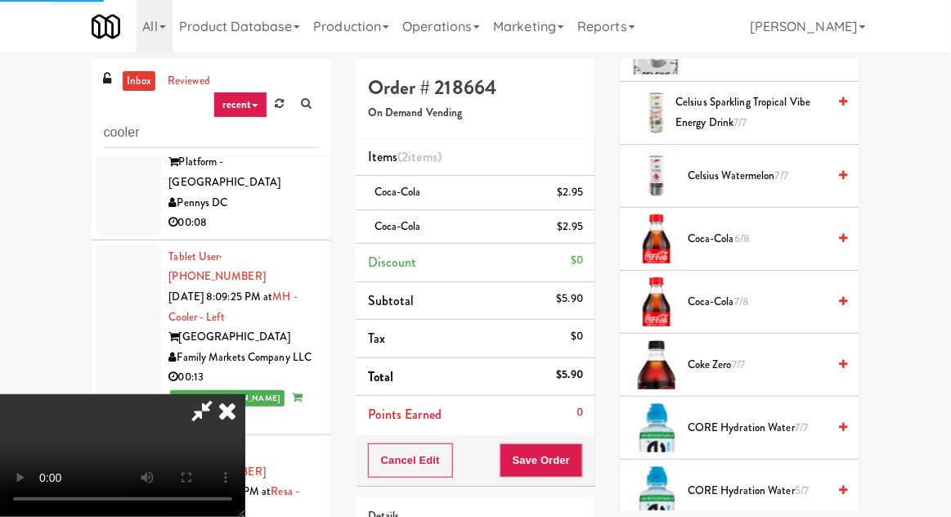
scroll to position [161, 0]
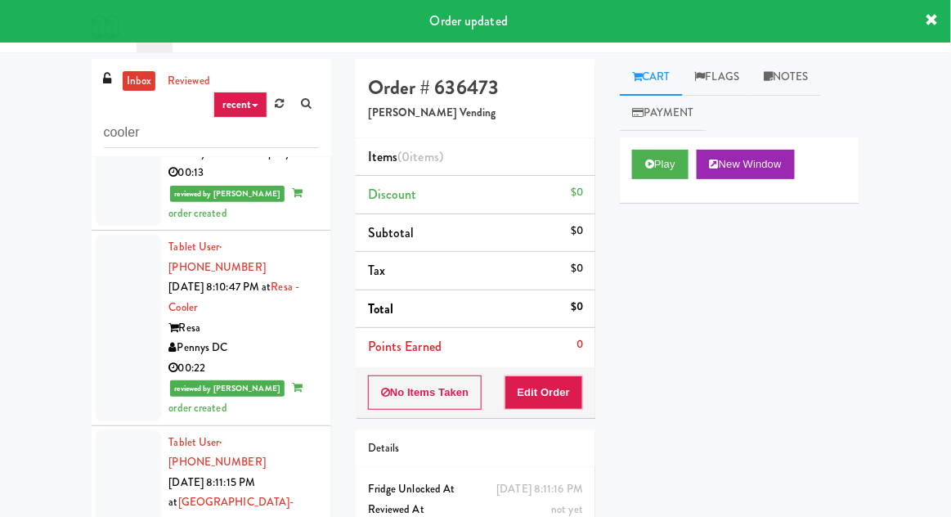
scroll to position [1717, 0]
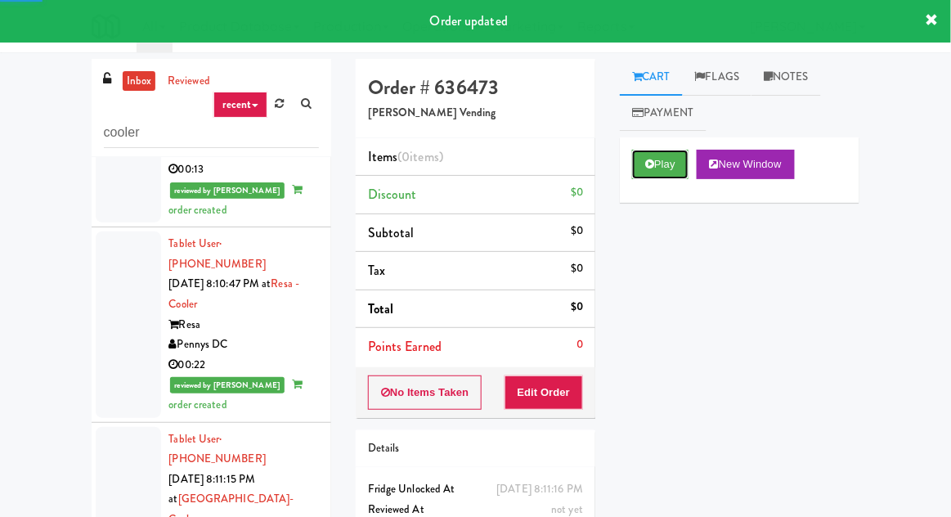
click at [643, 164] on button "Play" at bounding box center [660, 164] width 56 height 29
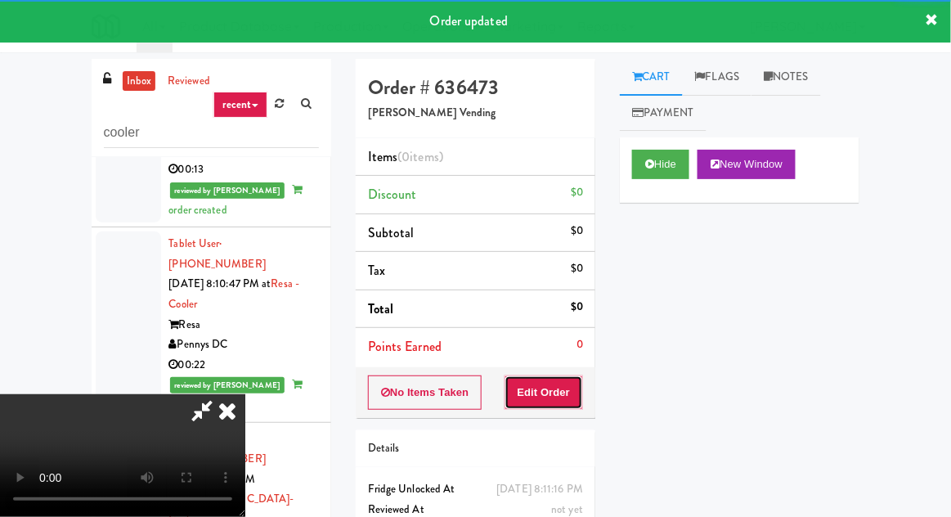
click at [569, 404] on button "Edit Order" at bounding box center [543, 392] width 79 height 34
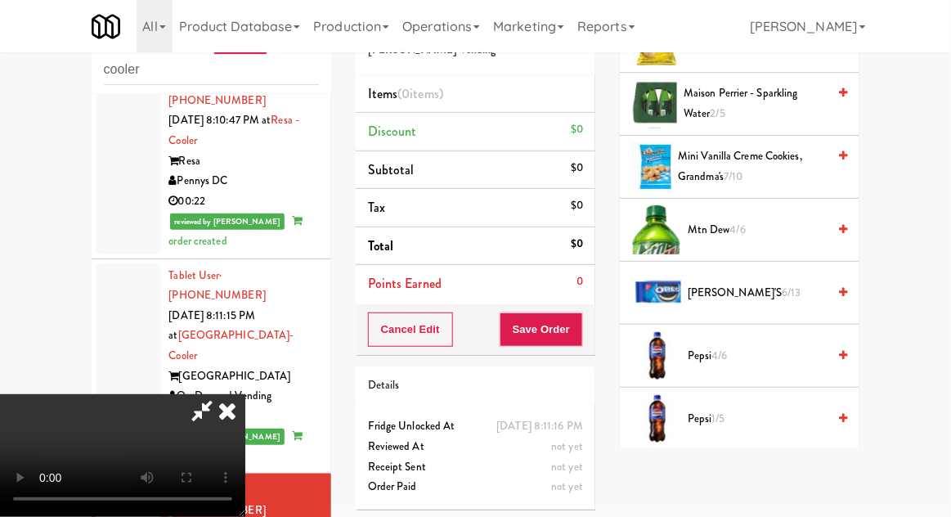
scroll to position [1189, 0]
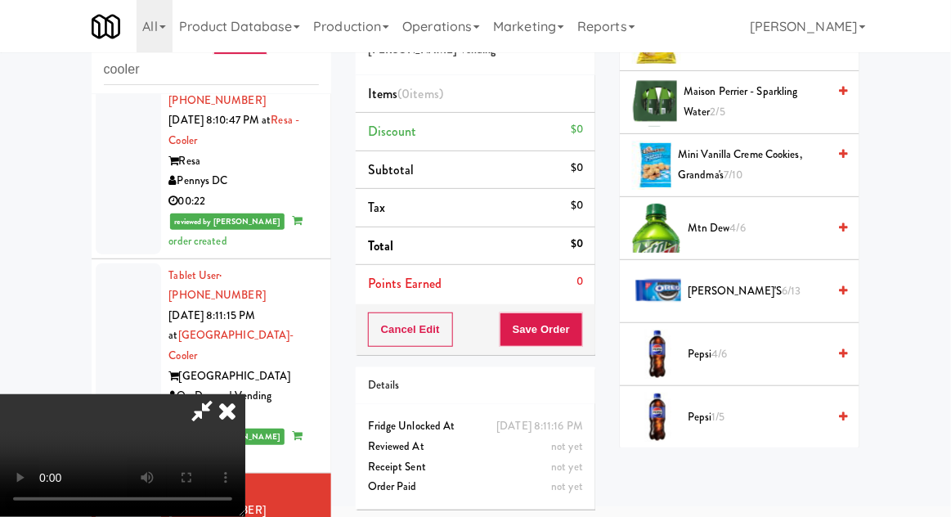
click at [779, 146] on span "Mini Vanilla Creme Cookies, Grandma's 7/10" at bounding box center [752, 165] width 149 height 40
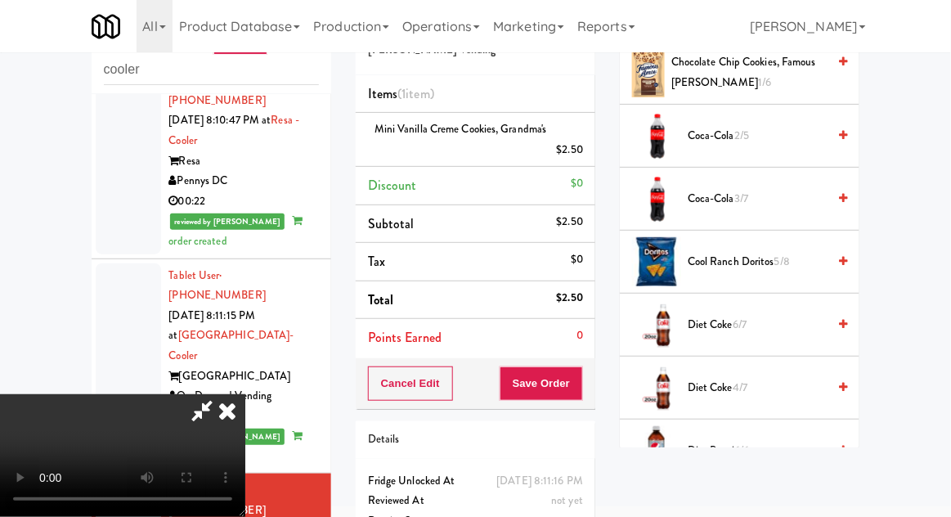
scroll to position [403, 0]
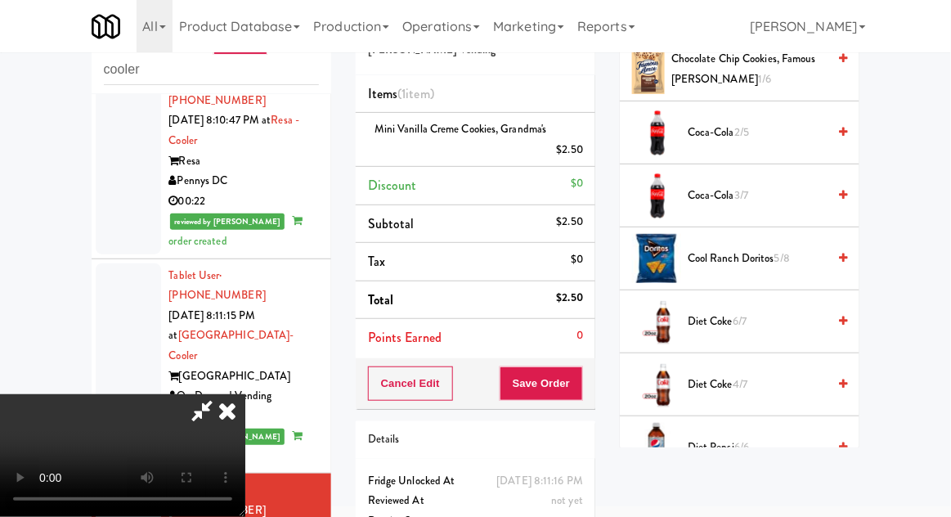
click at [733, 252] on span "Cool Ranch Doritos 5/8" at bounding box center [757, 259] width 139 height 20
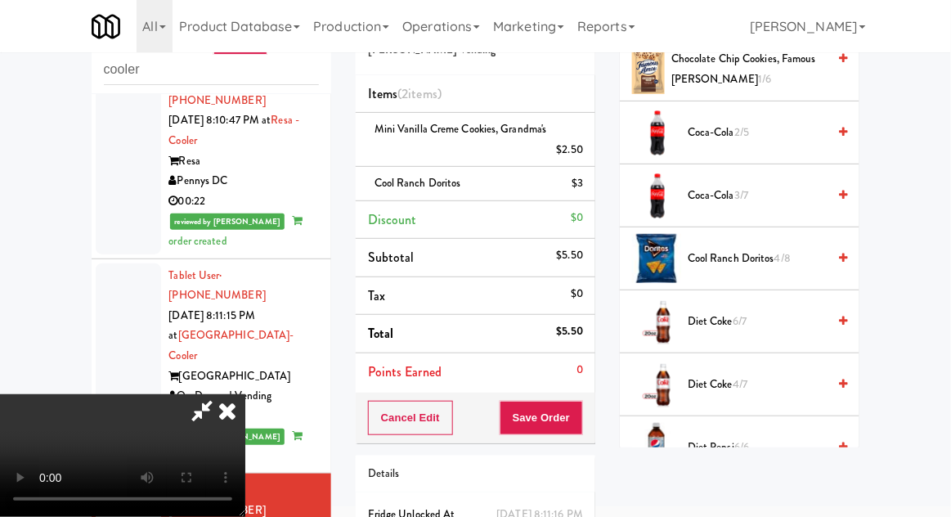
click at [591, 416] on div "Cancel Edit Save Order" at bounding box center [476, 417] width 240 height 51
click at [576, 404] on button "Save Order" at bounding box center [541, 418] width 83 height 34
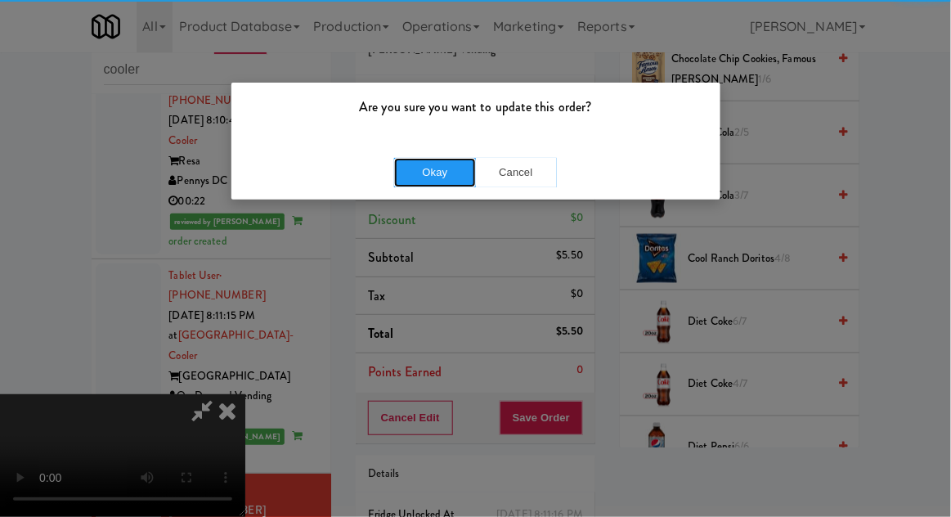
click at [416, 176] on button "Okay" at bounding box center [435, 172] width 82 height 29
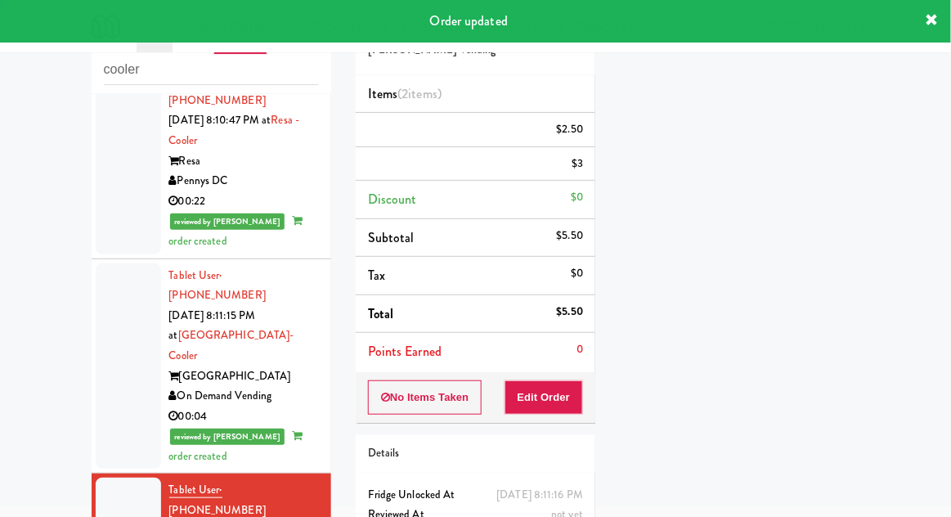
scroll to position [0, 0]
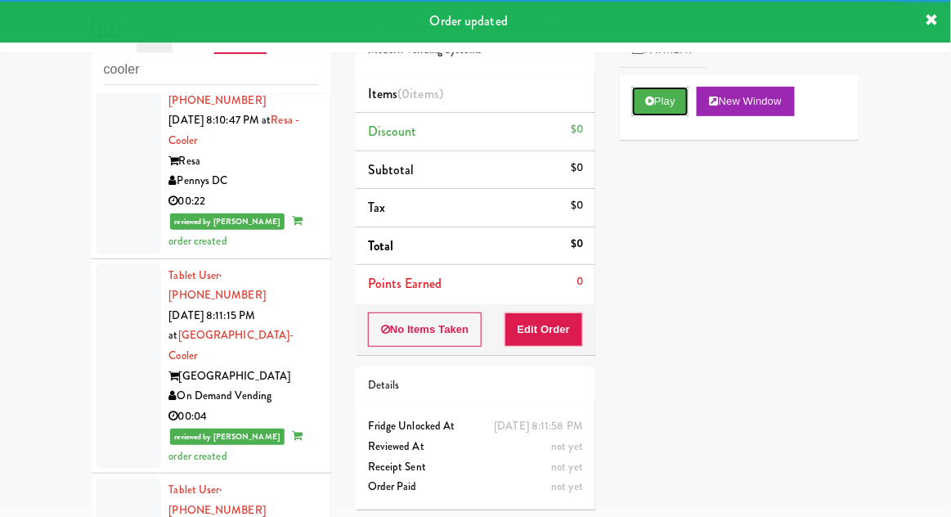
click at [669, 104] on button "Play" at bounding box center [660, 101] width 56 height 29
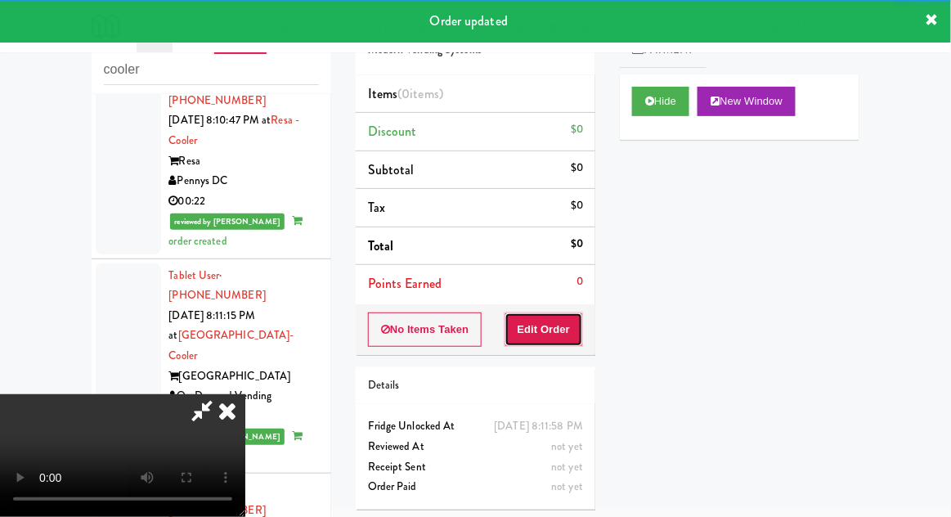
click at [567, 319] on button "Edit Order" at bounding box center [543, 329] width 79 height 34
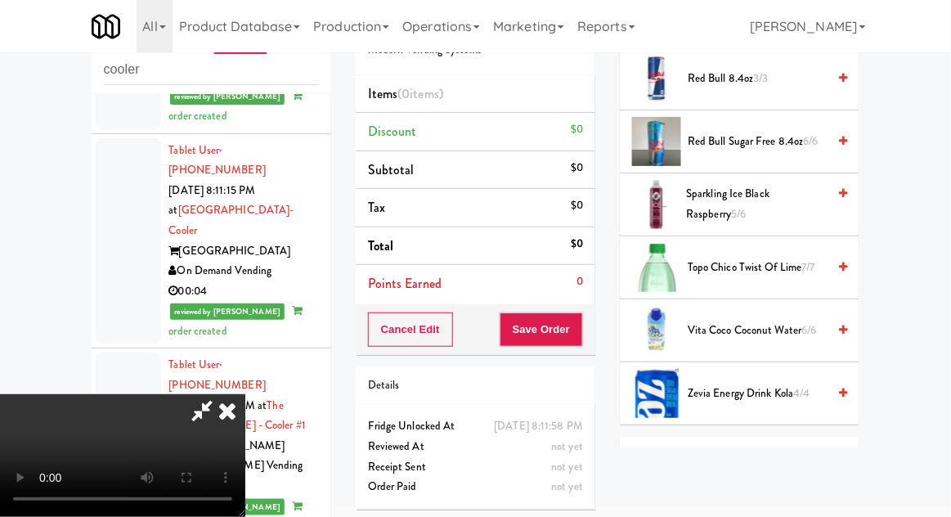
scroll to position [2351, 0]
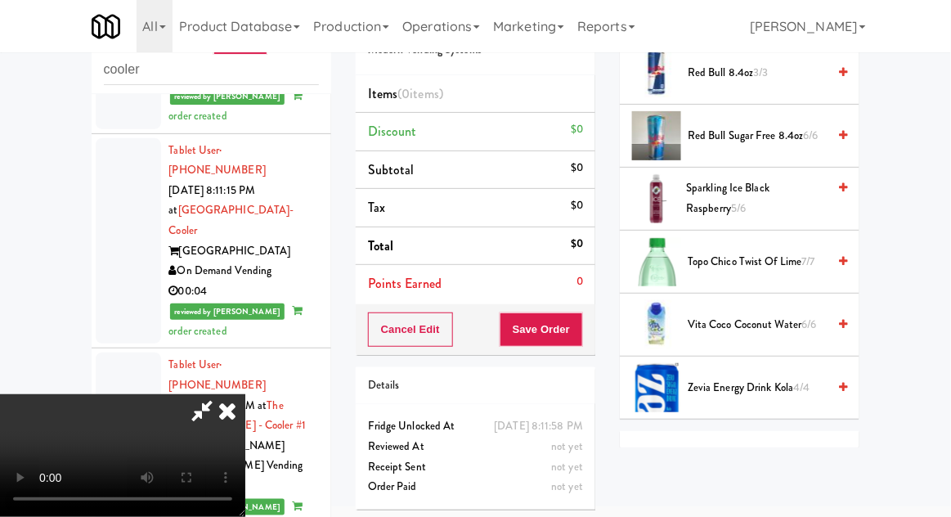
click at [768, 186] on span "Sparkling Ice Black Raspberry 5/6" at bounding box center [756, 198] width 141 height 40
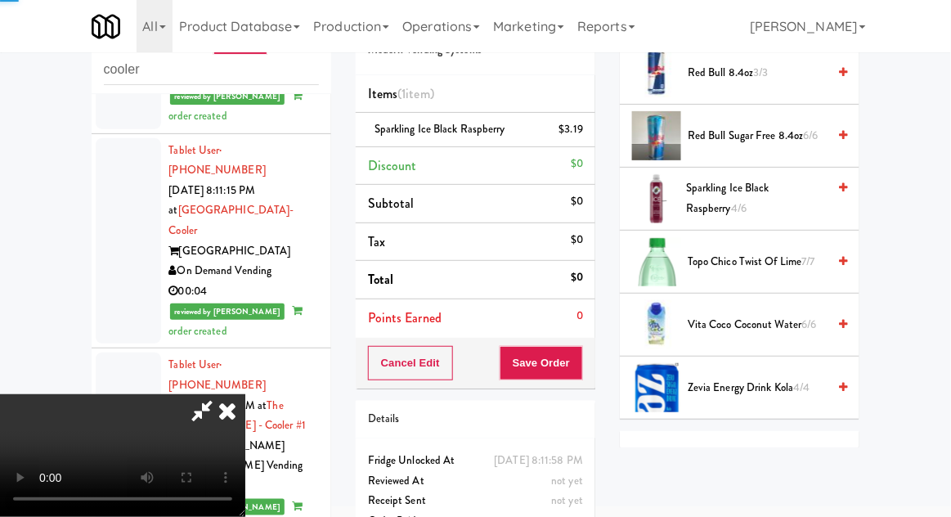
click at [759, 189] on span "Sparkling Ice Black Raspberry 4/6" at bounding box center [756, 198] width 141 height 40
click at [576, 365] on button "Save Order" at bounding box center [541, 363] width 83 height 34
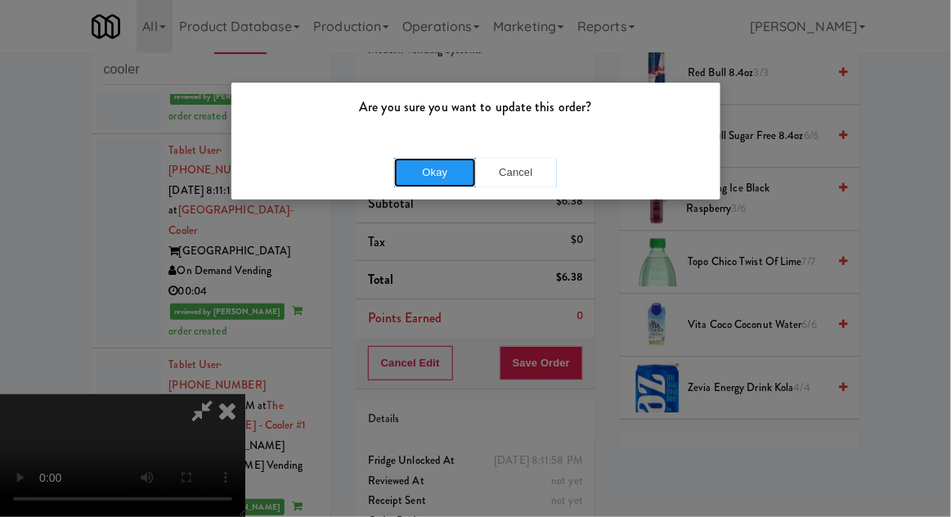
click at [406, 180] on button "Okay" at bounding box center [435, 172] width 82 height 29
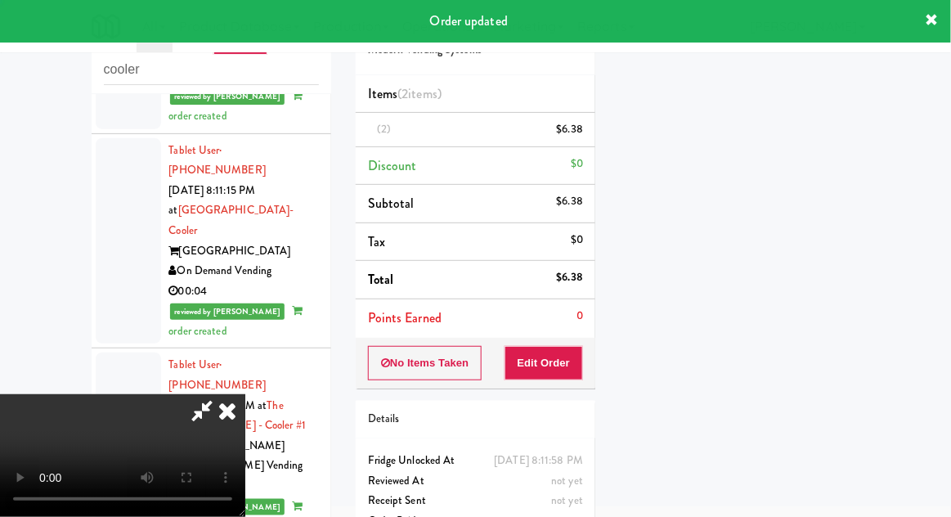
scroll to position [0, 0]
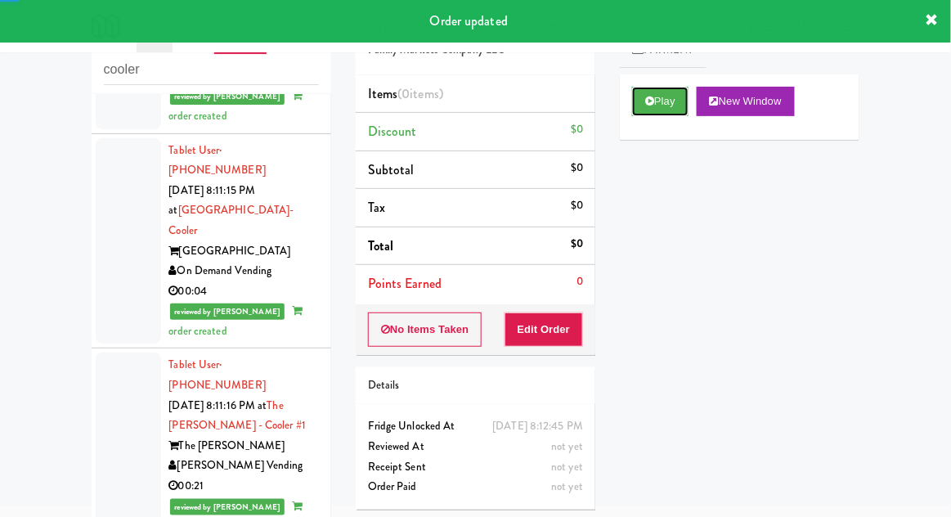
click at [671, 115] on button "Play" at bounding box center [660, 101] width 56 height 29
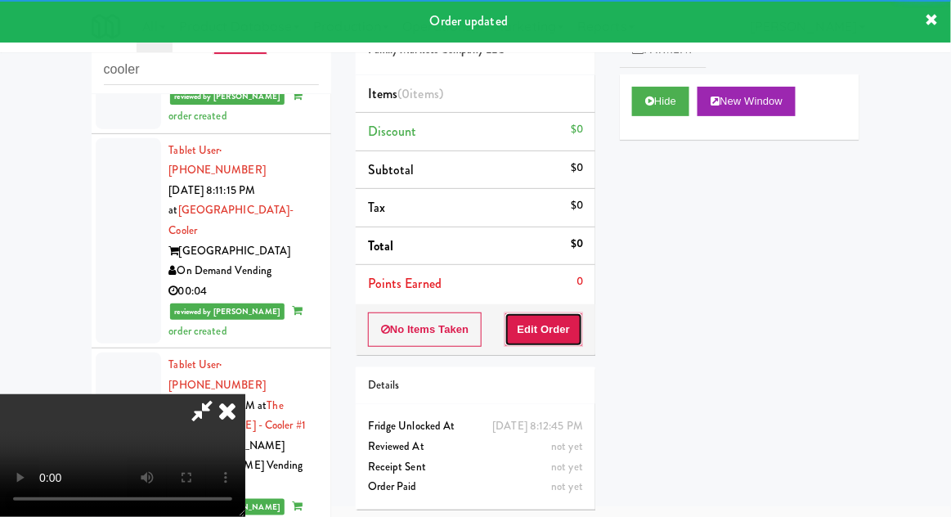
click at [571, 314] on button "Edit Order" at bounding box center [543, 329] width 79 height 34
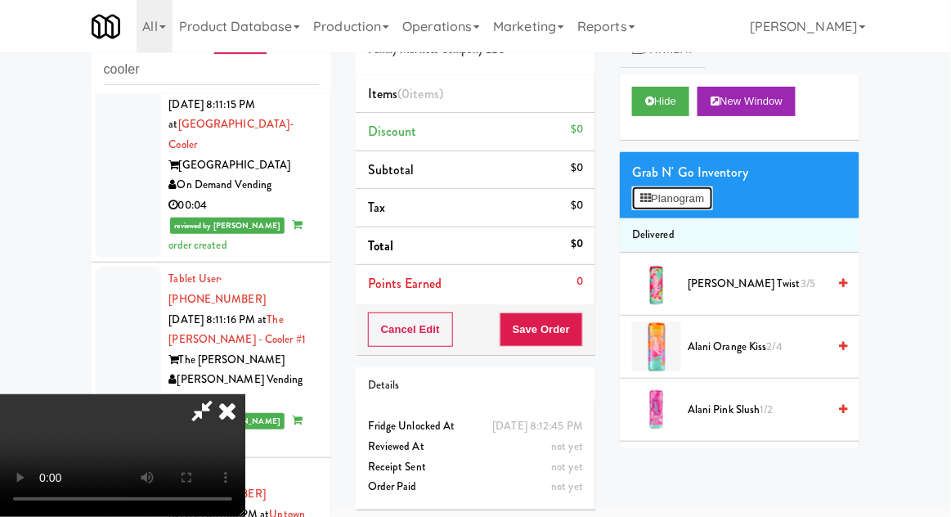
click at [708, 200] on button "Planogram" at bounding box center [672, 198] width 80 height 25
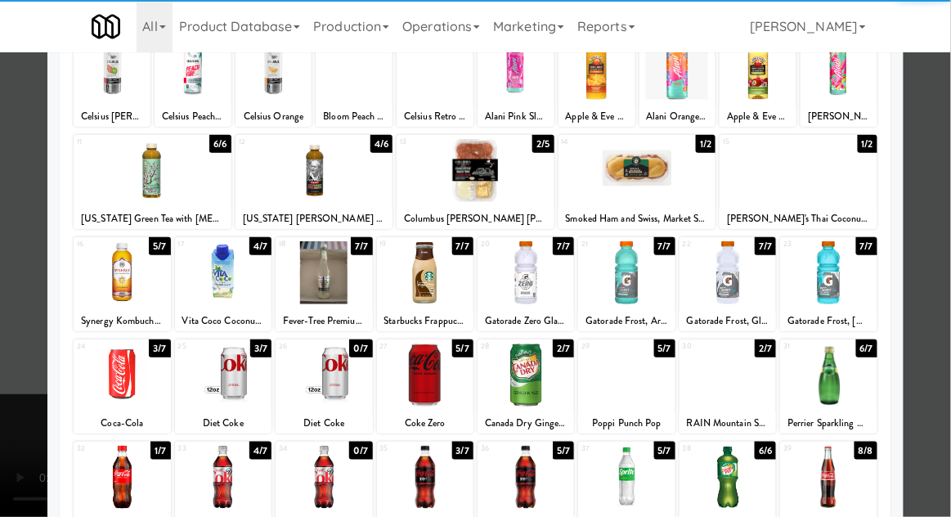
scroll to position [207, 0]
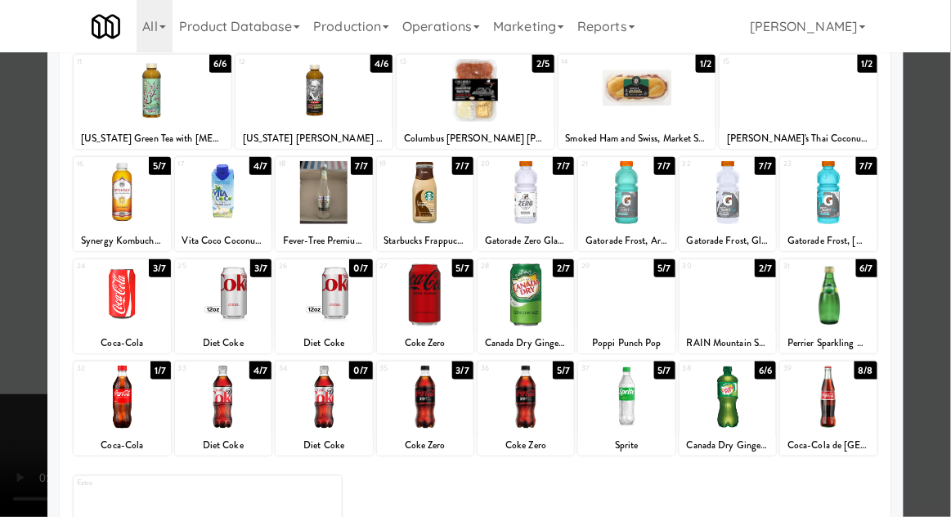
click at [648, 195] on div at bounding box center [626, 192] width 96 height 63
click at [11, 410] on div at bounding box center [475, 258] width 951 height 517
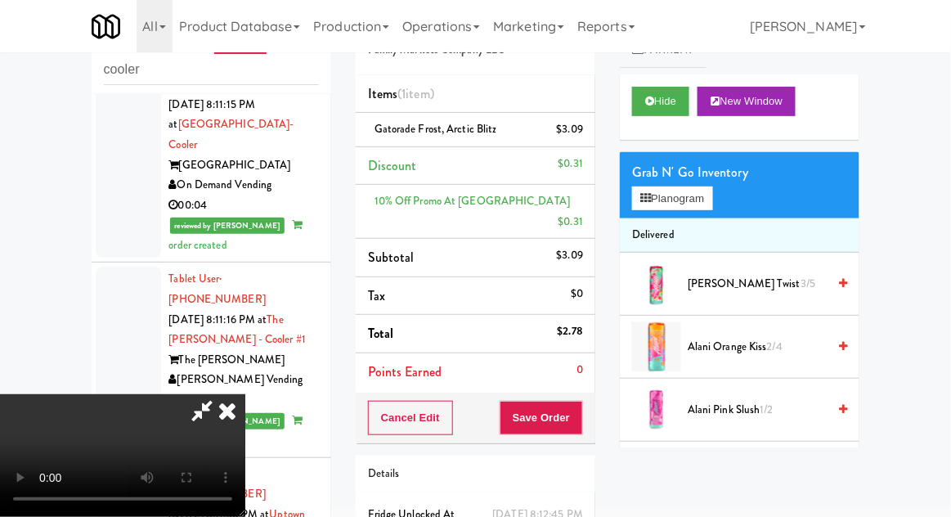
click at [34, 202] on div "inbox reviewed recent all unclear take inventory issue suspicious failed recent…" at bounding box center [475, 303] width 951 height 614
click at [679, 196] on button "Planogram" at bounding box center [672, 198] width 80 height 25
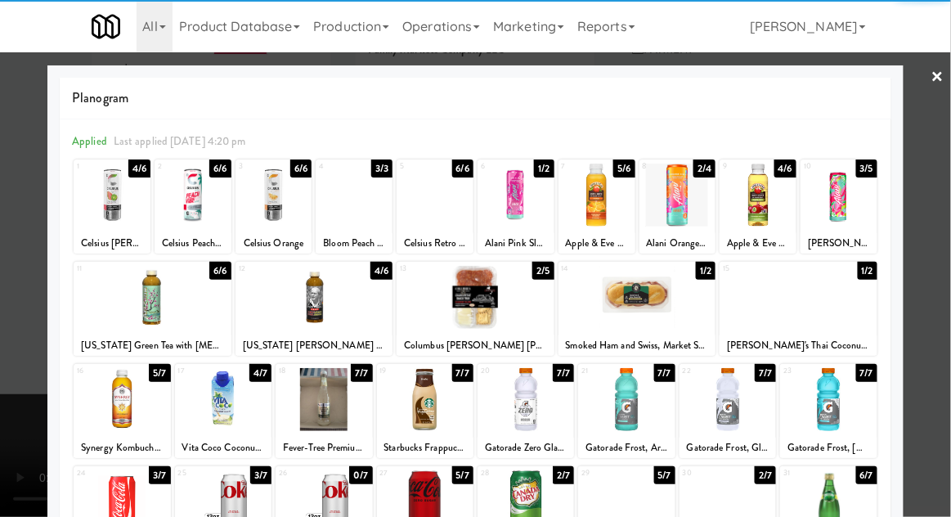
click at [835, 403] on div at bounding box center [828, 399] width 96 height 63
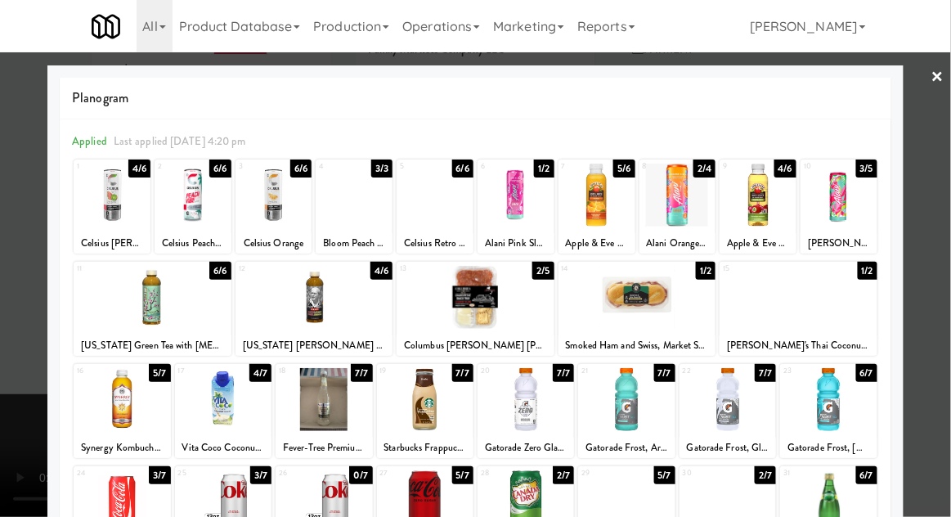
click at [850, 419] on div at bounding box center [828, 399] width 96 height 63
click at [943, 379] on div at bounding box center [475, 258] width 951 height 517
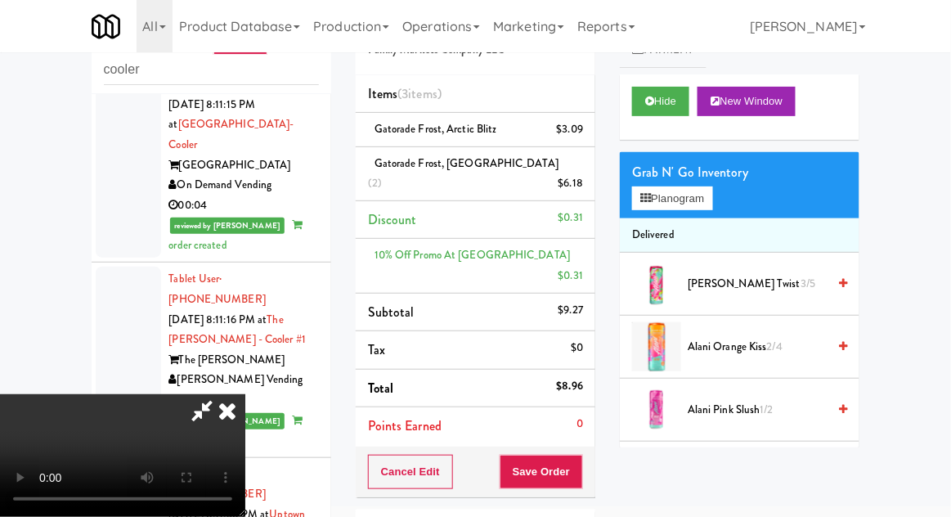
click at [585, 124] on li "Gatorade Frost, Arctic Blitz $3.09" at bounding box center [476, 130] width 240 height 34
click at [581, 132] on icon at bounding box center [585, 135] width 8 height 11
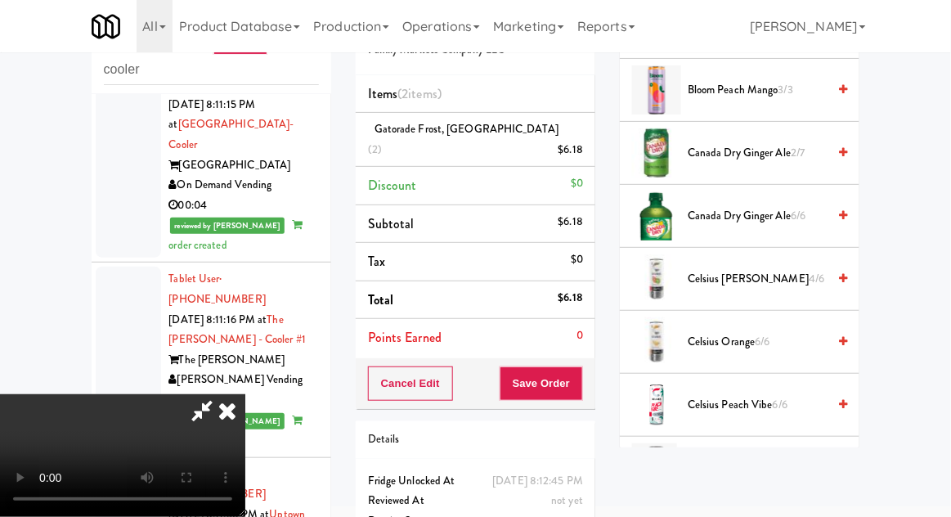
scroll to position [651, 0]
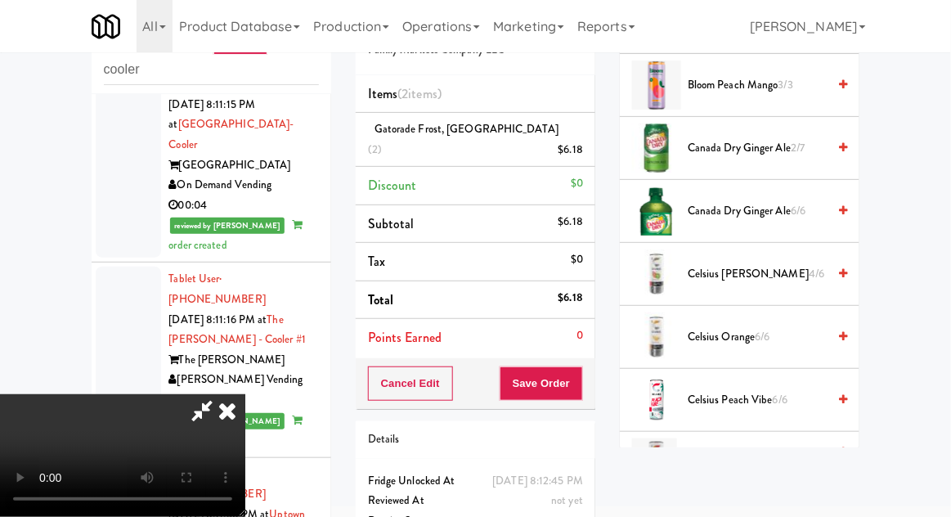
click at [733, 327] on span "Celsius Orange 6/6" at bounding box center [757, 337] width 139 height 20
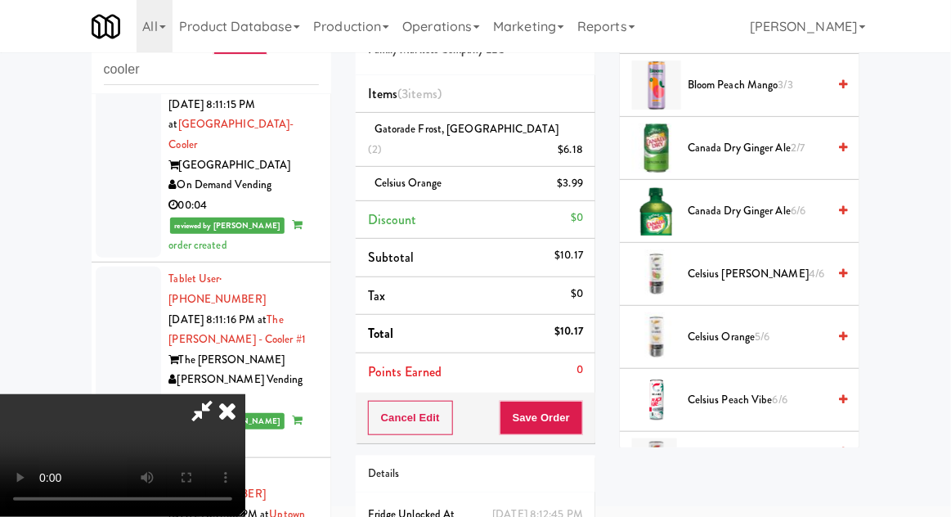
click at [594, 392] on div "Cancel Edit Save Order" at bounding box center [476, 417] width 240 height 51
click at [581, 401] on button "Save Order" at bounding box center [541, 418] width 83 height 34
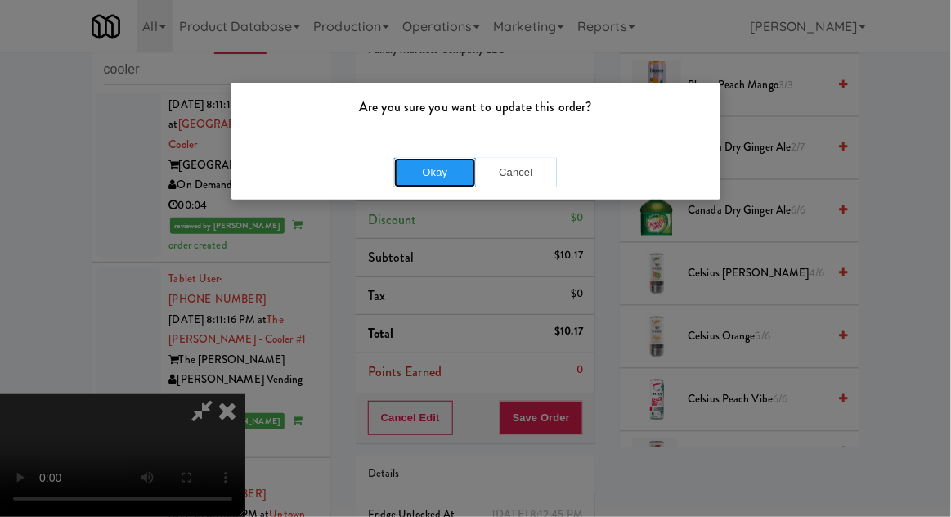
click at [413, 180] on button "Okay" at bounding box center [435, 172] width 82 height 29
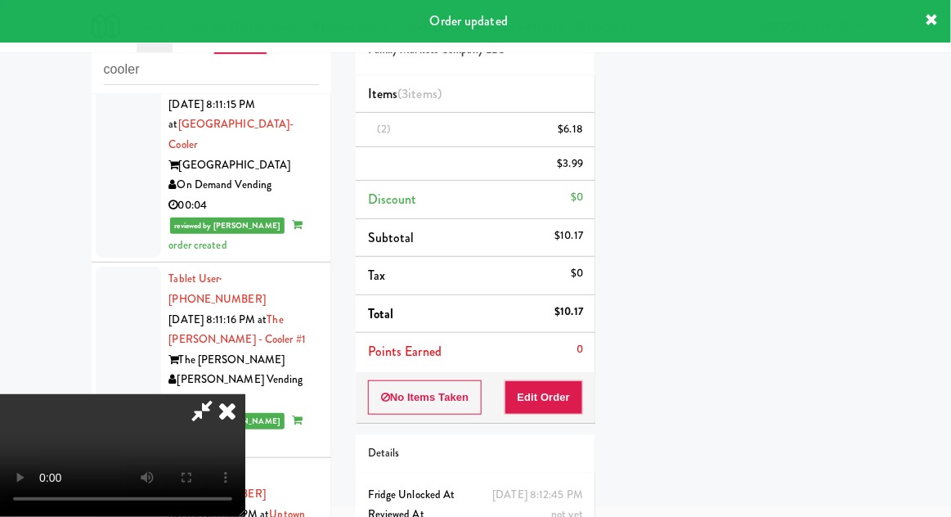
scroll to position [161, 0]
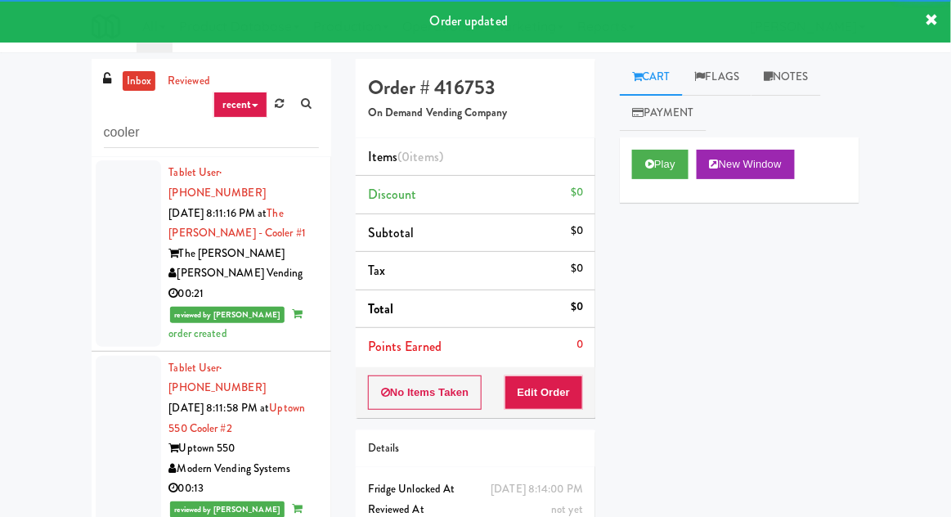
scroll to position [2206, 0]
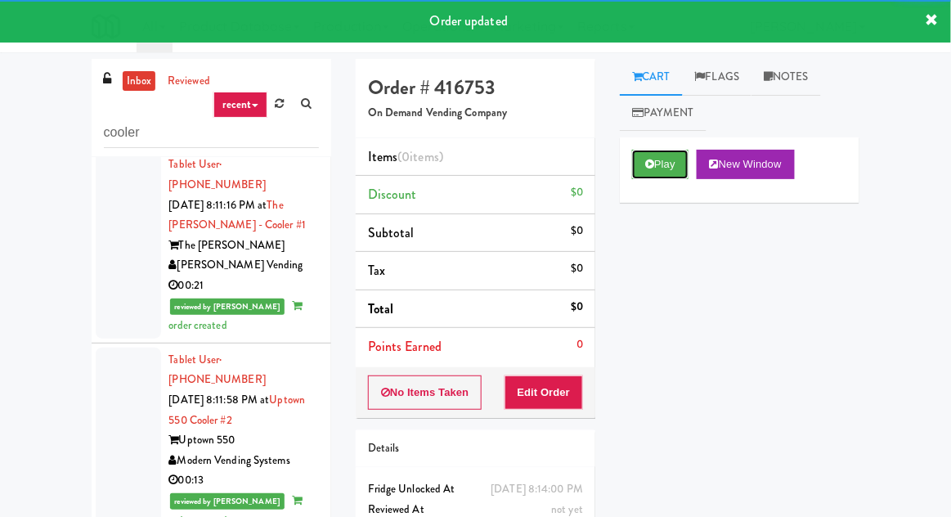
click at [657, 157] on button "Play" at bounding box center [660, 164] width 56 height 29
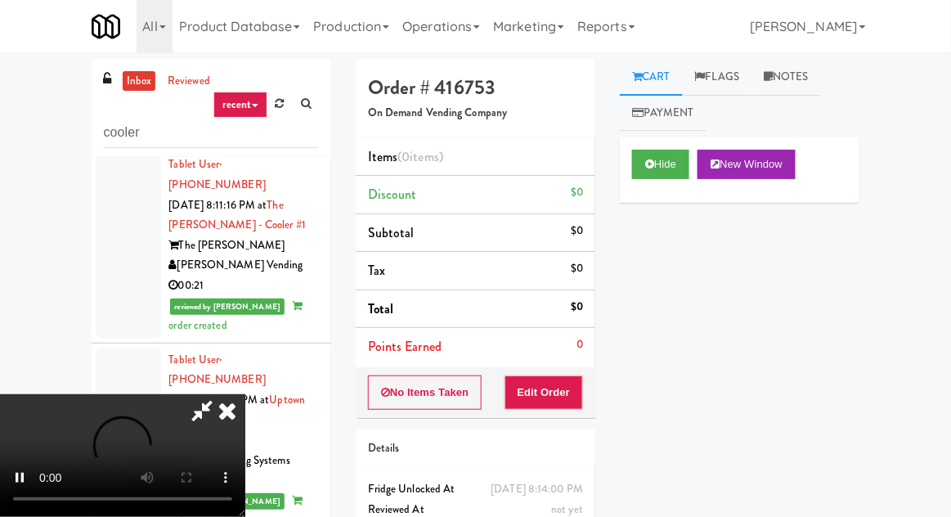
click at [568, 361] on li "Points Earned 0" at bounding box center [476, 347] width 240 height 38
click at [569, 376] on button "Edit Order" at bounding box center [543, 392] width 79 height 34
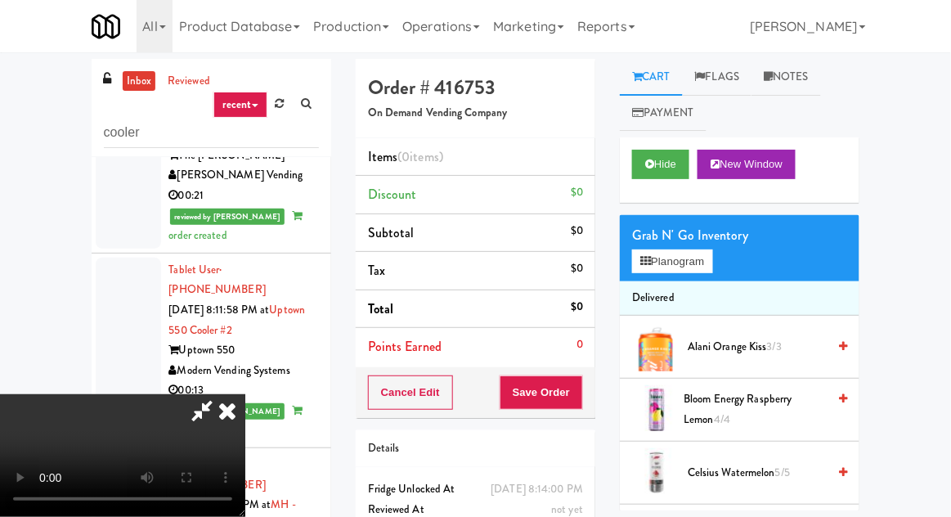
scroll to position [60, 0]
click at [665, 258] on button "Planogram" at bounding box center [672, 261] width 80 height 25
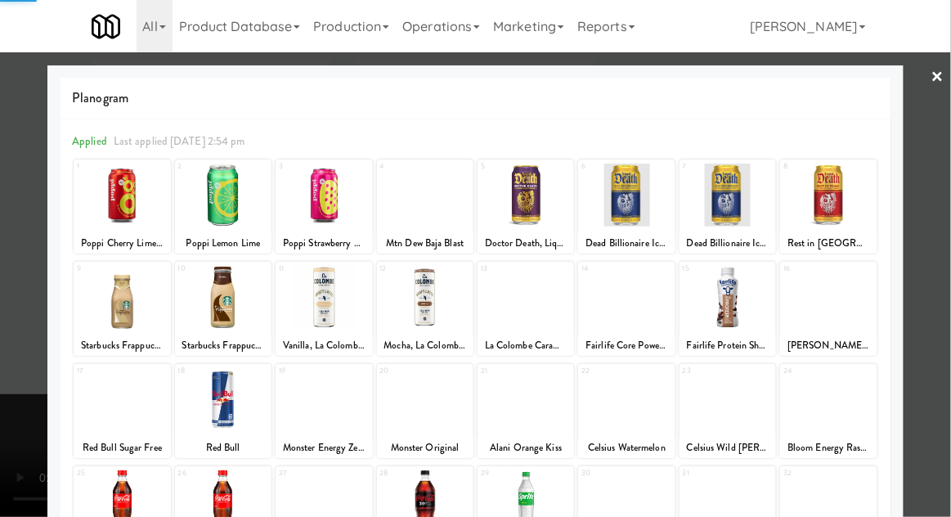
scroll to position [207, 0]
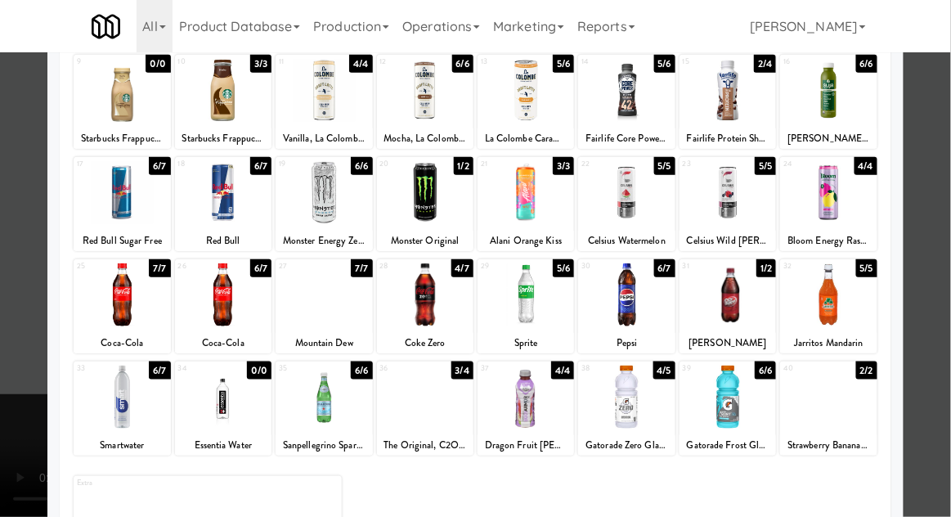
click at [544, 386] on div at bounding box center [525, 396] width 96 height 63
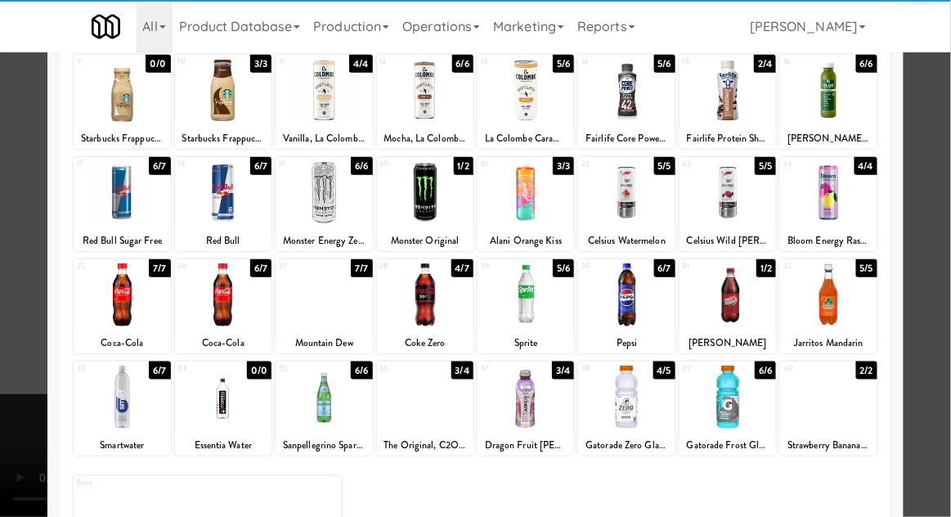
click at [20, 416] on div at bounding box center [475, 258] width 951 height 517
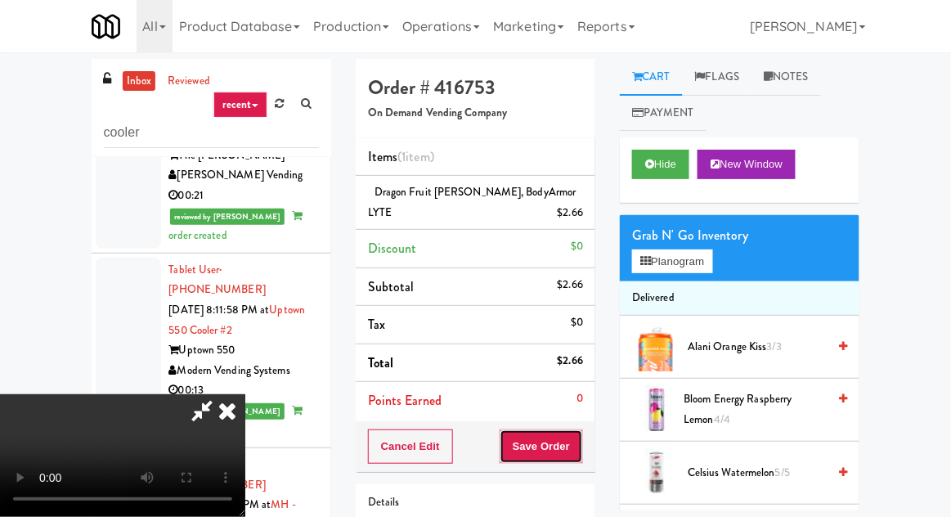
click at [581, 454] on button "Save Order" at bounding box center [541, 446] width 83 height 34
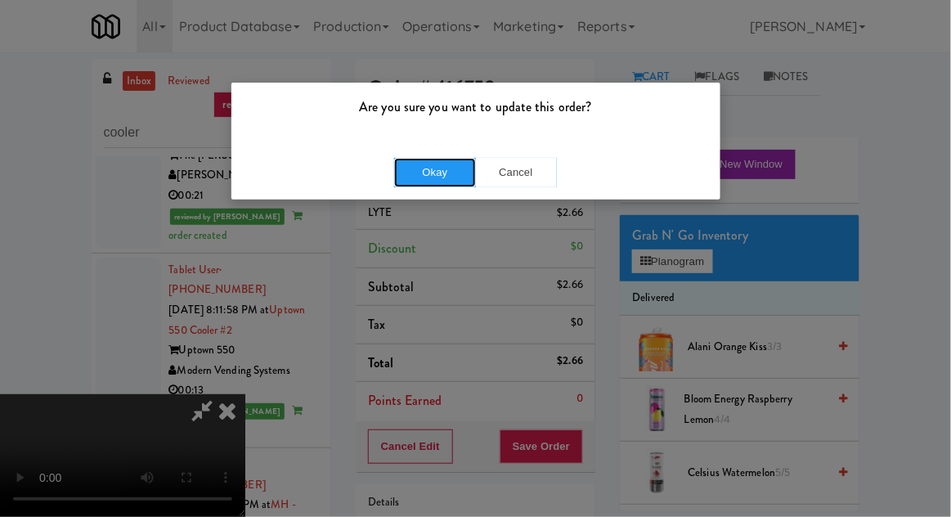
click at [414, 184] on button "Okay" at bounding box center [435, 172] width 82 height 29
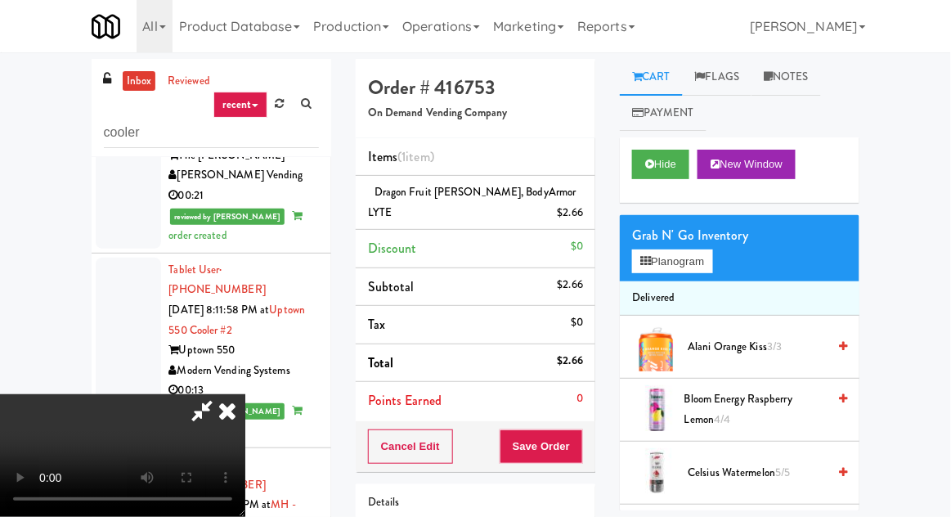
click at [671, 267] on div at bounding box center [475, 258] width 951 height 517
click at [672, 255] on button "Planogram" at bounding box center [672, 261] width 80 height 25
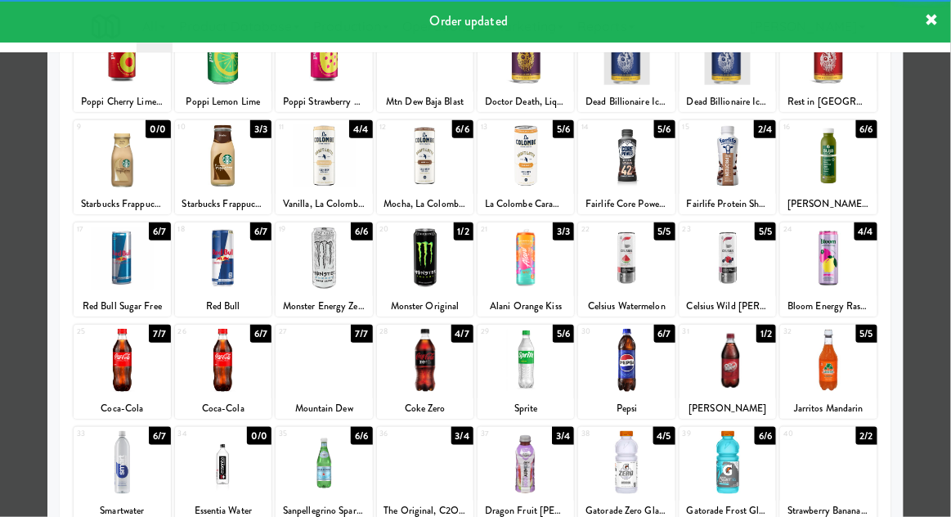
scroll to position [207, 0]
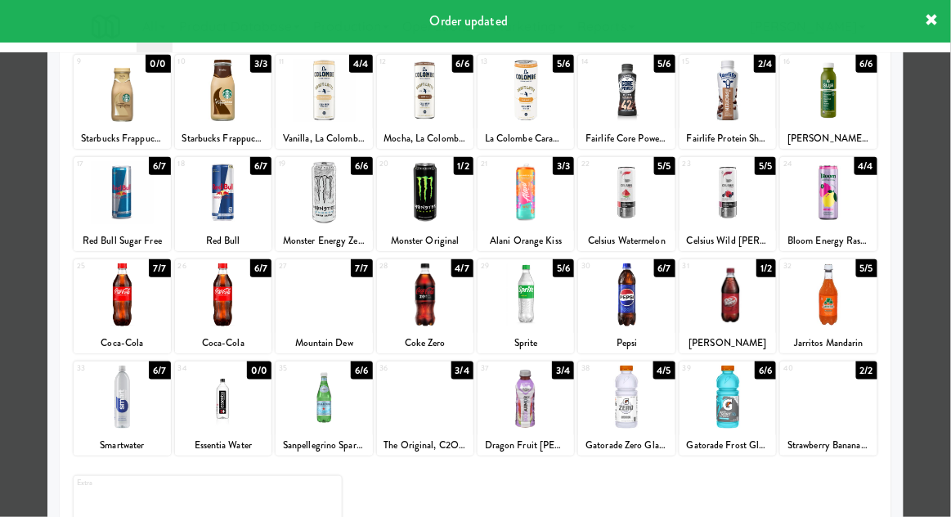
click at [17, 351] on div at bounding box center [475, 258] width 951 height 517
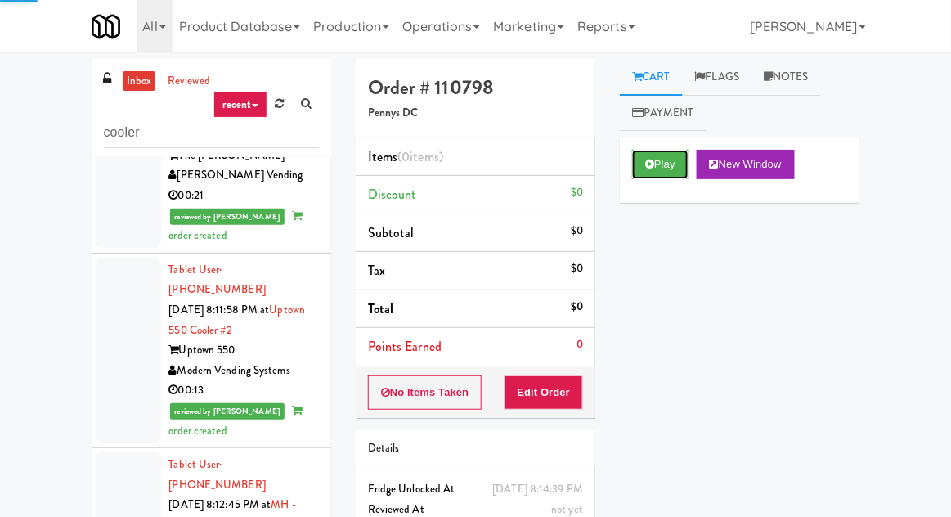
click at [672, 159] on button "Play" at bounding box center [660, 164] width 56 height 29
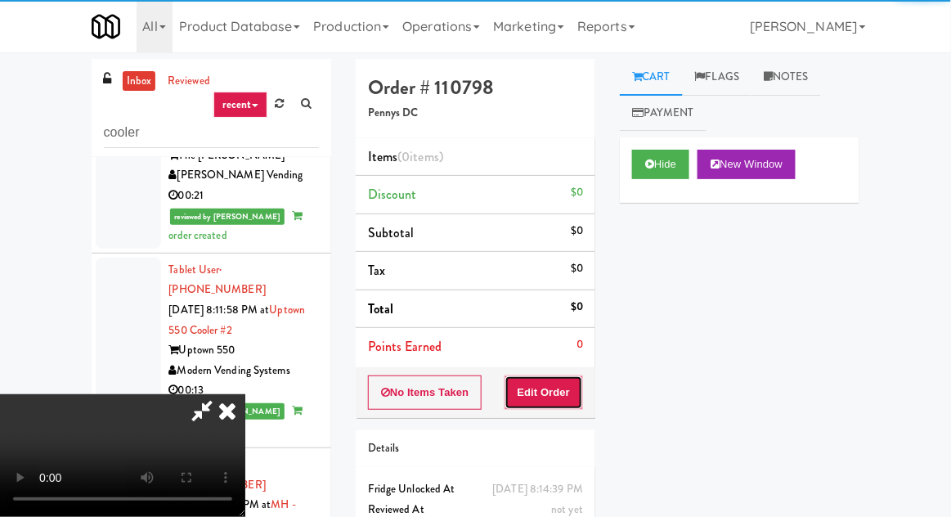
click at [576, 377] on button "Edit Order" at bounding box center [543, 392] width 79 height 34
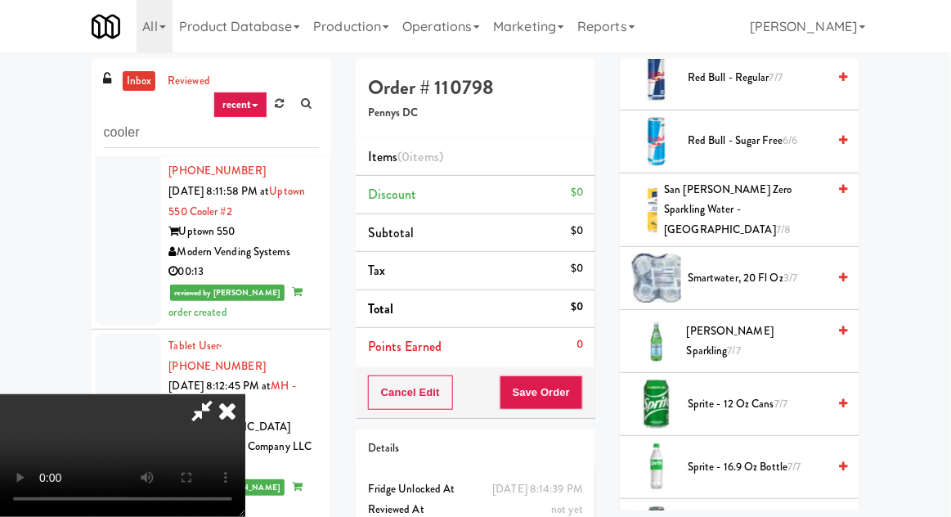
scroll to position [1931, 0]
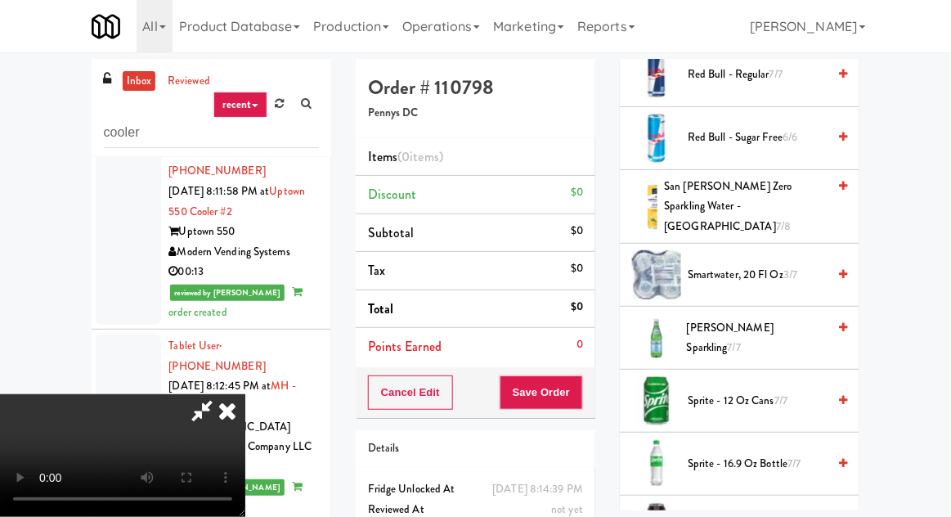
click at [773, 265] on span "smartwater, 20 fl oz 3/7" at bounding box center [757, 275] width 139 height 20
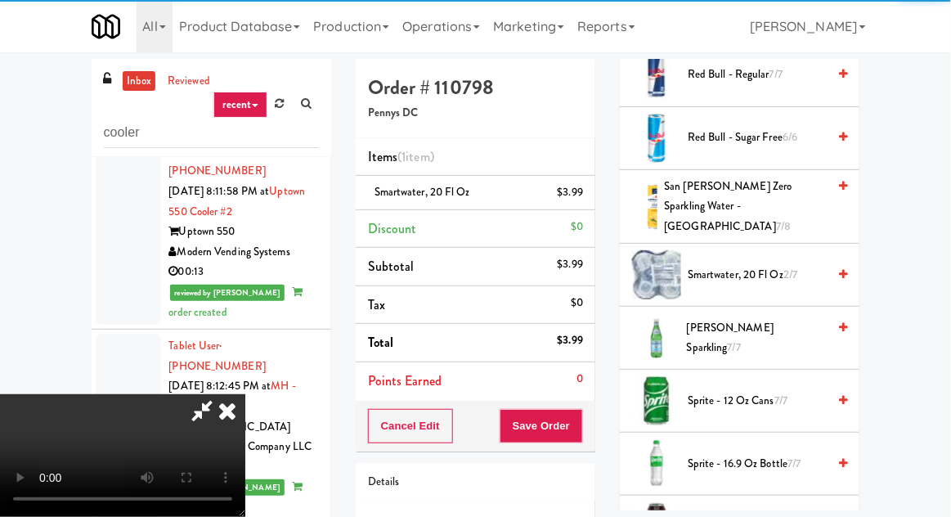
click at [781, 265] on span "smartwater, 20 fl oz 2/7" at bounding box center [757, 275] width 139 height 20
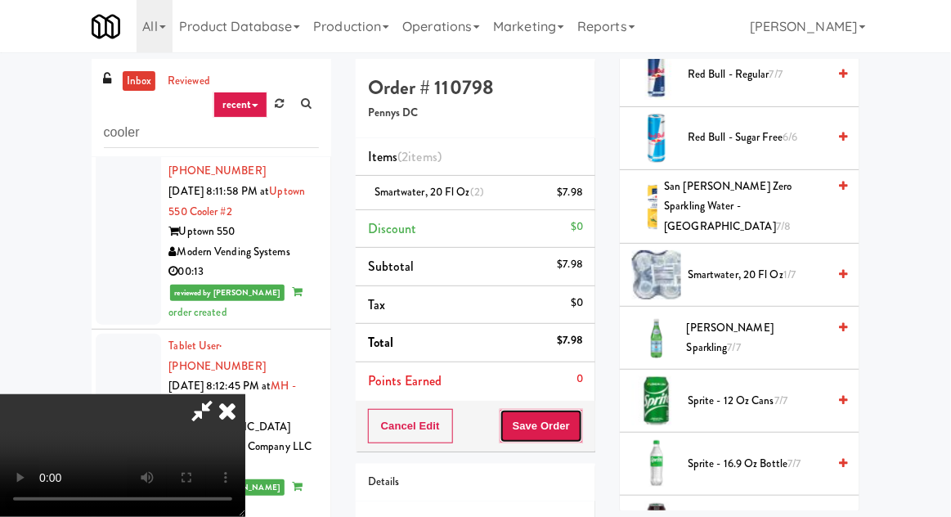
click at [580, 423] on button "Save Order" at bounding box center [541, 426] width 83 height 34
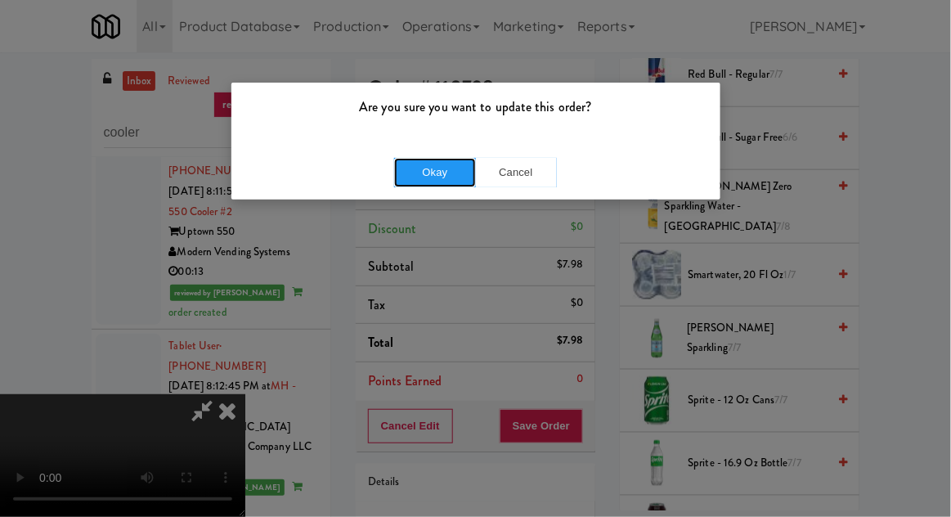
click at [405, 177] on button "Okay" at bounding box center [435, 172] width 82 height 29
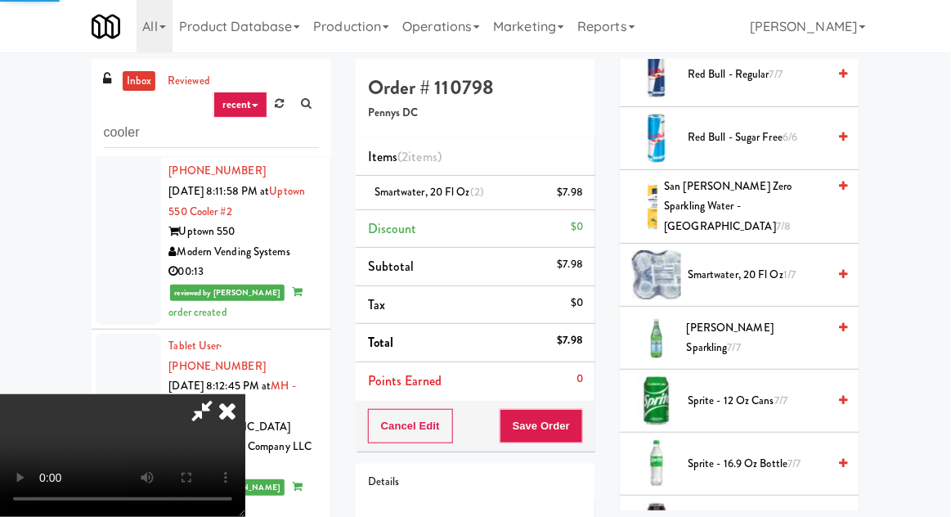
scroll to position [161, 0]
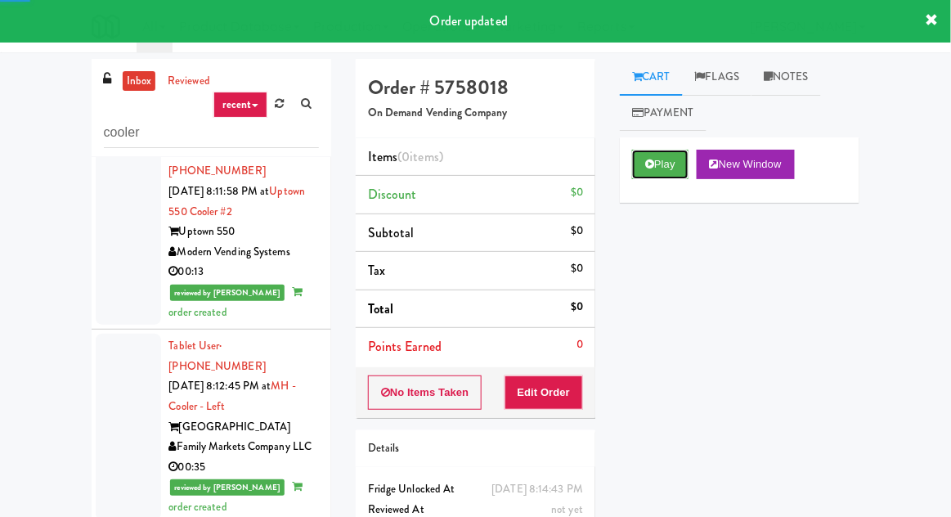
click at [663, 165] on button "Play" at bounding box center [660, 164] width 56 height 29
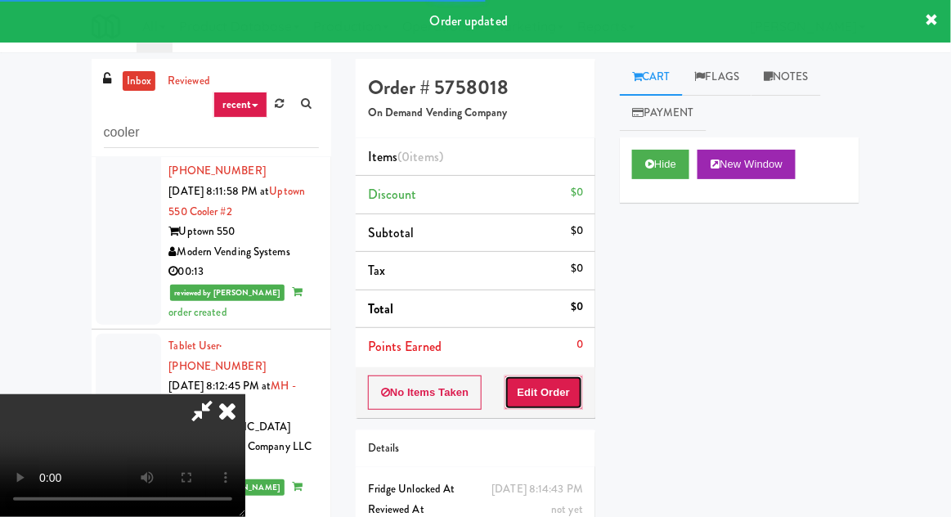
click at [570, 377] on button "Edit Order" at bounding box center [543, 392] width 79 height 34
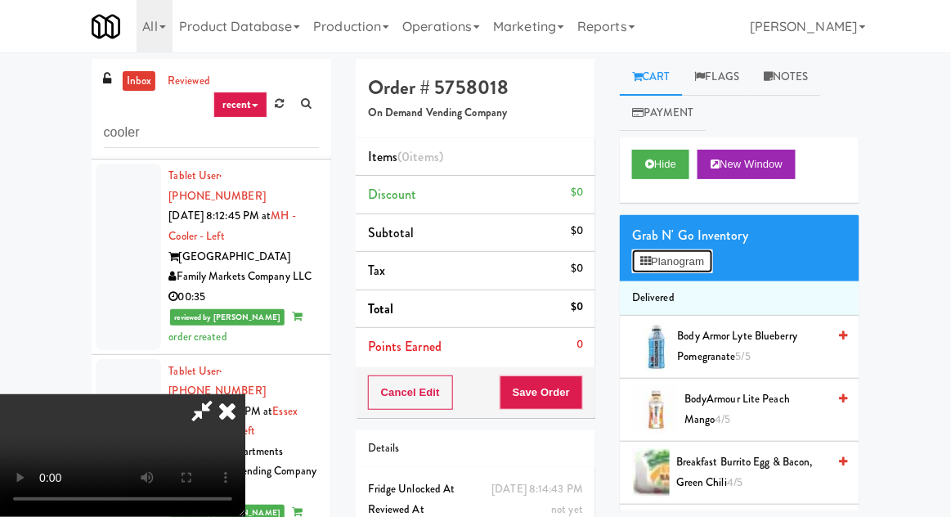
click at [684, 259] on button "Planogram" at bounding box center [672, 261] width 80 height 25
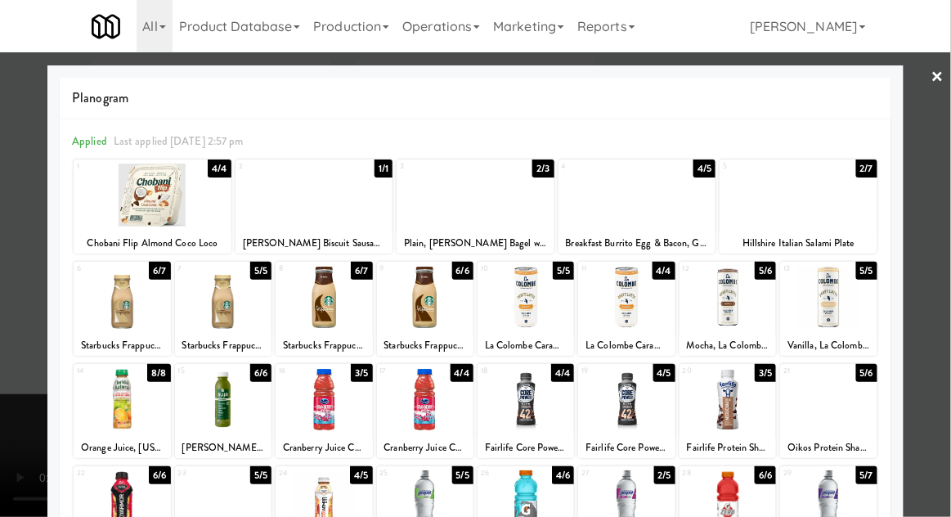
click at [204, 405] on div at bounding box center [223, 399] width 96 height 63
click at [20, 437] on div at bounding box center [475, 258] width 951 height 517
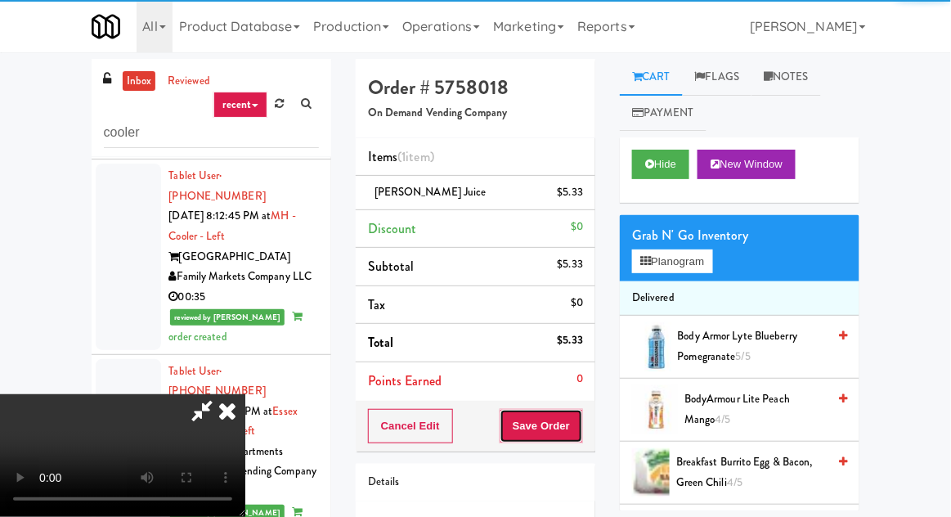
click at [581, 415] on button "Save Order" at bounding box center [541, 426] width 83 height 34
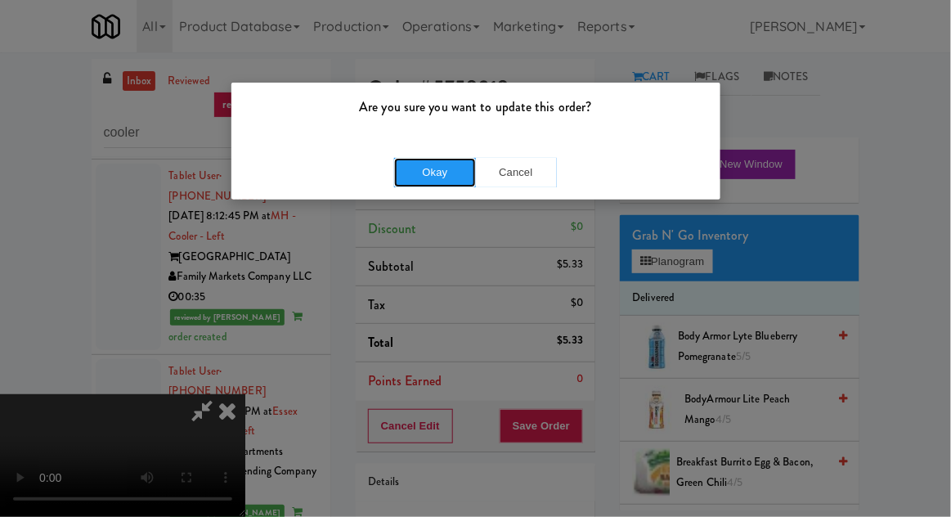
click at [400, 174] on button "Okay" at bounding box center [435, 172] width 82 height 29
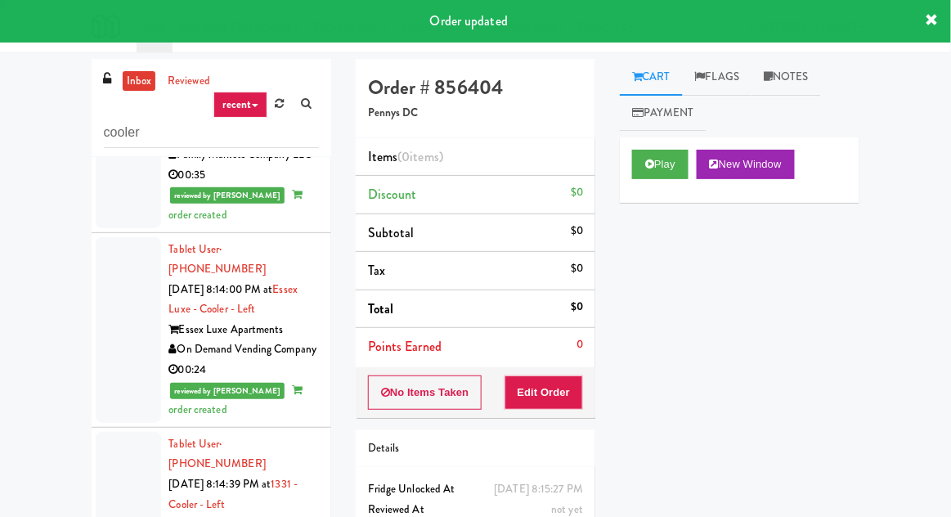
scroll to position [2713, 0]
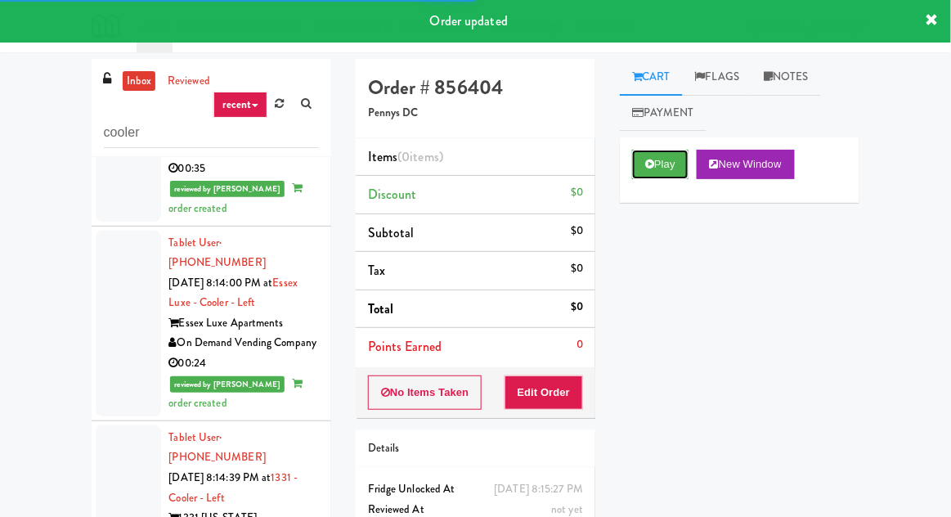
click at [650, 164] on icon at bounding box center [649, 164] width 9 height 11
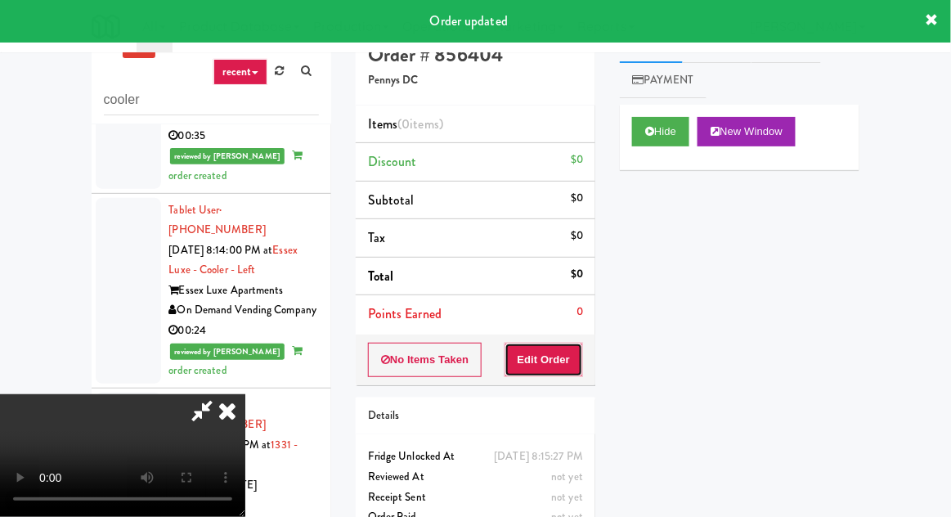
click at [569, 346] on button "Edit Order" at bounding box center [543, 360] width 79 height 34
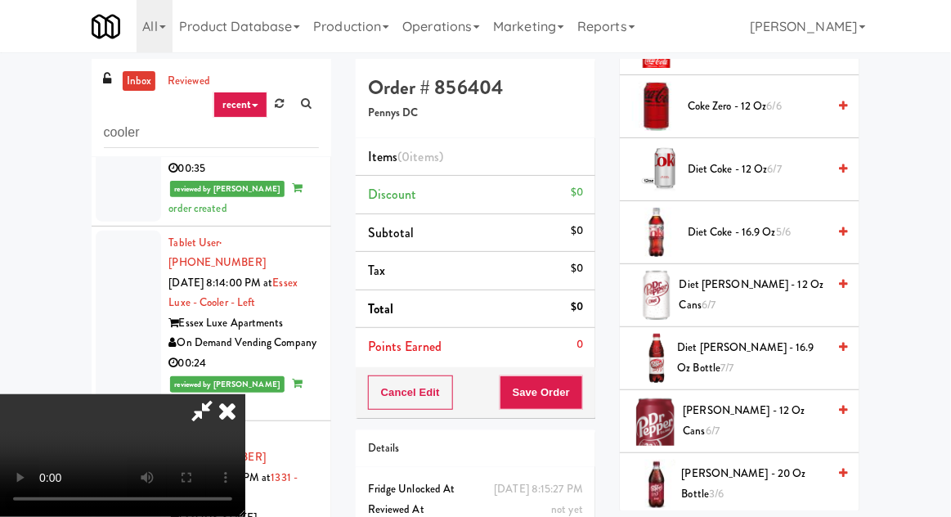
scroll to position [576, 0]
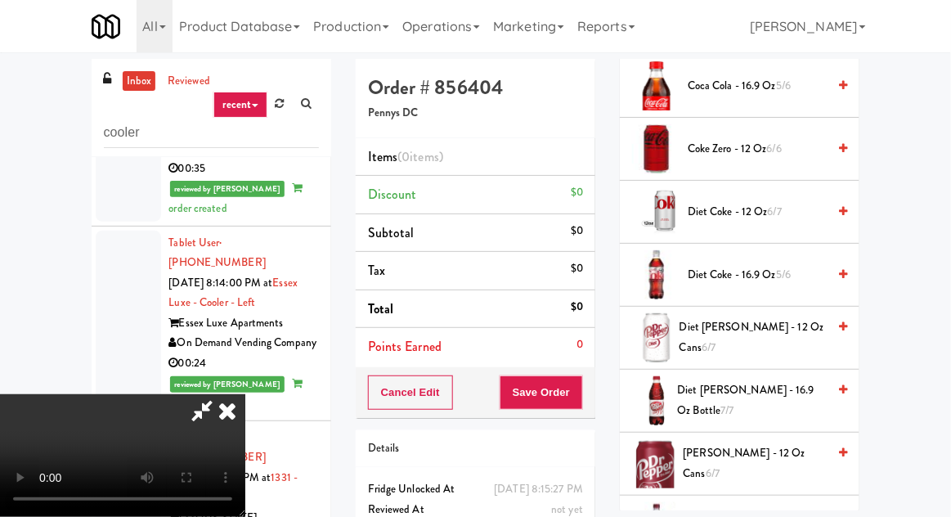
click at [737, 143] on span "Coke Zero - 12 oz 6/6" at bounding box center [757, 149] width 139 height 20
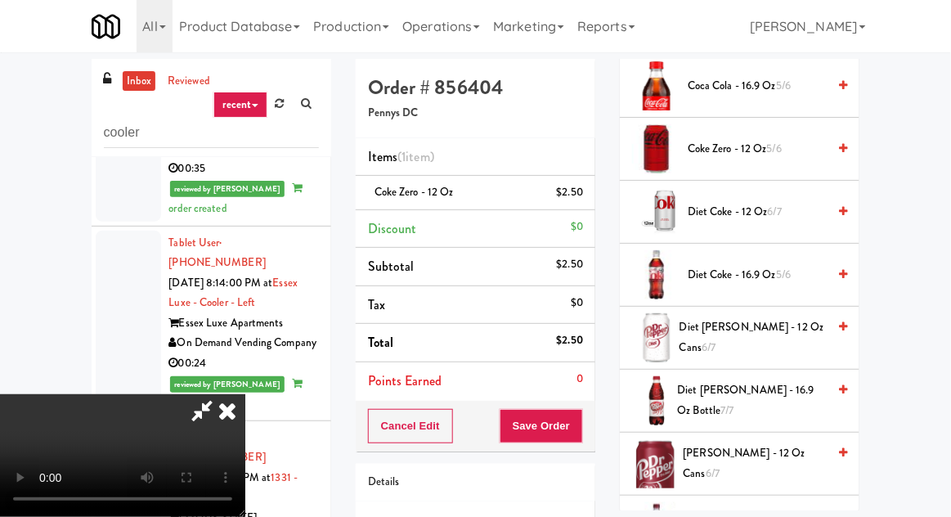
click at [731, 154] on span "Coke Zero - 12 oz 5/6" at bounding box center [757, 149] width 139 height 20
click at [583, 421] on button "Save Order" at bounding box center [541, 426] width 83 height 34
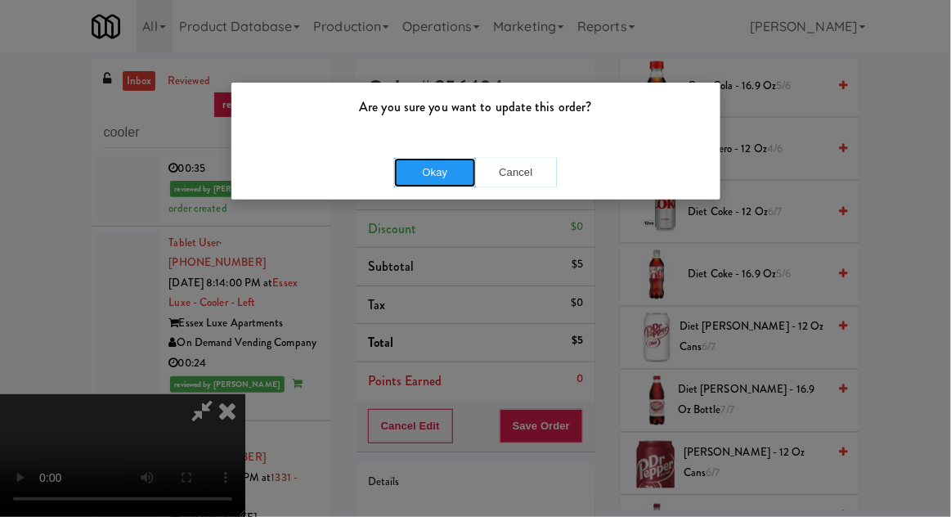
click at [404, 168] on button "Okay" at bounding box center [435, 172] width 82 height 29
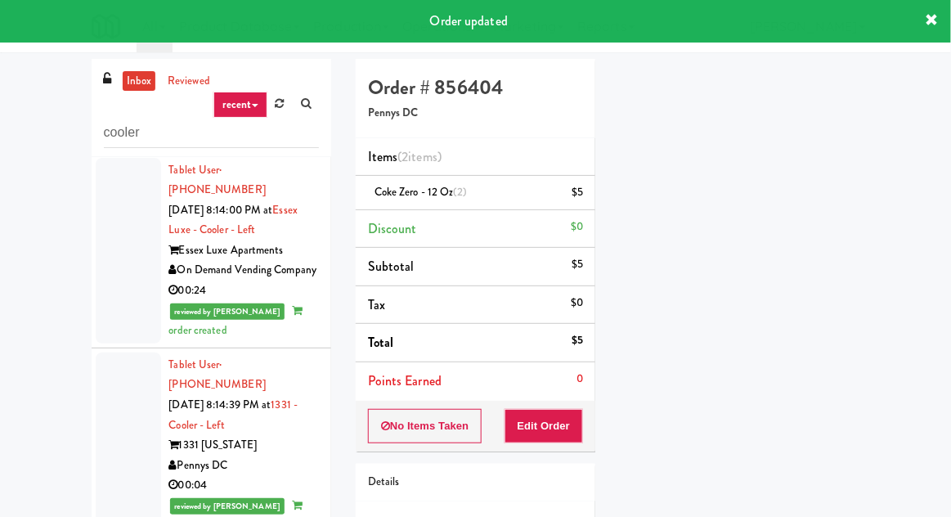
scroll to position [2850, 0]
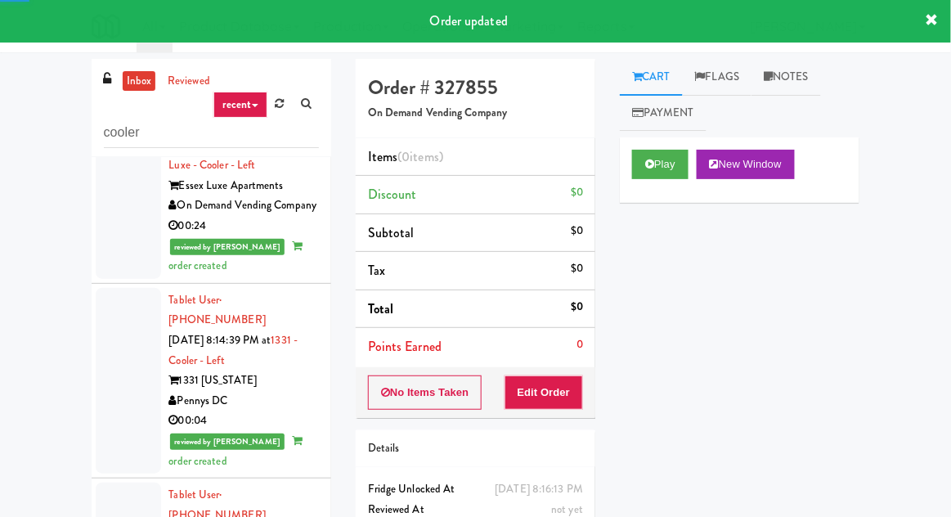
click at [652, 141] on div "Play New Window" at bounding box center [740, 169] width 240 height 65
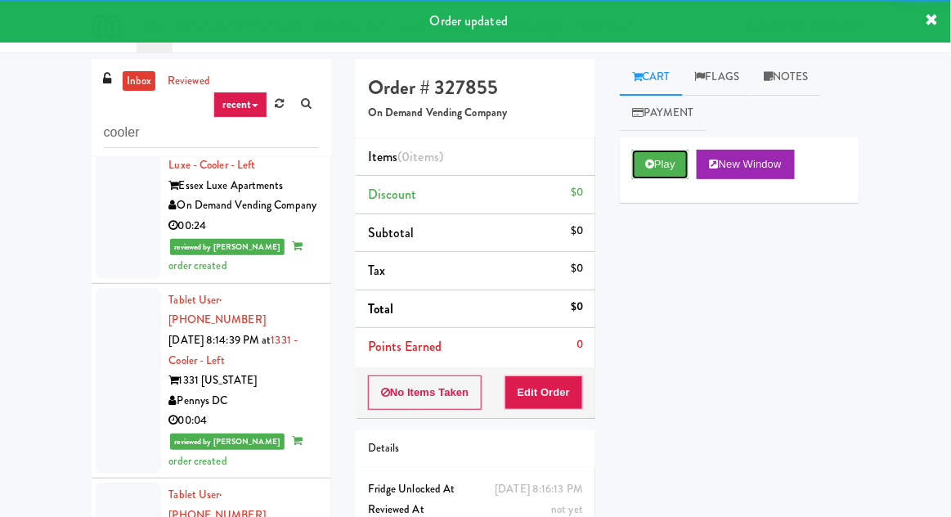
click at [670, 157] on button "Play" at bounding box center [660, 164] width 56 height 29
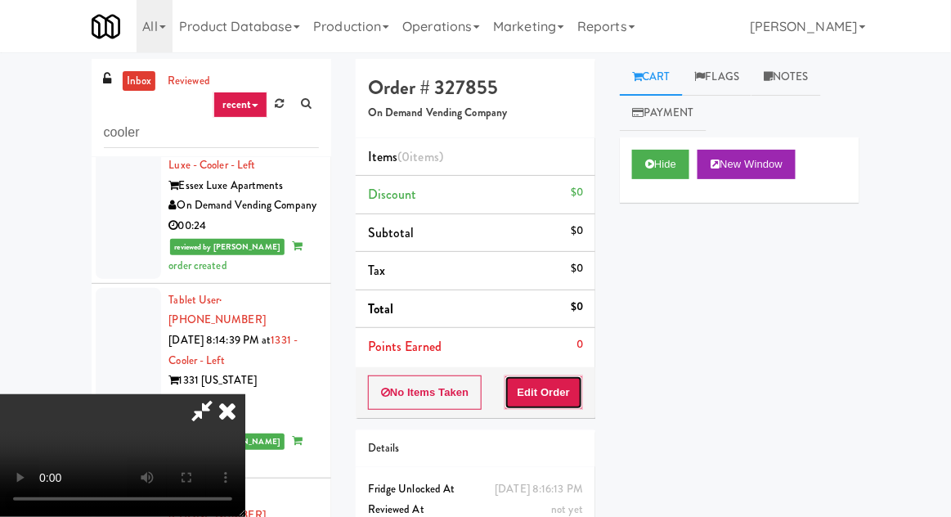
click at [570, 388] on button "Edit Order" at bounding box center [543, 392] width 79 height 34
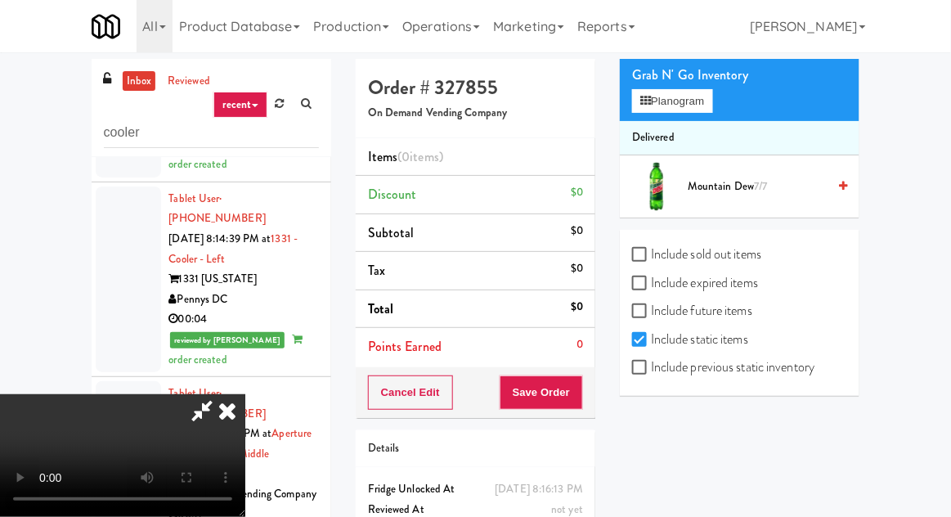
scroll to position [161, 0]
click at [705, 252] on label "Include sold out items" at bounding box center [696, 253] width 129 height 25
click at [651, 252] on input "Include sold out items" at bounding box center [641, 254] width 19 height 13
checkbox input "true"
click at [708, 376] on label "Include previous static inventory" at bounding box center [723, 366] width 182 height 25
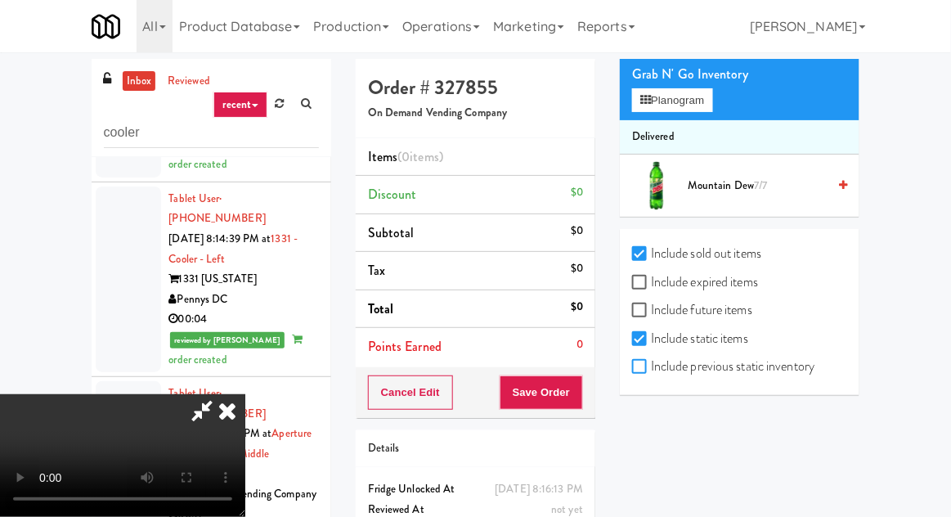
click at [651, 374] on input "Include previous static inventory" at bounding box center [641, 367] width 19 height 13
checkbox input "true"
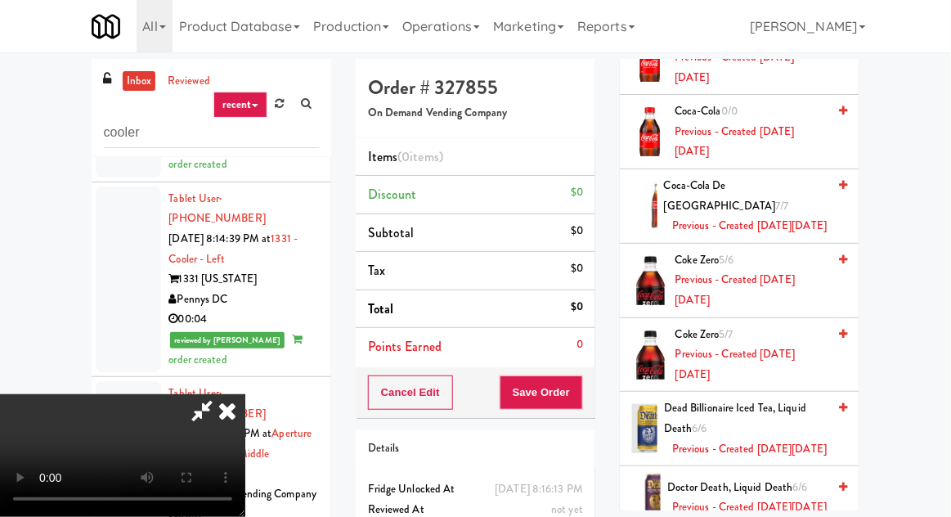
scroll to position [1813, 0]
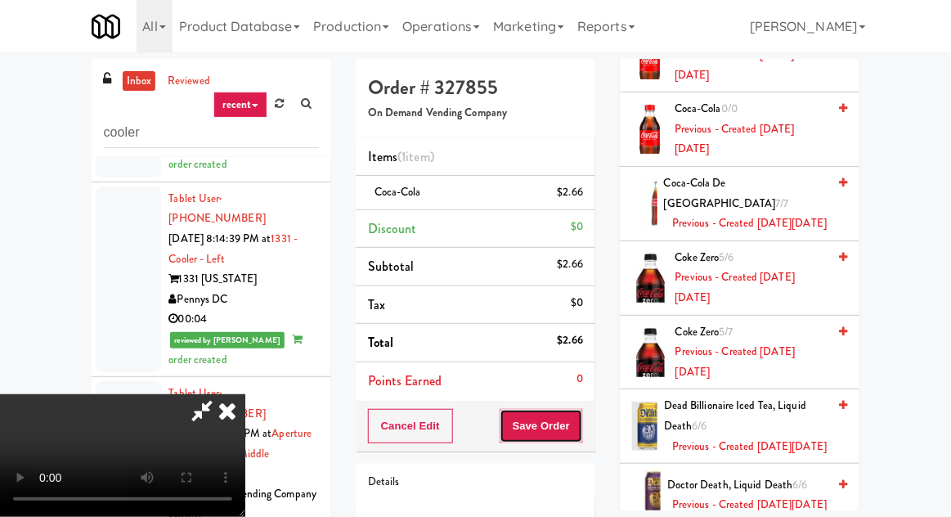
click at [583, 419] on button "Save Order" at bounding box center [541, 426] width 83 height 34
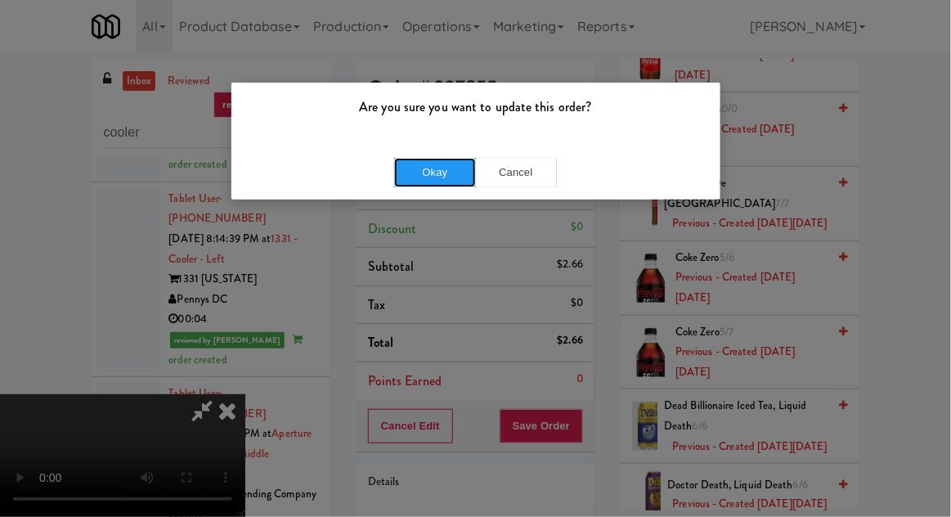
click at [399, 183] on button "Okay" at bounding box center [435, 172] width 82 height 29
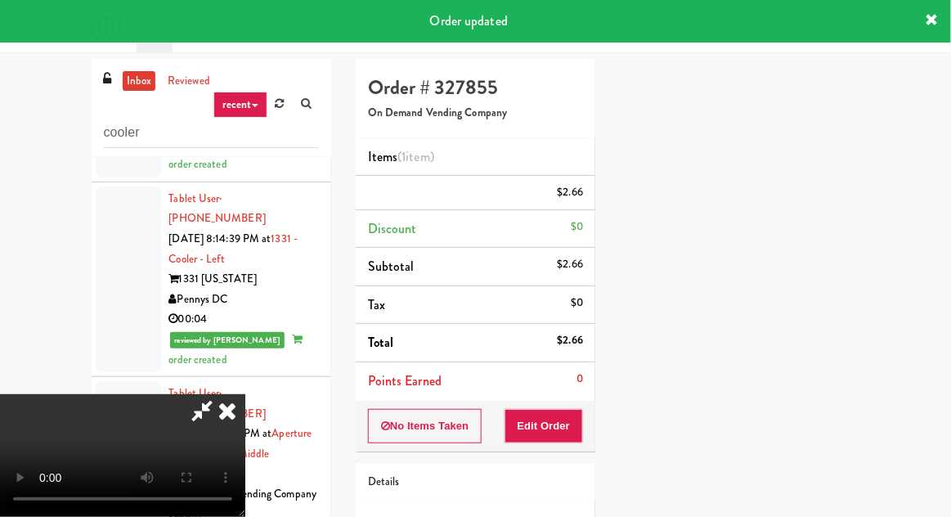
scroll to position [161, 0]
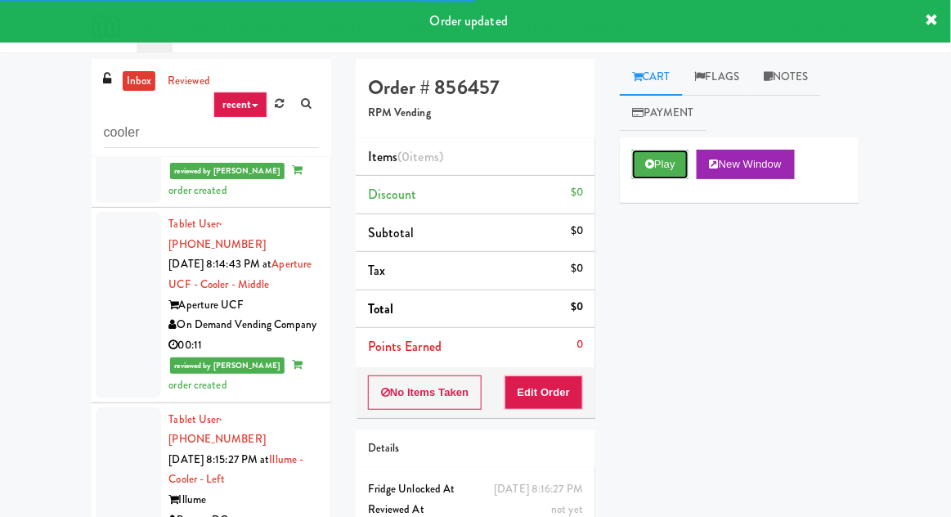
click at [639, 150] on button "Play" at bounding box center [660, 164] width 56 height 29
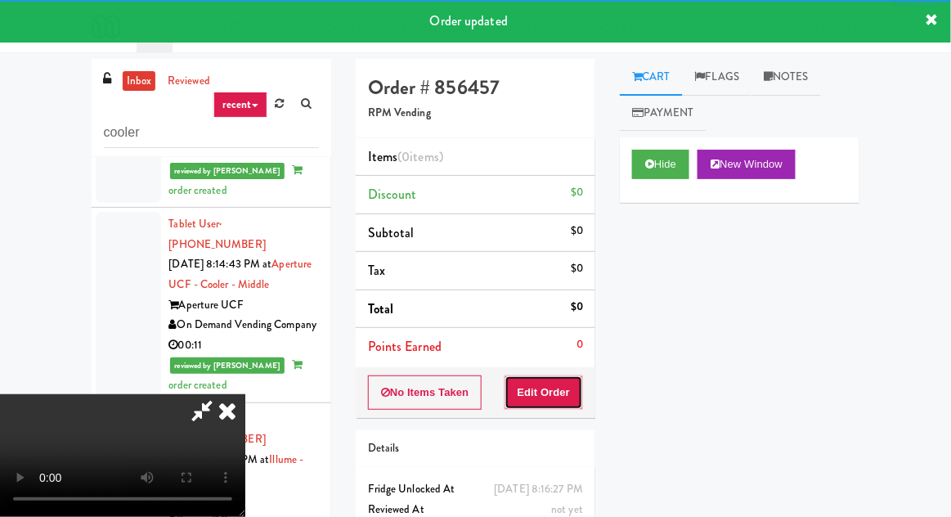
click at [564, 382] on button "Edit Order" at bounding box center [543, 392] width 79 height 34
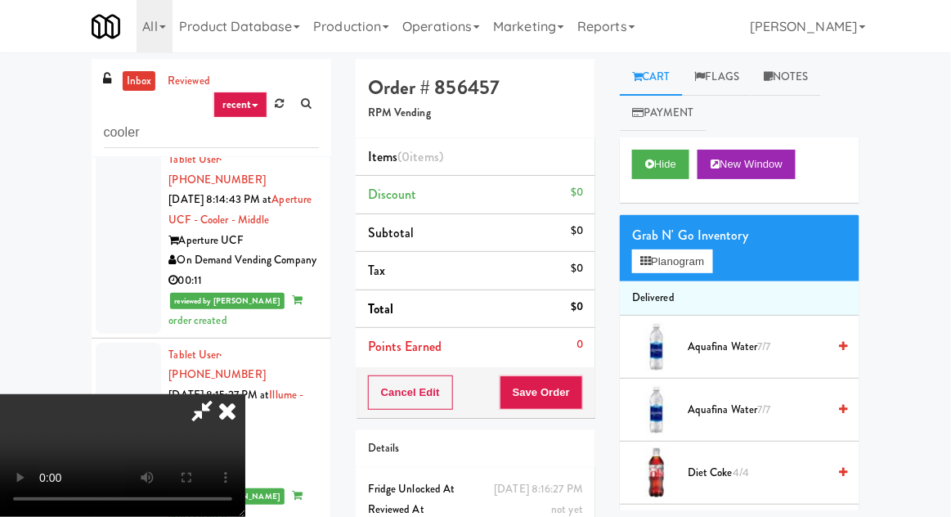
scroll to position [39, 0]
click at [677, 253] on button "Planogram" at bounding box center [672, 261] width 80 height 25
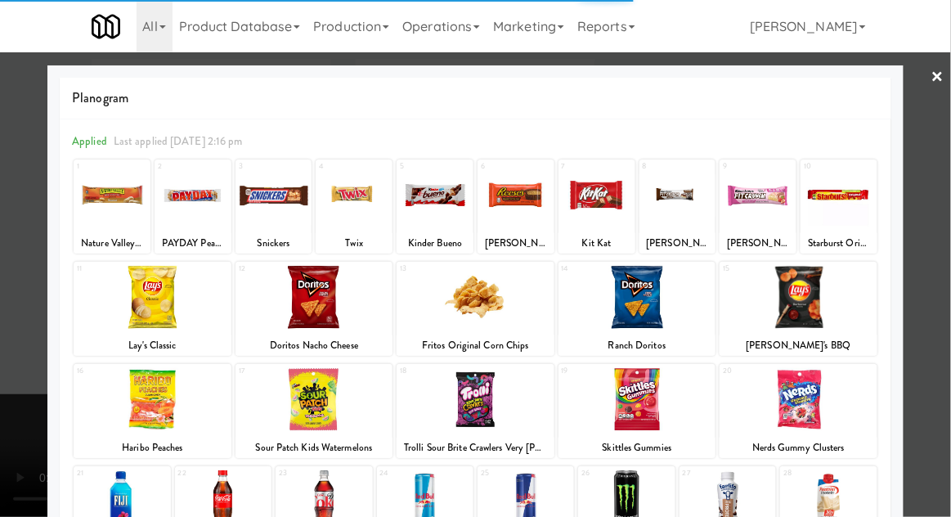
scroll to position [207, 0]
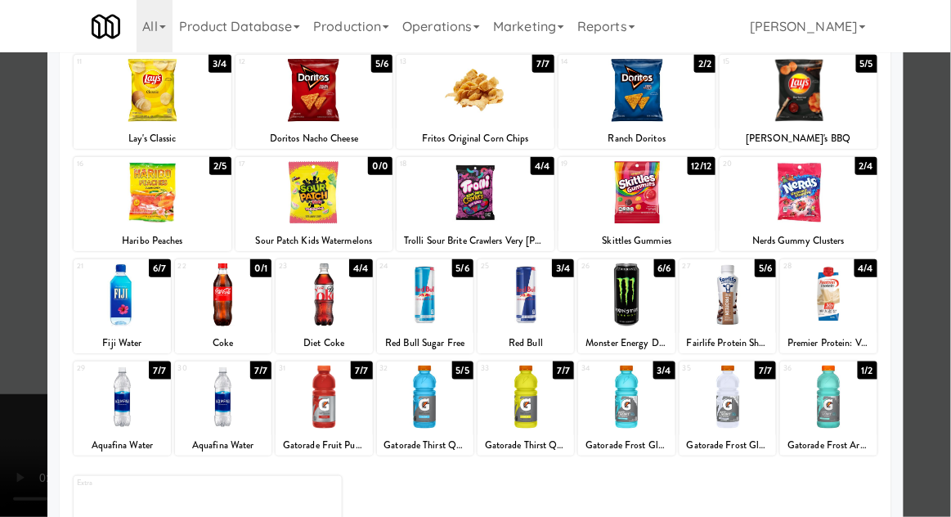
click at [833, 407] on div at bounding box center [828, 396] width 96 height 63
click at [623, 403] on div at bounding box center [626, 396] width 96 height 63
click at [536, 392] on div at bounding box center [525, 396] width 96 height 63
click at [2, 312] on div at bounding box center [475, 258] width 951 height 517
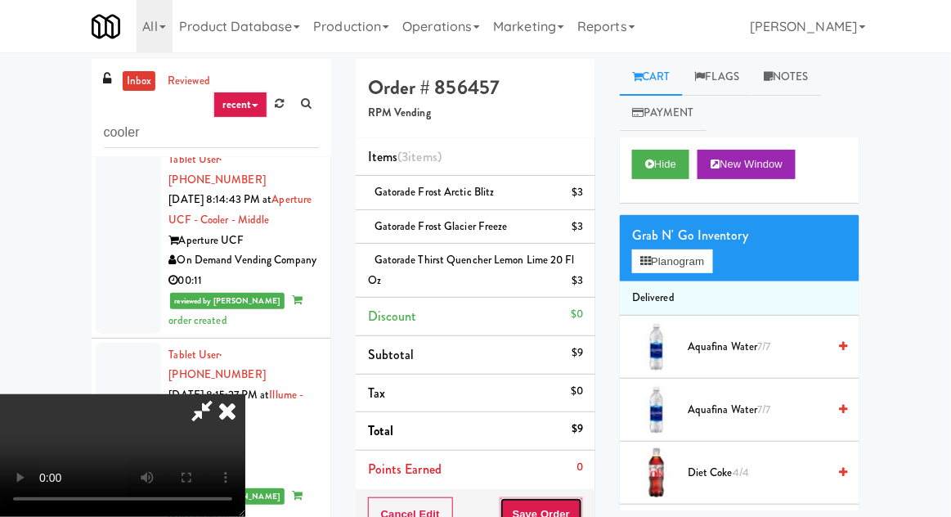
click at [581, 507] on button "Save Order" at bounding box center [541, 514] width 83 height 34
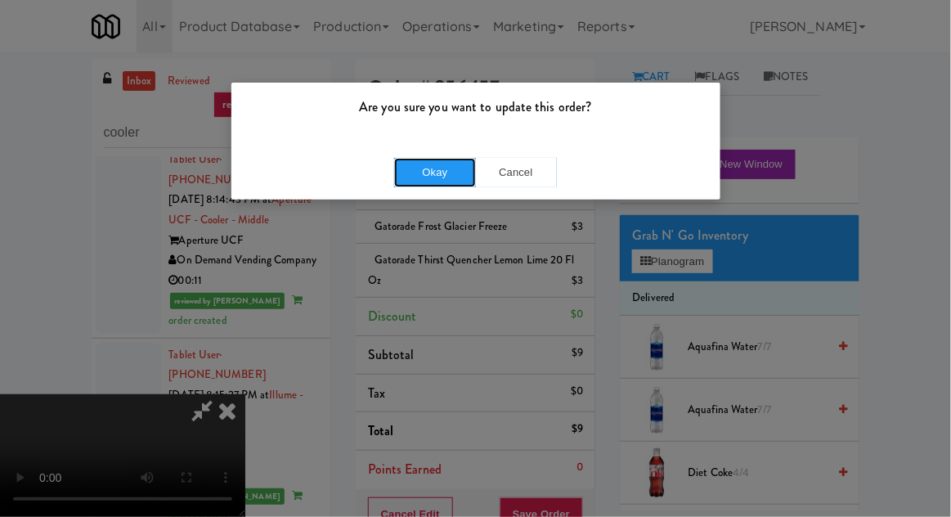
click at [397, 171] on button "Okay" at bounding box center [435, 172] width 82 height 29
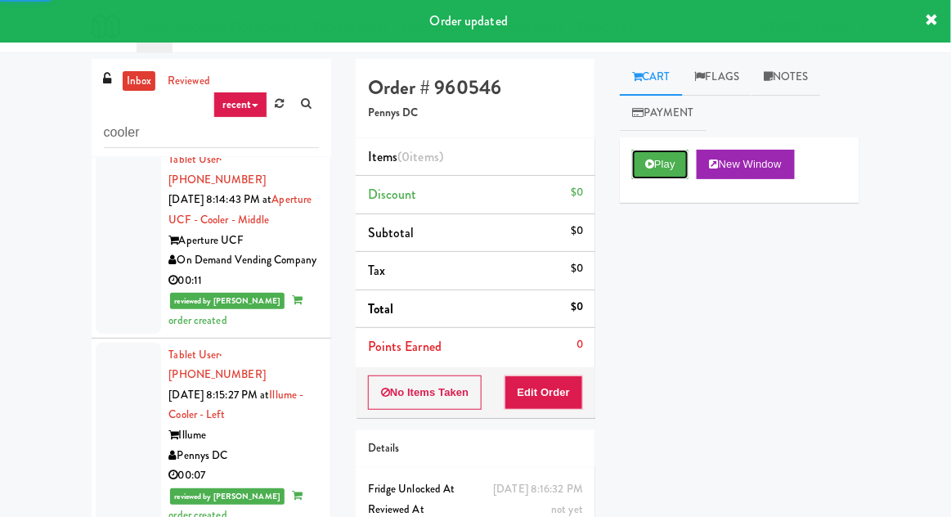
click at [666, 168] on button "Play" at bounding box center [660, 164] width 56 height 29
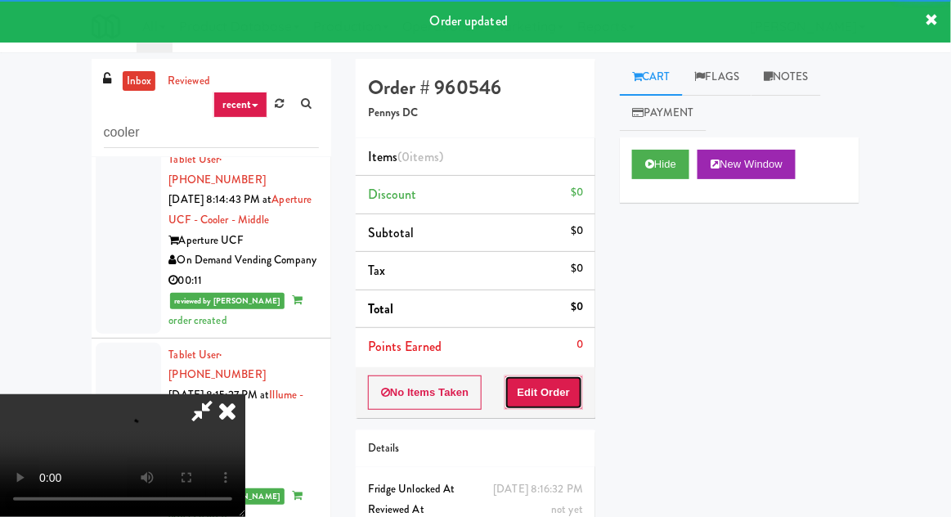
click at [563, 379] on button "Edit Order" at bounding box center [543, 392] width 79 height 34
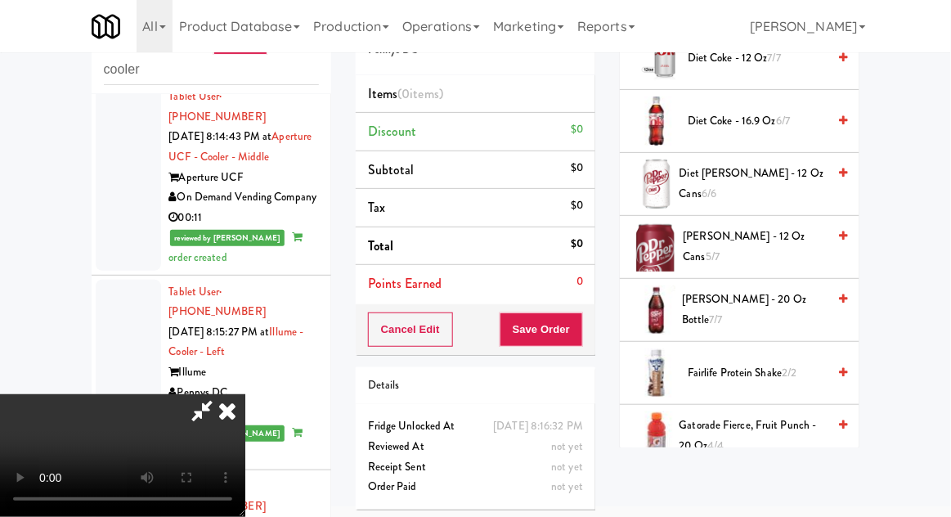
scroll to position [627, 0]
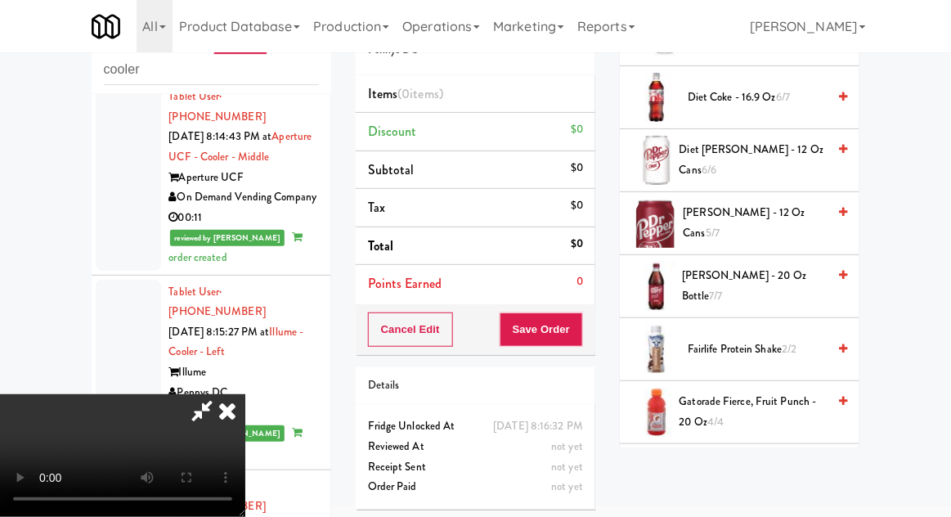
click at [711, 341] on span "Fairlife Protein Shake 2/2" at bounding box center [757, 349] width 139 height 20
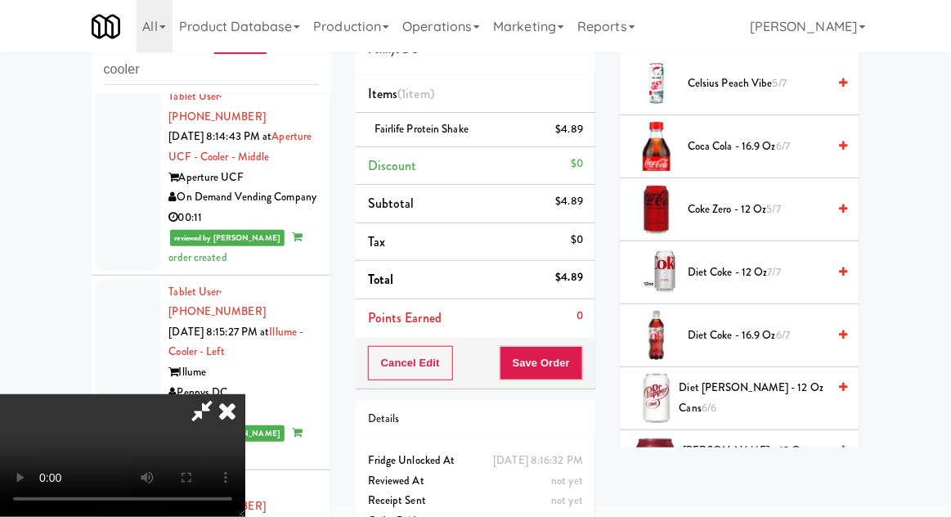
scroll to position [388, 0]
click at [733, 203] on span "Coke Zero - 12 oz 5/7" at bounding box center [757, 211] width 139 height 20
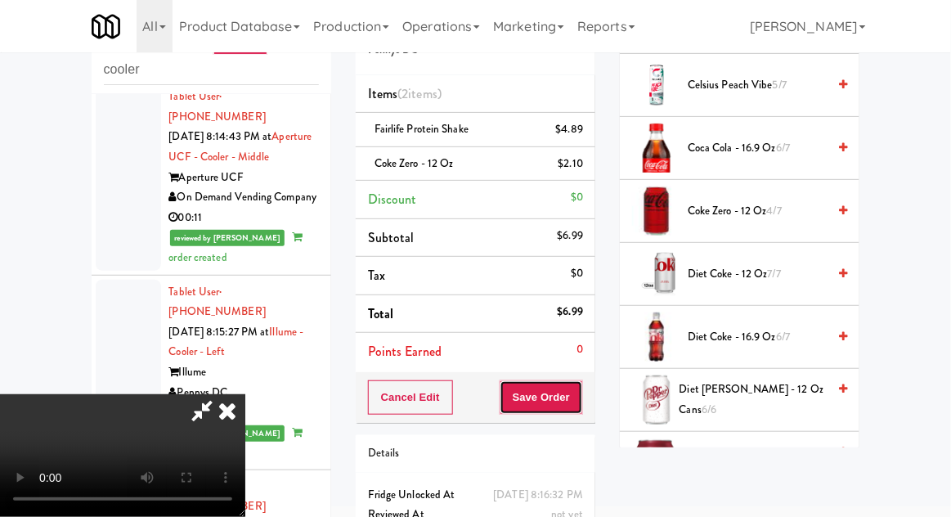
click at [581, 401] on button "Save Order" at bounding box center [541, 397] width 83 height 34
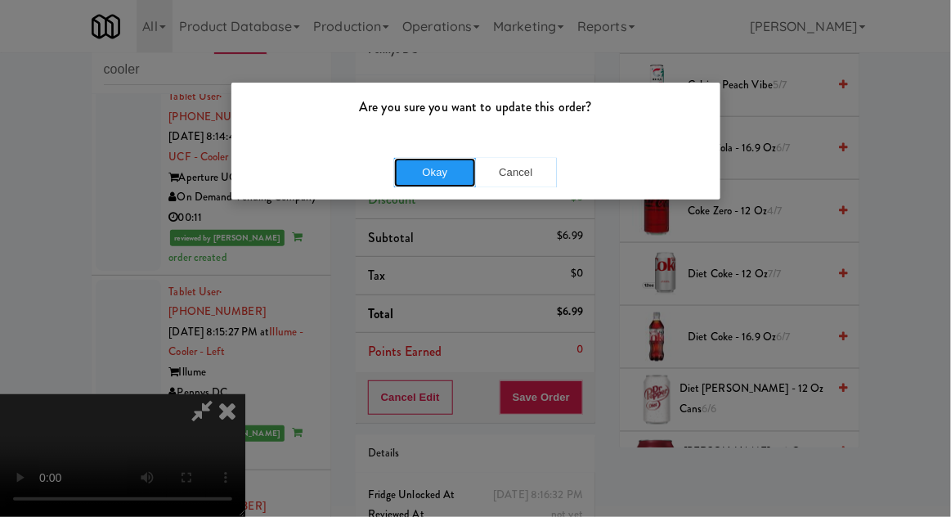
click at [396, 181] on button "Okay" at bounding box center [435, 172] width 82 height 29
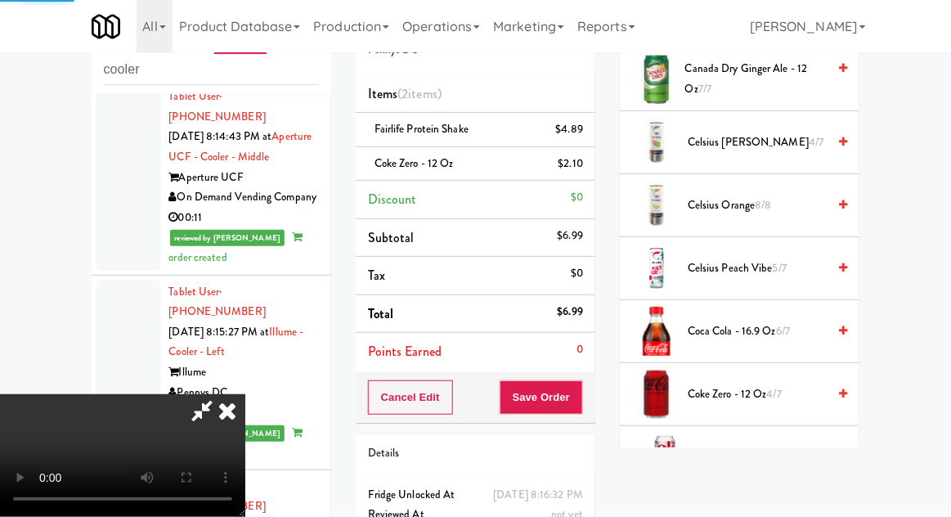
scroll to position [0, 0]
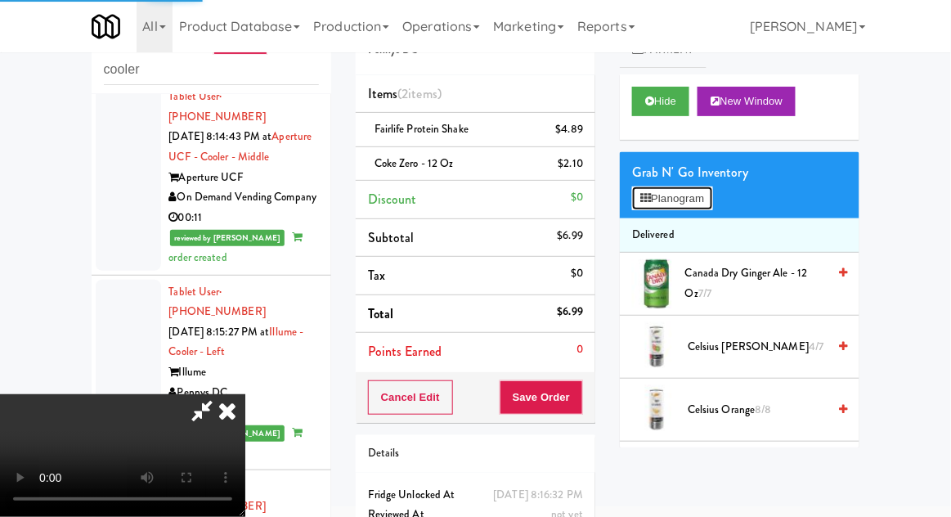
click at [691, 196] on button "Planogram" at bounding box center [672, 198] width 80 height 25
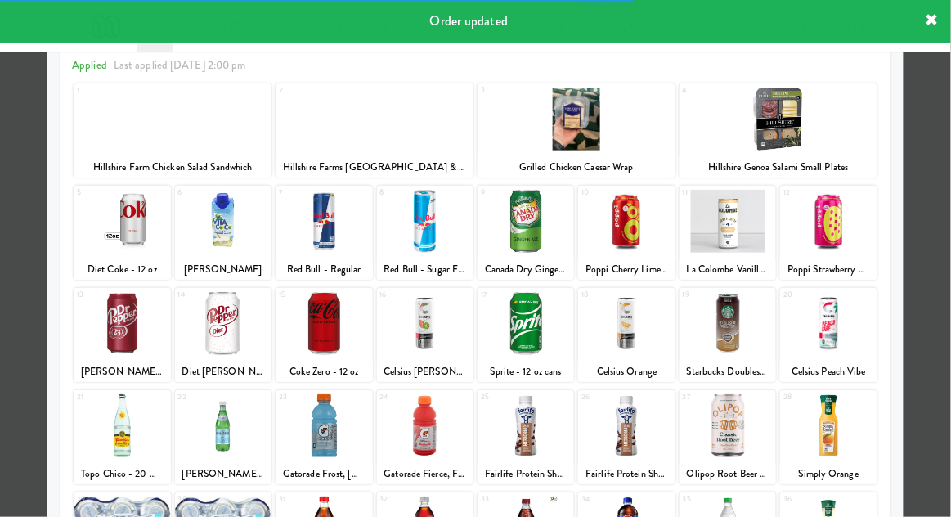
scroll to position [98, 0]
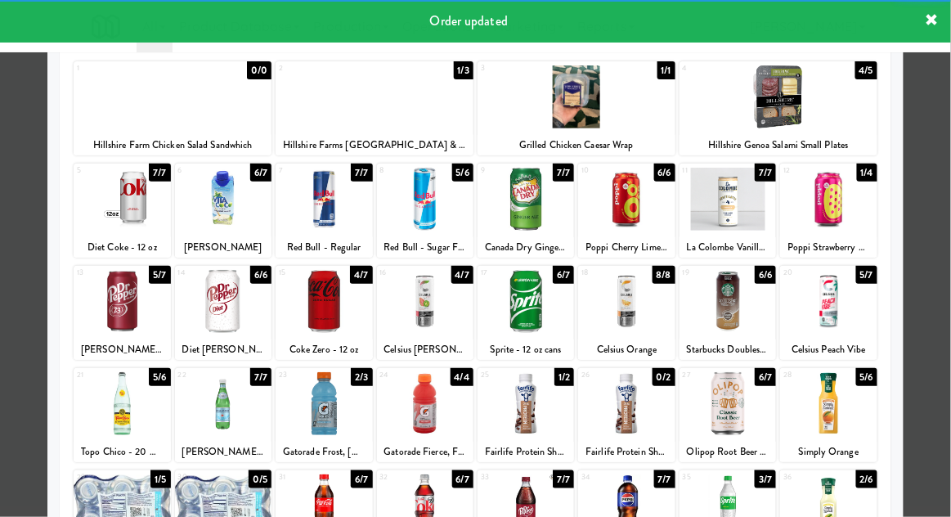
click at [7, 371] on div at bounding box center [475, 258] width 951 height 517
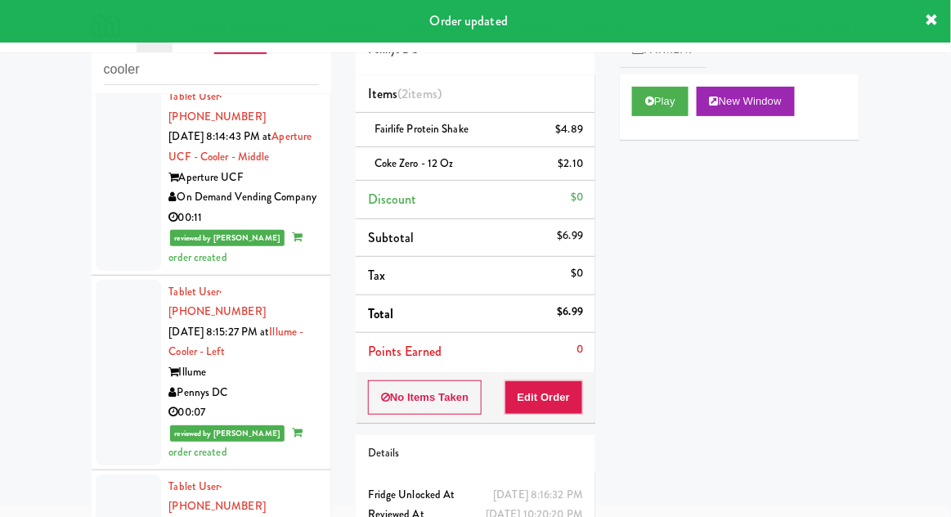
click at [81, 492] on div "inbox reviewed recent all unclear take inventory issue suspicious failed recent…" at bounding box center [211, 296] width 264 height 601
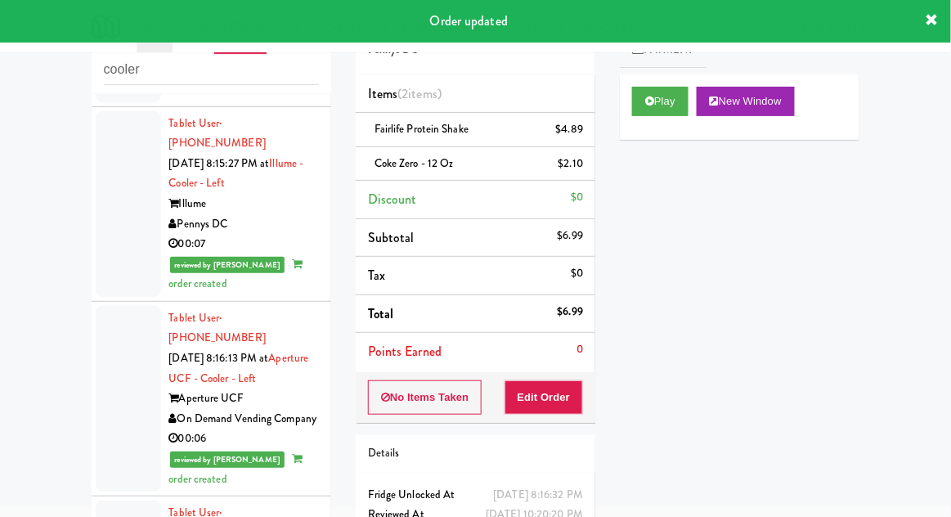
scroll to position [3353, 0]
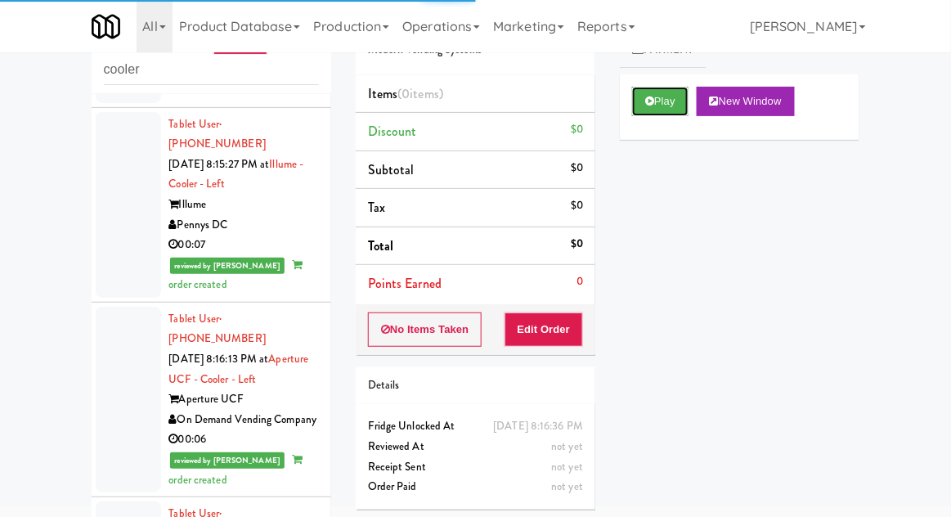
click at [669, 107] on button "Play" at bounding box center [660, 101] width 56 height 29
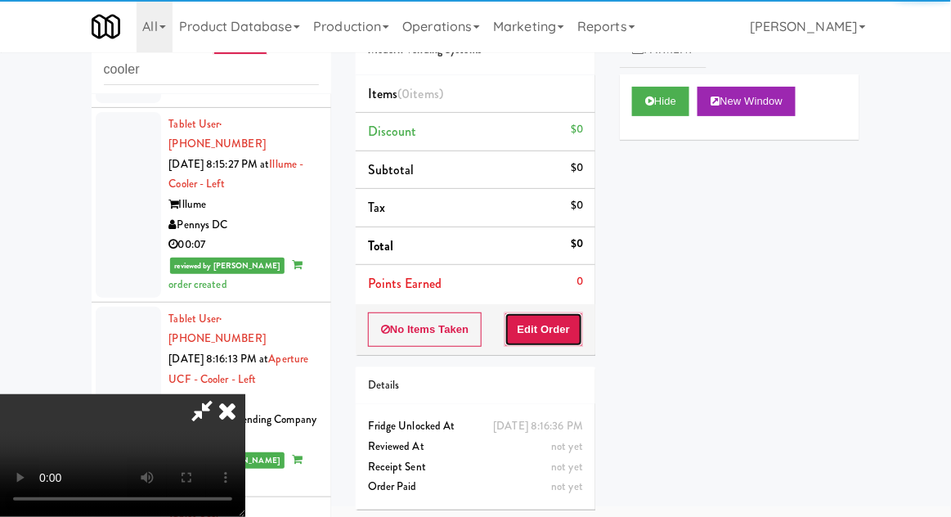
click at [574, 314] on button "Edit Order" at bounding box center [543, 329] width 79 height 34
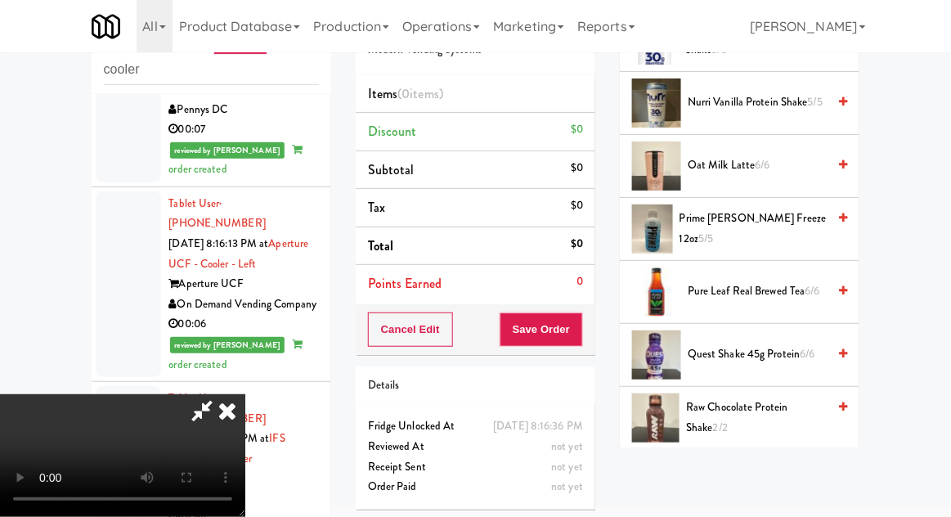
scroll to position [1015, 0]
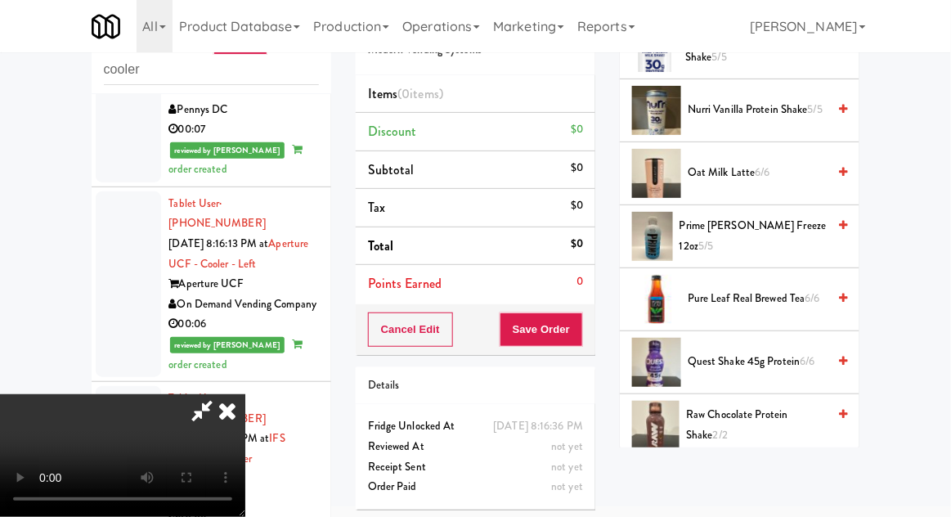
click at [778, 216] on span "Prime Berry Freeze 12oz 5/5" at bounding box center [752, 236] width 147 height 40
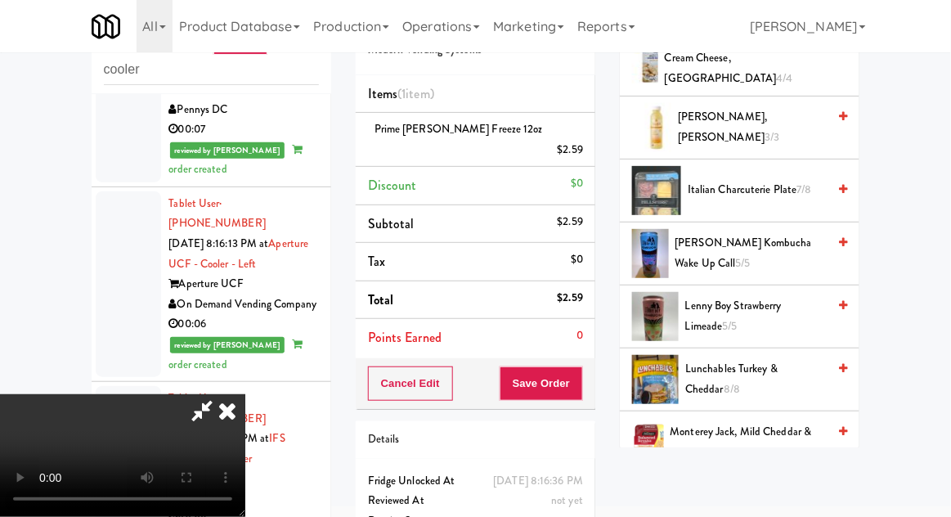
scroll to position [556, 0]
click at [729, 297] on span "Lenny Boy Strawberry Limeade 5/5" at bounding box center [755, 317] width 141 height 40
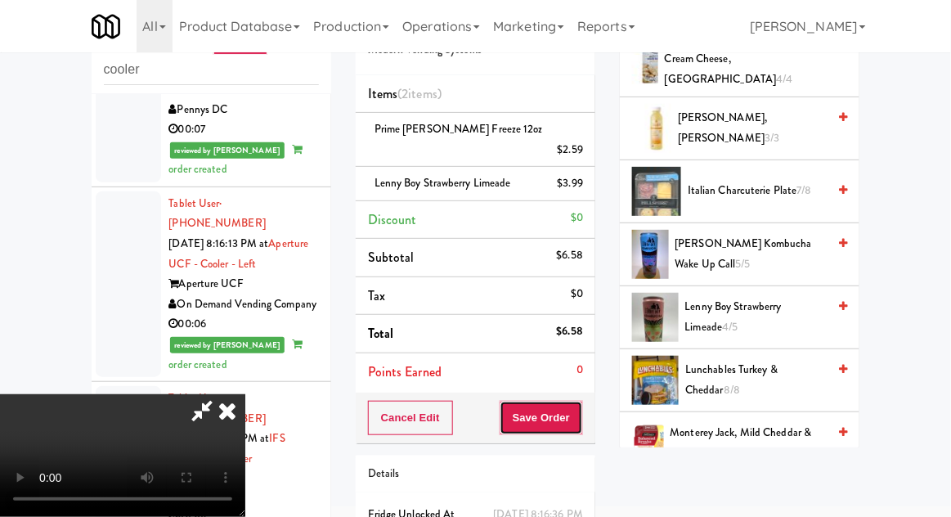
click at [581, 401] on button "Save Order" at bounding box center [541, 418] width 83 height 34
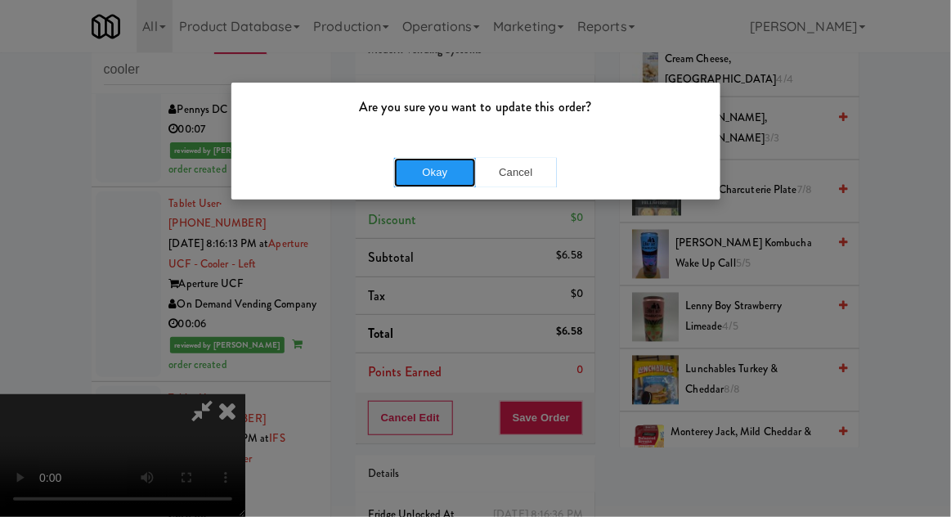
click at [406, 184] on button "Okay" at bounding box center [435, 172] width 82 height 29
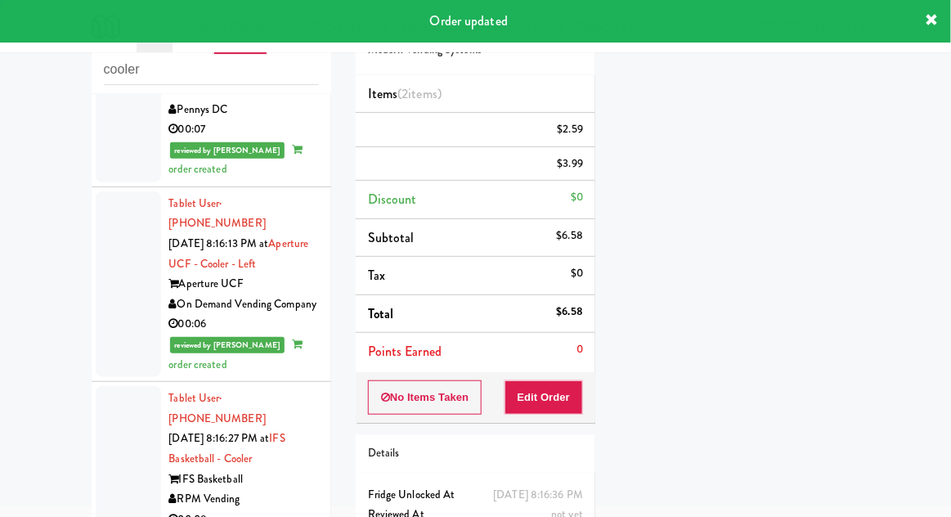
scroll to position [0, 0]
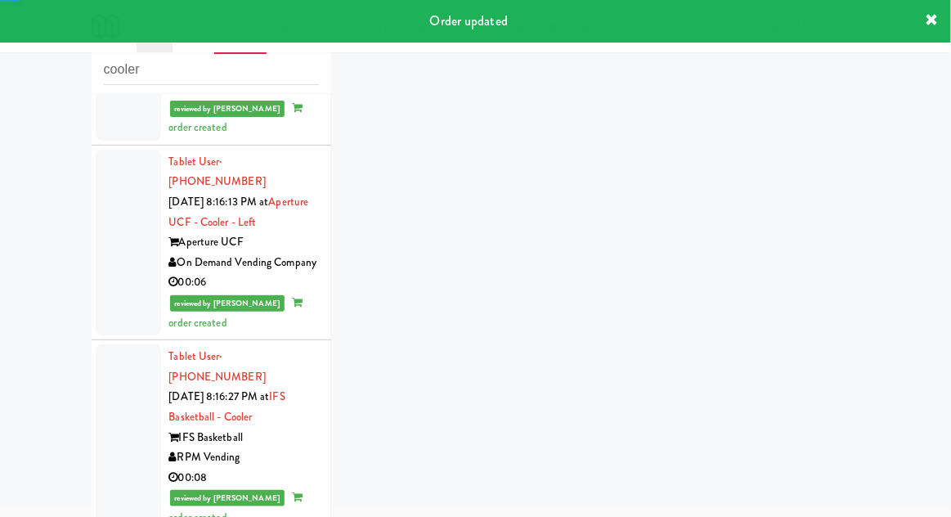
scroll to position [3535, 0]
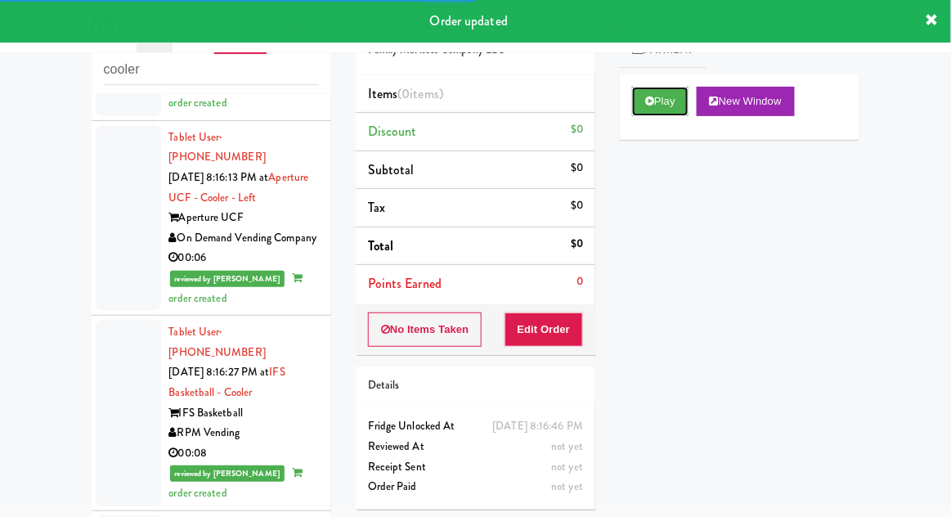
click at [671, 97] on button "Play" at bounding box center [660, 101] width 56 height 29
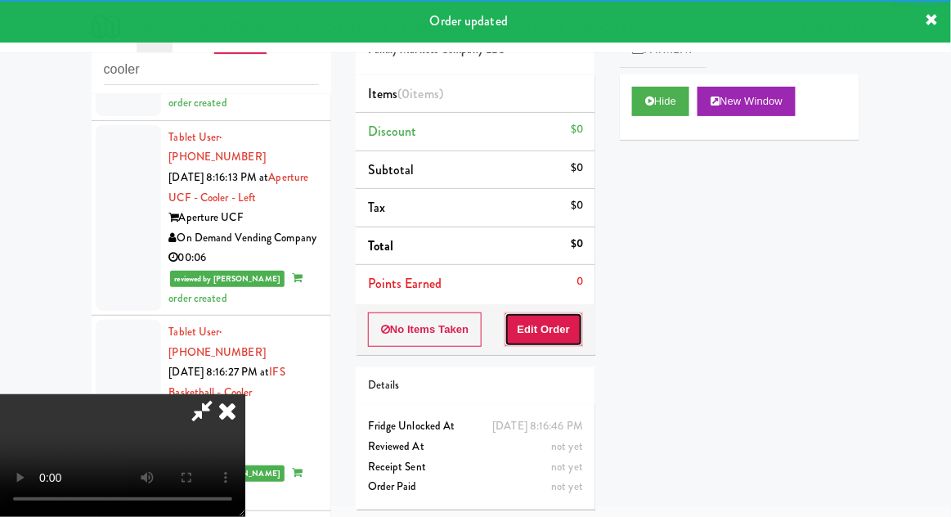
click at [551, 312] on button "Edit Order" at bounding box center [543, 329] width 79 height 34
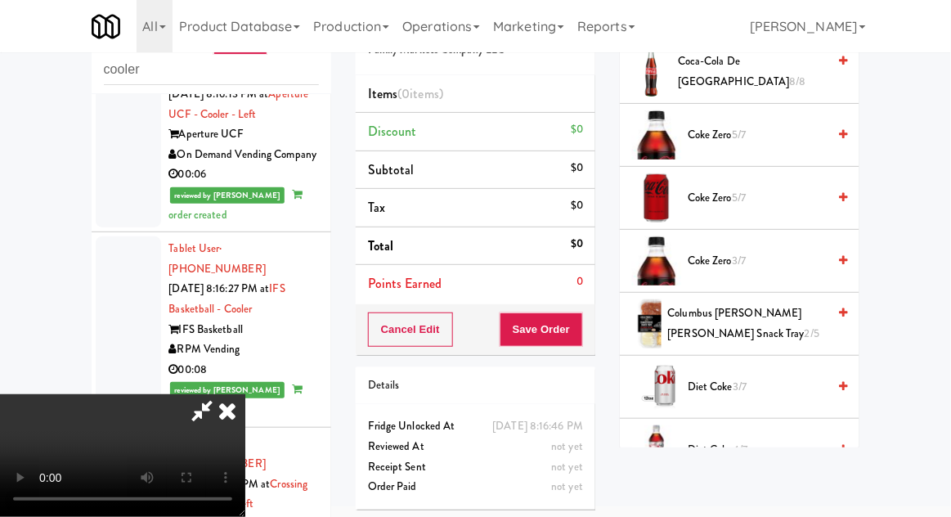
scroll to position [1236, 0]
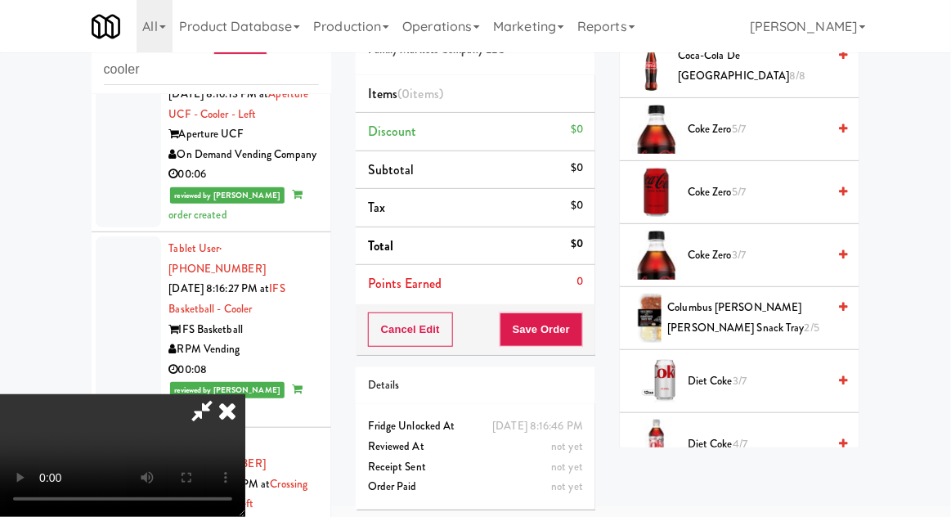
click at [705, 371] on span "Diet Coke 3/7" at bounding box center [757, 381] width 139 height 20
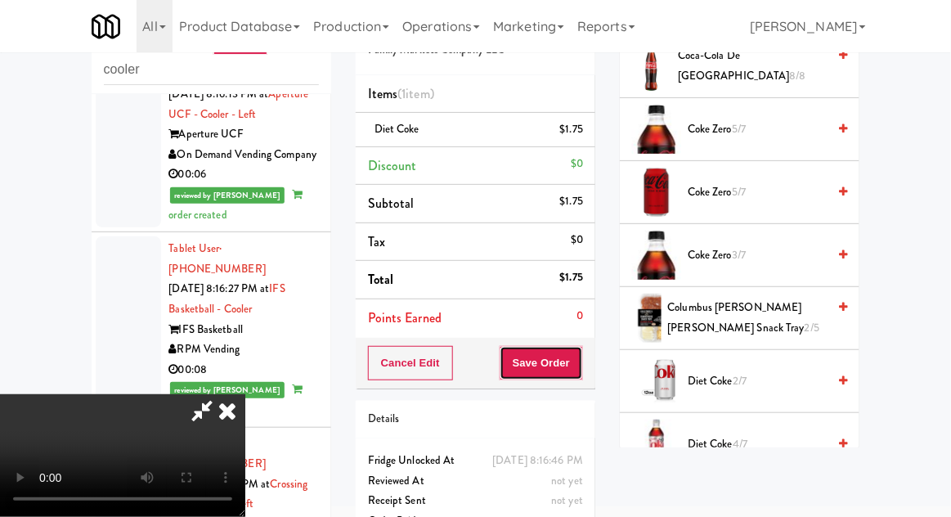
click at [582, 364] on button "Save Order" at bounding box center [541, 363] width 83 height 34
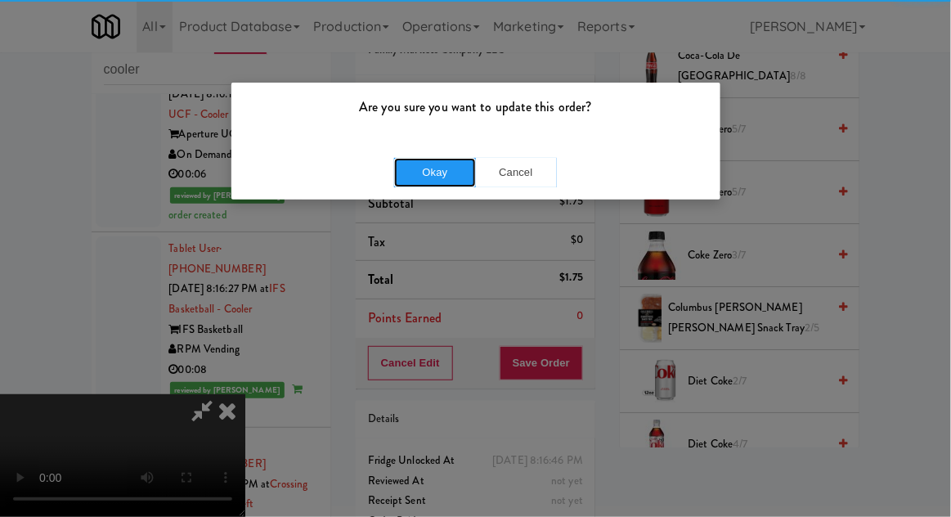
click at [431, 178] on button "Okay" at bounding box center [435, 172] width 82 height 29
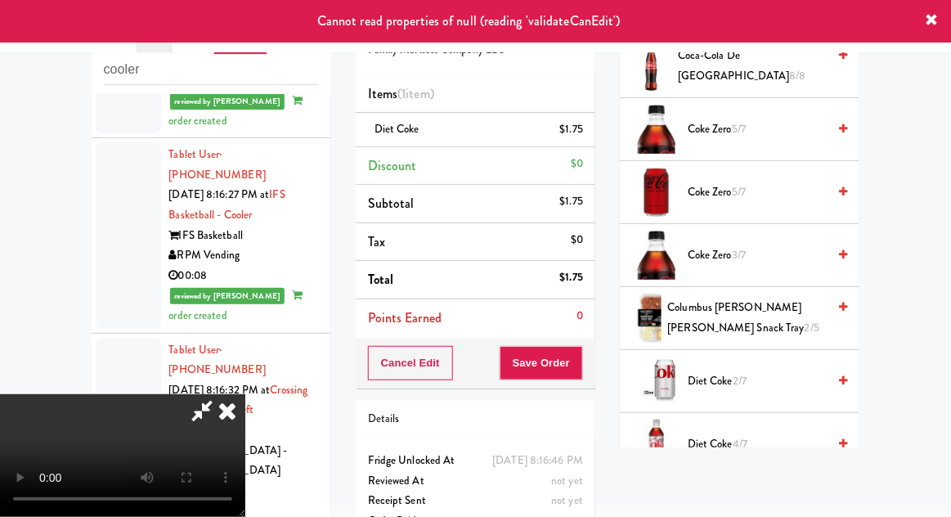
scroll to position [3711, 0]
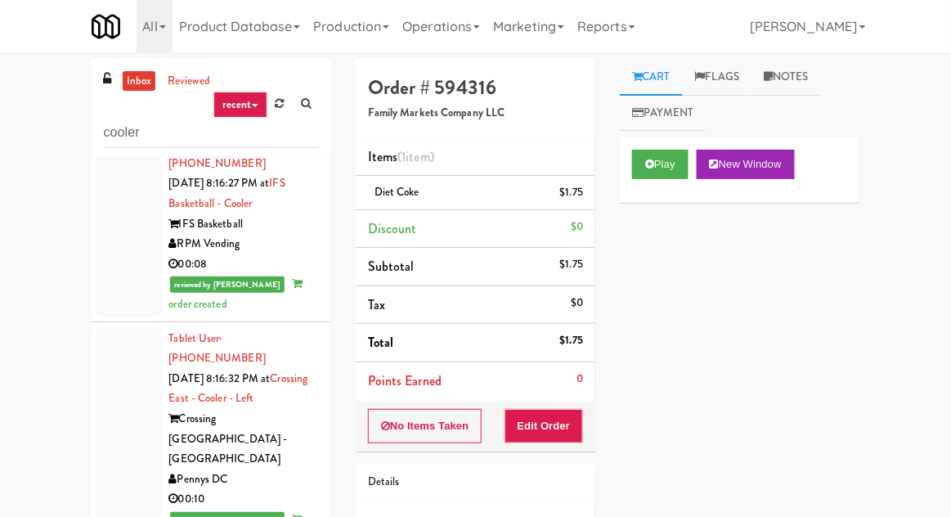
scroll to position [3786, 0]
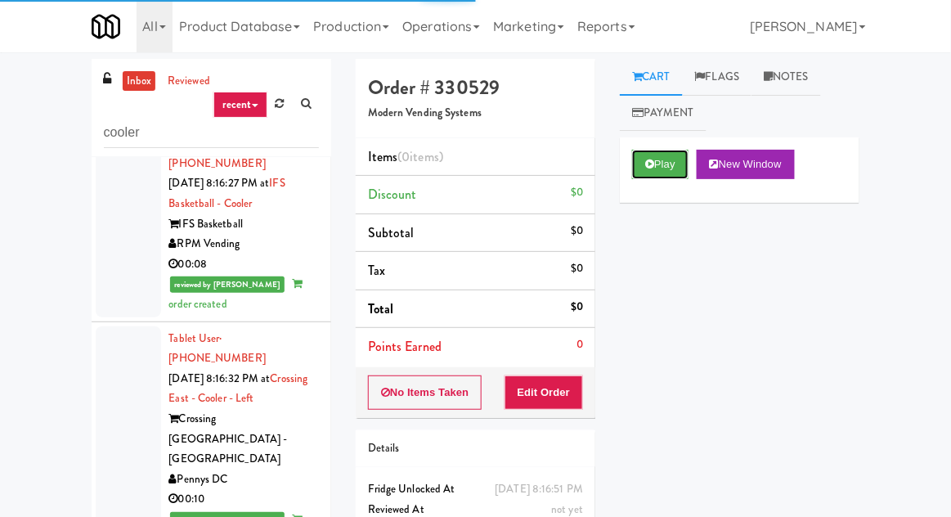
click at [664, 164] on button "Play" at bounding box center [660, 164] width 56 height 29
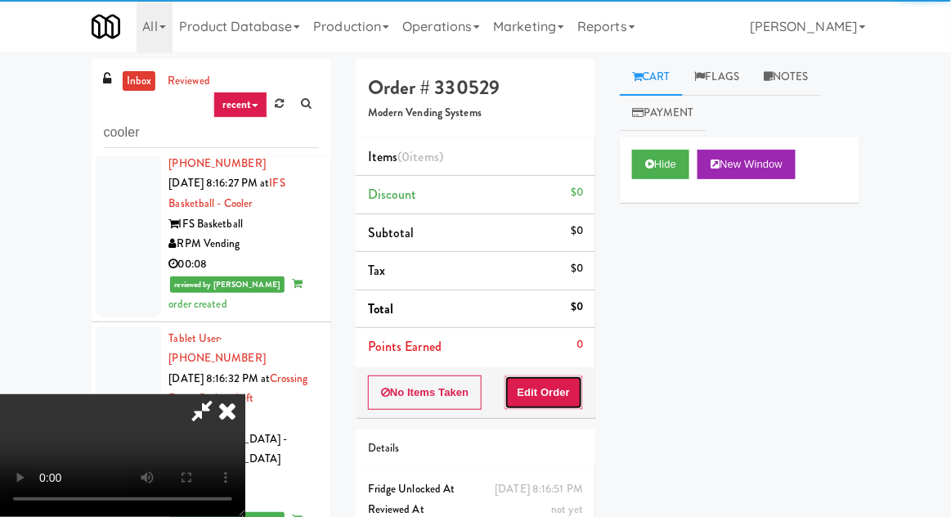
click at [574, 392] on button "Edit Order" at bounding box center [543, 392] width 79 height 34
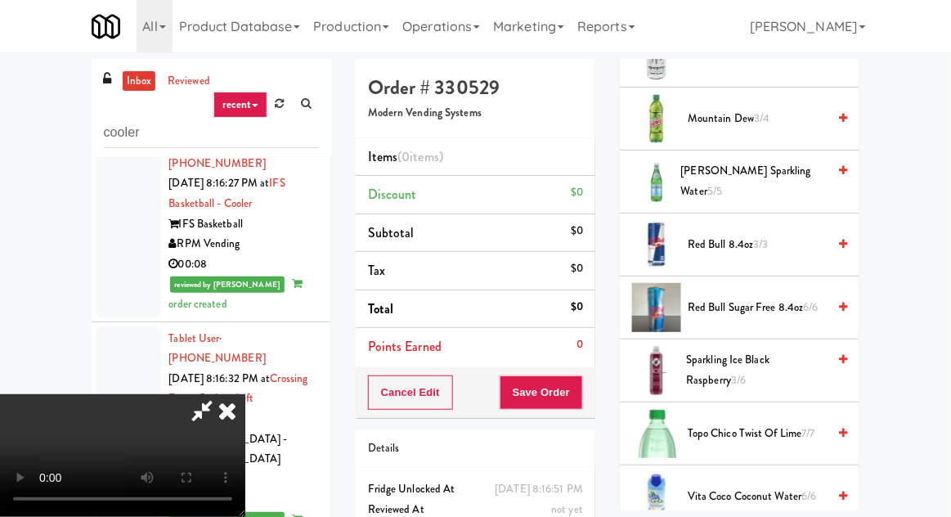
scroll to position [2243, 0]
click at [741, 174] on span "Pellegrino Sparkling Water 5/5" at bounding box center [754, 181] width 146 height 40
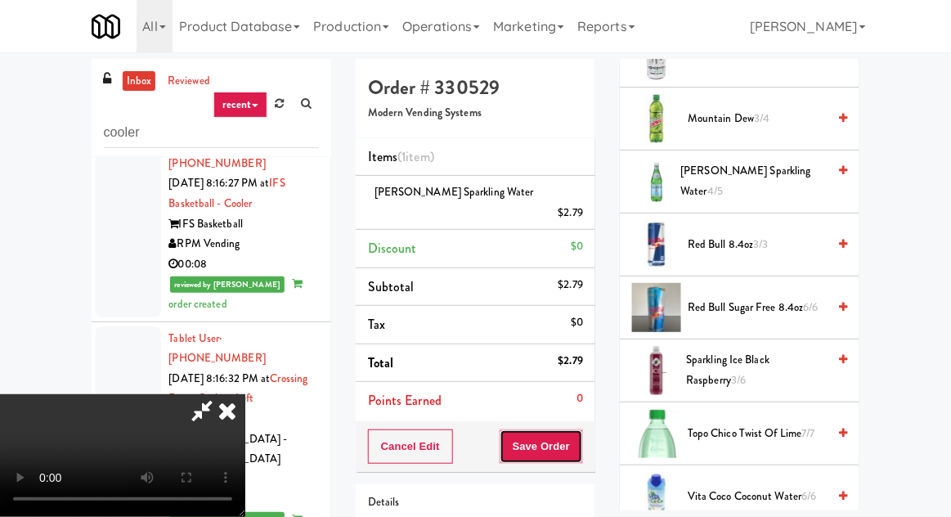
click at [581, 429] on button "Save Order" at bounding box center [541, 446] width 83 height 34
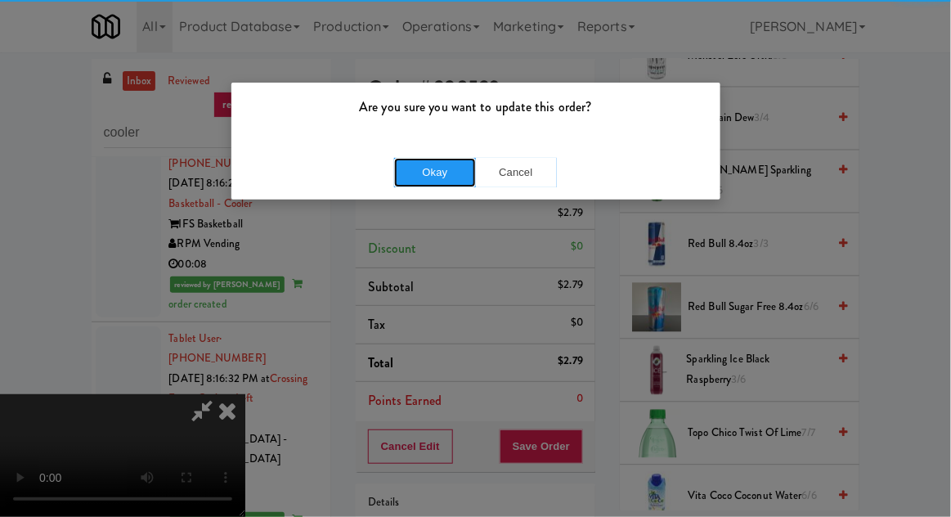
click at [449, 171] on button "Okay" at bounding box center [435, 172] width 82 height 29
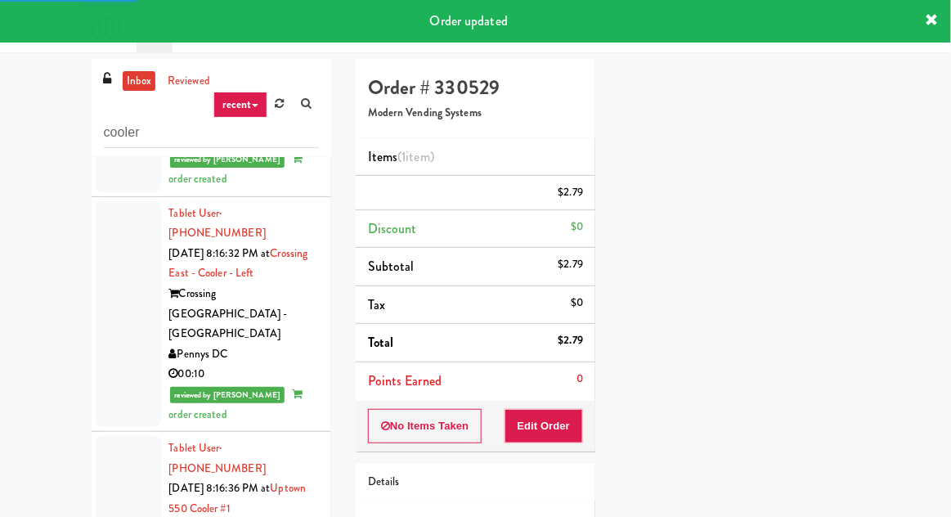
scroll to position [3962, 0]
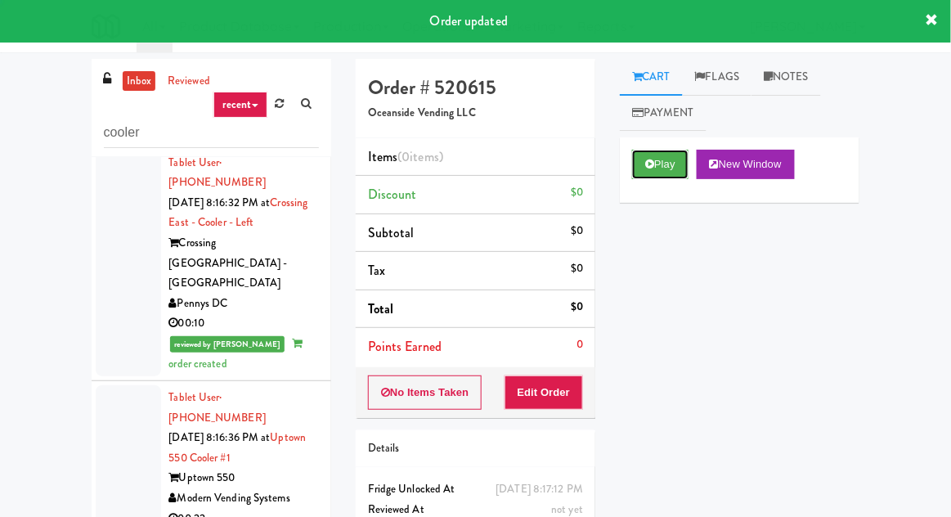
click at [652, 158] on button "Play" at bounding box center [660, 164] width 56 height 29
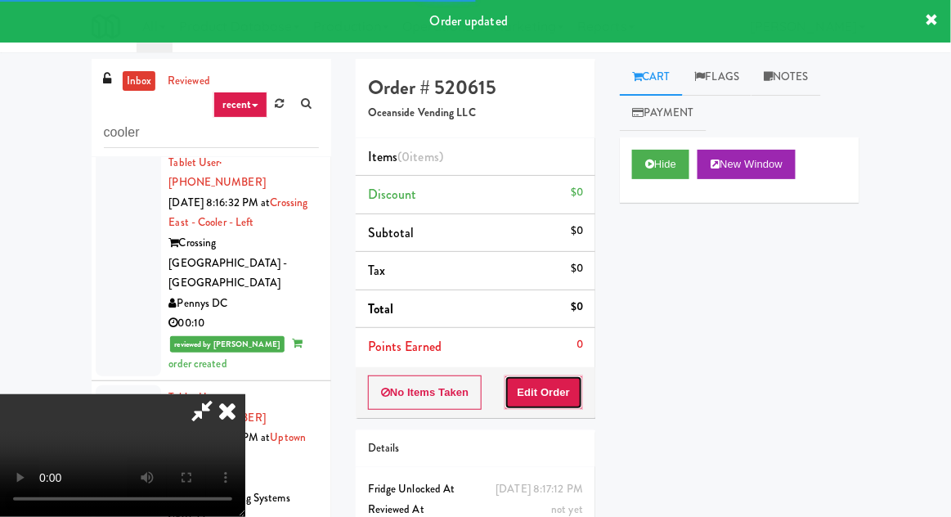
click at [568, 384] on button "Edit Order" at bounding box center [543, 392] width 79 height 34
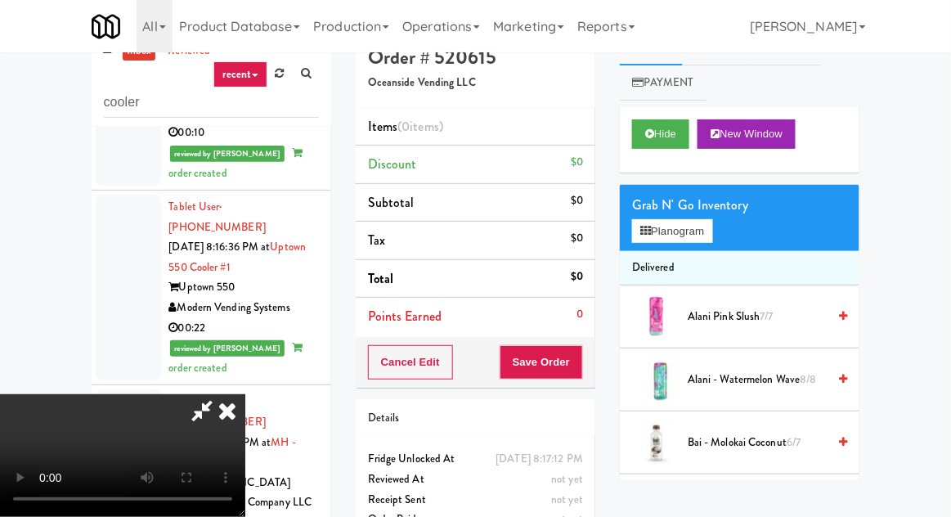
scroll to position [63, 0]
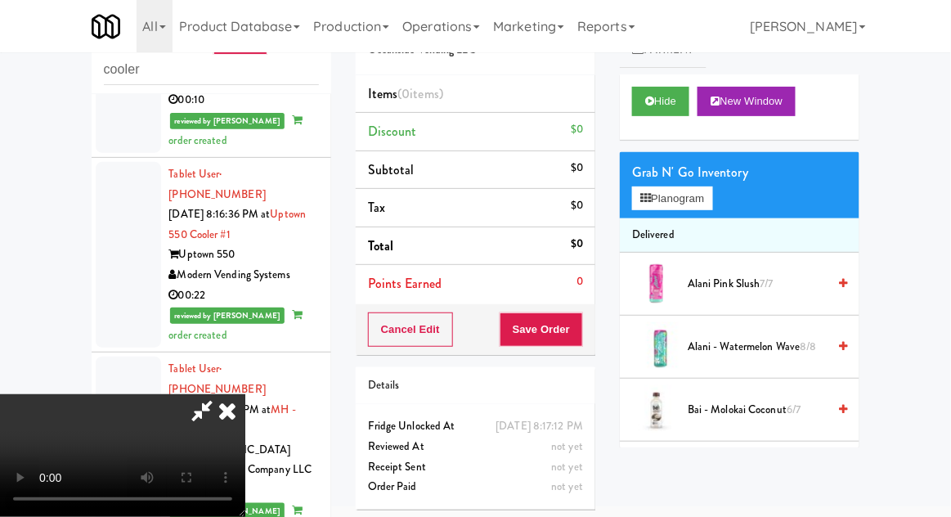
click at [949, 463] on div "inbox reviewed recent all unclear take inventory issue suspicious failed recent…" at bounding box center [475, 296] width 951 height 601
click at [679, 201] on button "Planogram" at bounding box center [672, 198] width 80 height 25
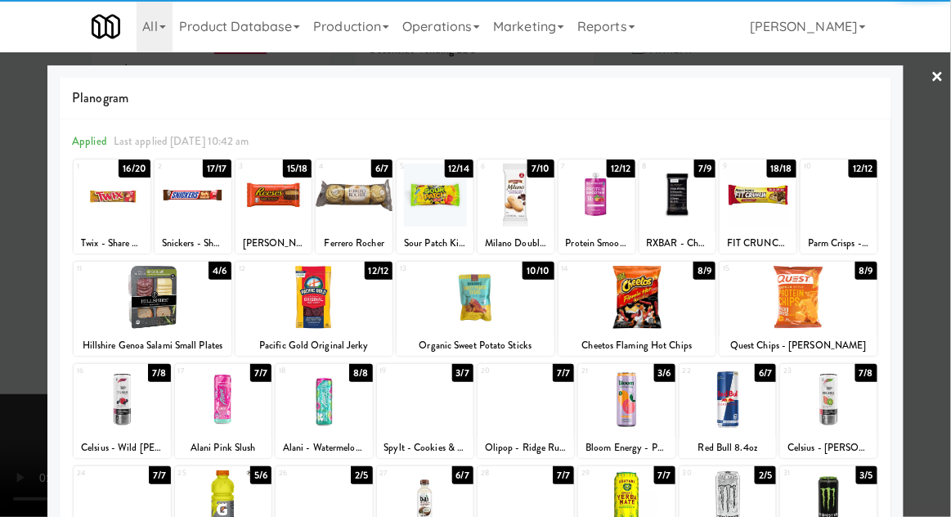
click at [333, 204] on div at bounding box center [354, 195] width 77 height 63
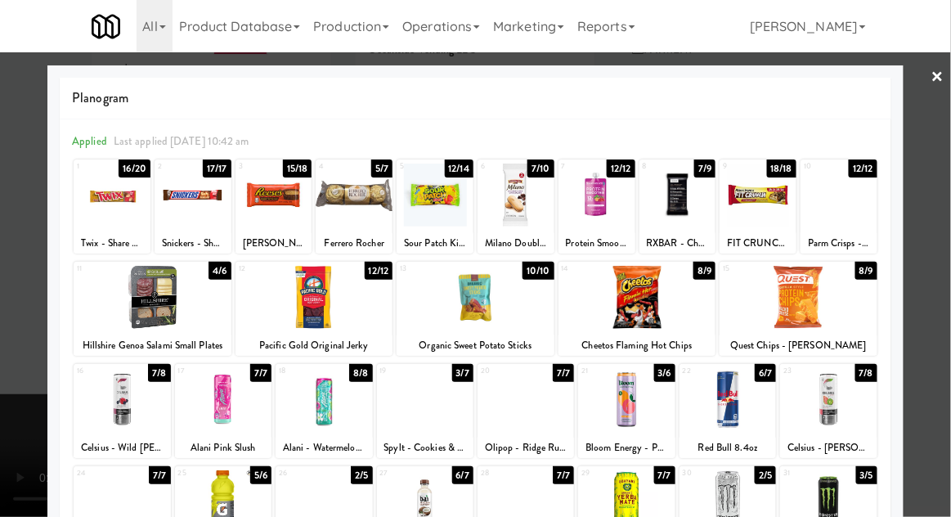
click at [10, 329] on div at bounding box center [475, 258] width 951 height 517
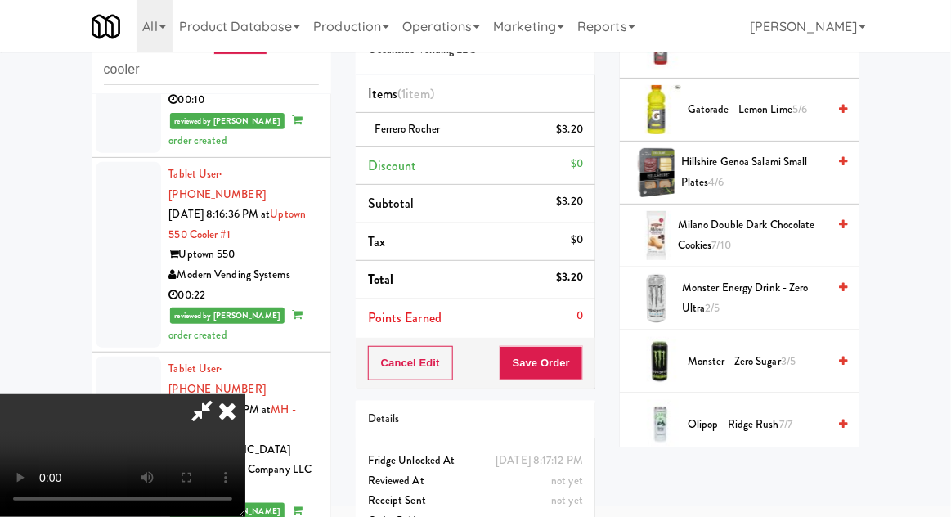
scroll to position [993, 0]
click at [787, 290] on span "Monster Energy Drink - Zero Ultra 2/5" at bounding box center [754, 297] width 145 height 40
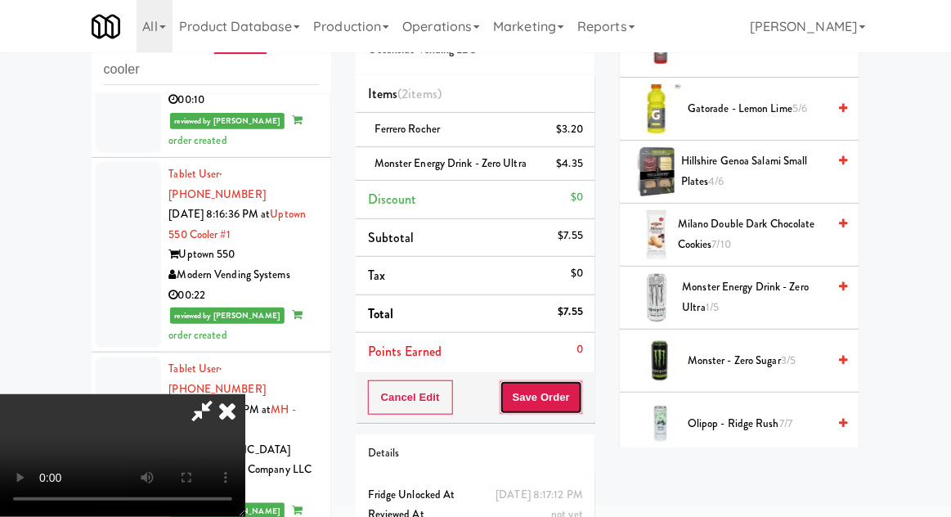
click at [580, 389] on button "Save Order" at bounding box center [541, 397] width 83 height 34
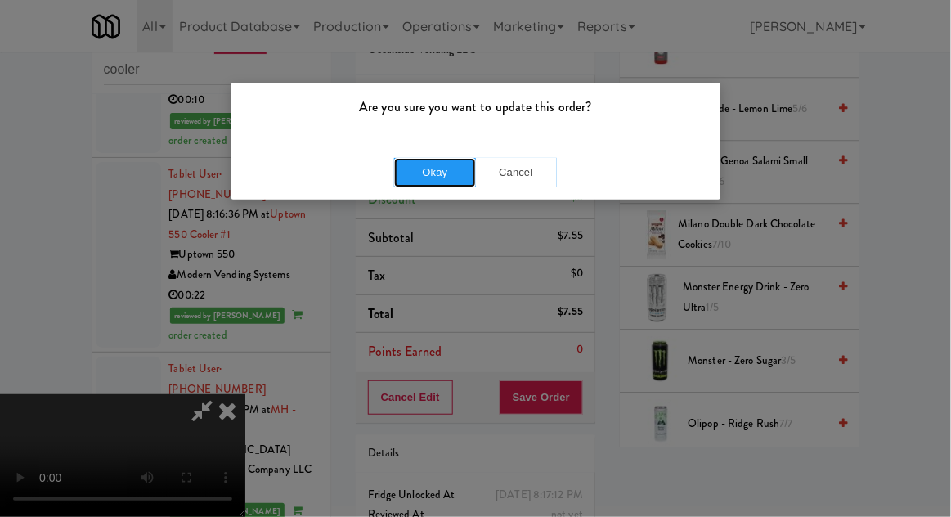
click at [455, 159] on button "Okay" at bounding box center [435, 172] width 82 height 29
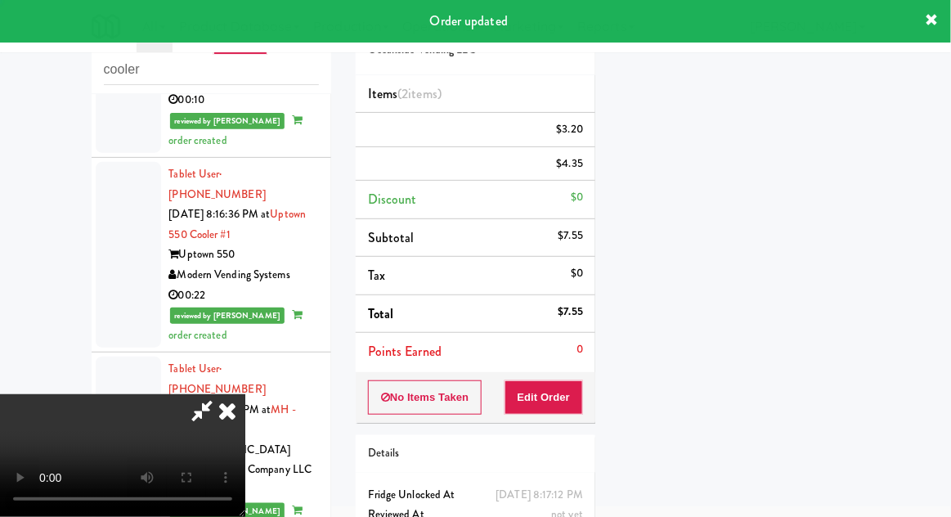
scroll to position [0, 0]
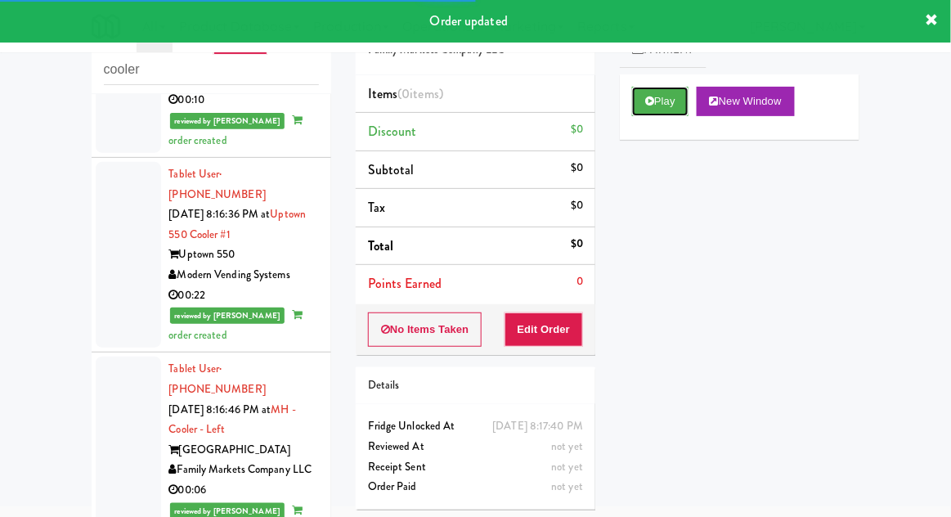
click at [657, 105] on button "Play" at bounding box center [660, 101] width 56 height 29
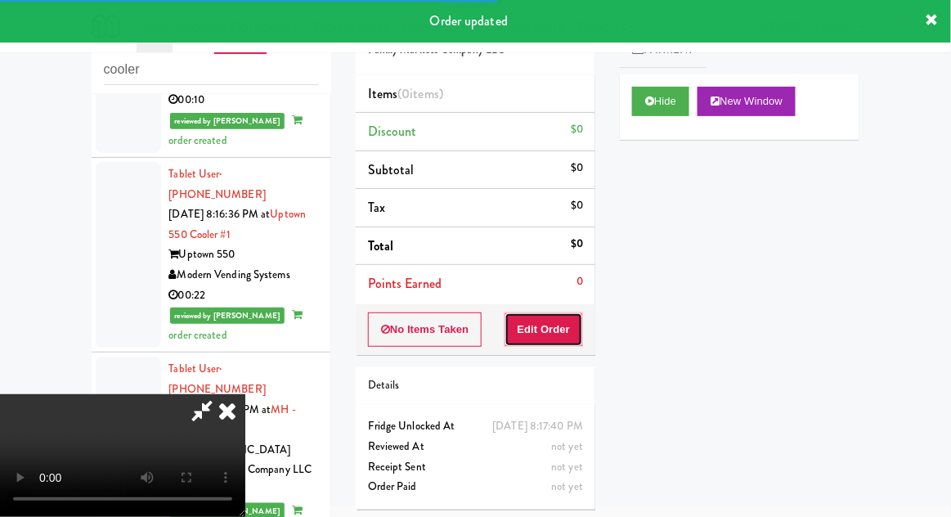
click at [558, 316] on button "Edit Order" at bounding box center [543, 329] width 79 height 34
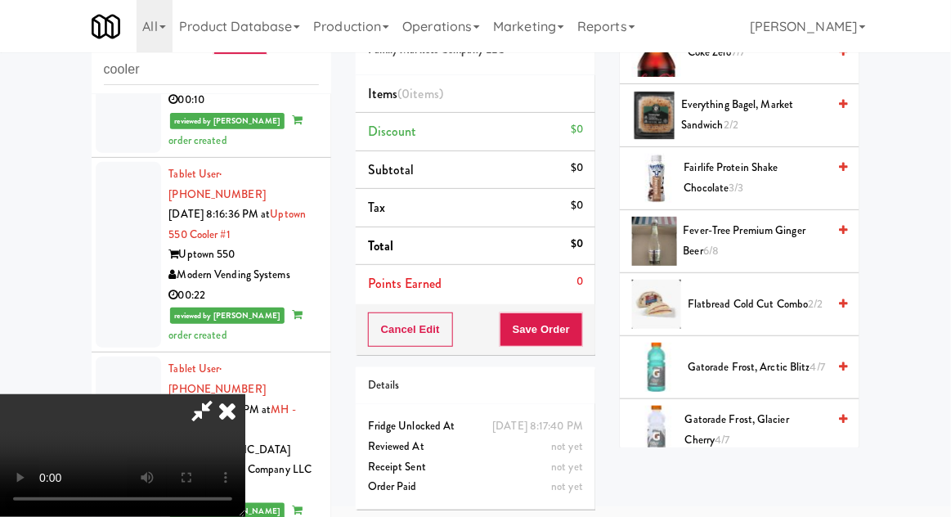
scroll to position [988, 0]
click at [763, 356] on span "Gatorade Frost, Arctic Blitz 4/7" at bounding box center [757, 366] width 139 height 20
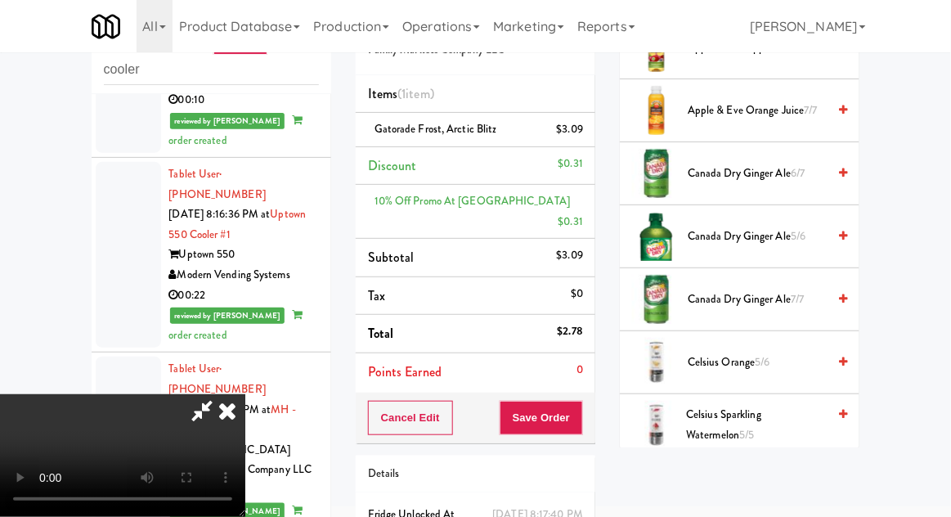
scroll to position [0, 0]
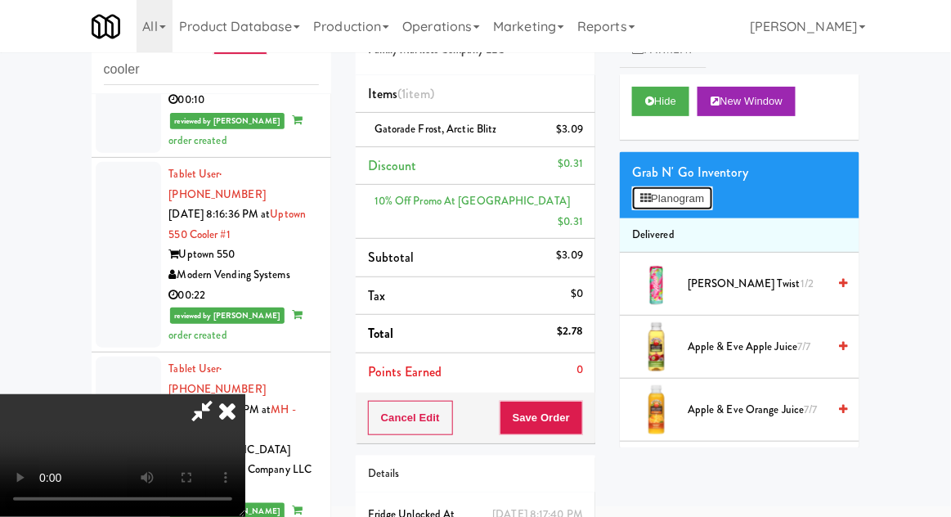
click at [710, 204] on button "Planogram" at bounding box center [672, 198] width 80 height 25
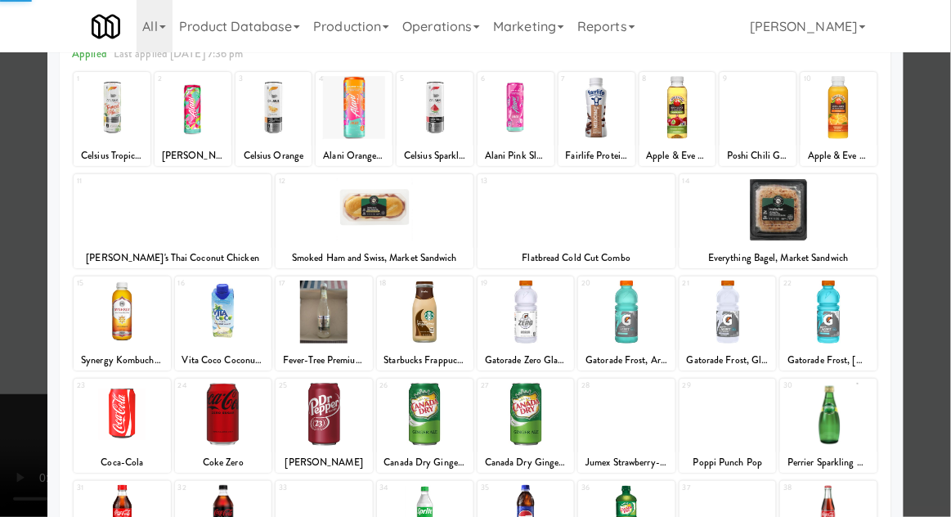
scroll to position [207, 0]
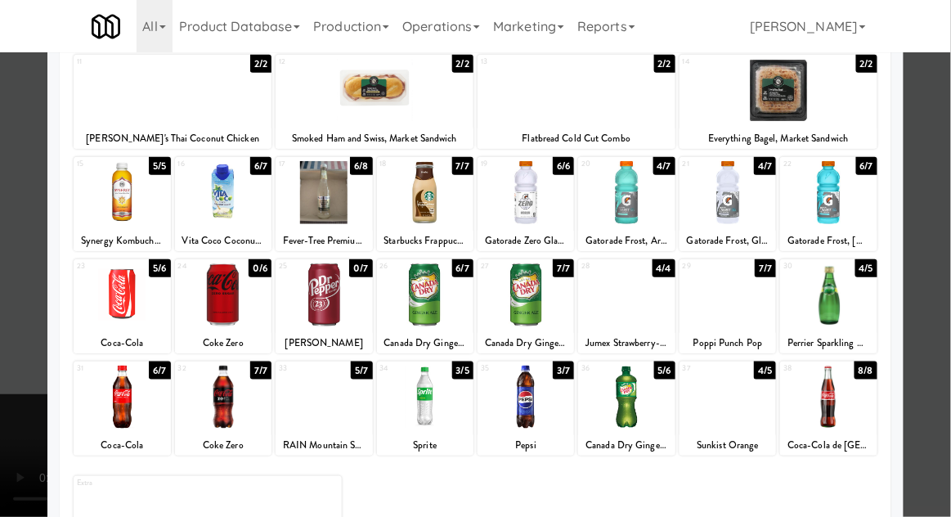
click at [24, 311] on div at bounding box center [475, 258] width 951 height 517
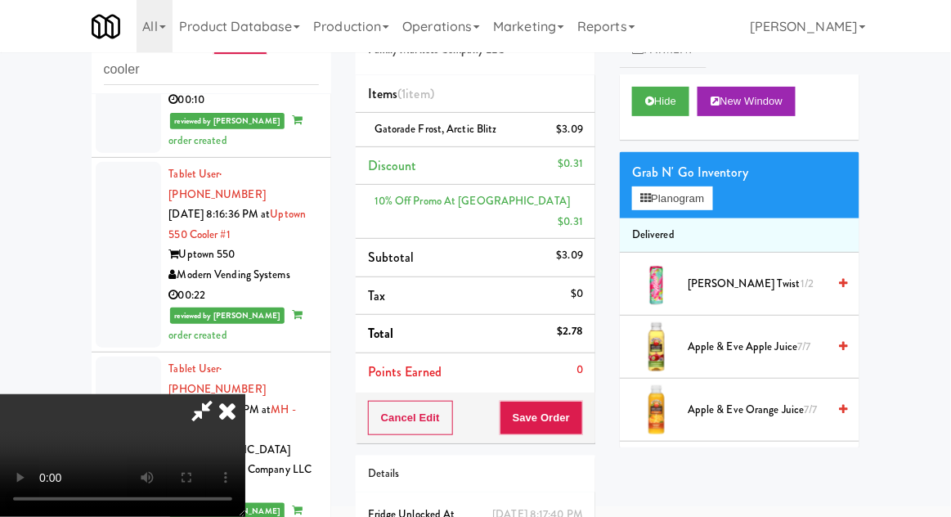
click at [591, 124] on li "Gatorade Frost, Arctic Blitz $3.09" at bounding box center [476, 130] width 240 height 34
click at [585, 132] on icon at bounding box center [585, 135] width 8 height 11
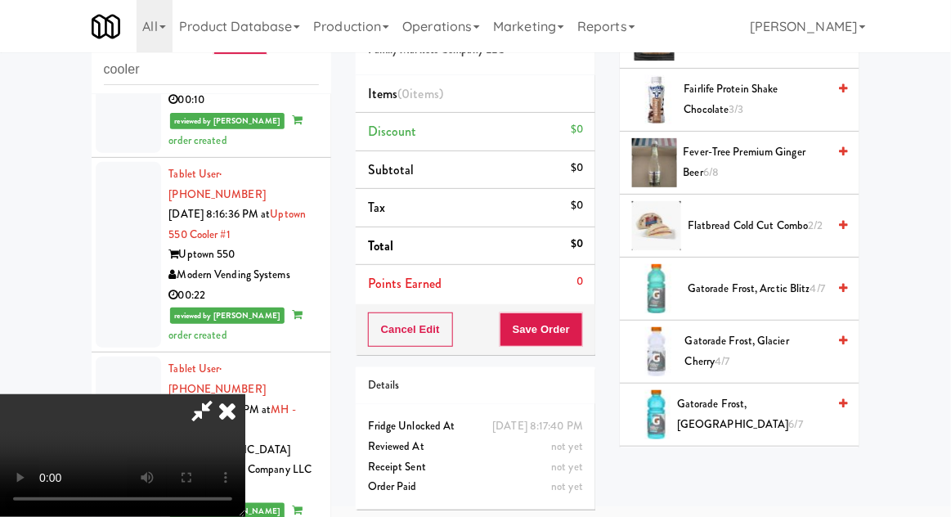
scroll to position [1068, 0]
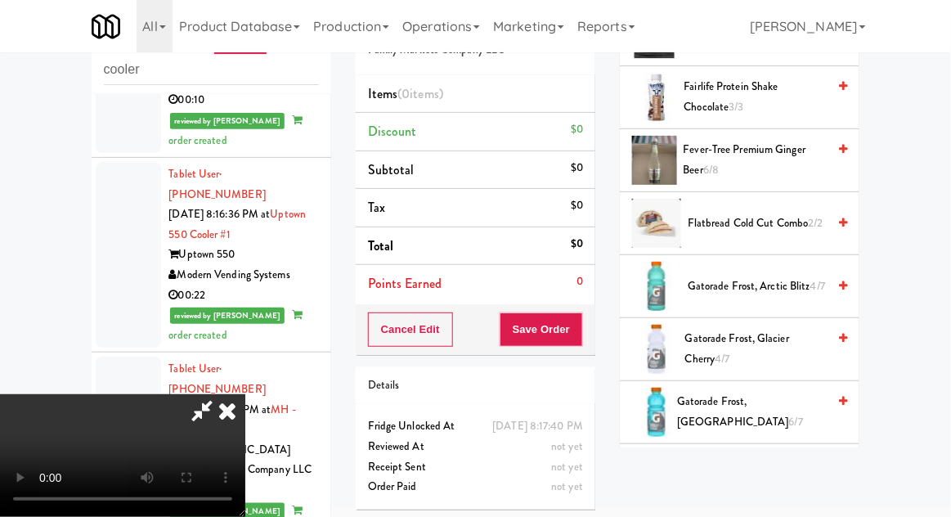
click at [750, 405] on span "Gatorade Frost, Glacier Freeze 6/7" at bounding box center [752, 412] width 150 height 40
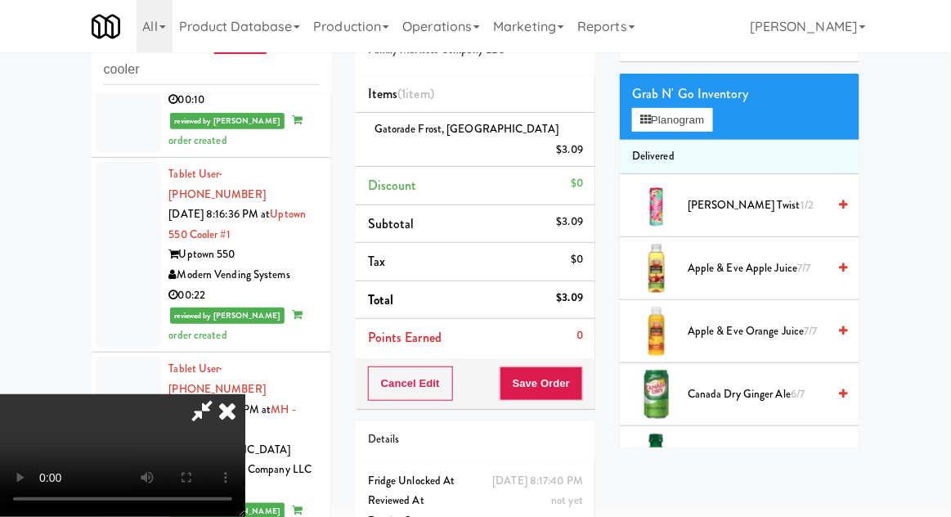
scroll to position [116, 0]
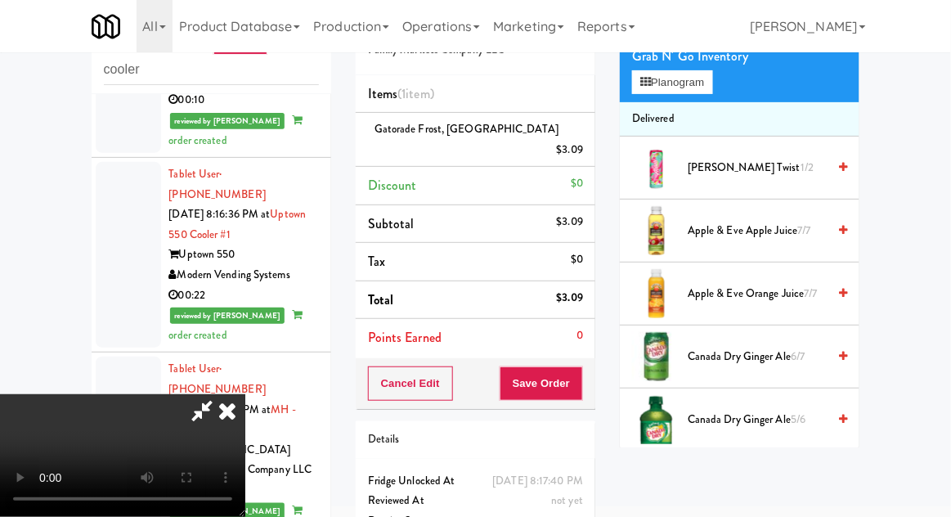
click at [743, 418] on span "Canada Dry Ginger Ale 5/6" at bounding box center [757, 420] width 139 height 20
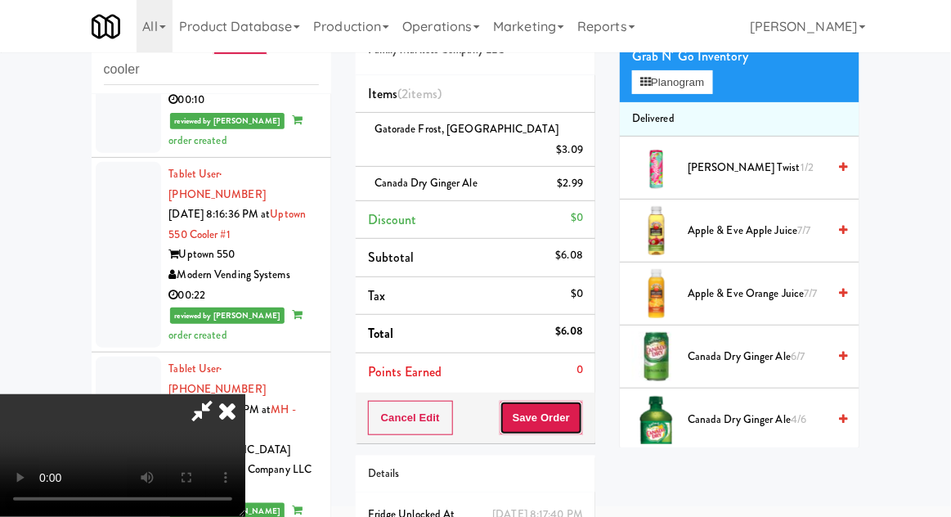
click at [583, 401] on button "Save Order" at bounding box center [541, 418] width 83 height 34
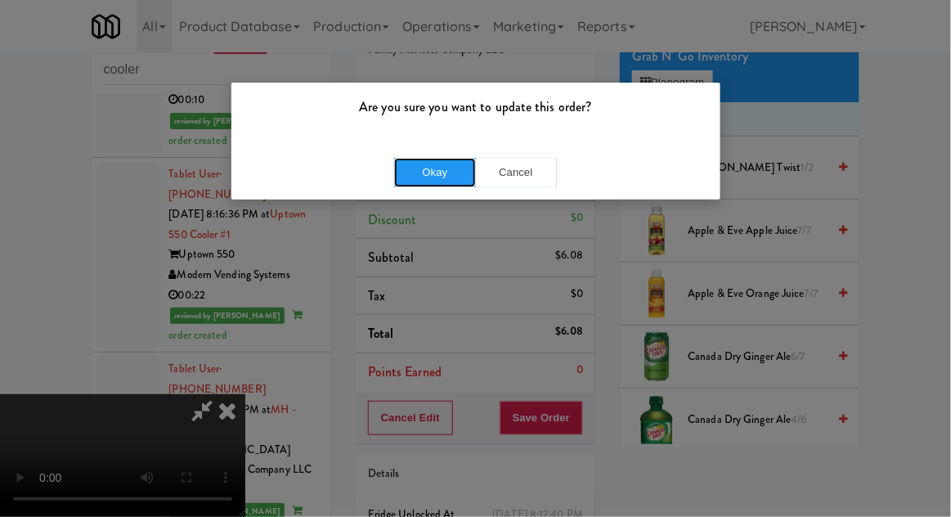
click at [429, 164] on button "Okay" at bounding box center [435, 172] width 82 height 29
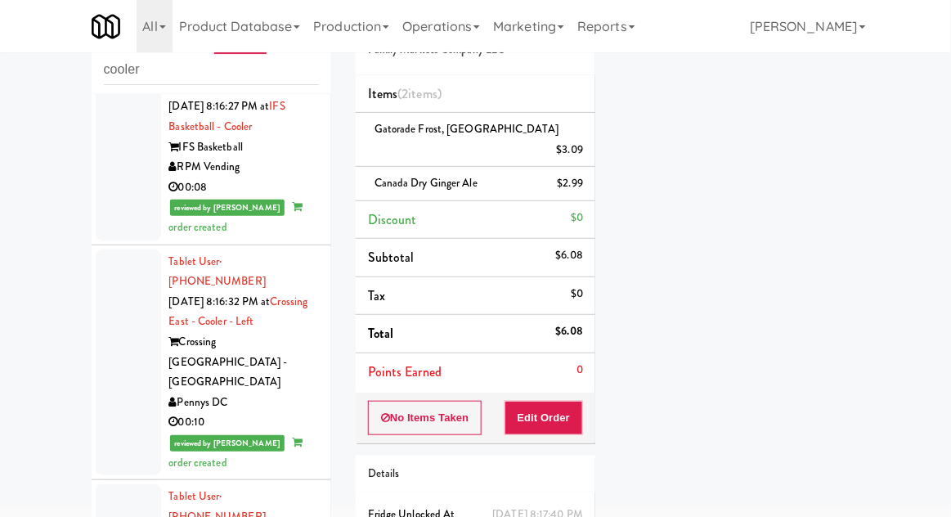
scroll to position [3804, 0]
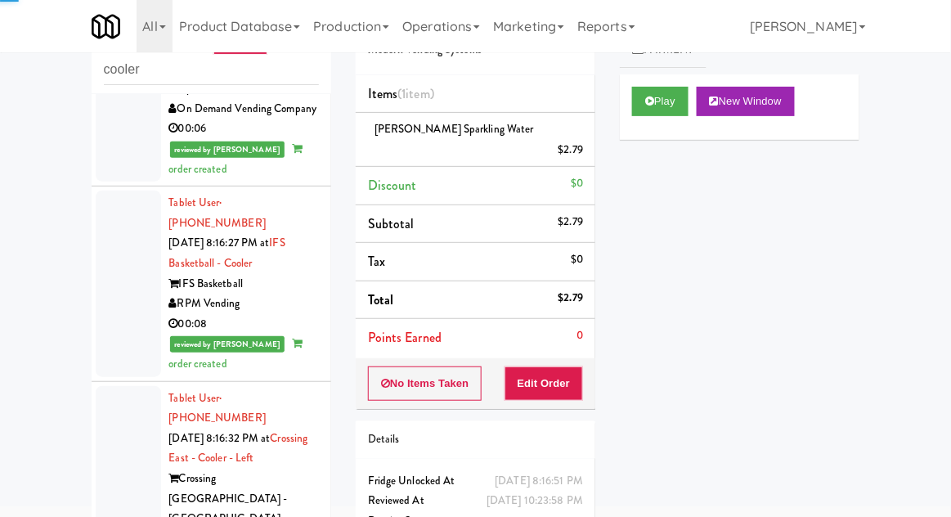
scroll to position [3663, 0]
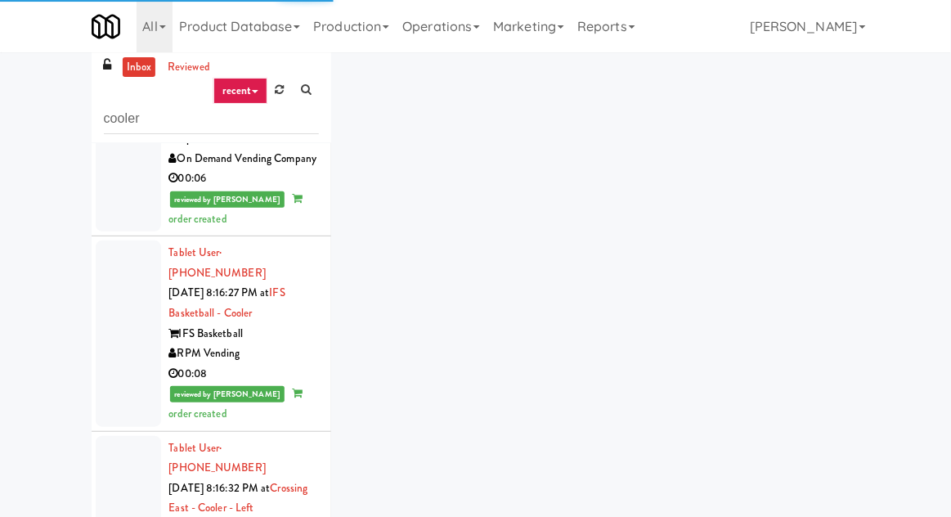
scroll to position [25, 0]
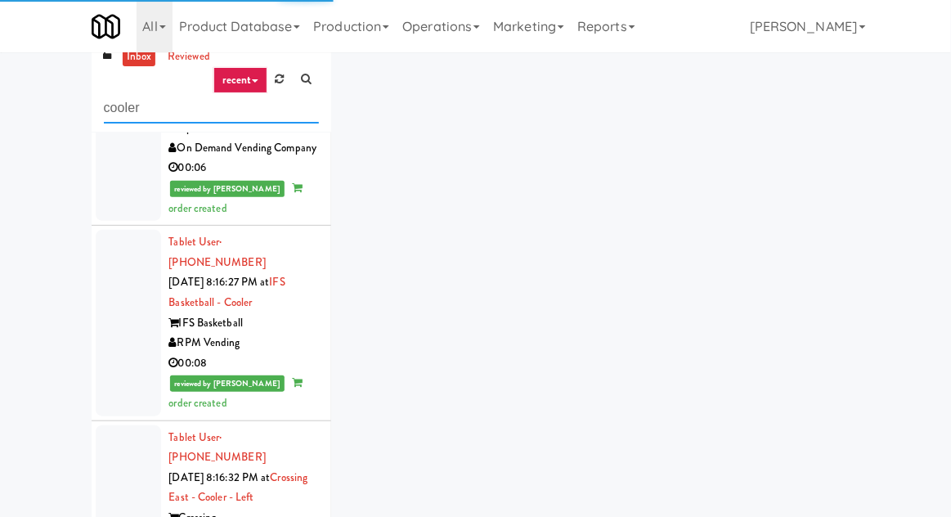
click at [112, 112] on input "cooler" at bounding box center [211, 108] width 215 height 30
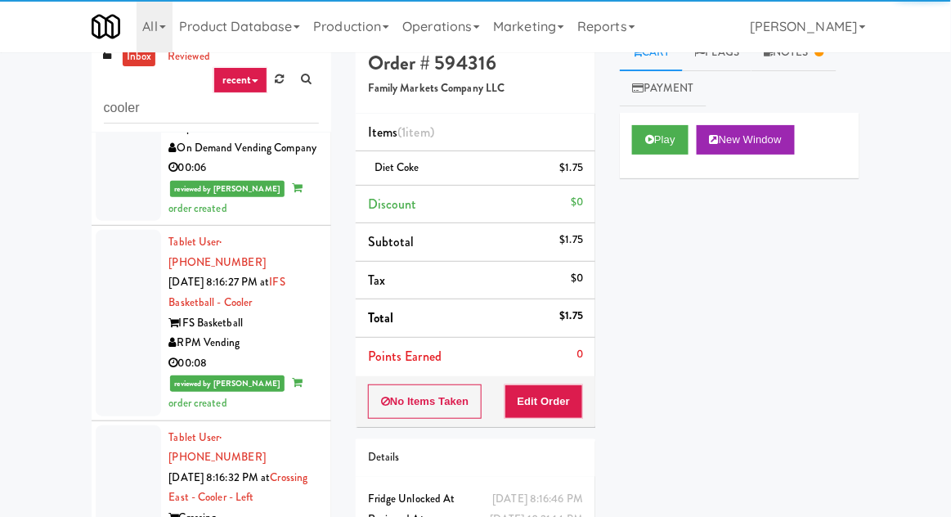
click at [15, 162] on div "inbox reviewed recent all unclear take inventory issue suspicious failed recent…" at bounding box center [475, 334] width 951 height 601
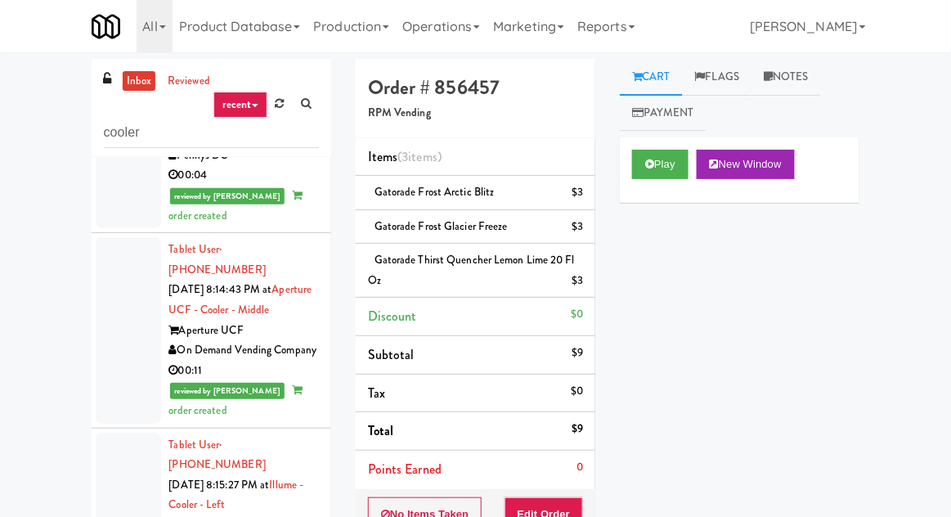
scroll to position [3126, 0]
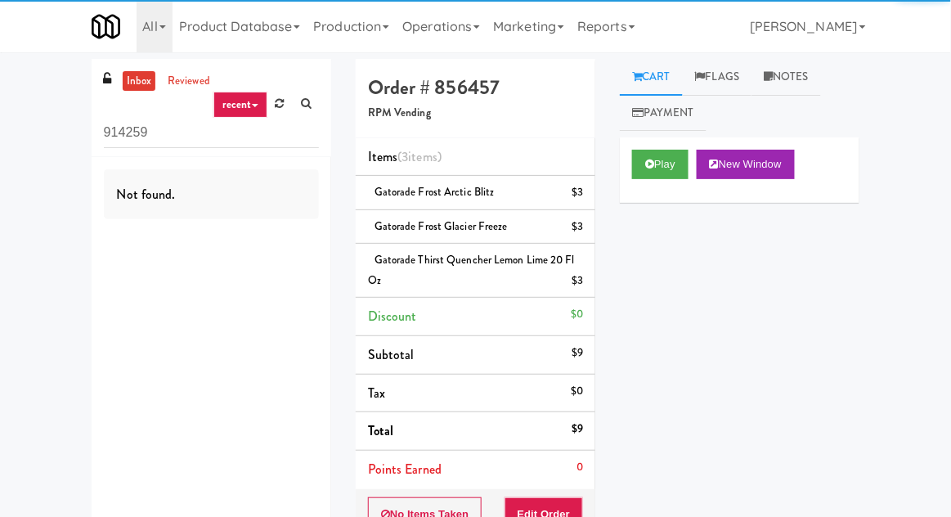
click at [182, 106] on div "914259" at bounding box center [211, 120] width 215 height 56
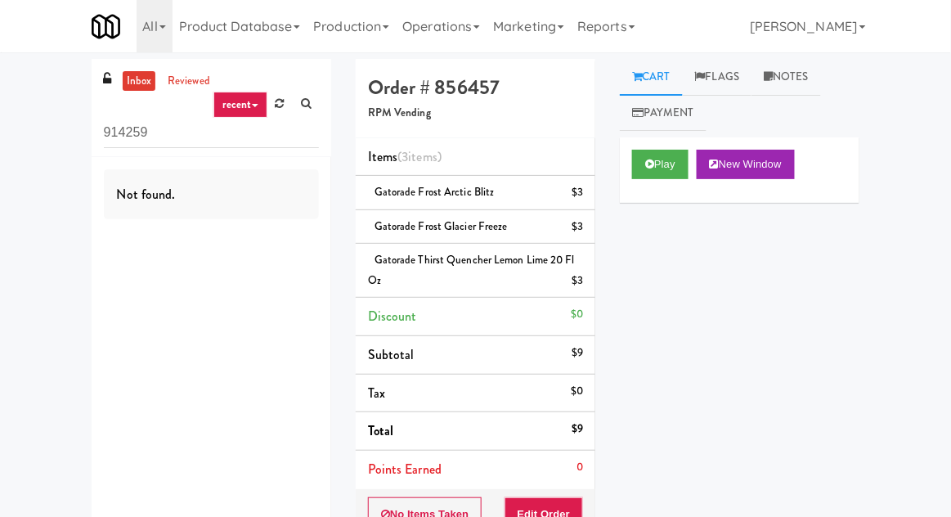
click at [141, 81] on link "inbox" at bounding box center [140, 81] width 34 height 20
click at [171, 136] on input "914259" at bounding box center [211, 133] width 215 height 30
type input "9"
type input "\"
click at [21, 162] on div "inbox reviewed recent all unclear take inventory issue suspicious failed recent…" at bounding box center [475, 383] width 951 height 648
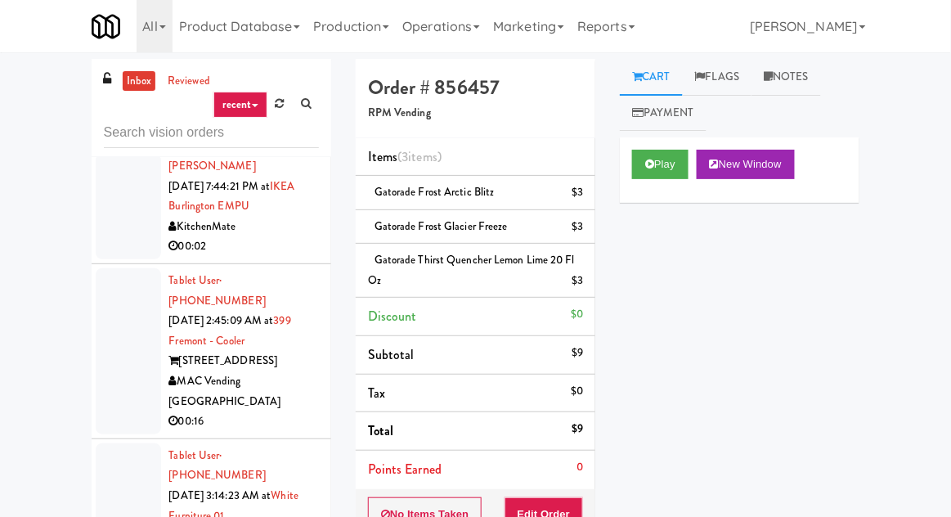
scroll to position [2523, 0]
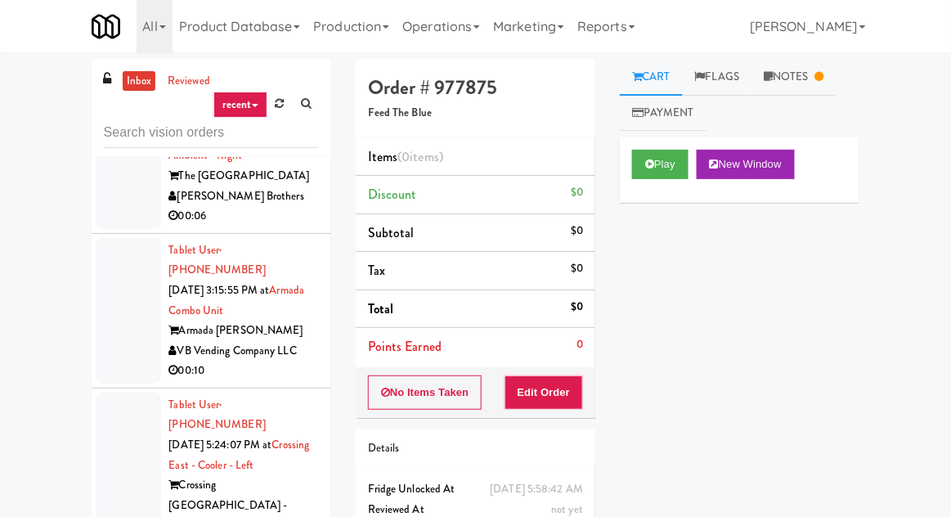
scroll to position [3486, 0]
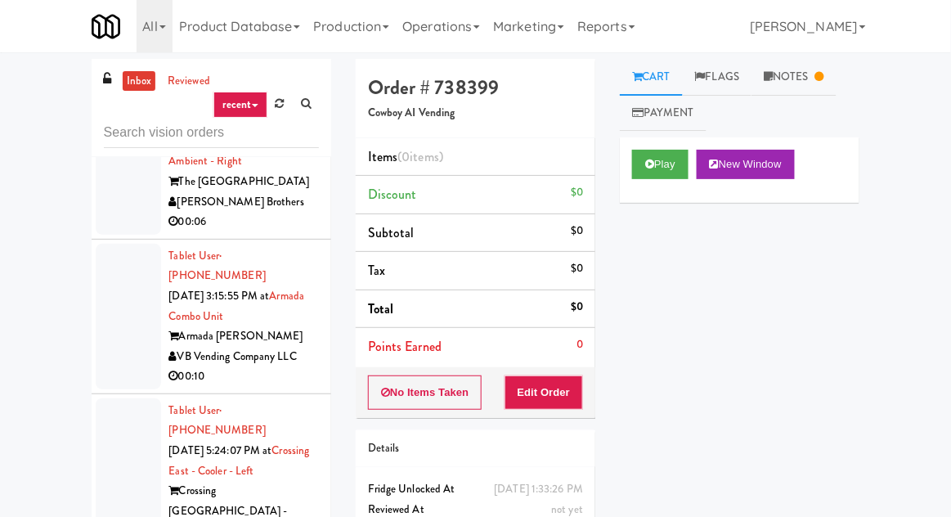
scroll to position [3421, 0]
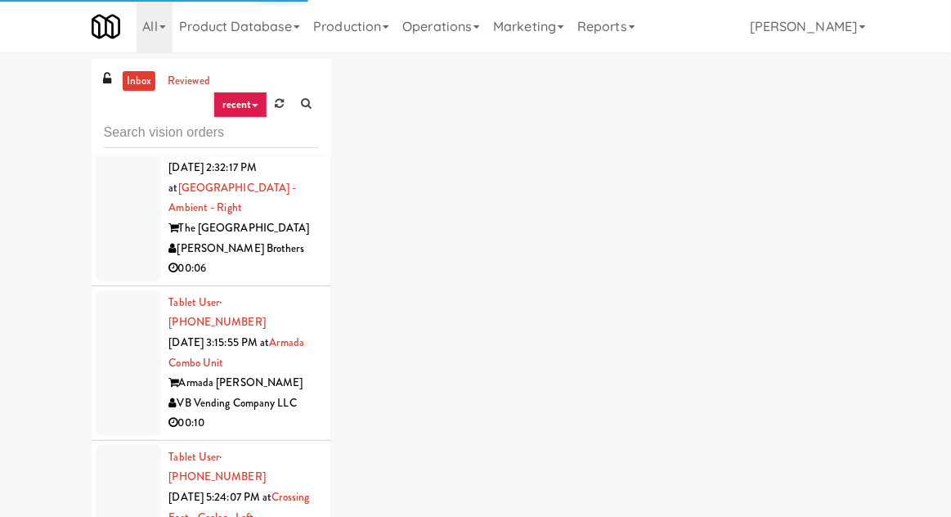
scroll to position [3373, 0]
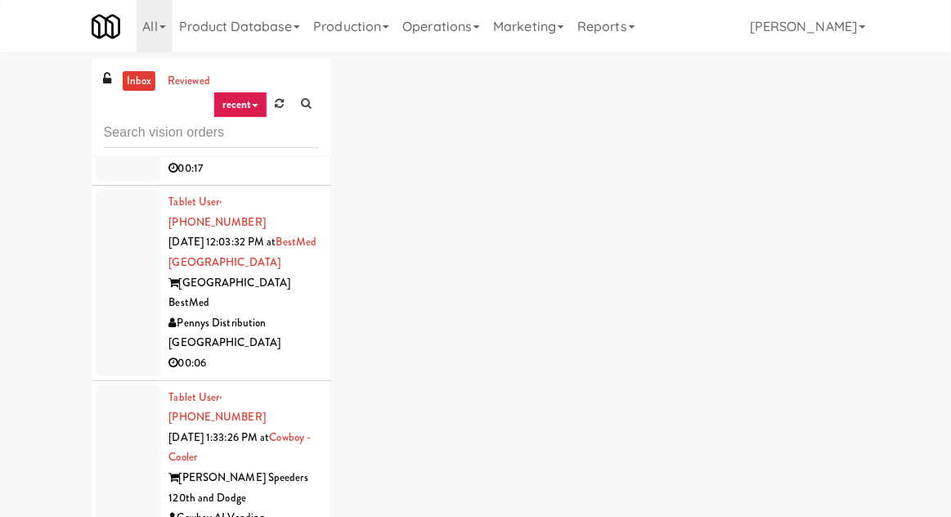
scroll to position [3826, 0]
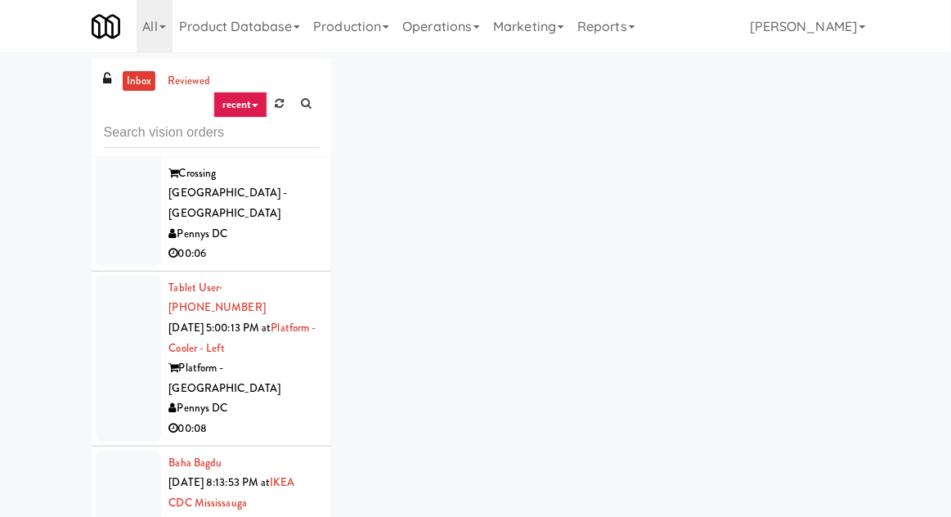
scroll to position [5048, 0]
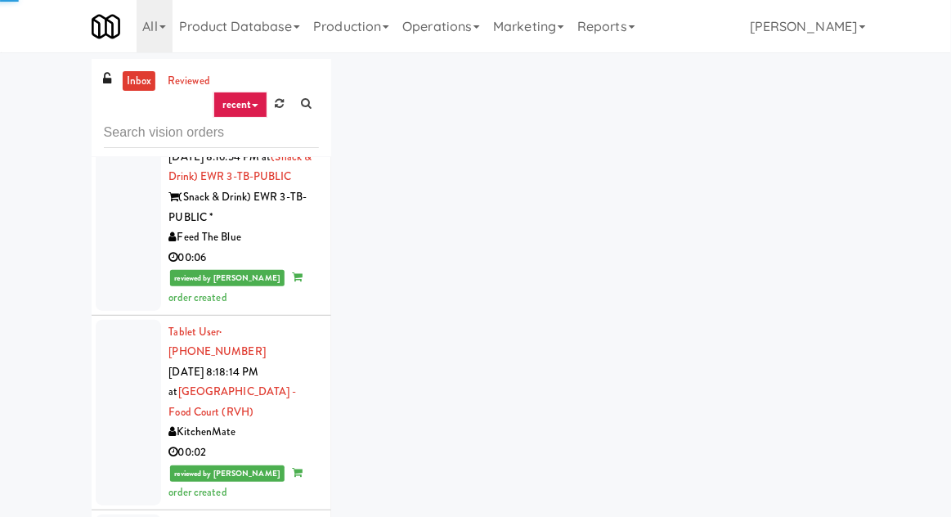
scroll to position [5516, 0]
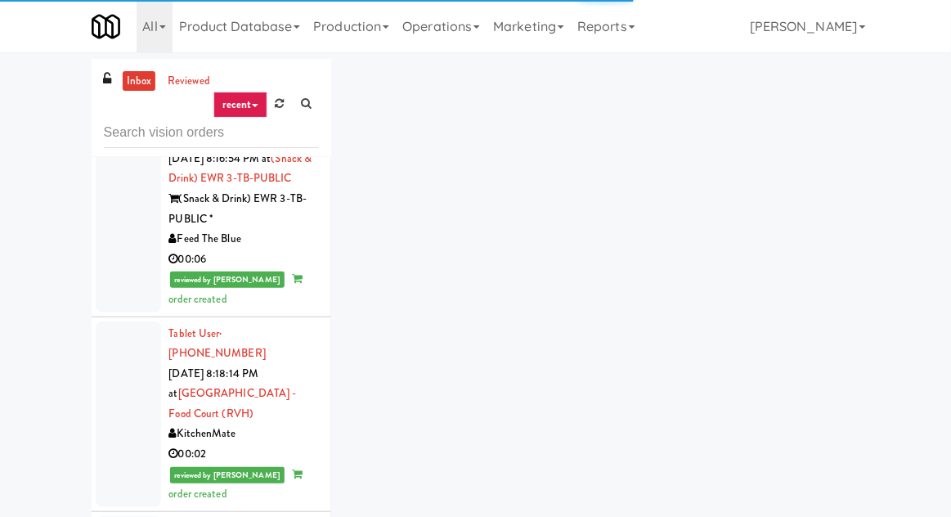
click at [173, 137] on input "text" at bounding box center [211, 133] width 215 height 30
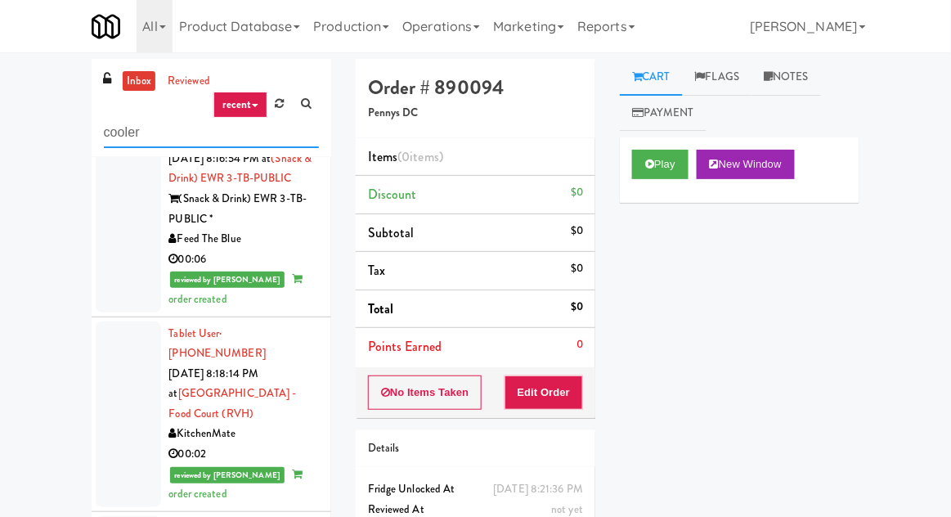
type input "cooler"
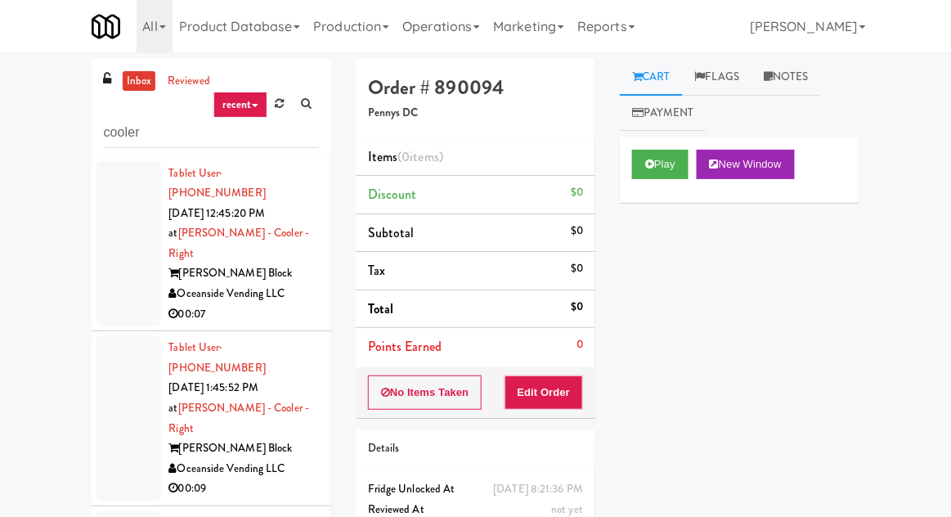
click at [2, 430] on div "inbox reviewed recent all unclear take inventory issue suspicious failed recent…" at bounding box center [475, 359] width 951 height 601
